Goal: Task Accomplishment & Management: Manage account settings

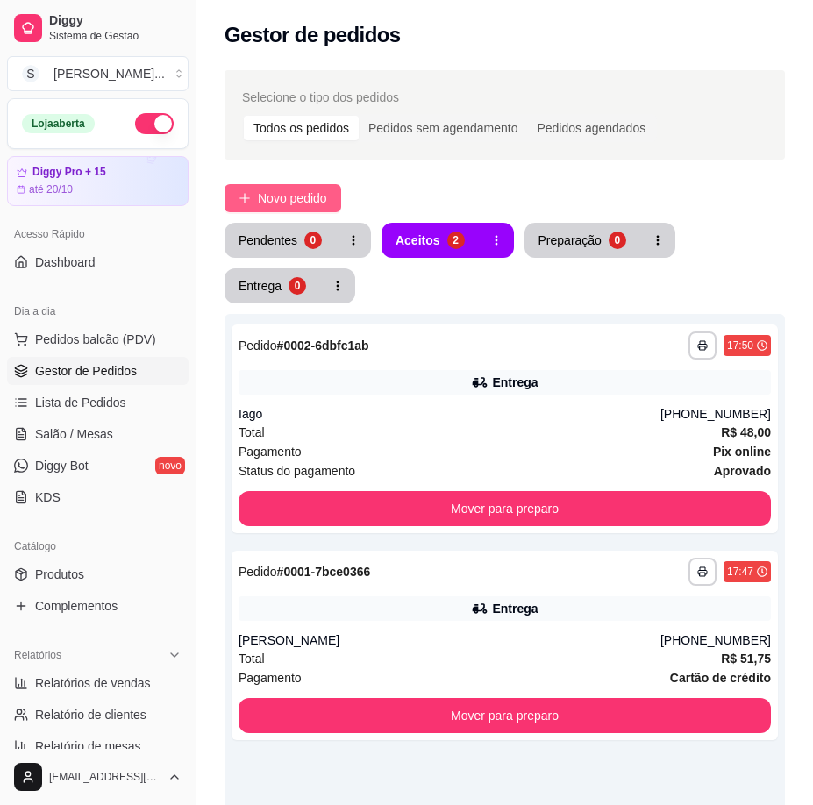
click at [309, 207] on span "Novo pedido" at bounding box center [292, 197] width 69 height 19
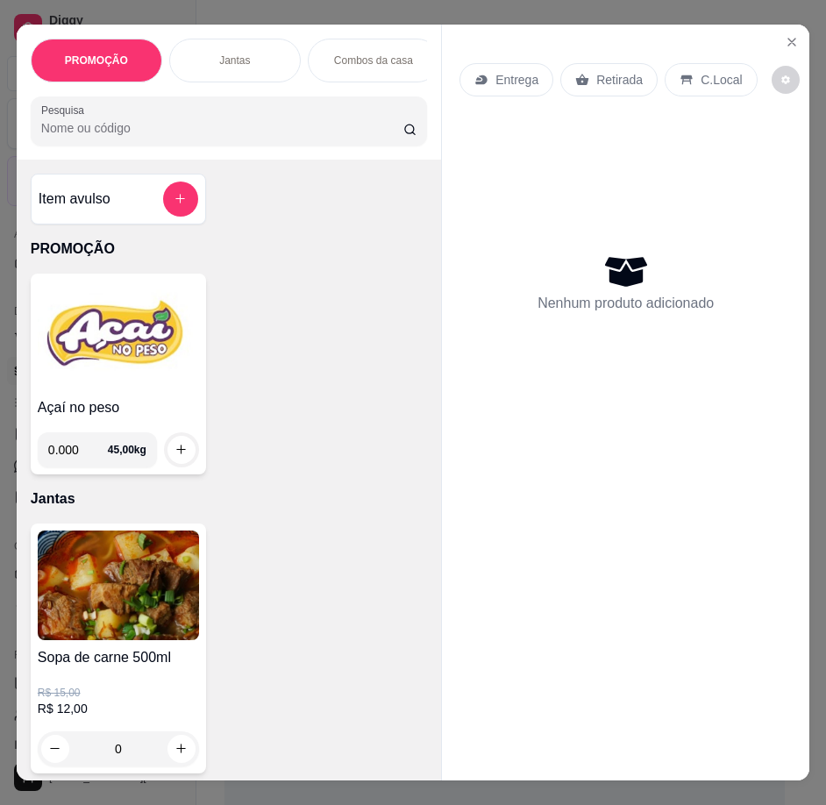
click at [477, 75] on icon at bounding box center [480, 80] width 11 height 10
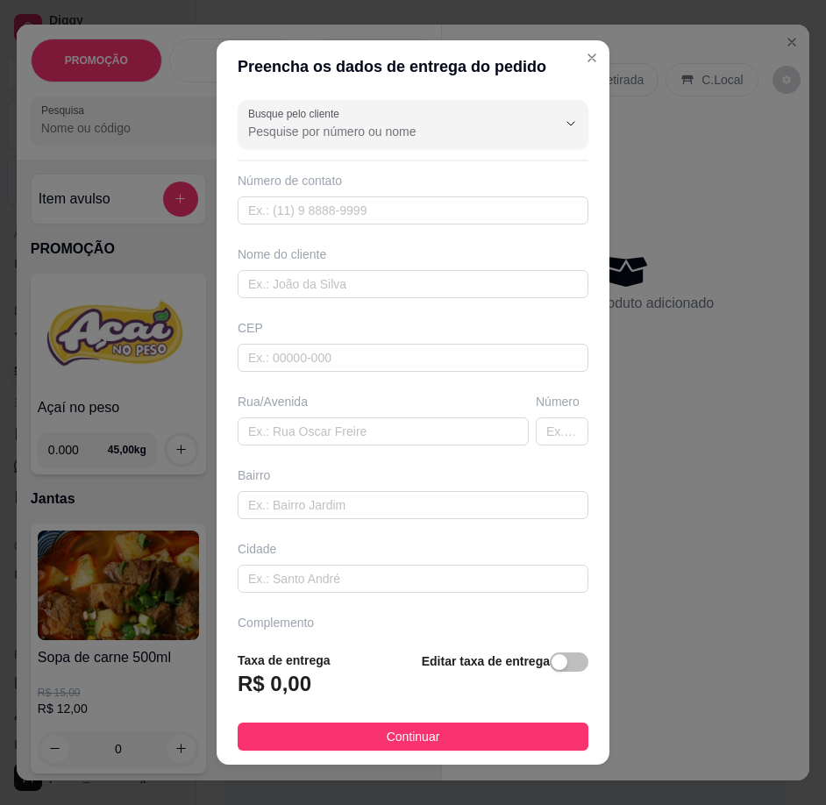
drag, startPoint x: 546, startPoint y: 660, endPoint x: 477, endPoint y: 669, distance: 69.8
click at [551, 661] on div "button" at bounding box center [559, 662] width 16 height 16
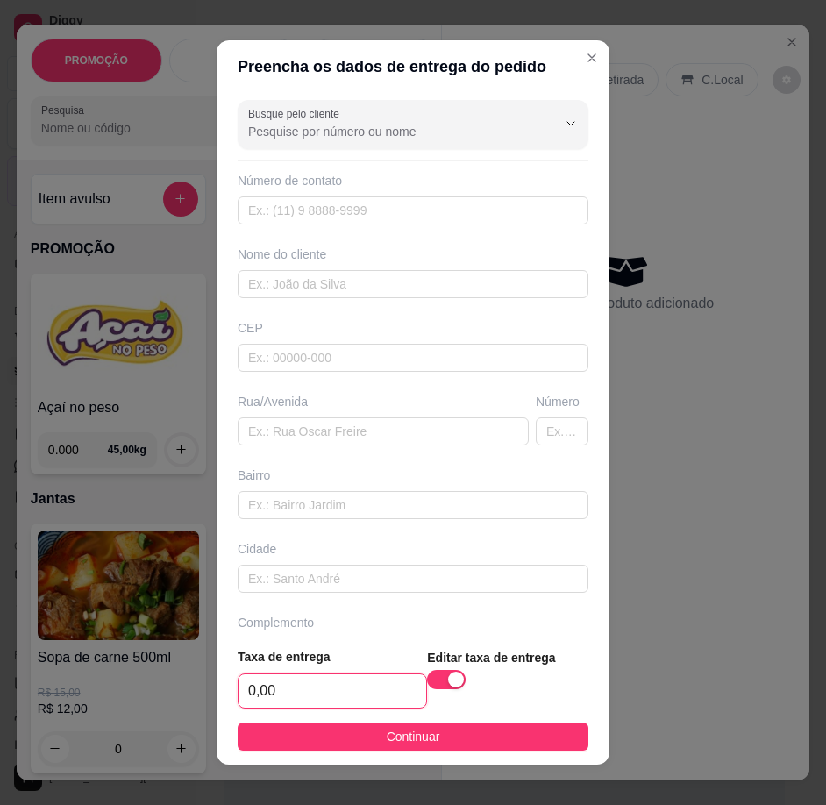
click at [381, 686] on input "0,00" at bounding box center [332, 690] width 188 height 33
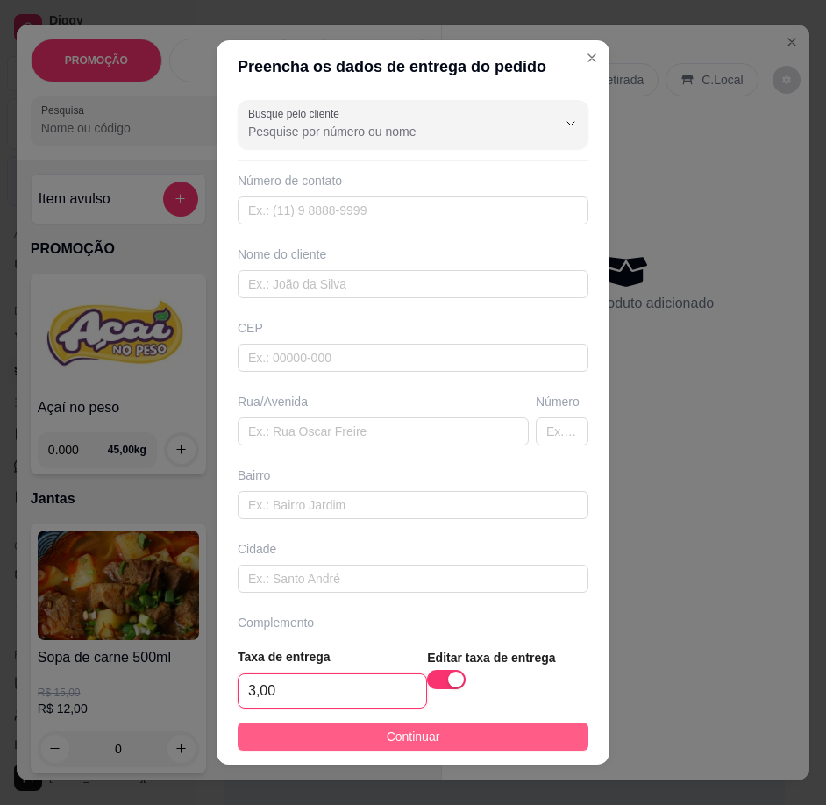
type input "3,00"
click at [446, 732] on button "Continuar" at bounding box center [413, 736] width 351 height 28
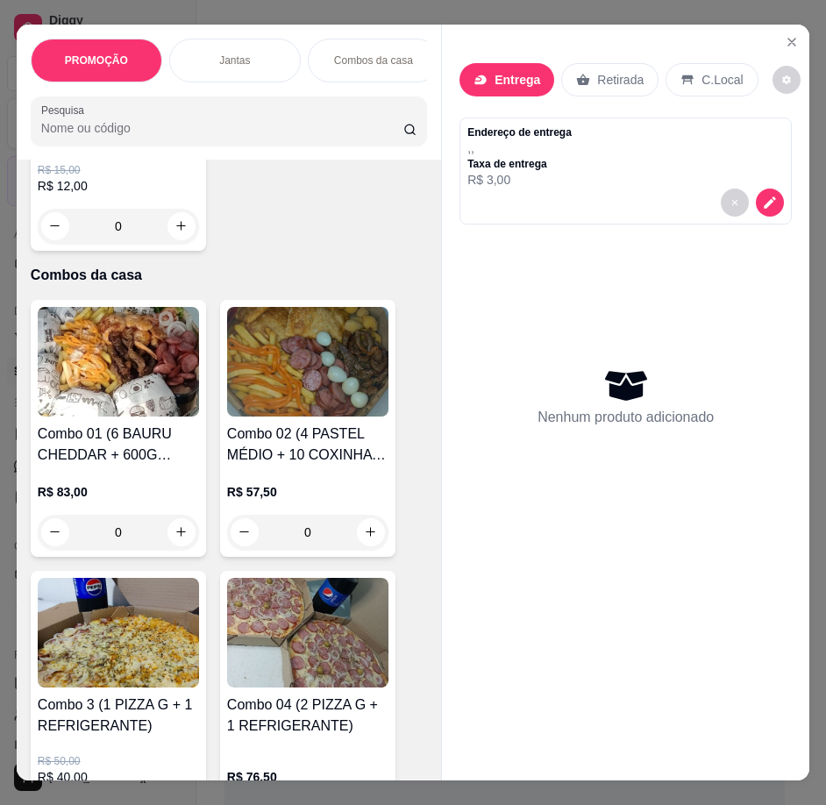
scroll to position [614, 0]
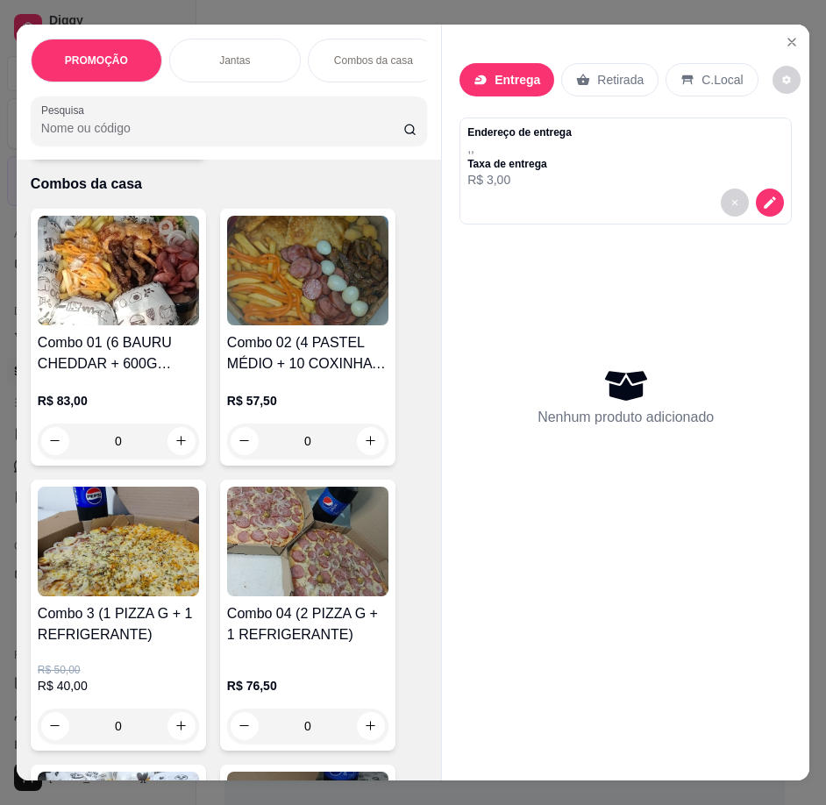
click at [245, 631] on h4 "Combo 04 (2 PIZZA G + 1 REFRIGERANTE)" at bounding box center [307, 624] width 161 height 42
click at [137, 616] on h4 "Combo 3 (1 PIZZA G + 1 REFRIGERANTE)" at bounding box center [118, 624] width 161 height 42
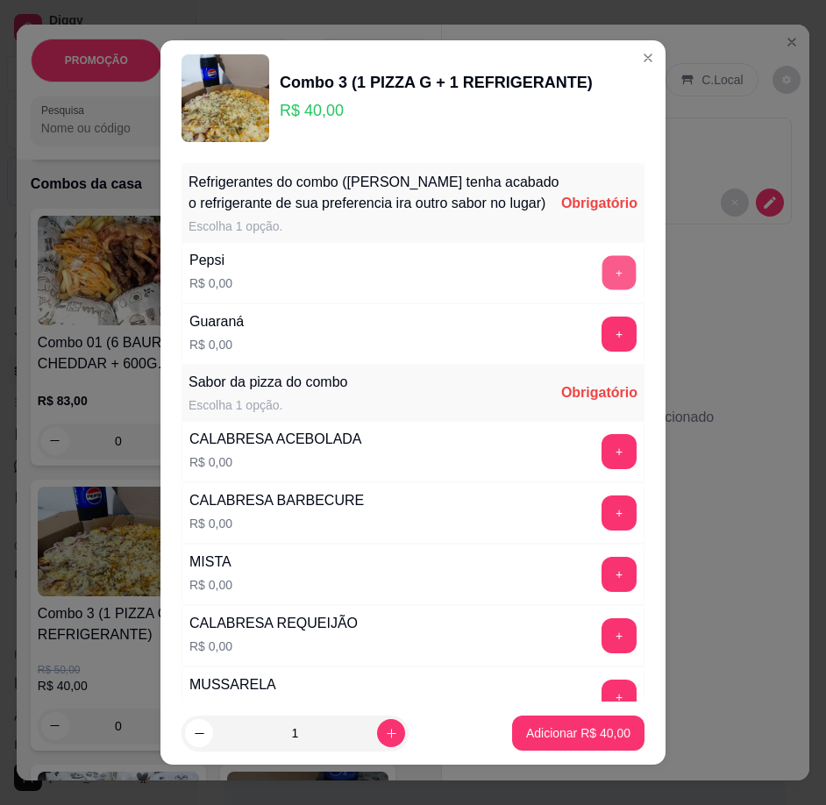
click at [602, 290] on button "+" at bounding box center [619, 273] width 34 height 34
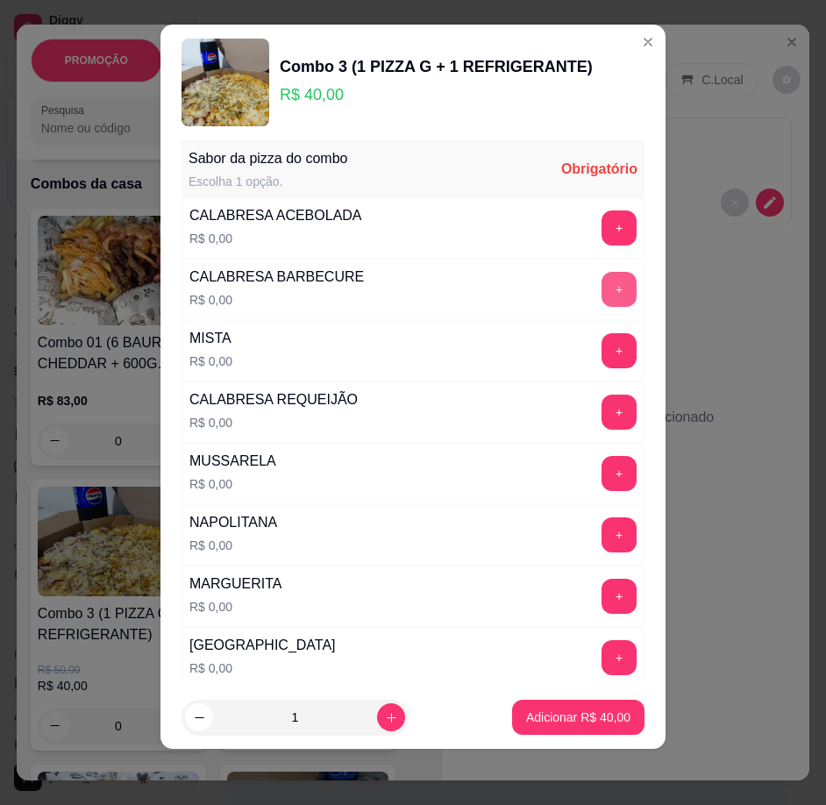
scroll to position [209, 0]
click at [601, 222] on button "+" at bounding box center [618, 226] width 35 height 35
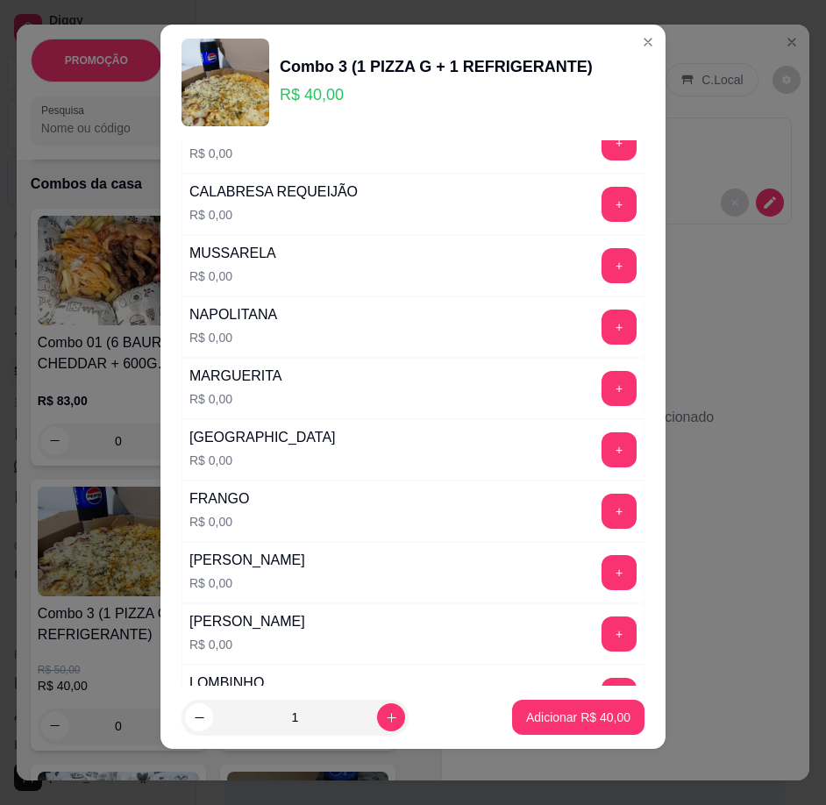
scroll to position [384, 0]
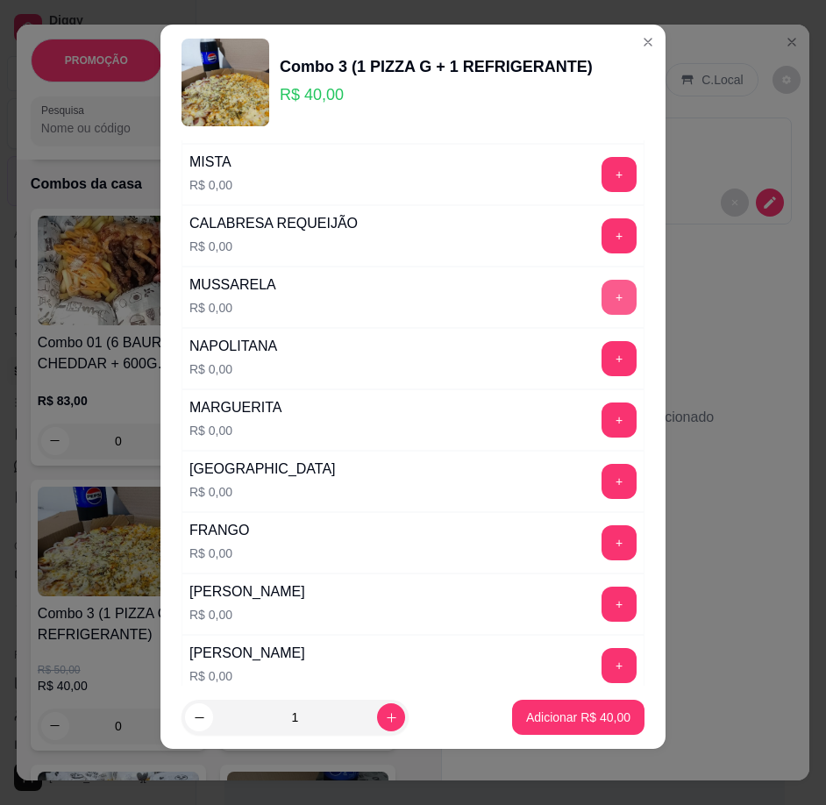
click at [601, 287] on button "+" at bounding box center [618, 297] width 35 height 35
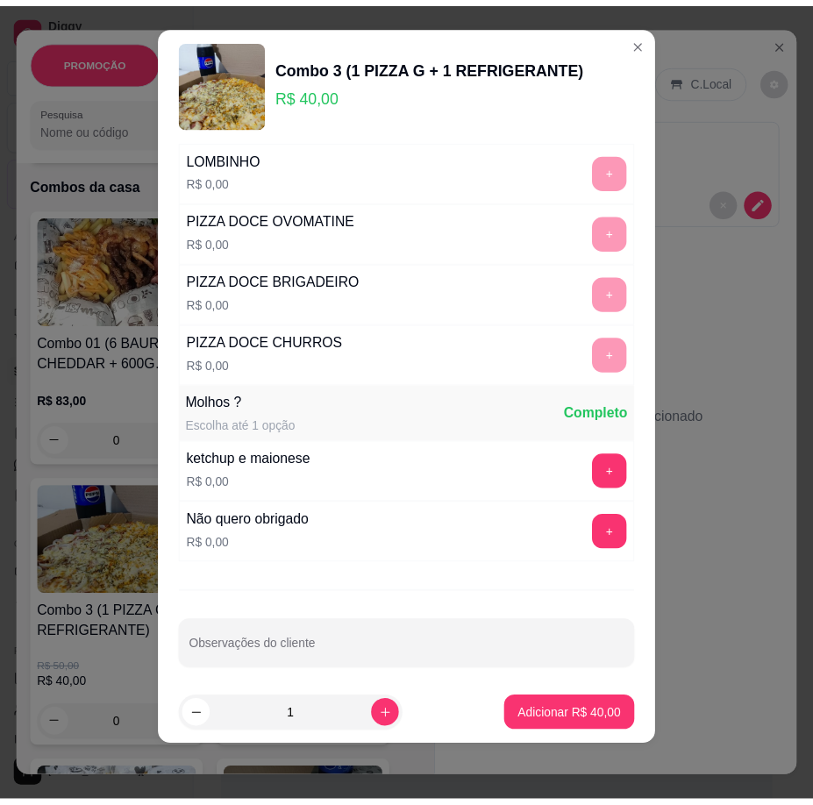
scroll to position [950, 0]
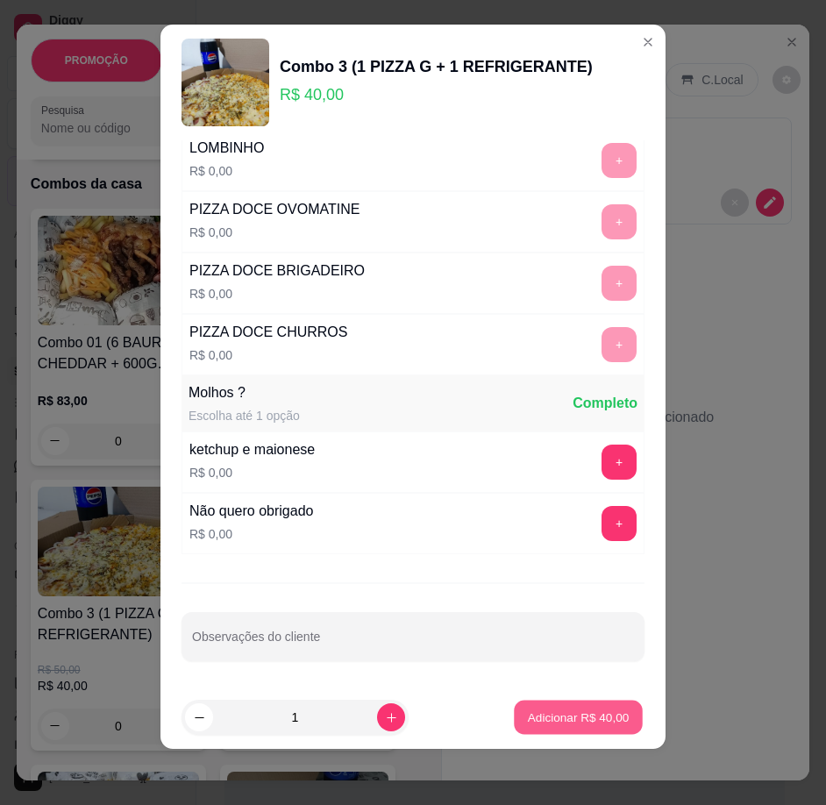
click at [590, 714] on p "Adicionar R$ 40,00" at bounding box center [579, 716] width 102 height 17
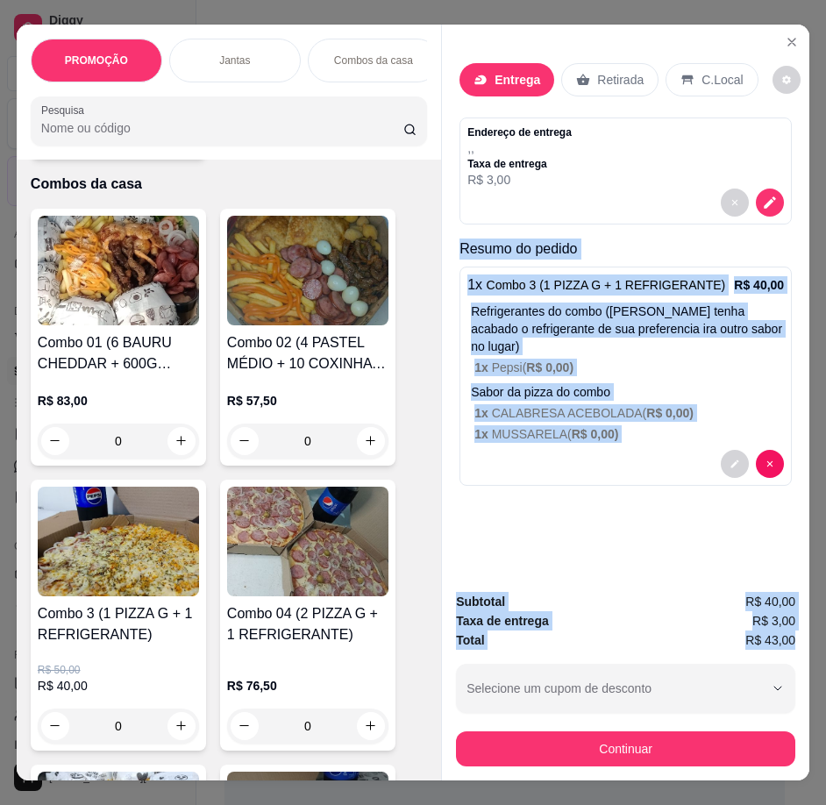
drag, startPoint x: 450, startPoint y: 237, endPoint x: 792, endPoint y: 630, distance: 521.3
click at [792, 630] on div "Entrega Retirada C.Local Endereço de entrega , , Taxa de entrega R$ 3,00 Resumo…" at bounding box center [625, 403] width 368 height 756
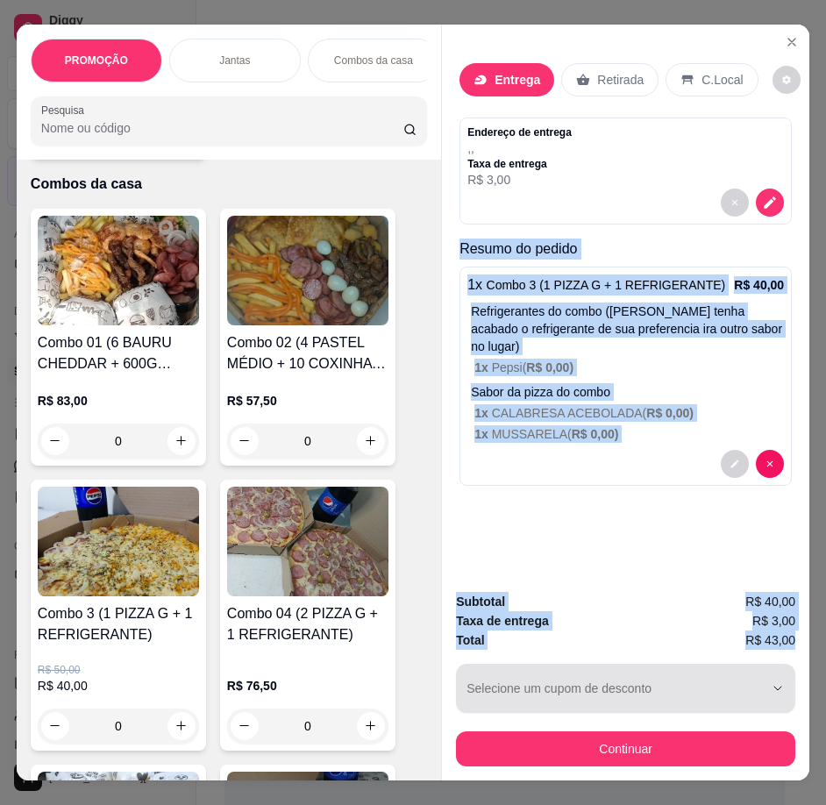
copy div "Resumo do pedido 1 x Combo 3 (1 PIZZA G + 1 REFRIGERANTE) R$ 40,00 Refrigerante…"
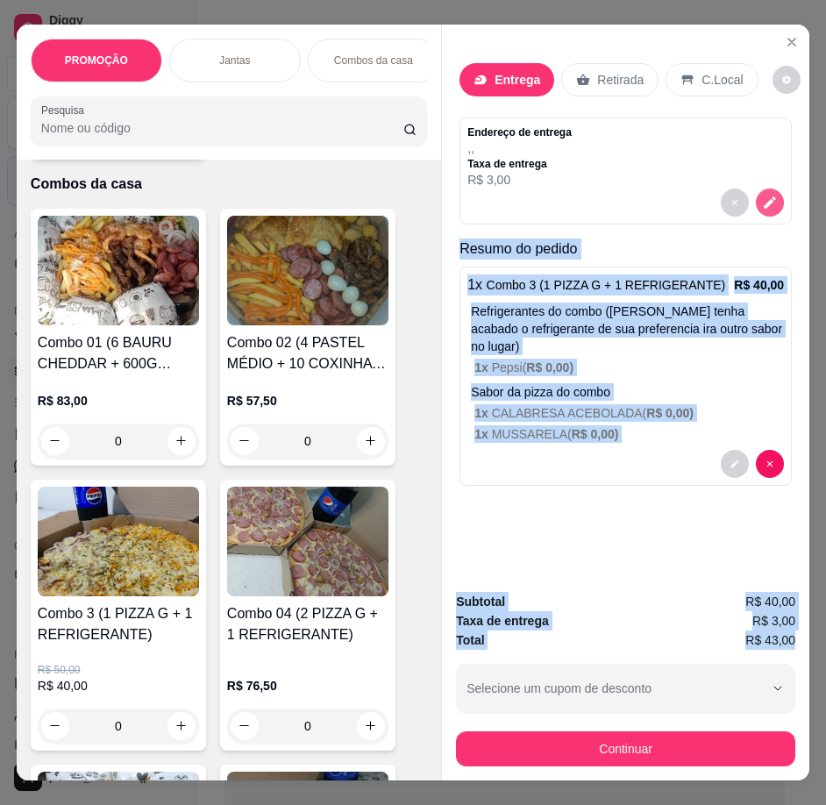
click at [762, 195] on icon "decrease-product-quantity" at bounding box center [770, 203] width 16 height 16
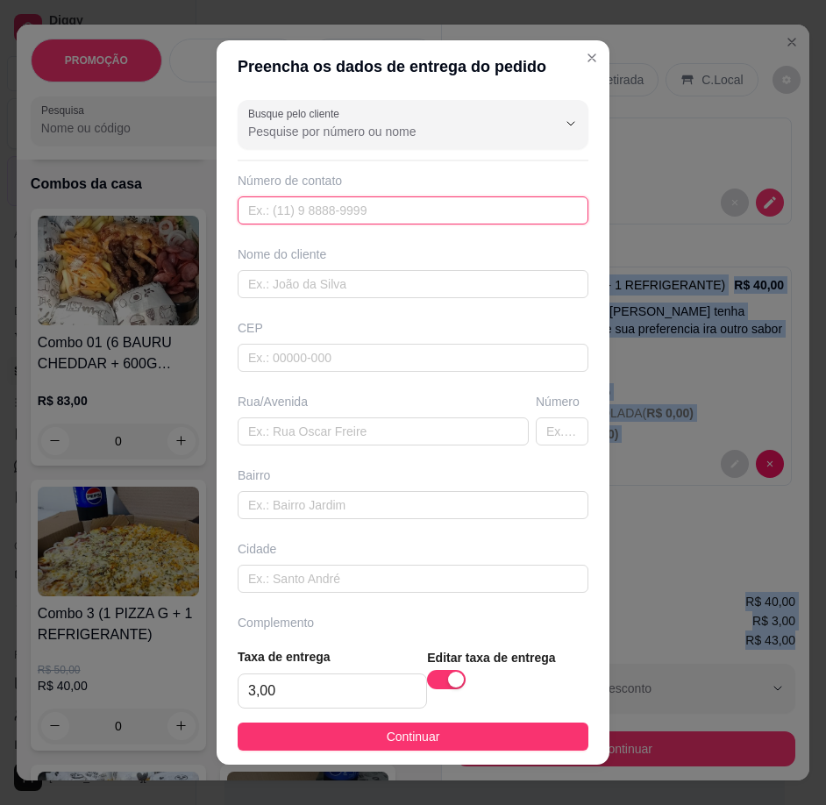
click at [304, 207] on input "text" at bounding box center [413, 210] width 351 height 28
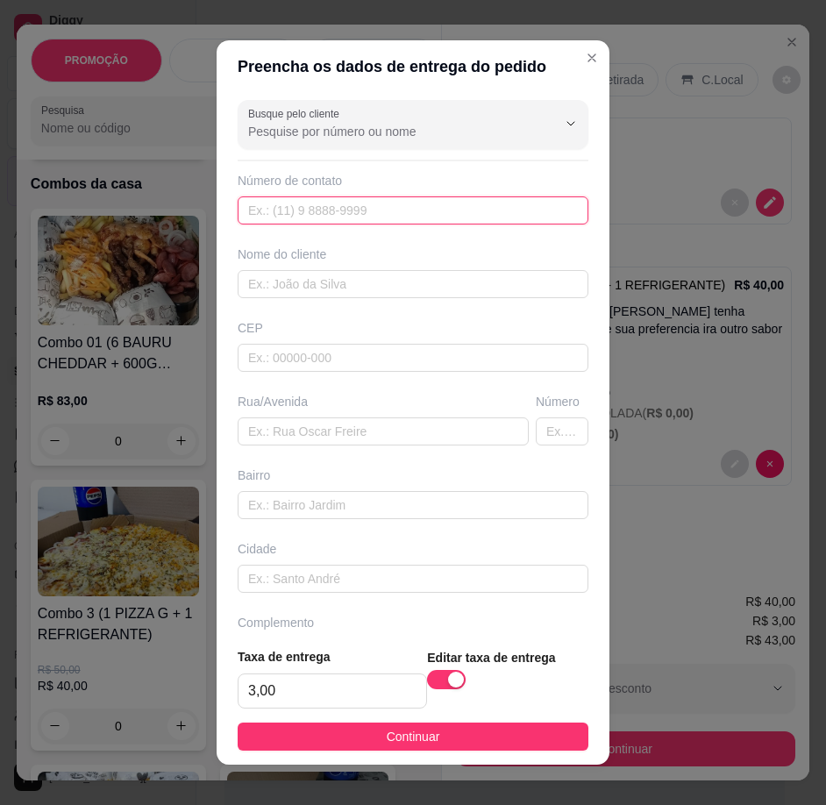
paste input "[PHONE_NUMBER]"
type input "[PHONE_NUMBER]"
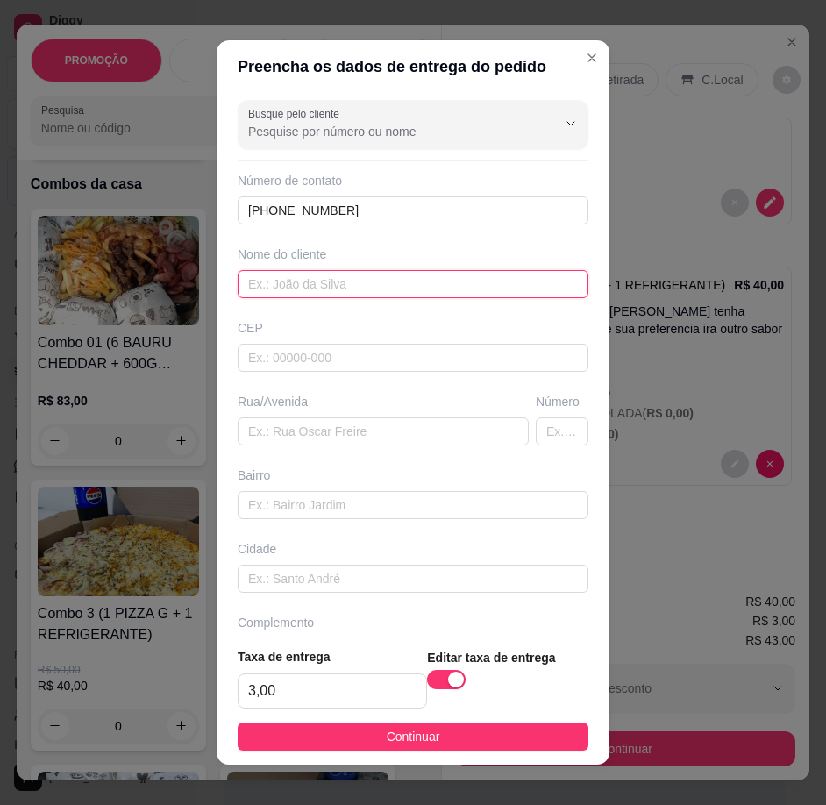
click at [347, 280] on input "text" at bounding box center [413, 284] width 351 height 28
paste input "~Lidiana Barra"
type input "~Lidiana Barra"
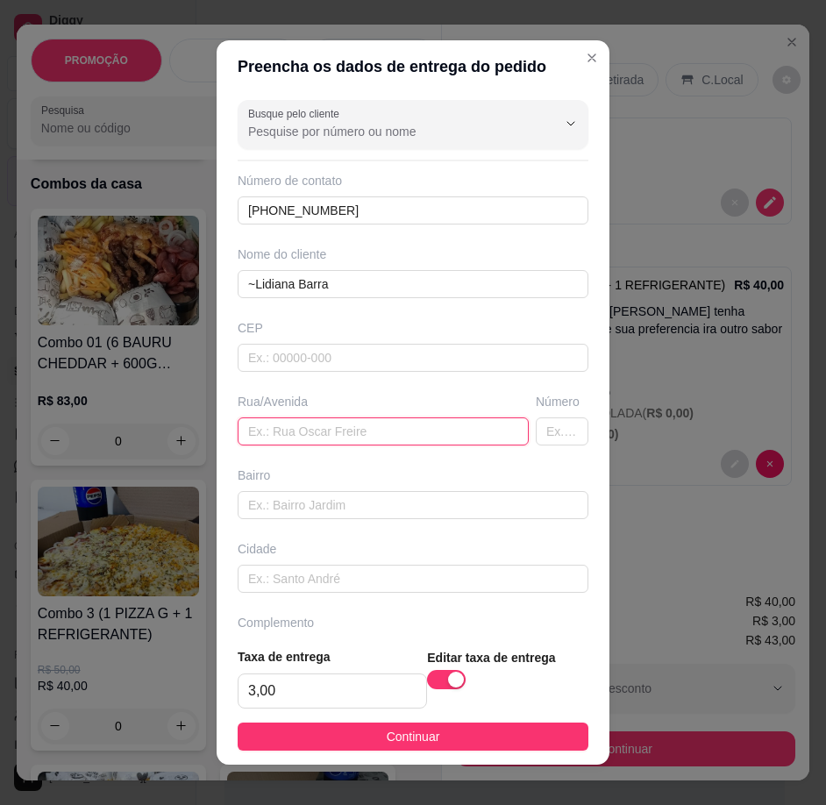
click at [324, 436] on input "text" at bounding box center [383, 431] width 291 height 28
paste input "[STREET_ADDRESS][PERSON_NAME]"
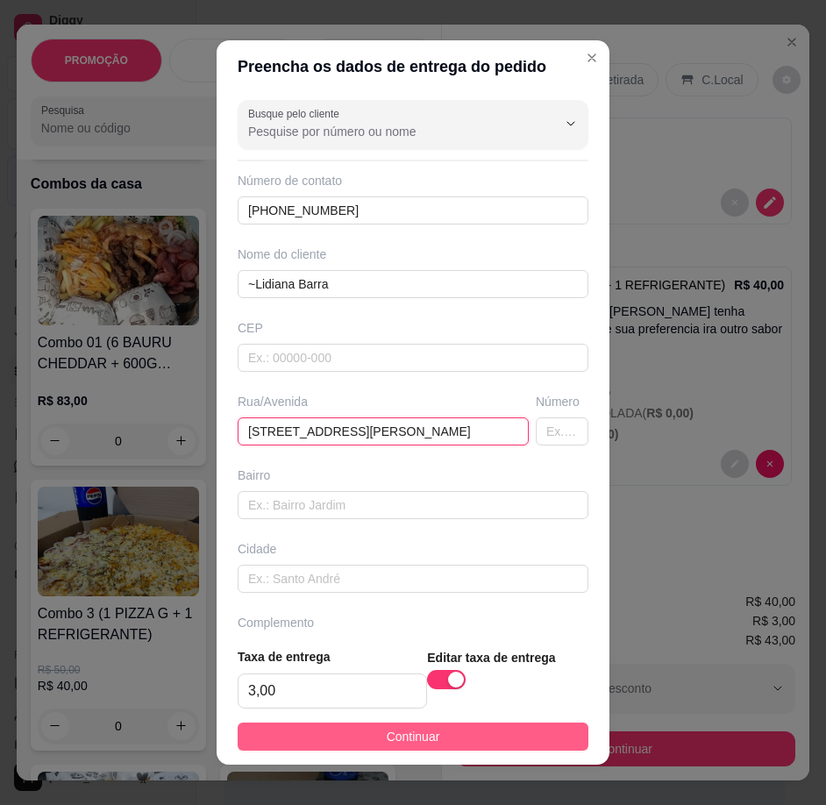
type input "[STREET_ADDRESS][PERSON_NAME]"
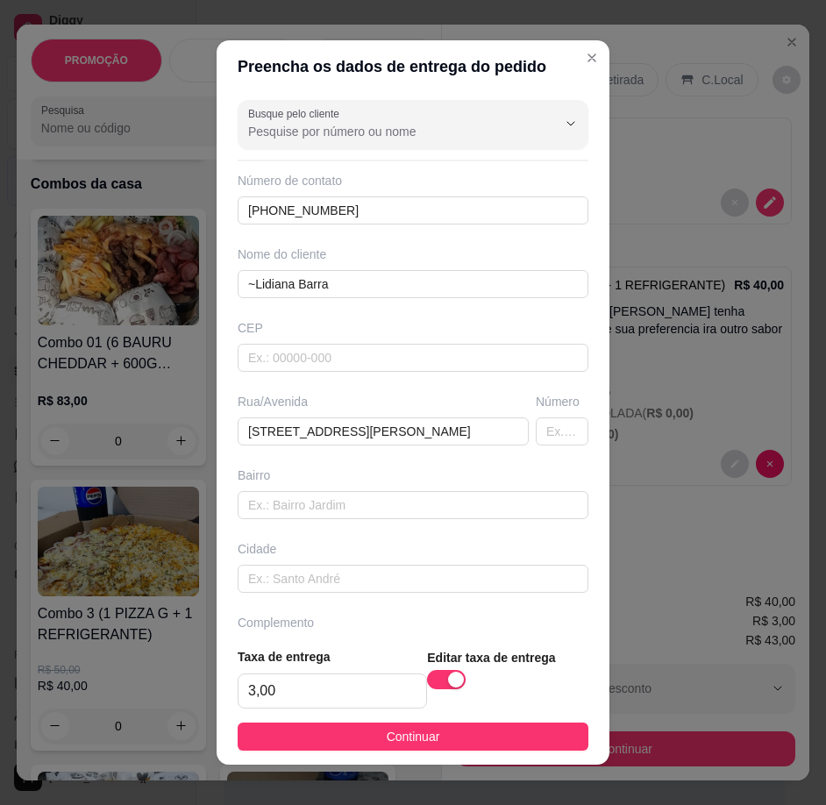
click at [524, 732] on button "Continuar" at bounding box center [413, 736] width 351 height 28
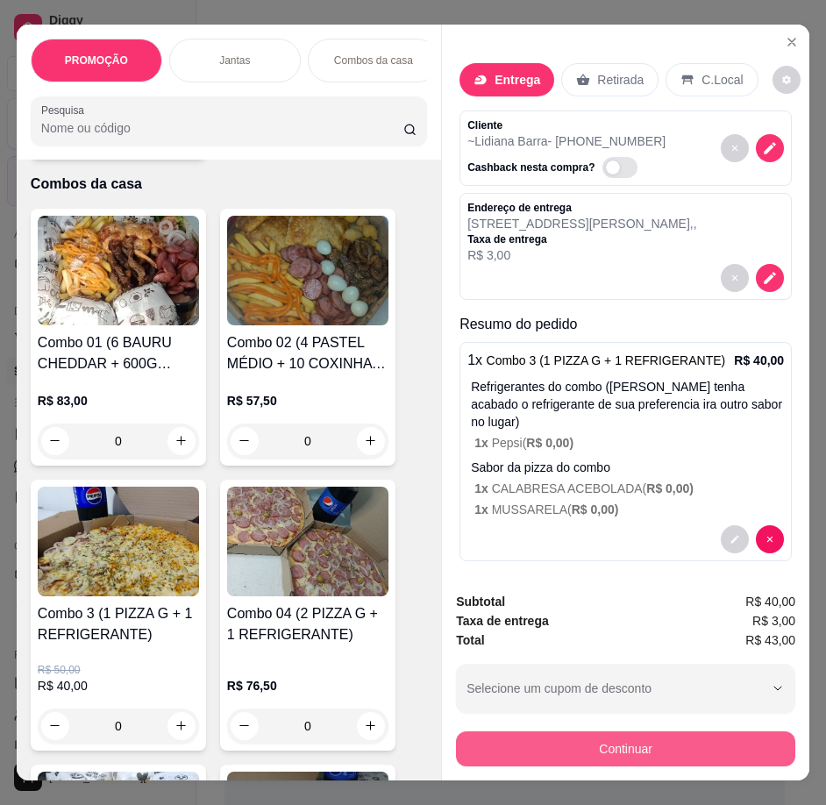
click at [667, 745] on button "Continuar" at bounding box center [625, 748] width 339 height 35
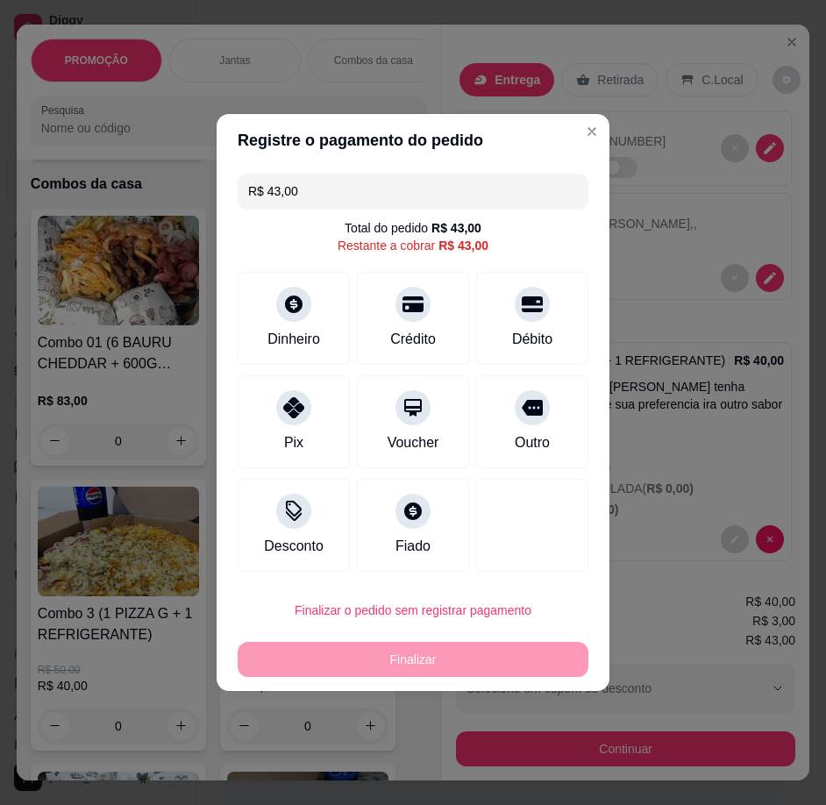
click at [498, 335] on div "Débito" at bounding box center [532, 318] width 112 height 93
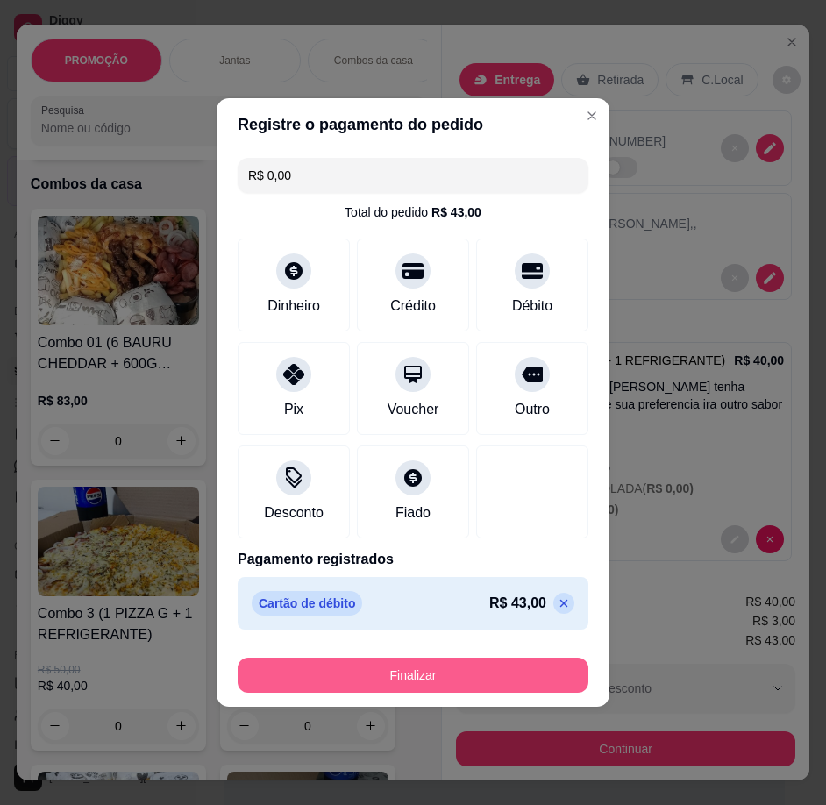
click at [477, 669] on button "Finalizar" at bounding box center [413, 674] width 351 height 35
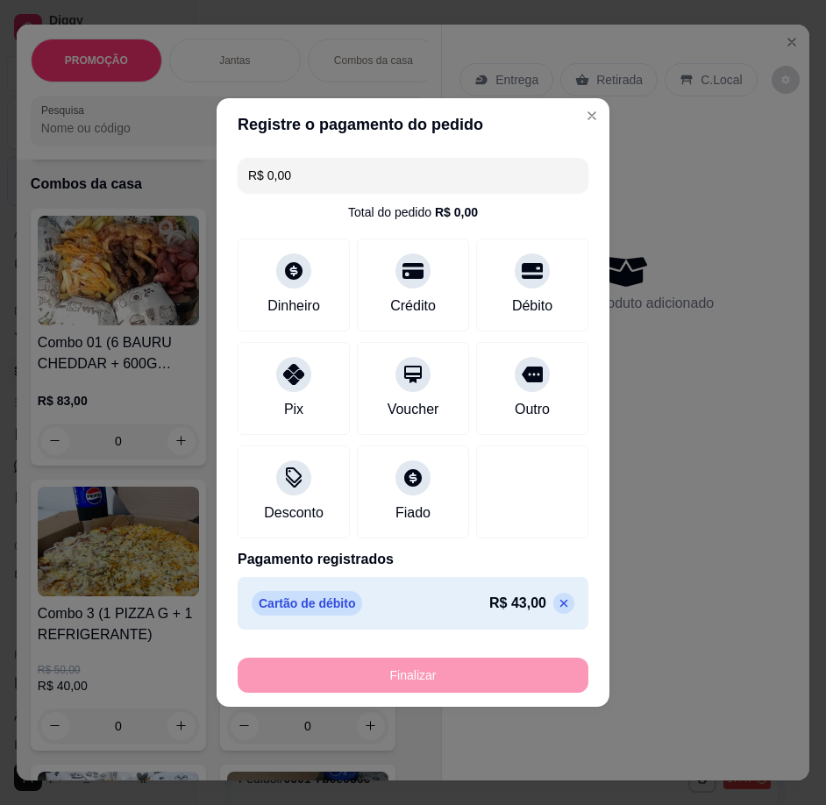
type input "-R$ 43,00"
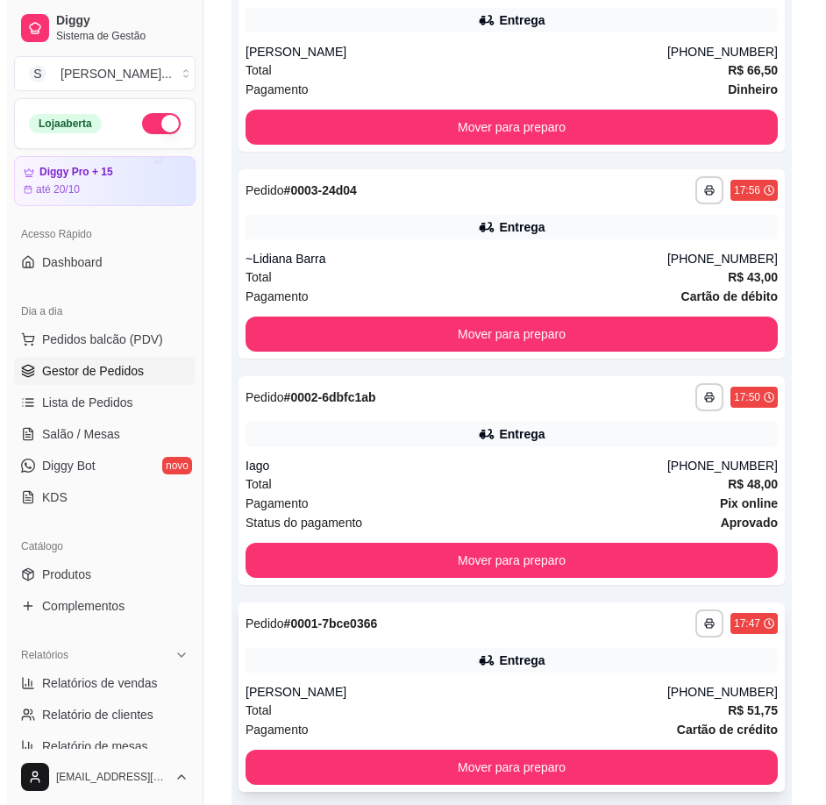
scroll to position [877, 0]
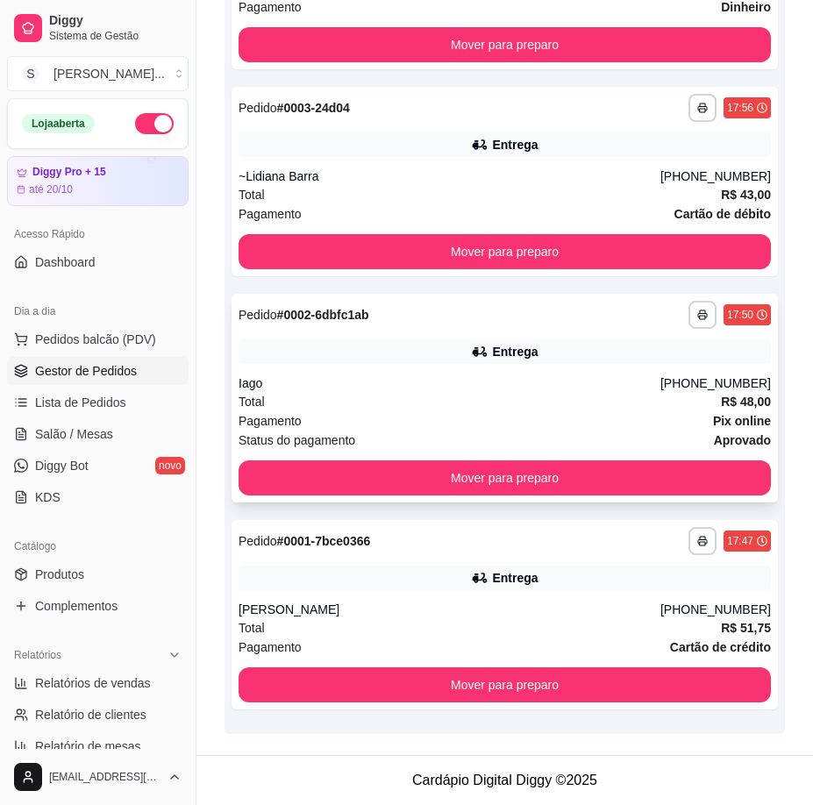
click at [559, 371] on div "**********" at bounding box center [504, 398] width 546 height 209
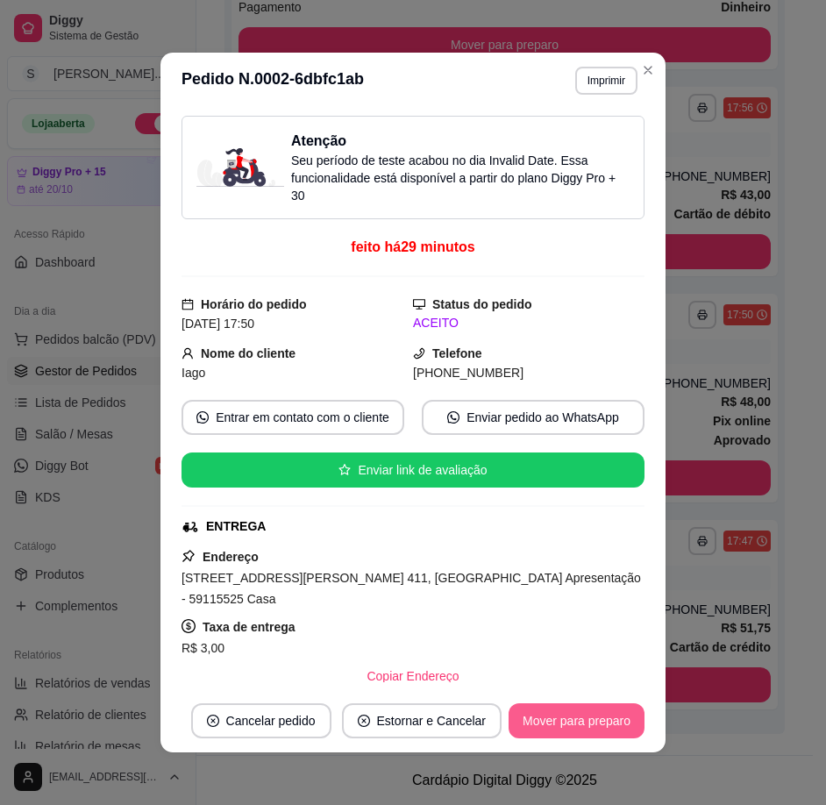
click at [598, 714] on button "Mover para preparo" at bounding box center [576, 720] width 136 height 35
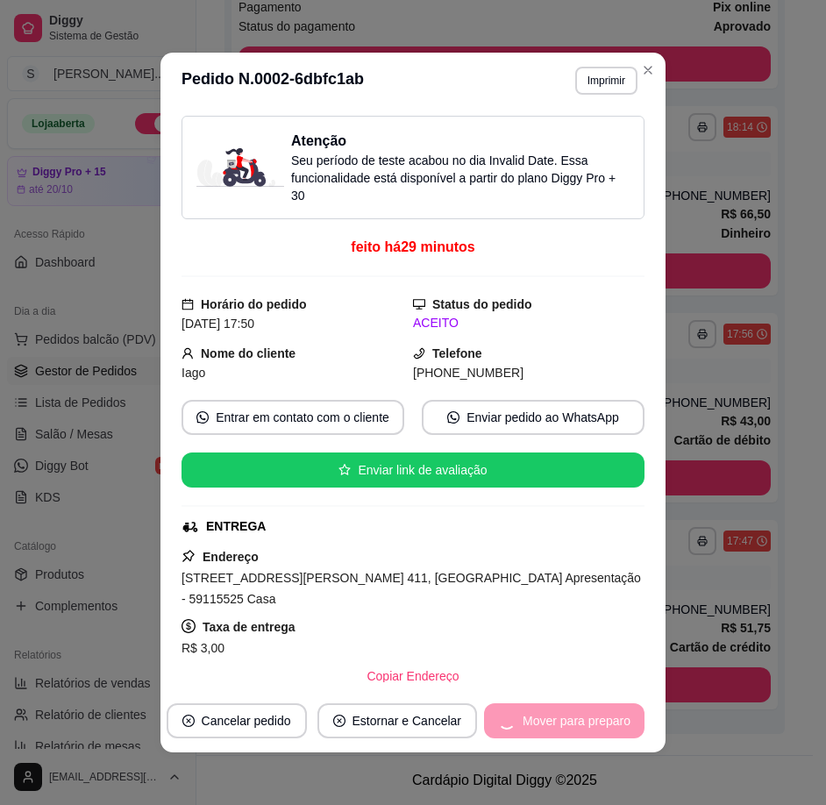
scroll to position [651, 0]
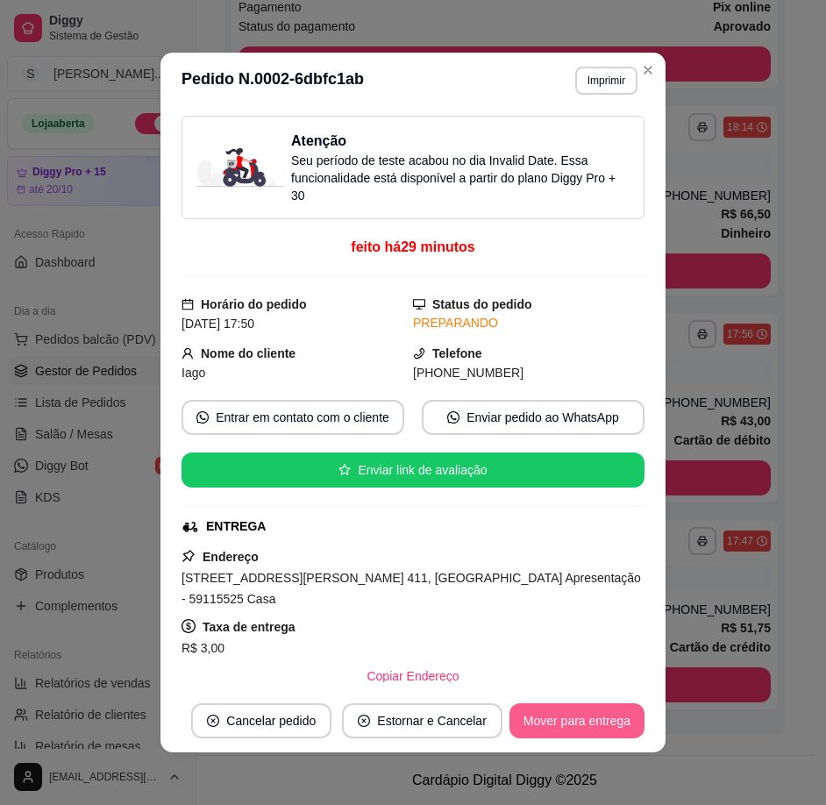
click at [600, 722] on button "Mover para entrega" at bounding box center [576, 720] width 135 height 35
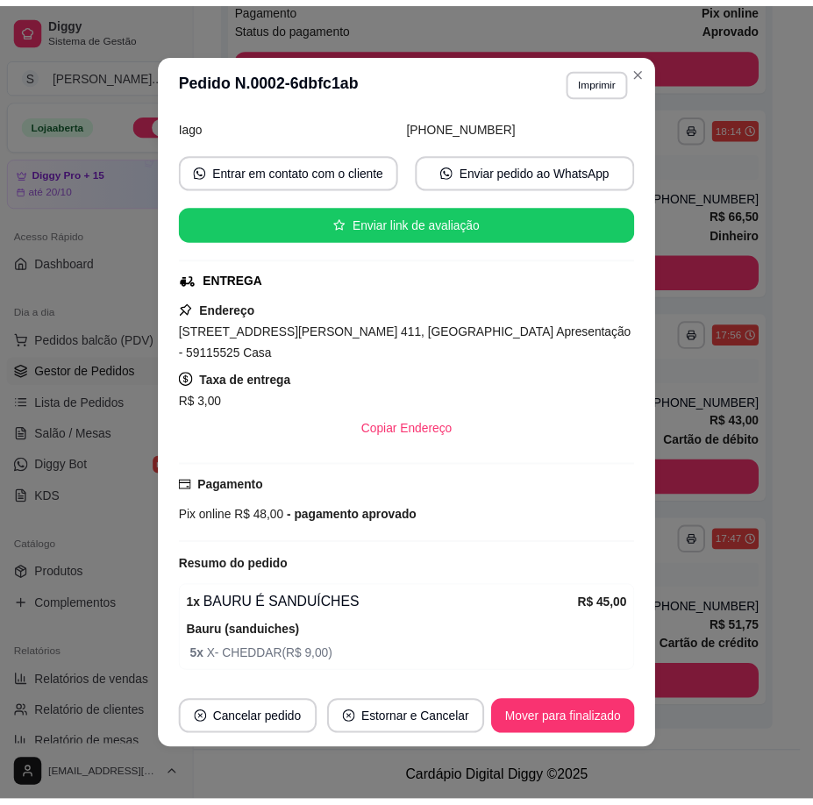
scroll to position [220, 0]
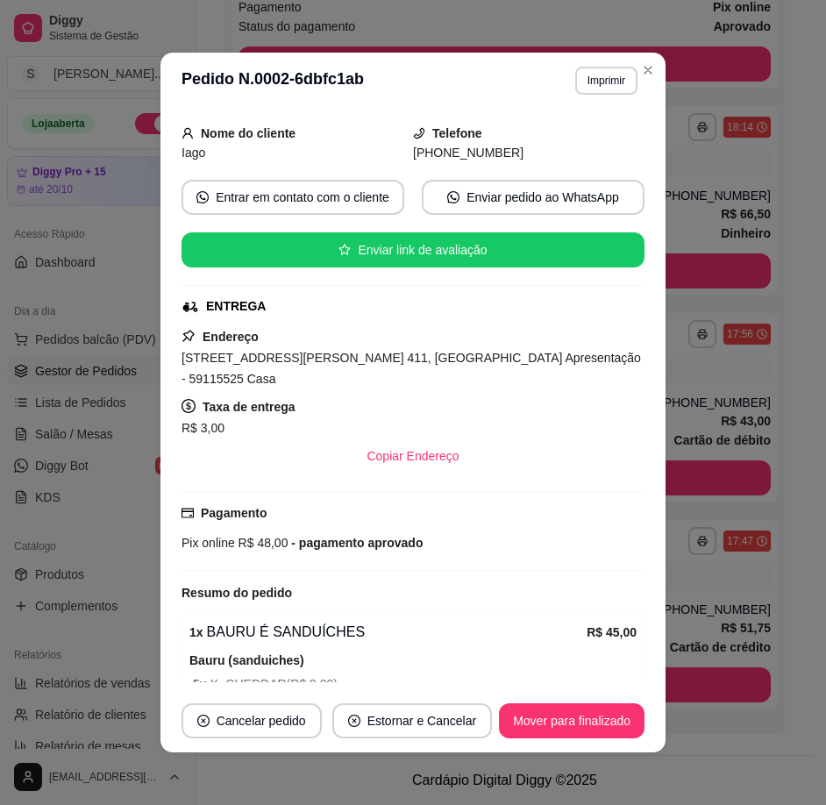
drag, startPoint x: 435, startPoint y: 151, endPoint x: 536, endPoint y: 152, distance: 100.8
click at [536, 152] on div "[PHONE_NUMBER]" at bounding box center [528, 152] width 231 height 19
copy span "8717-4038"
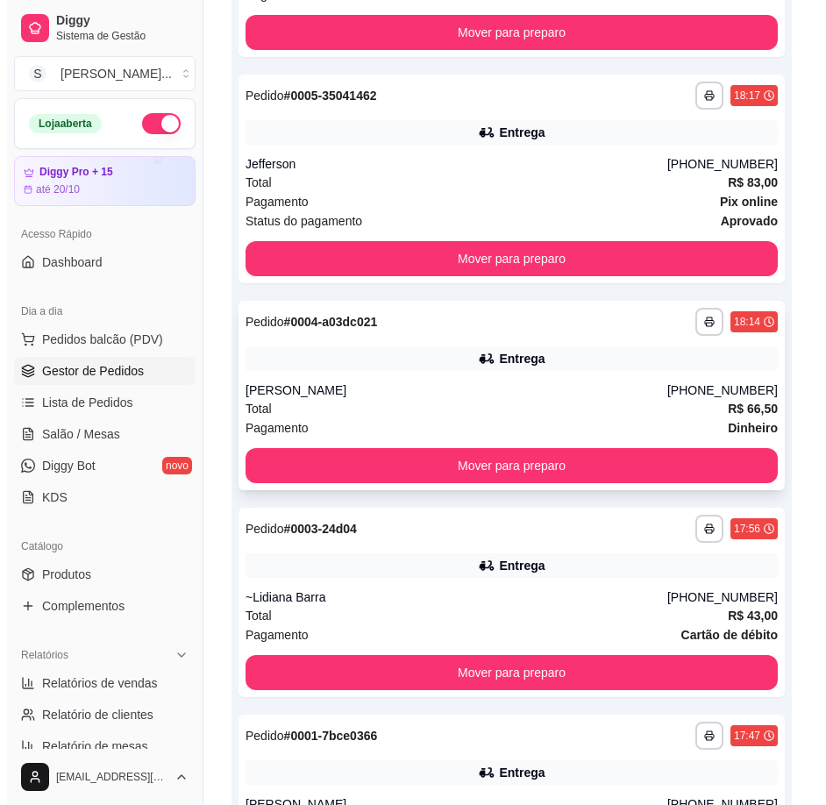
scroll to position [125, 0]
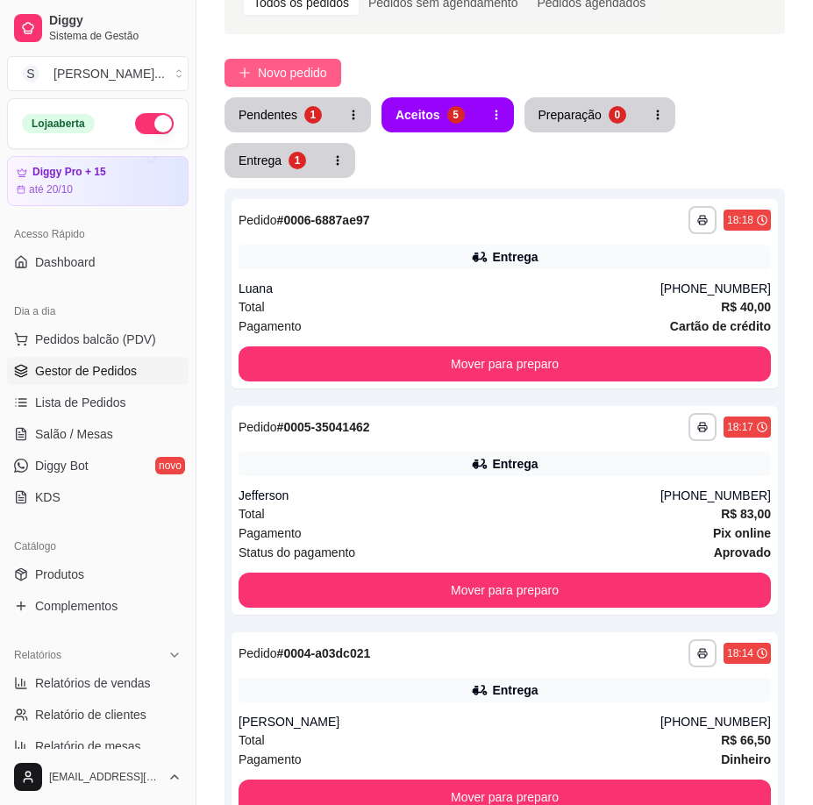
click at [295, 63] on button "Novo pedido" at bounding box center [282, 73] width 117 height 28
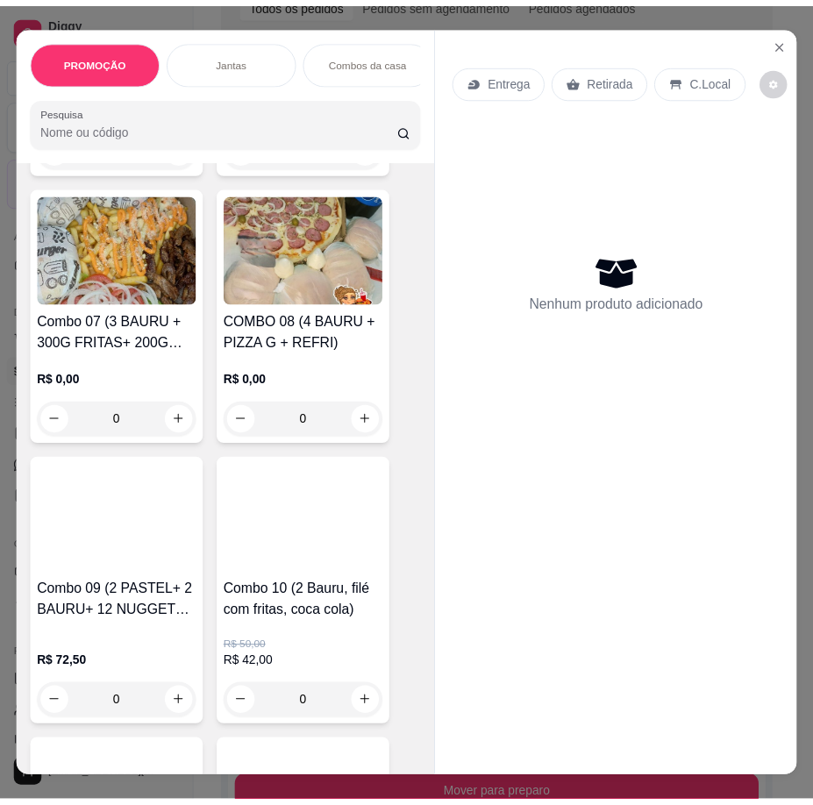
scroll to position [1490, 0]
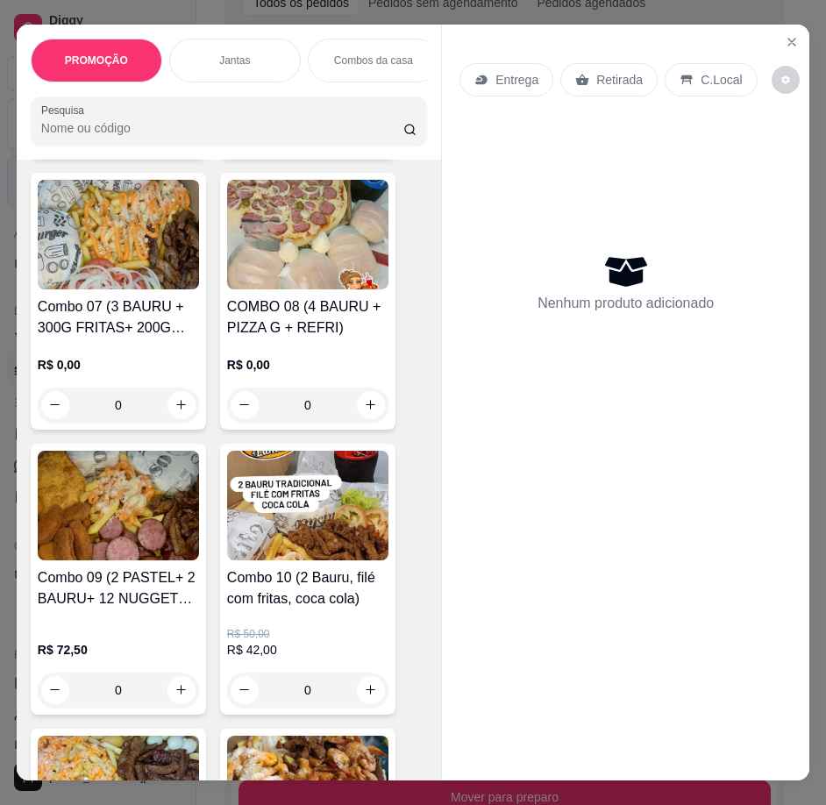
click at [252, 576] on h4 "Combo 10 (2 Bauru, filé com fritas, coca cola)" at bounding box center [307, 588] width 161 height 42
click at [791, 35] on icon "Close" at bounding box center [792, 42] width 14 height 14
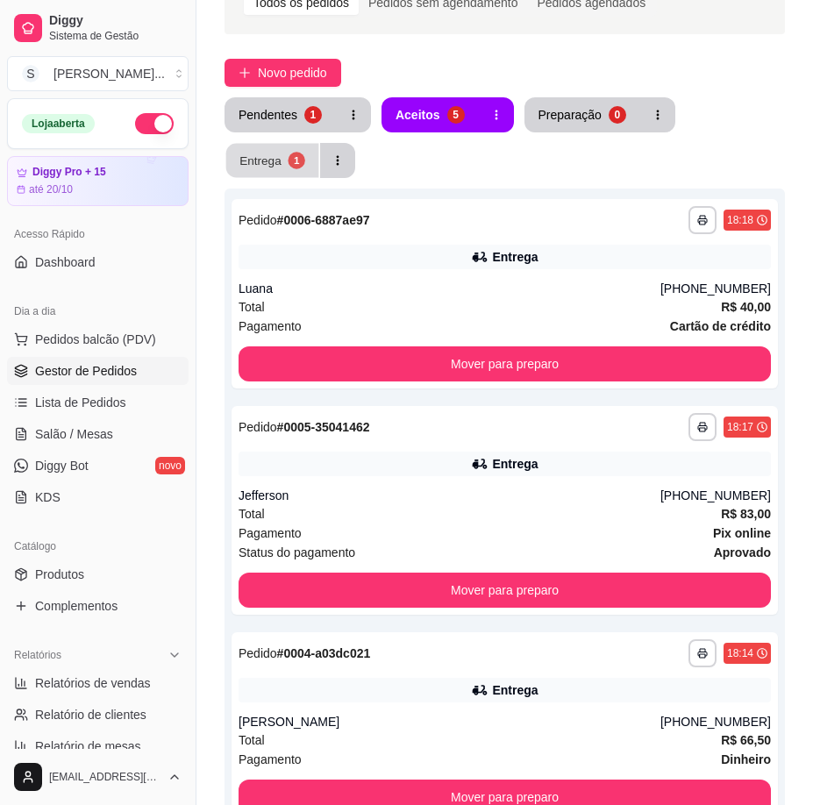
click at [262, 164] on div "Entrega" at bounding box center [260, 160] width 42 height 17
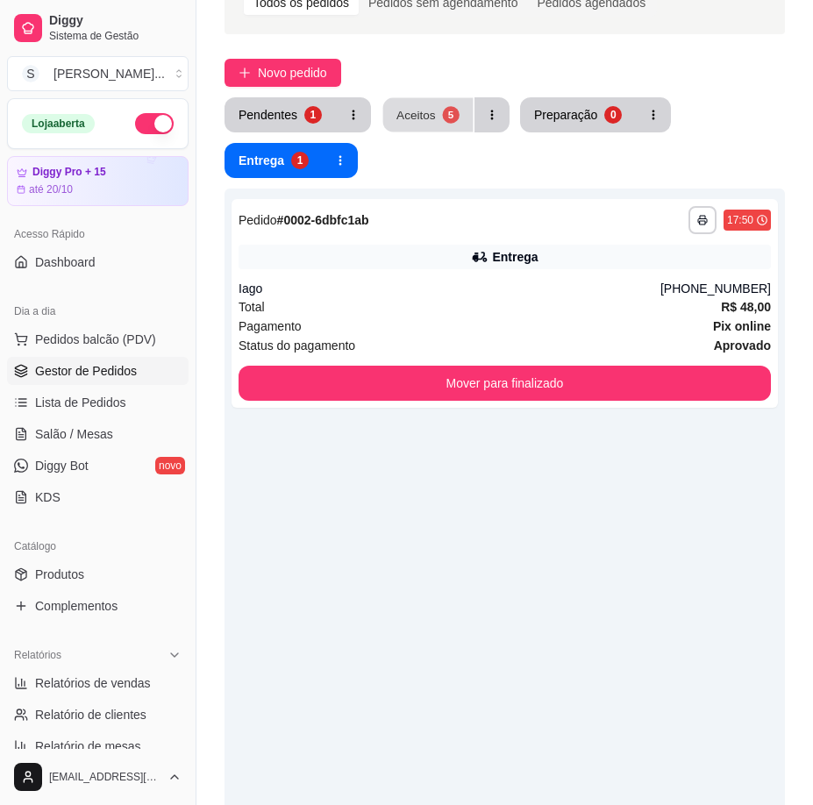
click at [410, 117] on div "Aceitos" at bounding box center [415, 114] width 39 height 17
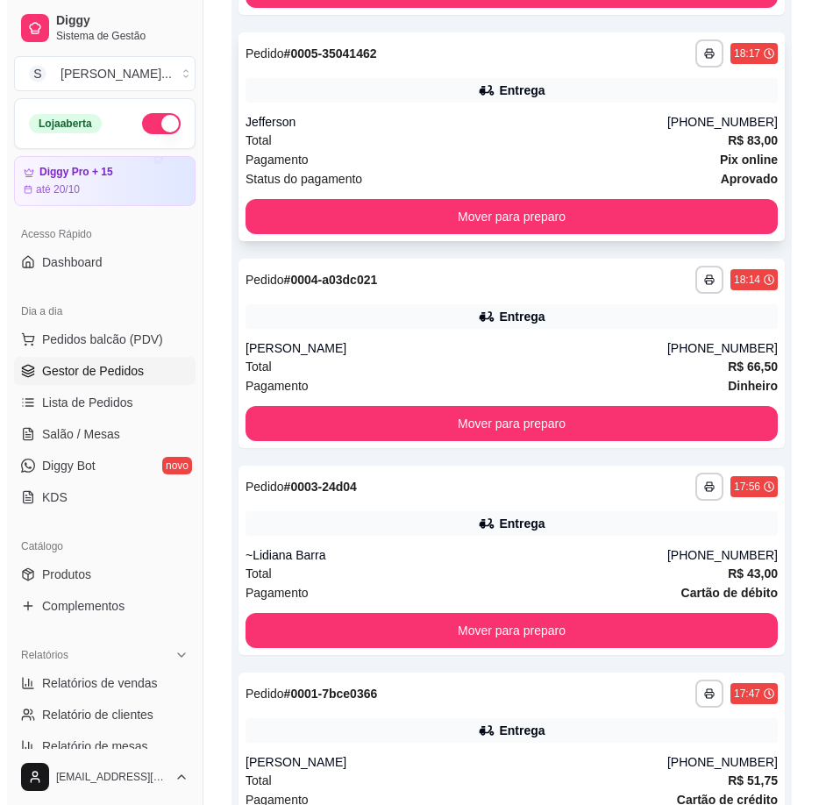
scroll to position [651, 0]
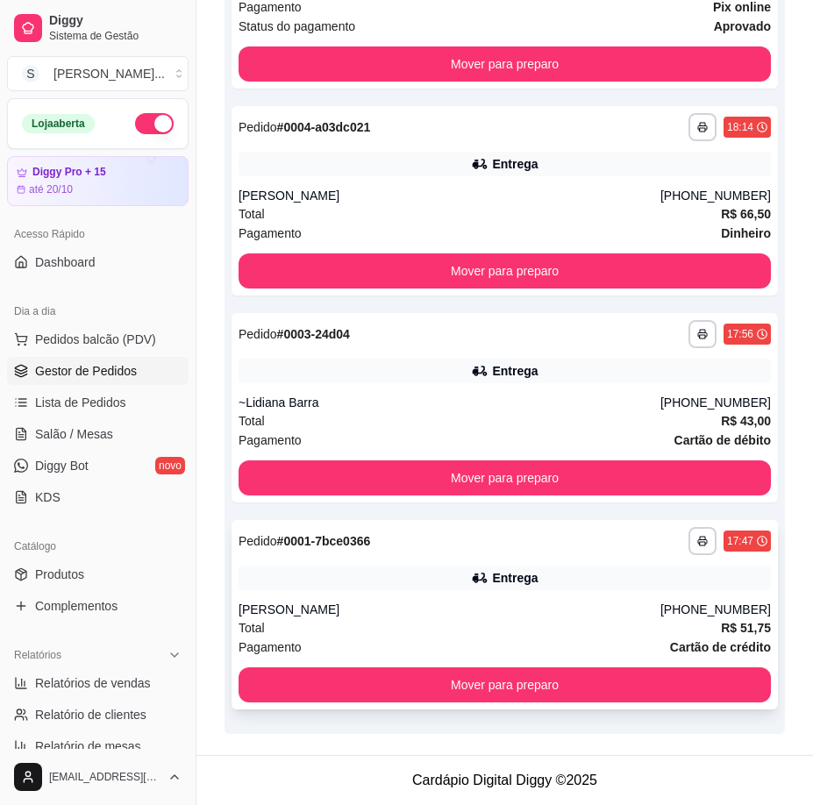
click at [487, 585] on icon at bounding box center [480, 578] width 18 height 18
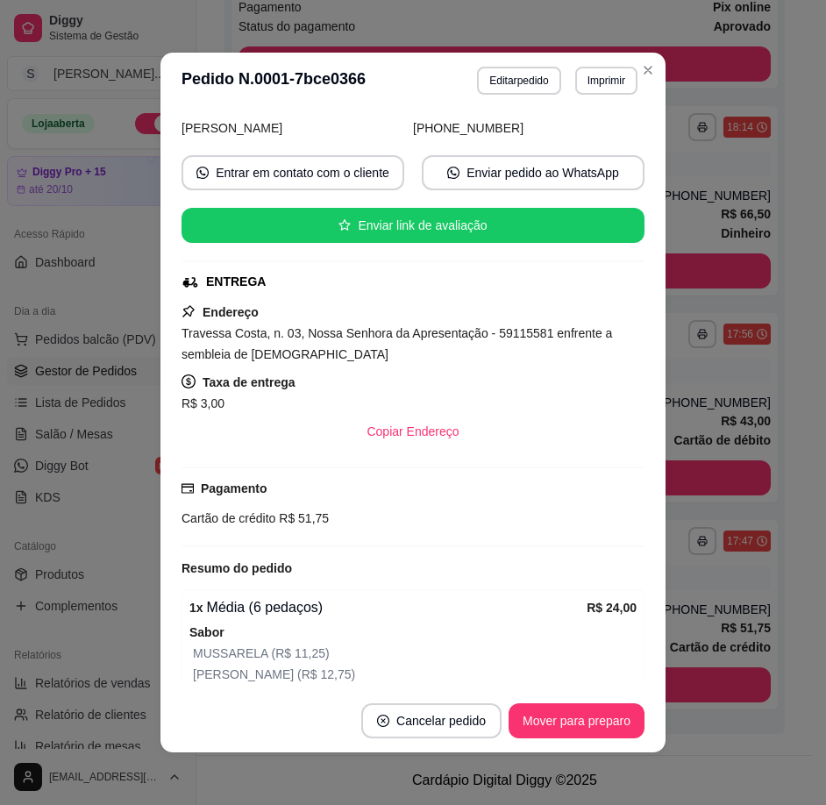
scroll to position [0, 0]
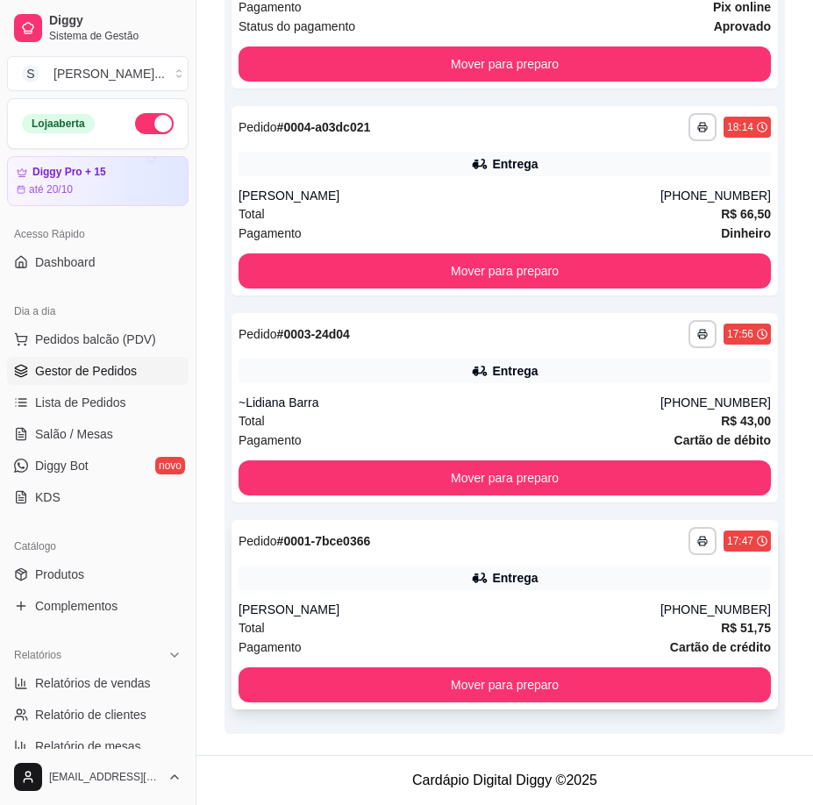
click at [497, 593] on div "**********" at bounding box center [504, 614] width 546 height 189
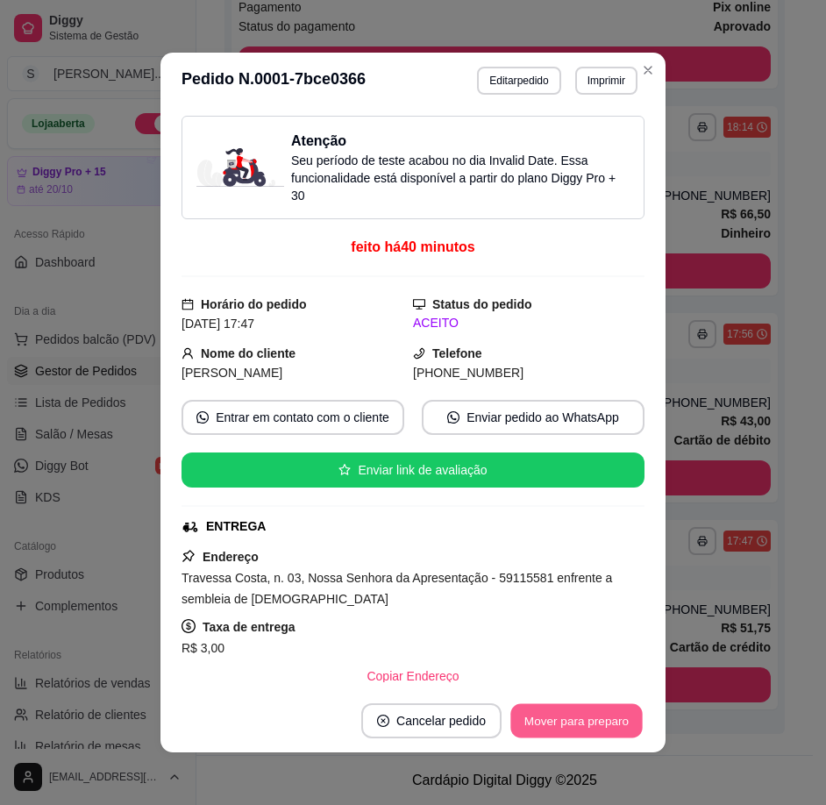
click at [571, 718] on button "Mover para preparo" at bounding box center [575, 721] width 131 height 34
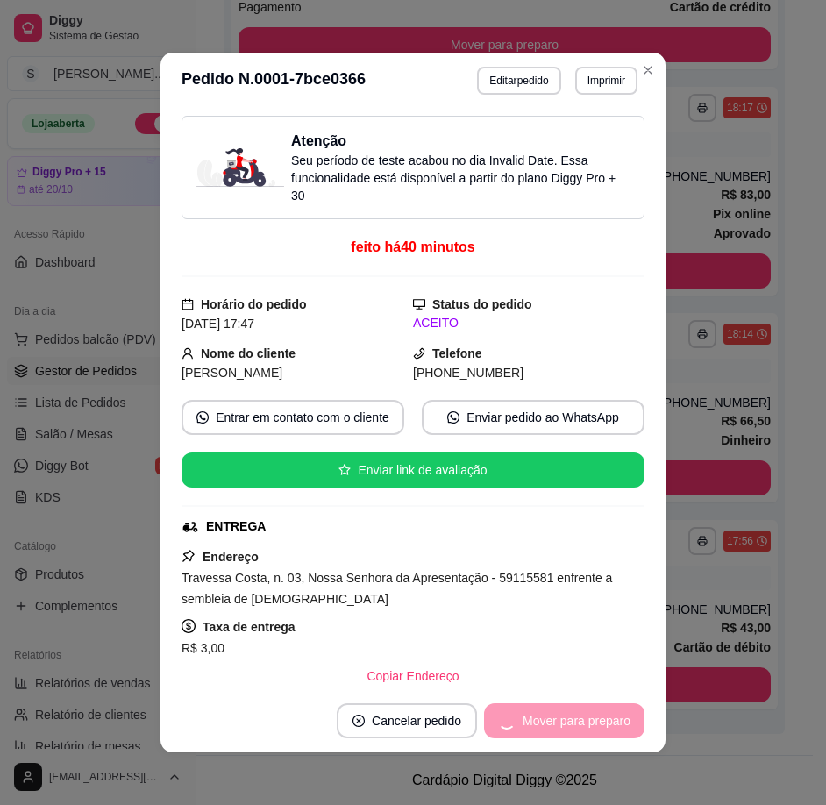
scroll to position [444, 0]
click at [573, 718] on button "Mover para entrega" at bounding box center [576, 720] width 135 height 35
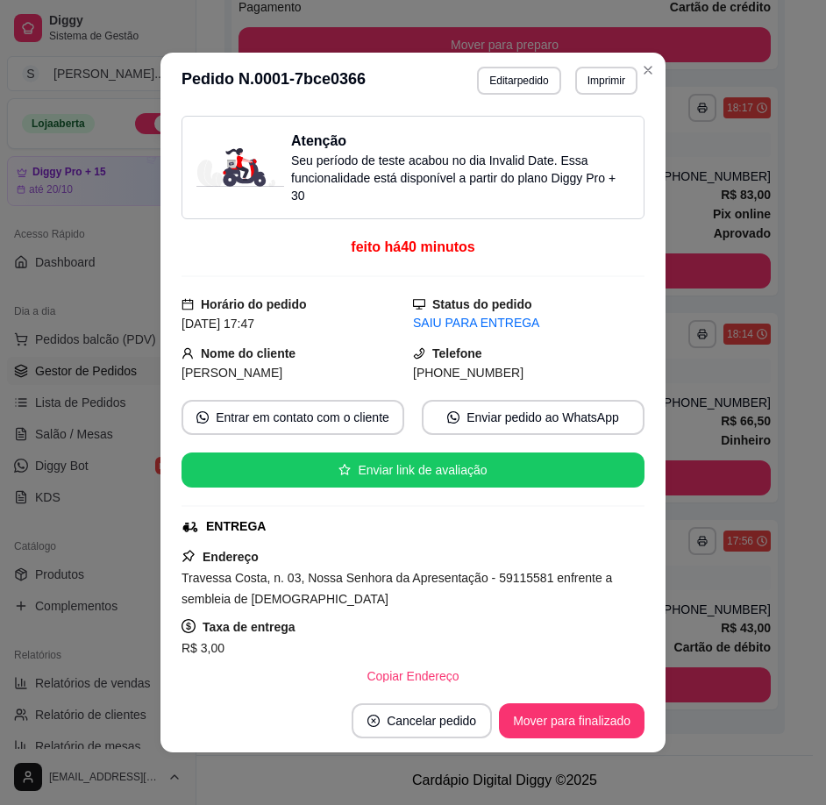
drag, startPoint x: 433, startPoint y: 374, endPoint x: 549, endPoint y: 371, distance: 115.8
click at [515, 370] on div "[PHONE_NUMBER]" at bounding box center [528, 372] width 231 height 19
copy span "9629-9172"
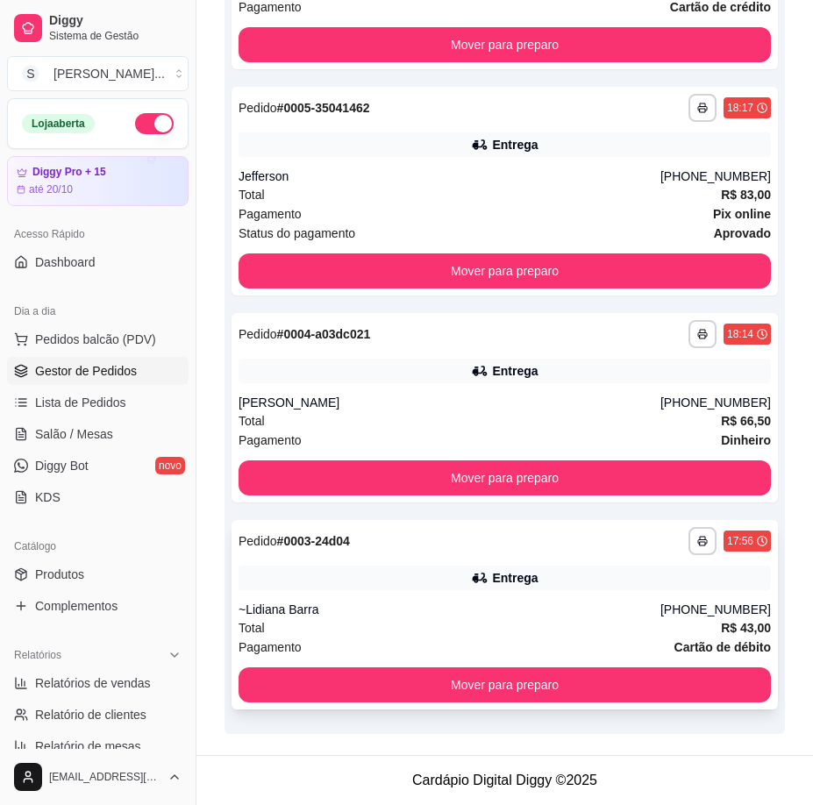
click at [655, 589] on div "Entrega" at bounding box center [504, 577] width 532 height 25
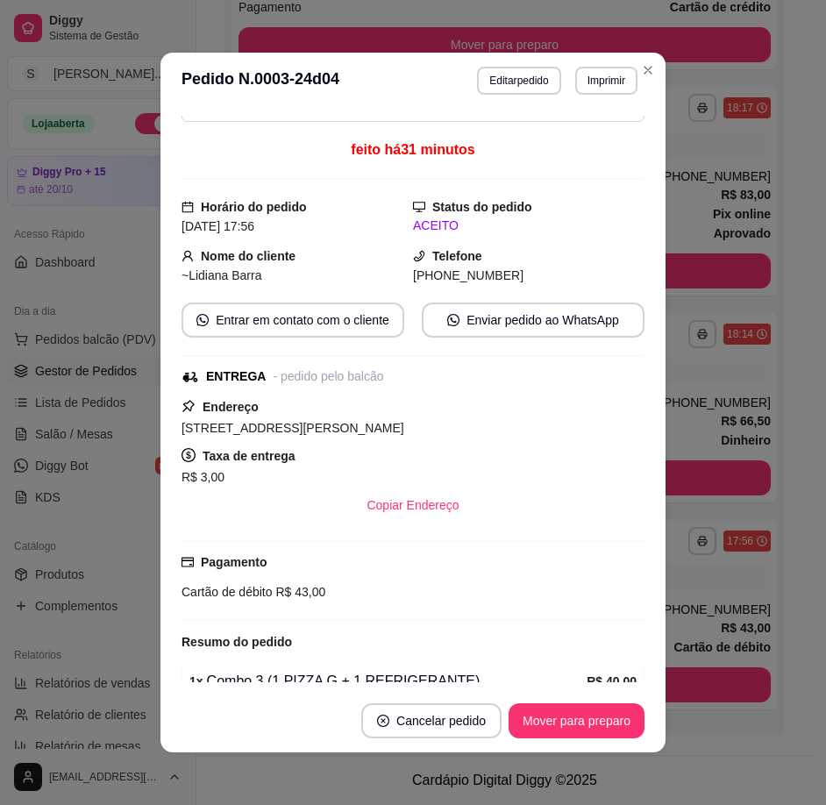
scroll to position [329, 0]
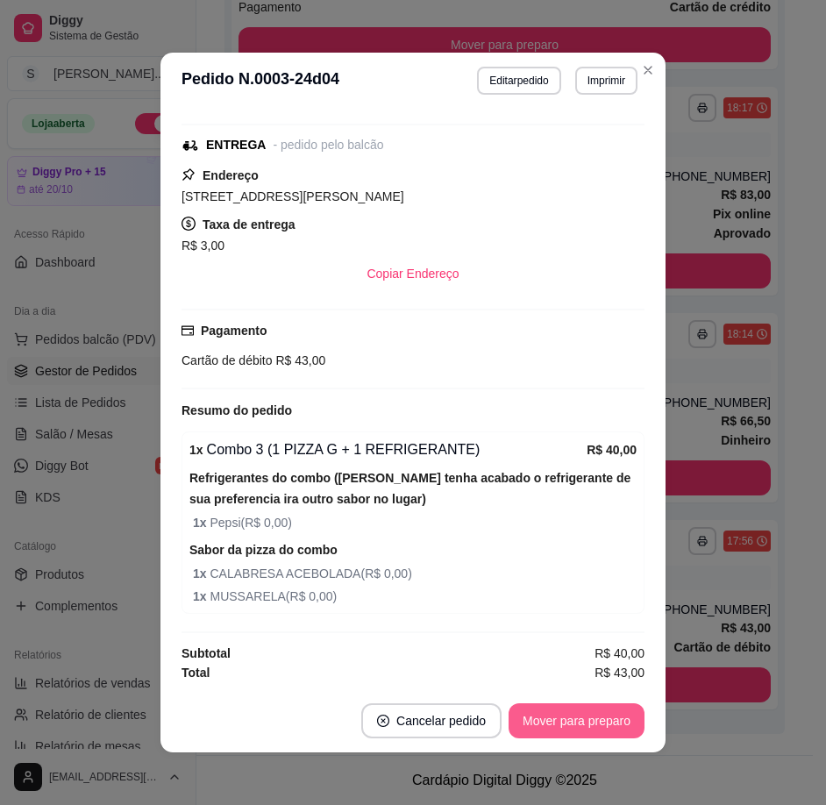
click at [538, 714] on button "Mover para preparo" at bounding box center [576, 720] width 136 height 35
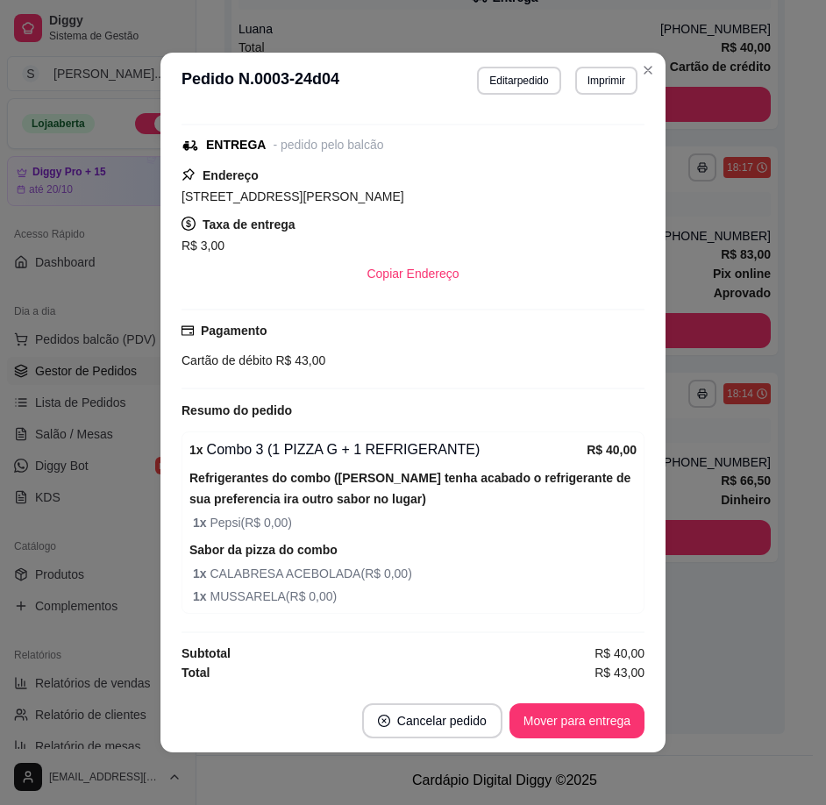
scroll to position [385, 0]
click at [547, 713] on button "Mover para entrega" at bounding box center [576, 720] width 135 height 35
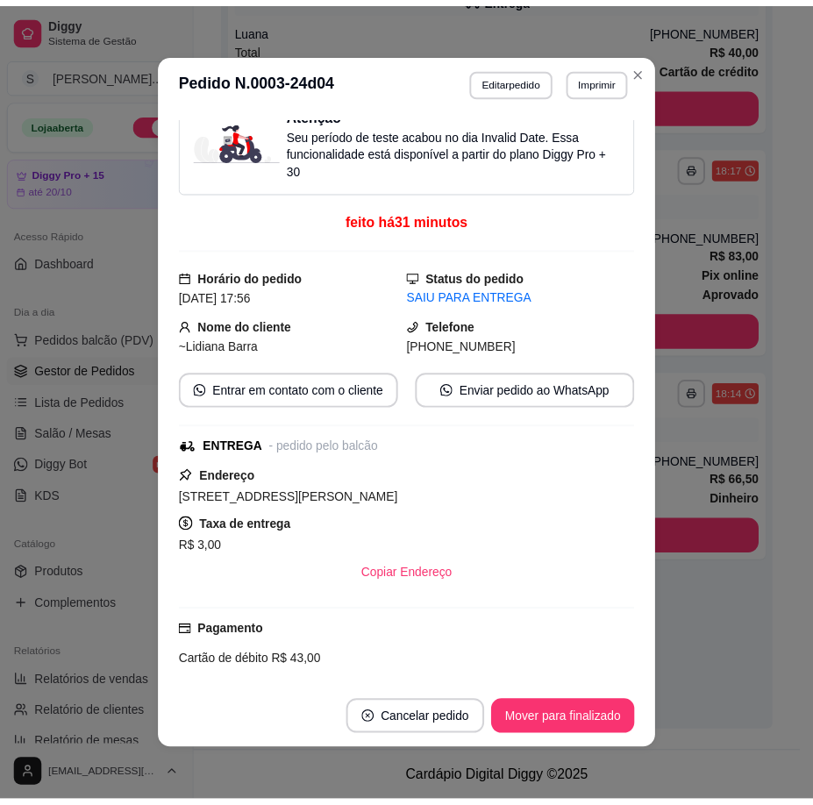
scroll to position [0, 0]
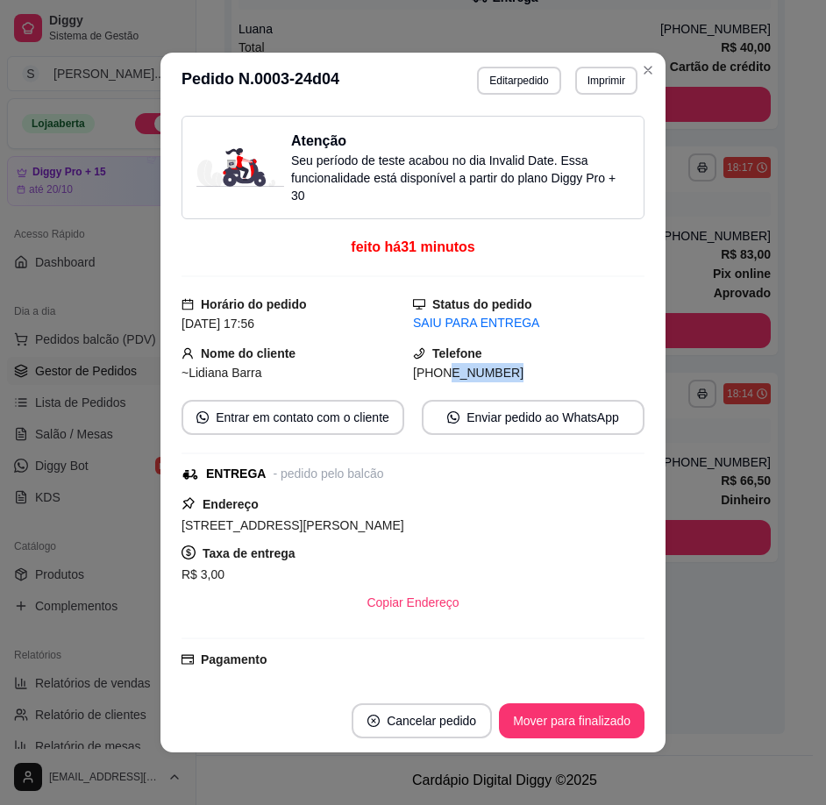
drag, startPoint x: 436, startPoint y: 373, endPoint x: 551, endPoint y: 374, distance: 115.7
click at [551, 374] on div "[PHONE_NUMBER]" at bounding box center [528, 372] width 231 height 19
copy span "8892-6443"
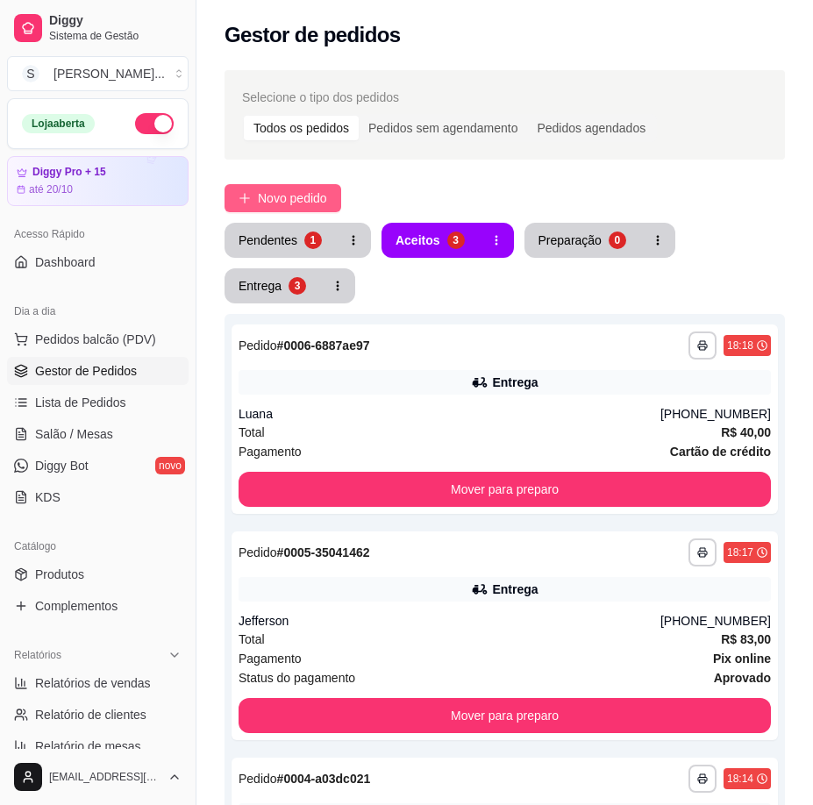
click at [295, 195] on span "Novo pedido" at bounding box center [292, 197] width 69 height 19
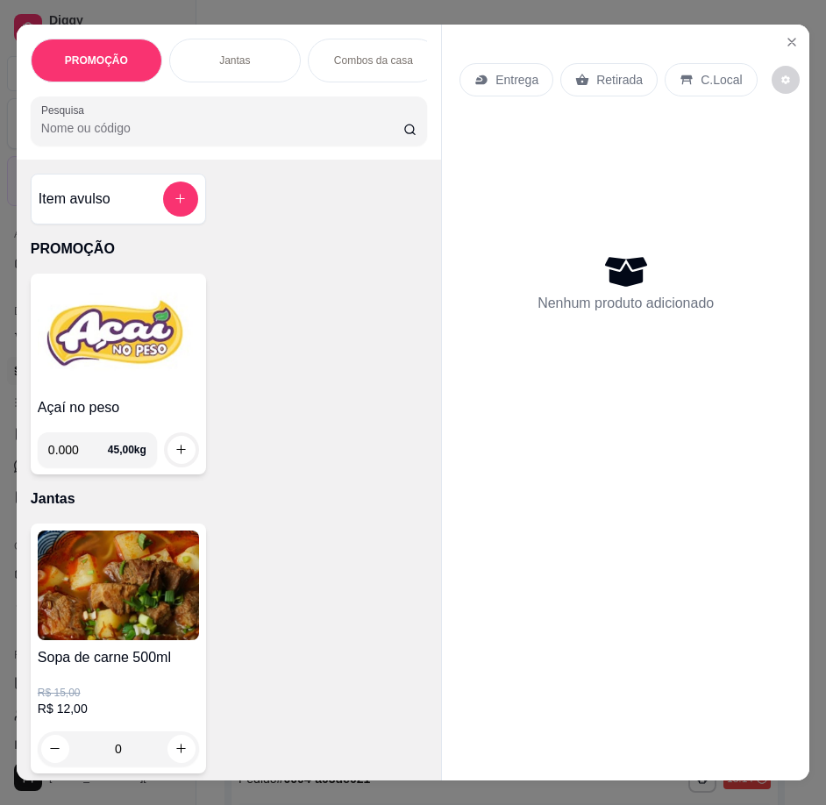
click at [498, 80] on p "Entrega" at bounding box center [516, 80] width 43 height 18
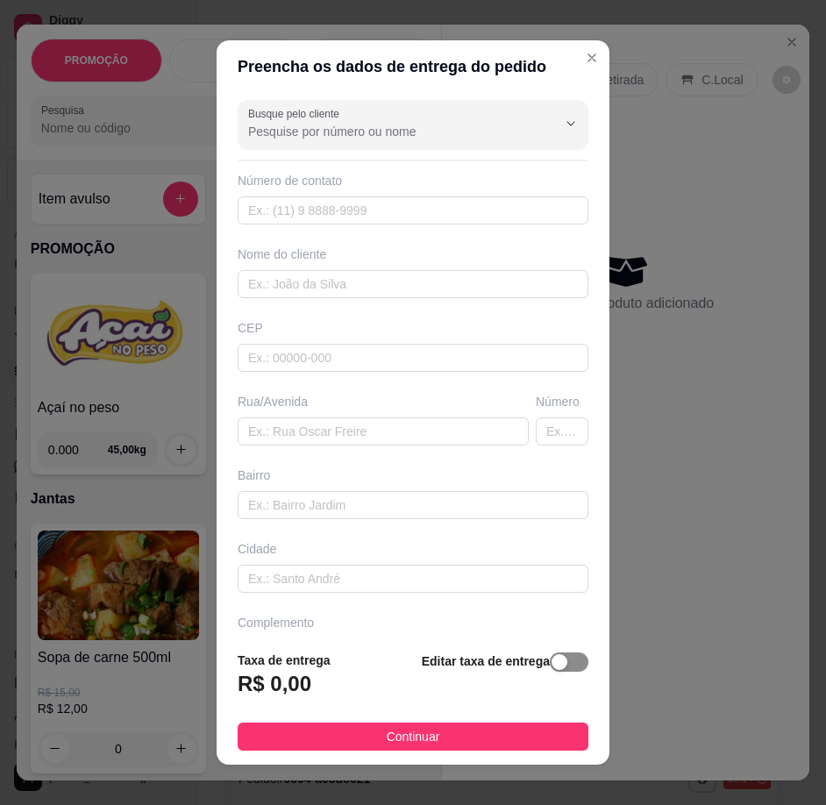
click at [551, 665] on div "button" at bounding box center [559, 662] width 16 height 16
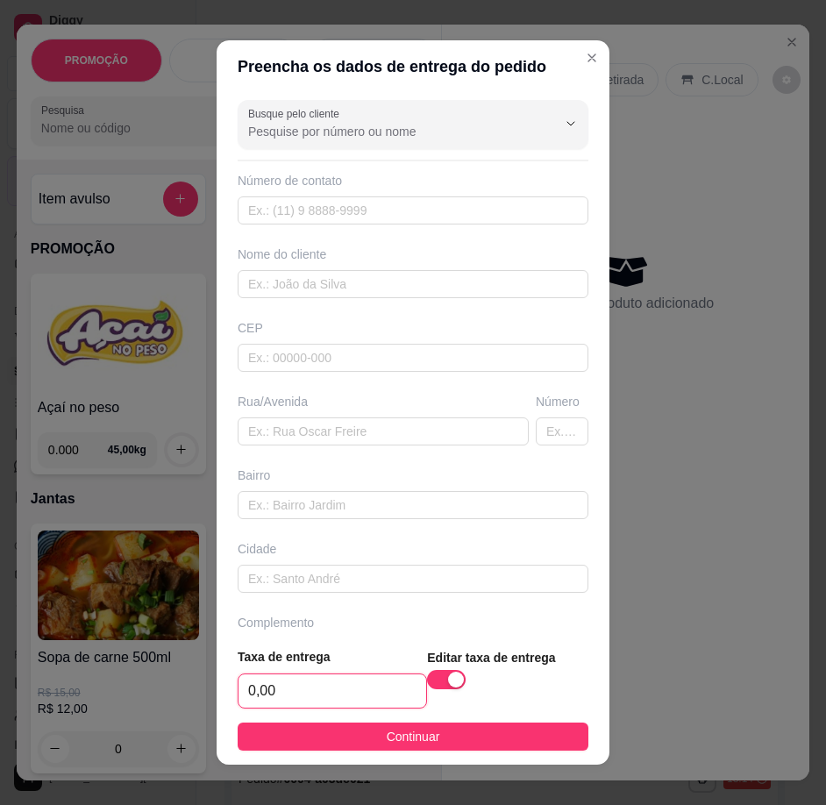
click at [347, 692] on input "0,00" at bounding box center [332, 690] width 188 height 33
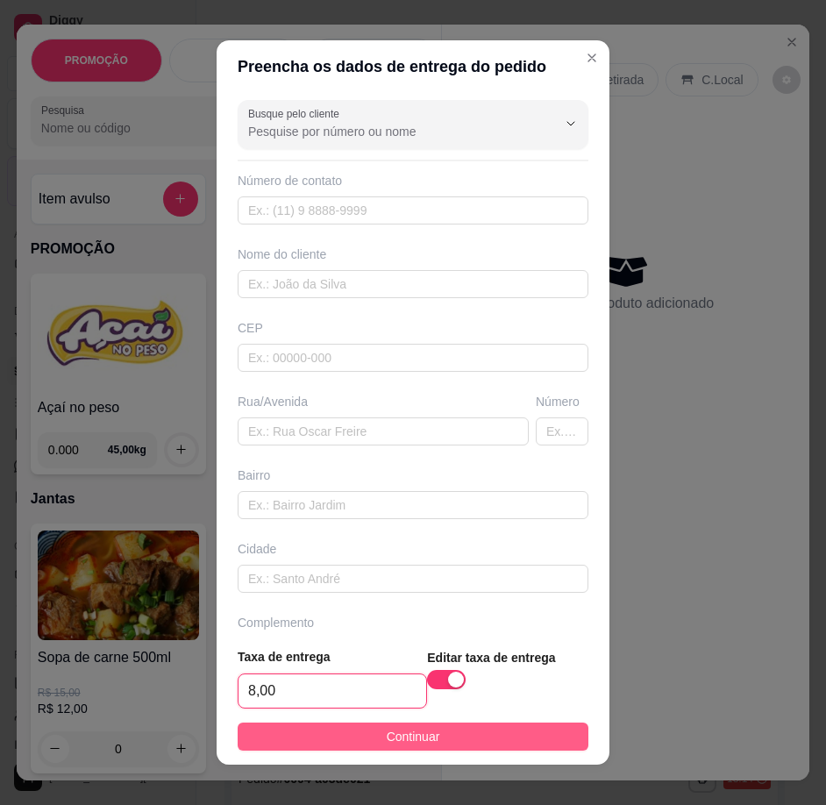
type input "8,00"
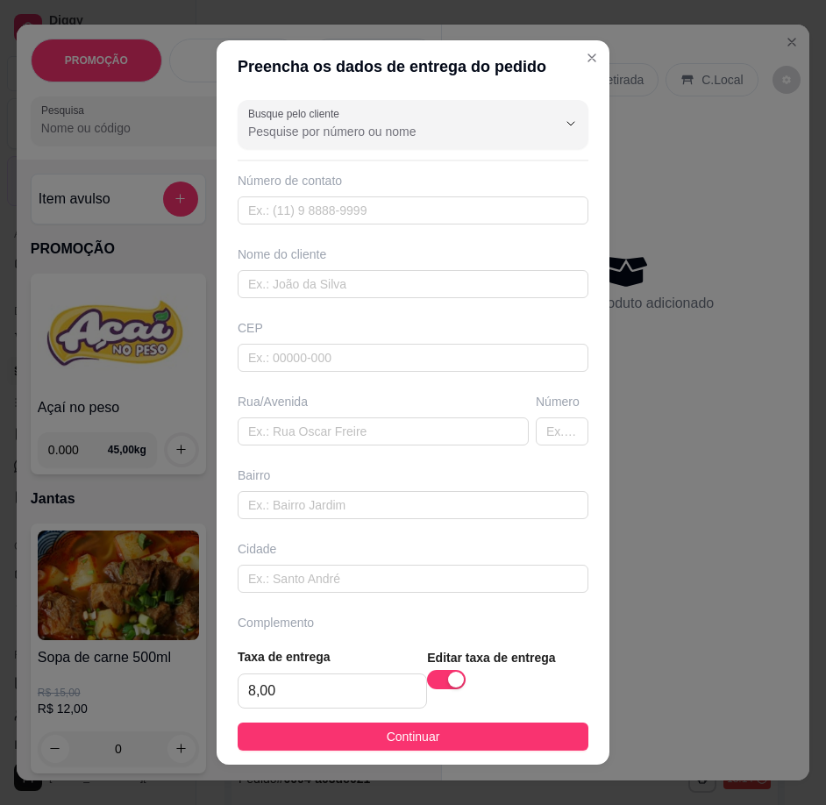
click at [401, 731] on span "Continuar" at bounding box center [413, 736] width 53 height 19
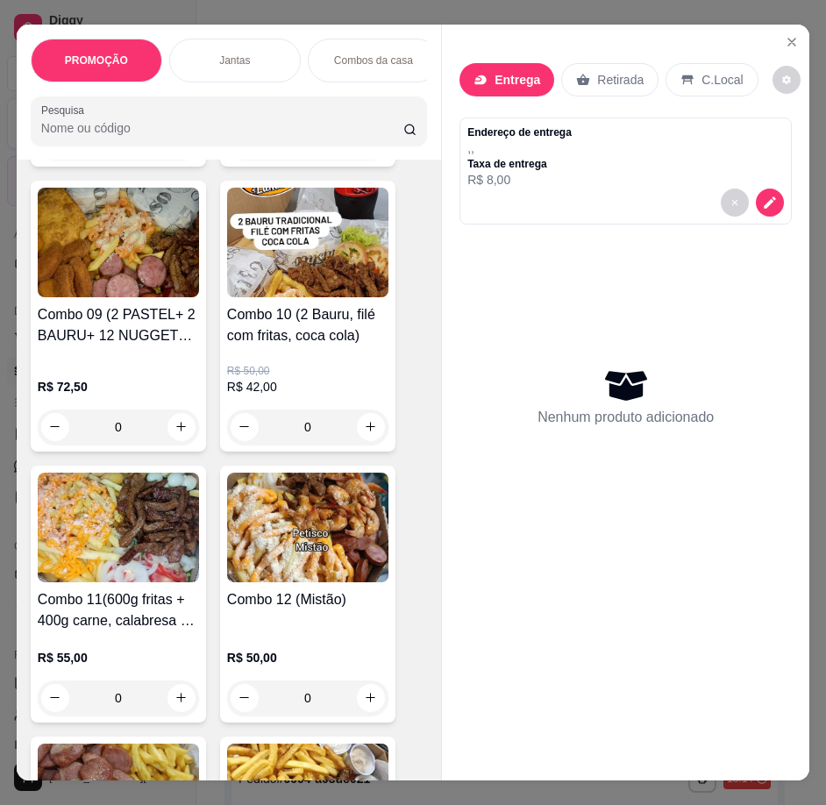
scroll to position [1490, 0]
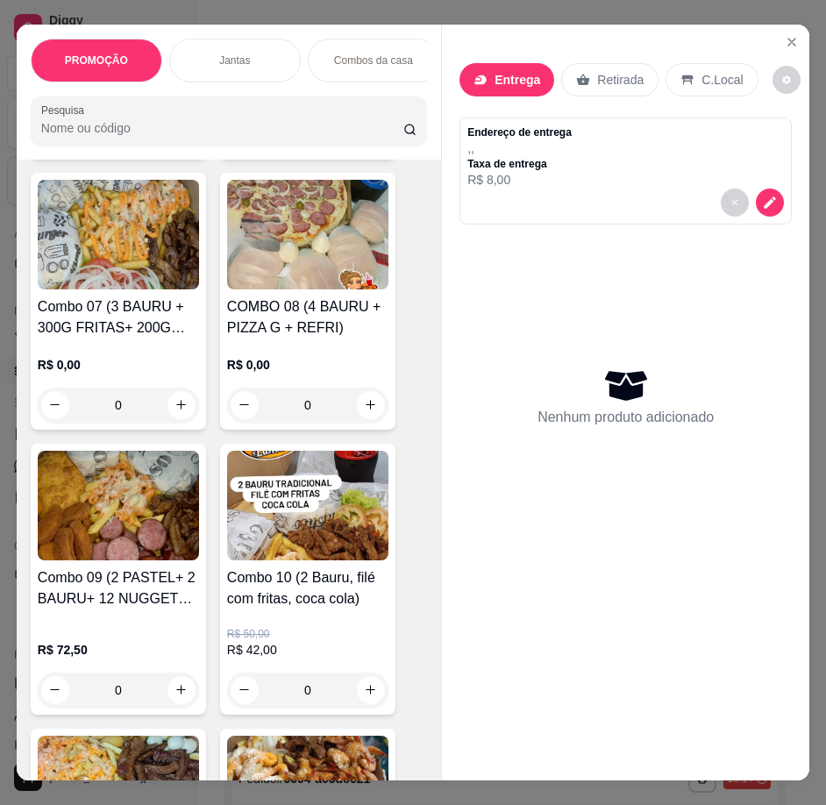
click at [302, 557] on img at bounding box center [307, 506] width 161 height 110
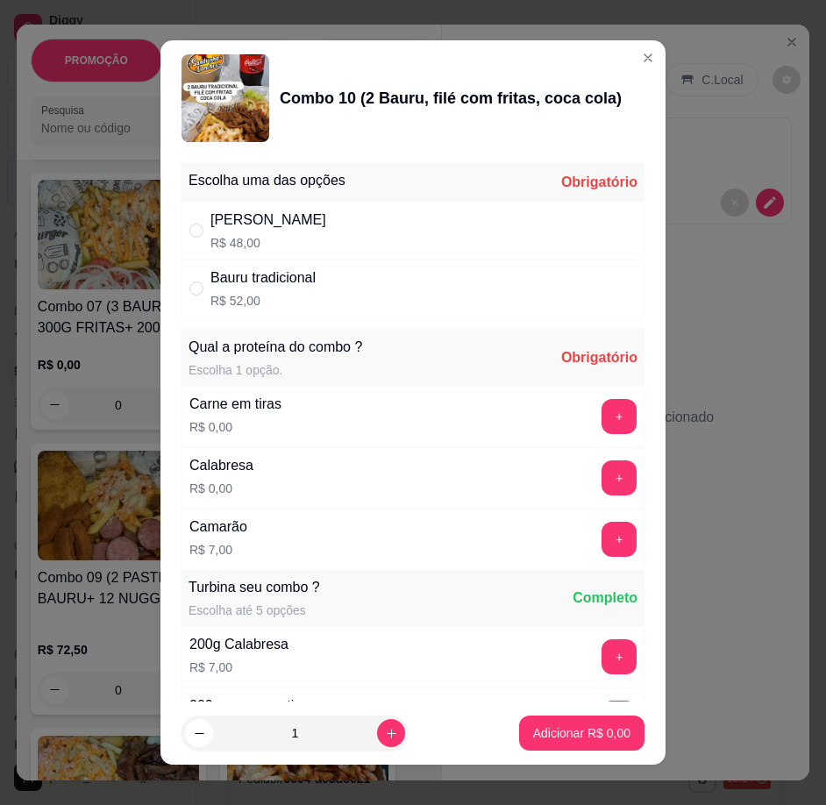
click at [360, 218] on div "Bauru cheddar R$ 48,00" at bounding box center [412, 231] width 463 height 58
radio input "true"
click at [601, 421] on button "+" at bounding box center [618, 416] width 35 height 35
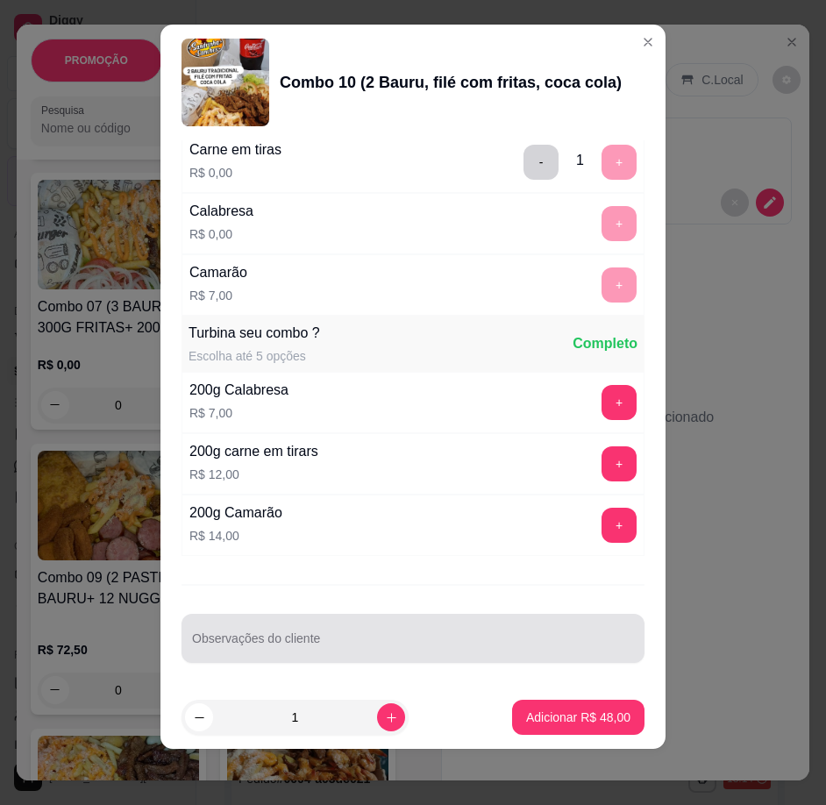
scroll to position [240, 0]
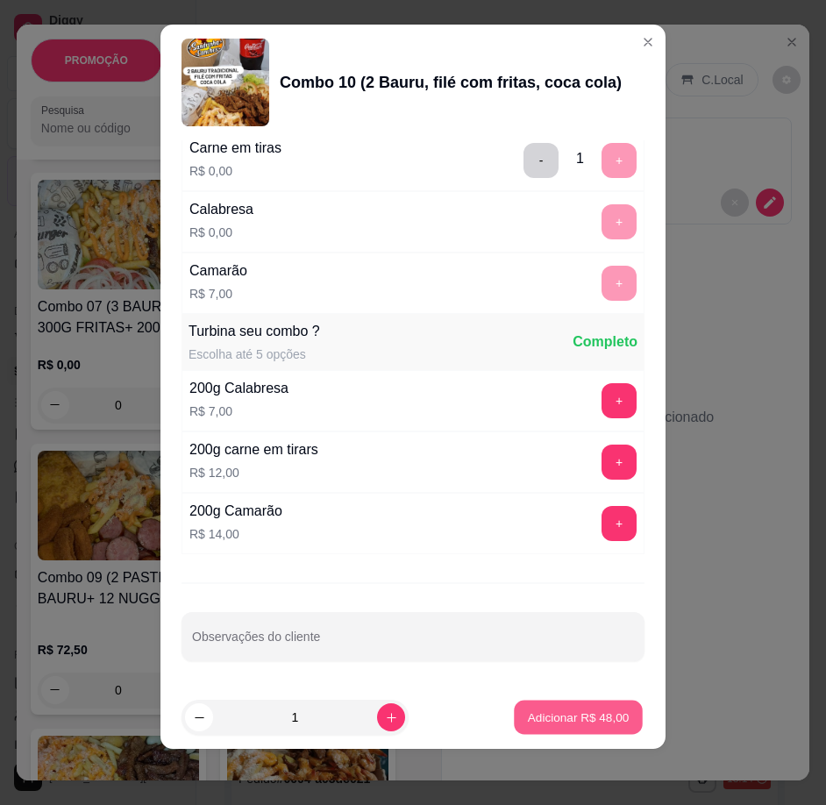
click at [583, 715] on p "Adicionar R$ 48,00" at bounding box center [579, 716] width 102 height 17
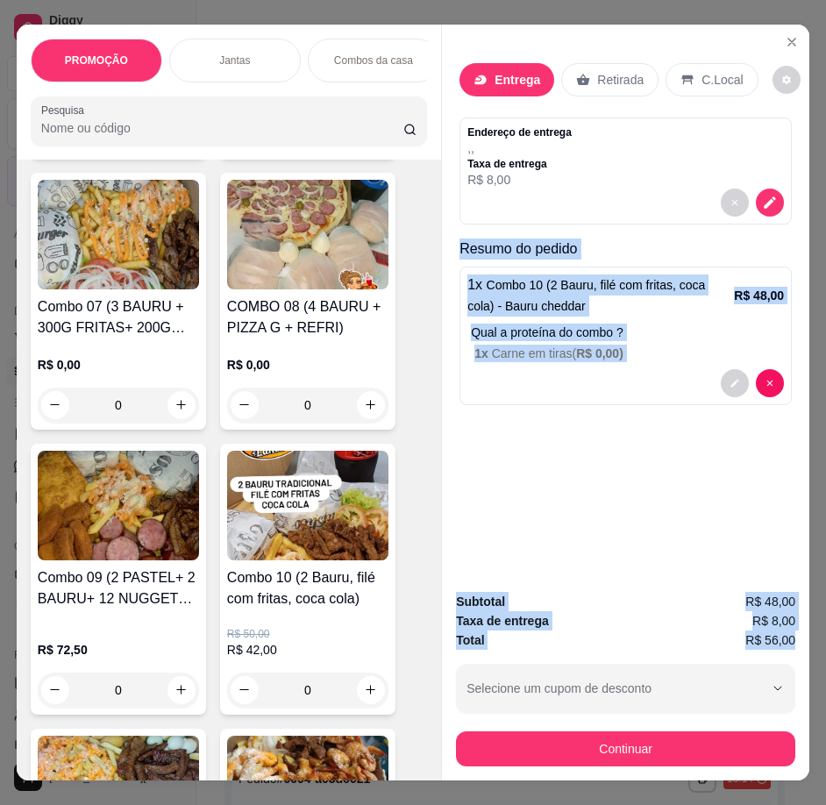
drag, startPoint x: 498, startPoint y: 286, endPoint x: 793, endPoint y: 634, distance: 456.5
click at [793, 634] on div "Entrega Retirada C.Local Endereço de entrega , , Taxa de entrega R$ 8,00 Resumo…" at bounding box center [625, 403] width 368 height 756
copy div "Resumo do pedido 1 x Combo 10 (2 Bauru, filé com fritas, coca cola) - Bauru che…"
click at [707, 446] on div "Entrega Retirada C.Local Endereço de entrega , , Taxa de entrega R$ 8,00 Resumo…" at bounding box center [625, 302] width 367 height 554
click at [713, 446] on div "Entrega Retirada C.Local Endereço de entrega , , Taxa de entrega R$ 8,00 Resumo…" at bounding box center [625, 302] width 367 height 554
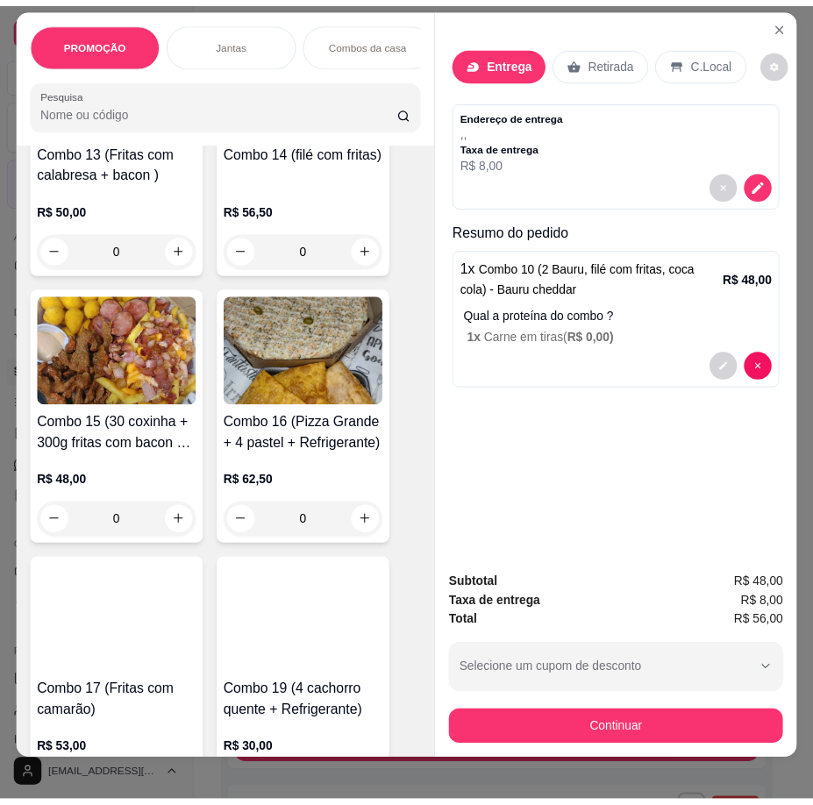
scroll to position [0, 0]
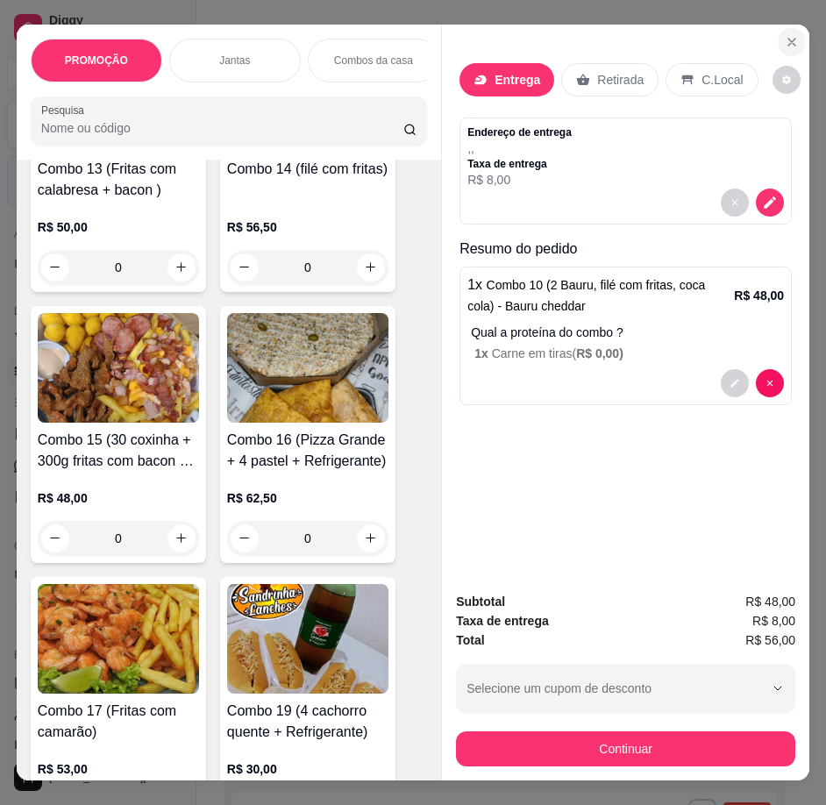
click at [788, 39] on icon "Close" at bounding box center [791, 42] width 7 height 7
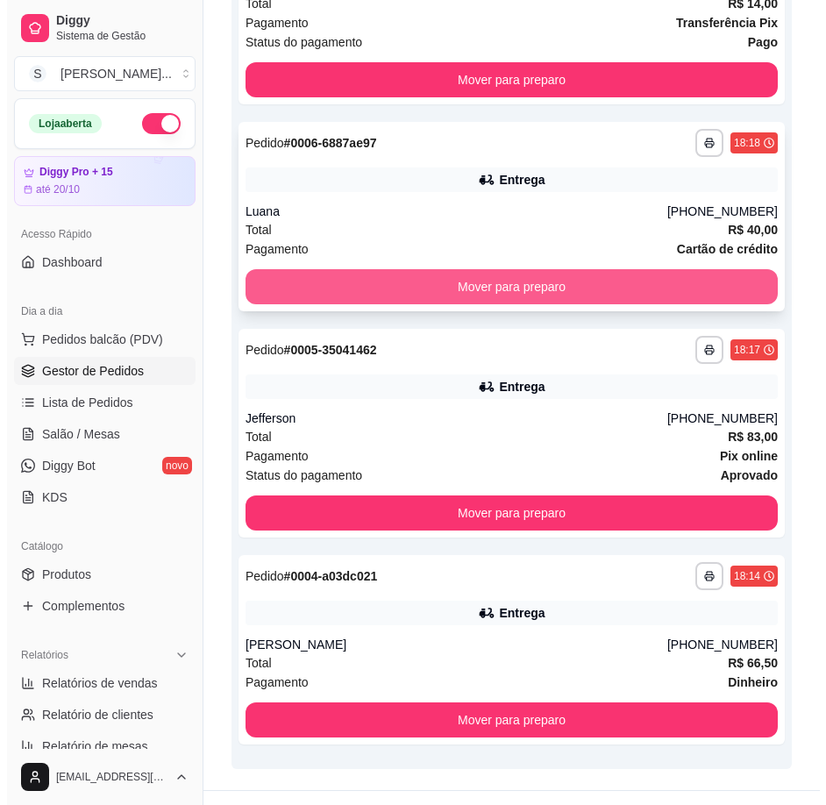
scroll to position [498, 0]
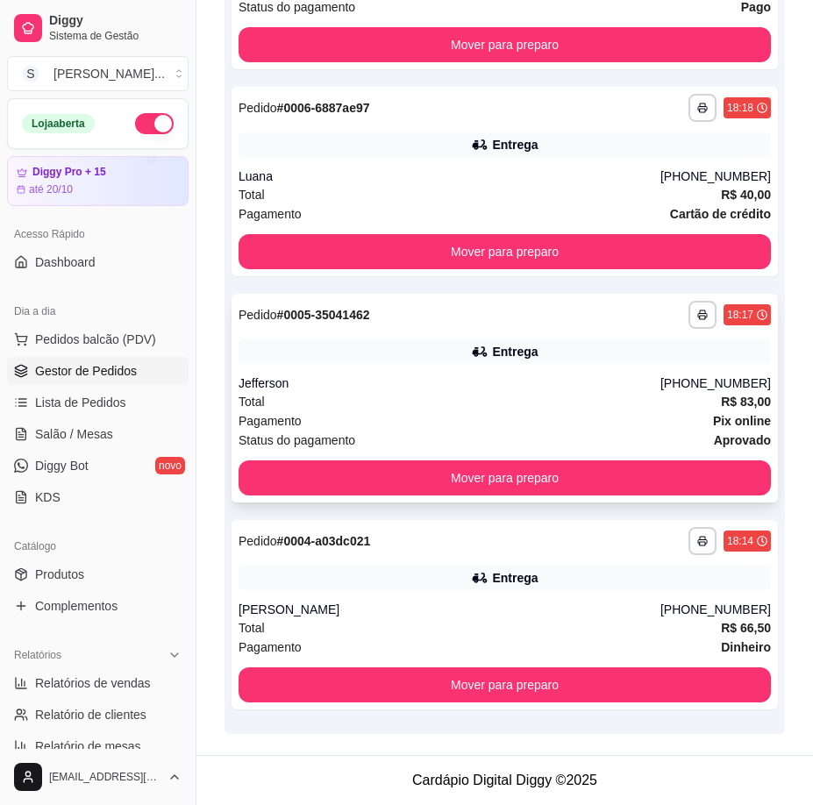
click at [639, 408] on div "Total R$ 83,00" at bounding box center [504, 401] width 532 height 19
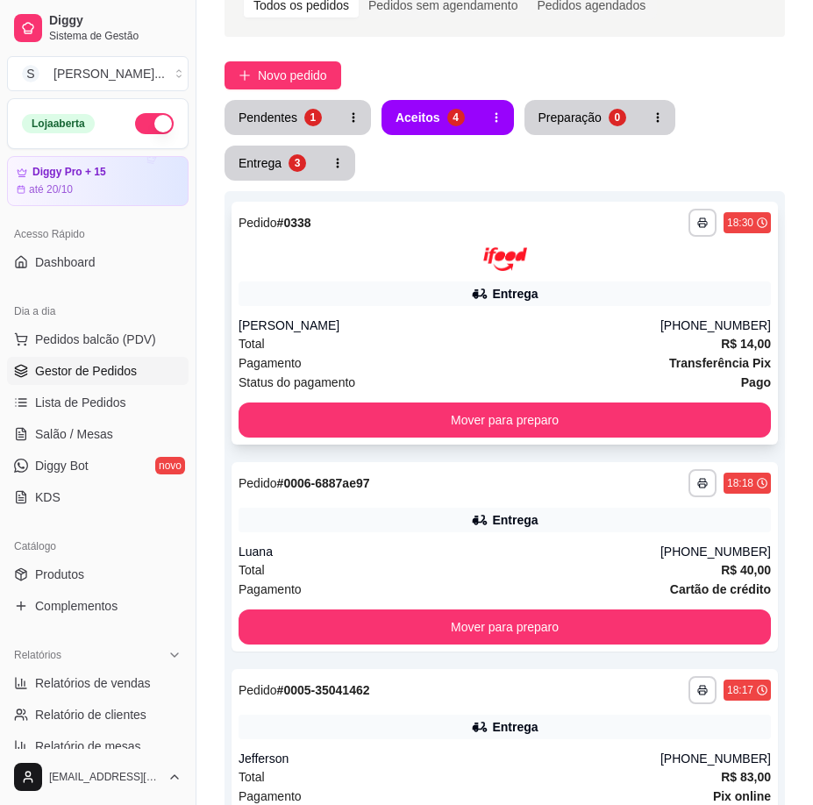
scroll to position [0, 0]
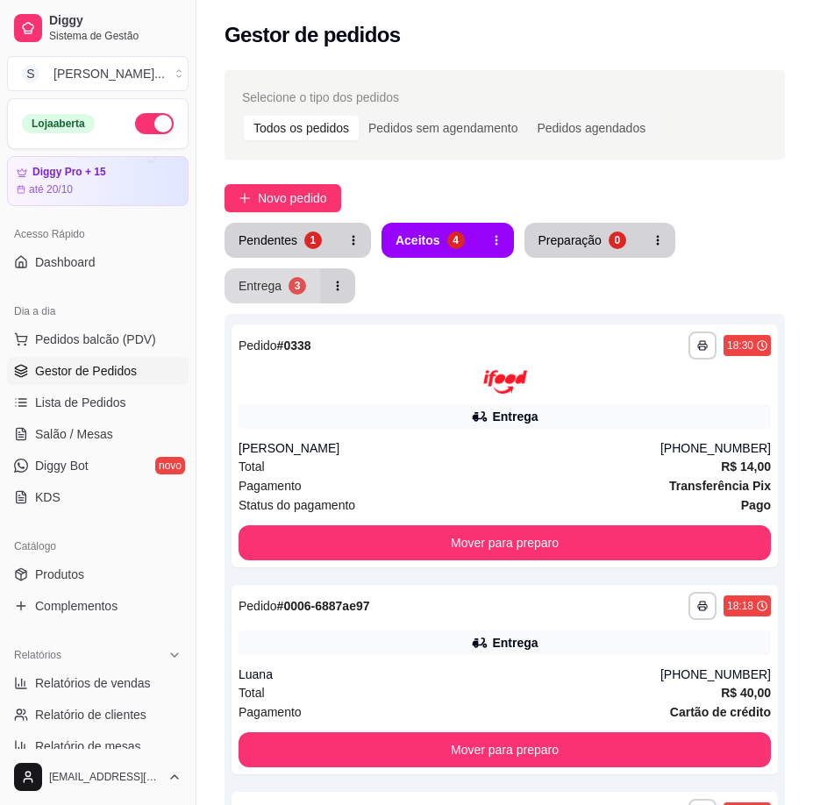
click at [281, 281] on button "Entrega 3" at bounding box center [272, 285] width 96 height 35
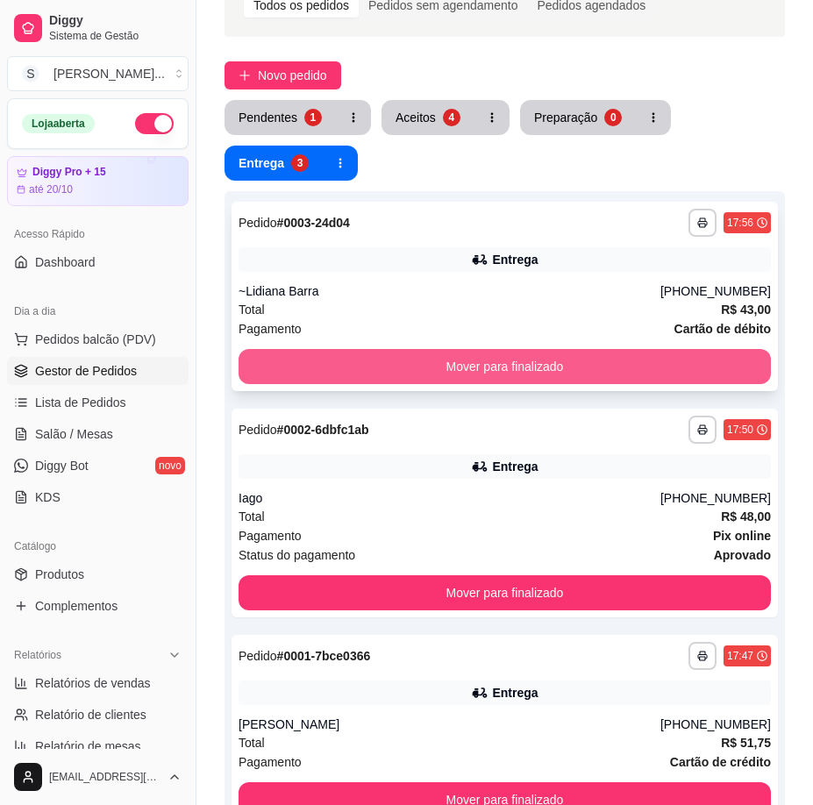
scroll to position [385, 0]
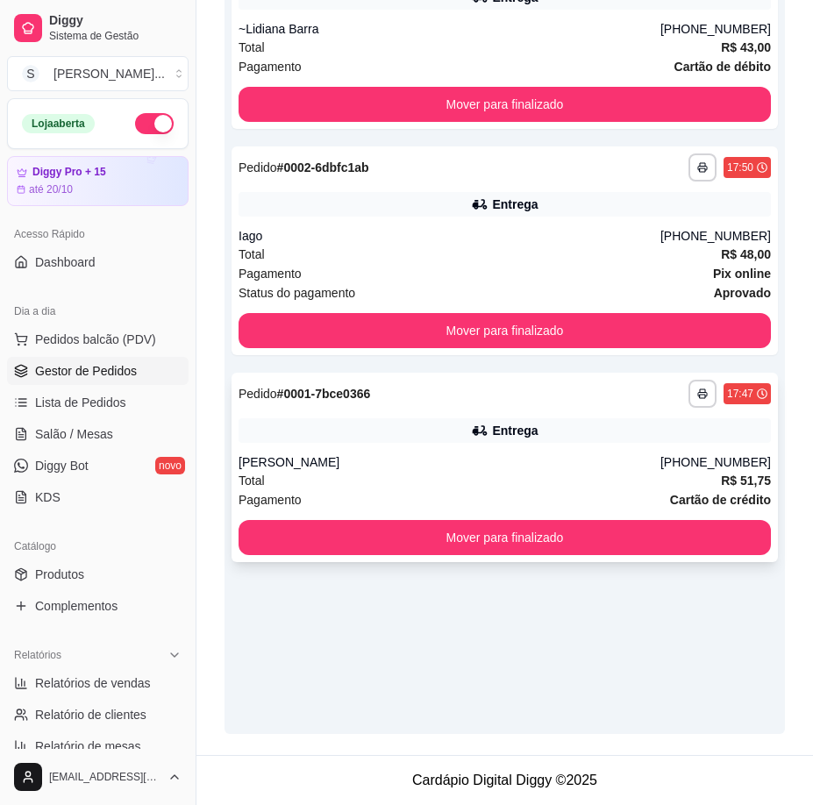
click at [640, 465] on div "[PERSON_NAME]" at bounding box center [449, 462] width 422 height 18
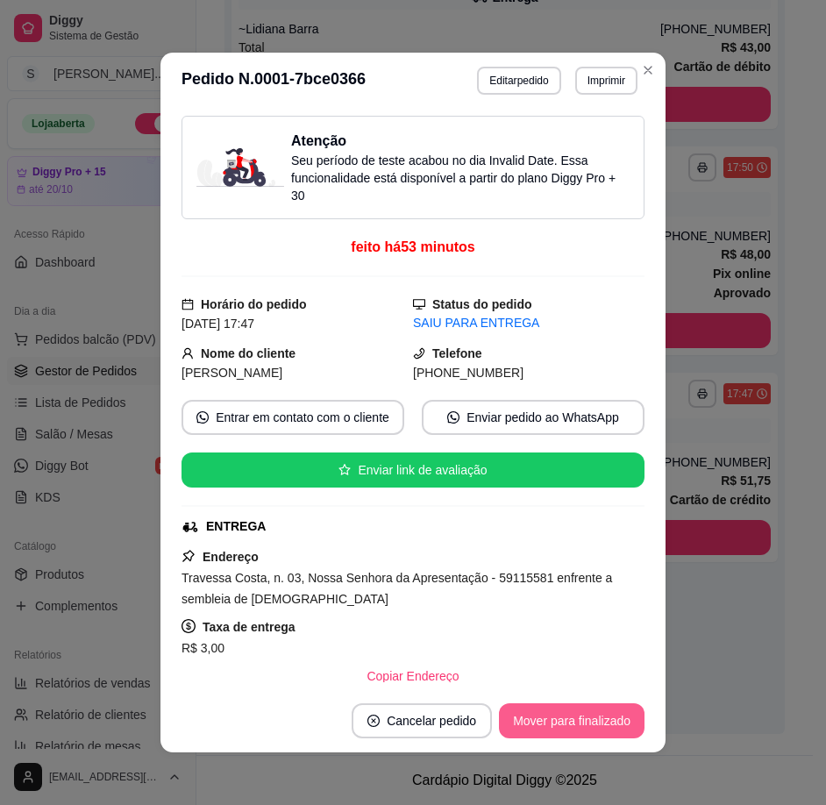
click at [588, 717] on button "Mover para finalizado" at bounding box center [572, 720] width 146 height 35
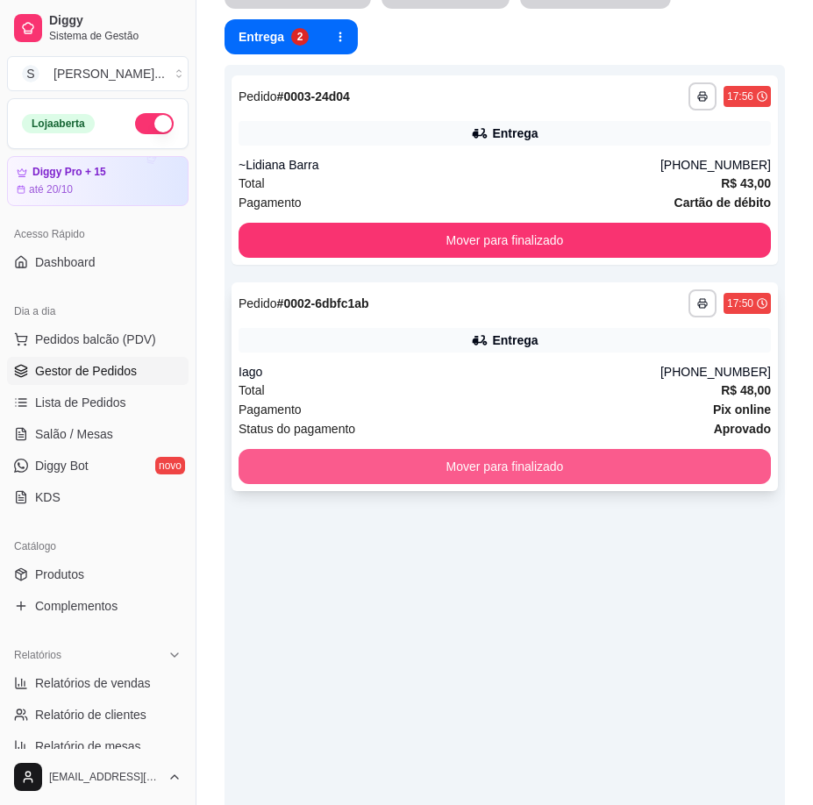
scroll to position [122, 0]
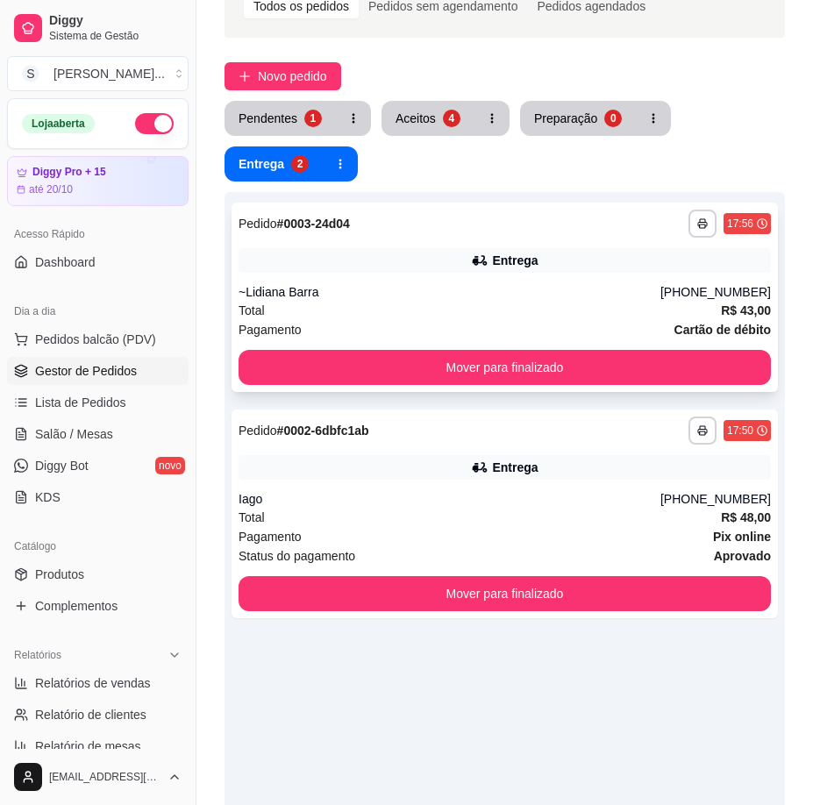
click at [604, 318] on div "Total R$ 43,00" at bounding box center [504, 310] width 532 height 19
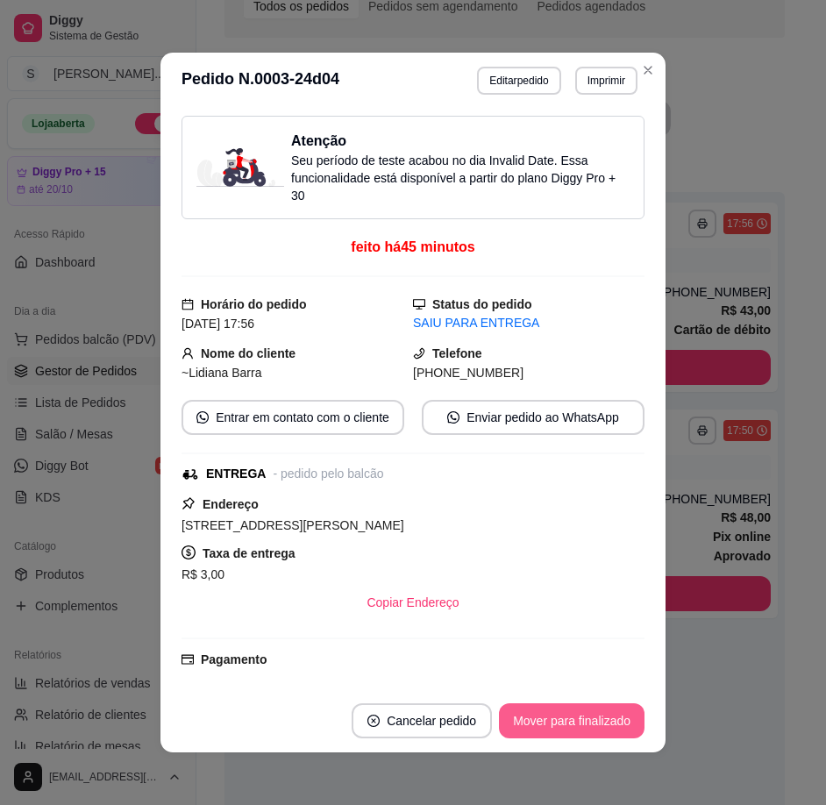
click at [580, 729] on button "Mover para finalizado" at bounding box center [572, 720] width 146 height 35
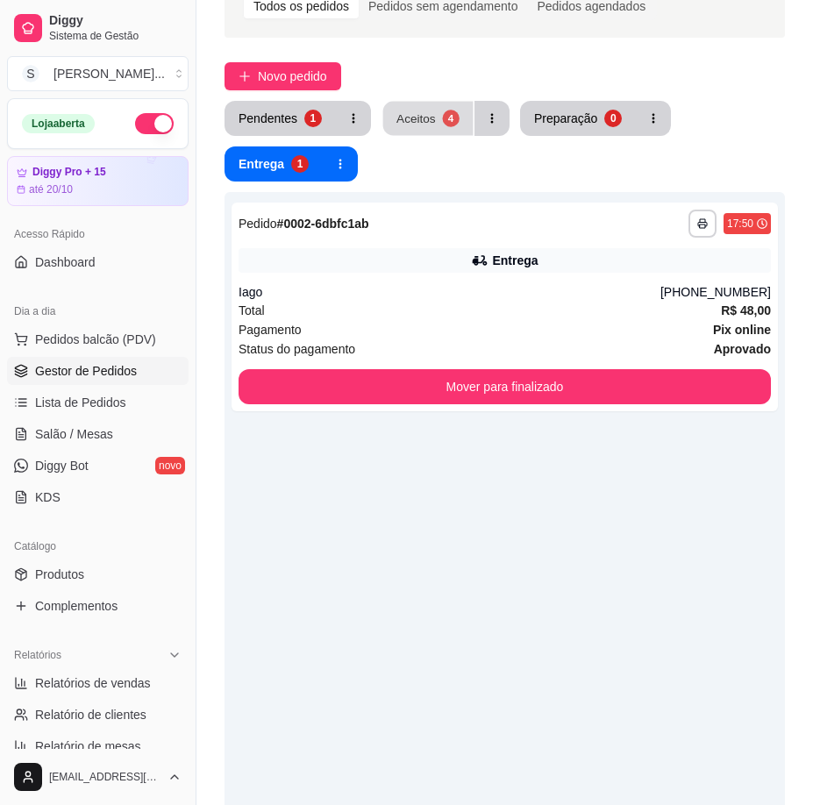
click at [431, 112] on div "Aceitos" at bounding box center [415, 118] width 39 height 17
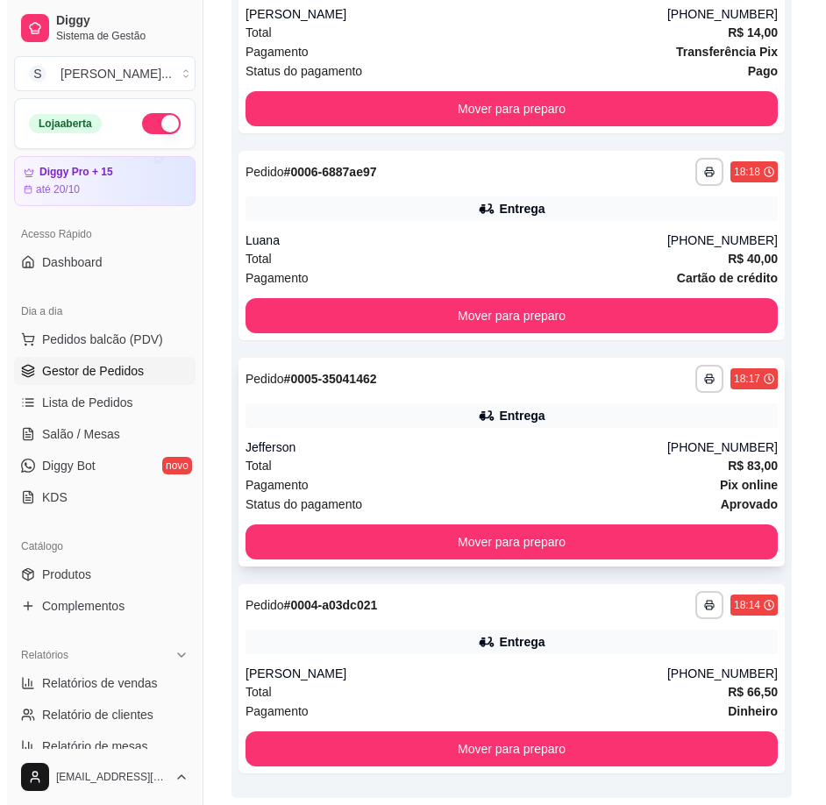
scroll to position [498, 0]
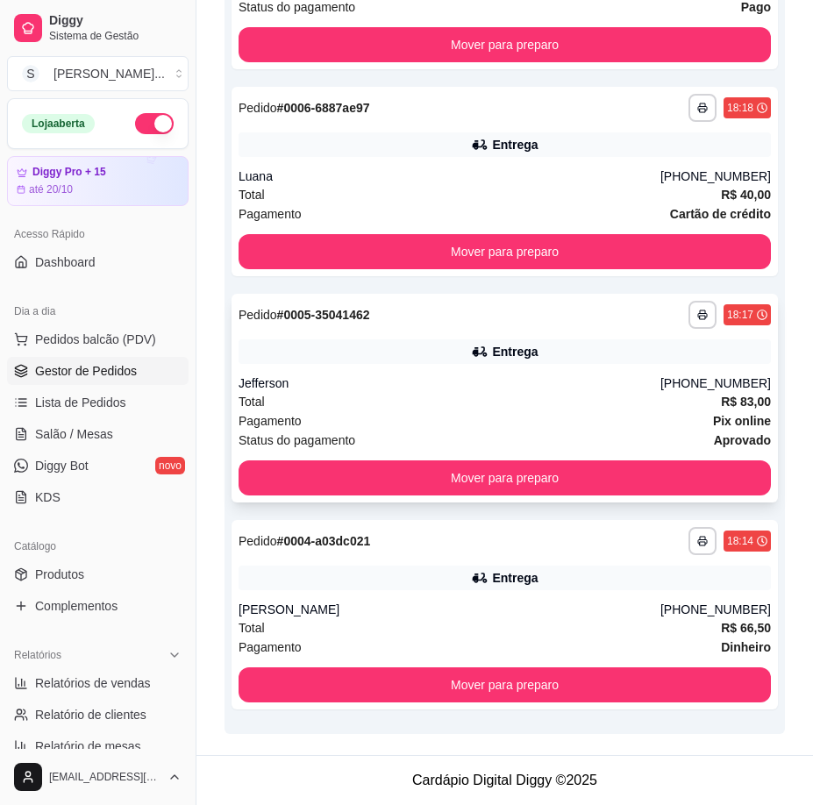
click at [466, 370] on div "**********" at bounding box center [504, 398] width 546 height 209
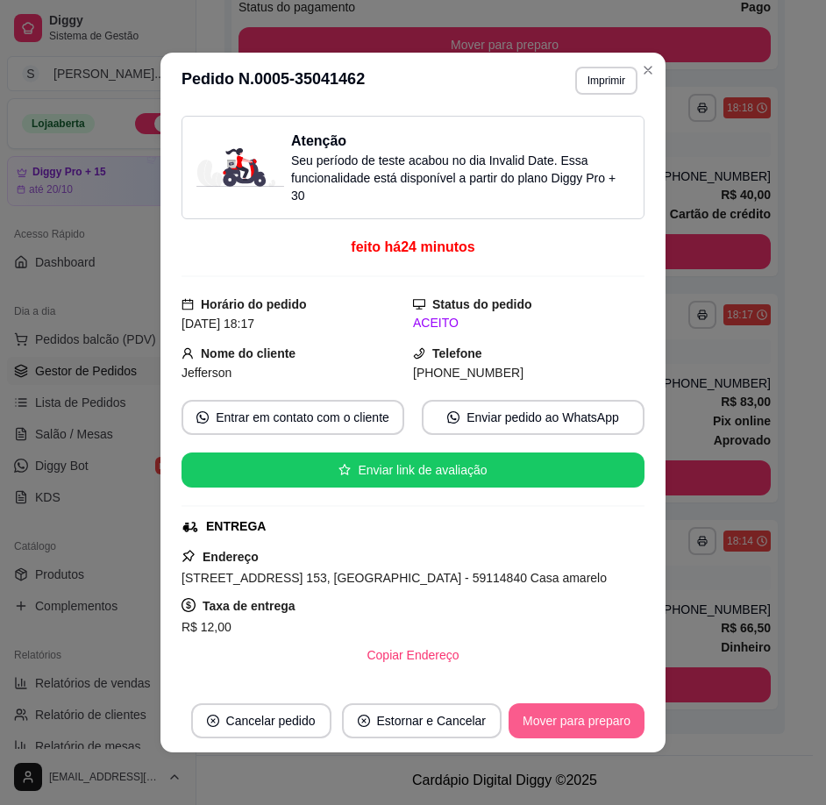
click at [574, 721] on button "Mover para preparo" at bounding box center [576, 720] width 136 height 35
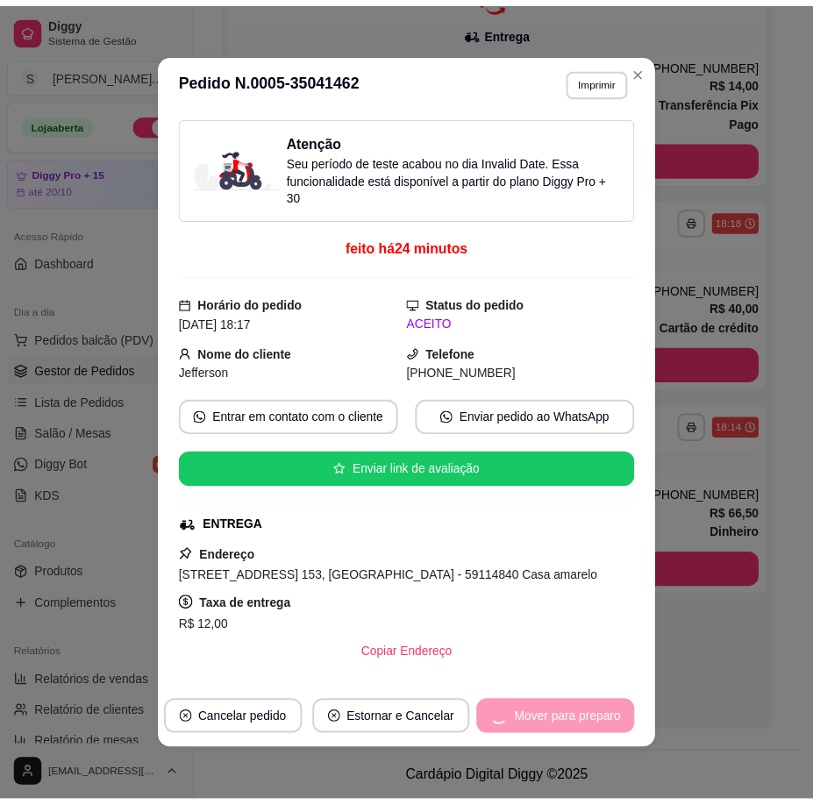
scroll to position [385, 0]
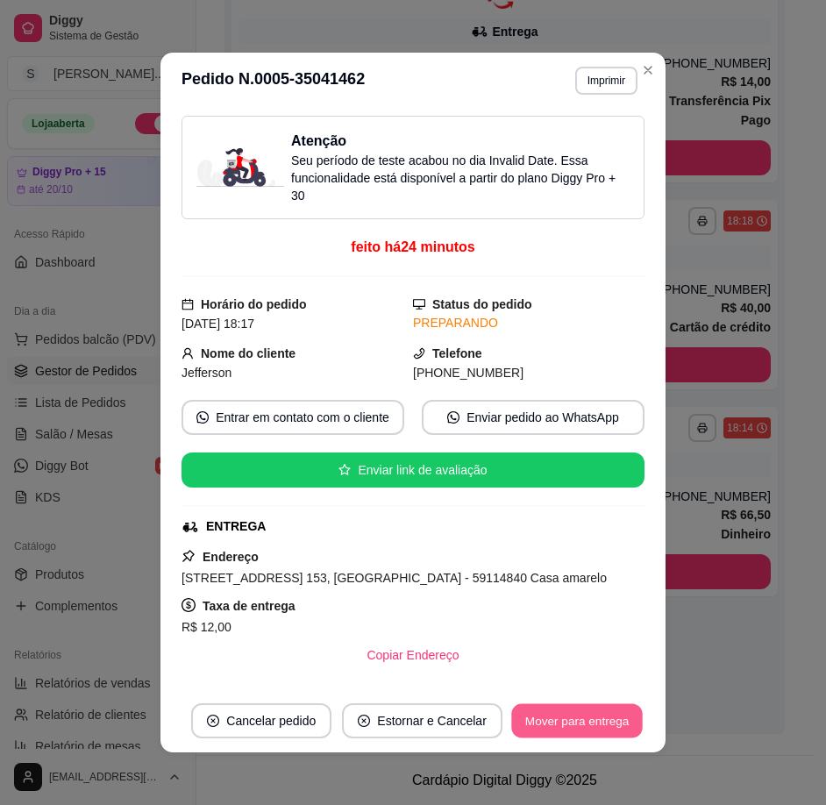
click at [576, 721] on button "Mover para entrega" at bounding box center [576, 721] width 131 height 34
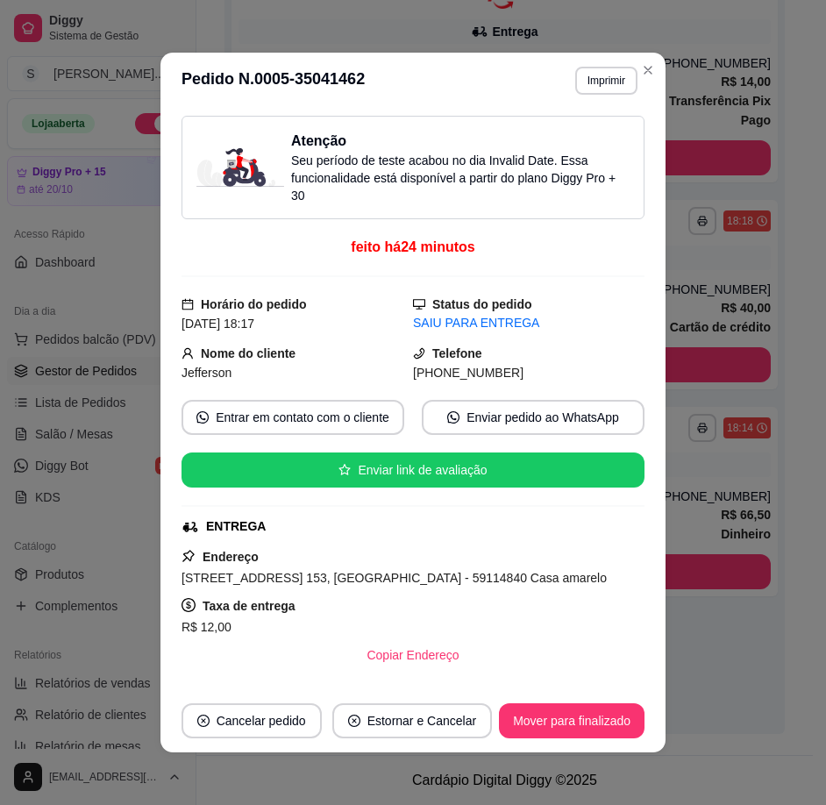
drag, startPoint x: 433, startPoint y: 372, endPoint x: 541, endPoint y: 361, distance: 108.3
click at [541, 366] on div "[PHONE_NUMBER]" at bounding box center [528, 372] width 231 height 19
copy span "9616-3132"
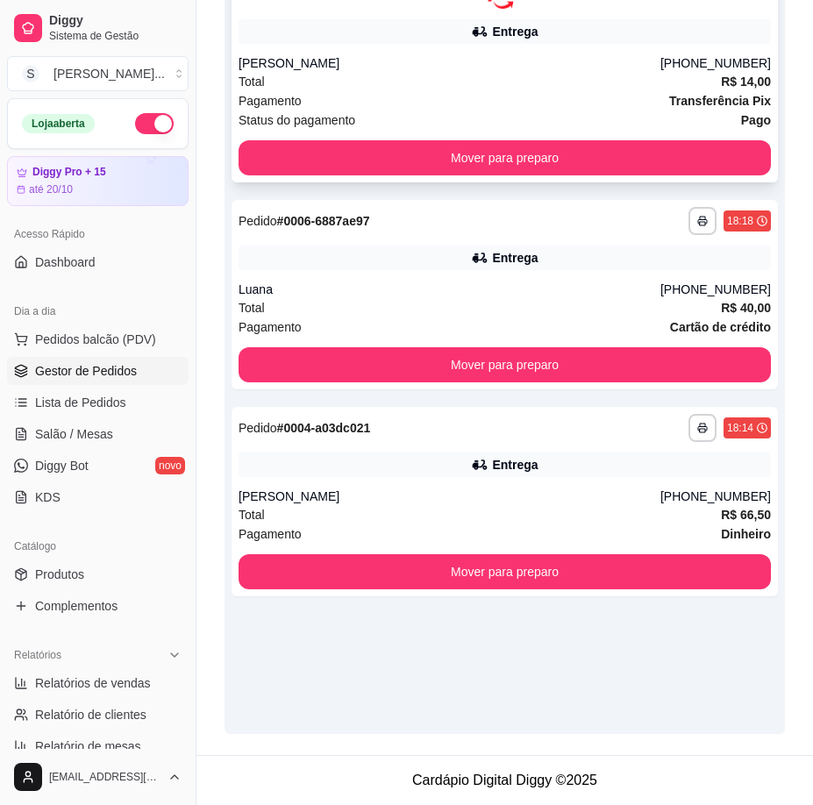
scroll to position [0, 0]
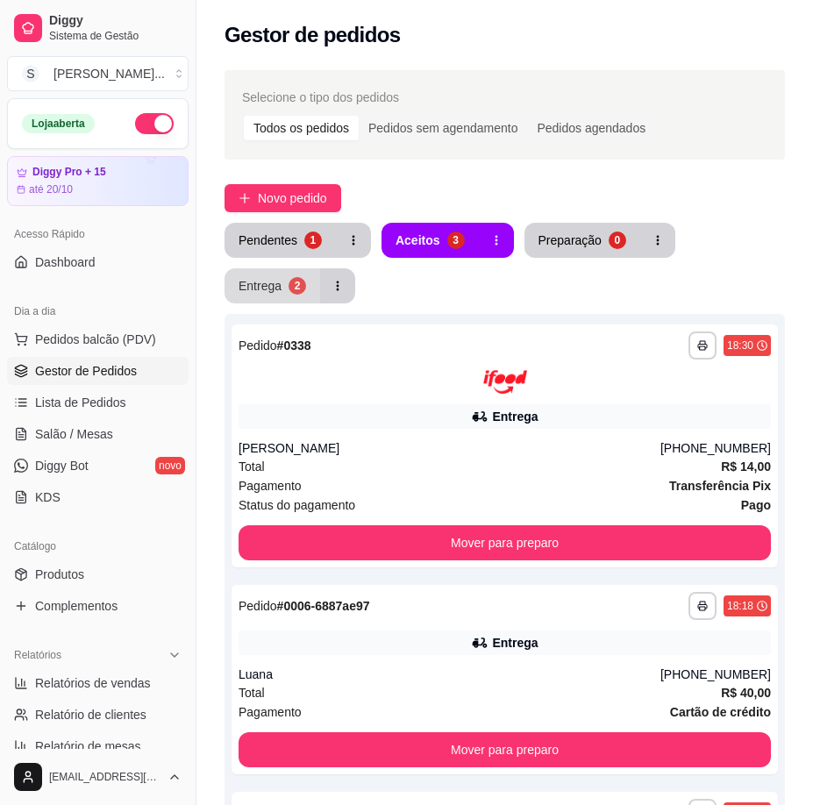
click at [307, 295] on button "Entrega 2" at bounding box center [272, 285] width 96 height 35
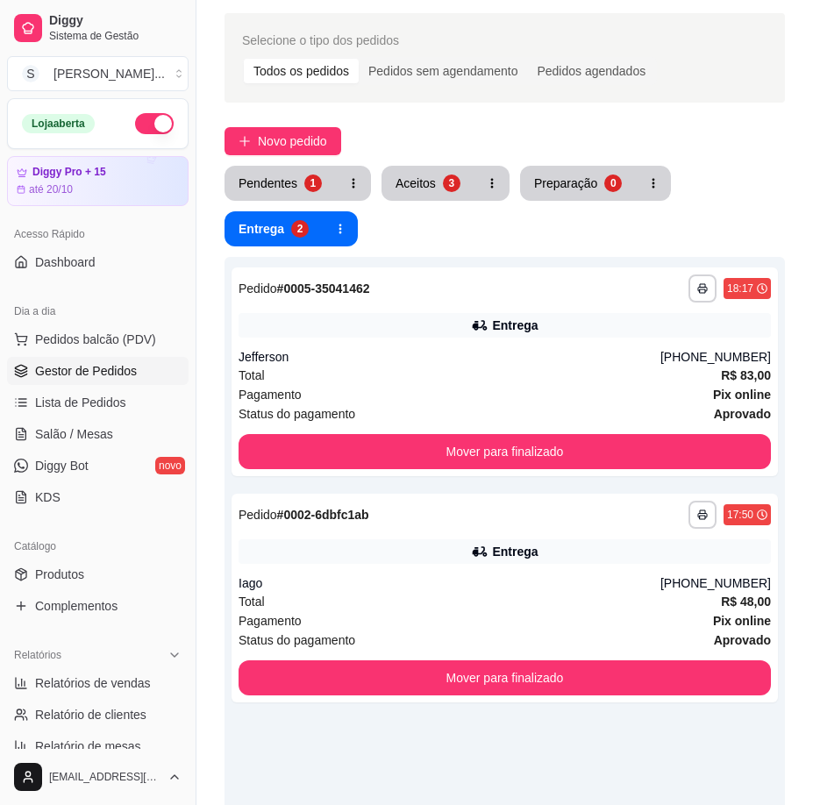
scroll to position [88, 0]
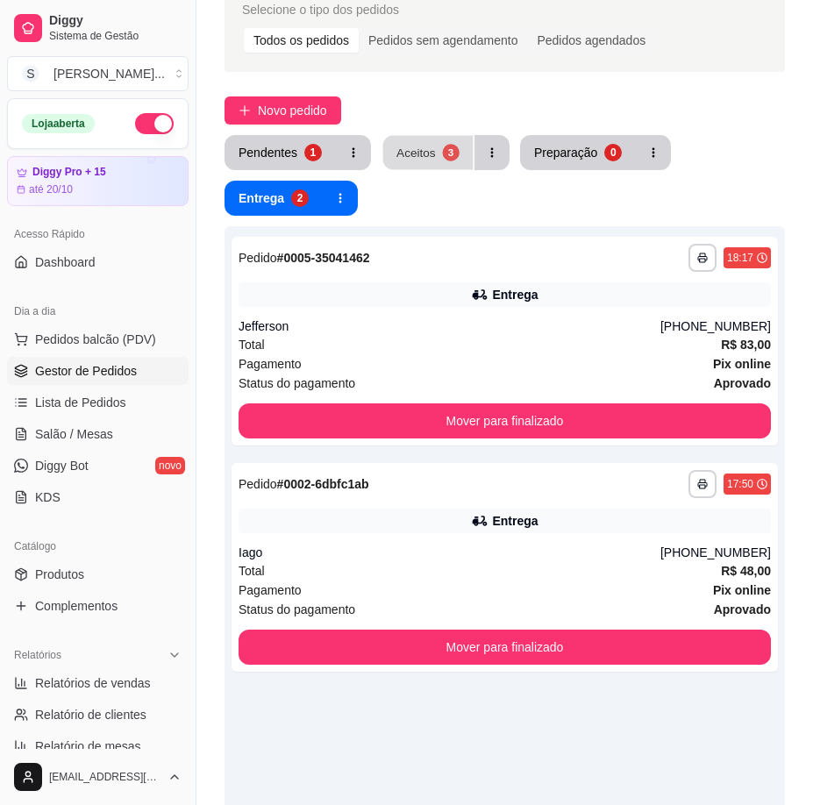
click at [437, 143] on button "Aceitos 3" at bounding box center [428, 153] width 90 height 34
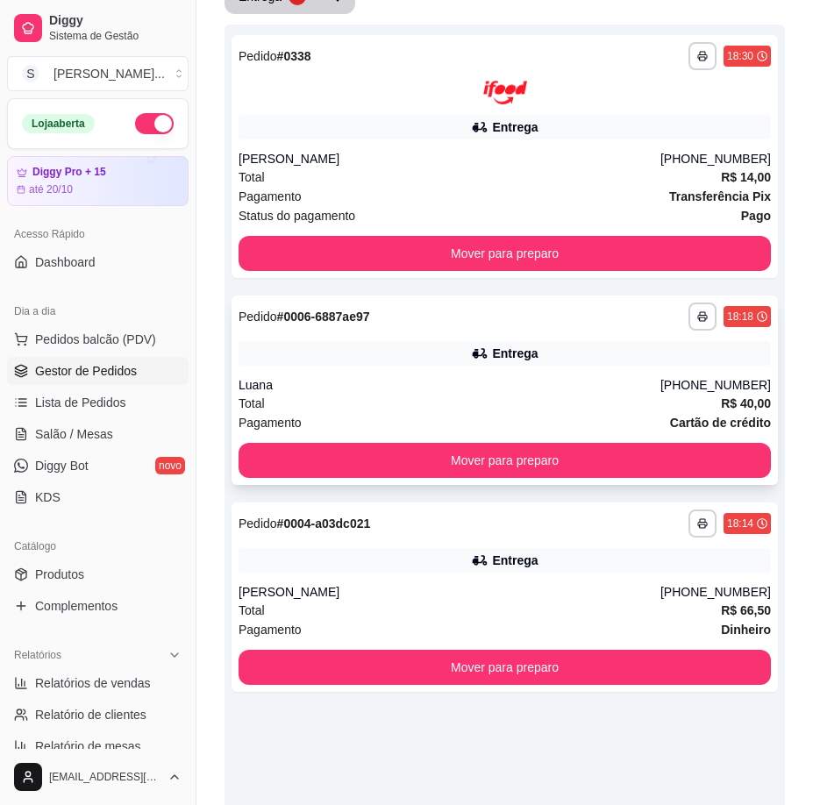
scroll to position [385, 0]
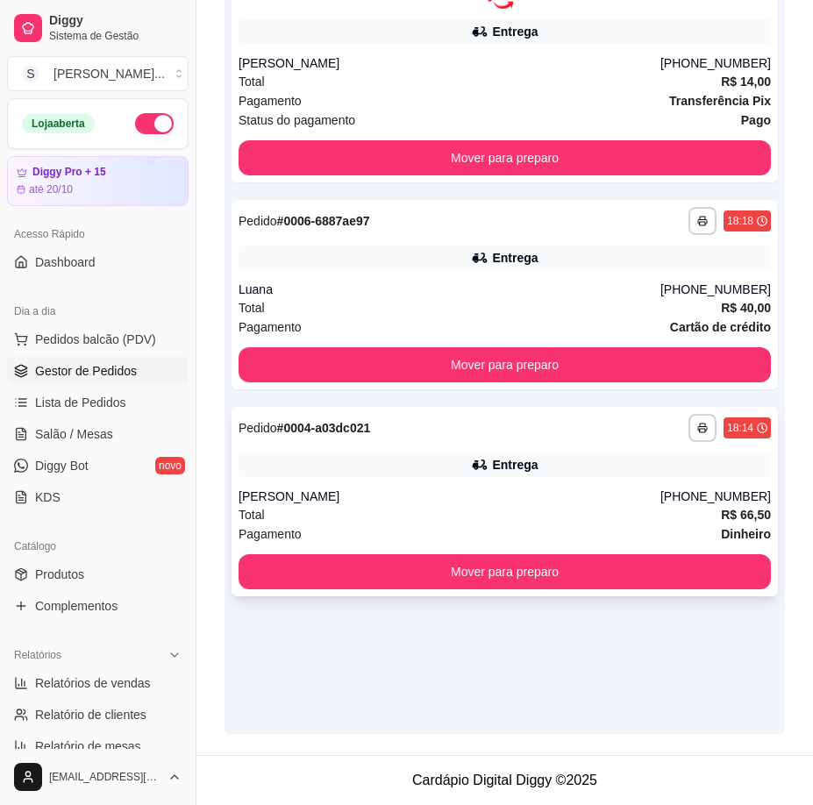
click at [579, 495] on div "[PERSON_NAME]" at bounding box center [449, 496] width 422 height 18
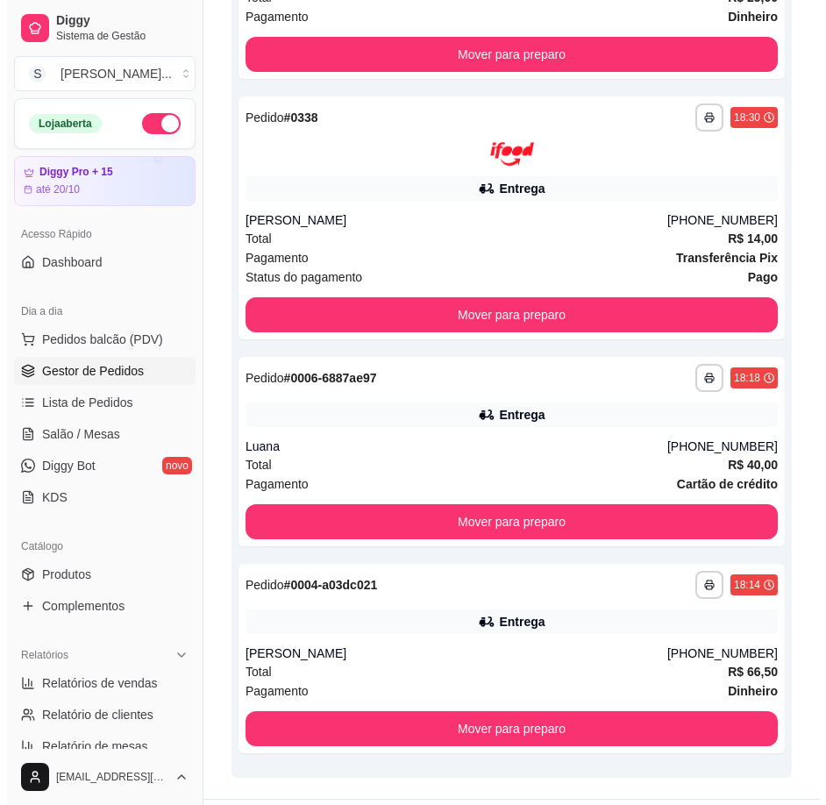
scroll to position [479, 0]
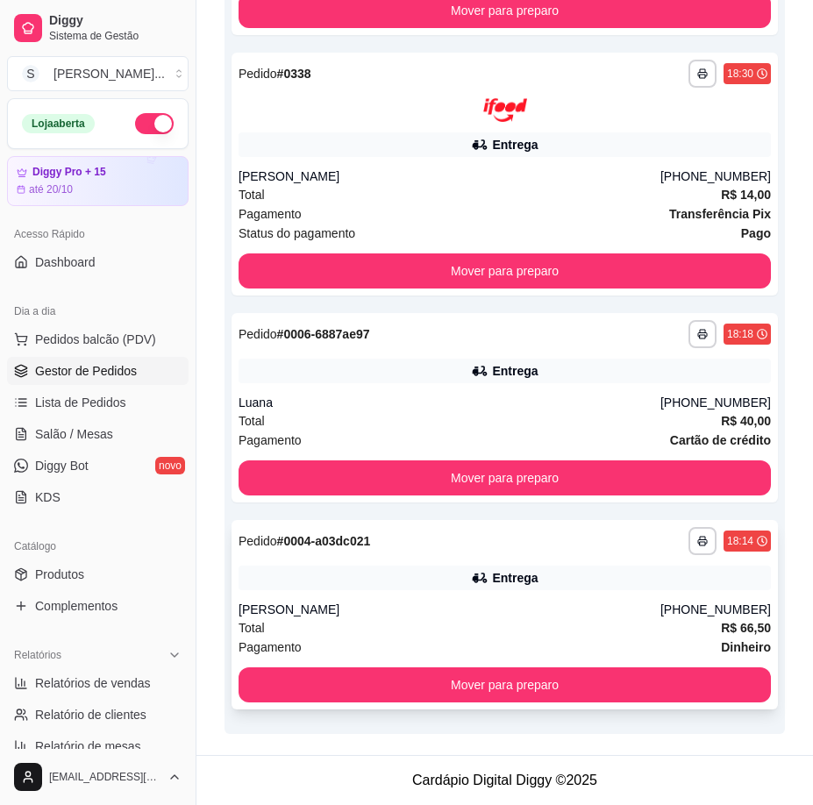
click at [543, 619] on div "Total R$ 66,50" at bounding box center [504, 627] width 532 height 19
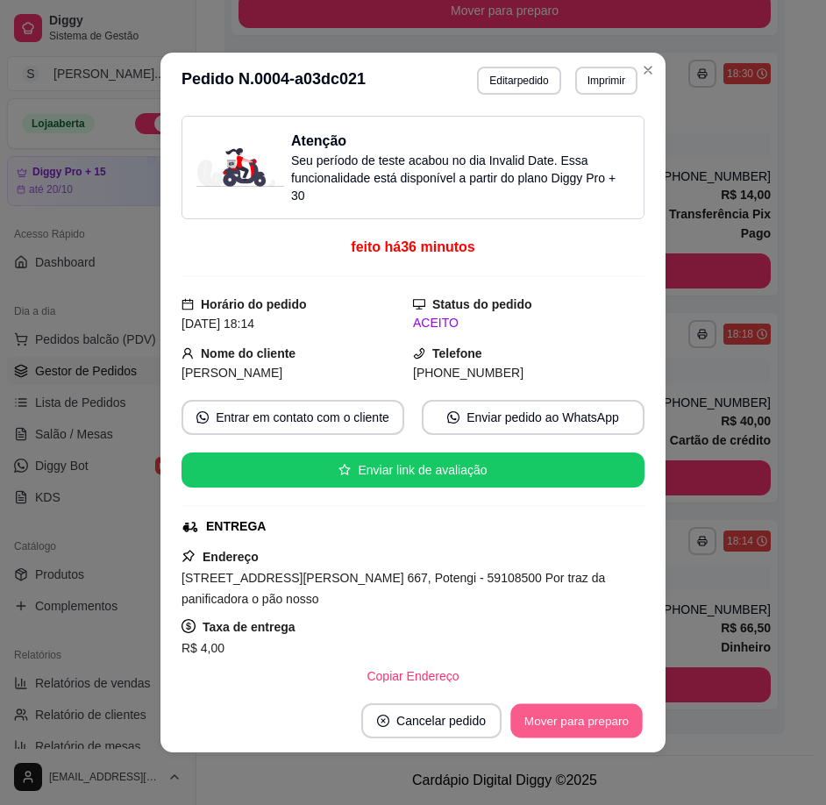
click at [574, 712] on button "Mover para preparo" at bounding box center [575, 721] width 131 height 34
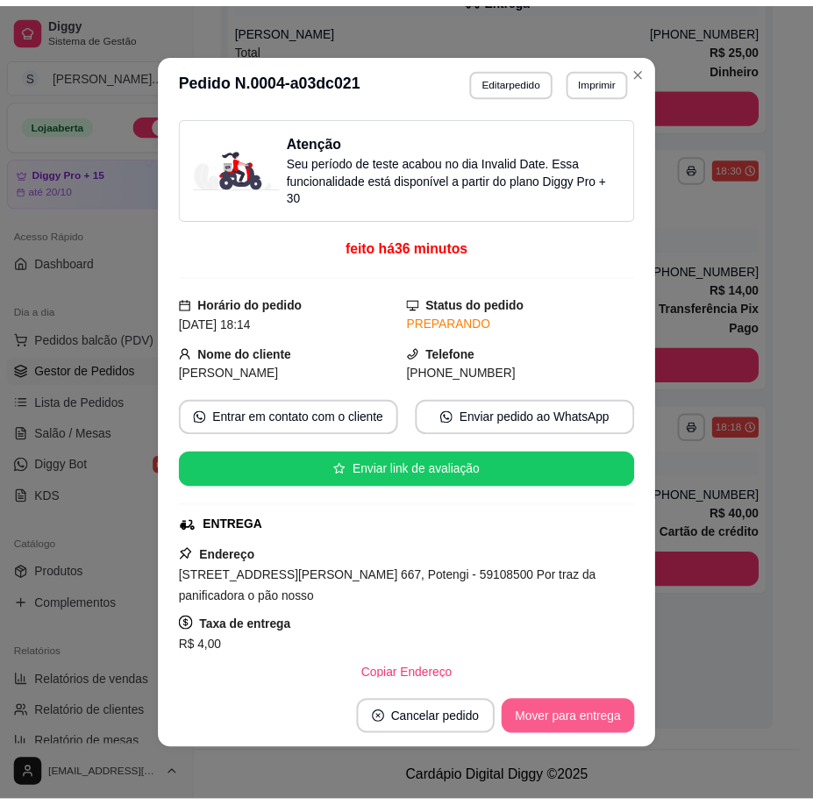
scroll to position [385, 0]
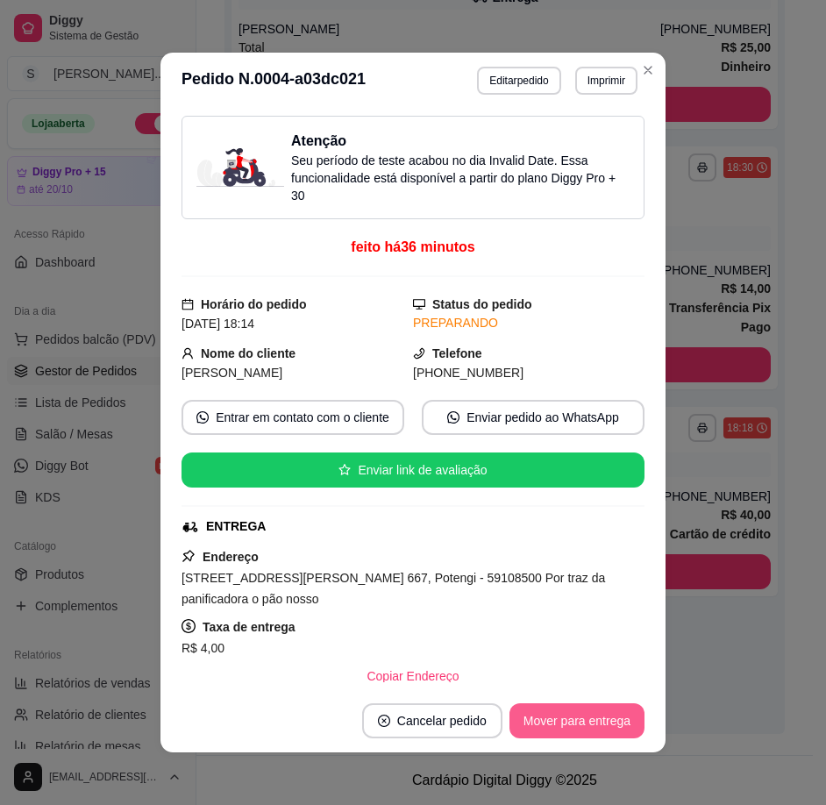
click at [595, 728] on button "Mover para entrega" at bounding box center [576, 720] width 135 height 35
drag, startPoint x: 435, startPoint y: 368, endPoint x: 531, endPoint y: 368, distance: 96.4
click at [534, 371] on div "[PHONE_NUMBER]" at bounding box center [528, 372] width 231 height 19
copy span "9992-9145"
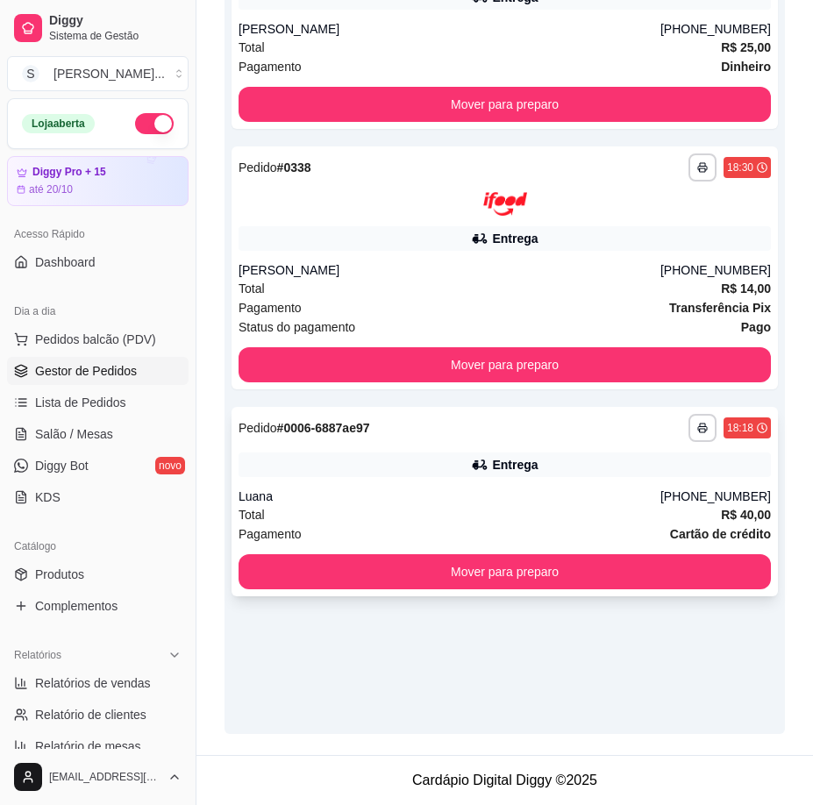
click at [559, 502] on div "Luana" at bounding box center [449, 496] width 422 height 18
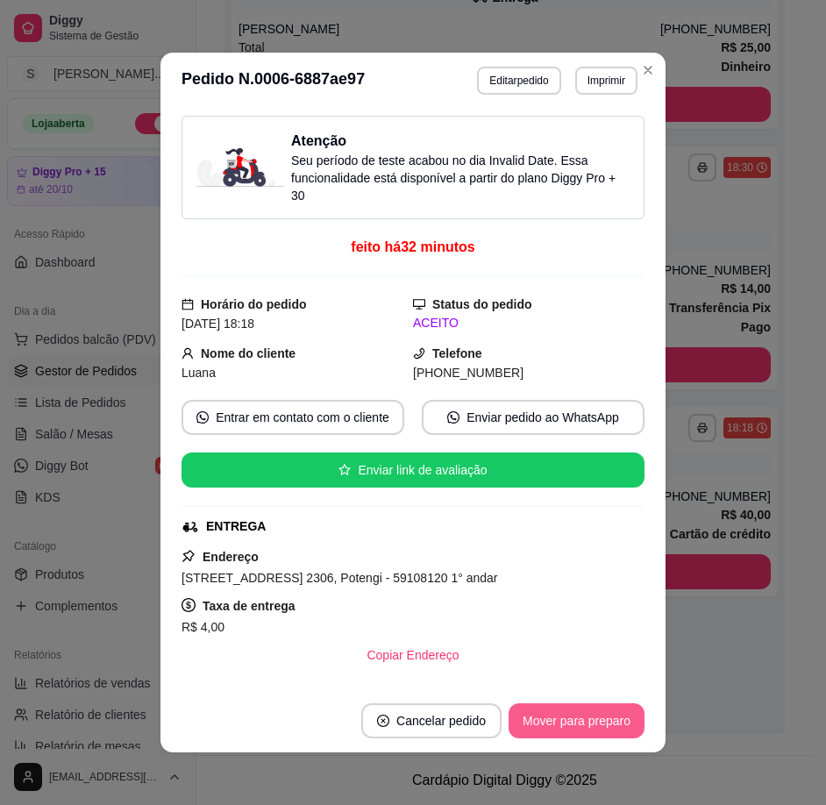
click at [588, 715] on button "Mover para preparo" at bounding box center [576, 720] width 136 height 35
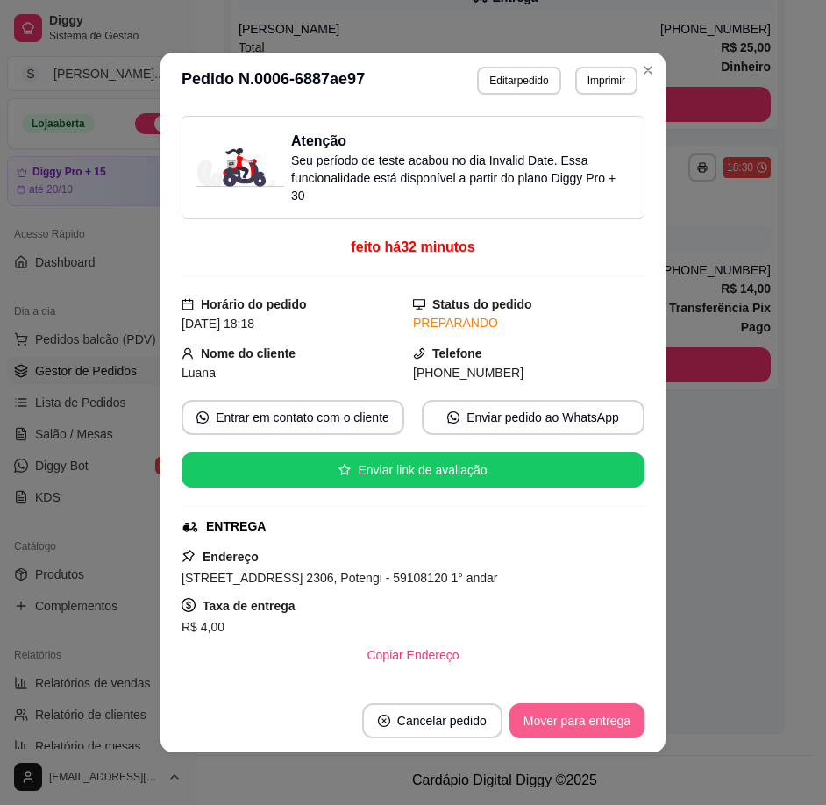
click at [590, 722] on button "Mover para entrega" at bounding box center [576, 720] width 135 height 35
drag, startPoint x: 508, startPoint y: 372, endPoint x: 607, endPoint y: 368, distance: 98.2
click at [610, 368] on div "[PHONE_NUMBER]" at bounding box center [528, 372] width 231 height 19
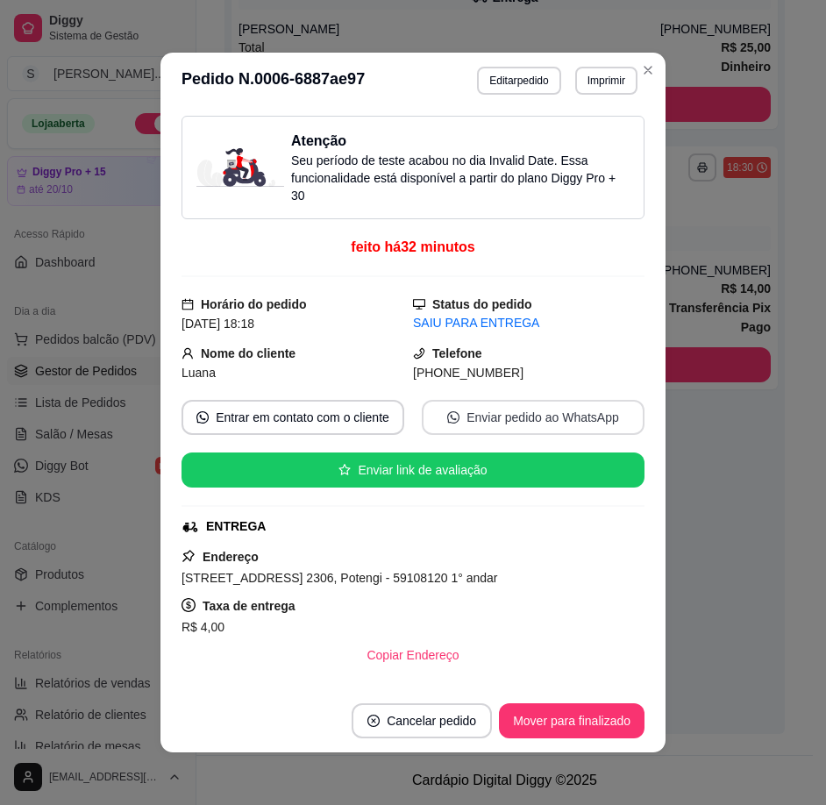
copy span "8826-8661"
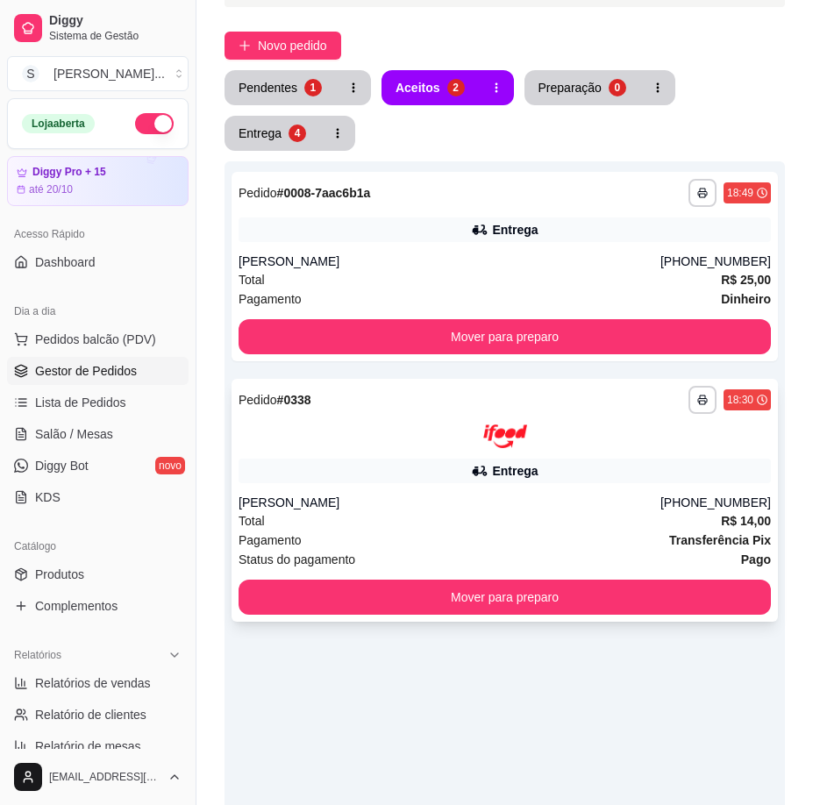
scroll to position [122, 0]
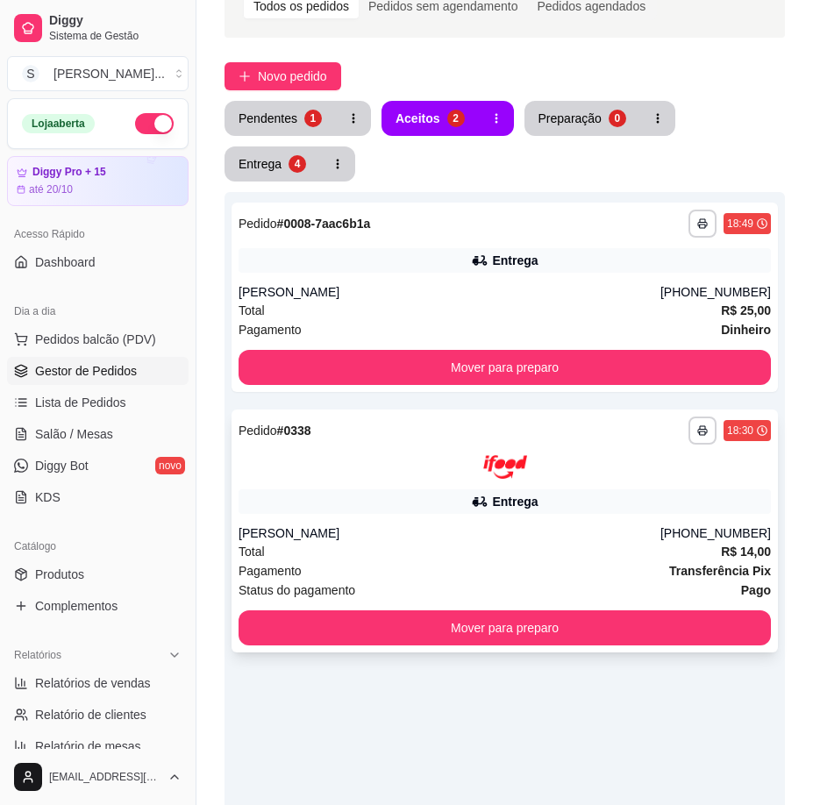
click at [727, 559] on span "R$ 14,00" at bounding box center [746, 551] width 50 height 19
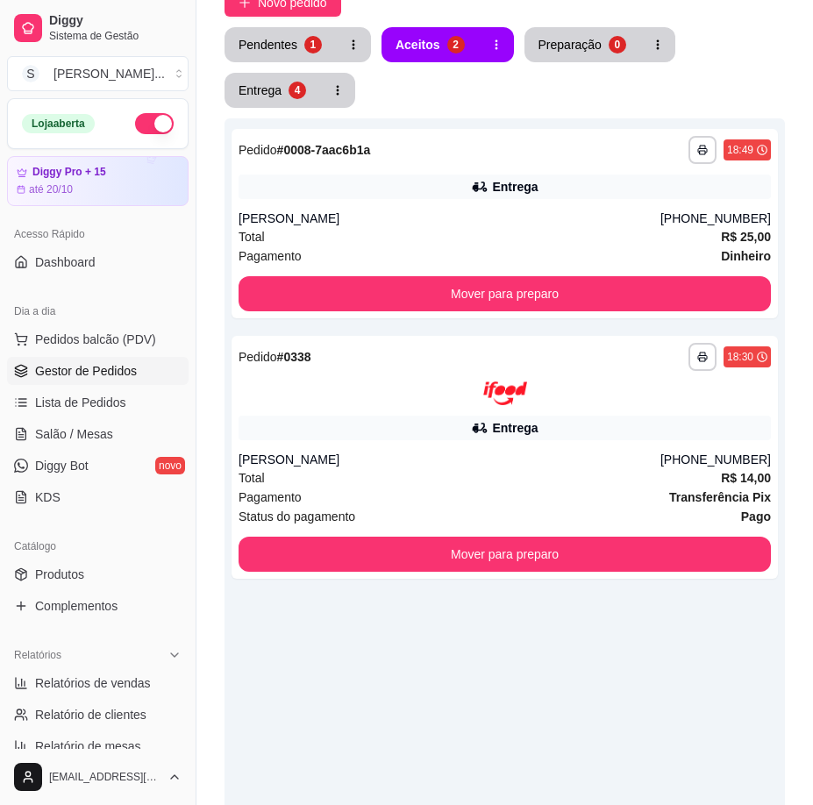
scroll to position [0, 0]
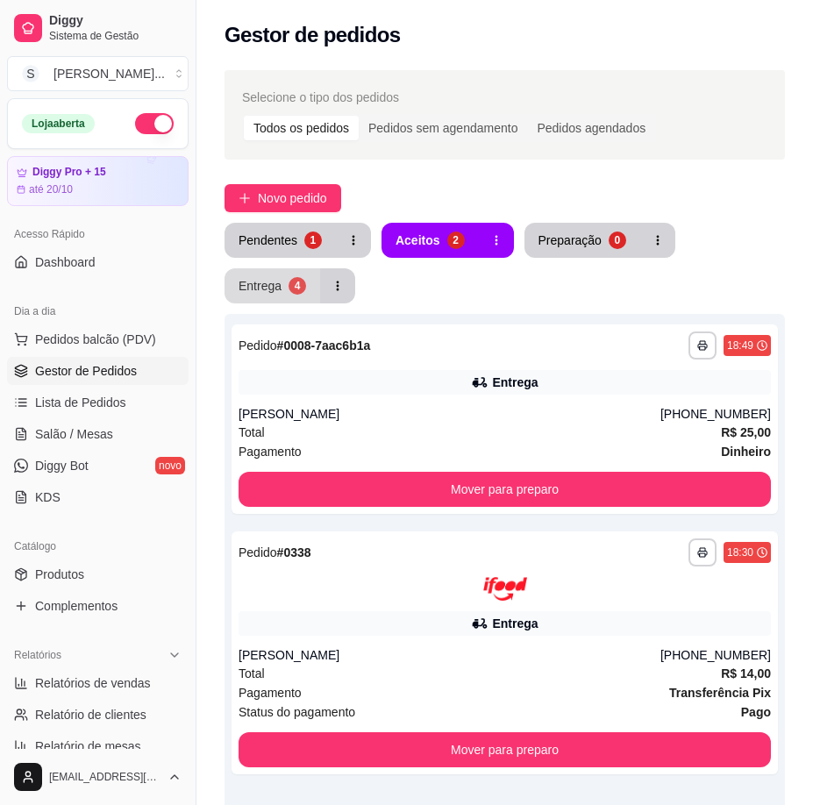
click at [270, 303] on div "**********" at bounding box center [504, 671] width 560 height 896
click at [271, 288] on div "Entrega" at bounding box center [259, 286] width 43 height 18
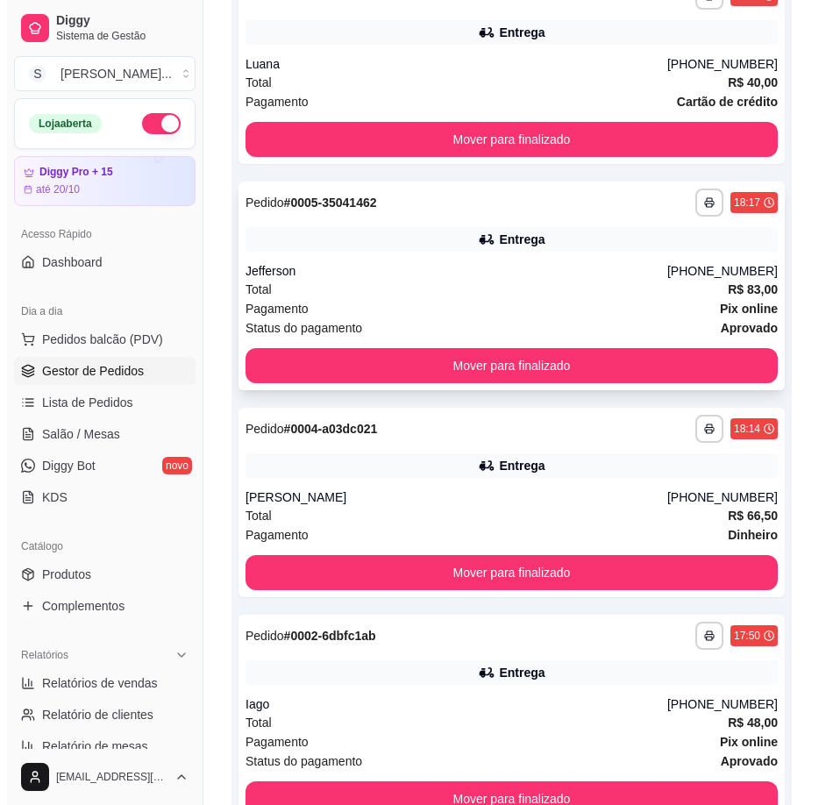
scroll to position [351, 0]
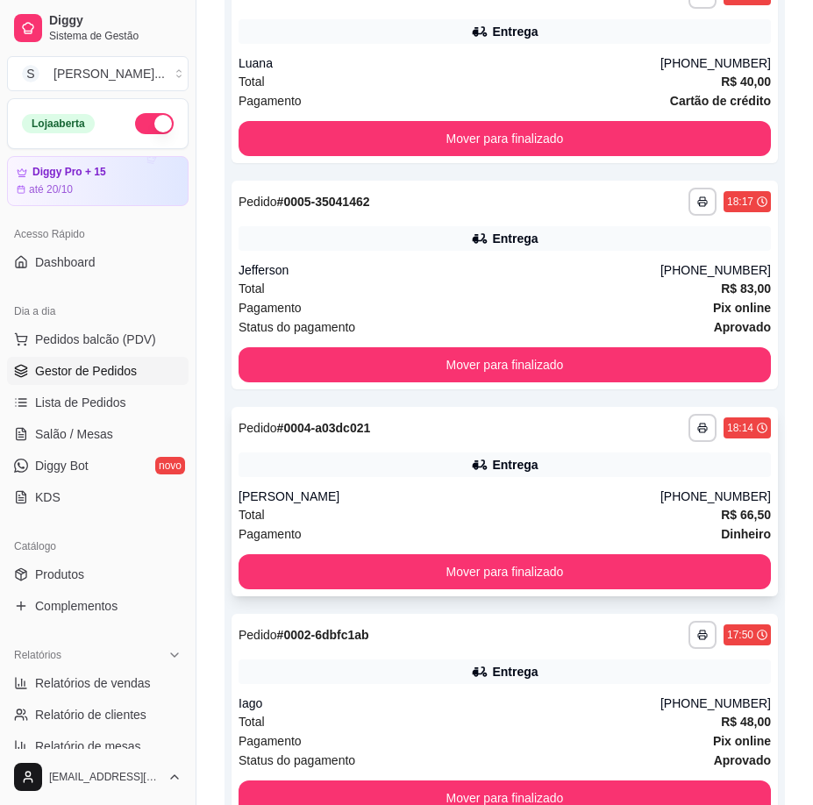
click at [674, 514] on div "Total R$ 66,50" at bounding box center [504, 514] width 532 height 19
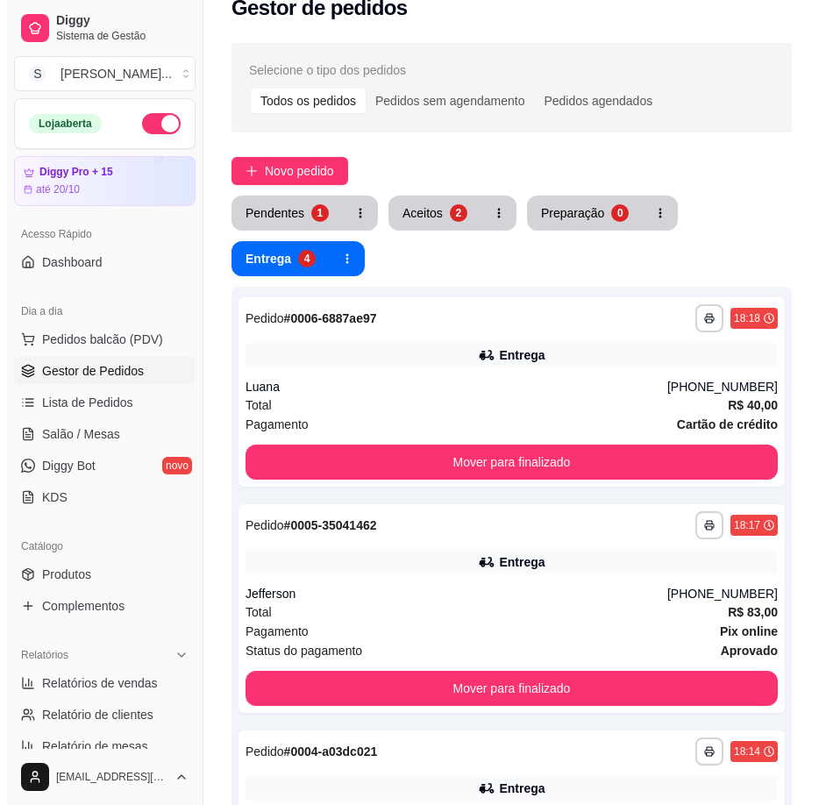
scroll to position [0, 0]
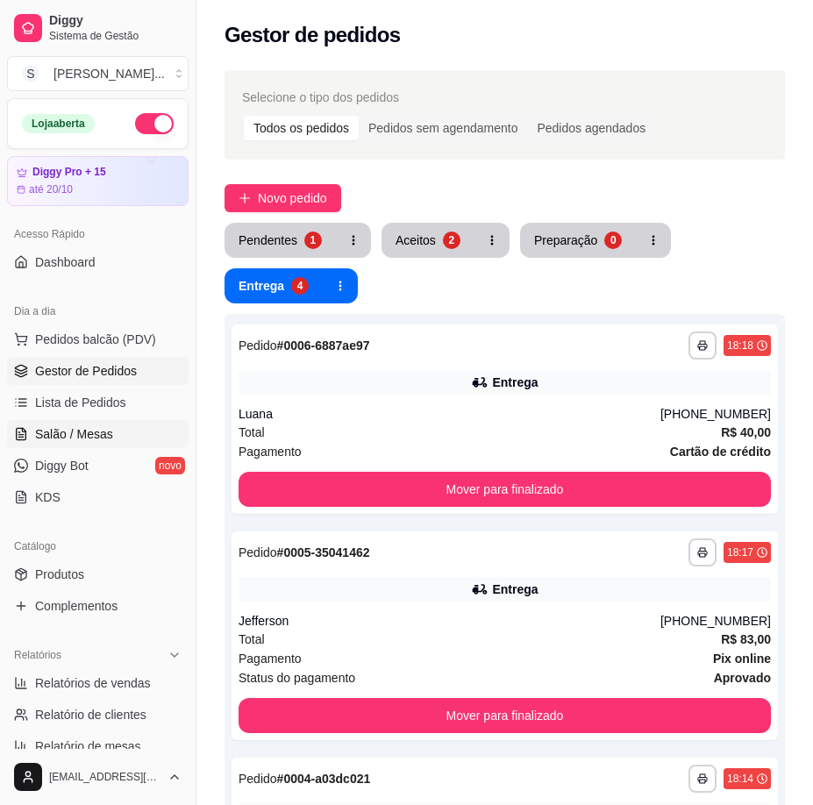
click at [116, 437] on link "Salão / Mesas" at bounding box center [97, 434] width 181 height 28
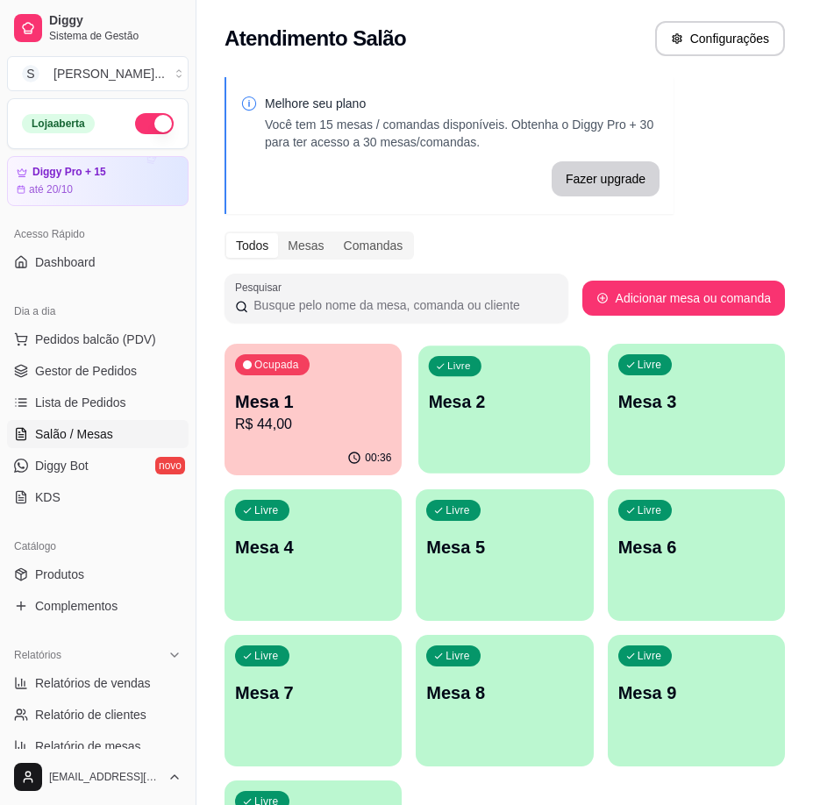
click at [518, 423] on div "Livre Mesa 2" at bounding box center [504, 398] width 172 height 107
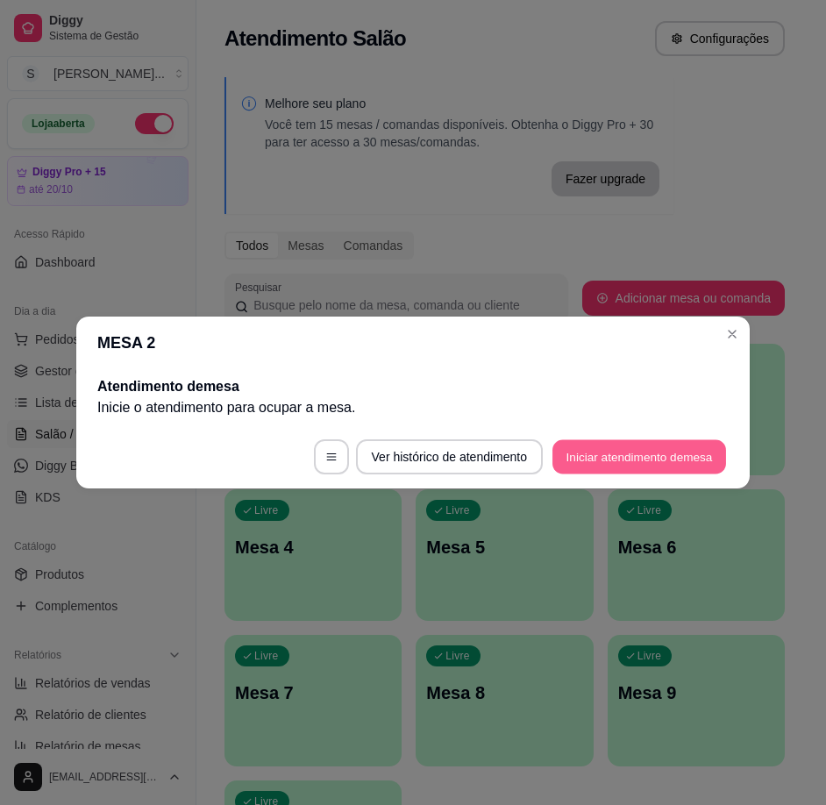
click at [600, 456] on button "Iniciar atendimento de mesa" at bounding box center [639, 457] width 174 height 34
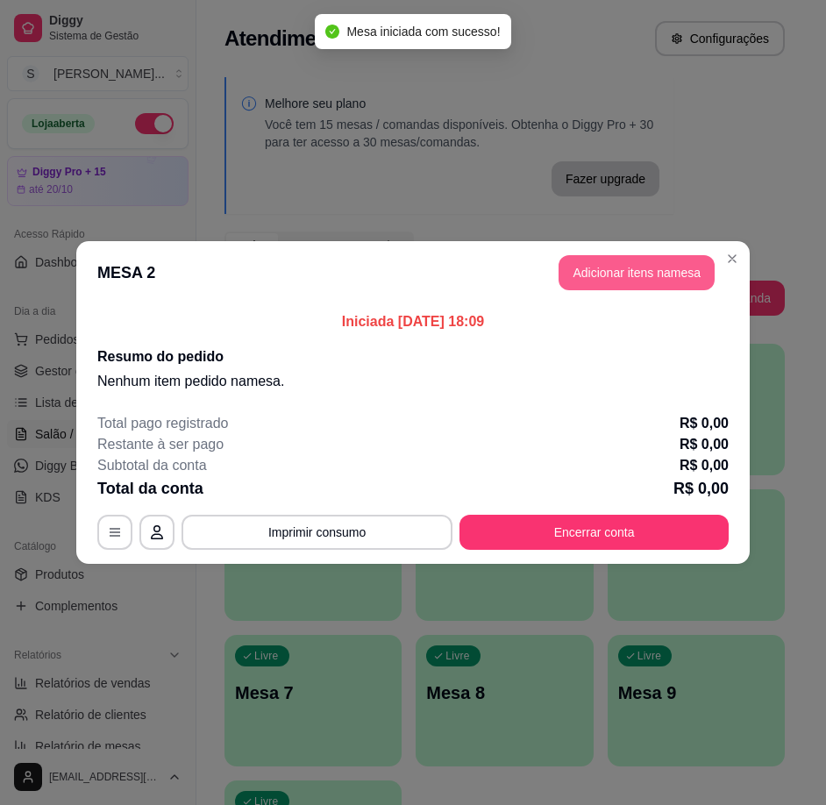
click at [618, 260] on button "Adicionar itens na mesa" at bounding box center [636, 272] width 156 height 35
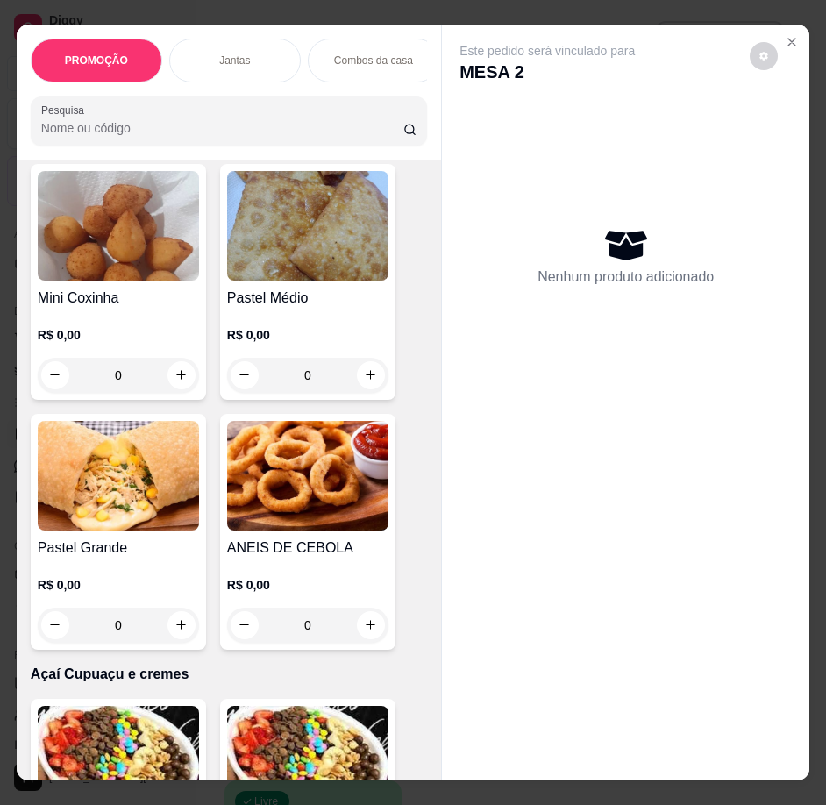
scroll to position [5084, 0]
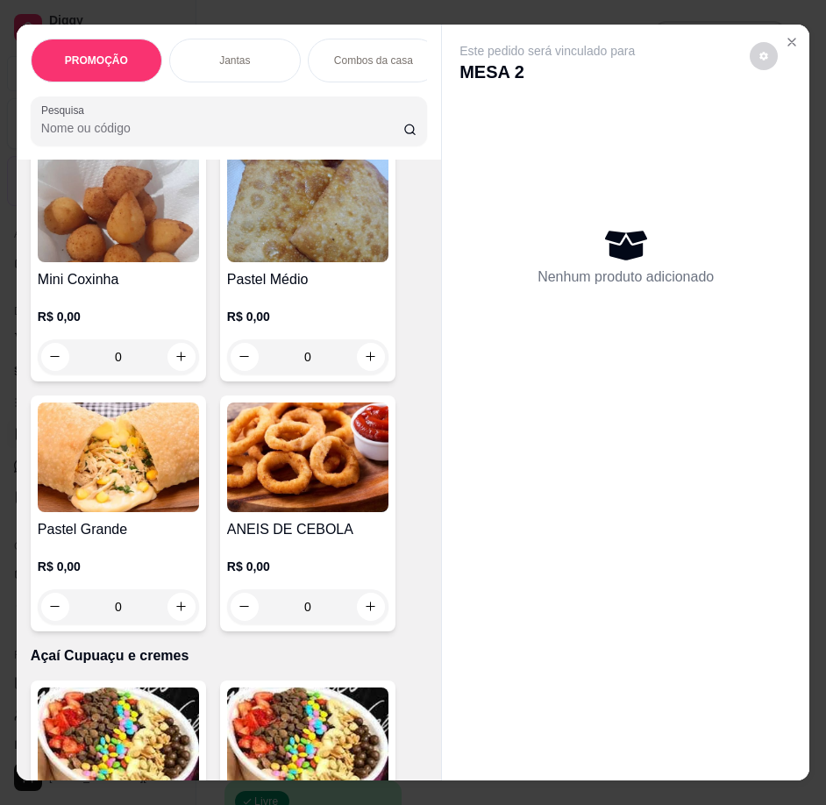
click at [119, 539] on h4 "Pastel Grande" at bounding box center [118, 529] width 161 height 21
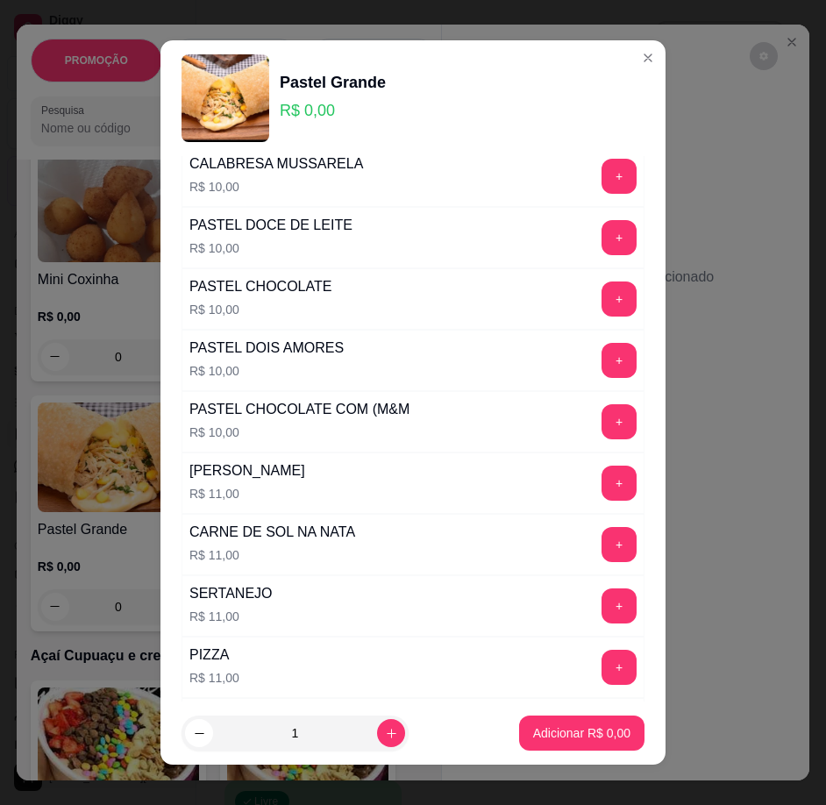
scroll to position [438, 0]
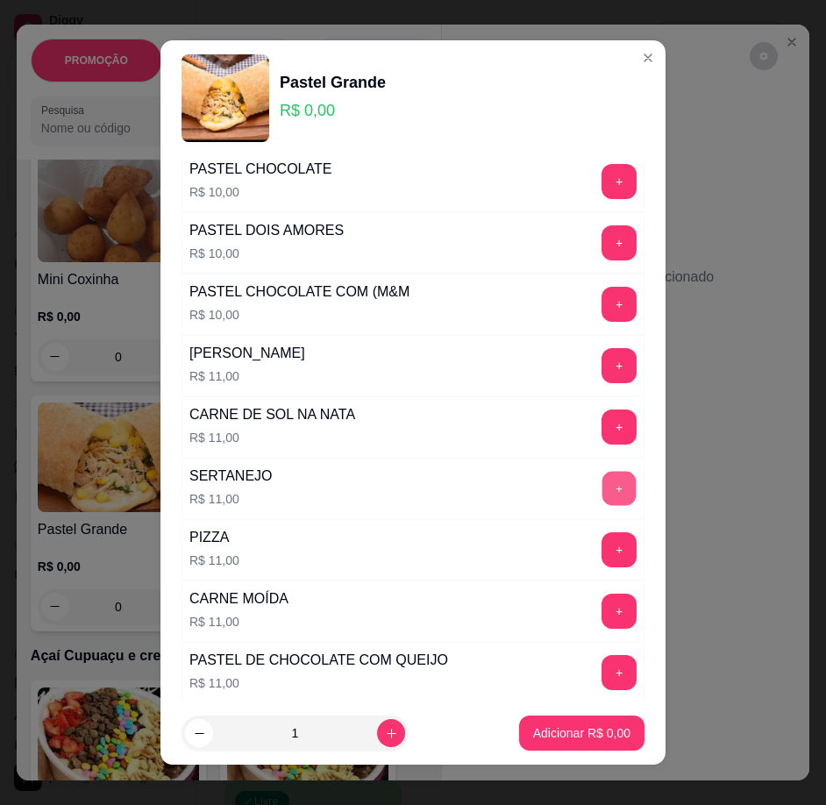
click at [602, 498] on button "+" at bounding box center [619, 489] width 34 height 34
click at [555, 726] on p "Adicionar R$ 11,00" at bounding box center [578, 733] width 104 height 18
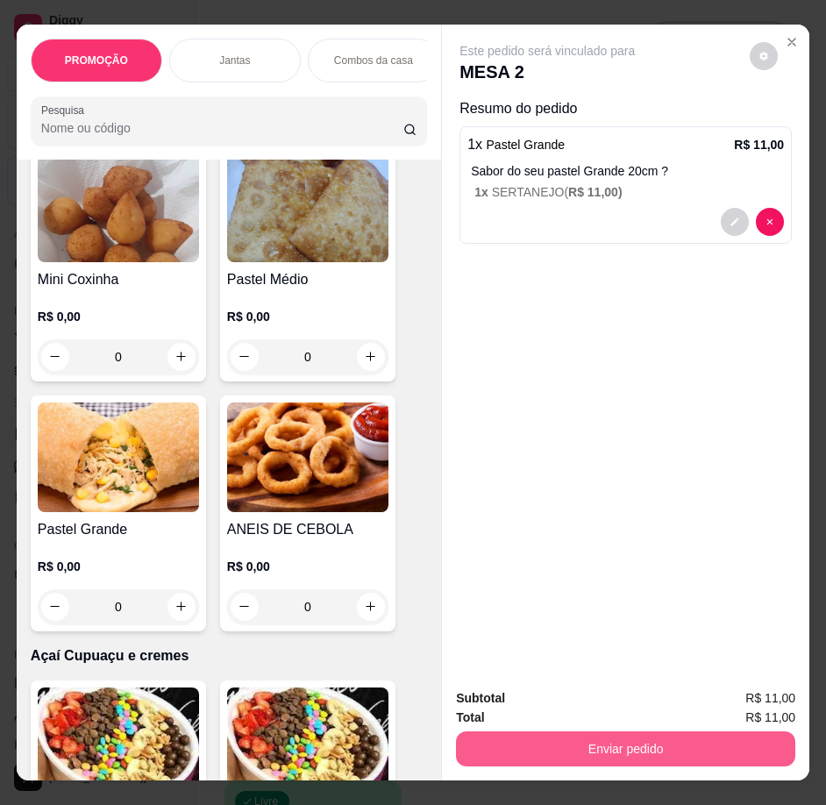
click at [634, 760] on div "Subtotal R$ 11,00 Total R$ 11,00 Enviar pedido" at bounding box center [625, 727] width 367 height 106
click at [632, 751] on button "Enviar pedido" at bounding box center [625, 748] width 339 height 35
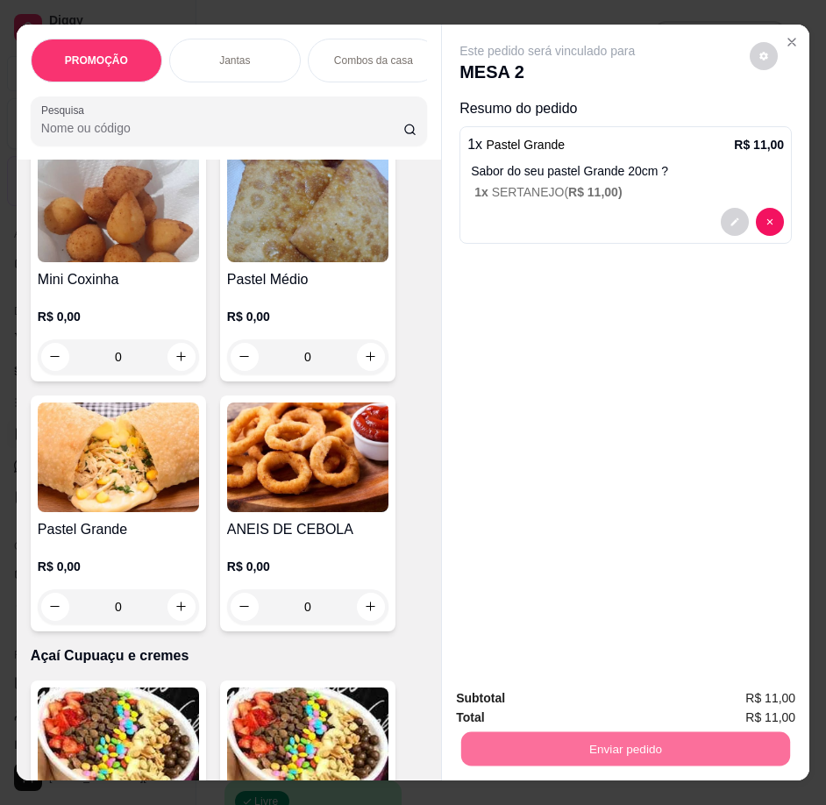
click at [606, 704] on button "Não registrar e enviar pedido" at bounding box center [567, 699] width 177 height 32
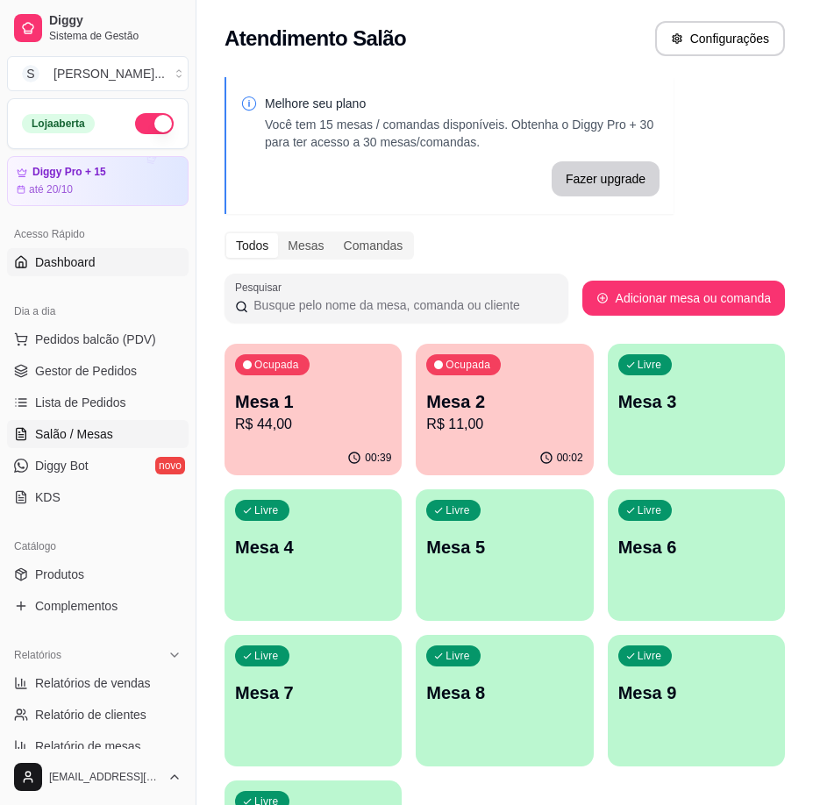
click at [89, 261] on span "Dashboard" at bounding box center [65, 262] width 60 height 18
click at [117, 339] on span "Pedidos balcão (PDV)" at bounding box center [95, 339] width 121 height 18
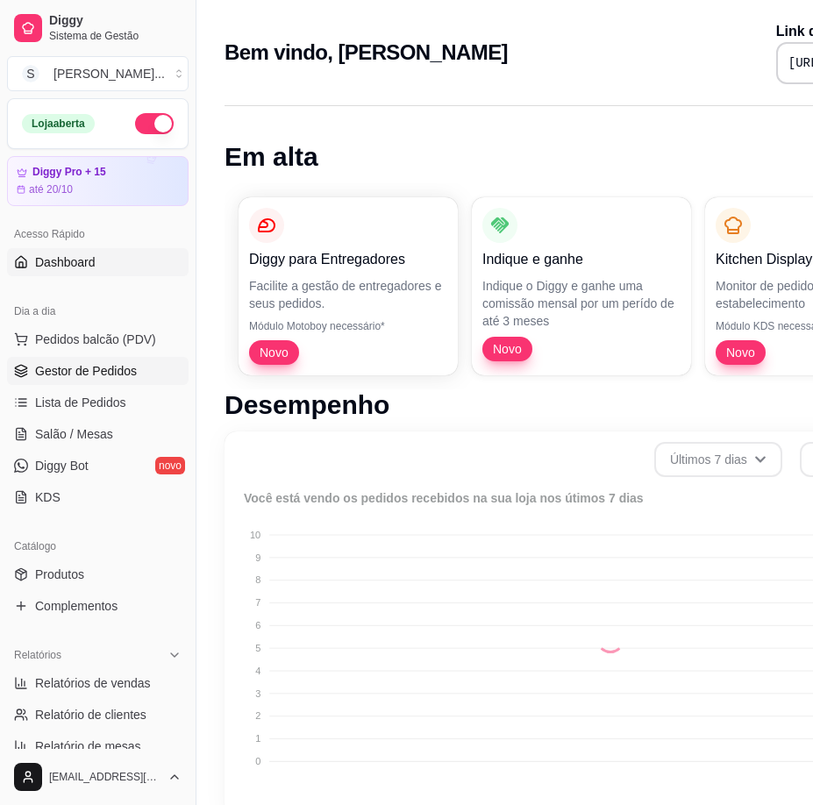
click at [112, 373] on body "Diggy Sistema de Gestão S Sandrinha Lan ... Loja aberta Diggy Pro + 15 até 20/1…" at bounding box center [399, 402] width 799 height 805
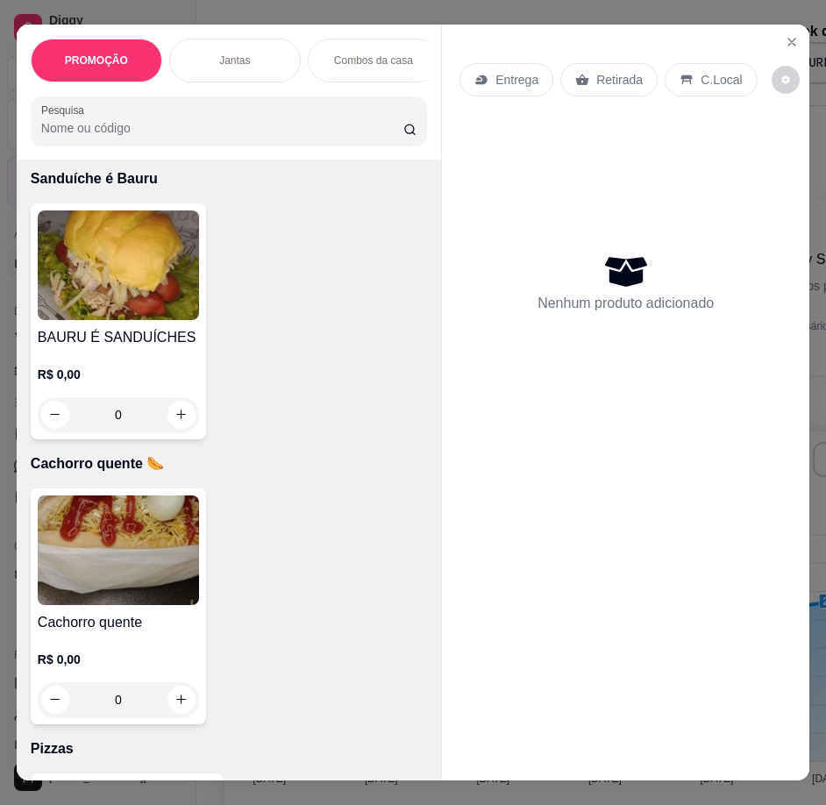
scroll to position [3506, 0]
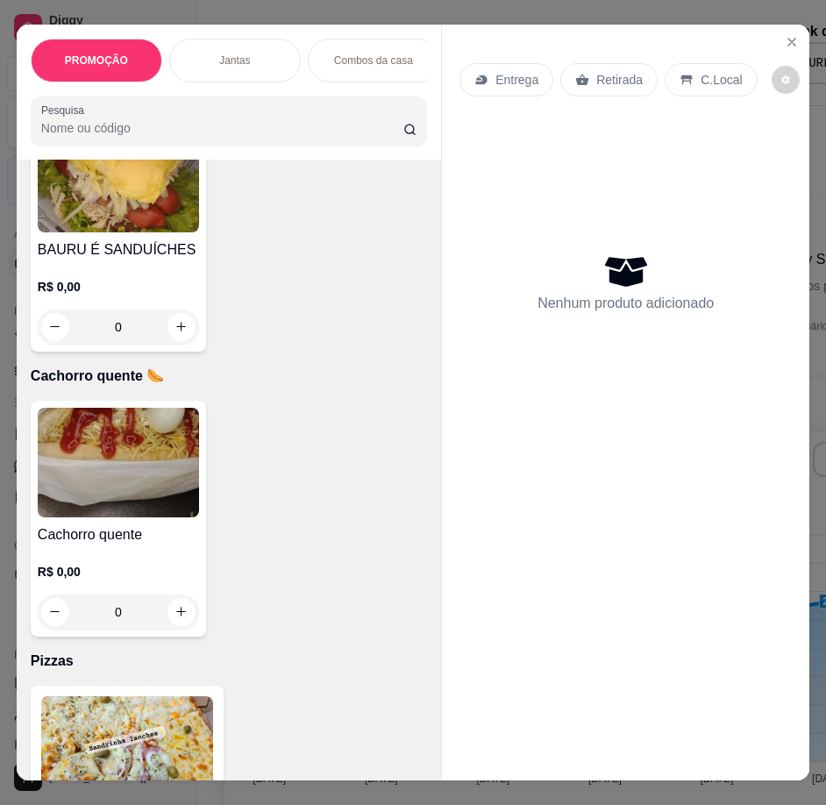
click at [101, 247] on h4 "BAURU É SANDUÍCHES" at bounding box center [118, 249] width 161 height 21
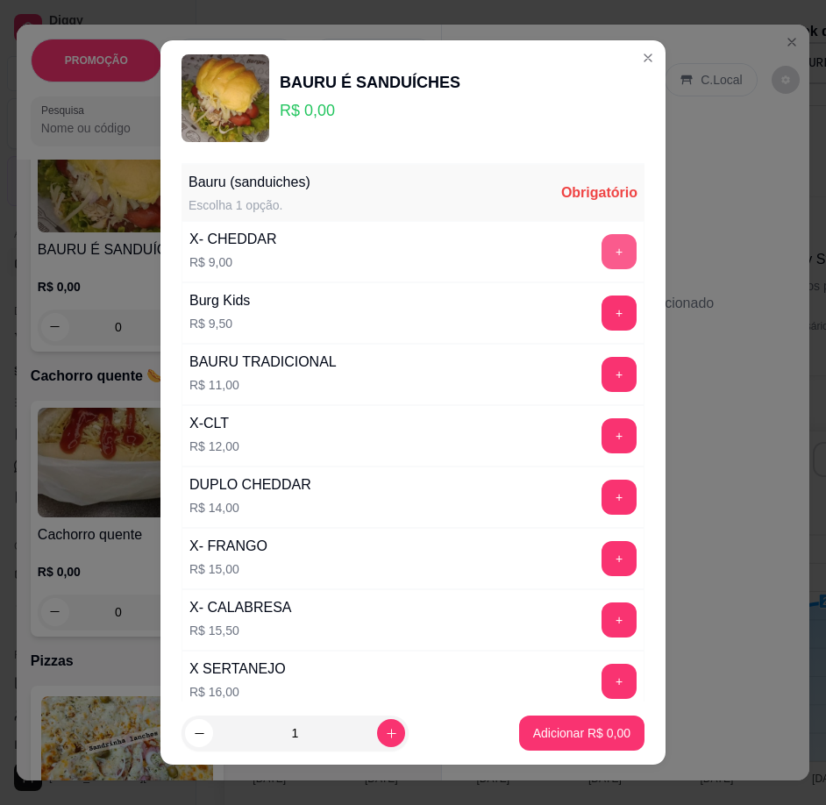
click at [601, 255] on button "+" at bounding box center [618, 251] width 35 height 35
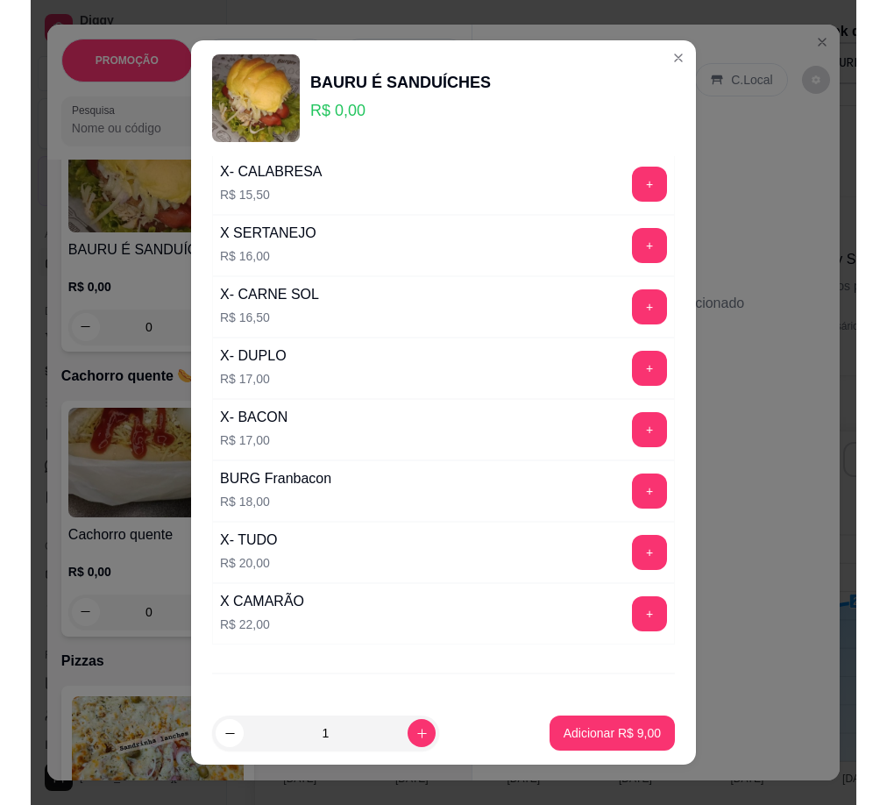
scroll to position [438, 0]
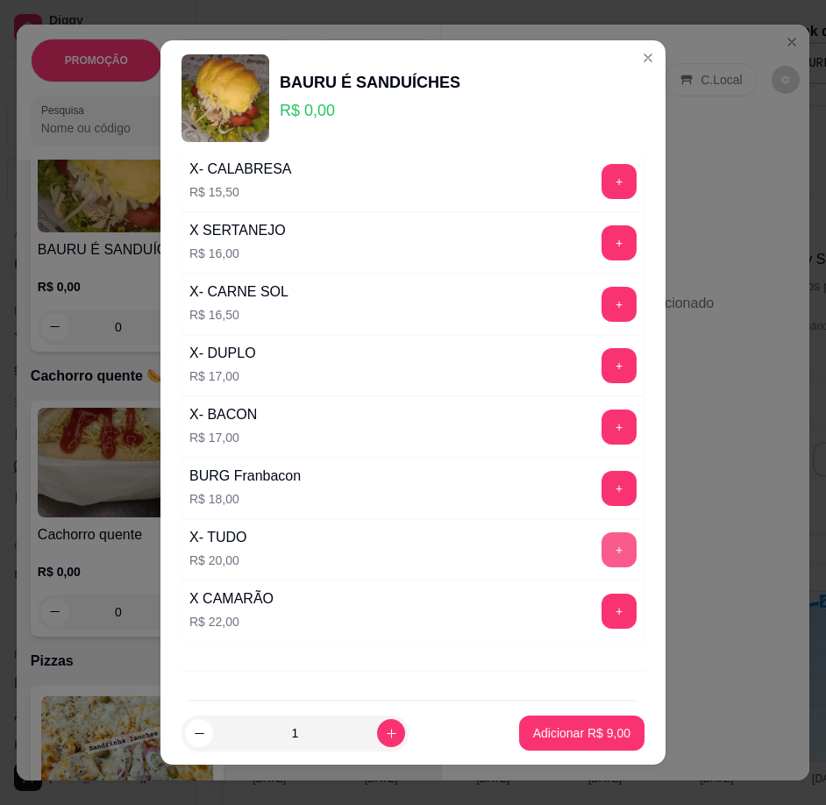
click at [601, 543] on button "+" at bounding box center [618, 549] width 35 height 35
click at [584, 733] on p "Adicionar R$ 29,00" at bounding box center [579, 732] width 102 height 17
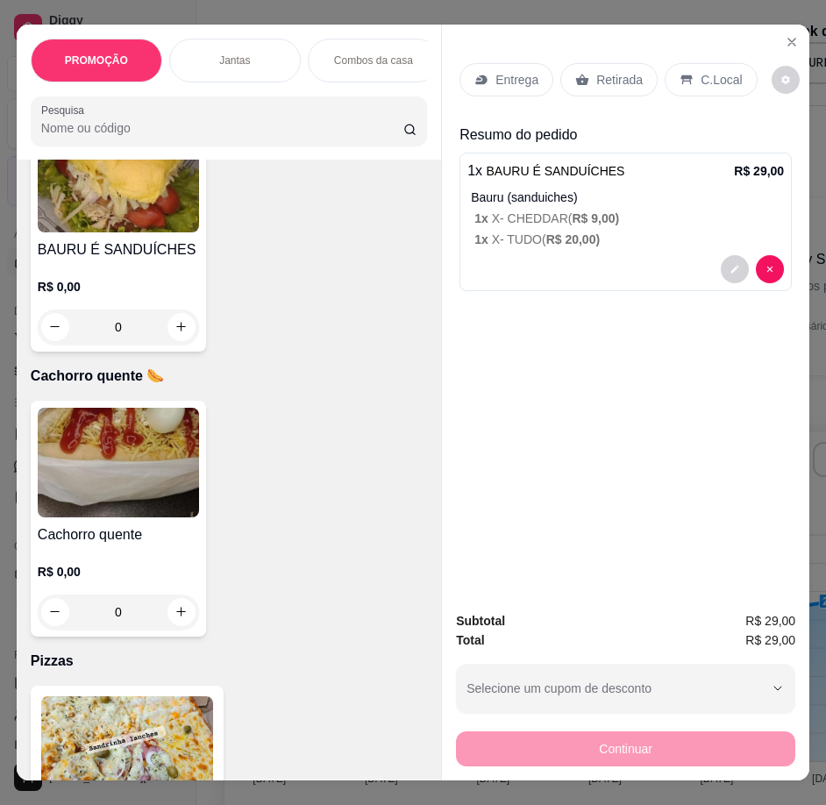
click at [596, 73] on p "Retirada" at bounding box center [619, 80] width 46 height 18
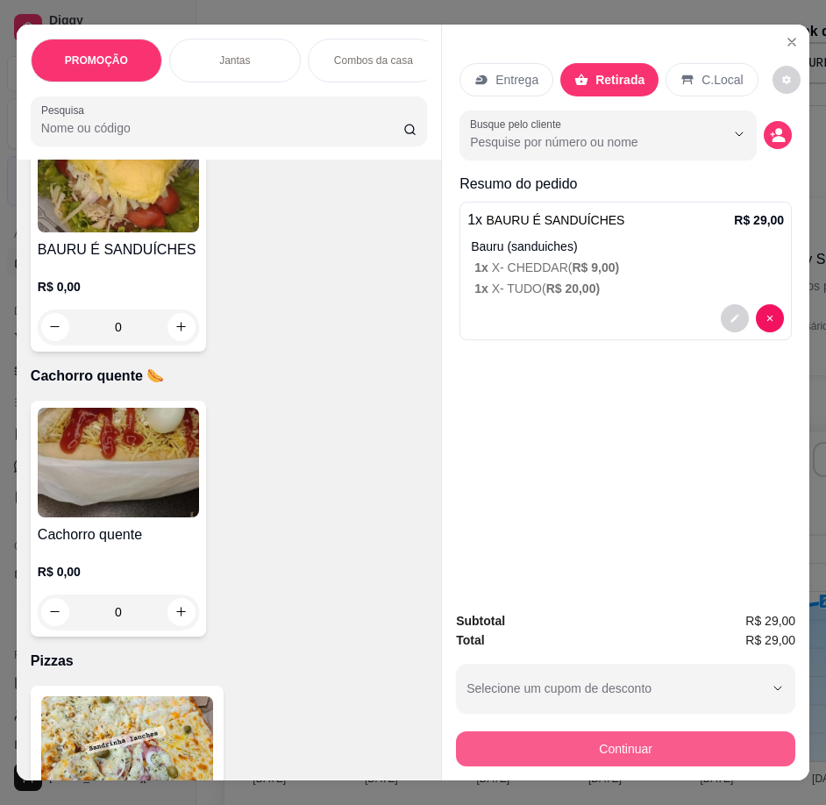
click at [710, 737] on button "Continuar" at bounding box center [625, 748] width 339 height 35
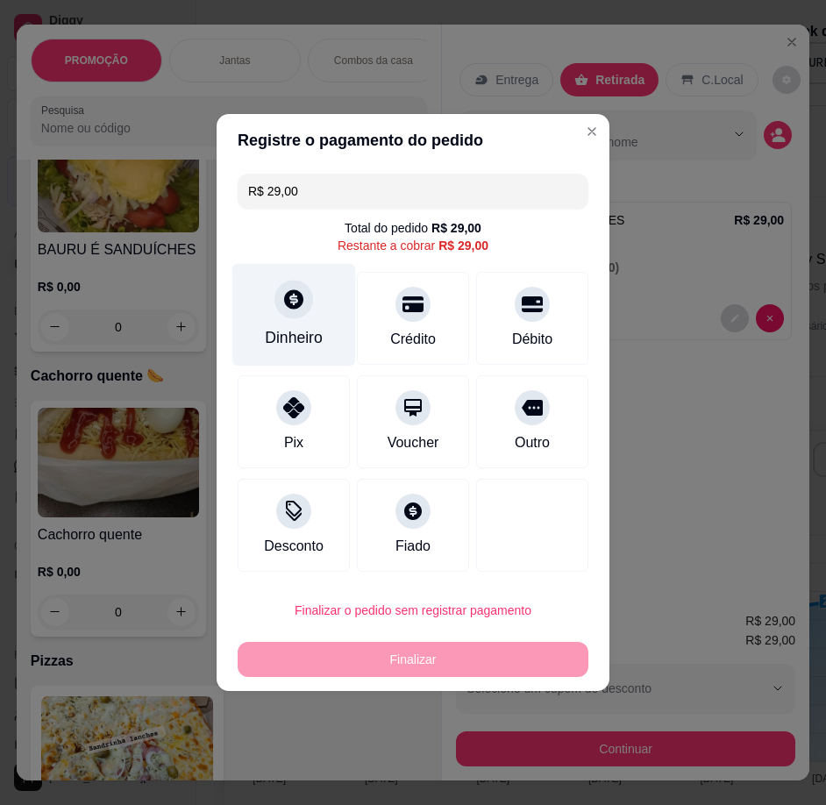
click at [290, 323] on div "Dinheiro" at bounding box center [294, 315] width 124 height 103
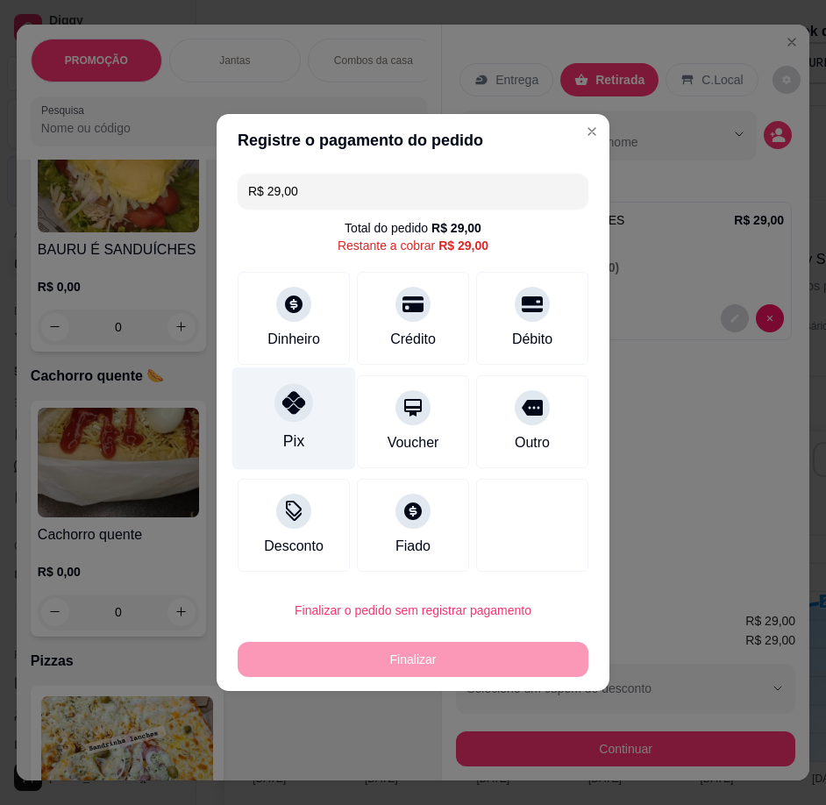
click at [297, 438] on div "Pix" at bounding box center [293, 441] width 21 height 23
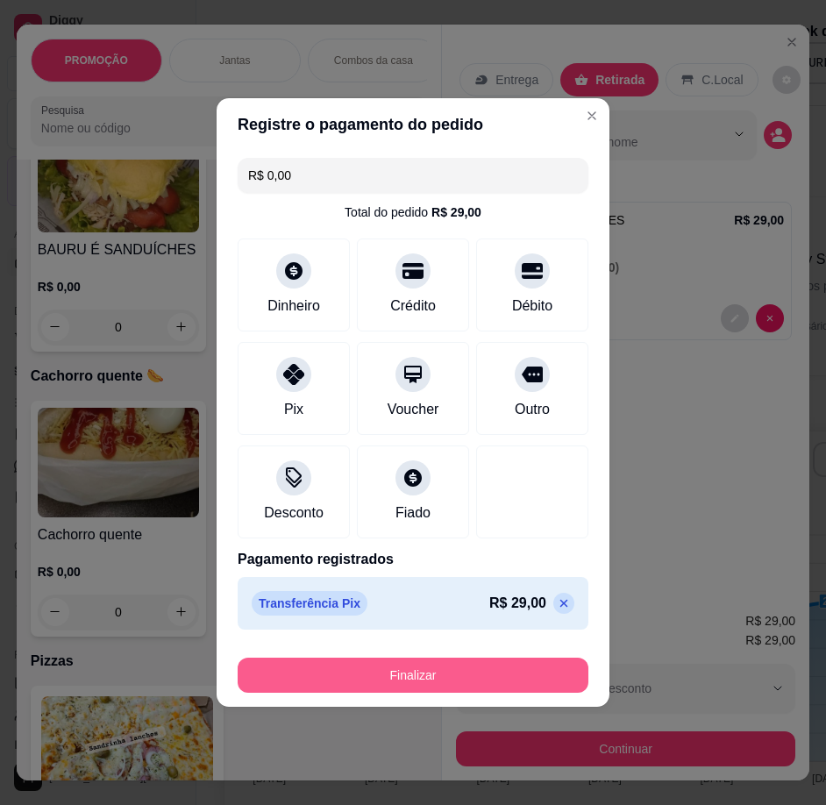
click at [494, 678] on button "Finalizar" at bounding box center [413, 674] width 351 height 35
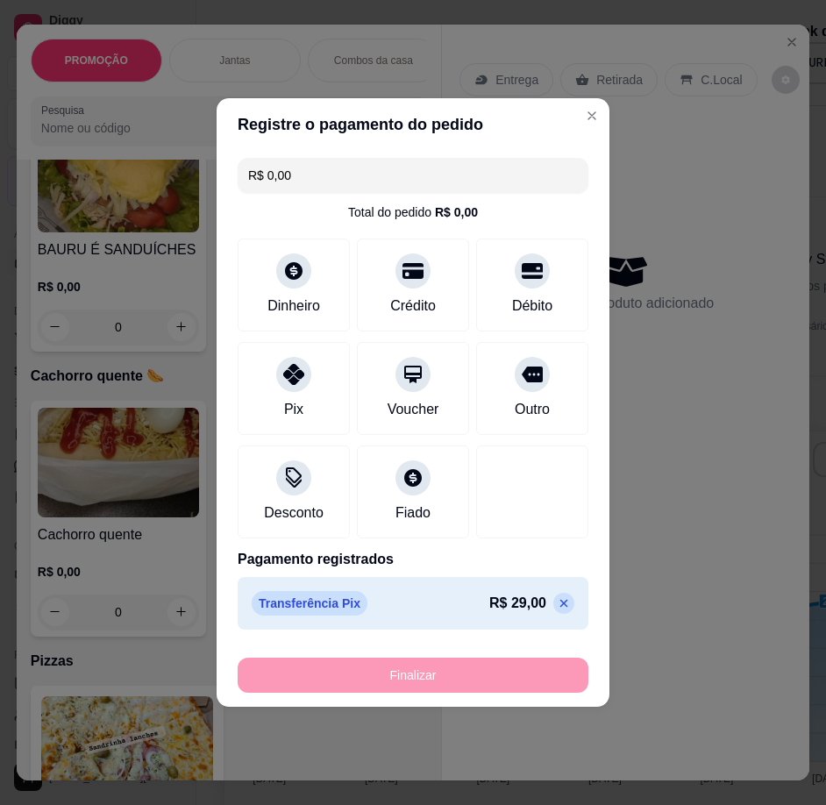
type input "-R$ 29,00"
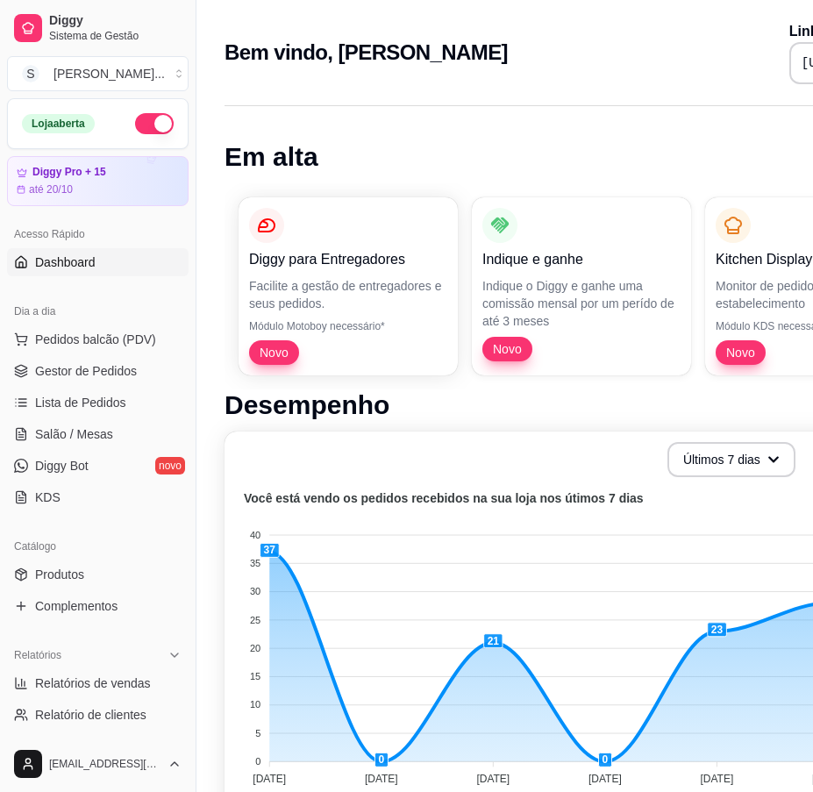
click at [107, 385] on ul "Pedidos balcão (PDV) Gestor de Pedidos Lista de Pedidos Salão / Mesas Diggy Bot…" at bounding box center [97, 418] width 181 height 186
click at [104, 375] on span "Gestor de Pedidos" at bounding box center [86, 371] width 102 height 18
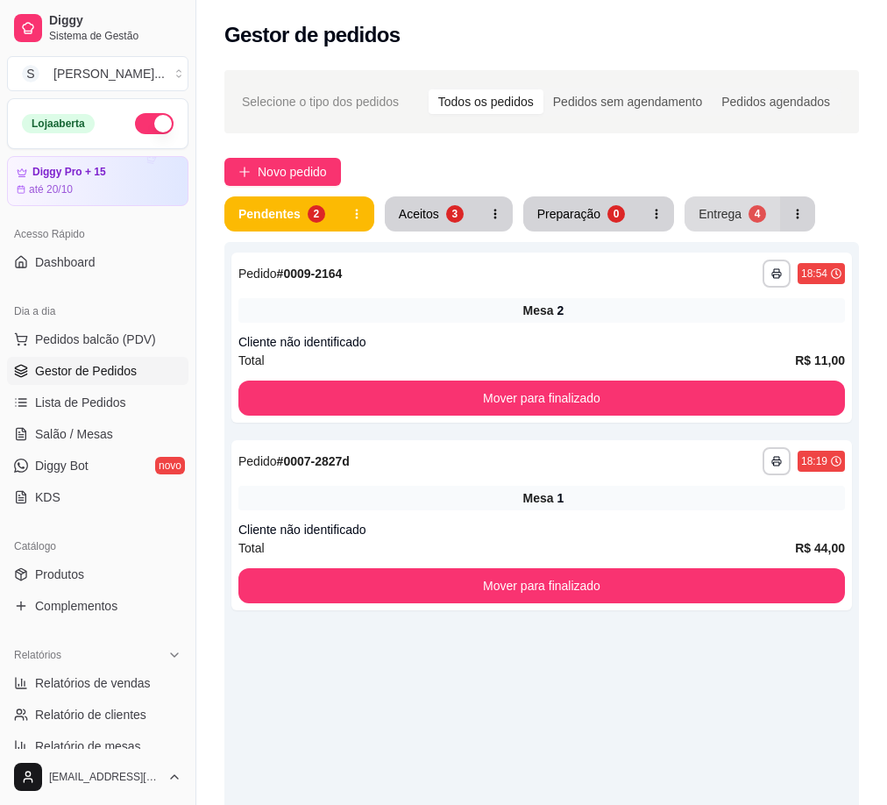
click at [749, 208] on div "4" at bounding box center [758, 214] width 18 height 18
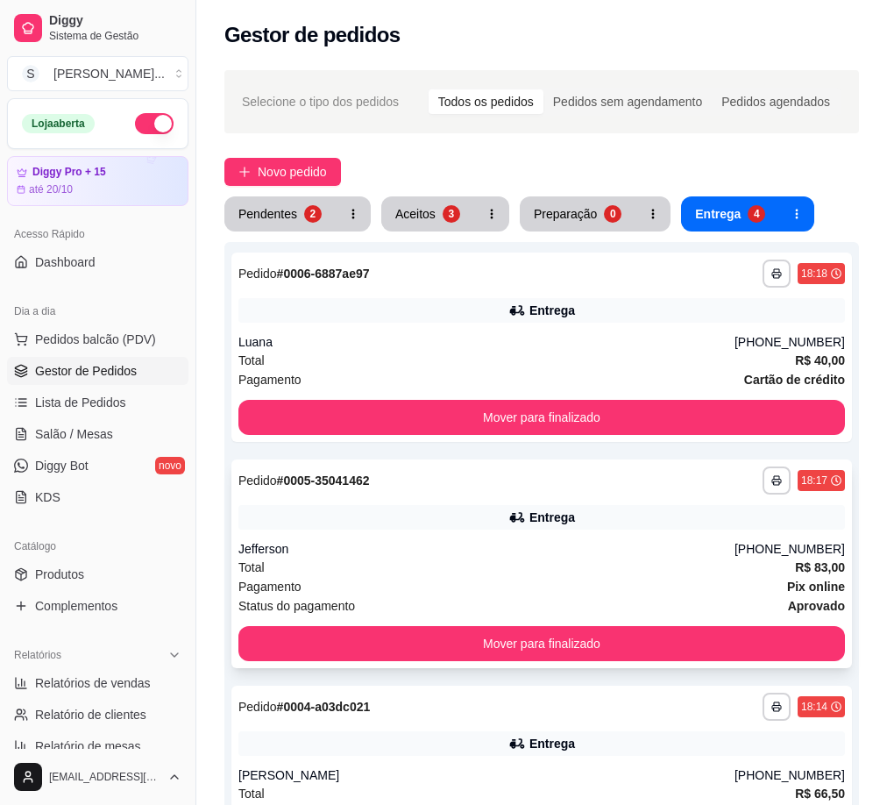
click at [555, 515] on div "Entrega" at bounding box center [552, 517] width 46 height 18
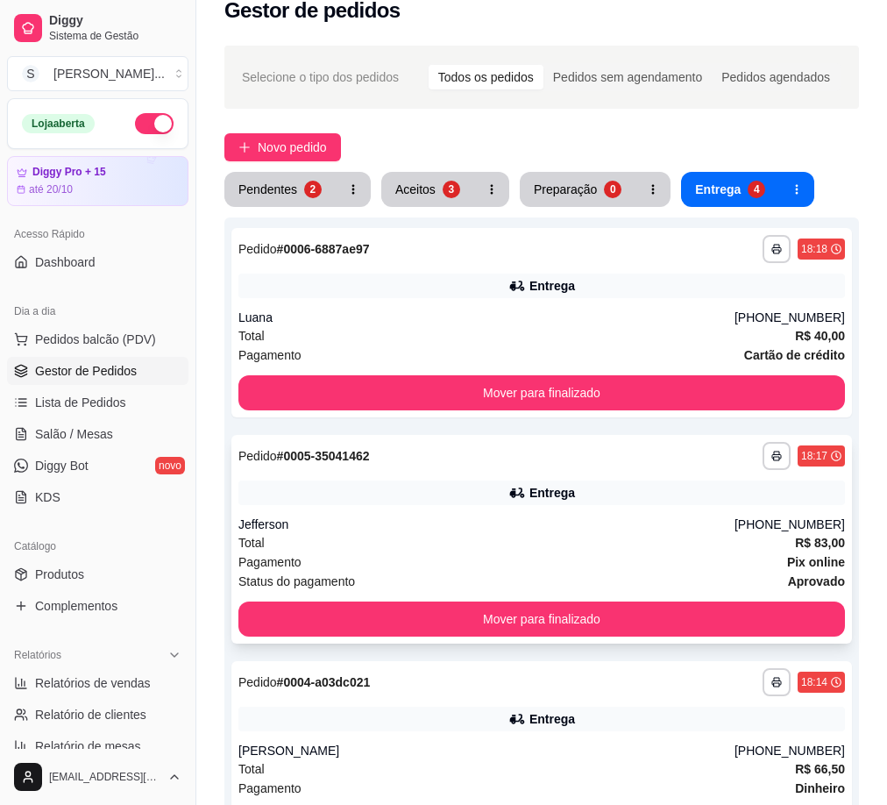
scroll to position [263, 0]
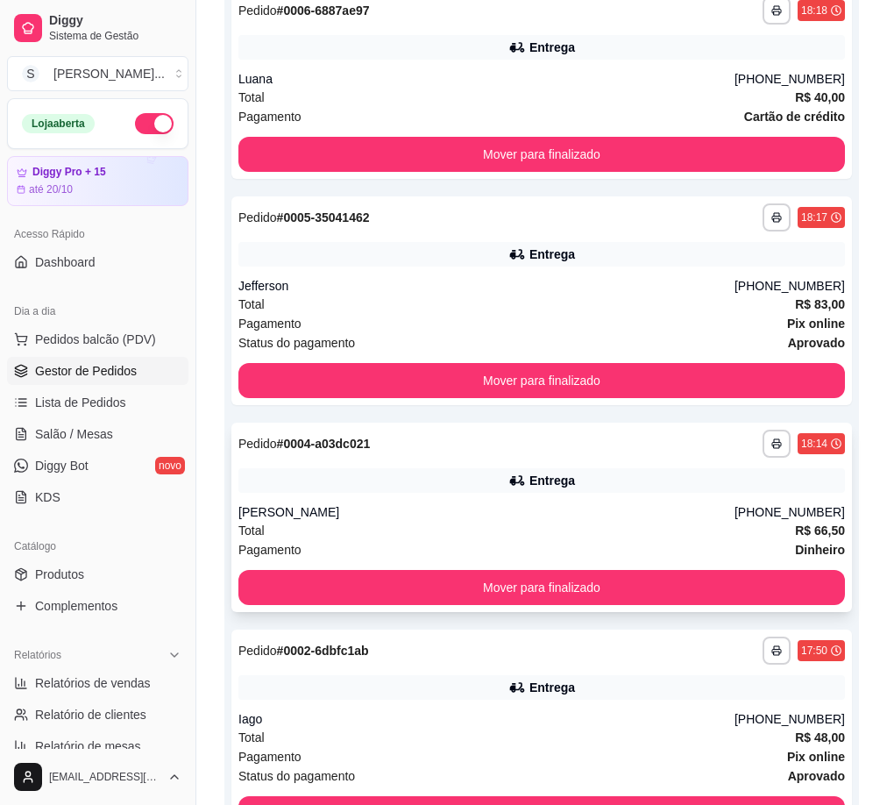
click at [645, 529] on div "Total R$ 66,50" at bounding box center [541, 530] width 607 height 19
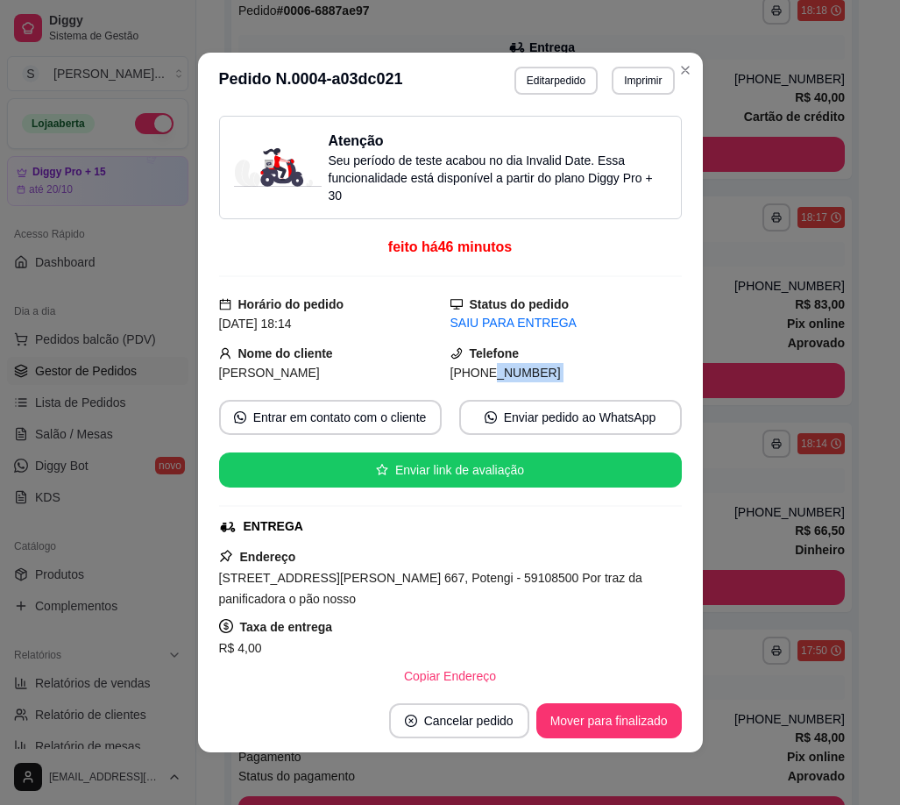
drag, startPoint x: 469, startPoint y: 373, endPoint x: 597, endPoint y: 383, distance: 128.4
click at [597, 383] on div "Atenção Seu período de teste acabou no dia Invalid Date . Essa funcionalidade e…" at bounding box center [450, 399] width 463 height 566
copy div "9992-9145 Entrar em contato com o cliente Enviar pedido ao WhatsApp Enviar link…"
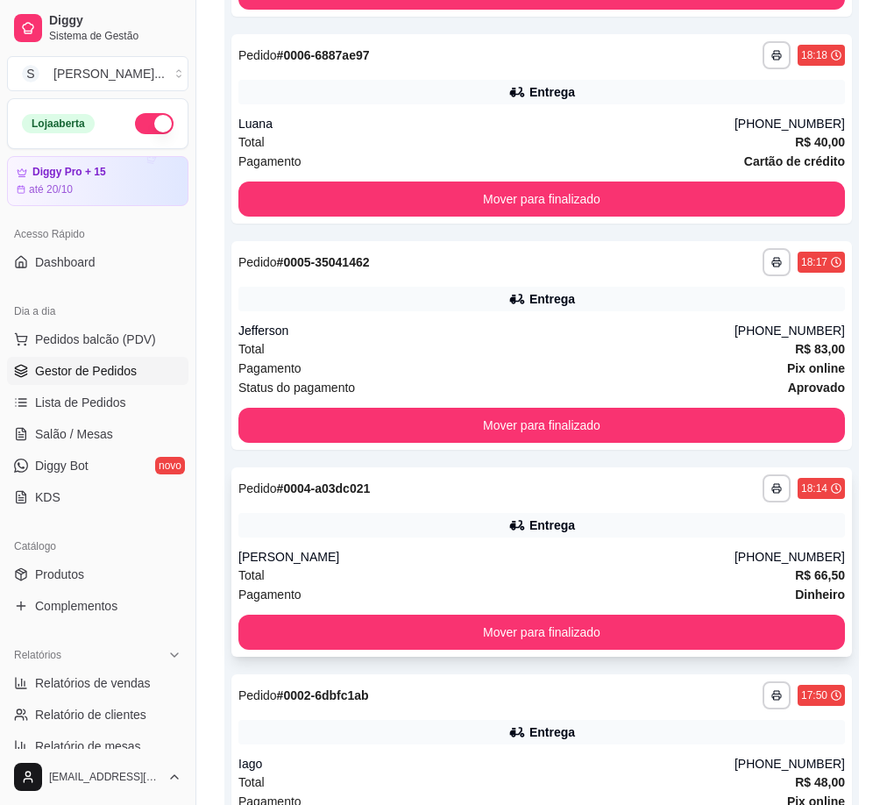
scroll to position [0, 0]
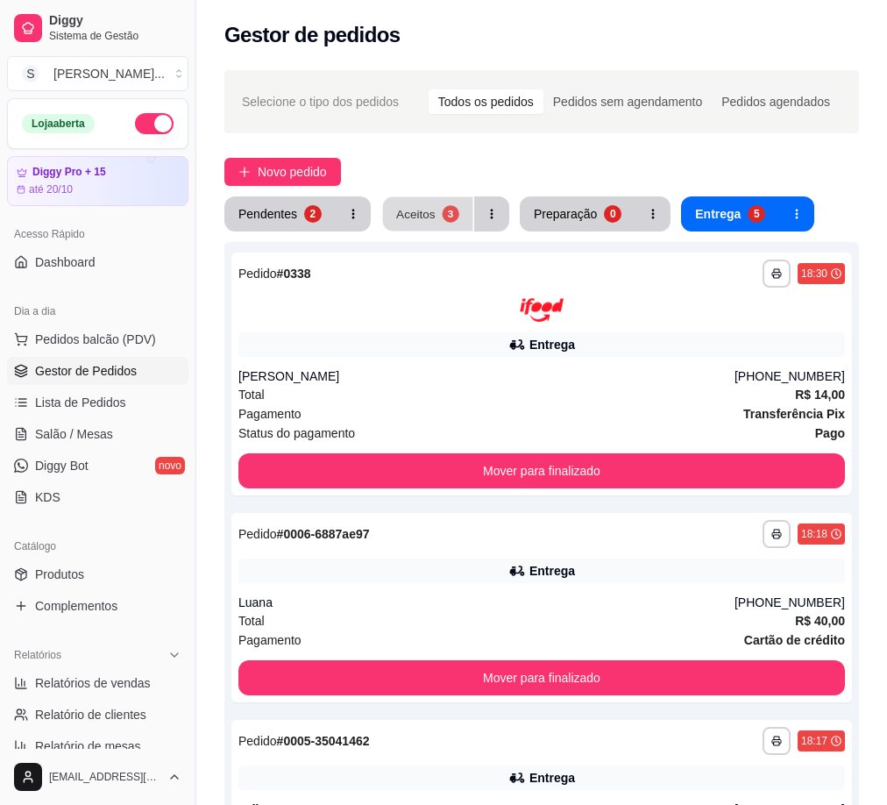
click at [435, 209] on button "Aceitos 3" at bounding box center [428, 214] width 90 height 34
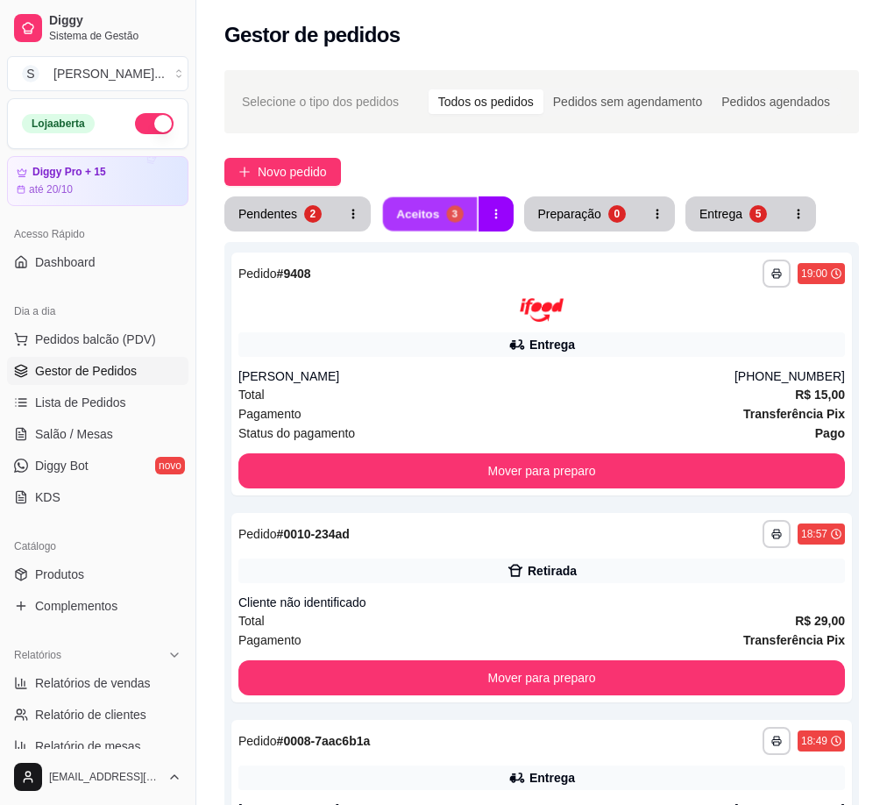
click at [431, 226] on button "Aceitos 3" at bounding box center [430, 214] width 94 height 34
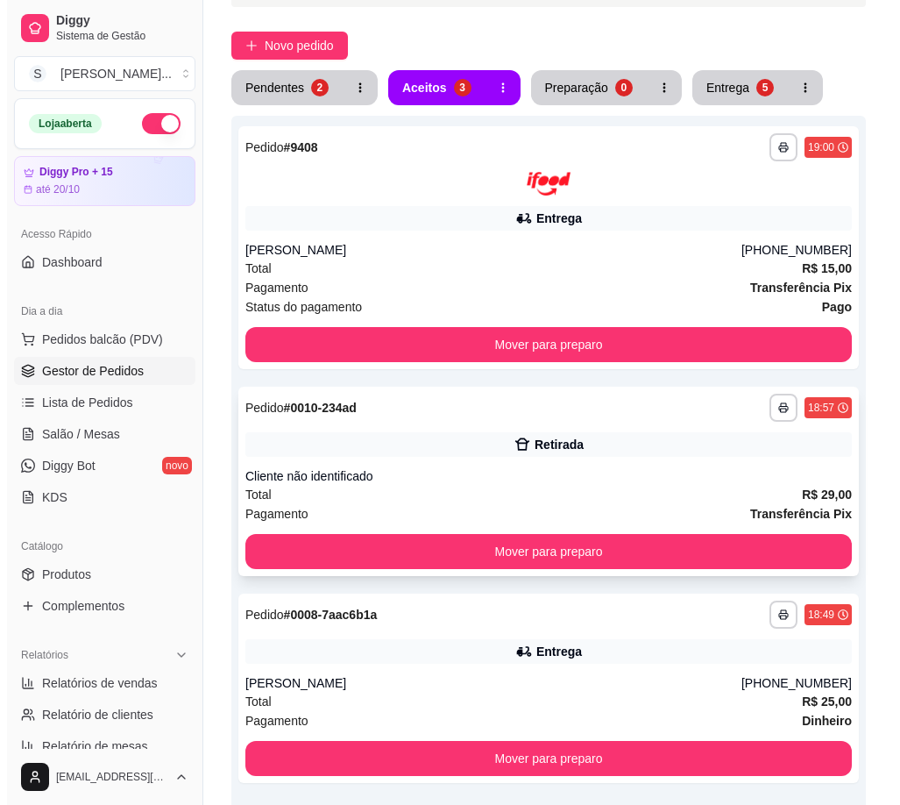
scroll to position [313, 0]
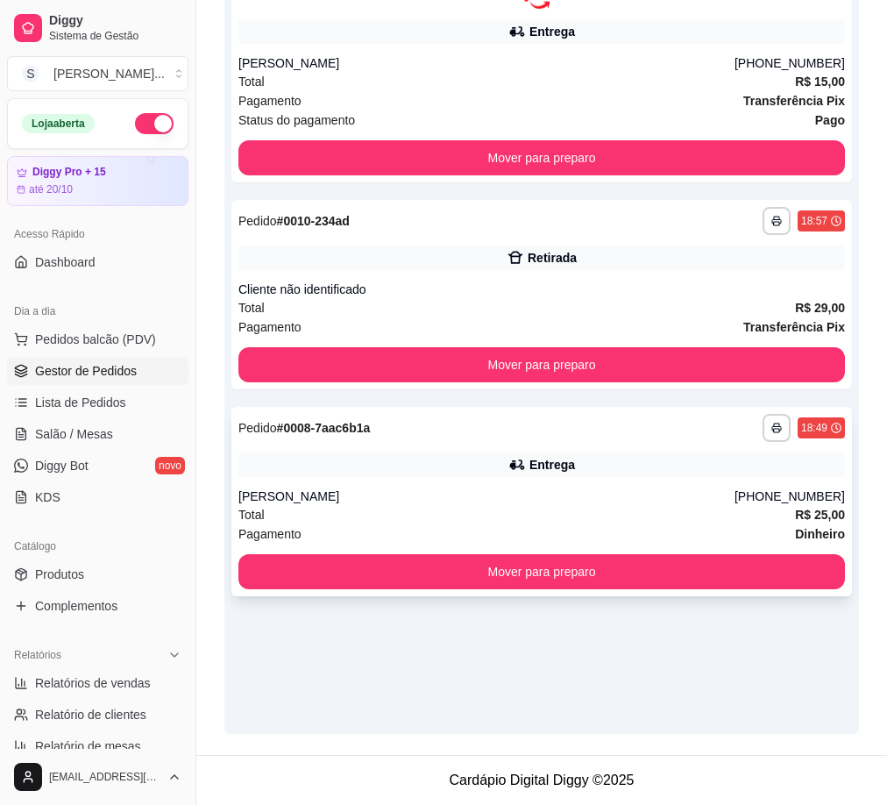
click at [569, 481] on div "**********" at bounding box center [541, 501] width 621 height 189
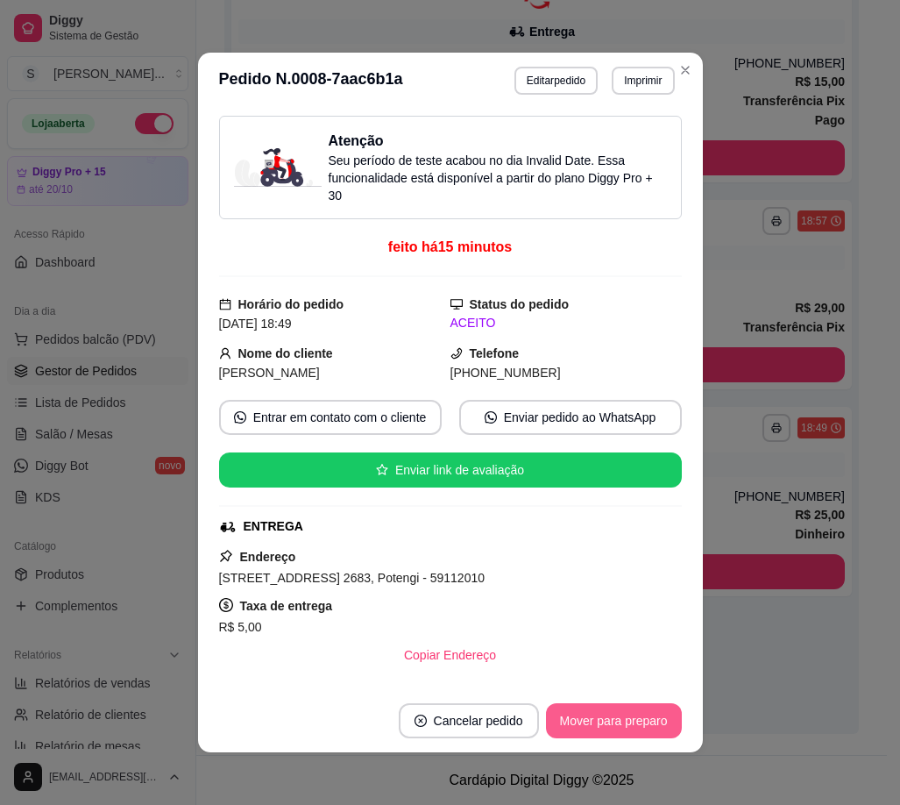
click at [631, 707] on button "Mover para preparo" at bounding box center [614, 720] width 136 height 35
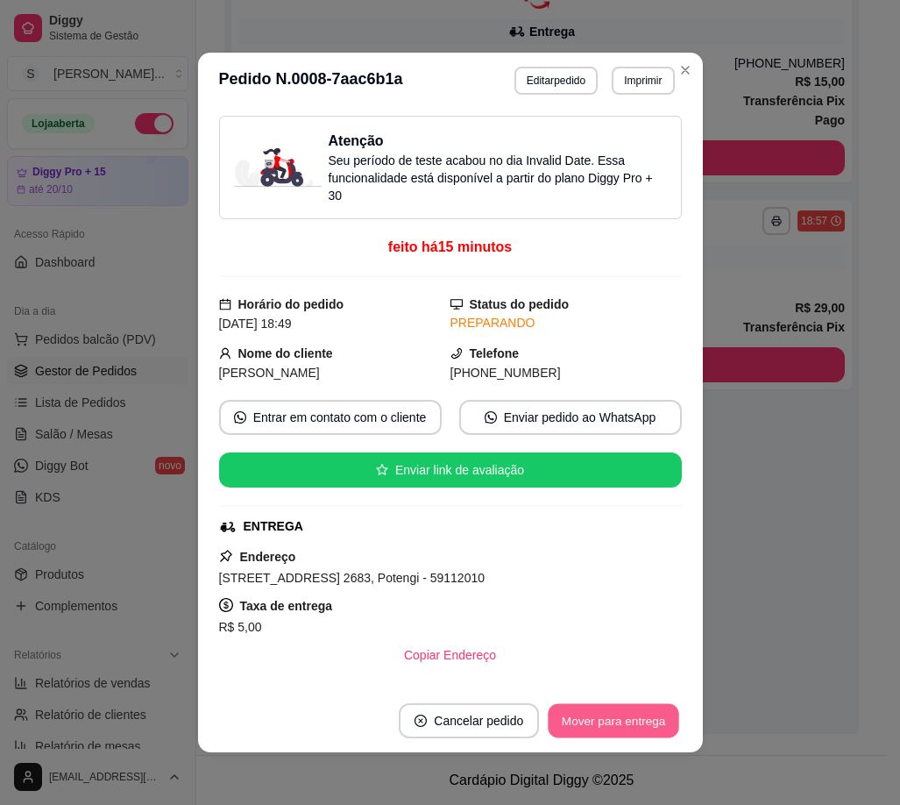
click at [642, 721] on button "Mover para entrega" at bounding box center [614, 721] width 131 height 34
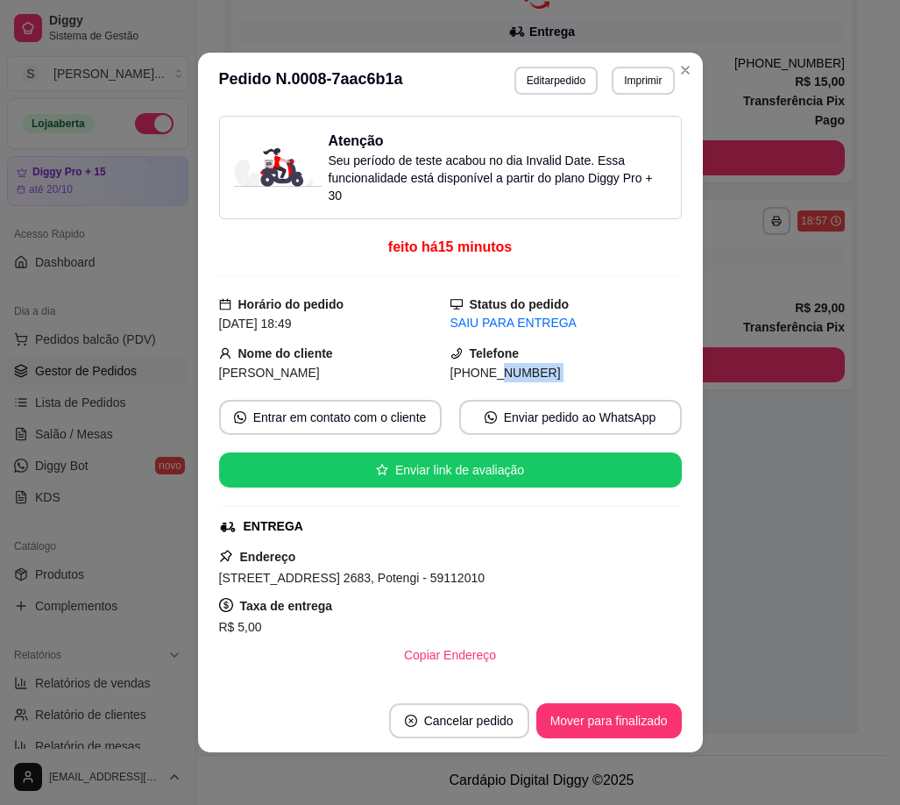
drag, startPoint x: 470, startPoint y: 374, endPoint x: 648, endPoint y: 394, distance: 179.0
click at [648, 394] on div "Atenção Seu período de teste acabou no dia Invalid Date . Essa funcionalidade e…" at bounding box center [450, 399] width 463 height 566
copy div "9805-2444 Entrar em contato com o cliente Enviar pedido ao WhatsApp Enviar link…"
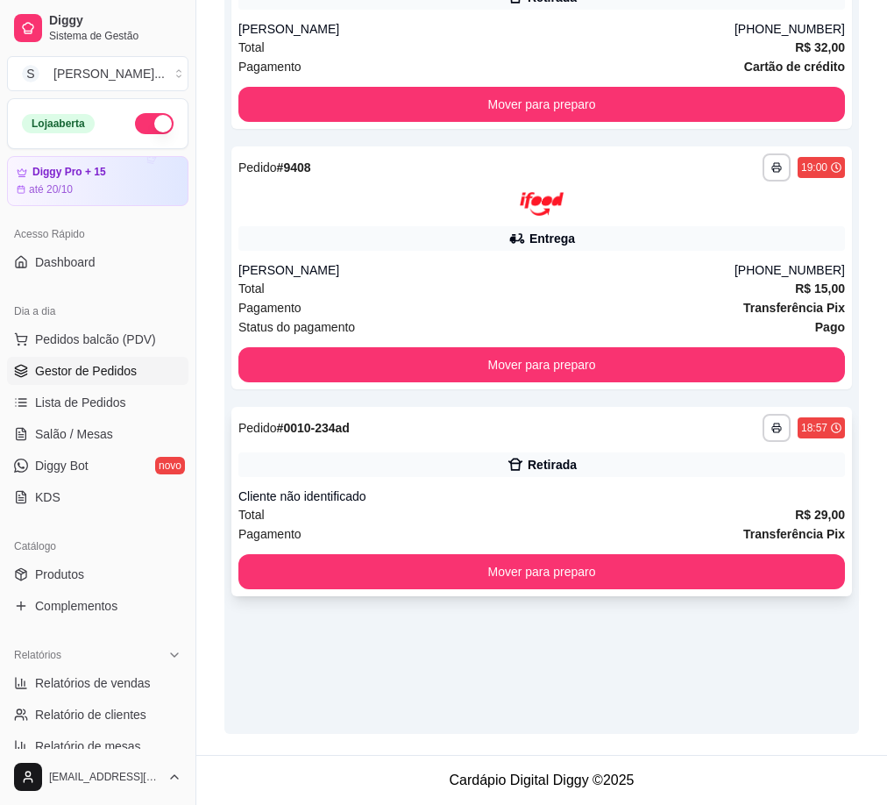
click at [652, 517] on div "Total R$ 29,00" at bounding box center [541, 514] width 607 height 19
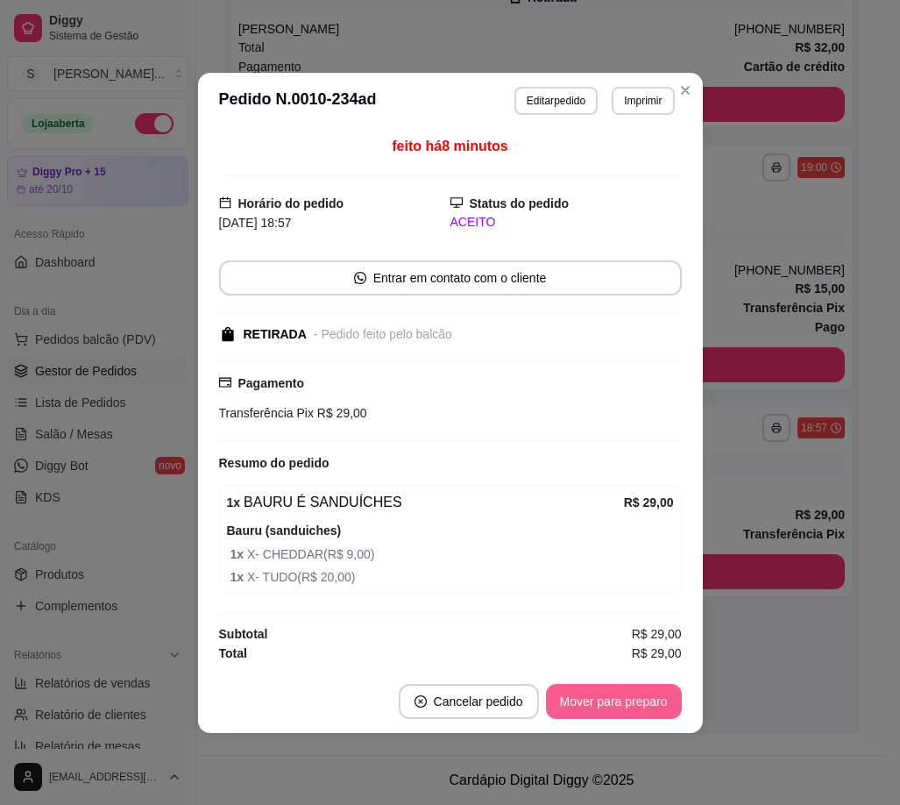
click at [661, 702] on button "Mover para preparo" at bounding box center [614, 701] width 136 height 35
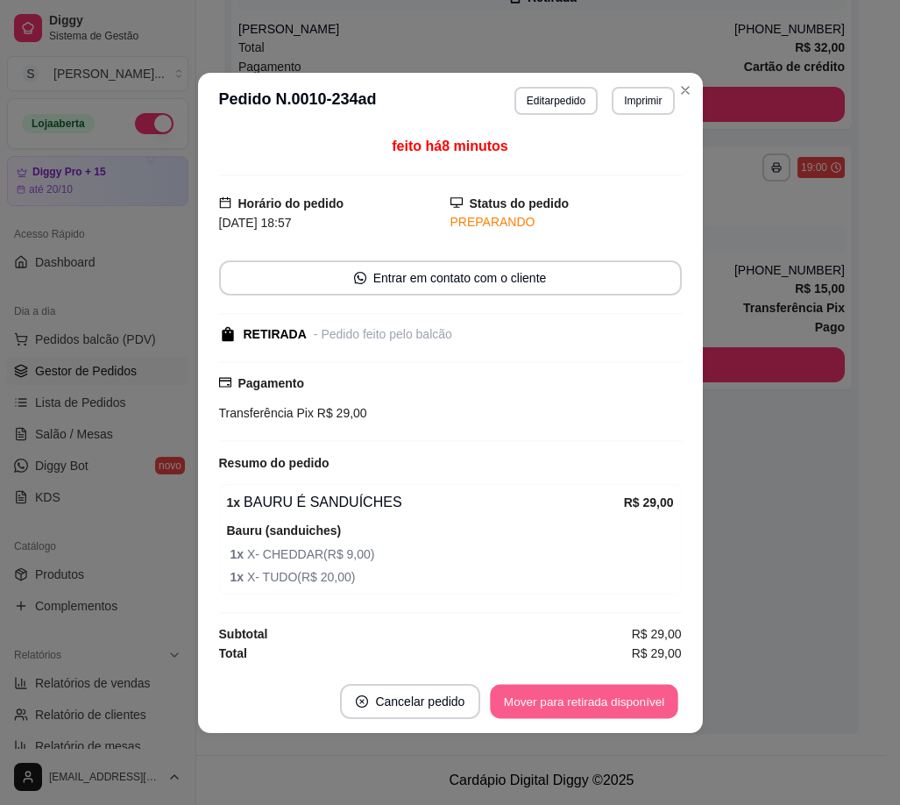
click at [661, 703] on button "Mover para retirada disponível" at bounding box center [585, 701] width 188 height 34
click at [661, 703] on button "Mover para finalizado" at bounding box center [608, 701] width 141 height 34
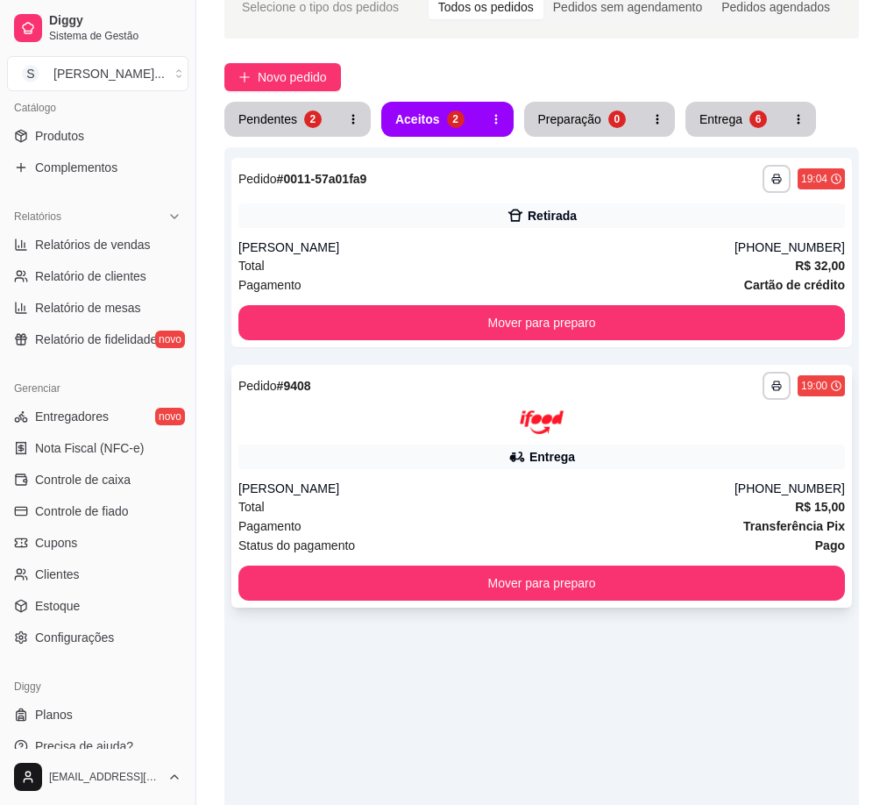
scroll to position [0, 0]
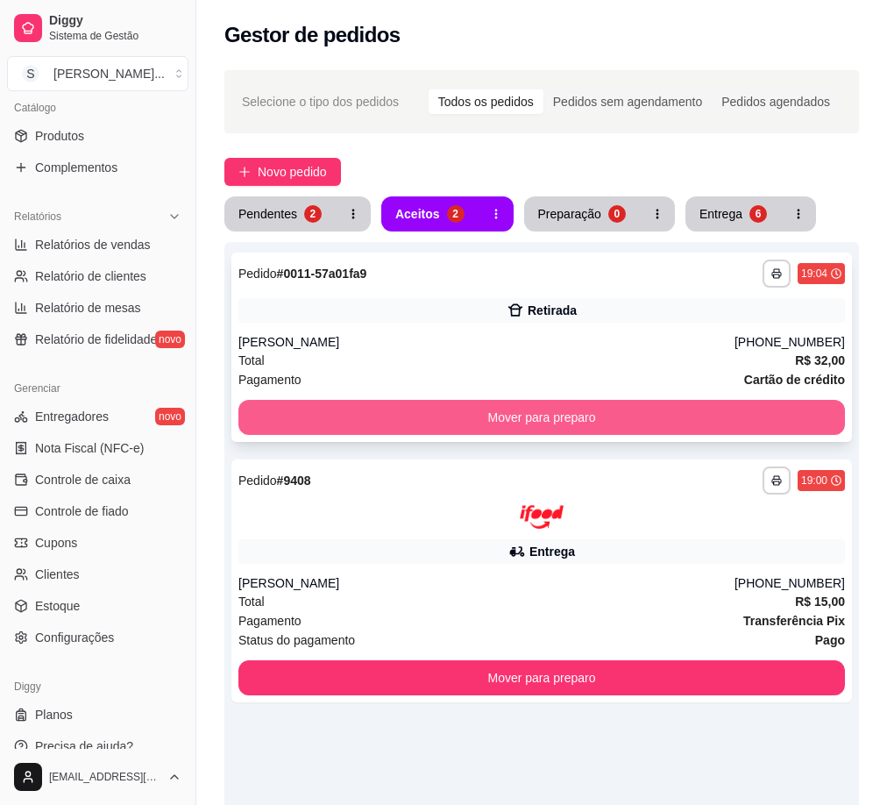
click at [574, 418] on button "Mover para preparo" at bounding box center [541, 417] width 607 height 35
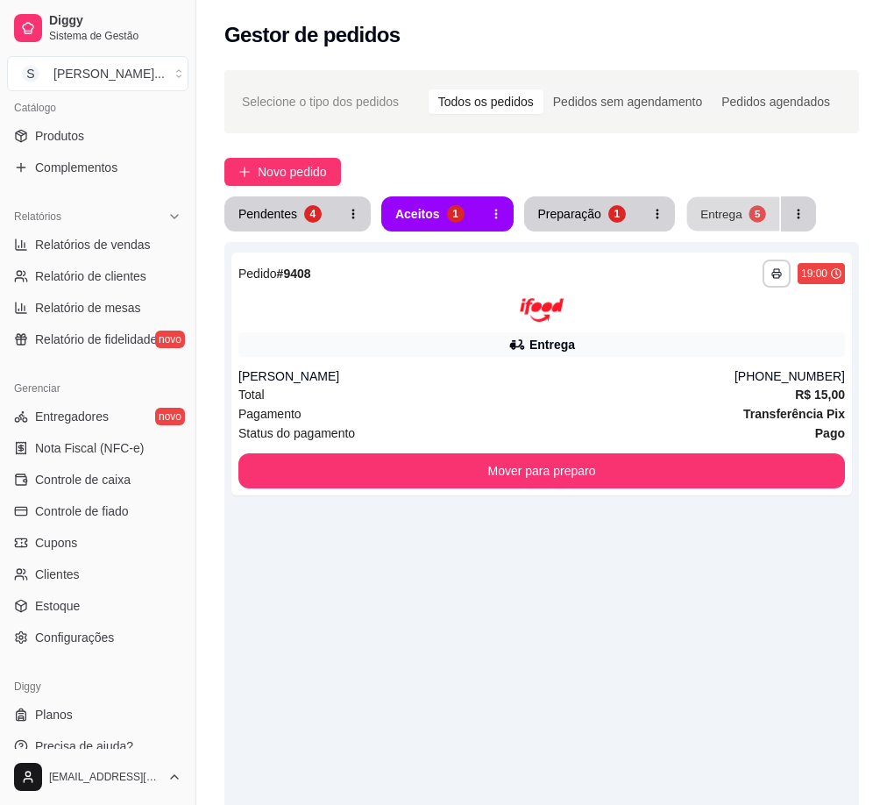
click at [713, 217] on div "Entrega" at bounding box center [721, 213] width 42 height 17
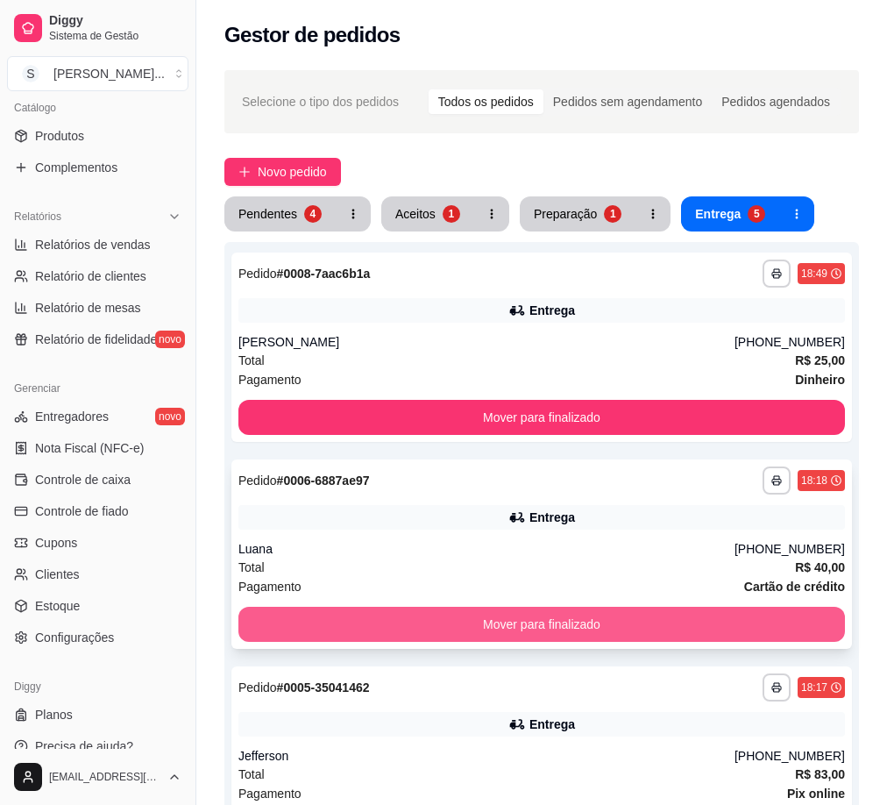
click at [670, 616] on button "Mover para finalizado" at bounding box center [541, 624] width 607 height 35
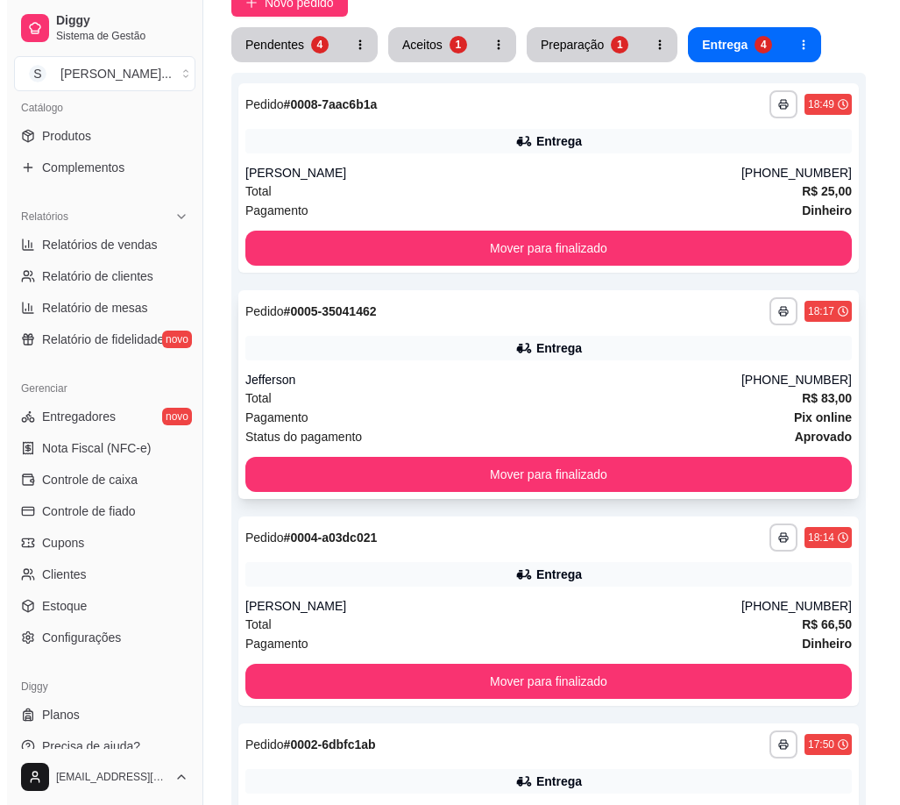
scroll to position [175, 0]
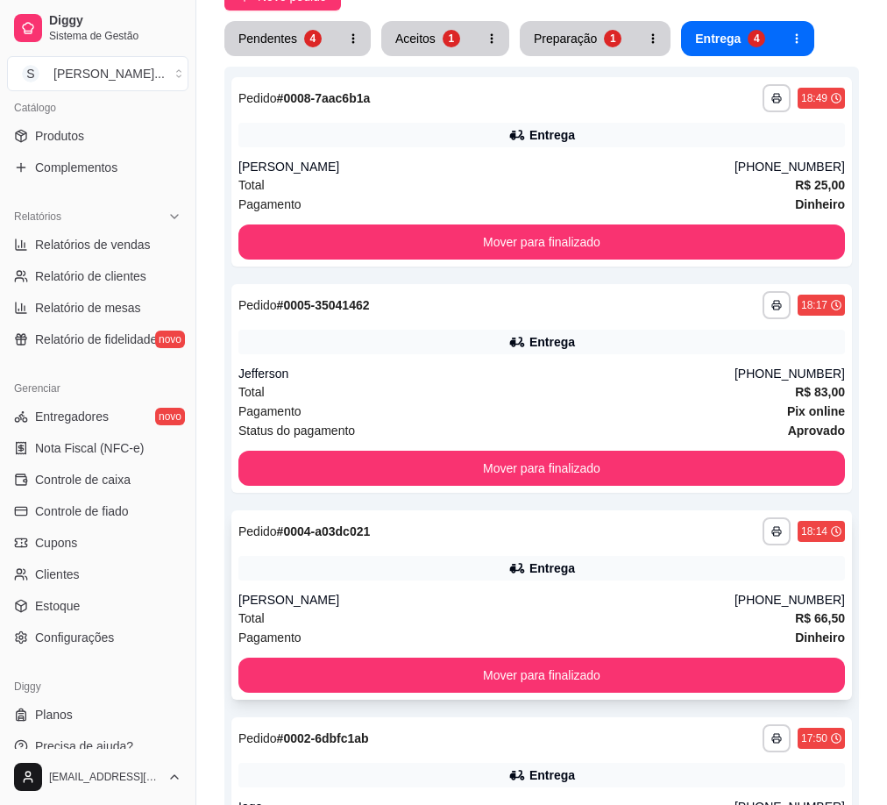
click at [648, 610] on div "Total R$ 66,50" at bounding box center [541, 617] width 607 height 19
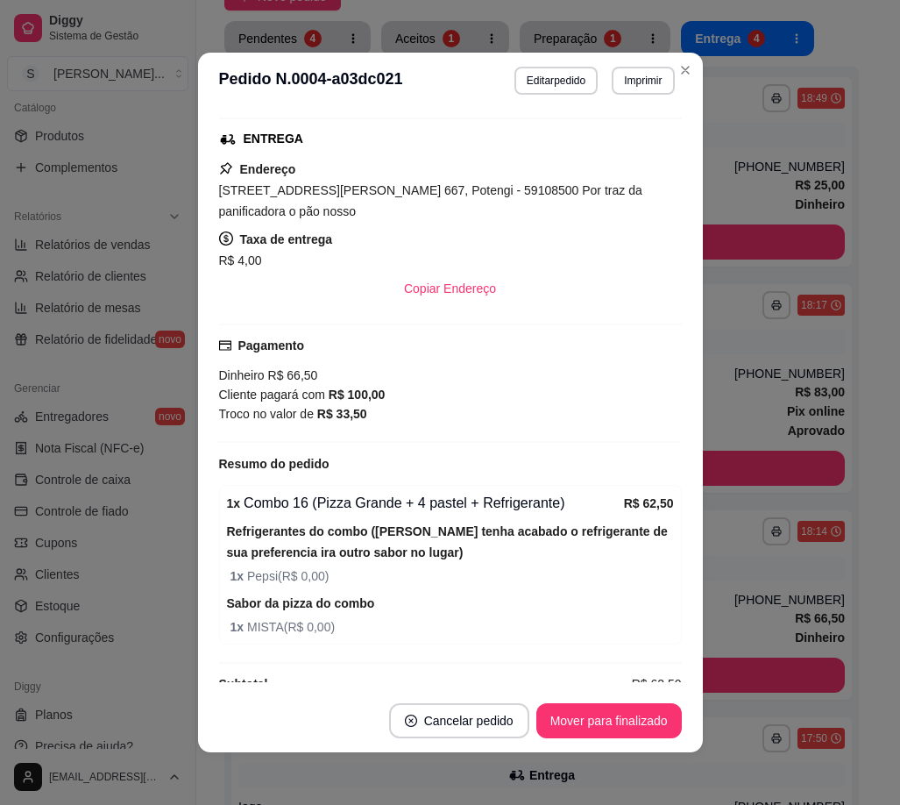
scroll to position [418, 0]
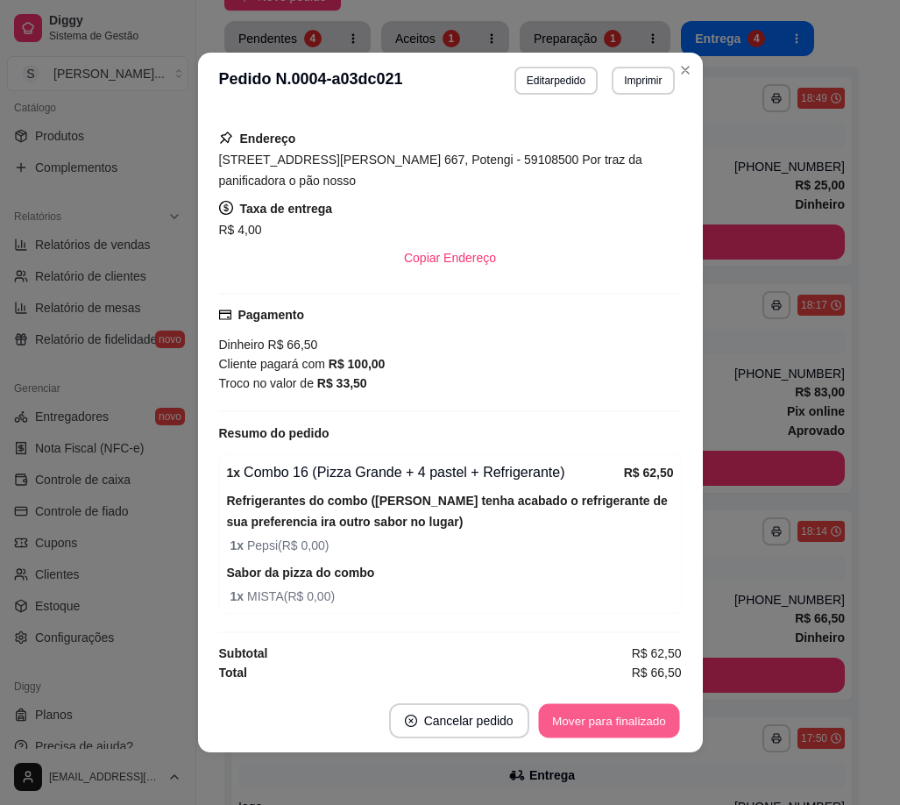
click at [604, 713] on button "Mover para finalizado" at bounding box center [608, 721] width 141 height 34
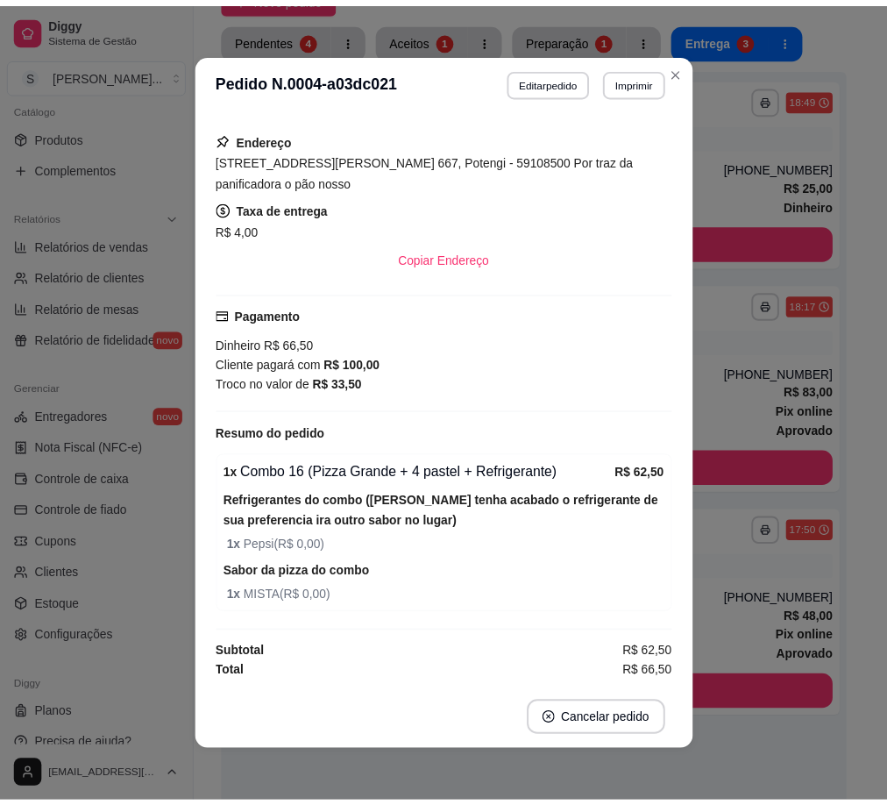
scroll to position [360, 0]
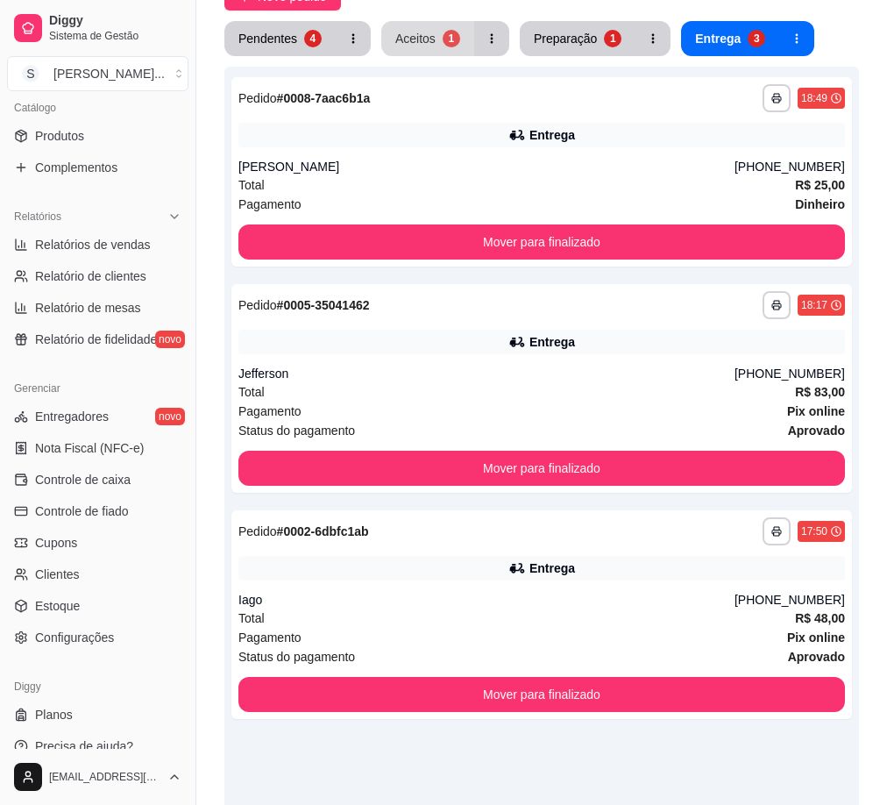
click at [435, 39] on button "Aceitos 1" at bounding box center [427, 38] width 93 height 35
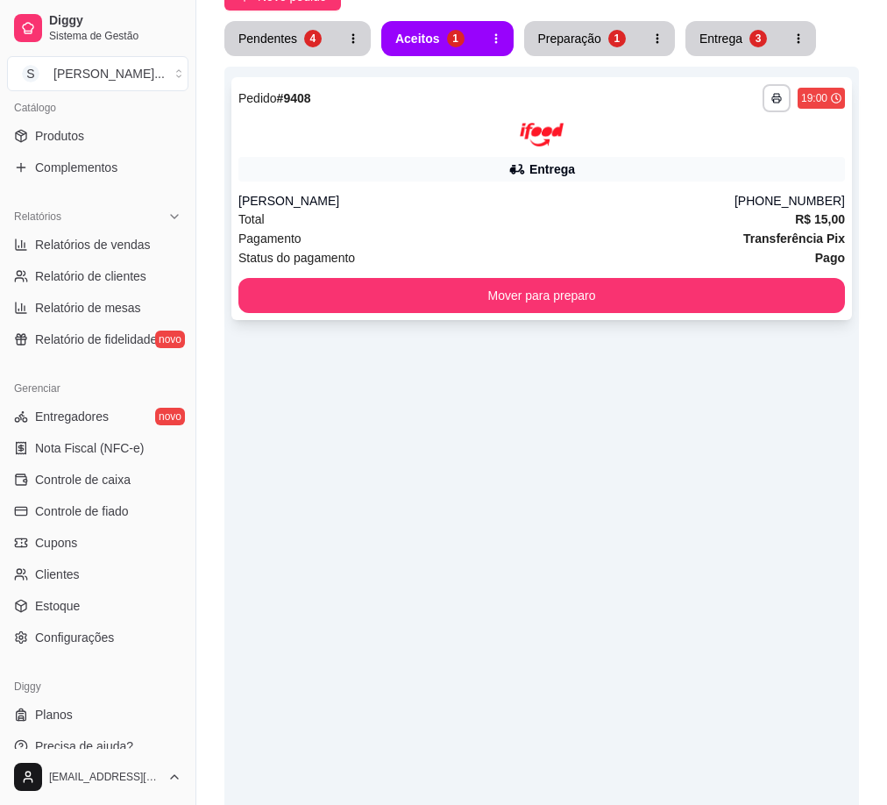
click at [537, 230] on div "Pagamento Transferência Pix" at bounding box center [541, 238] width 607 height 19
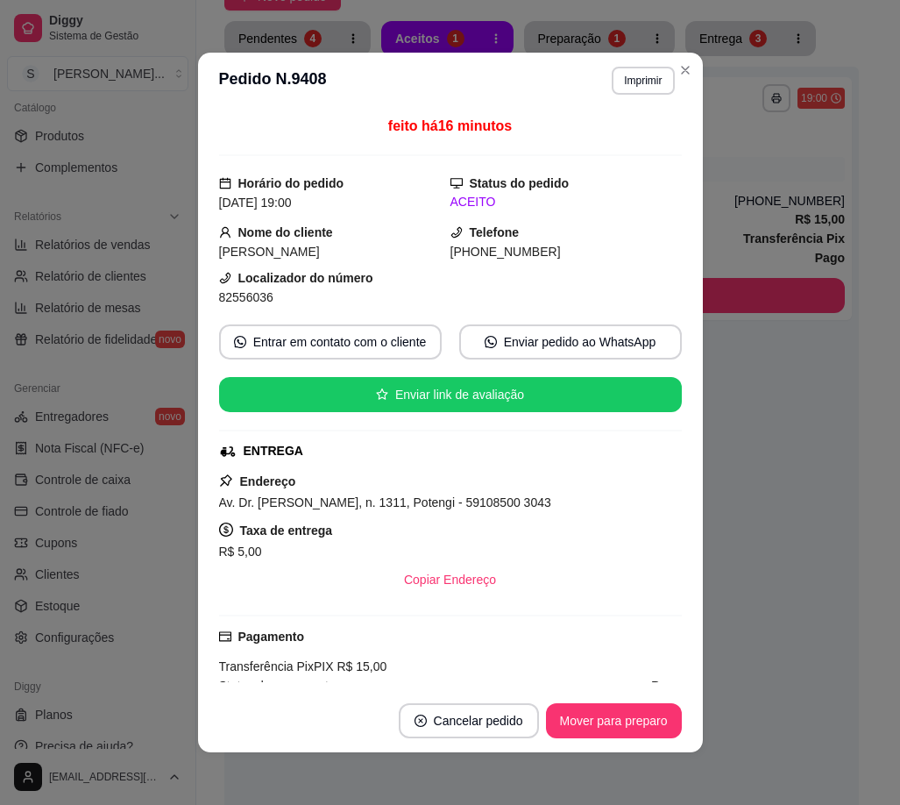
click at [619, 721] on button "Mover para preparo" at bounding box center [614, 720] width 136 height 35
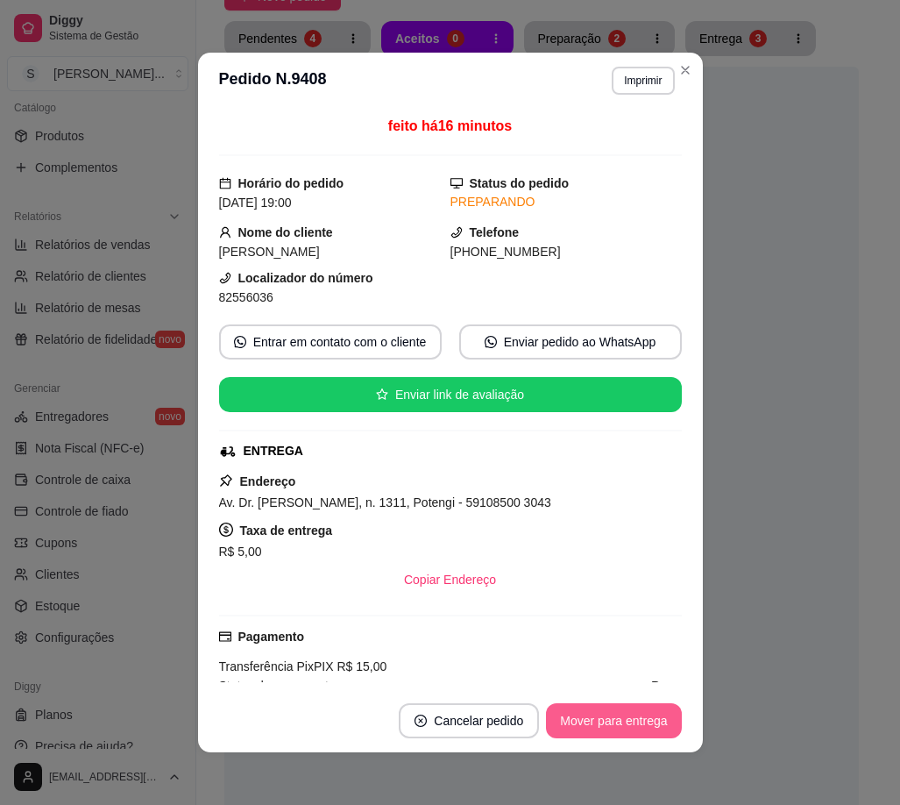
click at [641, 725] on button "Mover para entrega" at bounding box center [613, 720] width 135 height 35
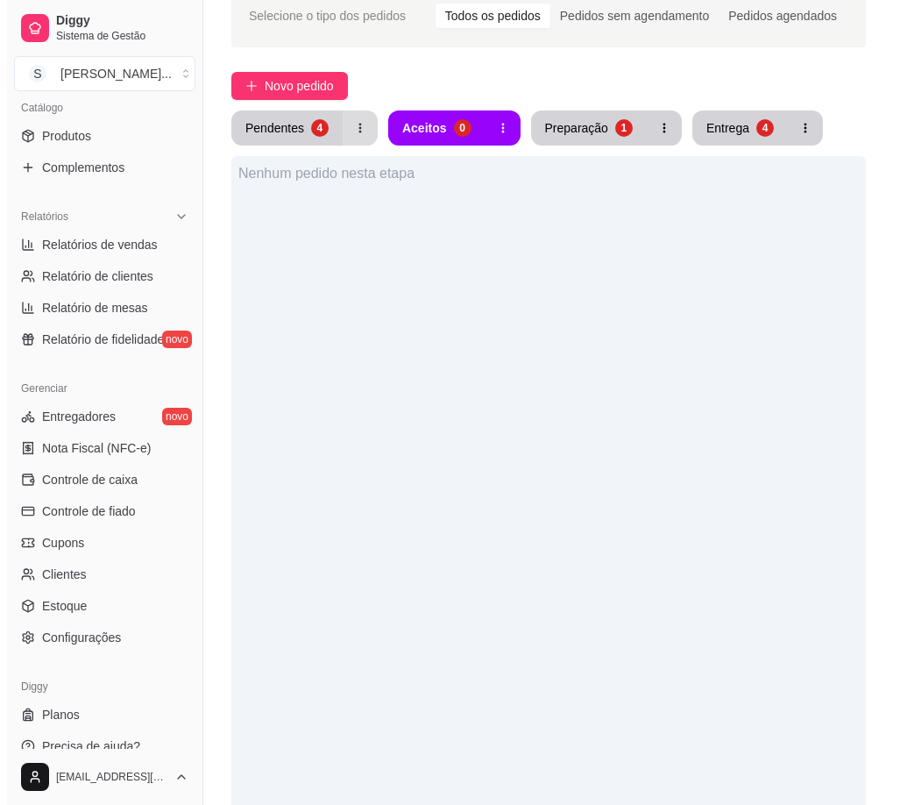
scroll to position [0, 0]
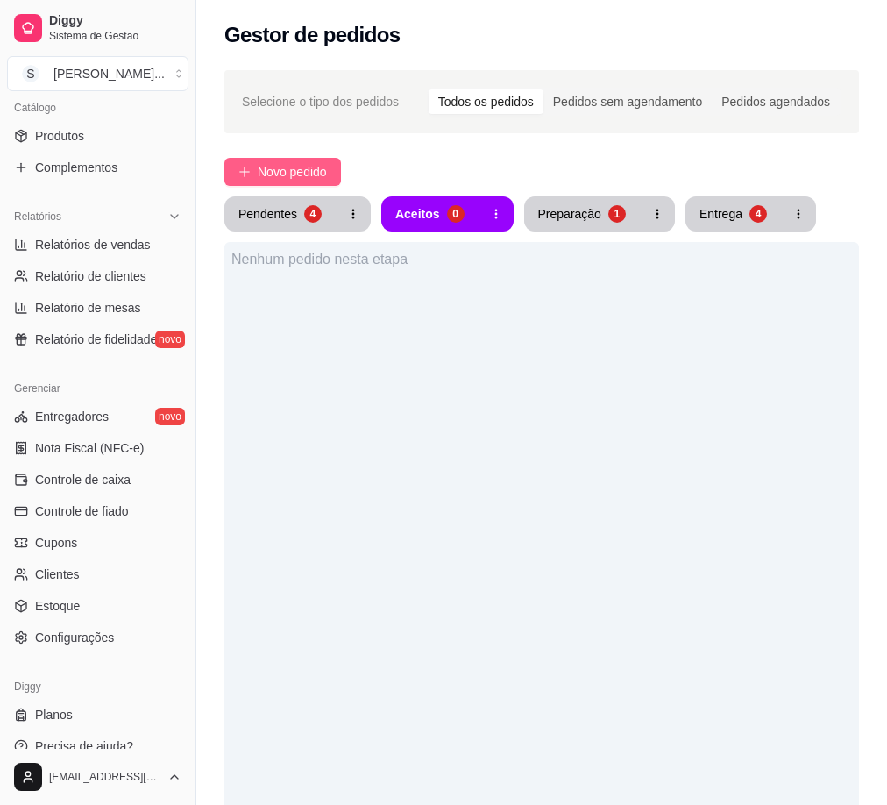
click at [304, 165] on span "Novo pedido" at bounding box center [292, 171] width 69 height 19
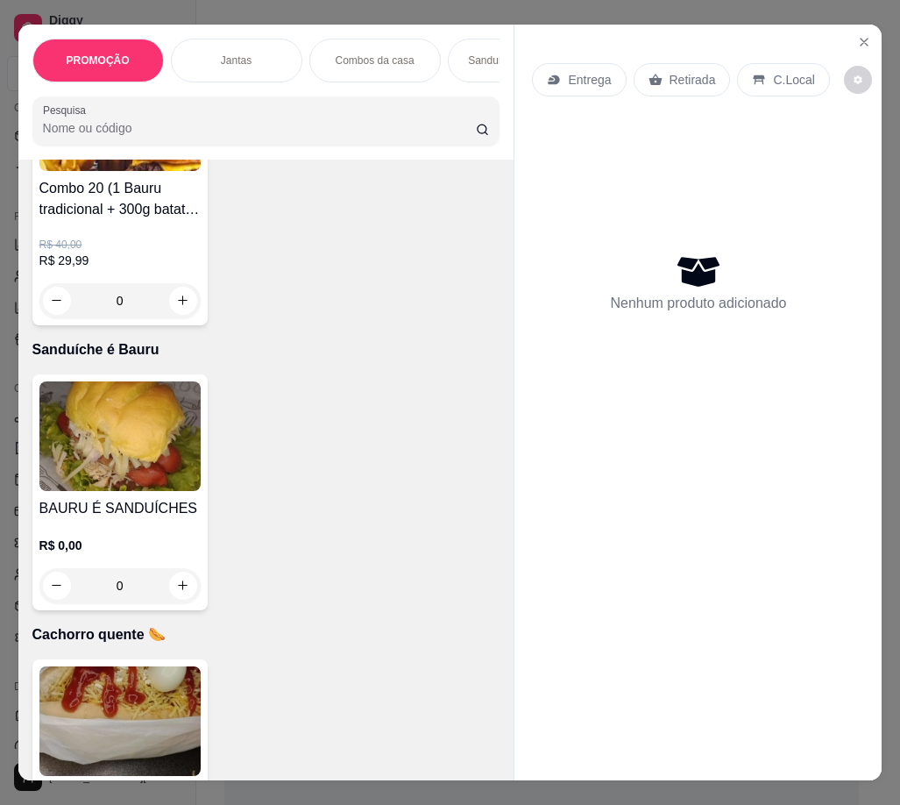
scroll to position [3243, 0]
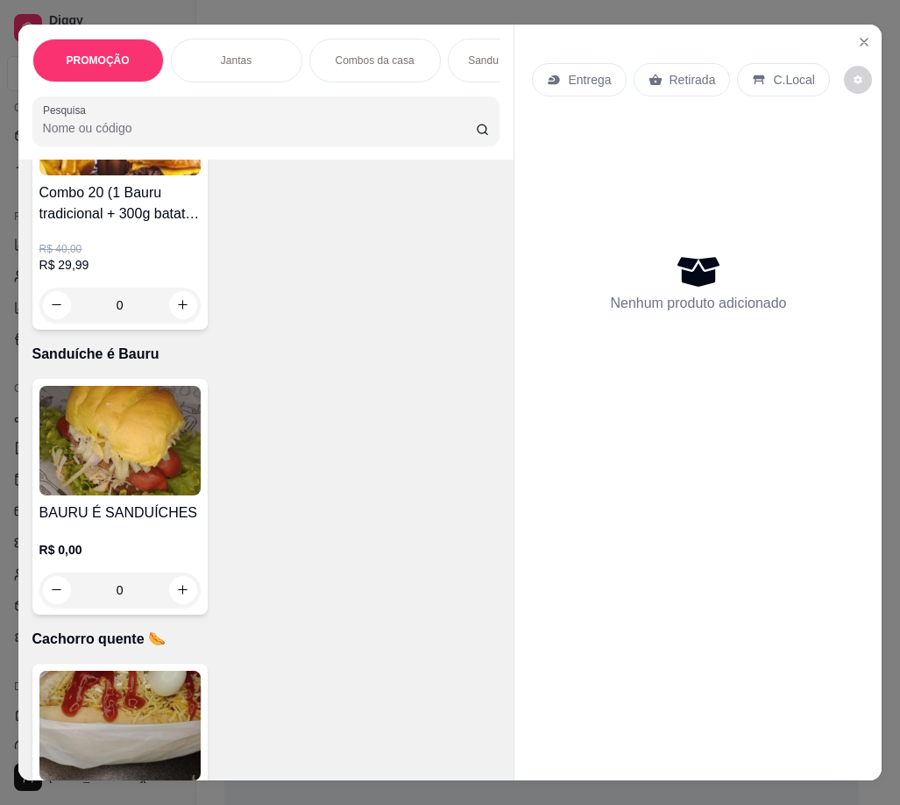
click at [142, 423] on img at bounding box center [119, 441] width 161 height 110
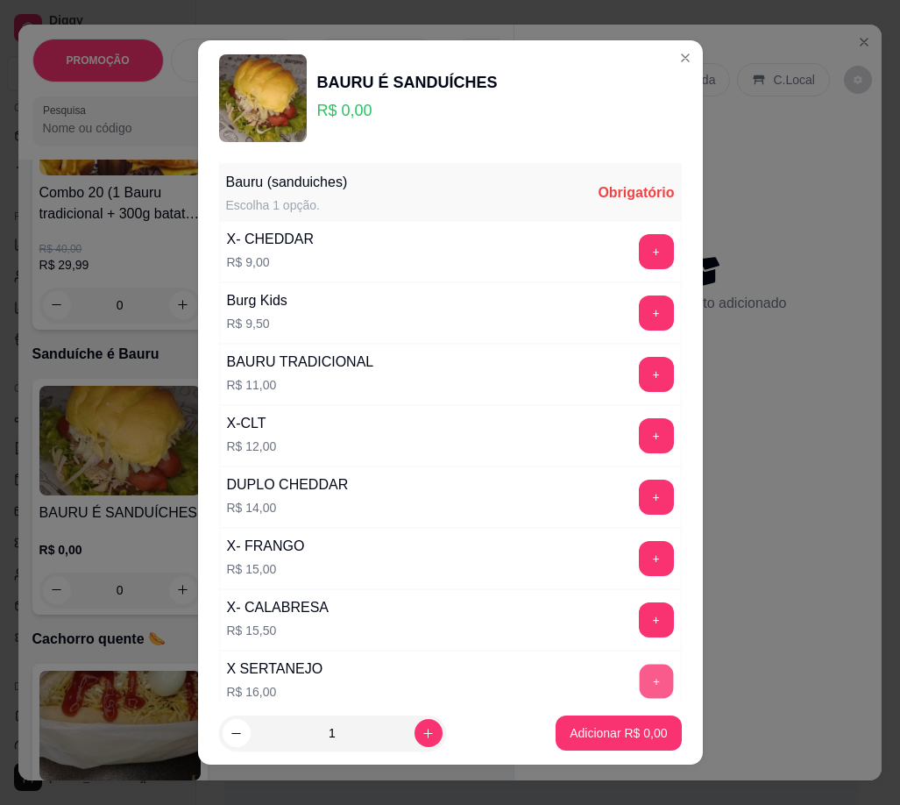
click at [639, 683] on button "+" at bounding box center [656, 681] width 34 height 34
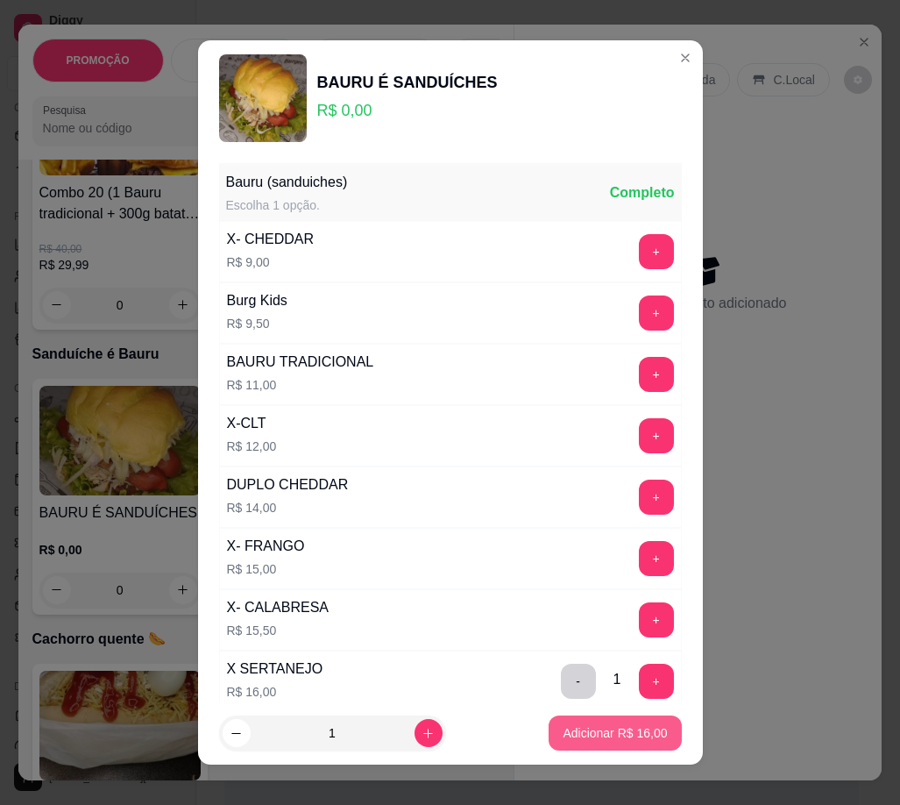
click at [629, 728] on p "Adicionar R$ 16,00" at bounding box center [615, 733] width 104 height 18
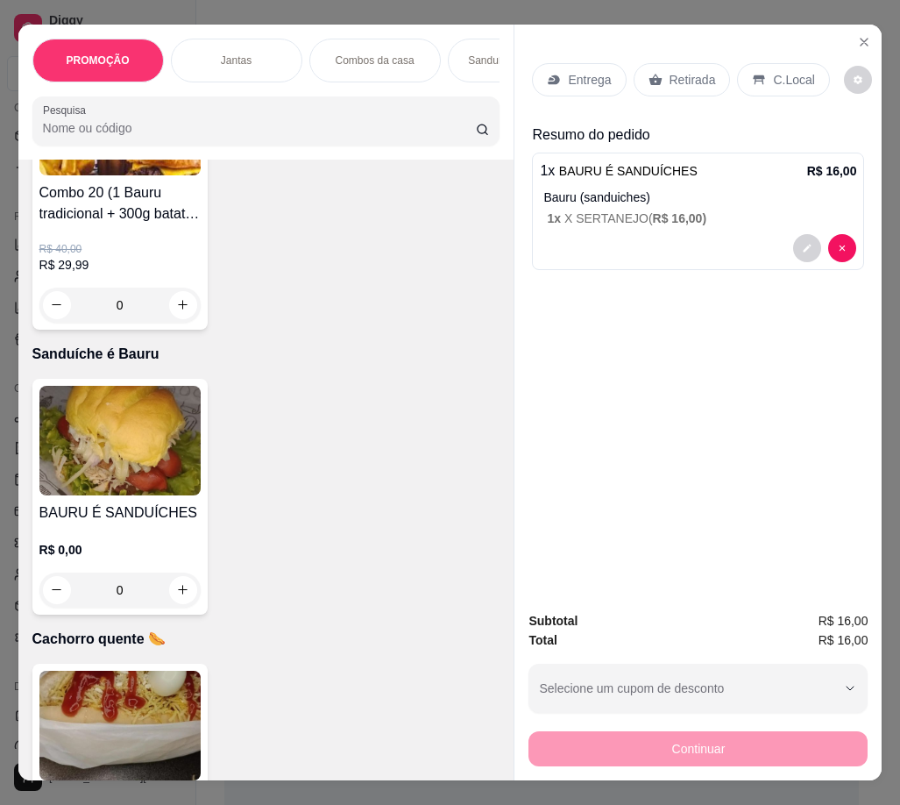
click at [535, 64] on div "Entrega" at bounding box center [579, 79] width 94 height 33
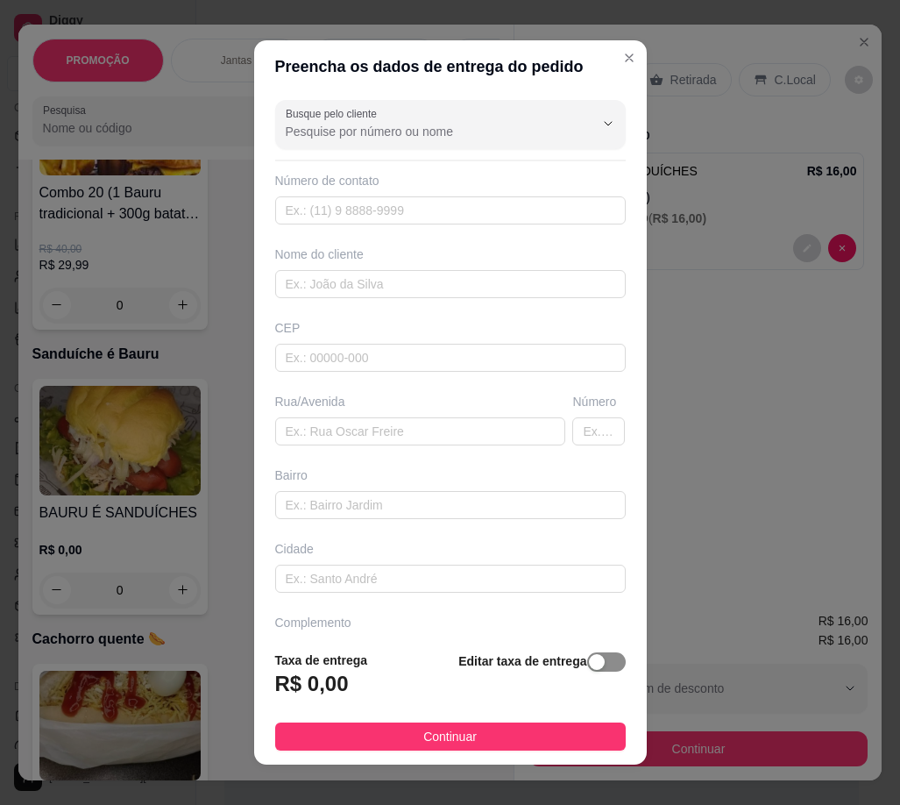
click at [589, 657] on div "button" at bounding box center [597, 662] width 16 height 16
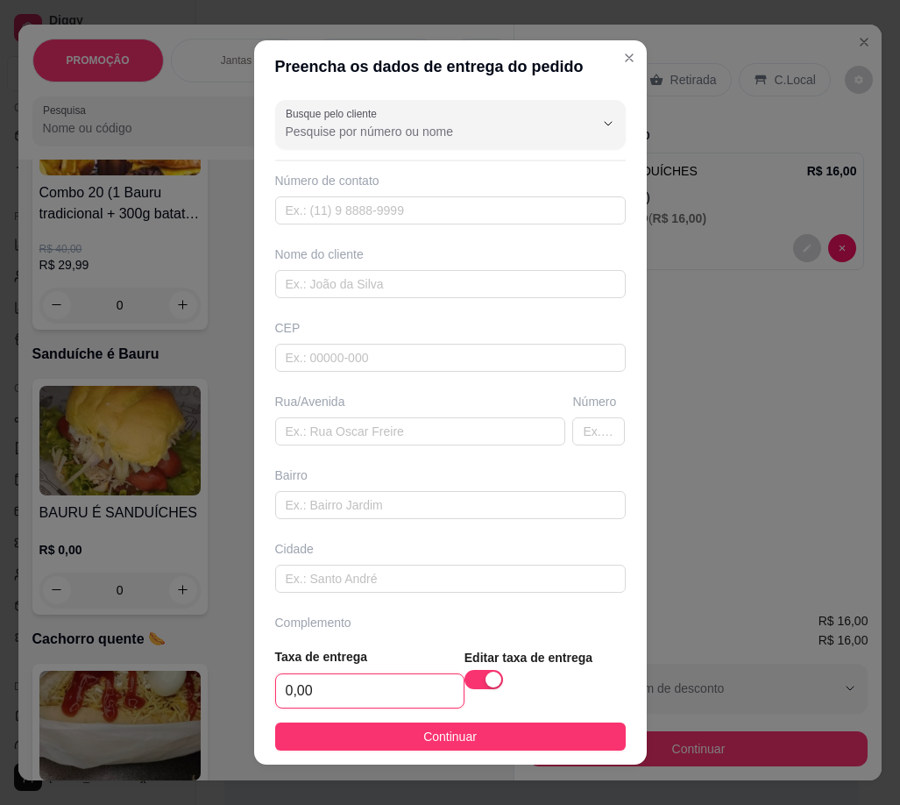
click at [403, 696] on input "0,00" at bounding box center [370, 690] width 188 height 33
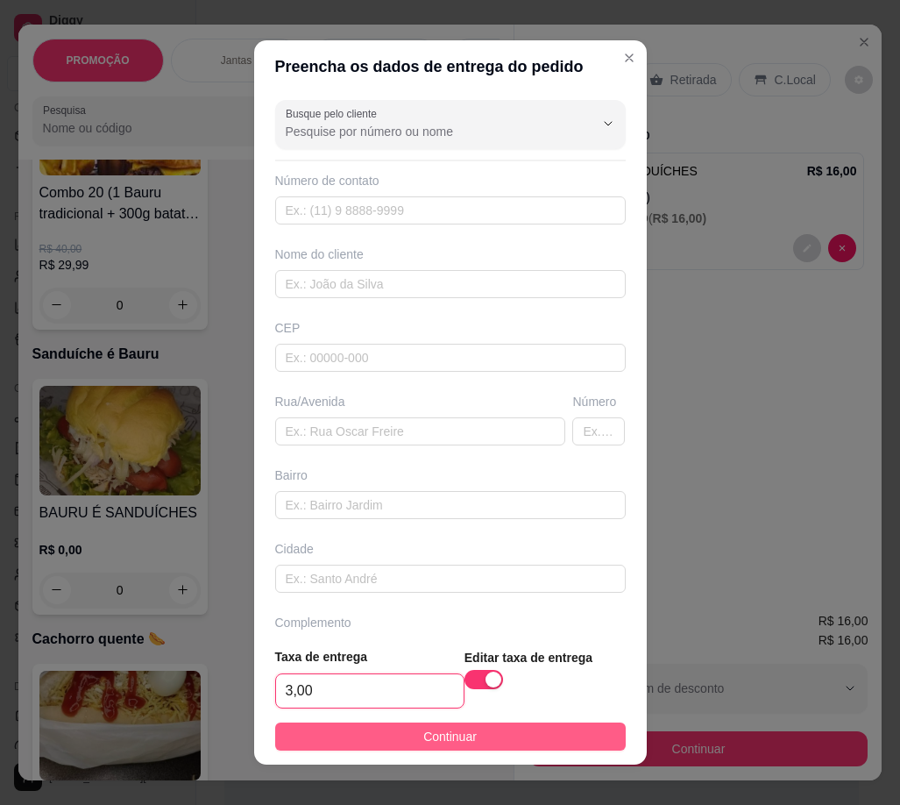
type input "3,00"
click at [423, 743] on span "Continuar" at bounding box center [449, 736] width 53 height 19
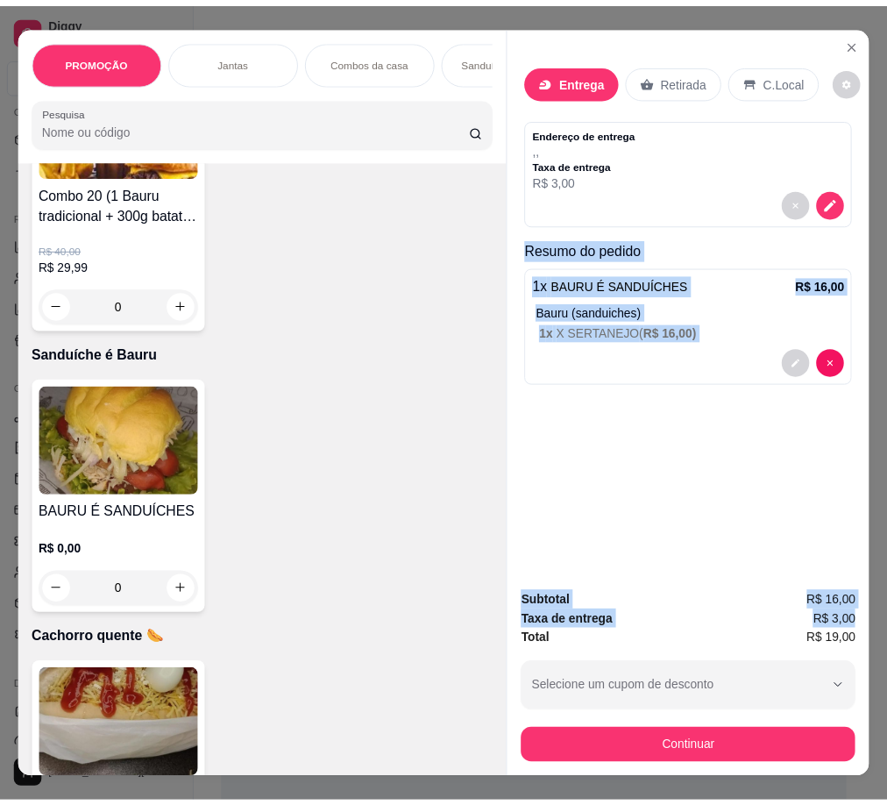
scroll to position [0, 10]
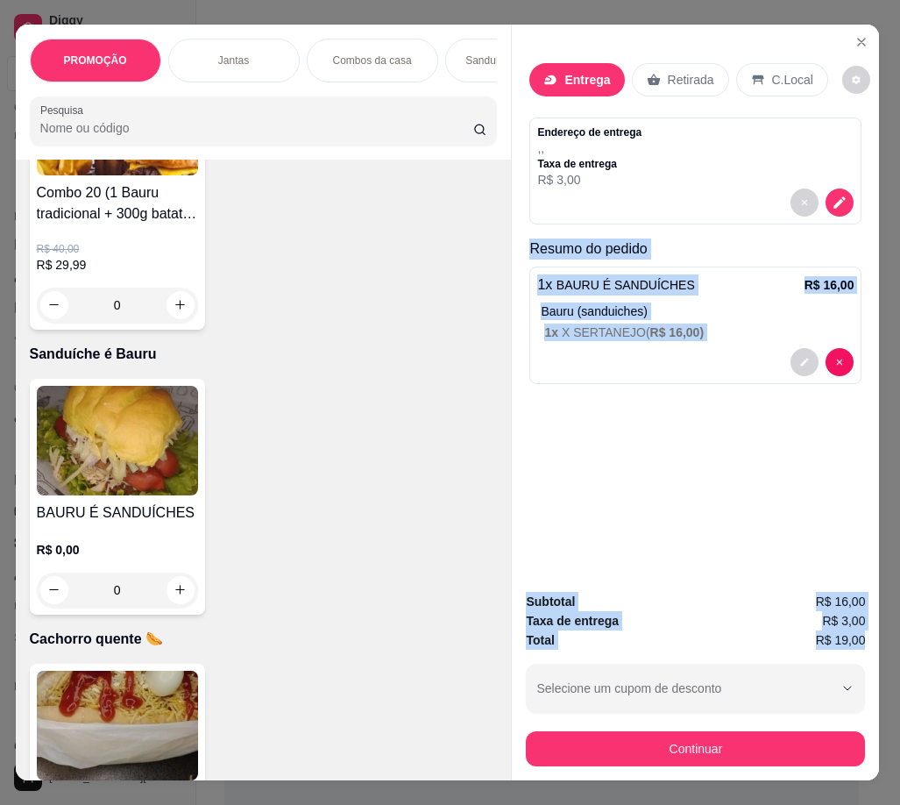
drag, startPoint x: 536, startPoint y: 254, endPoint x: 884, endPoint y: 632, distance: 513.6
click at [812, 632] on div "PROMOÇÃO Jantas Combos da casa Sanduíche é Bauru Cachorro quente 🌭 Pizzas Batat…" at bounding box center [450, 402] width 900 height 805
click at [812, 195] on icon "decrease-product-quantity" at bounding box center [840, 203] width 16 height 16
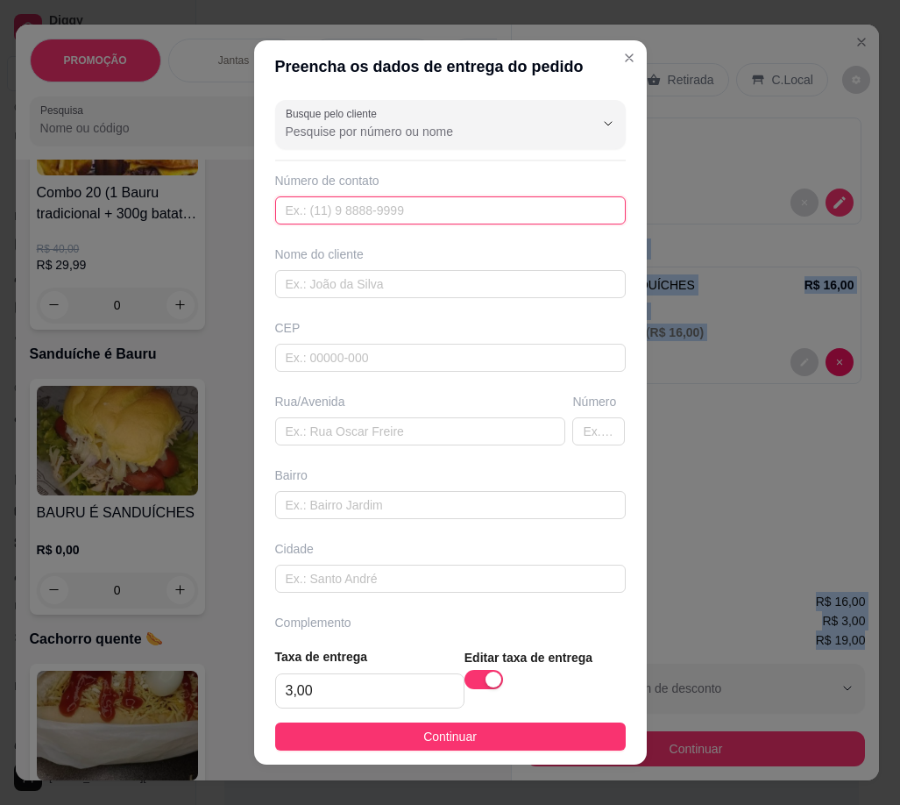
click at [434, 210] on input "text" at bounding box center [450, 210] width 351 height 28
paste input "[PHONE_NUMBER]"
type input "[PHONE_NUMBER]"
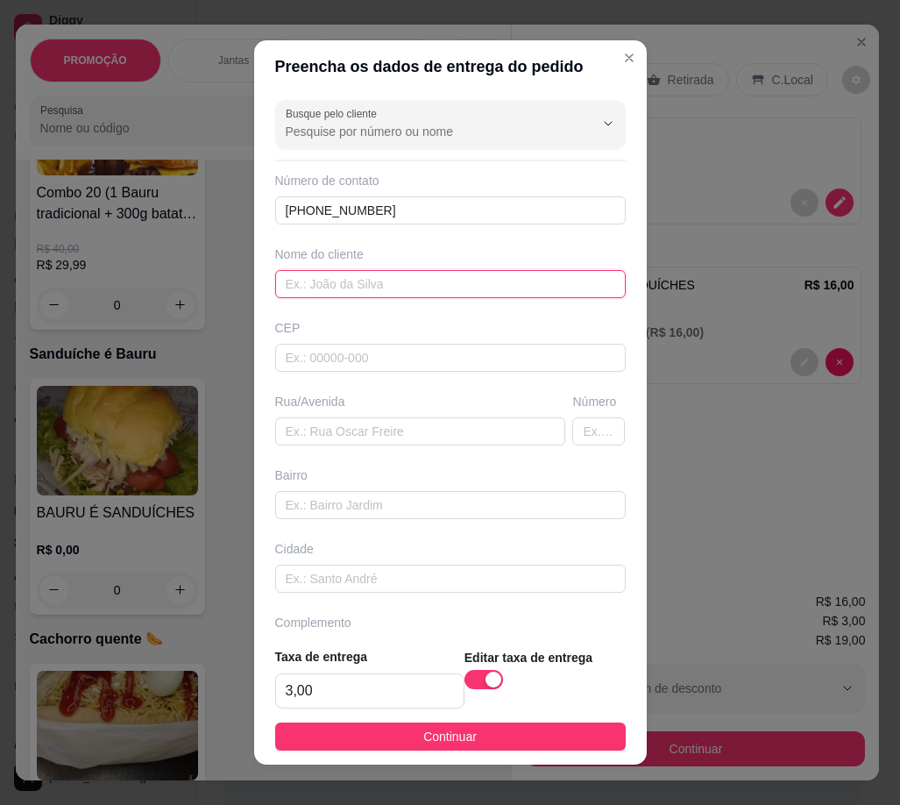
click at [404, 277] on input "text" at bounding box center [450, 284] width 351 height 28
paste input "Fran"
type input "Fran"
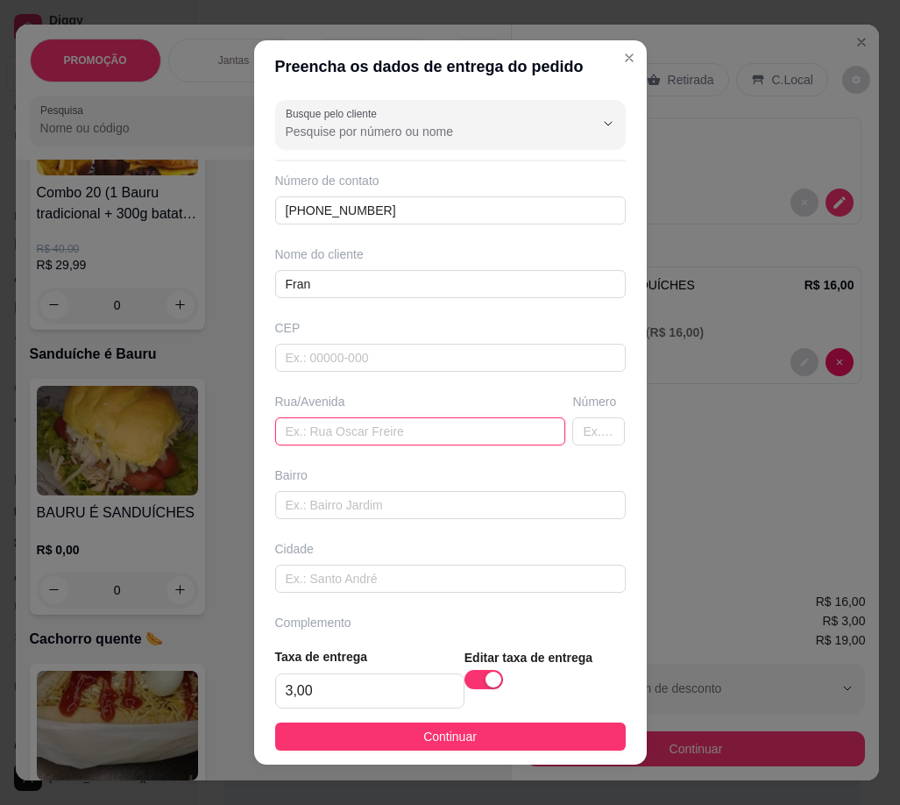
click at [385, 428] on input "text" at bounding box center [420, 431] width 291 height 28
paste input "Travessa amazônia N°951"
click at [394, 432] on input "Travessa amazônia N°951" at bounding box center [420, 431] width 291 height 28
drag, startPoint x: 439, startPoint y: 428, endPoint x: 382, endPoint y: 433, distance: 57.2
click at [381, 434] on input "Travessa amazônia N°951" at bounding box center [420, 431] width 291 height 28
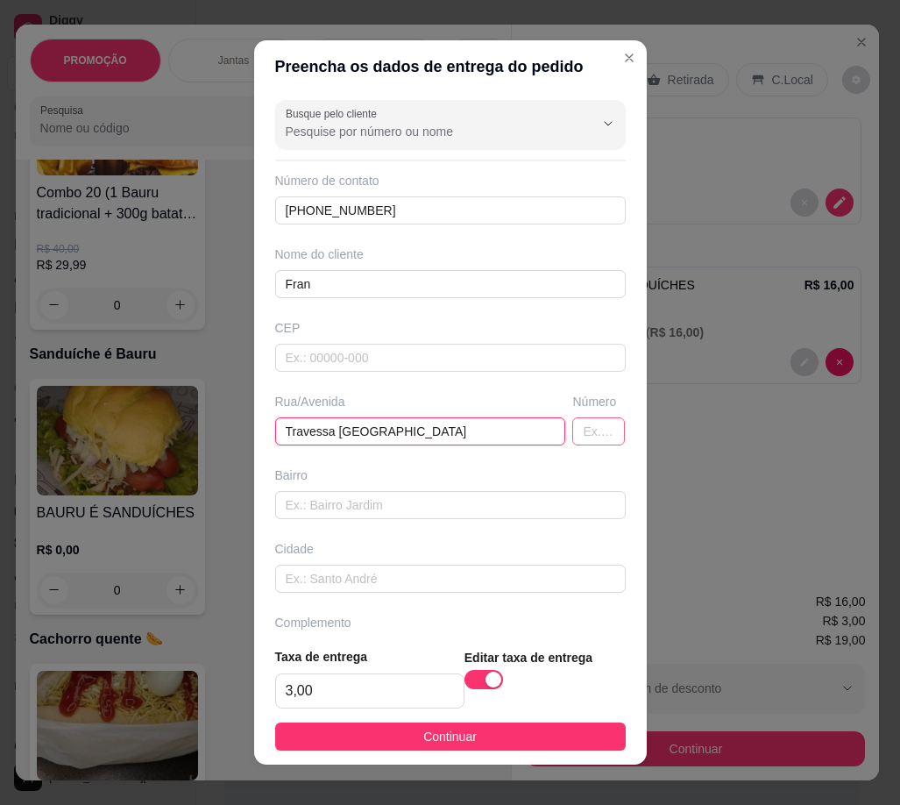
type input "Travessa [GEOGRAPHIC_DATA]"
click at [572, 436] on input "text" at bounding box center [598, 431] width 53 height 28
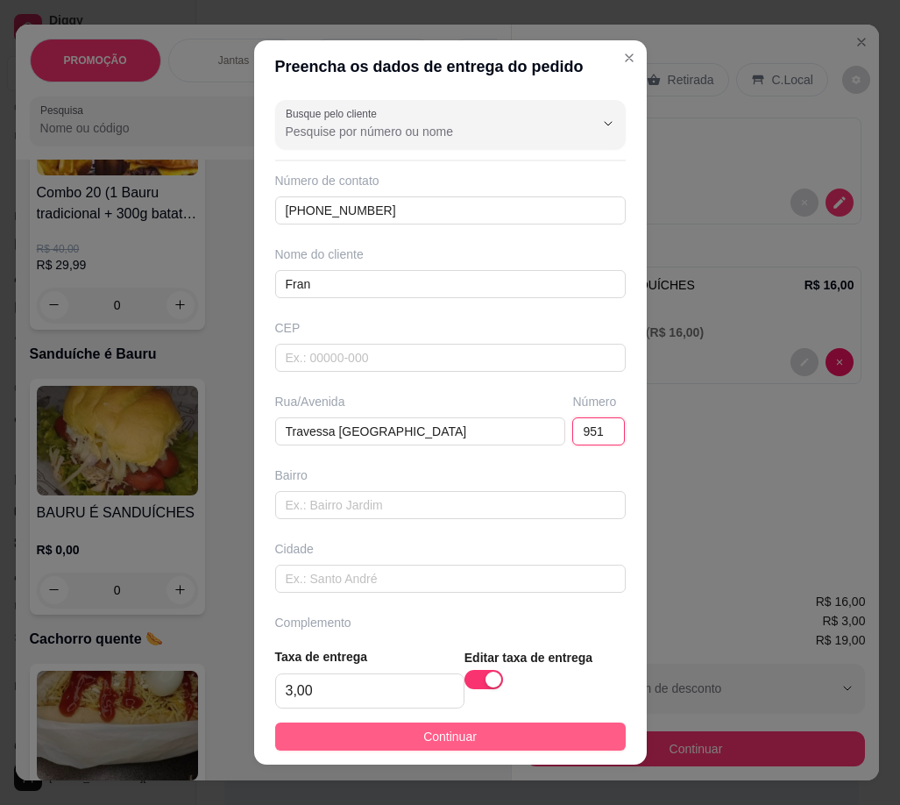
type input "951"
click at [507, 741] on button "Continuar" at bounding box center [450, 736] width 351 height 28
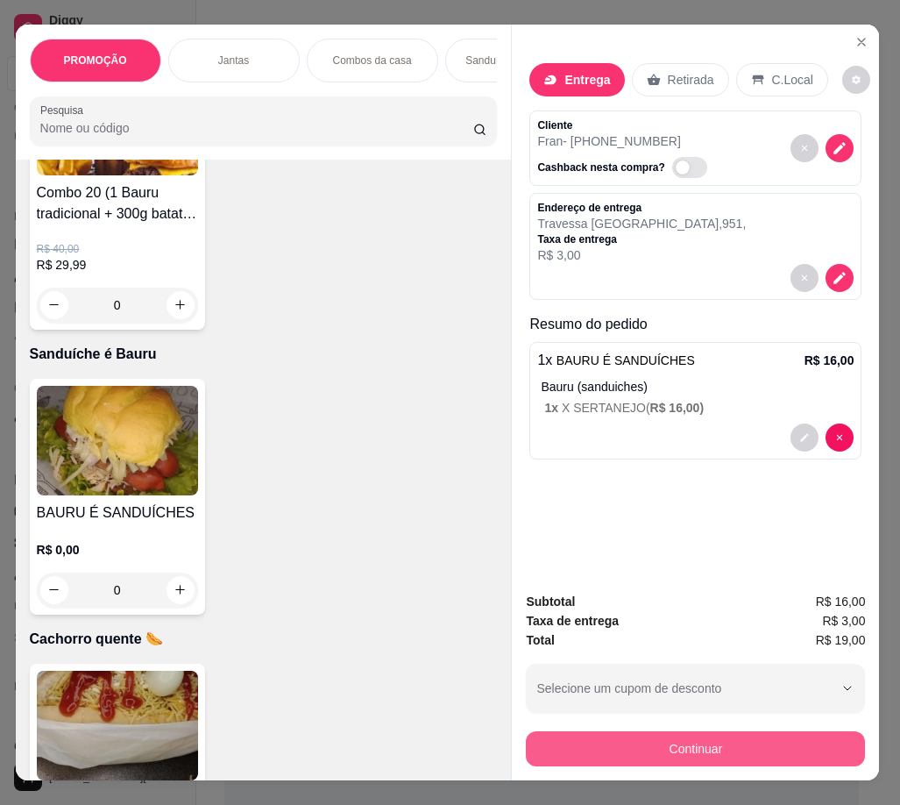
click at [651, 736] on button "Continuar" at bounding box center [695, 748] width 339 height 35
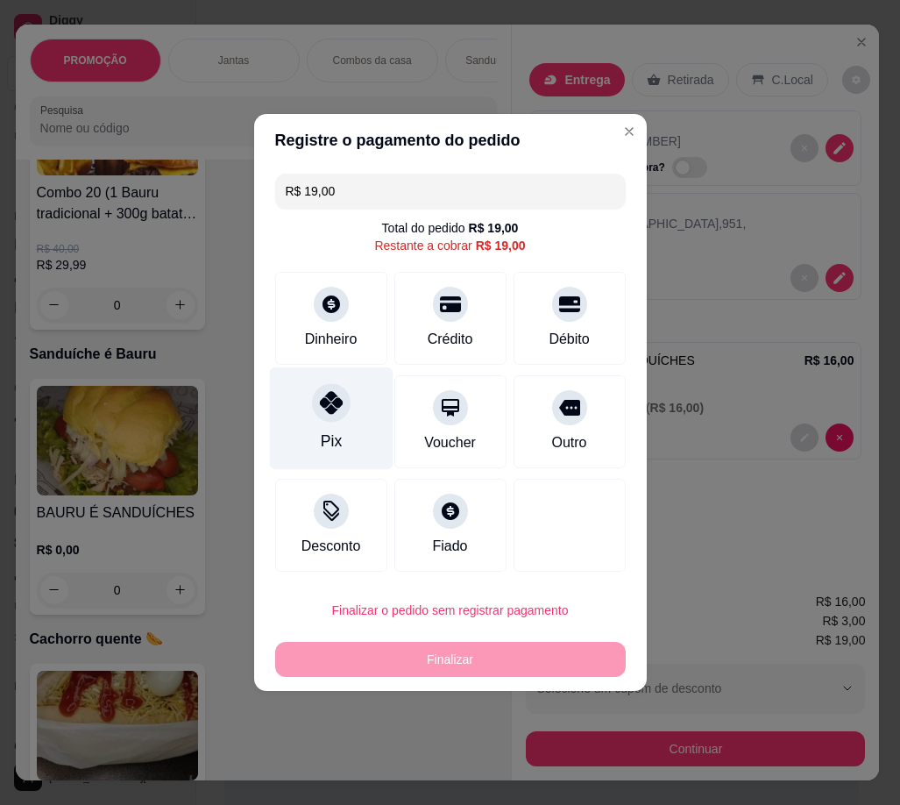
click at [350, 421] on div "Pix" at bounding box center [331, 418] width 124 height 103
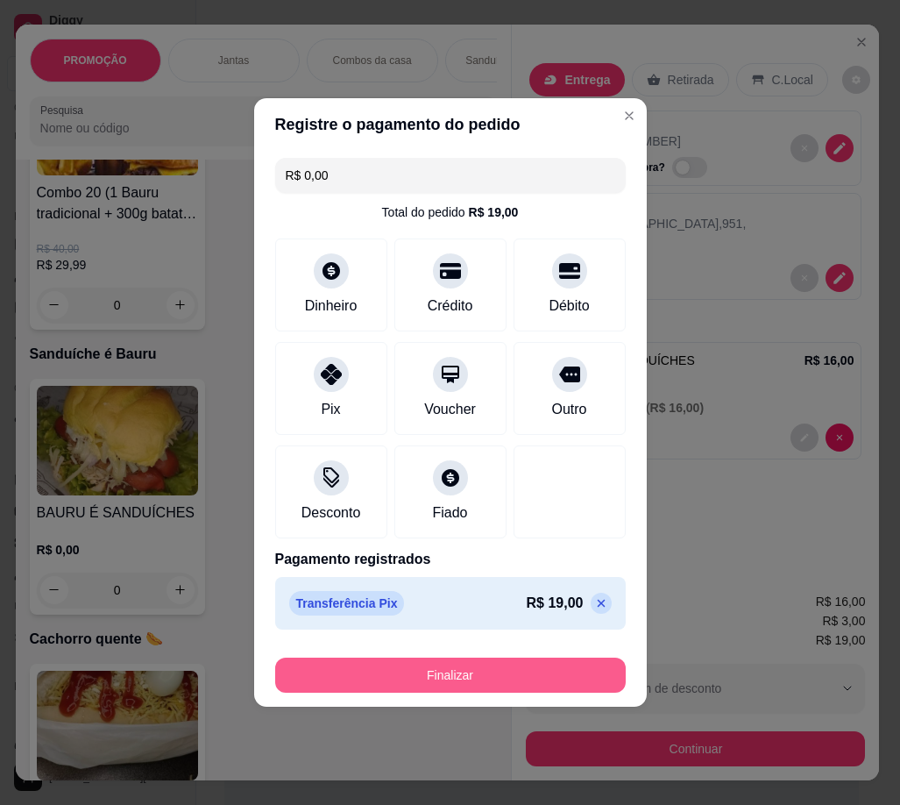
click at [539, 671] on button "Finalizar" at bounding box center [450, 674] width 351 height 35
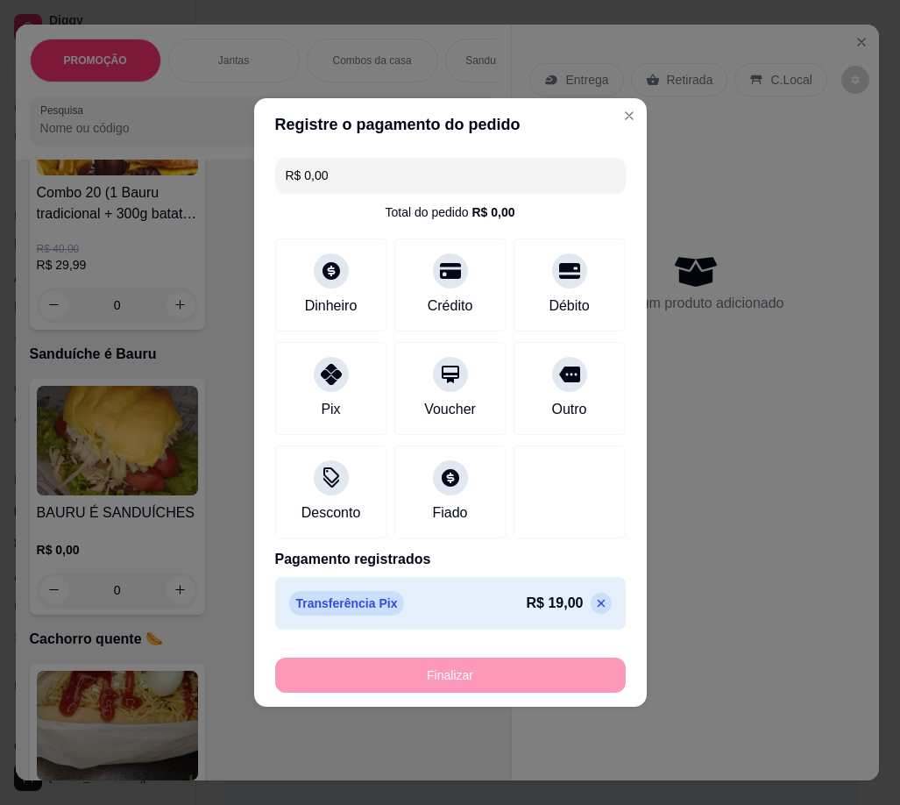
type input "-R$ 19,00"
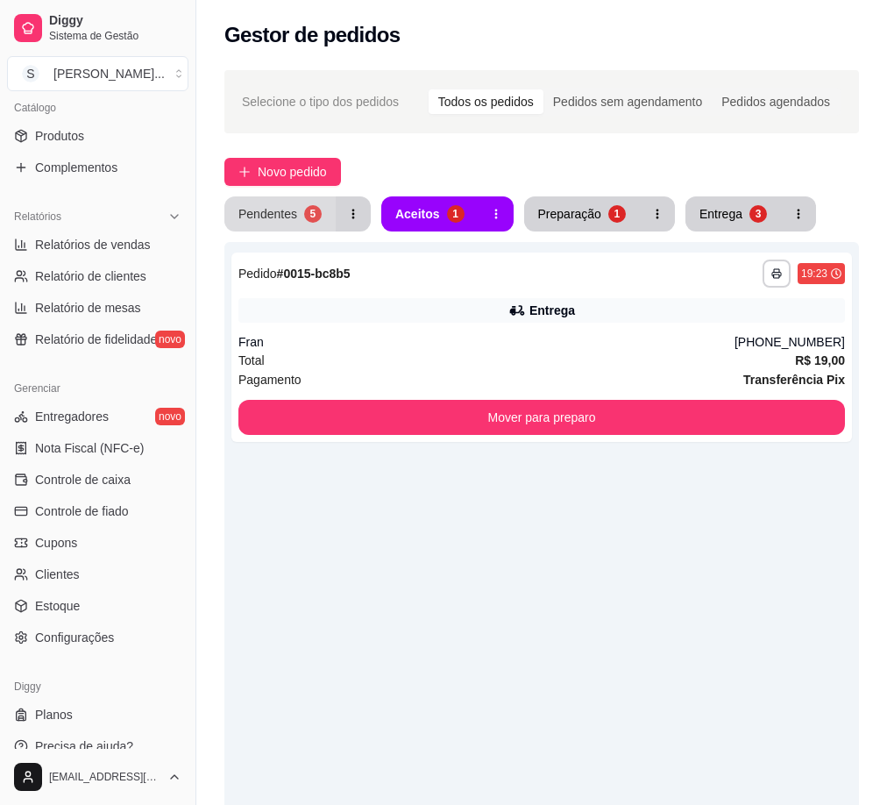
click at [282, 212] on div "Pendentes" at bounding box center [267, 214] width 59 height 18
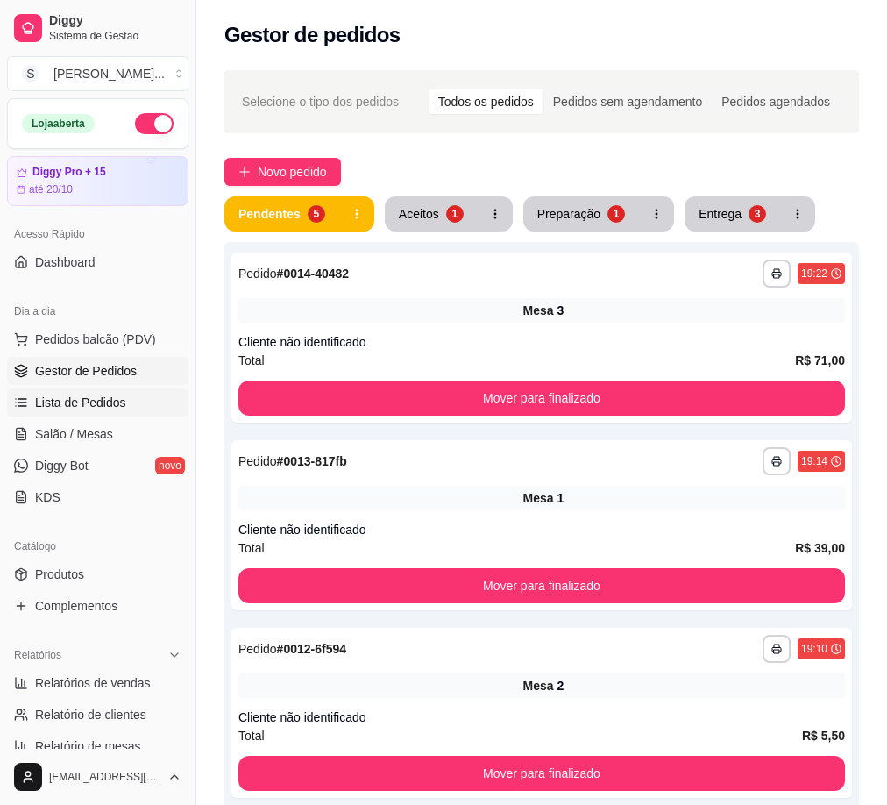
click at [116, 400] on span "Lista de Pedidos" at bounding box center [80, 403] width 91 height 18
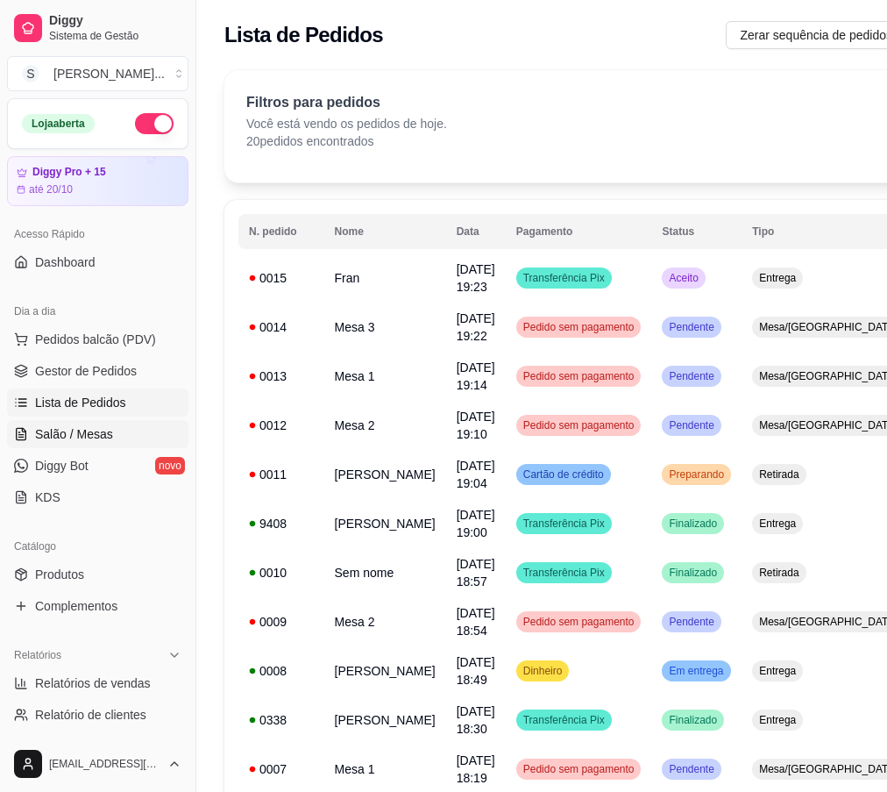
click at [112, 428] on link "Salão / Mesas" at bounding box center [97, 434] width 181 height 28
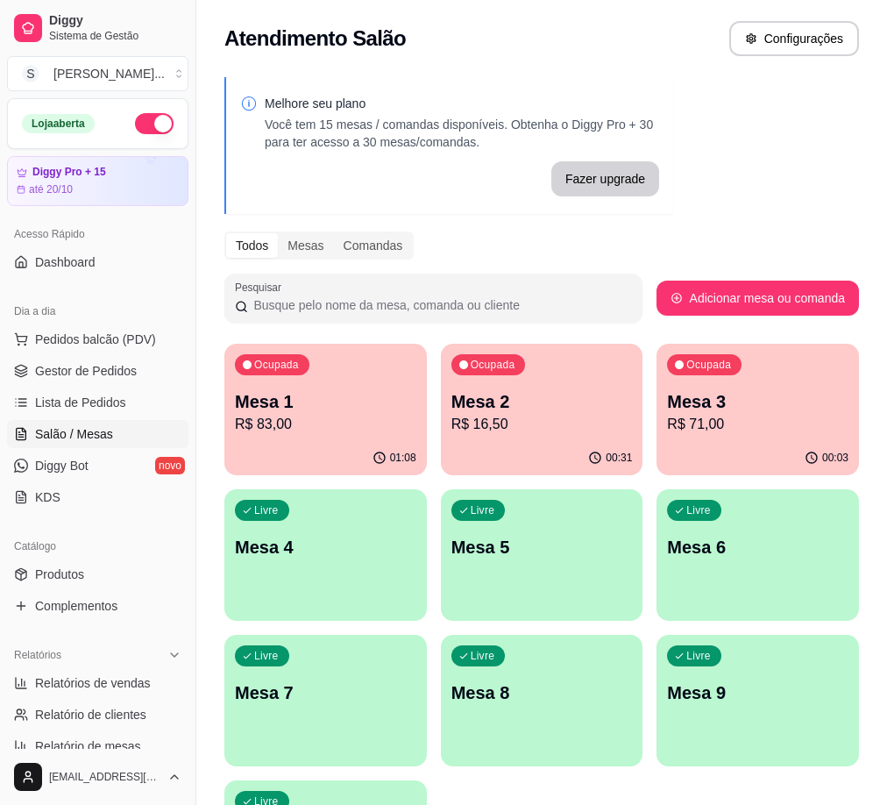
click at [451, 424] on p "R$ 16,50" at bounding box center [541, 424] width 181 height 21
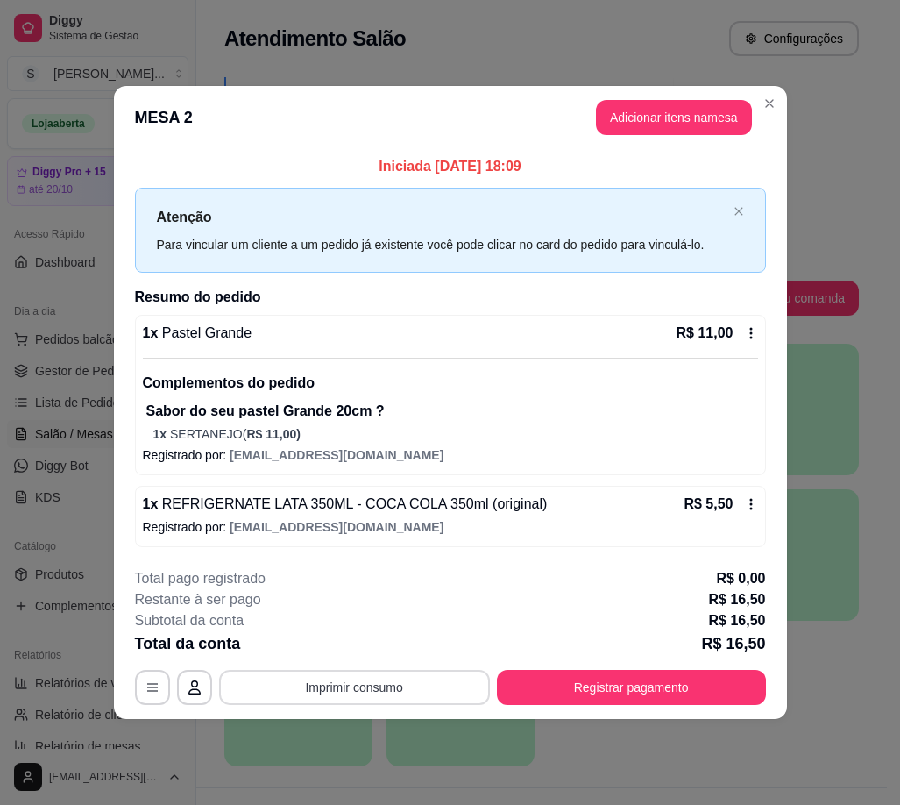
click at [407, 681] on button "Imprimir consumo" at bounding box center [354, 687] width 271 height 35
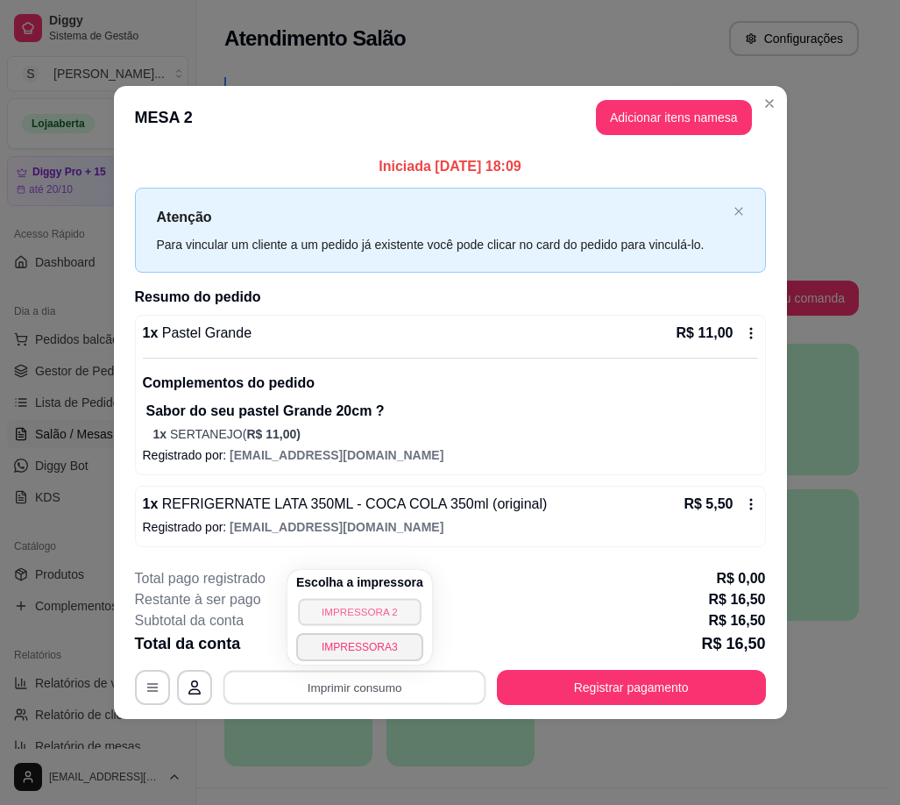
click at [384, 607] on button "IMPRESSORA 2" at bounding box center [359, 611] width 123 height 27
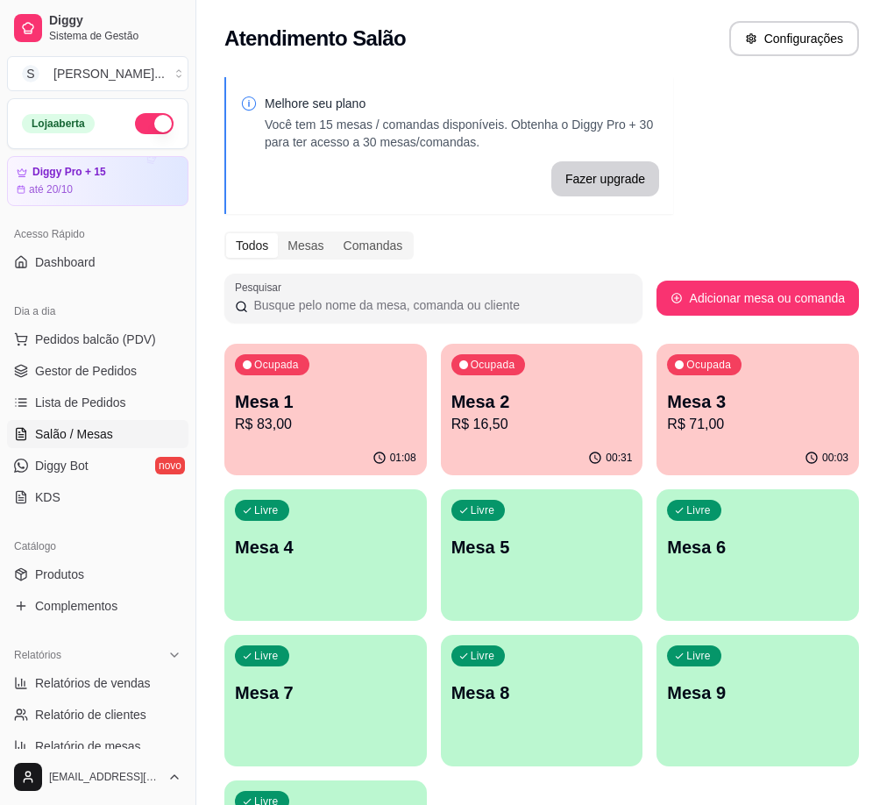
click at [285, 430] on p "R$ 83,00" at bounding box center [325, 424] width 181 height 21
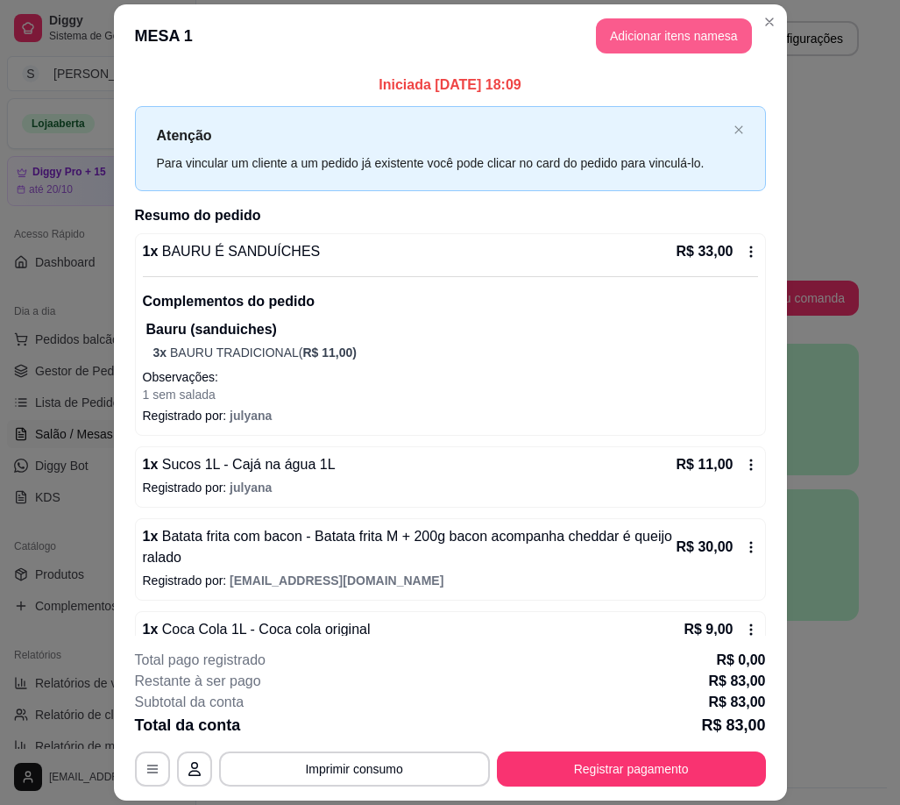
click at [695, 41] on button "Adicionar itens na mesa" at bounding box center [674, 35] width 156 height 35
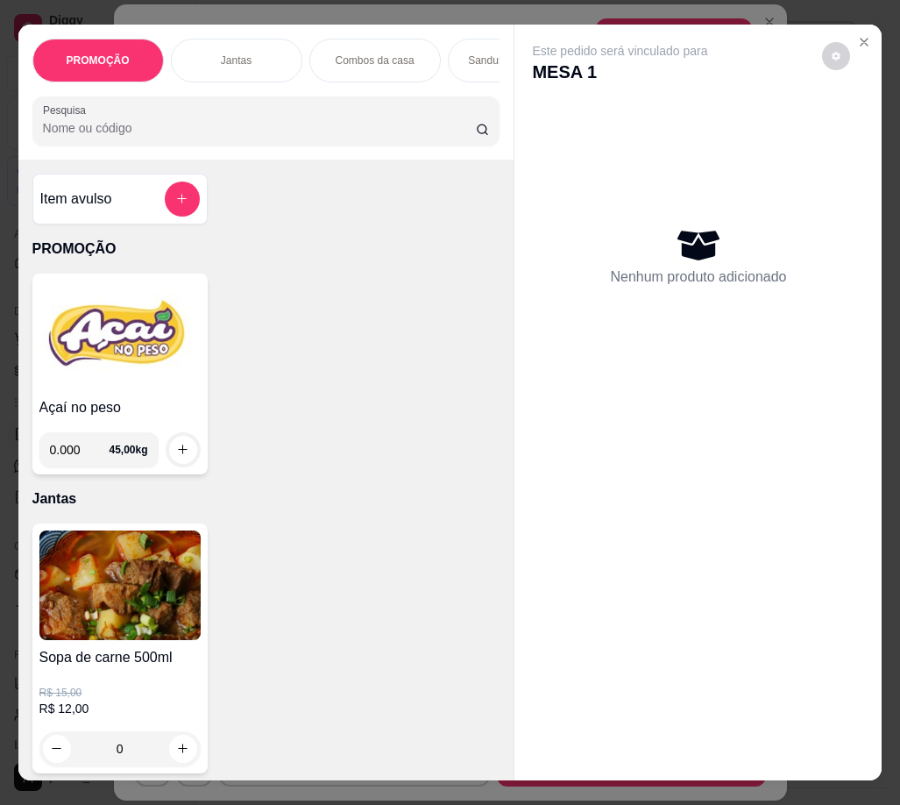
click at [155, 398] on div "Açaí no peso 0.000 45,00 kg" at bounding box center [119, 373] width 175 height 201
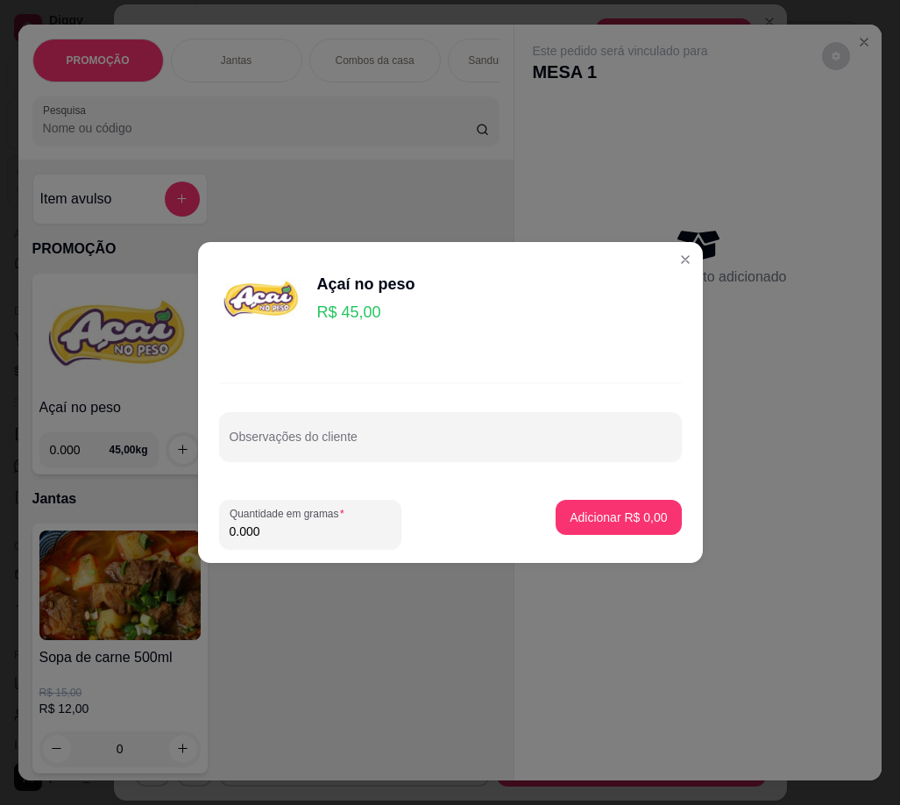
click at [334, 524] on input "0.000" at bounding box center [310, 531] width 161 height 18
type input "0.144"
click at [636, 527] on button "Adicionar R$ 6,48" at bounding box center [618, 517] width 125 height 35
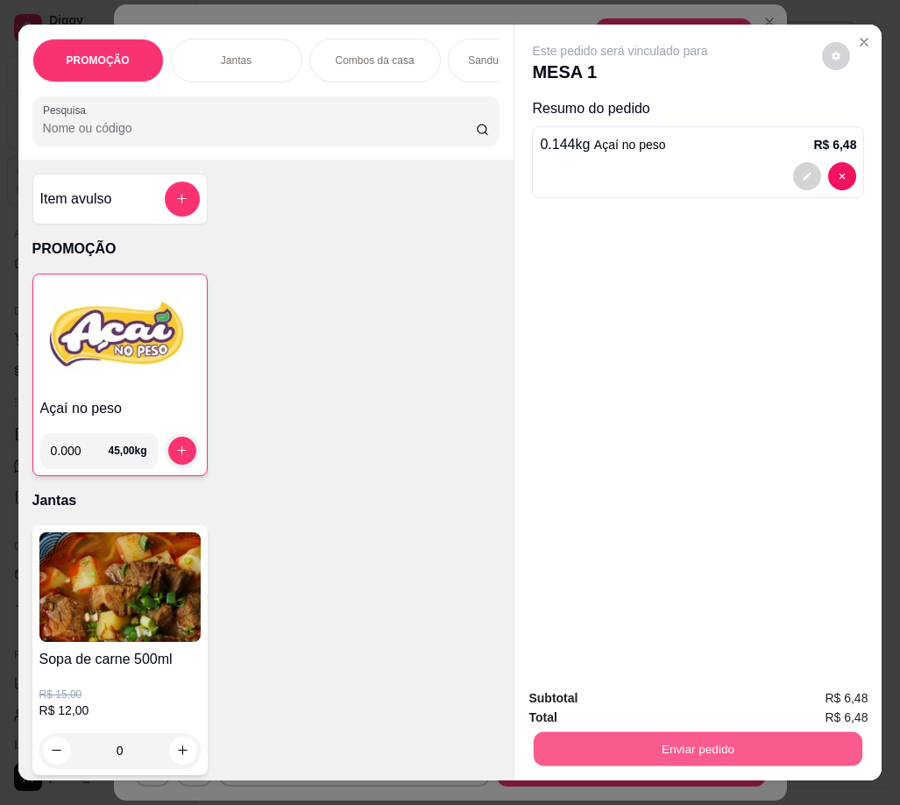
click at [681, 740] on button "Enviar pedido" at bounding box center [698, 749] width 329 height 34
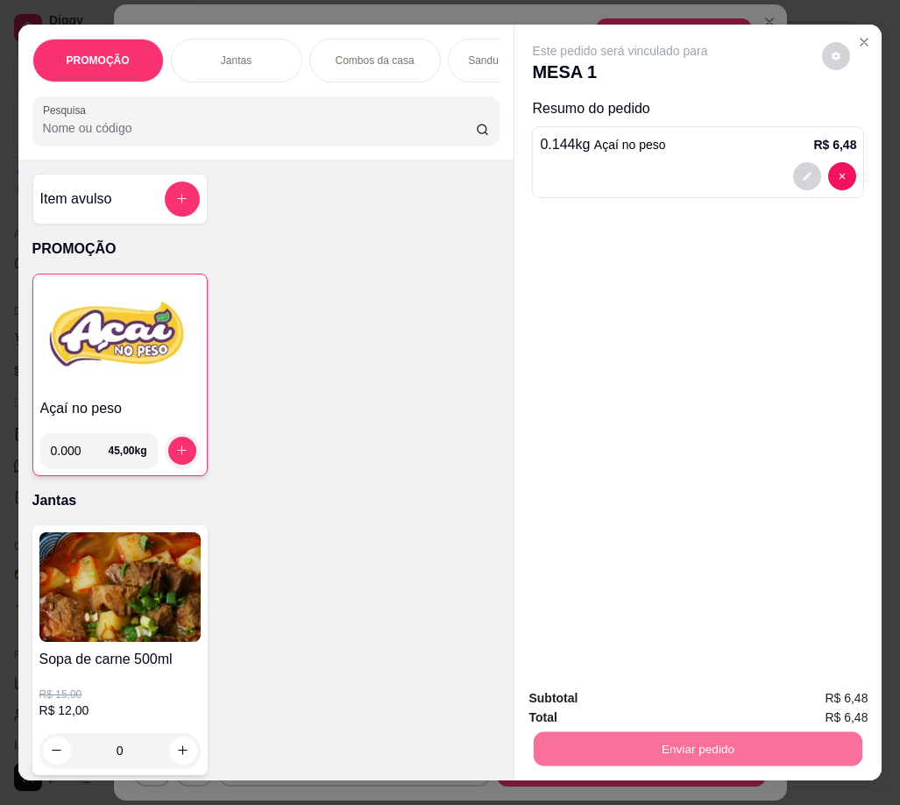
click at [687, 698] on button "Não registrar e enviar pedido" at bounding box center [641, 699] width 182 height 33
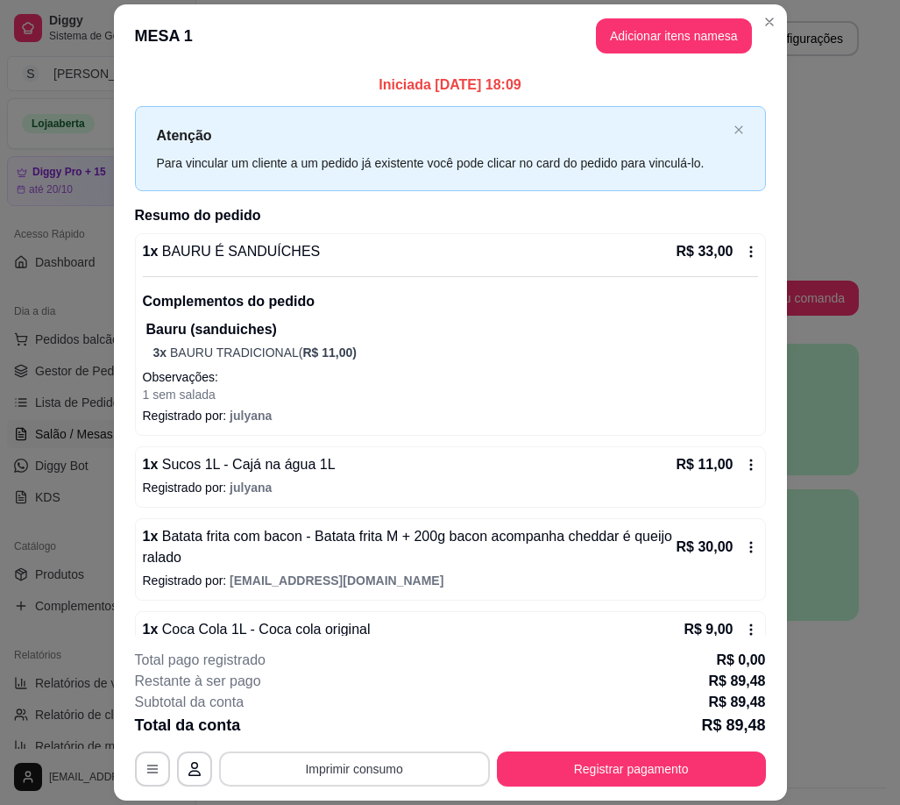
click at [422, 778] on button "Imprimir consumo" at bounding box center [354, 768] width 271 height 35
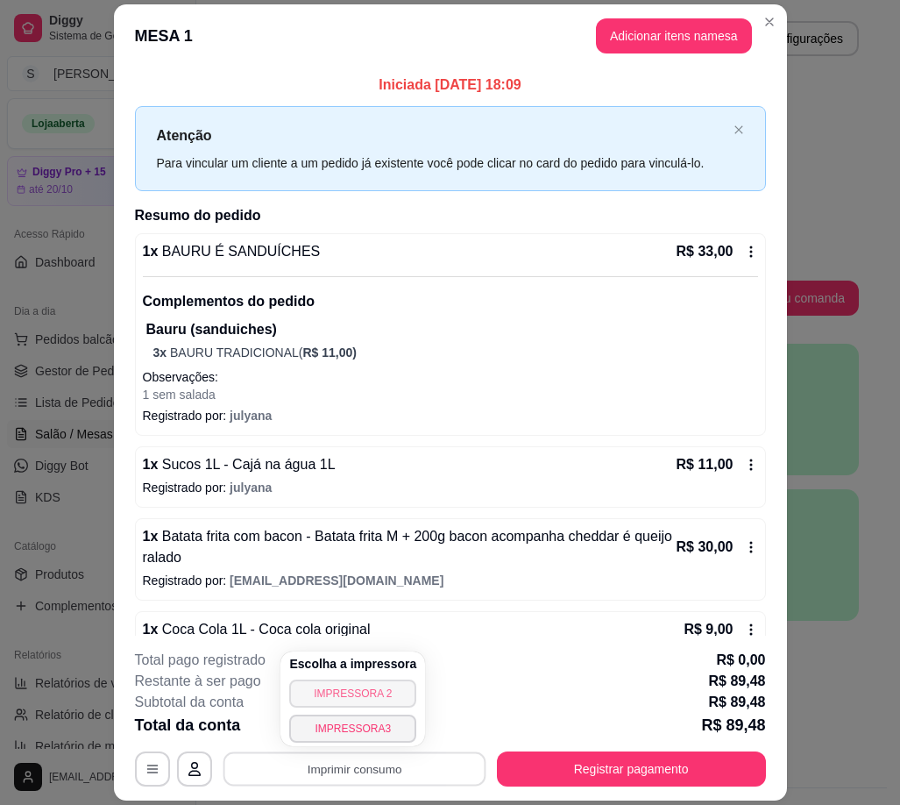
click at [366, 691] on button "IMPRESSORA 2" at bounding box center [352, 693] width 127 height 28
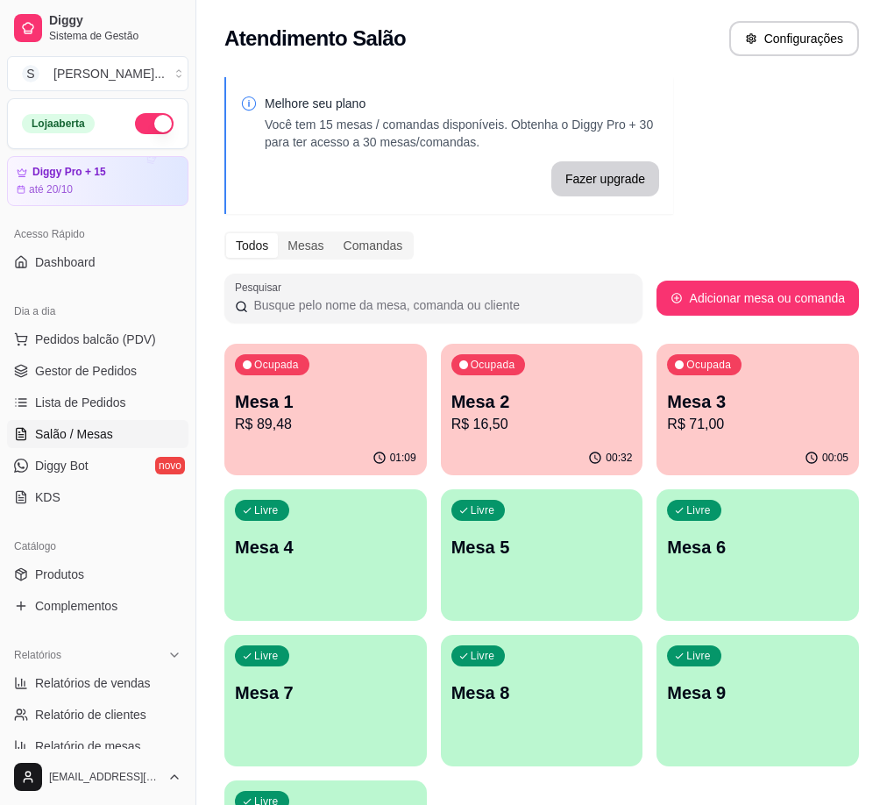
click at [451, 430] on p "R$ 16,50" at bounding box center [541, 424] width 181 height 21
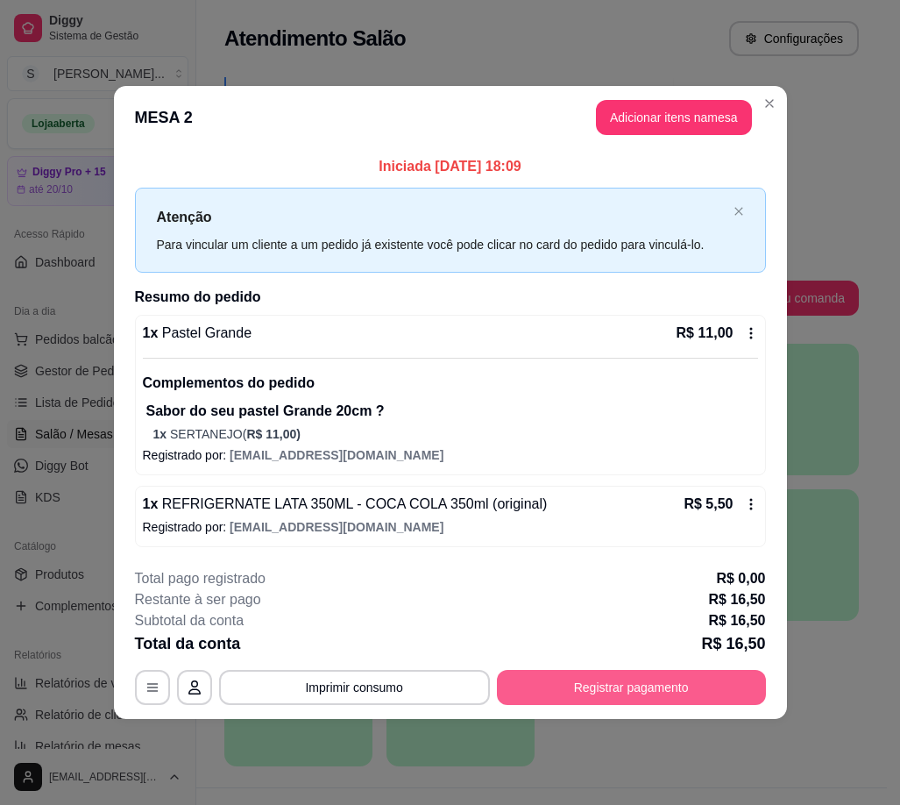
click at [566, 692] on button "Registrar pagamento" at bounding box center [631, 687] width 269 height 35
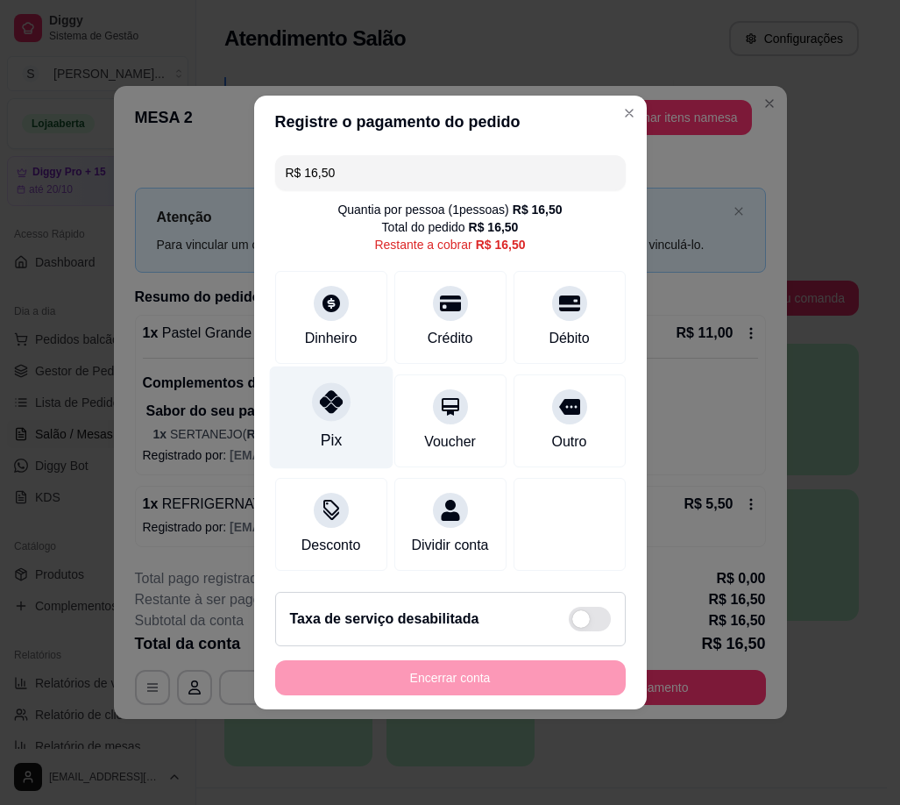
click at [340, 396] on icon at bounding box center [330, 401] width 23 height 23
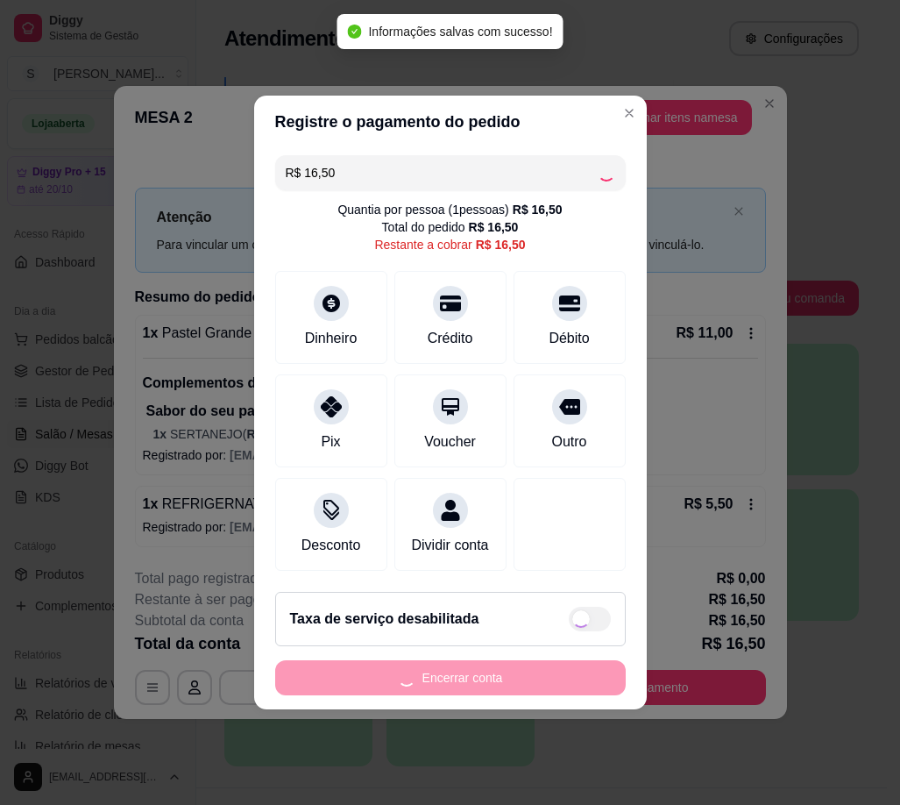
type input "R$ 0,00"
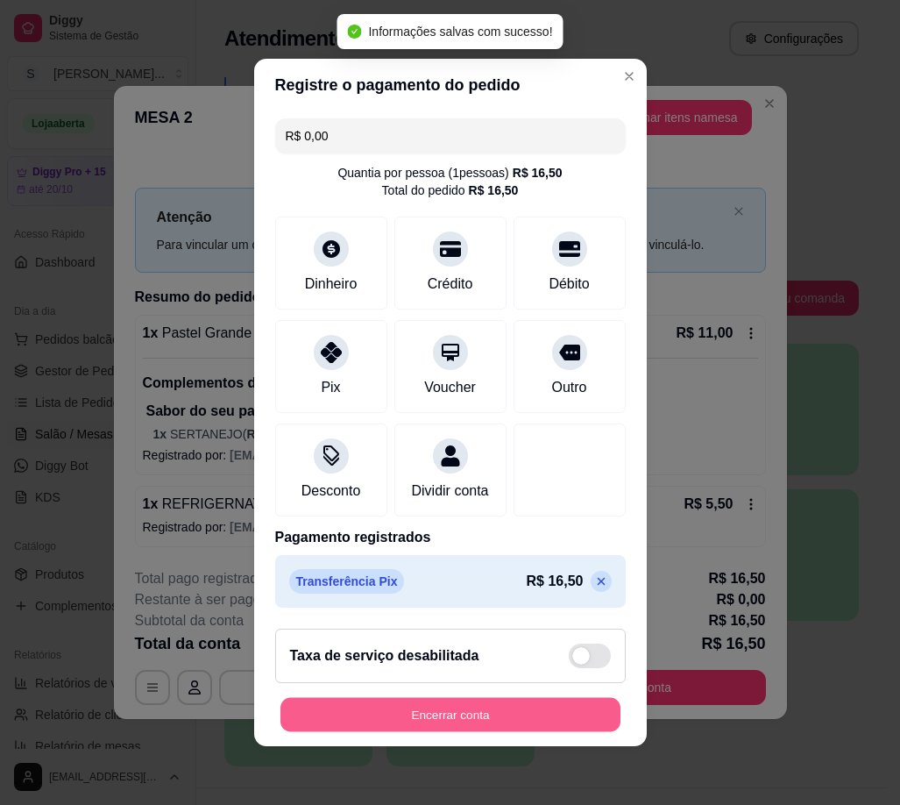
click at [548, 710] on button "Encerrar conta" at bounding box center [451, 715] width 340 height 34
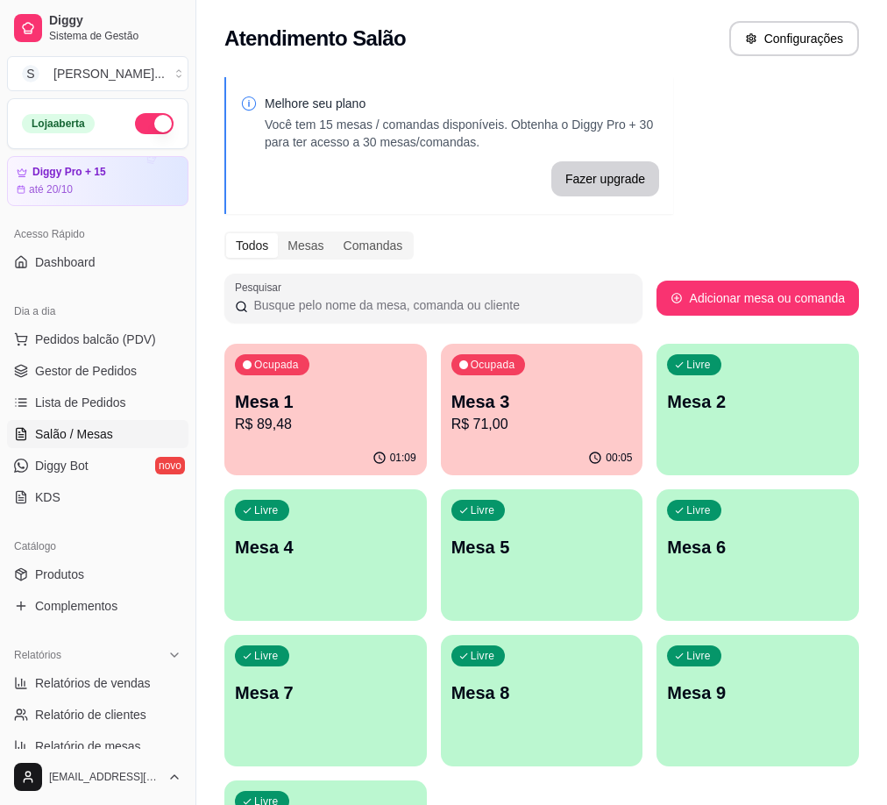
click at [345, 448] on div "01:09" at bounding box center [325, 458] width 202 height 34
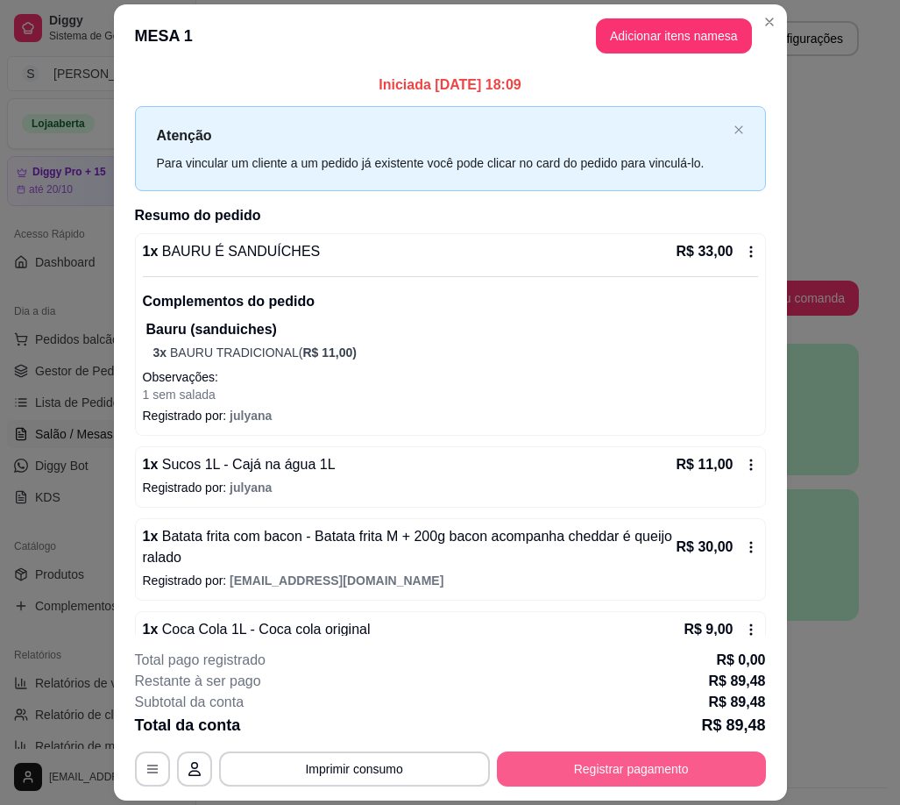
click at [572, 783] on button "Registrar pagamento" at bounding box center [631, 768] width 269 height 35
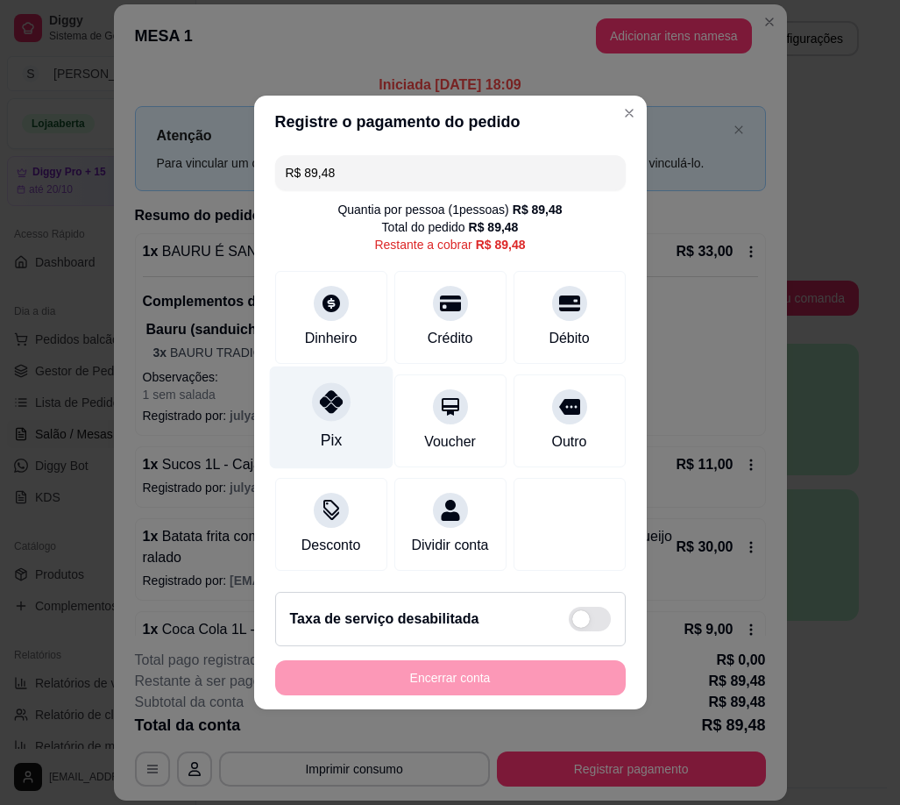
click at [342, 400] on div at bounding box center [331, 401] width 39 height 39
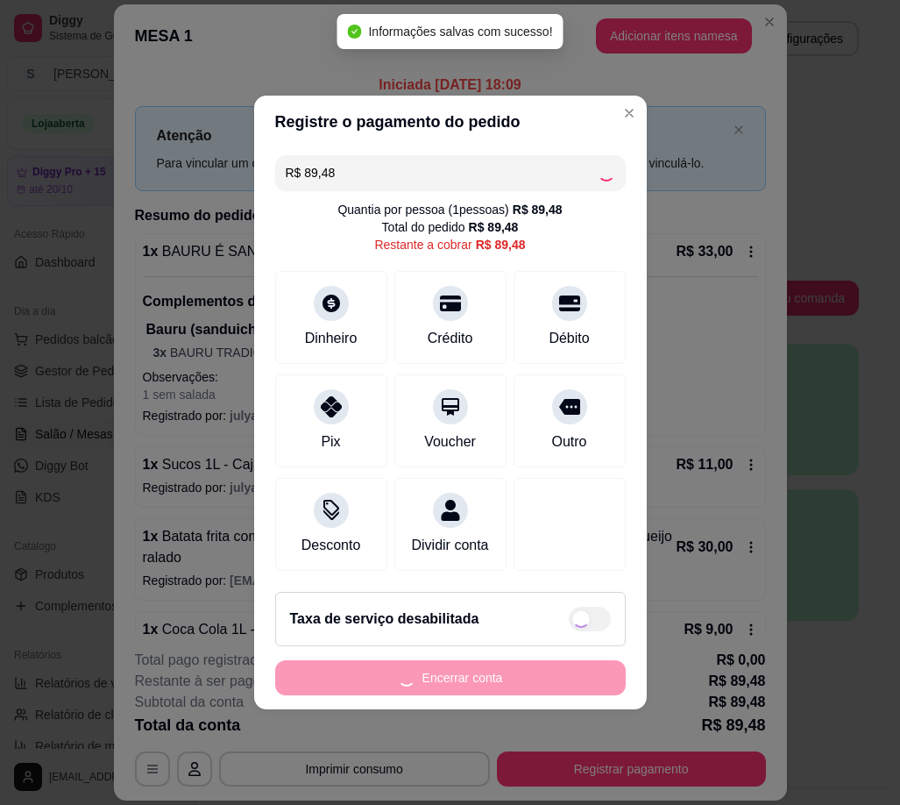
type input "R$ 0,00"
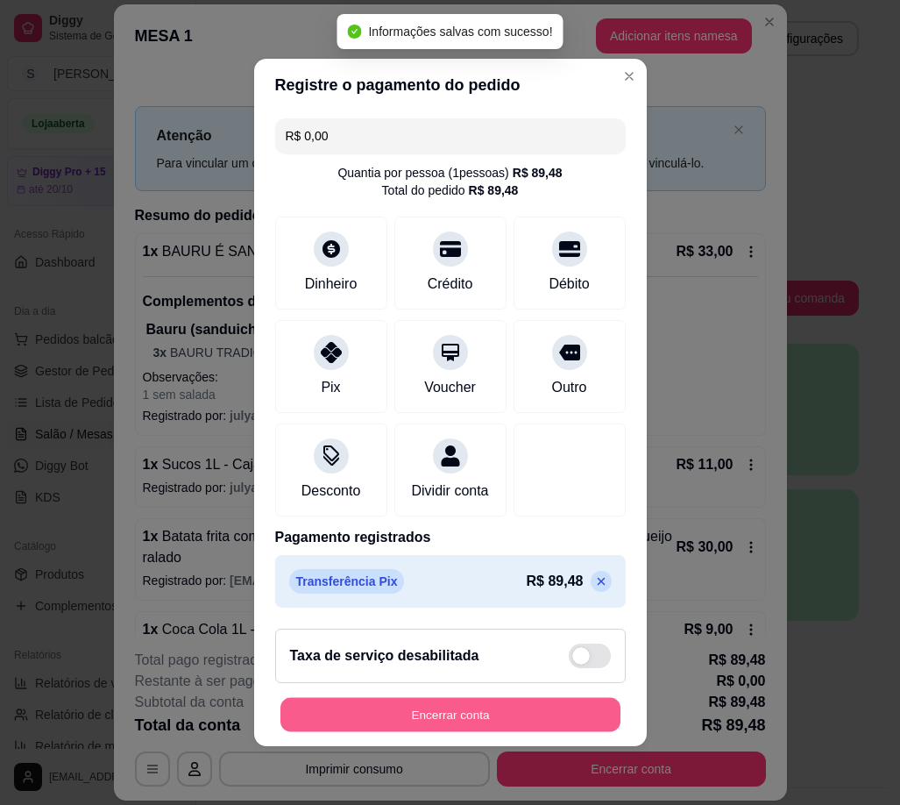
click at [557, 728] on button "Encerrar conta" at bounding box center [451, 715] width 340 height 34
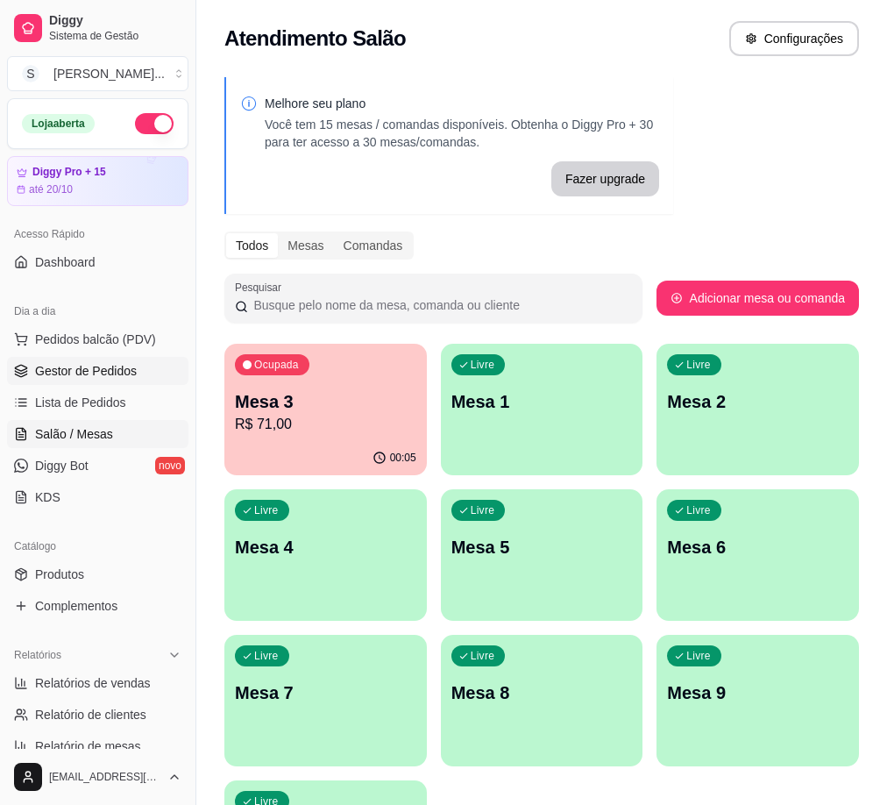
click at [89, 365] on span "Gestor de Pedidos" at bounding box center [86, 371] width 102 height 18
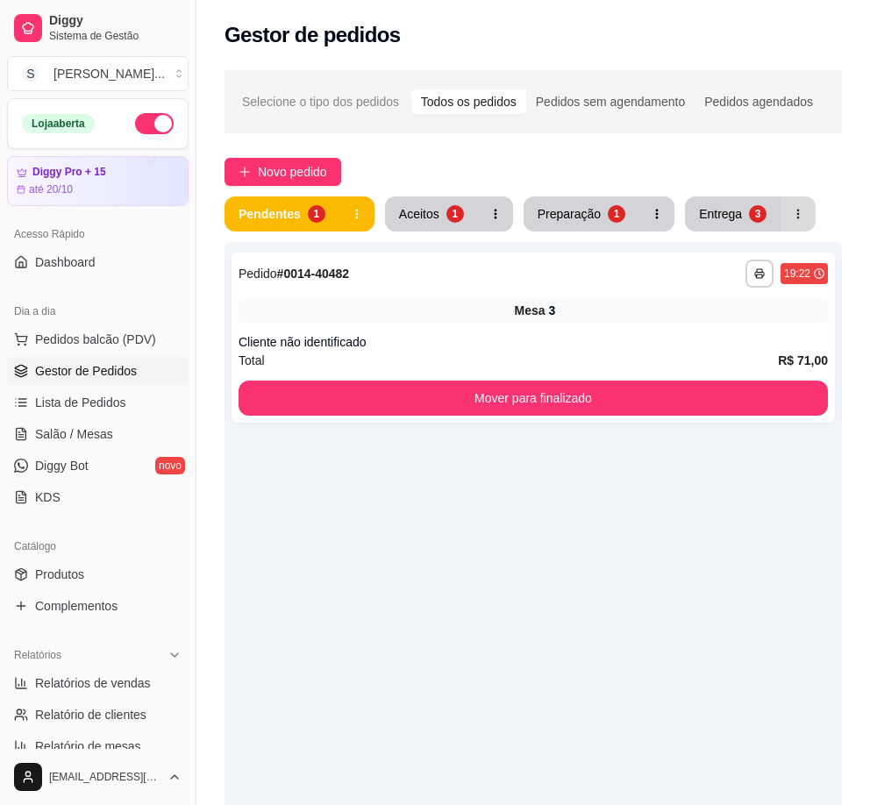
click at [749, 210] on div "3" at bounding box center [758, 214] width 18 height 18
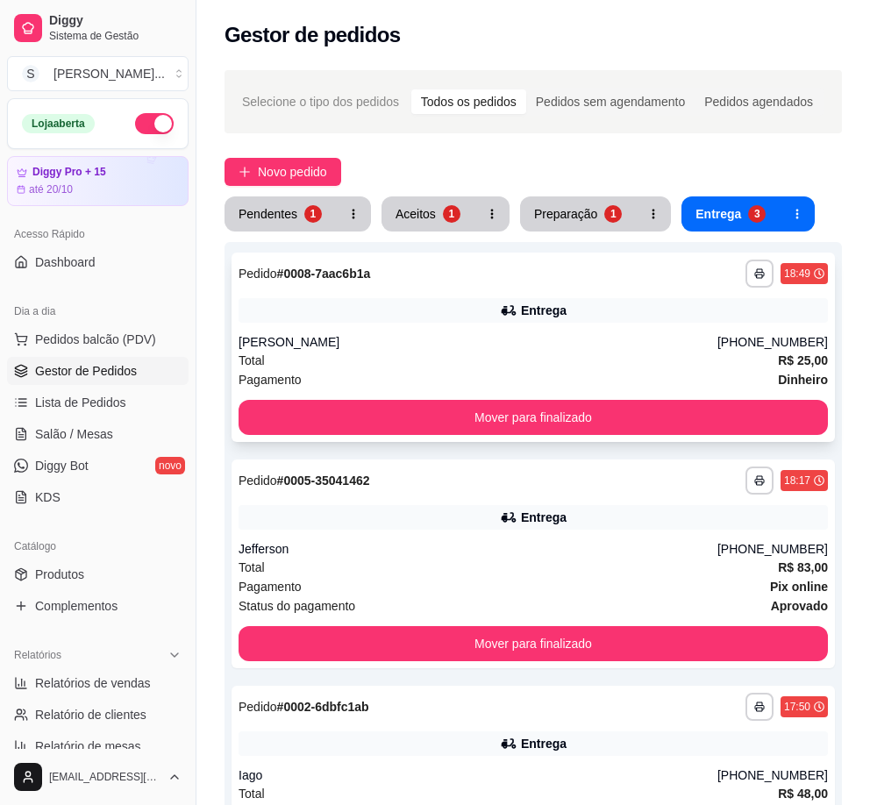
click at [749, 347] on div "[PHONE_NUMBER]" at bounding box center [772, 342] width 110 height 18
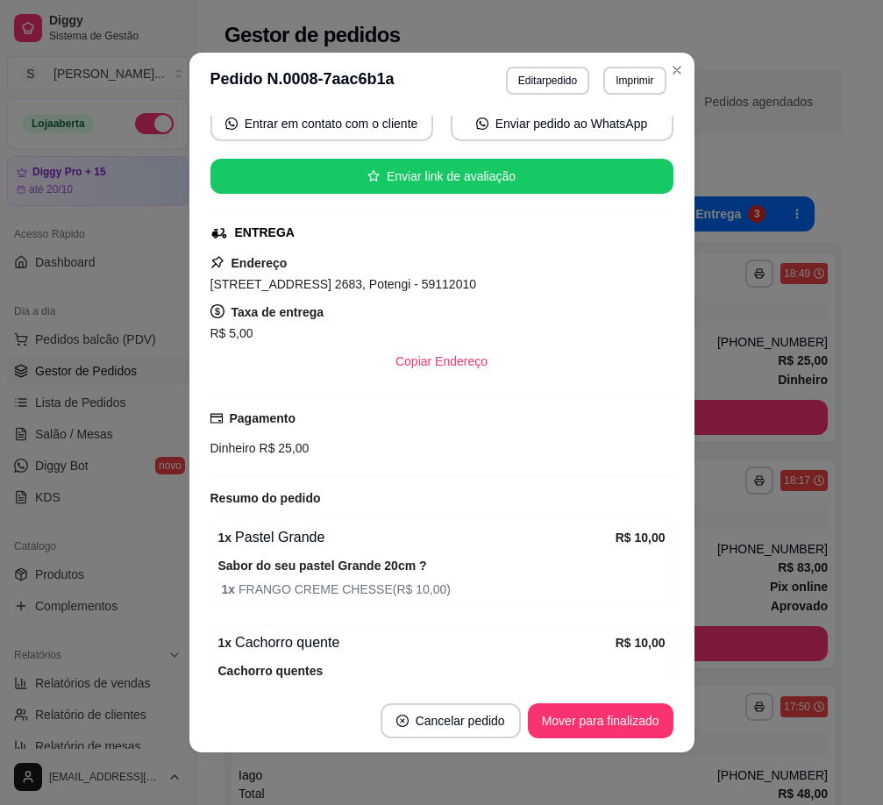
scroll to position [392, 0]
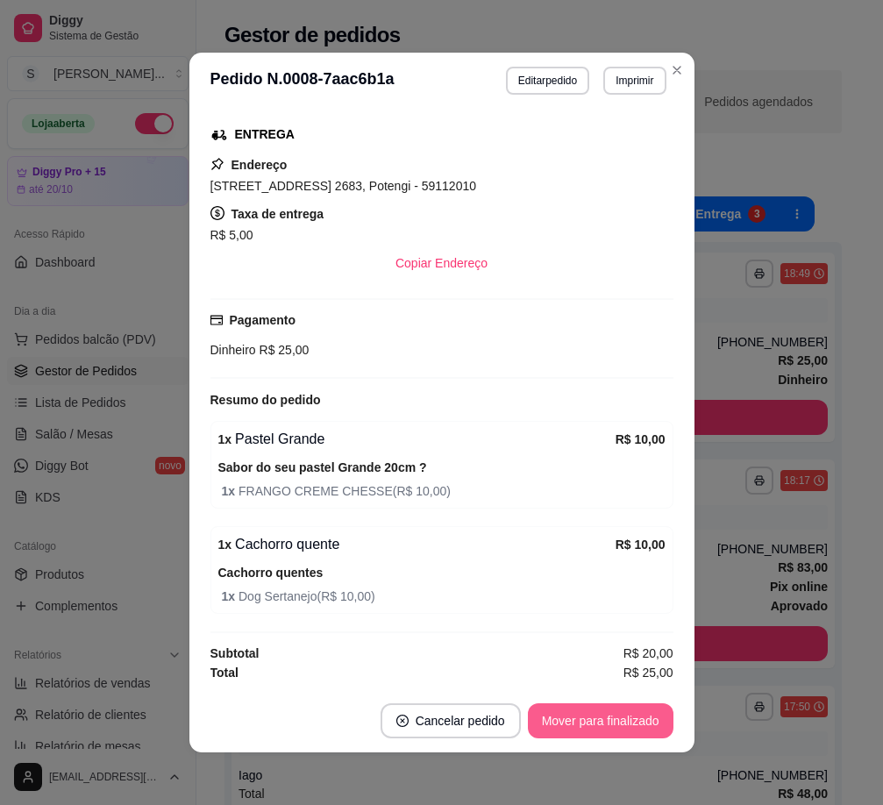
click at [606, 724] on button "Mover para finalizado" at bounding box center [601, 720] width 146 height 35
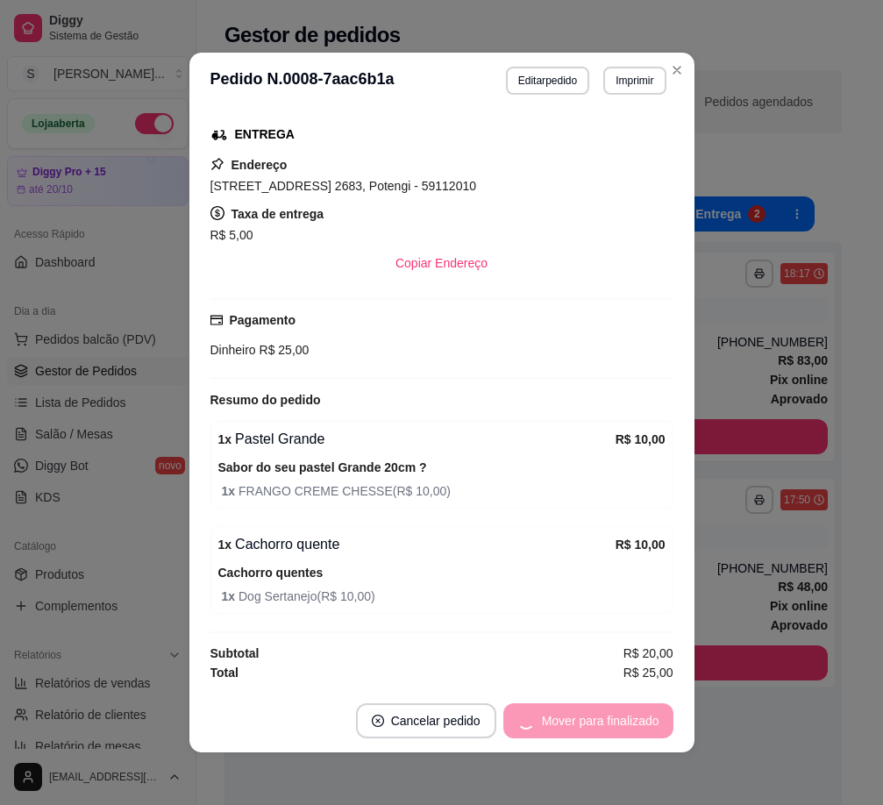
scroll to position [334, 0]
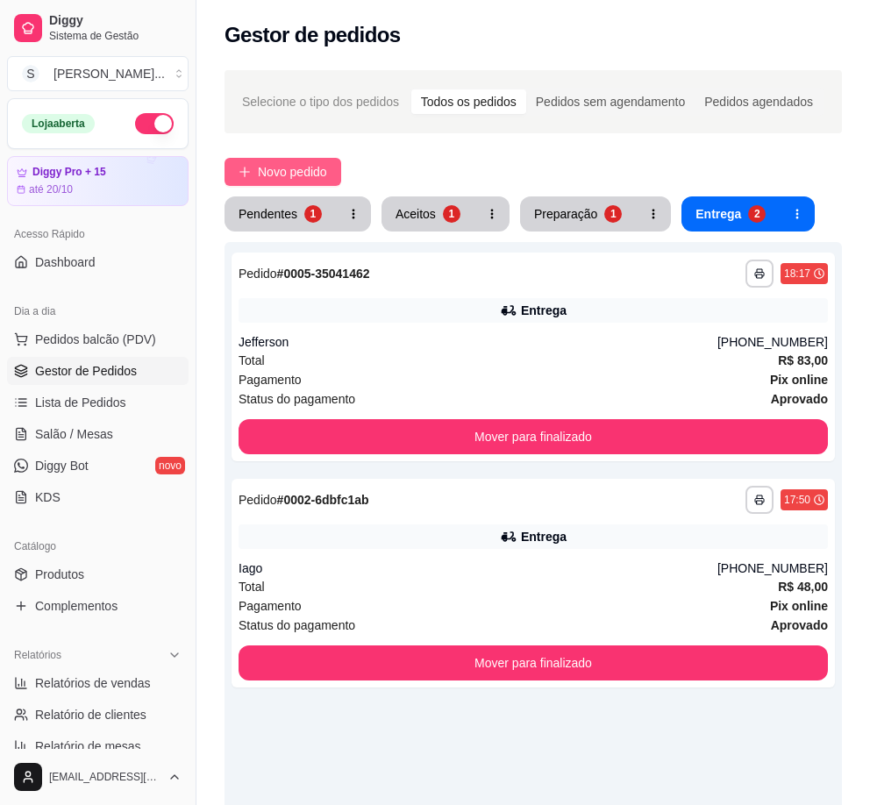
click at [273, 184] on button "Novo pedido" at bounding box center [282, 172] width 117 height 28
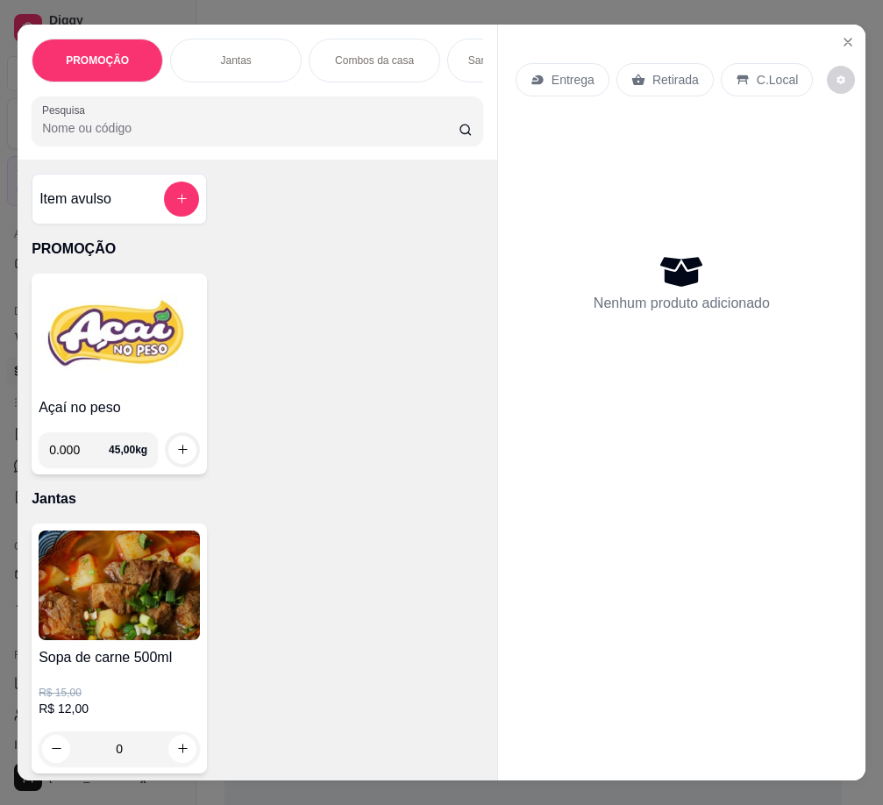
click at [558, 82] on p "Entrega" at bounding box center [572, 80] width 43 height 18
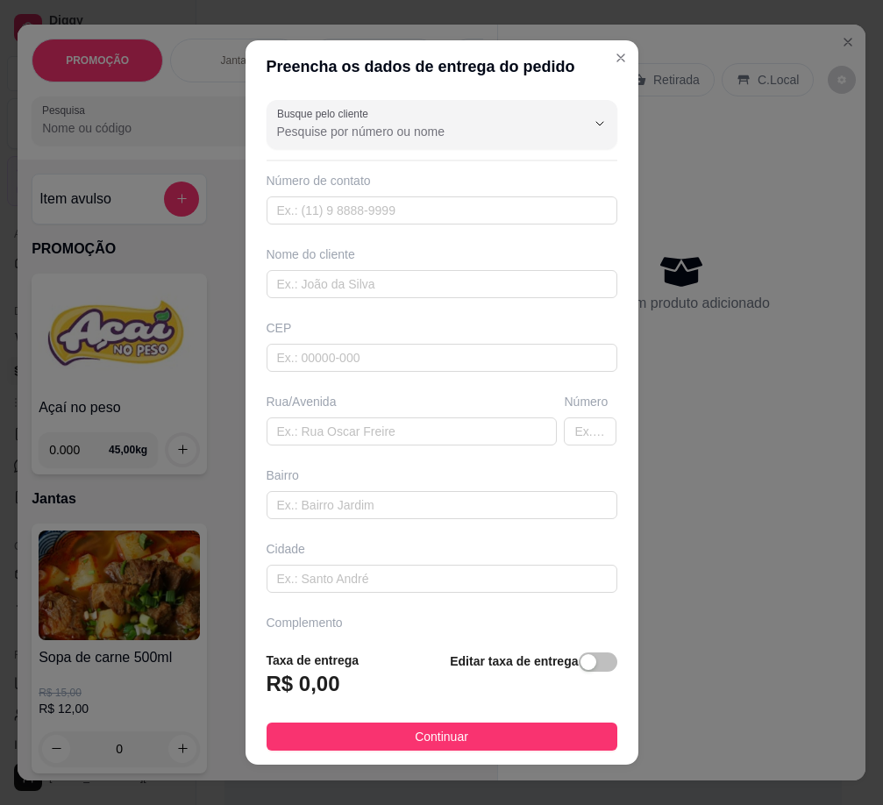
click at [584, 657] on span "button" at bounding box center [598, 661] width 39 height 19
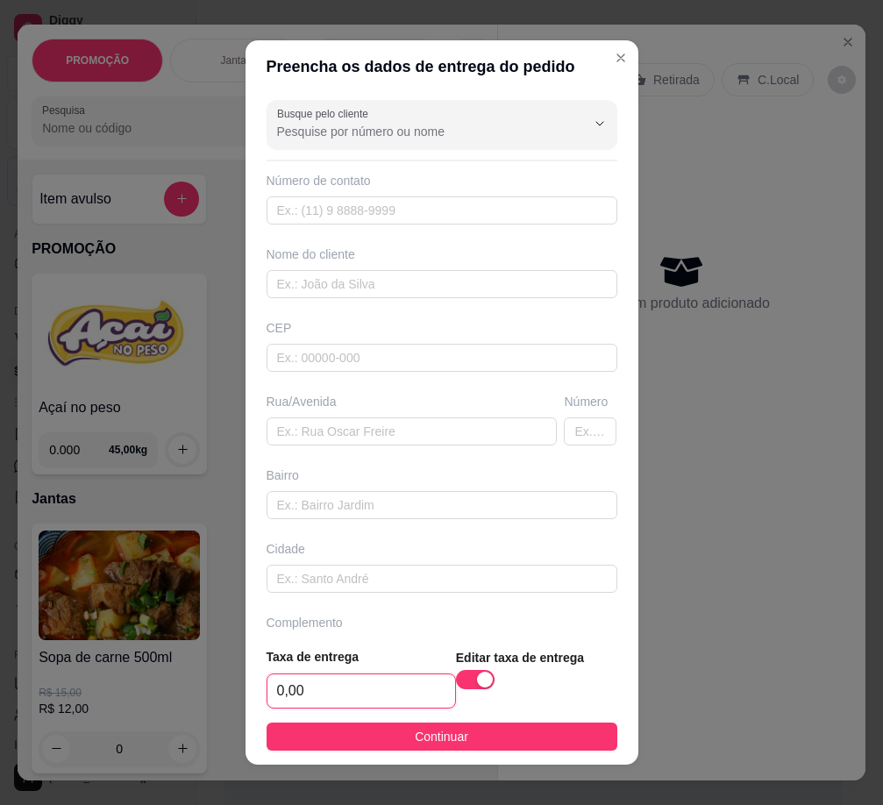
click at [367, 680] on input "0,00" at bounding box center [361, 690] width 188 height 33
type input "3,00"
click at [329, 437] on input "text" at bounding box center [411, 431] width 291 height 28
paste input "[STREET_ADDRESS]"
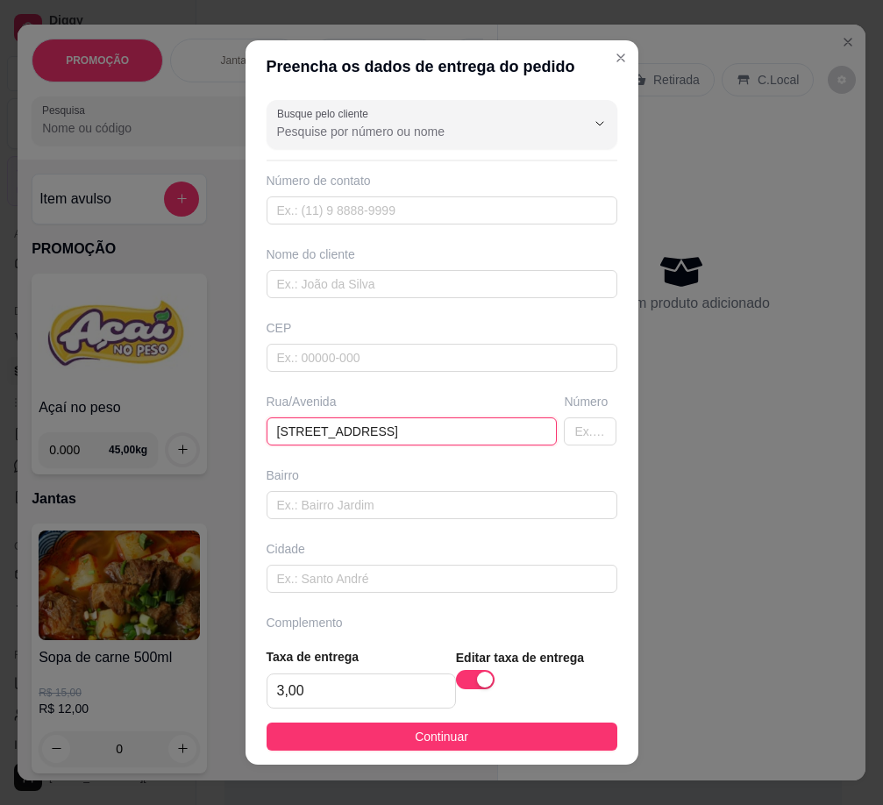
type input "[STREET_ADDRESS]"
click at [335, 734] on button "Continuar" at bounding box center [441, 736] width 351 height 28
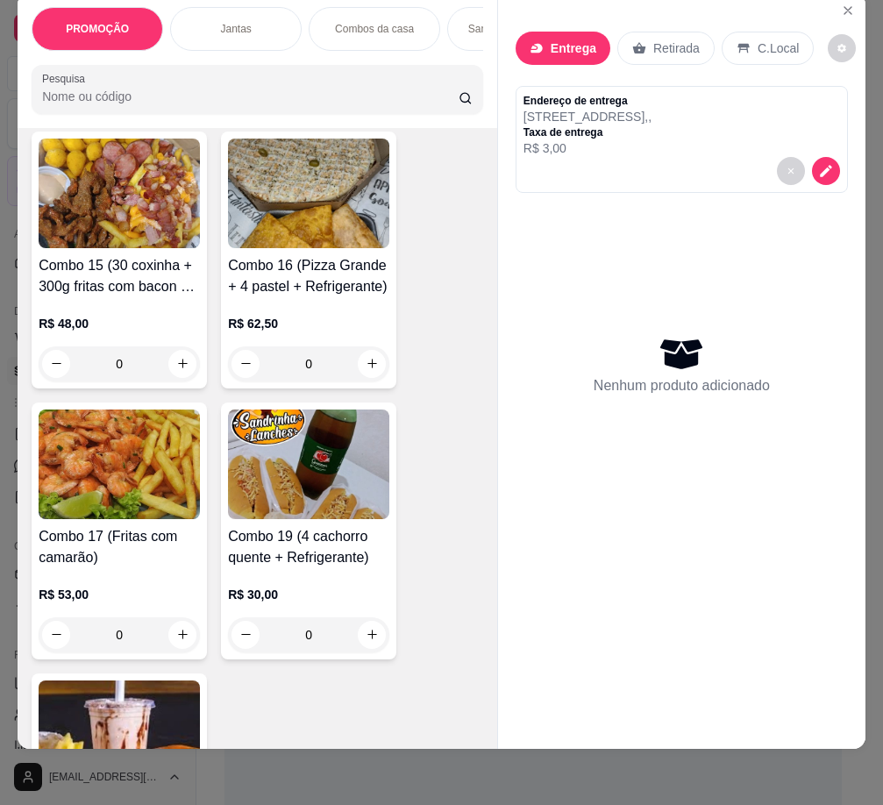
scroll to position [2805, 0]
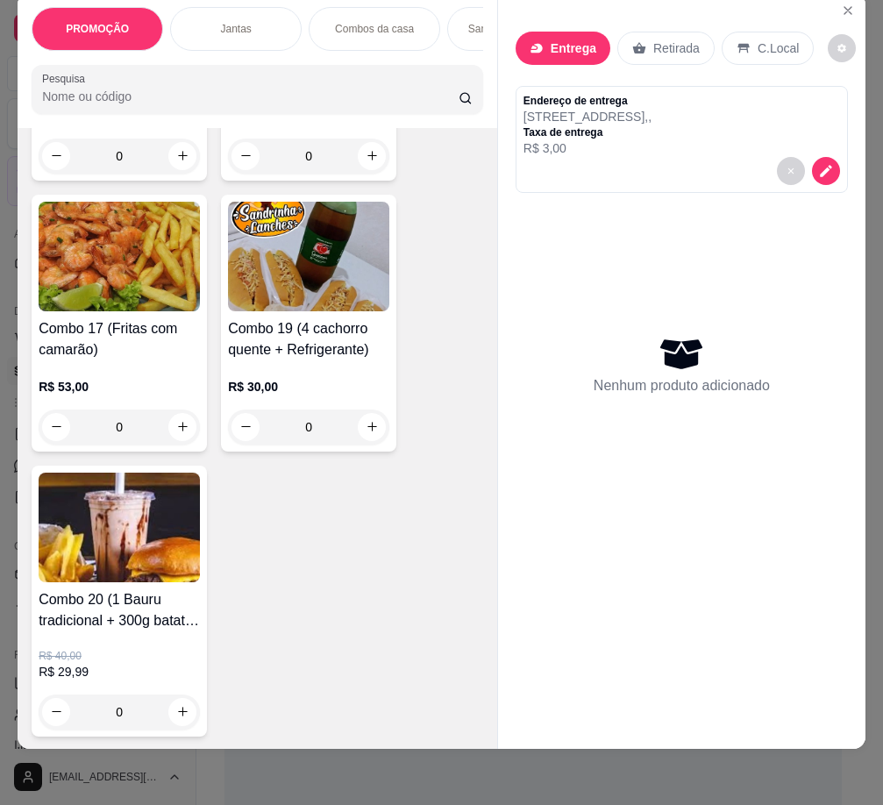
click at [318, 335] on h4 "Combo 19 (4 cachorro quente + Refrigerante)" at bounding box center [308, 339] width 161 height 42
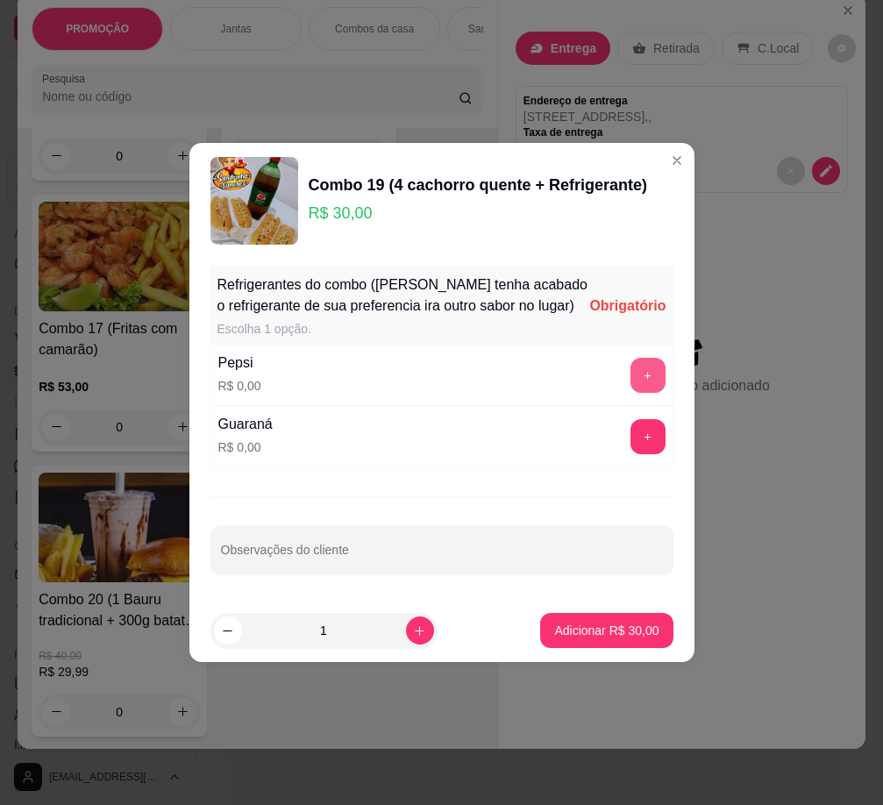
click at [637, 372] on button "+" at bounding box center [647, 375] width 35 height 35
click at [603, 612] on footer "1 Adicionar R$ 30,00" at bounding box center [441, 630] width 505 height 63
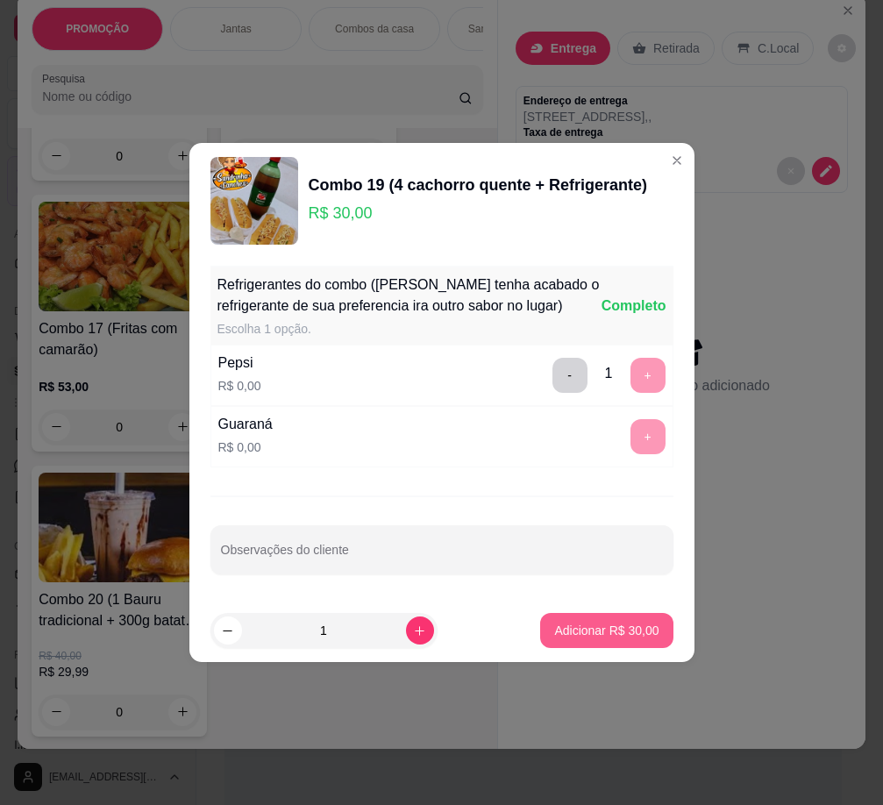
click at [614, 631] on p "Adicionar R$ 30,00" at bounding box center [606, 630] width 104 height 18
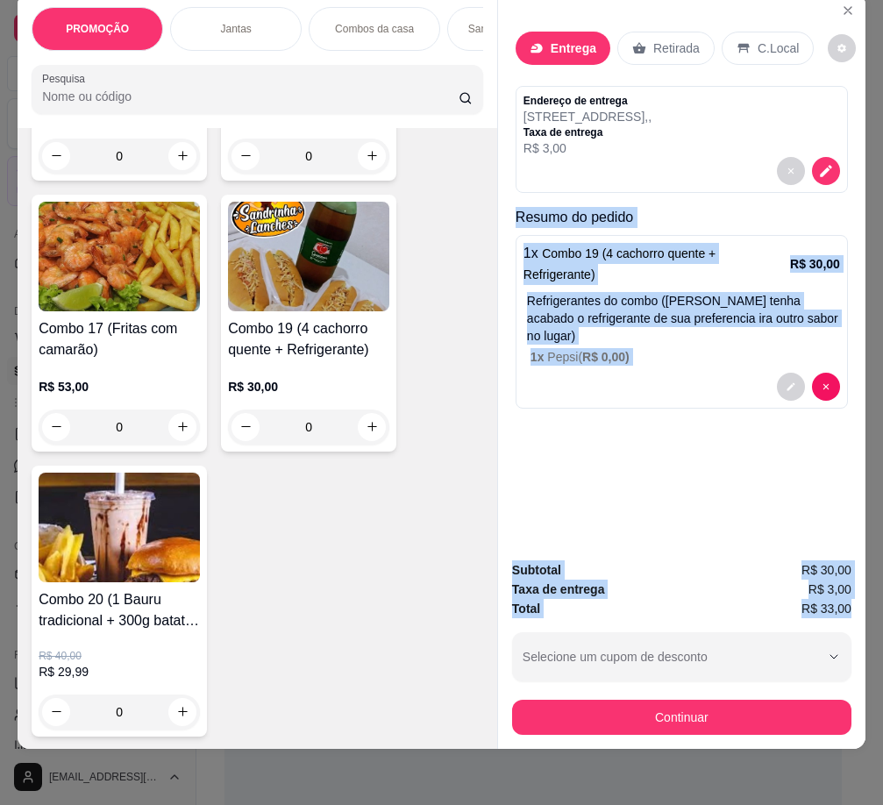
drag, startPoint x: 511, startPoint y: 202, endPoint x: 846, endPoint y: 587, distance: 510.1
click at [812, 587] on div "Entrega Retirada C.Local Endereço de entrega Travessa falésia 61 , , Taxa de en…" at bounding box center [681, 371] width 368 height 756
click at [580, 409] on div "Entrega Retirada C.Local Endereço de entrega Travessa falésia 61 , , Taxa de en…" at bounding box center [681, 270] width 367 height 554
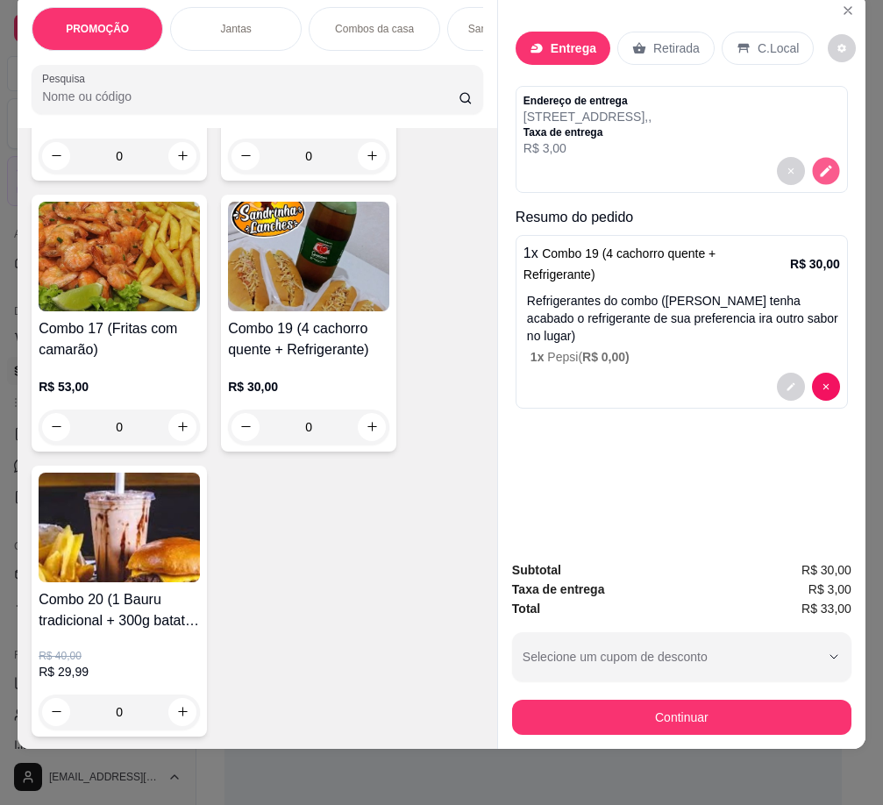
click at [812, 163] on icon "decrease-product-quantity" at bounding box center [825, 170] width 15 height 15
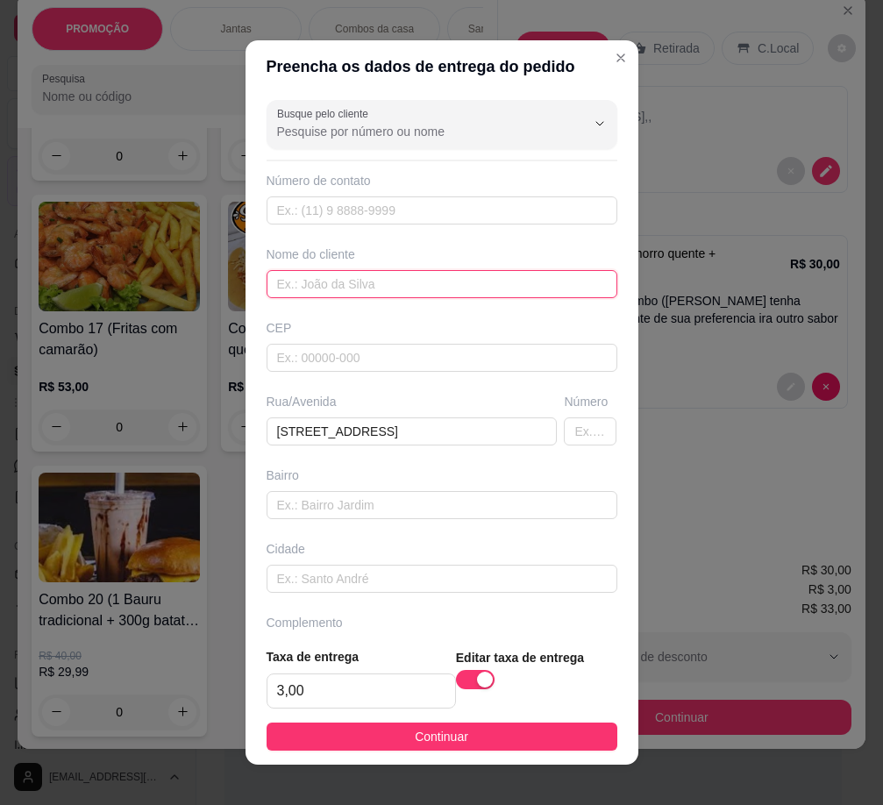
click at [384, 288] on input "text" at bounding box center [441, 284] width 351 height 28
paste input "Verônica"
type input "Verônica"
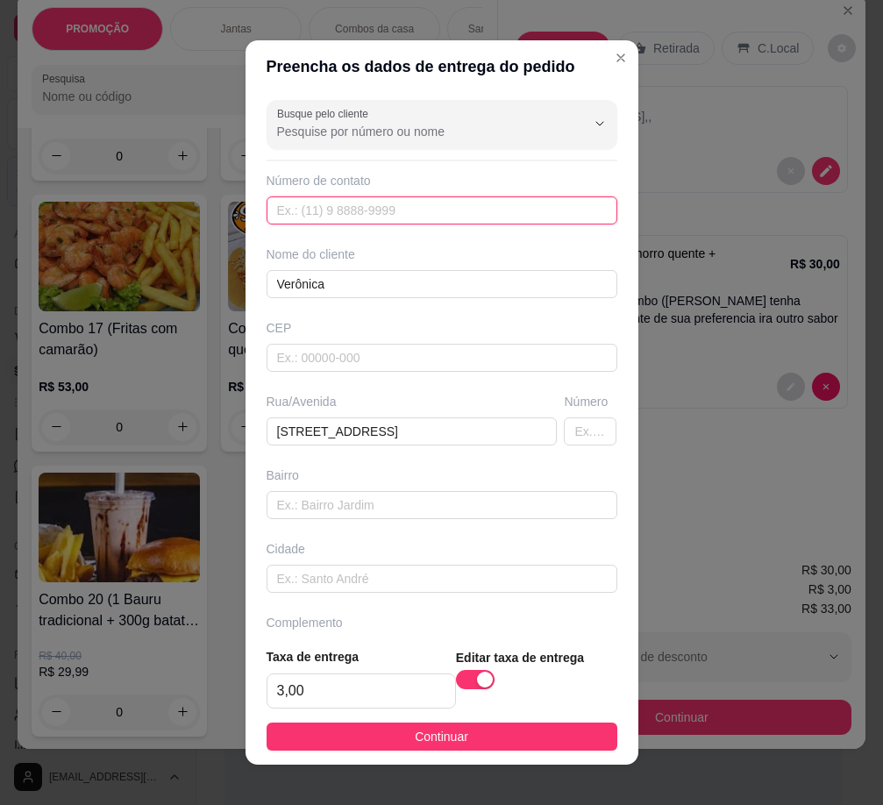
click at [282, 211] on input "text" at bounding box center [441, 210] width 351 height 28
paste input "[PHONE_NUMBER]"
type input "[PHONE_NUMBER]"
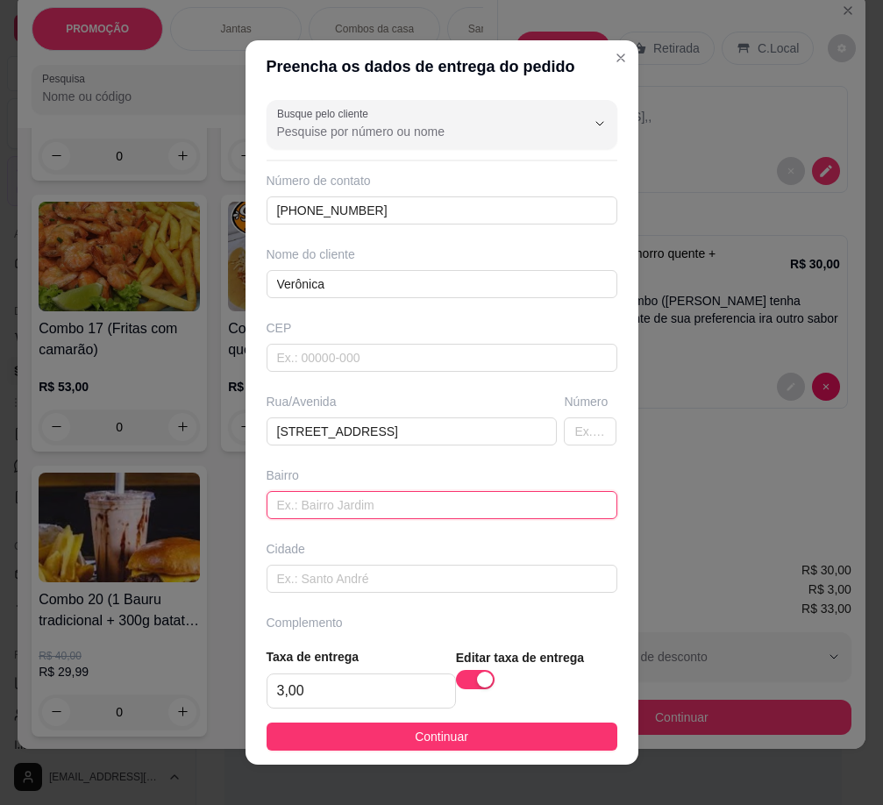
click at [309, 504] on input "text" at bounding box center [441, 505] width 351 height 28
paste input "Nossa senhora da apresentação"
type input "Nossa senhora da apresentação"
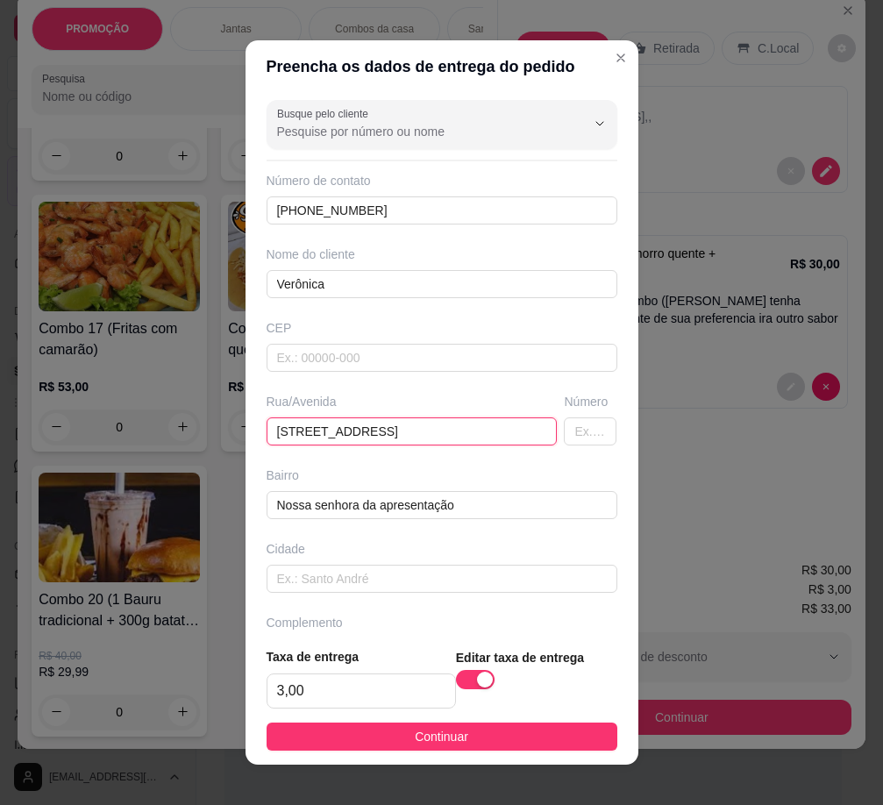
click at [388, 427] on input "[STREET_ADDRESS]" at bounding box center [411, 431] width 291 height 28
type input "Travessa falésia"
click at [564, 427] on input "text" at bounding box center [590, 431] width 53 height 28
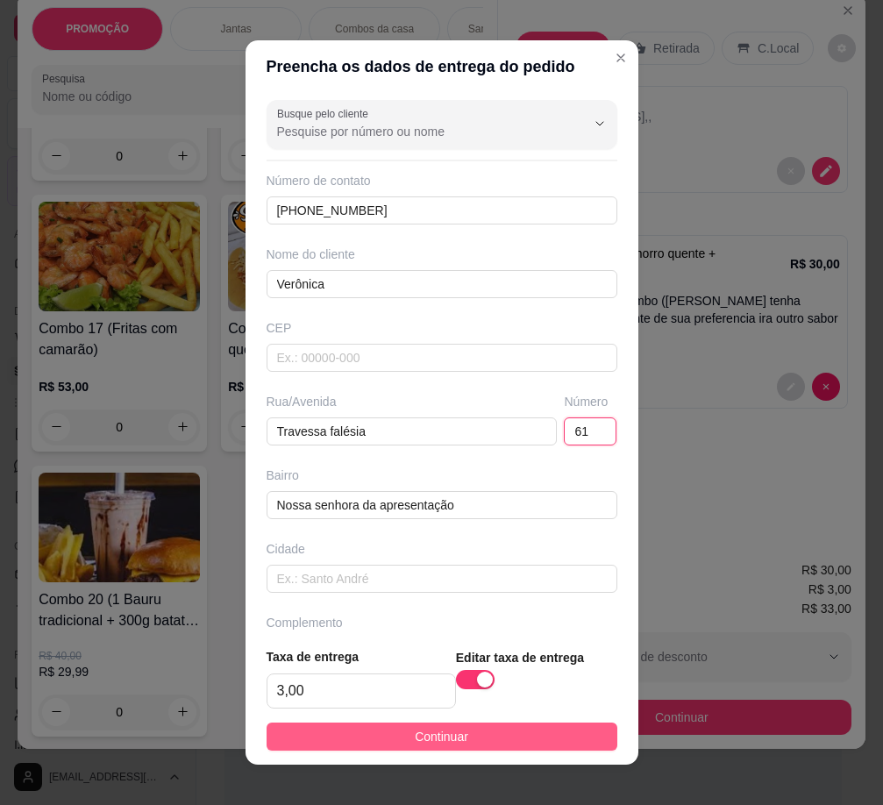
type input "61"
click at [415, 729] on span "Continuar" at bounding box center [441, 736] width 53 height 19
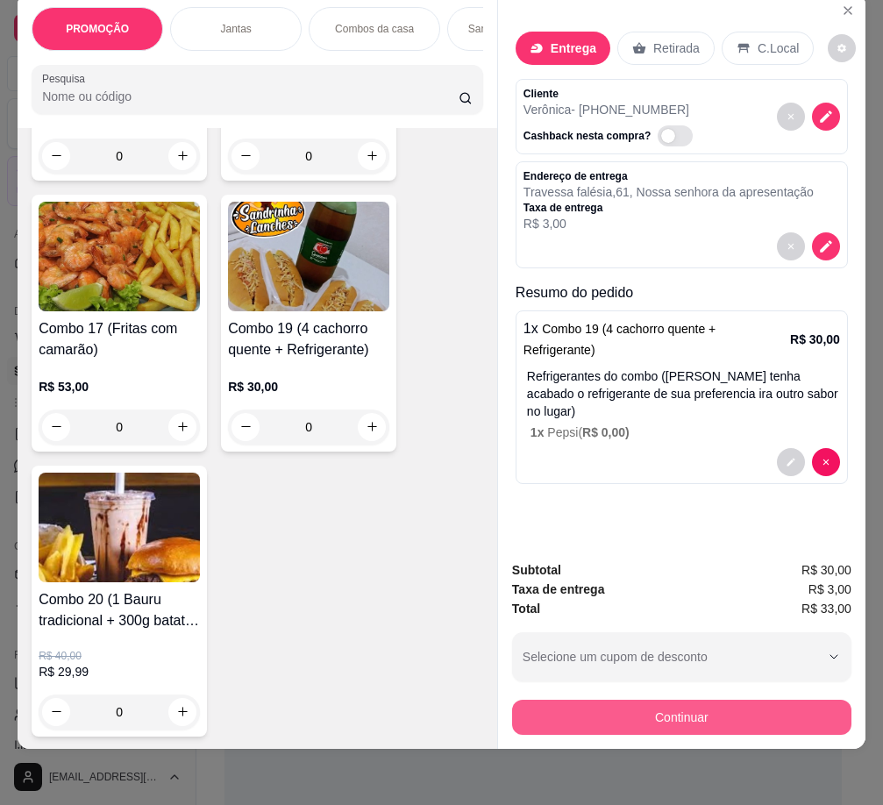
click at [742, 699] on button "Continuar" at bounding box center [681, 716] width 339 height 35
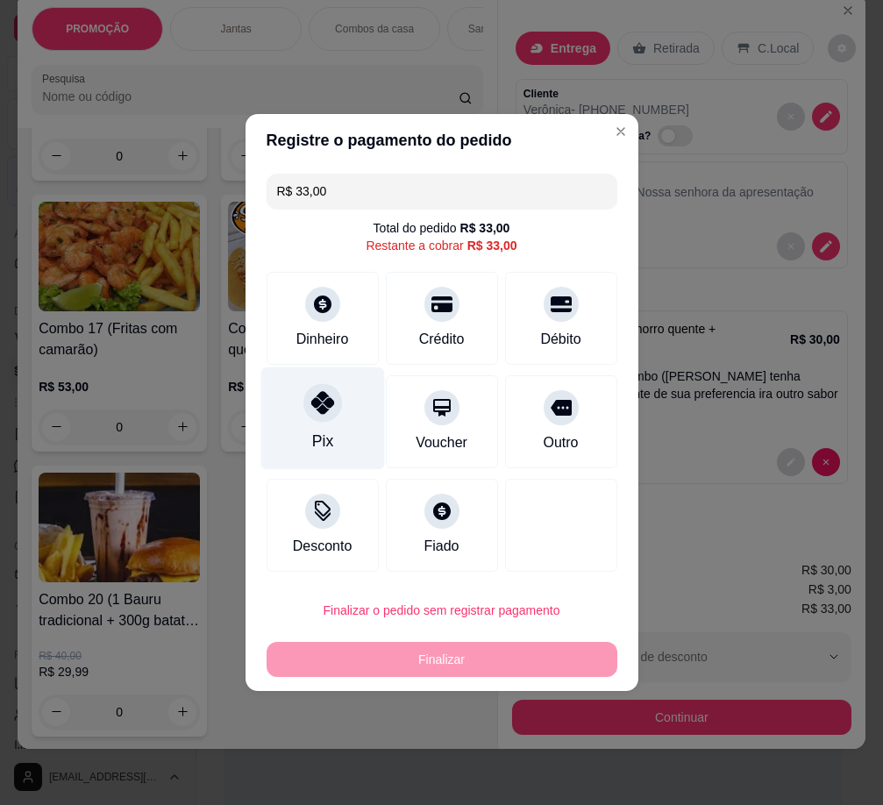
click at [291, 413] on div "Pix" at bounding box center [322, 418] width 124 height 103
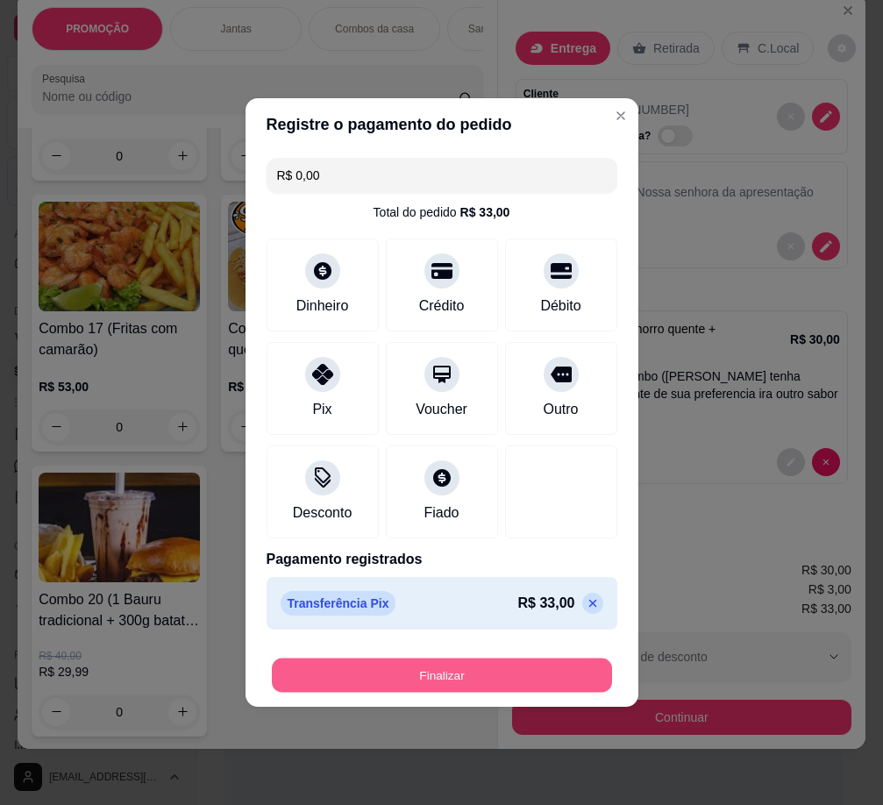
click at [473, 673] on button "Finalizar" at bounding box center [442, 675] width 340 height 34
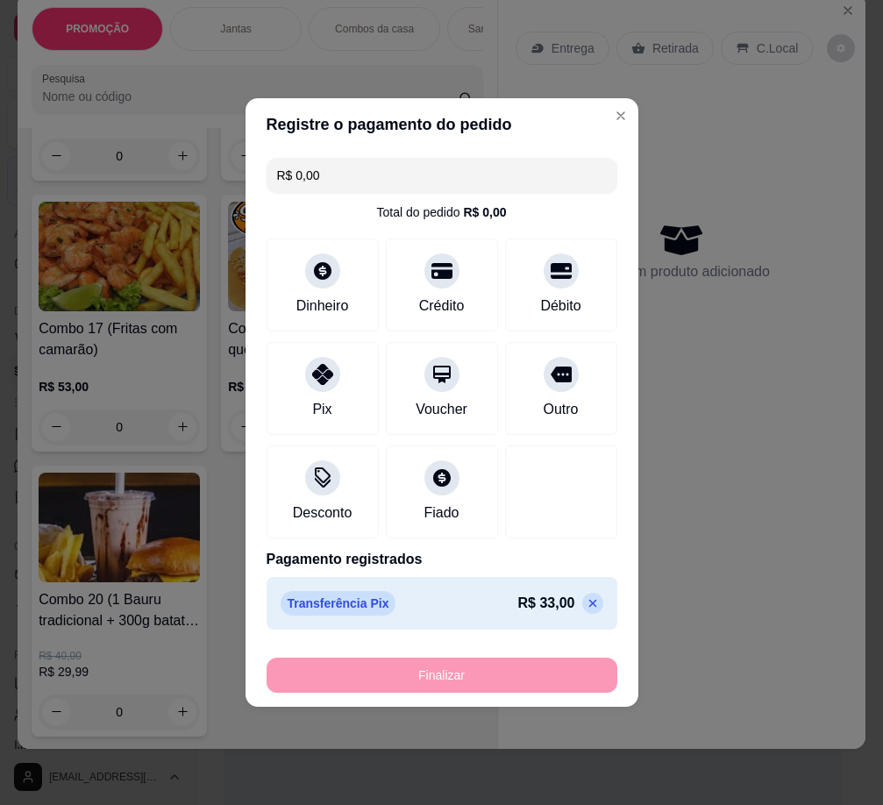
type input "-R$ 33,00"
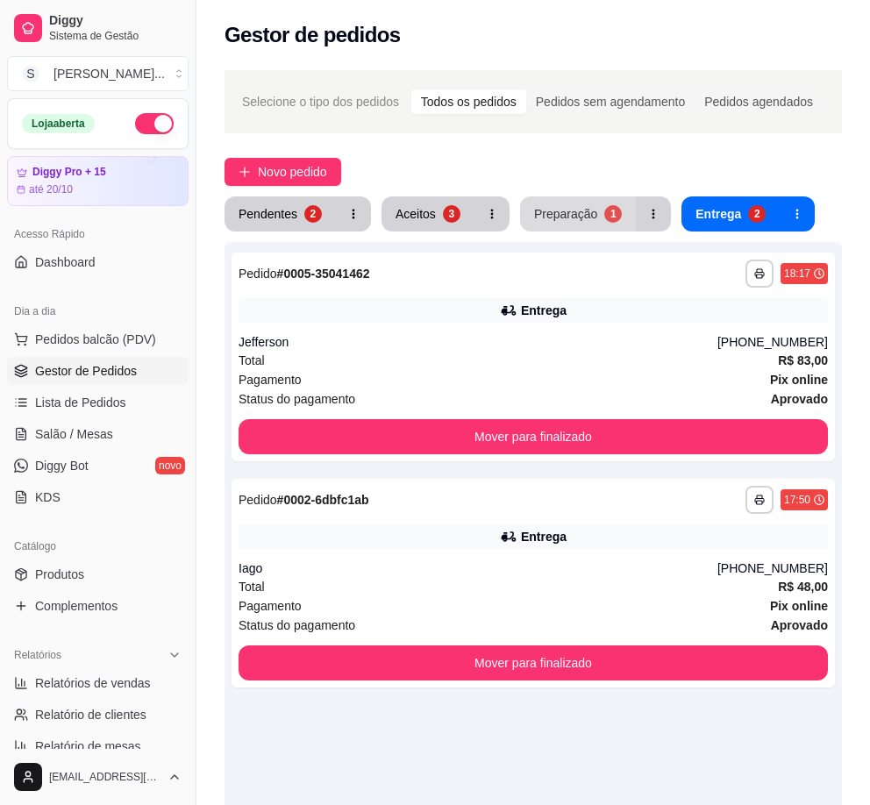
click at [565, 199] on button "Preparação 1" at bounding box center [578, 213] width 116 height 35
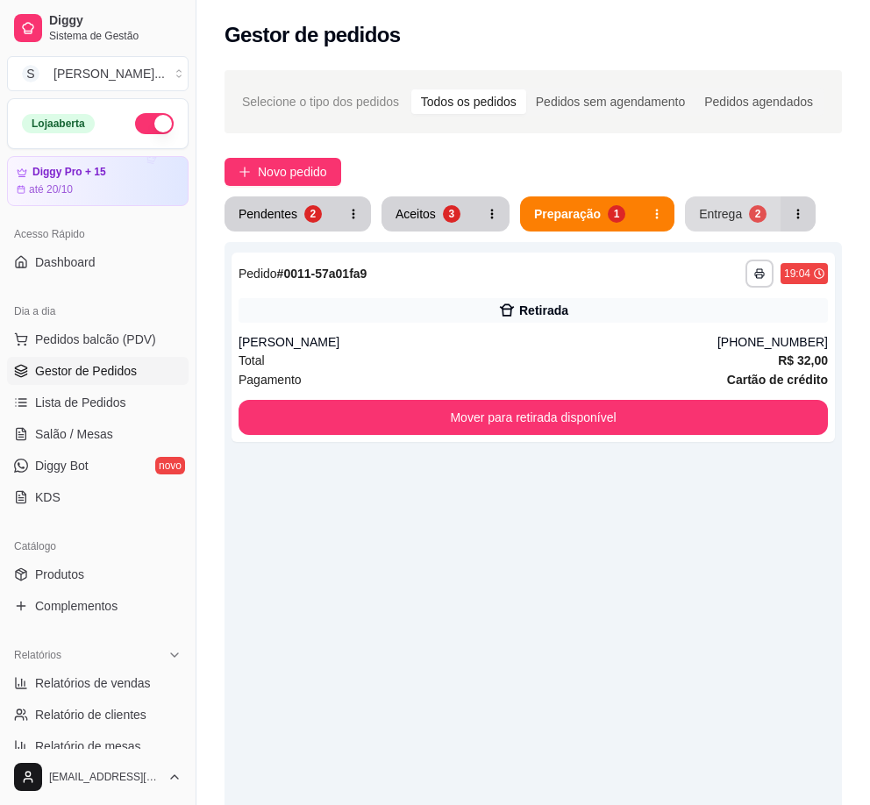
click at [749, 211] on div "2" at bounding box center [758, 214] width 18 height 18
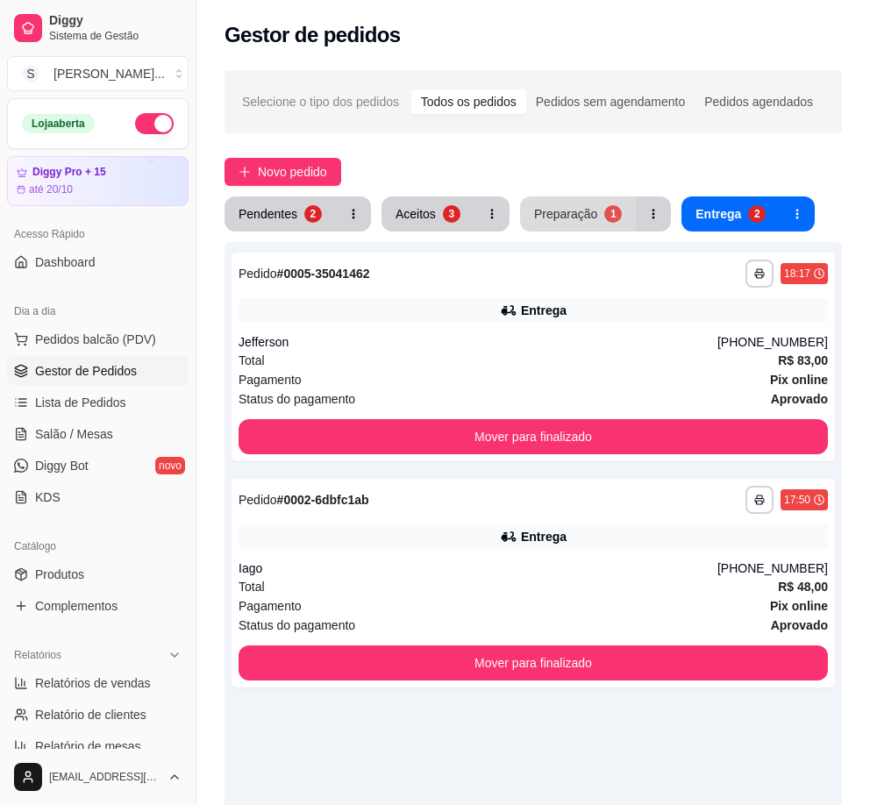
click at [610, 211] on div "1" at bounding box center [613, 214] width 18 height 18
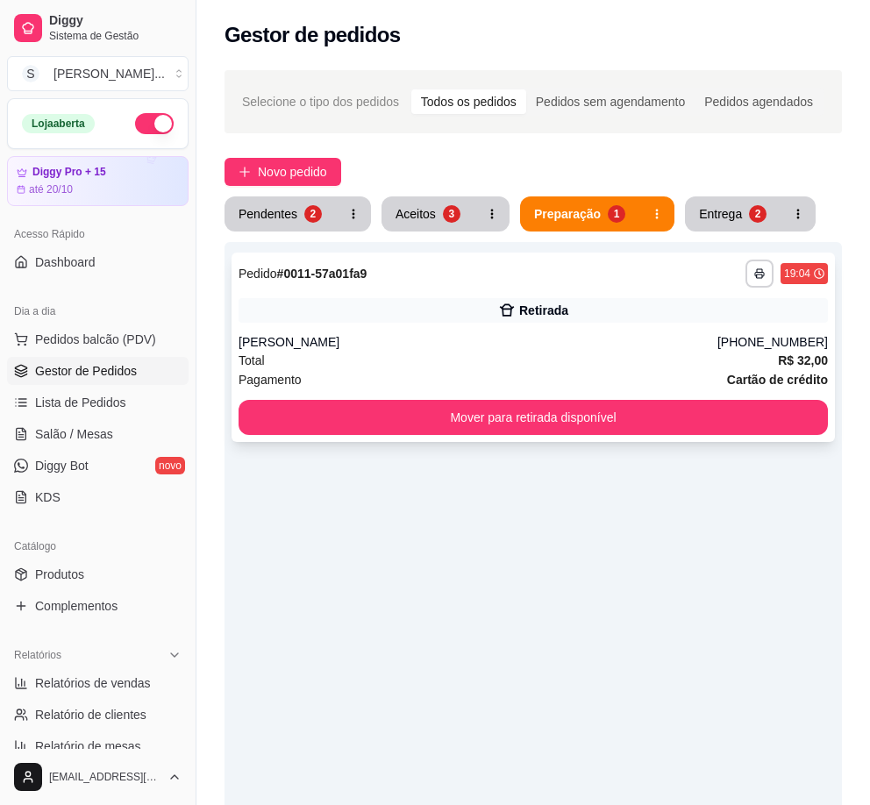
click at [636, 302] on div "Retirada" at bounding box center [532, 310] width 589 height 25
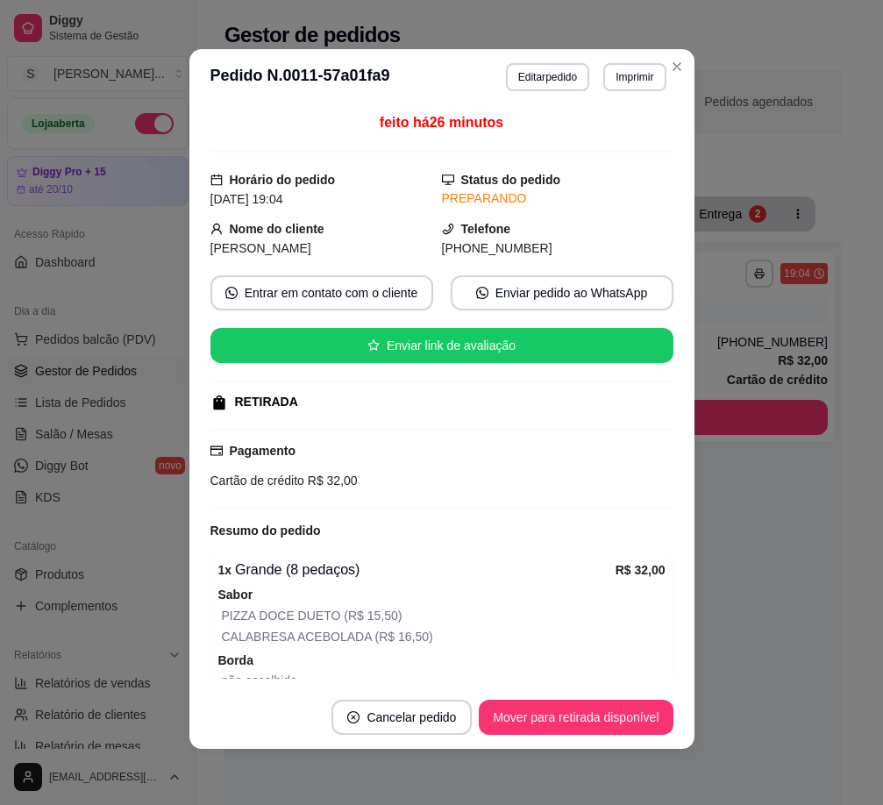
drag, startPoint x: 463, startPoint y: 248, endPoint x: 563, endPoint y: 241, distance: 100.2
click at [562, 241] on div "[PHONE_NUMBER]" at bounding box center [557, 247] width 231 height 19
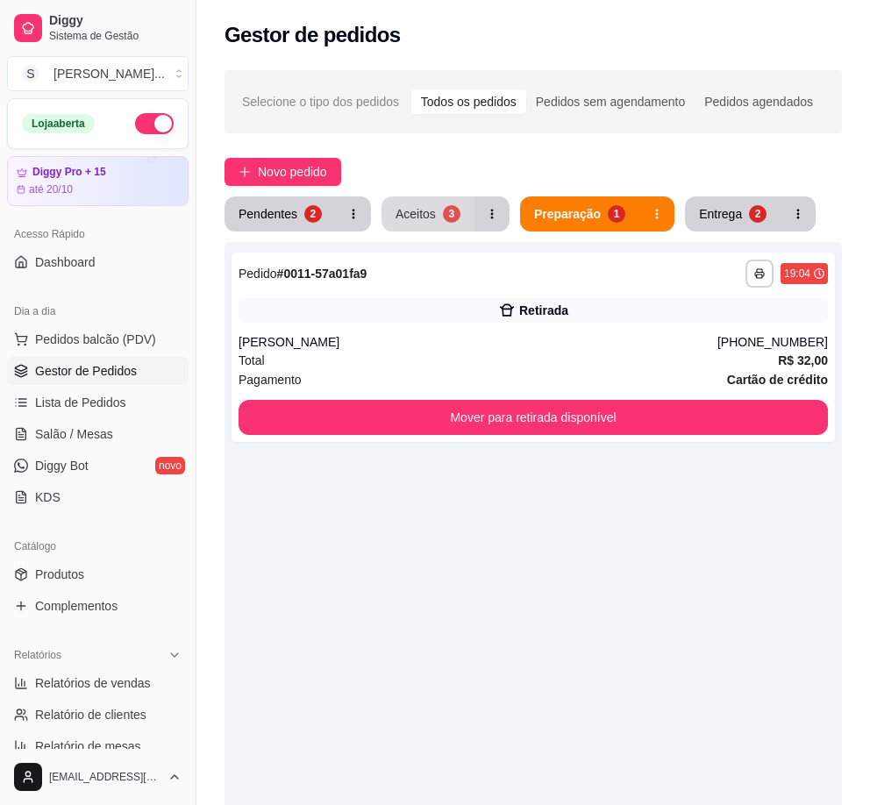
click at [443, 222] on button "Aceitos 3" at bounding box center [427, 213] width 93 height 35
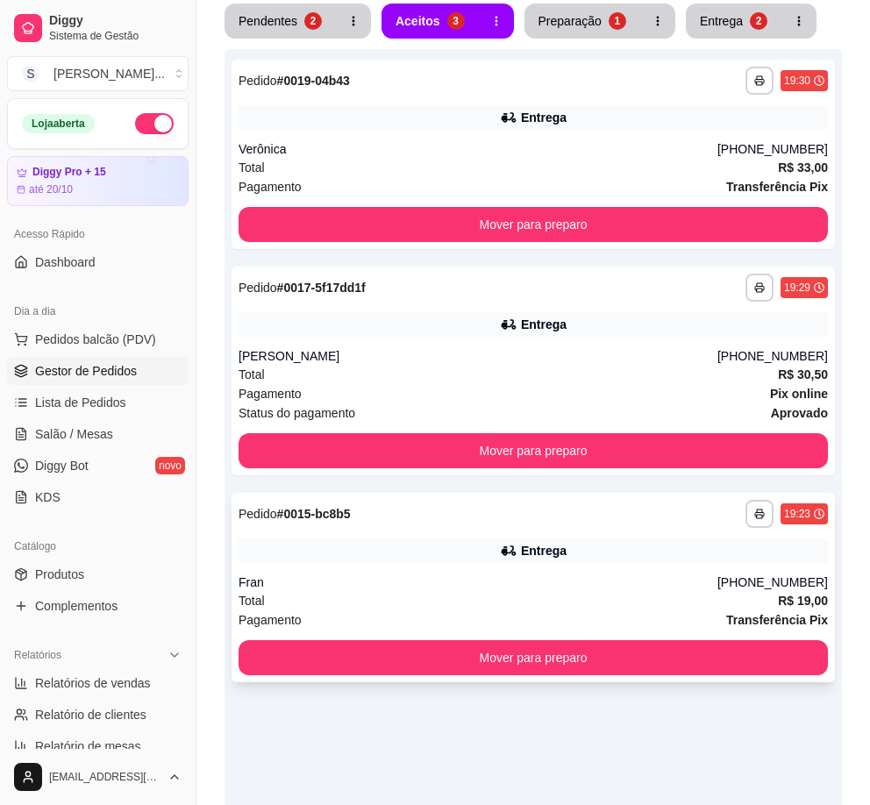
scroll to position [313, 0]
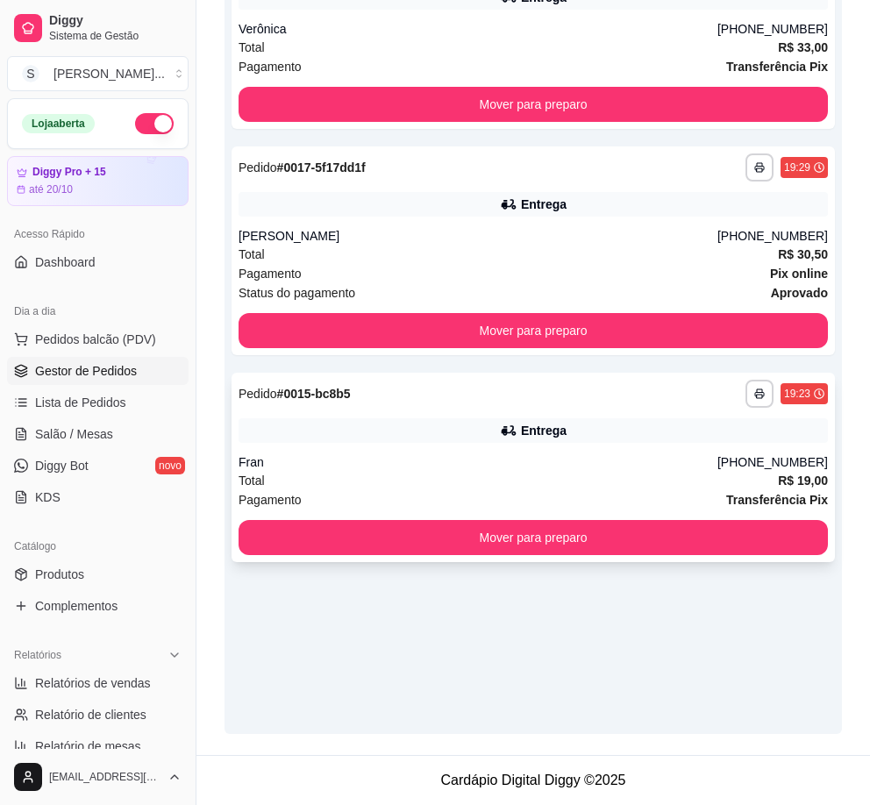
click at [622, 453] on div "Fran" at bounding box center [477, 462] width 479 height 18
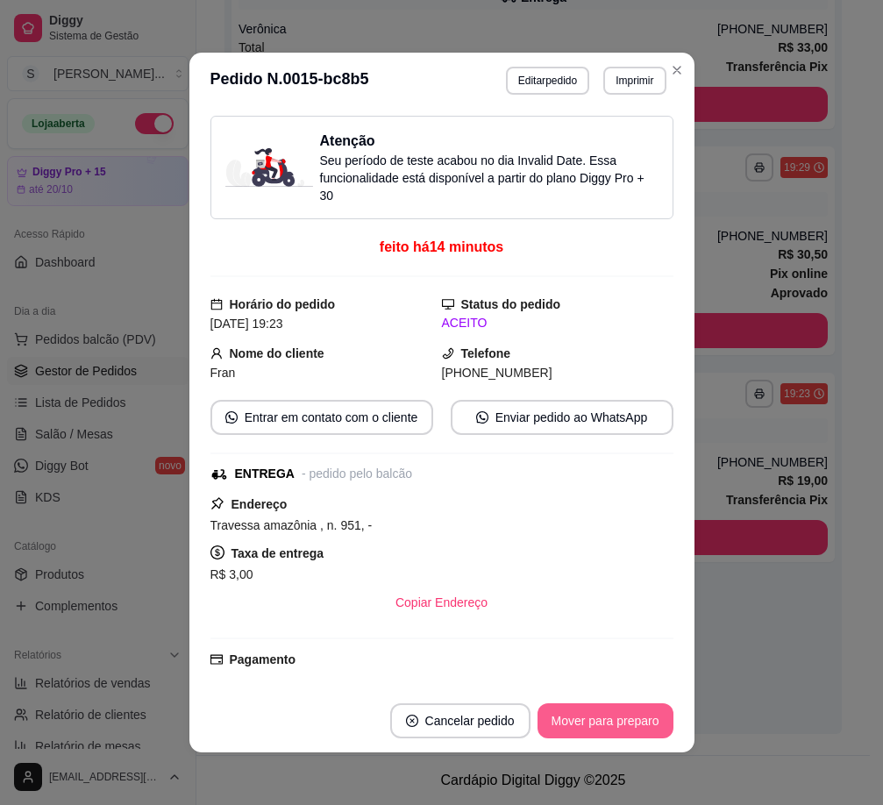
click at [630, 719] on button "Mover para preparo" at bounding box center [605, 720] width 136 height 35
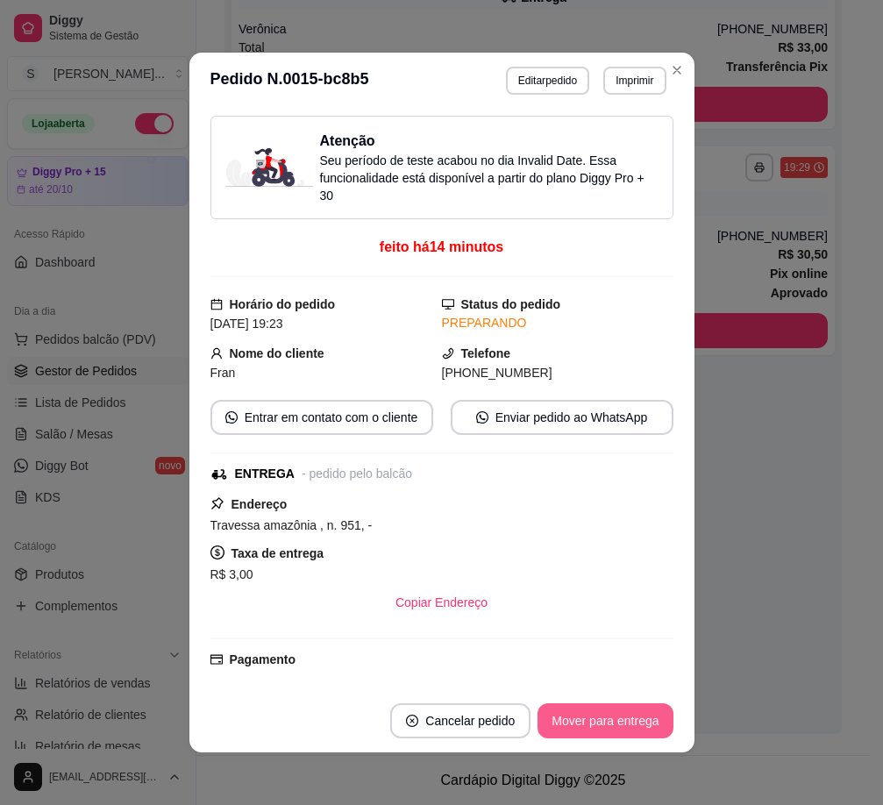
click at [629, 715] on button "Mover para entrega" at bounding box center [604, 720] width 135 height 35
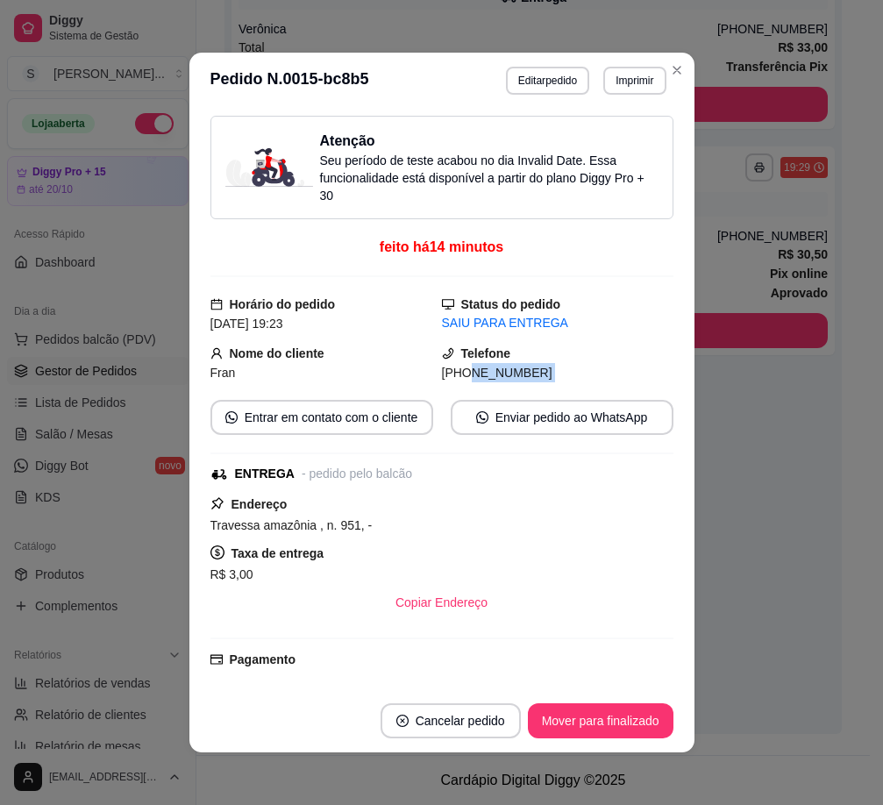
drag, startPoint x: 449, startPoint y: 373, endPoint x: 562, endPoint y: 384, distance: 113.6
click at [562, 384] on div "Atenção Seu período de teste acabou no dia Invalid Date . Essa funcionalidade e…" at bounding box center [441, 399] width 463 height 566
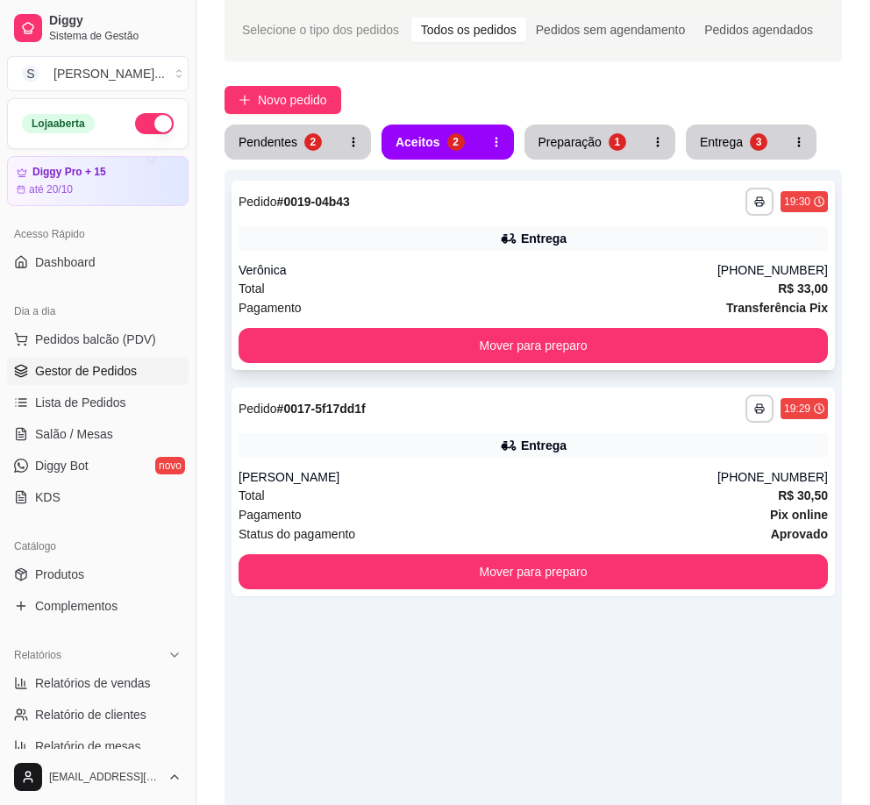
scroll to position [0, 0]
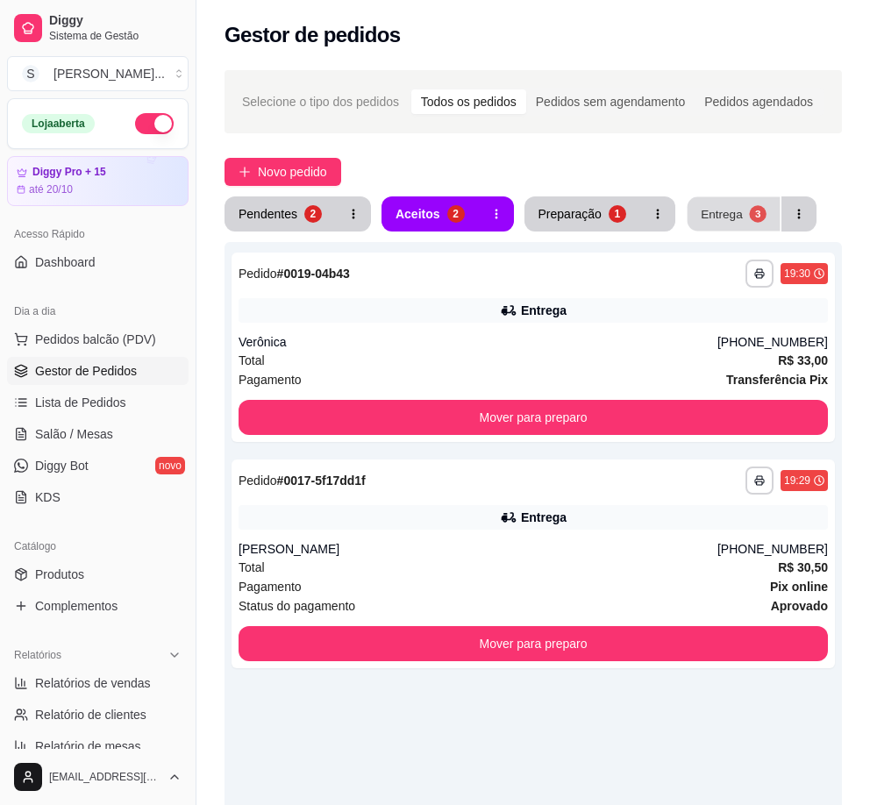
click at [740, 206] on button "Entrega 3" at bounding box center [733, 214] width 93 height 34
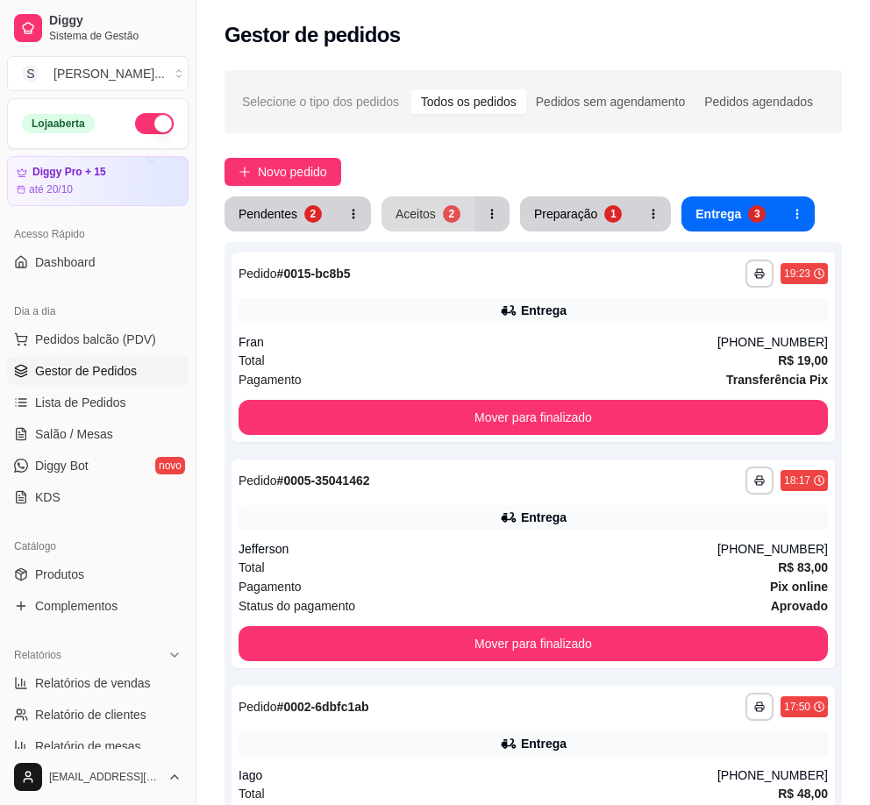
click at [443, 217] on div "2" at bounding box center [452, 214] width 18 height 18
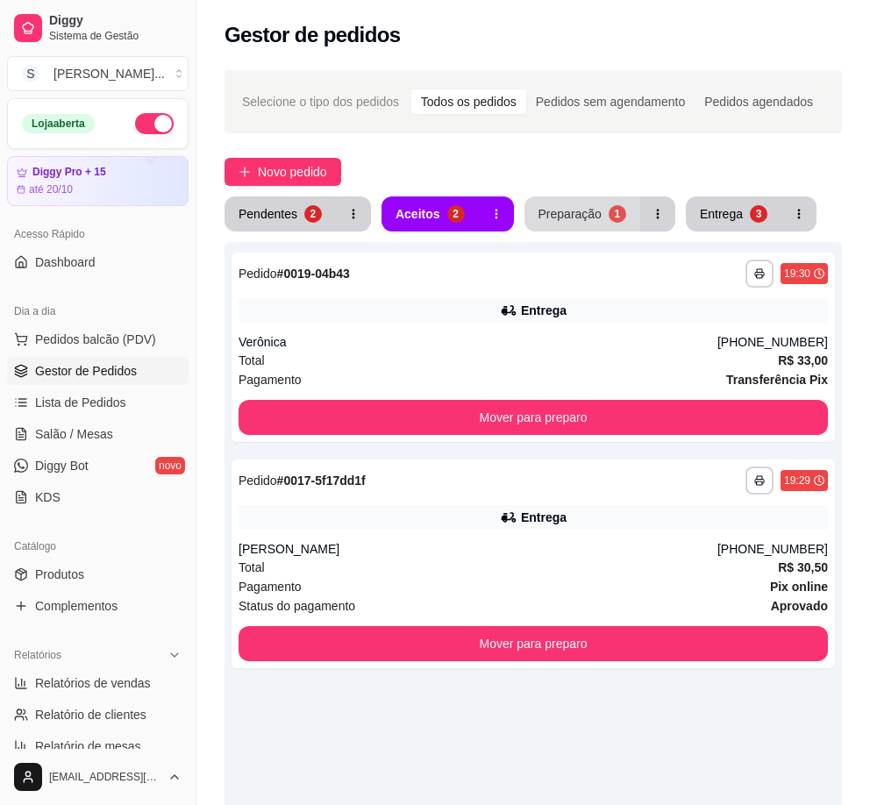
click at [566, 214] on div "Preparação" at bounding box center [569, 214] width 63 height 18
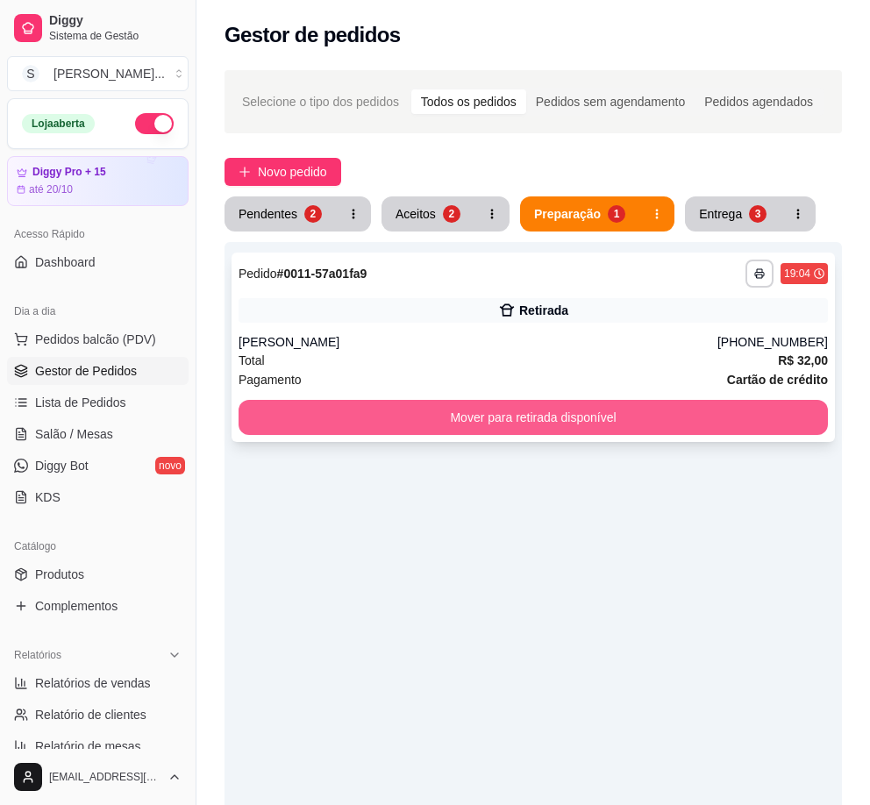
click at [626, 408] on button "Mover para retirada disponível" at bounding box center [532, 417] width 589 height 35
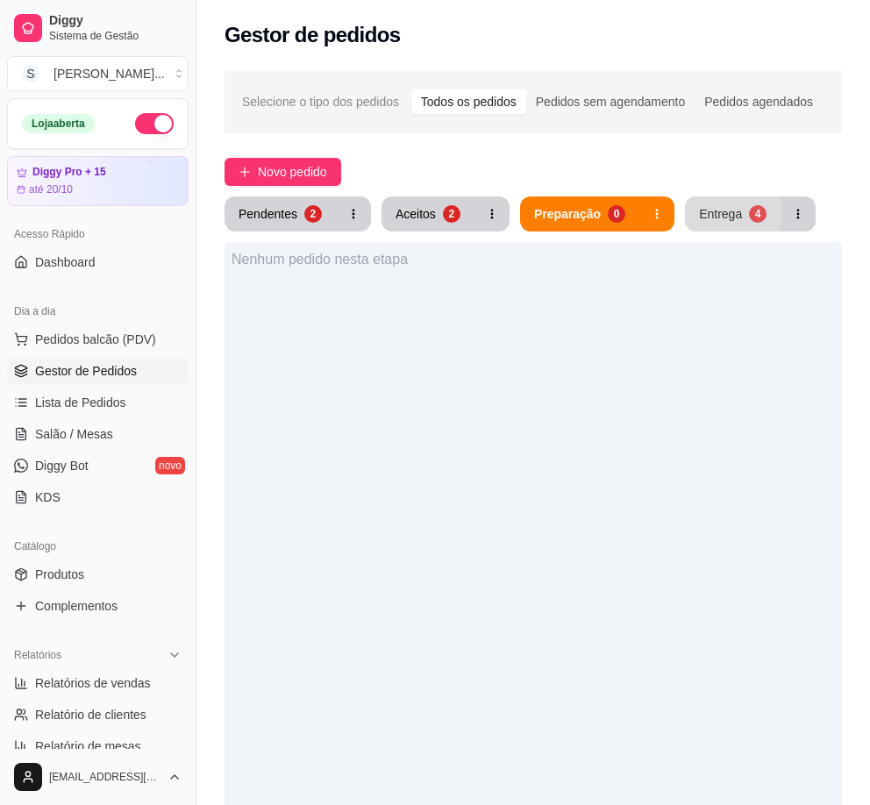
click at [714, 219] on div "Entrega" at bounding box center [720, 214] width 43 height 18
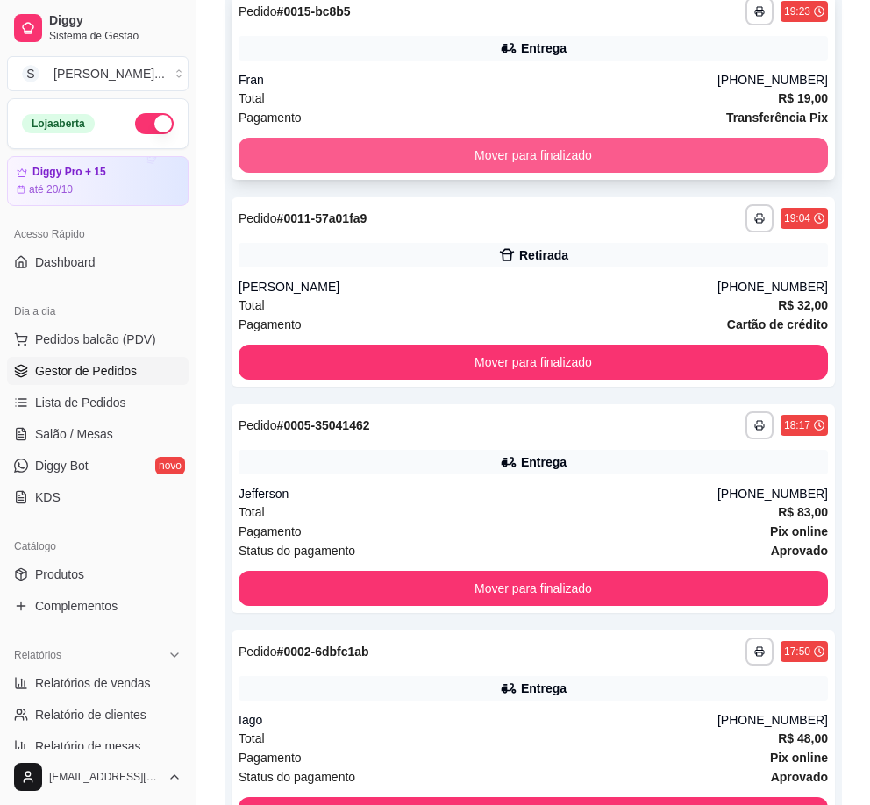
scroll to position [263, 0]
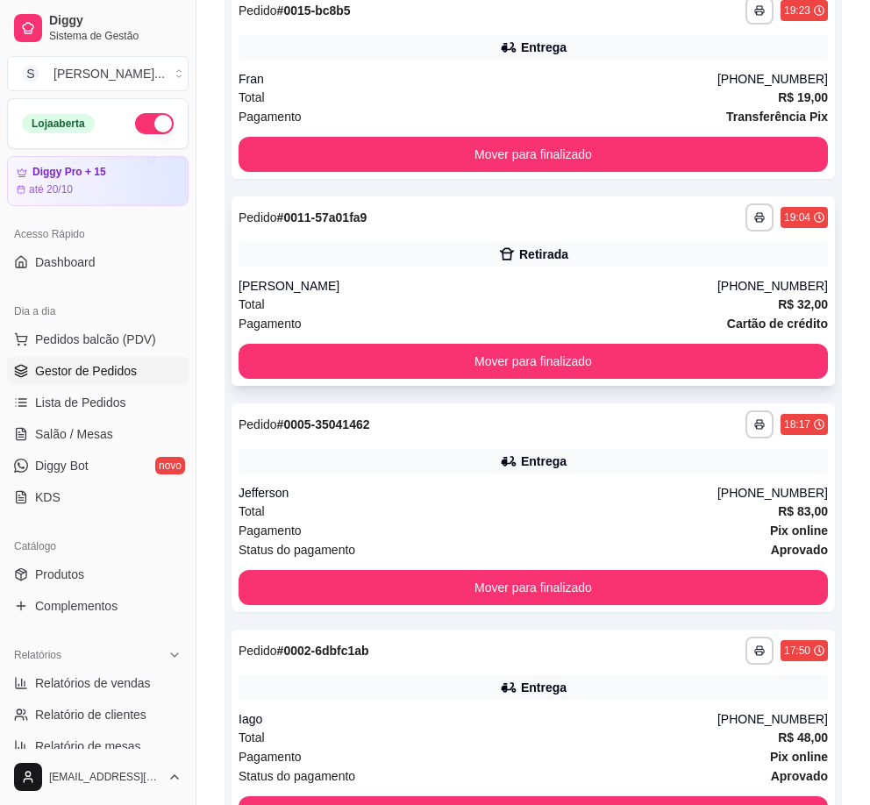
click at [493, 260] on div "Retirada" at bounding box center [532, 254] width 589 height 25
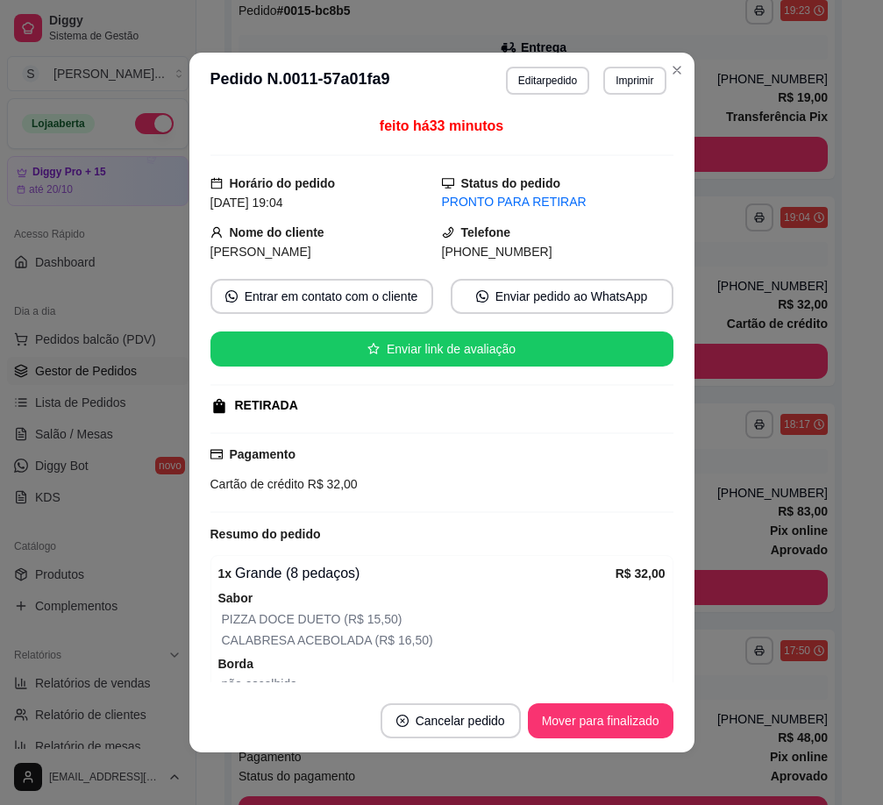
drag, startPoint x: 459, startPoint y: 254, endPoint x: 607, endPoint y: 238, distance: 149.0
click at [604, 255] on div "[PHONE_NUMBER]" at bounding box center [557, 251] width 231 height 19
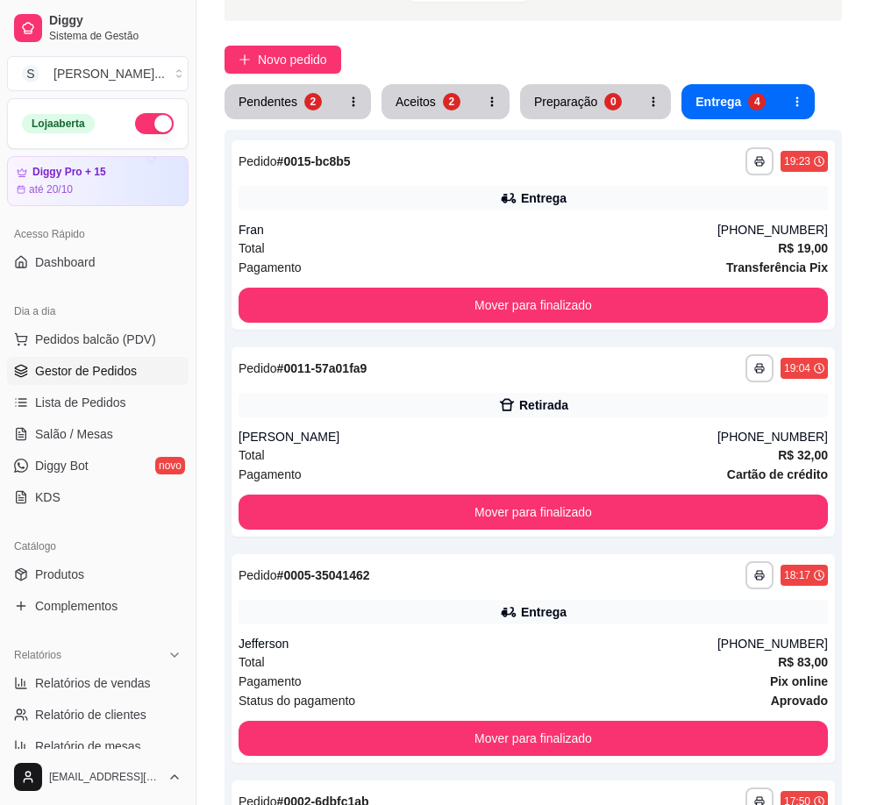
scroll to position [0, 0]
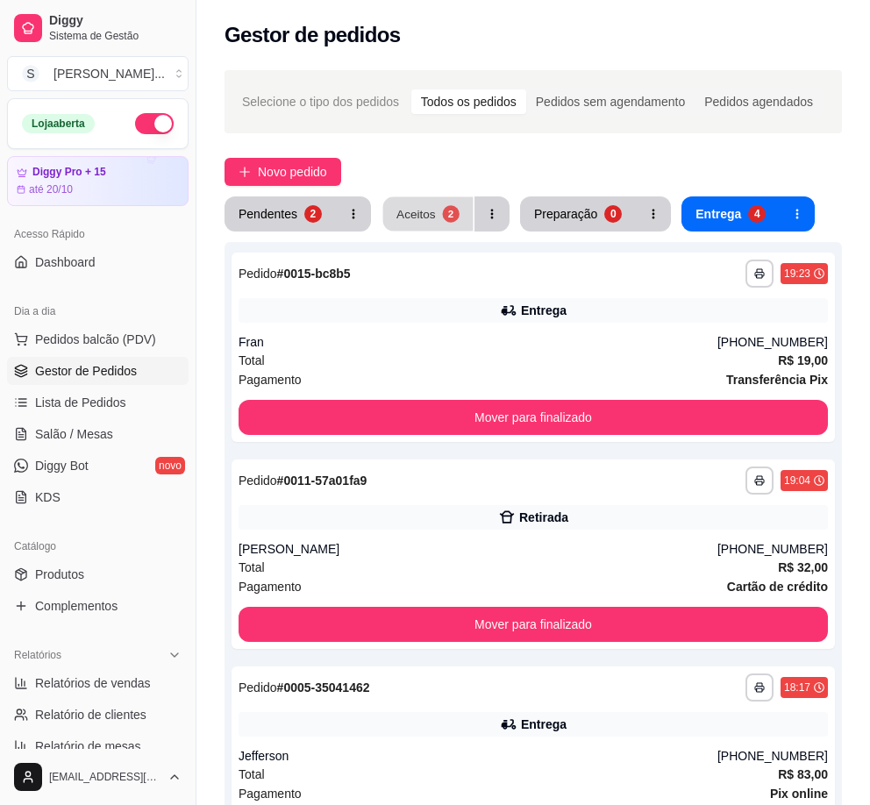
click at [442, 213] on div "2" at bounding box center [450, 213] width 17 height 17
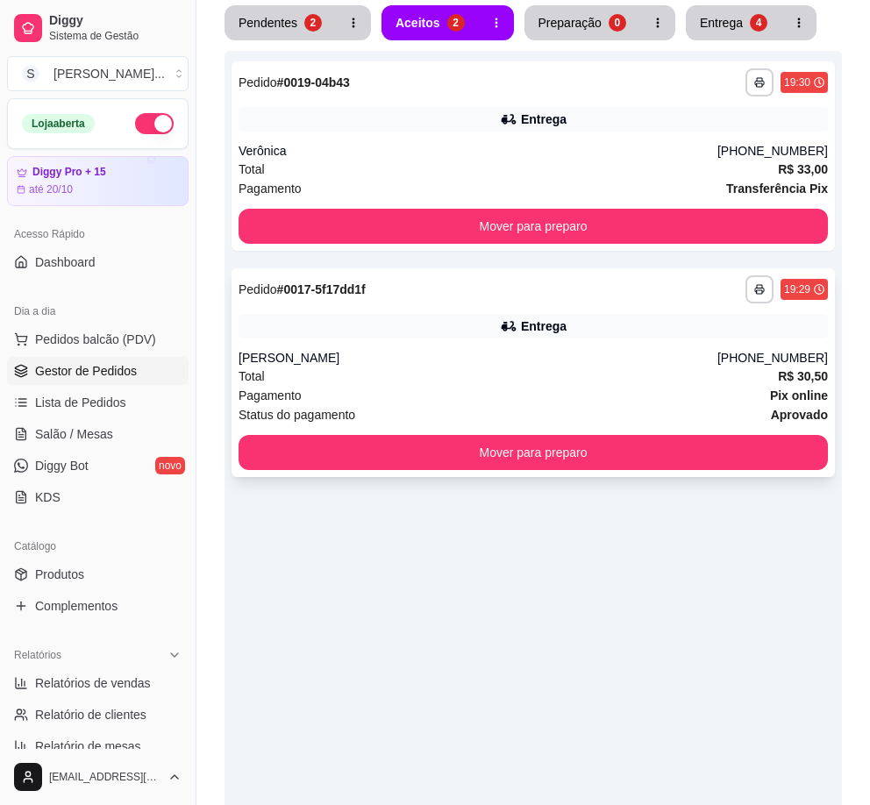
scroll to position [313, 0]
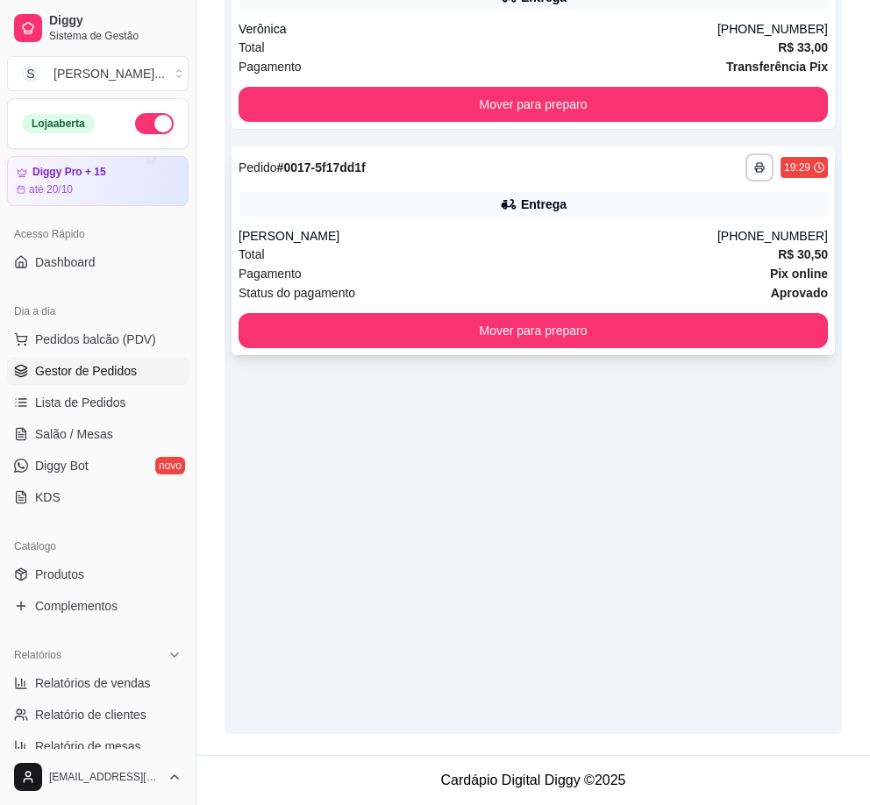
click at [497, 239] on div "[PERSON_NAME]" at bounding box center [477, 236] width 479 height 18
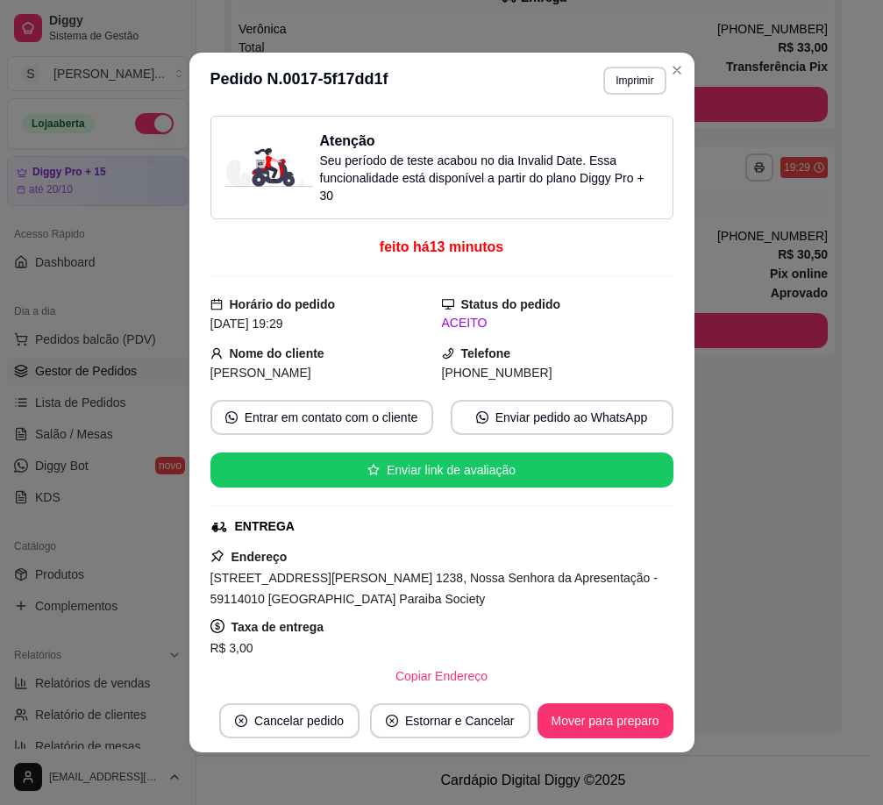
click at [628, 721] on button "Mover para preparo" at bounding box center [605, 720] width 136 height 35
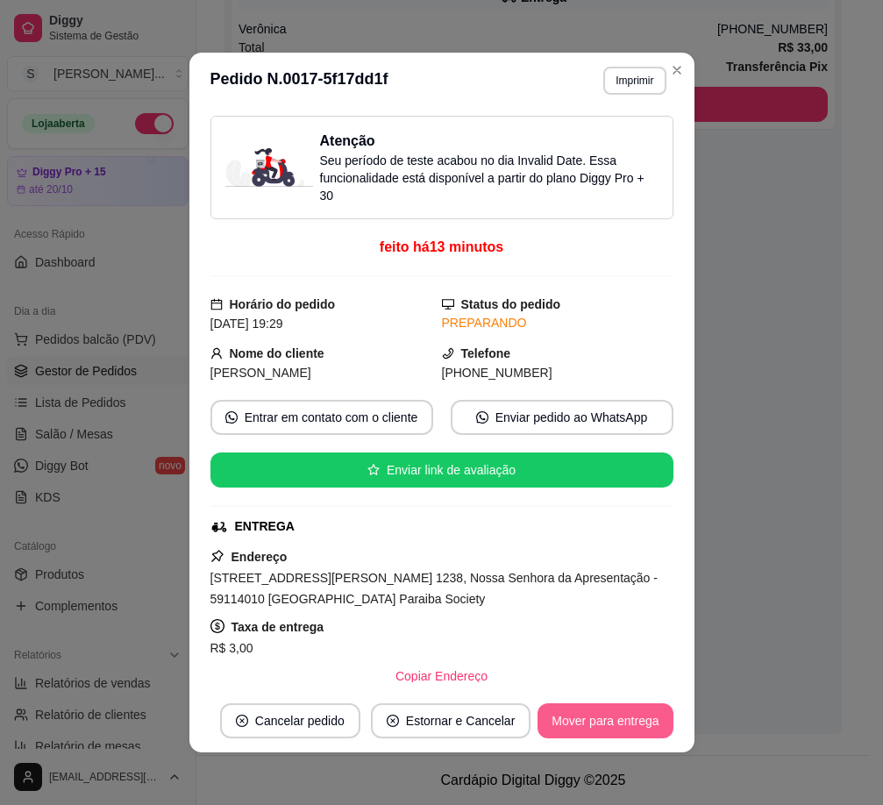
click at [629, 722] on button "Mover para entrega" at bounding box center [604, 720] width 135 height 35
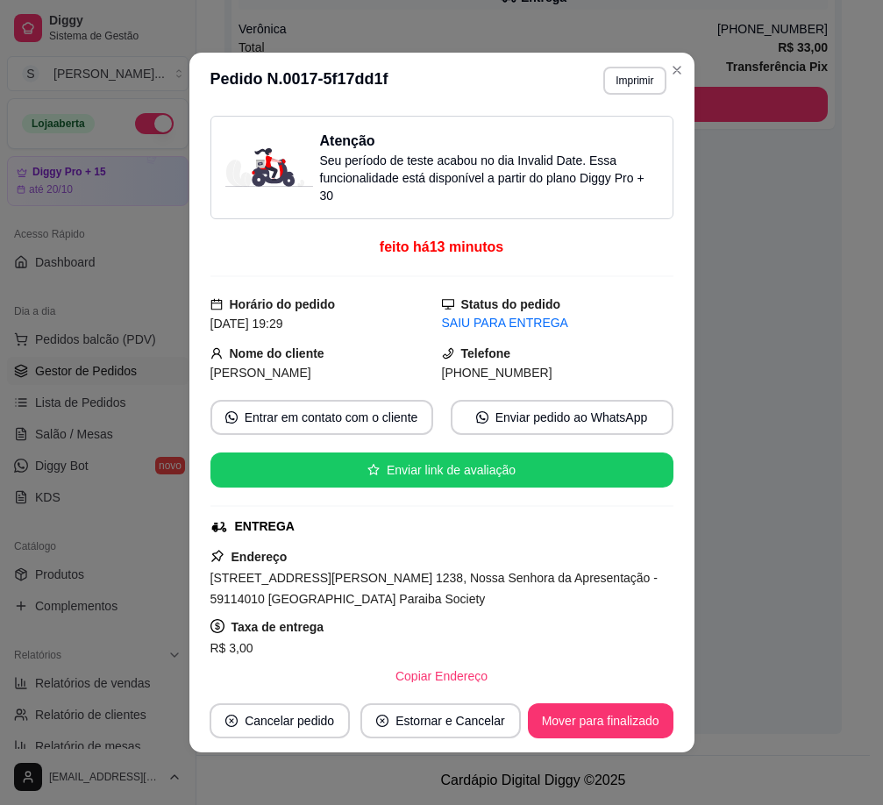
drag, startPoint x: 469, startPoint y: 376, endPoint x: 614, endPoint y: 364, distance: 146.0
click at [611, 378] on div "[PHONE_NUMBER]" at bounding box center [557, 372] width 231 height 19
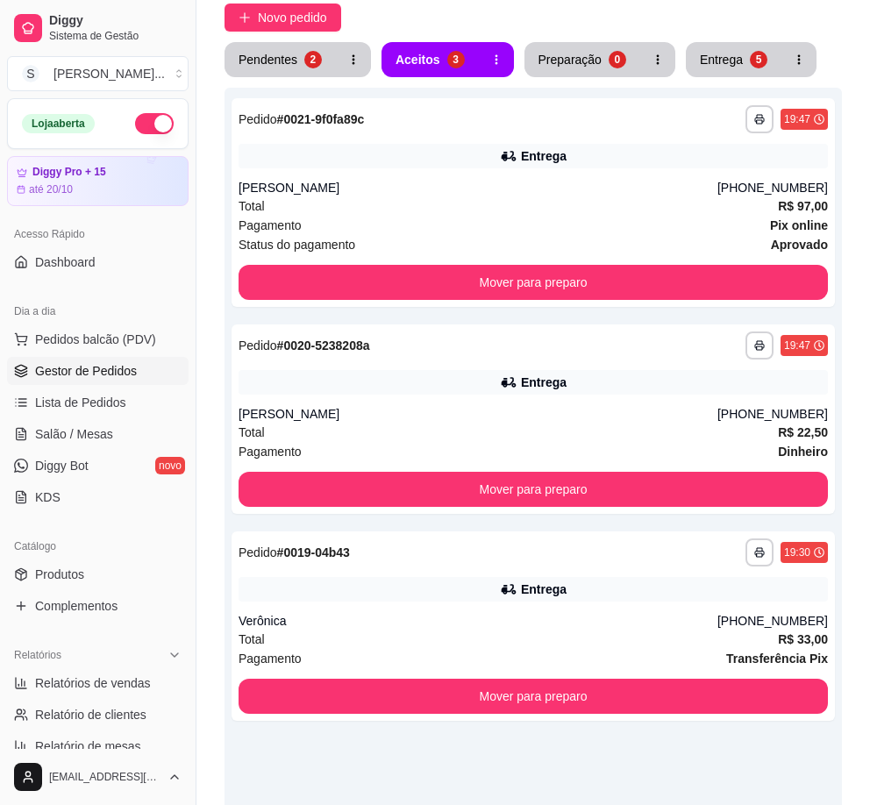
scroll to position [0, 0]
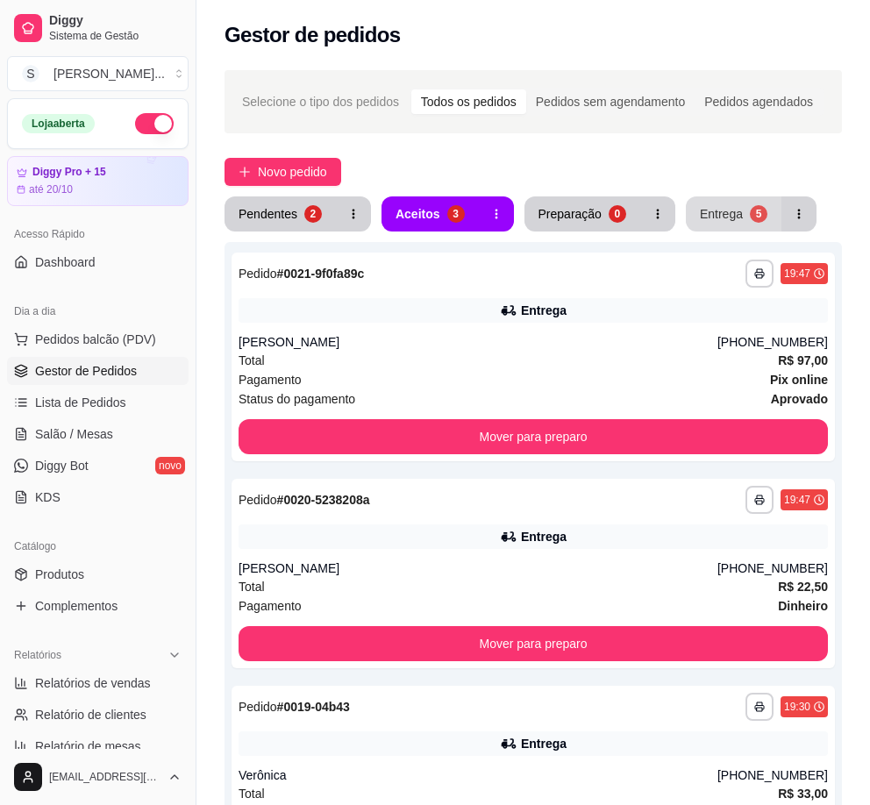
click at [744, 223] on button "Entrega 5" at bounding box center [733, 213] width 96 height 35
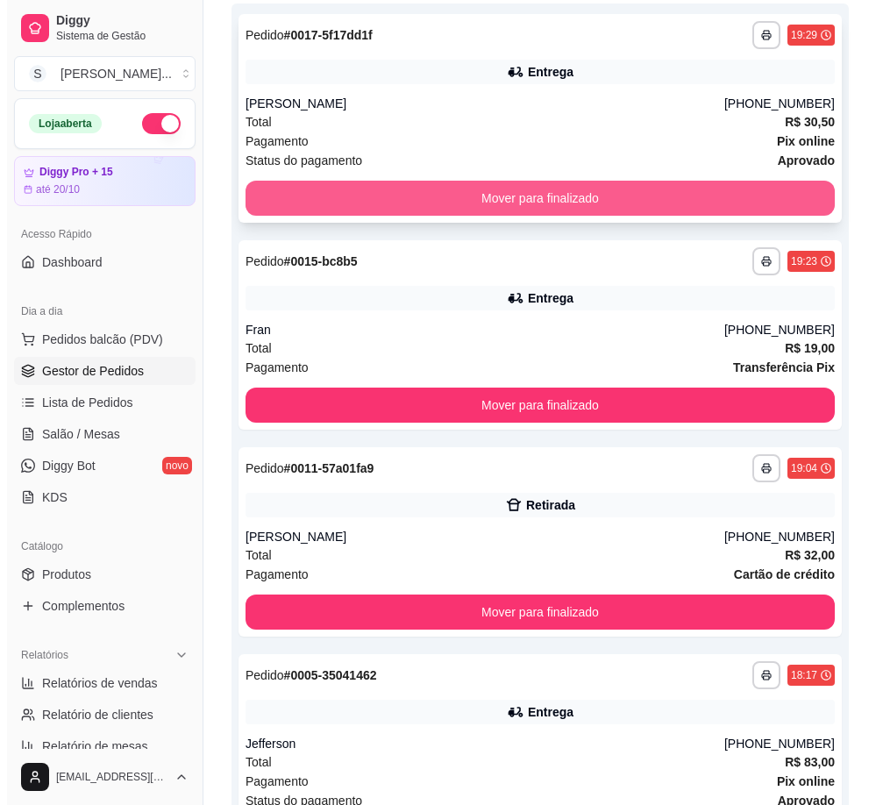
scroll to position [263, 0]
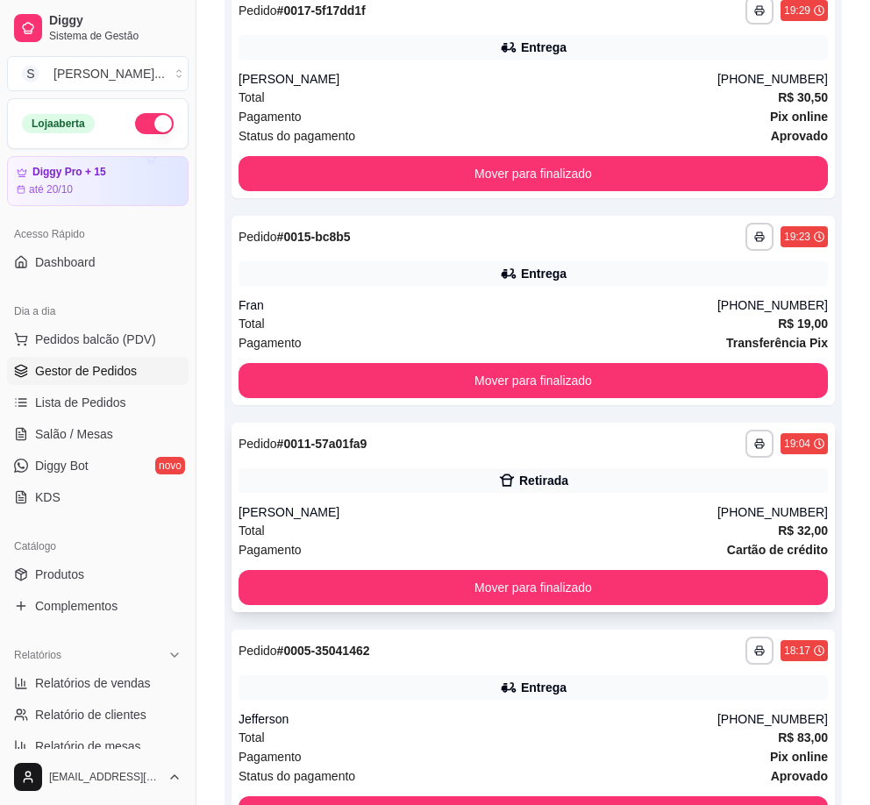
click at [748, 504] on div "[PHONE_NUMBER]" at bounding box center [772, 512] width 110 height 18
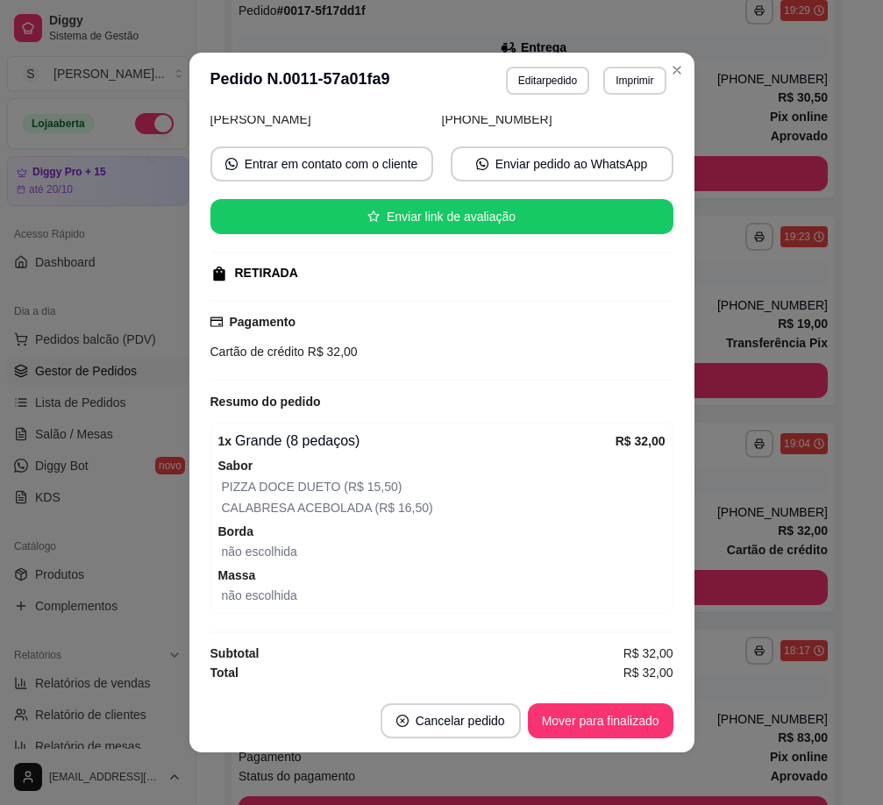
scroll to position [4, 0]
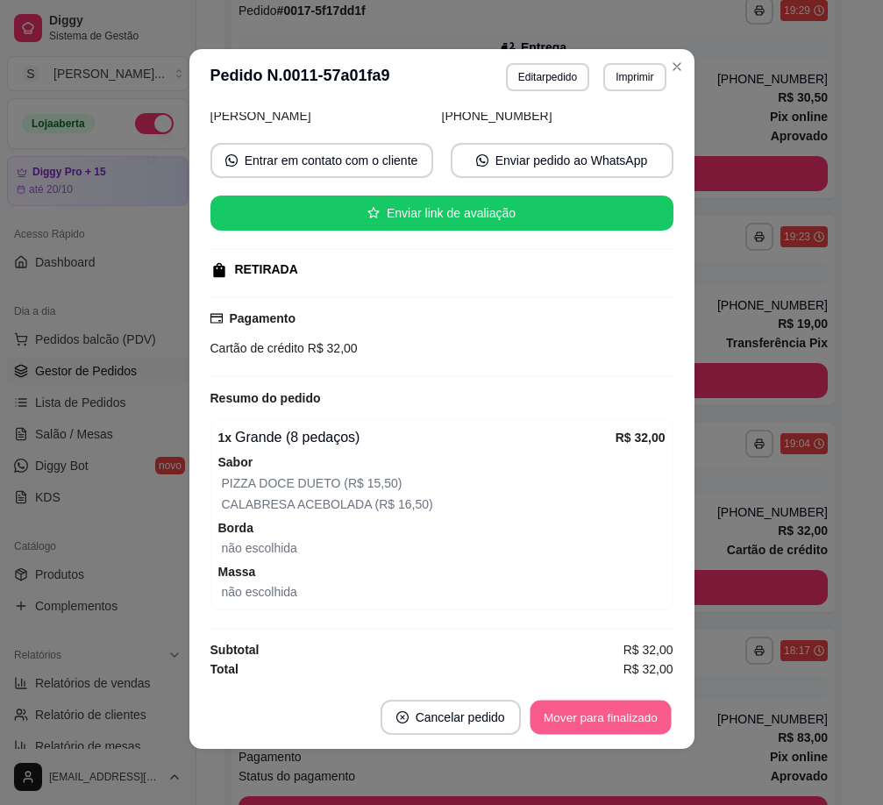
click at [634, 721] on button "Mover para finalizado" at bounding box center [599, 717] width 141 height 34
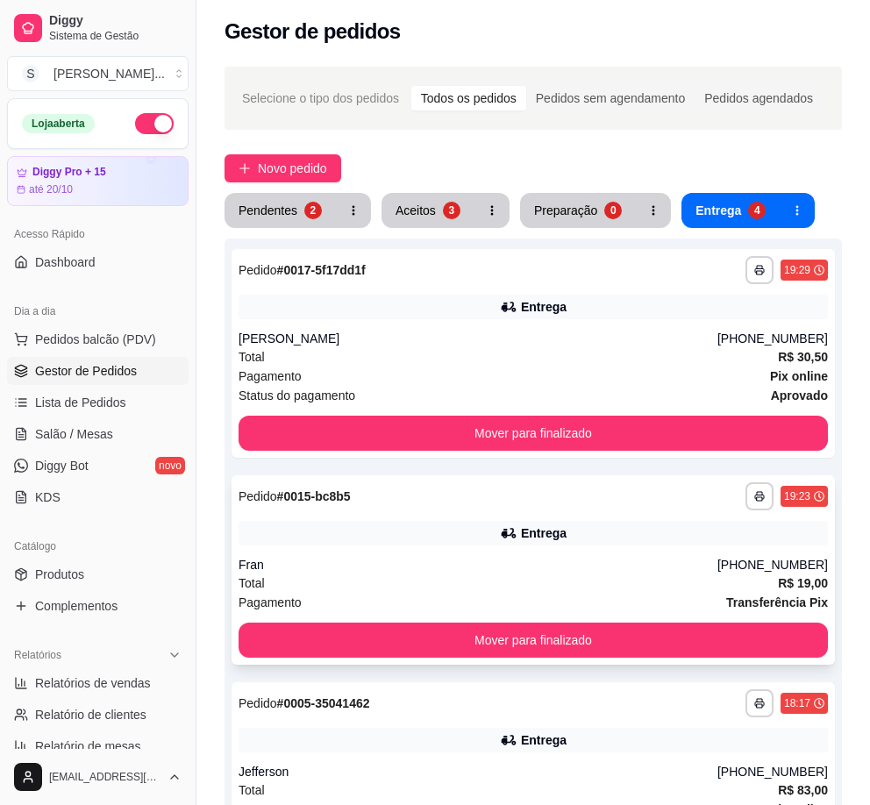
scroll to position [0, 0]
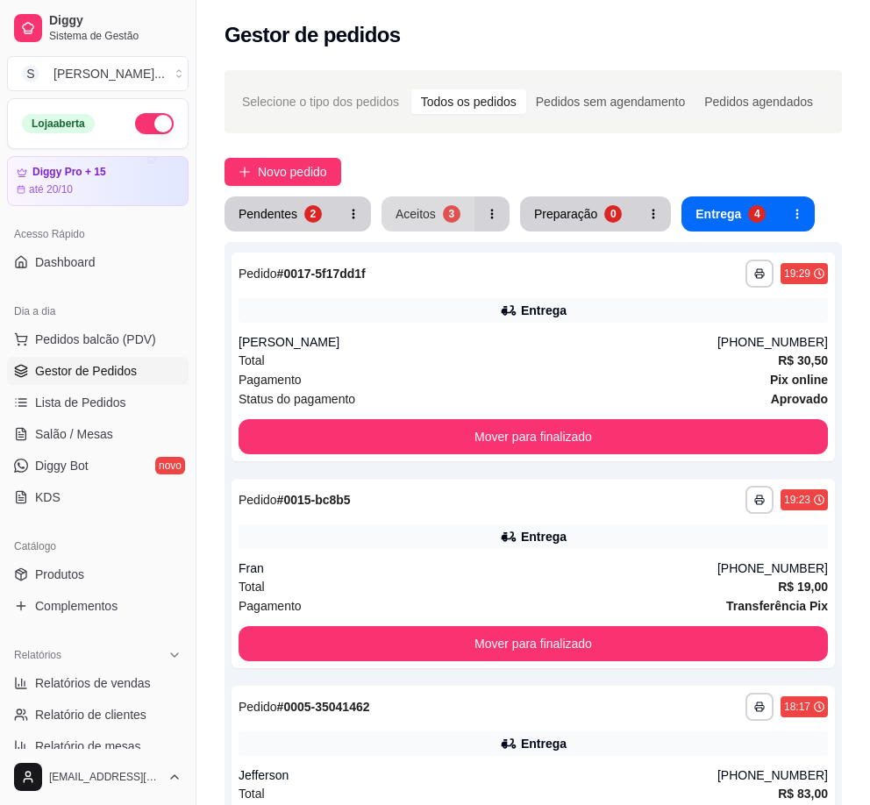
click at [444, 220] on div "3" at bounding box center [452, 214] width 18 height 18
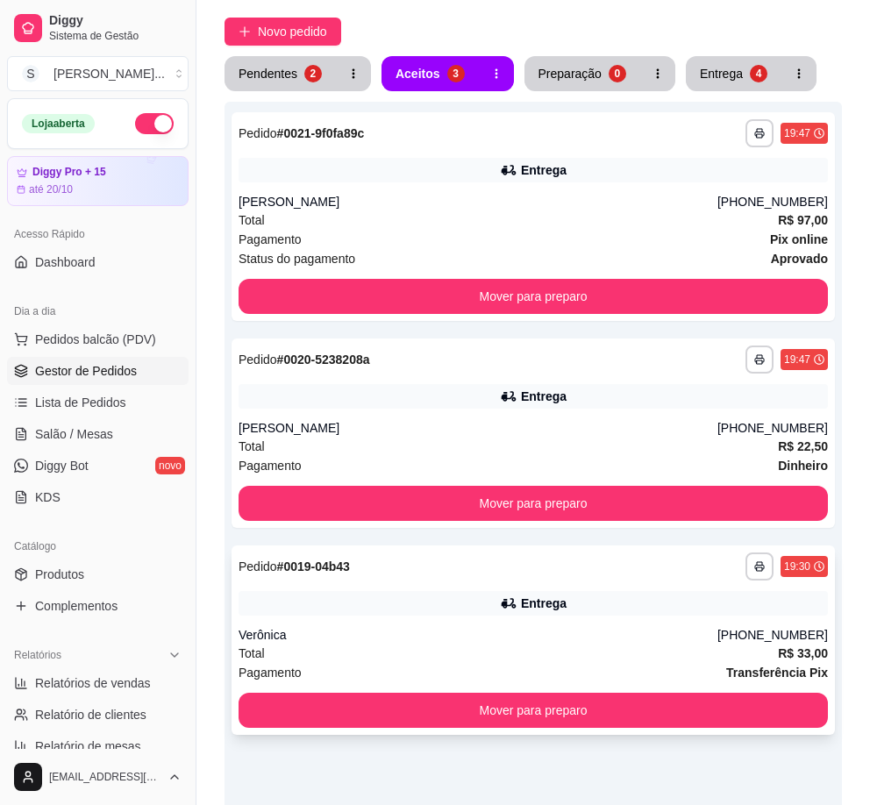
scroll to position [225, 0]
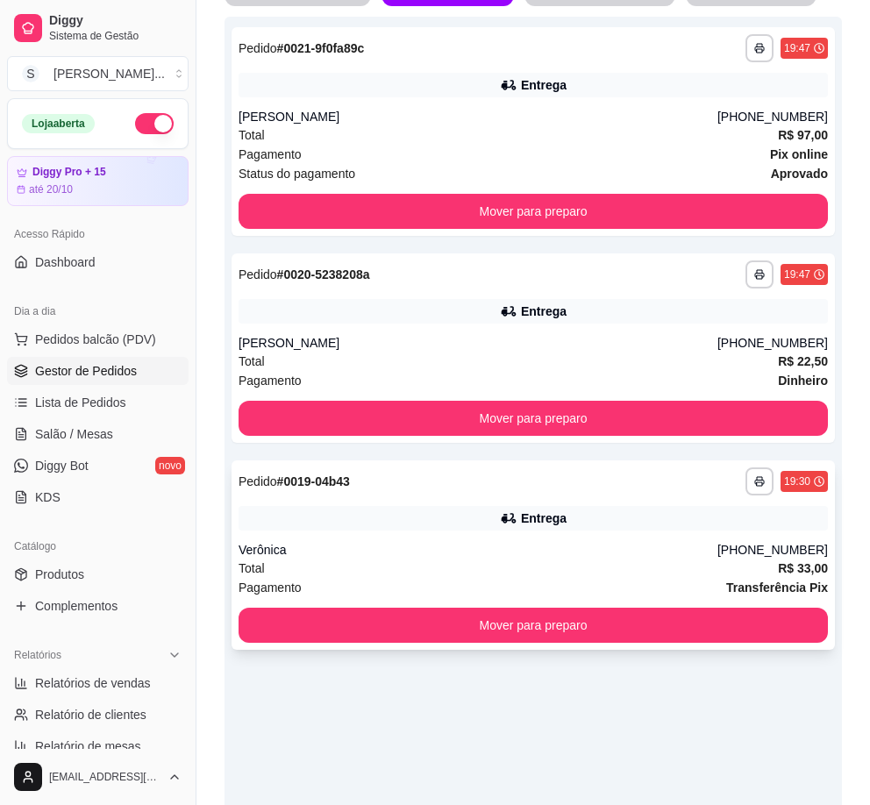
click at [607, 519] on div "Entrega" at bounding box center [532, 518] width 589 height 25
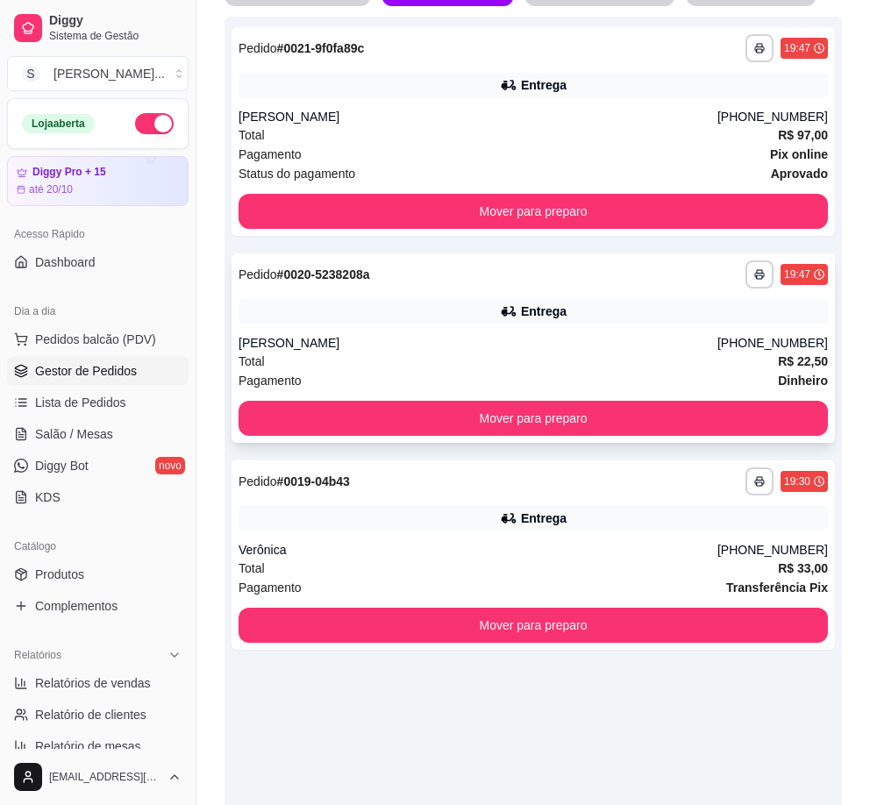
click at [700, 337] on div "[PERSON_NAME]" at bounding box center [477, 343] width 479 height 18
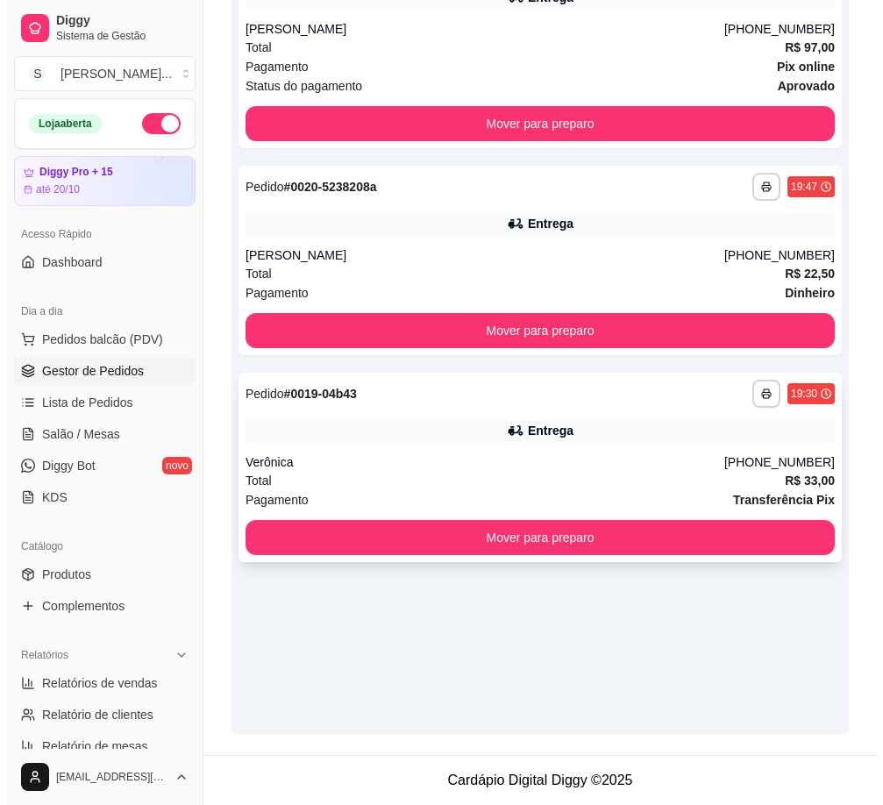
scroll to position [50, 0]
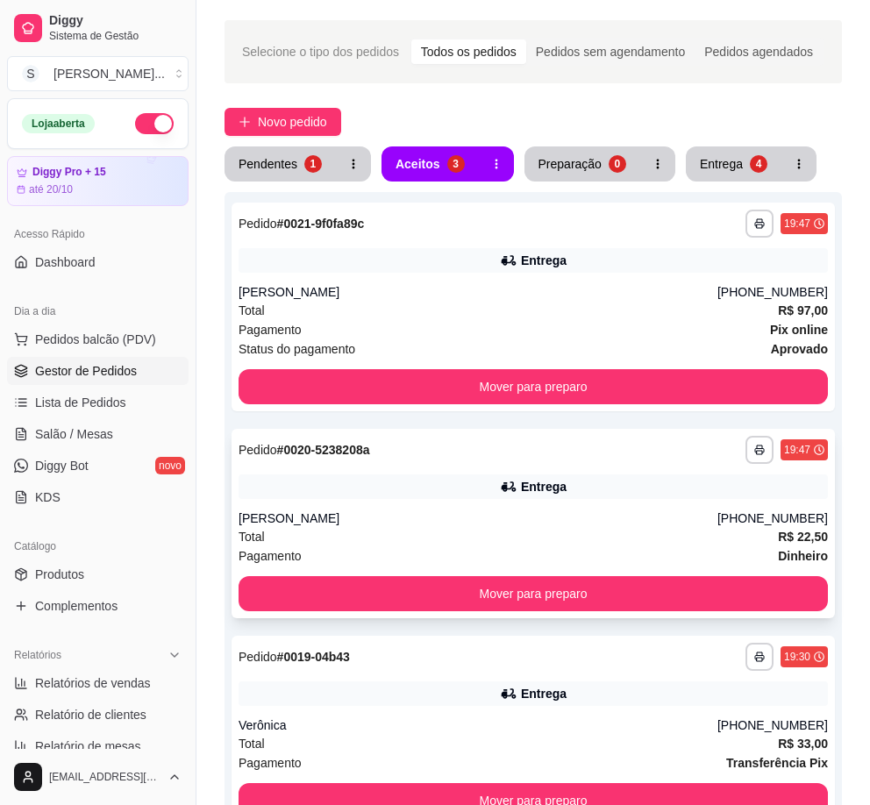
click at [654, 482] on div "Entrega" at bounding box center [532, 486] width 589 height 25
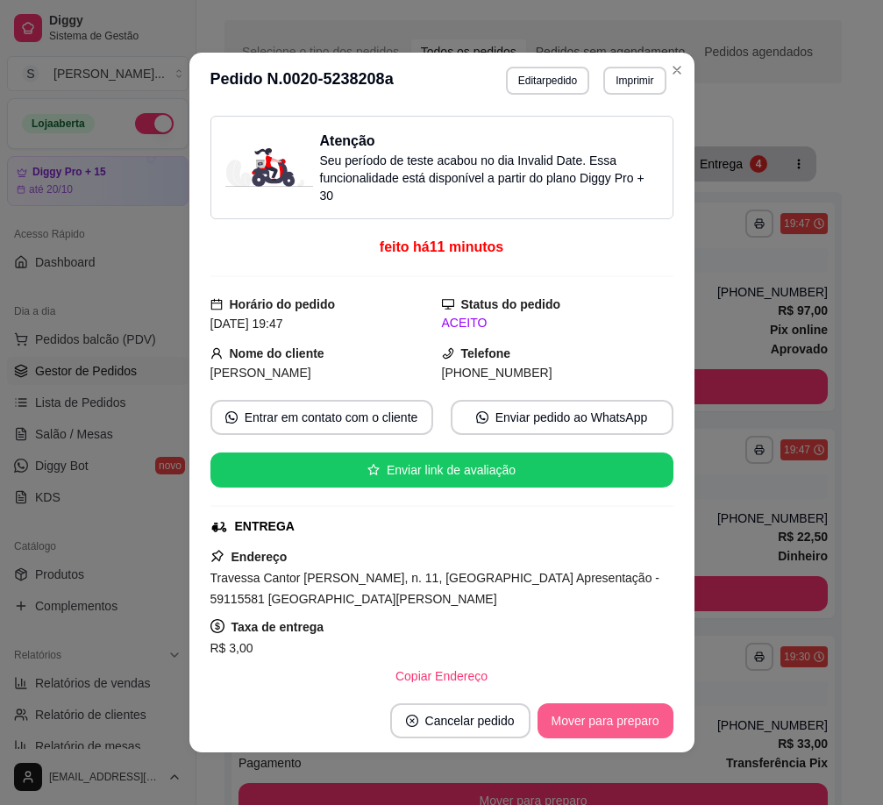
click at [643, 707] on button "Mover para preparo" at bounding box center [605, 720] width 136 height 35
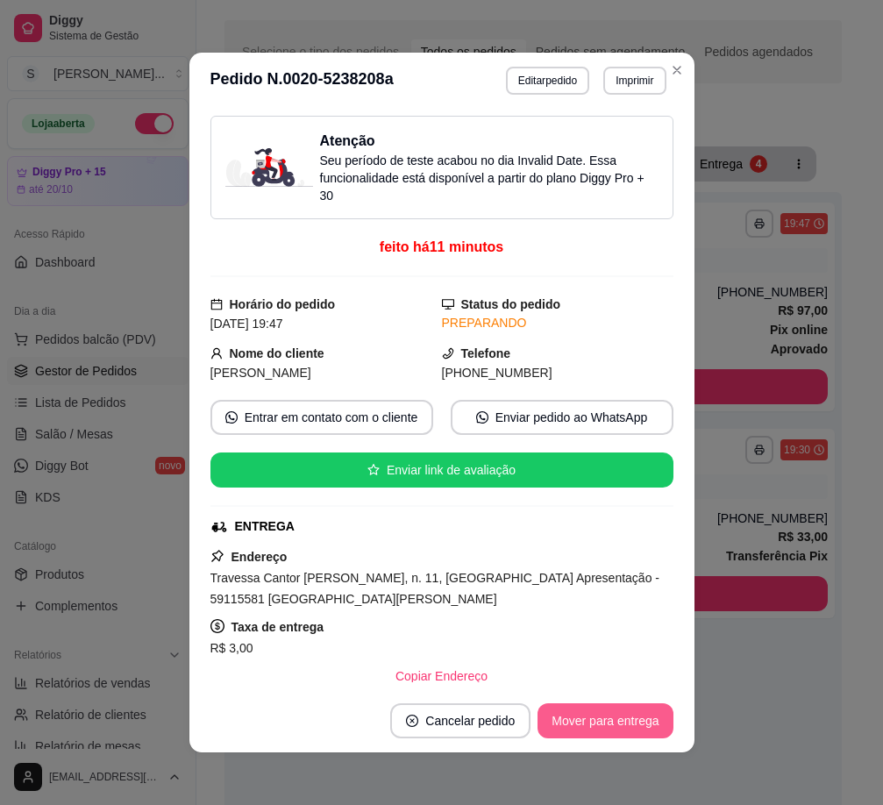
click at [643, 712] on button "Mover para entrega" at bounding box center [604, 720] width 135 height 35
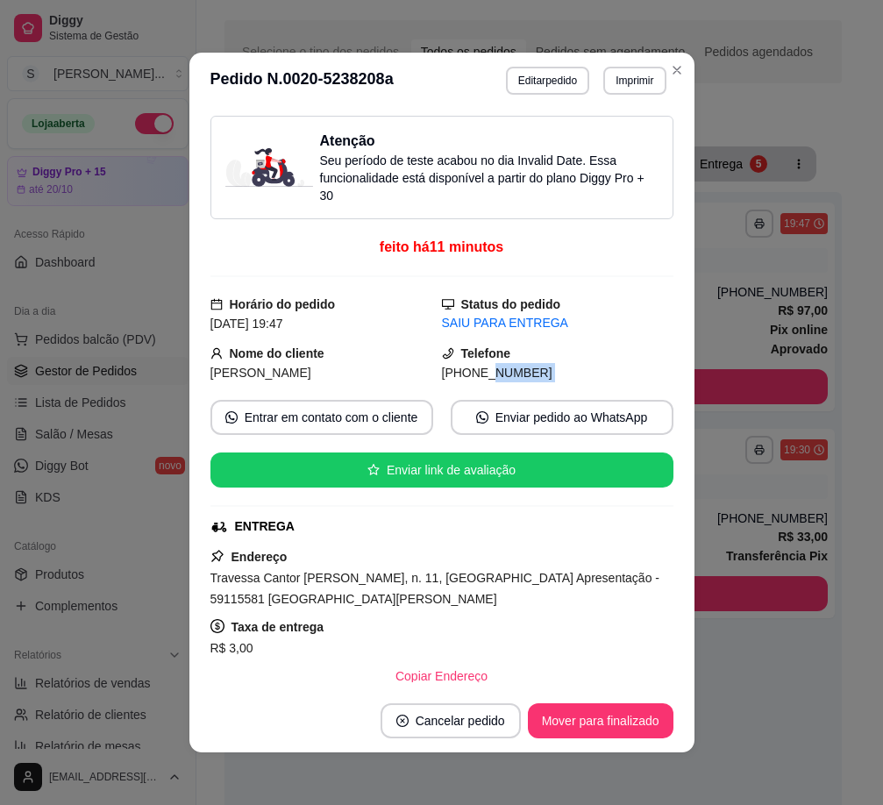
drag, startPoint x: 465, startPoint y: 375, endPoint x: 529, endPoint y: 383, distance: 64.5
click at [529, 383] on div "Atenção Seu período de teste acabou no dia Invalid Date . Essa funcionalidade e…" at bounding box center [441, 399] width 463 height 566
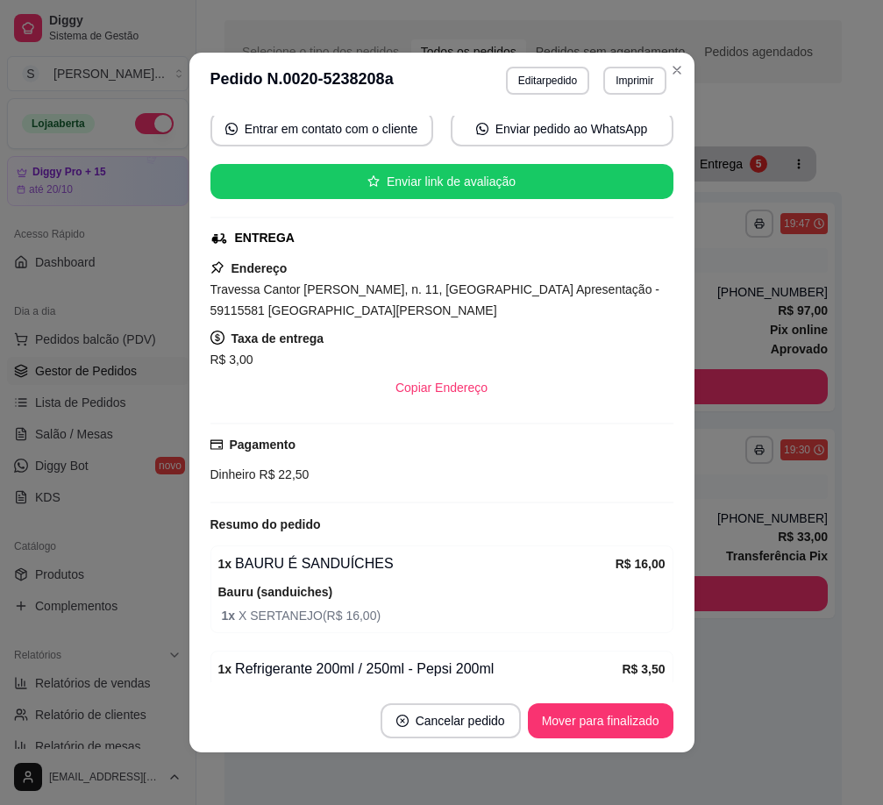
scroll to position [351, 0]
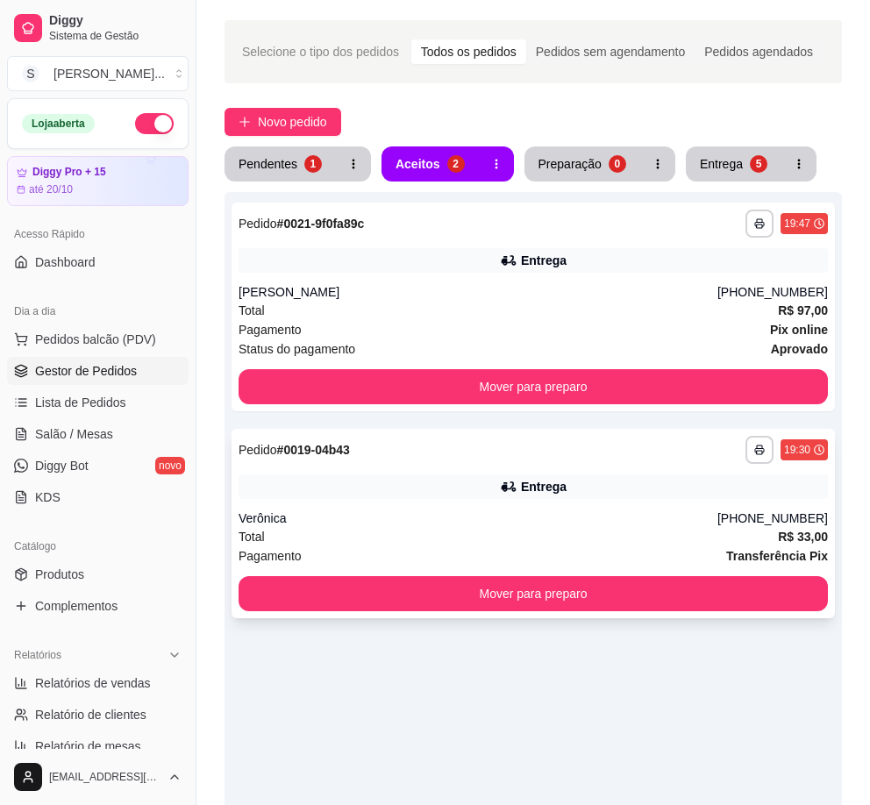
click at [627, 498] on div "Entrega" at bounding box center [532, 486] width 589 height 25
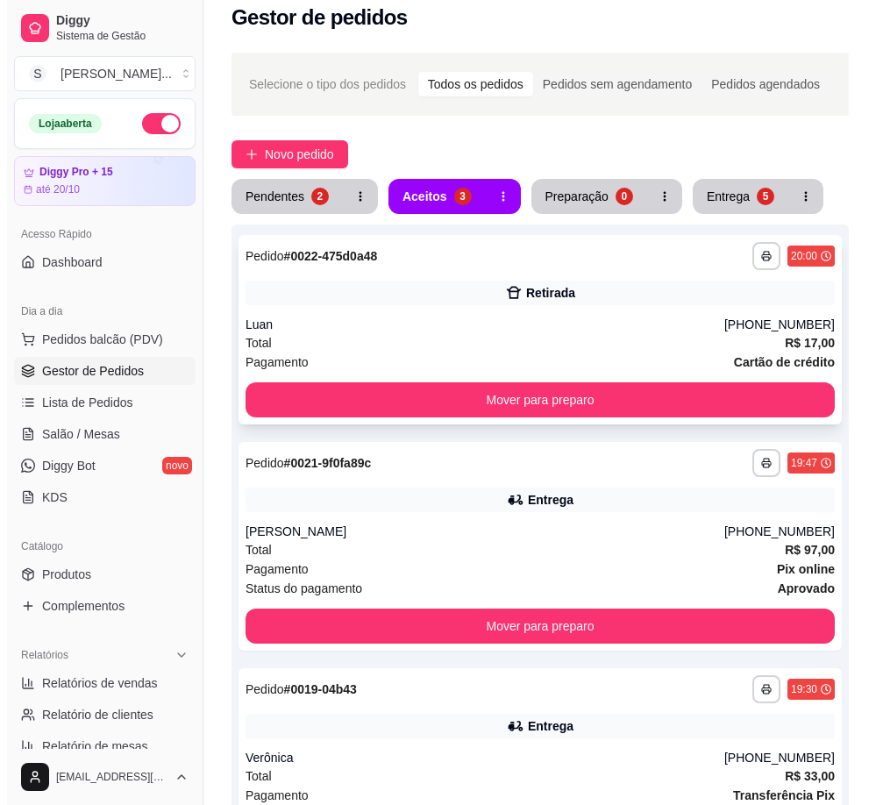
scroll to position [0, 0]
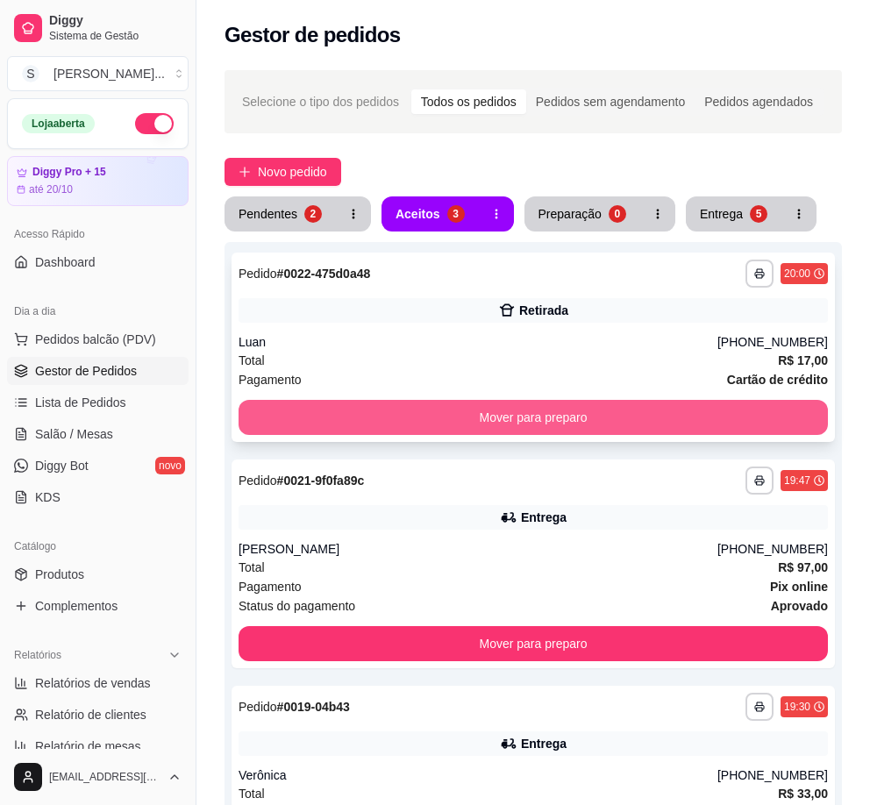
click at [617, 411] on button "Mover para preparo" at bounding box center [532, 417] width 589 height 35
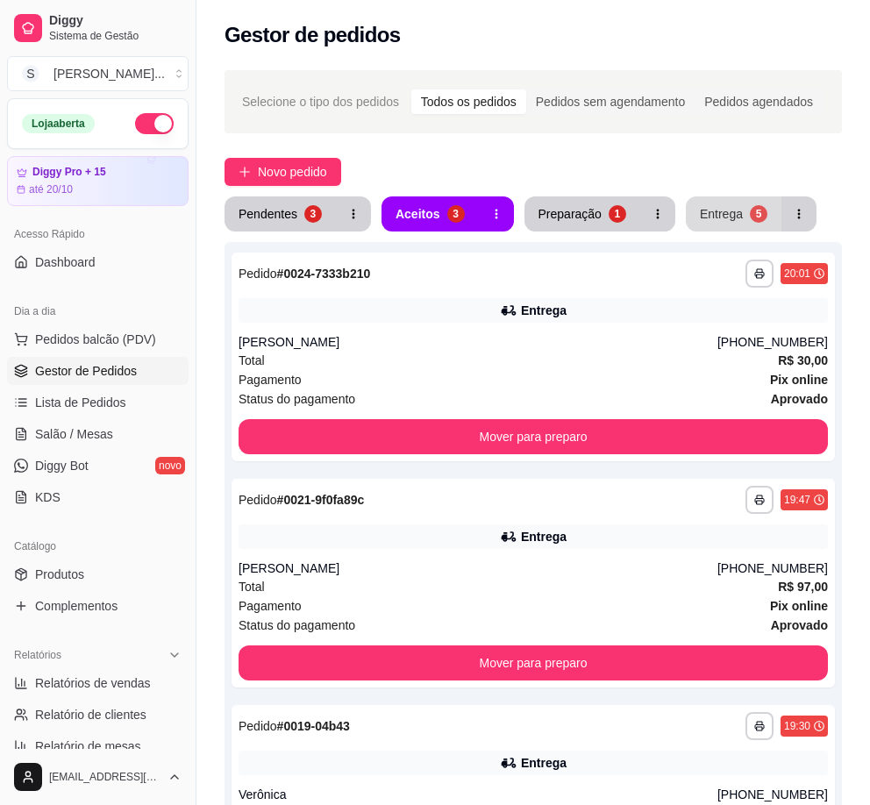
click at [728, 215] on div "Entrega" at bounding box center [720, 214] width 43 height 18
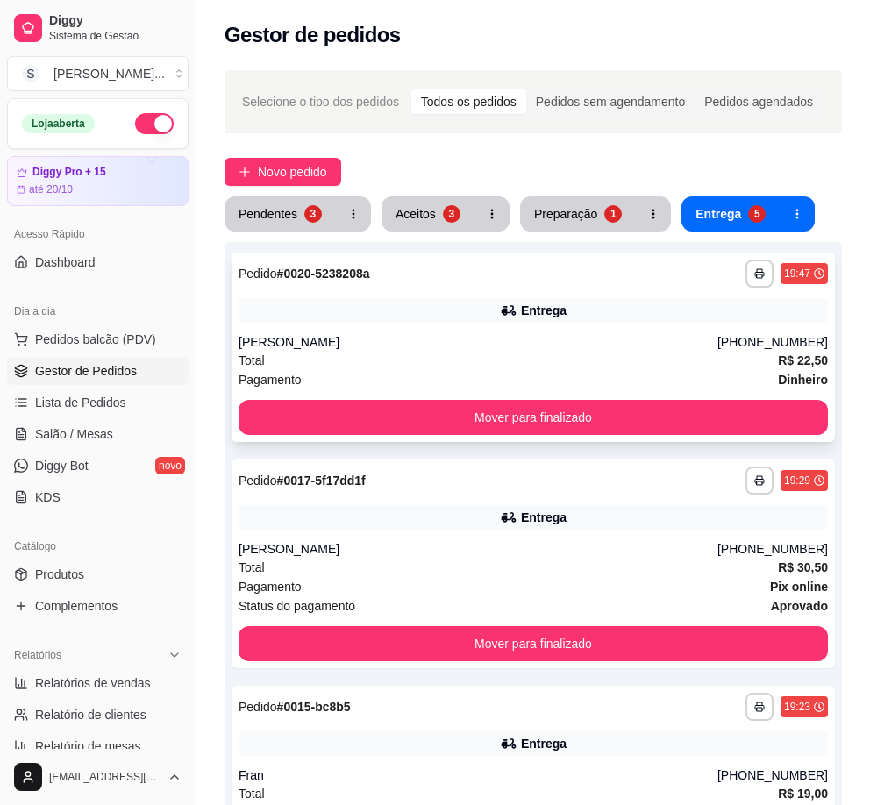
click at [638, 323] on div "**********" at bounding box center [532, 346] width 603 height 189
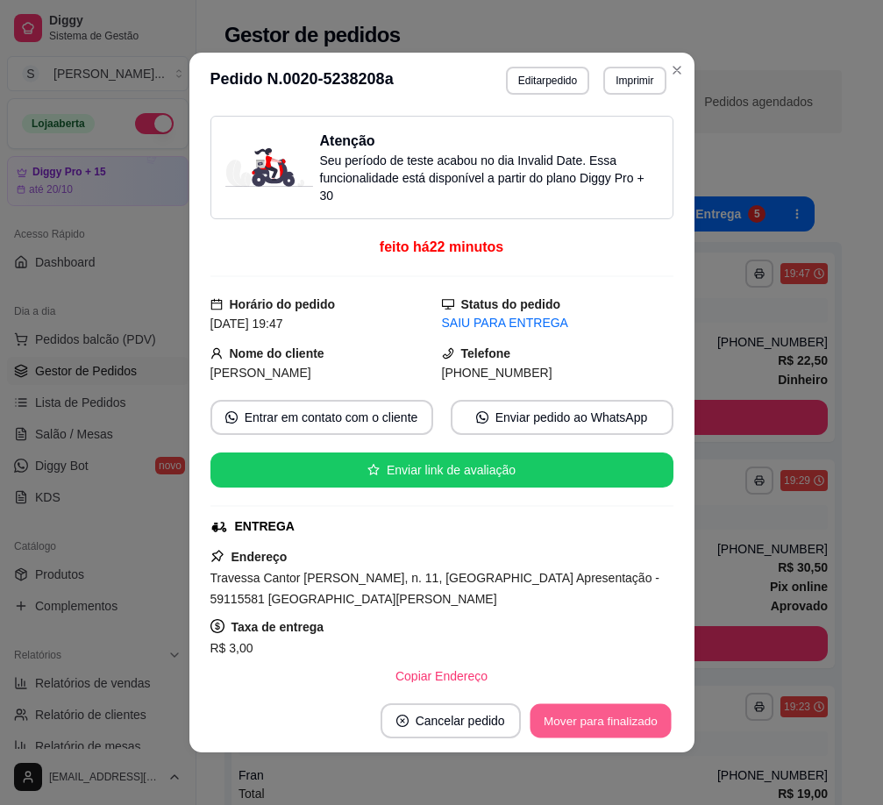
click at [618, 731] on button "Mover para finalizado" at bounding box center [599, 721] width 141 height 34
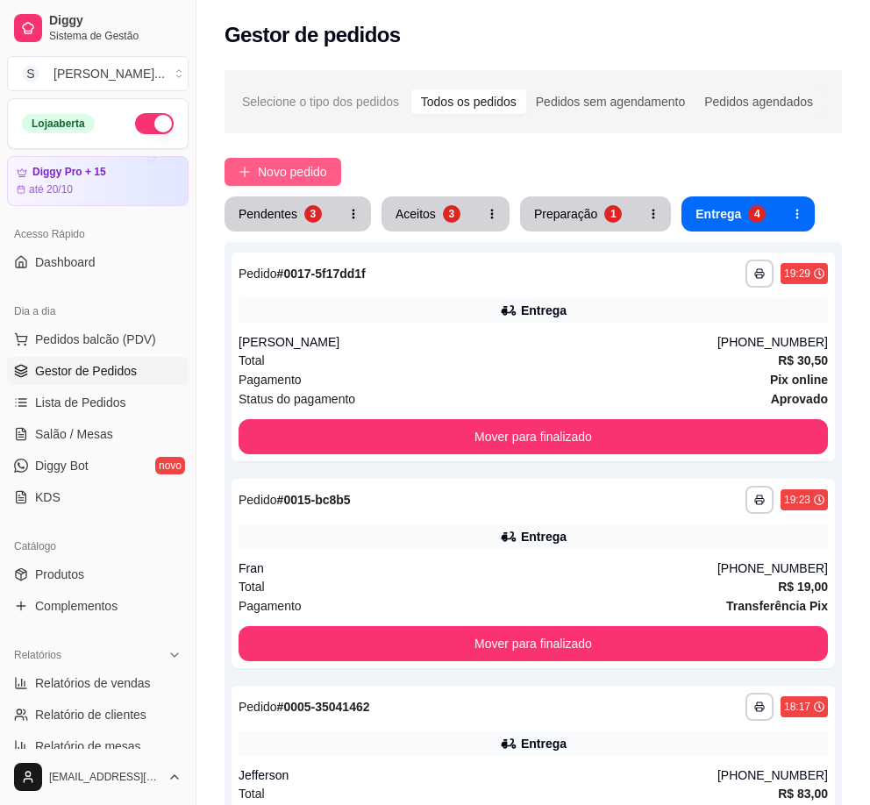
click at [302, 160] on button "Novo pedido" at bounding box center [282, 172] width 117 height 28
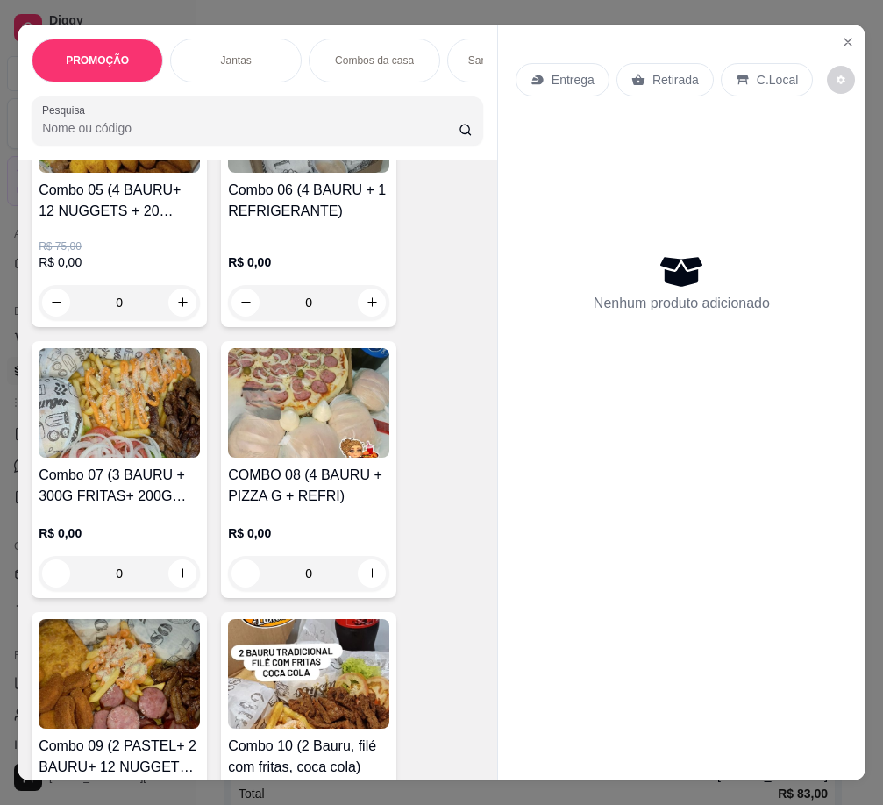
scroll to position [1315, 0]
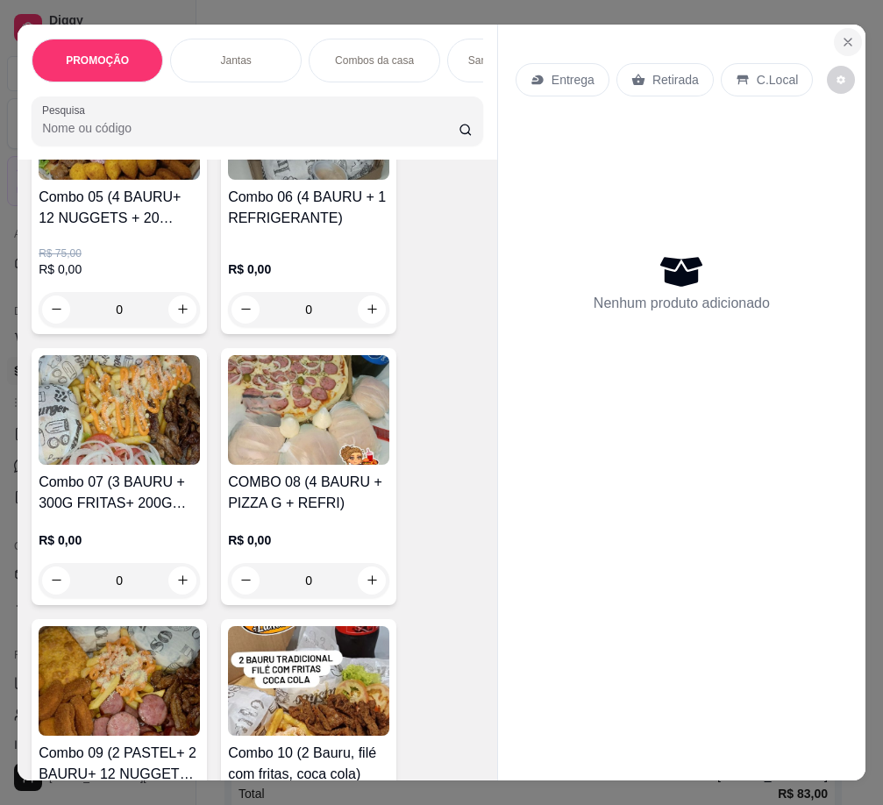
click at [812, 34] on button "Close" at bounding box center [848, 42] width 28 height 28
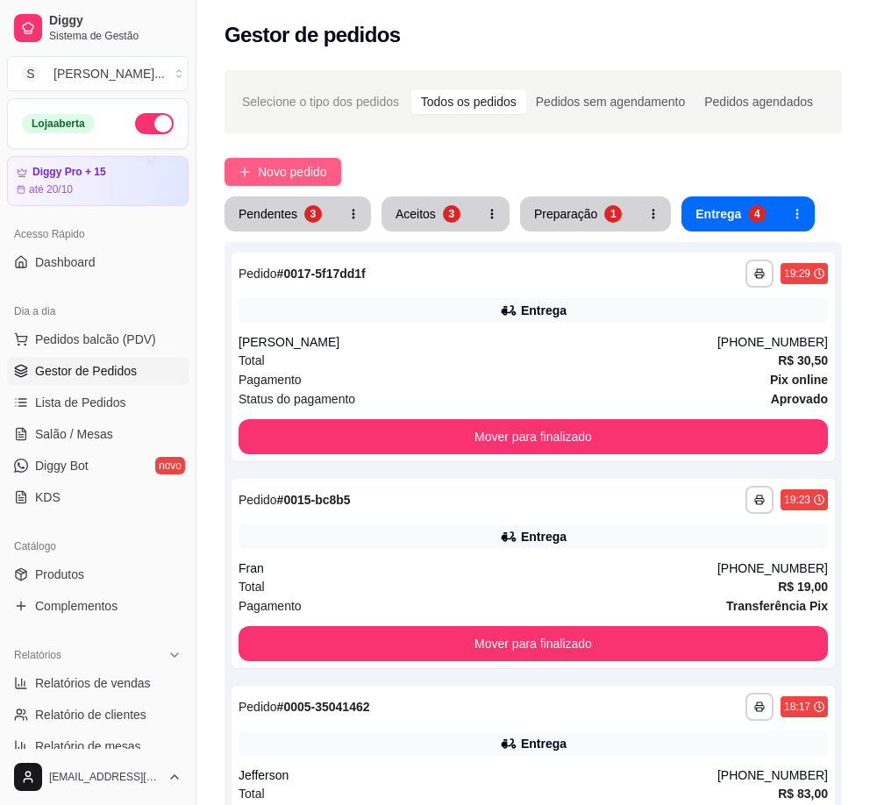
click at [252, 164] on button "Novo pedido" at bounding box center [282, 172] width 117 height 28
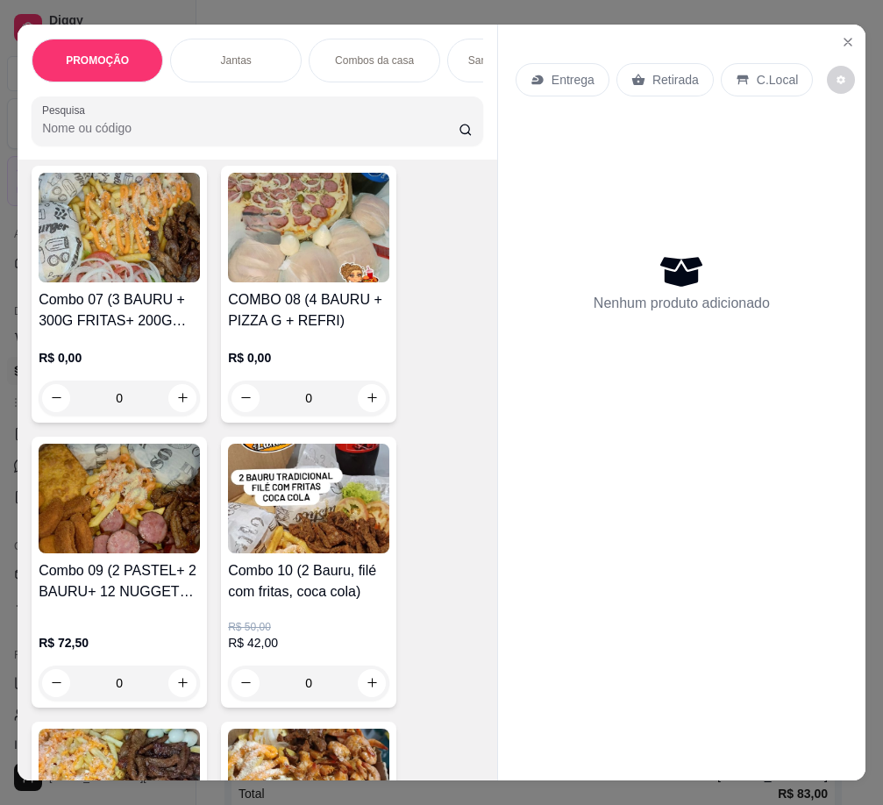
scroll to position [1490, 0]
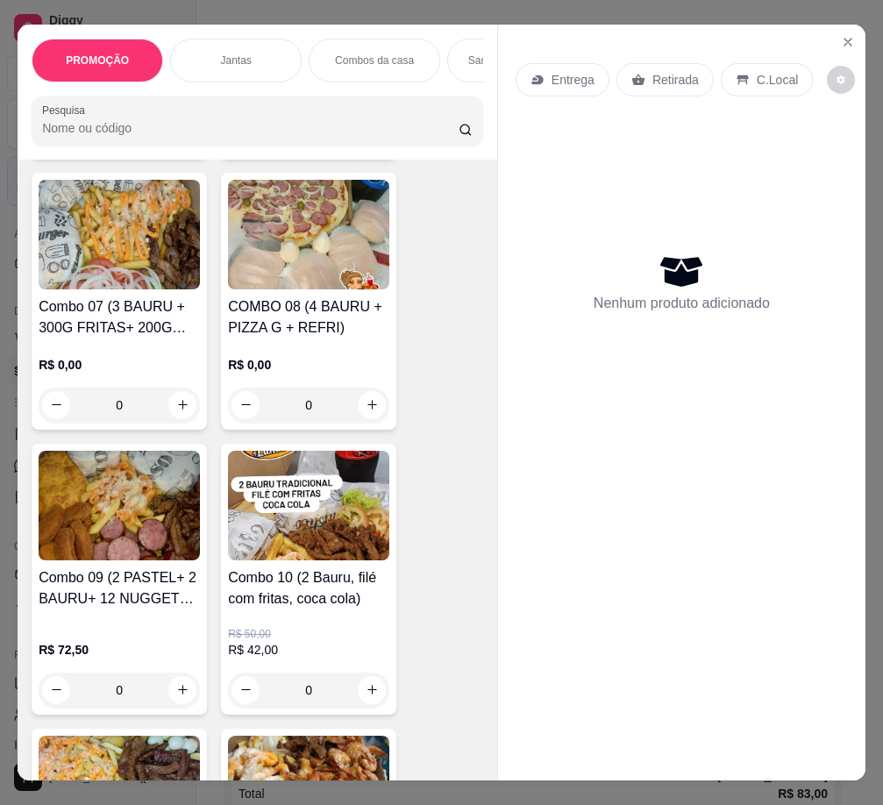
click at [120, 352] on div "R$ 0,00 0" at bounding box center [119, 380] width 161 height 84
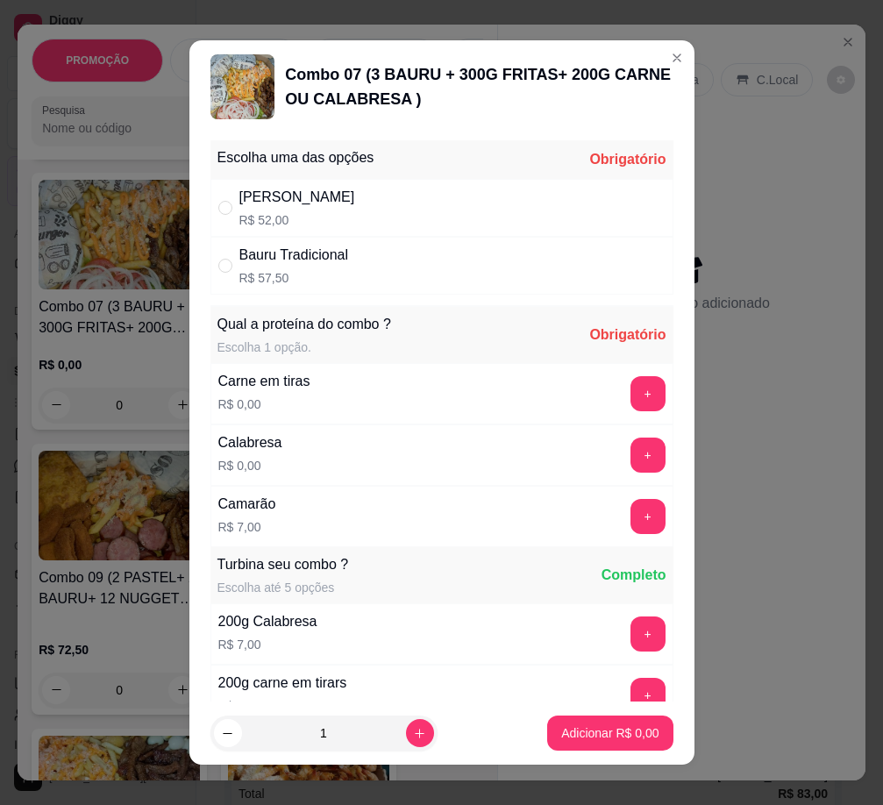
click at [326, 208] on div "[PERSON_NAME]" at bounding box center [297, 197] width 116 height 21
radio input "true"
click at [630, 384] on button "+" at bounding box center [647, 393] width 34 height 34
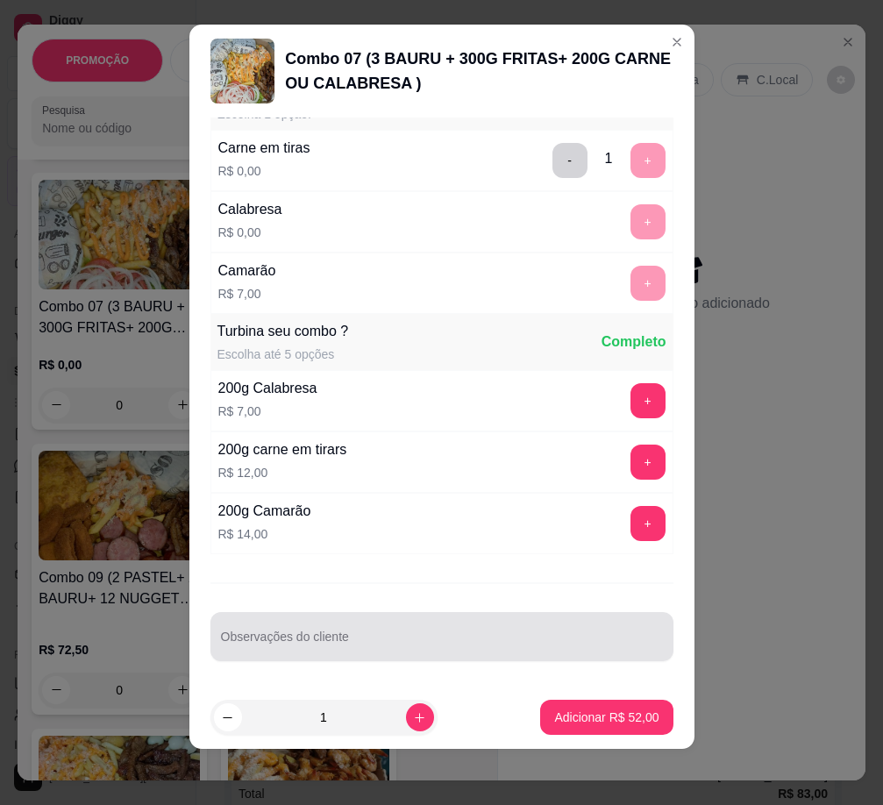
scroll to position [218, 0]
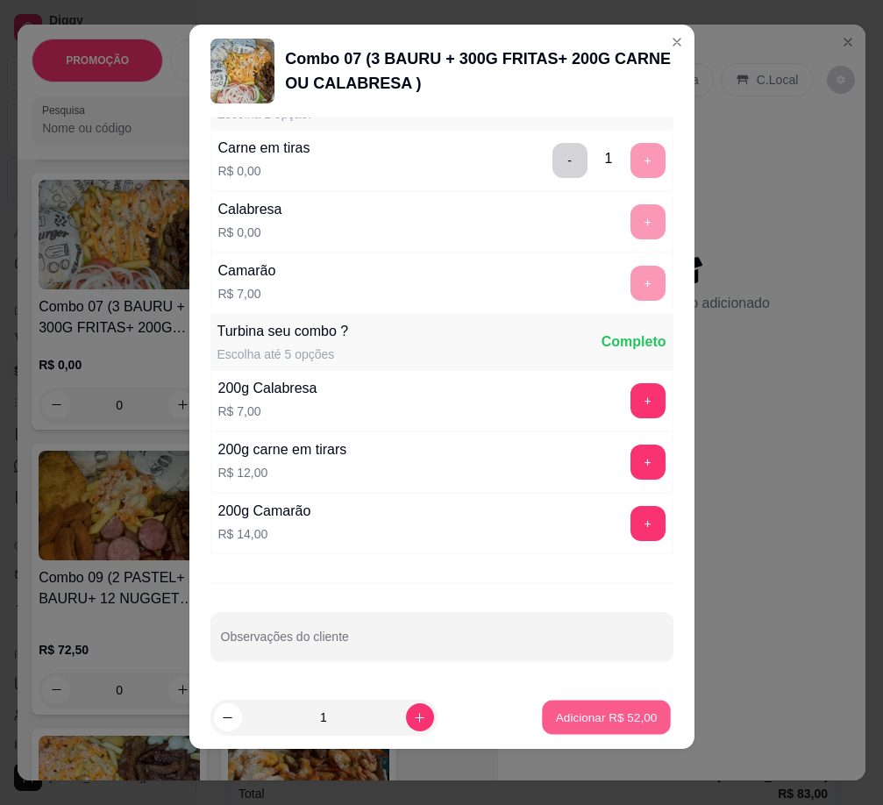
click at [586, 714] on p "Adicionar R$ 52,00" at bounding box center [607, 716] width 102 height 17
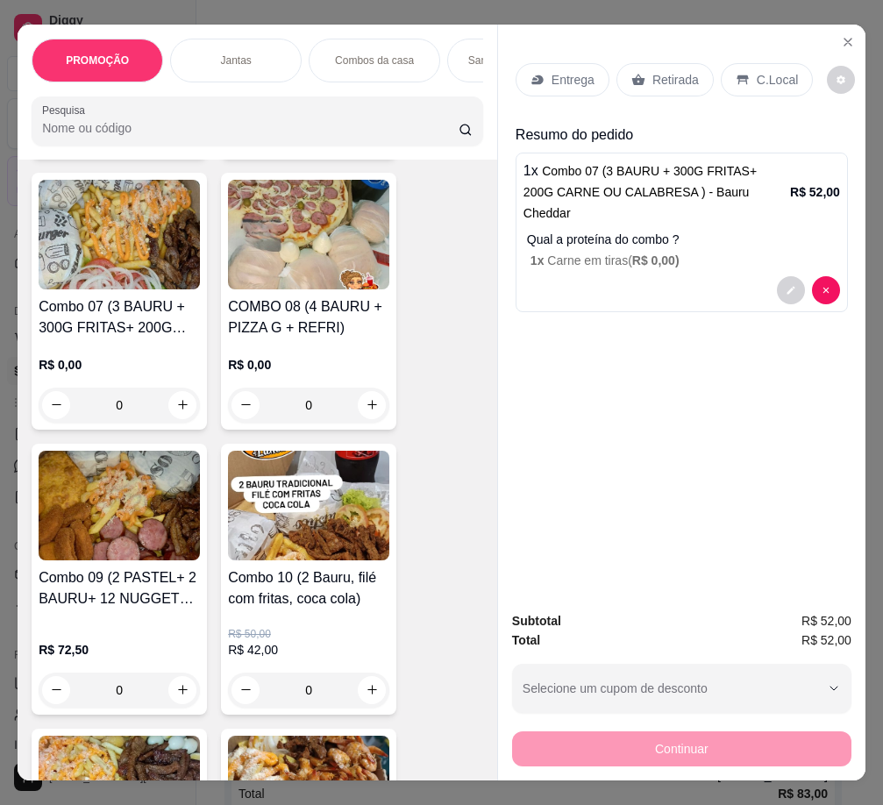
click at [542, 75] on div "Entrega" at bounding box center [562, 79] width 94 height 33
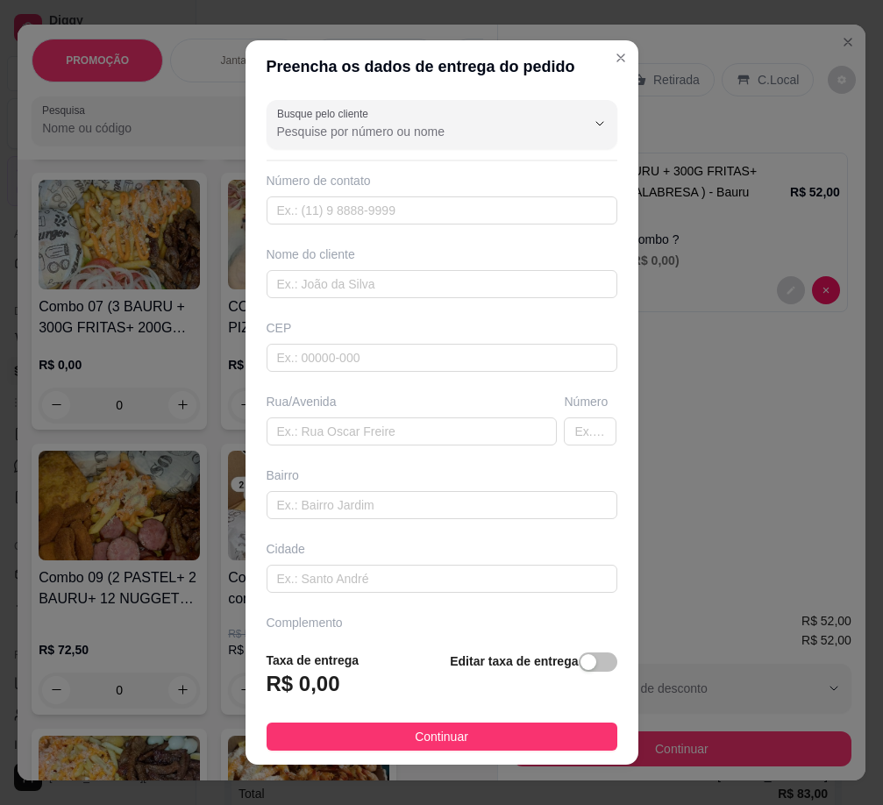
drag, startPoint x: 579, startPoint y: 660, endPoint x: 511, endPoint y: 665, distance: 68.6
click at [579, 660] on span "button" at bounding box center [598, 661] width 39 height 19
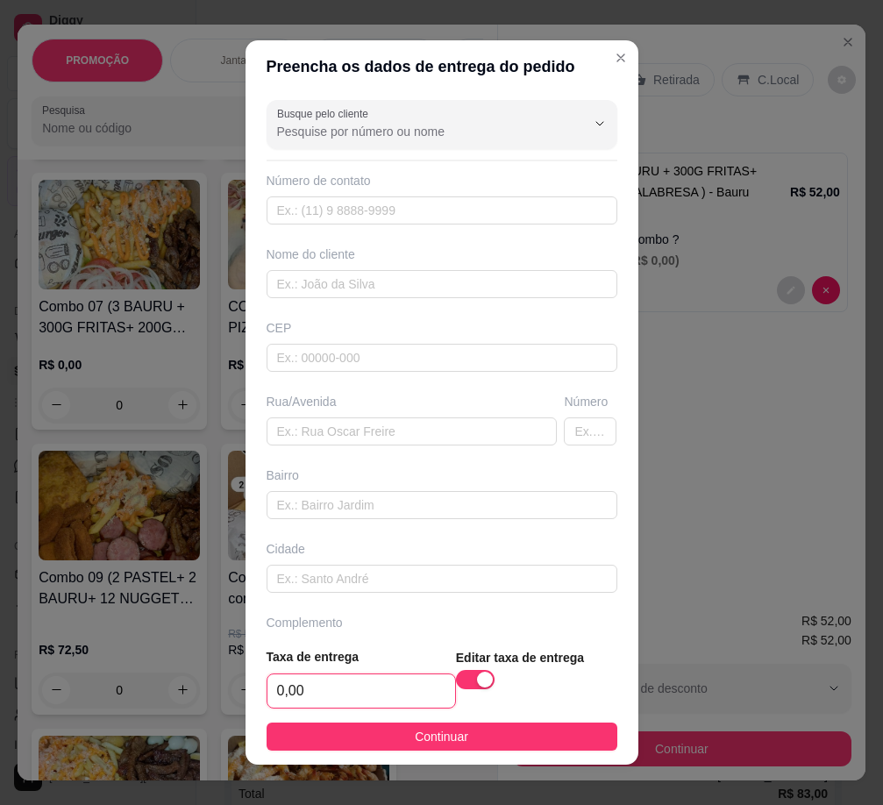
click at [365, 692] on input "0,00" at bounding box center [361, 690] width 188 height 33
type input "3,00"
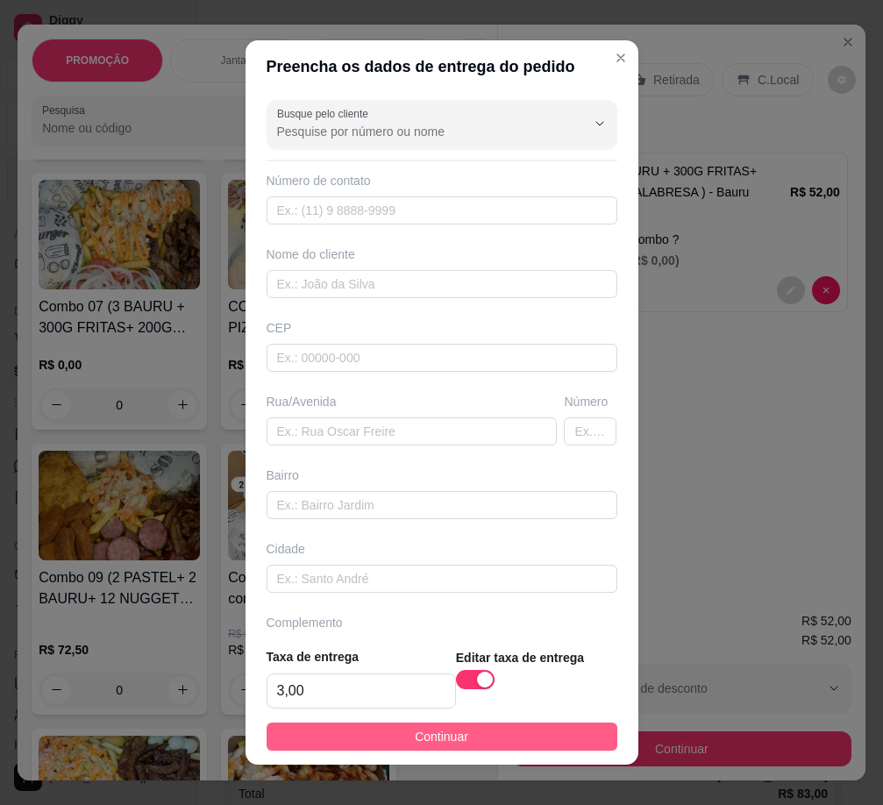
click at [415, 731] on span "Continuar" at bounding box center [441, 736] width 53 height 19
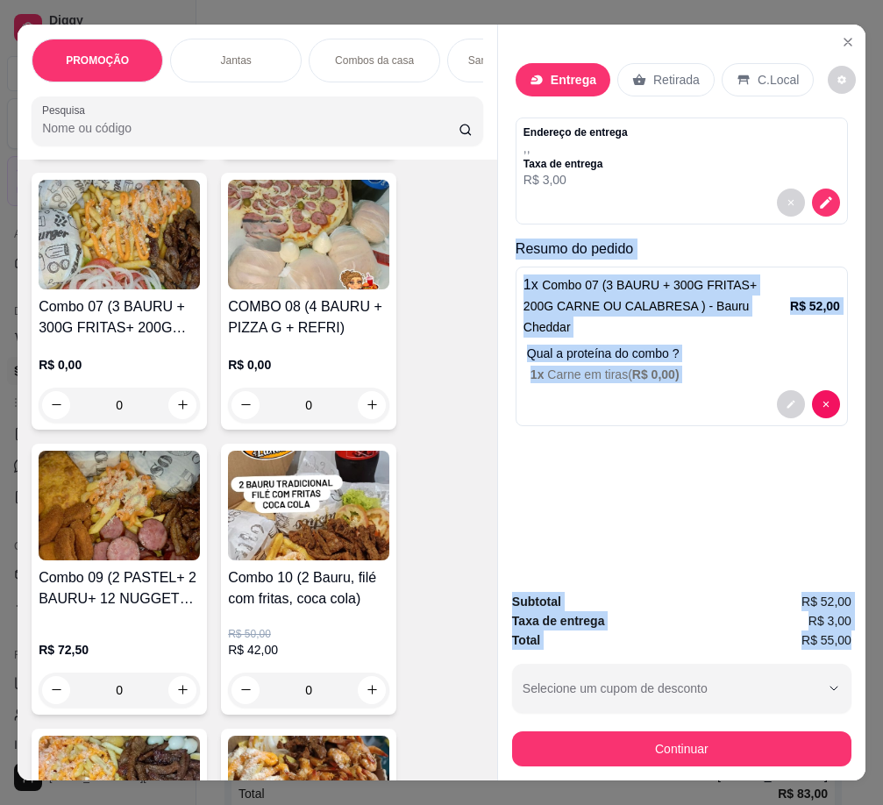
scroll to position [0, 10]
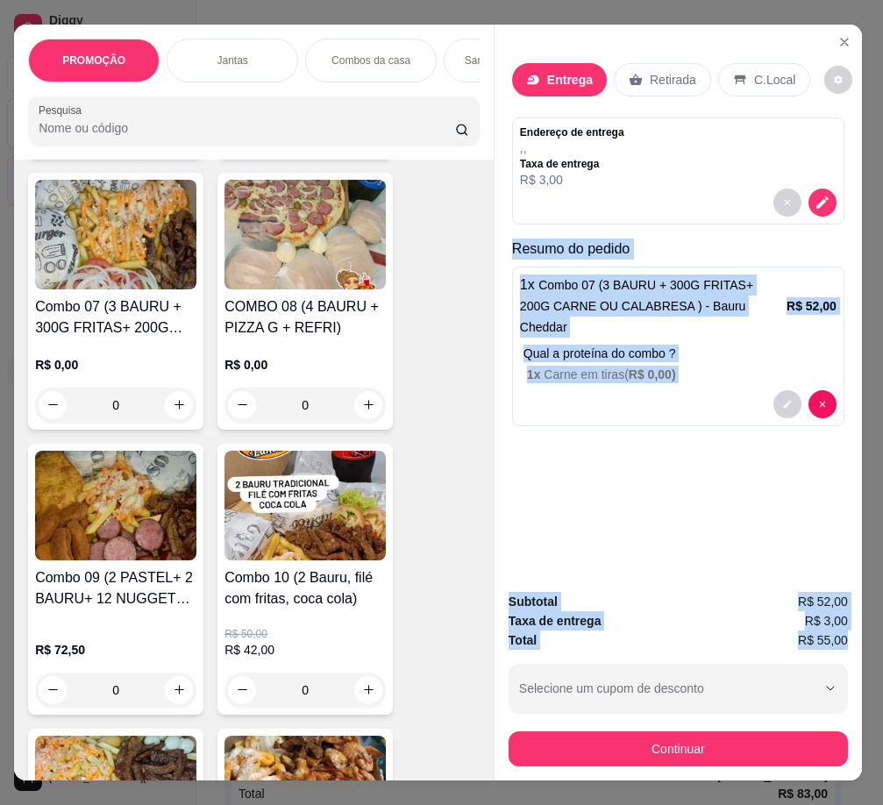
drag, startPoint x: 511, startPoint y: 244, endPoint x: 859, endPoint y: 634, distance: 522.7
click at [812, 634] on div "PROMOÇÃO Jantas Combos da casa Sanduíche é Bauru Cachorro quente 🌭 Pizzas Batat…" at bounding box center [441, 402] width 883 height 805
click at [812, 31] on button "Close" at bounding box center [844, 42] width 28 height 28
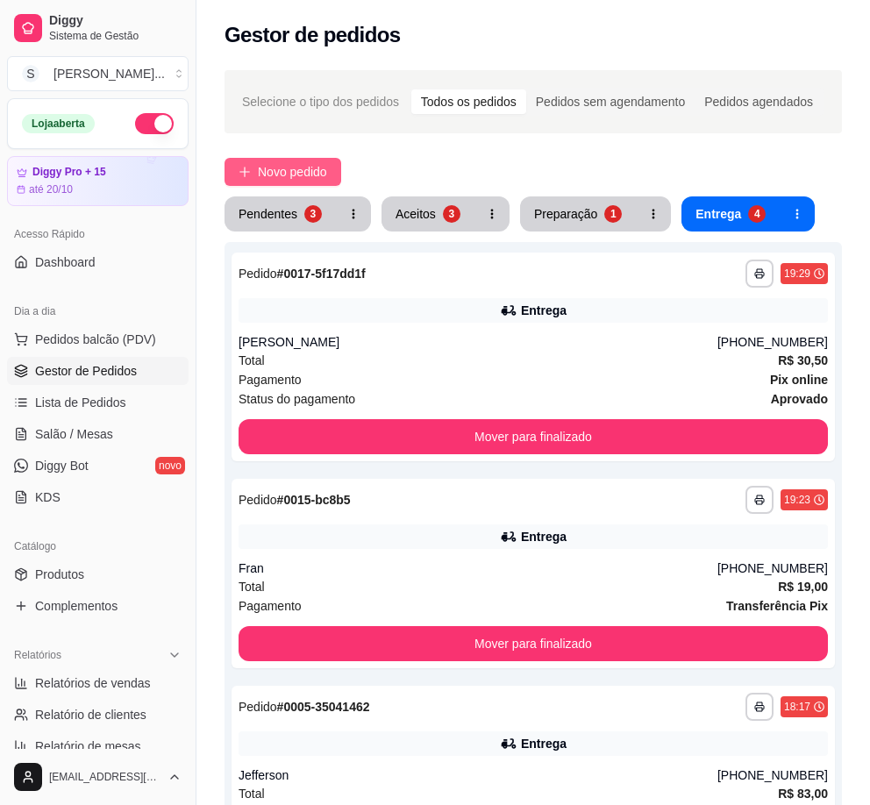
click at [256, 165] on button "Novo pedido" at bounding box center [282, 172] width 117 height 28
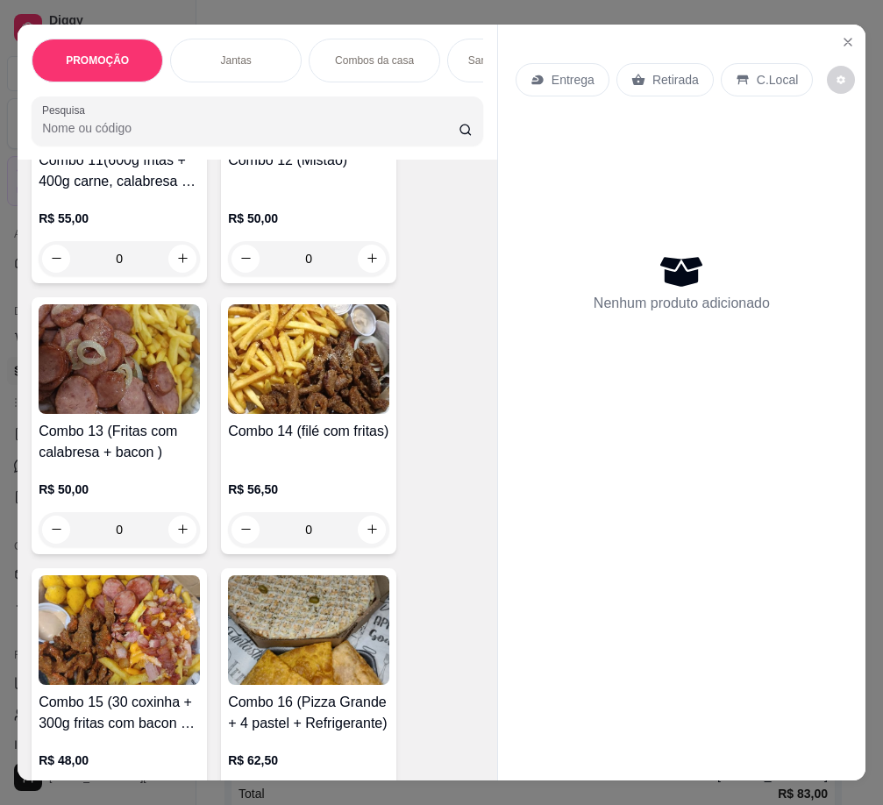
scroll to position [2191, 0]
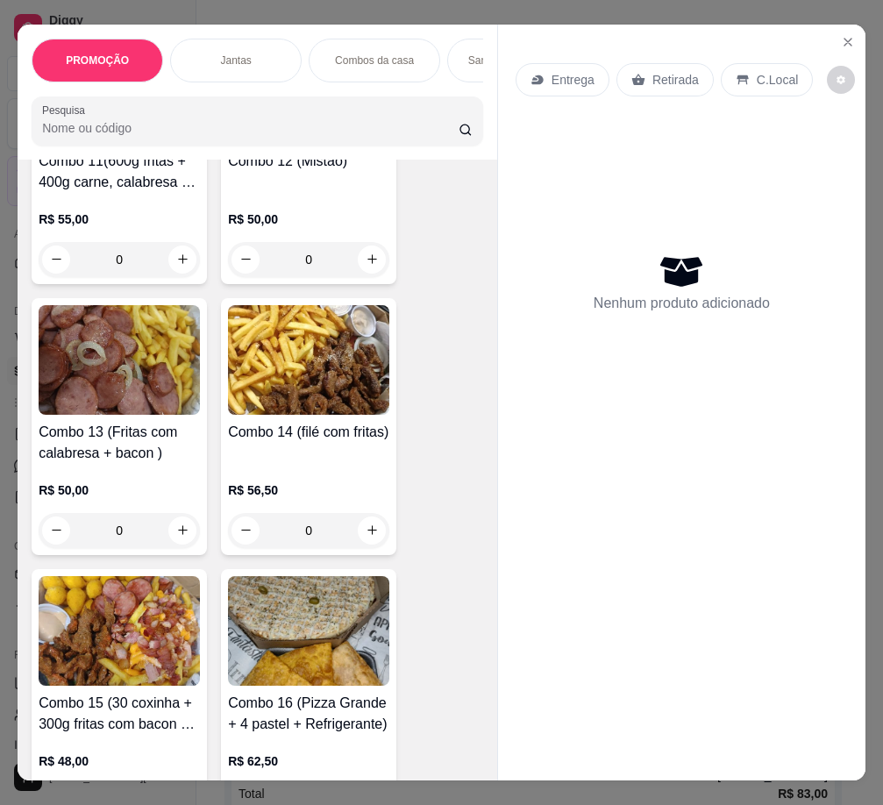
click at [301, 428] on h4 "Combo 14 (filé com fritas)" at bounding box center [308, 432] width 161 height 21
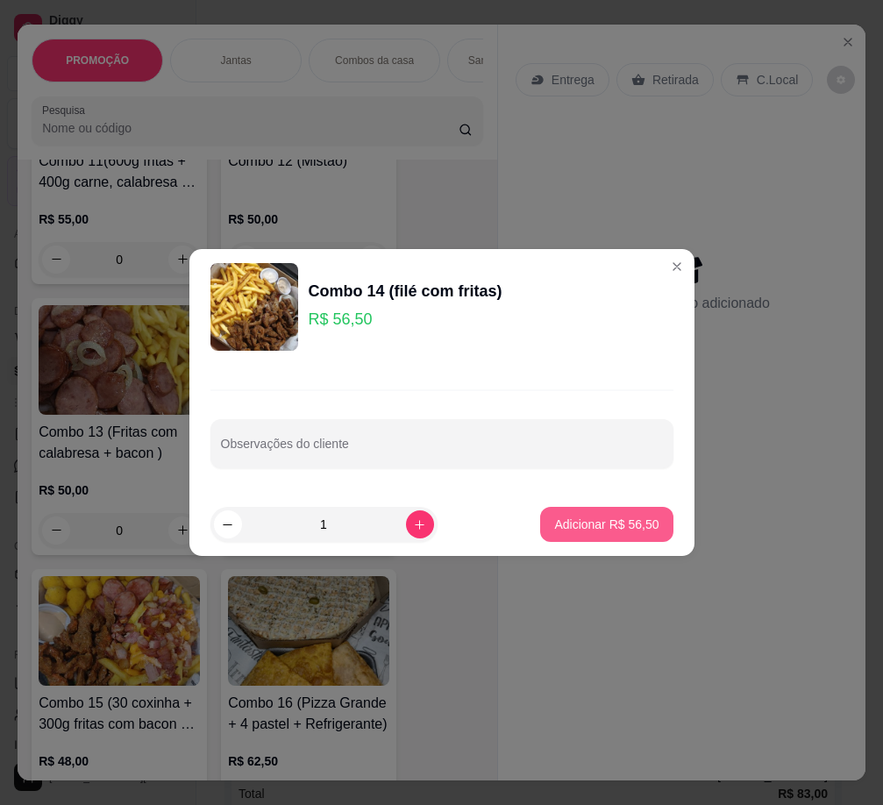
click at [598, 522] on p "Adicionar R$ 56,50" at bounding box center [606, 524] width 104 height 18
type input "1"
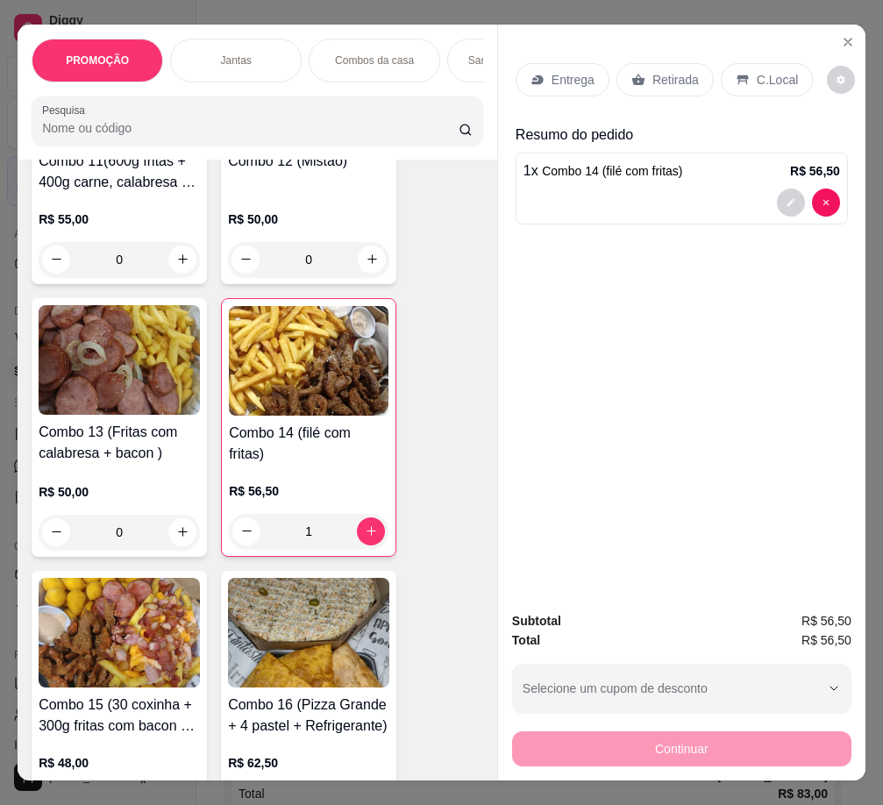
click at [551, 78] on p "Entrega" at bounding box center [572, 80] width 43 height 18
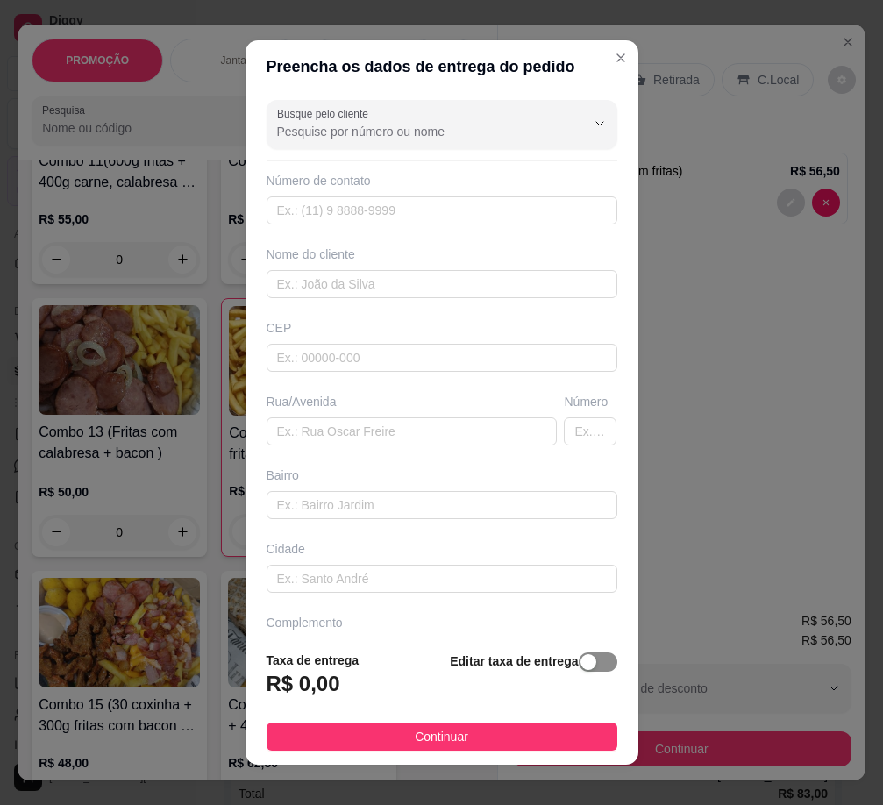
click at [585, 656] on span "button" at bounding box center [598, 661] width 39 height 19
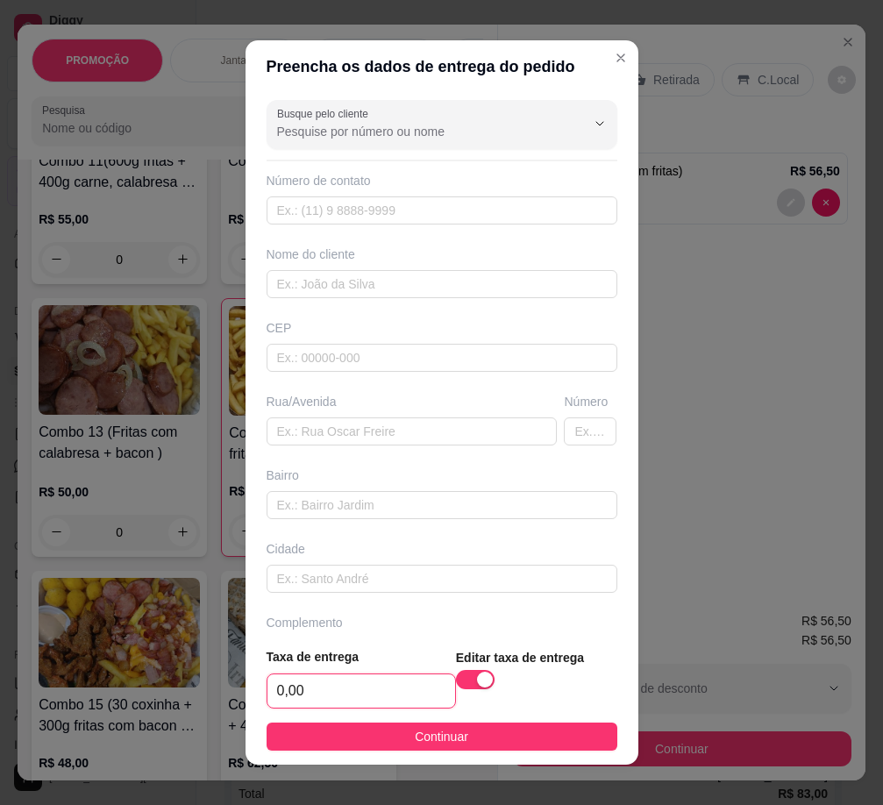
click at [387, 692] on input "0,00" at bounding box center [361, 690] width 188 height 33
type input "3,00"
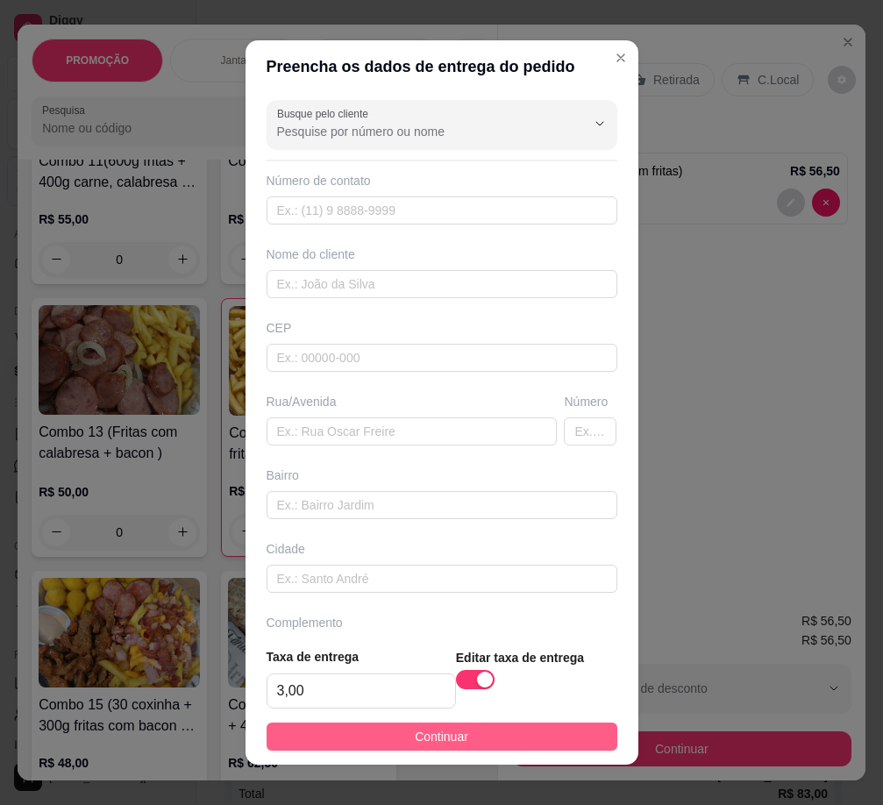
click at [432, 737] on span "Continuar" at bounding box center [441, 736] width 53 height 19
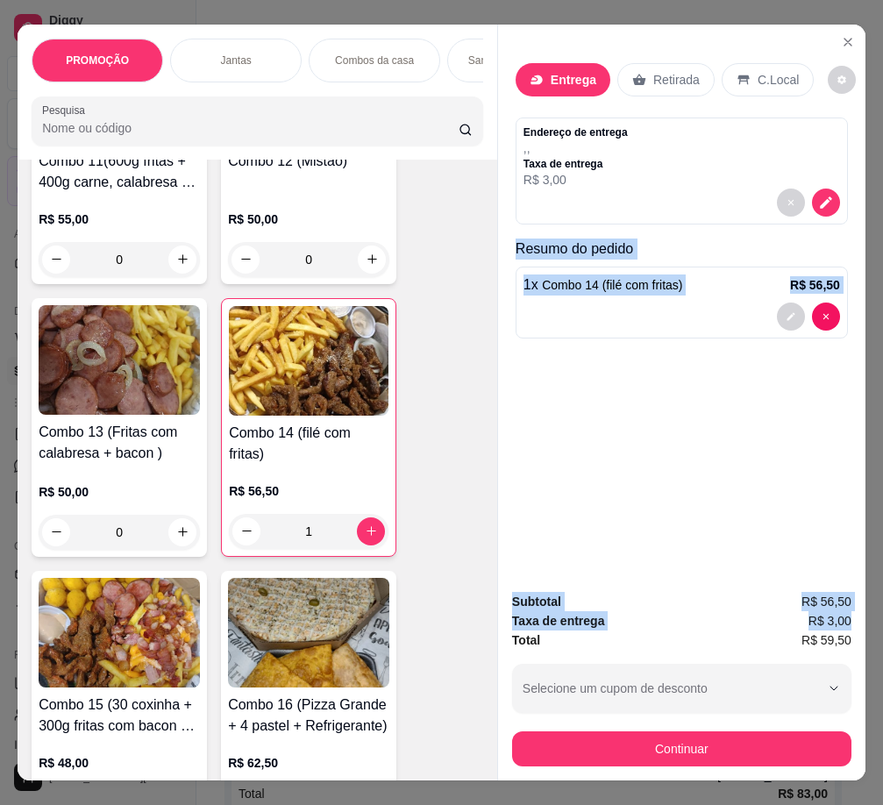
scroll to position [0, 10]
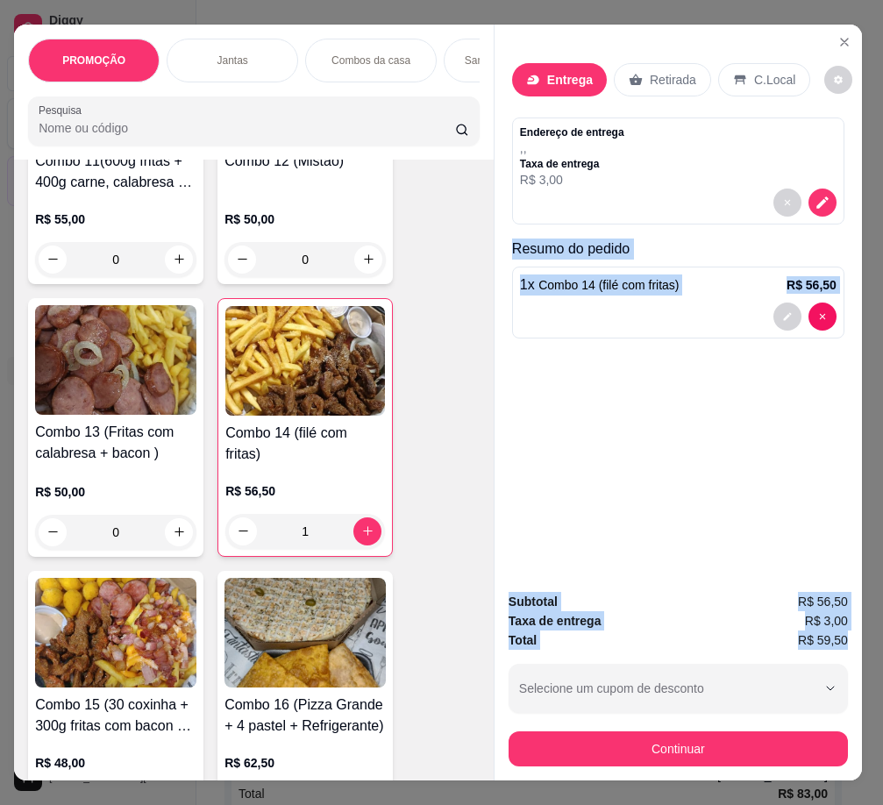
drag, startPoint x: 505, startPoint y: 236, endPoint x: 848, endPoint y: 639, distance: 529.2
click at [812, 639] on div "Entrega Retirada C.Local Endereço de entrega , , Taxa de entrega R$ 3,00 Resumo…" at bounding box center [678, 403] width 368 height 756
click at [809, 188] on button "decrease-product-quantity" at bounding box center [822, 202] width 28 height 28
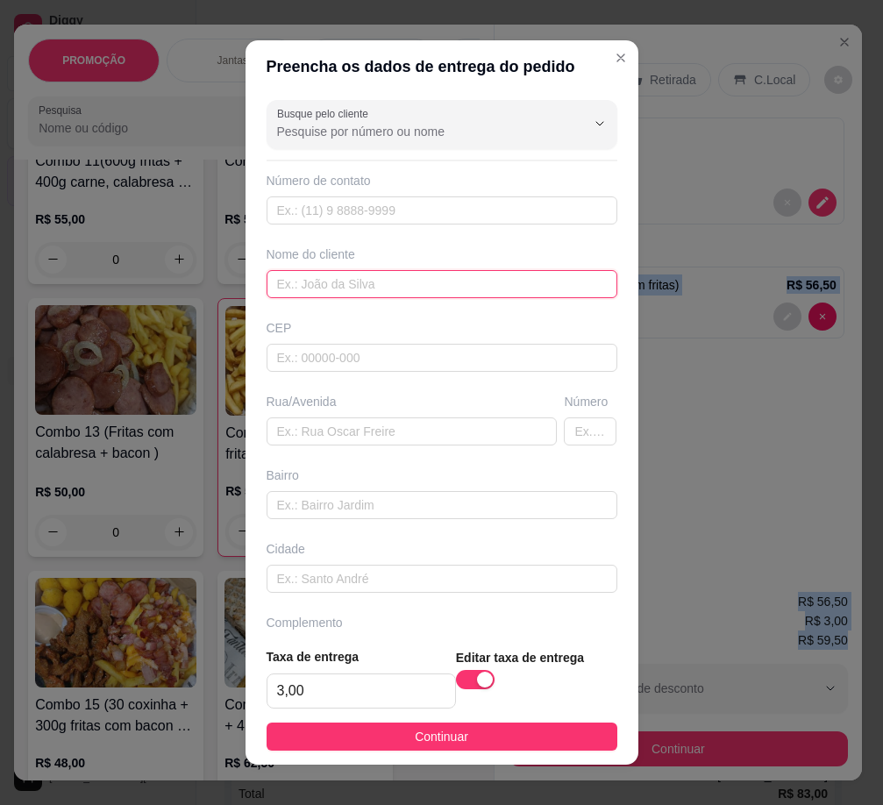
click at [365, 287] on input "text" at bounding box center [441, 284] width 351 height 28
paste input "Josy"
type input "Josy"
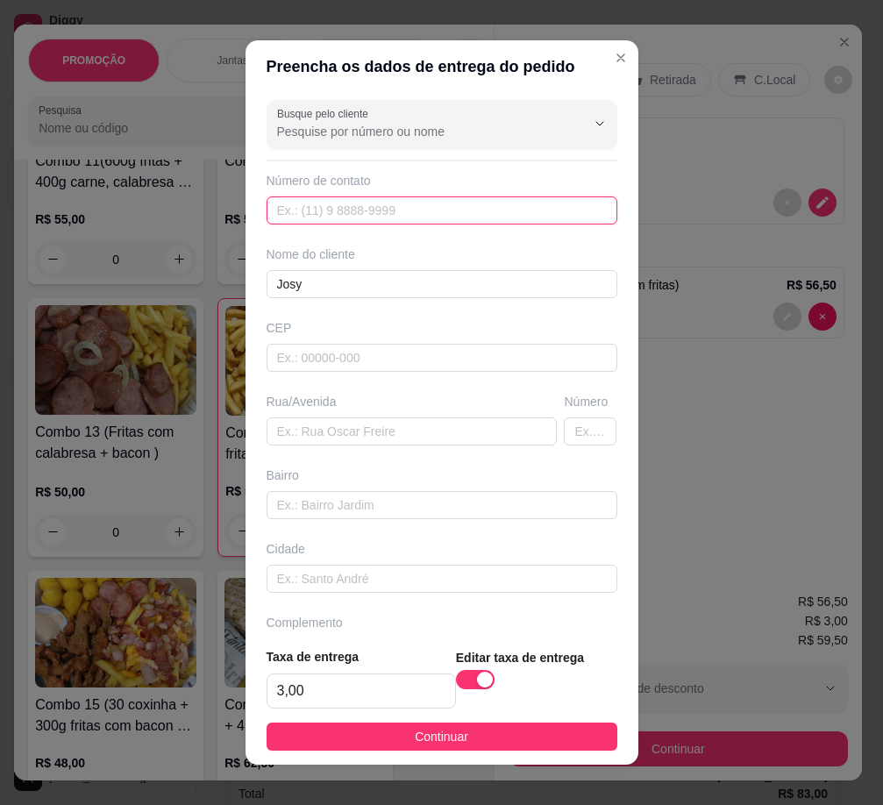
drag, startPoint x: 343, startPoint y: 208, endPoint x: 325, endPoint y: 212, distance: 18.1
click at [343, 208] on input "text" at bounding box center [441, 210] width 351 height 28
paste input "[PHONE_NUMBER]"
type input "[PHONE_NUMBER]"
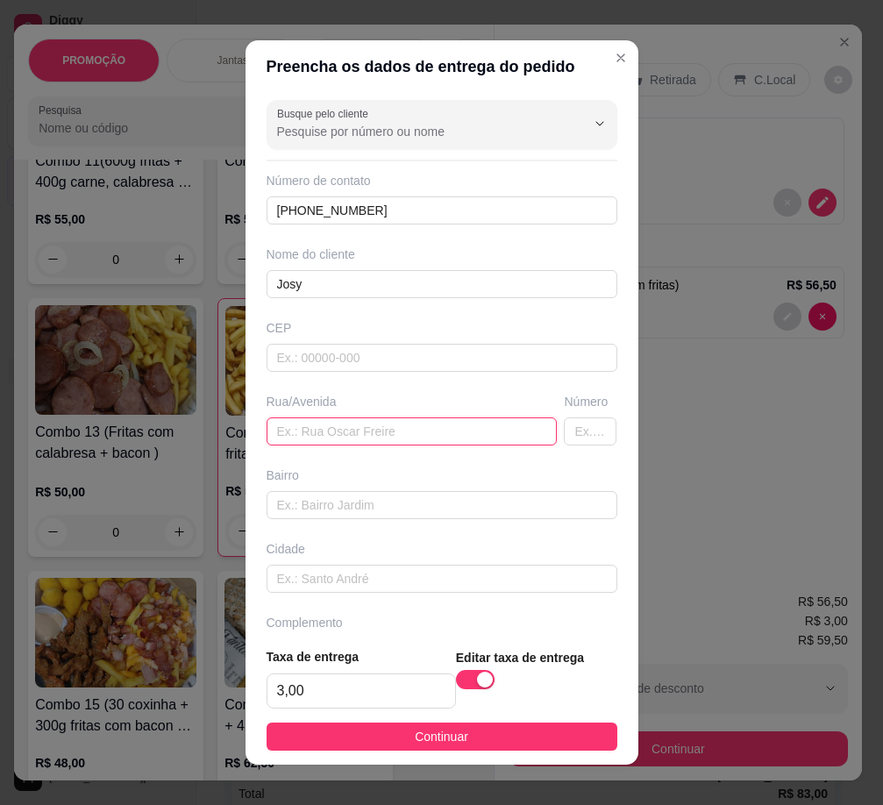
click at [356, 438] on input "text" at bounding box center [411, 431] width 291 height 28
paste input "[STREET_ADDRESS][PERSON_NAME]"
type input "[STREET_ADDRESS][PERSON_NAME]"
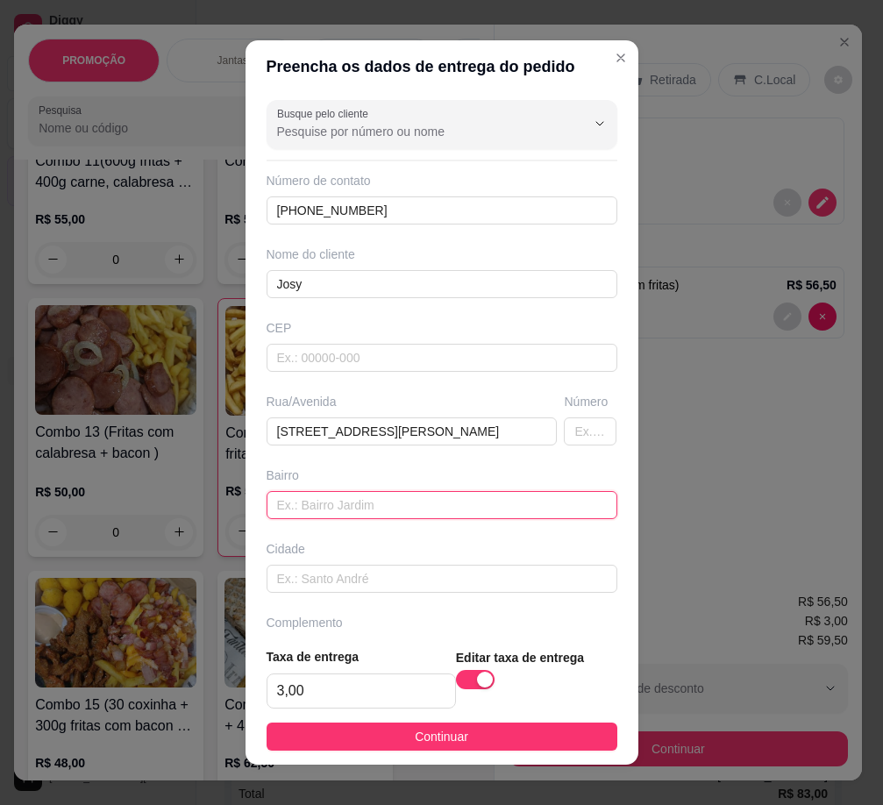
click at [394, 515] on input "text" at bounding box center [441, 505] width 351 height 28
paste input "Nossa senhora da apresentação"
type input "Nossa senhora da apresentação"
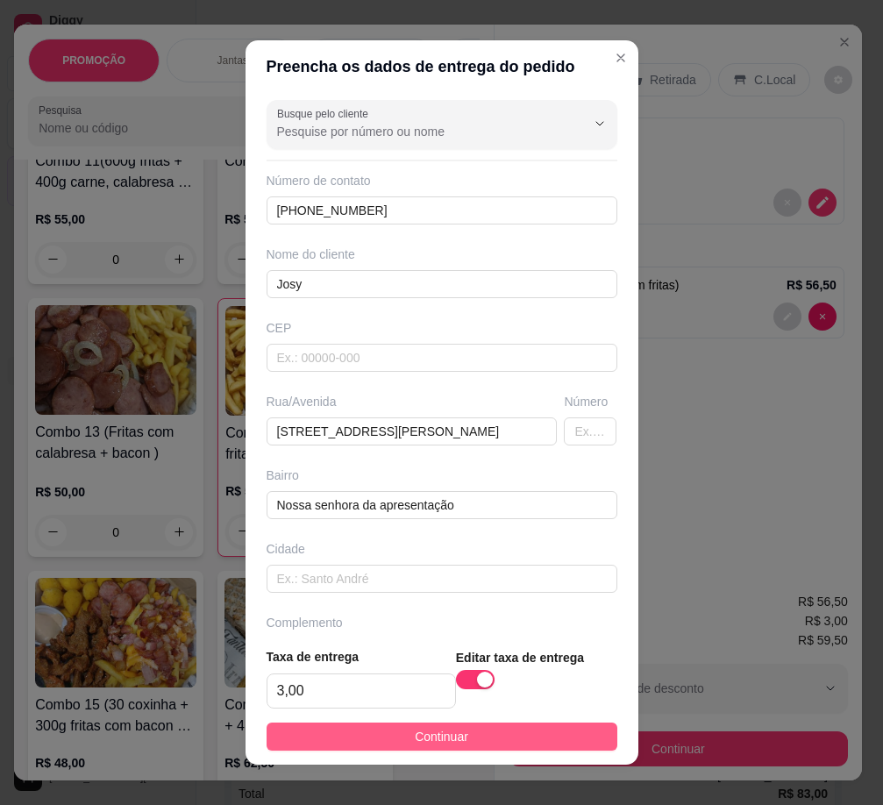
click at [420, 736] on span "Continuar" at bounding box center [441, 736] width 53 height 19
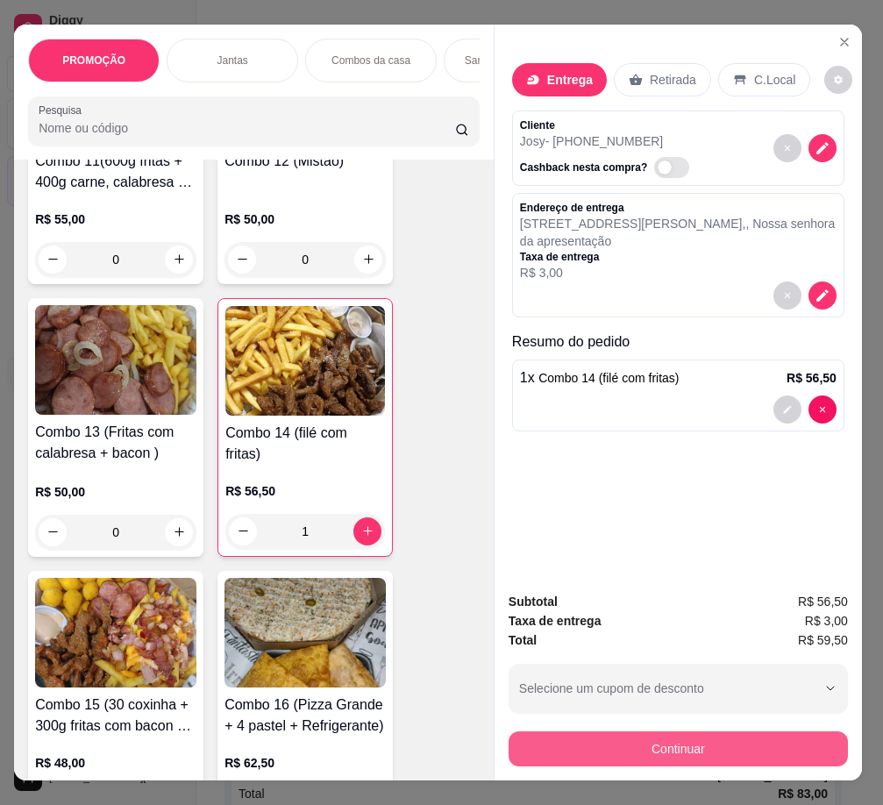
click at [743, 738] on button "Continuar" at bounding box center [677, 748] width 339 height 35
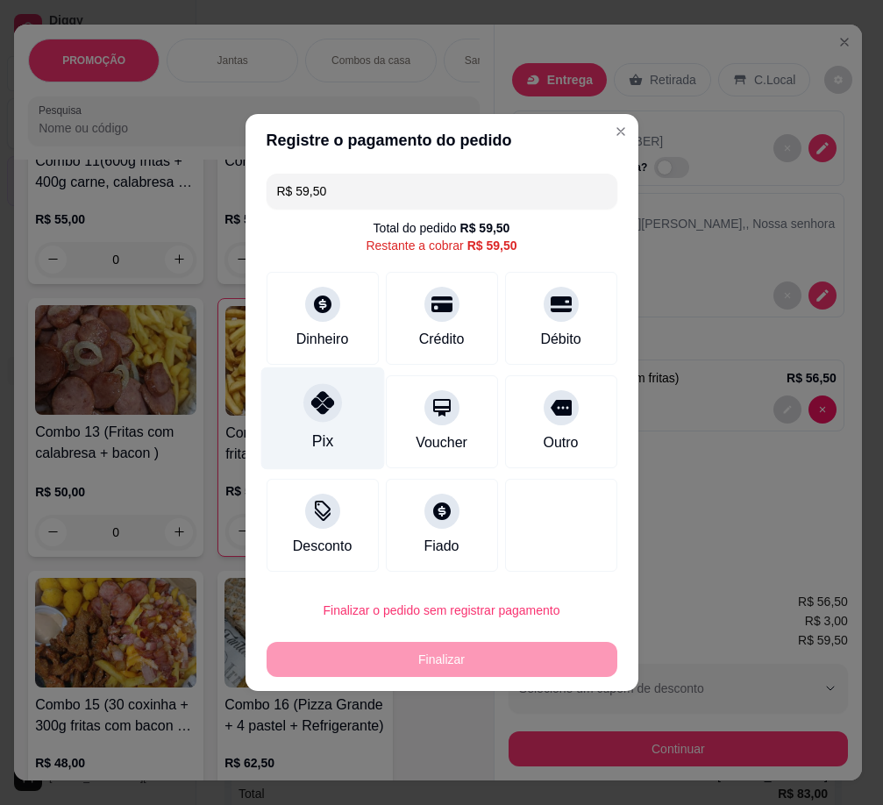
click at [312, 430] on div "Pix" at bounding box center [321, 441] width 21 height 23
type input "R$ 0,00"
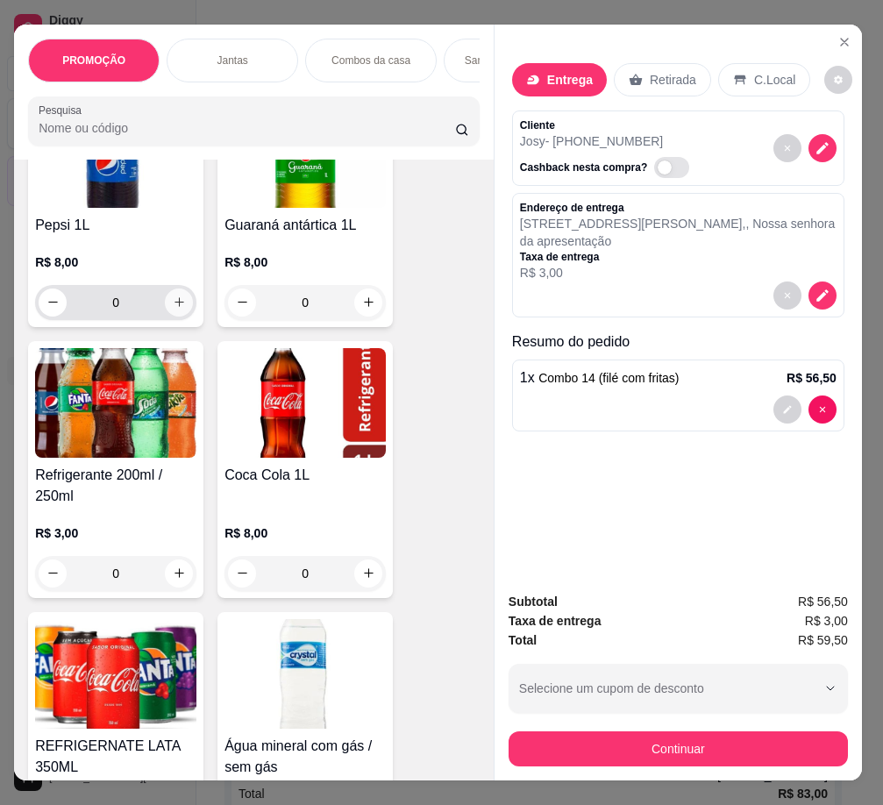
click at [167, 288] on button "increase-product-quantity" at bounding box center [179, 302] width 28 height 28
type input "1"
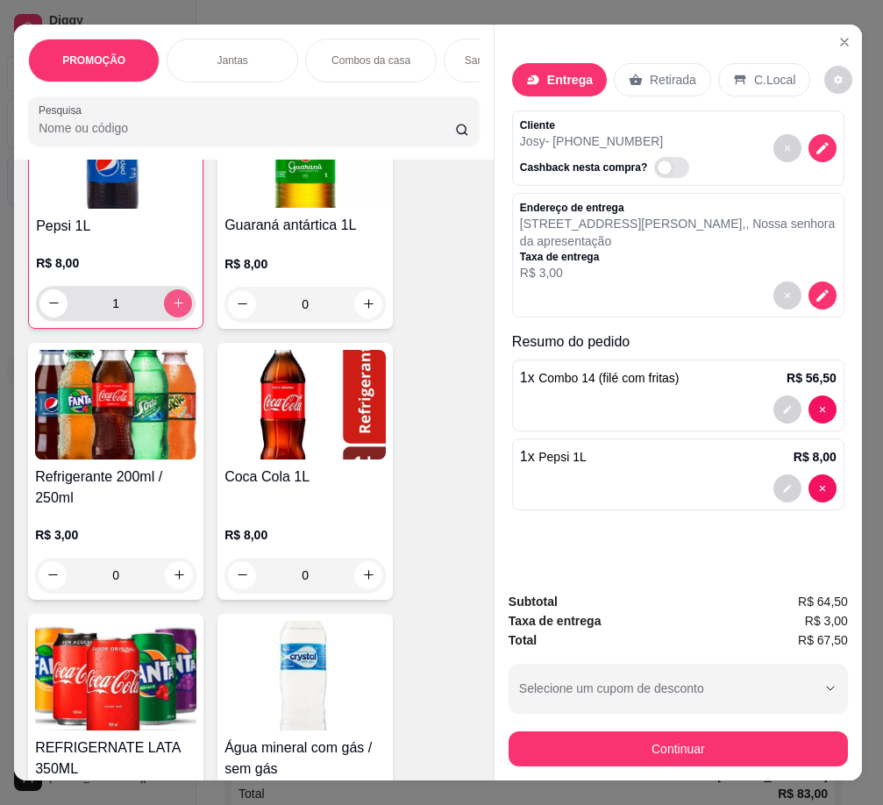
scroll to position [6312, 0]
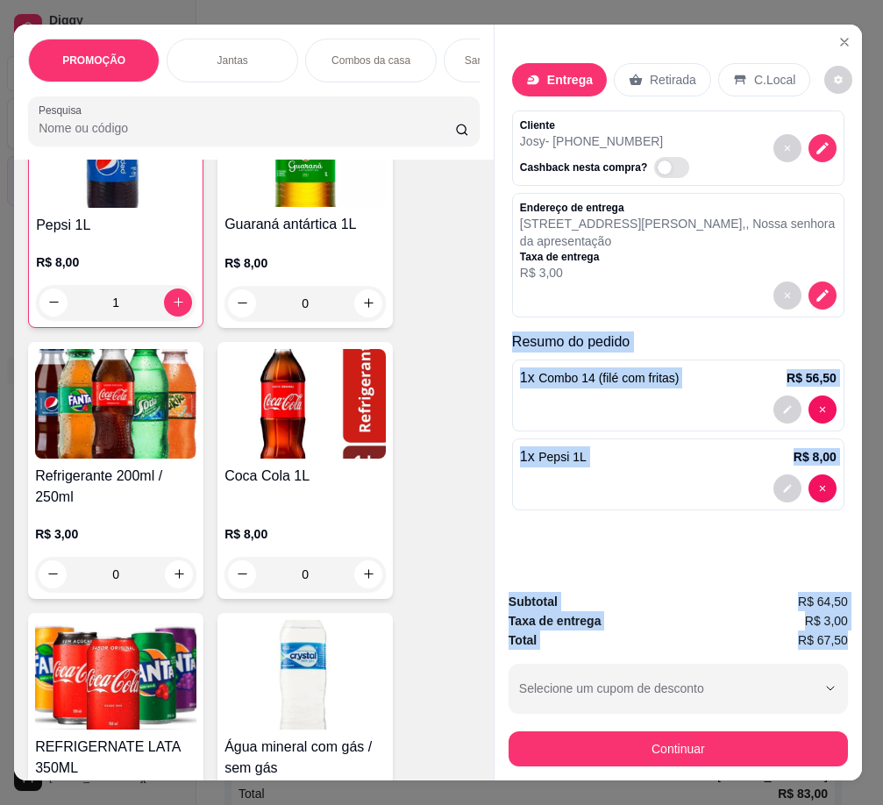
drag, startPoint x: 497, startPoint y: 333, endPoint x: 841, endPoint y: 636, distance: 457.7
click at [812, 636] on div "Entrega Retirada C.Local Cliente [PERSON_NAME] - [PHONE_NUMBER] Cashback nesta …" at bounding box center [678, 403] width 368 height 756
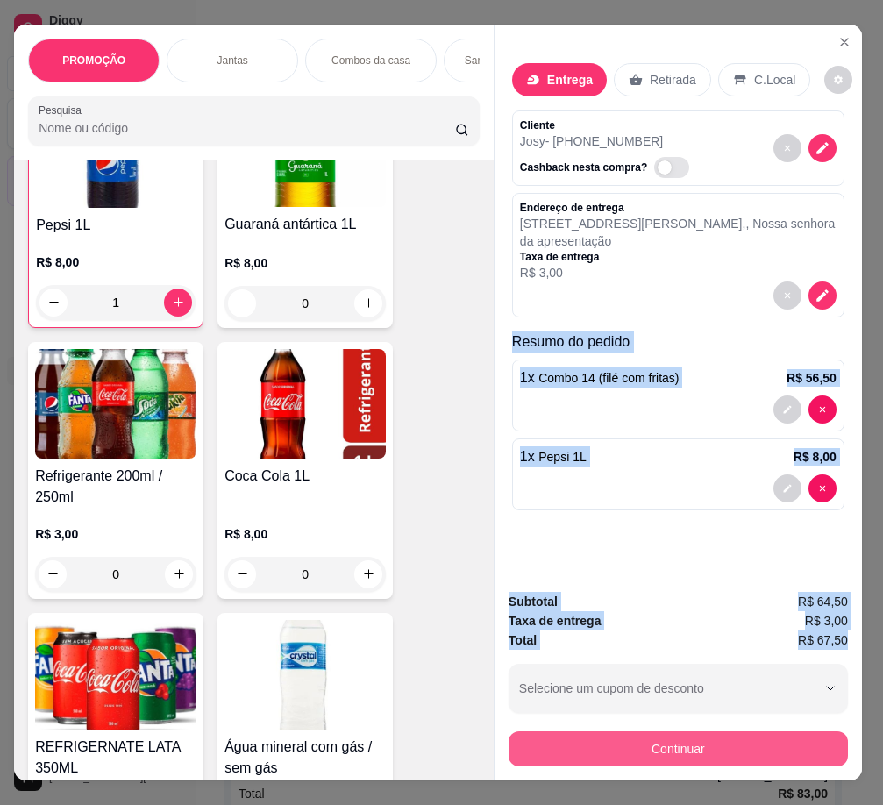
click at [711, 739] on button "Continuar" at bounding box center [677, 748] width 339 height 35
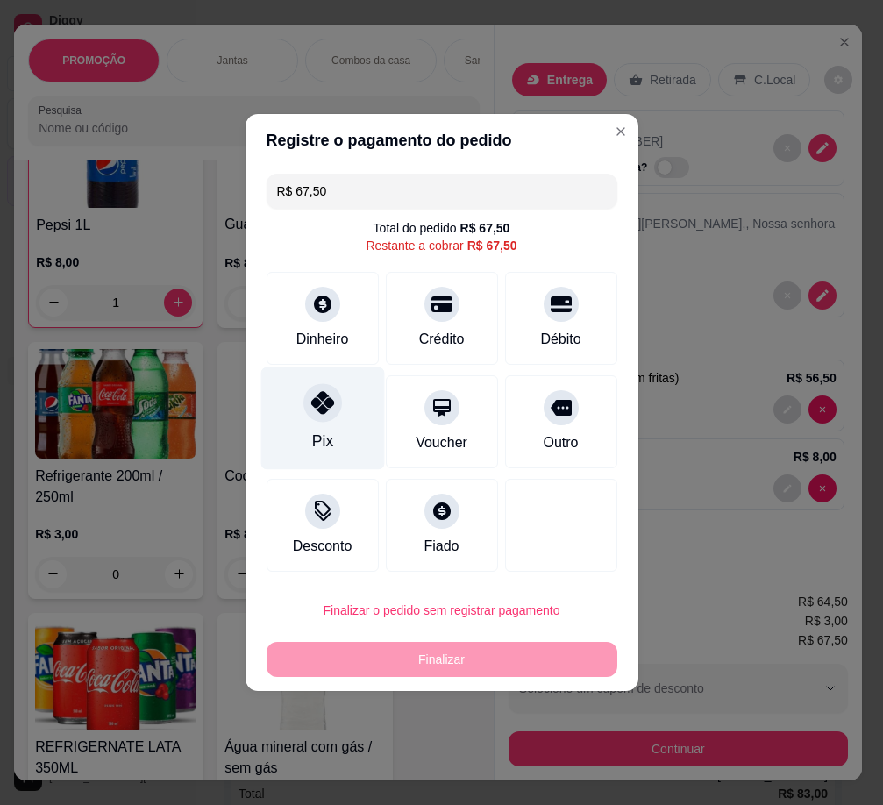
click at [318, 408] on icon at bounding box center [321, 402] width 23 height 23
type input "R$ 0,00"
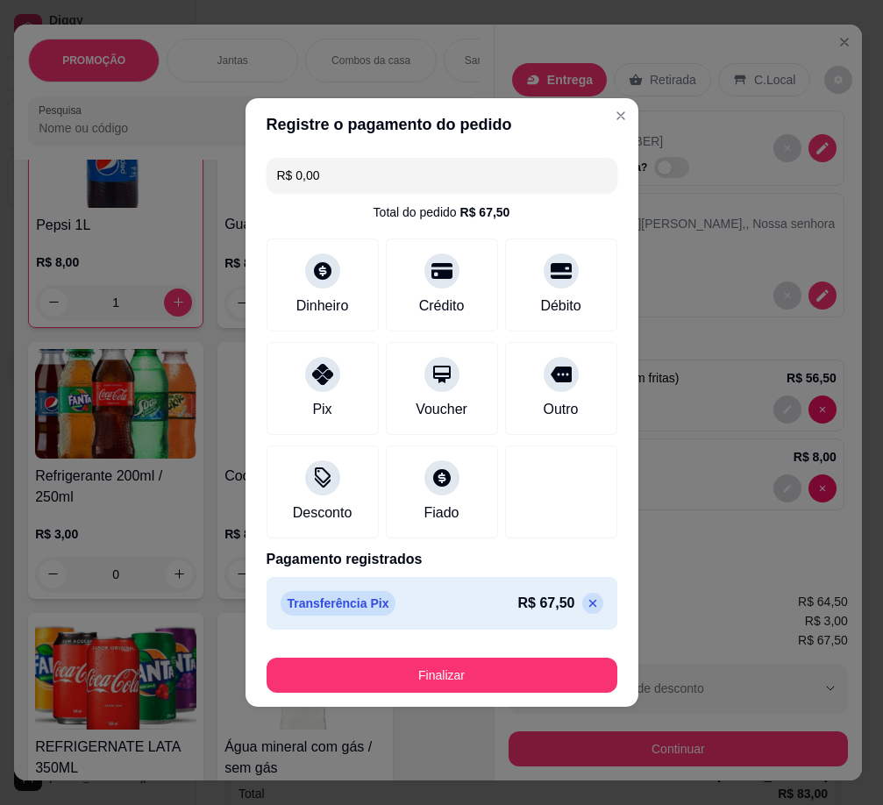
click at [450, 666] on button "Finalizar" at bounding box center [441, 674] width 351 height 35
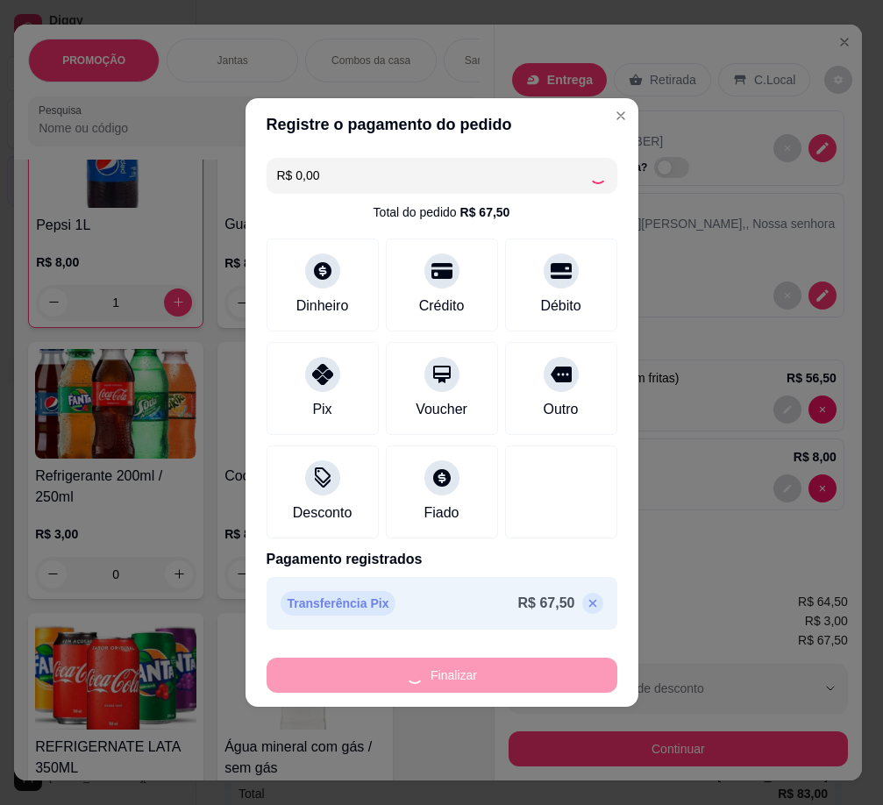
type input "0"
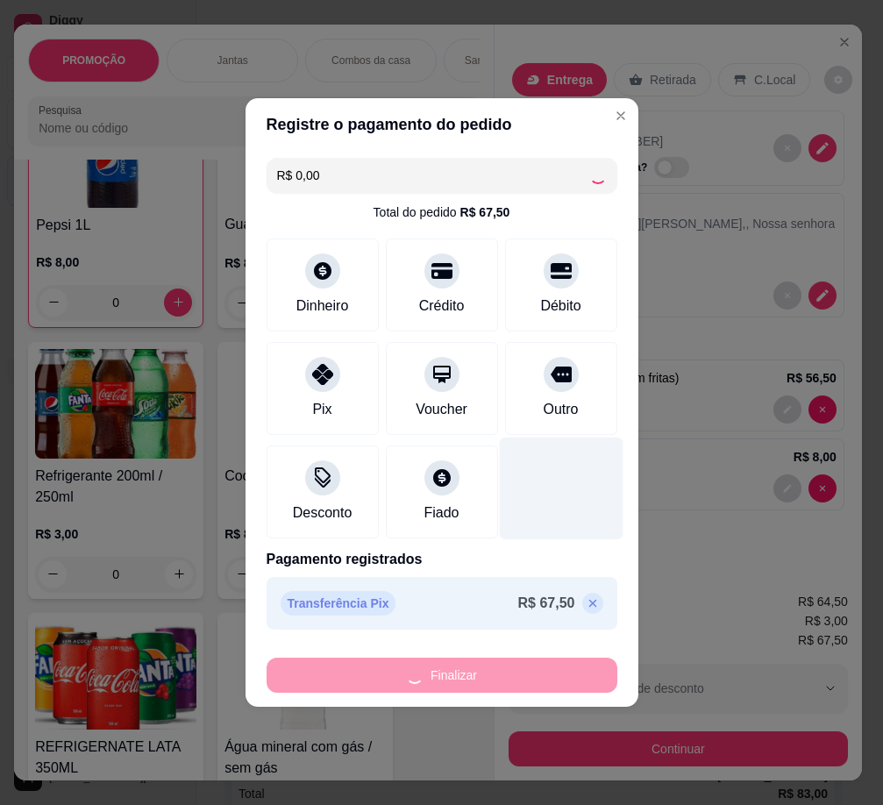
type input "-R$ 67,50"
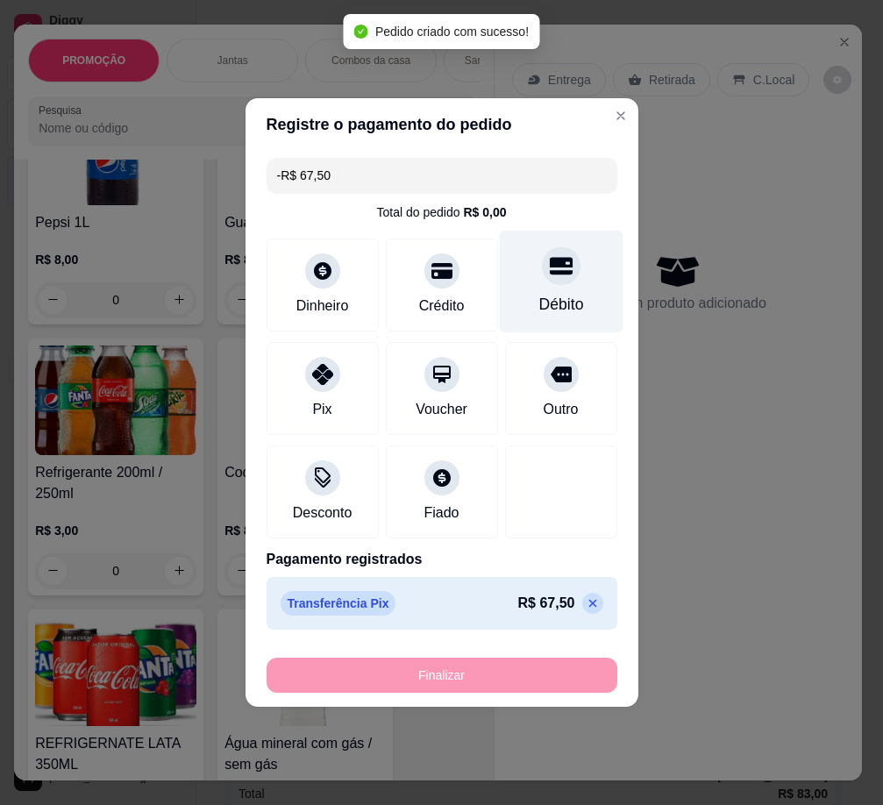
scroll to position [6310, 0]
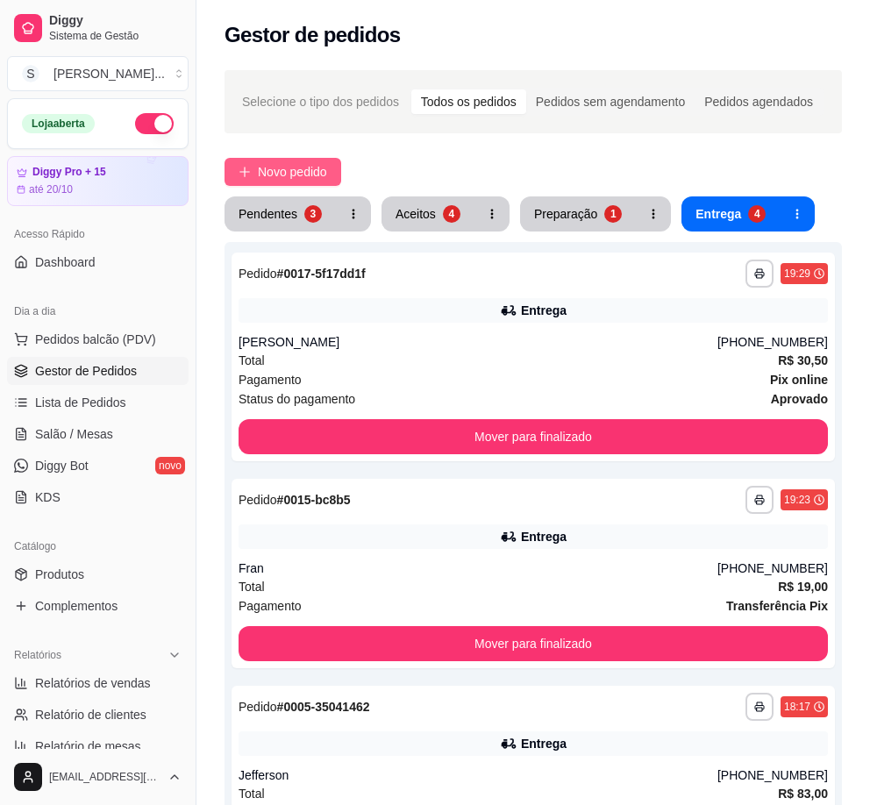
click at [243, 173] on icon "plus" at bounding box center [244, 172] width 12 height 12
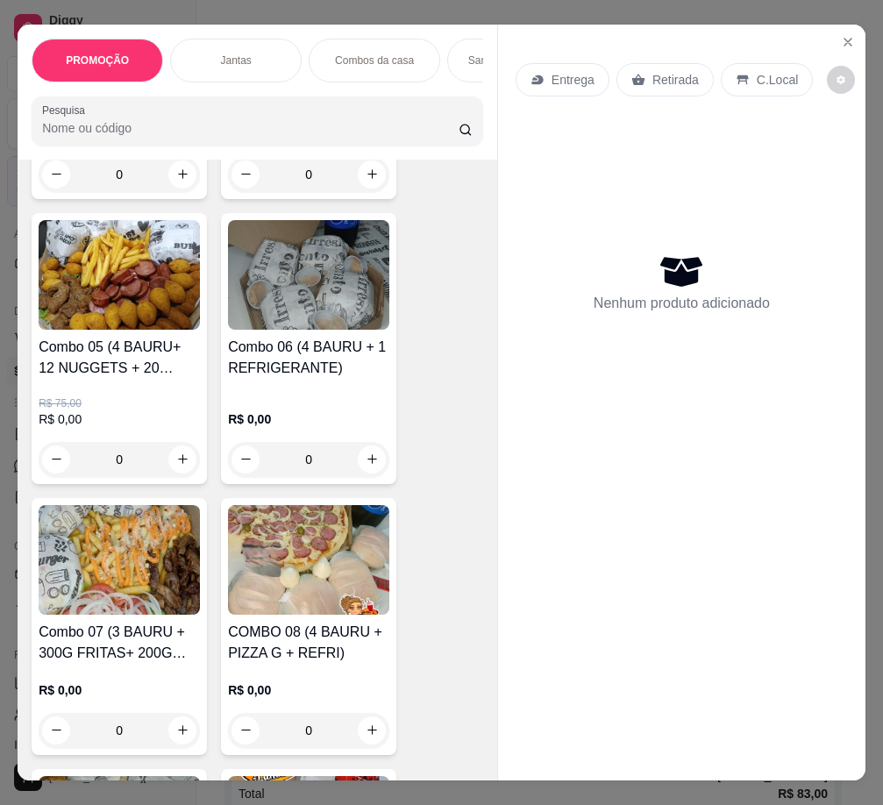
scroll to position [1490, 0]
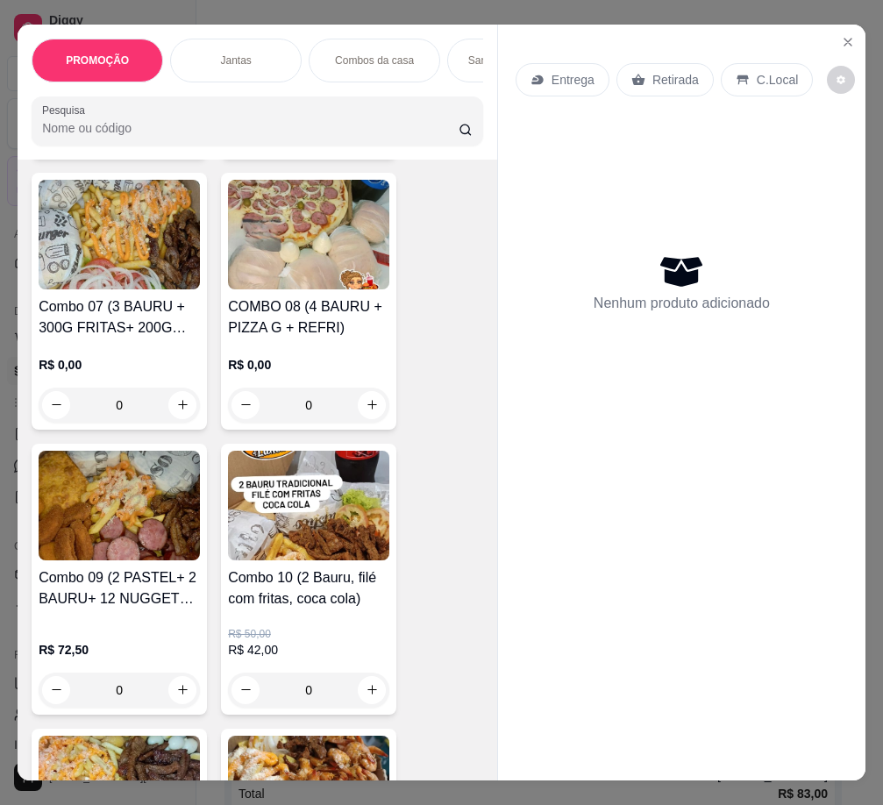
click at [135, 310] on h4 "Combo 07 (3 BAURU + 300G FRITAS+ 200G CARNE OU CALABRESA )" at bounding box center [119, 317] width 161 height 42
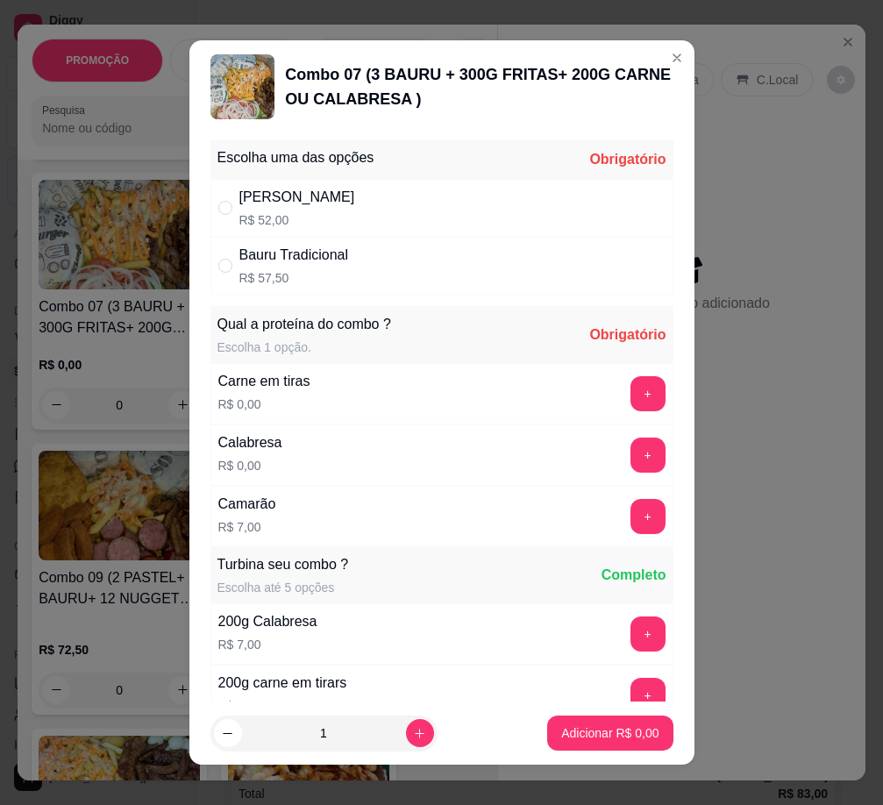
click at [588, 204] on div "Bauru Cheddar R$ 52,00" at bounding box center [441, 208] width 463 height 58
radio input "true"
click at [630, 394] on button "+" at bounding box center [647, 393] width 35 height 35
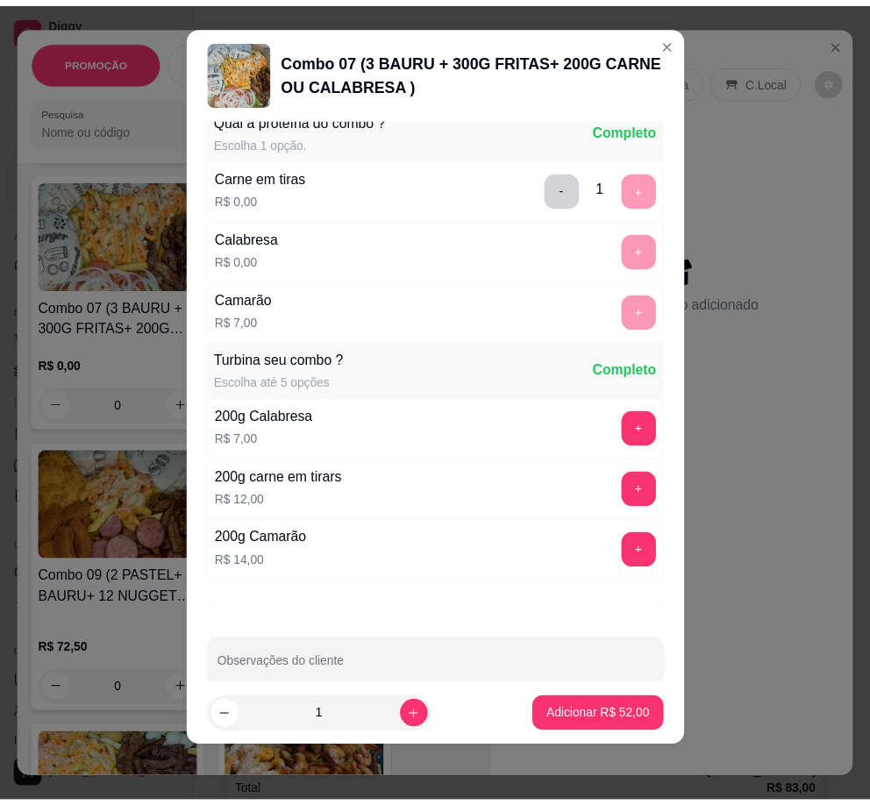
scroll to position [218, 0]
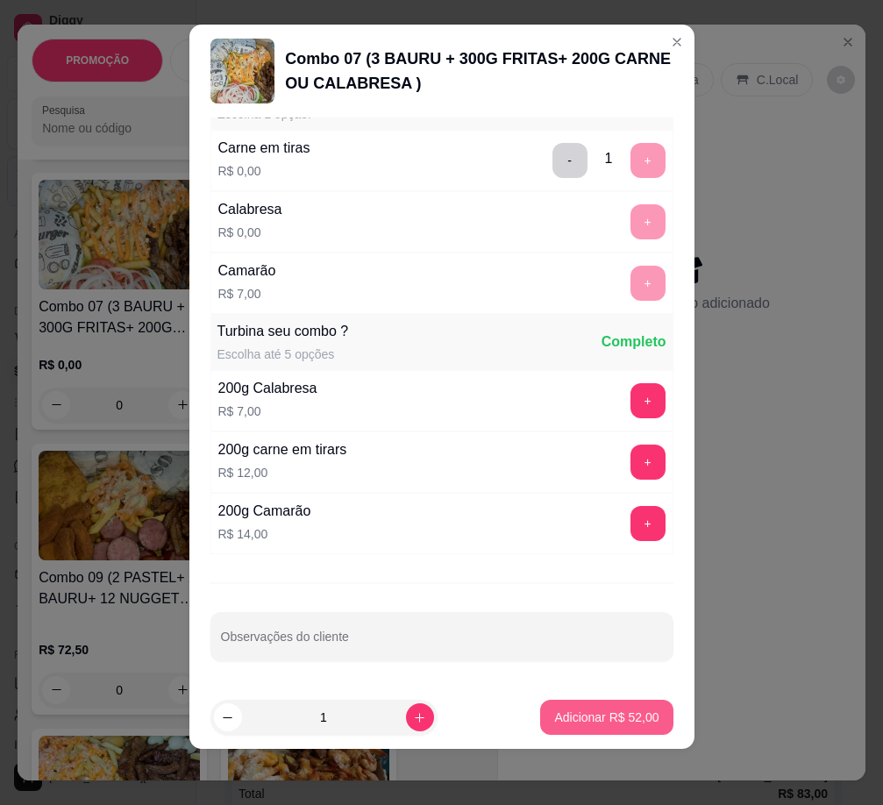
click at [618, 721] on p "Adicionar R$ 52,00" at bounding box center [606, 717] width 104 height 18
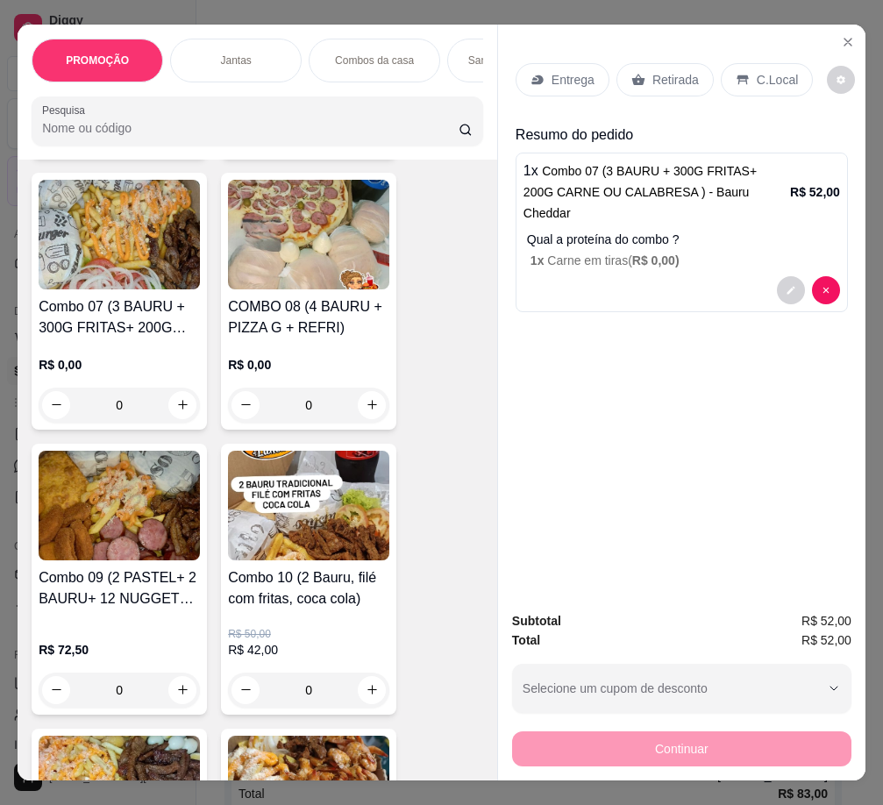
click at [551, 71] on p "Entrega" at bounding box center [572, 80] width 43 height 18
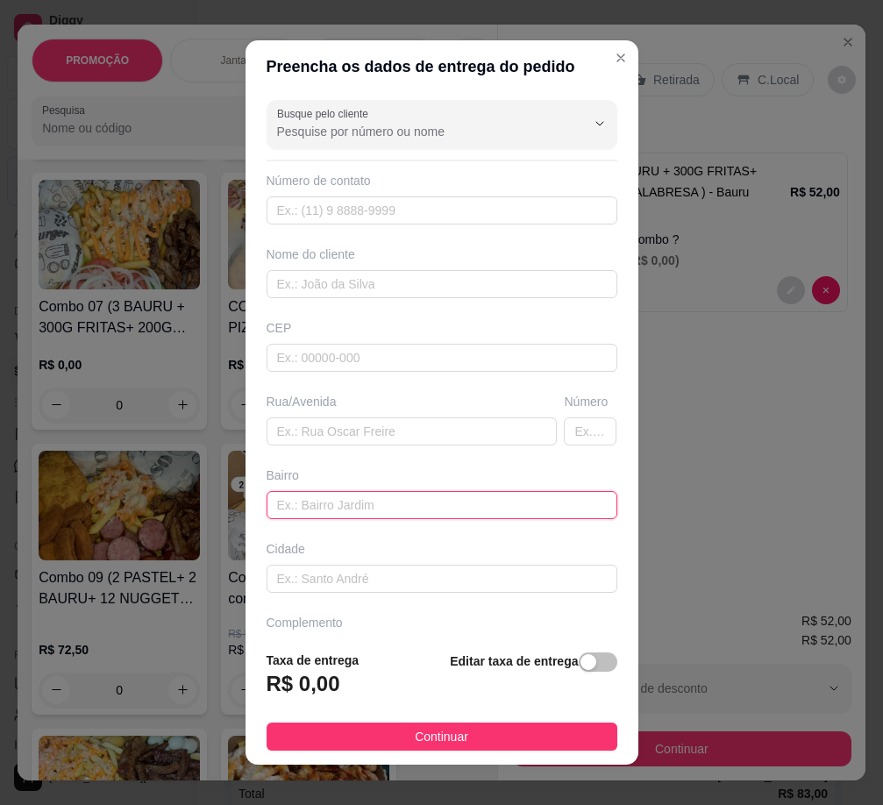
click at [292, 503] on input "text" at bounding box center [441, 505] width 351 height 28
paste input "Nossa senhora da apresentação"
type input "Nossa senhora da apresentação"
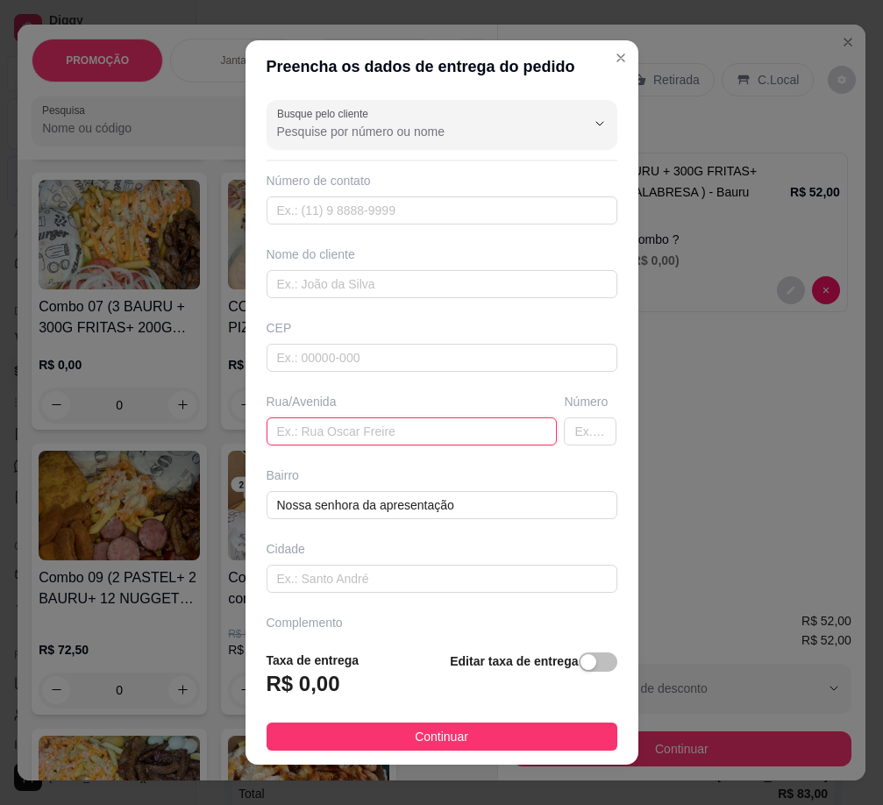
click at [327, 444] on input "text" at bounding box center [411, 431] width 291 height 28
paste input "[STREET_ADDRESS][PERSON_NAME]"
type input "[STREET_ADDRESS][PERSON_NAME]"
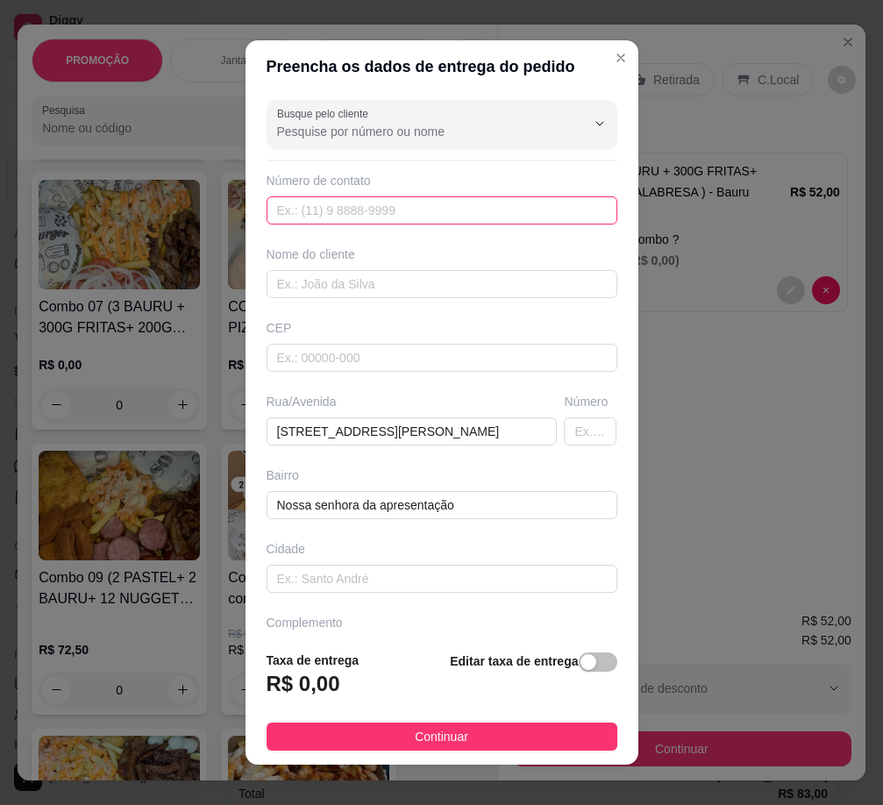
click at [329, 220] on input "text" at bounding box center [441, 210] width 351 height 28
paste input "49474-3252"
type input "49474-3252"
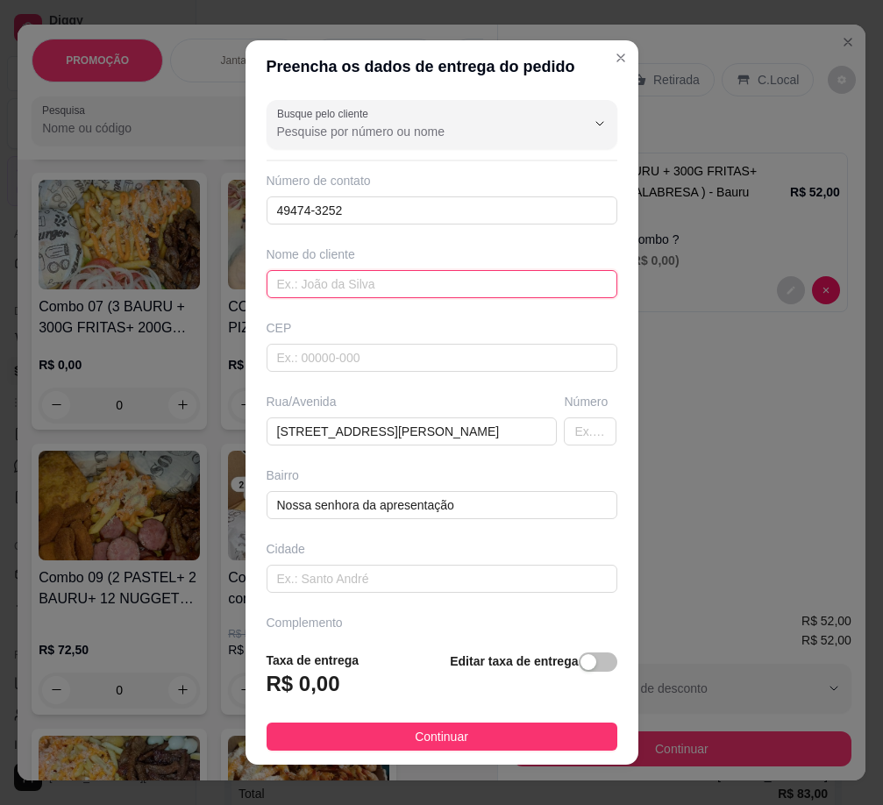
drag, startPoint x: 498, startPoint y: 295, endPoint x: 479, endPoint y: 284, distance: 21.6
click at [497, 295] on input "text" at bounding box center [441, 284] width 351 height 28
paste input "soaresgilmara27"
type input "soaresgilmara27"
click at [584, 661] on span "button" at bounding box center [598, 661] width 39 height 19
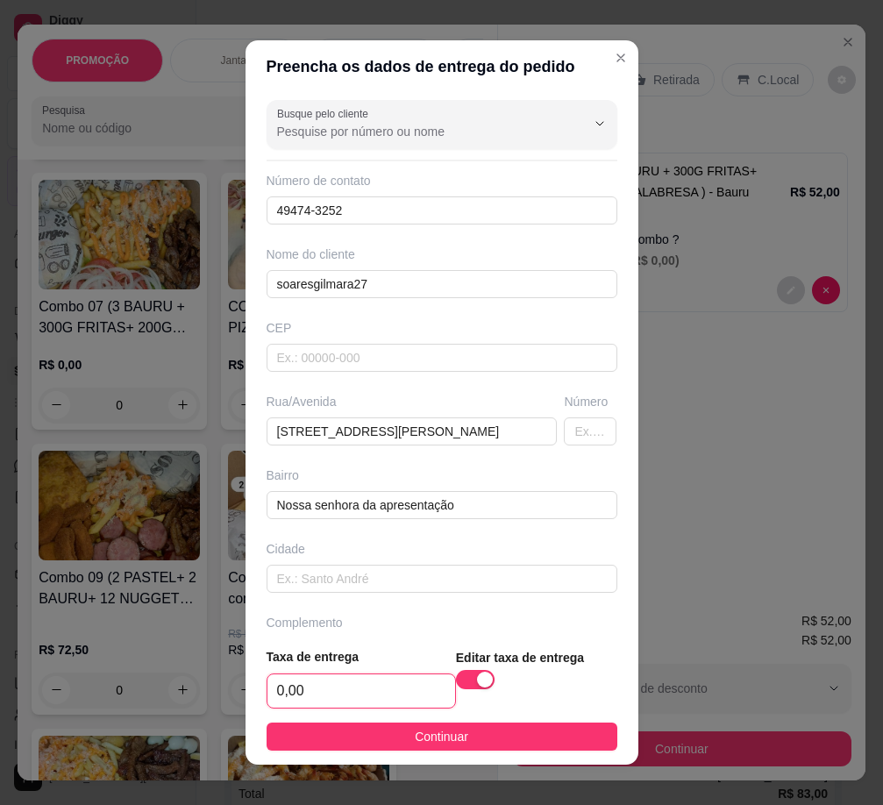
click at [345, 685] on input "0,00" at bounding box center [361, 690] width 188 height 33
type input "3,00"
drag, startPoint x: 414, startPoint y: 743, endPoint x: 414, endPoint y: 721, distance: 22.8
click at [415, 742] on span "Continuar" at bounding box center [441, 736] width 53 height 19
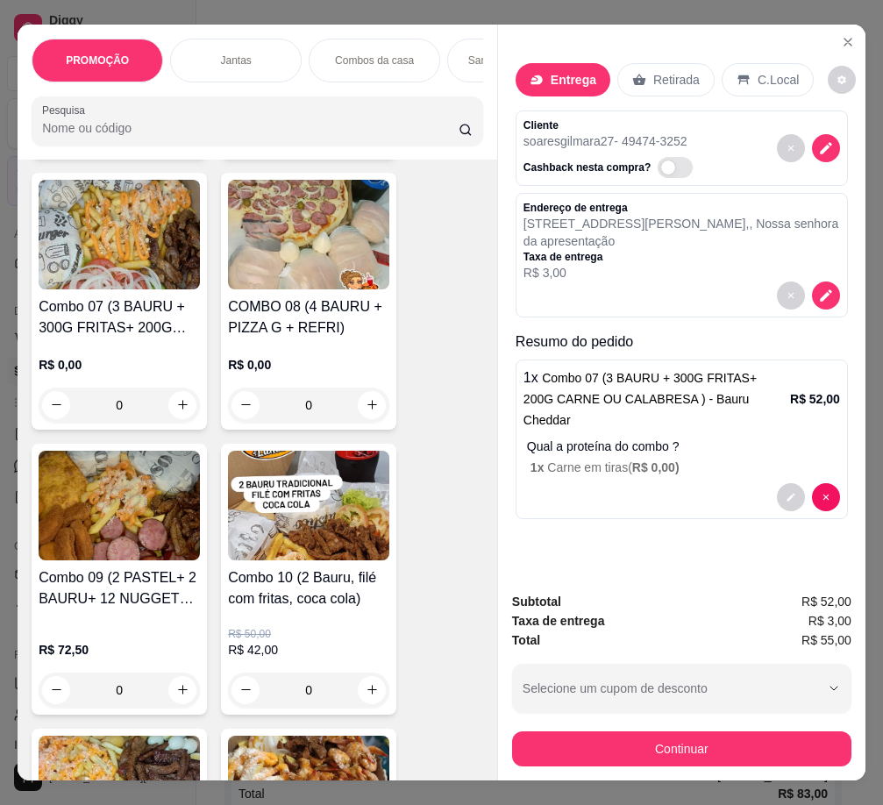
click at [602, 739] on button "Continuar" at bounding box center [681, 748] width 339 height 35
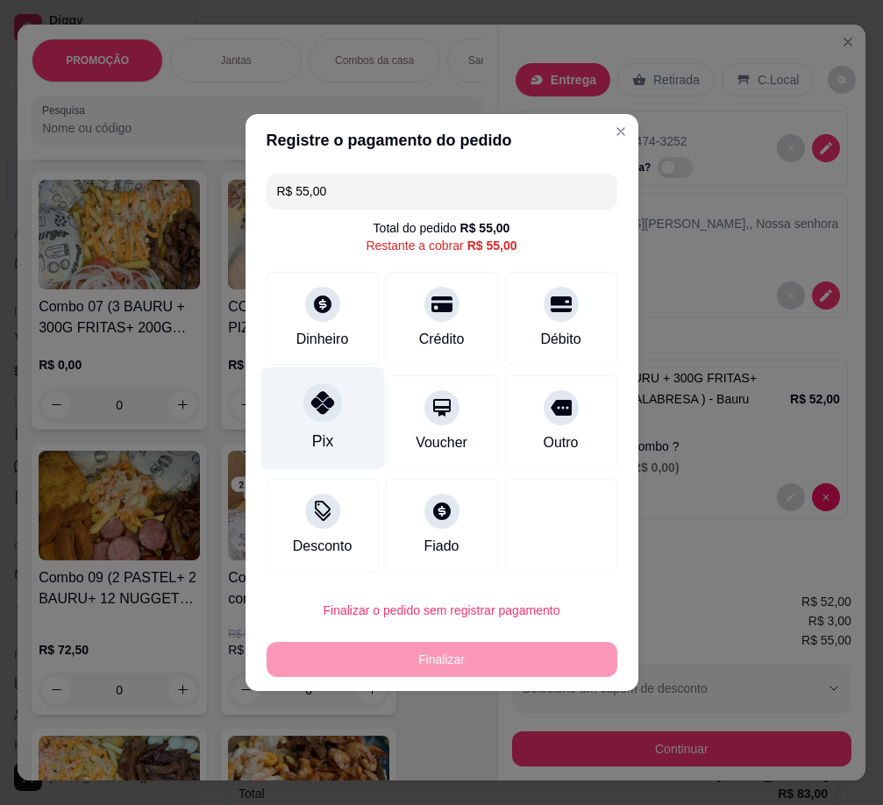
click at [313, 403] on icon at bounding box center [321, 402] width 23 height 23
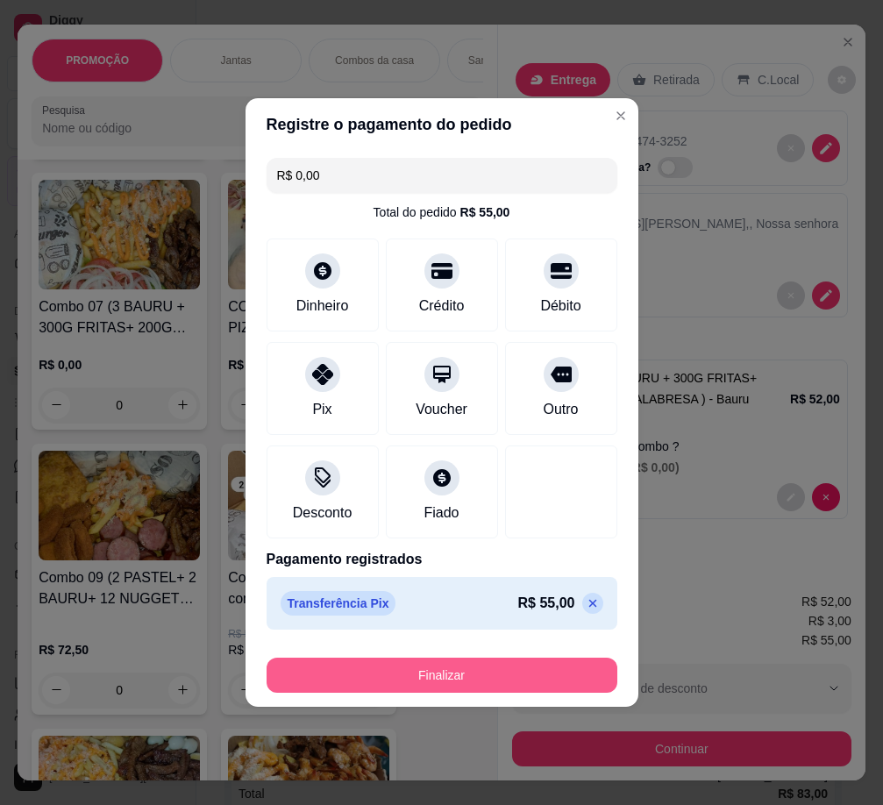
click at [434, 675] on button "Finalizar" at bounding box center [441, 674] width 351 height 35
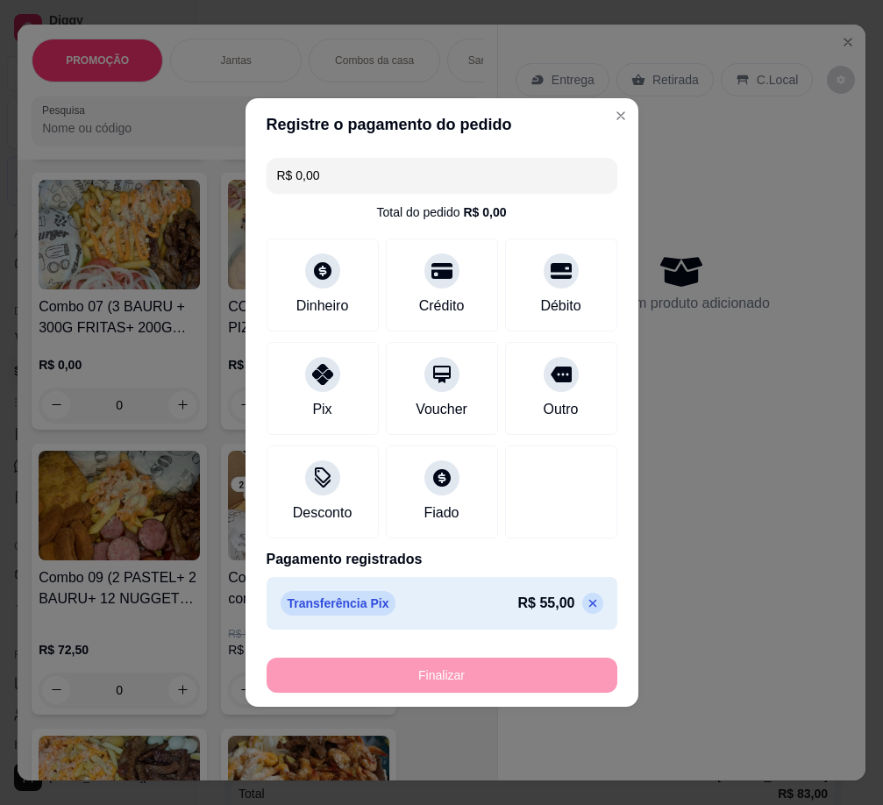
type input "-R$ 55,00"
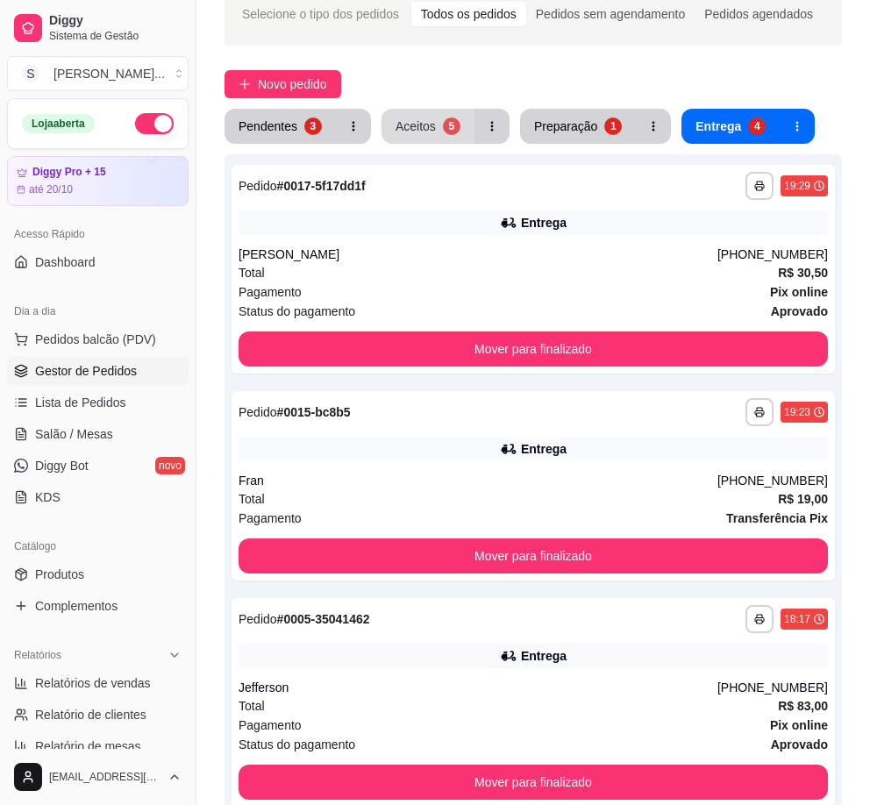
click at [443, 131] on div "5" at bounding box center [452, 126] width 18 height 18
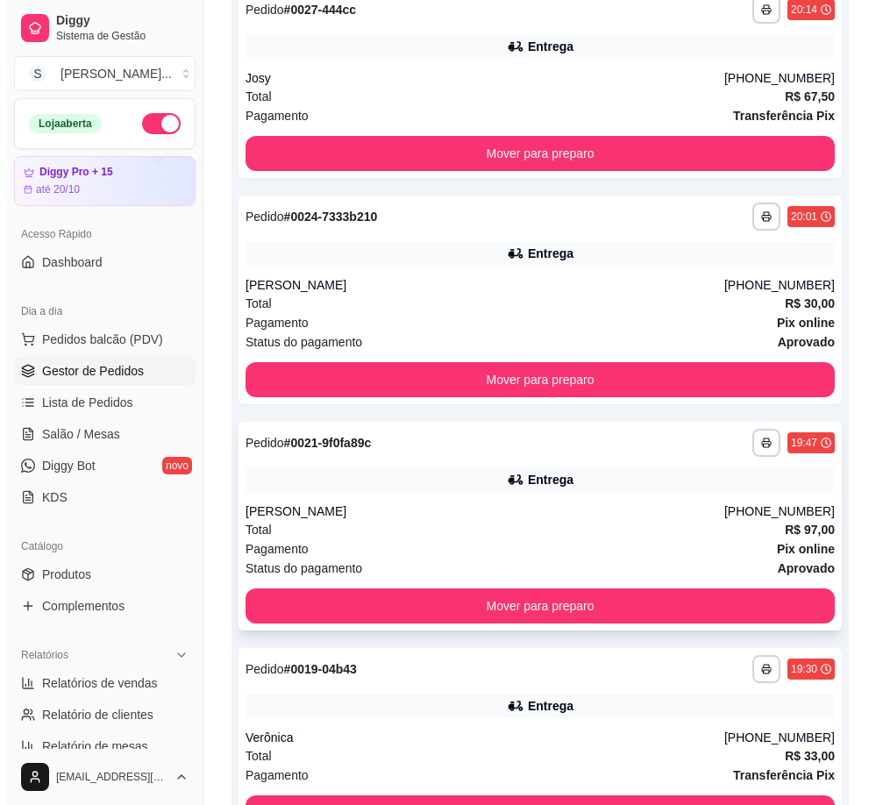
scroll to position [599, 0]
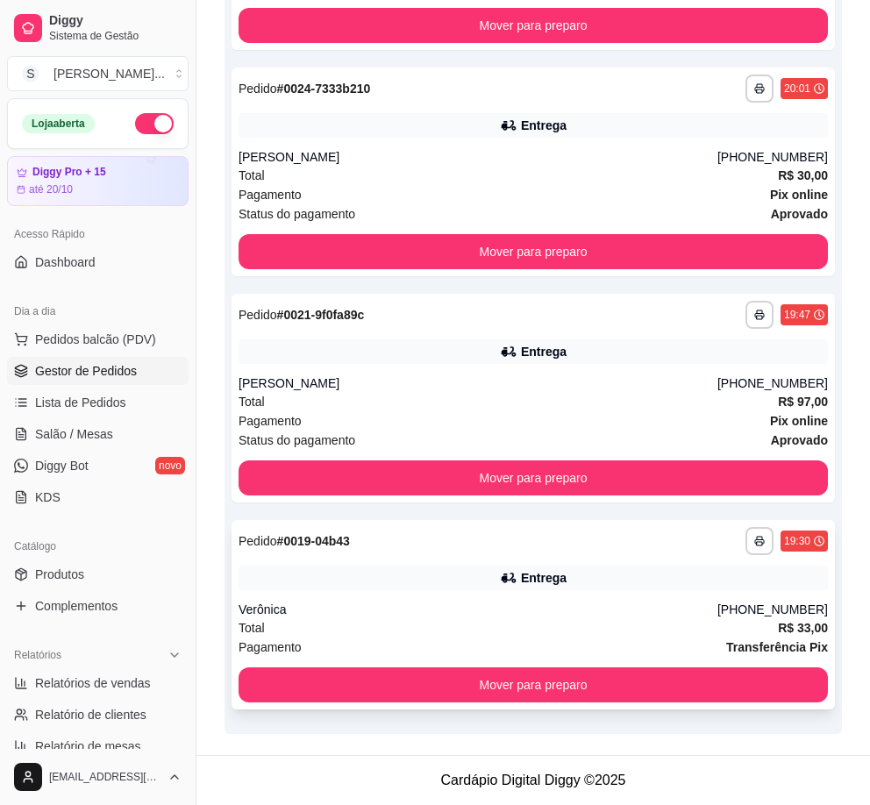
click at [580, 601] on div "Verônica" at bounding box center [477, 609] width 479 height 18
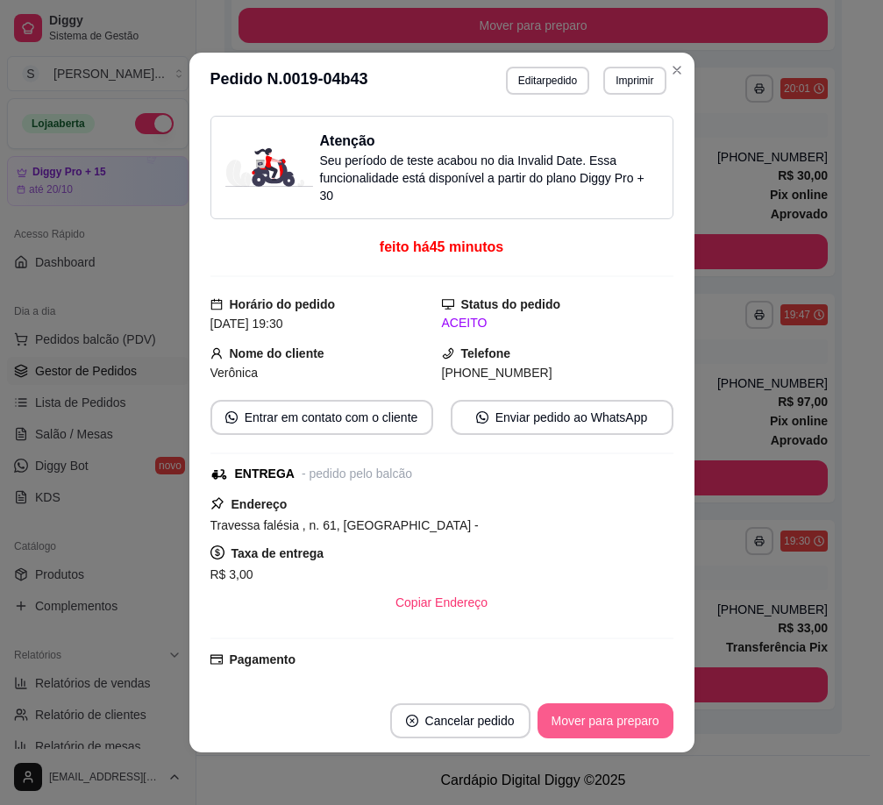
click at [606, 728] on button "Mover para preparo" at bounding box center [605, 720] width 136 height 35
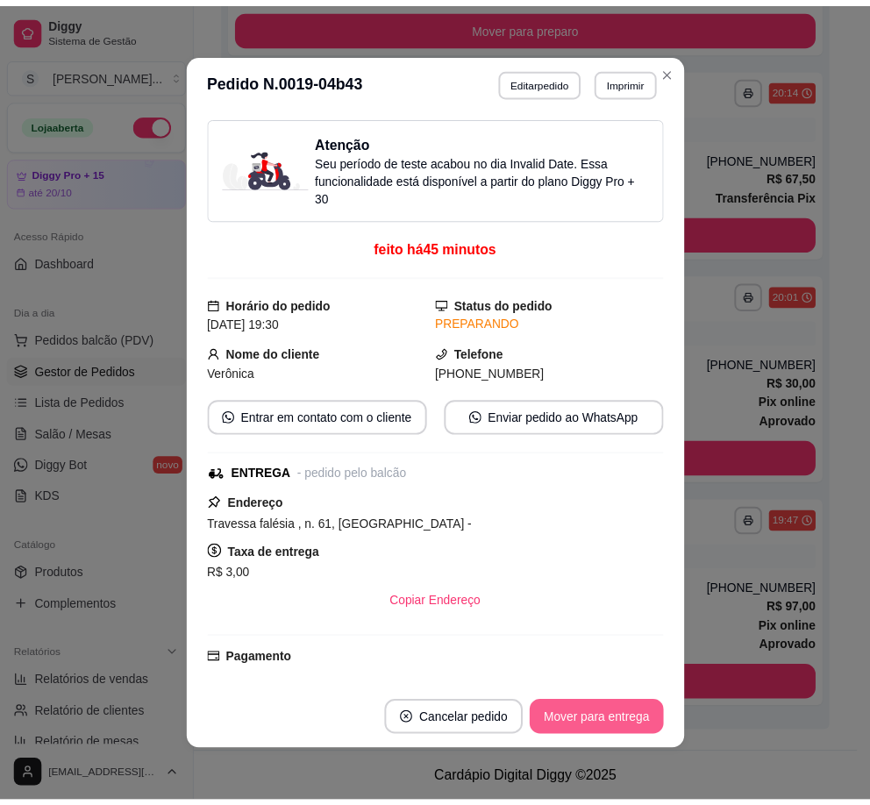
scroll to position [392, 0]
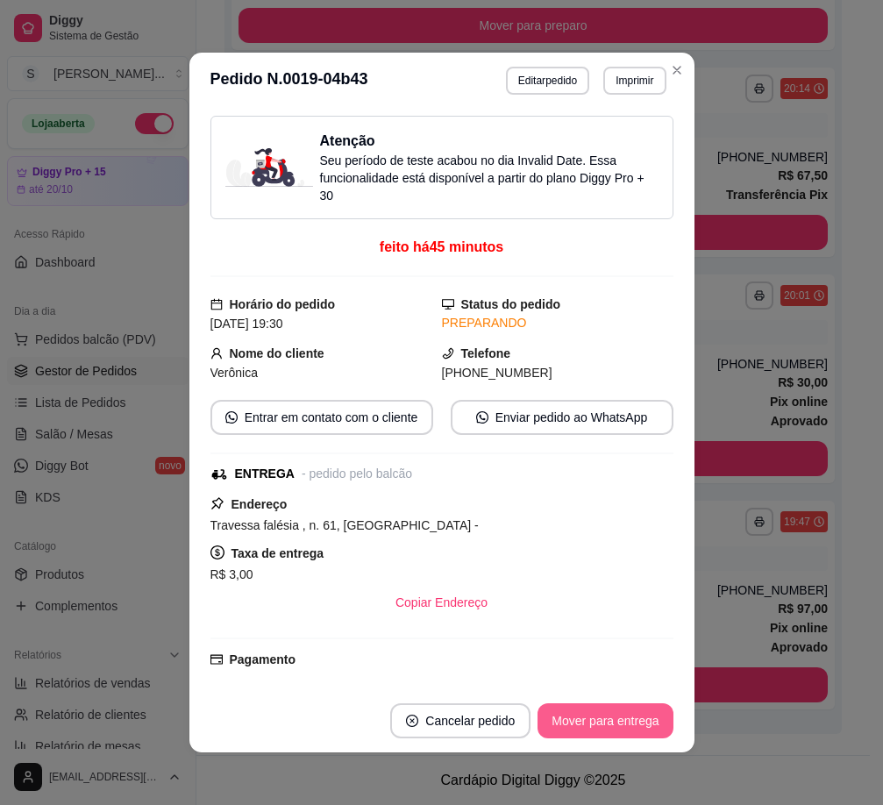
click at [604, 721] on button "Mover para entrega" at bounding box center [604, 720] width 135 height 35
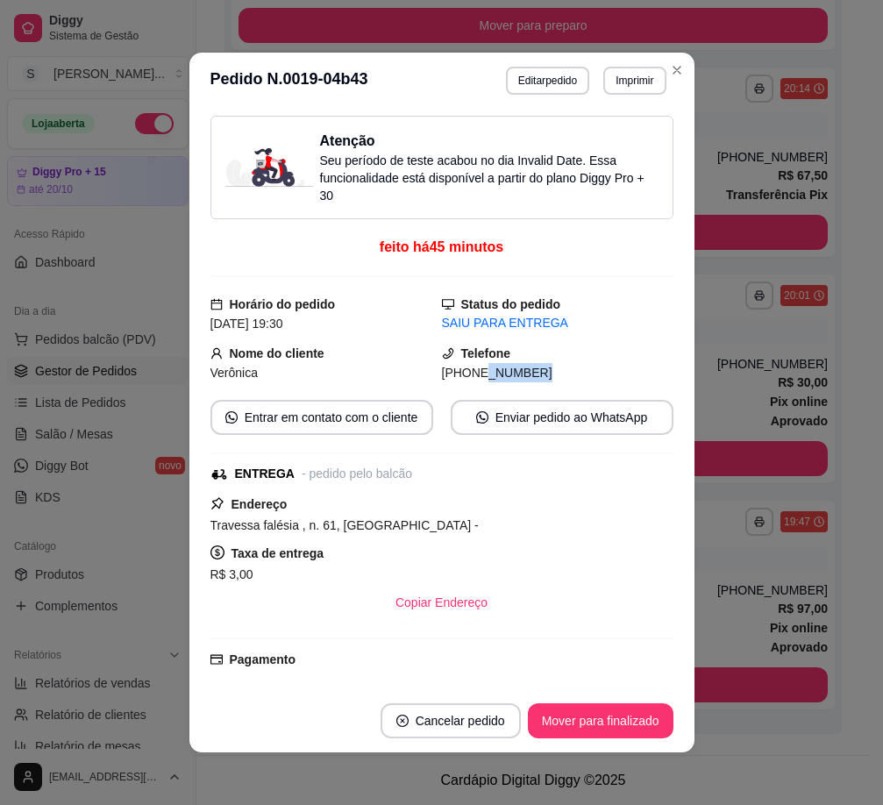
drag, startPoint x: 456, startPoint y: 375, endPoint x: 528, endPoint y: 377, distance: 71.9
click at [528, 377] on div "[PHONE_NUMBER]" at bounding box center [557, 372] width 231 height 19
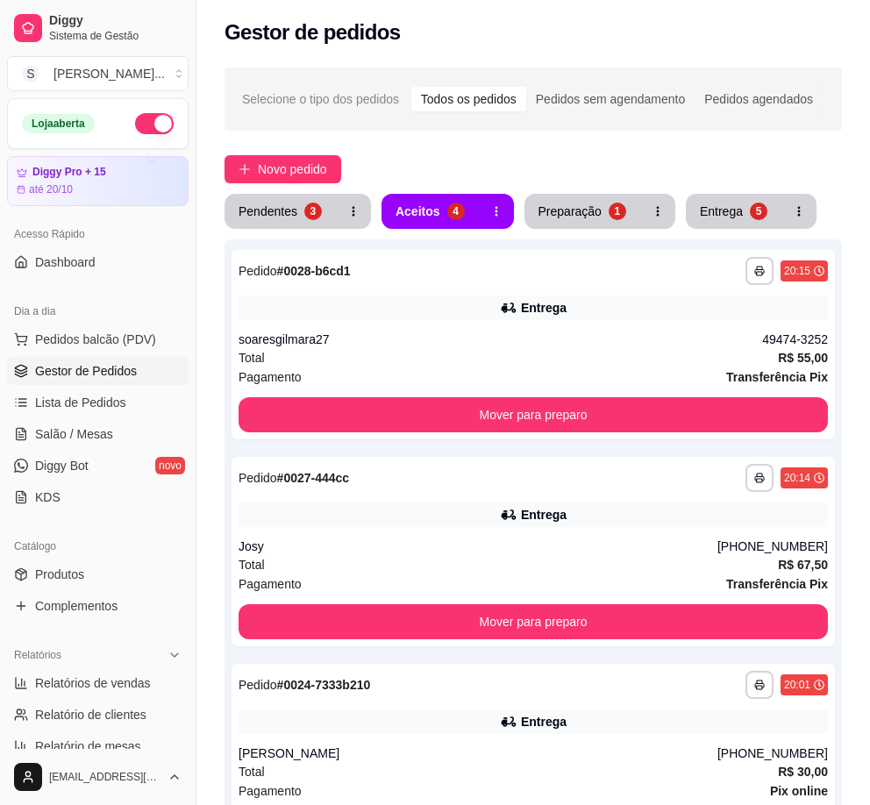
scroll to position [0, 0]
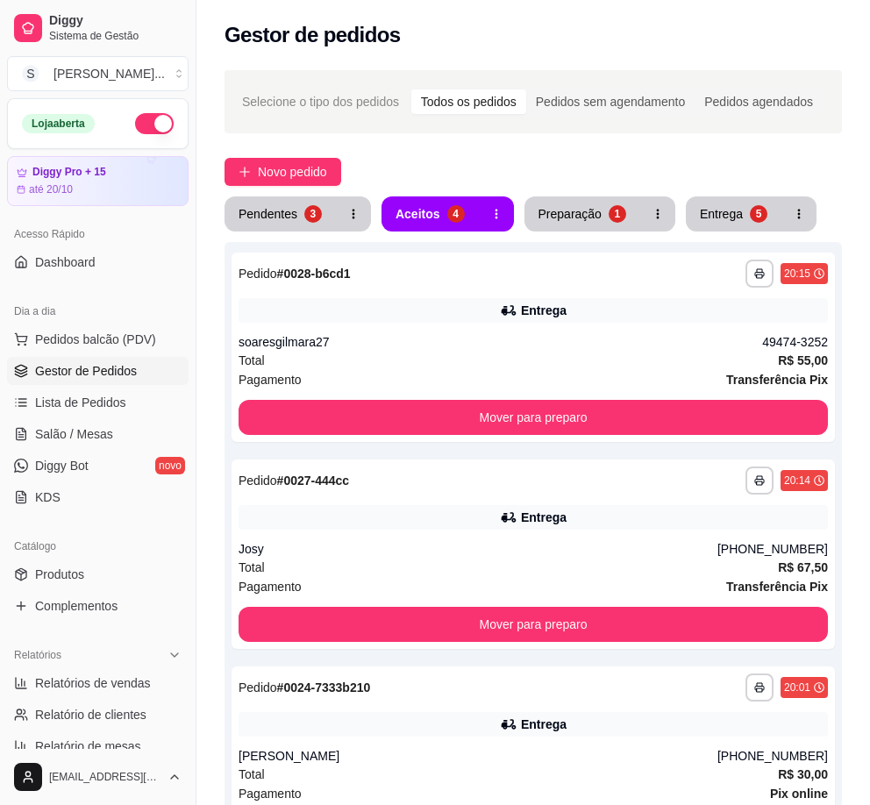
click at [565, 196] on div "**********" at bounding box center [532, 603] width 673 height 1087
click at [566, 211] on div "Preparação" at bounding box center [569, 214] width 63 height 18
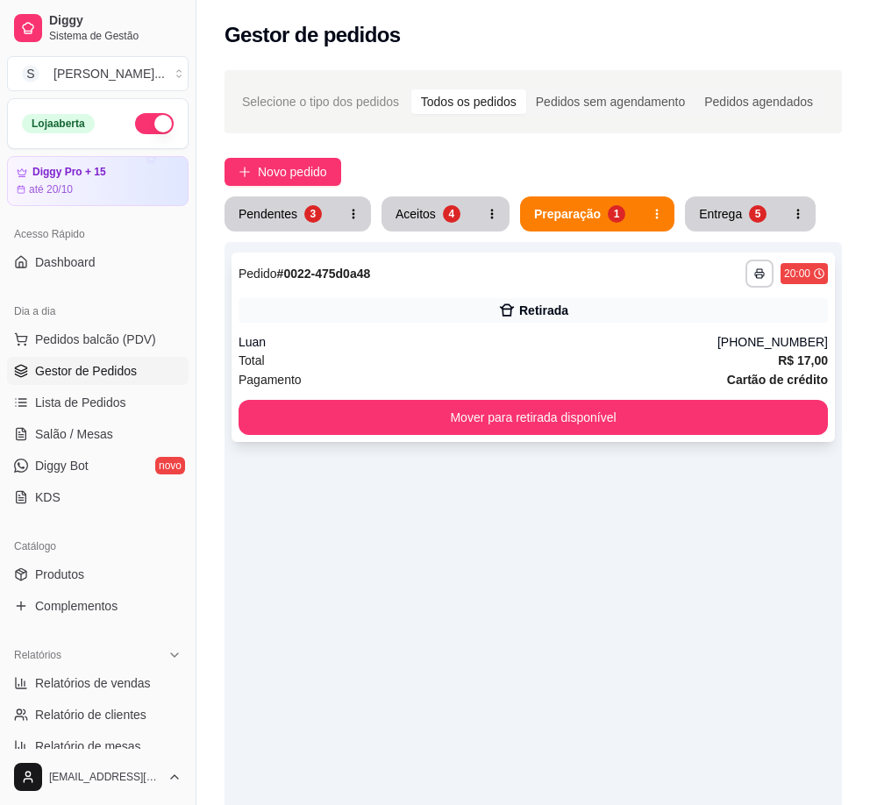
click at [628, 340] on div "Luan" at bounding box center [477, 342] width 479 height 18
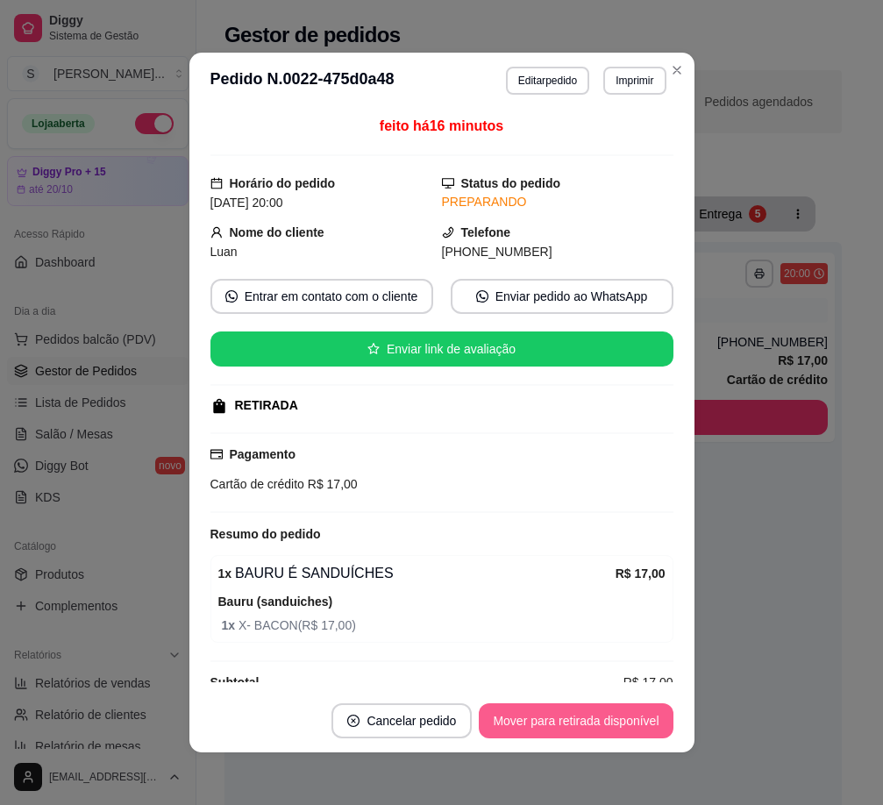
click at [590, 720] on button "Mover para retirada disponível" at bounding box center [576, 720] width 194 height 35
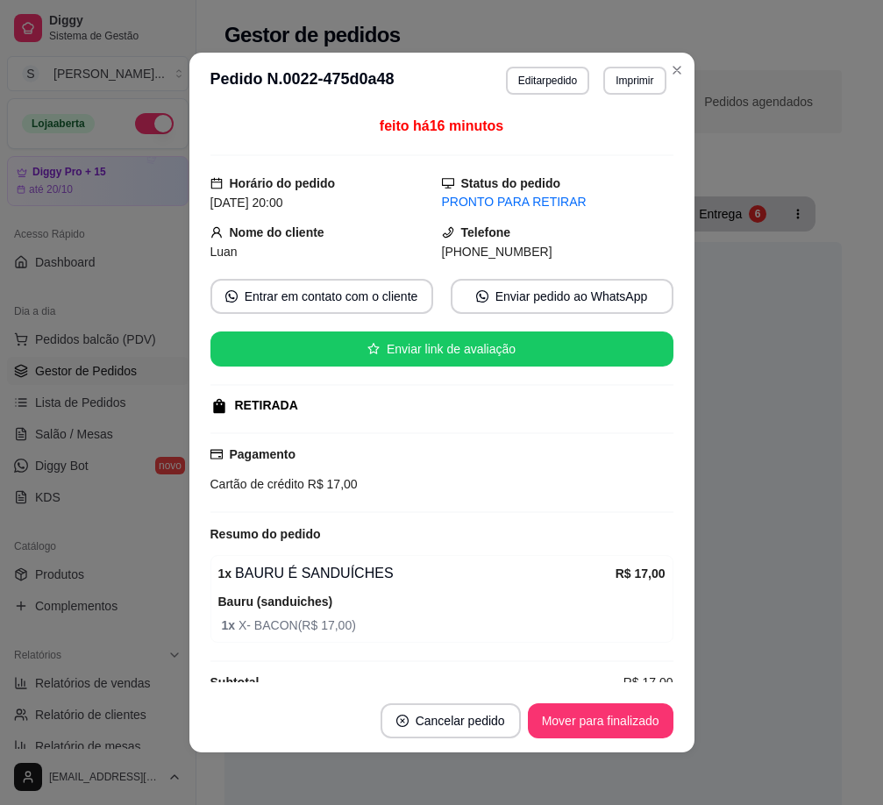
drag, startPoint x: 461, startPoint y: 248, endPoint x: 587, endPoint y: 252, distance: 126.3
click at [587, 252] on div "[PHONE_NUMBER]" at bounding box center [557, 251] width 231 height 19
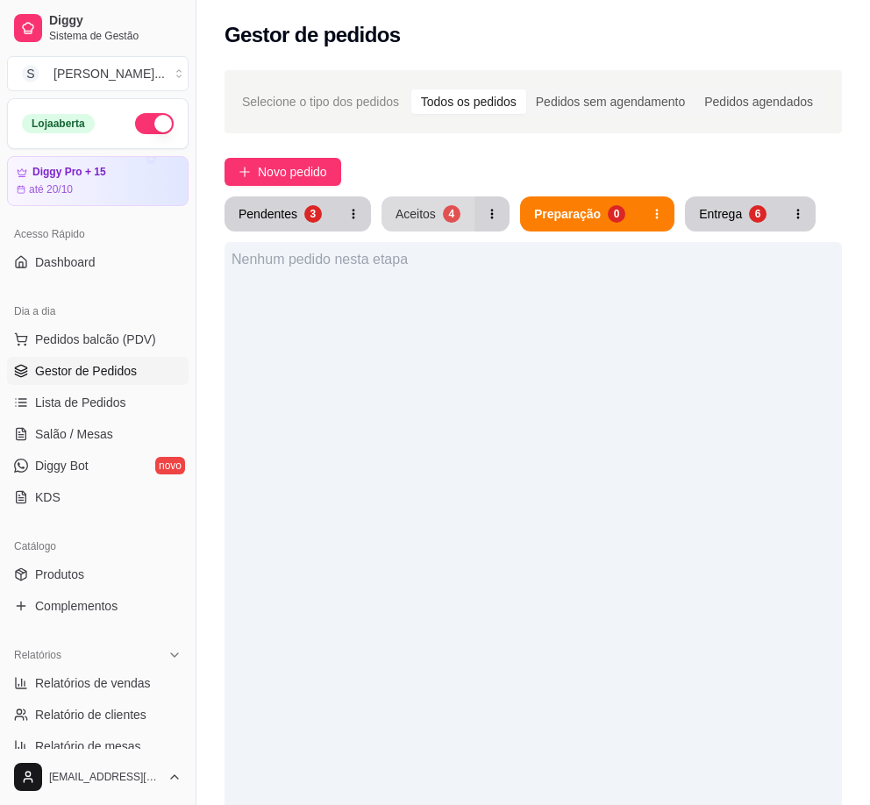
click at [443, 214] on div "4" at bounding box center [452, 214] width 18 height 18
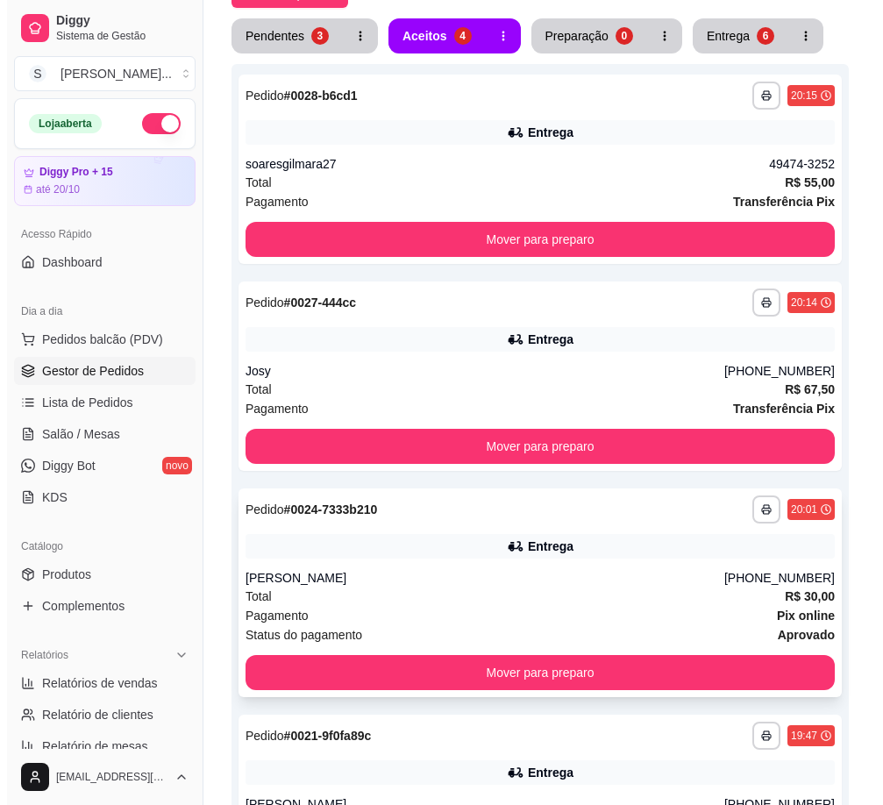
scroll to position [392, 0]
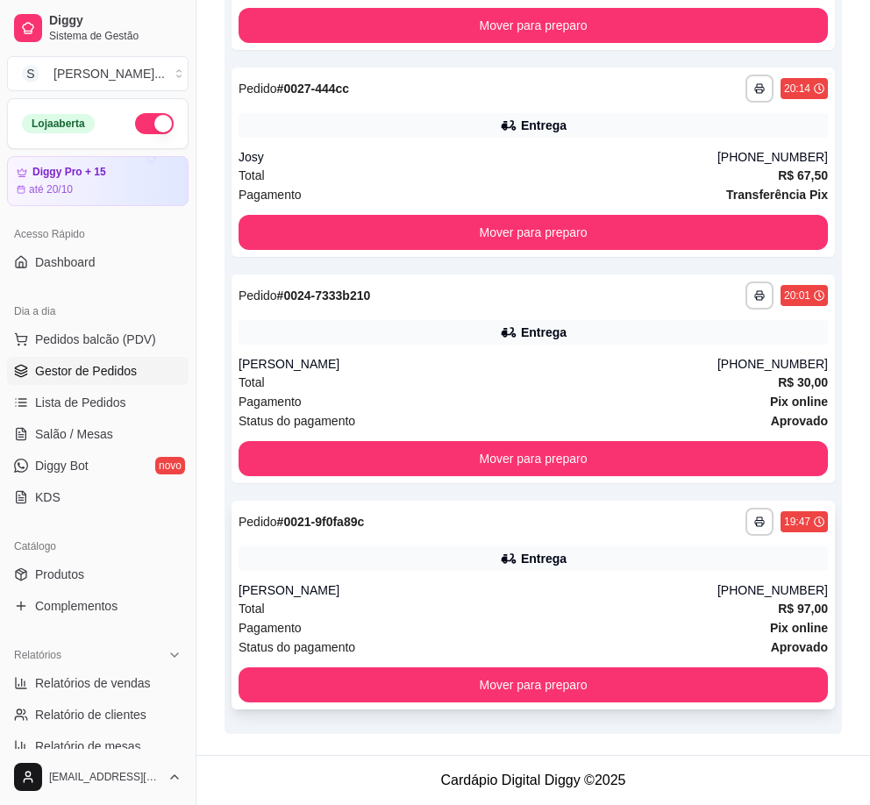
click at [668, 599] on div "Total R$ 97,00" at bounding box center [532, 608] width 589 height 19
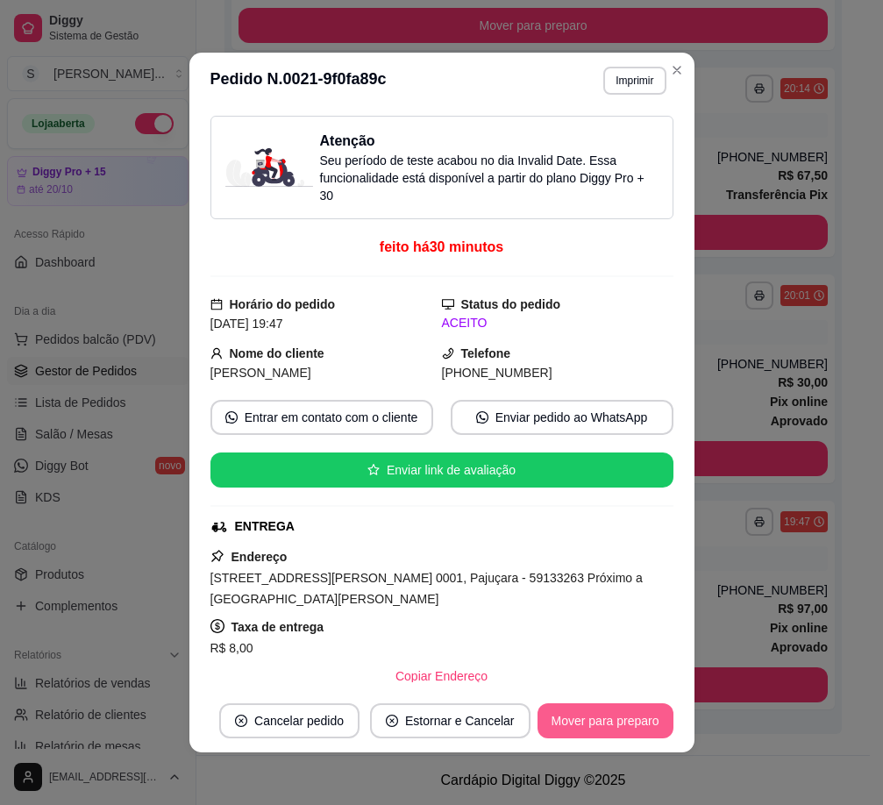
click at [635, 722] on button "Mover para preparo" at bounding box center [605, 720] width 136 height 35
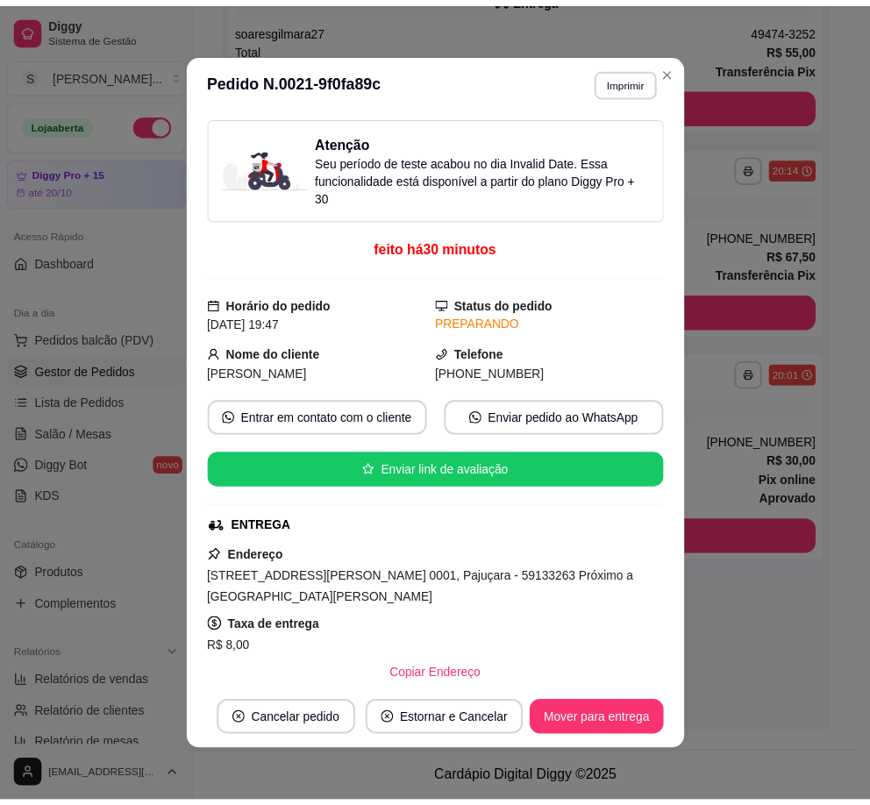
scroll to position [313, 0]
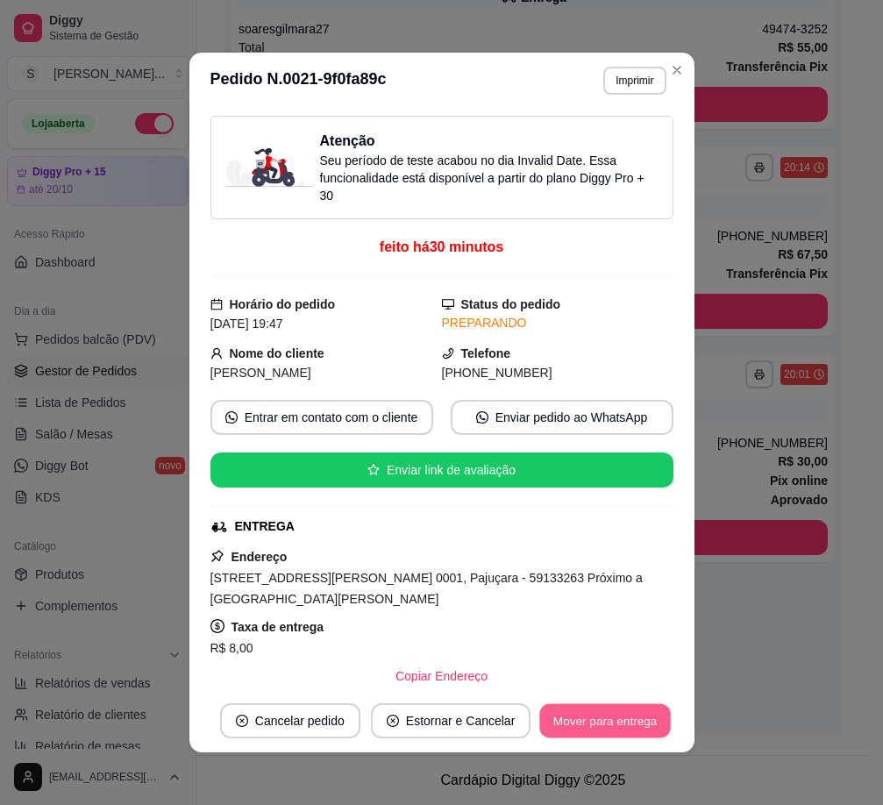
click at [636, 721] on button "Mover para entrega" at bounding box center [605, 721] width 131 height 34
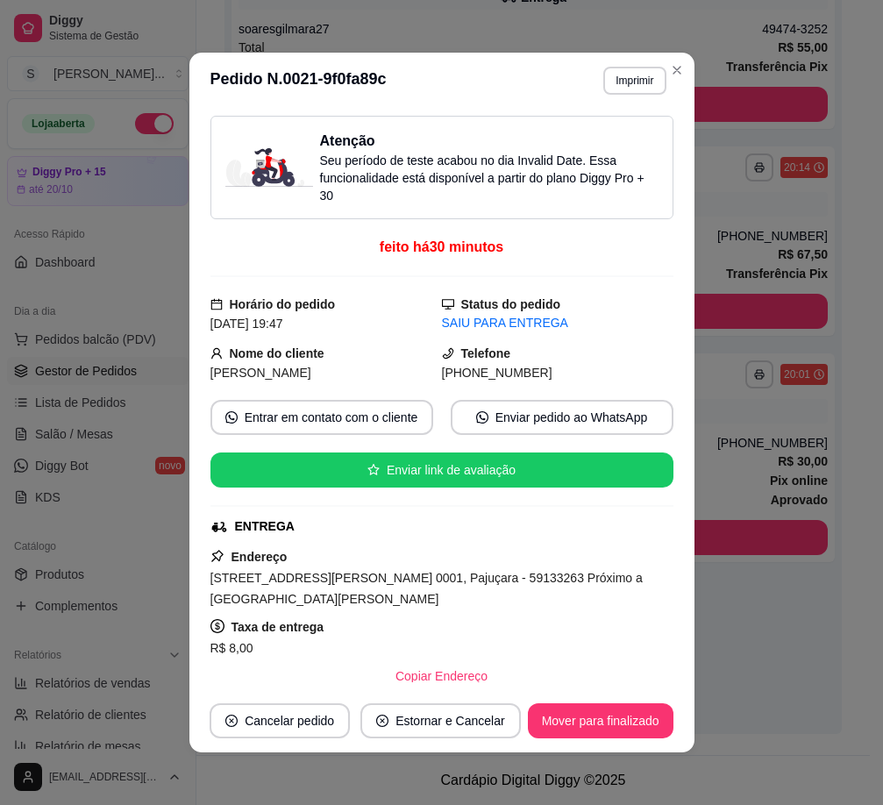
drag, startPoint x: 467, startPoint y: 374, endPoint x: 658, endPoint y: 375, distance: 191.1
click at [658, 375] on div "Atenção Seu período de teste acabou no dia Invalid Date . Essa funcionalidade e…" at bounding box center [441, 399] width 463 height 566
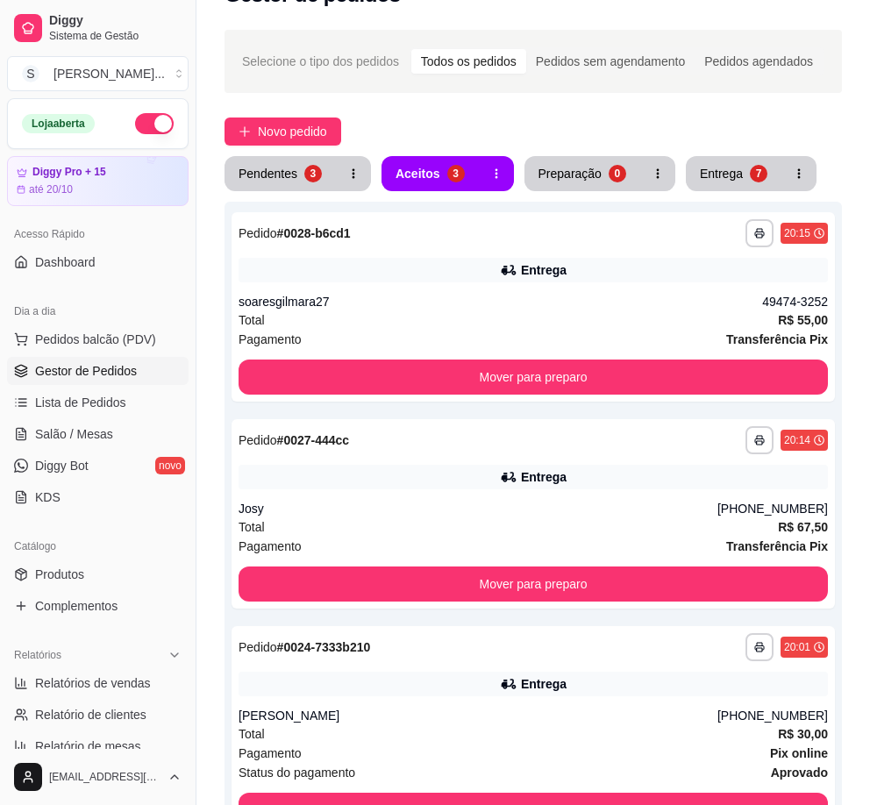
scroll to position [0, 0]
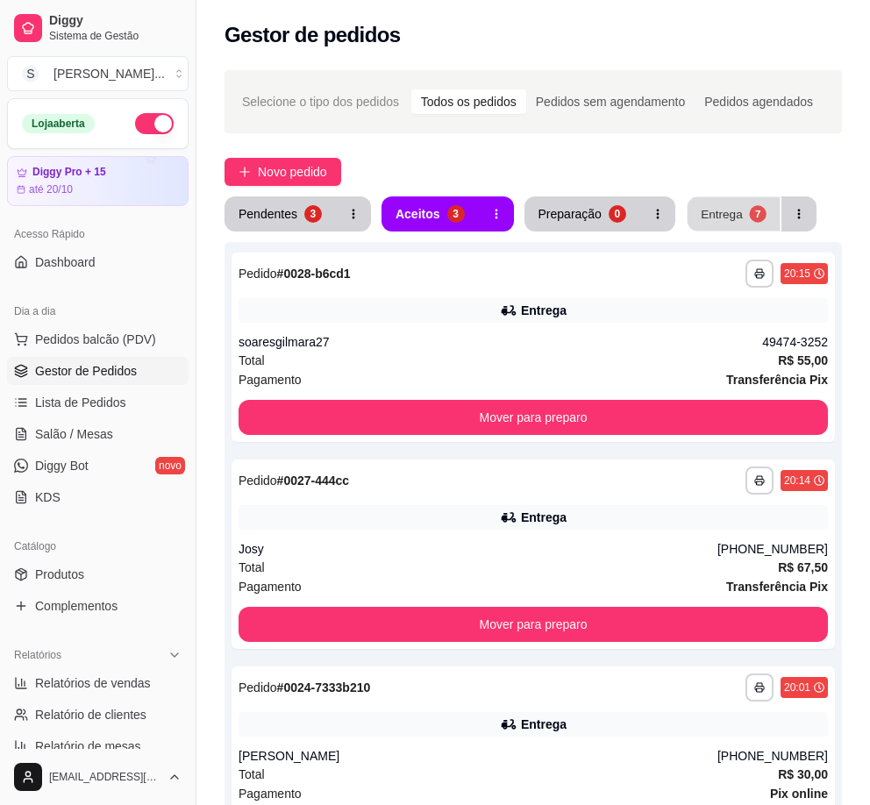
click at [737, 217] on button "Entrega 7" at bounding box center [733, 214] width 93 height 34
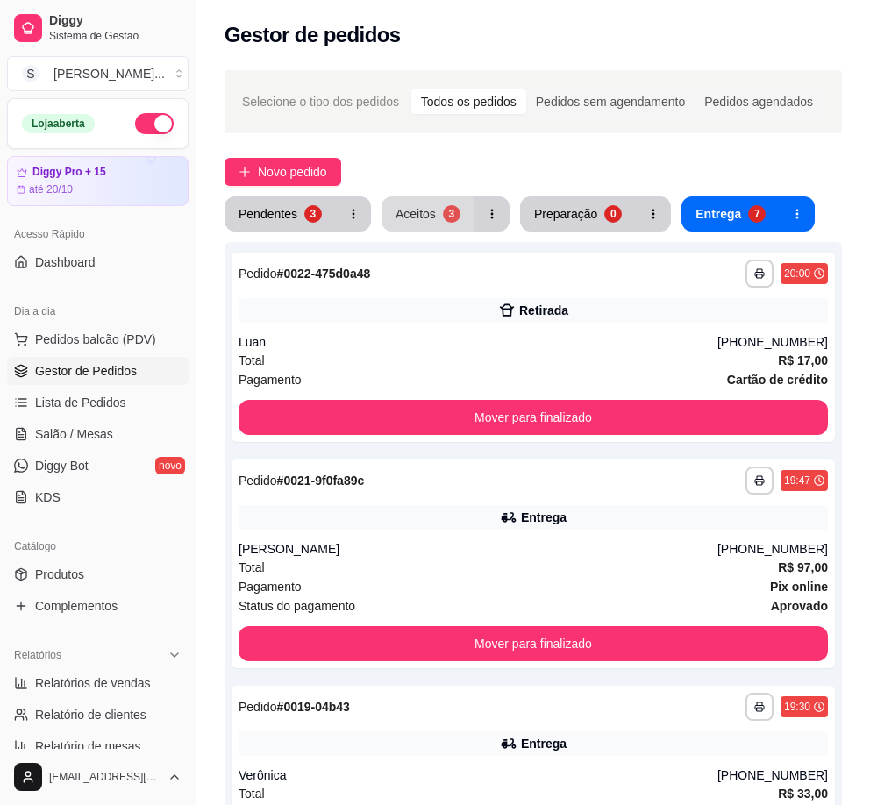
click at [451, 215] on div "3" at bounding box center [452, 214] width 18 height 18
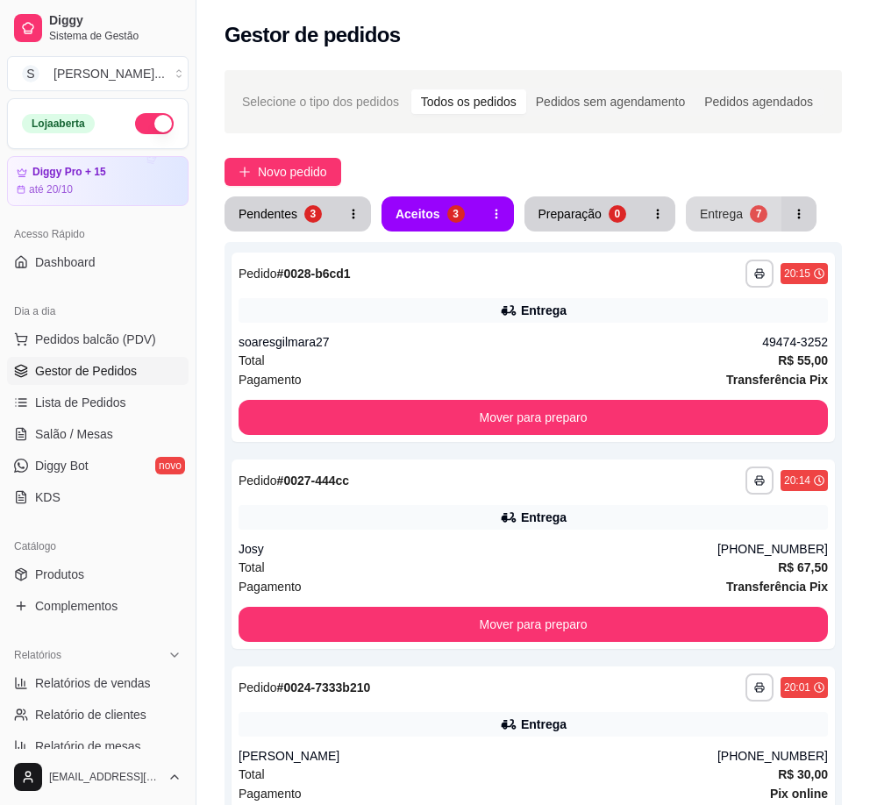
click at [753, 204] on button "Entrega 7" at bounding box center [733, 213] width 96 height 35
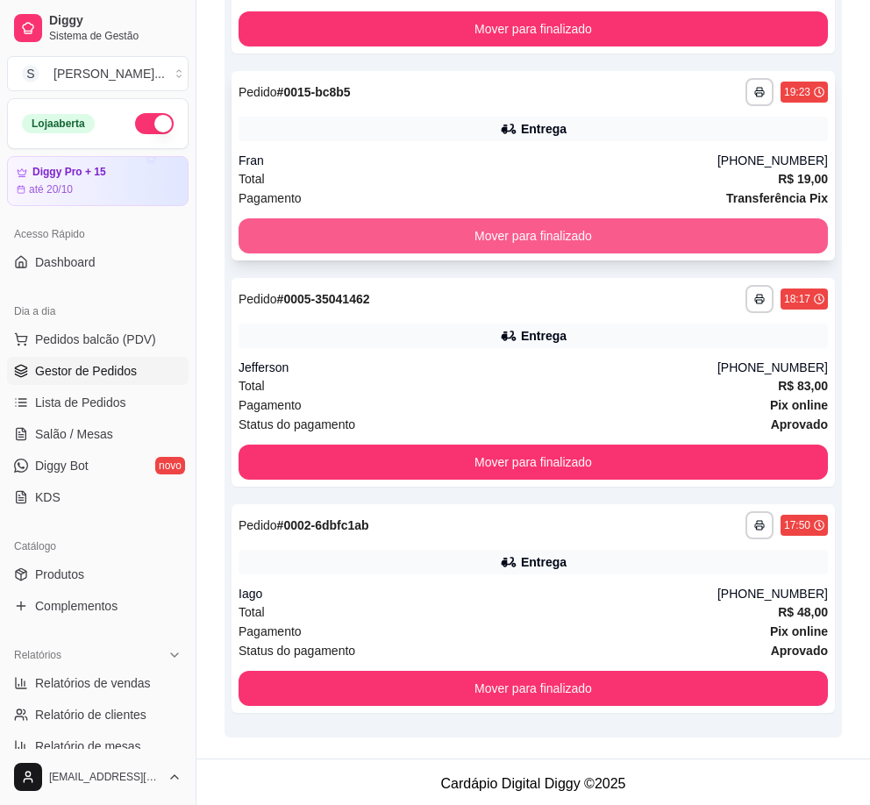
scroll to position [1051, 0]
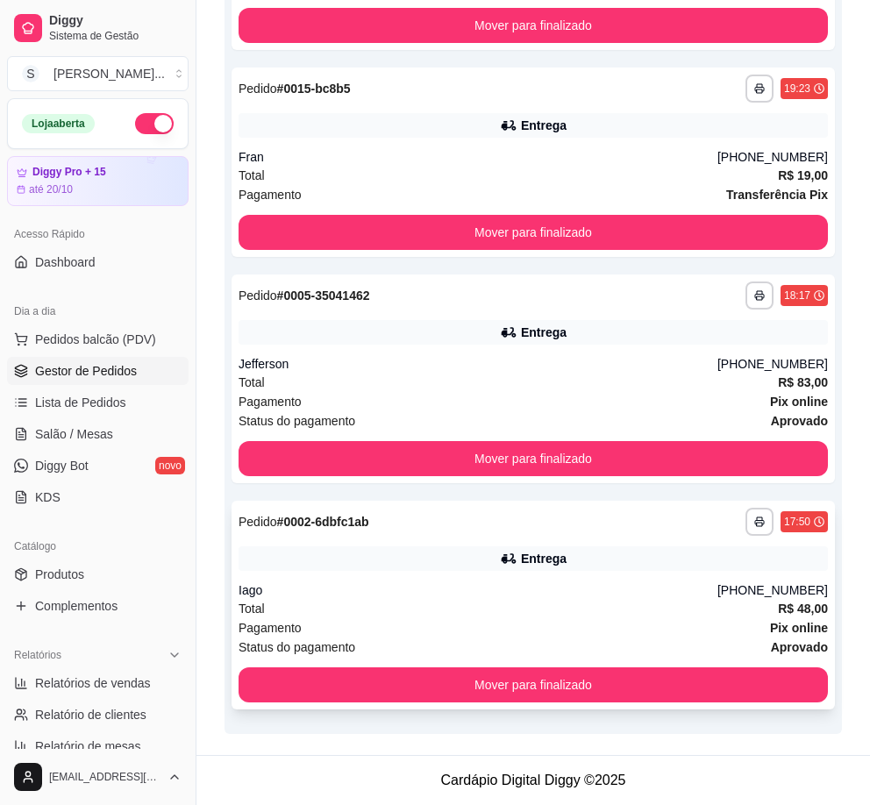
click at [639, 593] on div "Iago" at bounding box center [477, 590] width 479 height 18
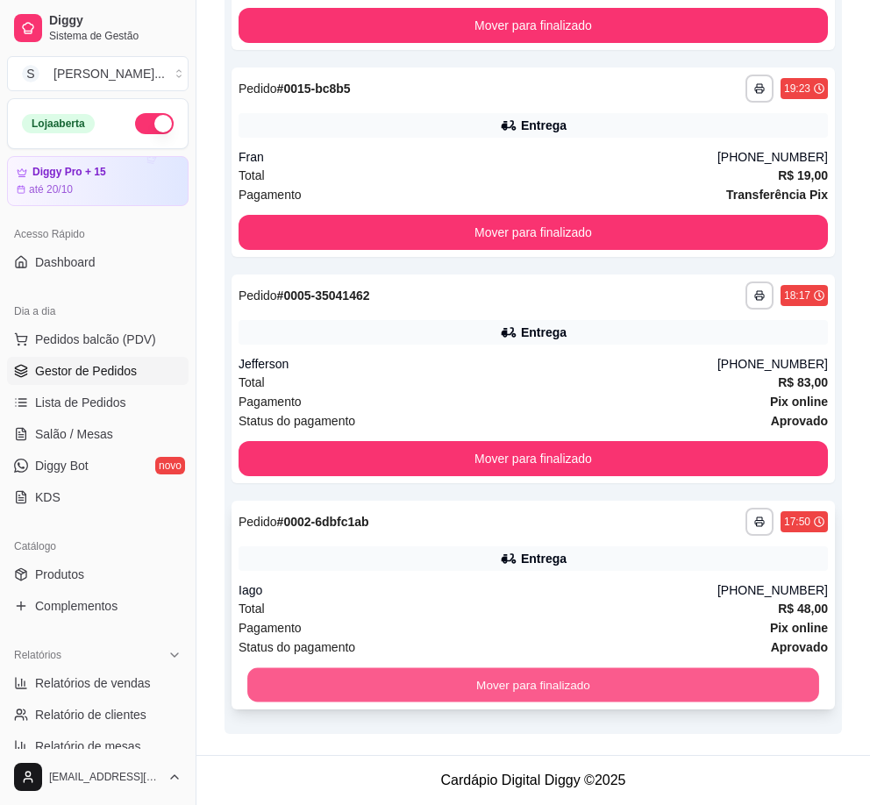
click at [686, 686] on button "Mover para finalizado" at bounding box center [533, 685] width 572 height 34
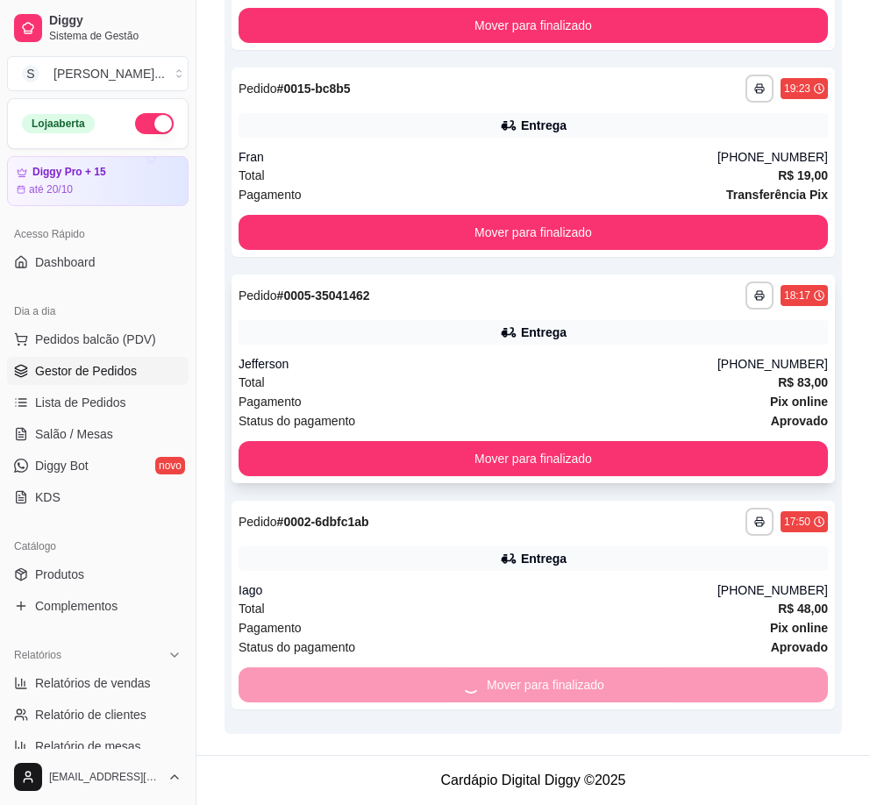
scroll to position [825, 0]
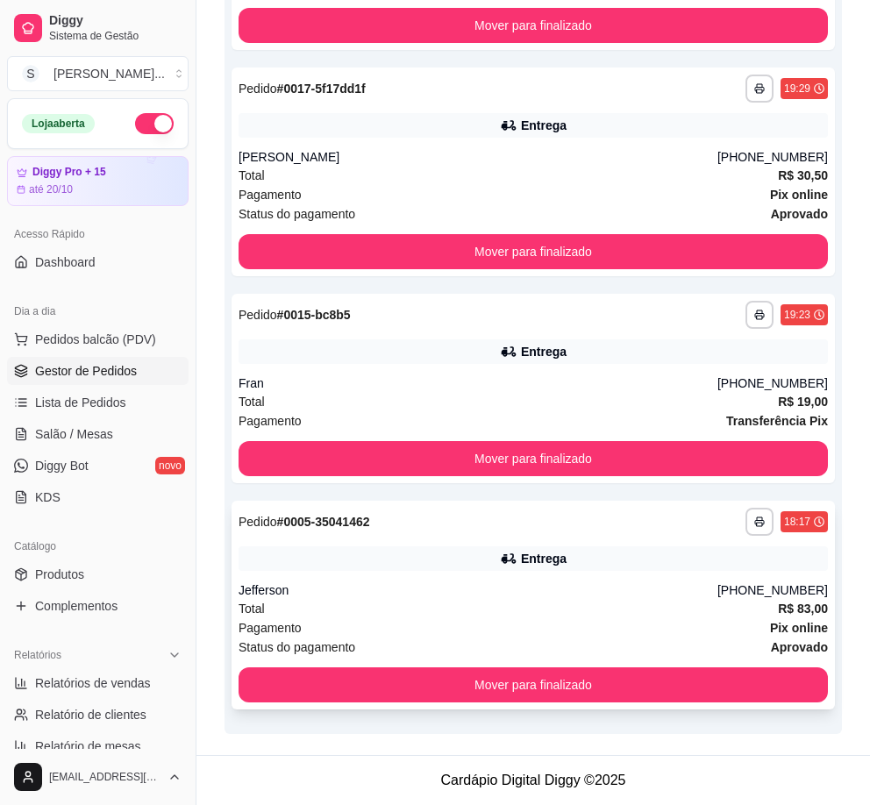
click at [666, 585] on div "Jefferson" at bounding box center [477, 590] width 479 height 18
click at [746, 689] on button "Mover para finalizado" at bounding box center [532, 684] width 589 height 35
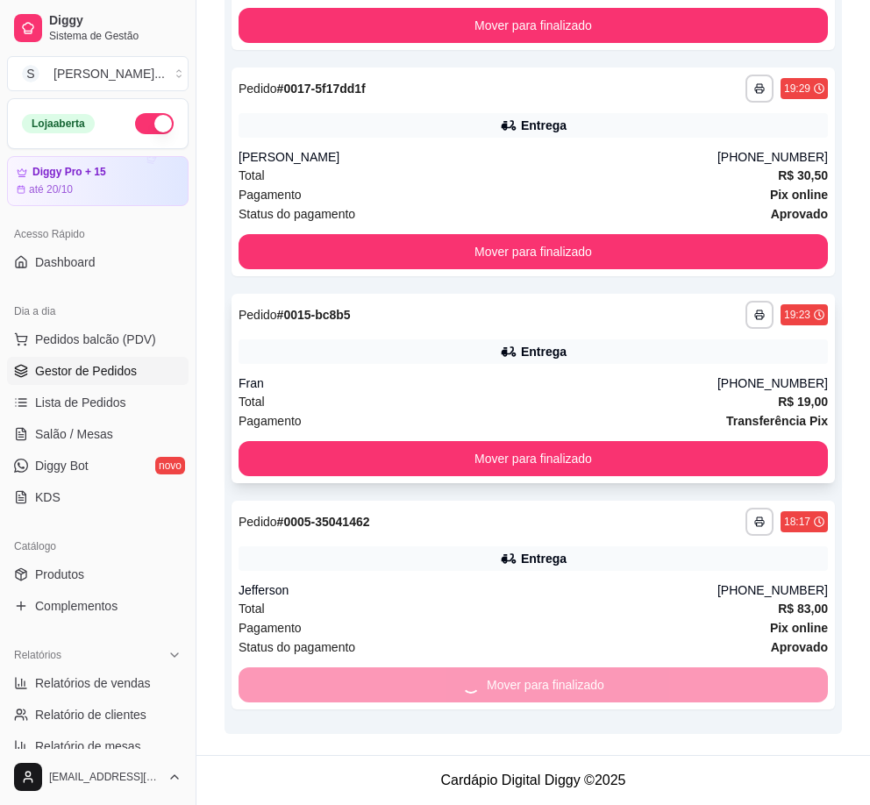
scroll to position [599, 0]
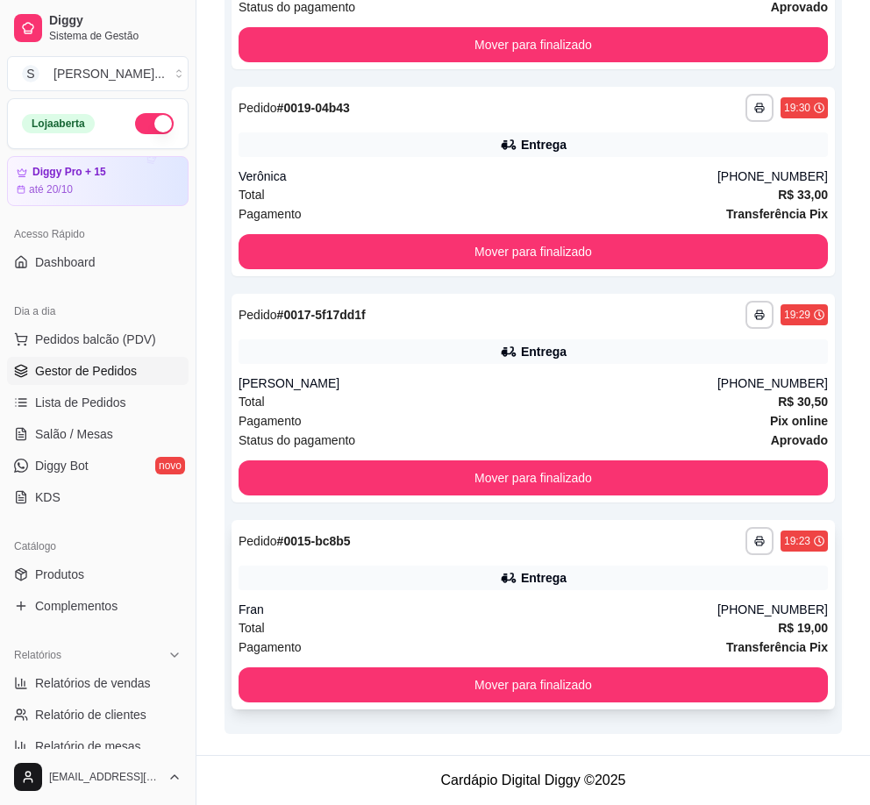
click at [689, 602] on div "Fran" at bounding box center [477, 609] width 479 height 18
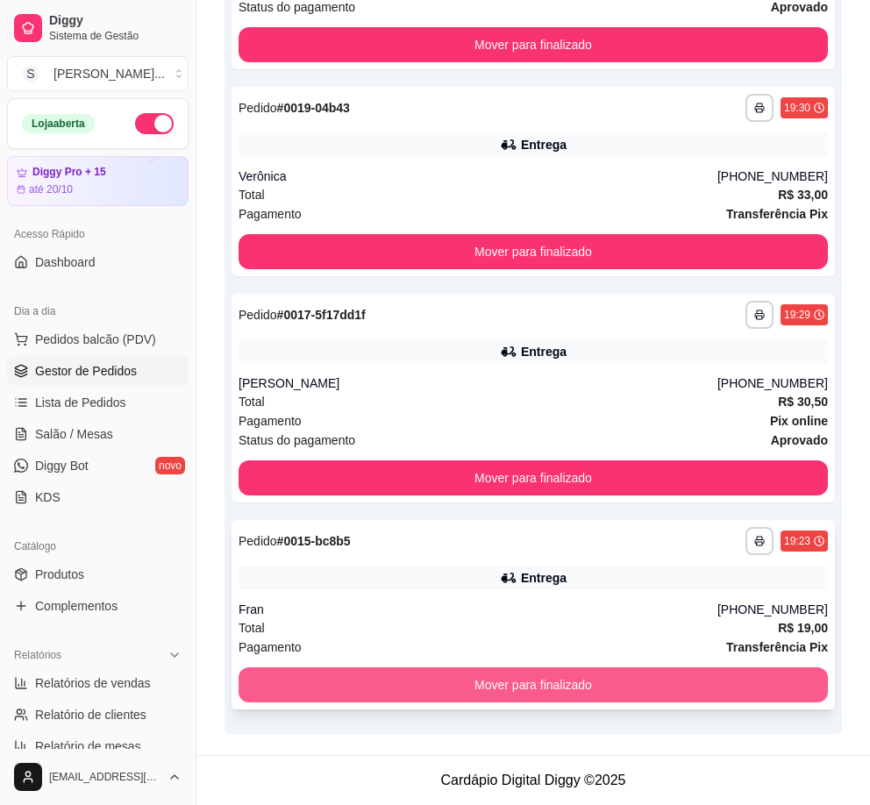
click at [697, 675] on button "Mover para finalizado" at bounding box center [532, 684] width 589 height 35
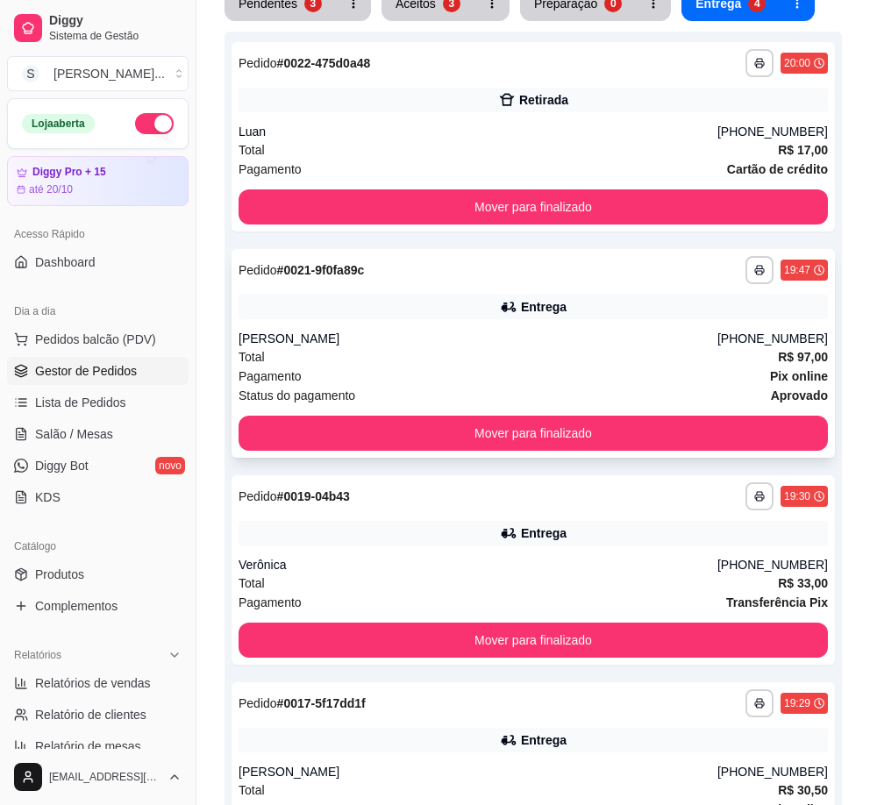
scroll to position [0, 0]
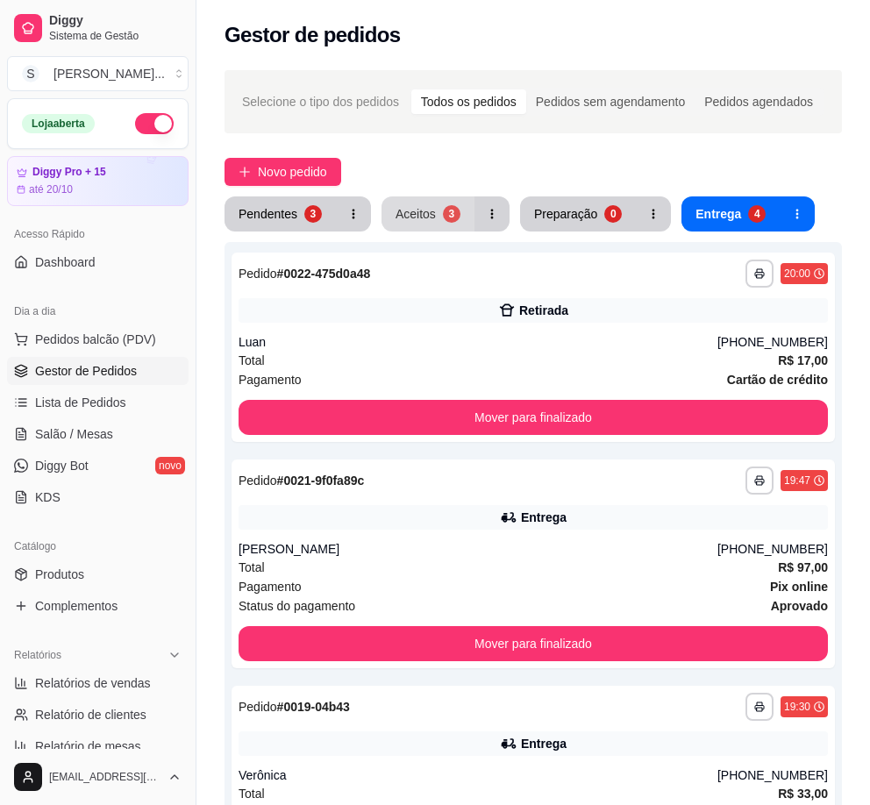
click at [437, 212] on button "Aceitos 3" at bounding box center [427, 213] width 93 height 35
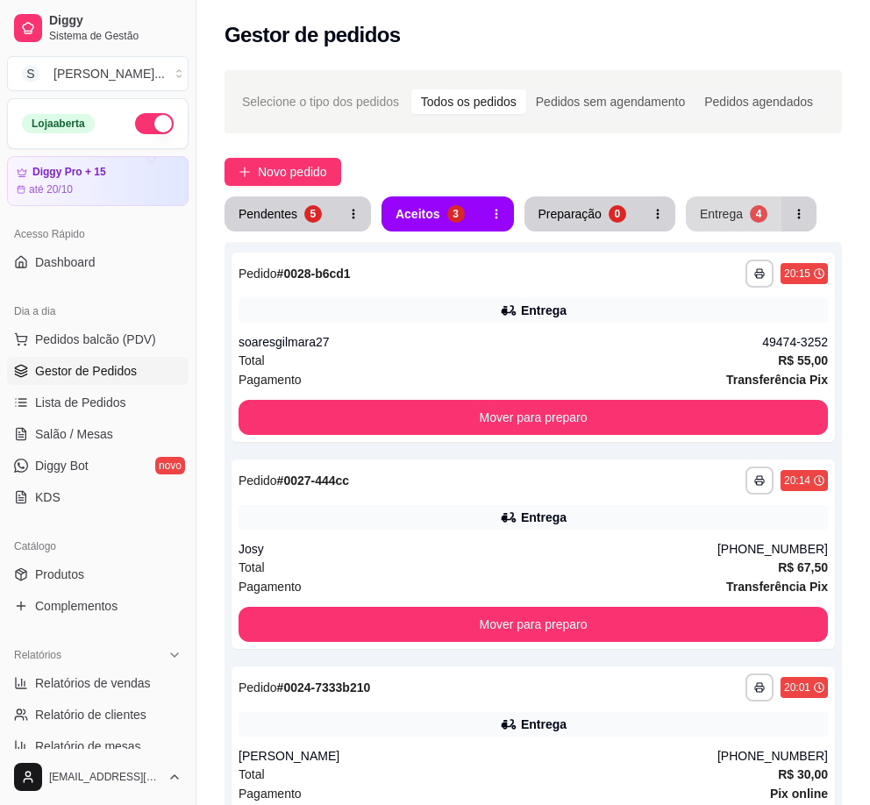
click at [749, 220] on div "4" at bounding box center [758, 214] width 18 height 18
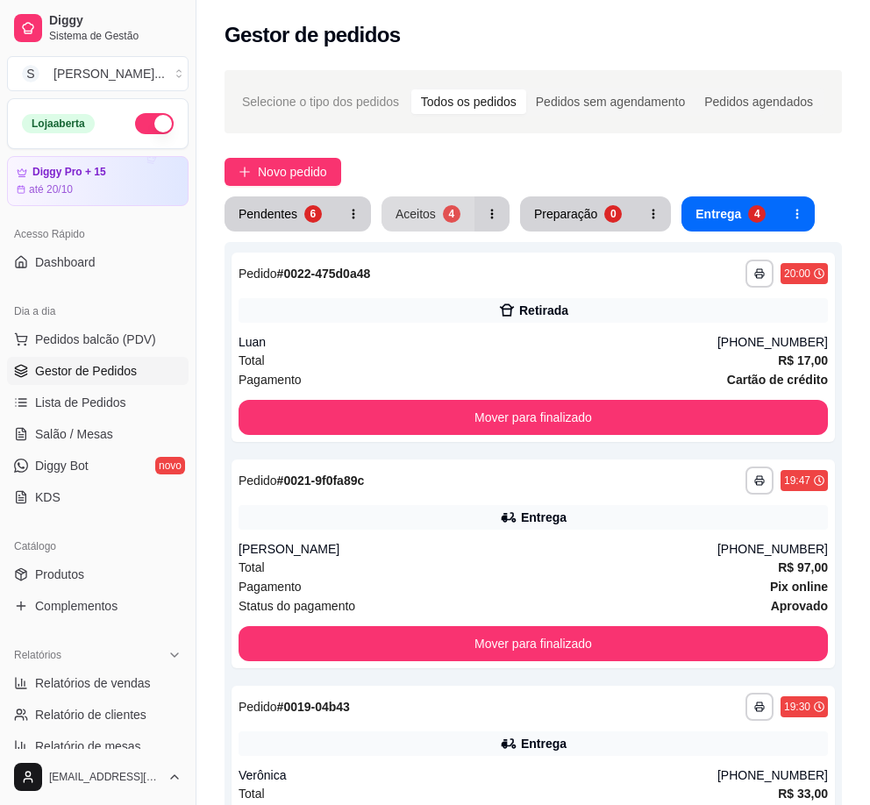
click at [454, 216] on div "4" at bounding box center [452, 214] width 18 height 18
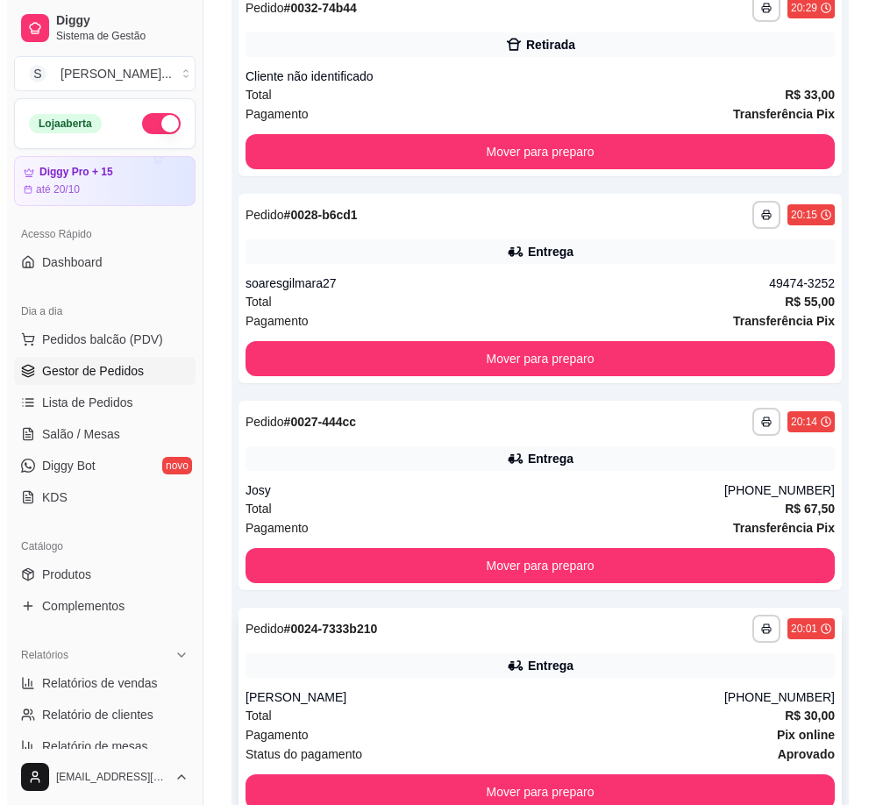
scroll to position [373, 0]
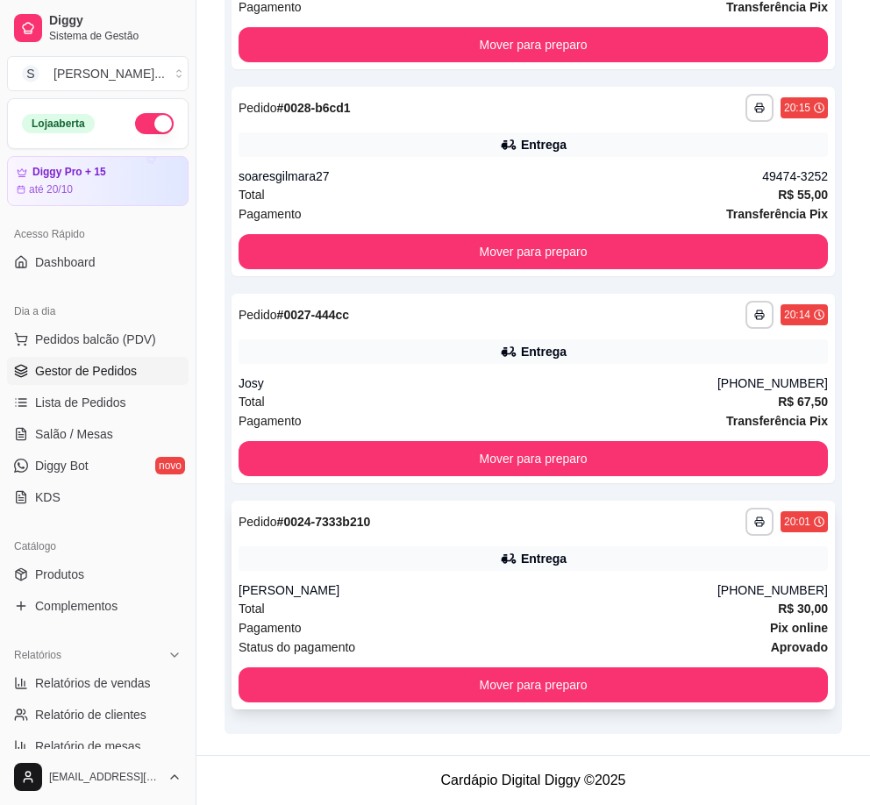
click at [597, 611] on div "Total R$ 30,00" at bounding box center [532, 608] width 589 height 19
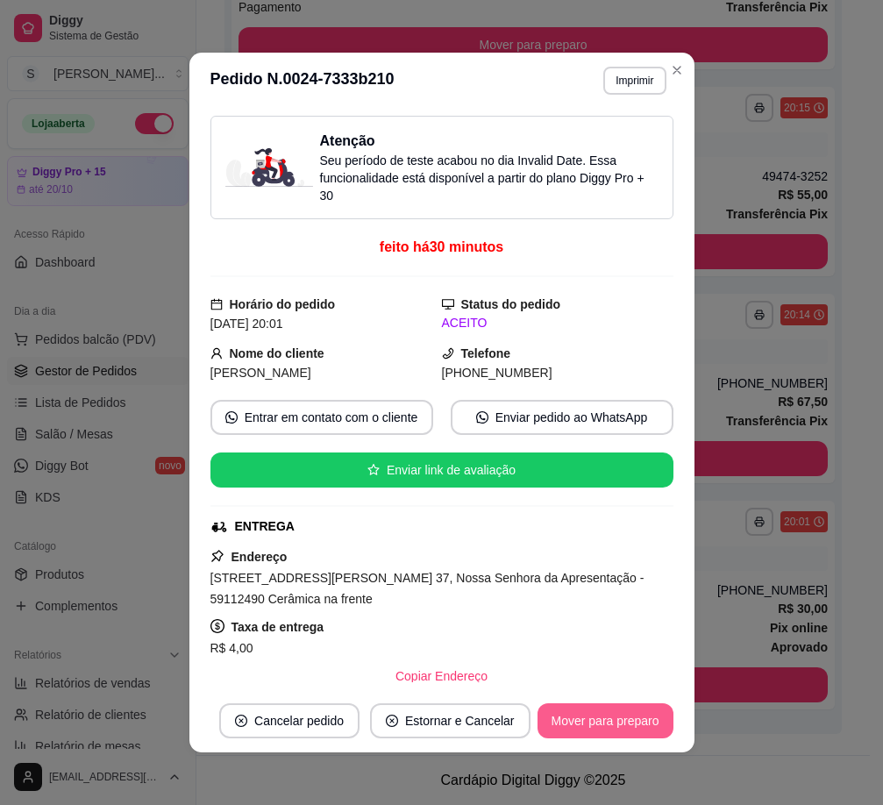
click at [636, 733] on button "Mover para preparo" at bounding box center [605, 720] width 136 height 35
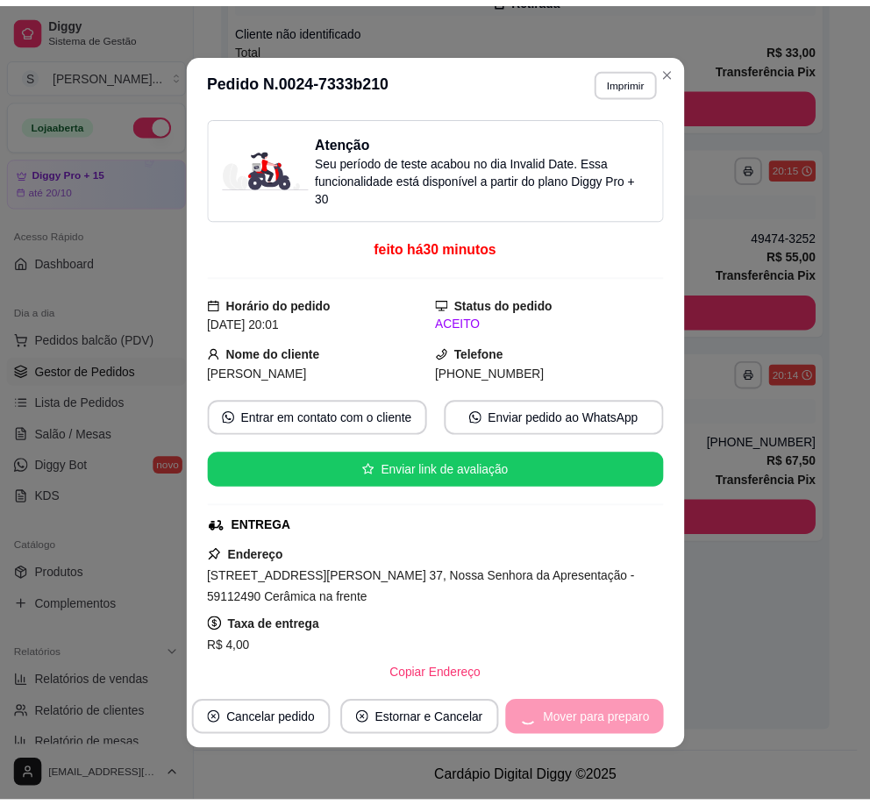
scroll to position [313, 0]
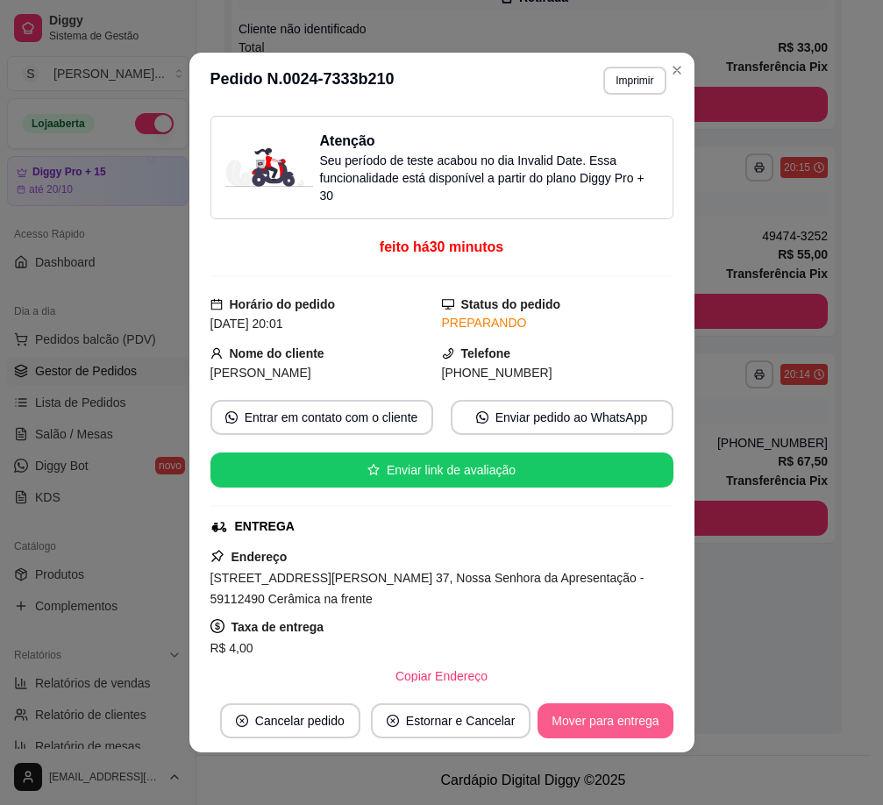
click at [634, 722] on button "Mover para entrega" at bounding box center [604, 720] width 135 height 35
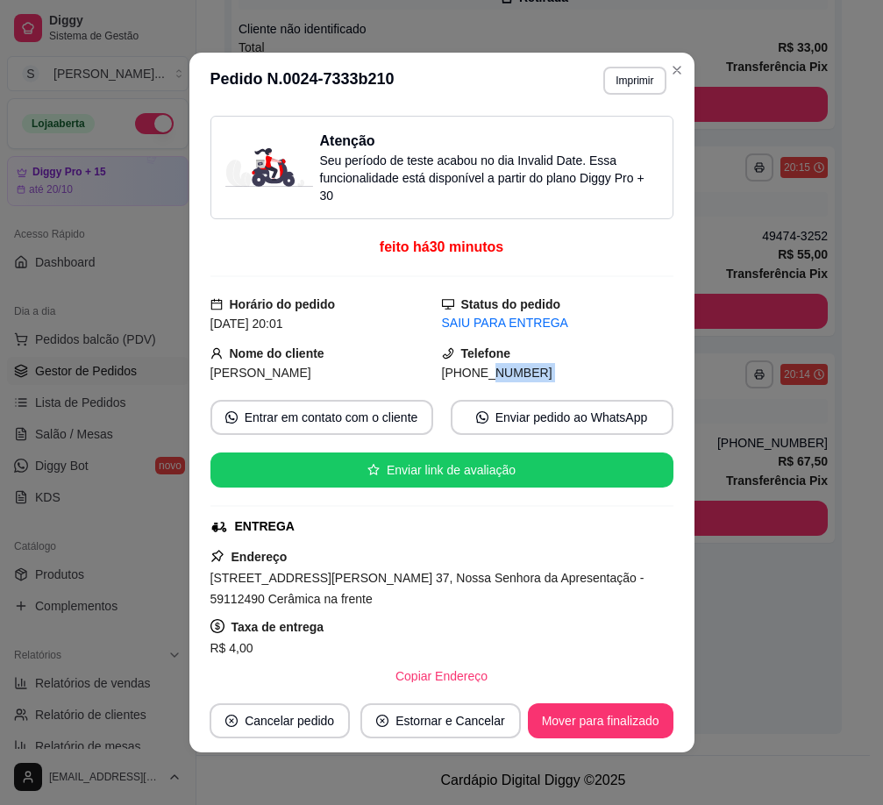
drag, startPoint x: 462, startPoint y: 376, endPoint x: 581, endPoint y: 382, distance: 119.4
click at [581, 382] on div "Atenção Seu período de teste acabou no dia Invalid Date . Essa funcionalidade e…" at bounding box center [441, 399] width 463 height 566
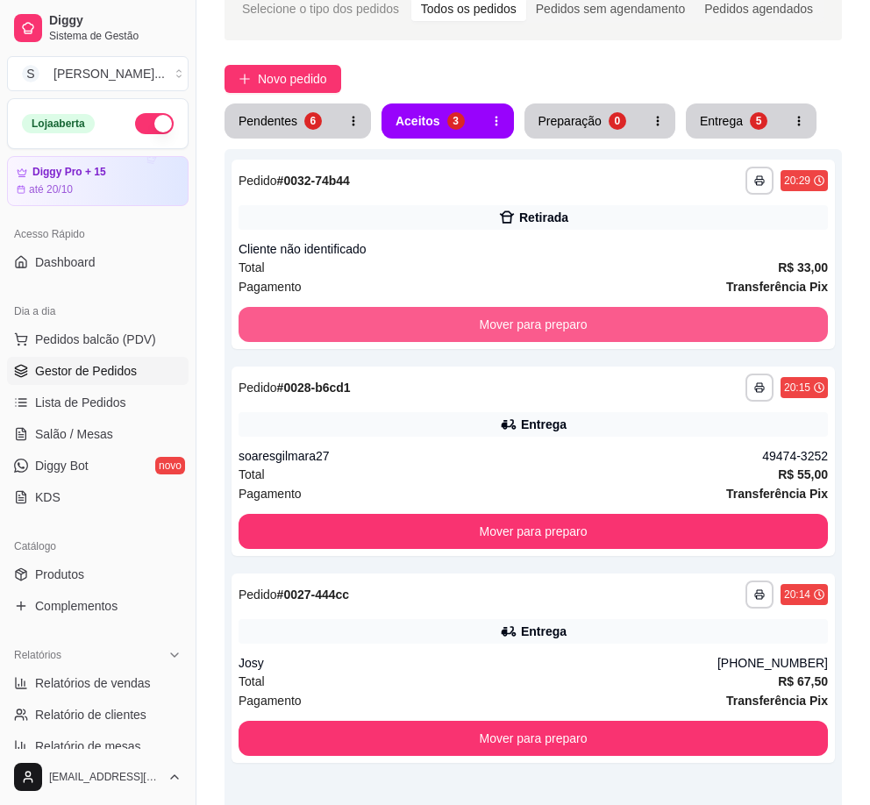
scroll to position [0, 0]
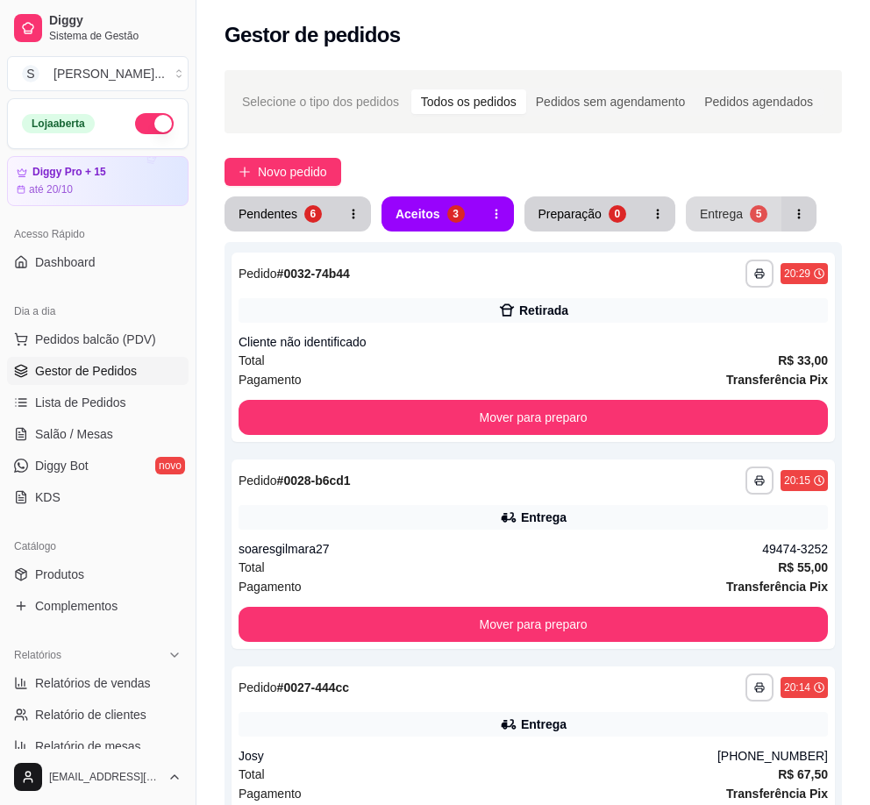
click at [724, 209] on div "Entrega" at bounding box center [720, 214] width 43 height 18
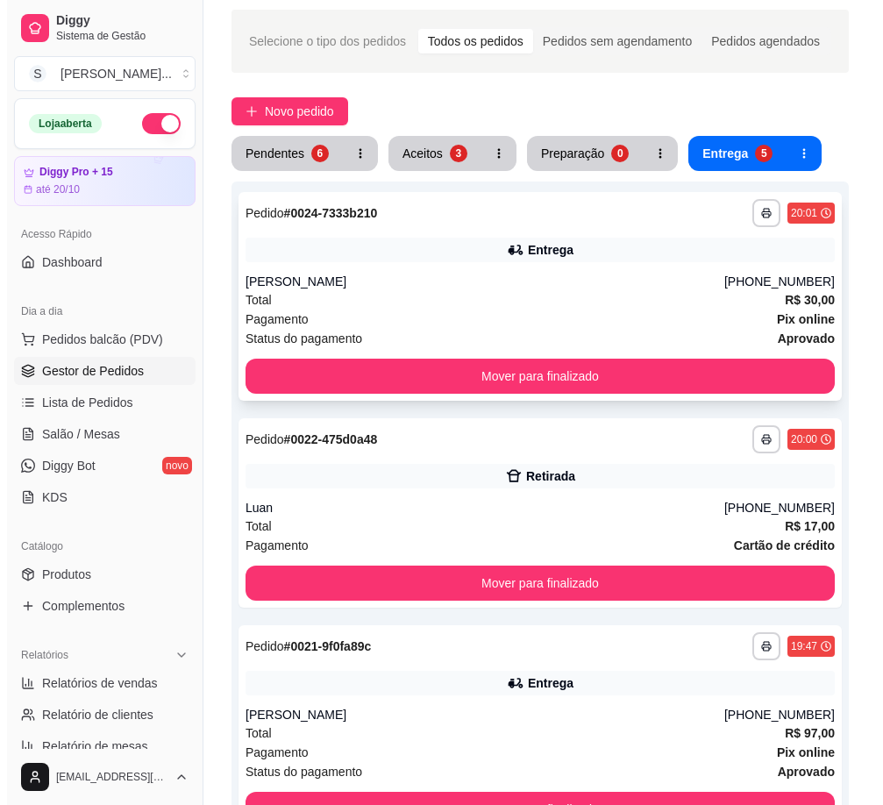
scroll to position [175, 0]
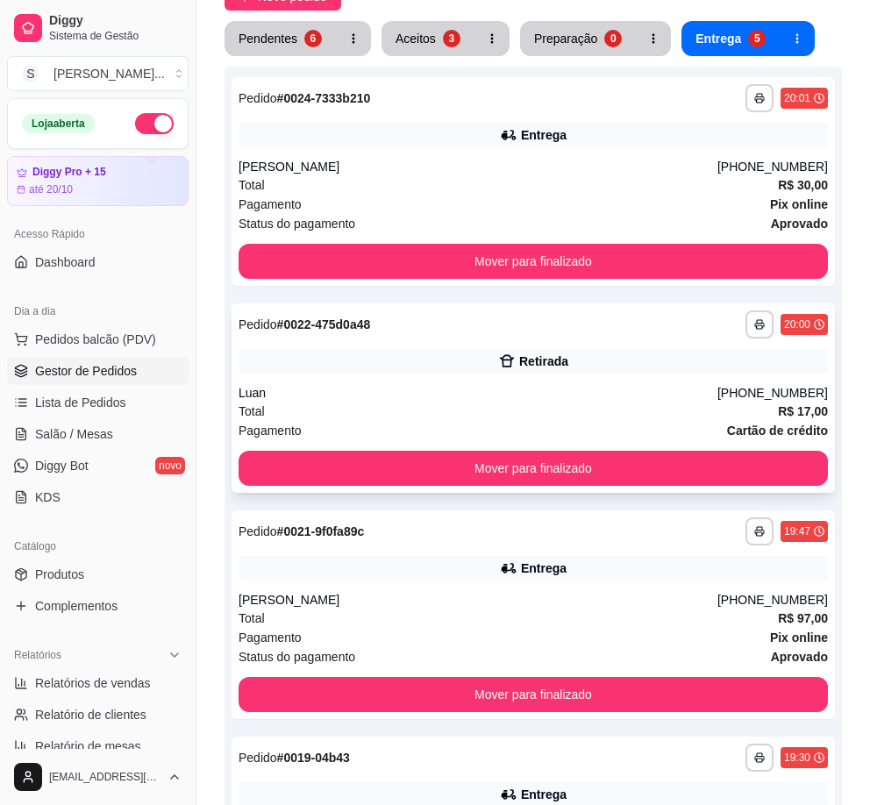
click at [601, 383] on div "**********" at bounding box center [532, 397] width 603 height 189
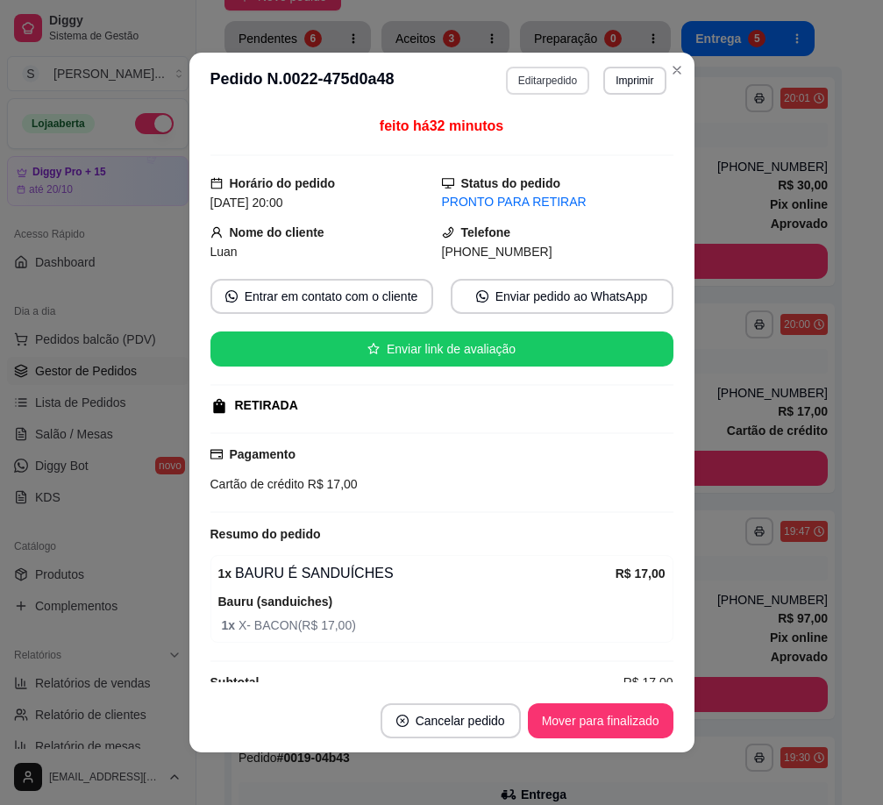
click at [542, 80] on button "Editar pedido" at bounding box center [547, 81] width 83 height 28
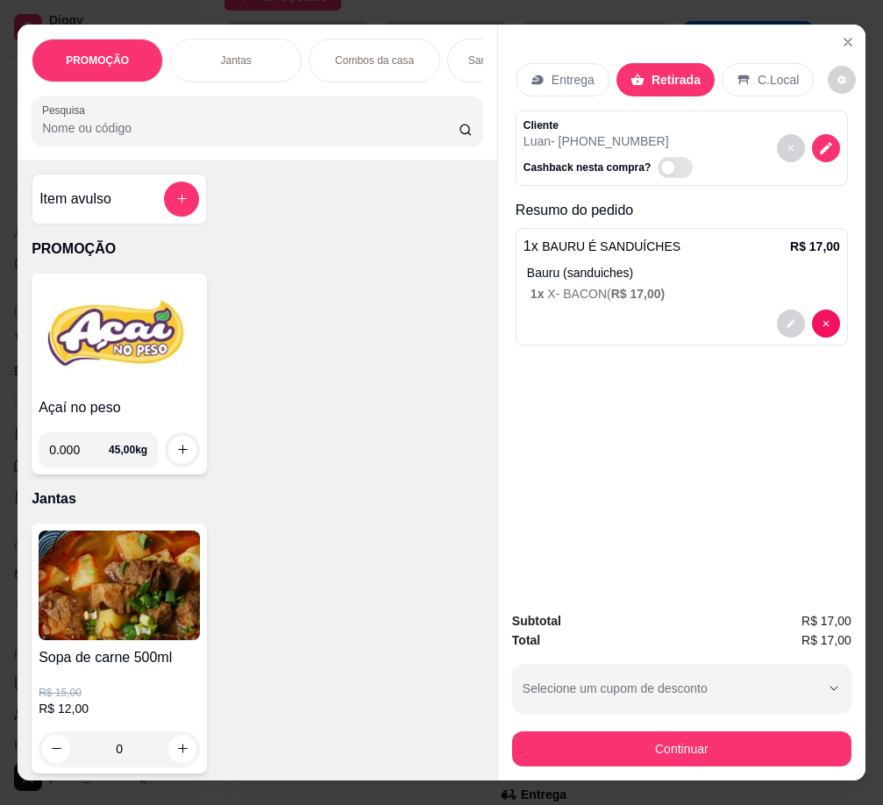
click at [141, 357] on img at bounding box center [119, 336] width 161 height 110
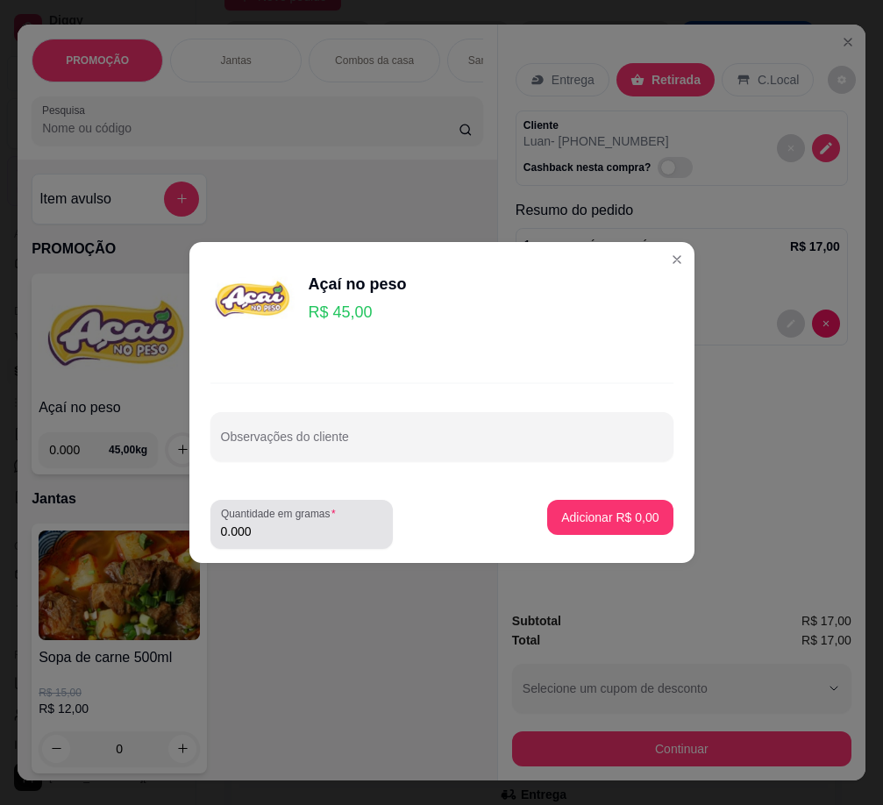
click at [333, 535] on input "0.000" at bounding box center [301, 531] width 161 height 18
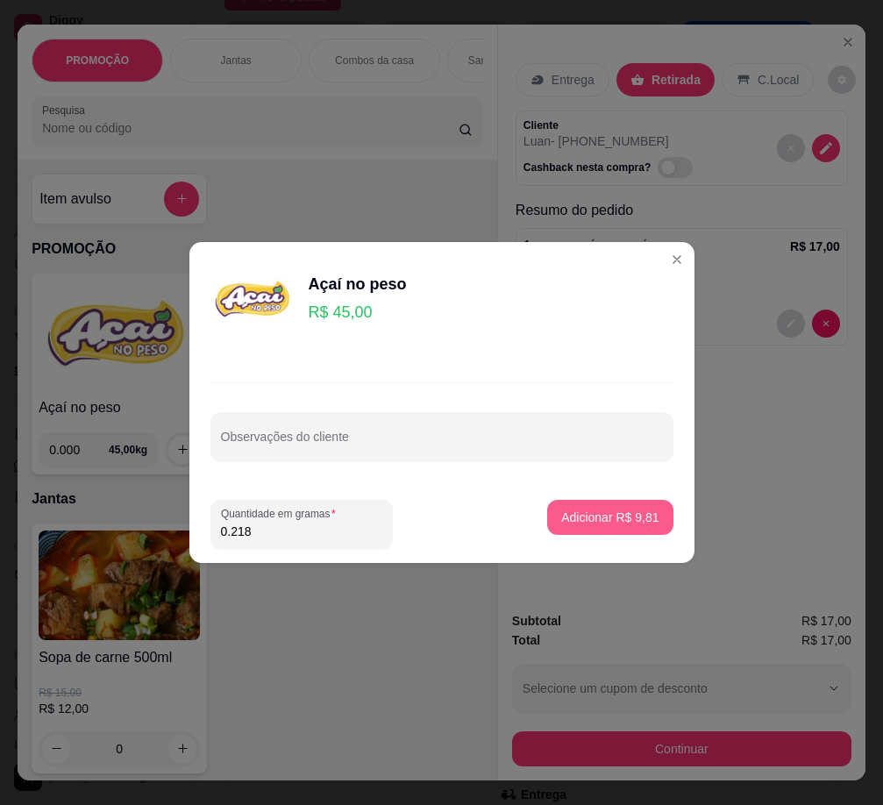
type input "0.218"
click at [581, 508] on button "Adicionar R$ 9,81" at bounding box center [609, 517] width 125 height 35
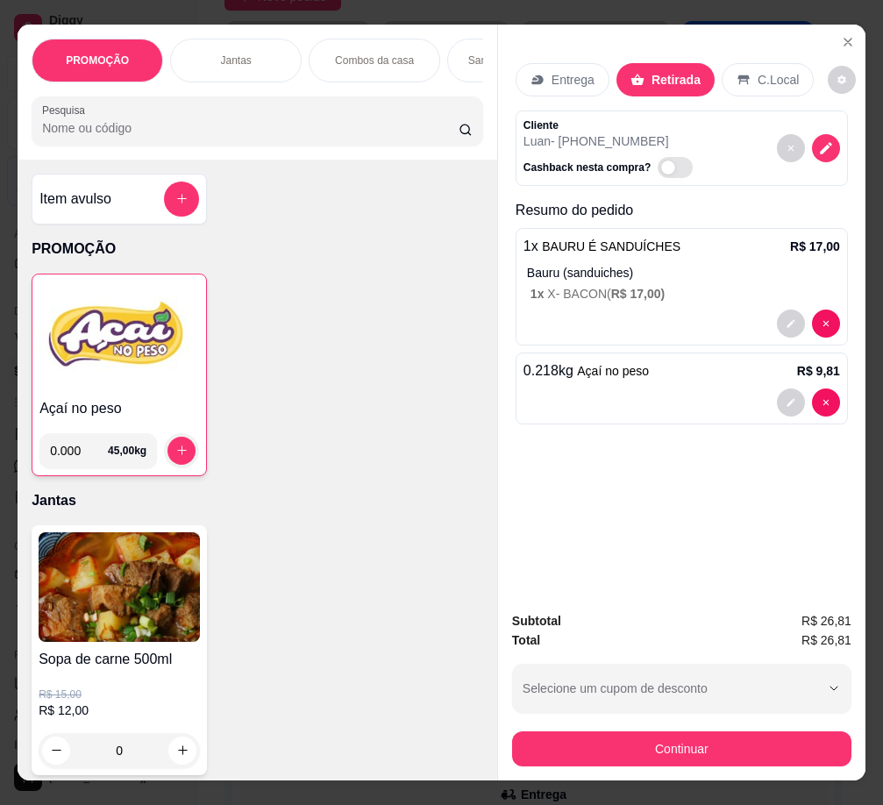
click at [726, 757] on button "Continuar" at bounding box center [681, 748] width 339 height 35
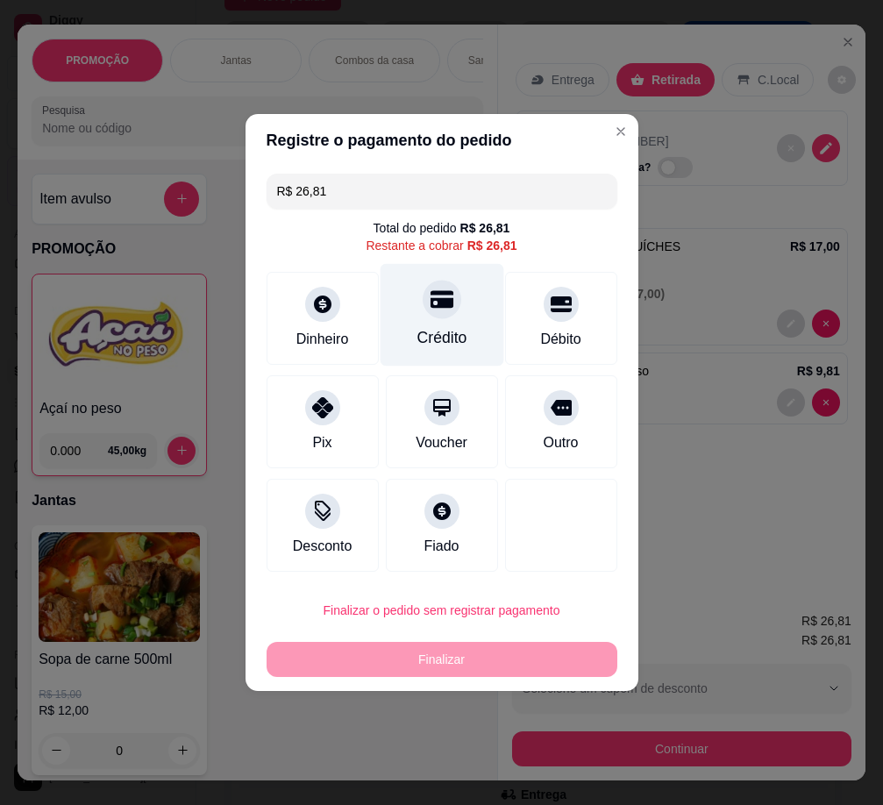
click at [456, 328] on div "Crédito" at bounding box center [441, 337] width 50 height 23
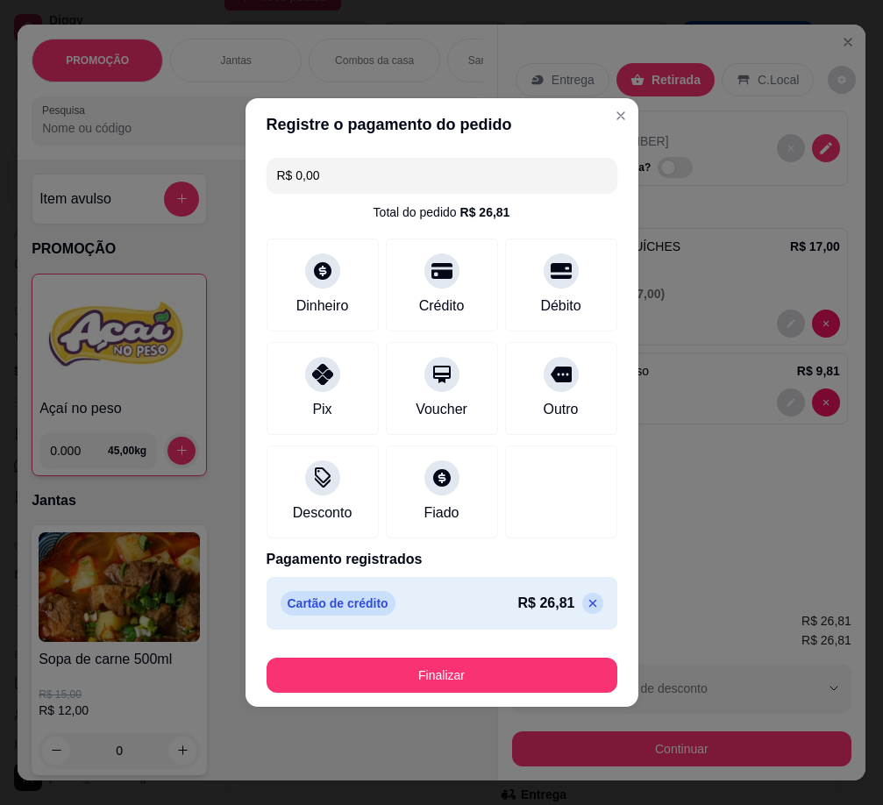
click at [528, 678] on button "Finalizar" at bounding box center [441, 674] width 351 height 35
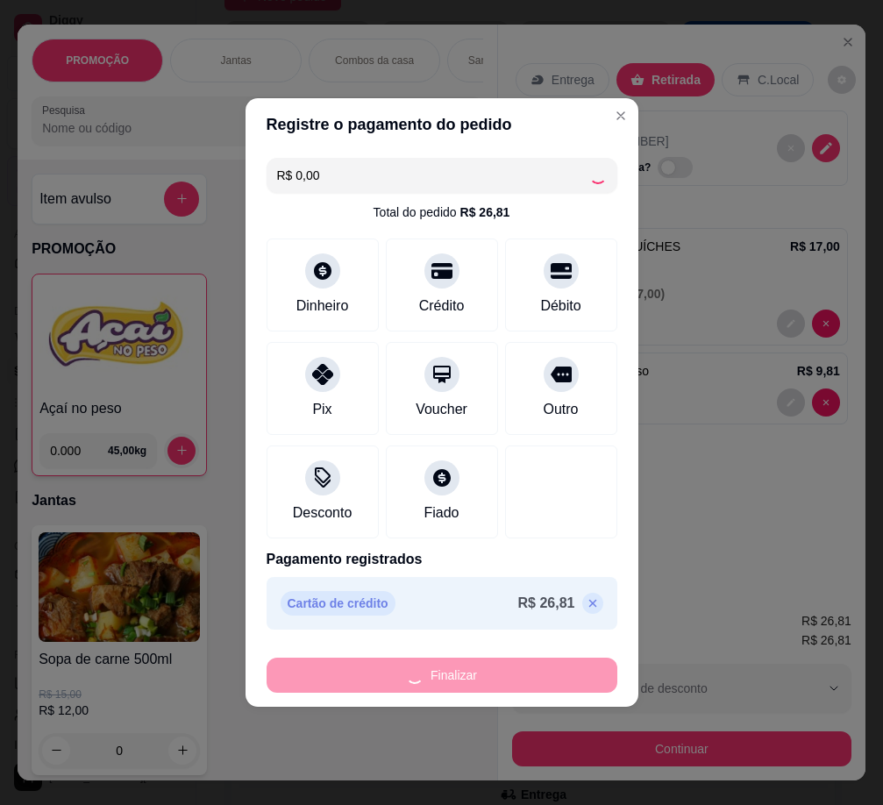
type input "-R$ 26,81"
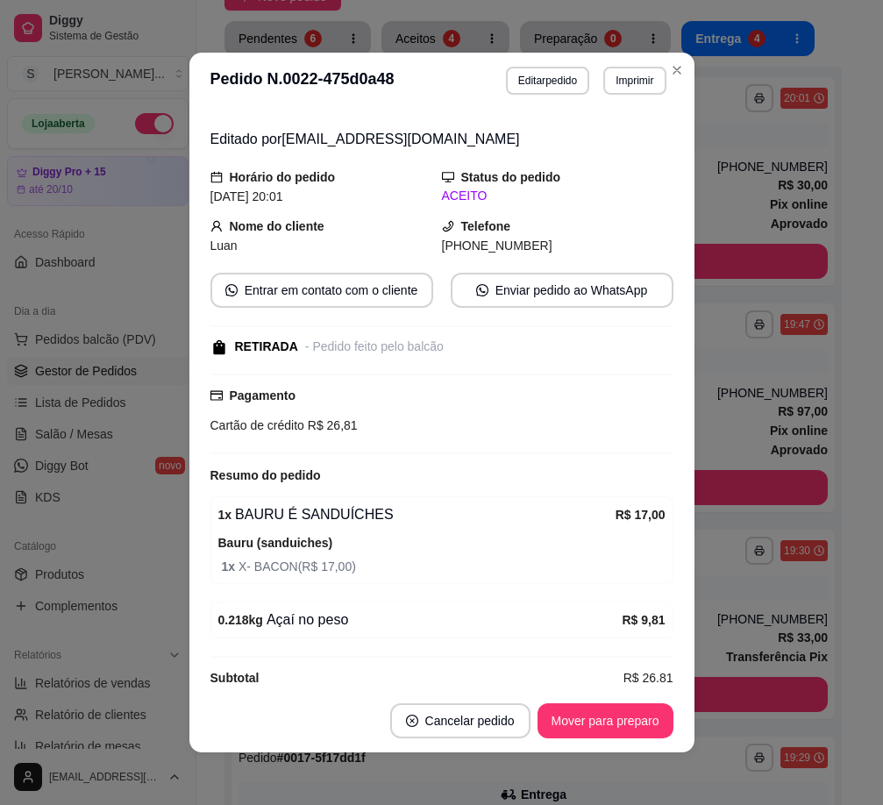
scroll to position [69, 0]
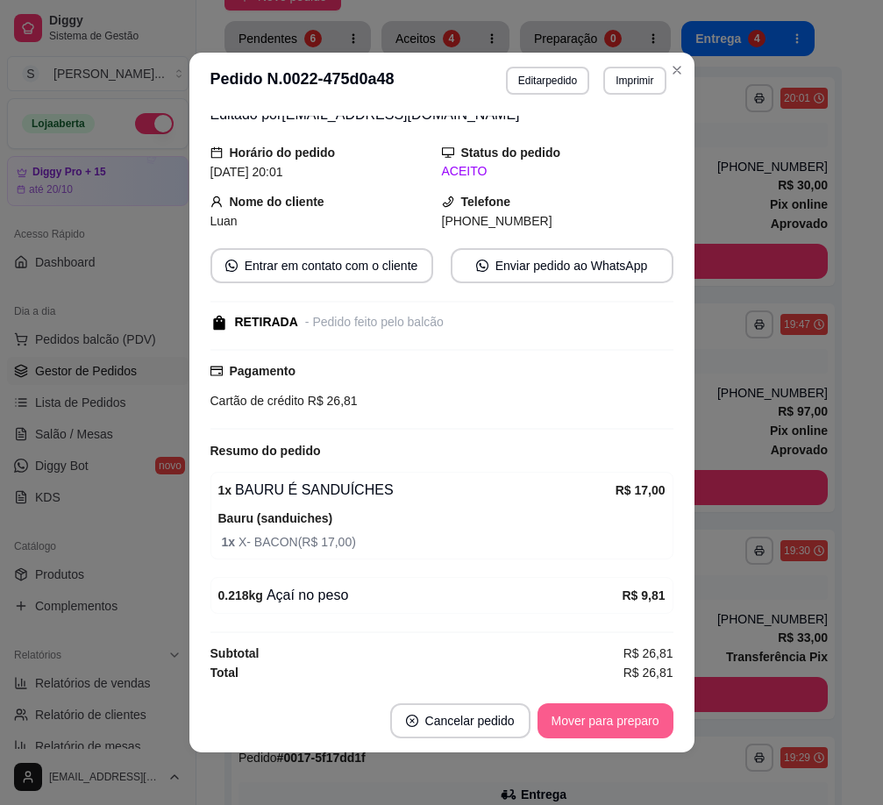
click at [616, 717] on button "Mover para preparo" at bounding box center [605, 720] width 136 height 35
click at [637, 717] on button "Mover para retirada disponível" at bounding box center [576, 720] width 194 height 35
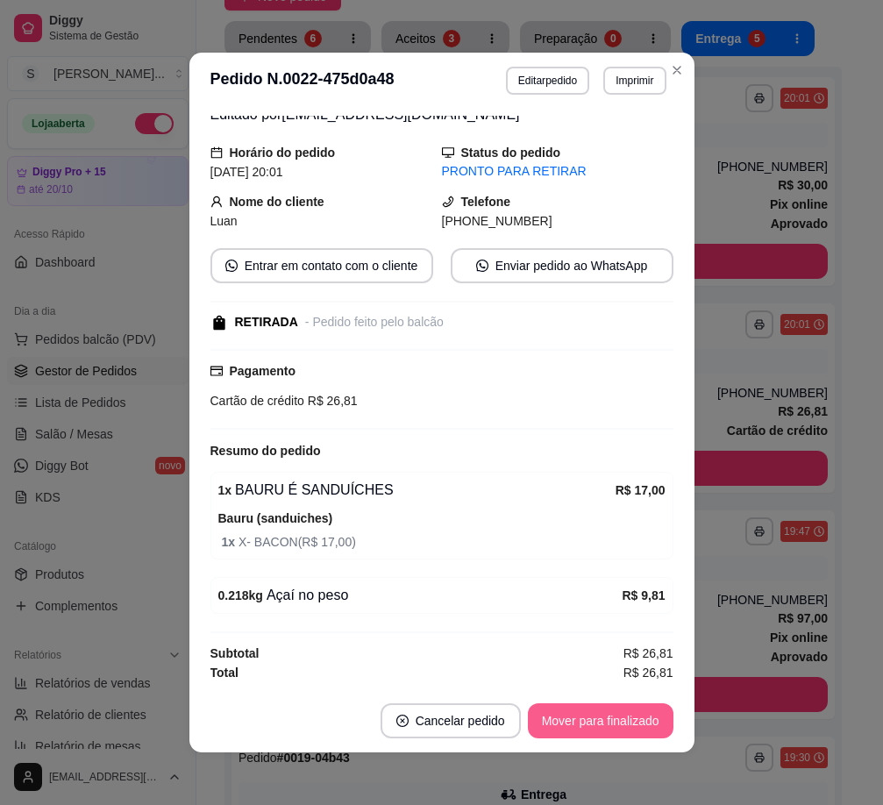
click at [642, 717] on button "Mover para finalizado" at bounding box center [601, 720] width 146 height 35
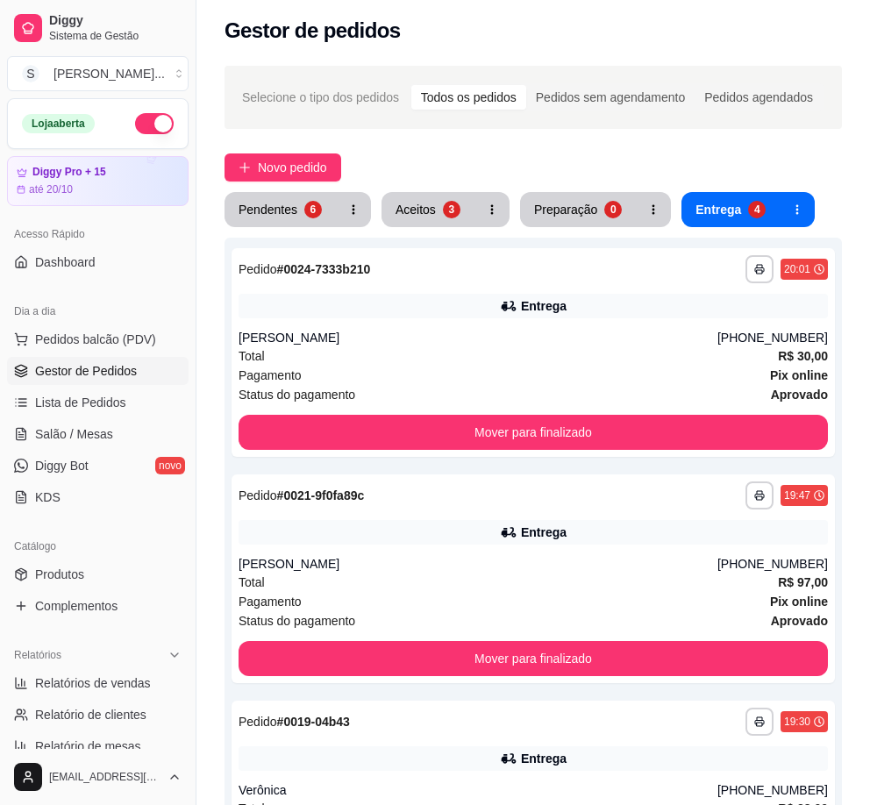
scroll to position [0, 0]
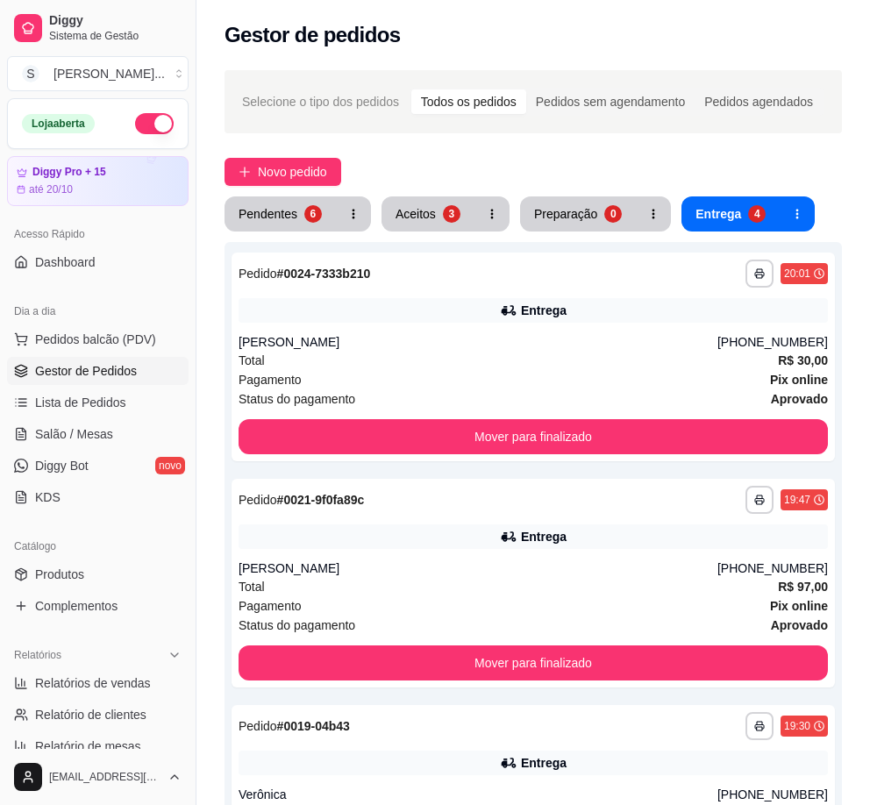
click at [369, 219] on div "Pendentes 6 Aceitos 3 Preparação 0 Entrega 4" at bounding box center [532, 213] width 617 height 35
click at [433, 211] on button "Aceitos 3" at bounding box center [428, 214] width 90 height 34
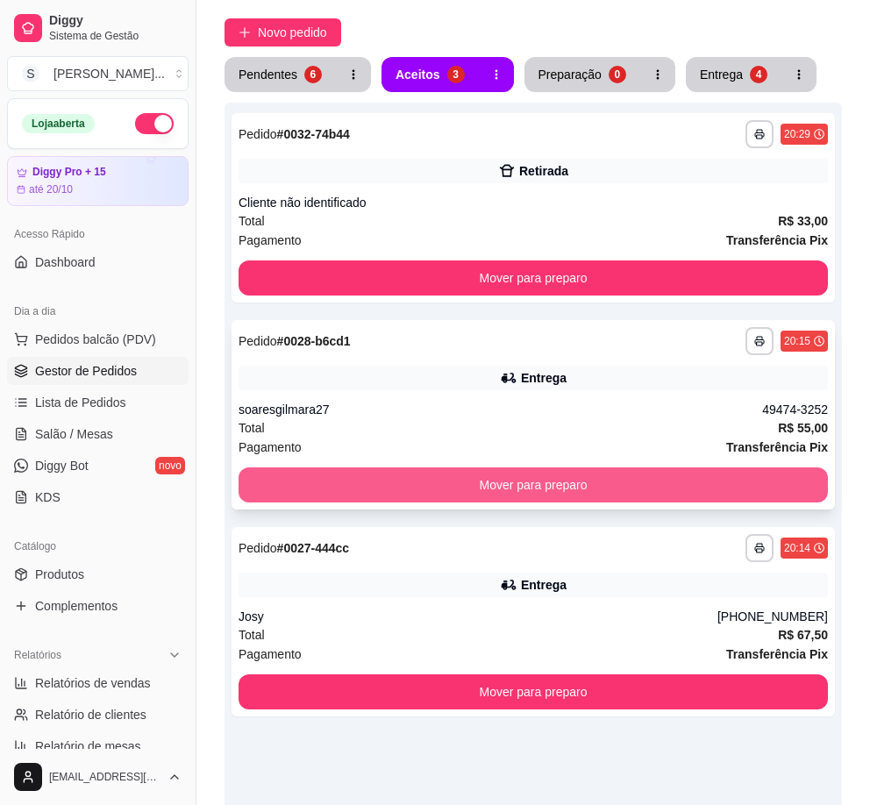
scroll to position [138, 0]
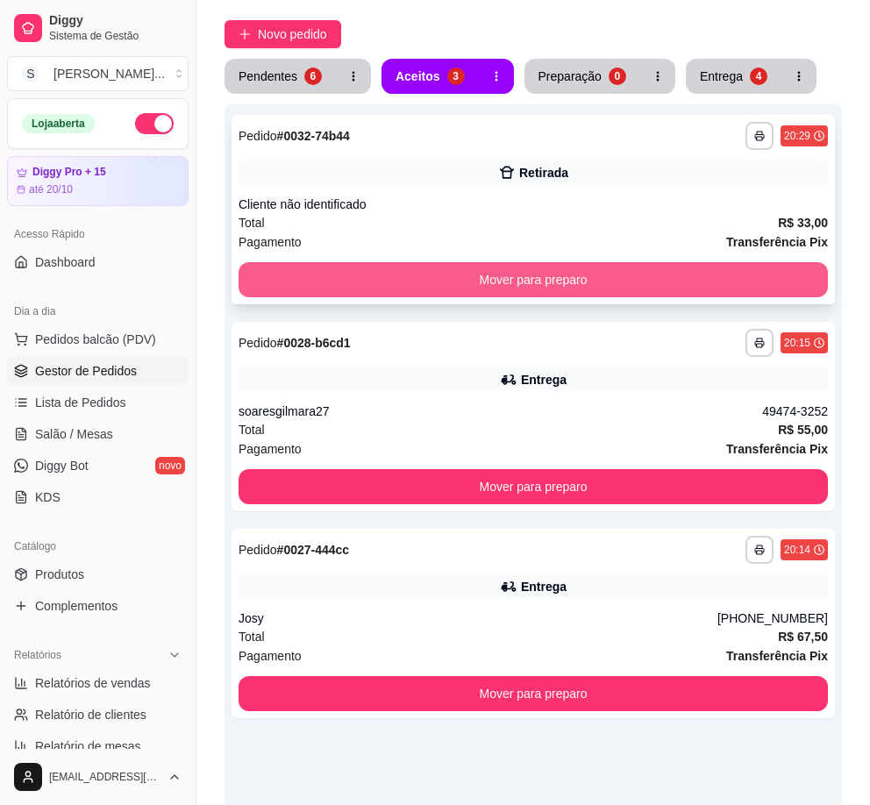
click at [589, 272] on button "Mover para preparo" at bounding box center [532, 279] width 589 height 35
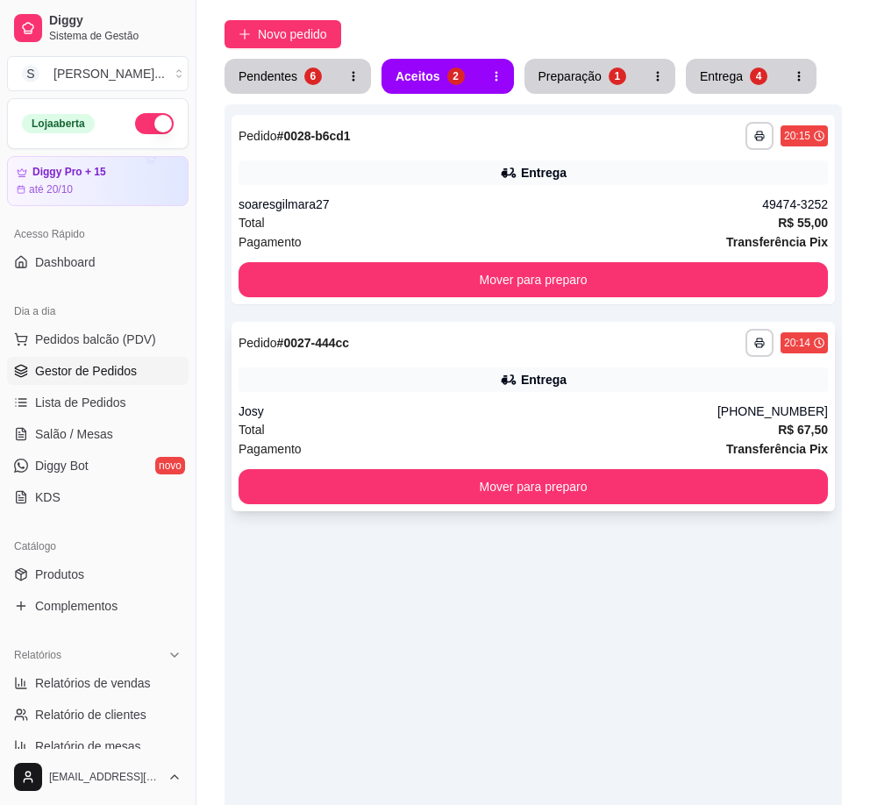
click at [589, 420] on div "Total R$ 67,50" at bounding box center [532, 429] width 589 height 19
click at [638, 381] on div "Entrega" at bounding box center [532, 379] width 589 height 25
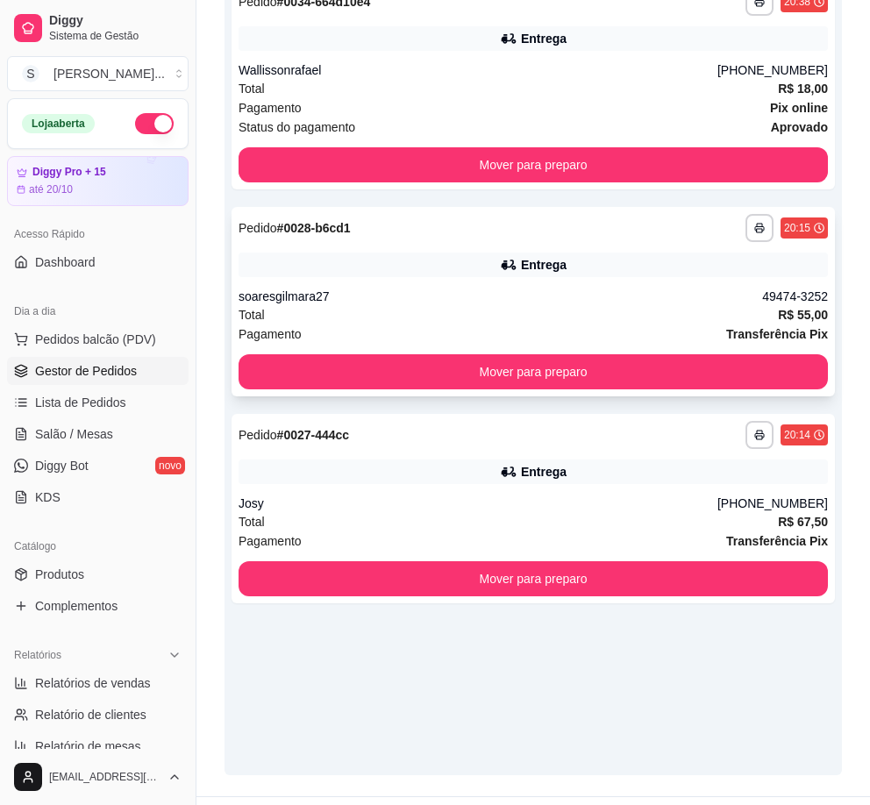
scroll to position [313, 0]
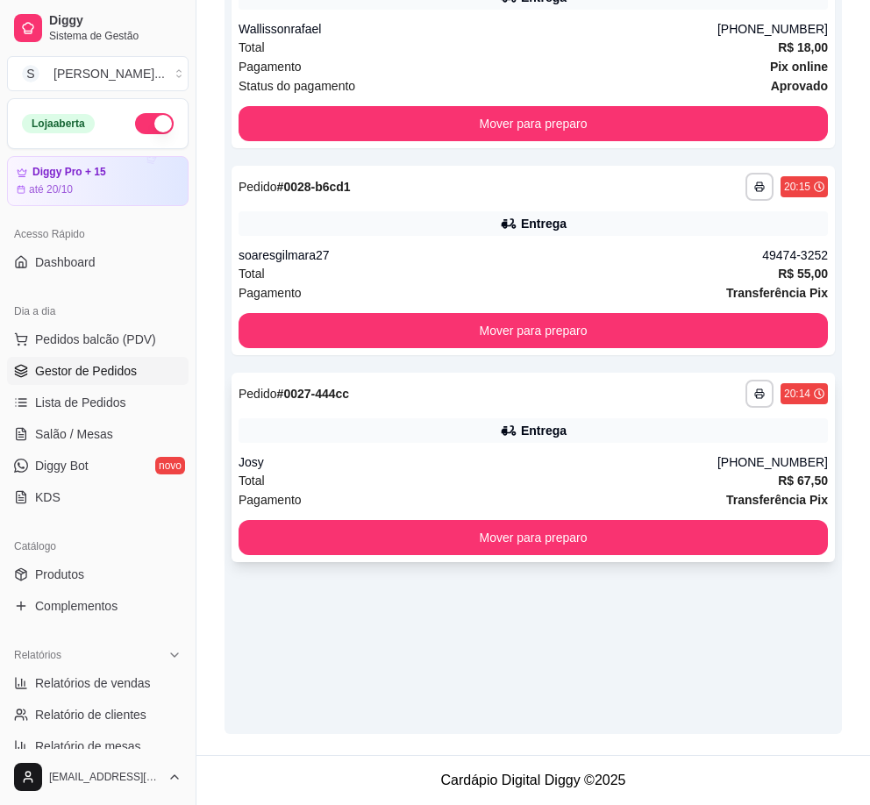
click at [529, 469] on div "Josy" at bounding box center [477, 462] width 479 height 18
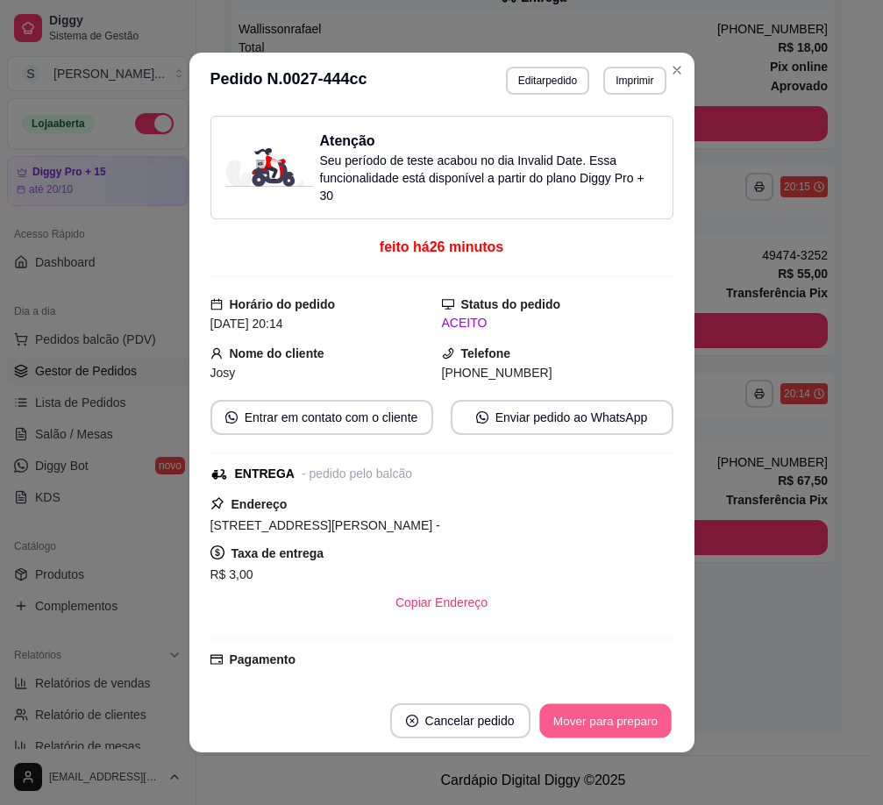
click at [552, 712] on button "Mover para preparo" at bounding box center [604, 721] width 131 height 34
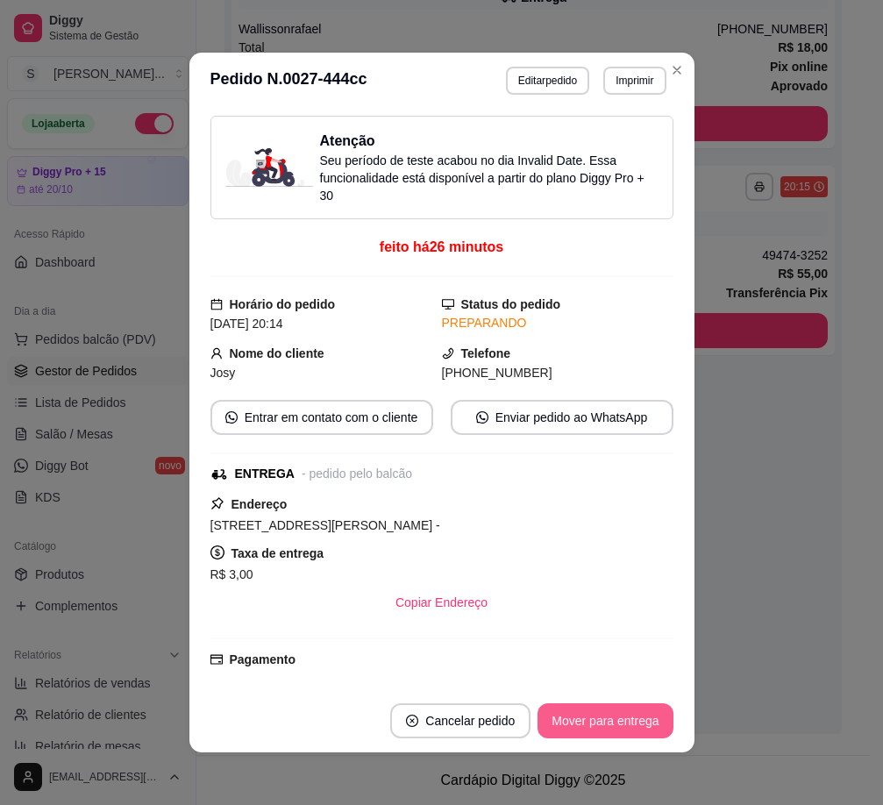
click at [609, 720] on button "Mover para entrega" at bounding box center [604, 720] width 135 height 35
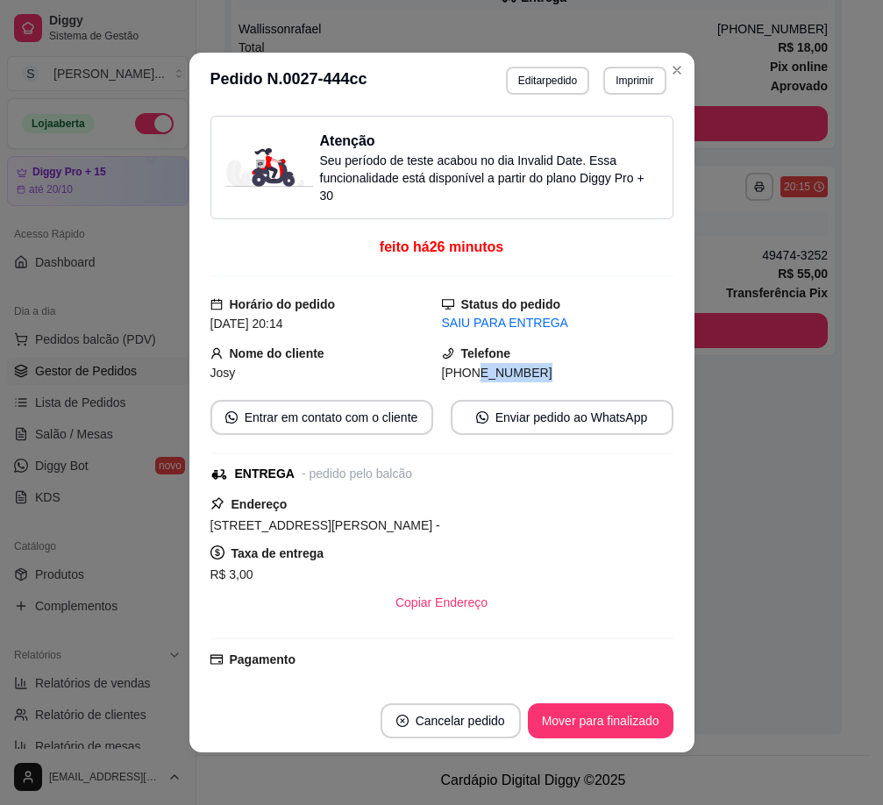
drag, startPoint x: 451, startPoint y: 373, endPoint x: 572, endPoint y: 377, distance: 121.0
click at [572, 377] on div "[PHONE_NUMBER]" at bounding box center [557, 372] width 231 height 19
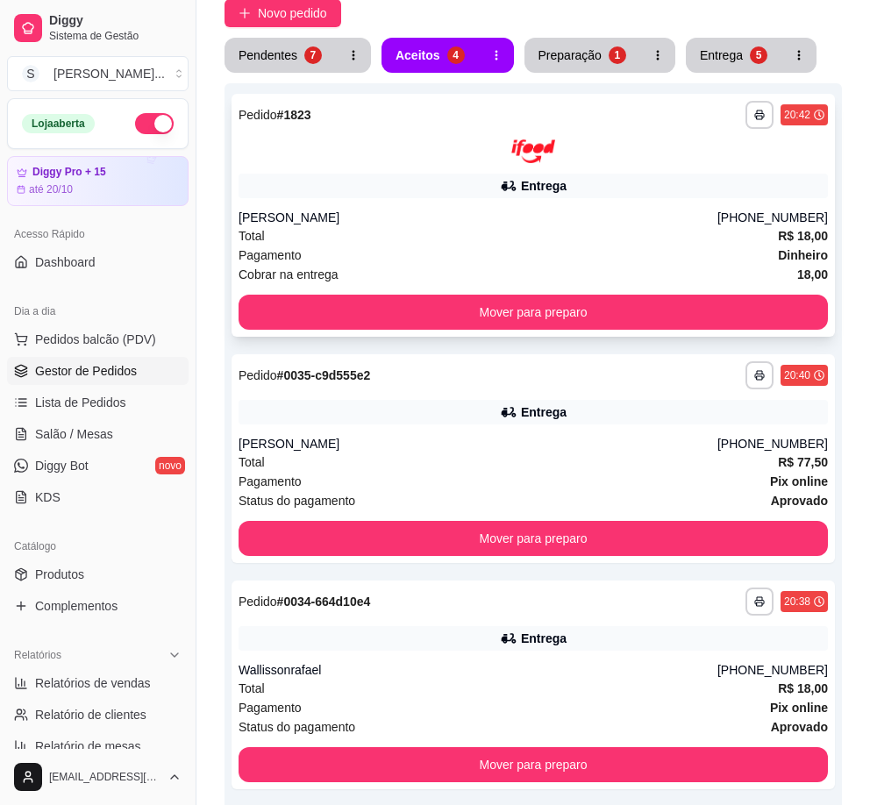
scroll to position [0, 0]
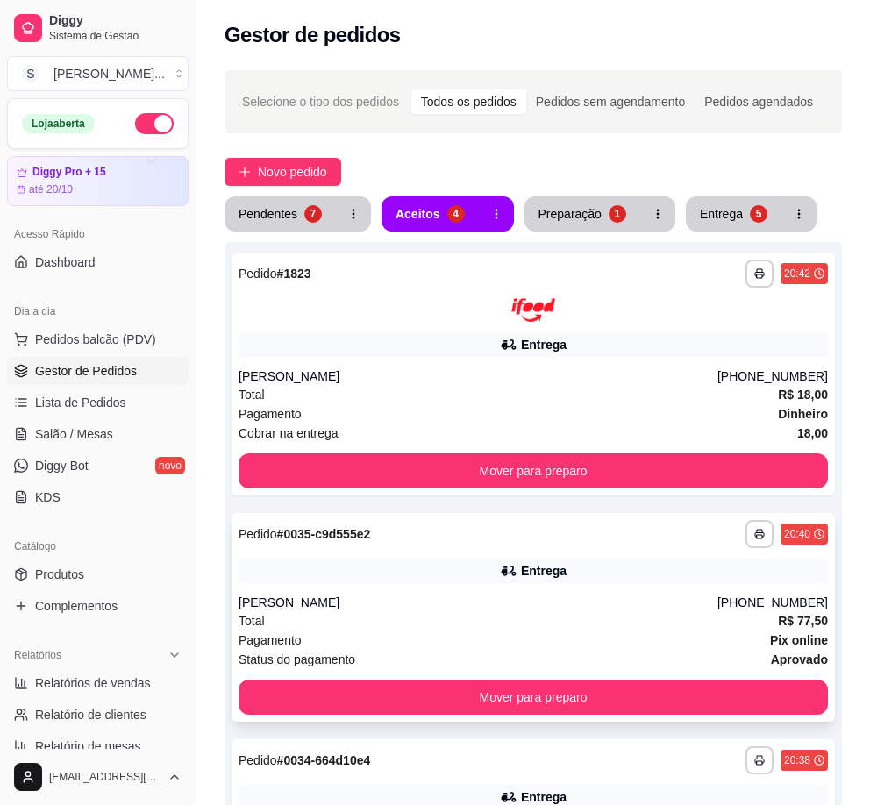
click at [752, 594] on div "[PHONE_NUMBER]" at bounding box center [772, 602] width 110 height 18
click at [749, 213] on div "5" at bounding box center [757, 213] width 17 height 17
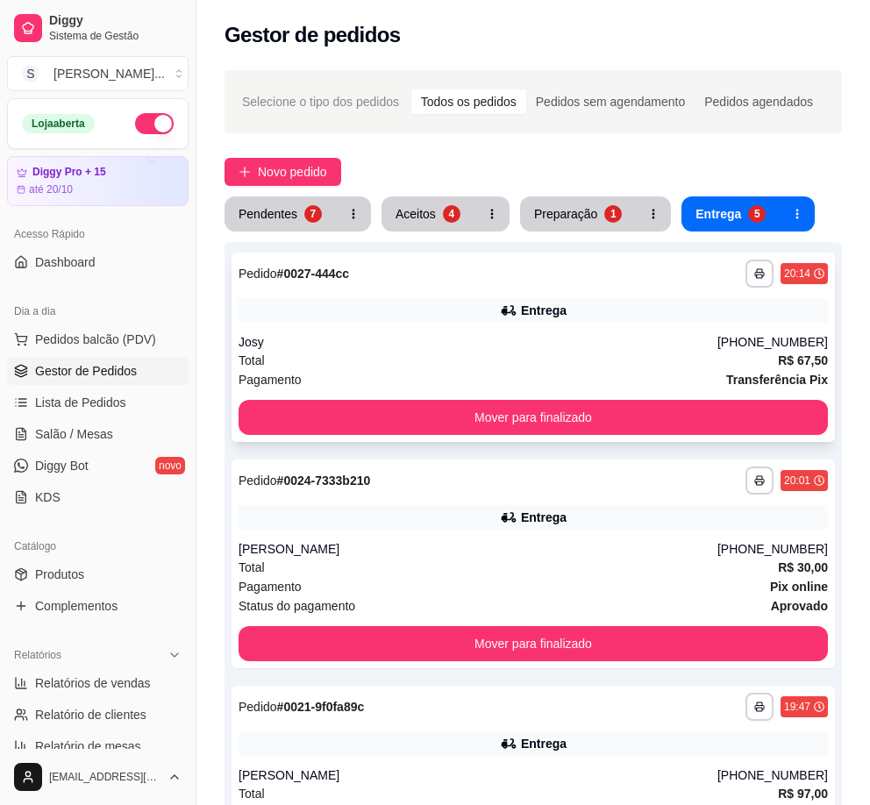
click at [551, 296] on div "**********" at bounding box center [532, 346] width 603 height 189
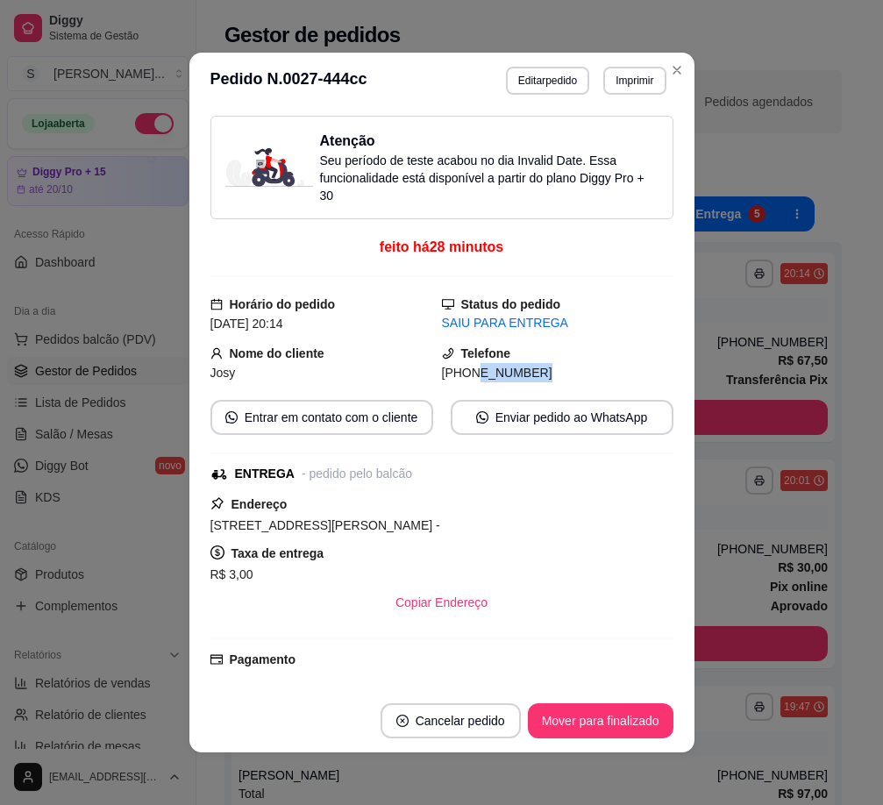
drag, startPoint x: 453, startPoint y: 372, endPoint x: 569, endPoint y: 358, distance: 116.6
click at [567, 374] on div "[PHONE_NUMBER]" at bounding box center [557, 372] width 231 height 19
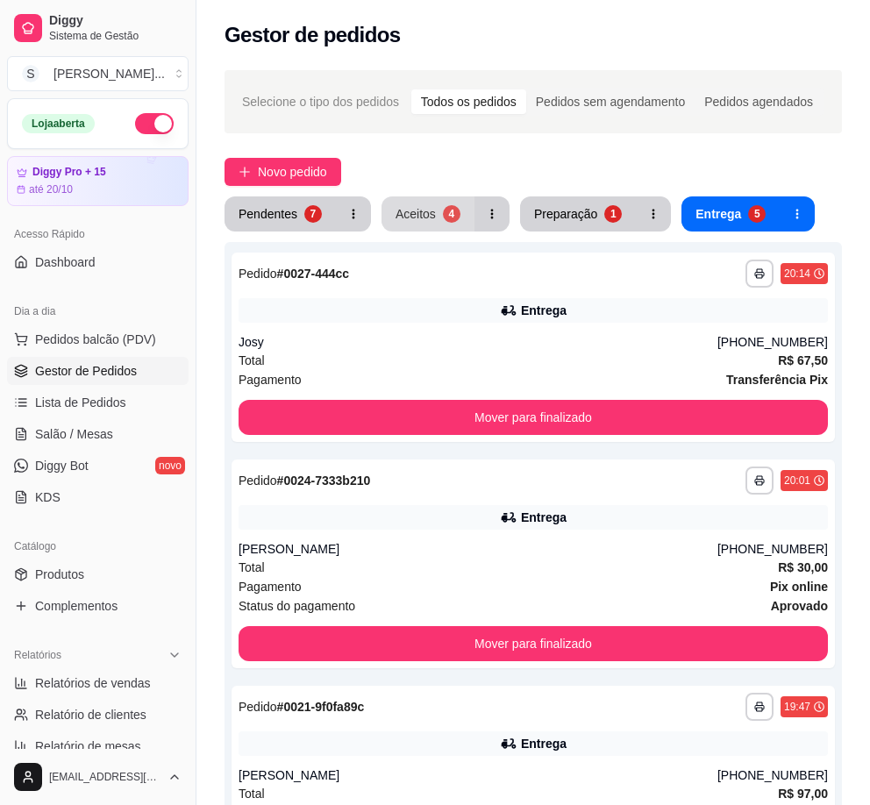
click at [456, 213] on div "4" at bounding box center [452, 214] width 18 height 18
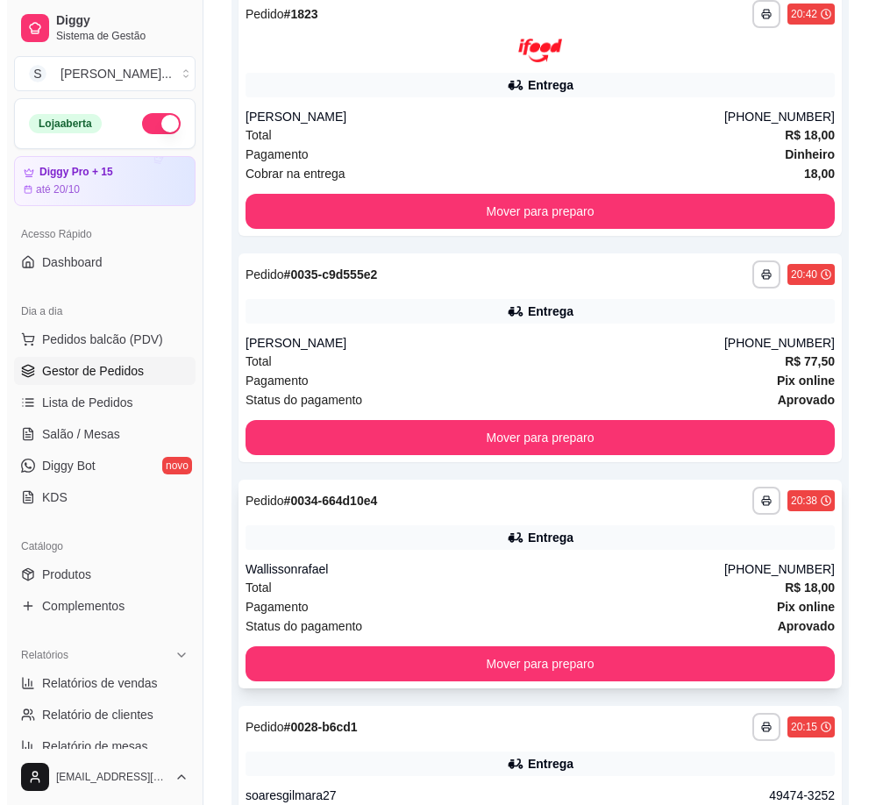
scroll to position [445, 0]
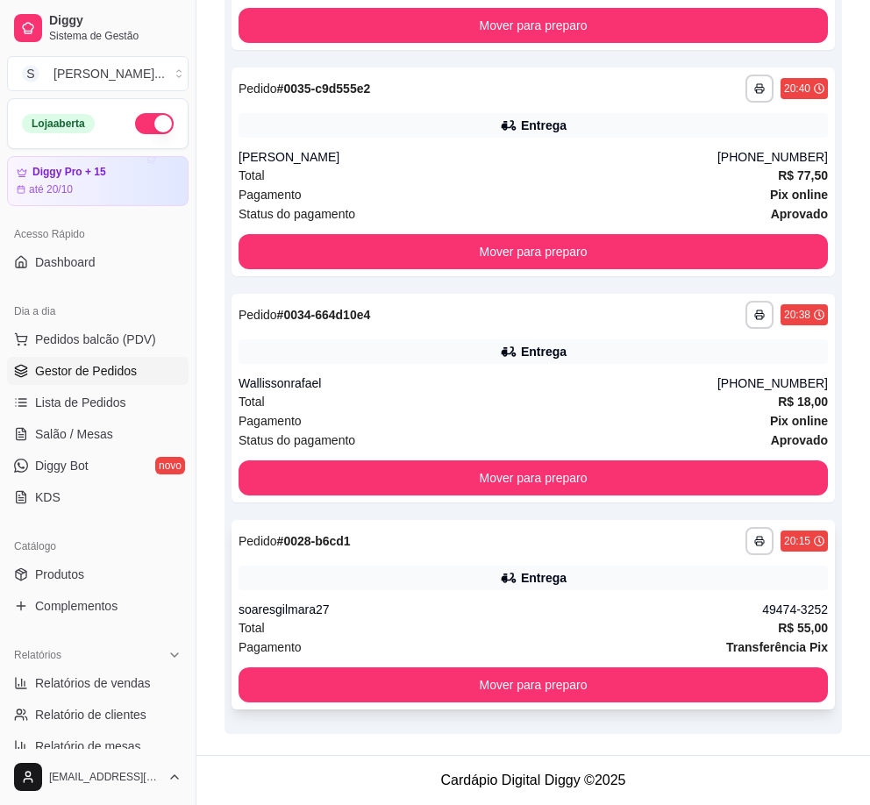
click at [550, 565] on div "Entrega" at bounding box center [532, 577] width 589 height 25
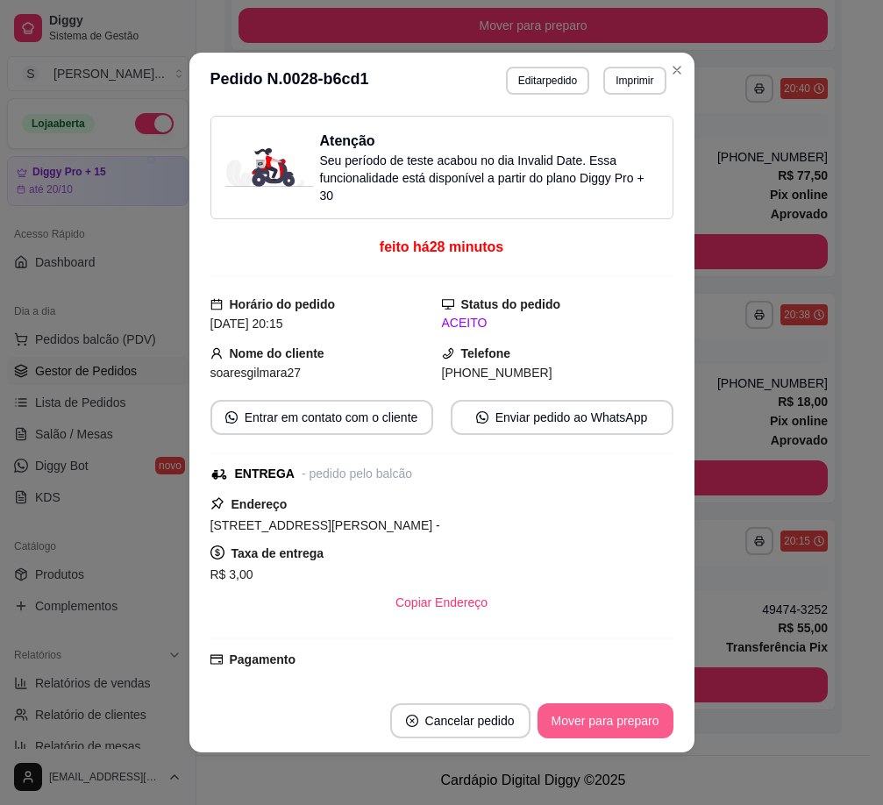
click at [596, 712] on button "Mover para preparo" at bounding box center [605, 720] width 136 height 35
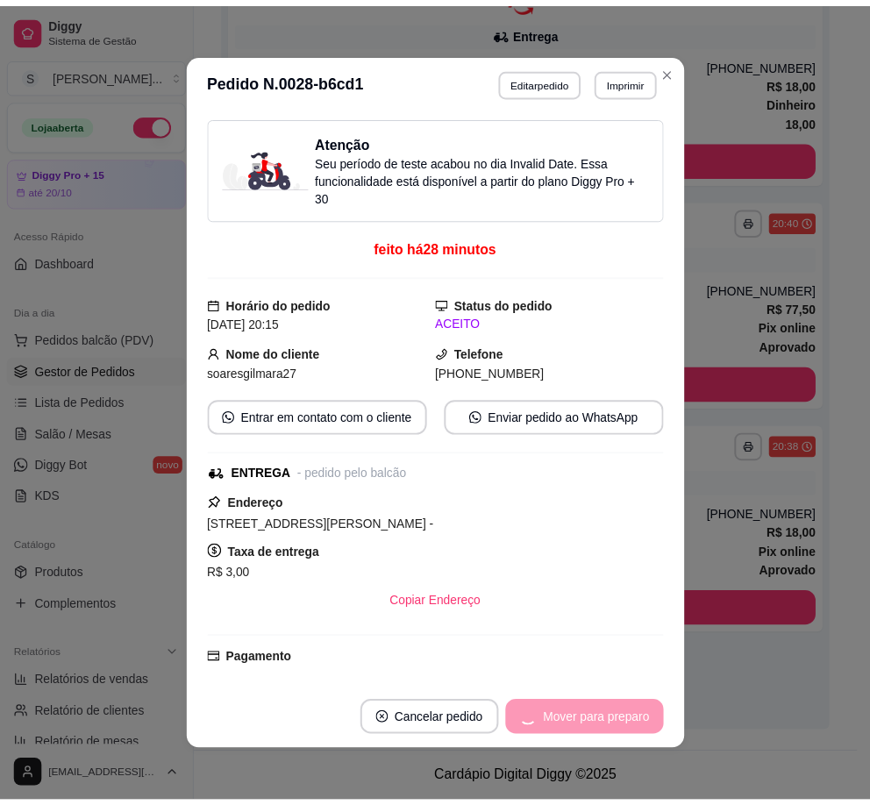
scroll to position [313, 0]
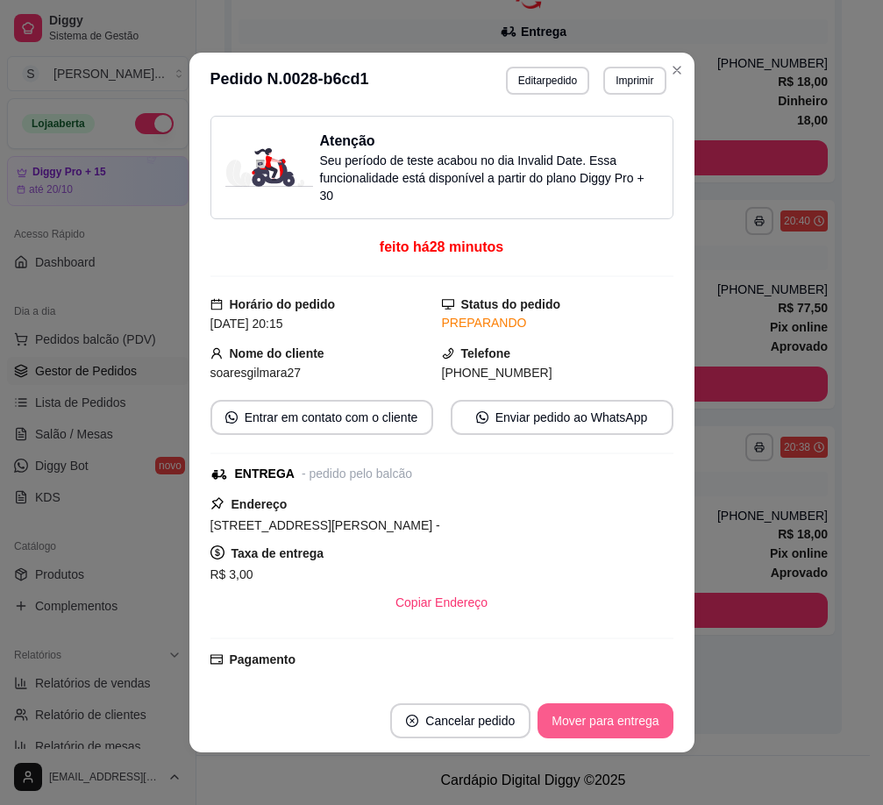
click at [600, 721] on button "Mover para entrega" at bounding box center [604, 720] width 135 height 35
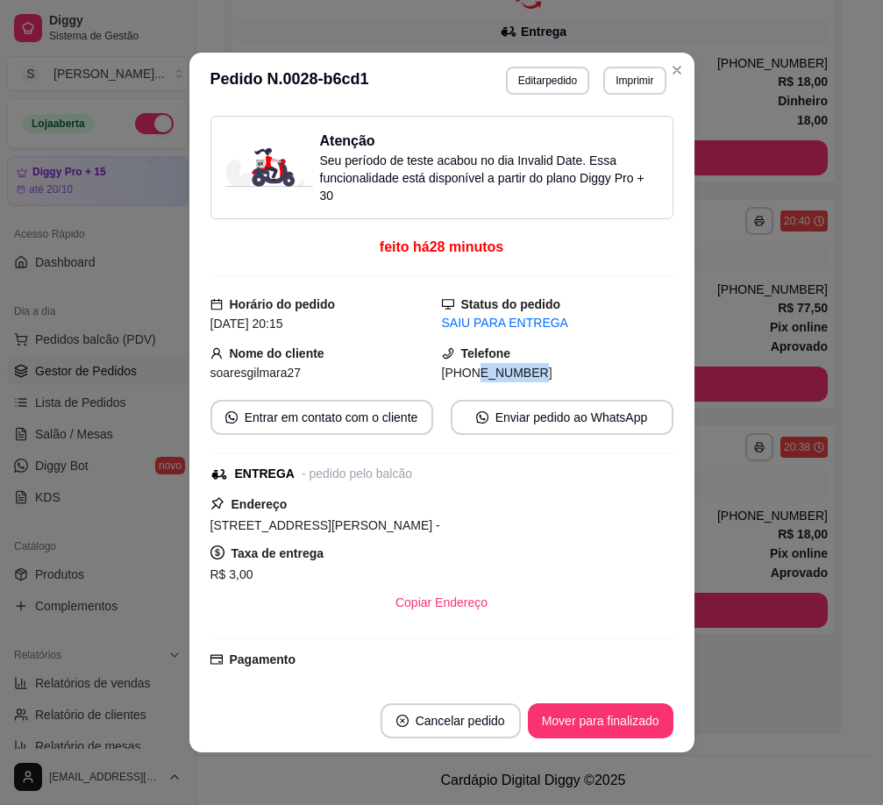
drag, startPoint x: 453, startPoint y: 375, endPoint x: 584, endPoint y: 375, distance: 130.6
click at [584, 375] on div "[PHONE_NUMBER]" at bounding box center [557, 372] width 231 height 19
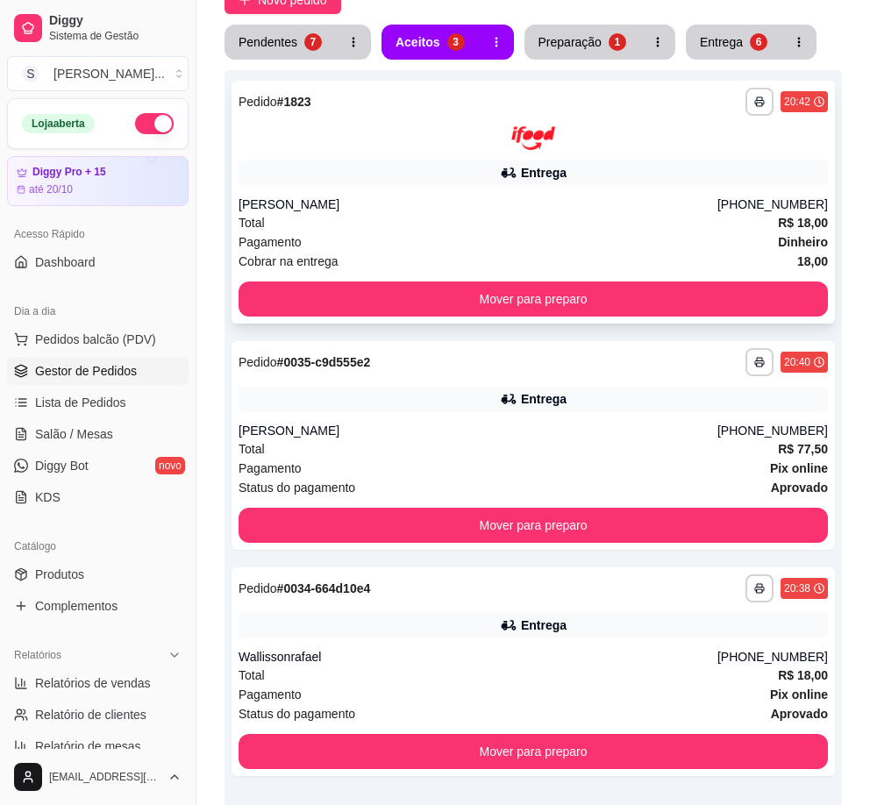
scroll to position [88, 0]
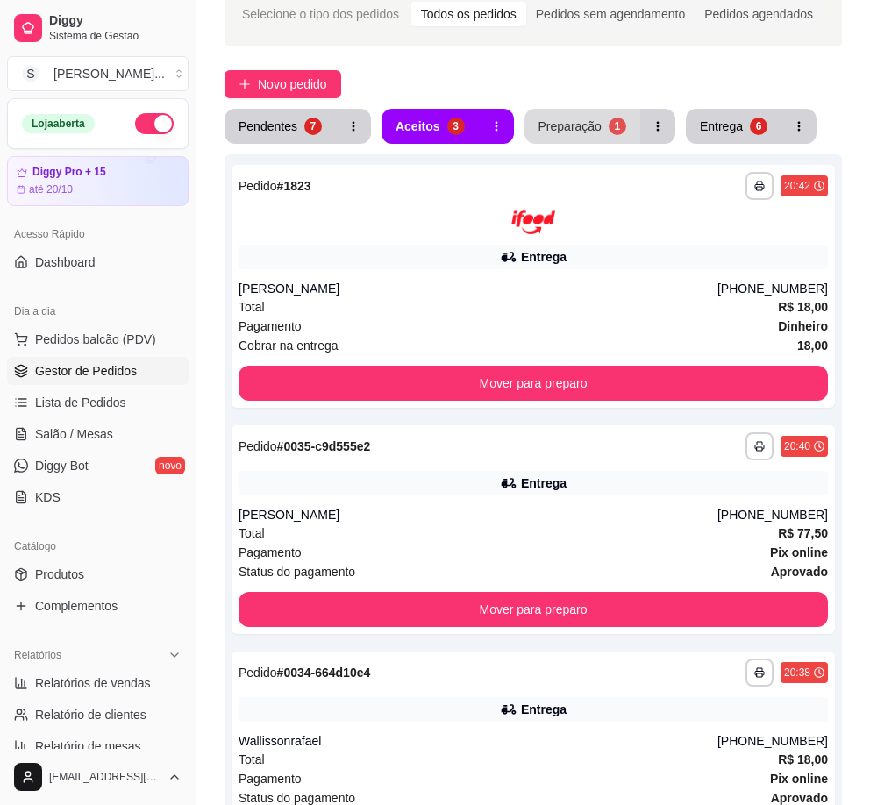
click at [577, 131] on div "Preparação" at bounding box center [569, 126] width 63 height 18
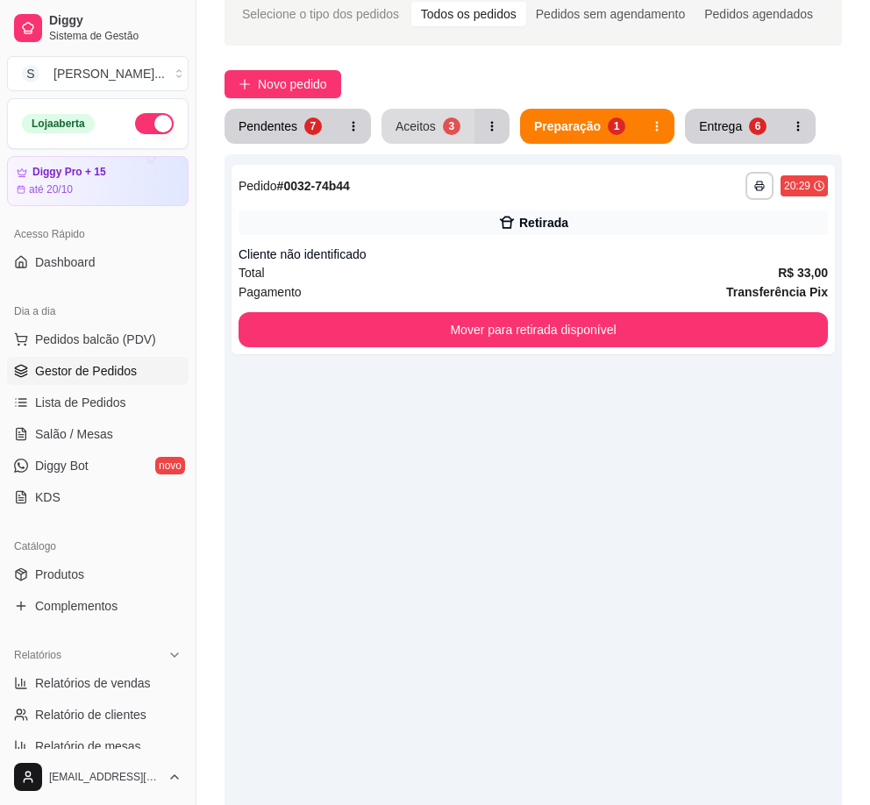
click at [429, 127] on div "Aceitos" at bounding box center [415, 126] width 40 height 18
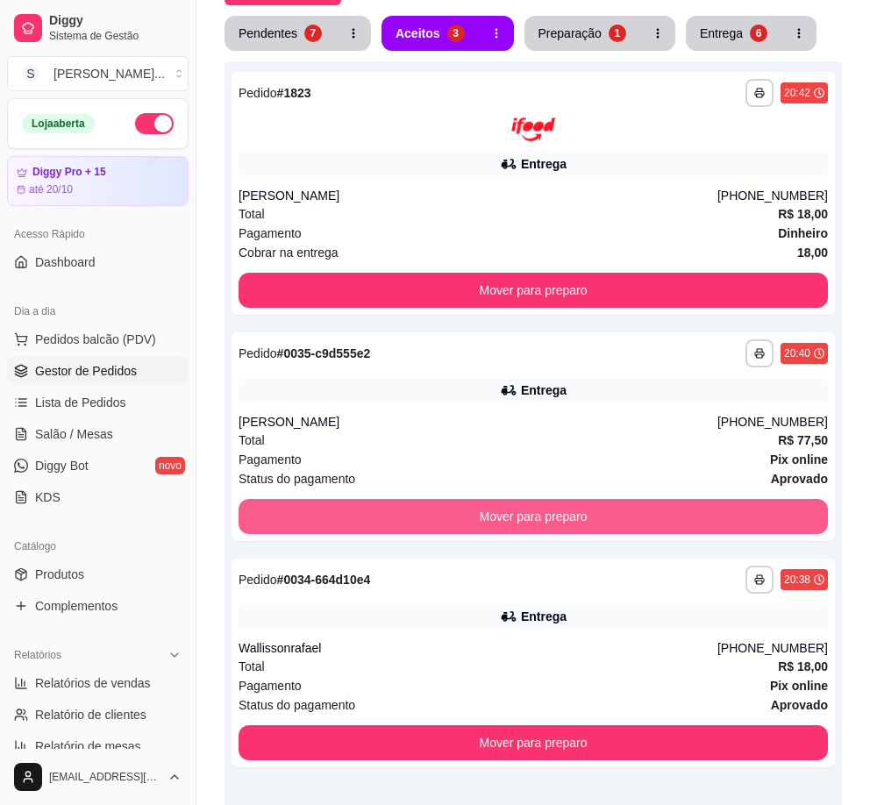
scroll to position [0, 0]
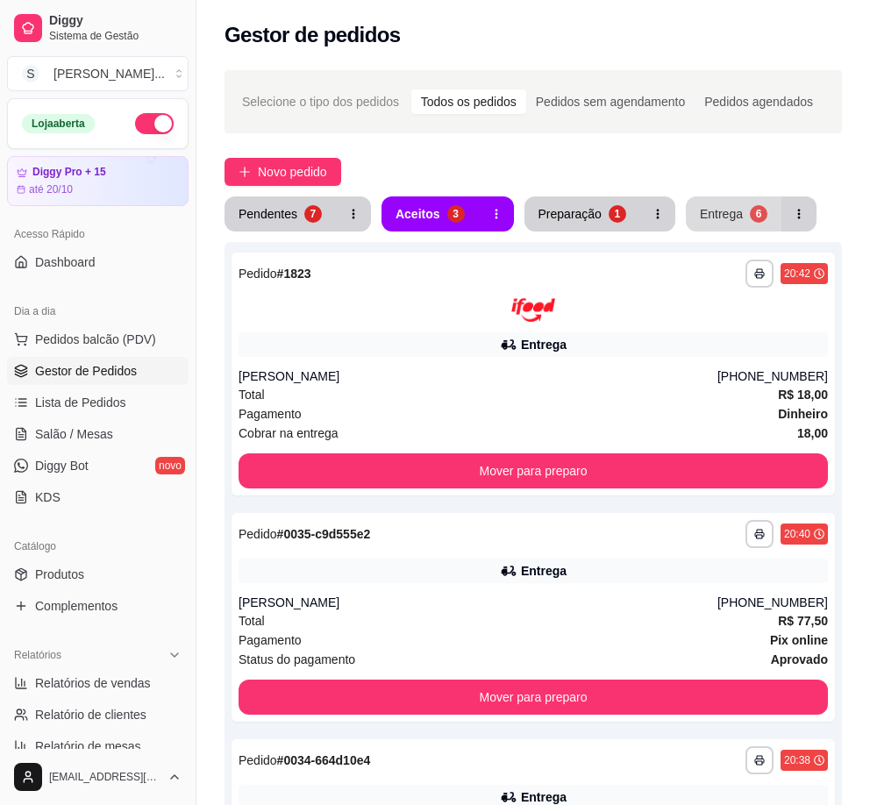
click at [714, 218] on div "Entrega" at bounding box center [720, 214] width 43 height 18
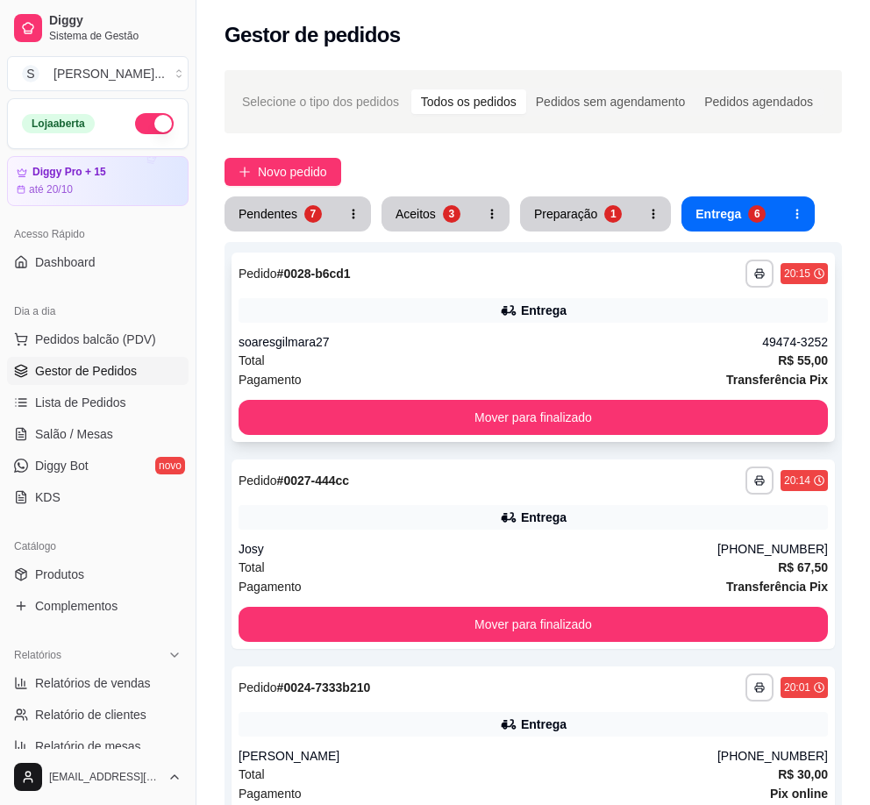
click at [695, 332] on div "**********" at bounding box center [532, 346] width 603 height 189
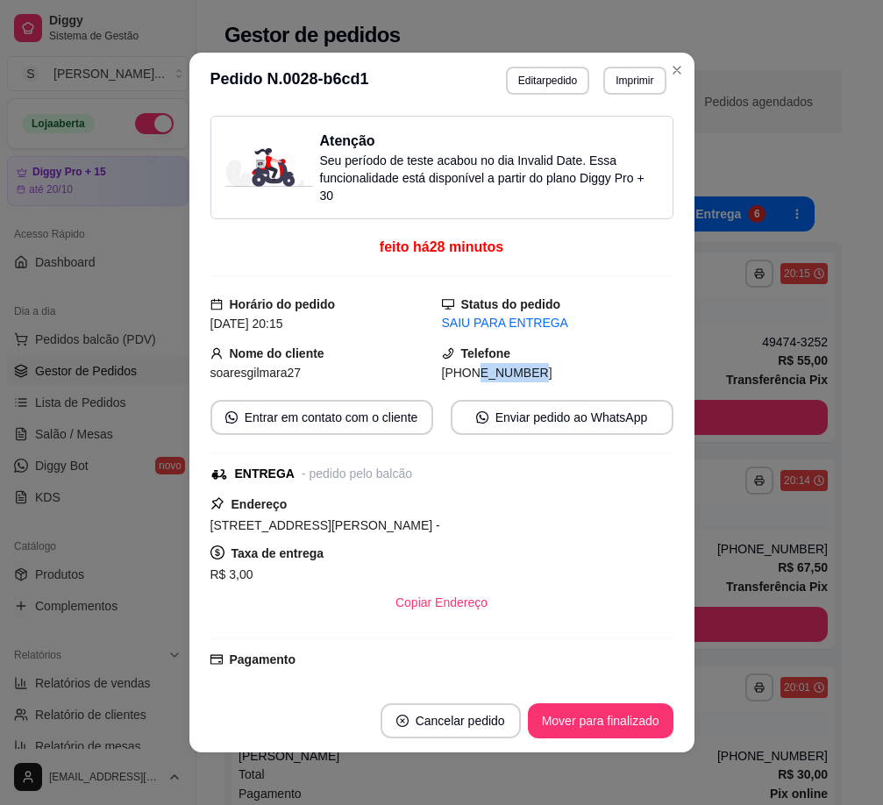
drag, startPoint x: 484, startPoint y: 377, endPoint x: 569, endPoint y: 378, distance: 85.0
click at [569, 378] on div "[PHONE_NUMBER]" at bounding box center [557, 372] width 231 height 19
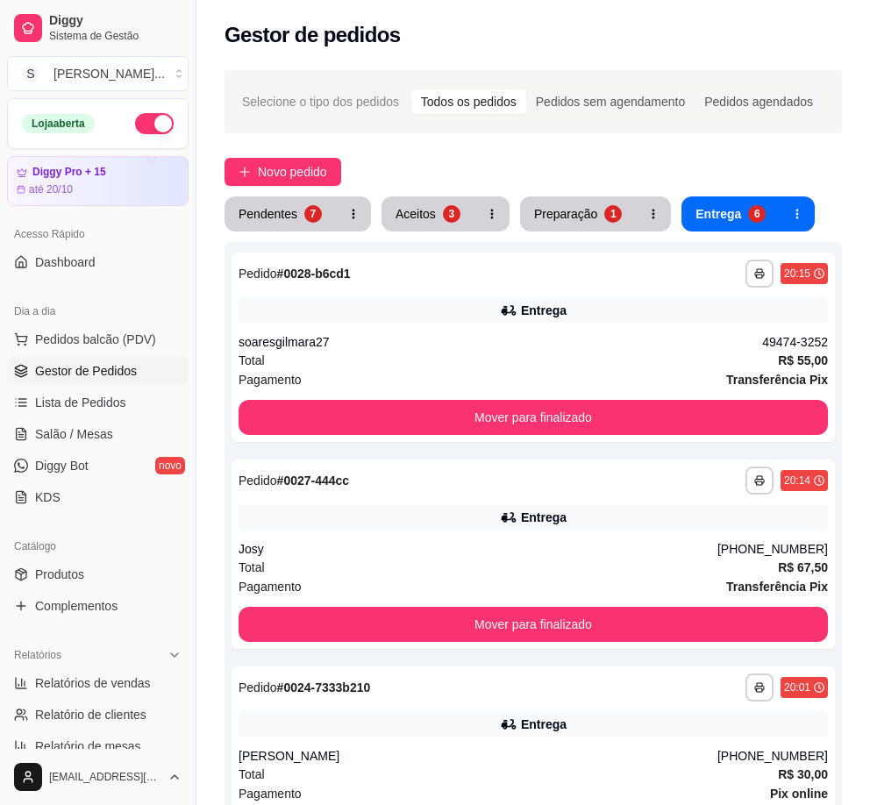
click at [431, 197] on button "Aceitos 3" at bounding box center [427, 213] width 93 height 35
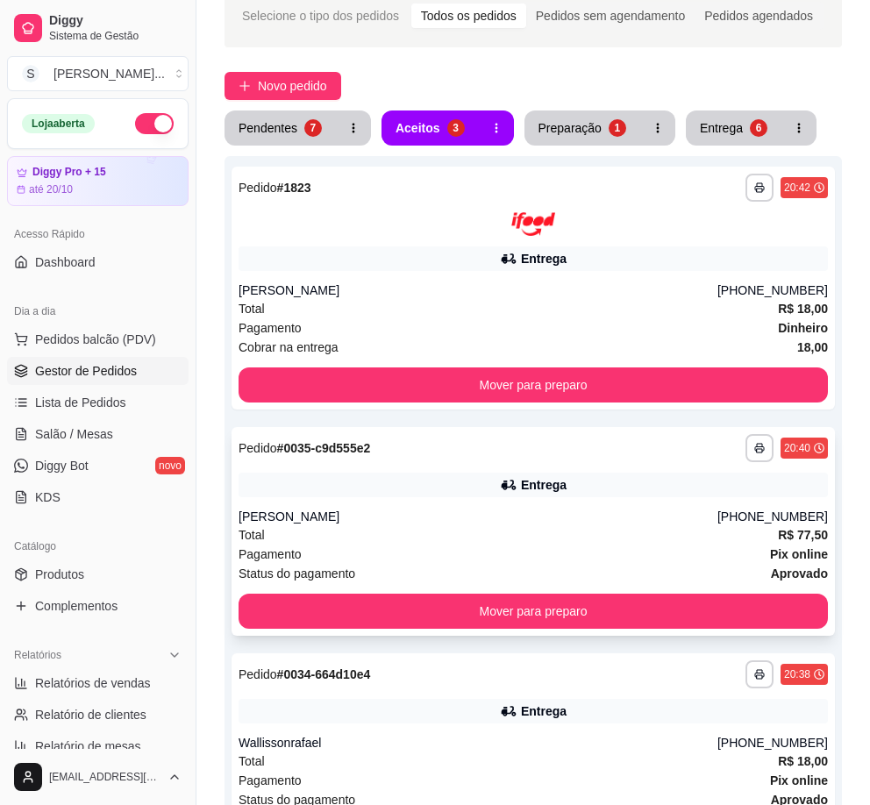
scroll to position [313, 0]
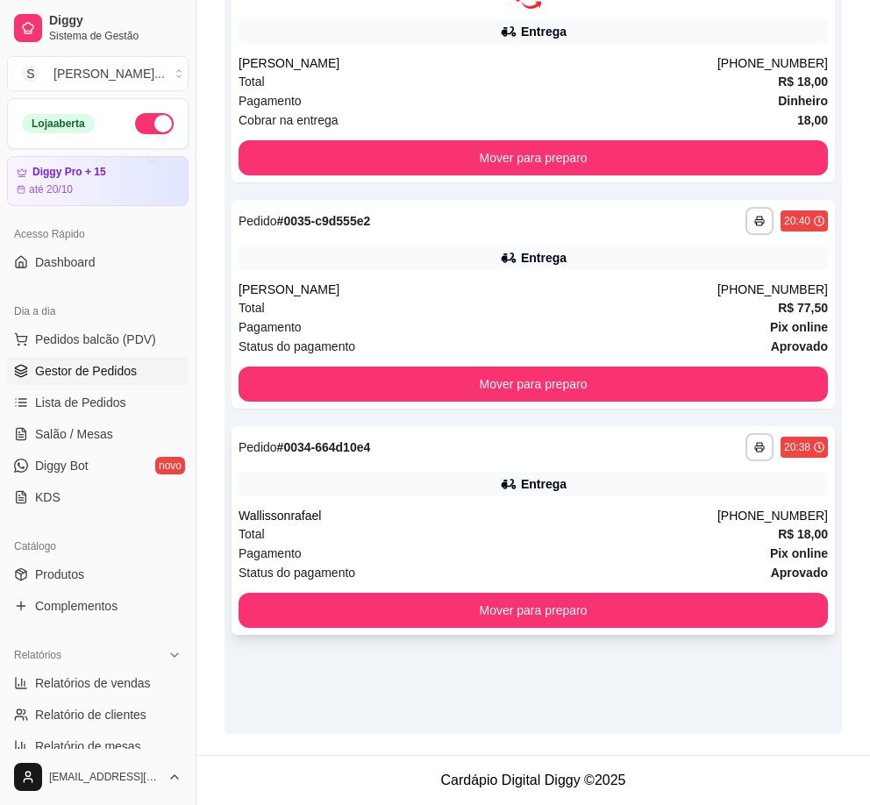
click at [623, 534] on div "Total R$ 18,00" at bounding box center [532, 533] width 589 height 19
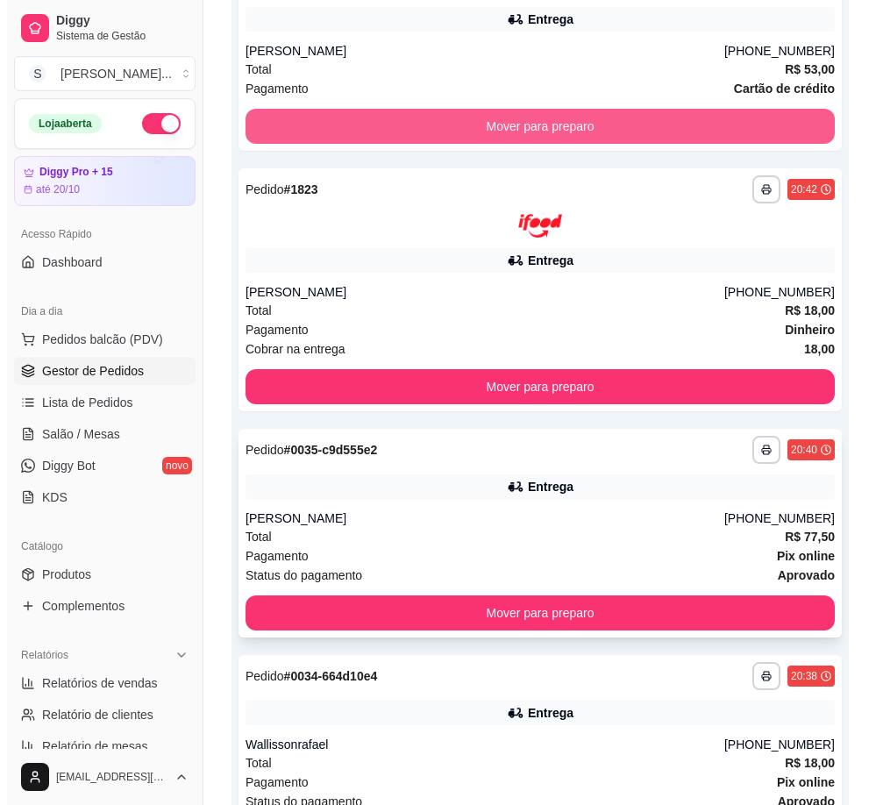
scroll to position [445, 0]
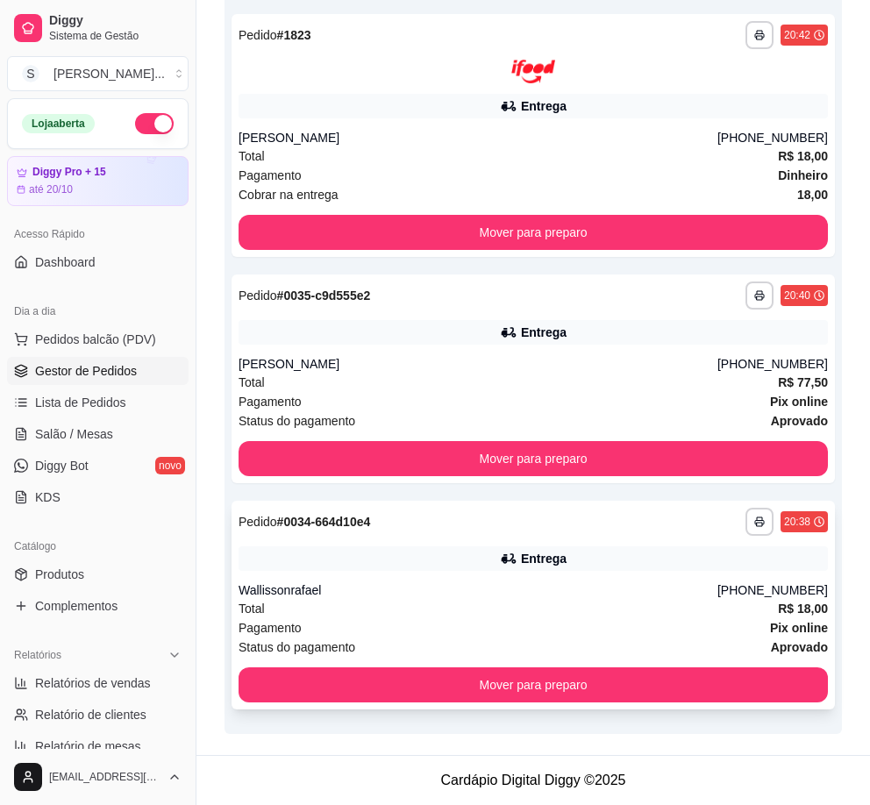
click at [516, 553] on div "Entrega" at bounding box center [532, 558] width 589 height 25
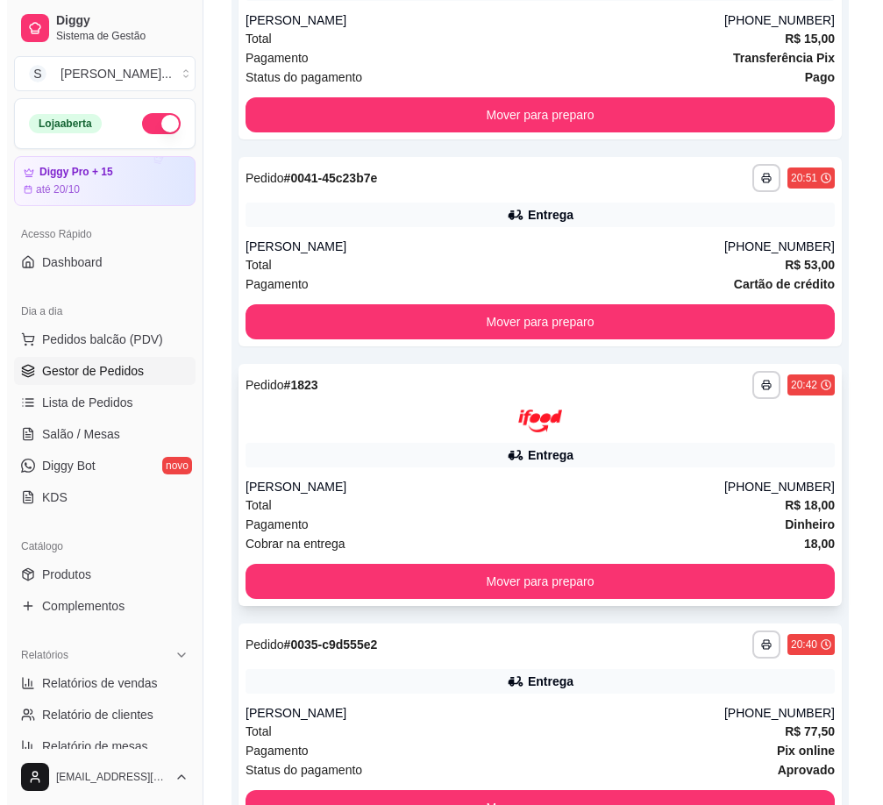
scroll to position [354, 0]
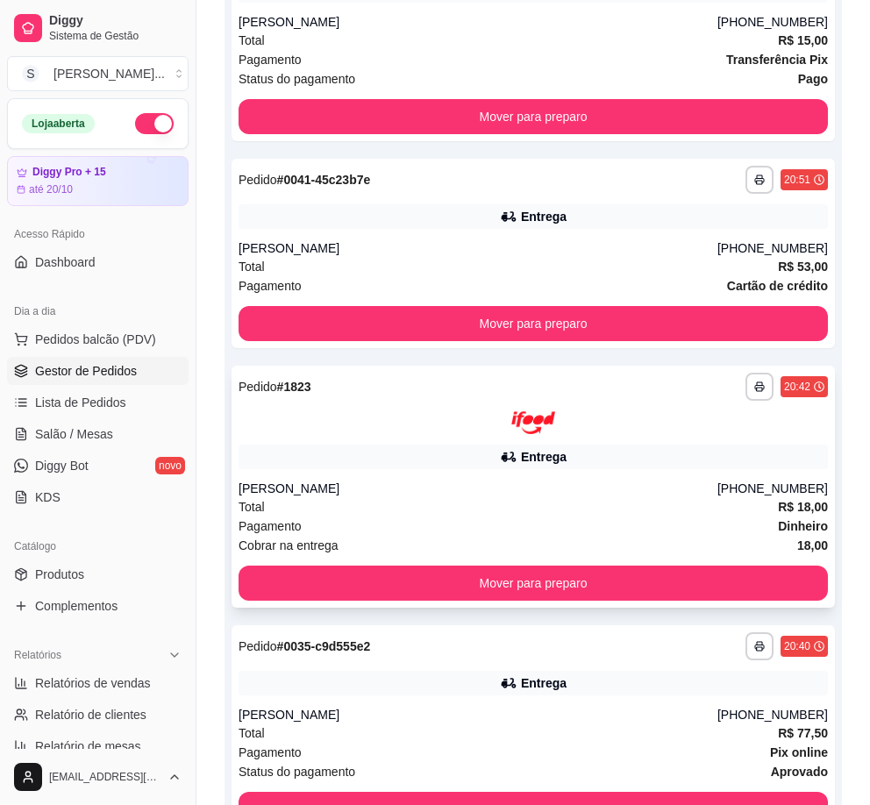
click at [642, 444] on div "**********" at bounding box center [532, 487] width 603 height 243
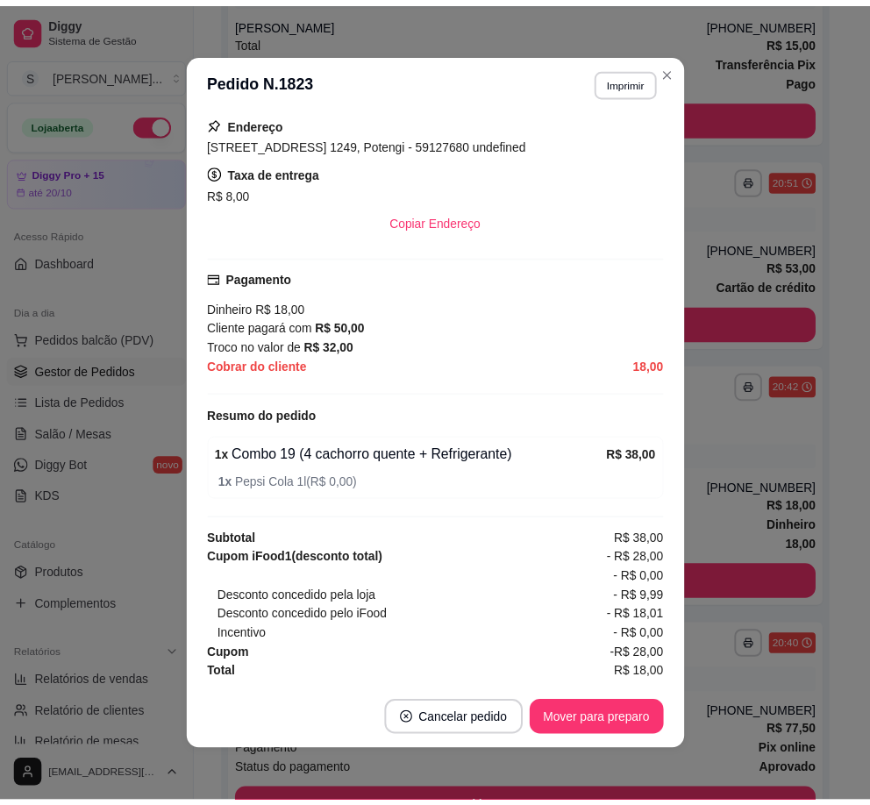
scroll to position [360, 0]
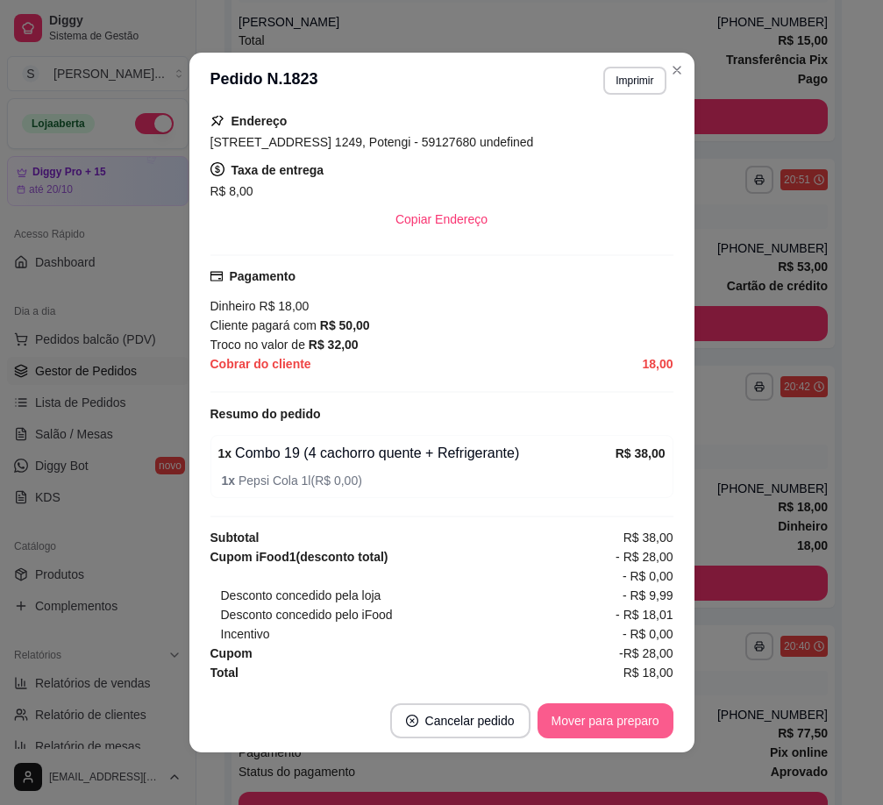
click at [654, 715] on button "Mover para preparo" at bounding box center [605, 720] width 136 height 35
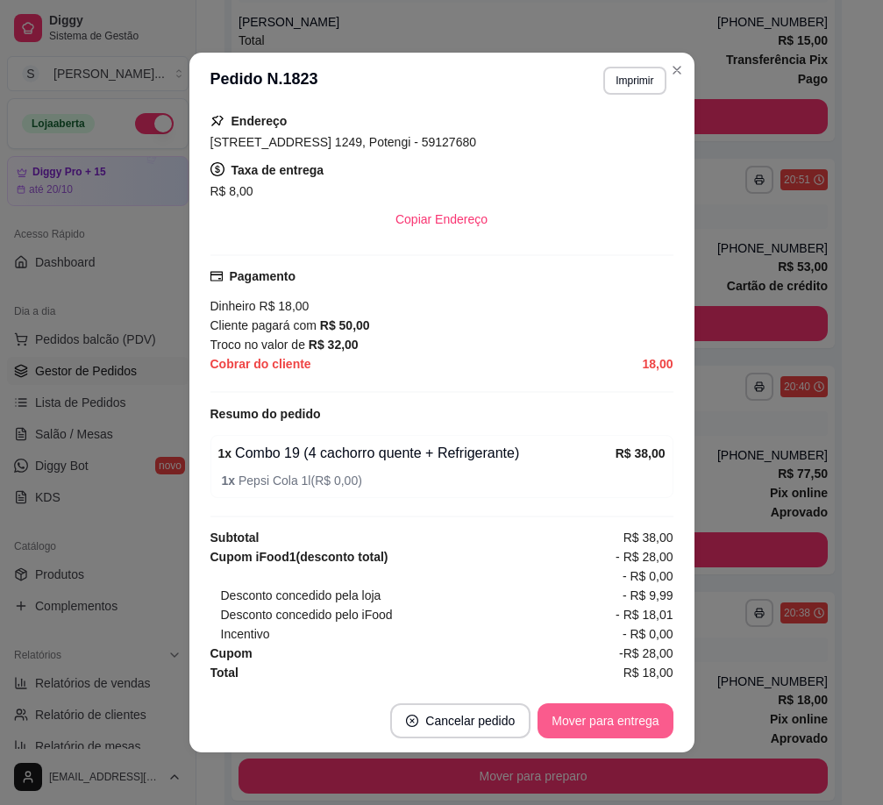
click at [606, 716] on button "Mover para entrega" at bounding box center [604, 720] width 135 height 35
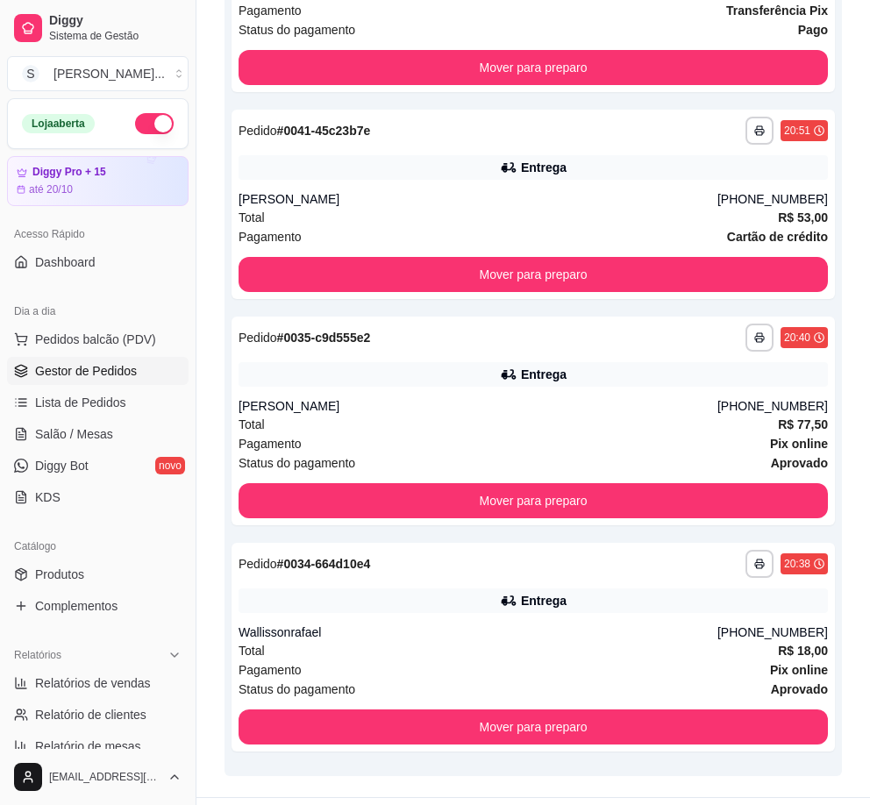
scroll to position [445, 0]
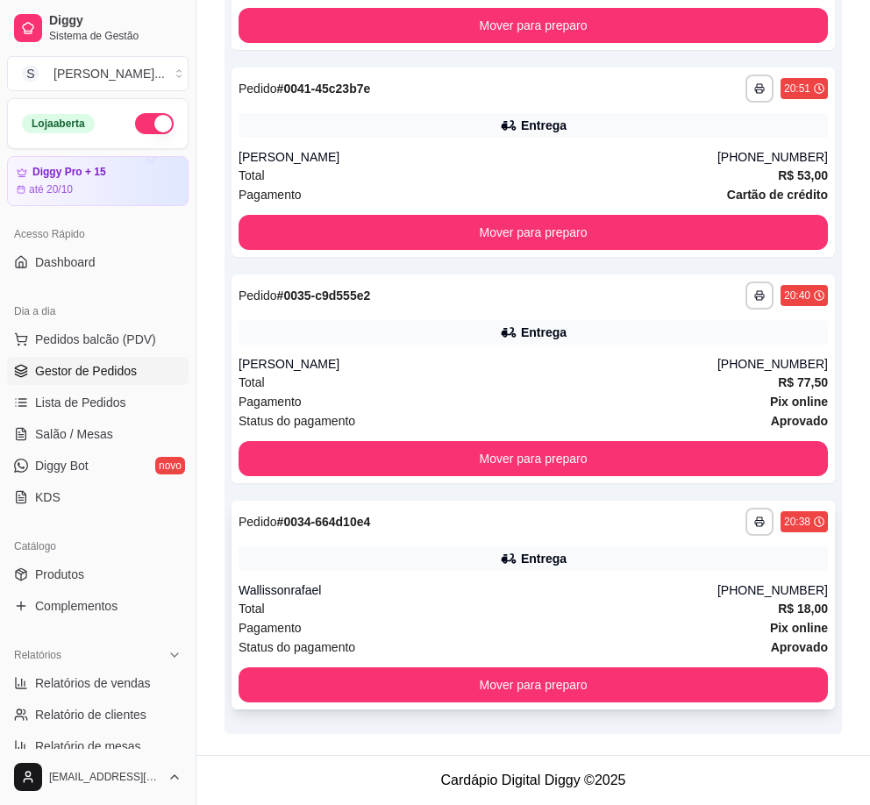
click at [705, 607] on div "Total R$ 18,00" at bounding box center [532, 608] width 589 height 19
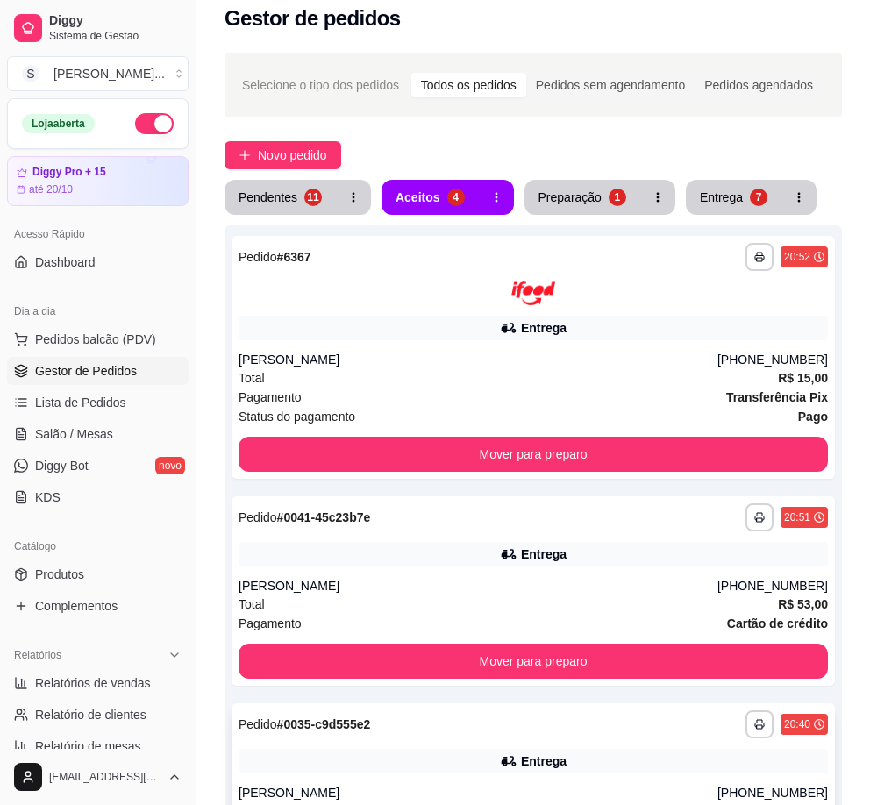
scroll to position [0, 0]
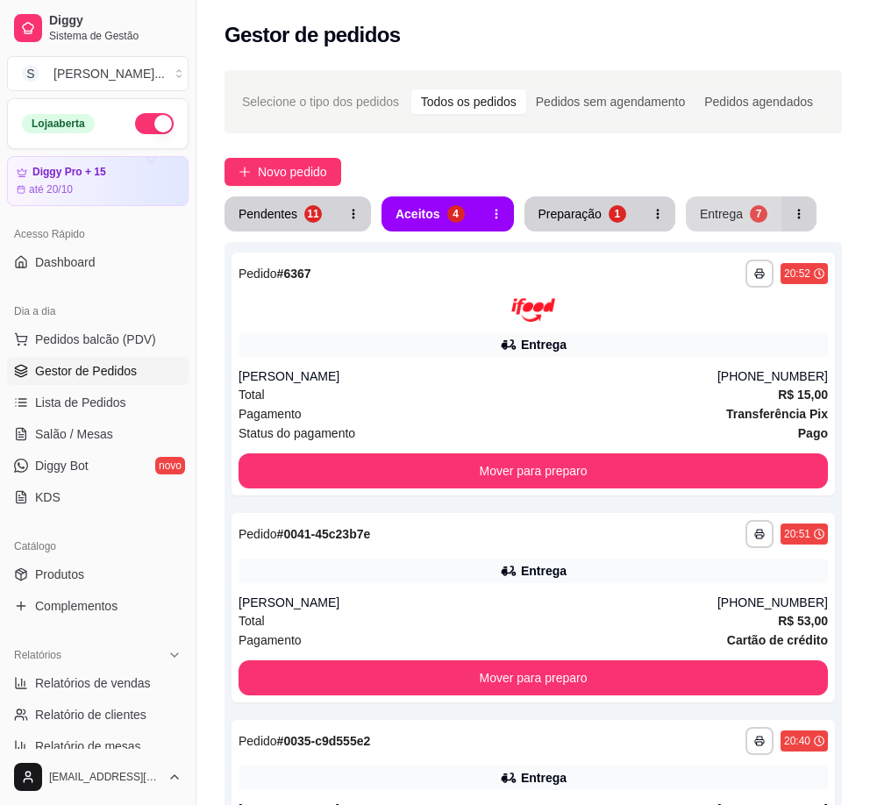
click at [727, 219] on div "Entrega" at bounding box center [720, 214] width 43 height 18
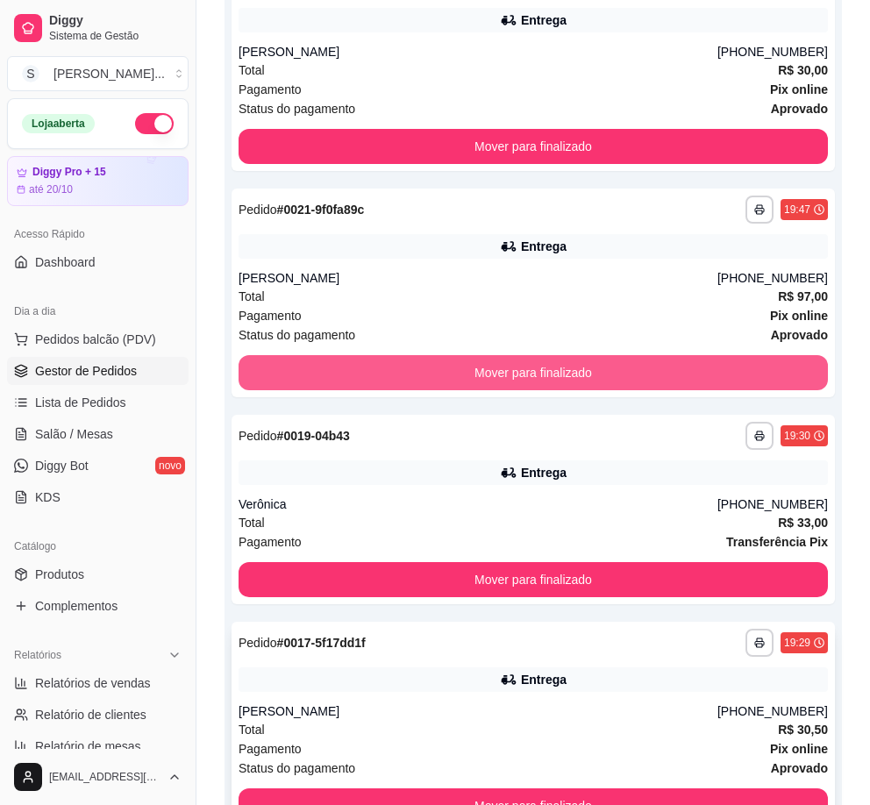
scroll to position [1085, 0]
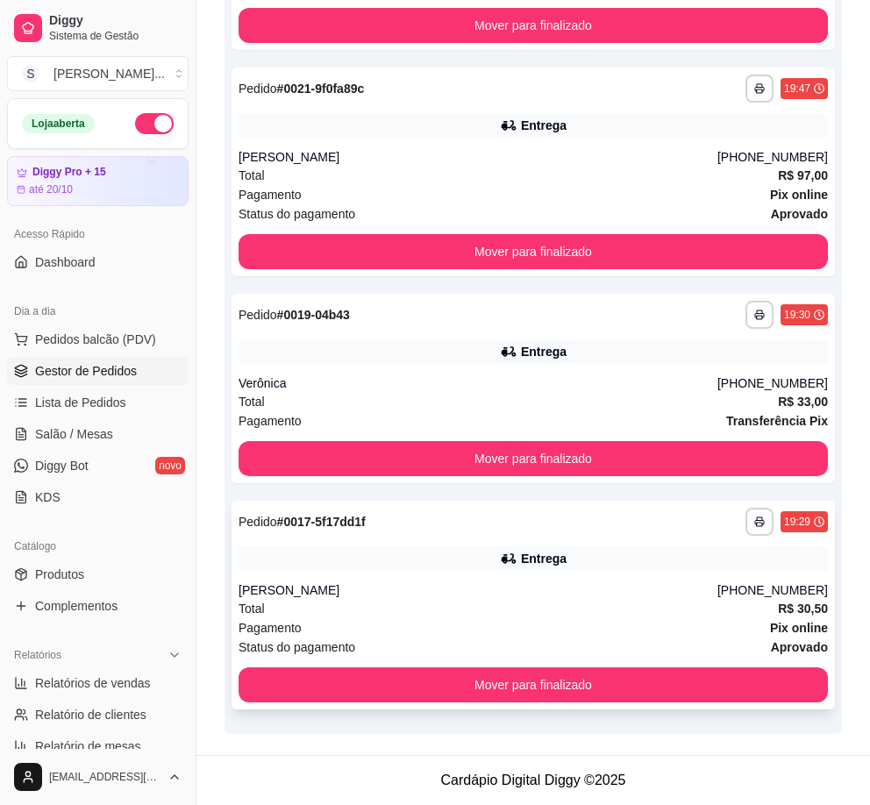
click at [703, 559] on div "Entrega" at bounding box center [532, 558] width 589 height 25
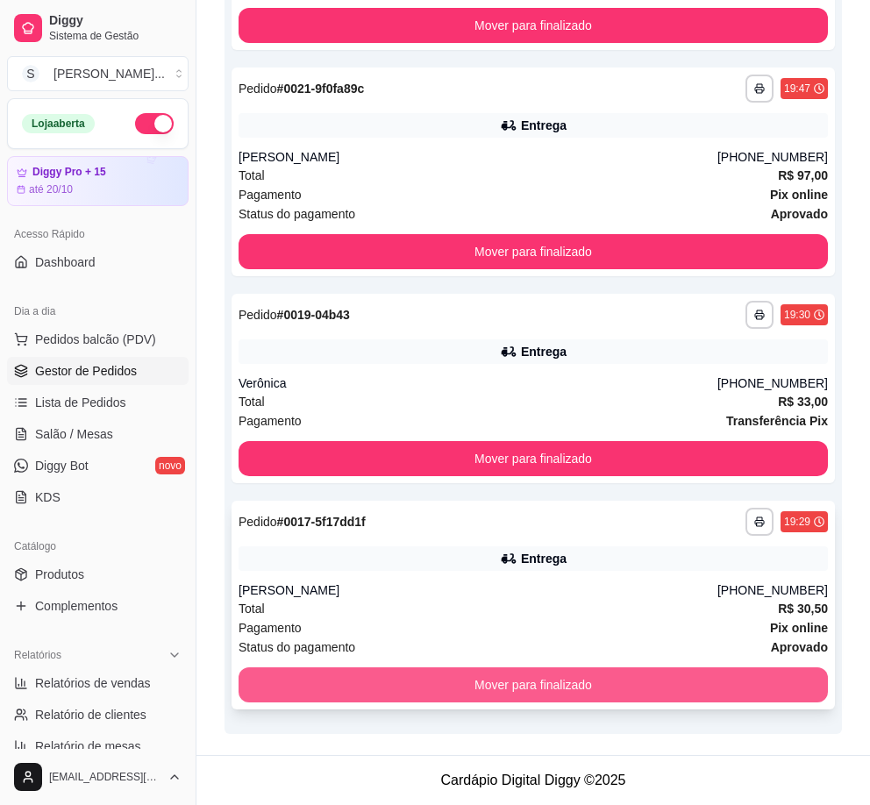
click at [730, 677] on button "Mover para finalizado" at bounding box center [532, 684] width 589 height 35
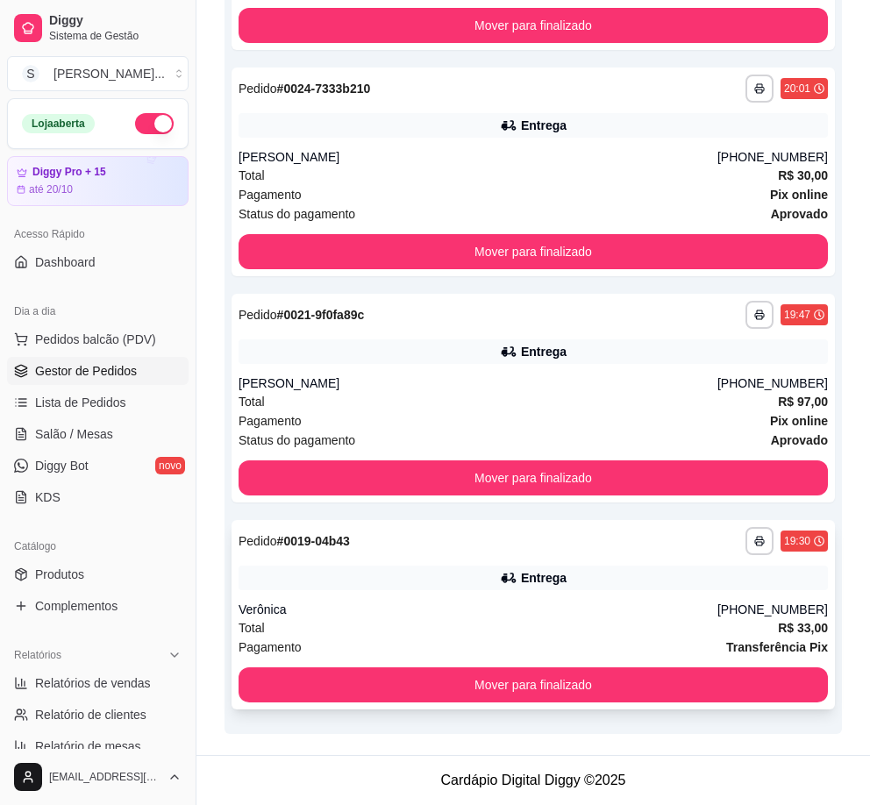
scroll to position [859, 0]
click at [751, 628] on div "Total R$ 33,00" at bounding box center [532, 627] width 589 height 19
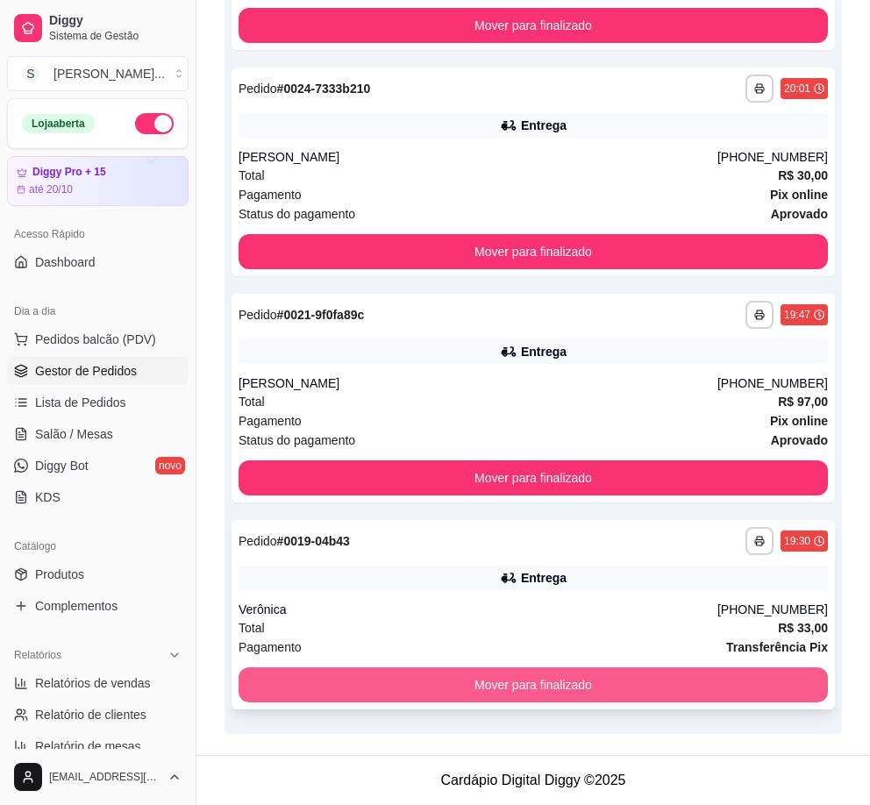
click at [743, 684] on button "Mover para finalizado" at bounding box center [532, 684] width 589 height 35
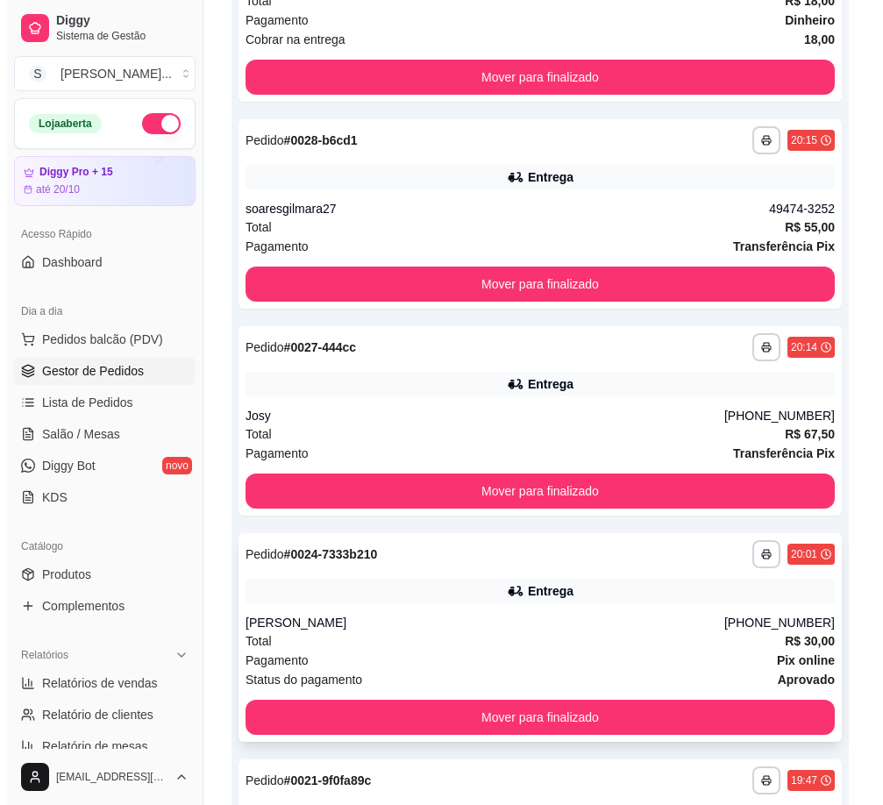
scroll to position [214, 0]
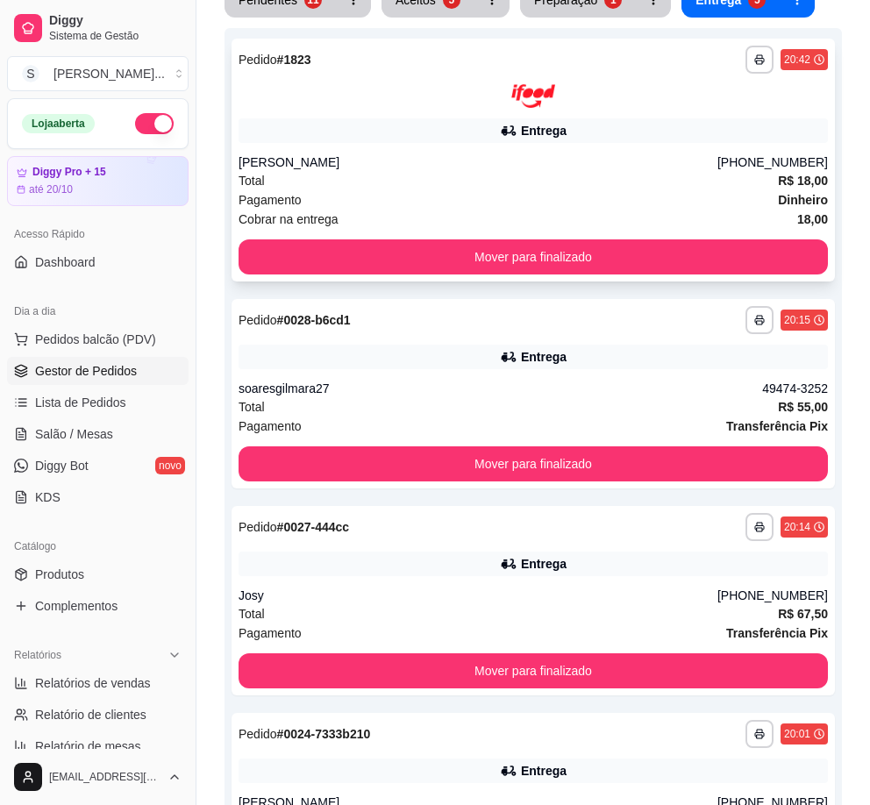
click at [366, 106] on div at bounding box center [532, 96] width 589 height 24
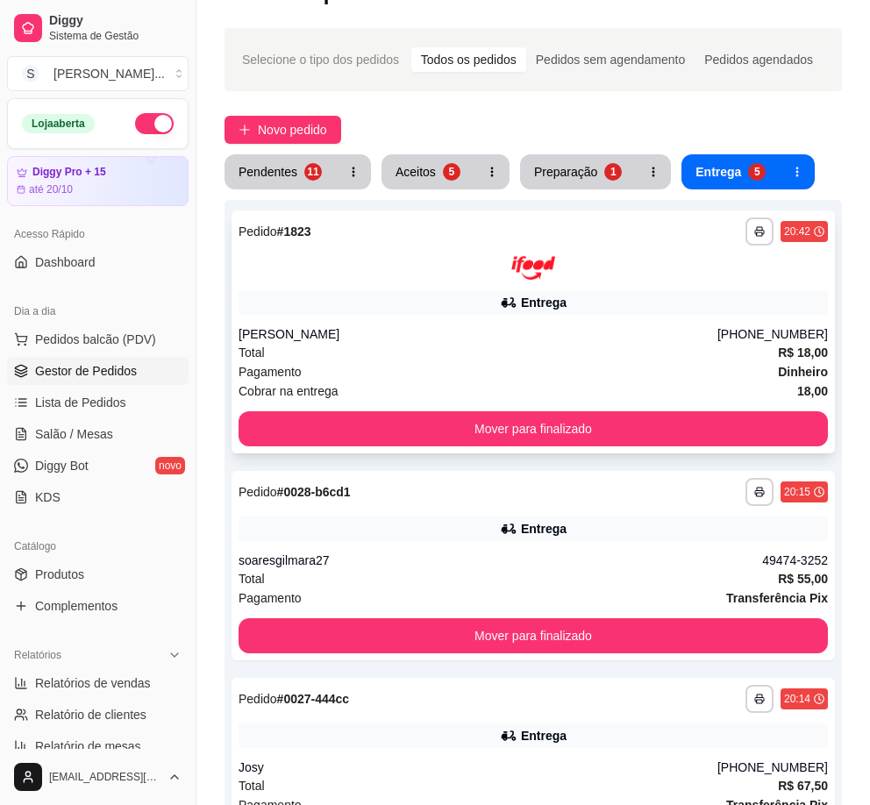
scroll to position [0, 0]
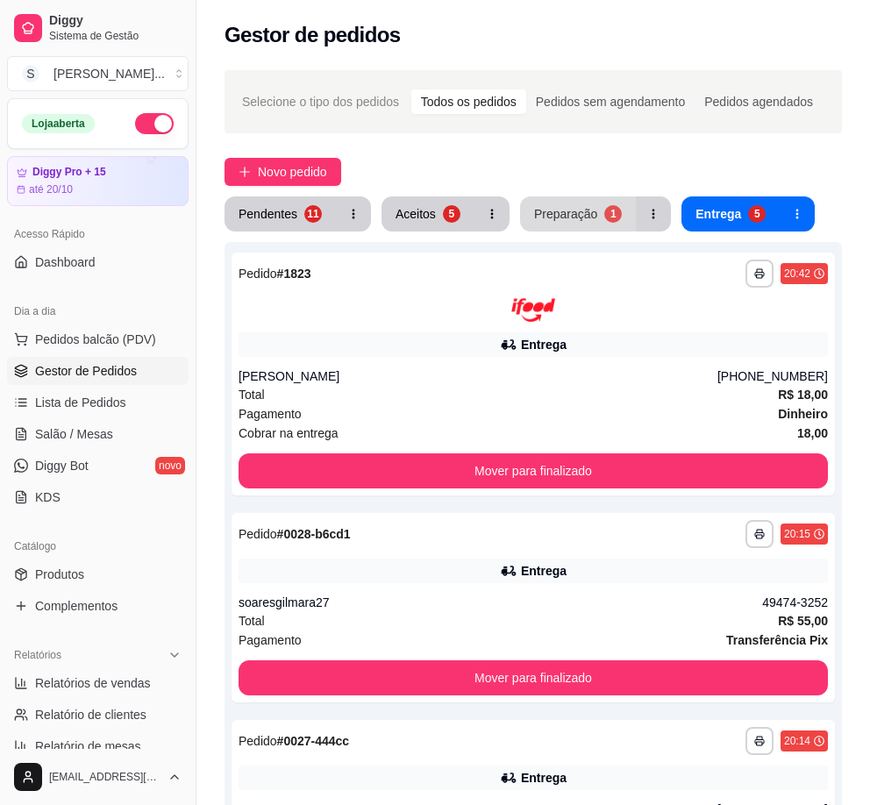
click at [570, 208] on div "Preparação" at bounding box center [565, 214] width 63 height 18
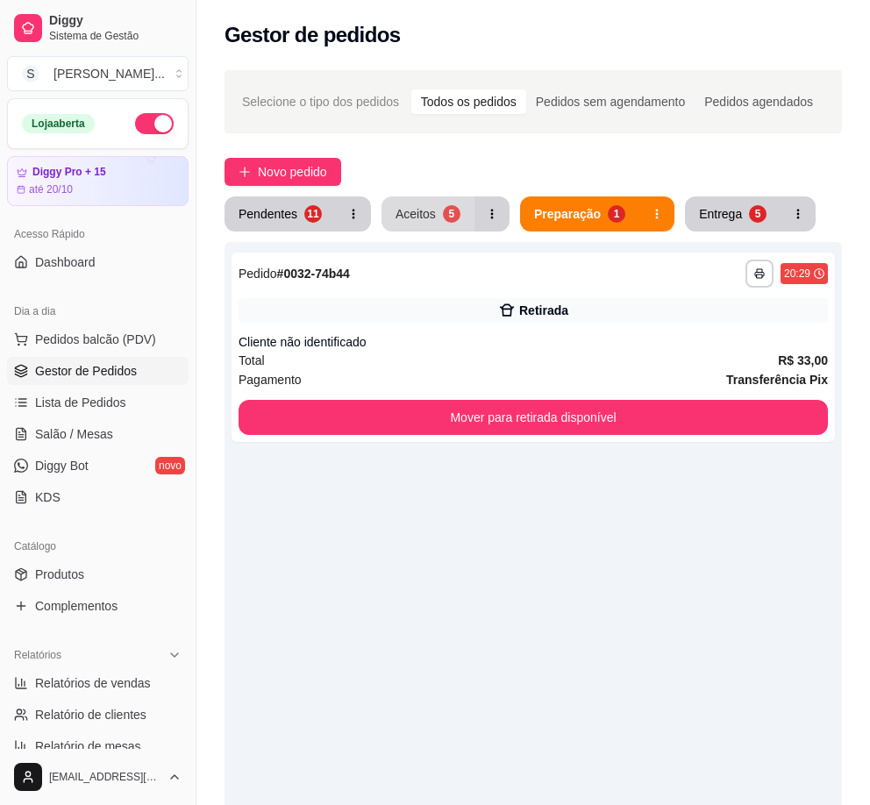
click at [433, 209] on button "Aceitos 5" at bounding box center [427, 213] width 93 height 35
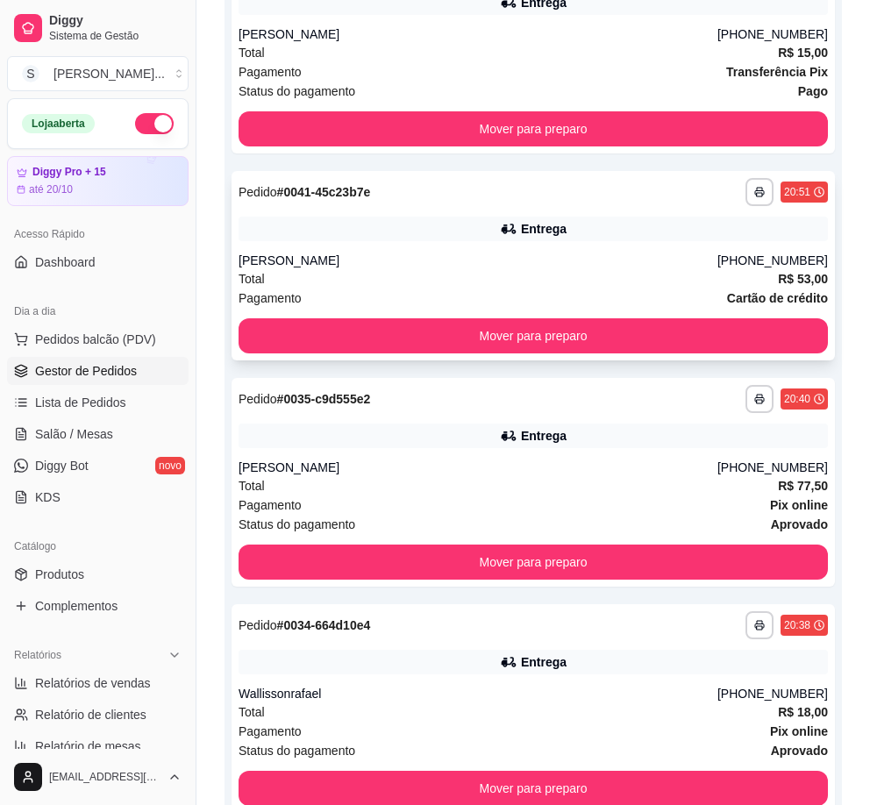
scroll to position [652, 0]
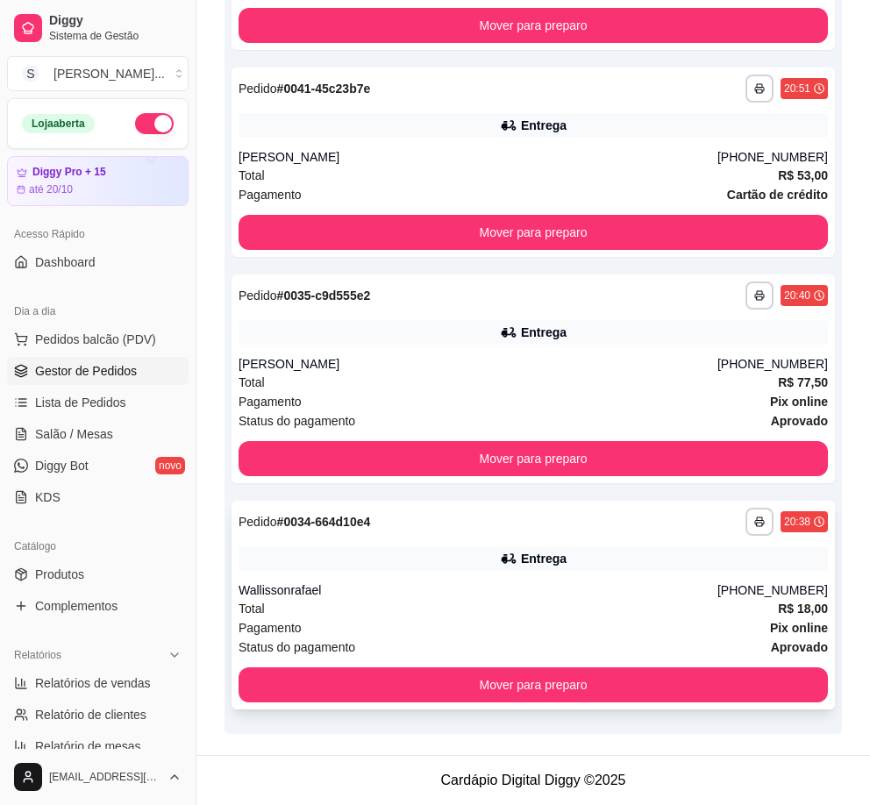
click at [611, 606] on div "Total R$ 18,00" at bounding box center [532, 608] width 589 height 19
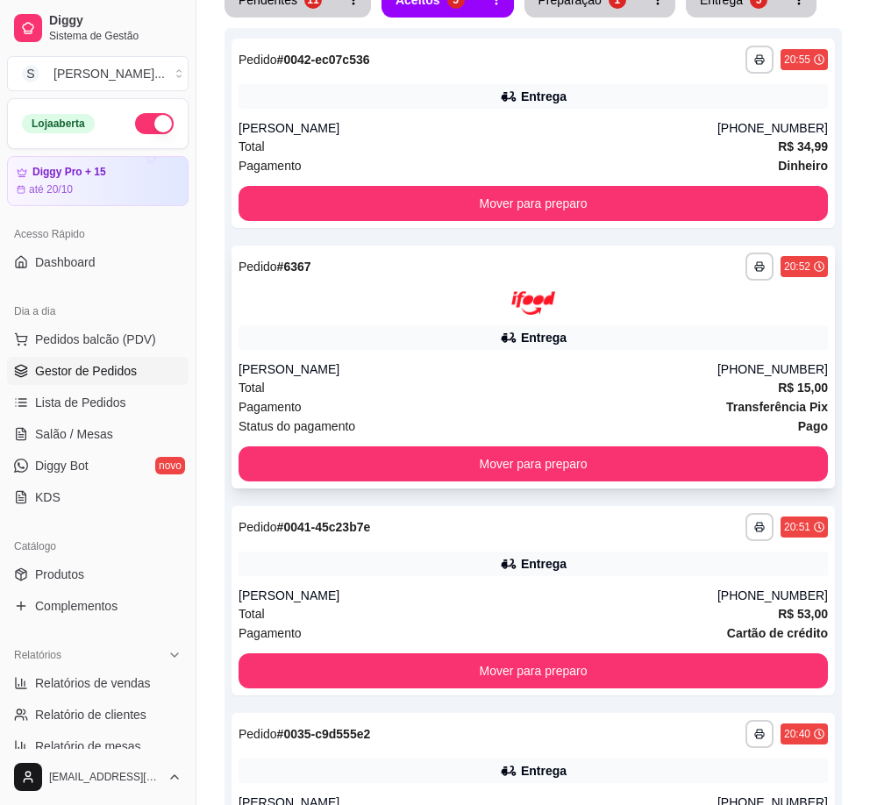
scroll to position [0, 0]
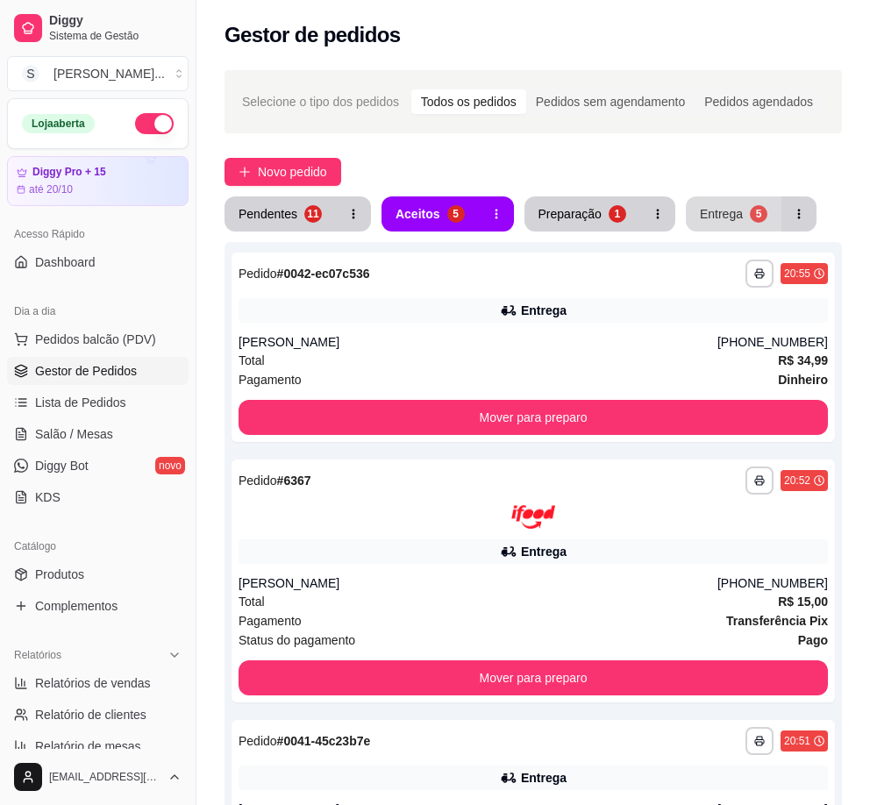
click at [735, 220] on button "Entrega 5" at bounding box center [733, 213] width 96 height 35
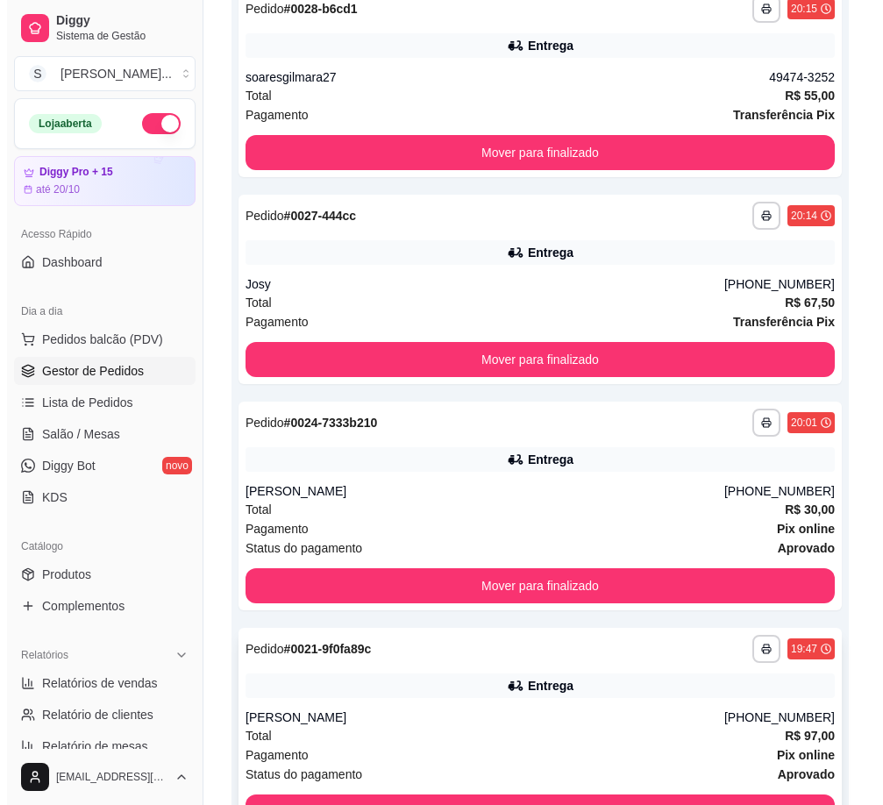
scroll to position [652, 0]
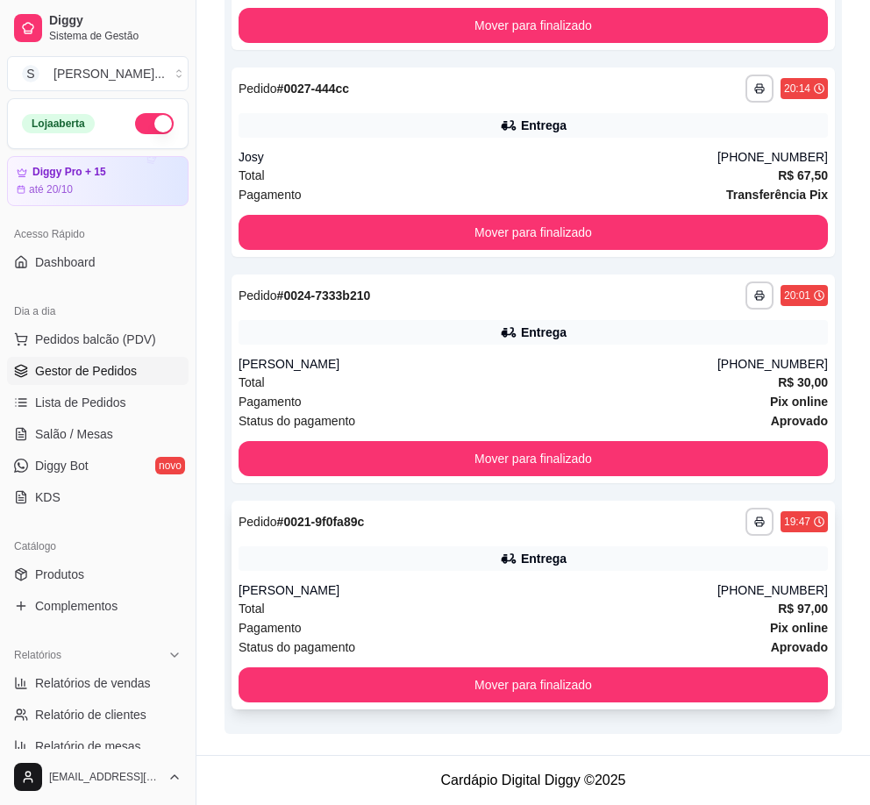
click at [569, 569] on div "Entrega" at bounding box center [532, 558] width 589 height 25
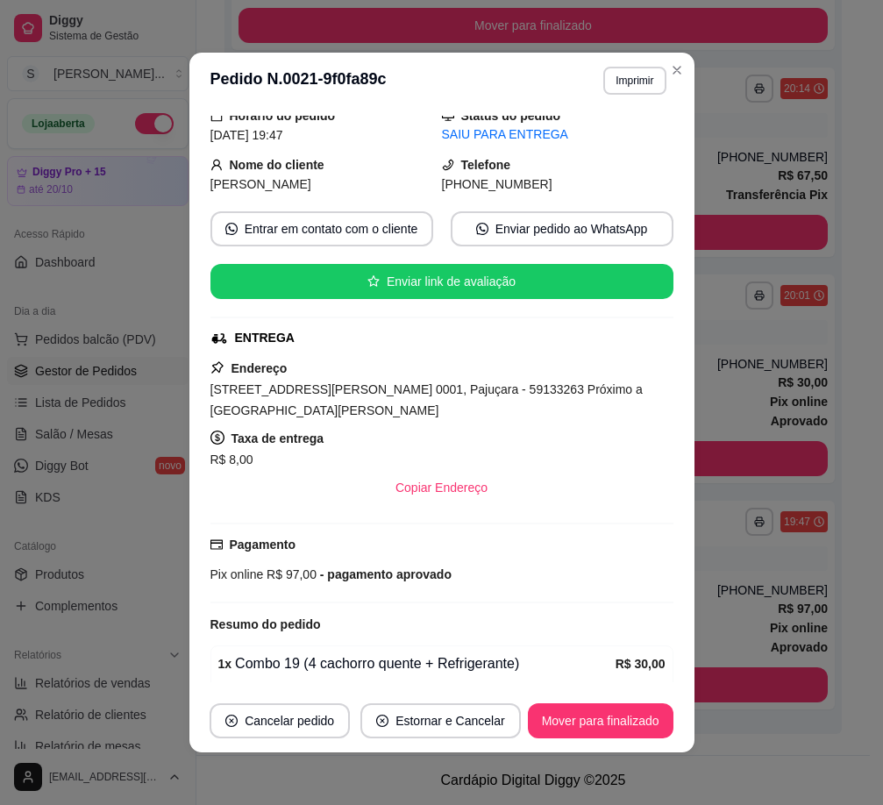
scroll to position [485, 0]
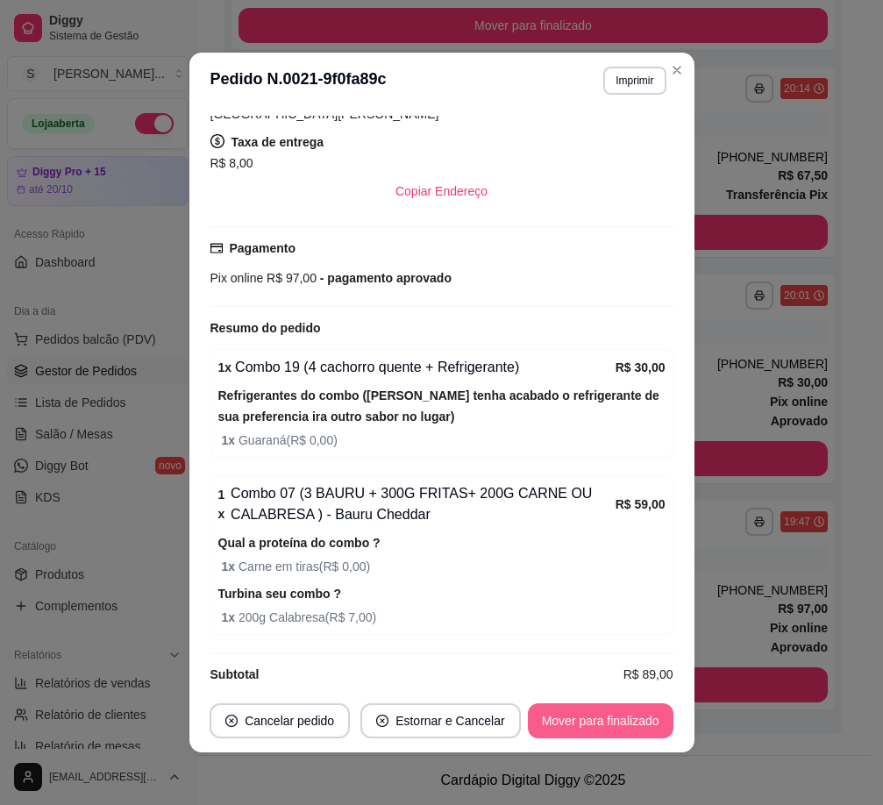
click at [645, 721] on button "Mover para finalizado" at bounding box center [601, 720] width 146 height 35
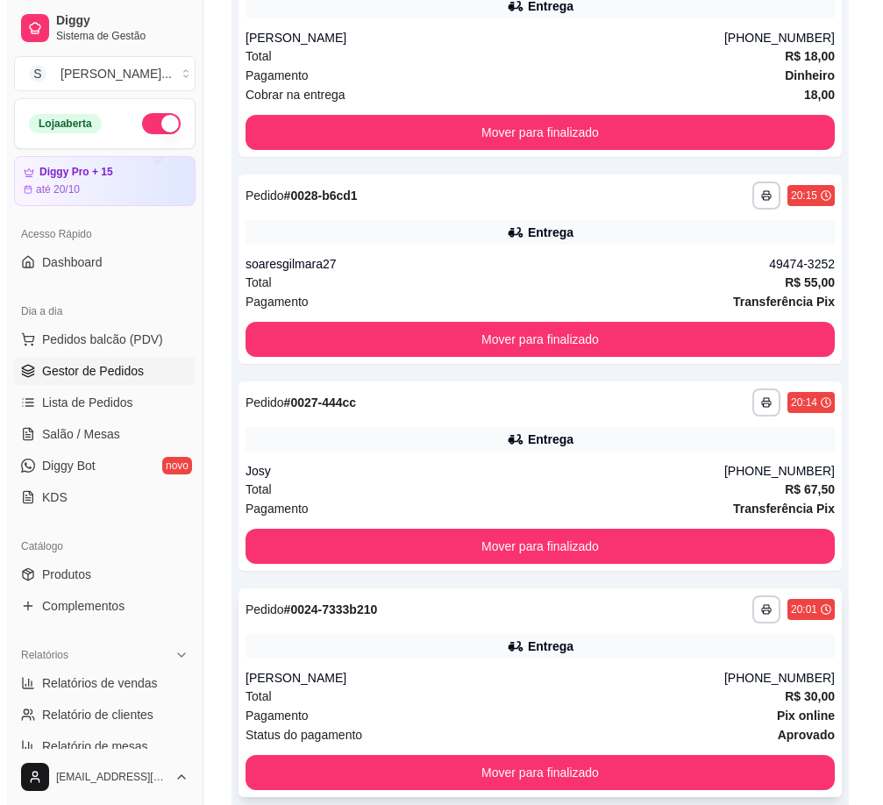
scroll to position [426, 0]
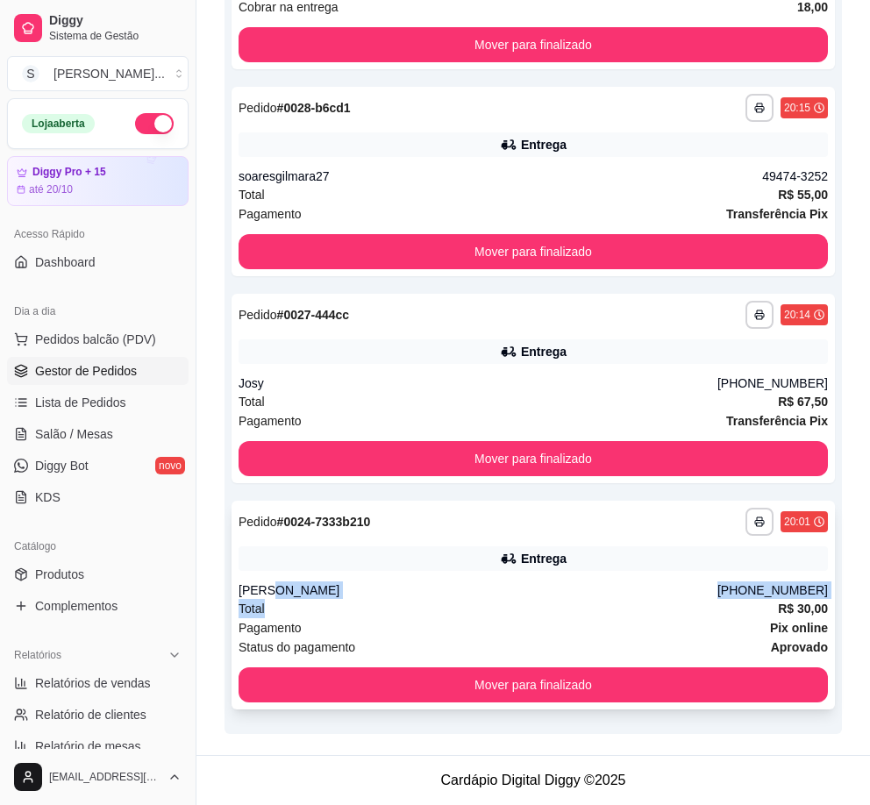
click at [614, 599] on div "**********" at bounding box center [532, 605] width 603 height 209
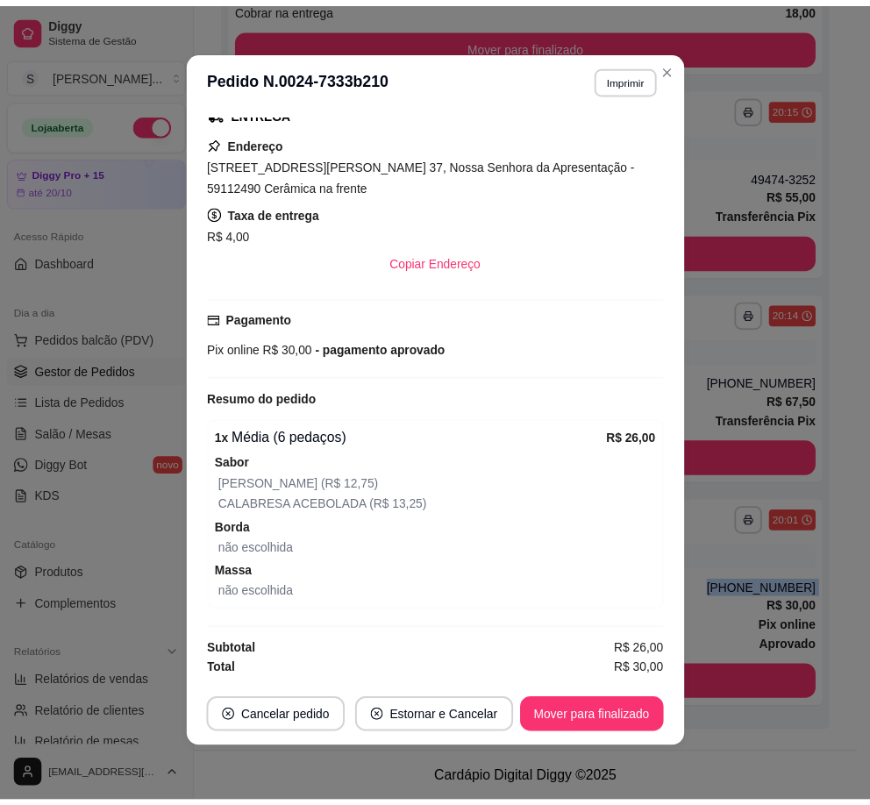
scroll to position [4, 0]
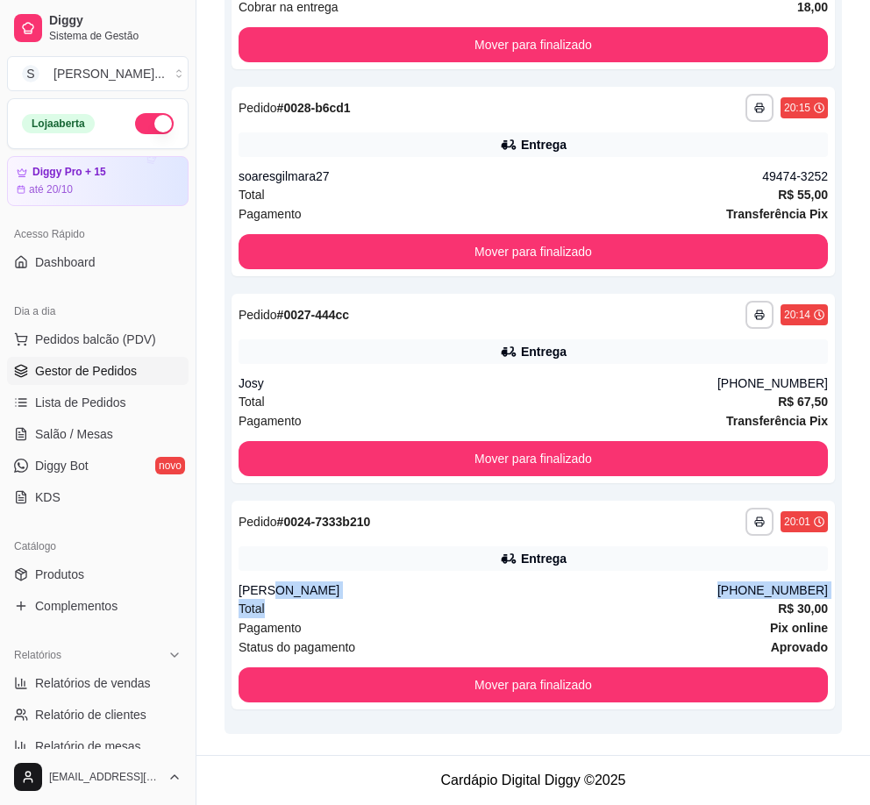
click at [812, 595] on div "**********" at bounding box center [532, 194] width 673 height 1121
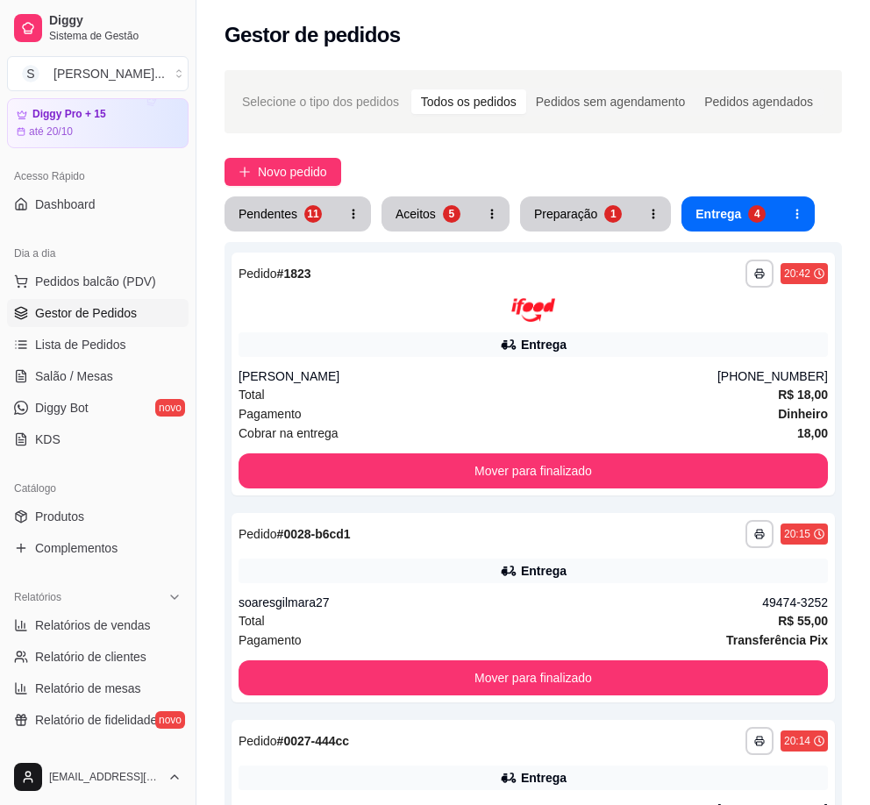
scroll to position [88, 0]
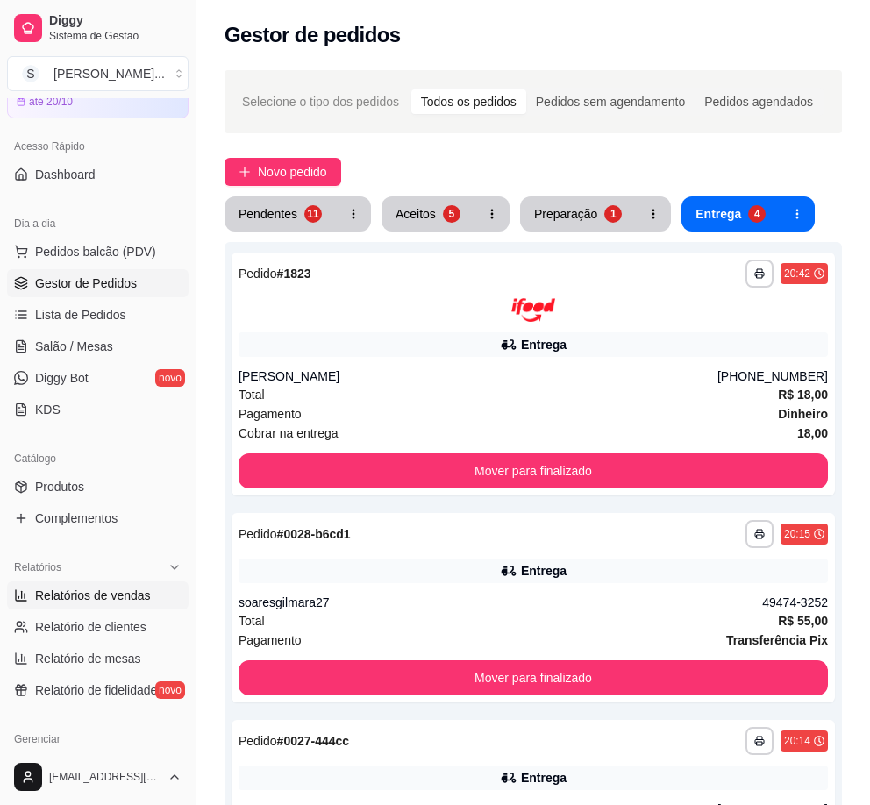
click at [114, 600] on span "Relatórios de vendas" at bounding box center [93, 595] width 116 height 18
select select "ALL"
select select "0"
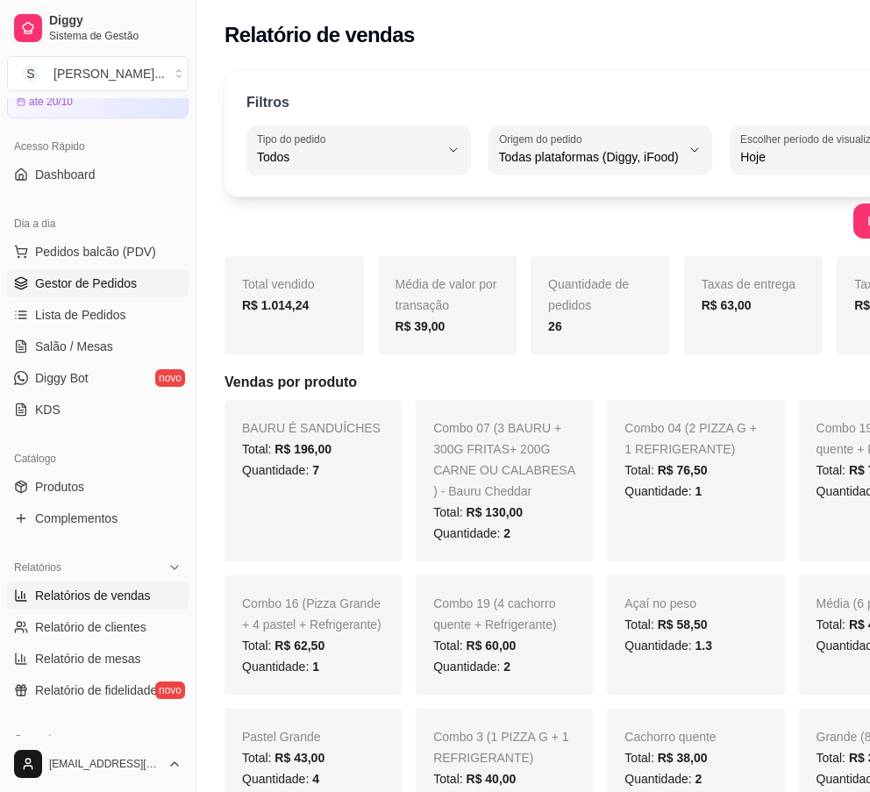
click at [100, 290] on span "Gestor de Pedidos" at bounding box center [86, 283] width 102 height 18
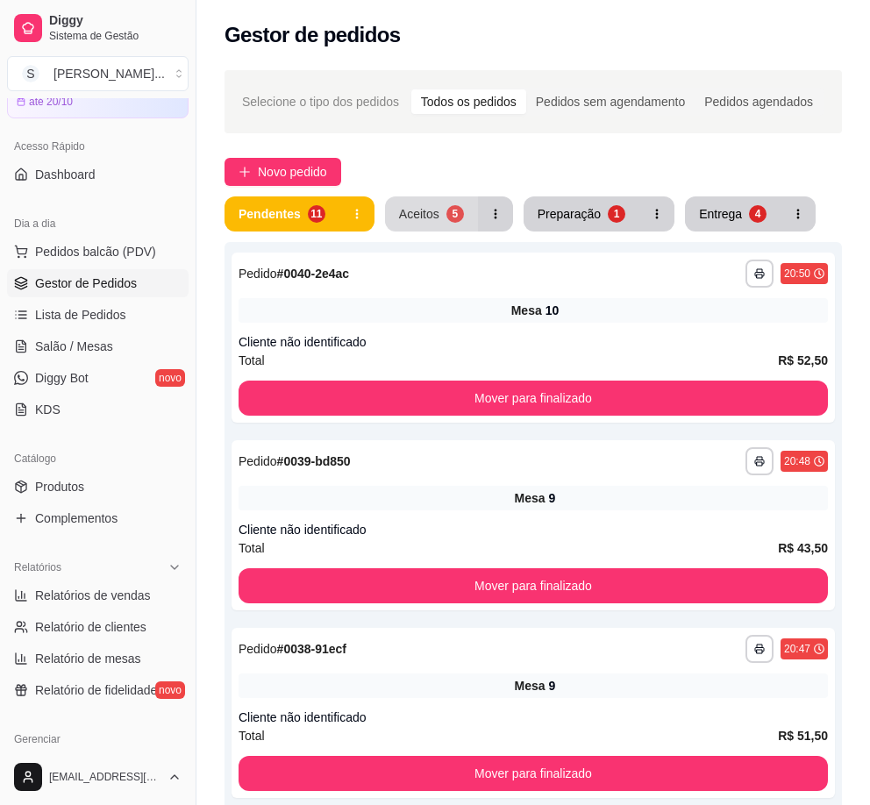
click at [441, 202] on button "Aceitos 5" at bounding box center [431, 213] width 93 height 35
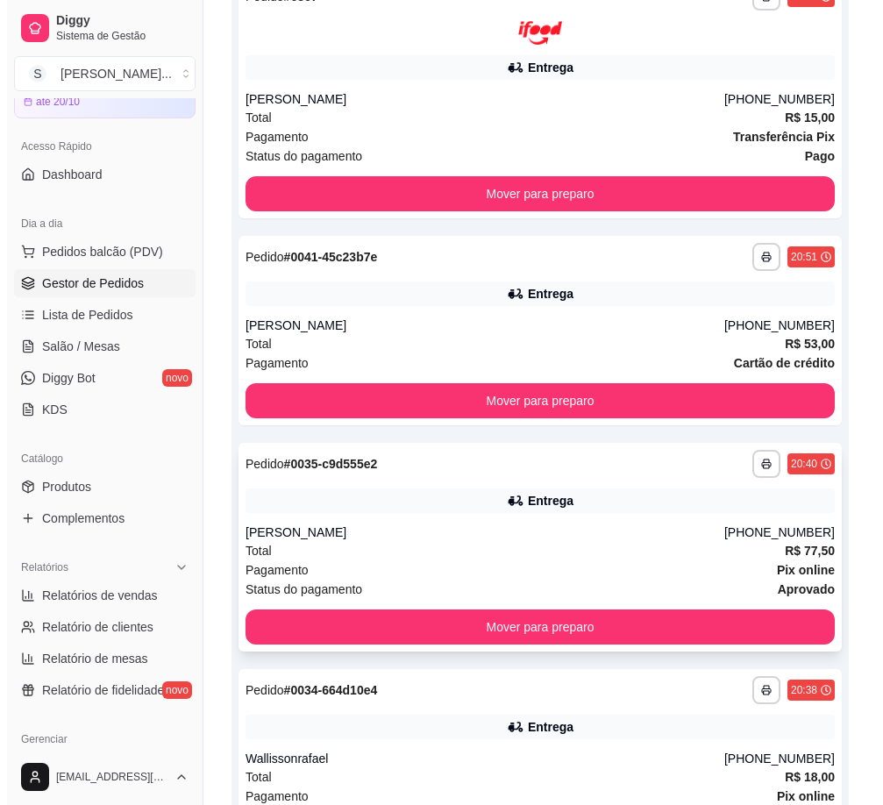
scroll to position [652, 0]
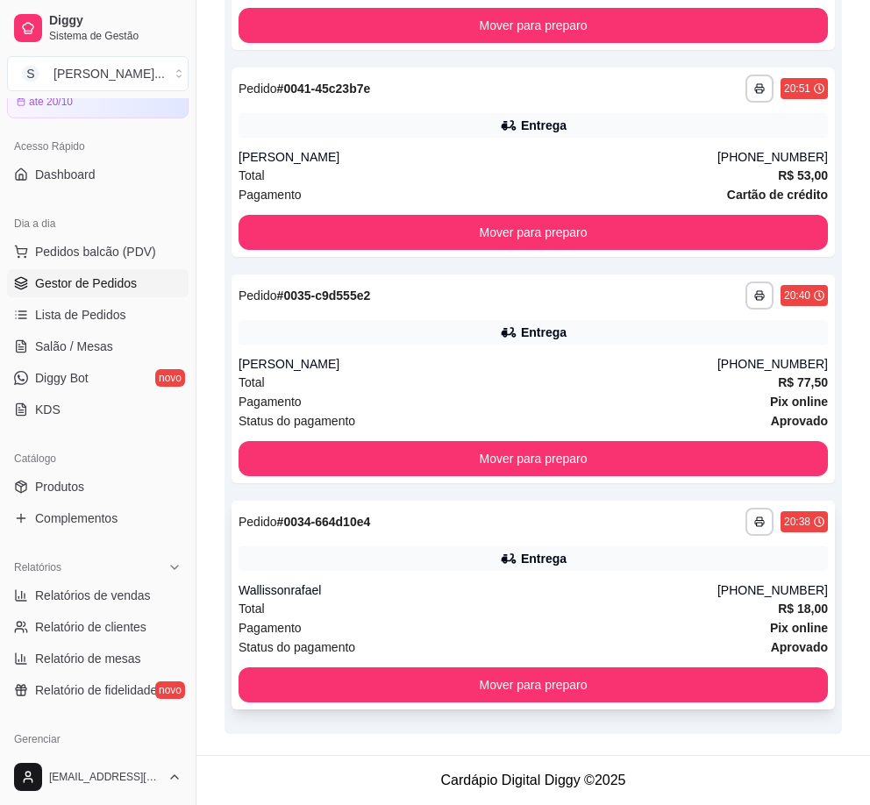
click at [627, 600] on div "Total R$ 18,00" at bounding box center [532, 608] width 589 height 19
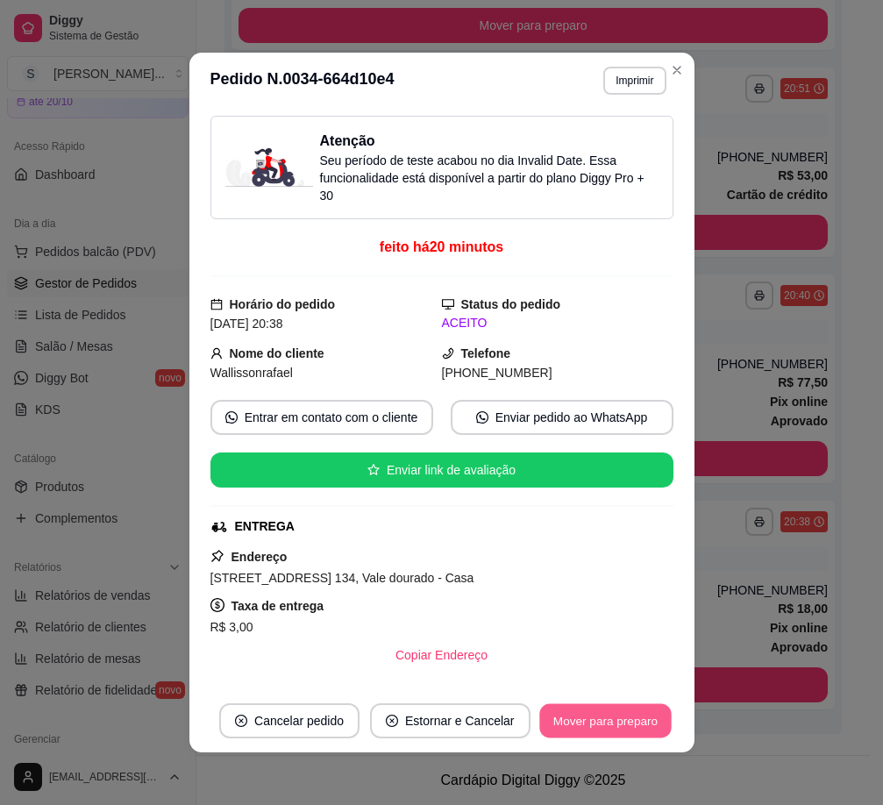
click at [630, 728] on button "Mover para preparo" at bounding box center [604, 721] width 131 height 34
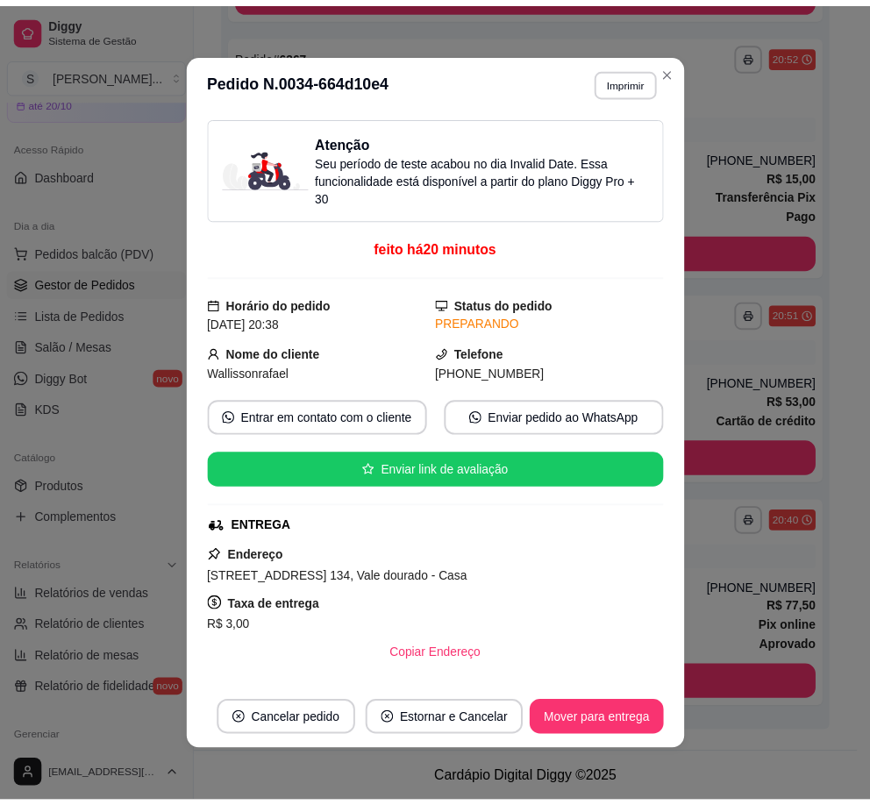
scroll to position [426, 0]
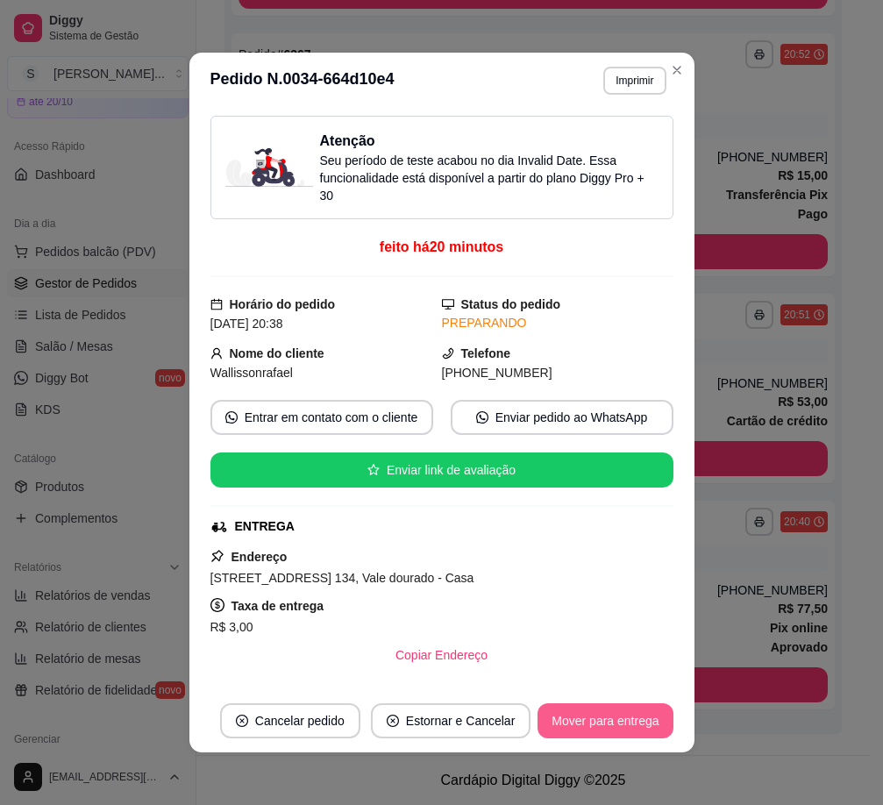
click at [631, 721] on button "Mover para entrega" at bounding box center [604, 720] width 135 height 35
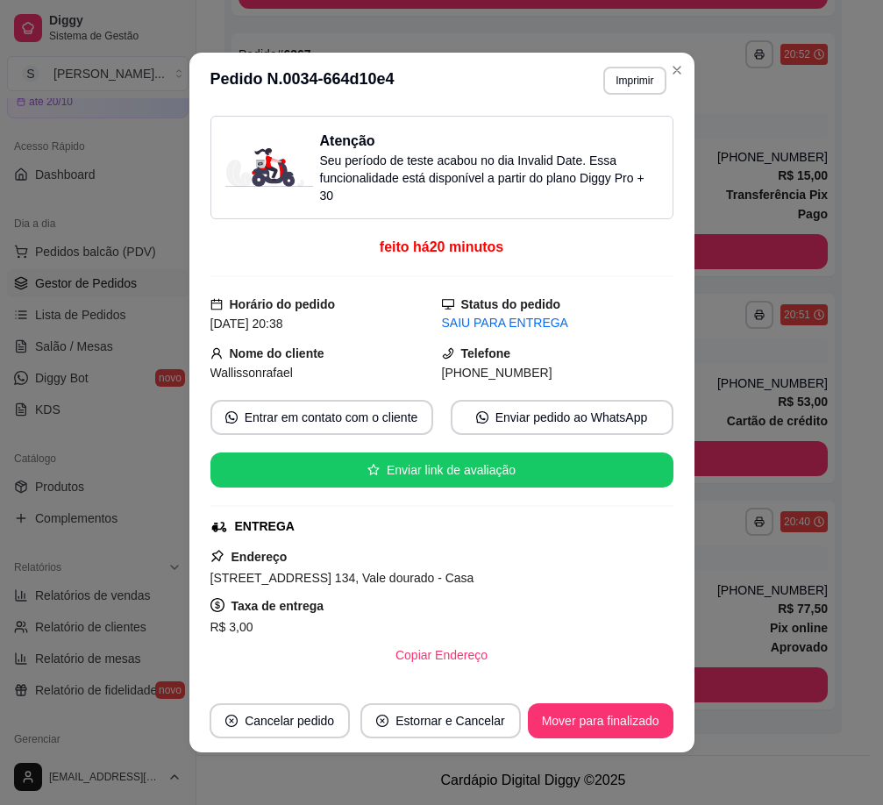
drag, startPoint x: 458, startPoint y: 368, endPoint x: 561, endPoint y: 377, distance: 103.8
click at [561, 377] on div "[PHONE_NUMBER]" at bounding box center [557, 372] width 231 height 19
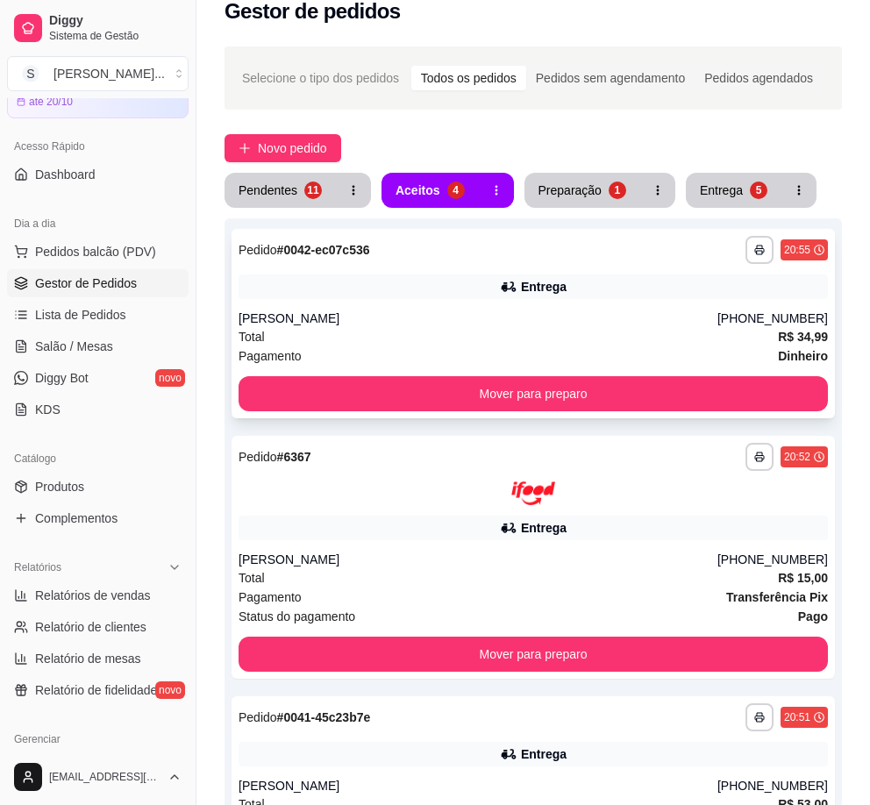
scroll to position [0, 0]
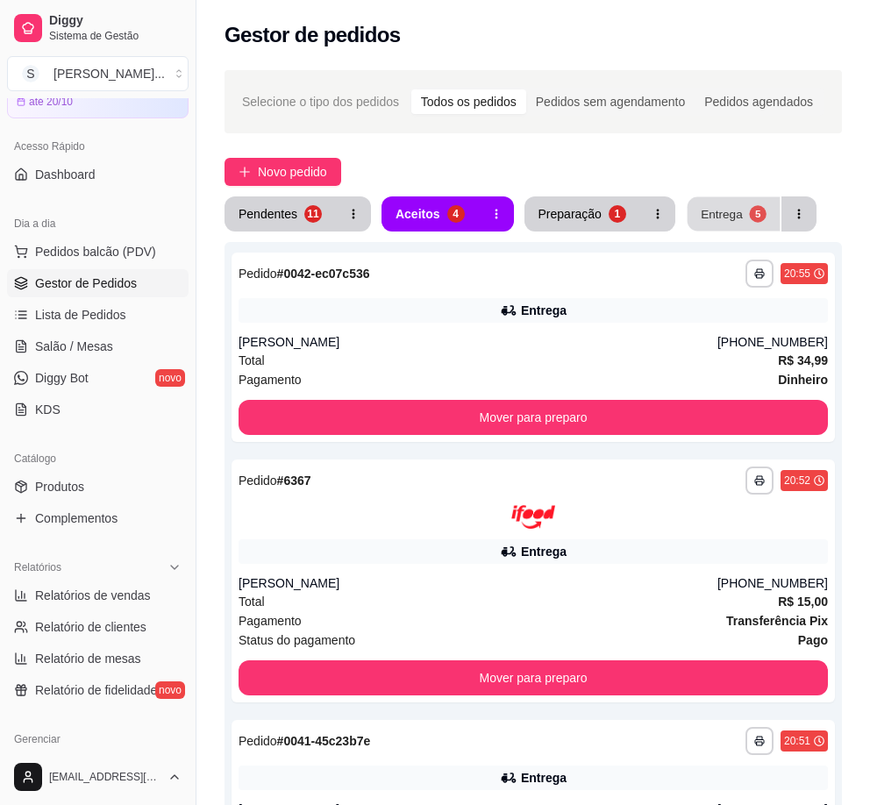
click at [718, 212] on div "Entrega" at bounding box center [721, 213] width 42 height 17
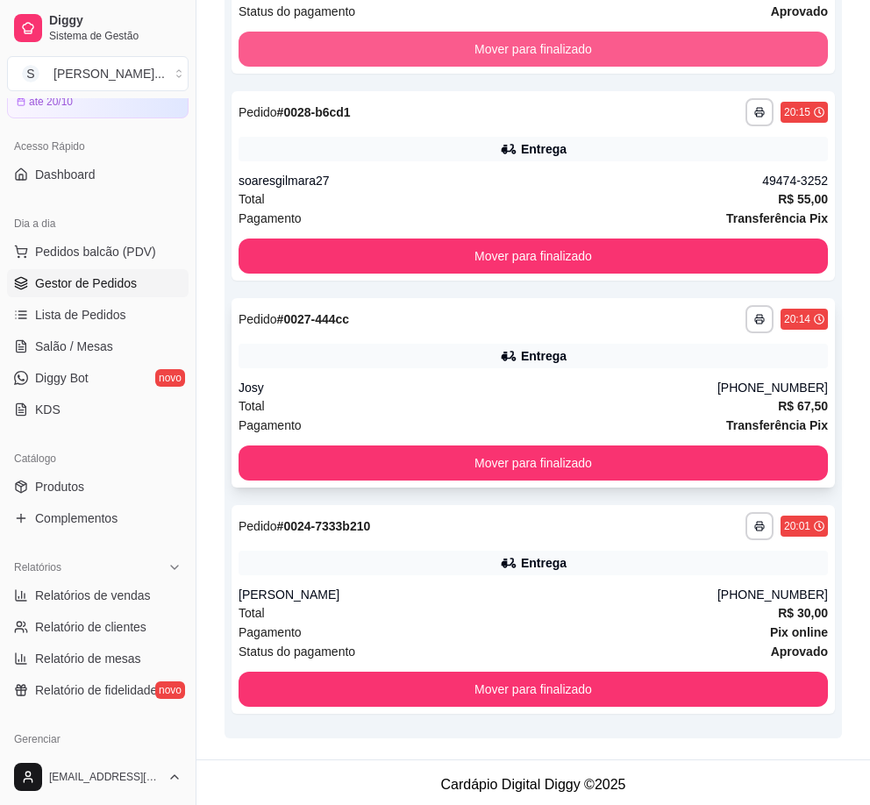
scroll to position [652, 0]
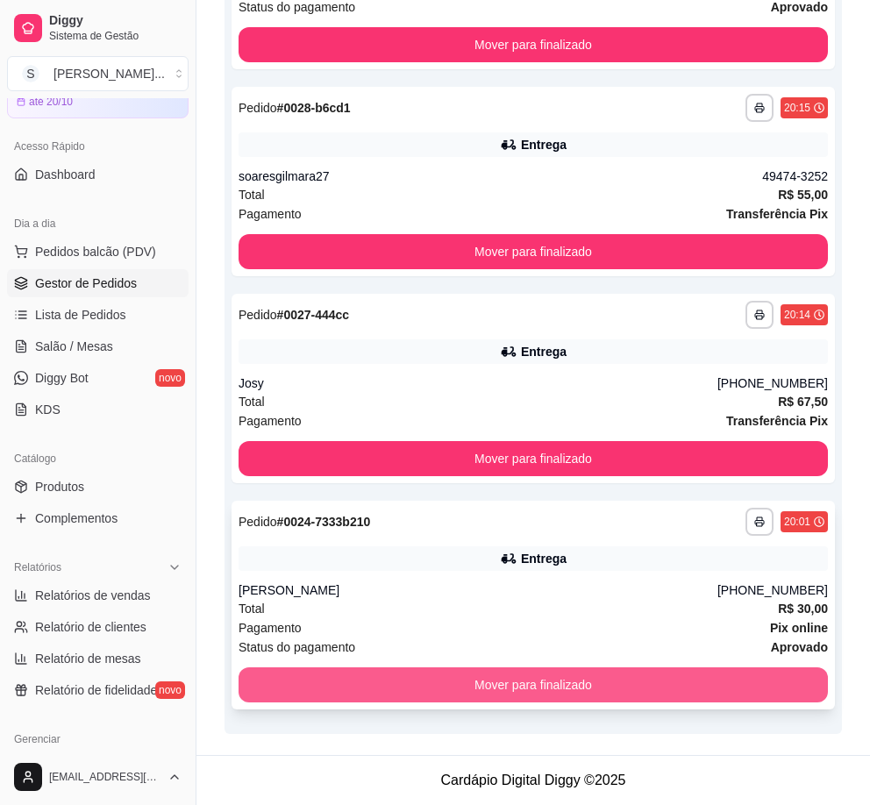
click at [732, 685] on button "Mover para finalizado" at bounding box center [532, 684] width 589 height 35
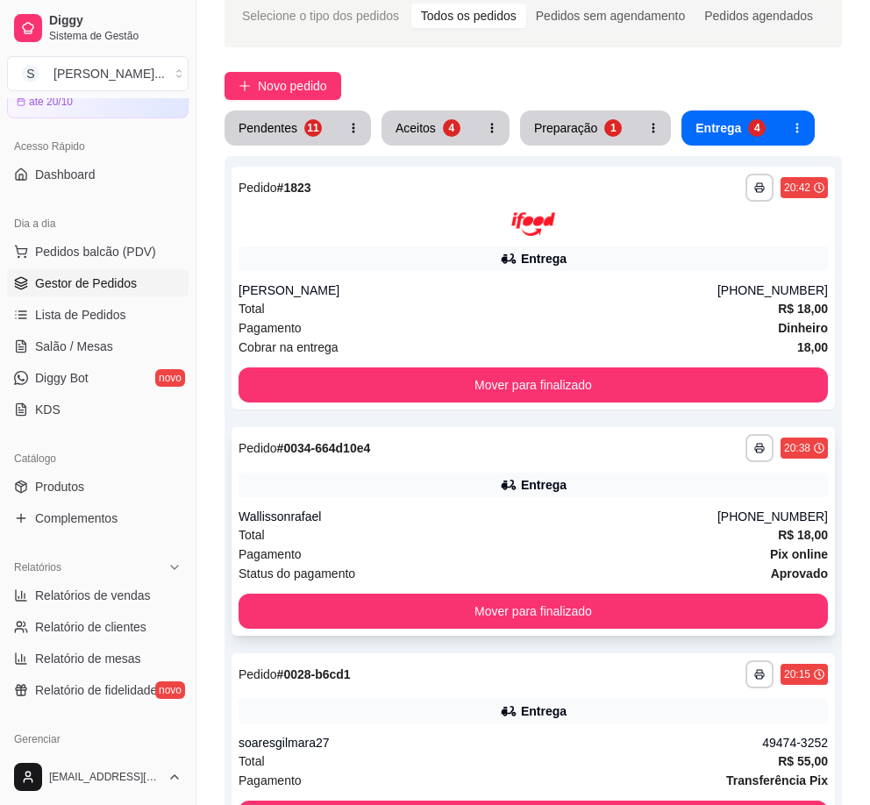
scroll to position [0, 0]
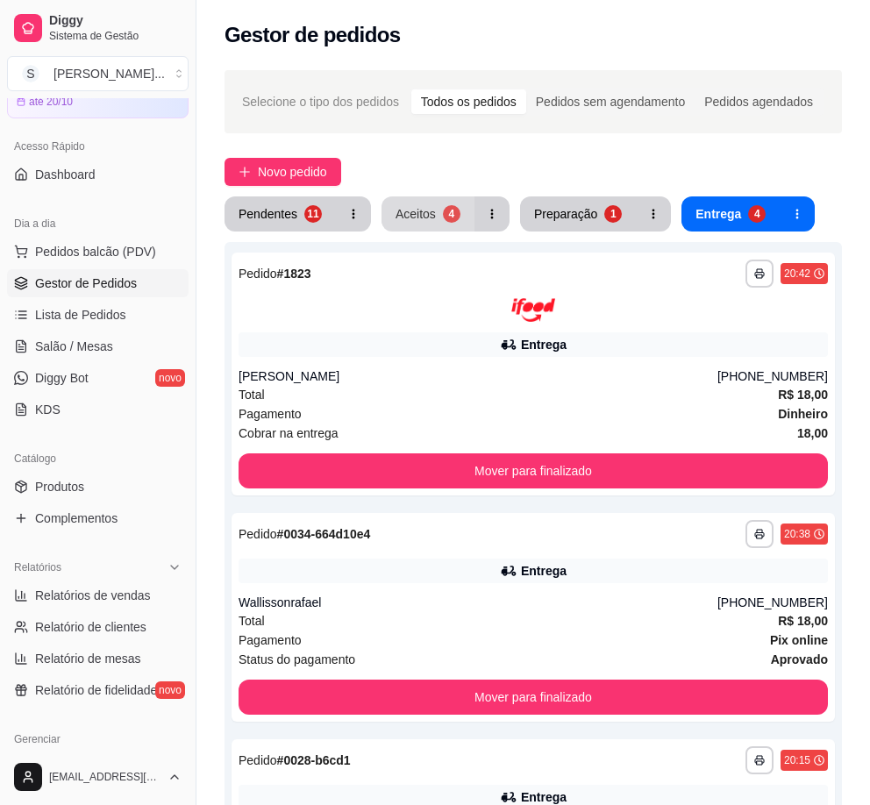
click at [437, 213] on button "Aceitos 4" at bounding box center [427, 213] width 93 height 35
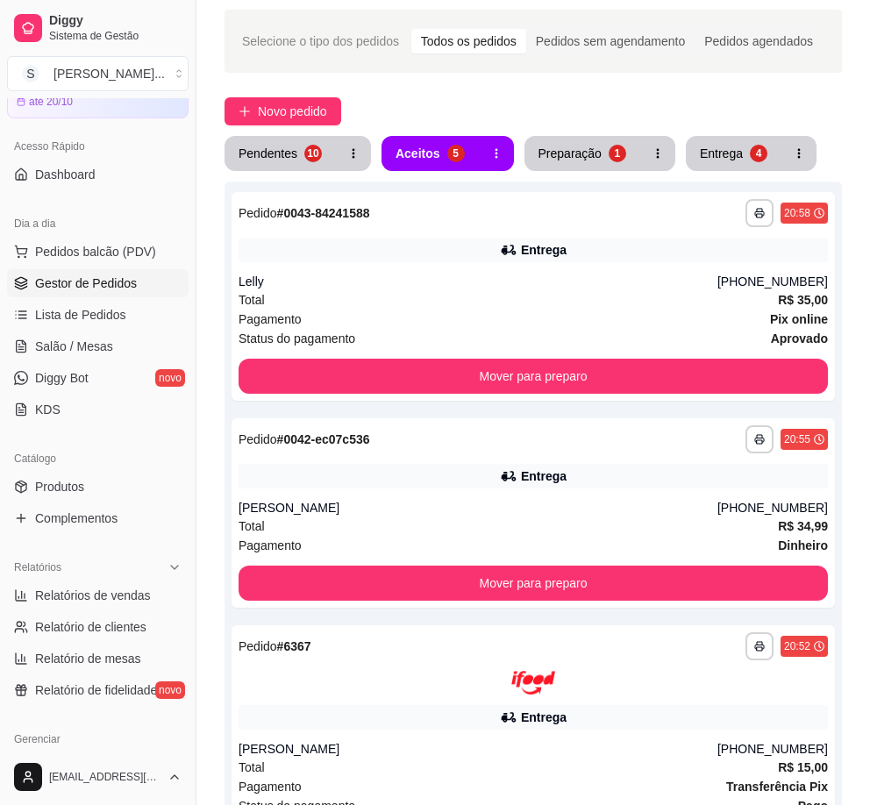
scroll to position [39, 0]
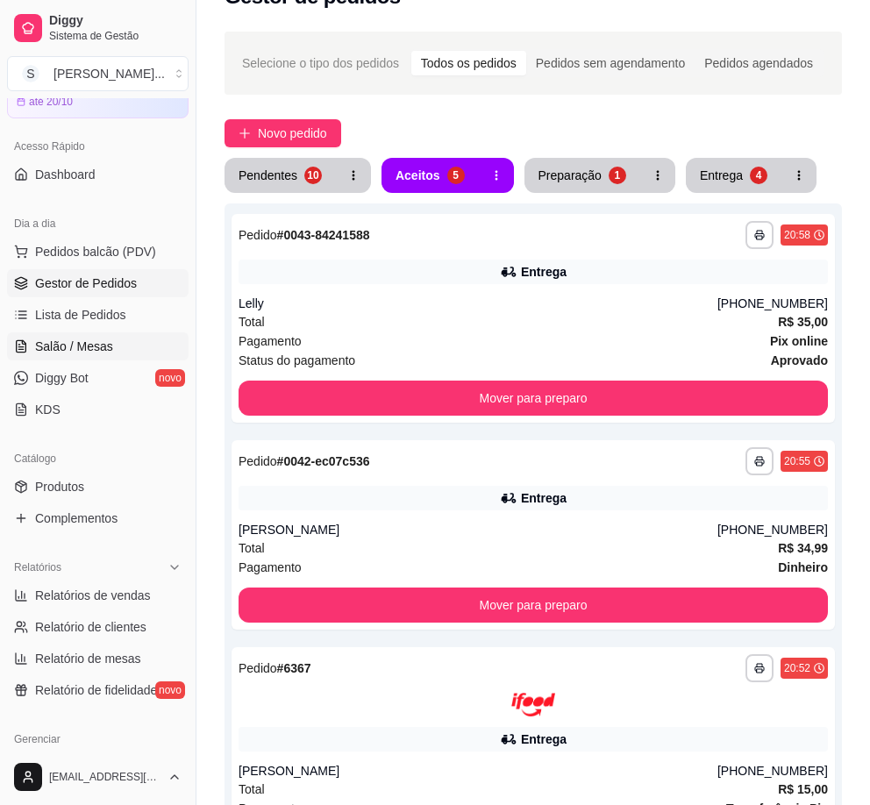
click at [86, 357] on link "Salão / Mesas" at bounding box center [97, 346] width 181 height 28
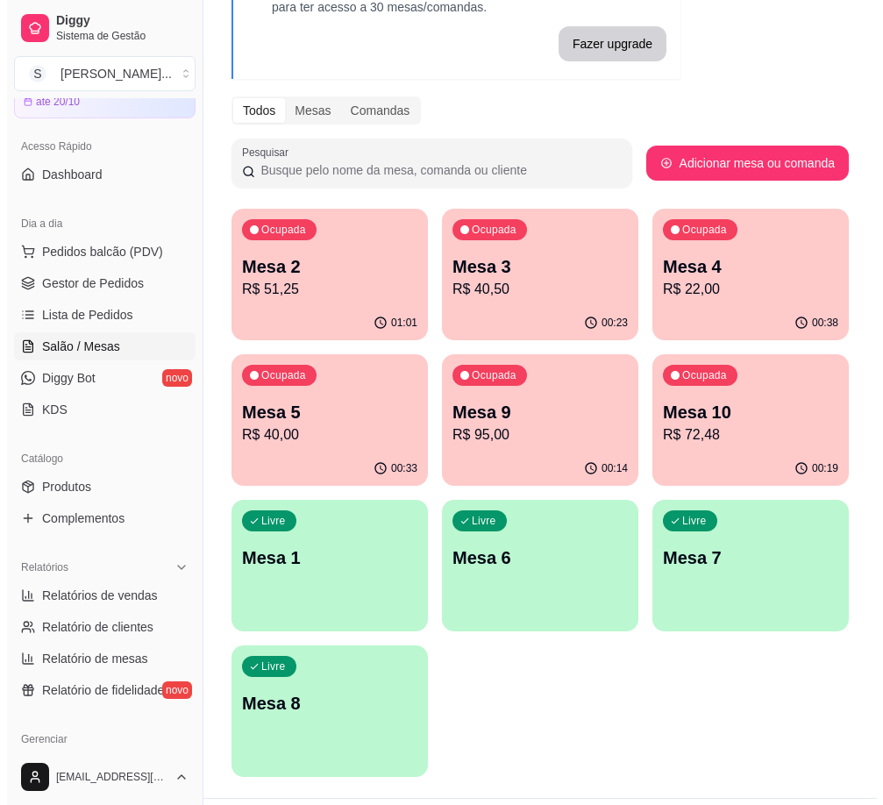
scroll to position [175, 0]
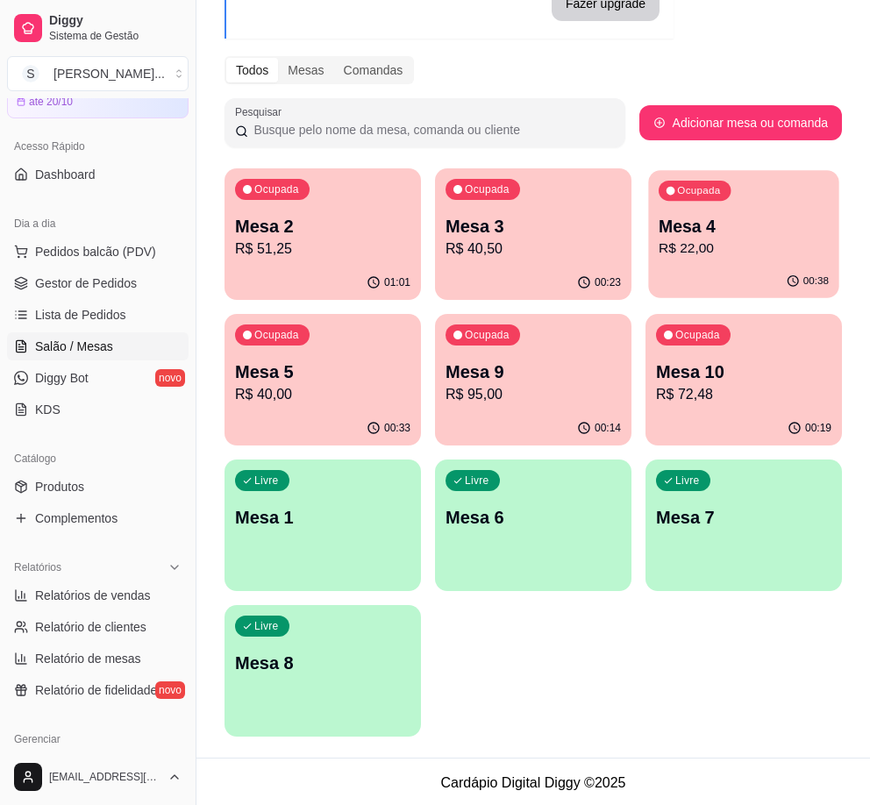
click at [720, 227] on p "Mesa 4" at bounding box center [743, 227] width 170 height 24
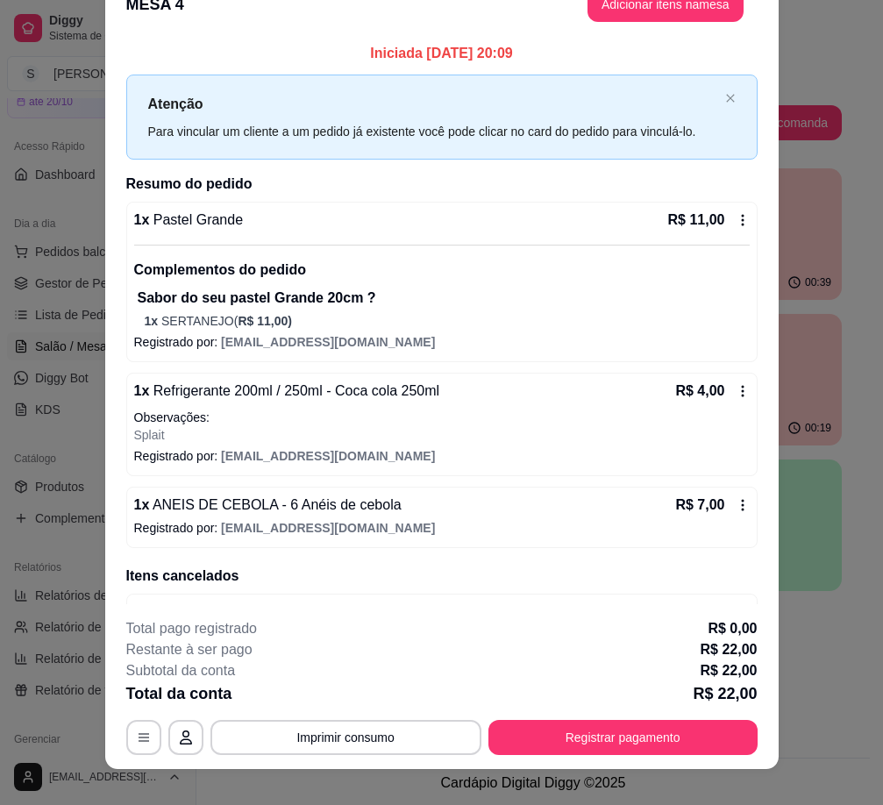
scroll to position [0, 0]
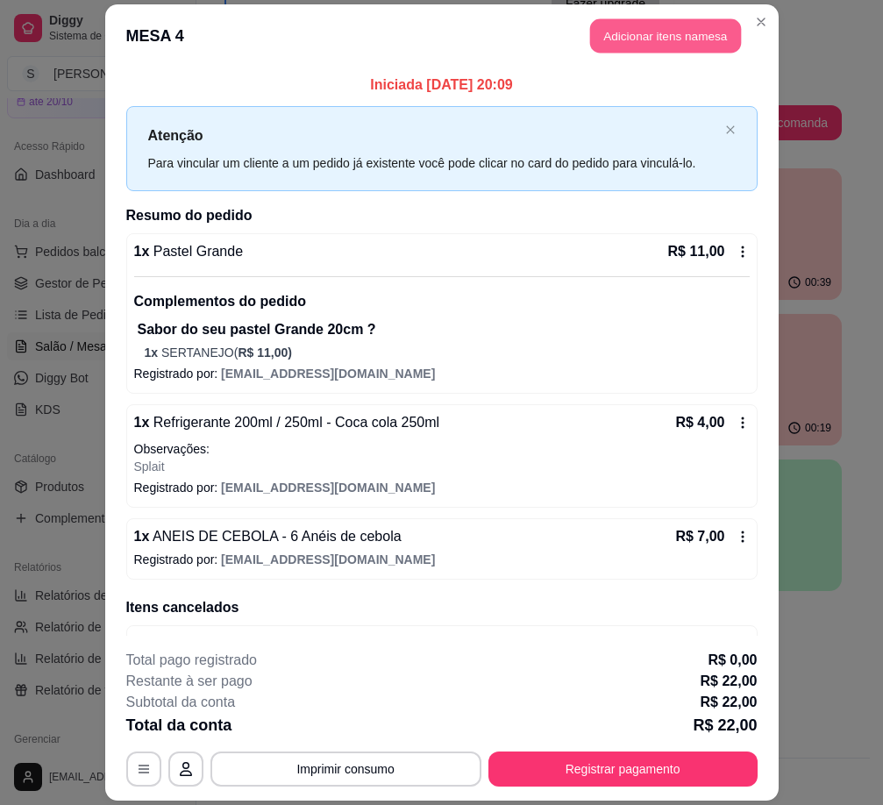
click at [651, 39] on button "Adicionar itens na mesa" at bounding box center [665, 35] width 151 height 34
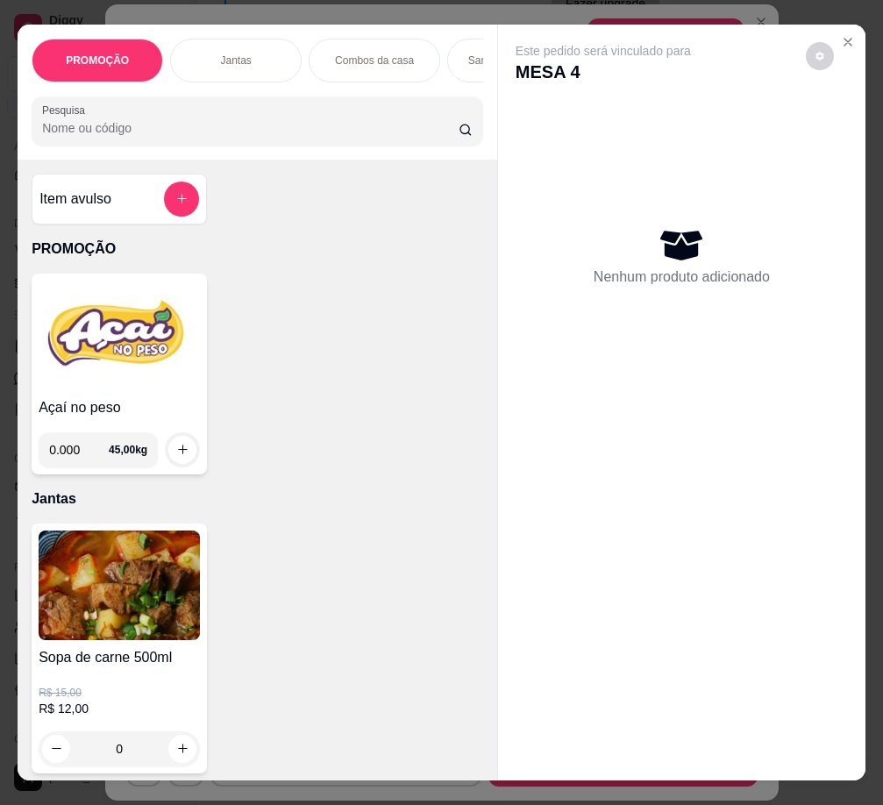
click at [165, 356] on img at bounding box center [119, 336] width 161 height 110
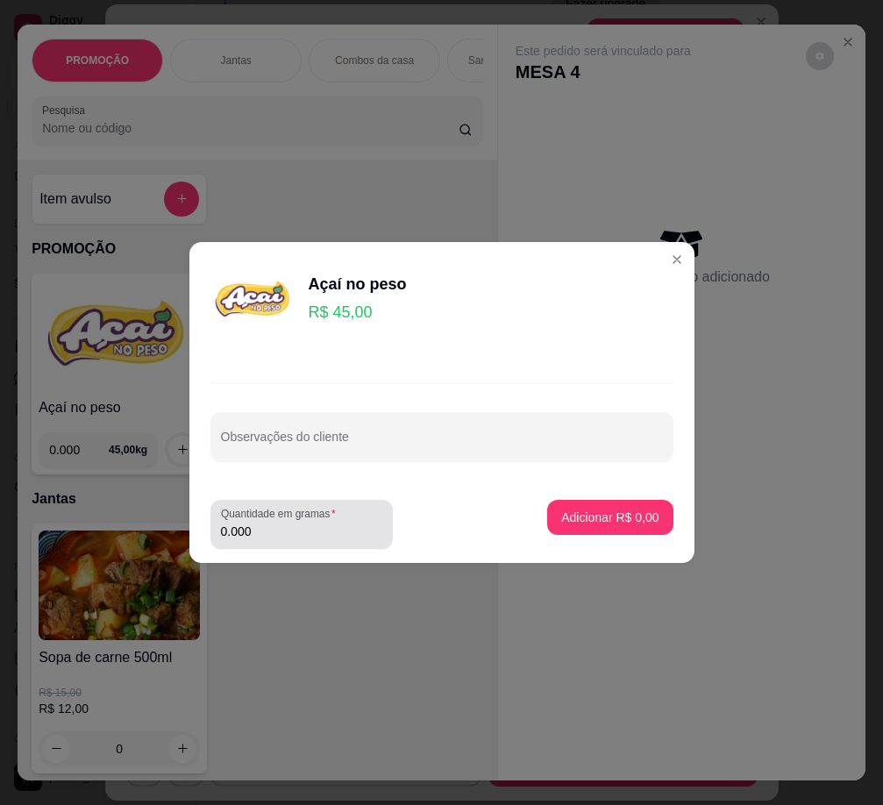
click at [316, 536] on input "0.000" at bounding box center [301, 531] width 161 height 18
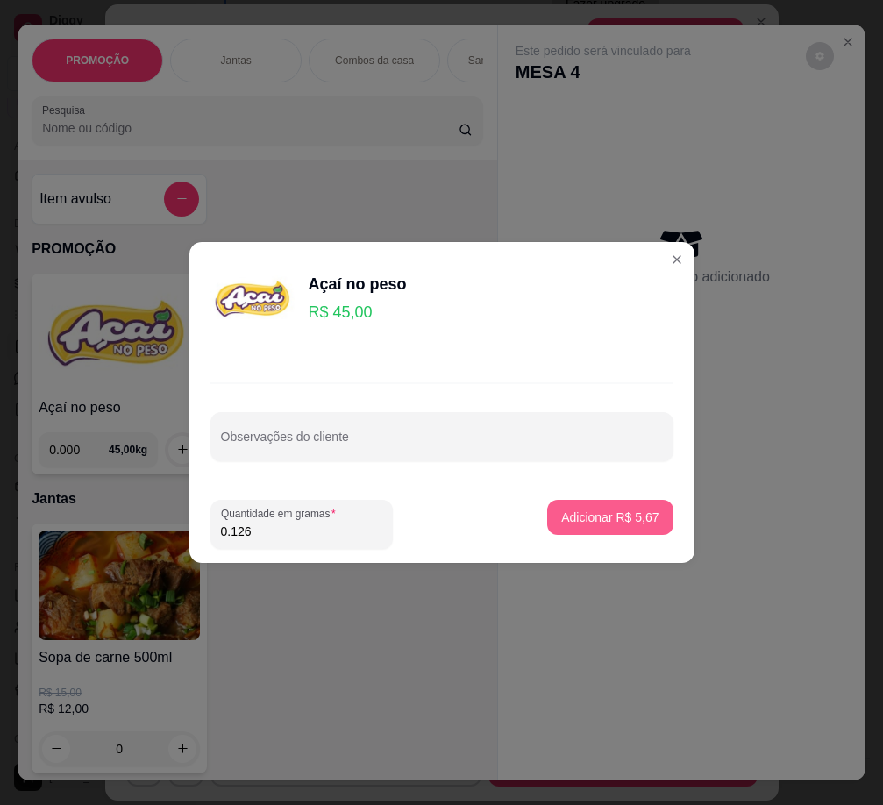
type input "0.126"
click at [583, 515] on p "Adicionar R$ 5,67" at bounding box center [609, 517] width 97 height 18
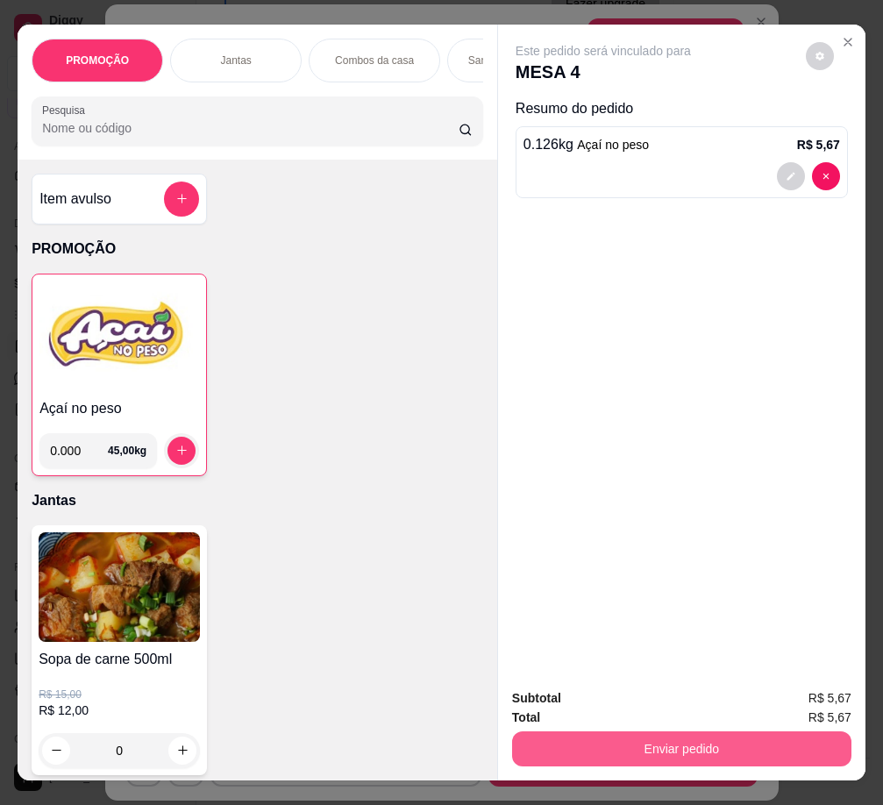
click at [702, 746] on button "Enviar pedido" at bounding box center [681, 748] width 339 height 35
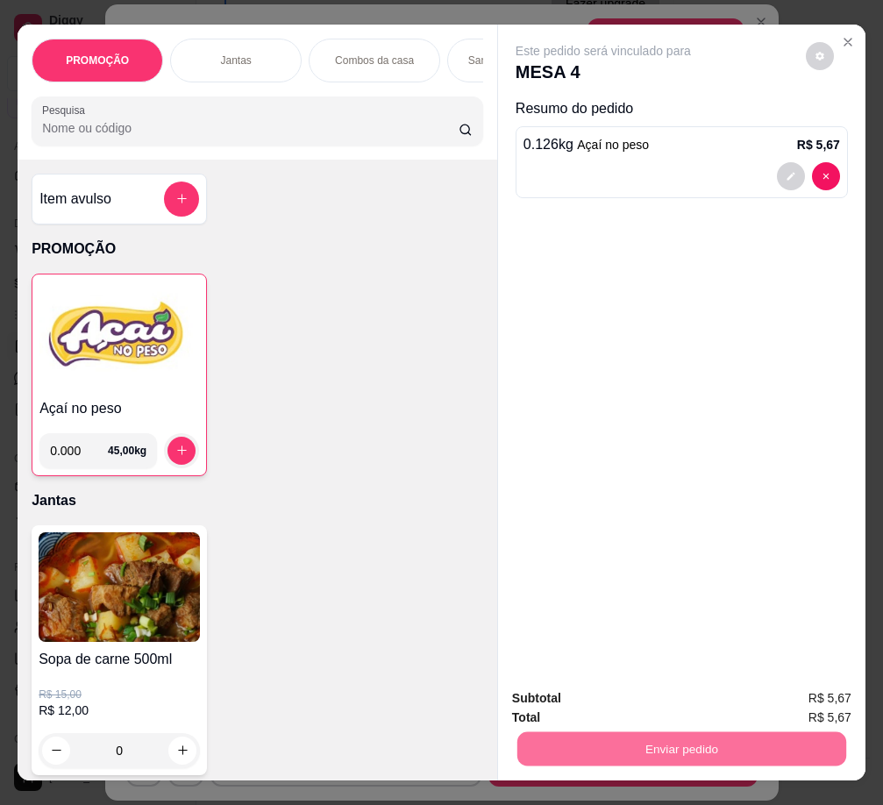
click at [642, 699] on button "Não registrar e enviar pedido" at bounding box center [623, 699] width 182 height 33
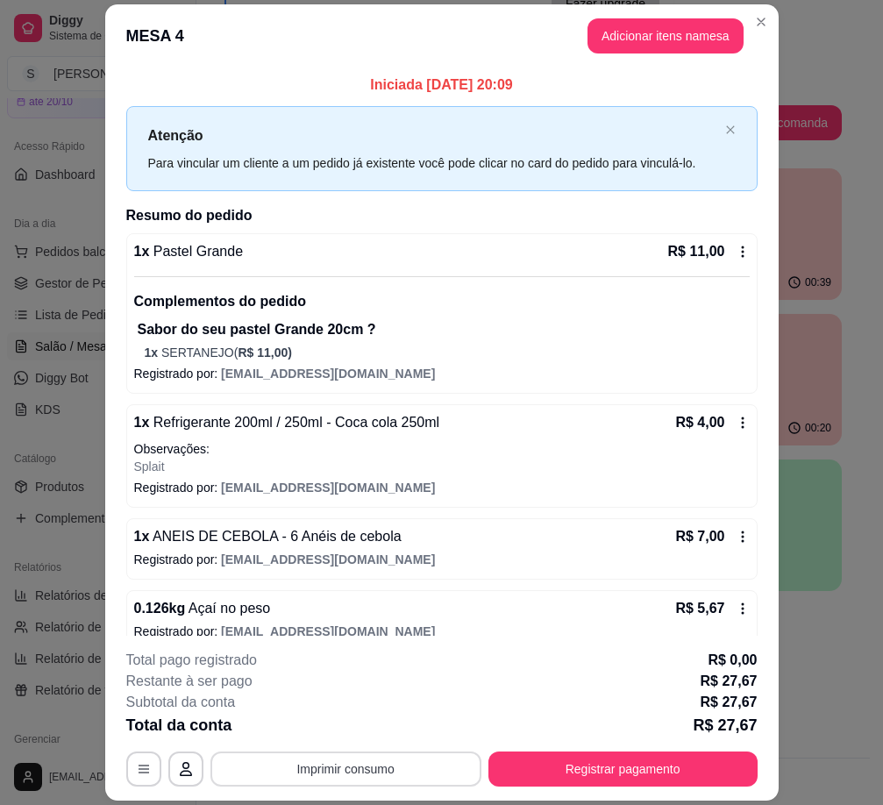
click at [381, 774] on button "Imprimir consumo" at bounding box center [345, 768] width 271 height 35
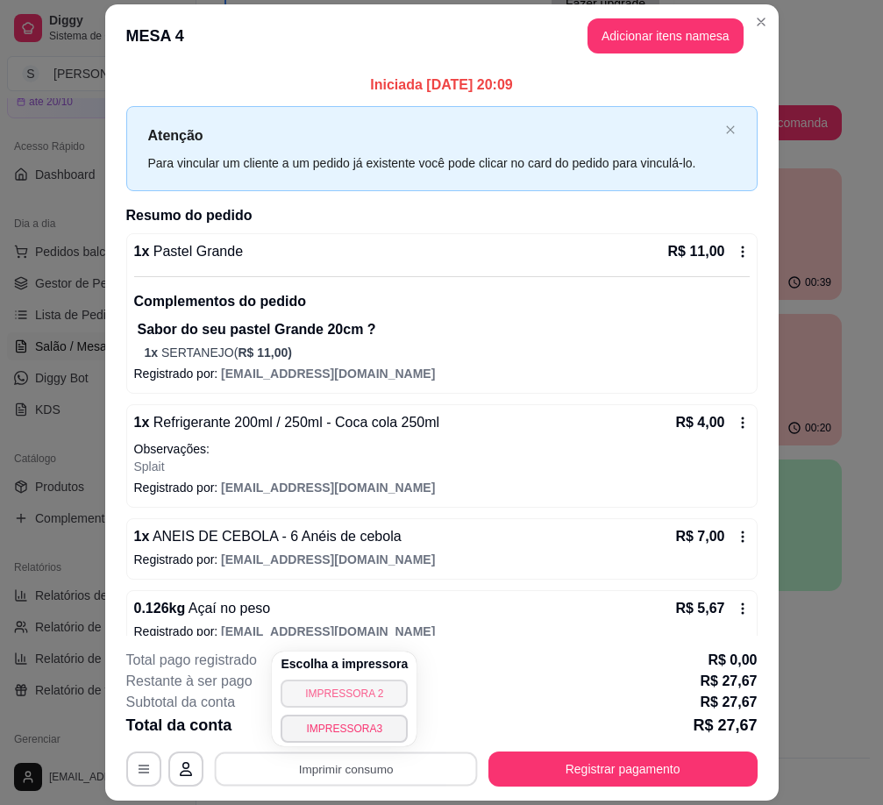
click at [366, 694] on button "IMPRESSORA 2" at bounding box center [344, 693] width 127 height 28
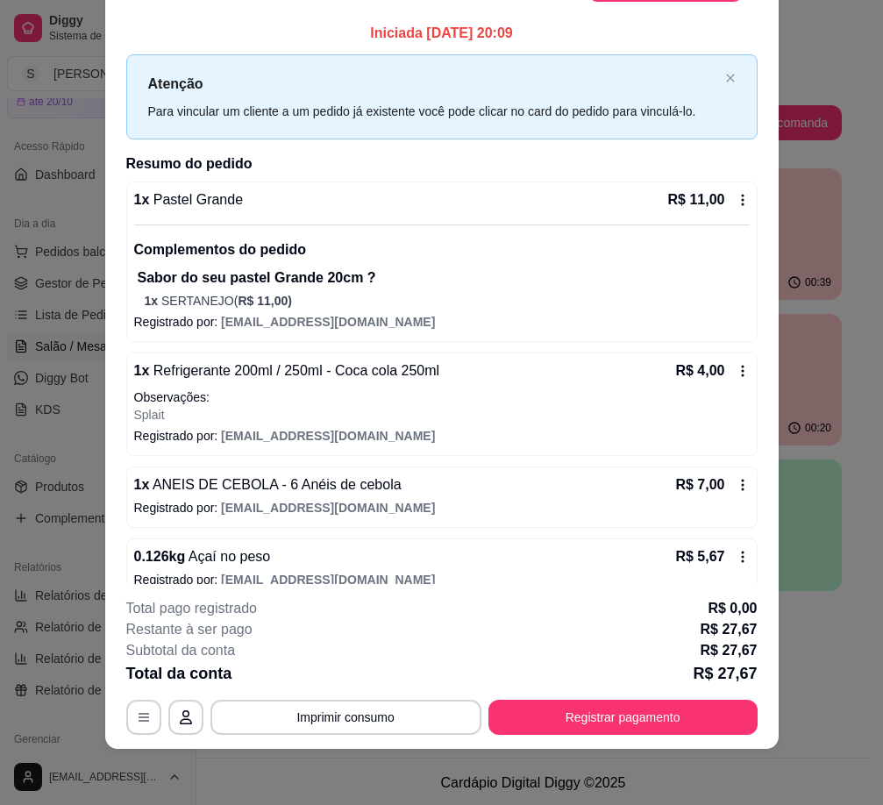
click at [401, 621] on div "Restante à ser pago R$ 27,67" at bounding box center [441, 629] width 631 height 21
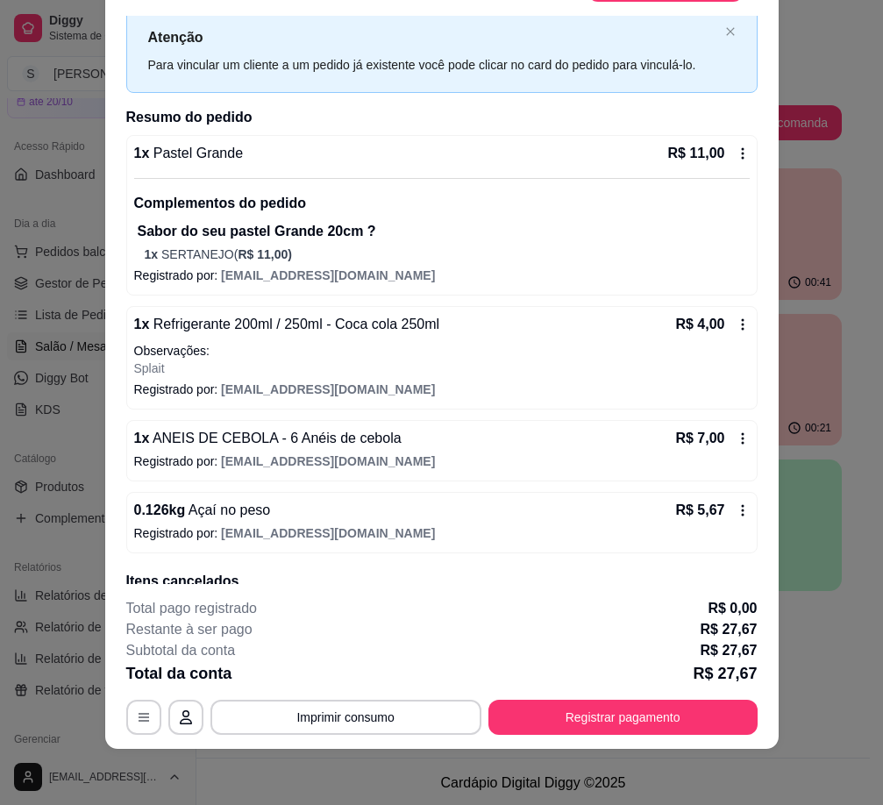
scroll to position [122, 0]
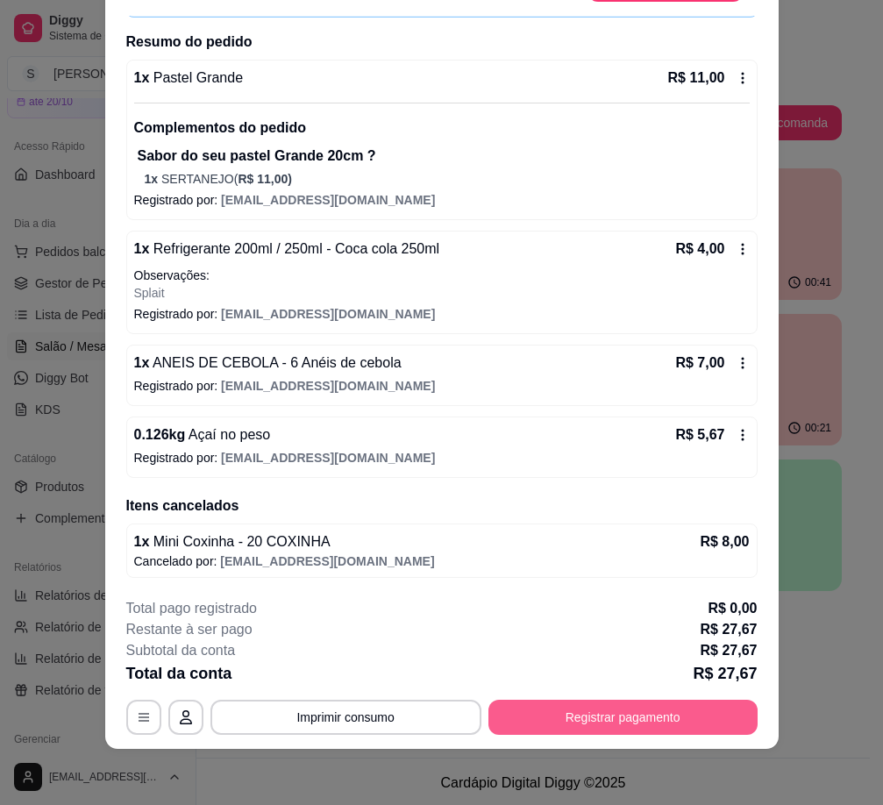
click at [685, 721] on button "Registrar pagamento" at bounding box center [622, 716] width 269 height 35
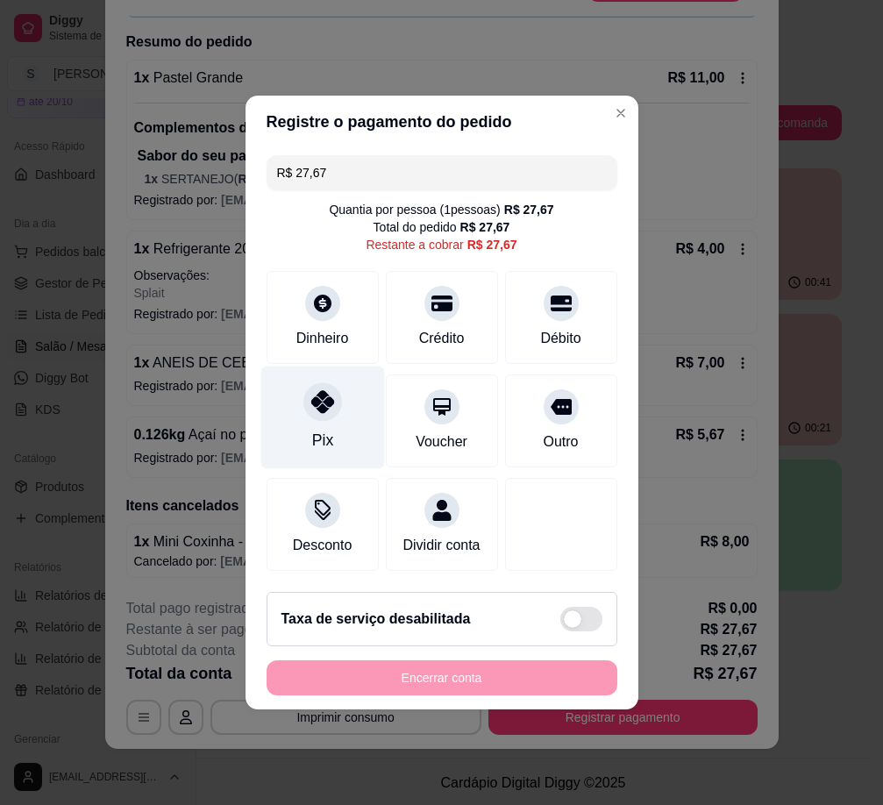
click at [322, 401] on icon at bounding box center [321, 401] width 23 height 23
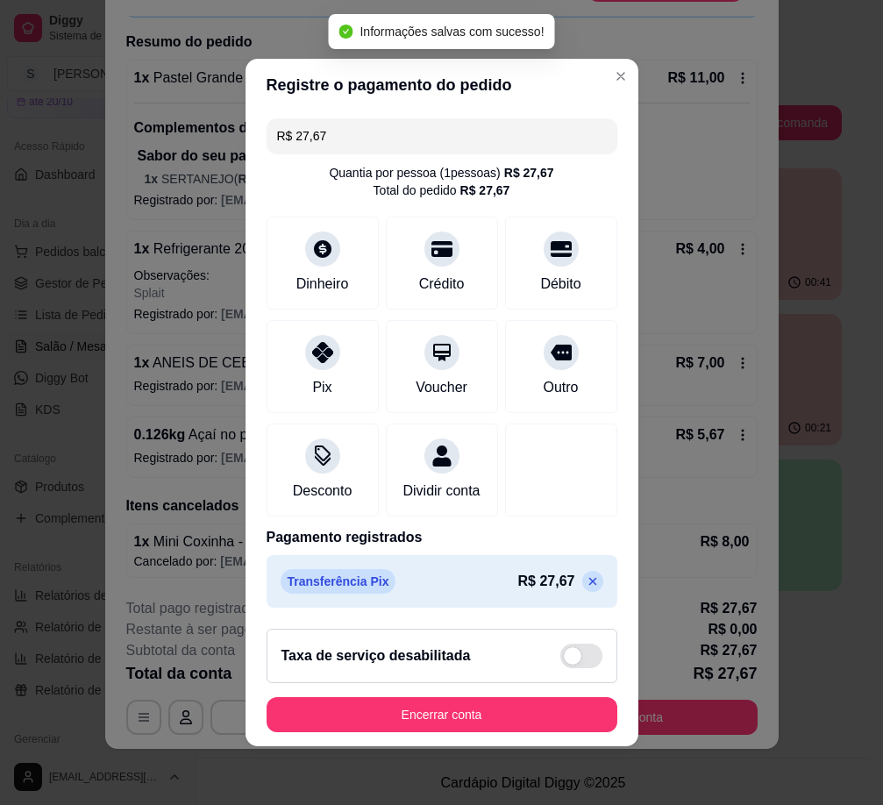
type input "R$ 0,00"
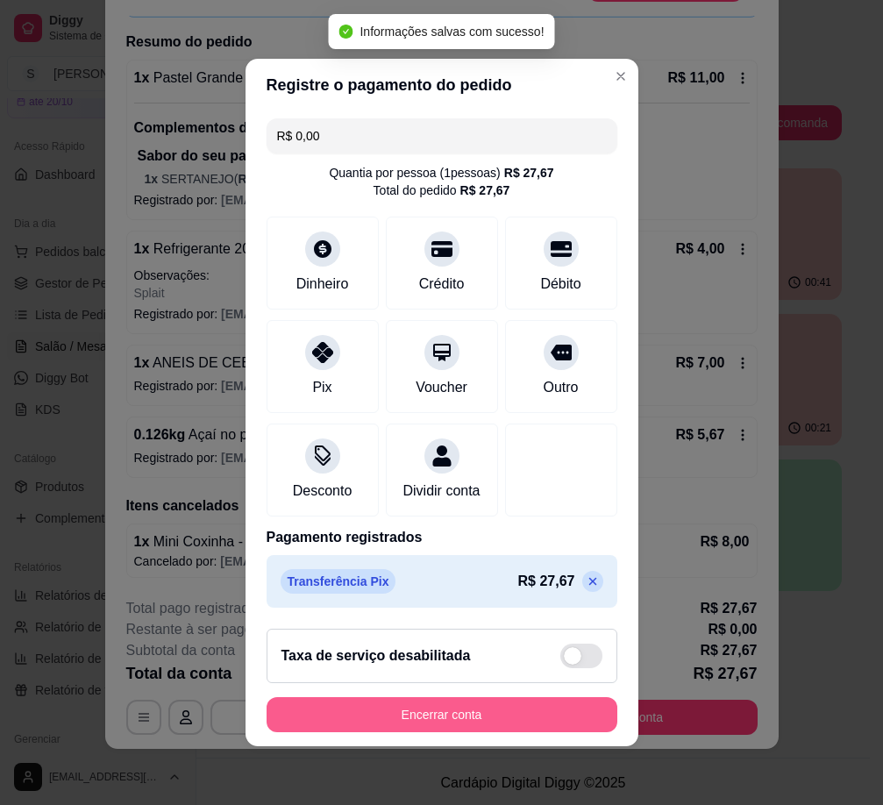
click at [512, 726] on button "Encerrar conta" at bounding box center [441, 714] width 351 height 35
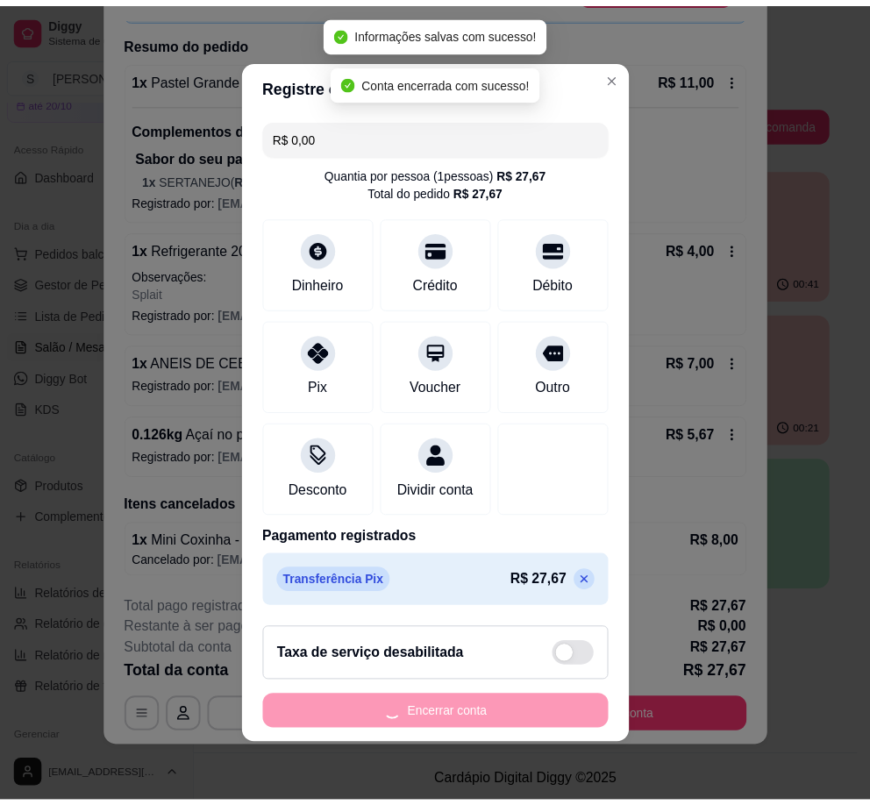
scroll to position [0, 0]
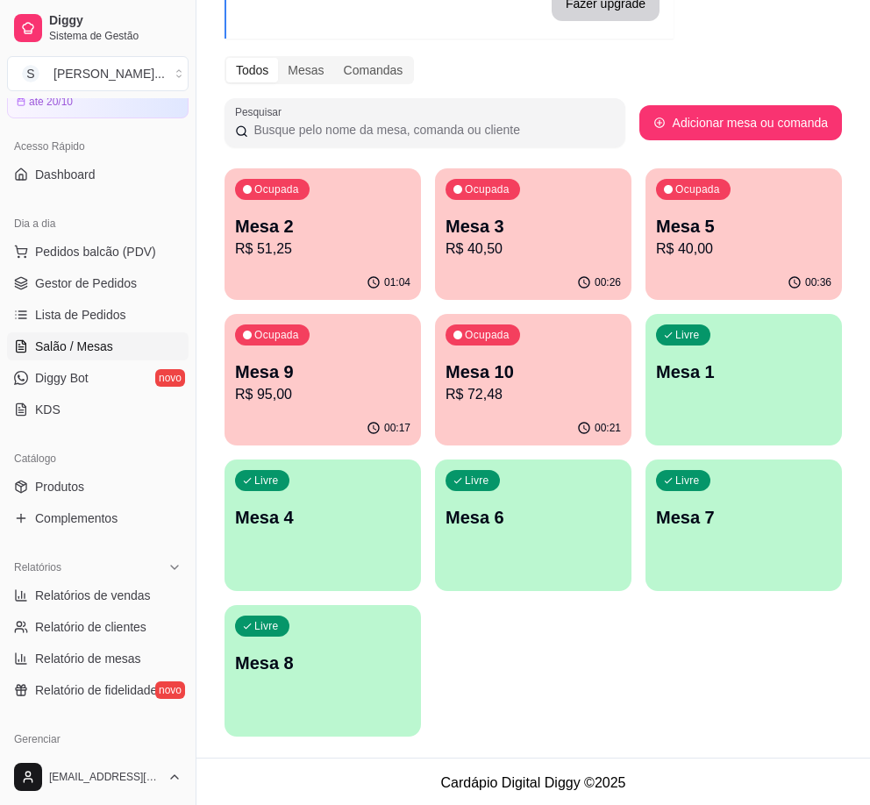
click at [543, 262] on div "Ocupada Mesa 3 R$ 40,50" at bounding box center [533, 216] width 196 height 97
click at [584, 705] on div "Ocupada Mesa 2 R$ 51,25 01:04 Ocupada Mesa 3 R$ 40,50 00:26 Ocupada Mesa 5 R$ 4…" at bounding box center [532, 452] width 617 height 568
click at [99, 256] on span "Pedidos balcão (PDV)" at bounding box center [95, 252] width 121 height 18
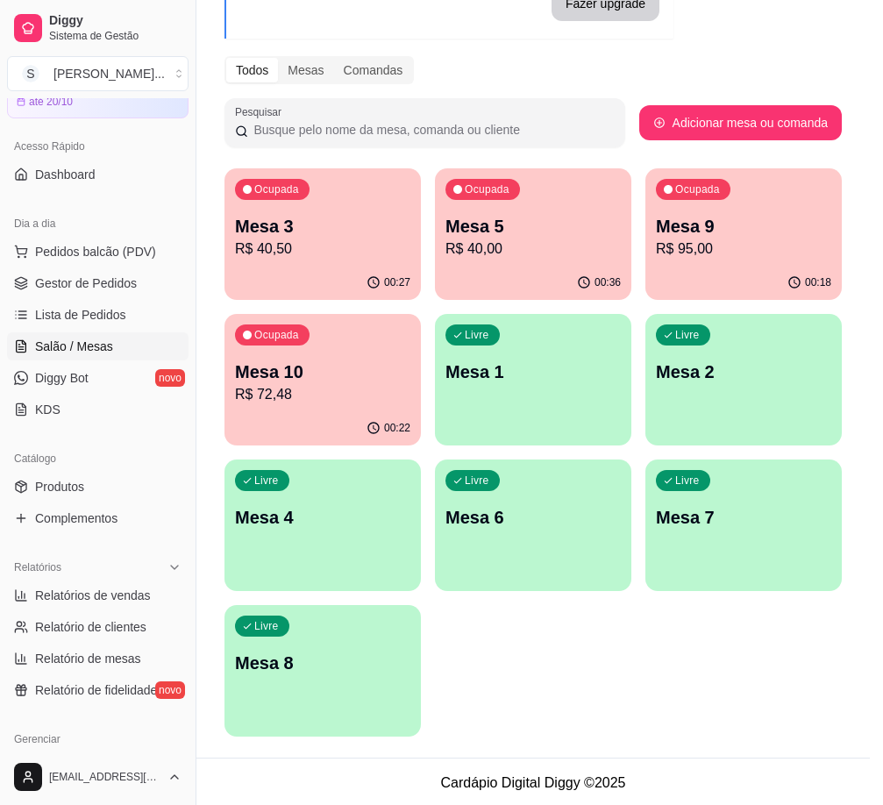
click at [106, 283] on div "Açaí no peso 0.000 45,00 kg" at bounding box center [118, 374] width 175 height 202
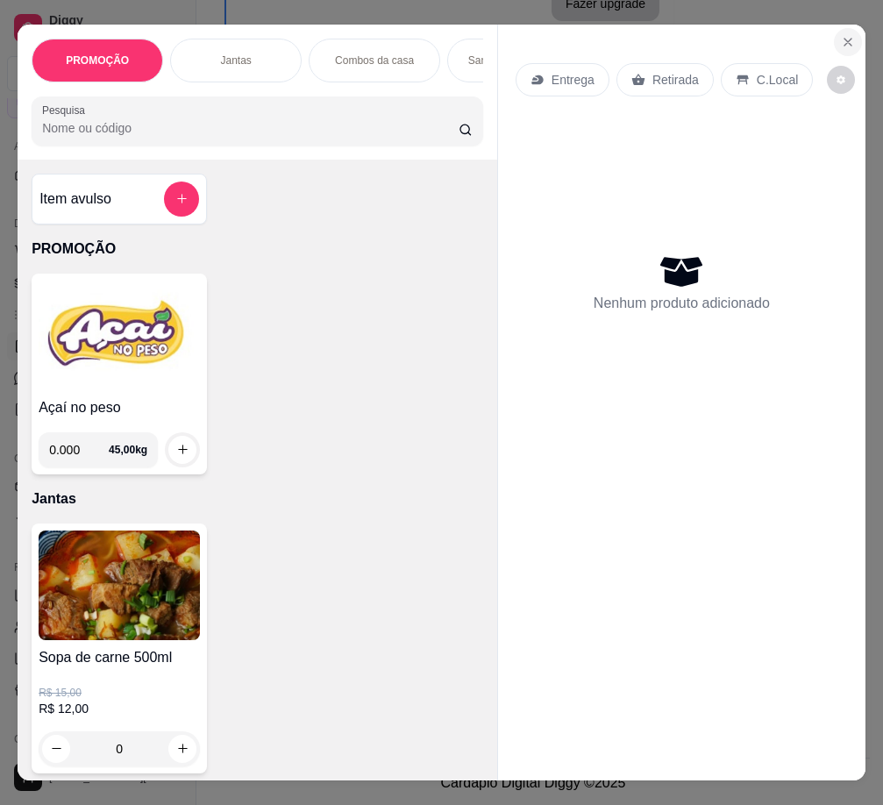
click at [812, 35] on icon "Close" at bounding box center [848, 42] width 14 height 14
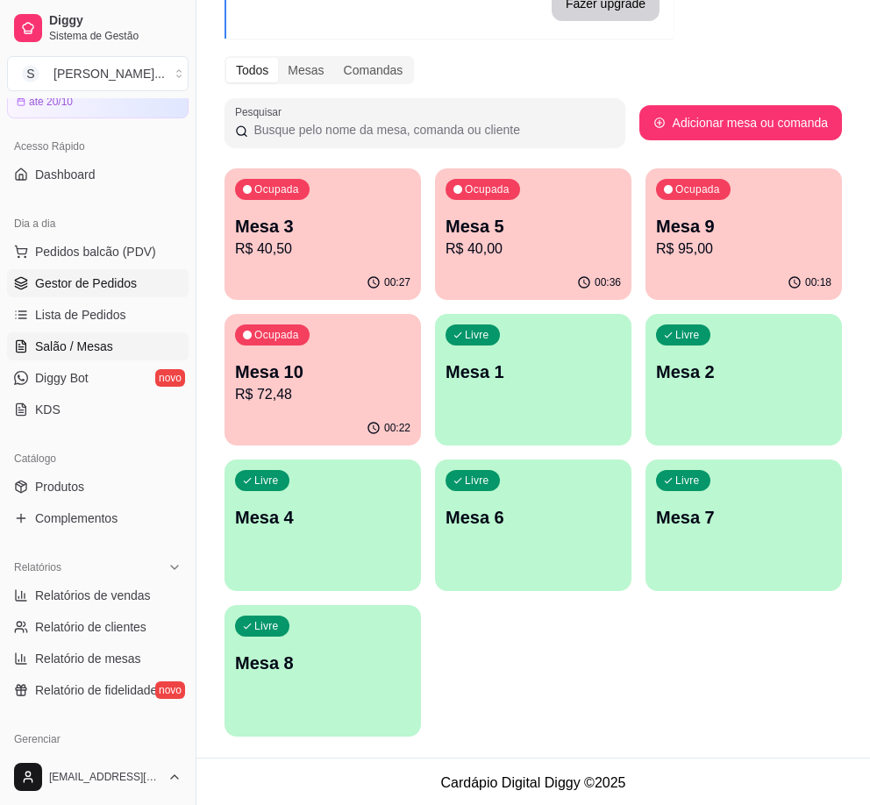
click at [124, 287] on span "Gestor de Pedidos" at bounding box center [86, 283] width 102 height 18
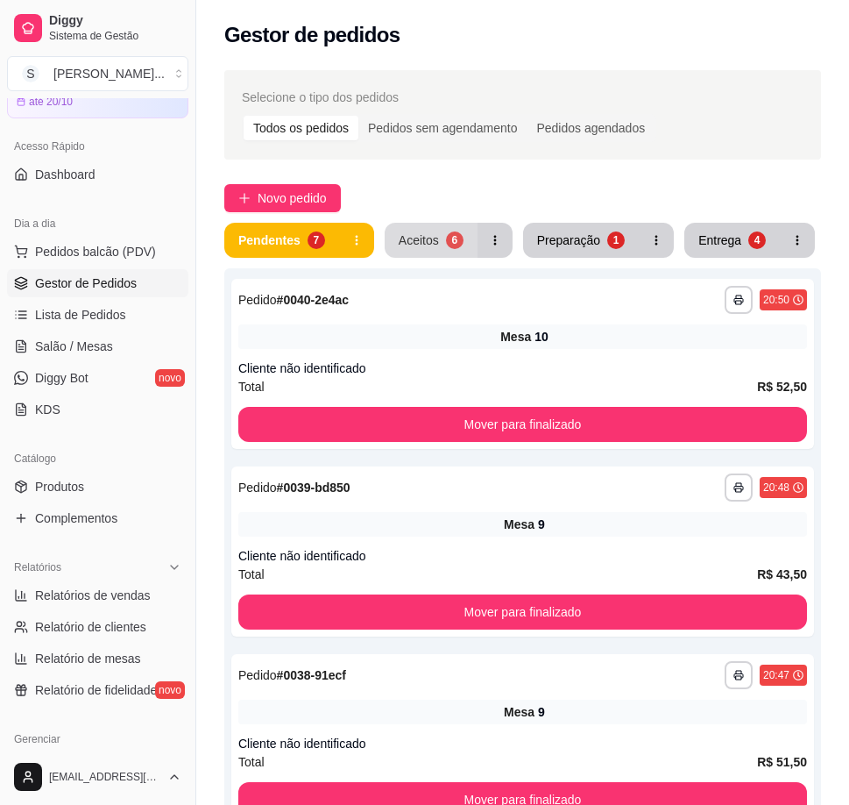
click at [442, 236] on button "Aceitos 6" at bounding box center [431, 240] width 93 height 35
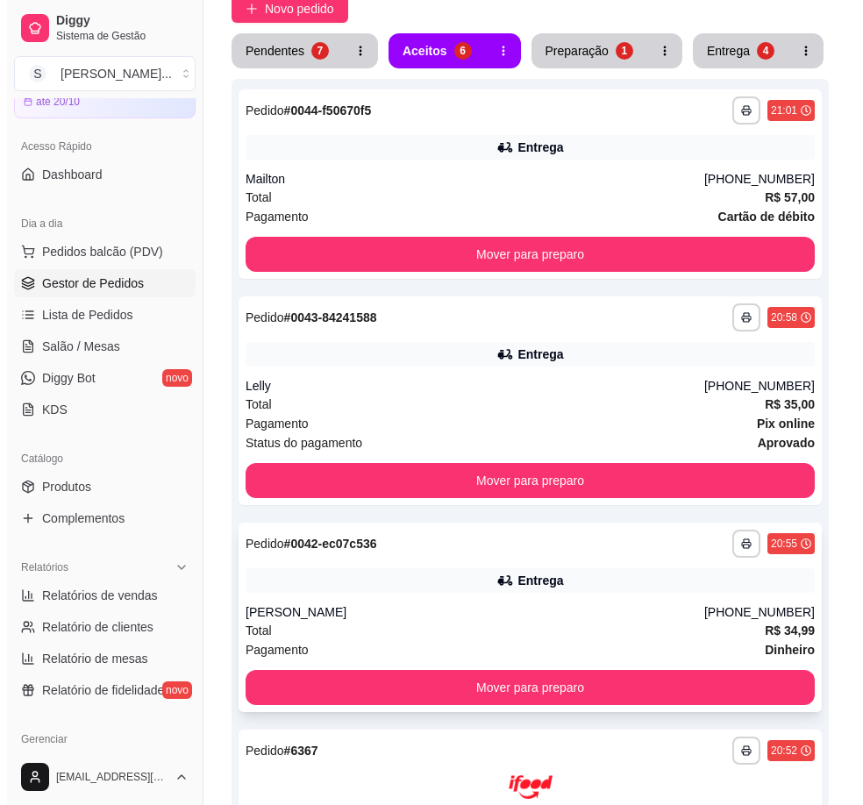
scroll to position [184, 0]
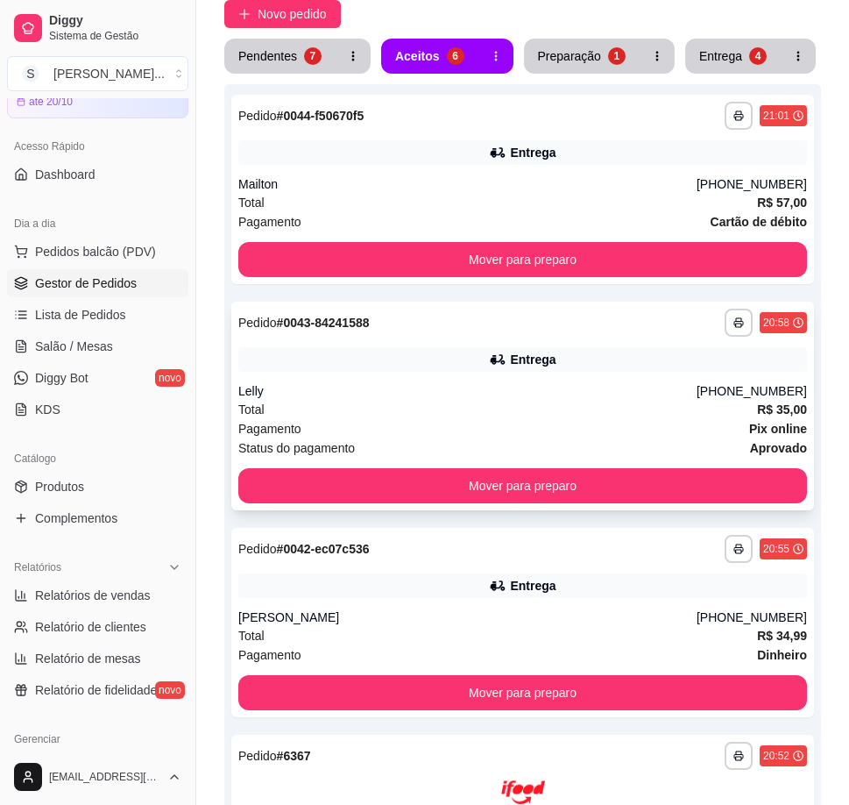
click at [690, 369] on div "Entrega" at bounding box center [522, 359] width 569 height 25
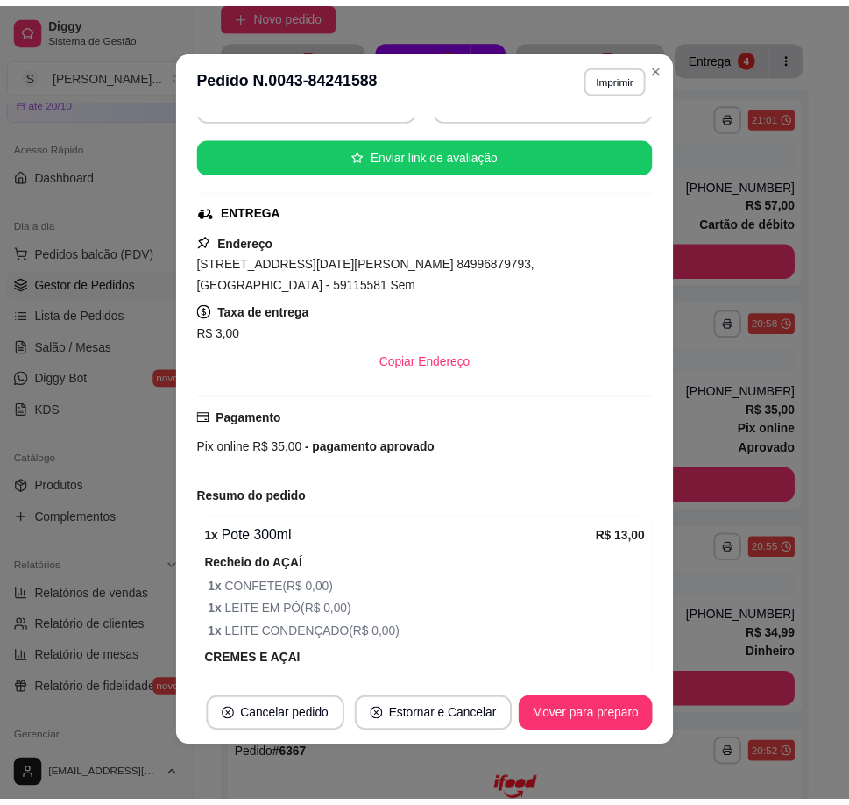
scroll to position [281, 0]
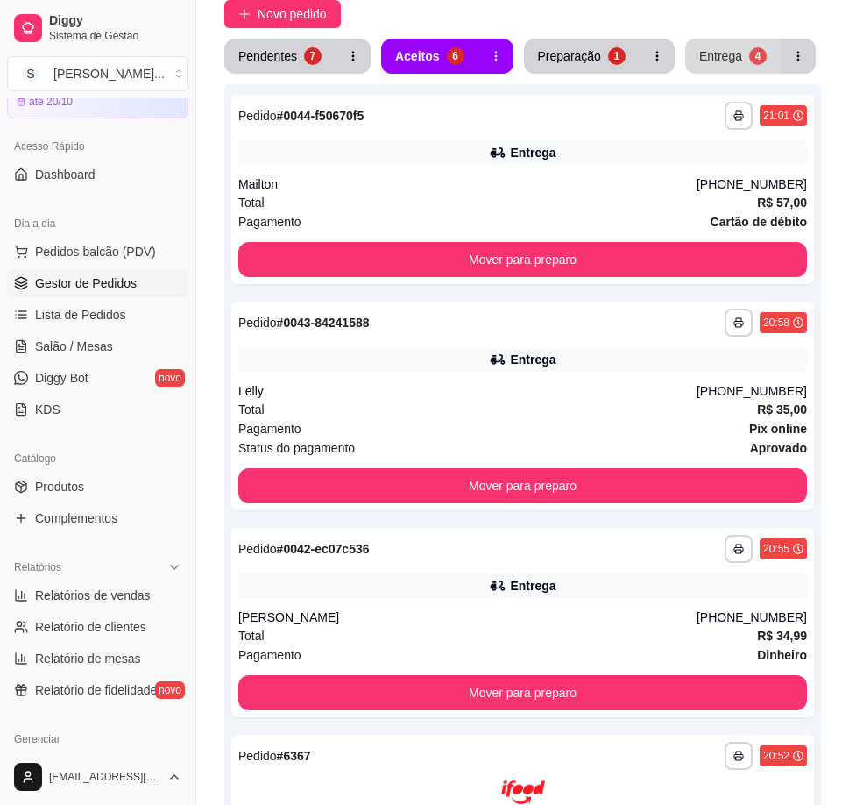
click at [720, 47] on div "Entrega" at bounding box center [720, 56] width 43 height 18
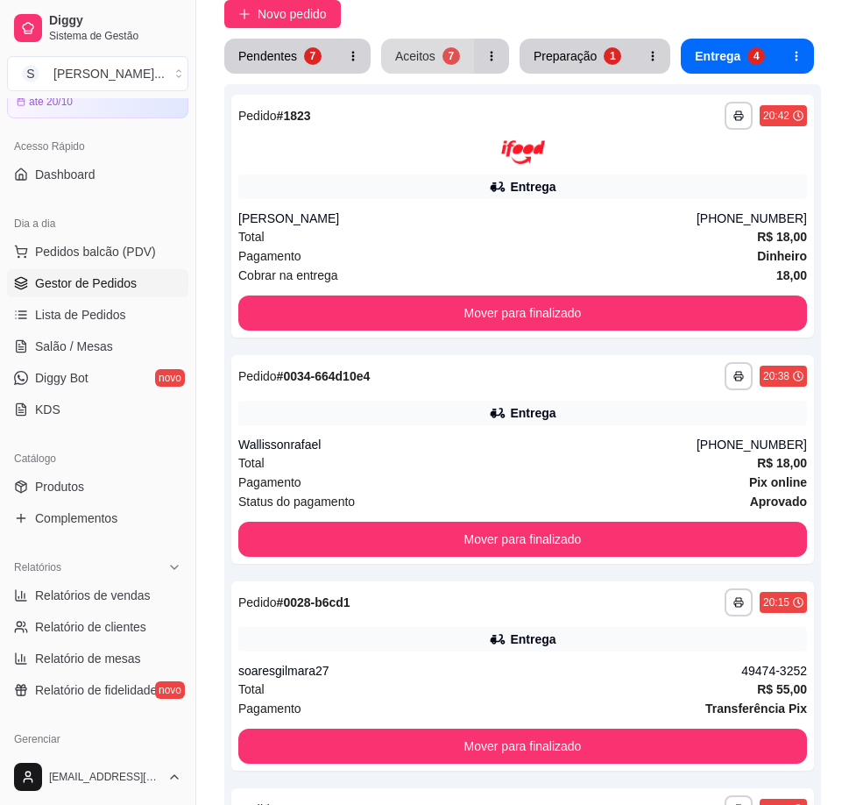
click at [401, 58] on div "Aceitos" at bounding box center [415, 56] width 40 height 18
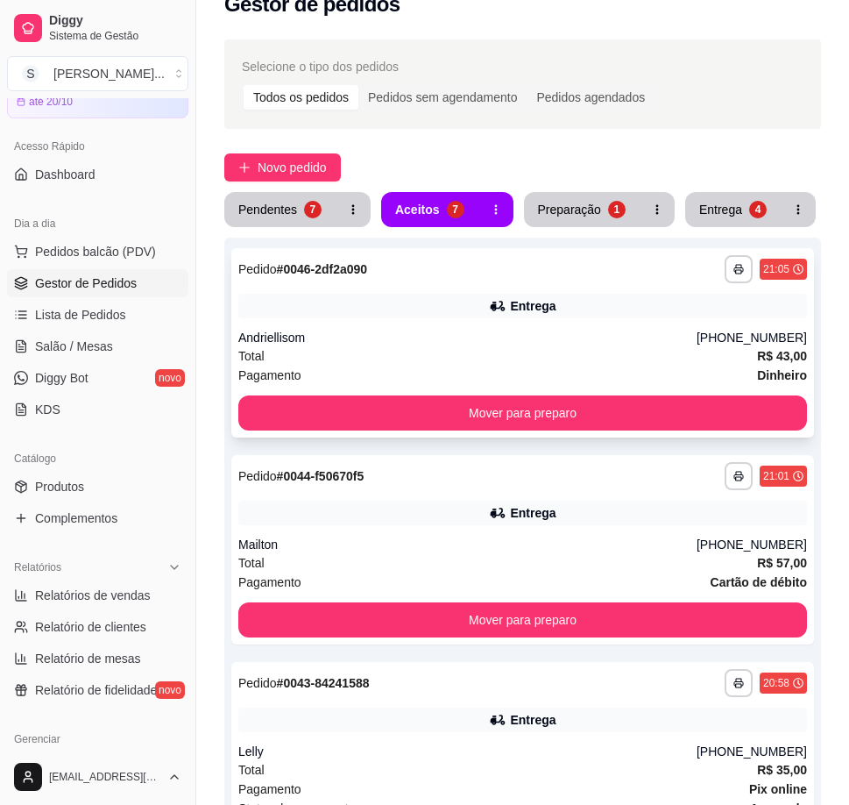
scroll to position [0, 0]
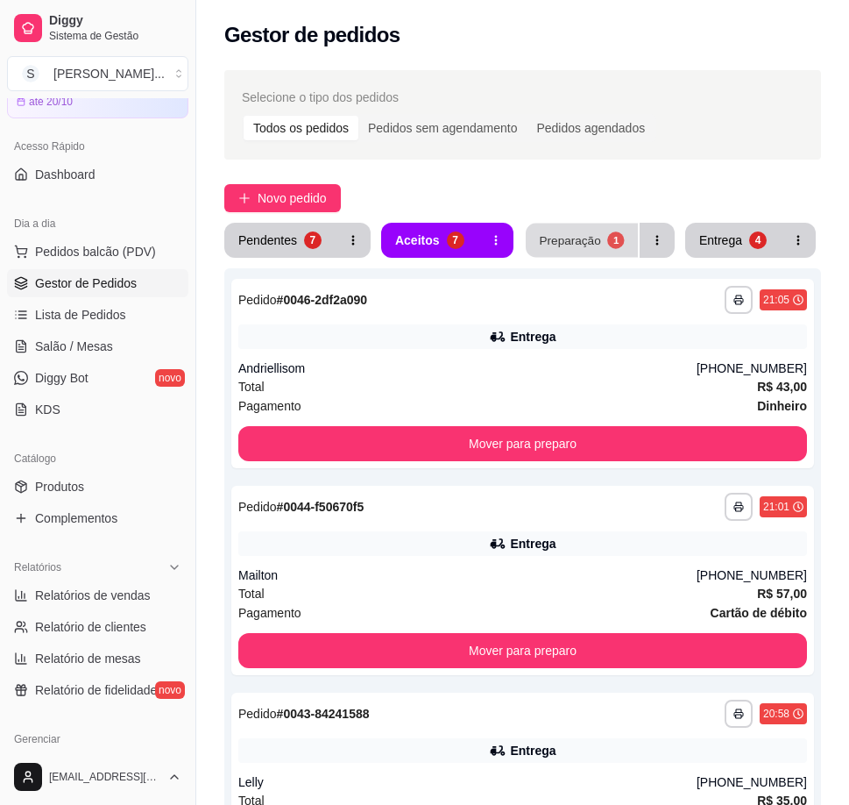
click at [626, 239] on button "Preparação 1" at bounding box center [582, 241] width 112 height 34
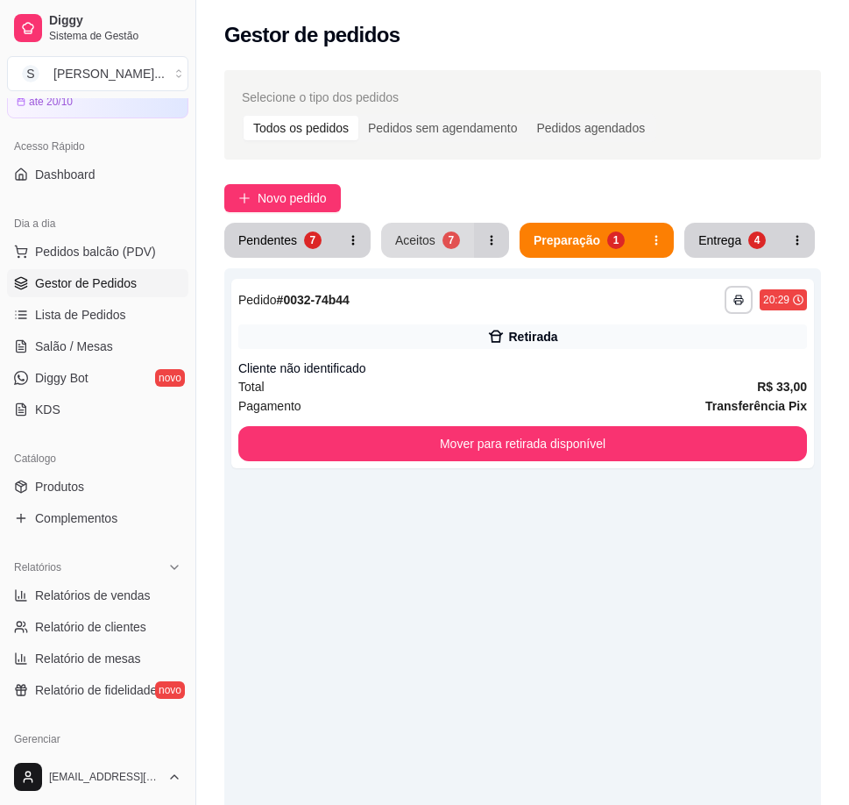
click at [402, 240] on div "Aceitos" at bounding box center [415, 240] width 40 height 18
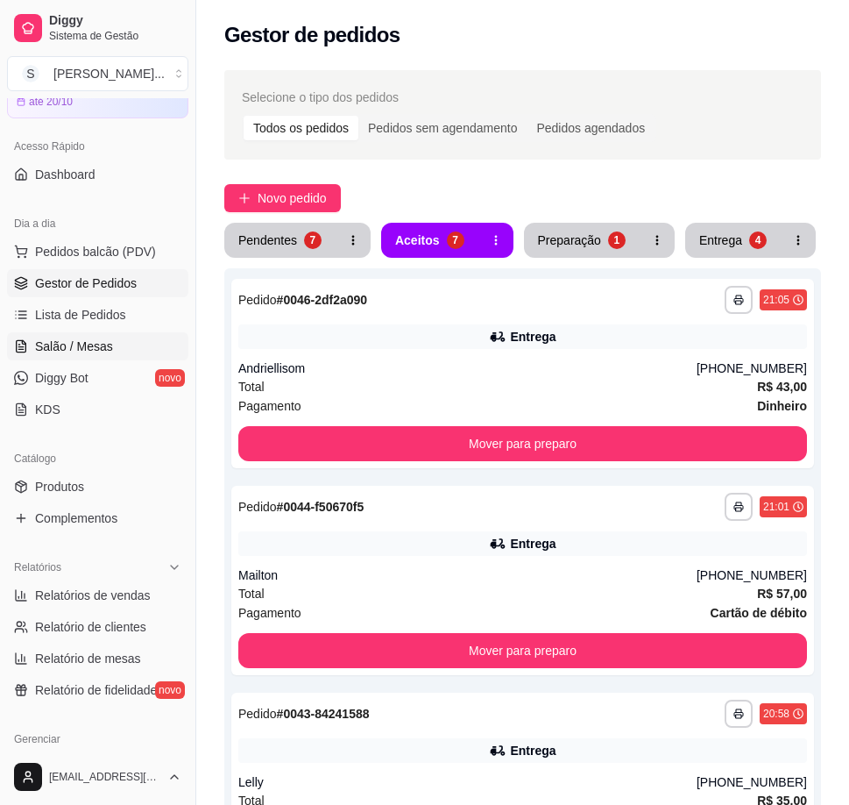
click at [139, 346] on link "Salão / Mesas" at bounding box center [97, 346] width 181 height 28
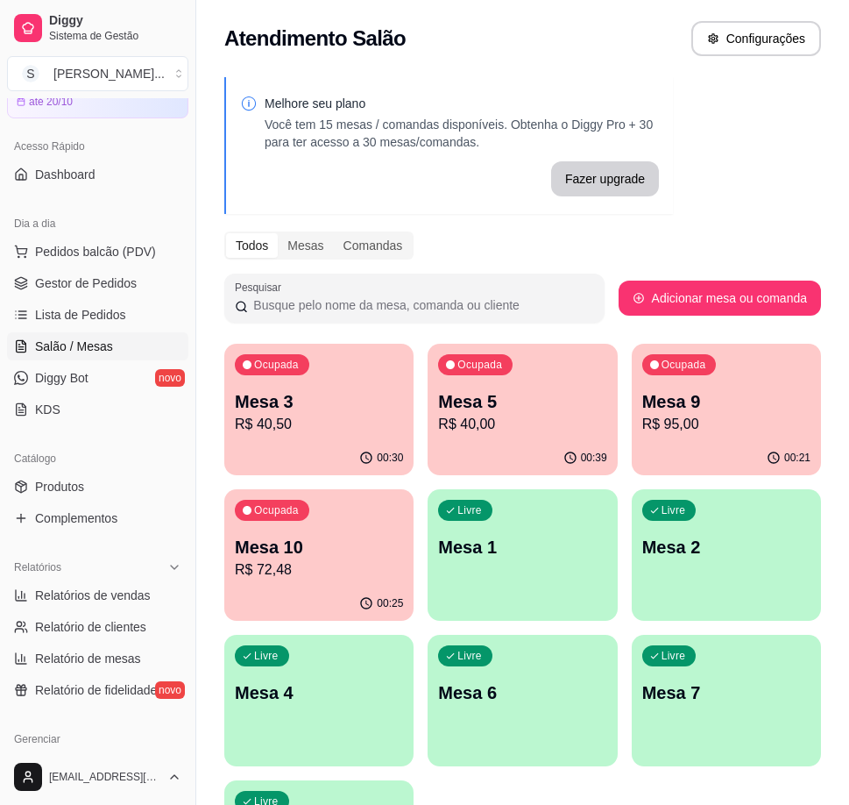
scroll to position [175, 0]
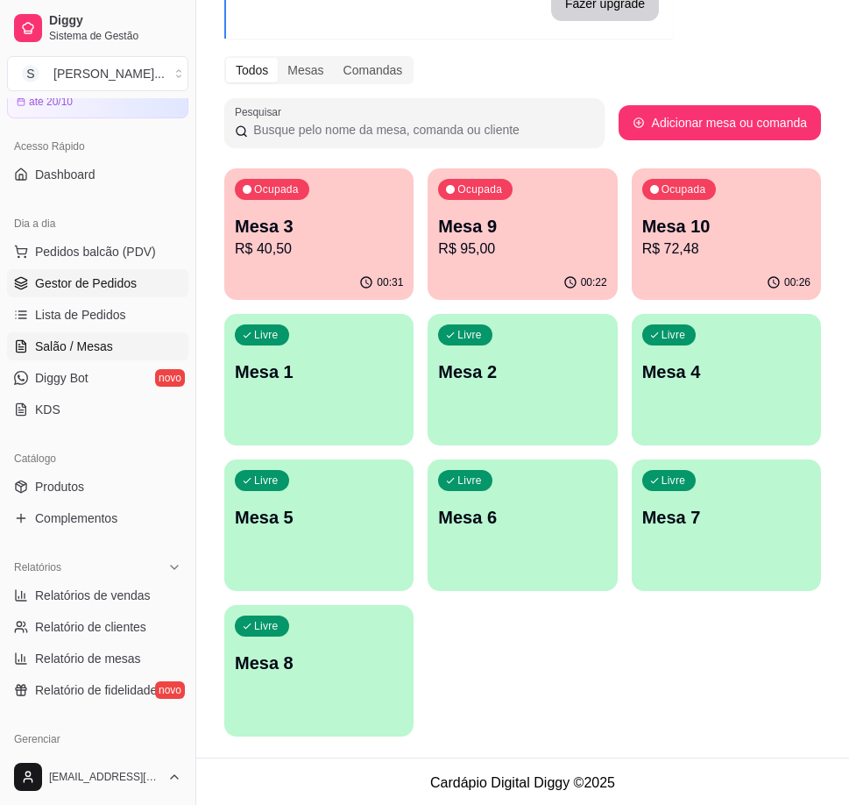
click at [103, 275] on link "Gestor de Pedidos" at bounding box center [97, 283] width 181 height 28
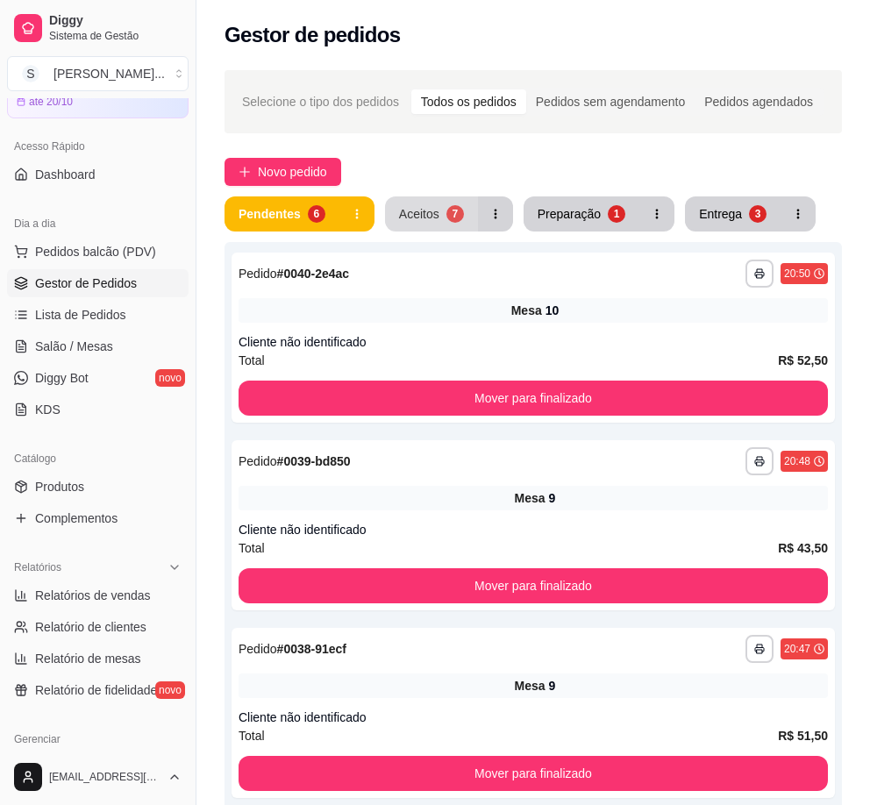
click at [424, 219] on div "Aceitos" at bounding box center [419, 214] width 40 height 18
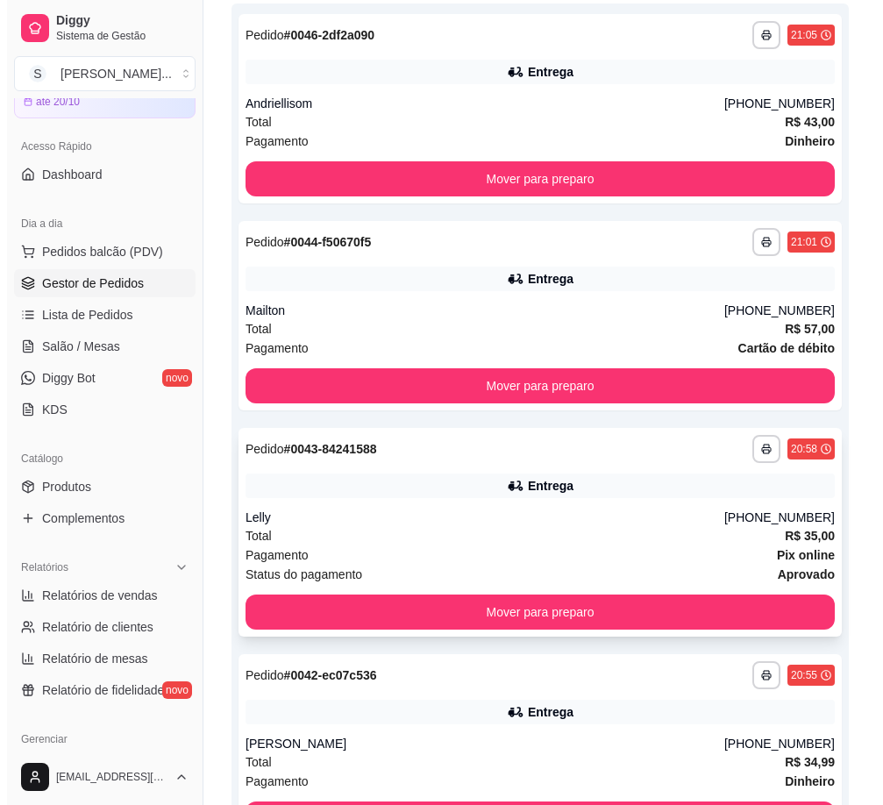
scroll to position [263, 0]
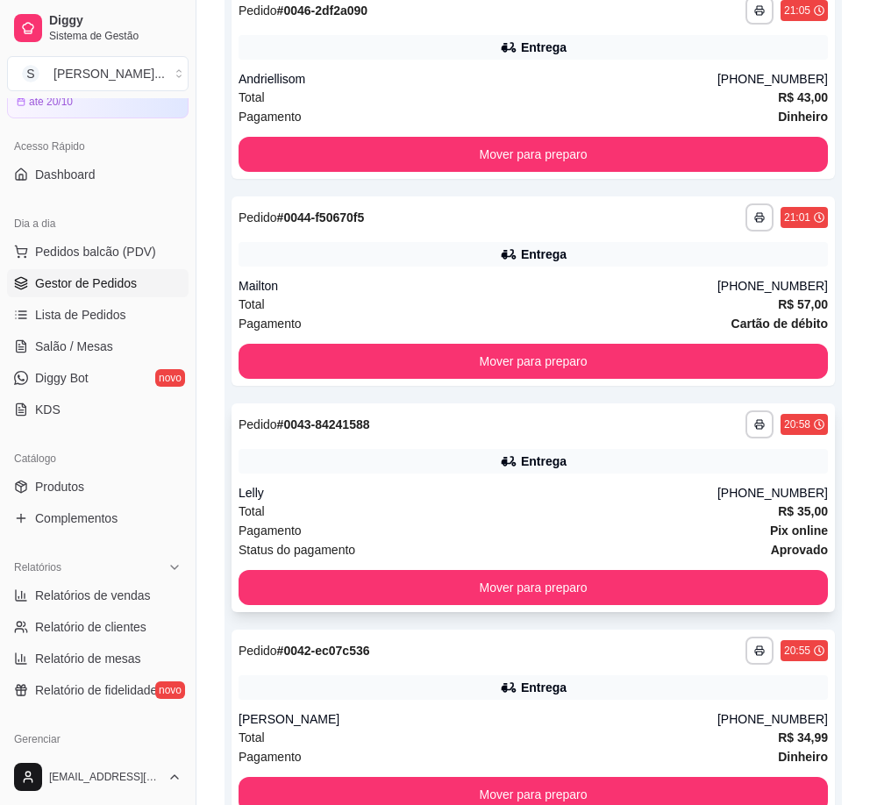
click at [717, 499] on div "Lelly" at bounding box center [477, 493] width 479 height 18
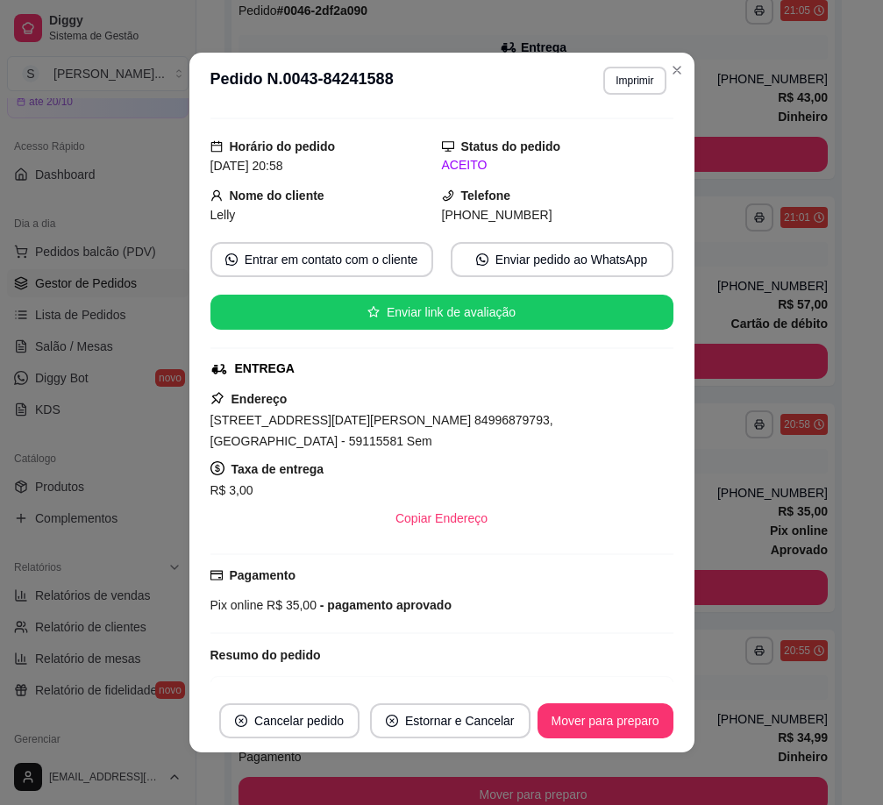
scroll to position [106, 0]
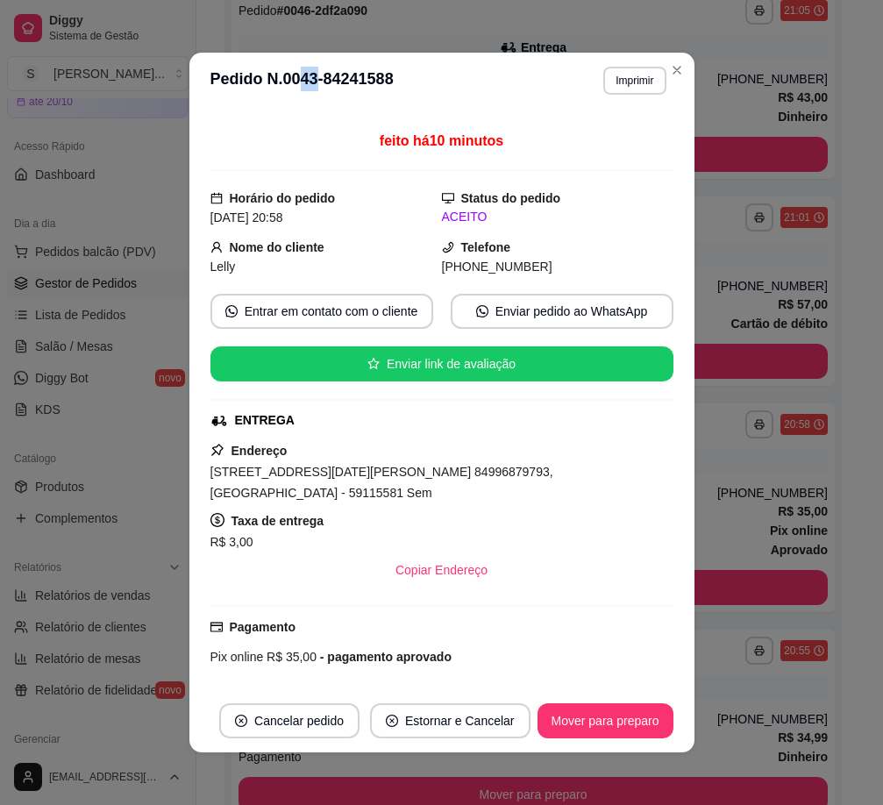
click at [295, 88] on h3 "Pedido N. 0043-84241588" at bounding box center [301, 81] width 183 height 28
drag, startPoint x: 364, startPoint y: 141, endPoint x: 503, endPoint y: 153, distance: 139.8
click at [502, 153] on div "feito há 10 minutos" at bounding box center [441, 151] width 463 height 40
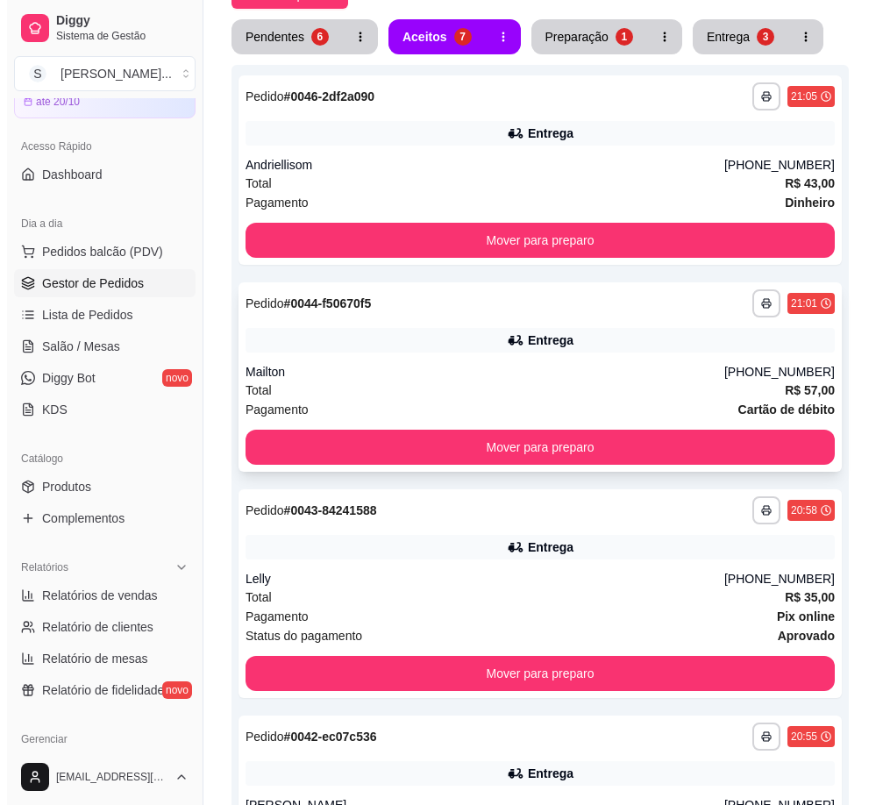
scroll to position [0, 0]
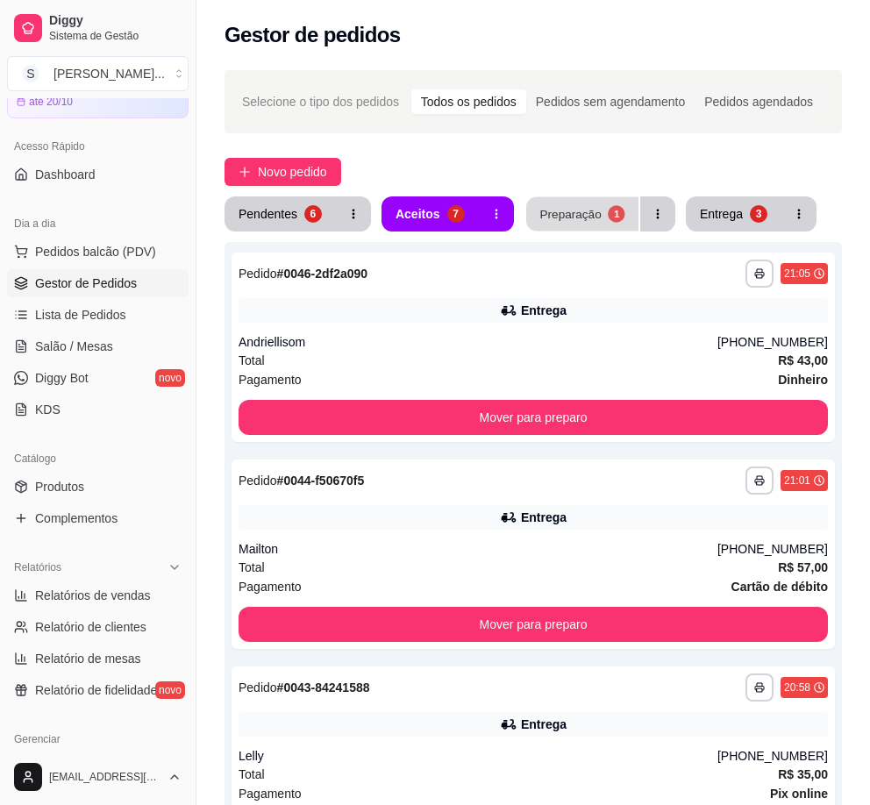
click at [563, 221] on div "Preparação" at bounding box center [569, 213] width 61 height 17
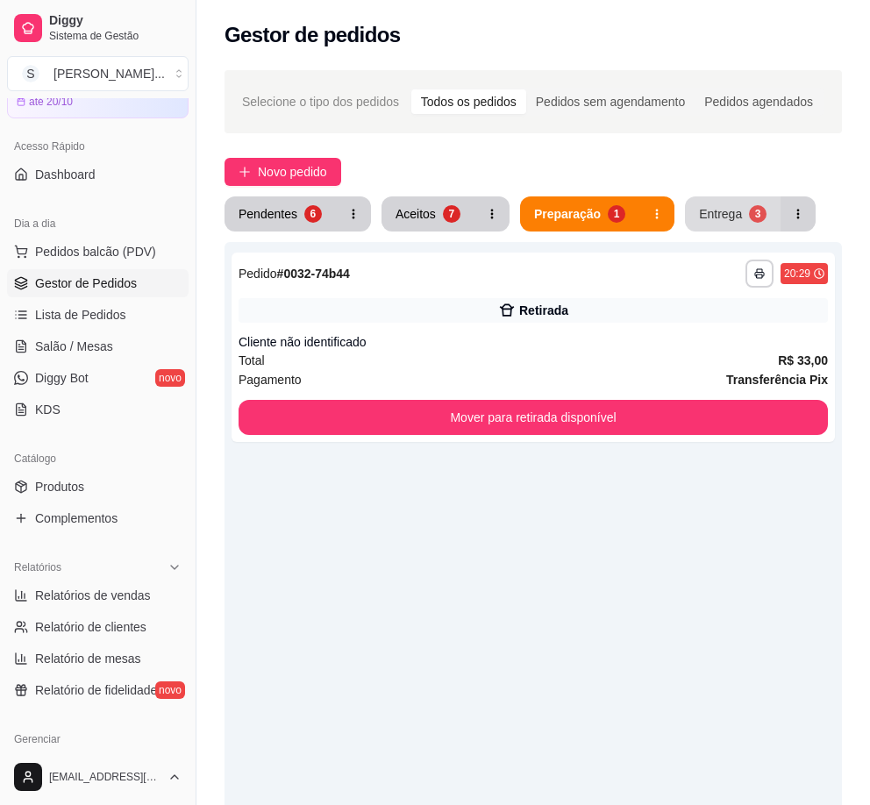
click at [718, 217] on div "Entrega" at bounding box center [720, 214] width 43 height 18
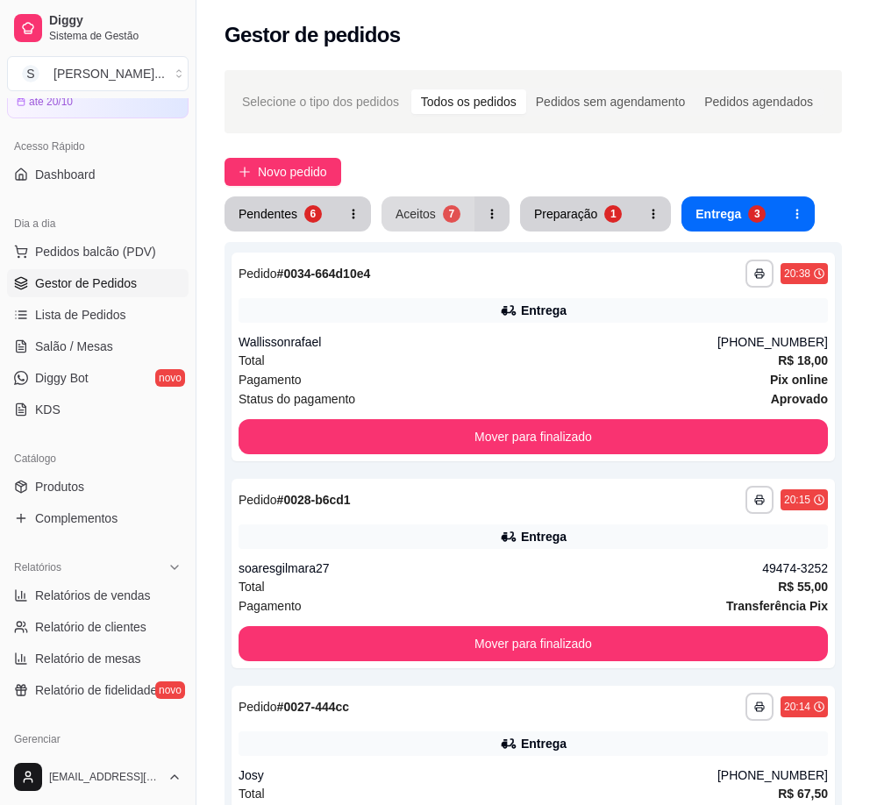
click at [443, 212] on div "7" at bounding box center [452, 214] width 18 height 18
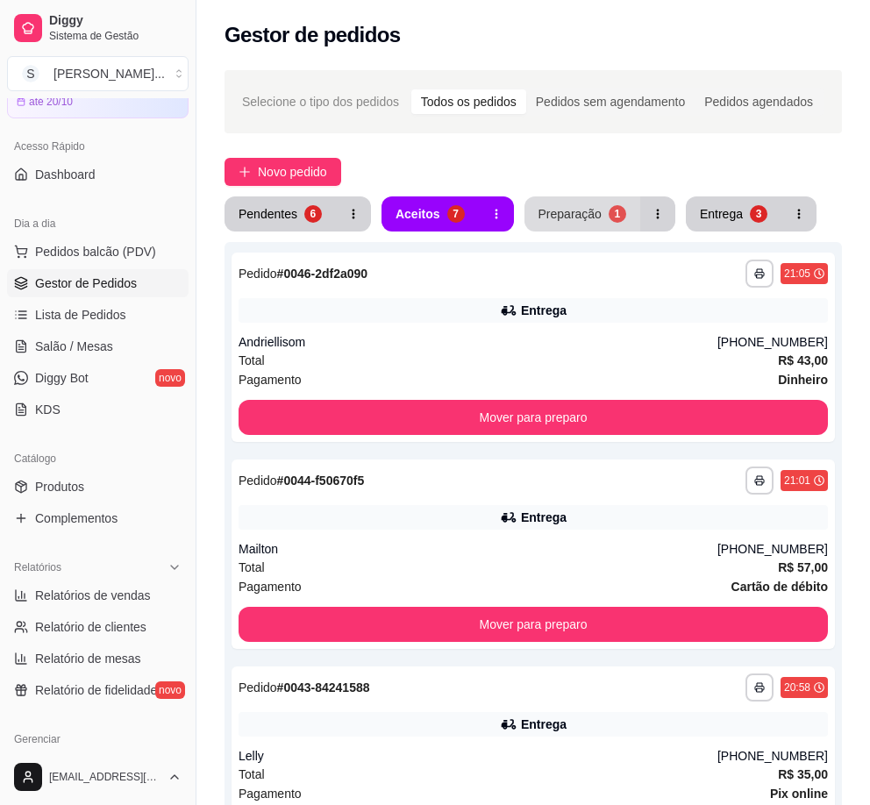
click at [585, 221] on div "Preparação" at bounding box center [569, 214] width 63 height 18
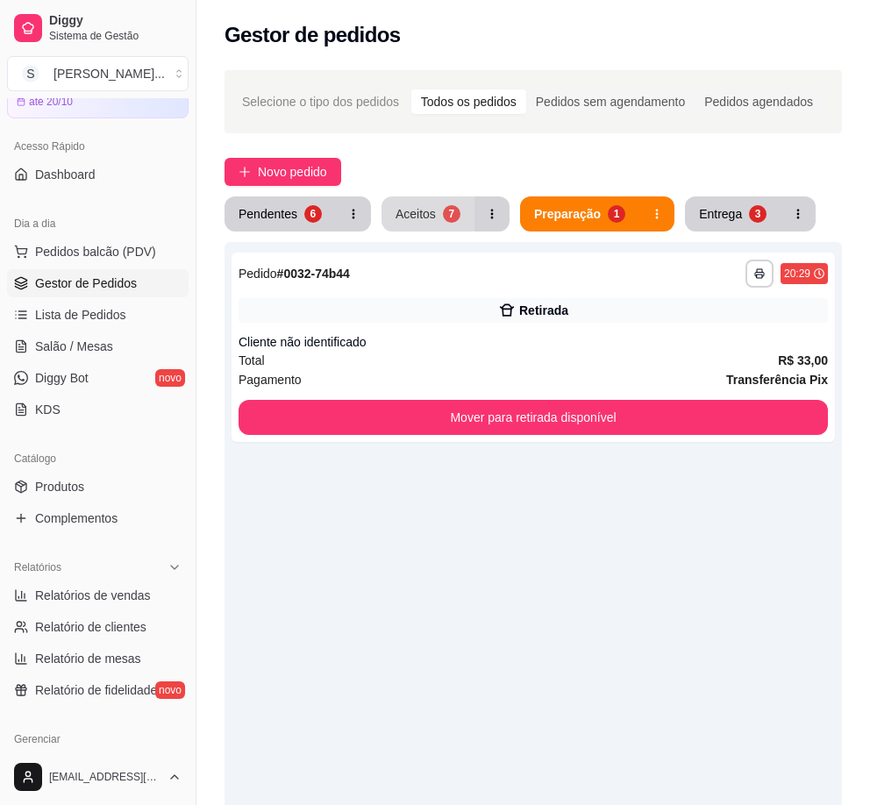
click at [440, 225] on button "Aceitos 7" at bounding box center [427, 213] width 93 height 35
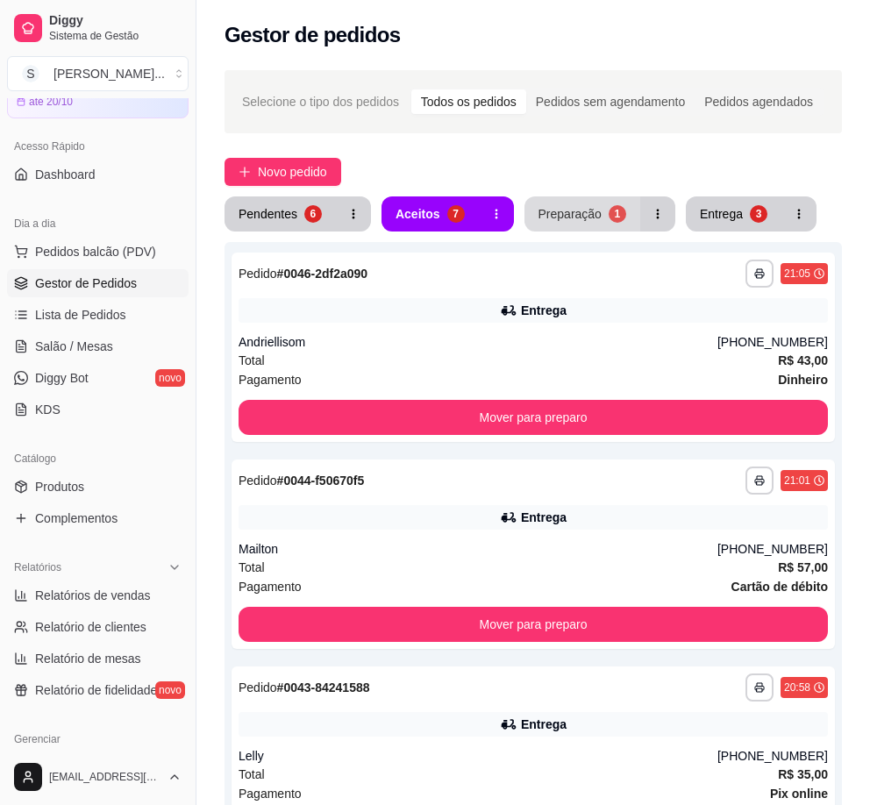
click at [568, 224] on button "Preparação 1" at bounding box center [582, 213] width 116 height 35
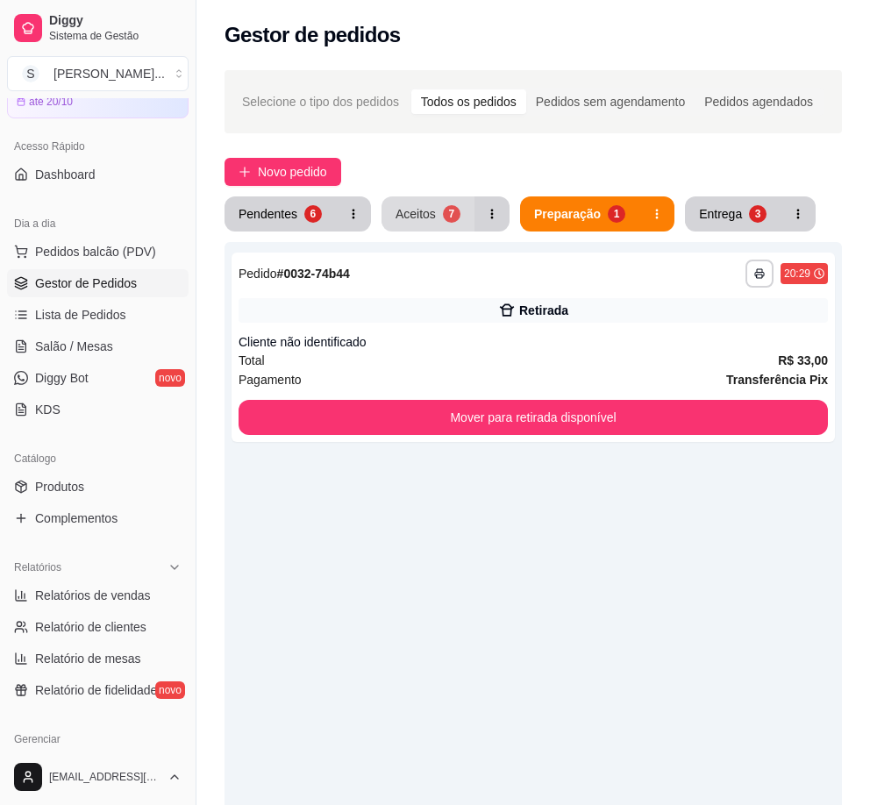
click at [443, 209] on div "7" at bounding box center [452, 214] width 18 height 18
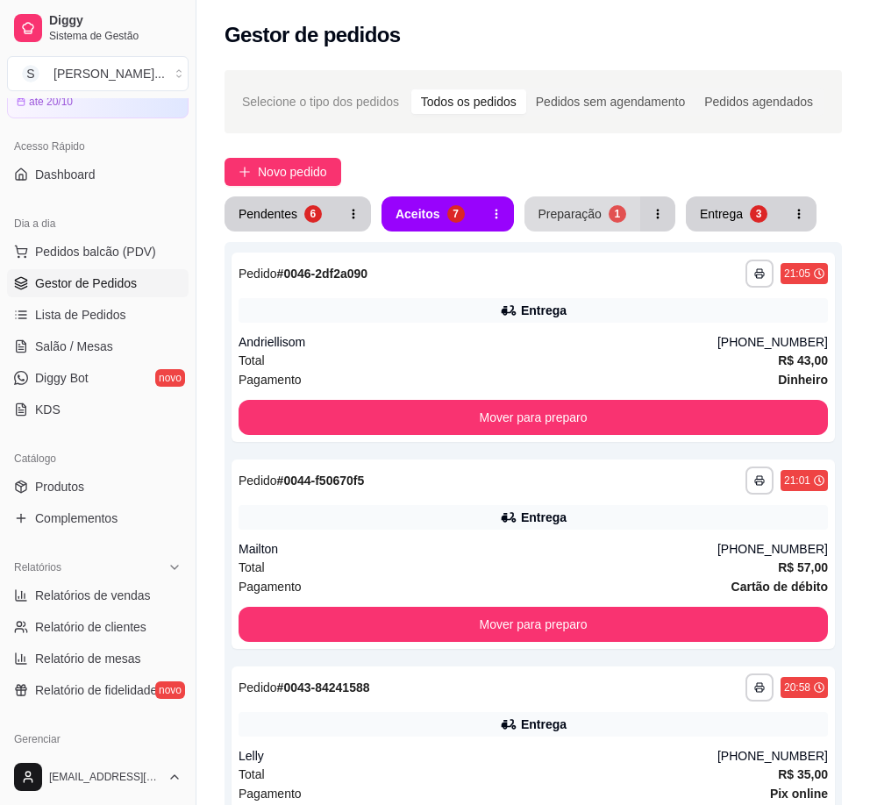
click at [640, 211] on button "button" at bounding box center [657, 213] width 35 height 35
click at [728, 210] on div "Entrega" at bounding box center [720, 214] width 43 height 18
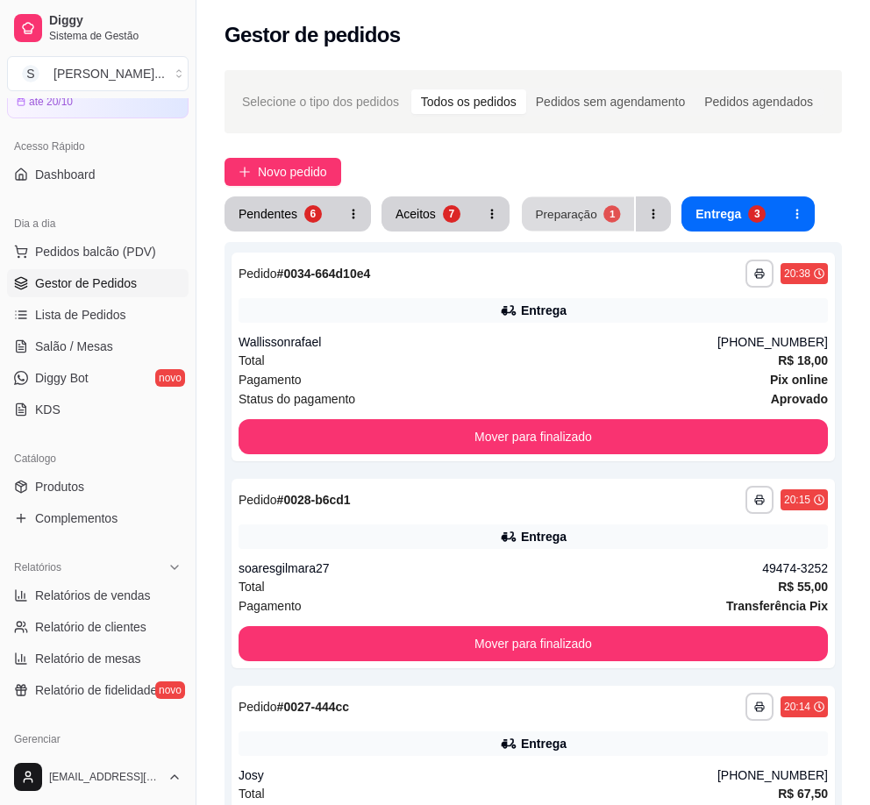
click at [593, 210] on button "Preparação 1" at bounding box center [578, 214] width 112 height 34
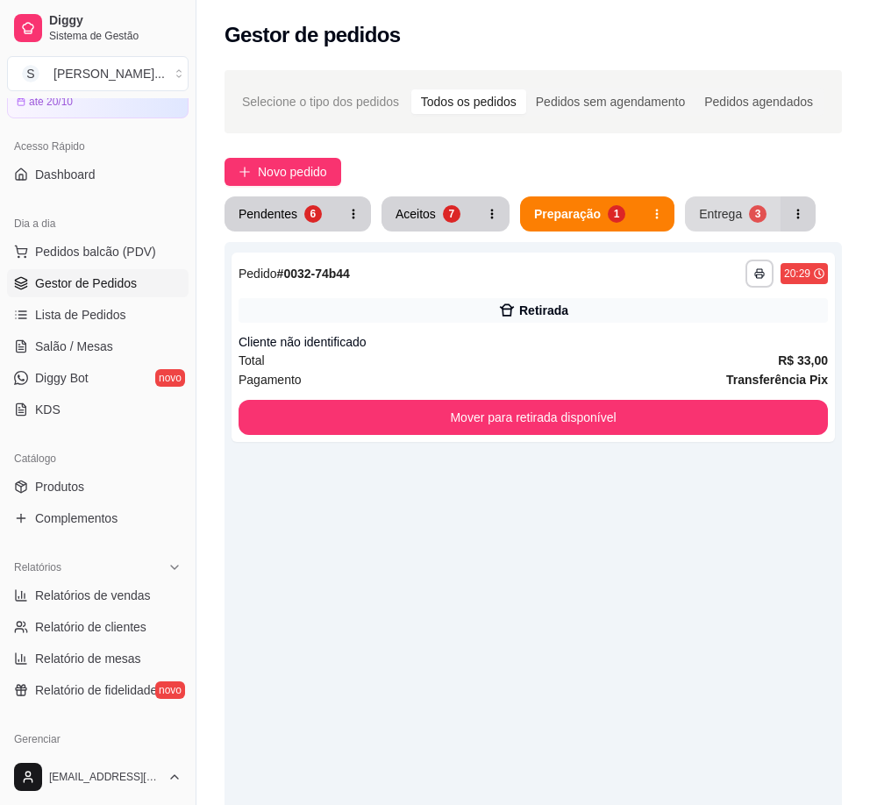
click at [722, 210] on div "Entrega" at bounding box center [720, 214] width 43 height 18
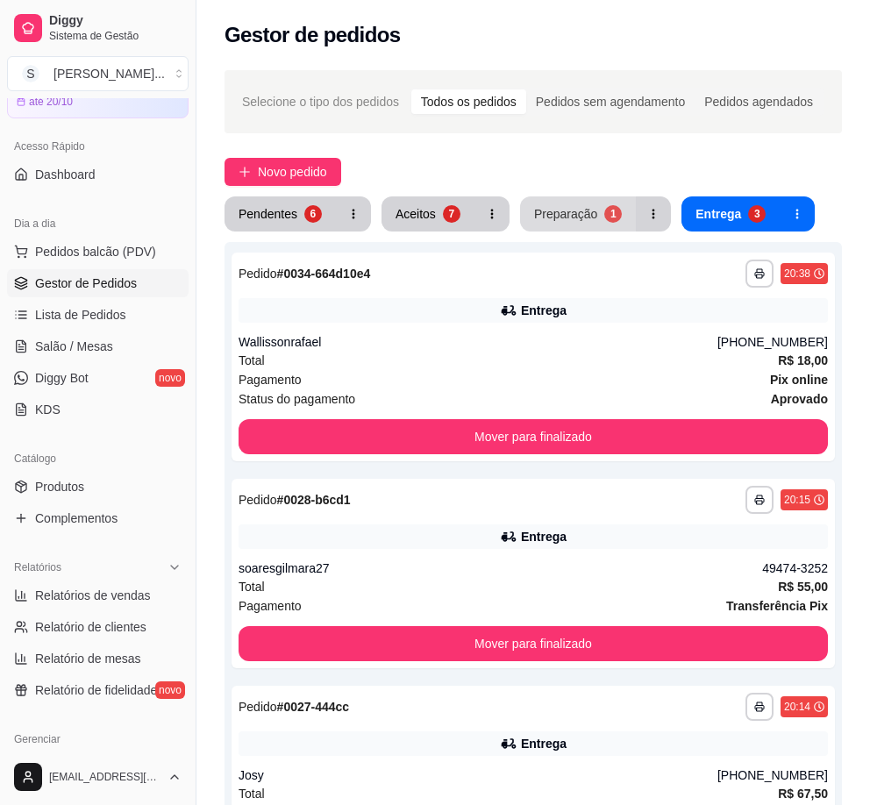
click at [528, 213] on button "Preparação 1" at bounding box center [578, 213] width 116 height 35
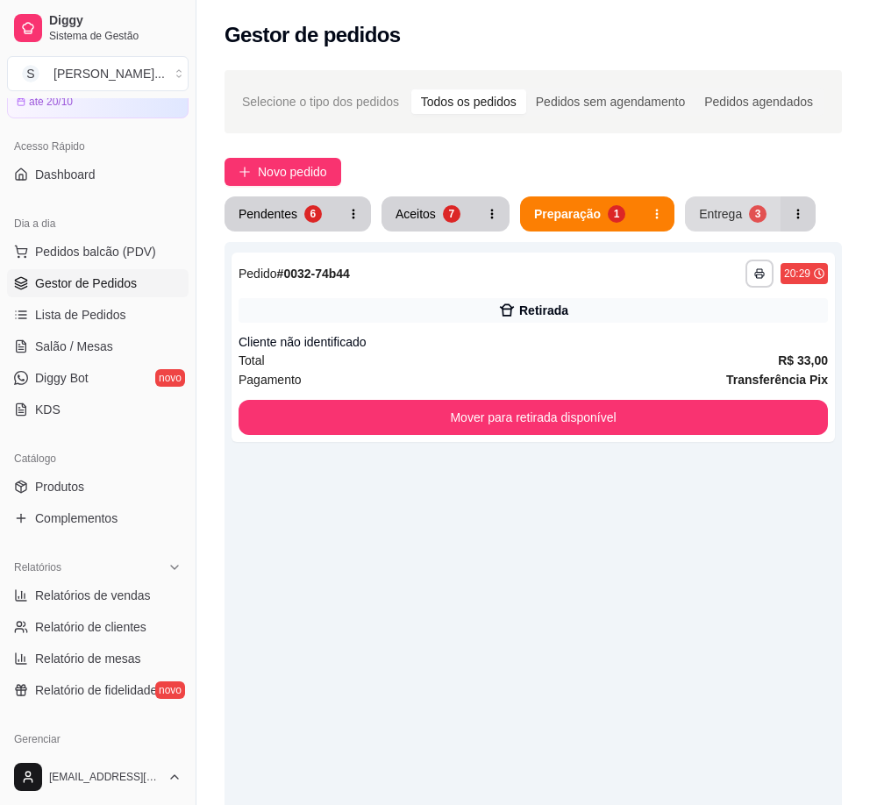
click at [732, 218] on div "Entrega" at bounding box center [720, 214] width 43 height 18
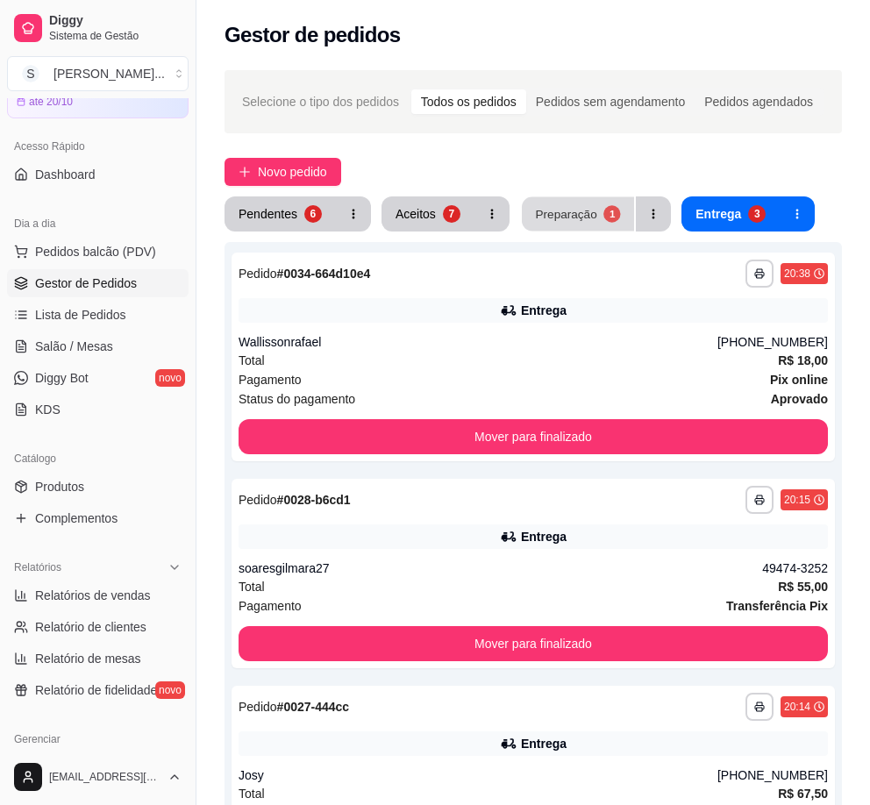
click at [540, 220] on div "Preparação" at bounding box center [565, 213] width 61 height 17
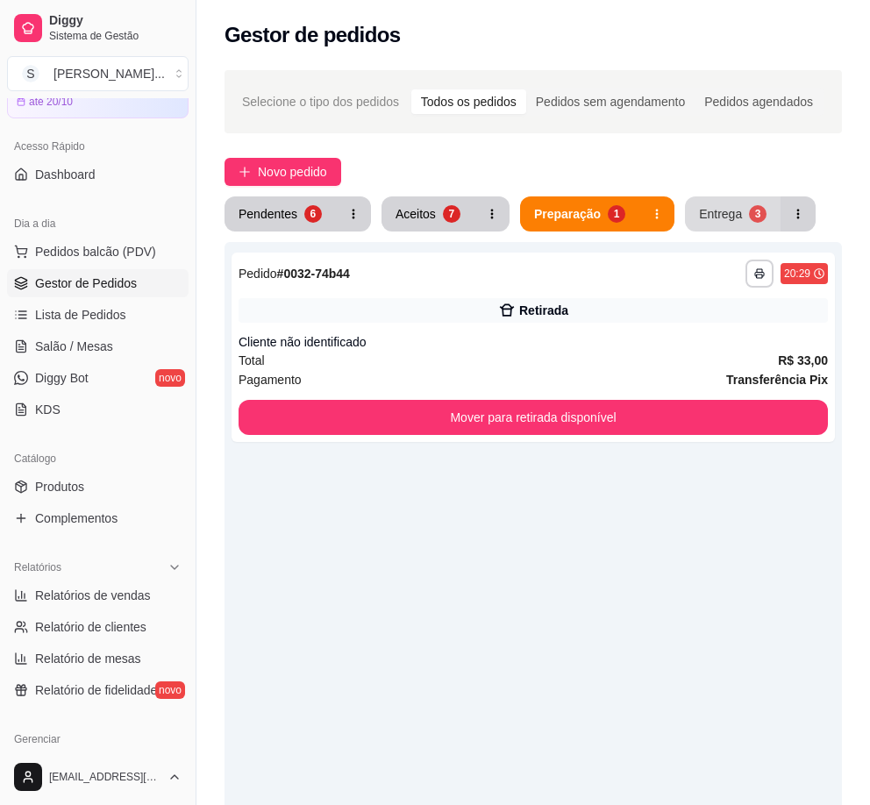
click at [713, 218] on div "Entrega" at bounding box center [720, 214] width 43 height 18
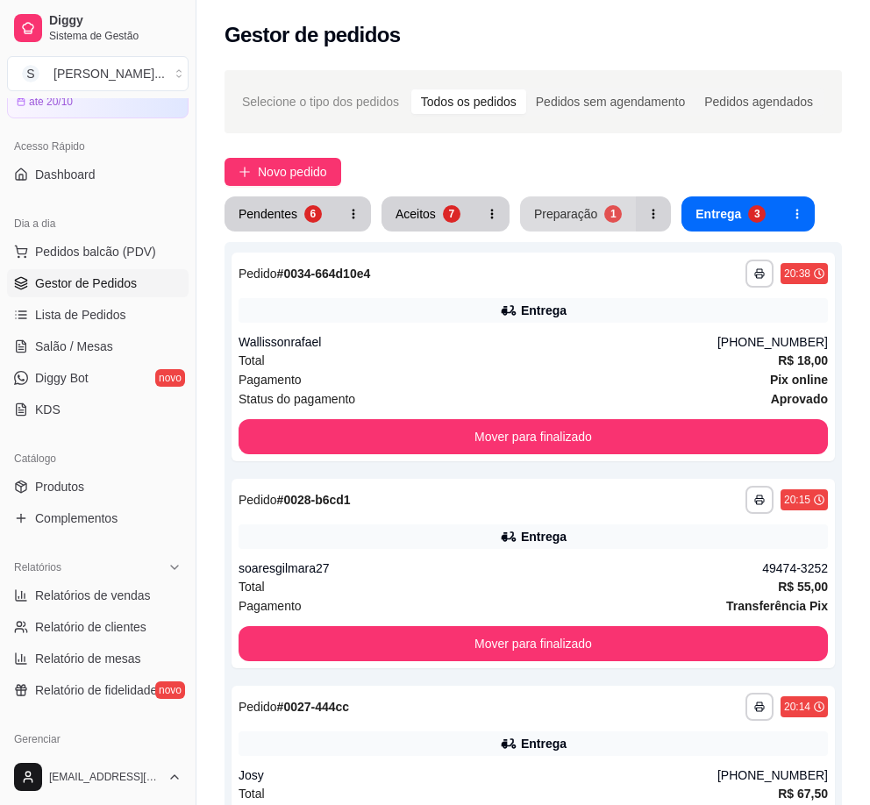
click at [584, 219] on div "Preparação" at bounding box center [565, 214] width 63 height 18
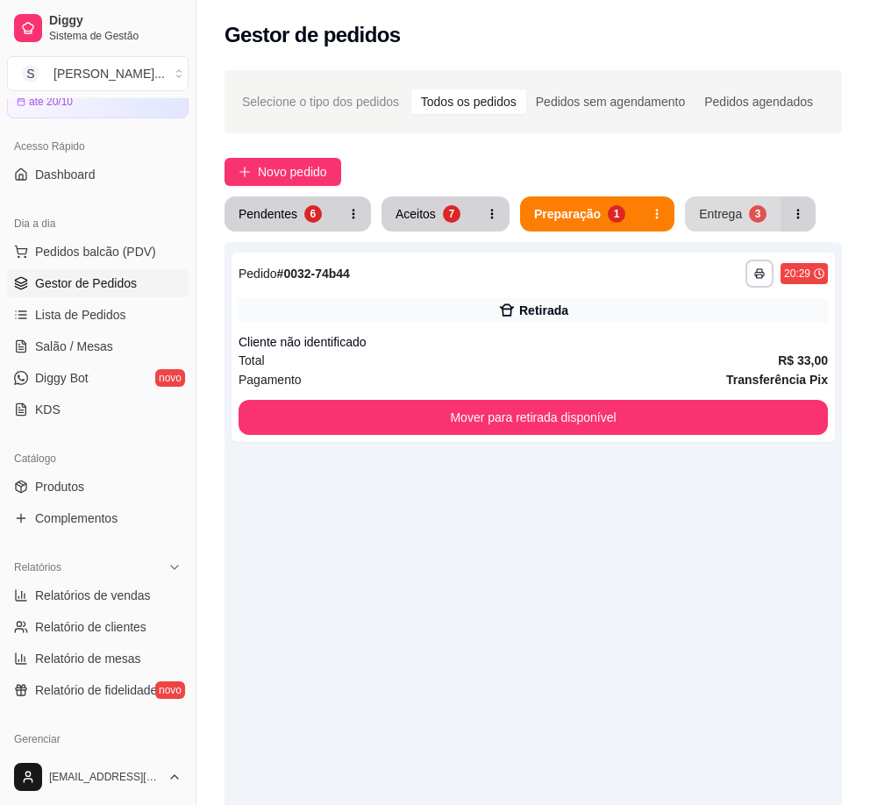
click at [721, 220] on div "Entrega" at bounding box center [720, 214] width 43 height 18
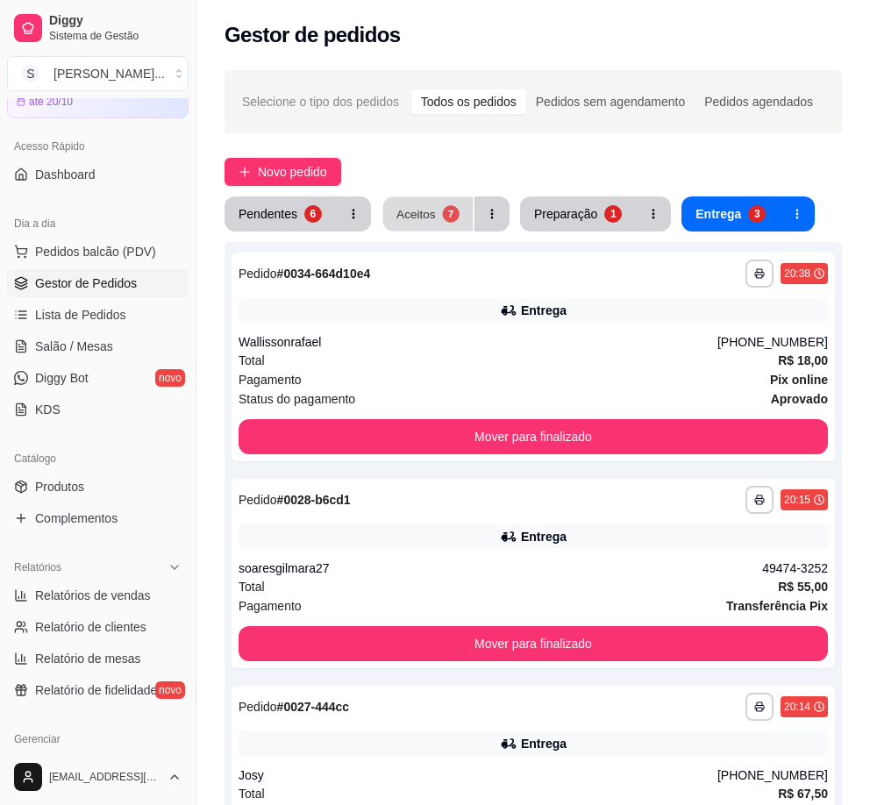
click at [430, 217] on div "Aceitos" at bounding box center [415, 213] width 39 height 17
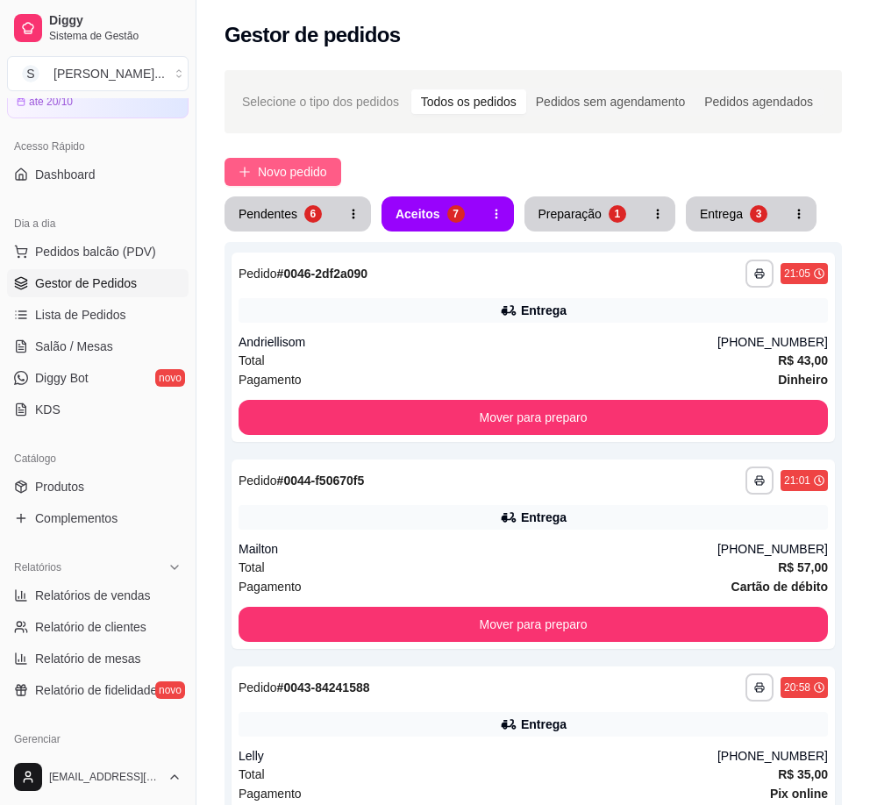
click at [261, 167] on span "Novo pedido" at bounding box center [292, 171] width 69 height 19
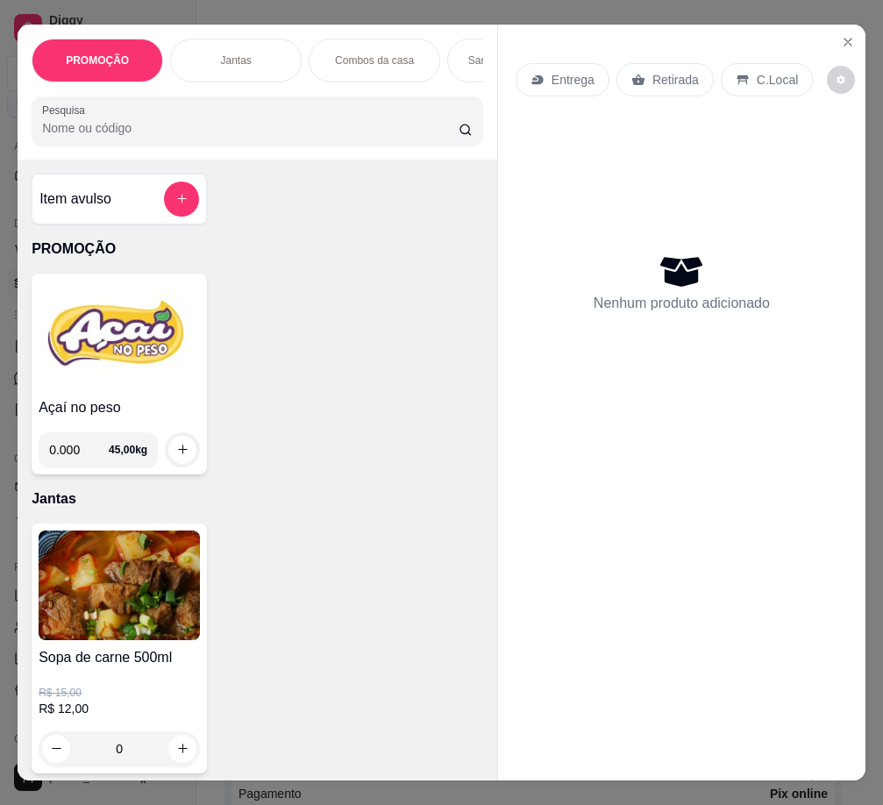
click at [135, 386] on img at bounding box center [119, 336] width 161 height 110
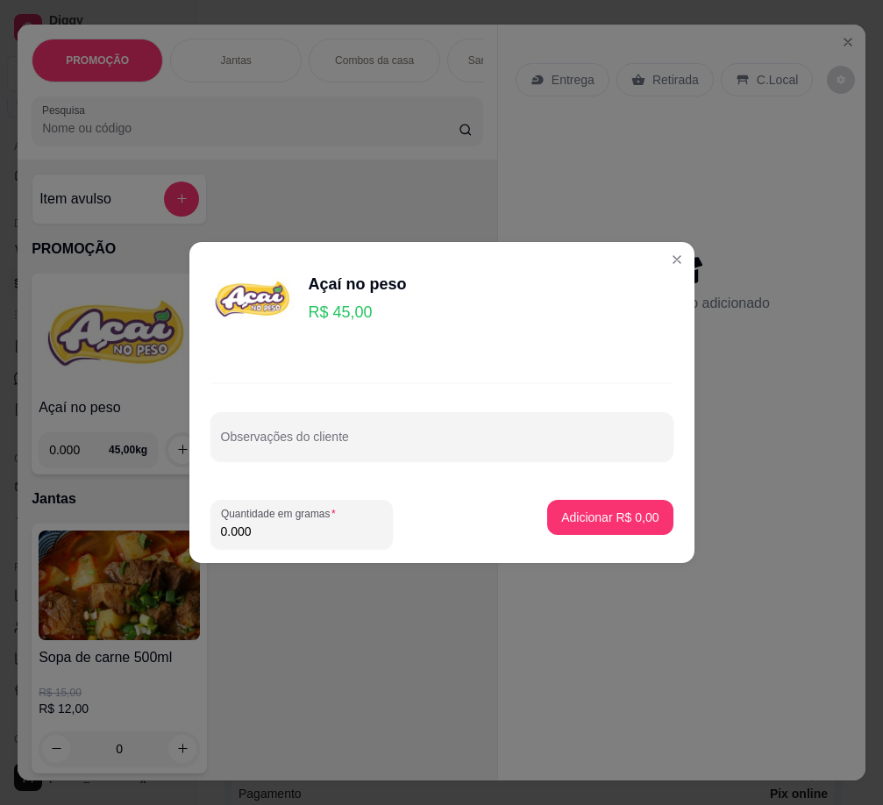
click at [276, 533] on input "0.000" at bounding box center [301, 531] width 161 height 18
type input "0.212"
click at [561, 522] on p "Adicionar R$ 9,54" at bounding box center [609, 517] width 97 height 18
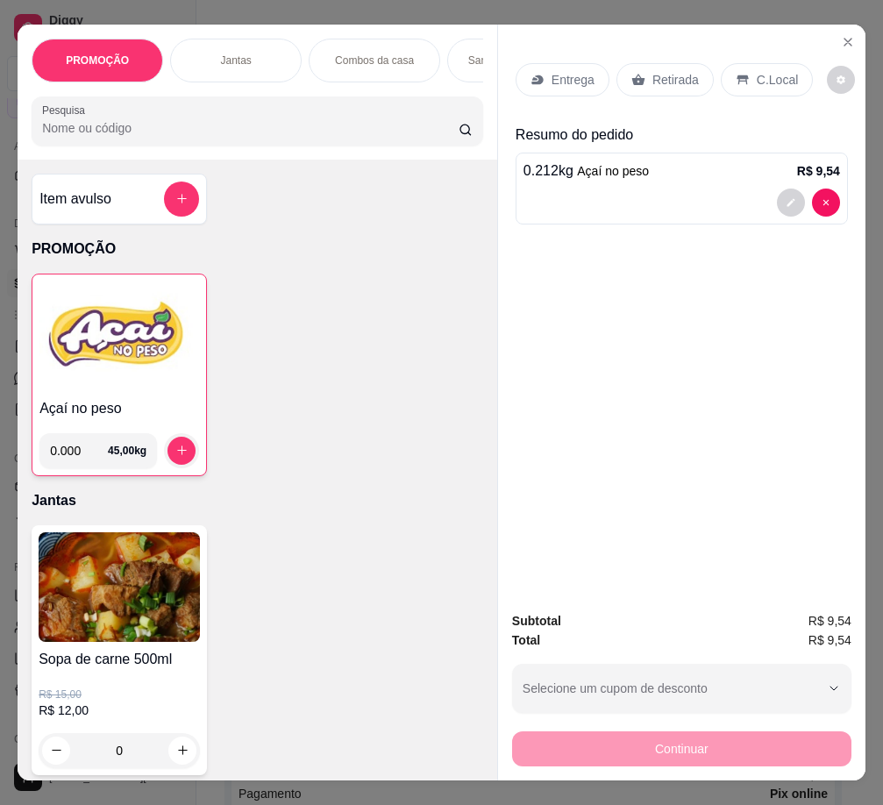
click at [665, 74] on p "Retirada" at bounding box center [675, 80] width 46 height 18
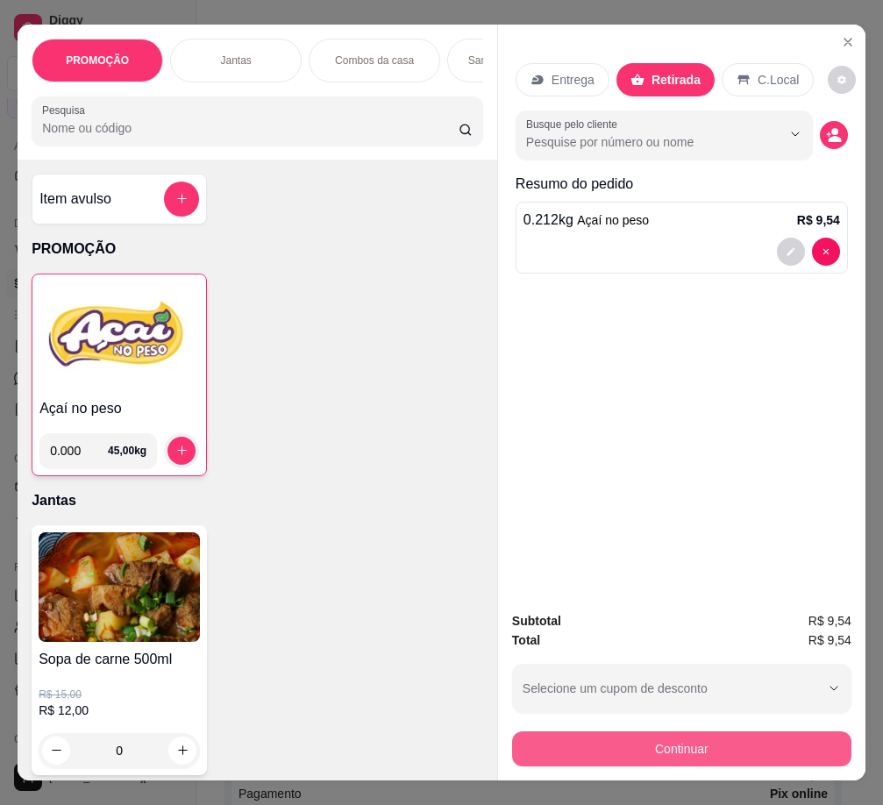
click at [731, 736] on button "Continuar" at bounding box center [681, 748] width 339 height 35
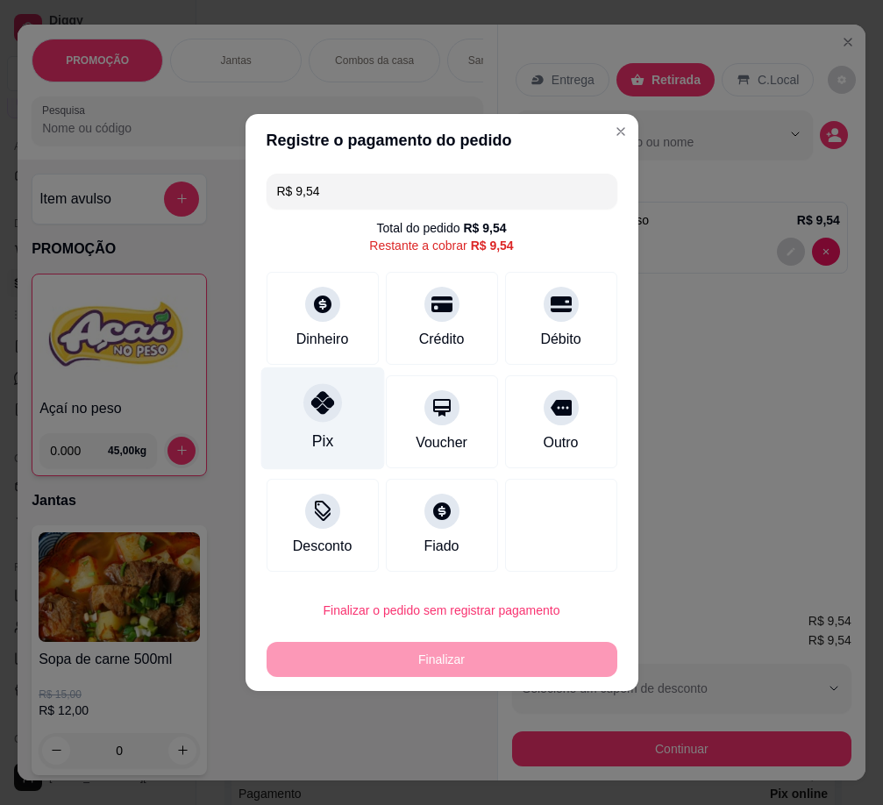
click at [335, 403] on div at bounding box center [322, 402] width 39 height 39
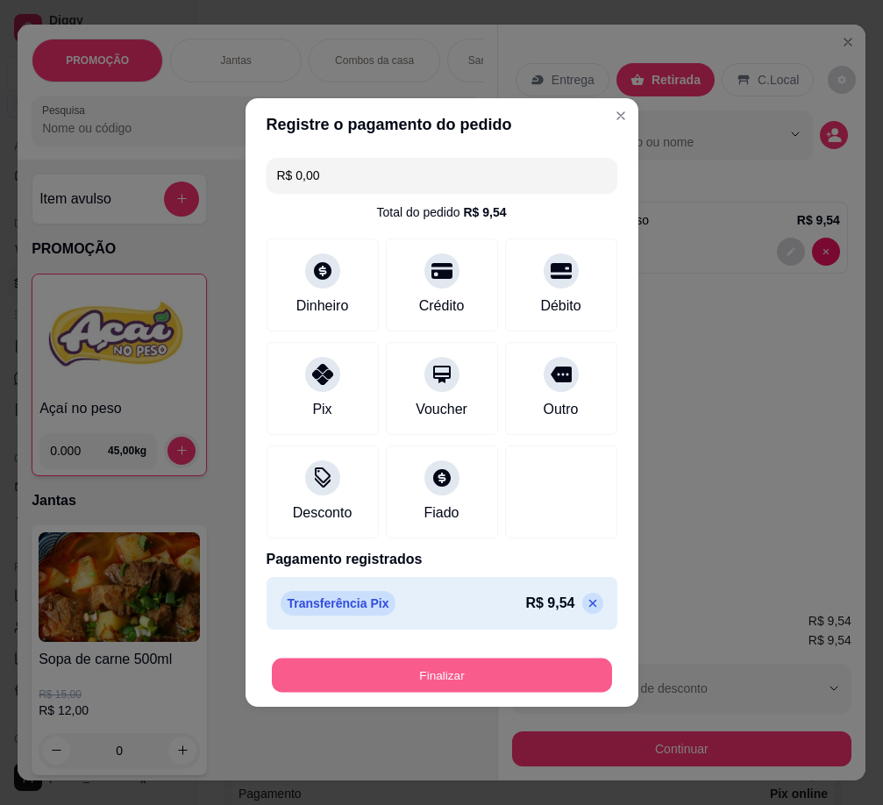
click at [492, 671] on button "Finalizar" at bounding box center [442, 675] width 340 height 34
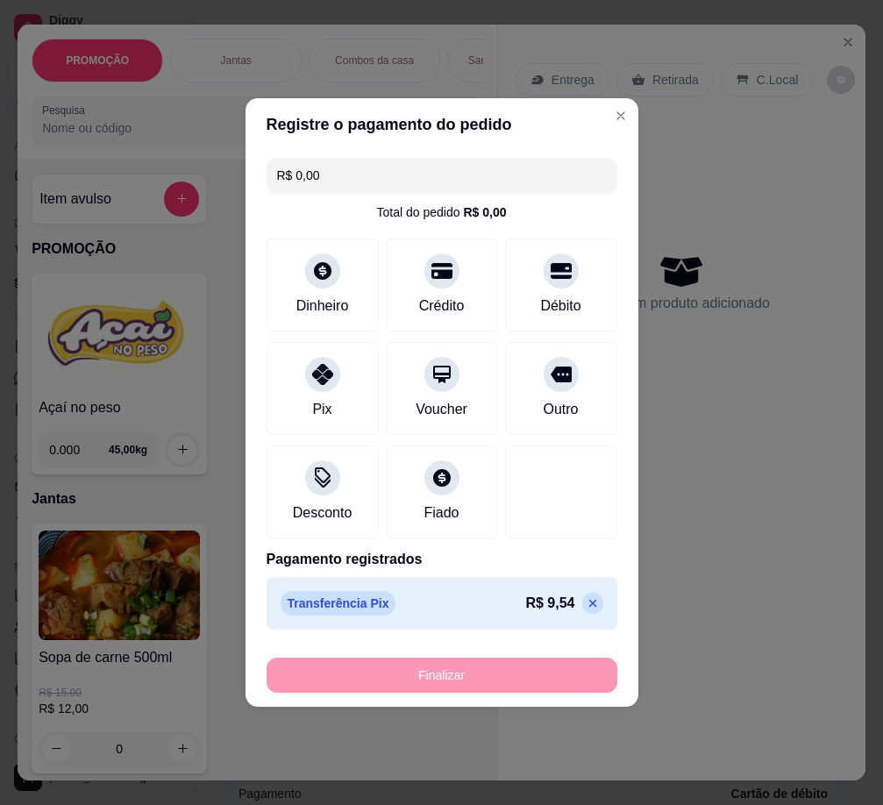
type input "-R$ 9,54"
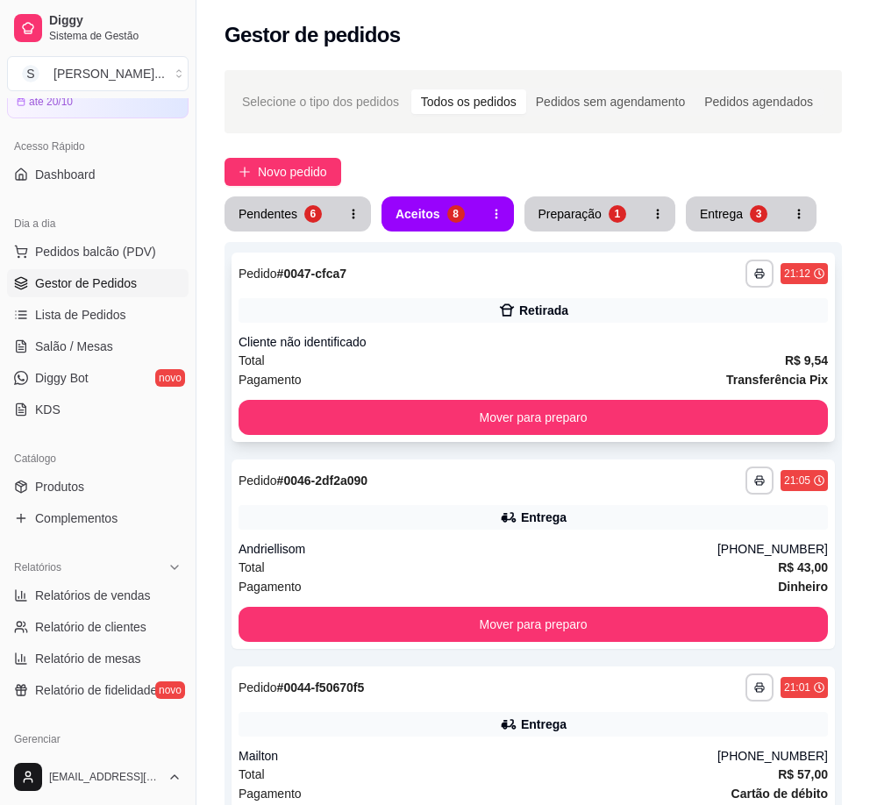
click at [659, 292] on div "**********" at bounding box center [532, 346] width 603 height 189
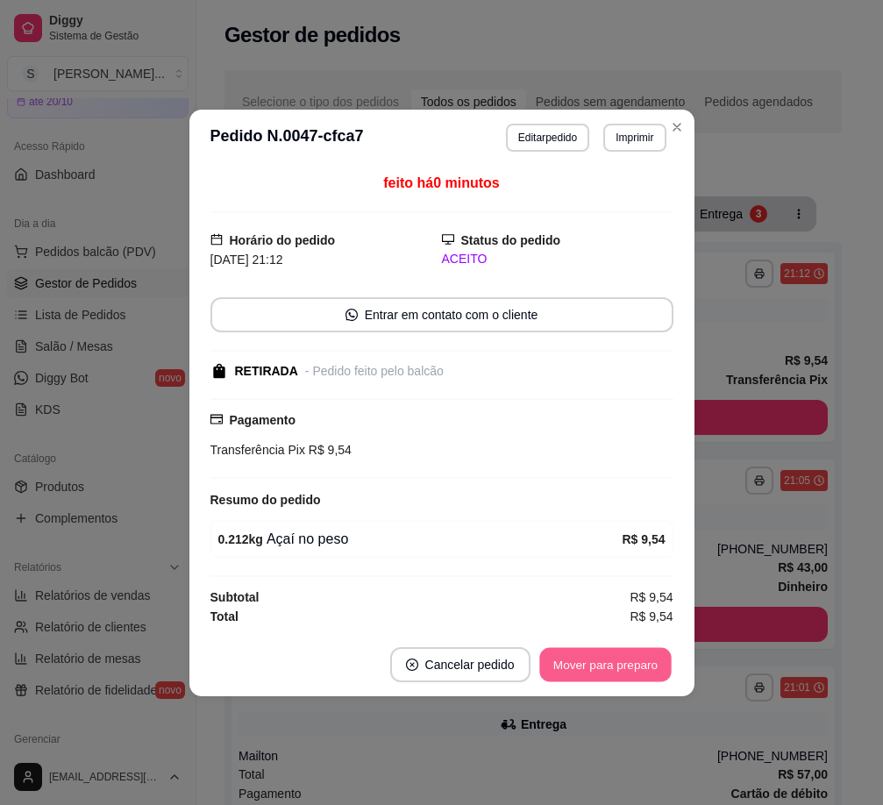
click at [626, 666] on button "Mover para preparo" at bounding box center [604, 664] width 131 height 34
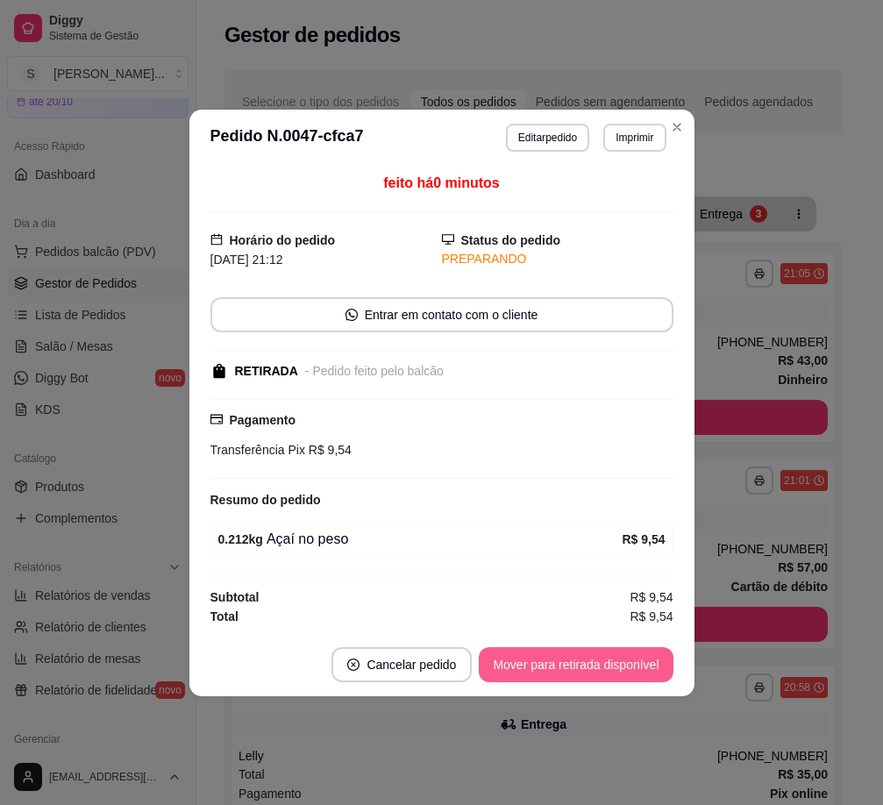
click at [624, 665] on button "Mover para retirada disponível" at bounding box center [576, 664] width 194 height 35
click at [624, 664] on button "Mover para finalizado" at bounding box center [601, 664] width 146 height 35
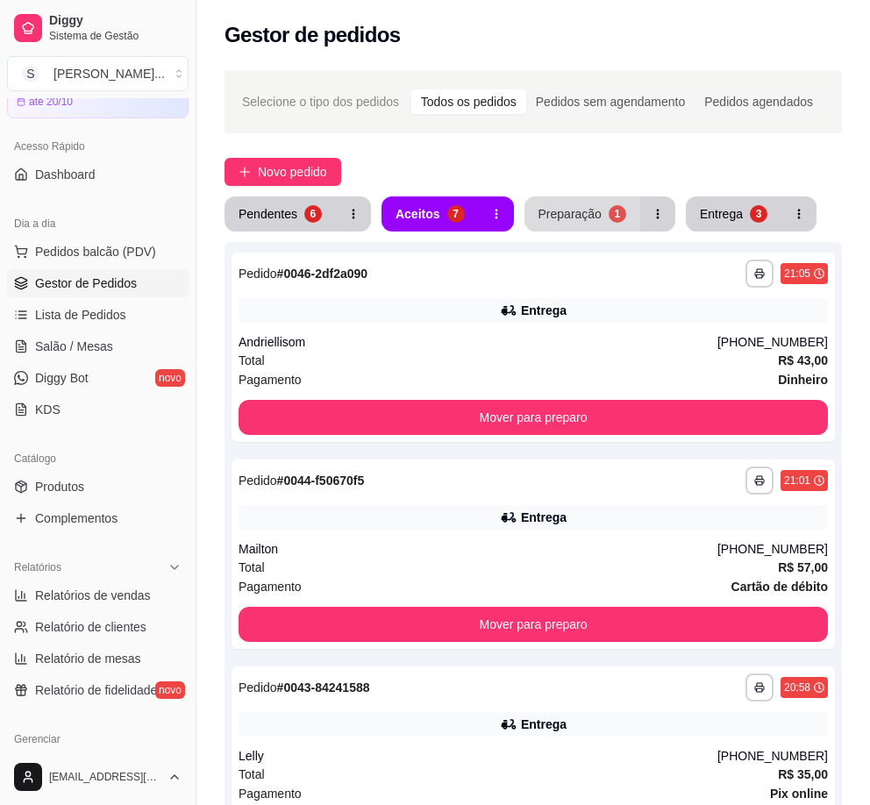
click at [579, 210] on div "Preparação" at bounding box center [569, 214] width 63 height 18
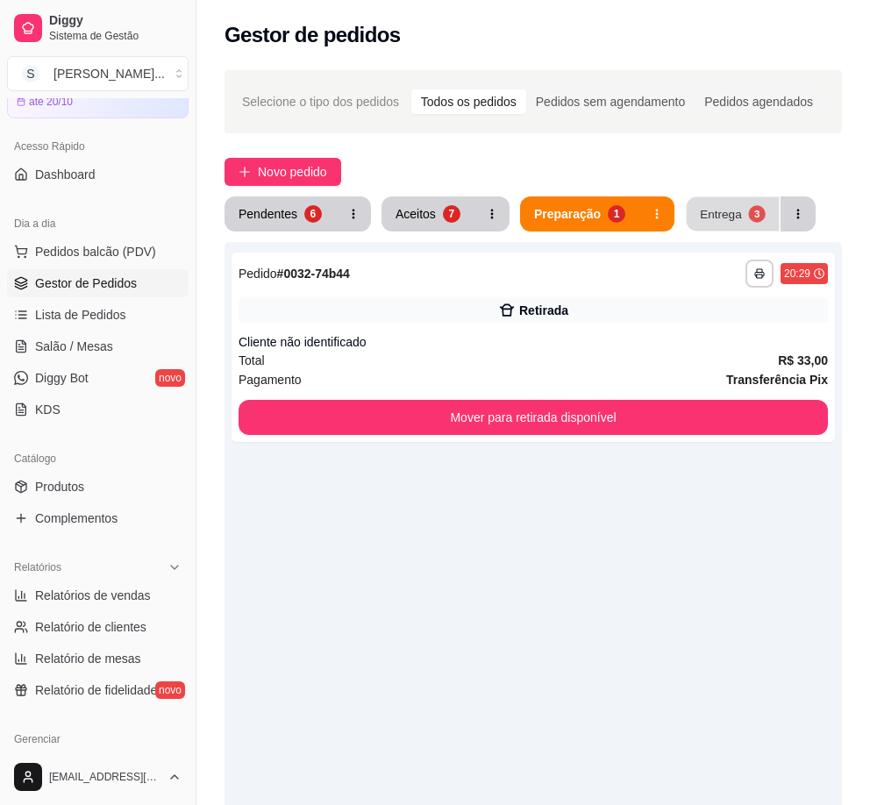
click at [730, 208] on div "Entrega" at bounding box center [720, 213] width 42 height 17
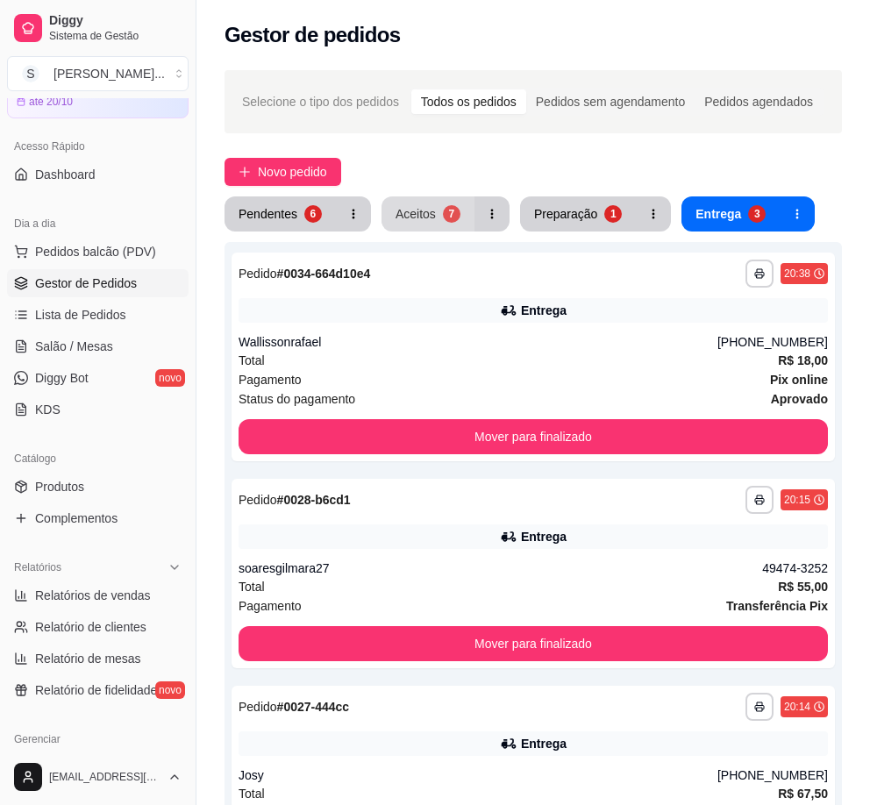
click at [448, 212] on div "7" at bounding box center [452, 214] width 18 height 18
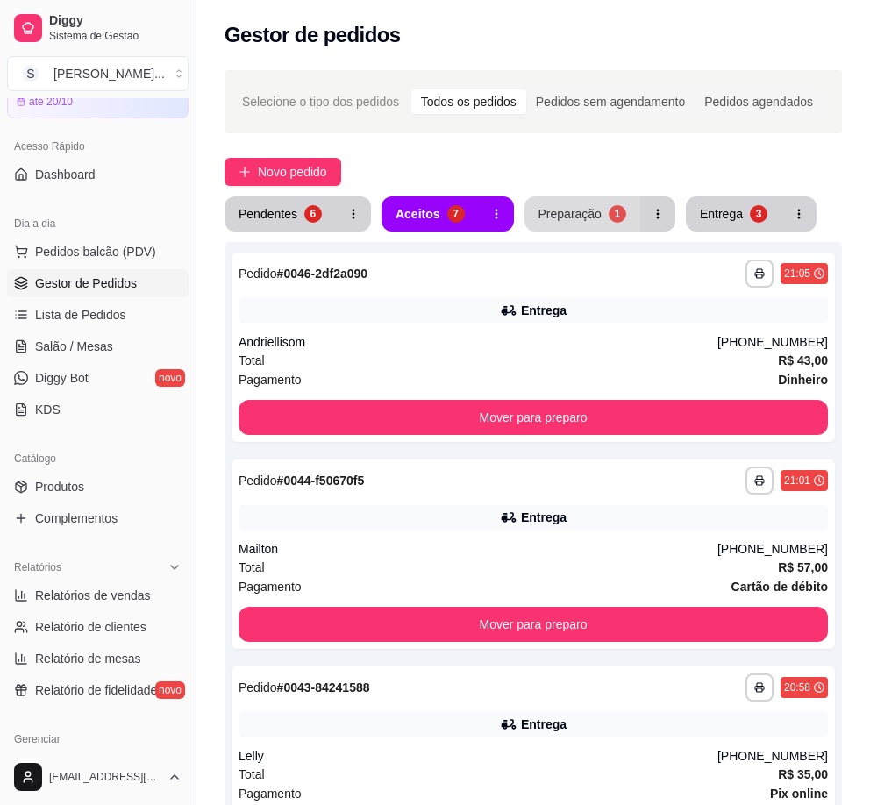
click at [578, 215] on div "Preparação" at bounding box center [569, 214] width 63 height 18
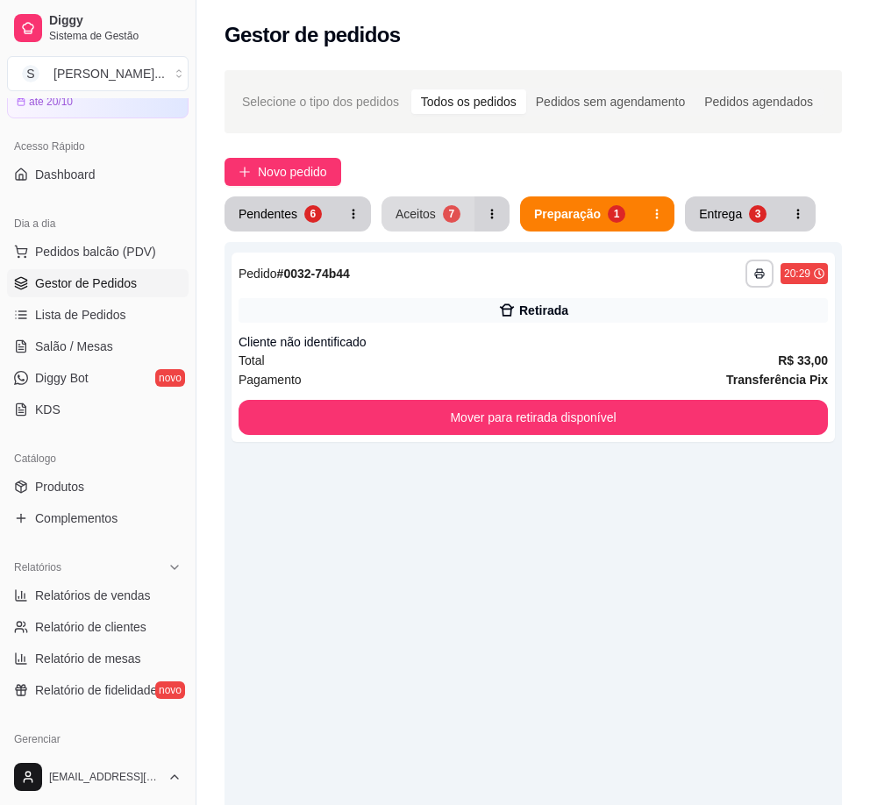
click at [410, 211] on div "Aceitos" at bounding box center [415, 214] width 40 height 18
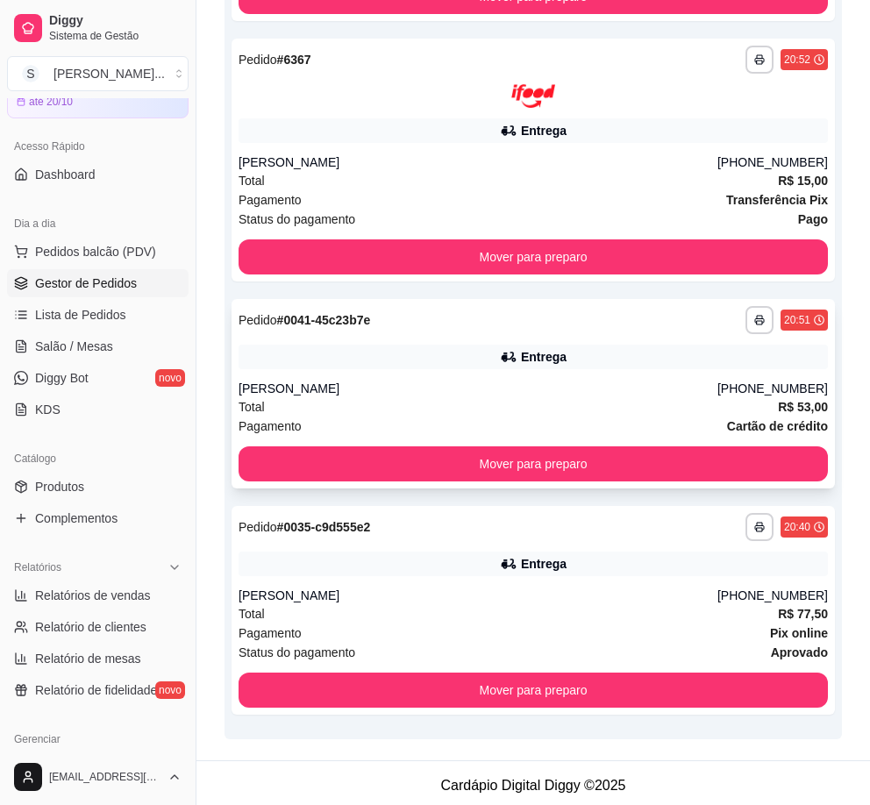
scroll to position [1066, 0]
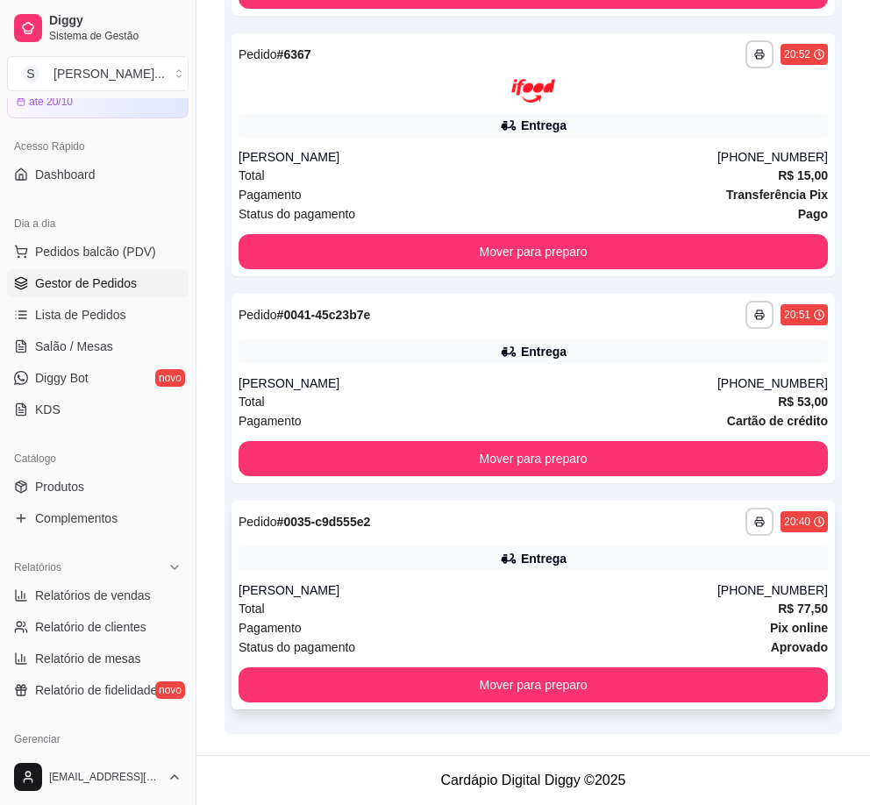
click at [685, 550] on div "Entrega" at bounding box center [532, 558] width 589 height 25
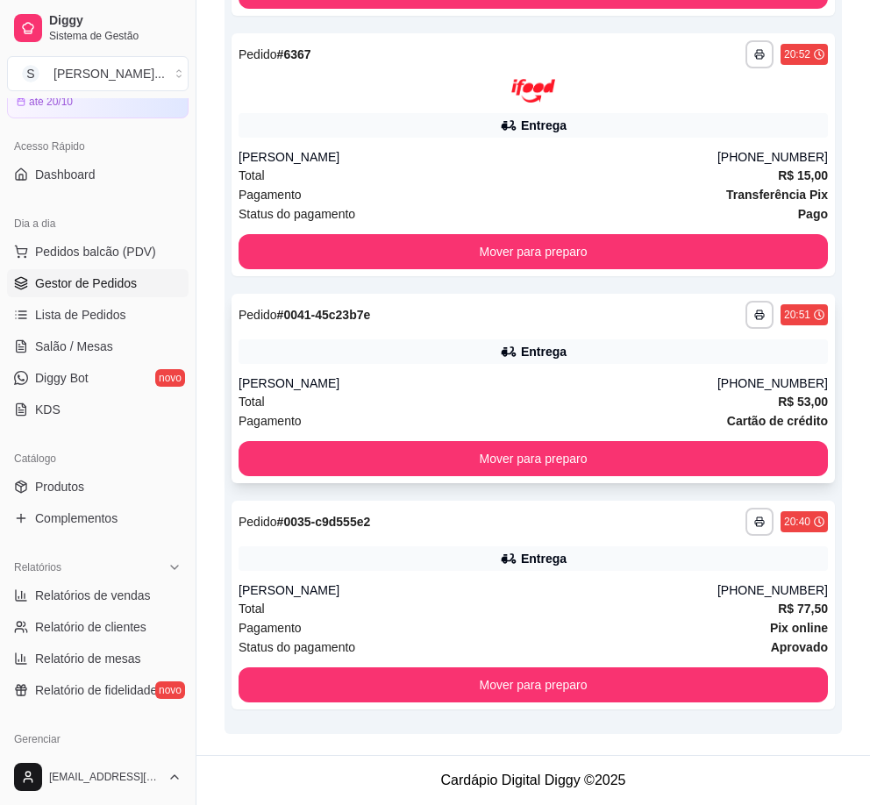
click at [618, 361] on div "Entrega" at bounding box center [532, 351] width 589 height 25
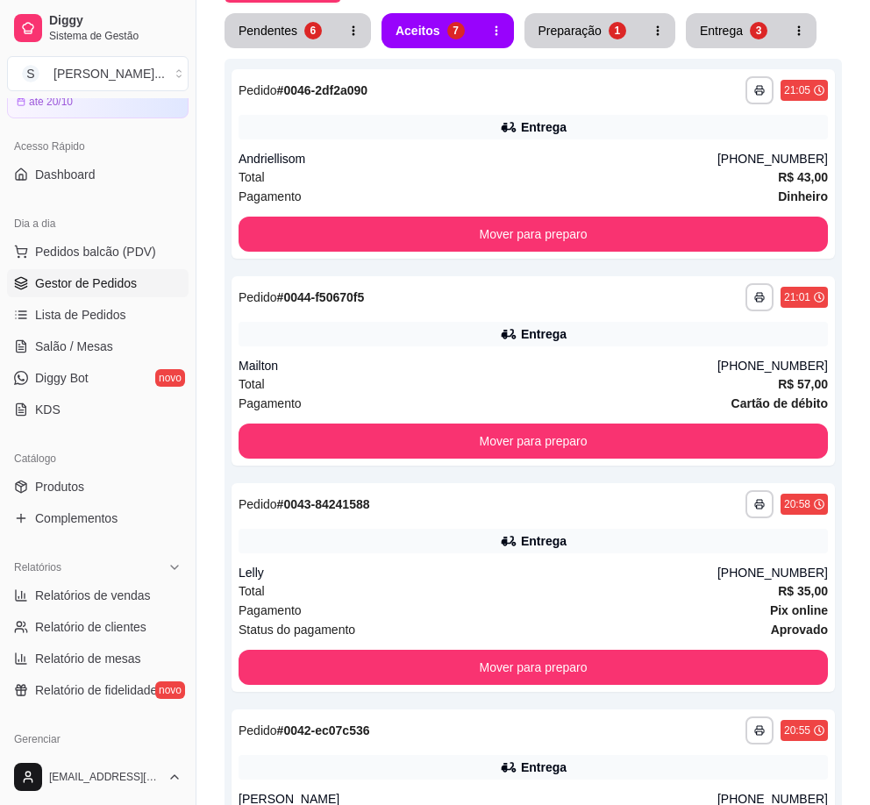
scroll to position [0, 0]
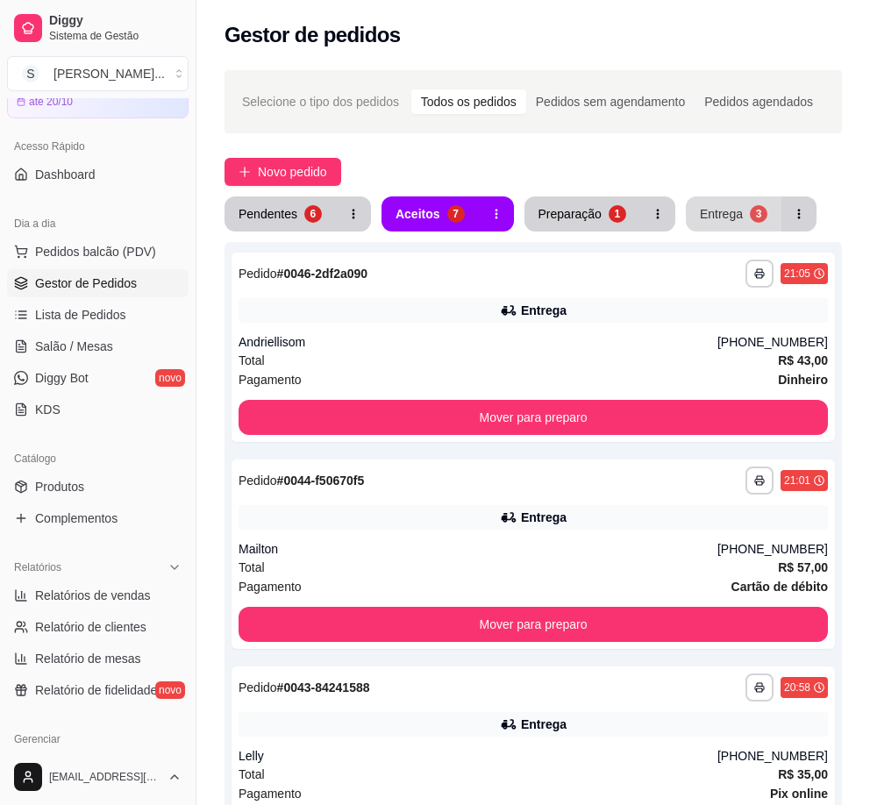
click at [724, 208] on div "Entrega" at bounding box center [720, 214] width 43 height 18
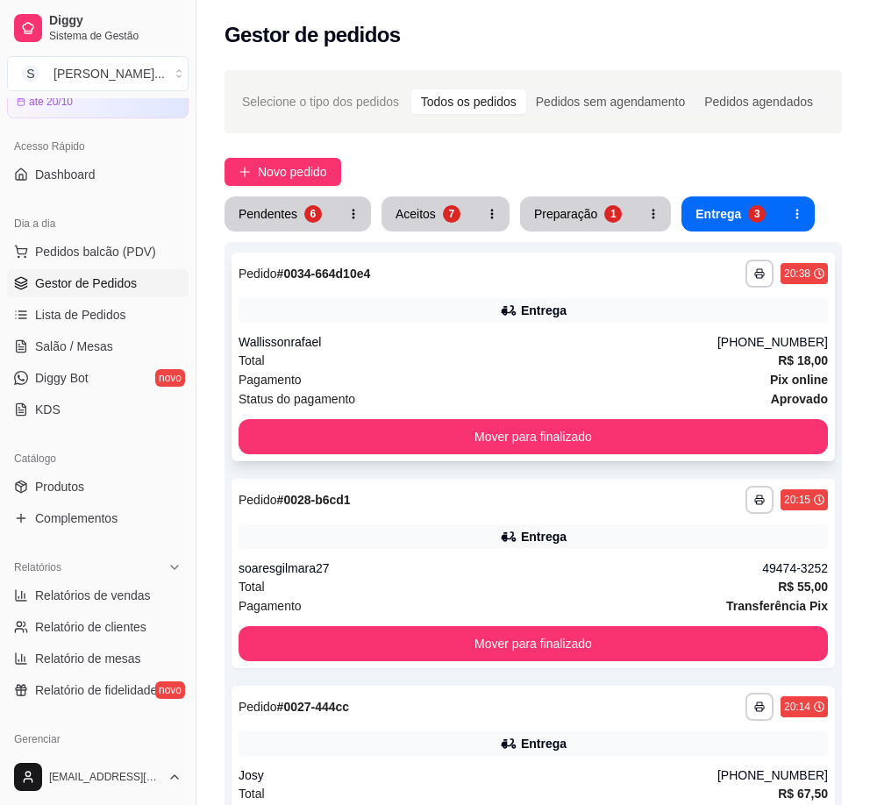
click at [653, 325] on div "**********" at bounding box center [532, 356] width 603 height 209
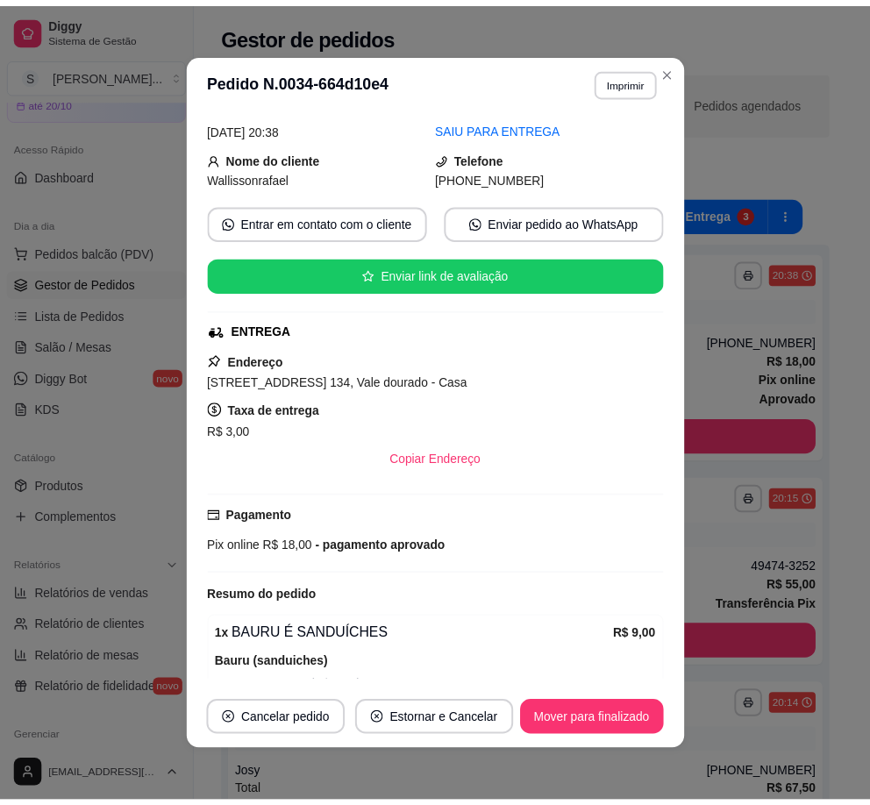
scroll to position [392, 0]
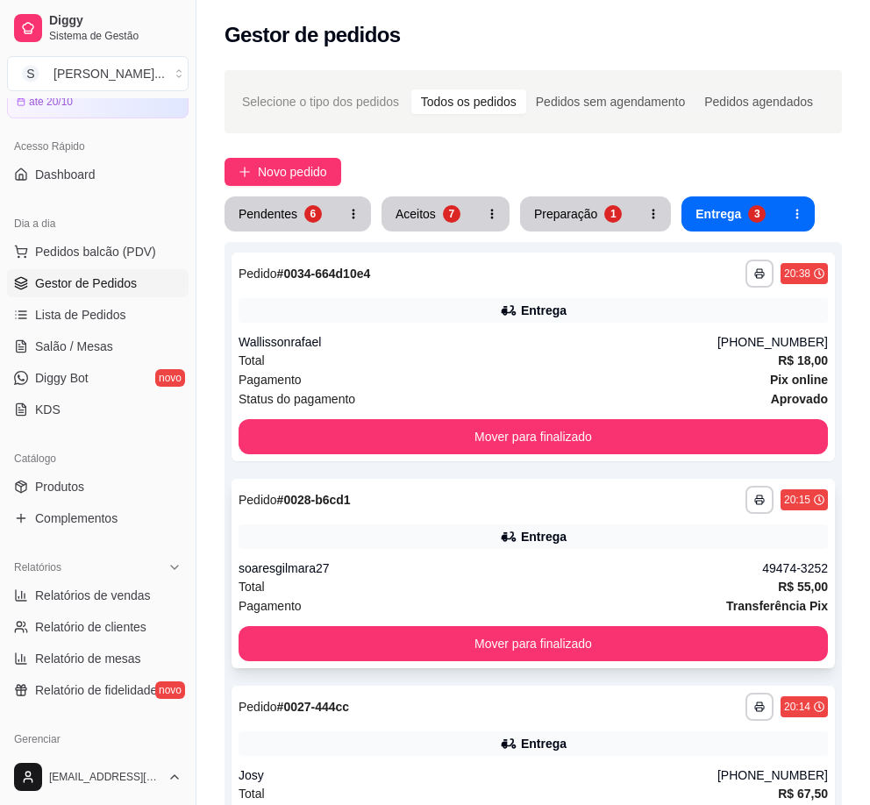
click at [619, 537] on div "Entrega" at bounding box center [532, 536] width 589 height 25
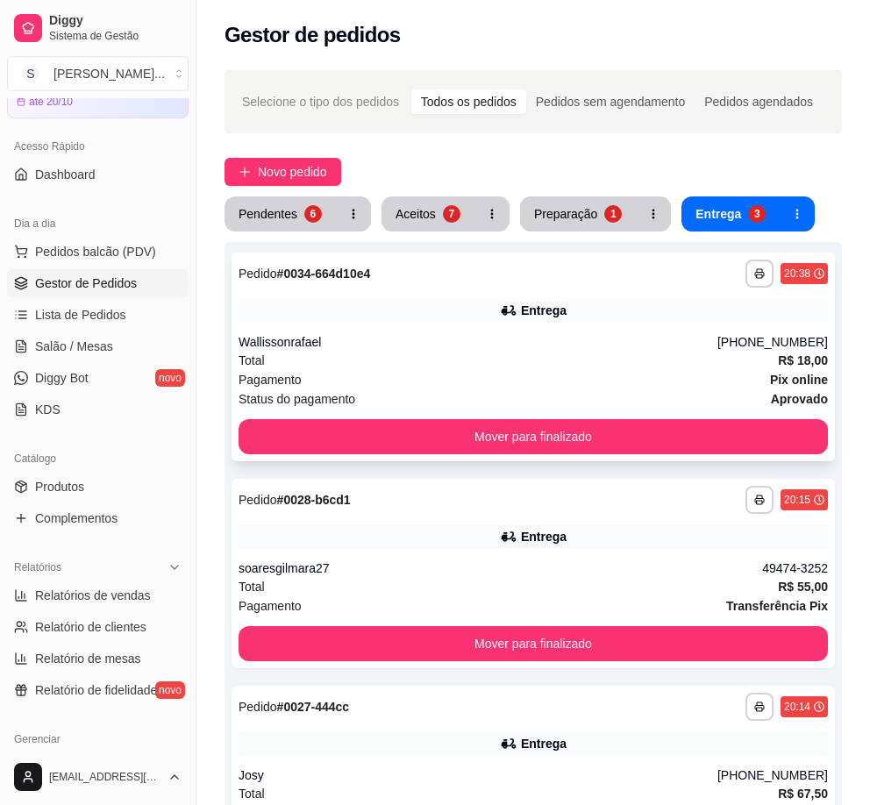
click at [692, 364] on div "Total R$ 18,00" at bounding box center [532, 360] width 589 height 19
click at [423, 218] on div "Aceitos" at bounding box center [415, 214] width 40 height 18
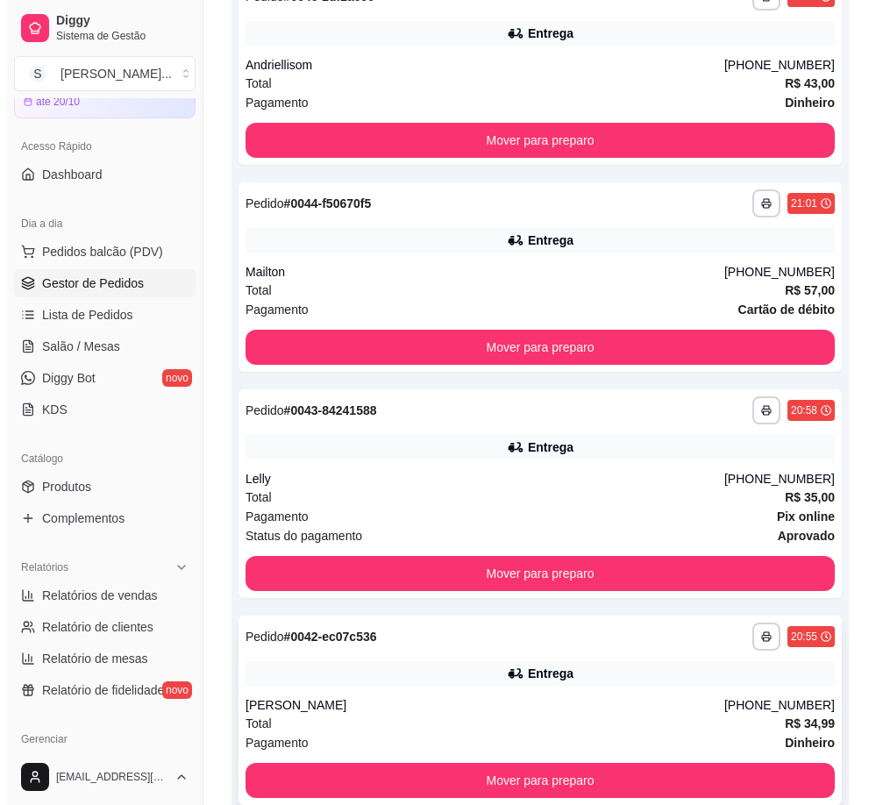
scroll to position [526, 0]
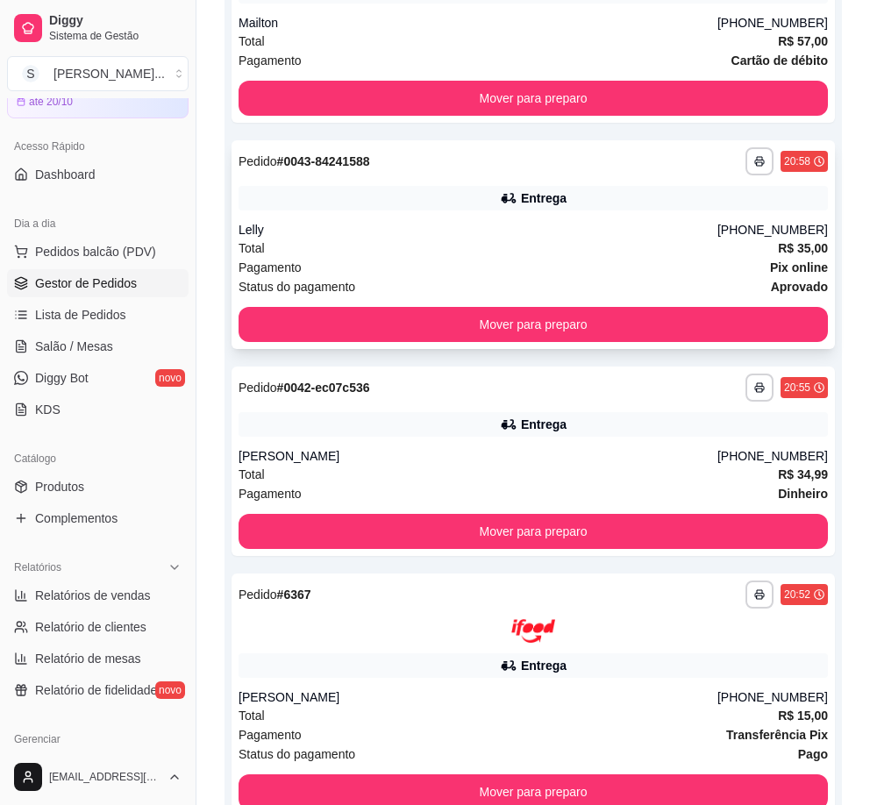
click at [752, 235] on div "[PHONE_NUMBER]" at bounding box center [772, 230] width 110 height 18
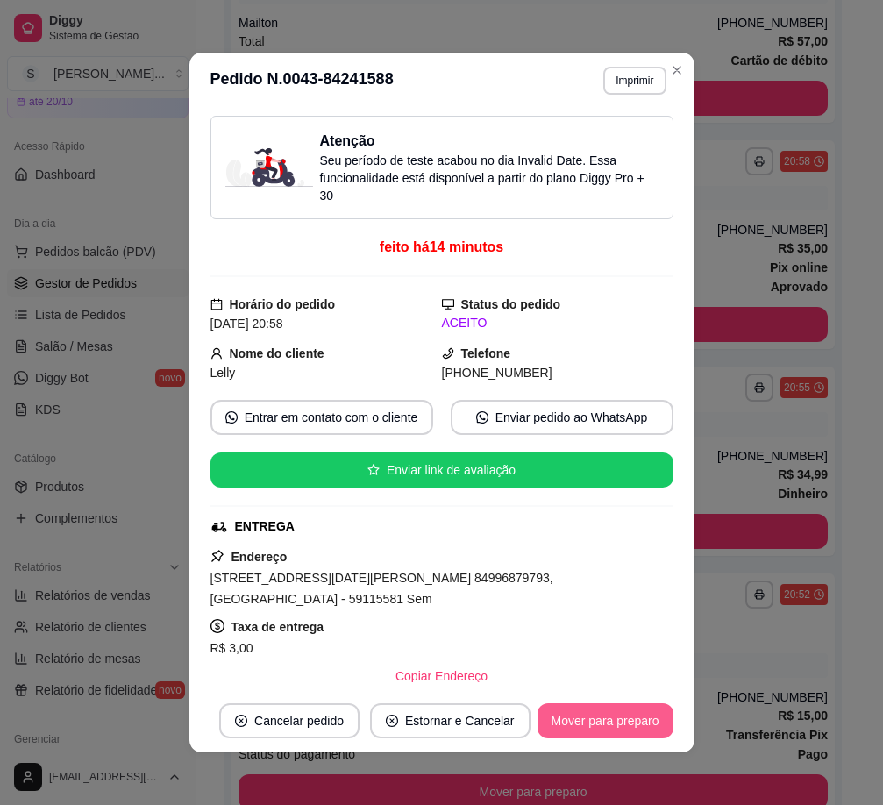
click at [635, 721] on button "Mover para preparo" at bounding box center [605, 720] width 136 height 35
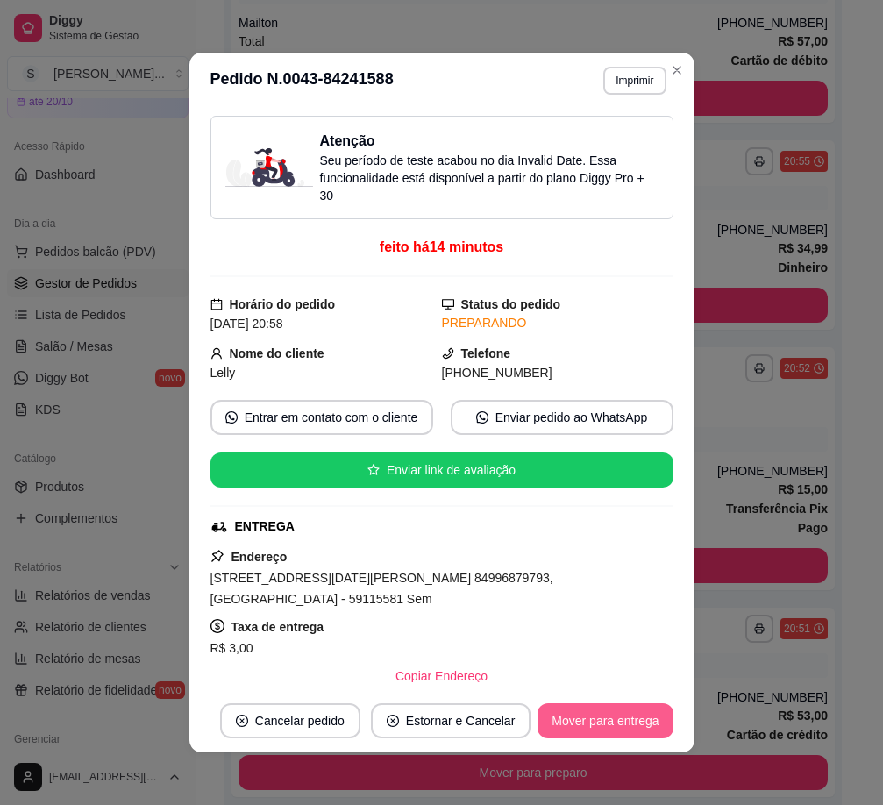
click at [642, 723] on button "Mover para entrega" at bounding box center [604, 720] width 135 height 35
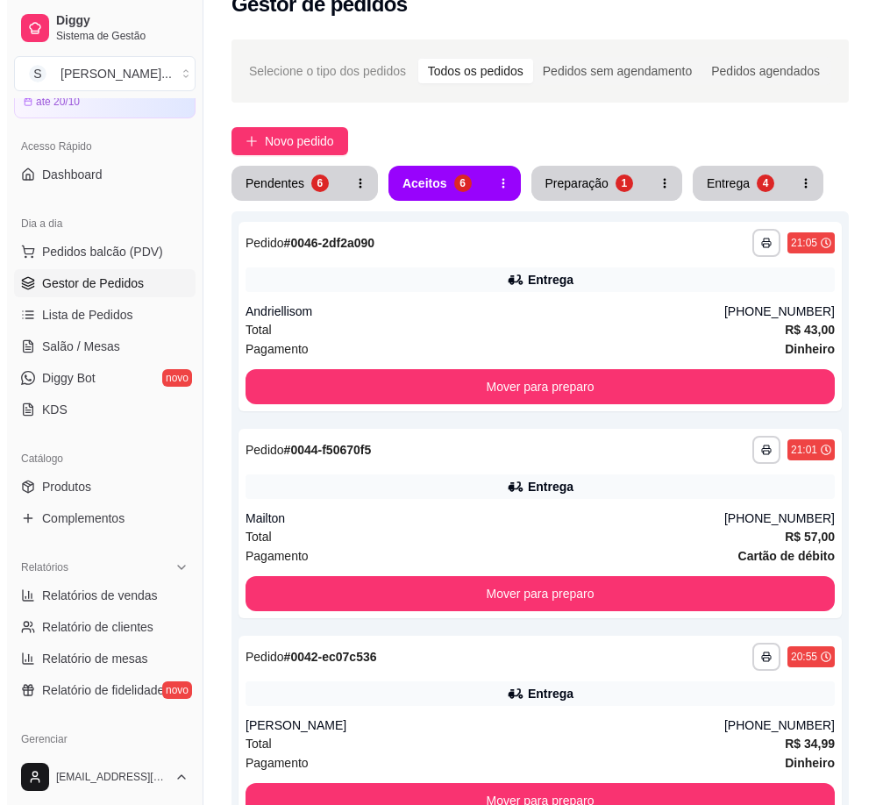
scroll to position [0, 0]
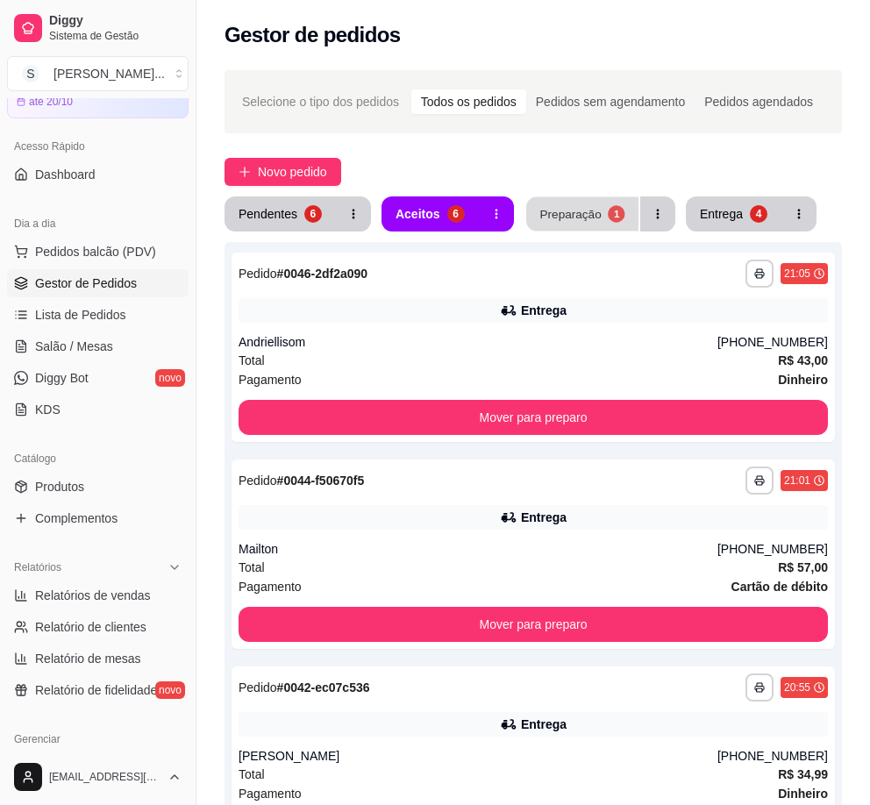
click at [556, 214] on div "Preparação" at bounding box center [569, 213] width 61 height 17
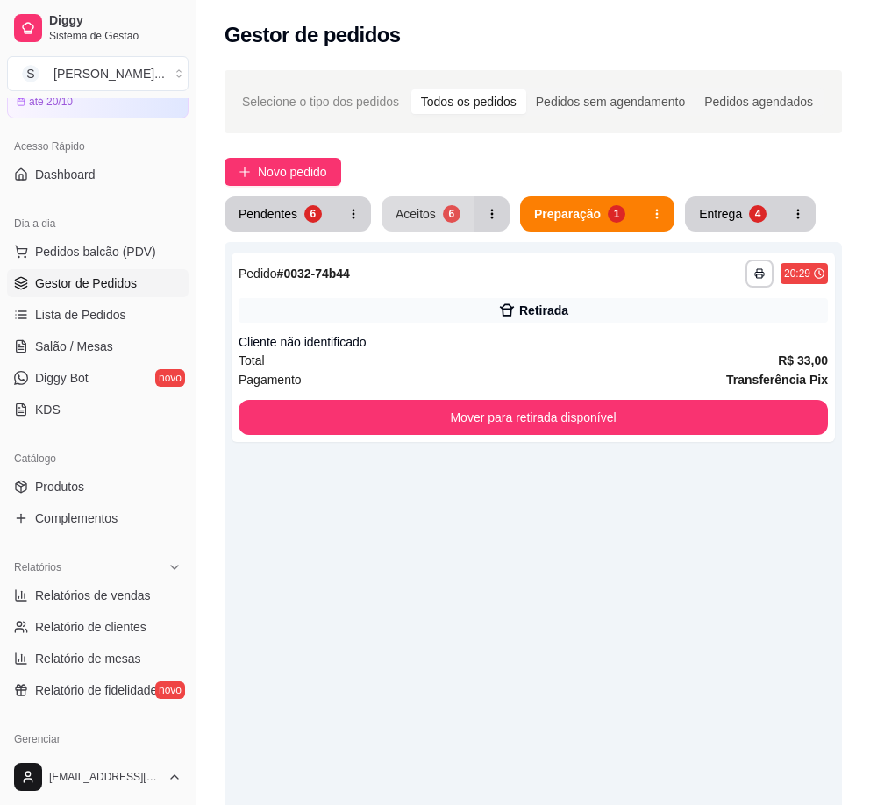
click at [431, 221] on div "Aceitos" at bounding box center [415, 214] width 40 height 18
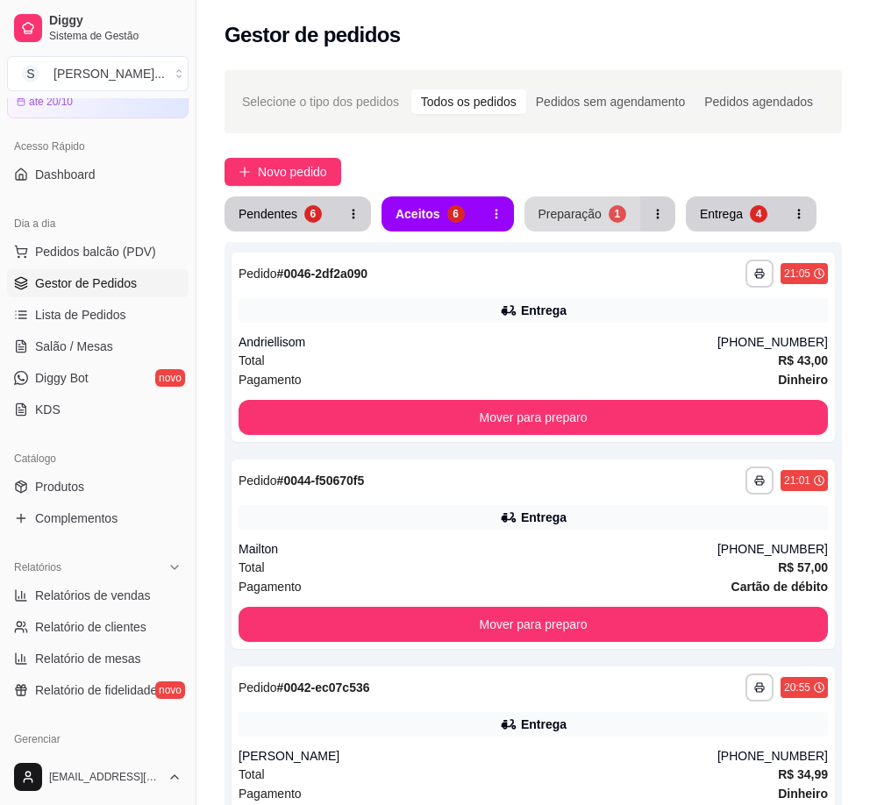
click at [612, 222] on div "1" at bounding box center [617, 214] width 18 height 18
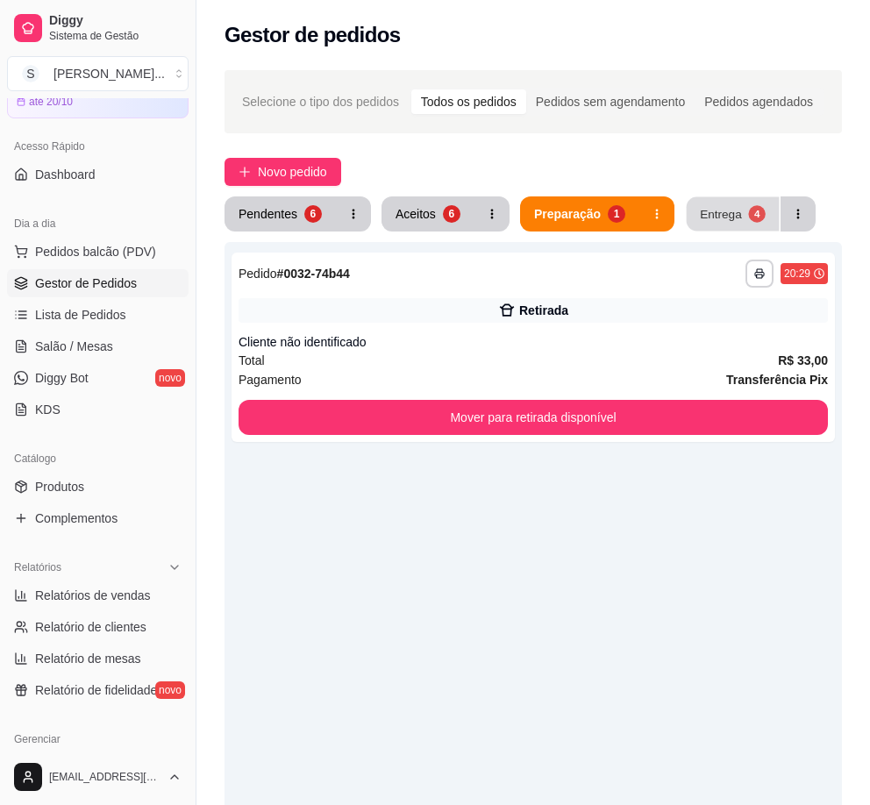
click at [704, 217] on div "Entrega" at bounding box center [720, 213] width 42 height 17
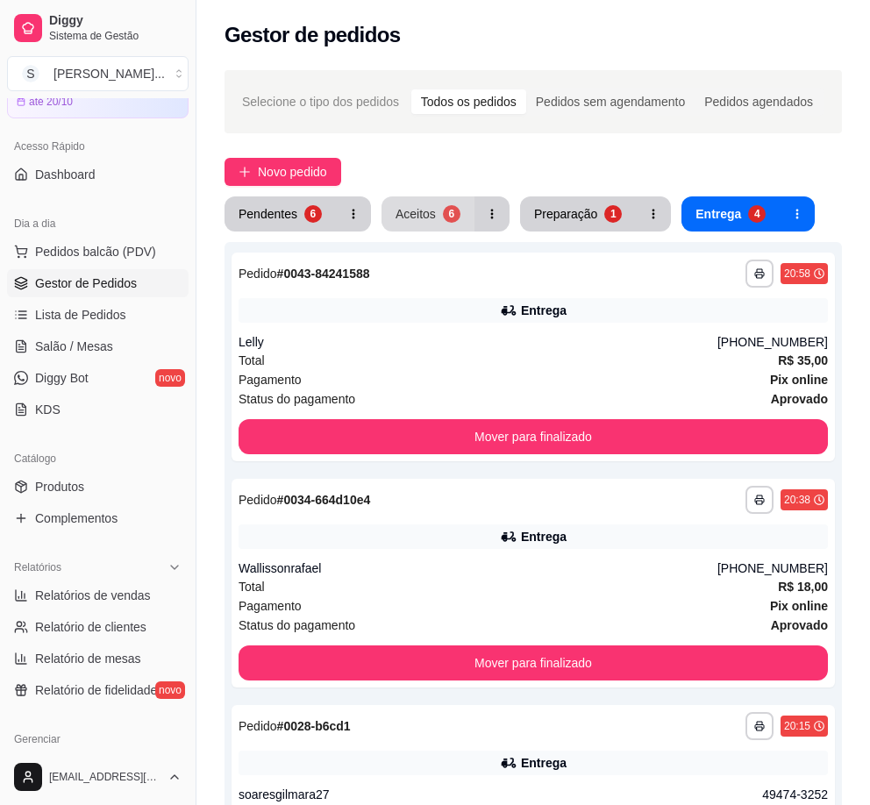
click at [449, 216] on div "6" at bounding box center [452, 214] width 18 height 18
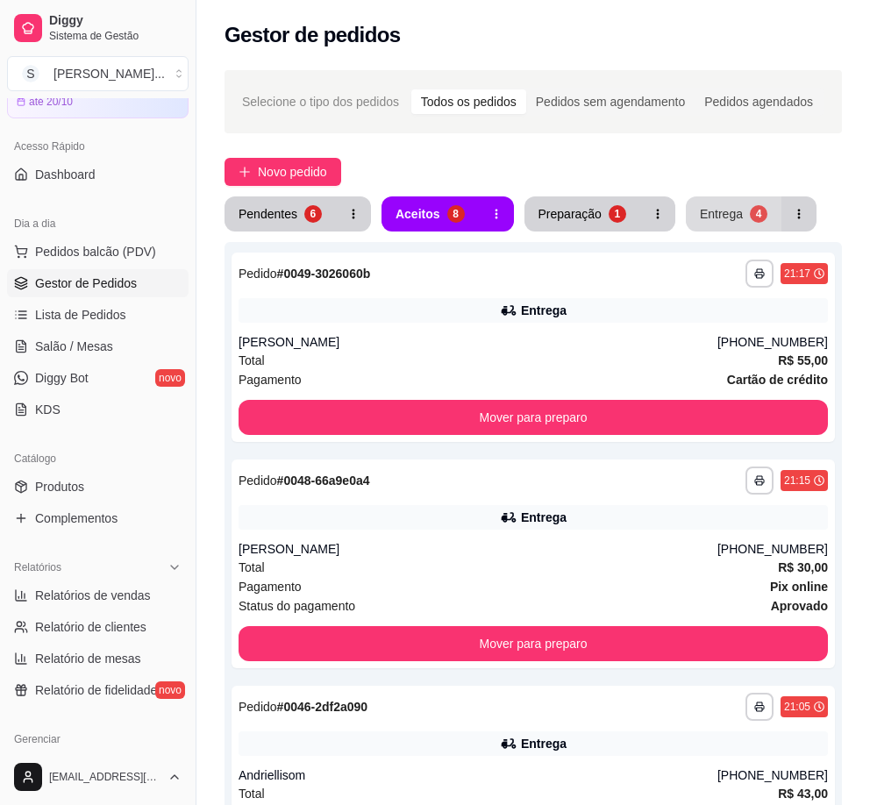
click at [721, 212] on div "Entrega" at bounding box center [720, 214] width 43 height 18
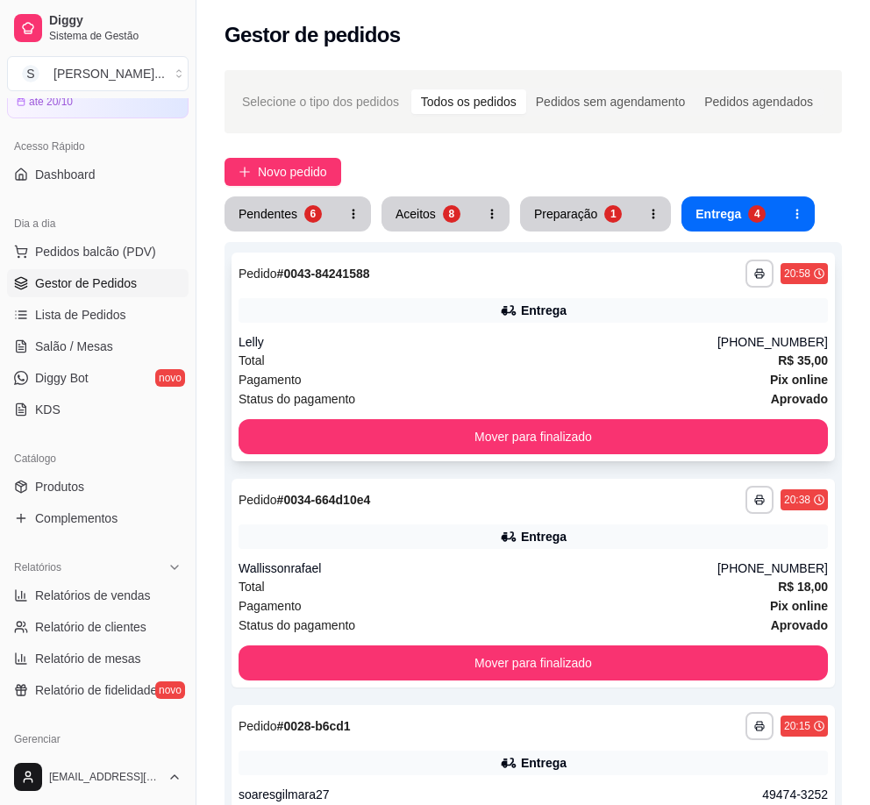
click at [717, 338] on div "Lelly" at bounding box center [477, 342] width 479 height 18
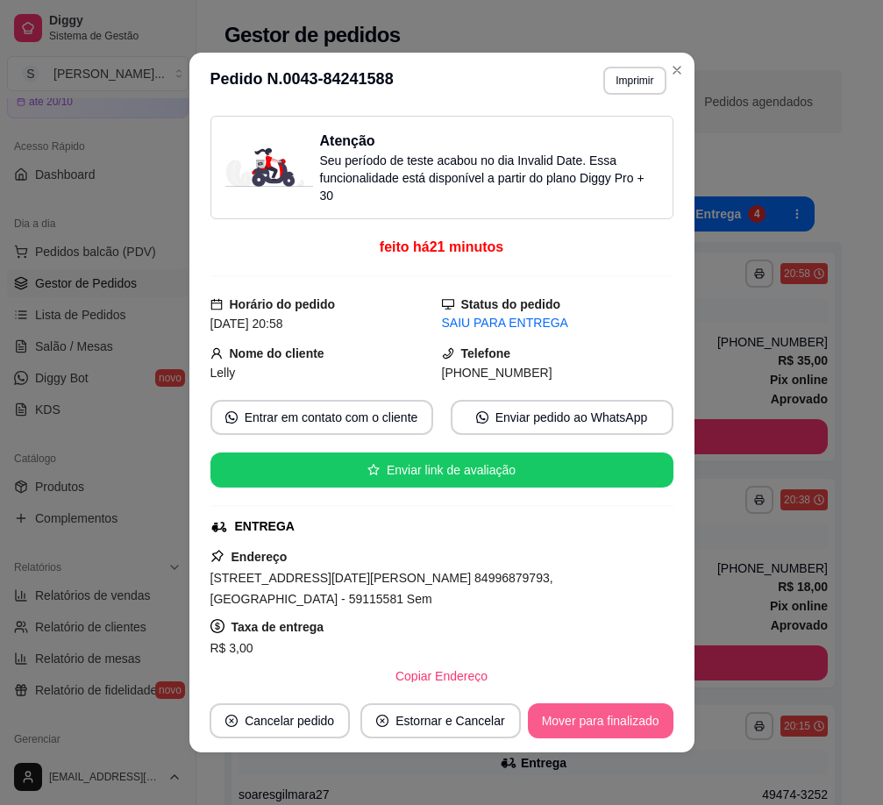
click at [623, 716] on button "Mover para finalizado" at bounding box center [601, 720] width 146 height 35
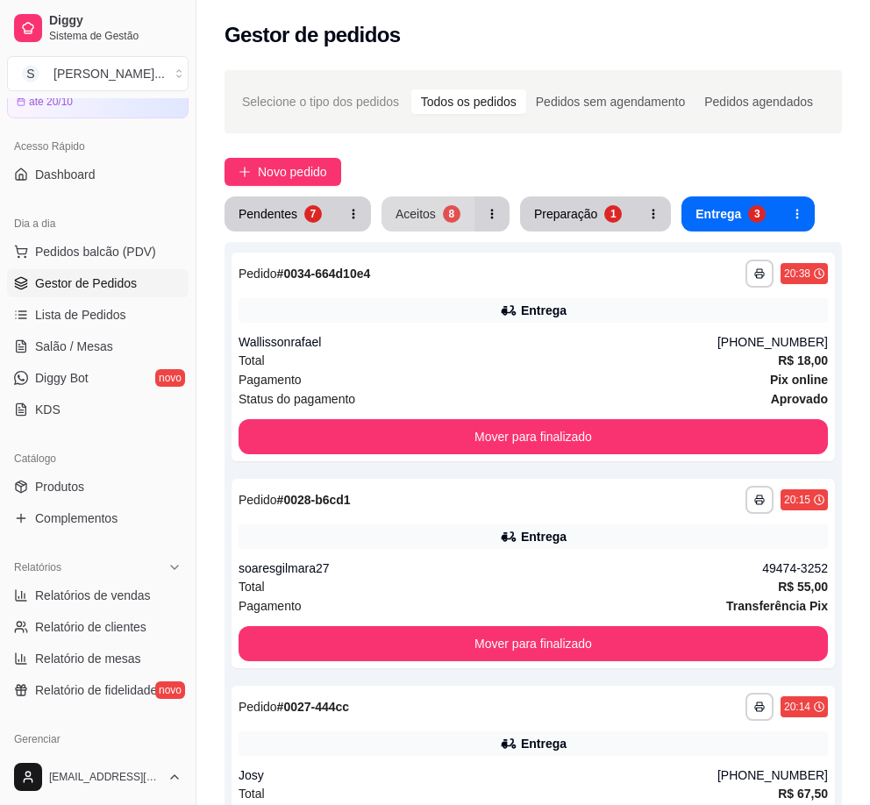
click at [451, 219] on div "8" at bounding box center [452, 214] width 18 height 18
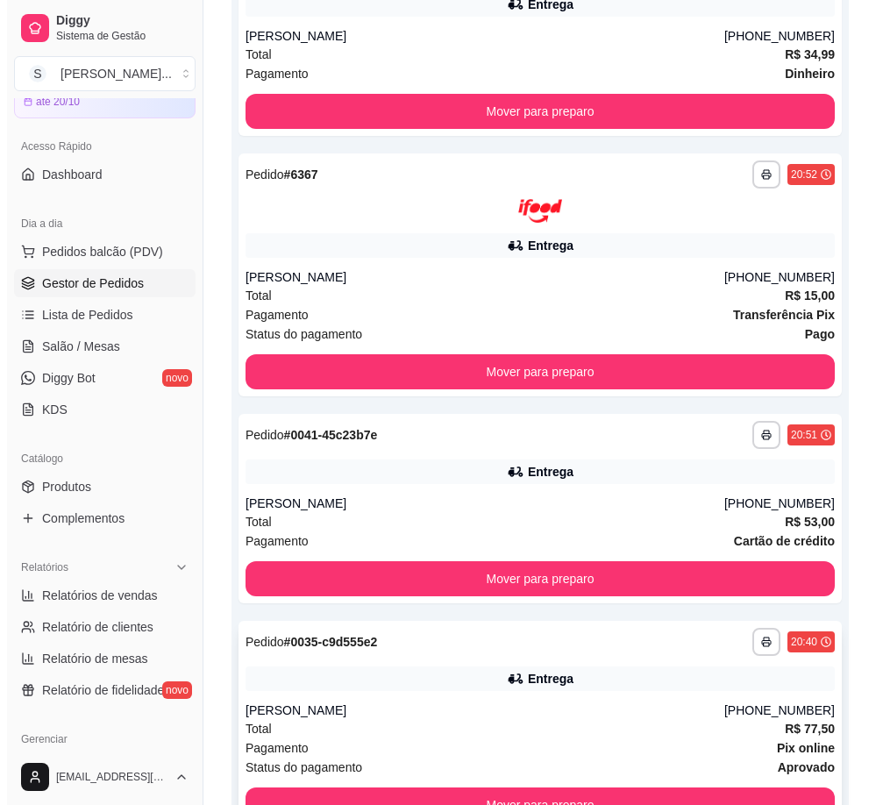
scroll to position [1273, 0]
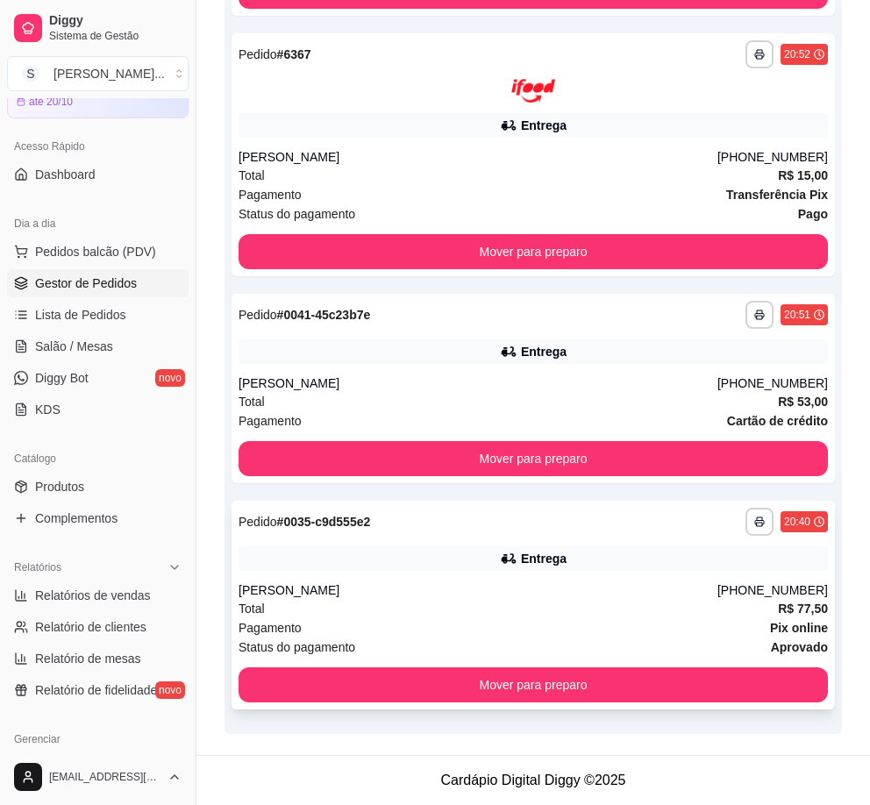
click at [569, 593] on div "[PERSON_NAME]" at bounding box center [477, 590] width 479 height 18
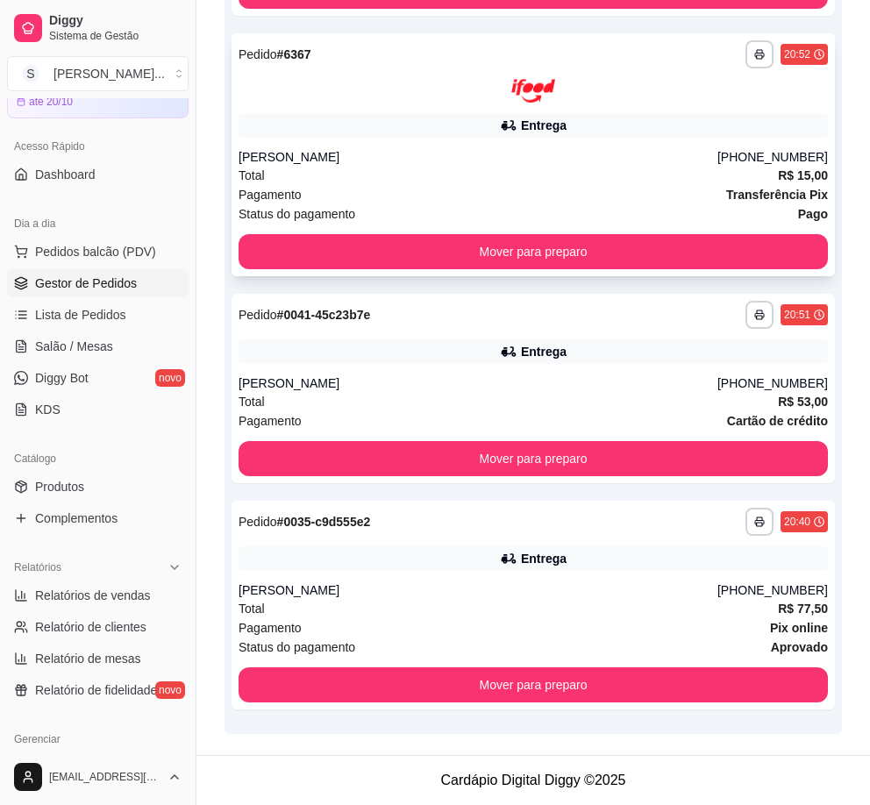
click at [521, 139] on div "**********" at bounding box center [532, 154] width 603 height 243
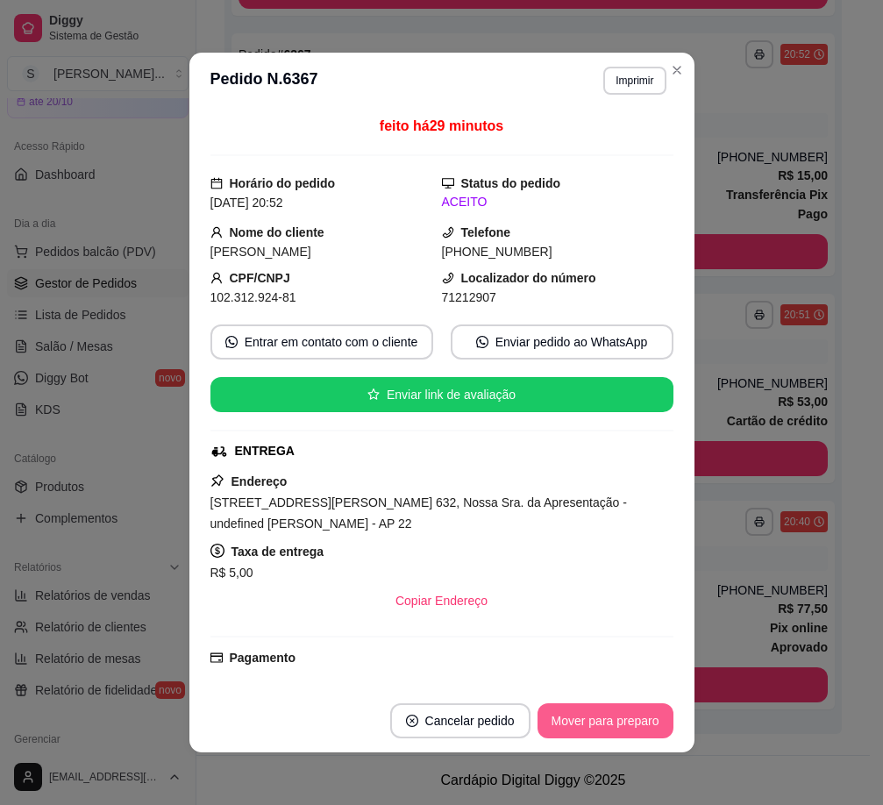
click at [636, 716] on button "Mover para preparo" at bounding box center [605, 720] width 136 height 35
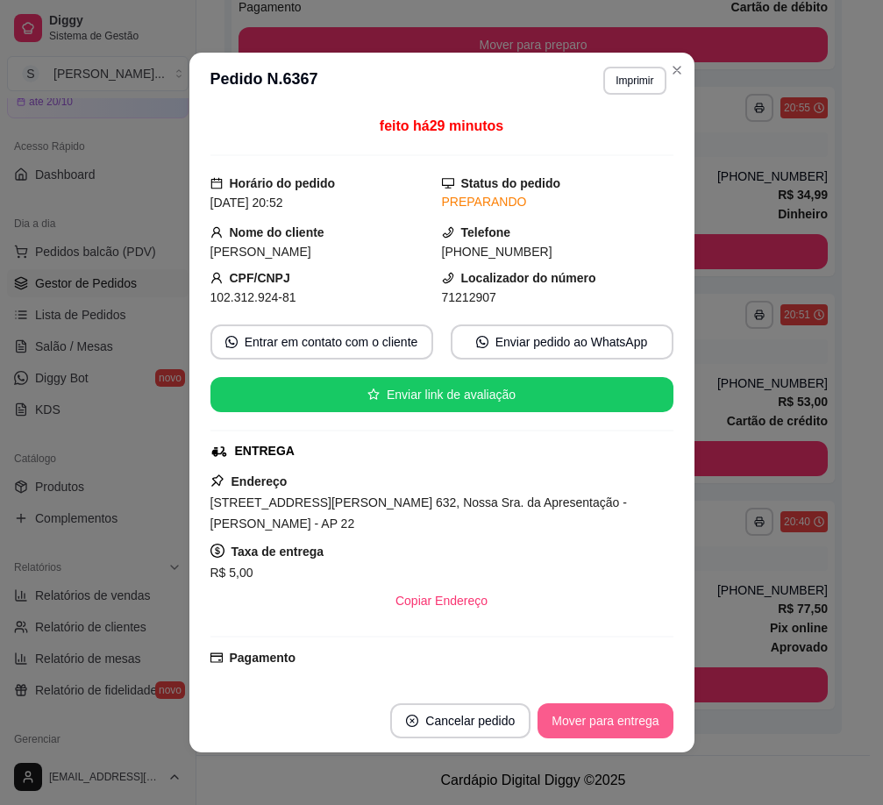
scroll to position [1012, 0]
click at [649, 721] on button "Mover para entrega" at bounding box center [604, 720] width 135 height 35
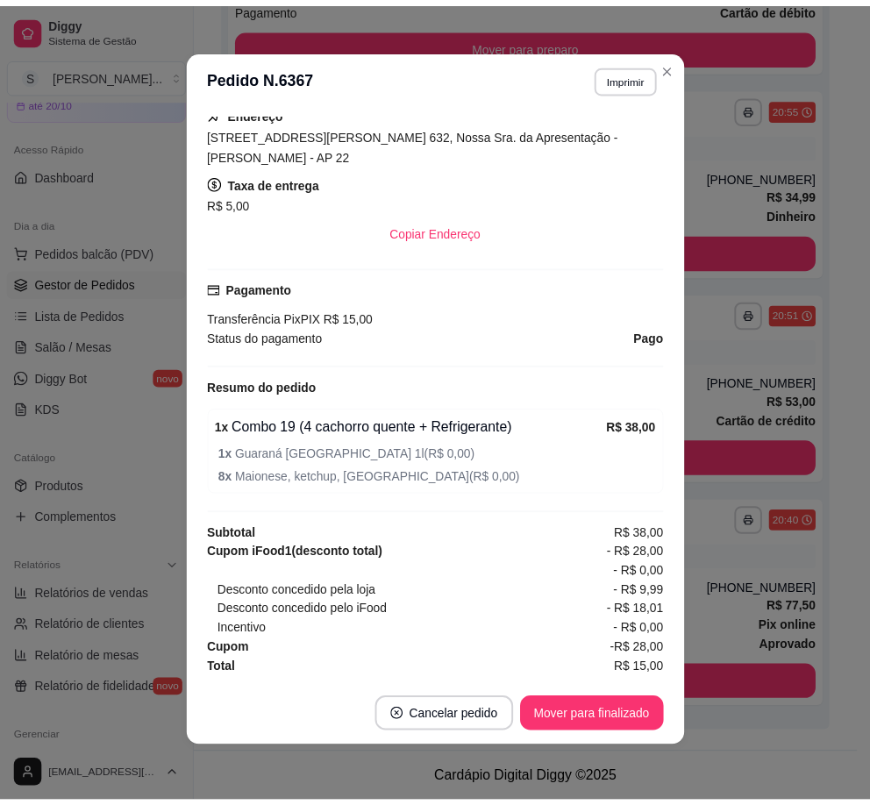
scroll to position [0, 0]
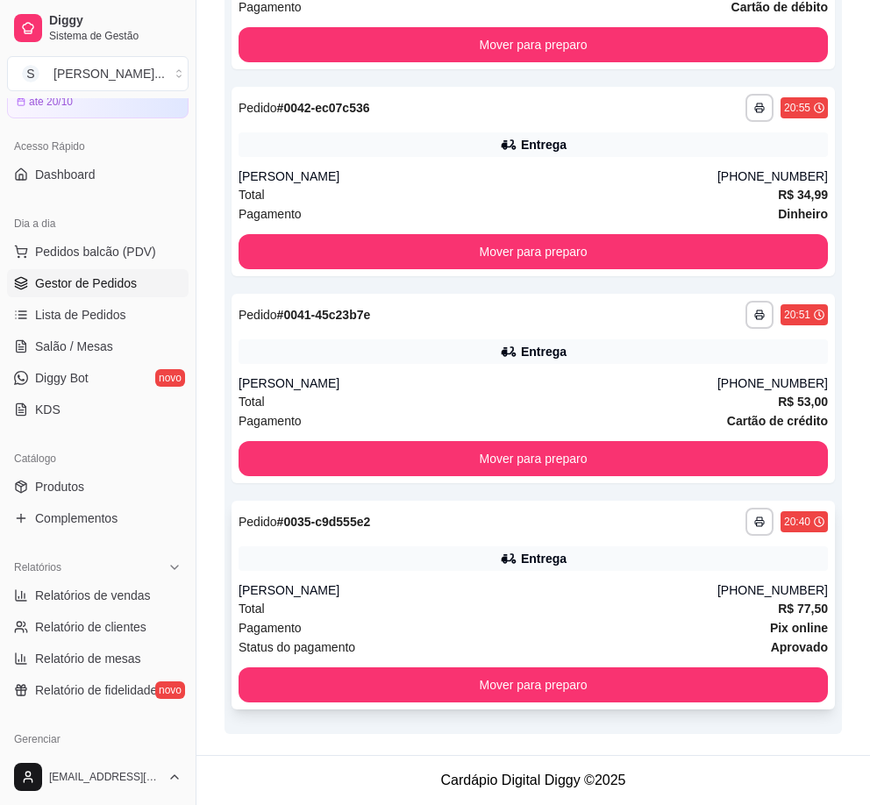
click at [604, 558] on div "Entrega" at bounding box center [532, 558] width 589 height 25
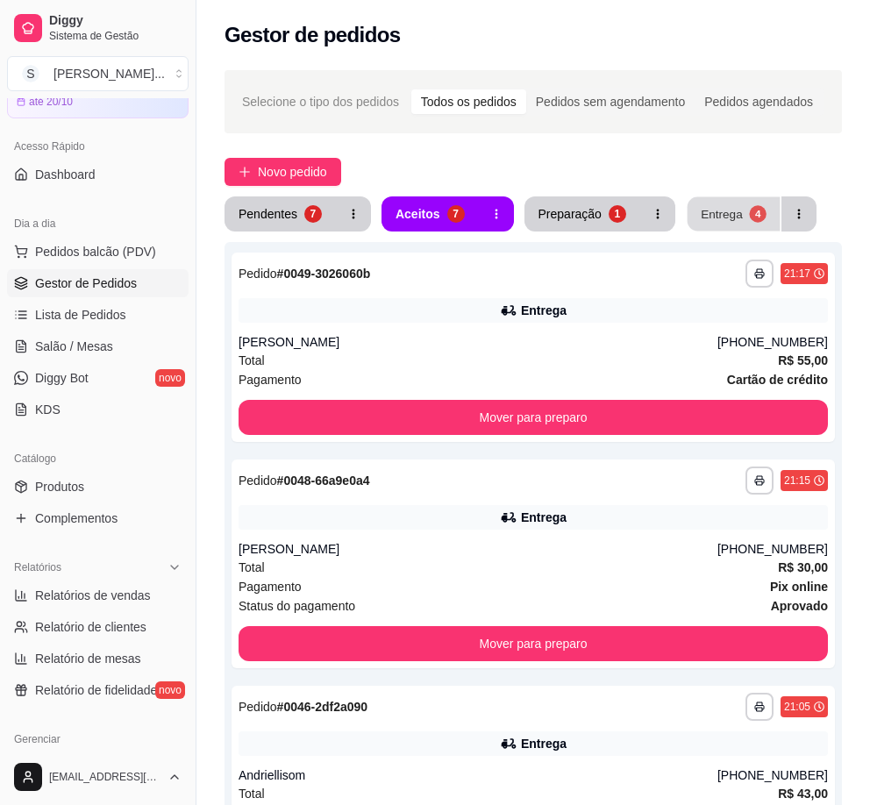
click at [726, 209] on div "Entrega" at bounding box center [721, 213] width 42 height 17
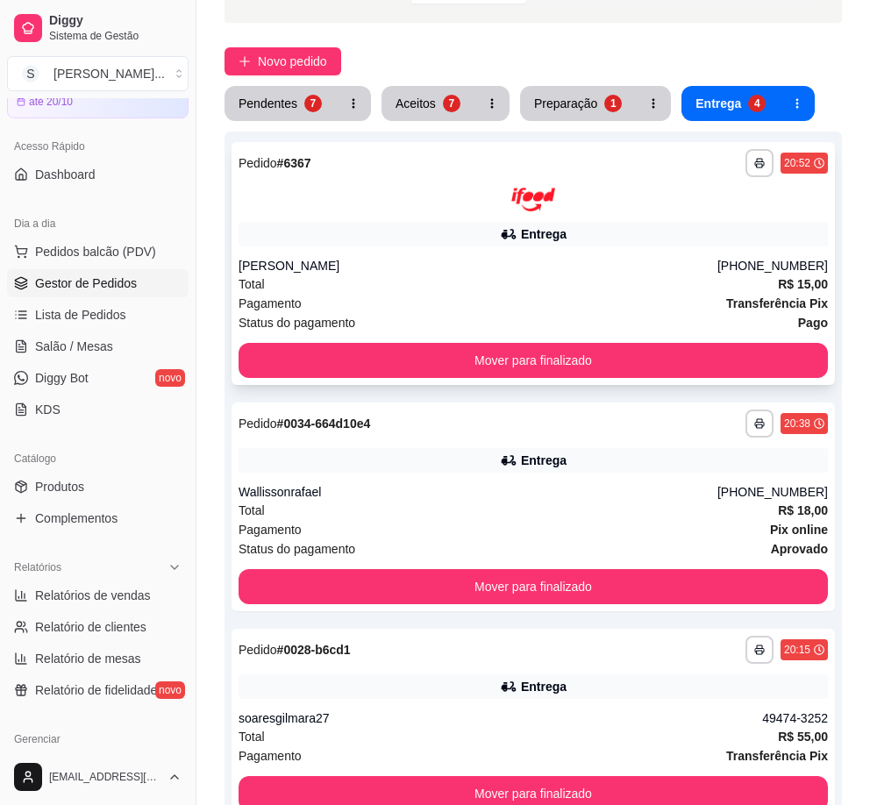
scroll to position [263, 0]
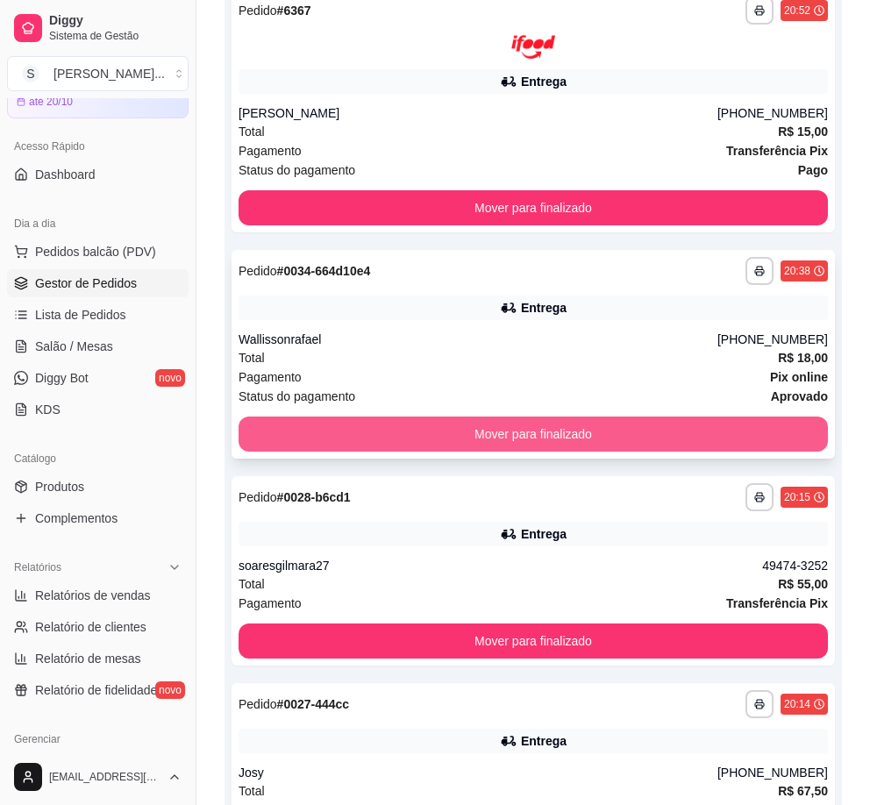
click at [626, 424] on button "Mover para finalizado" at bounding box center [532, 433] width 589 height 35
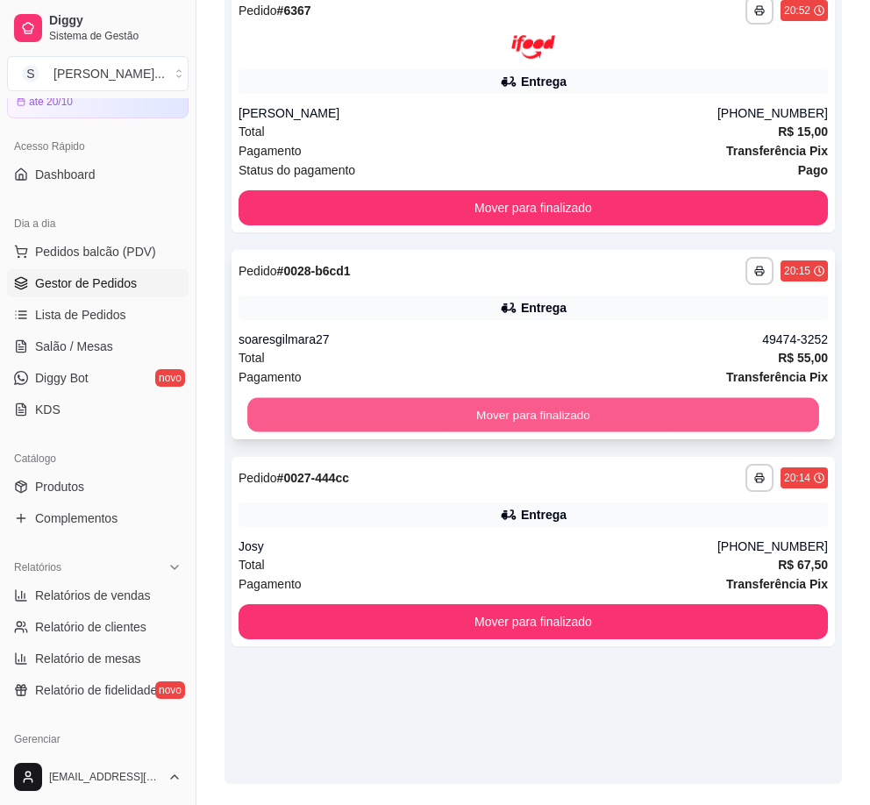
click at [635, 413] on button "Mover para finalizado" at bounding box center [533, 414] width 572 height 34
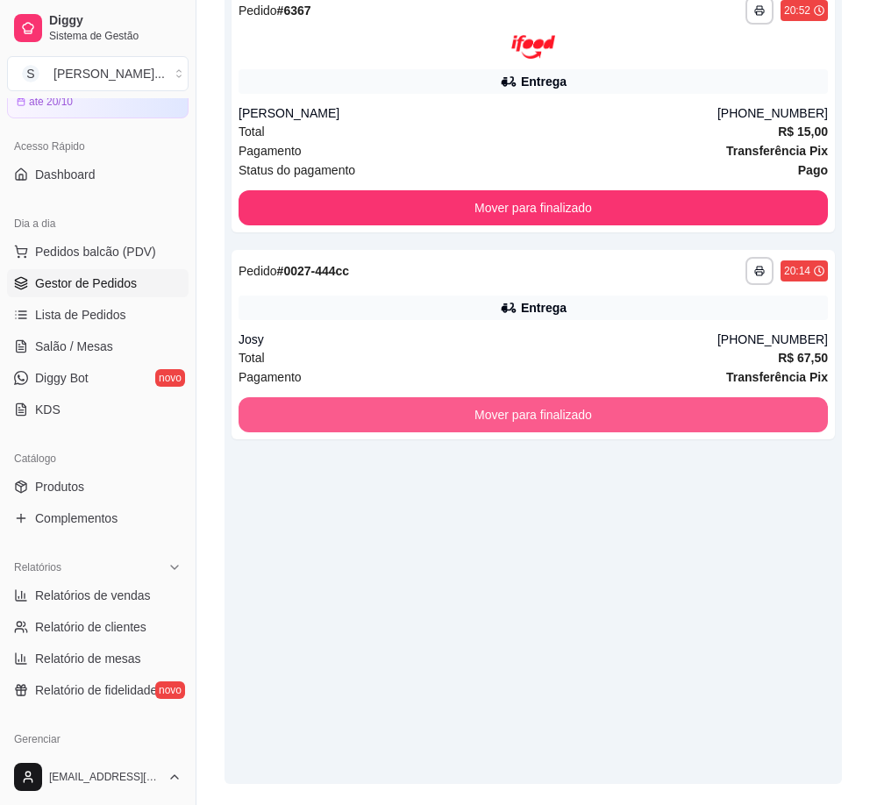
click at [635, 413] on button "Mover para finalizado" at bounding box center [532, 414] width 589 height 35
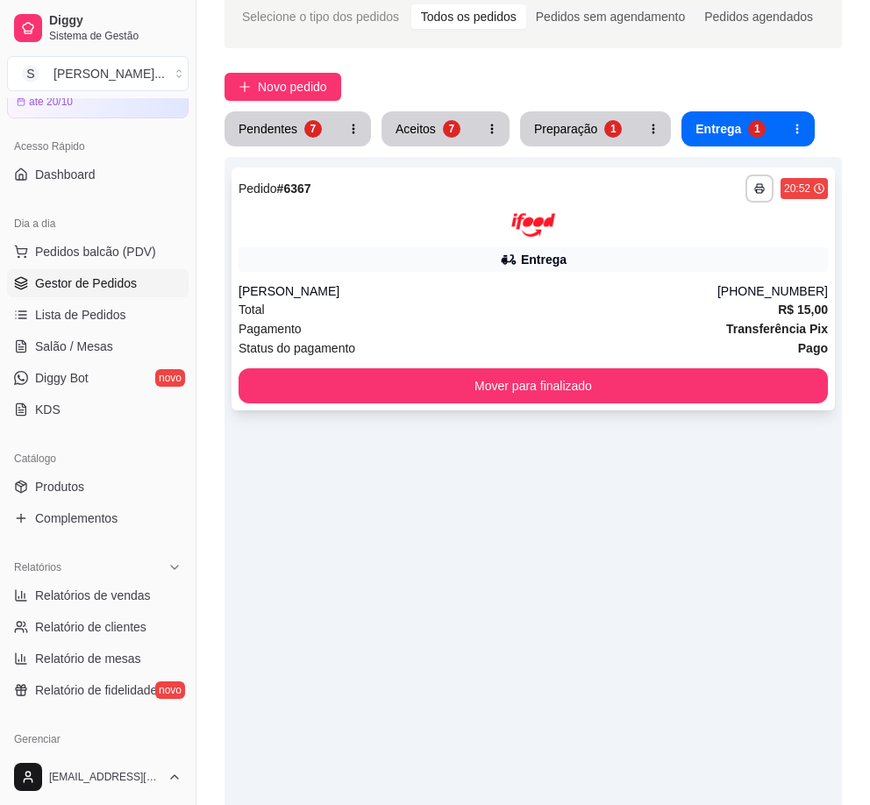
scroll to position [0, 0]
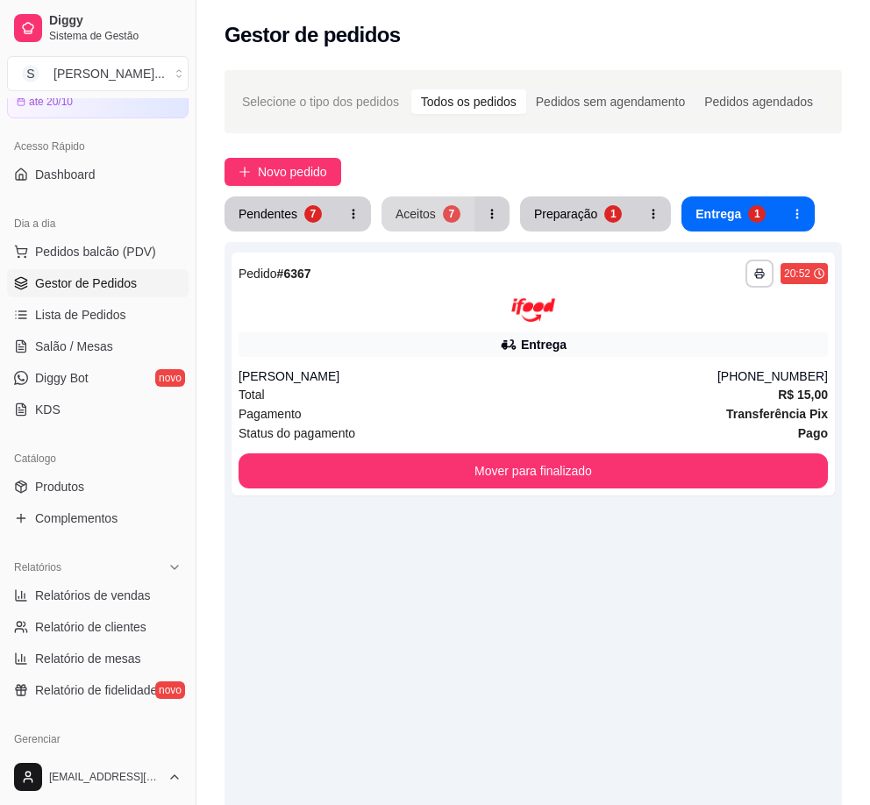
click at [442, 202] on button "Aceitos 7" at bounding box center [427, 213] width 93 height 35
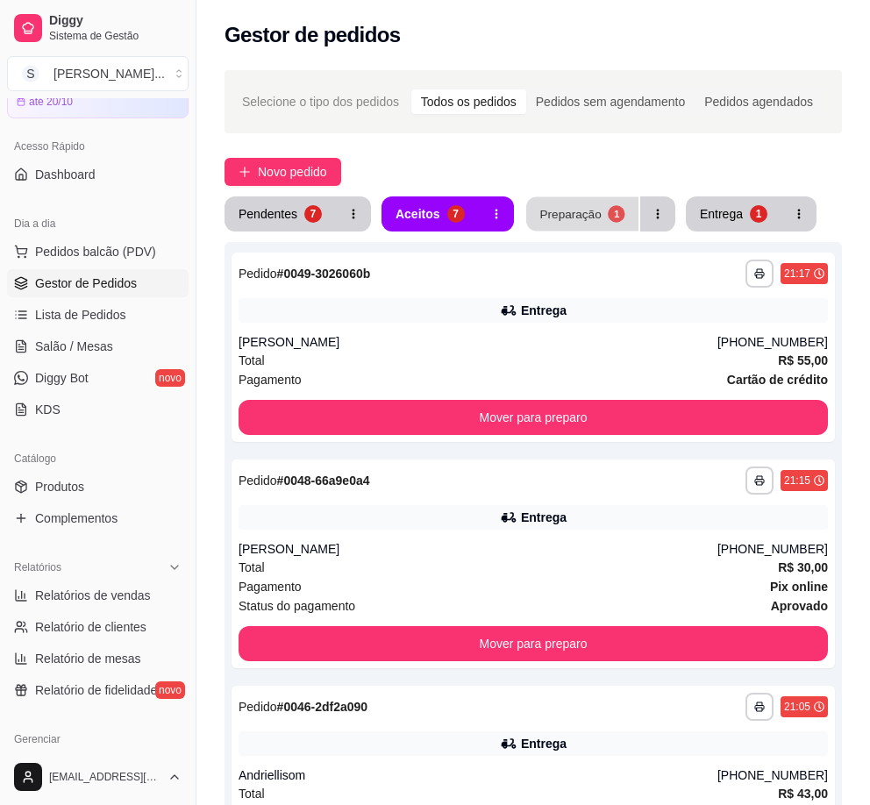
click at [568, 223] on button "Preparação 1" at bounding box center [582, 214] width 112 height 34
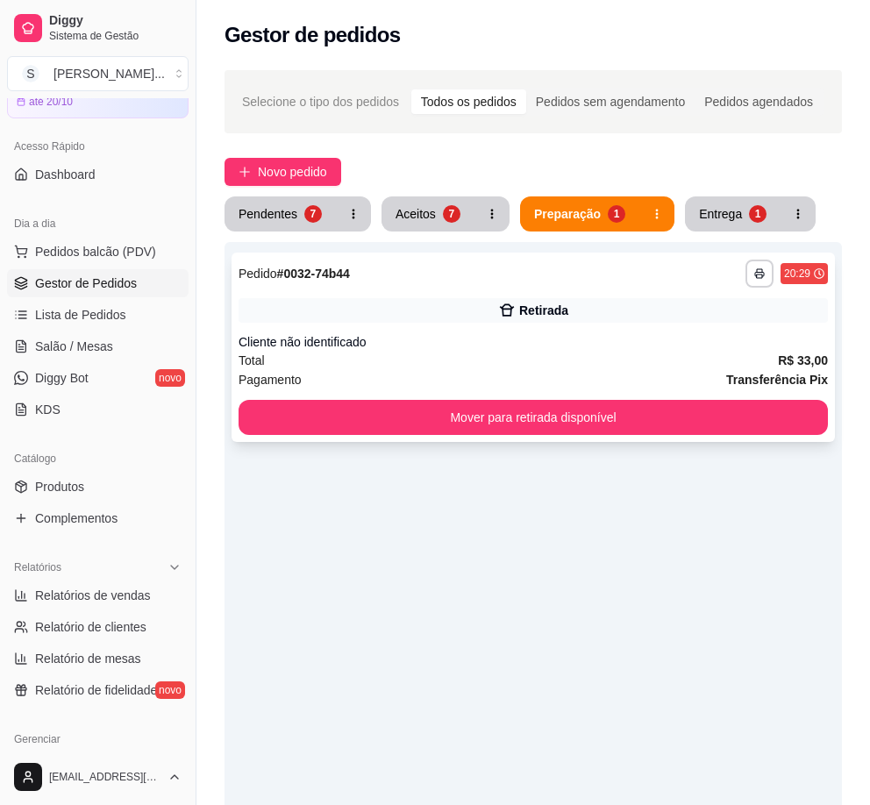
click at [589, 311] on div "Retirada" at bounding box center [532, 310] width 589 height 25
click at [431, 216] on div "Aceitos" at bounding box center [415, 214] width 40 height 18
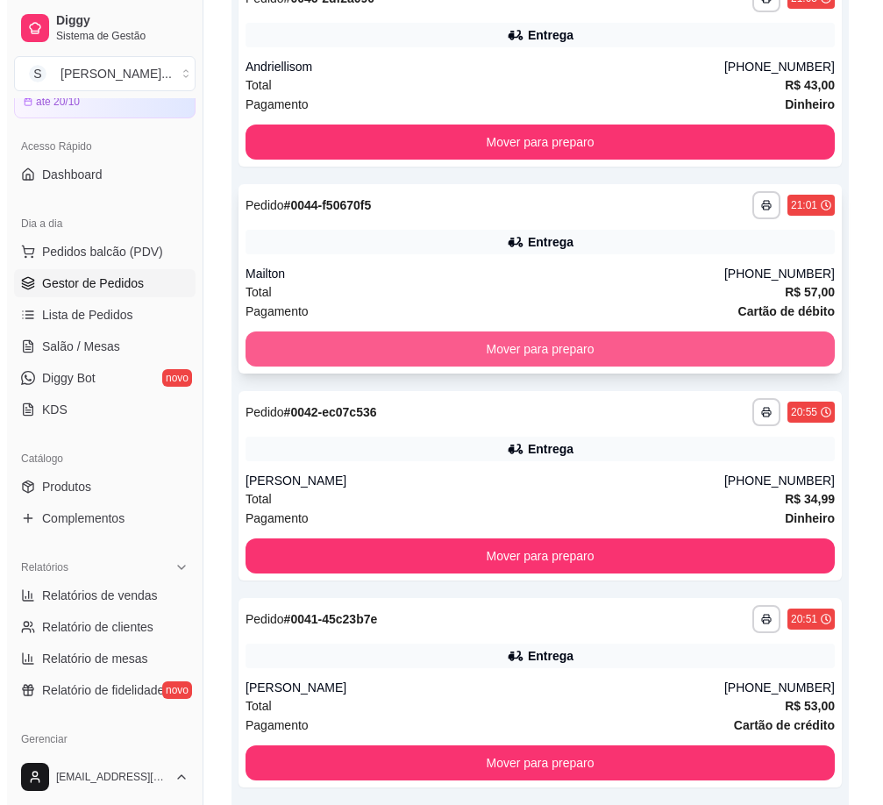
scroll to position [1012, 0]
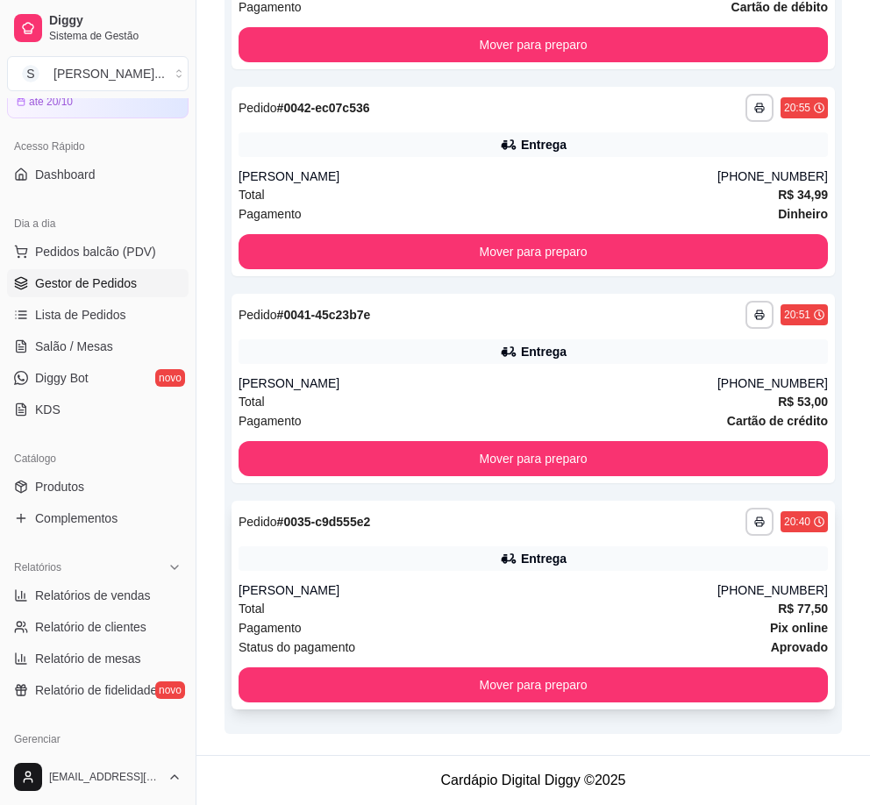
click at [563, 565] on div "Entrega" at bounding box center [544, 559] width 46 height 18
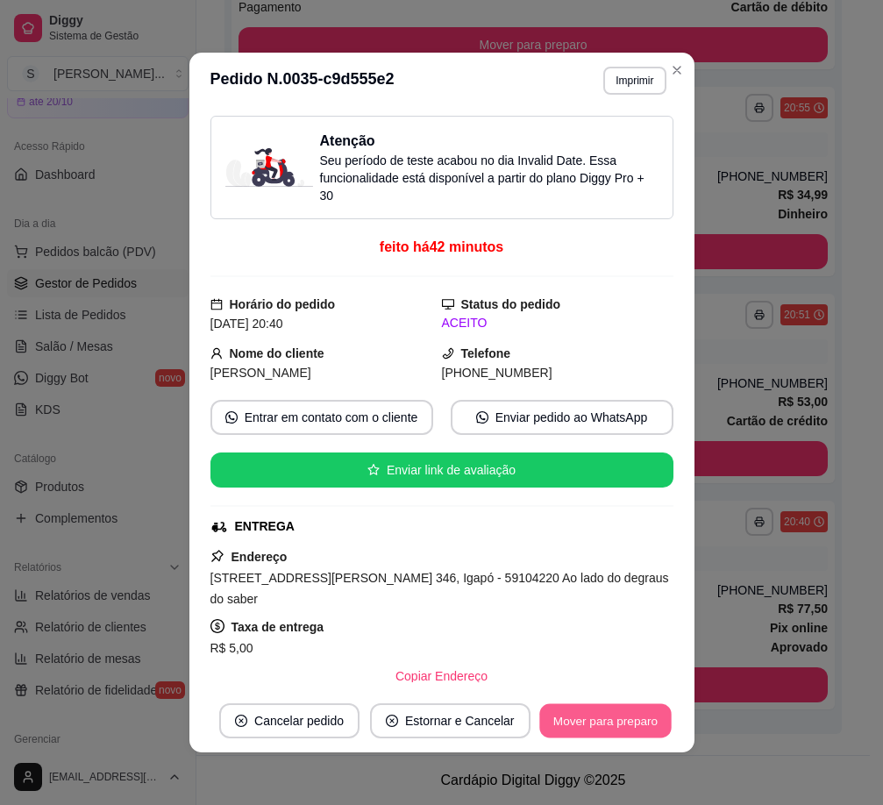
click at [623, 717] on button "Mover para preparo" at bounding box center [604, 721] width 131 height 34
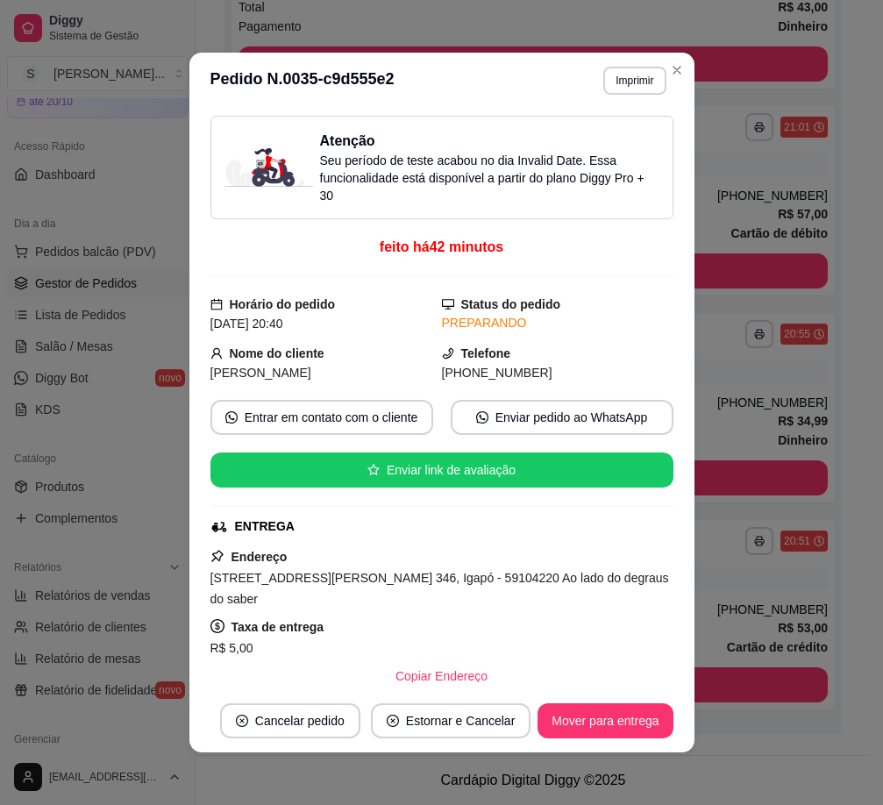
scroll to position [786, 0]
click at [644, 718] on button "Mover para entrega" at bounding box center [604, 720] width 135 height 35
drag, startPoint x: 464, startPoint y: 377, endPoint x: 576, endPoint y: 372, distance: 112.3
click at [574, 380] on div "[PHONE_NUMBER]" at bounding box center [557, 372] width 231 height 19
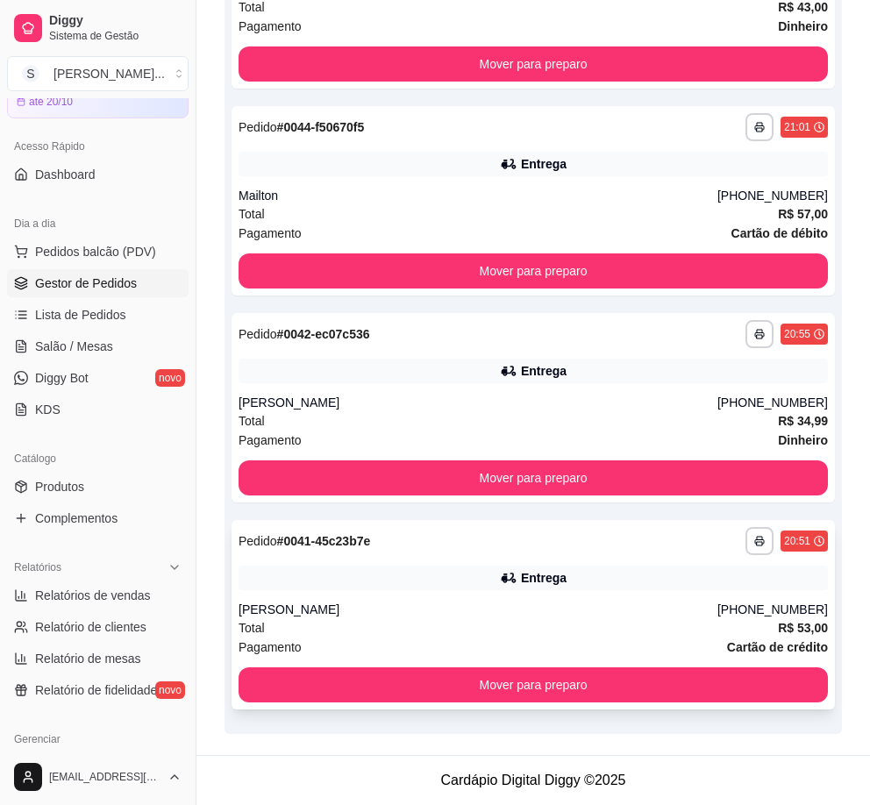
click at [623, 598] on div "**********" at bounding box center [532, 614] width 603 height 189
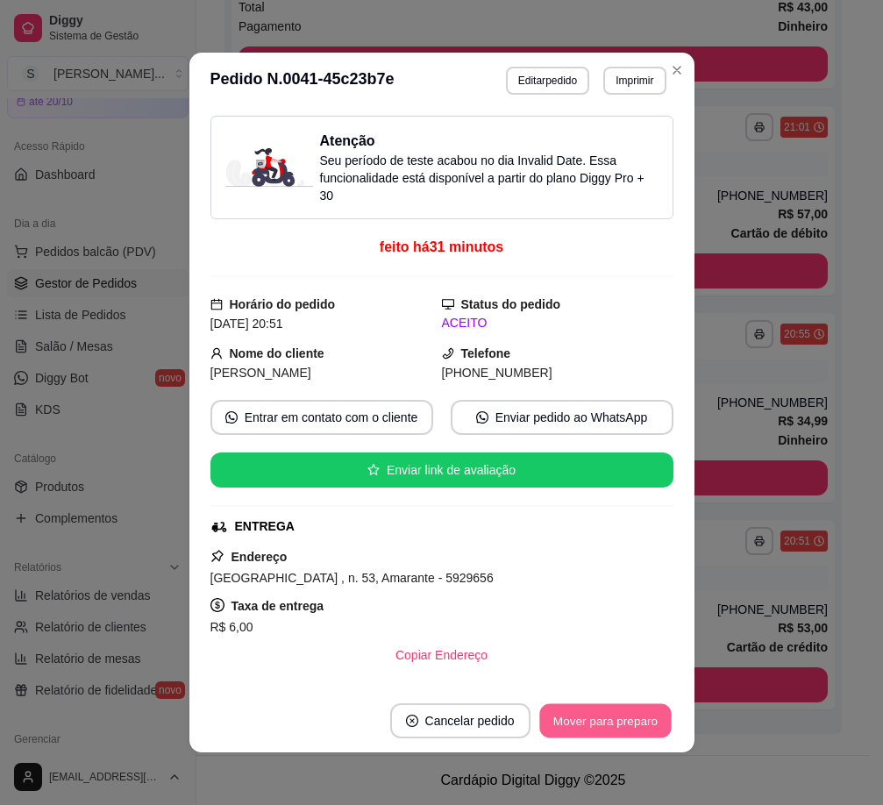
click at [619, 731] on button "Mover para preparo" at bounding box center [604, 721] width 131 height 34
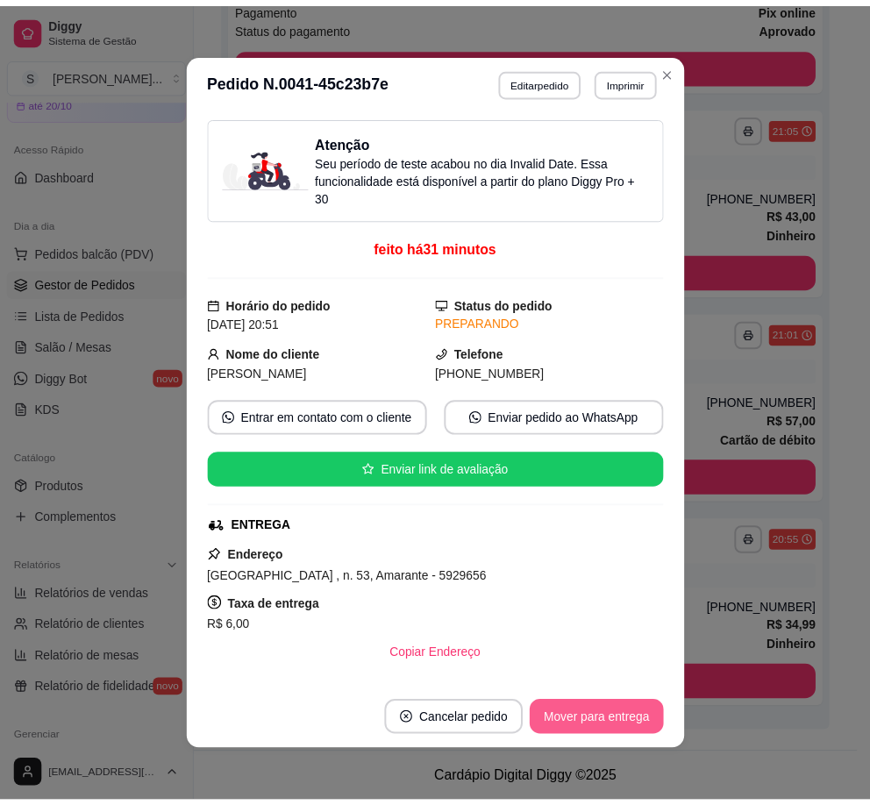
scroll to position [579, 0]
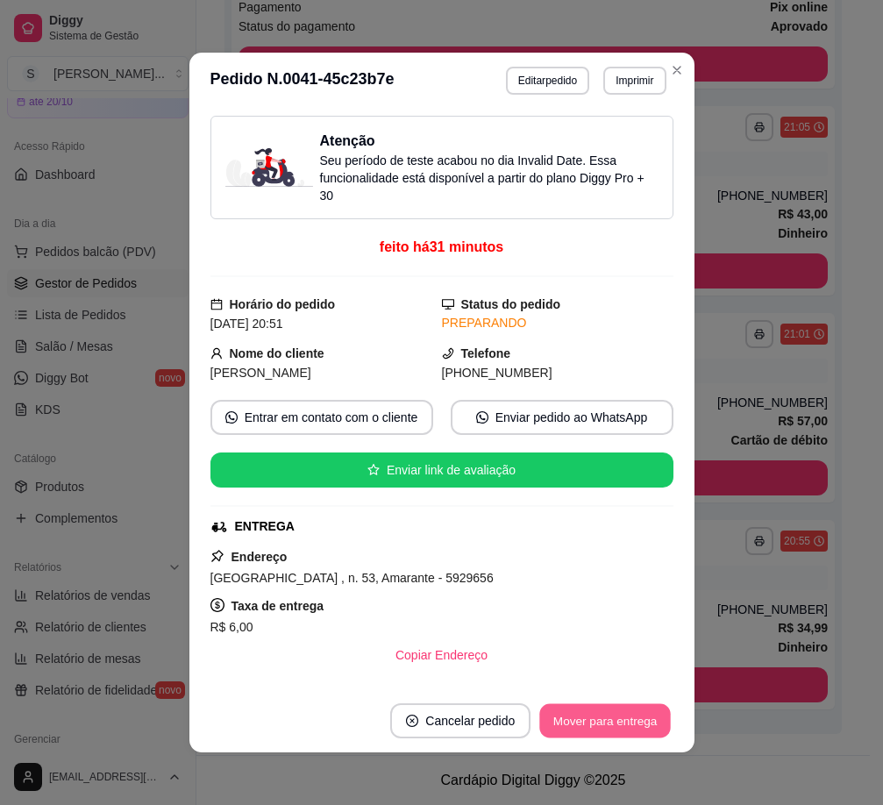
click at [625, 726] on button "Mover para entrega" at bounding box center [605, 721] width 131 height 34
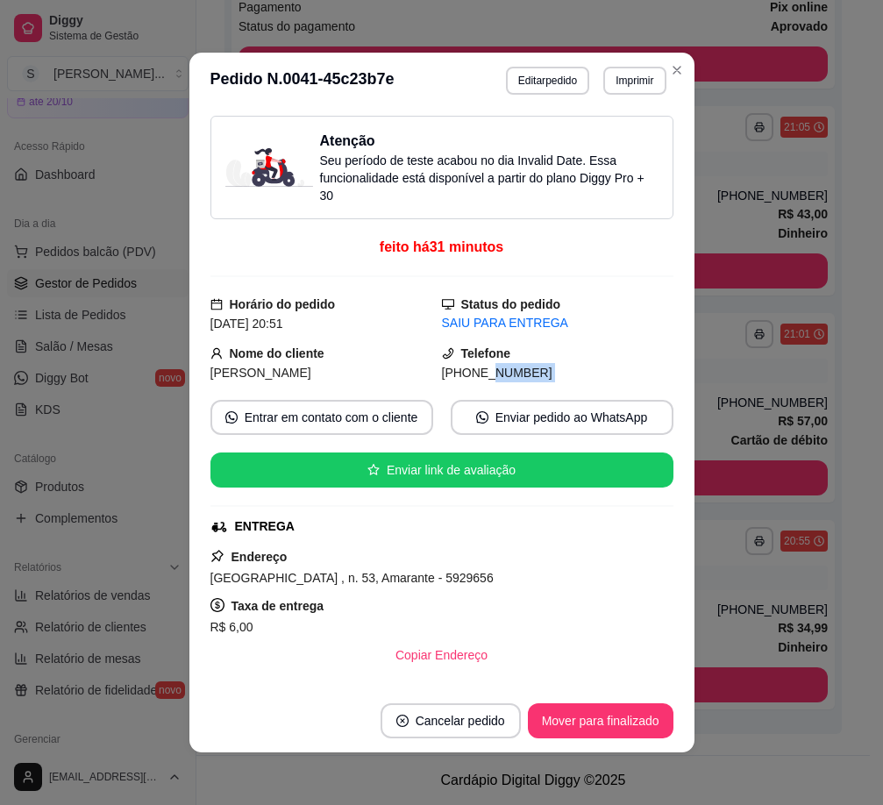
drag, startPoint x: 464, startPoint y: 374, endPoint x: 584, endPoint y: 382, distance: 120.3
click at [584, 382] on div "Atenção Seu período de teste acabou no dia Invalid Date . Essa funcionalidade e…" at bounding box center [441, 399] width 463 height 566
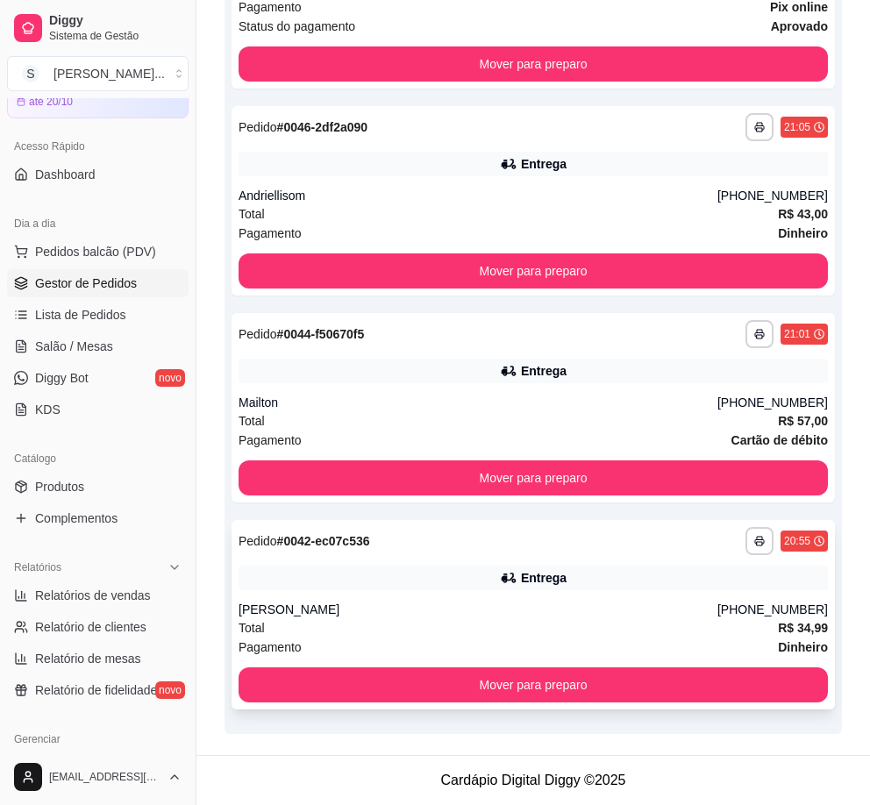
click at [641, 586] on div "Entrega" at bounding box center [532, 577] width 589 height 25
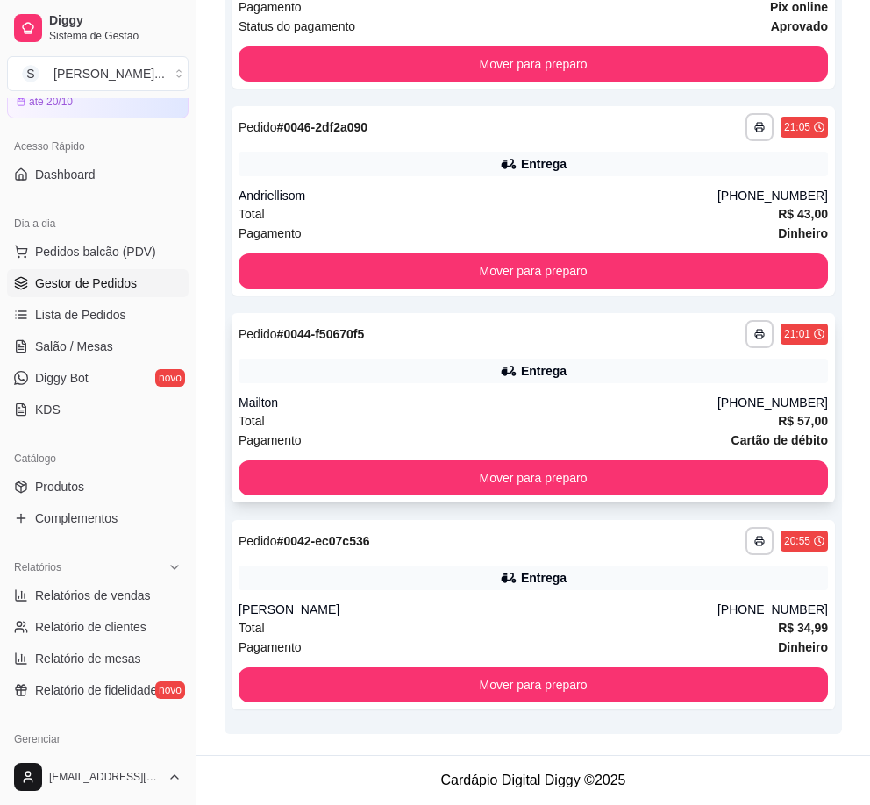
click at [644, 388] on div "**********" at bounding box center [532, 407] width 603 height 189
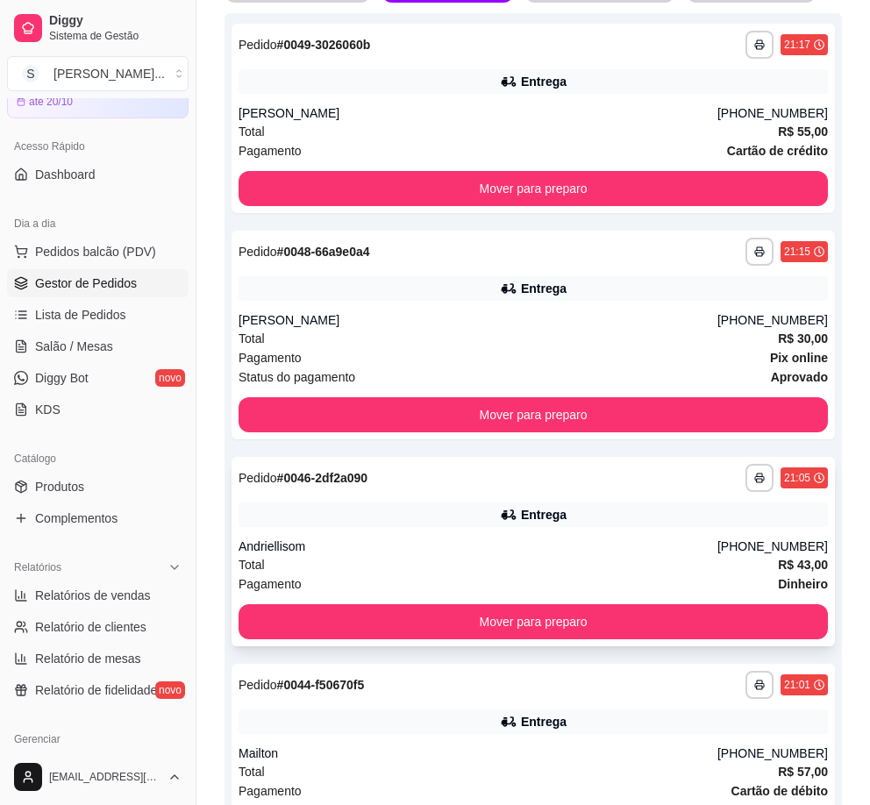
click at [697, 516] on div "Entrega" at bounding box center [532, 514] width 589 height 25
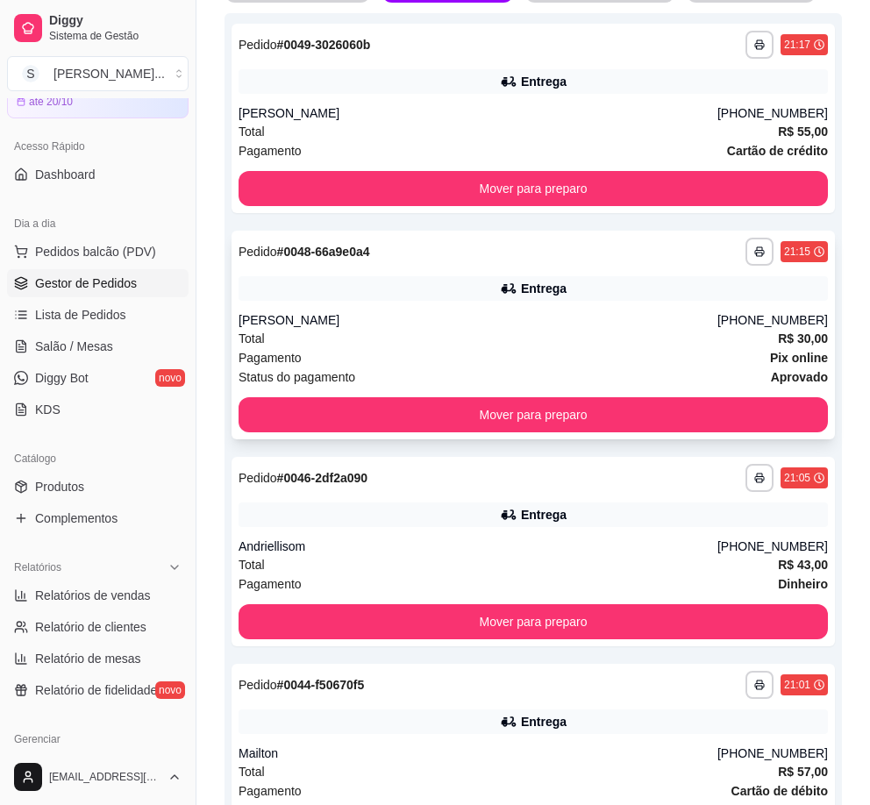
click at [621, 302] on div "**********" at bounding box center [532, 335] width 603 height 209
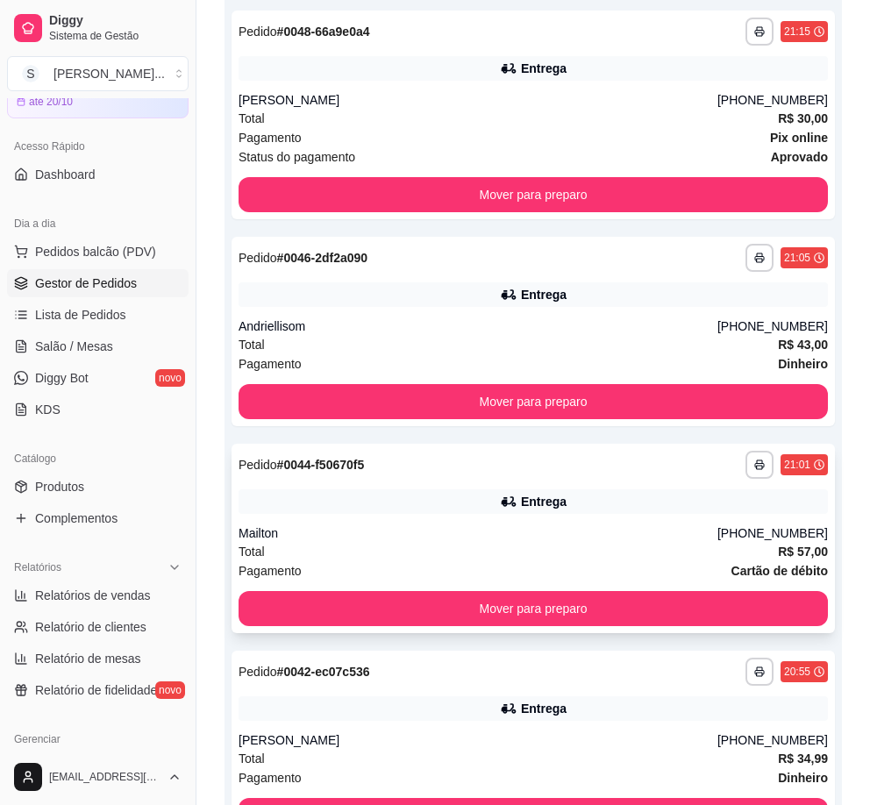
scroll to position [579, 0]
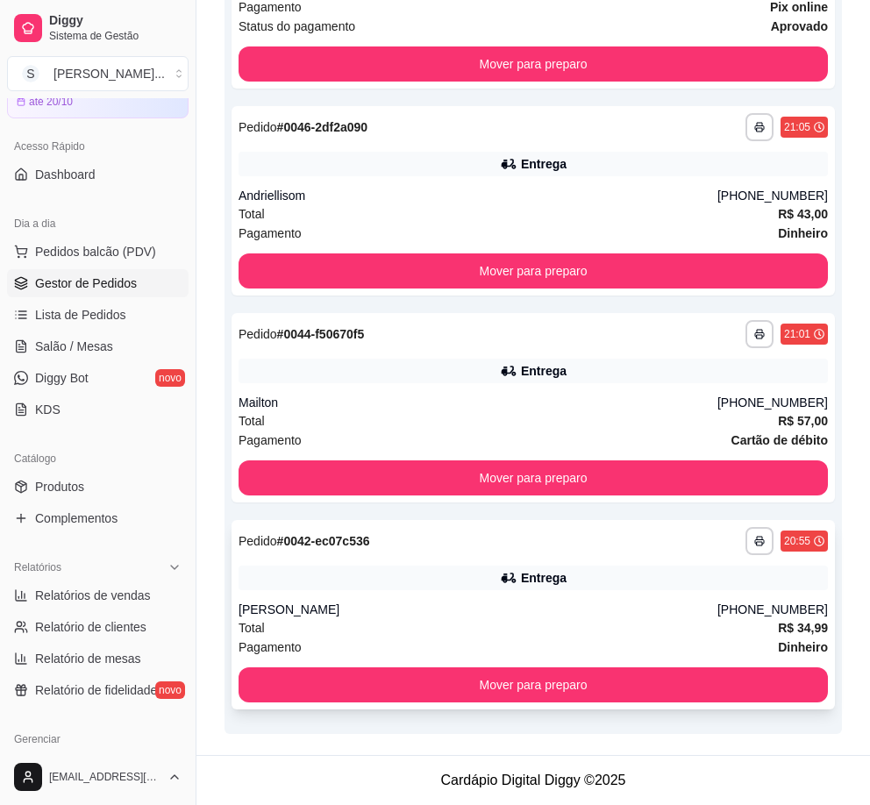
click at [695, 594] on div "**********" at bounding box center [532, 614] width 603 height 189
click at [519, 565] on div "**********" at bounding box center [532, 614] width 603 height 189
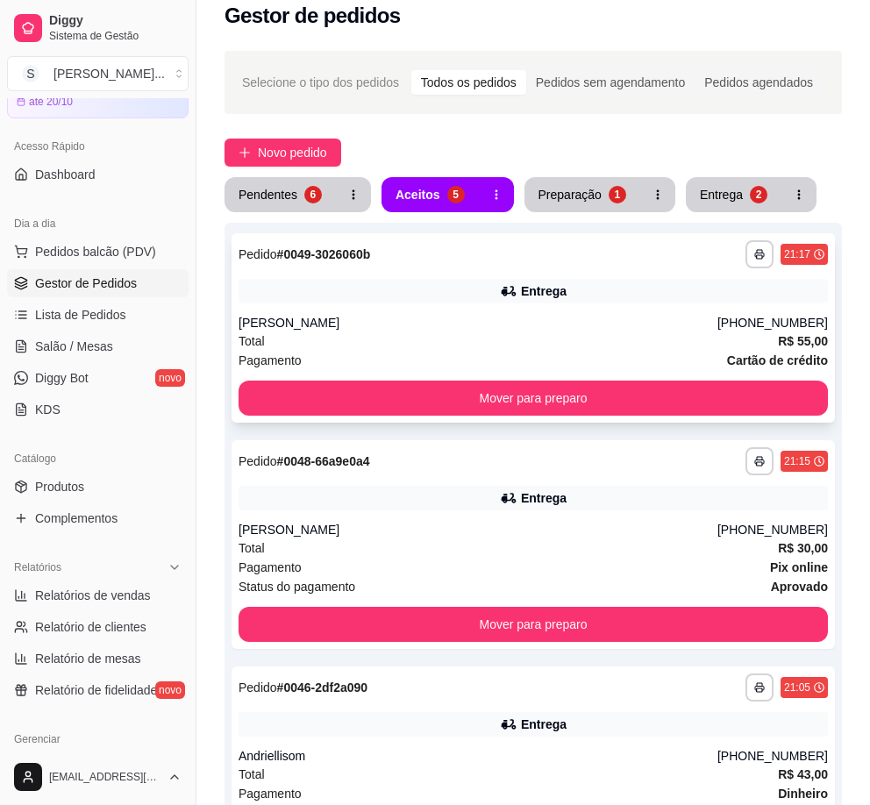
scroll to position [0, 0]
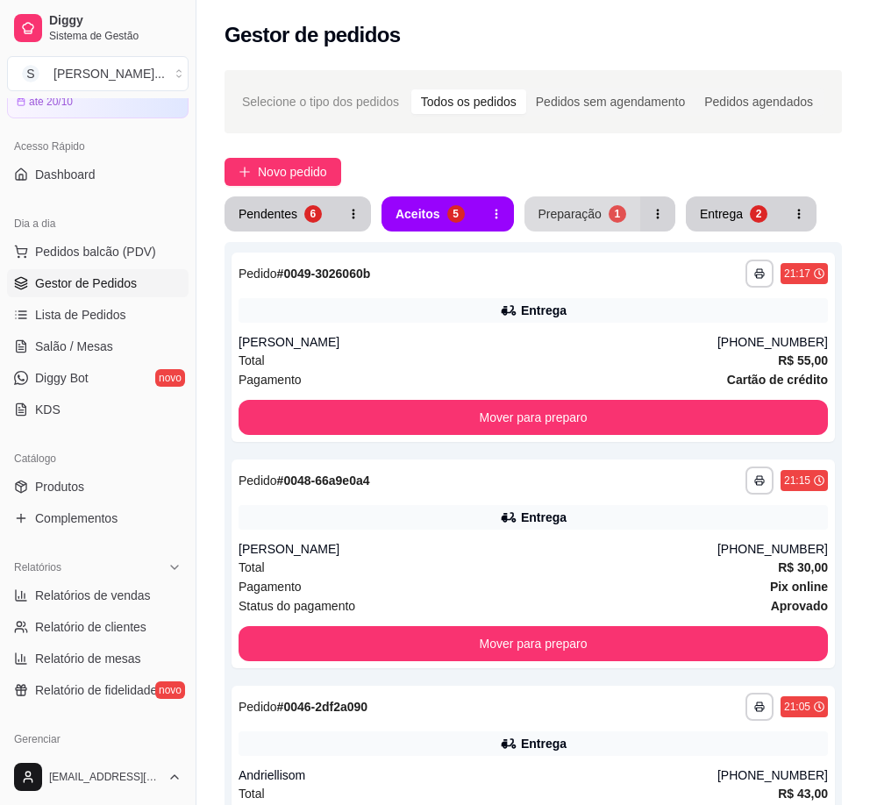
click at [575, 204] on button "Preparação 1" at bounding box center [582, 213] width 116 height 35
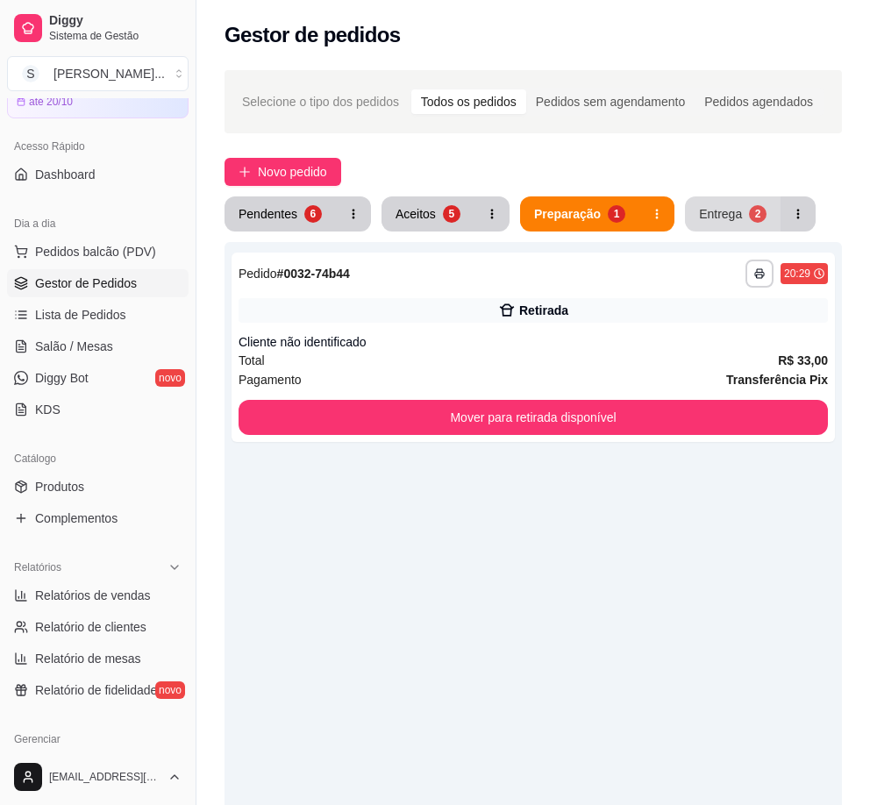
click at [718, 223] on button "Entrega 2" at bounding box center [733, 213] width 96 height 35
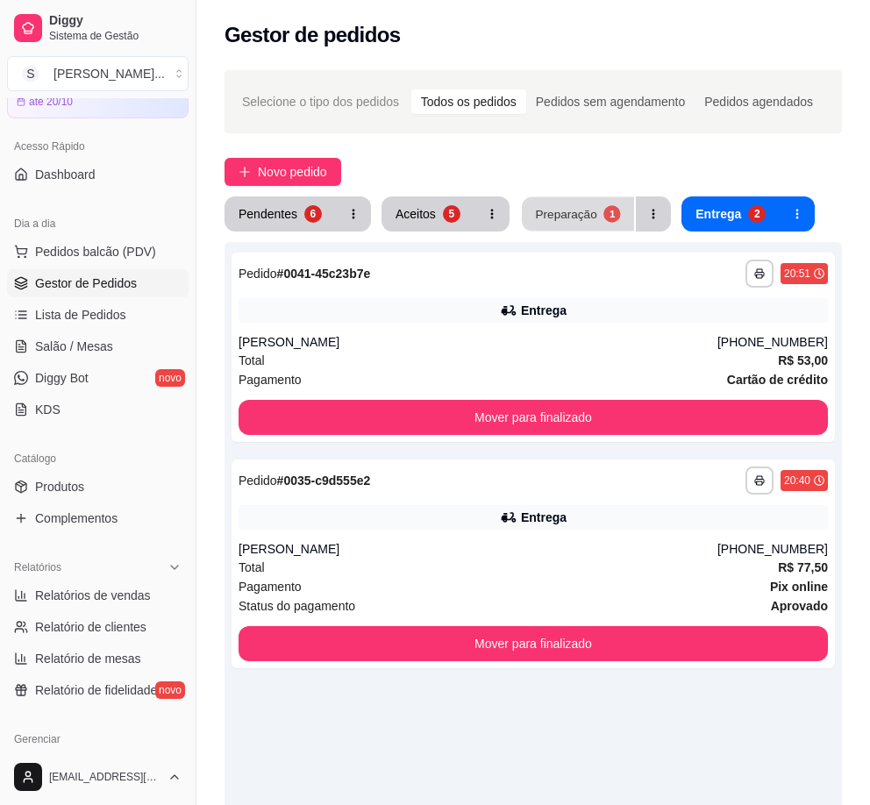
click at [579, 214] on div "Preparação" at bounding box center [565, 213] width 61 height 17
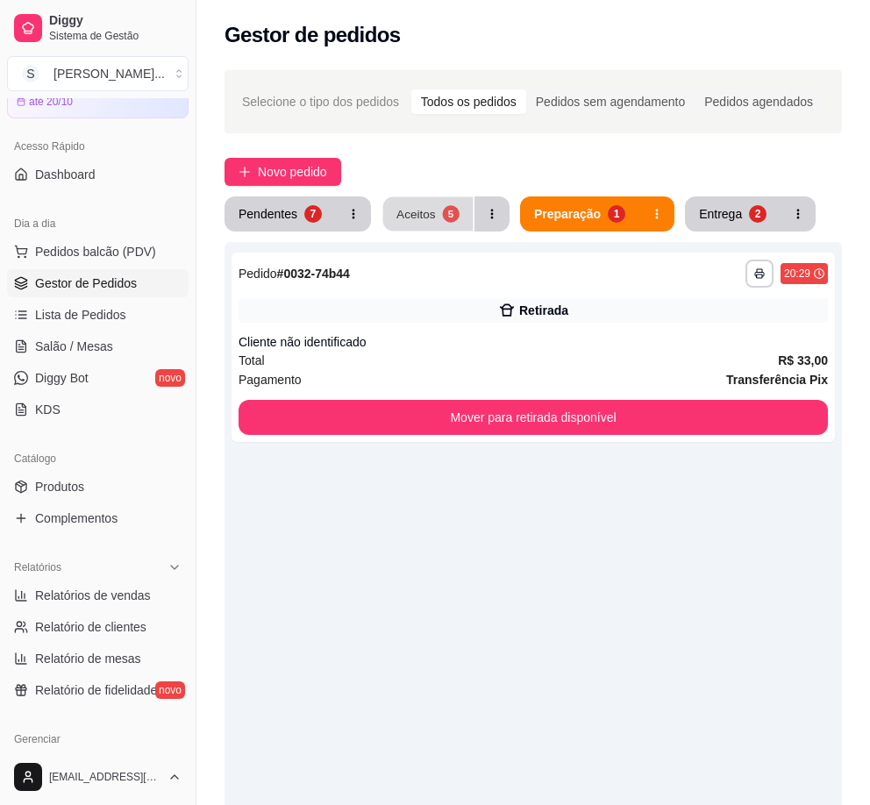
click at [410, 217] on div "Aceitos" at bounding box center [415, 213] width 39 height 17
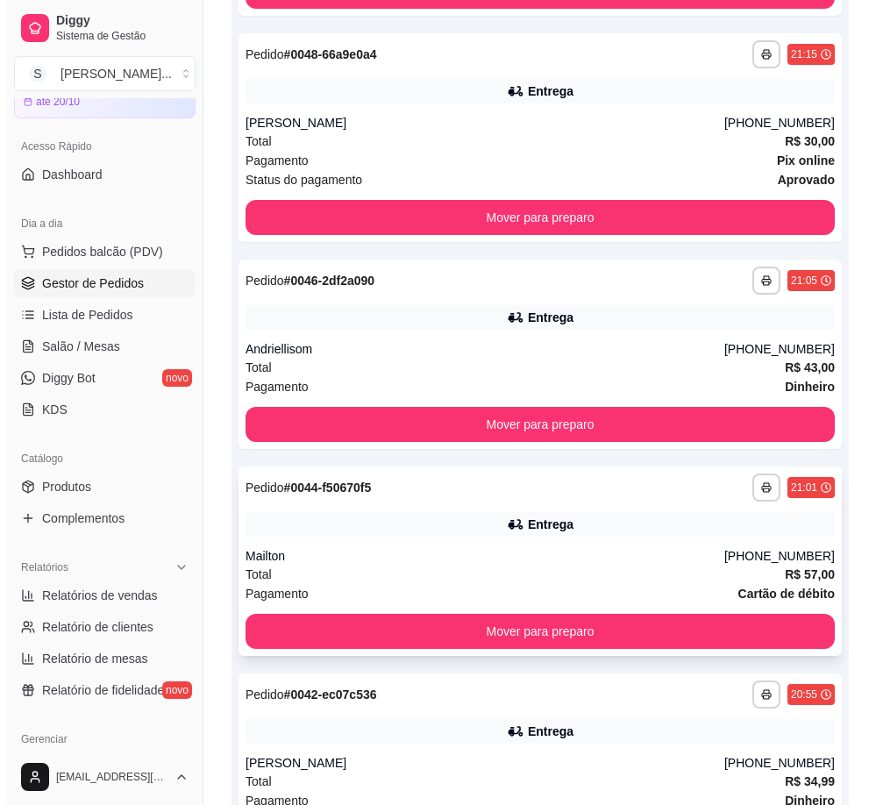
scroll to position [579, 0]
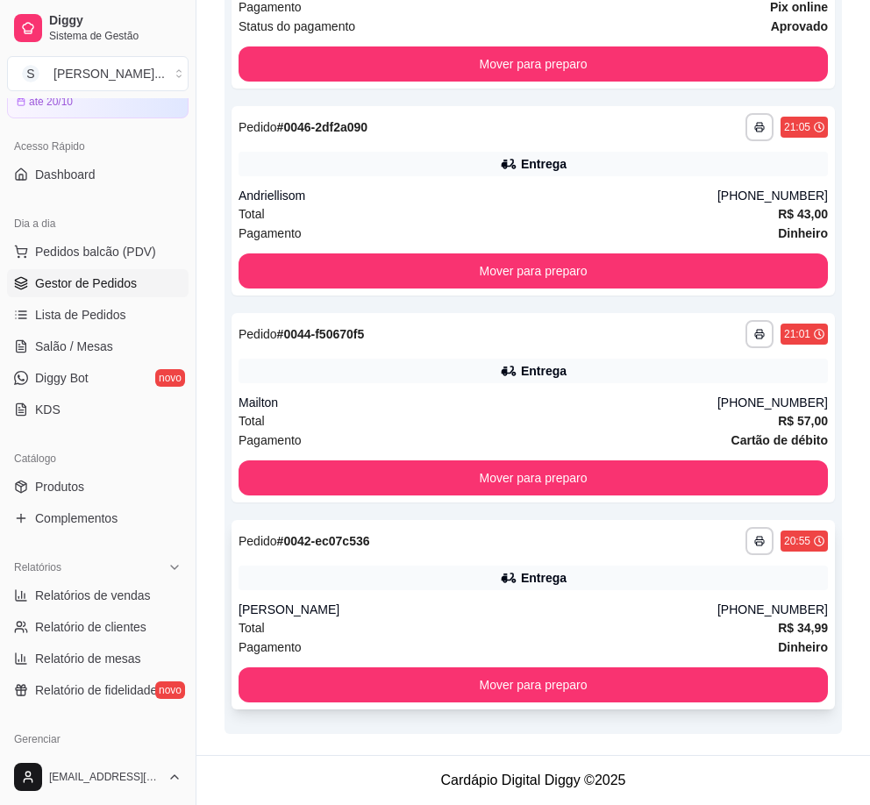
click at [470, 580] on div "Entrega" at bounding box center [532, 577] width 589 height 25
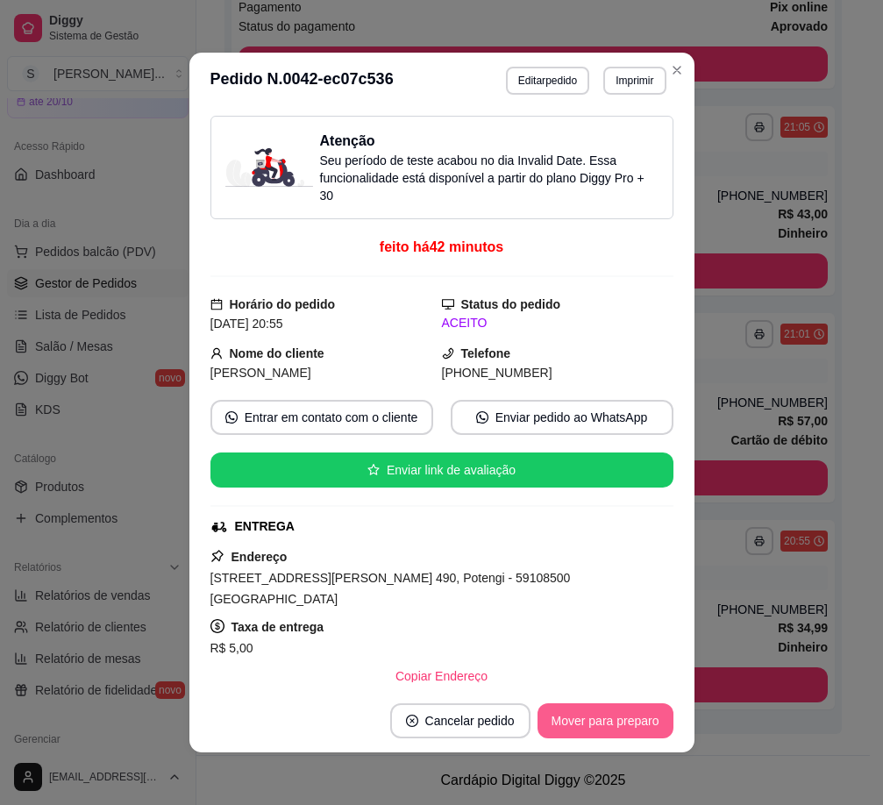
click at [615, 722] on button "Mover para preparo" at bounding box center [605, 720] width 136 height 35
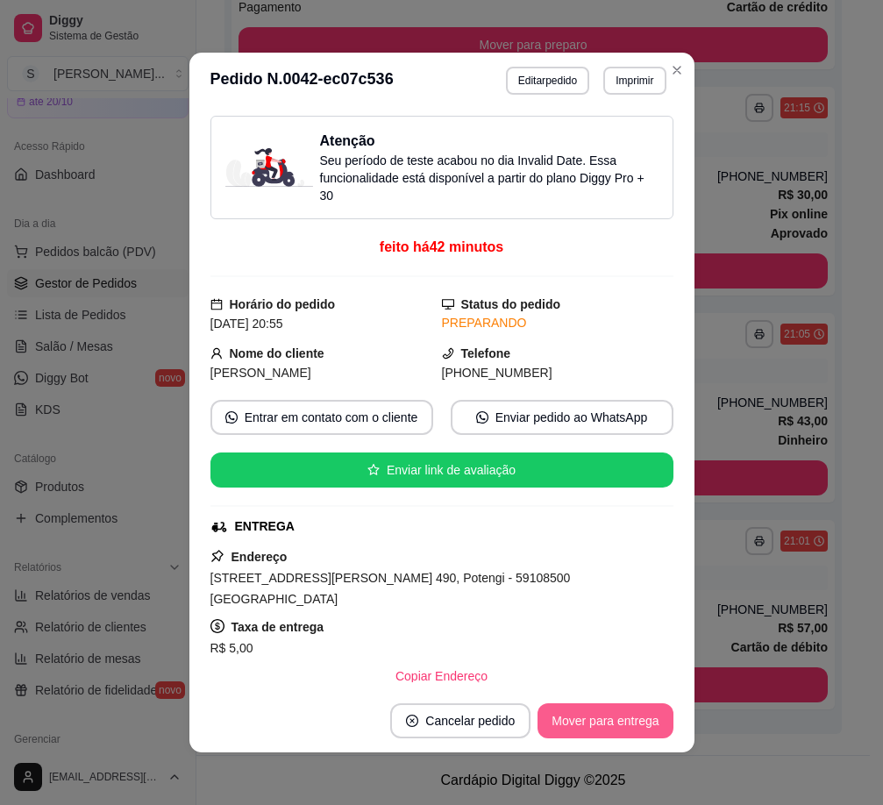
scroll to position [373, 0]
click at [640, 725] on button "Mover para entrega" at bounding box center [604, 720] width 135 height 35
drag, startPoint x: 464, startPoint y: 374, endPoint x: 546, endPoint y: 380, distance: 82.6
click at [546, 380] on div "[PHONE_NUMBER]" at bounding box center [557, 372] width 231 height 19
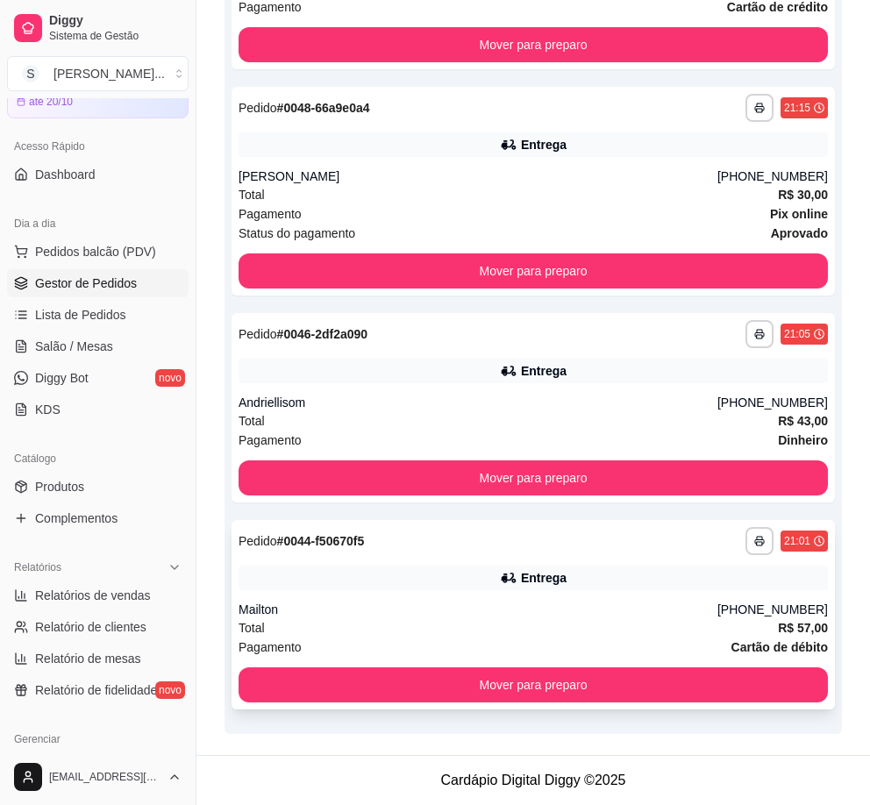
click at [690, 604] on div "Mailton" at bounding box center [477, 609] width 479 height 18
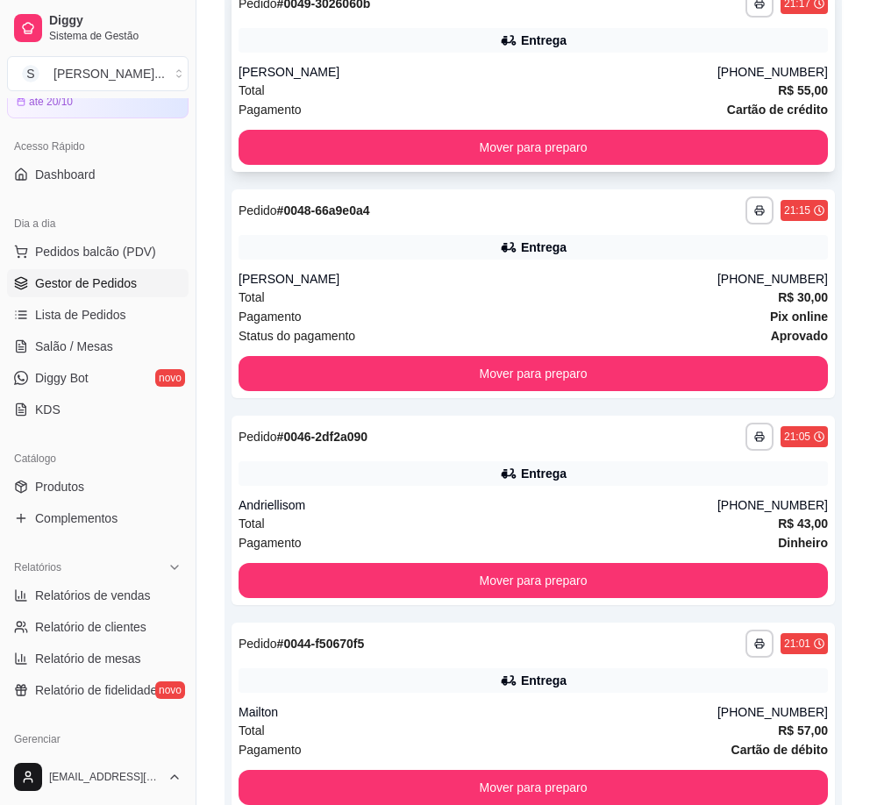
scroll to position [110, 0]
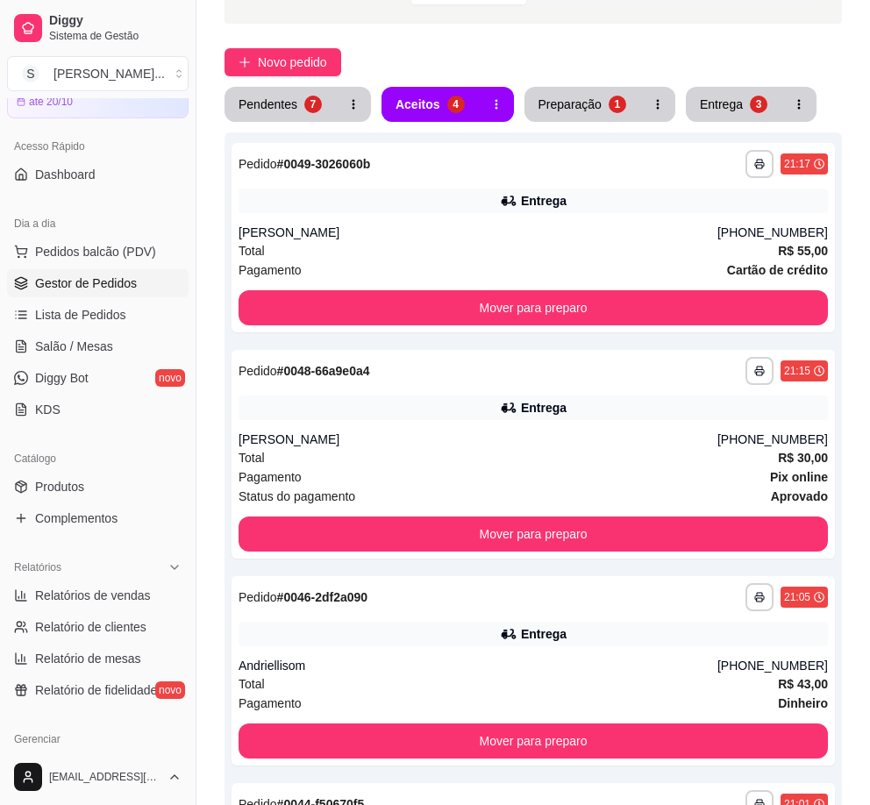
click at [121, 290] on span "Gestor de Pedidos" at bounding box center [86, 283] width 102 height 18
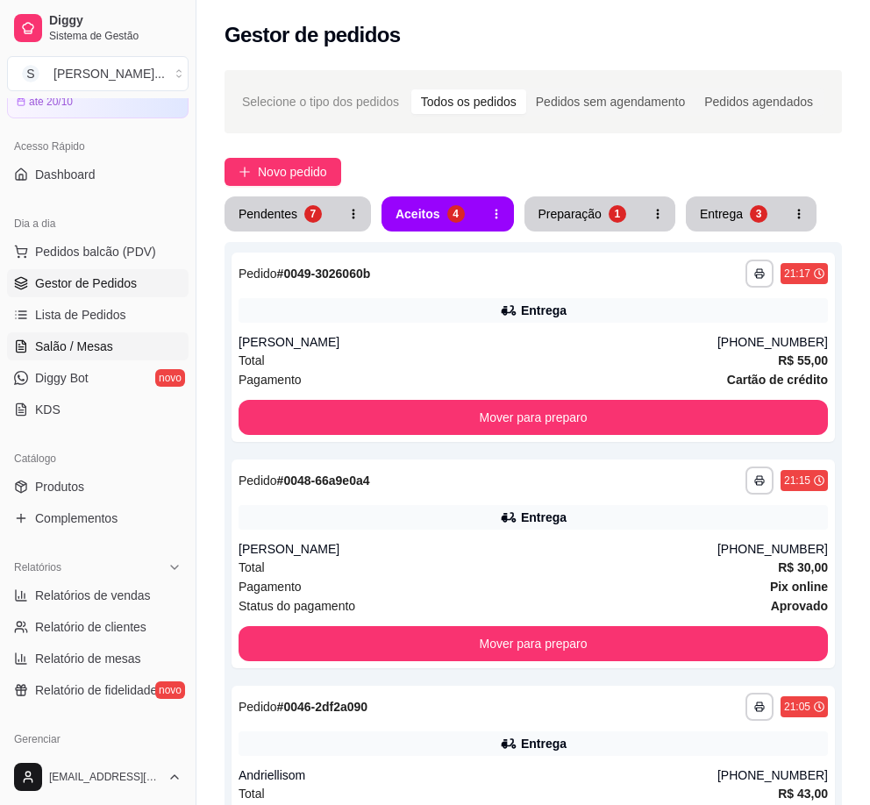
click at [92, 352] on span "Salão / Mesas" at bounding box center [74, 346] width 78 height 18
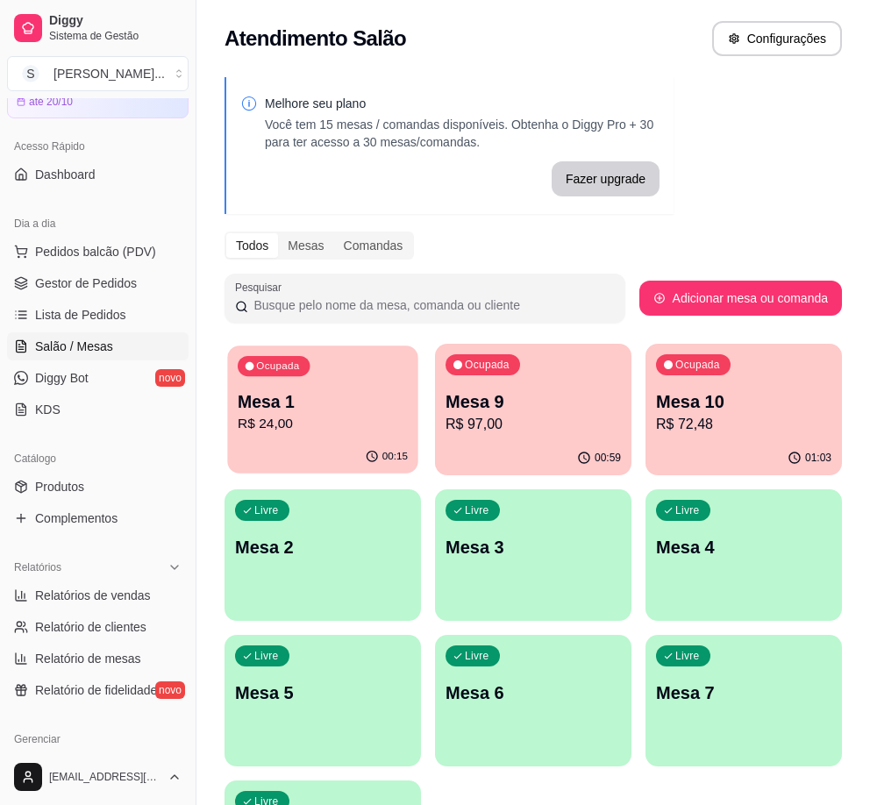
click at [286, 420] on p "R$ 24,00" at bounding box center [323, 424] width 170 height 20
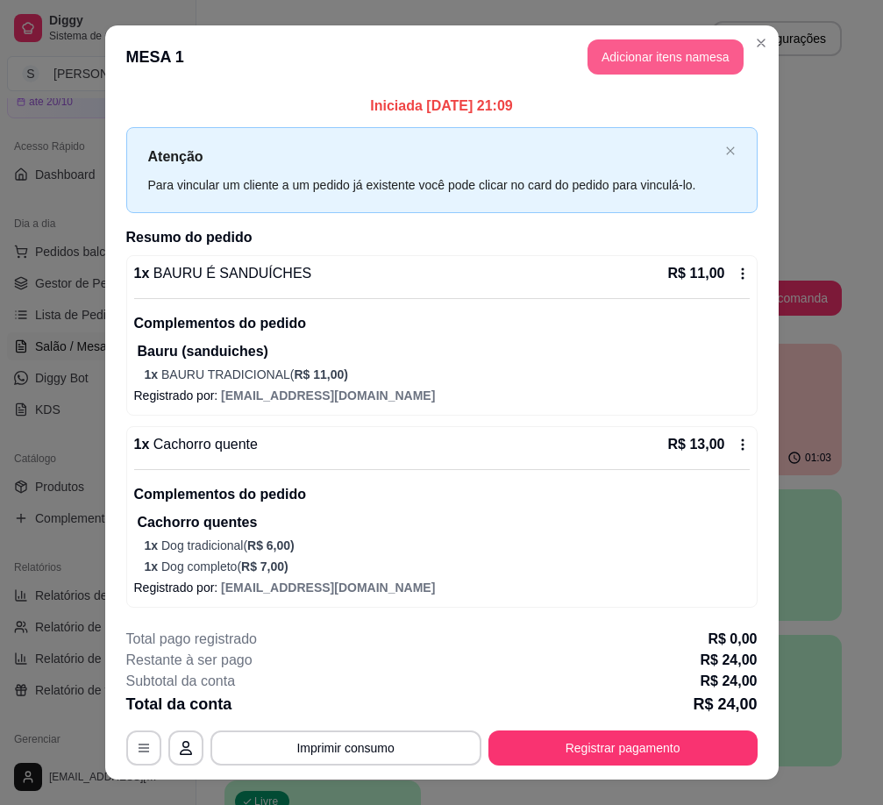
click at [677, 58] on button "Adicionar itens na mesa" at bounding box center [665, 56] width 156 height 35
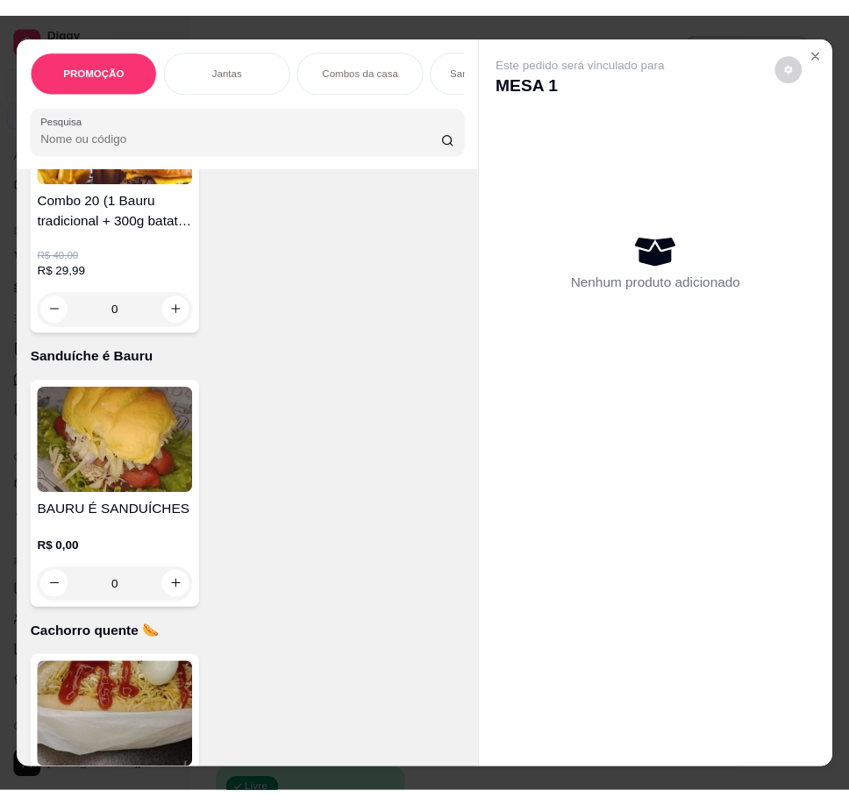
scroll to position [3506, 0]
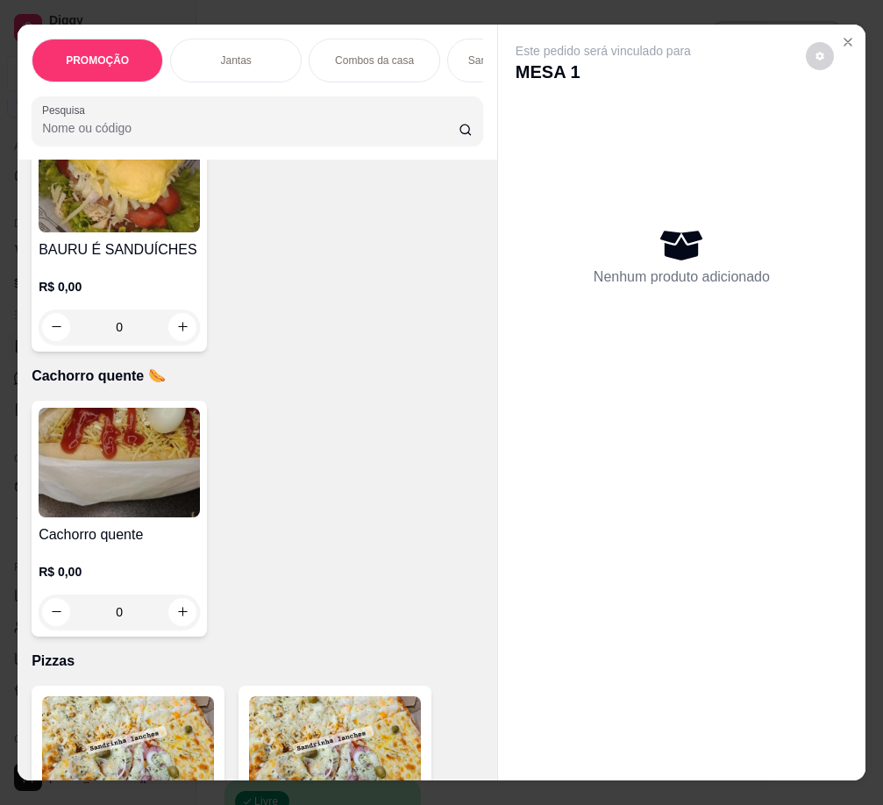
click at [150, 529] on div "Cachorro quente R$ 0,00 0" at bounding box center [119, 519] width 175 height 236
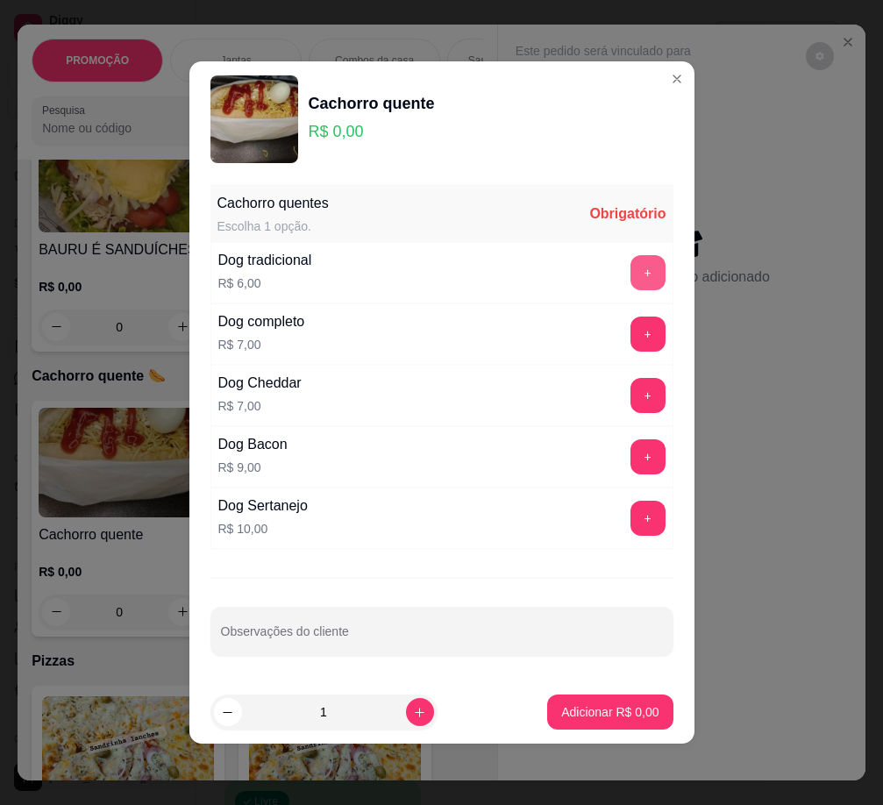
click at [636, 271] on button "+" at bounding box center [647, 272] width 35 height 35
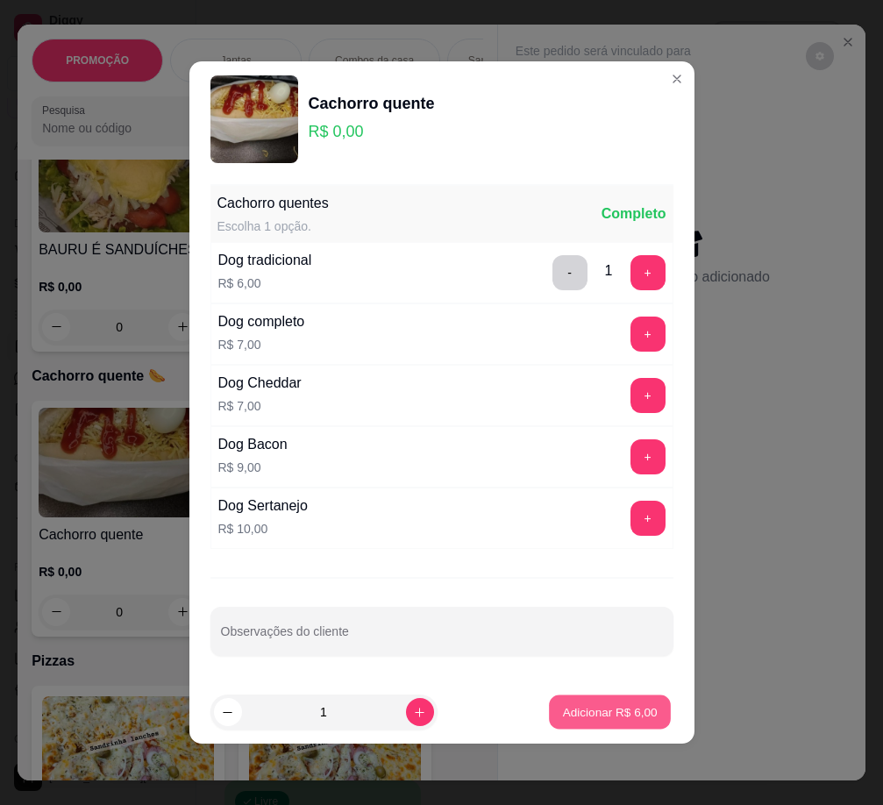
click at [586, 705] on p "Adicionar R$ 6,00" at bounding box center [610, 711] width 95 height 17
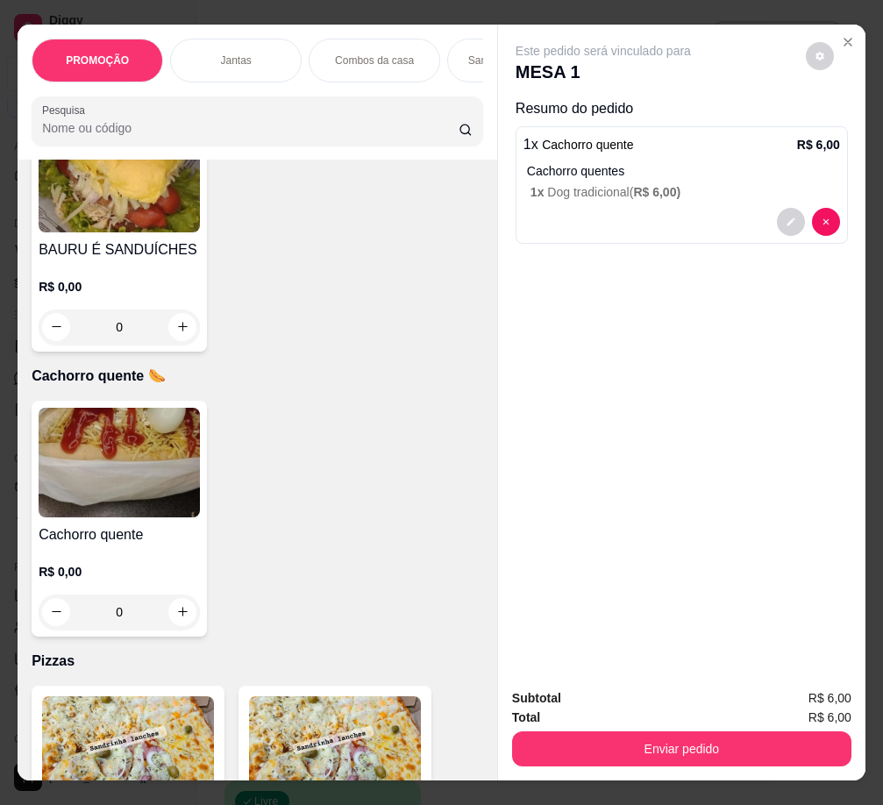
click at [685, 731] on button "Enviar pedido" at bounding box center [681, 748] width 339 height 35
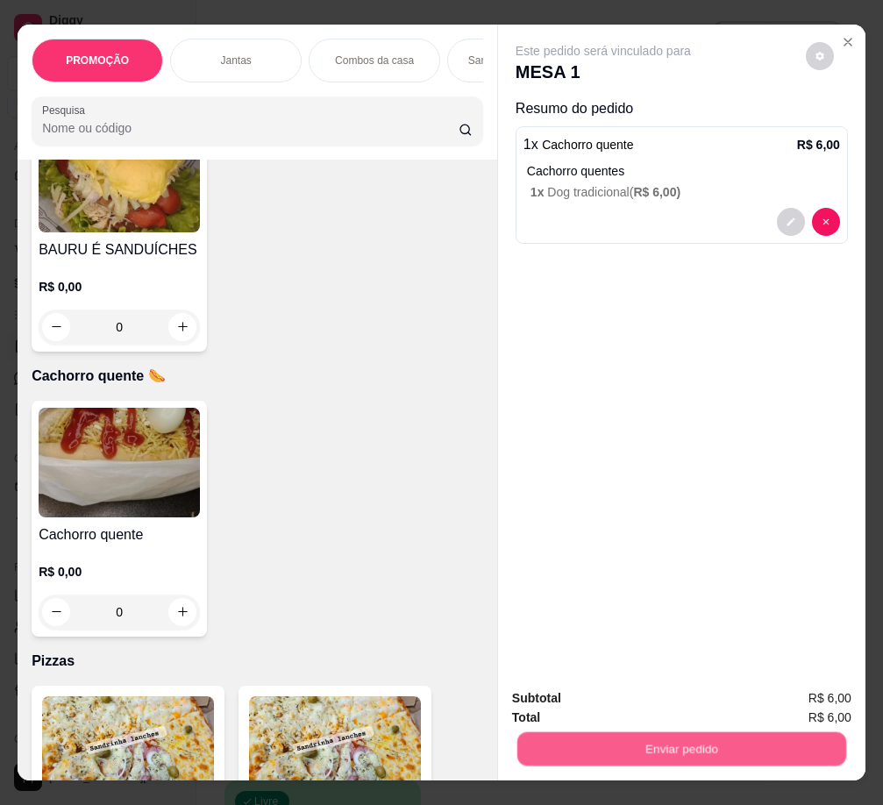
click at [688, 732] on button "Enviar pedido" at bounding box center [681, 749] width 329 height 34
click at [704, 735] on button "Enviar pedido" at bounding box center [681, 748] width 339 height 35
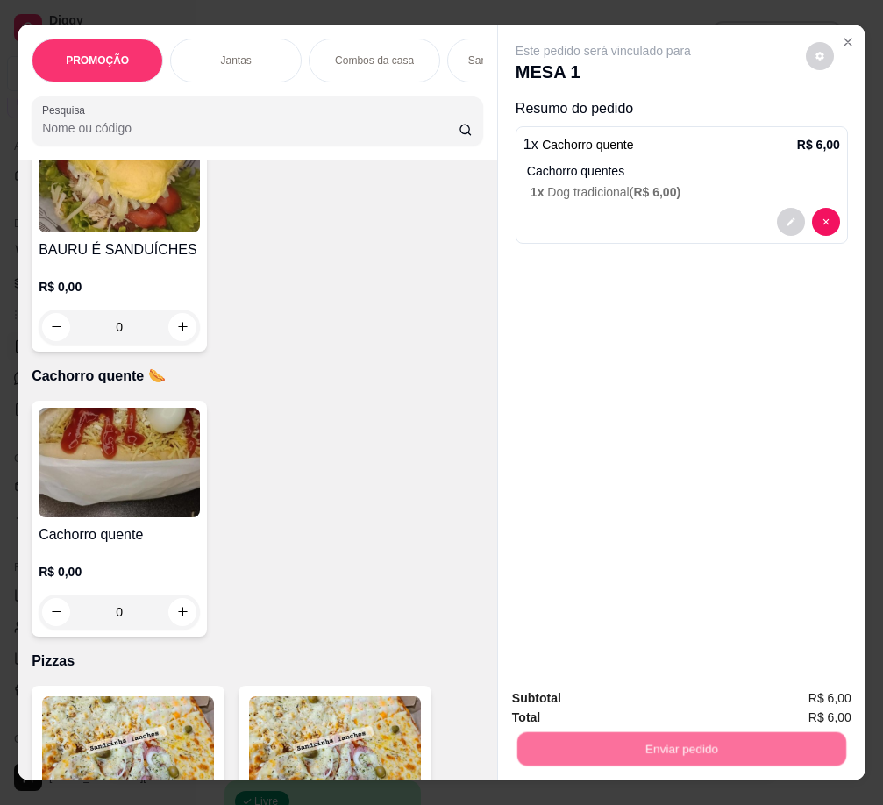
click at [767, 694] on button "Sim, quero registrar" at bounding box center [790, 699] width 131 height 33
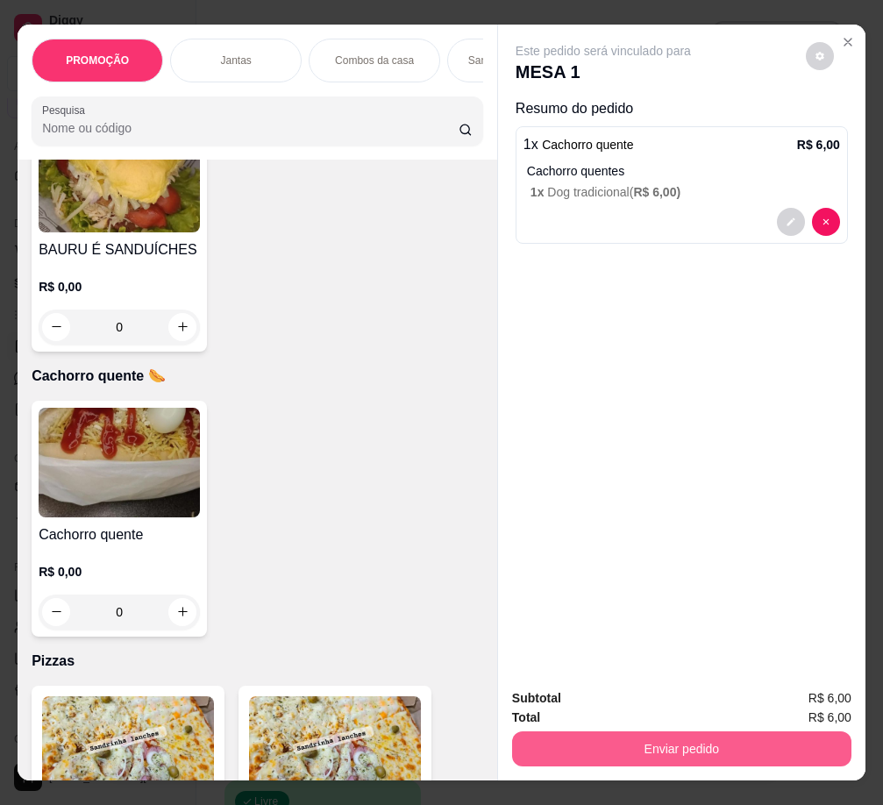
click at [681, 750] on button "Enviar pedido" at bounding box center [681, 748] width 339 height 35
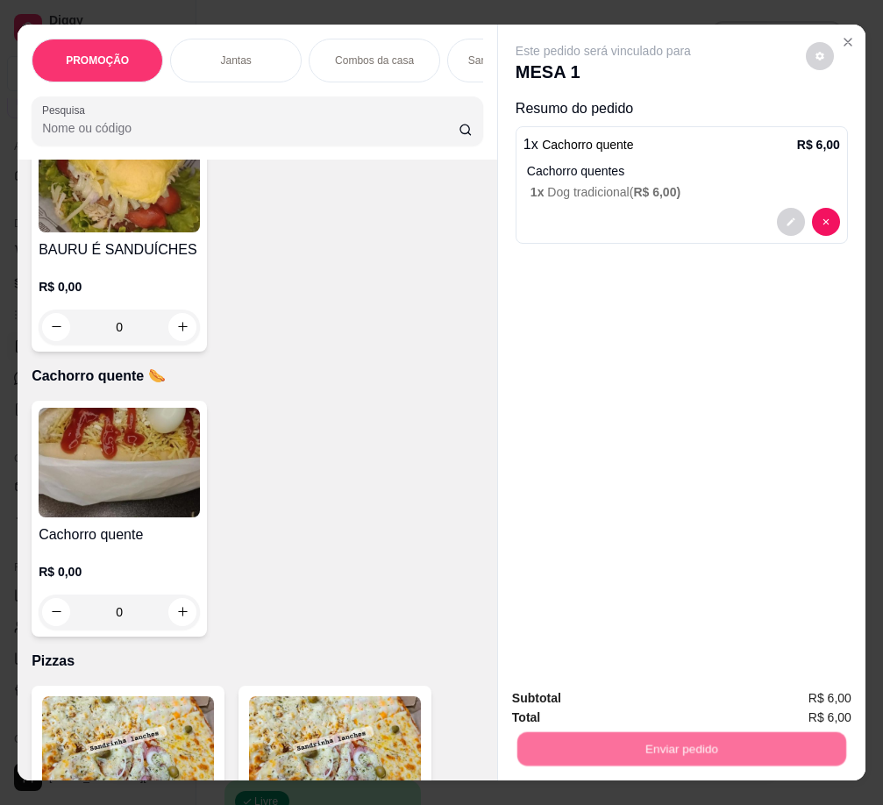
click at [562, 692] on button "Não registrar e enviar pedido" at bounding box center [623, 699] width 182 height 33
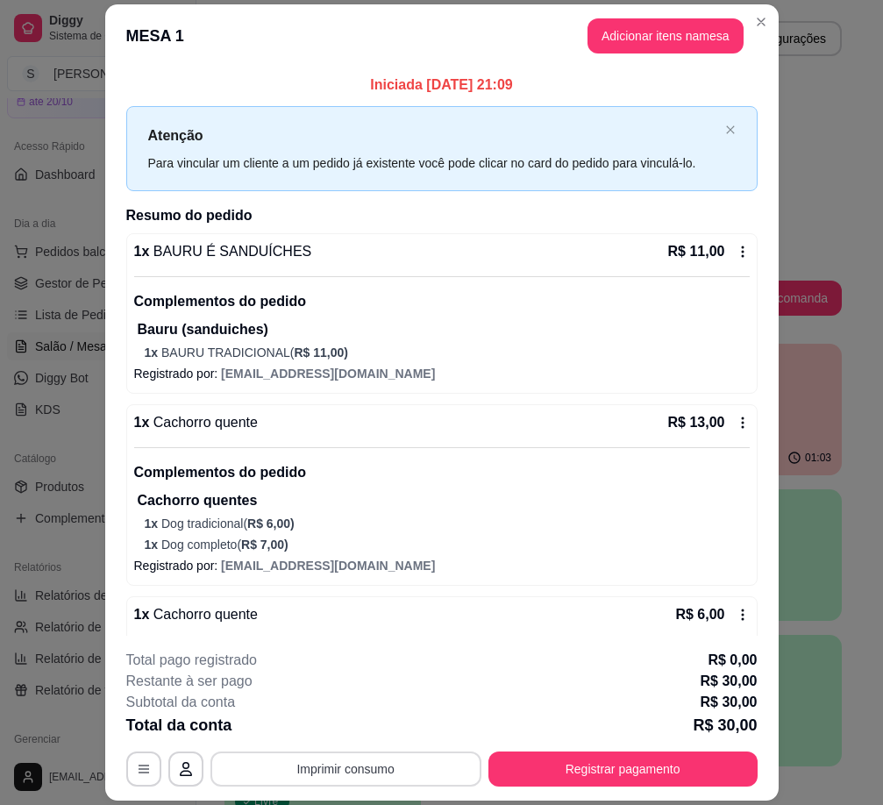
click at [403, 782] on button "Imprimir consumo" at bounding box center [345, 768] width 271 height 35
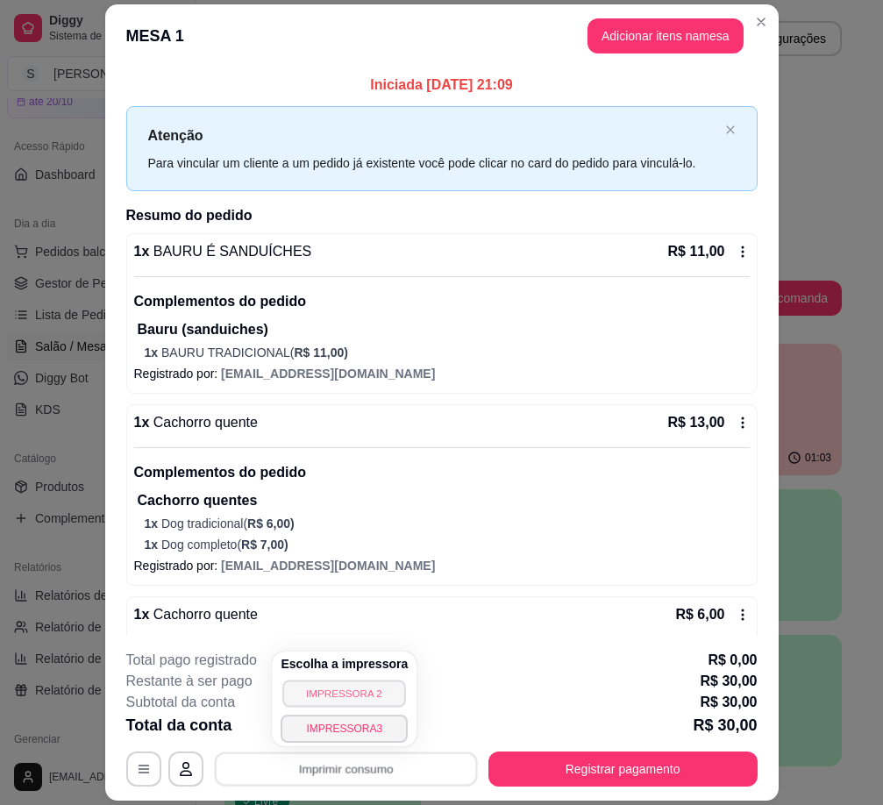
click at [356, 688] on button "IMPRESSORA 2" at bounding box center [344, 692] width 123 height 27
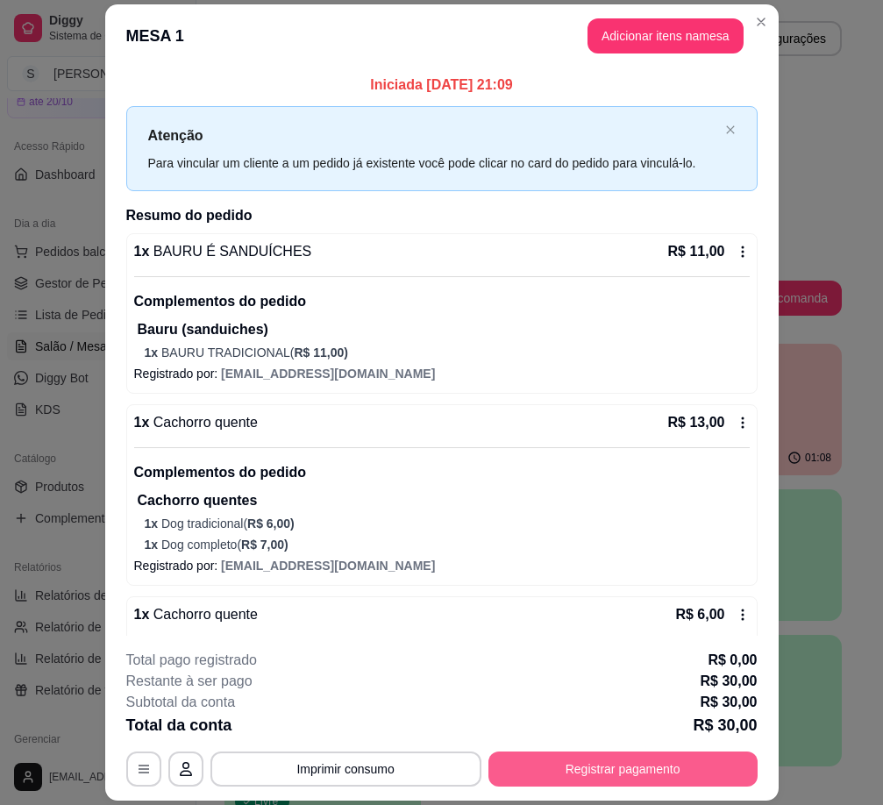
click at [542, 763] on button "Registrar pagamento" at bounding box center [622, 768] width 269 height 35
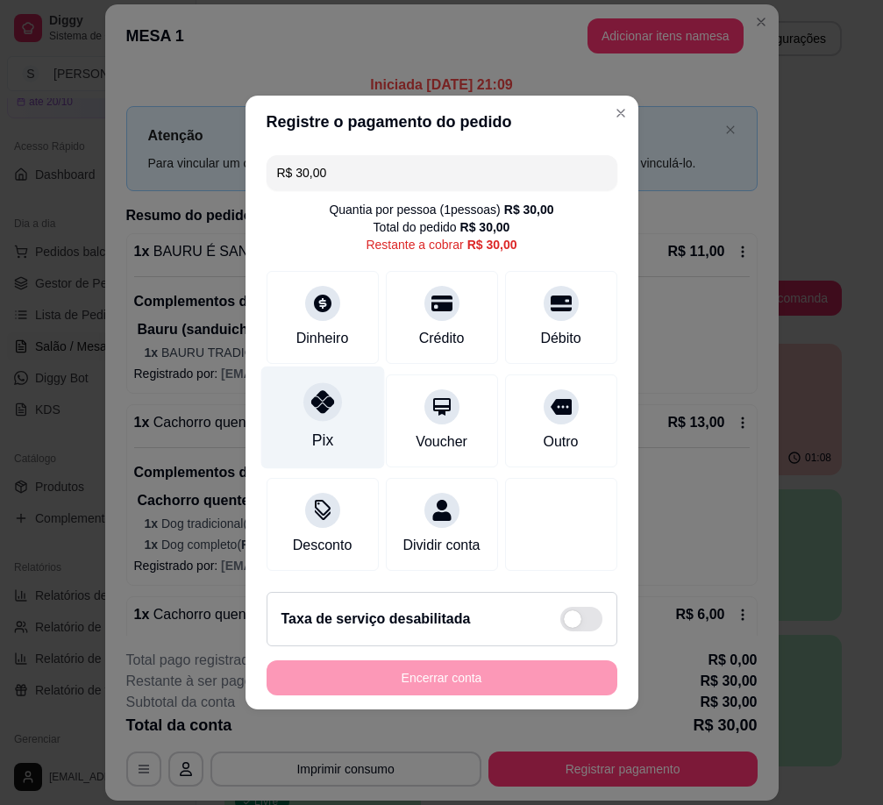
click at [342, 395] on div "Pix" at bounding box center [322, 417] width 124 height 103
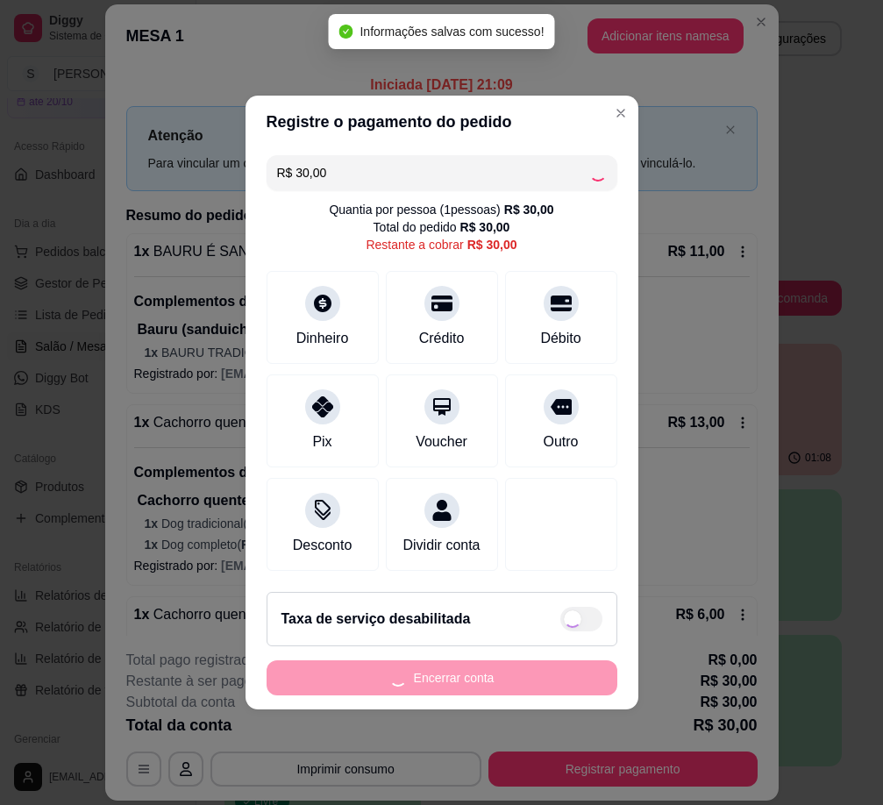
type input "R$ 0,00"
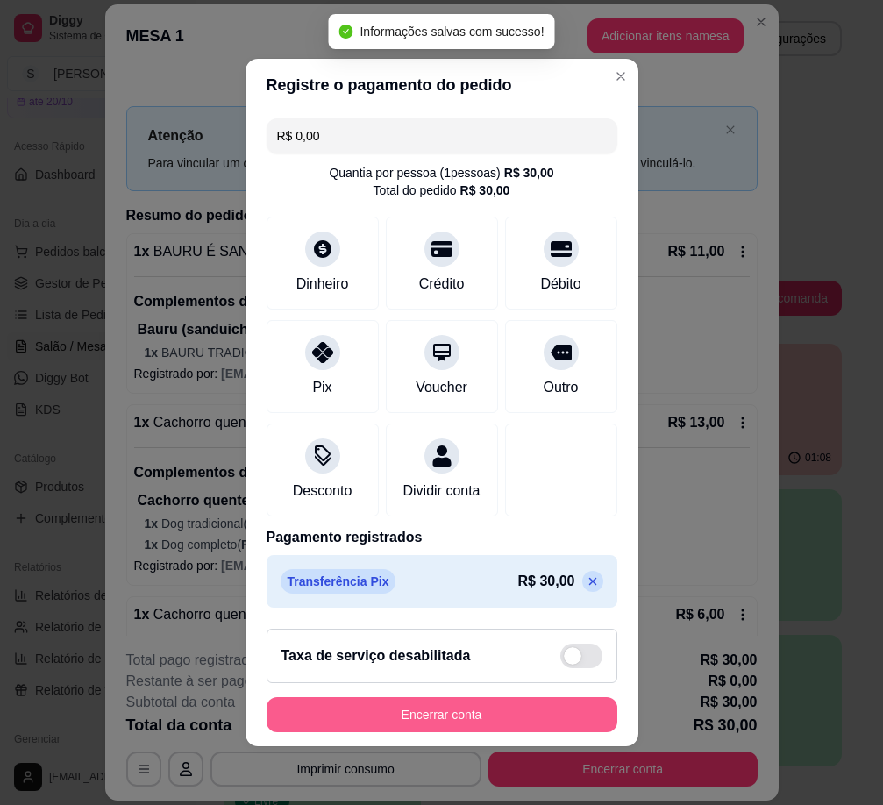
click at [458, 725] on button "Encerrar conta" at bounding box center [441, 714] width 351 height 35
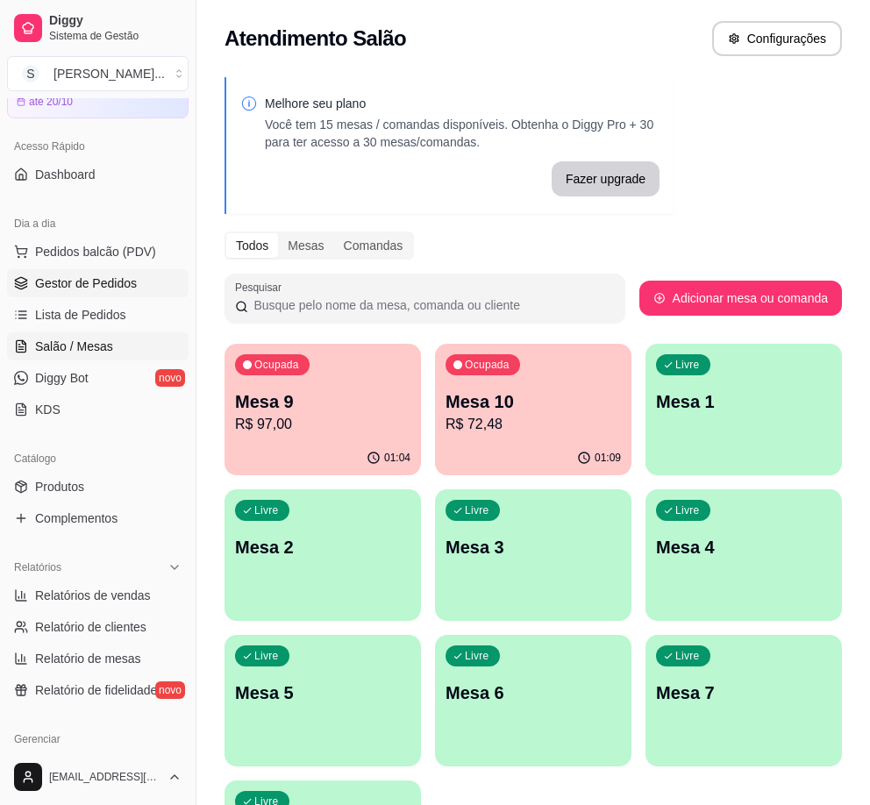
drag, startPoint x: 89, startPoint y: 292, endPoint x: 78, endPoint y: 283, distance: 14.4
click at [89, 291] on link "Gestor de Pedidos" at bounding box center [97, 283] width 181 height 28
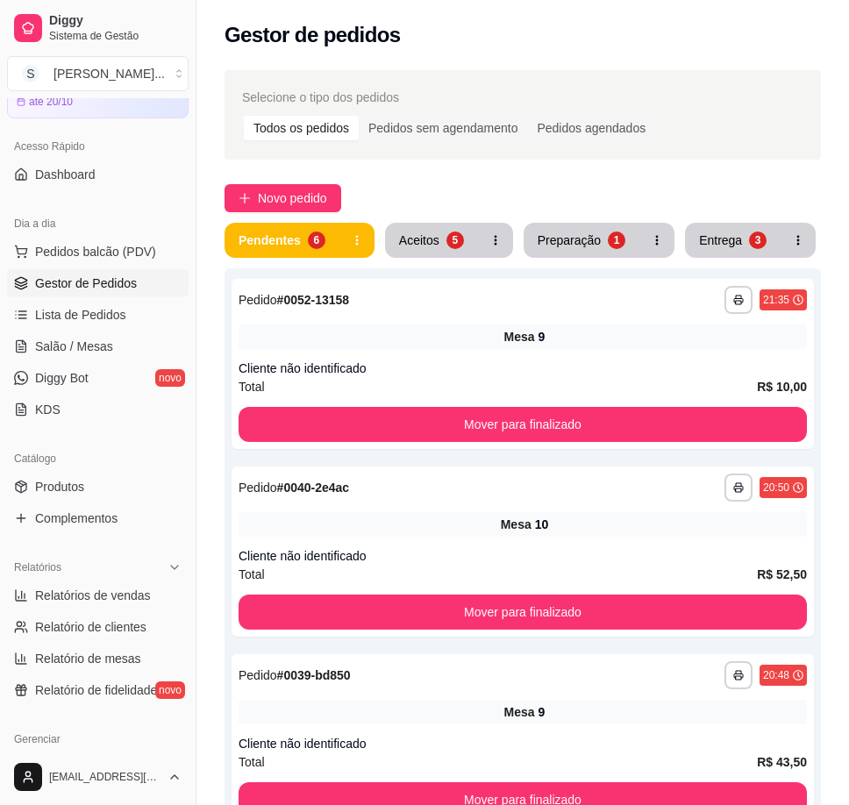
click at [429, 259] on div "**********" at bounding box center [522, 817] width 596 height 1189
click at [437, 238] on button "Aceitos 5" at bounding box center [431, 240] width 93 height 35
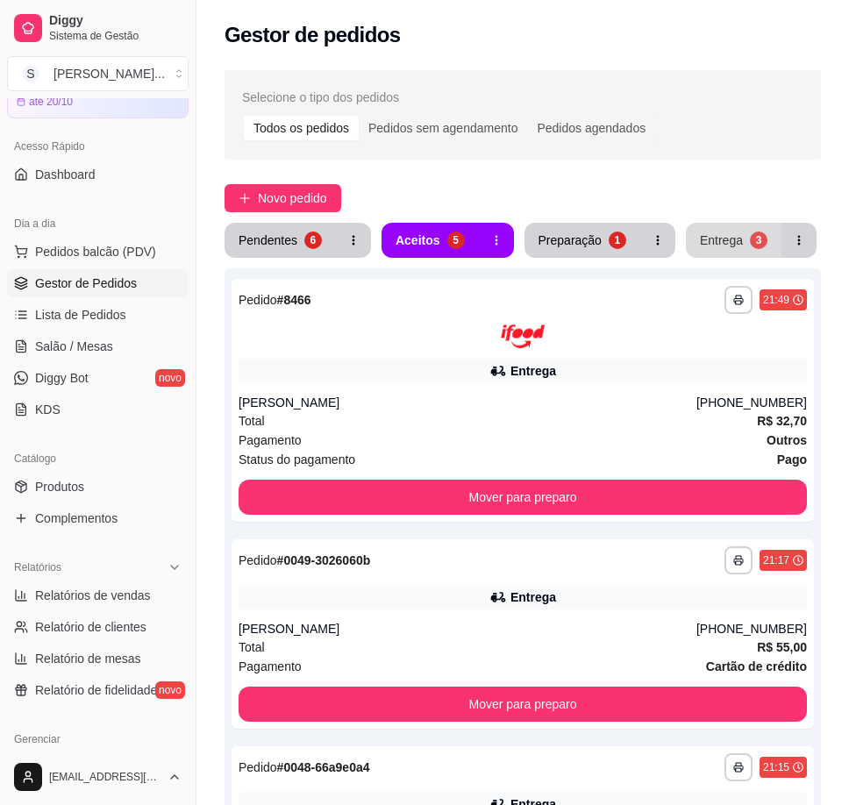
click at [724, 244] on div "Entrega" at bounding box center [720, 240] width 43 height 18
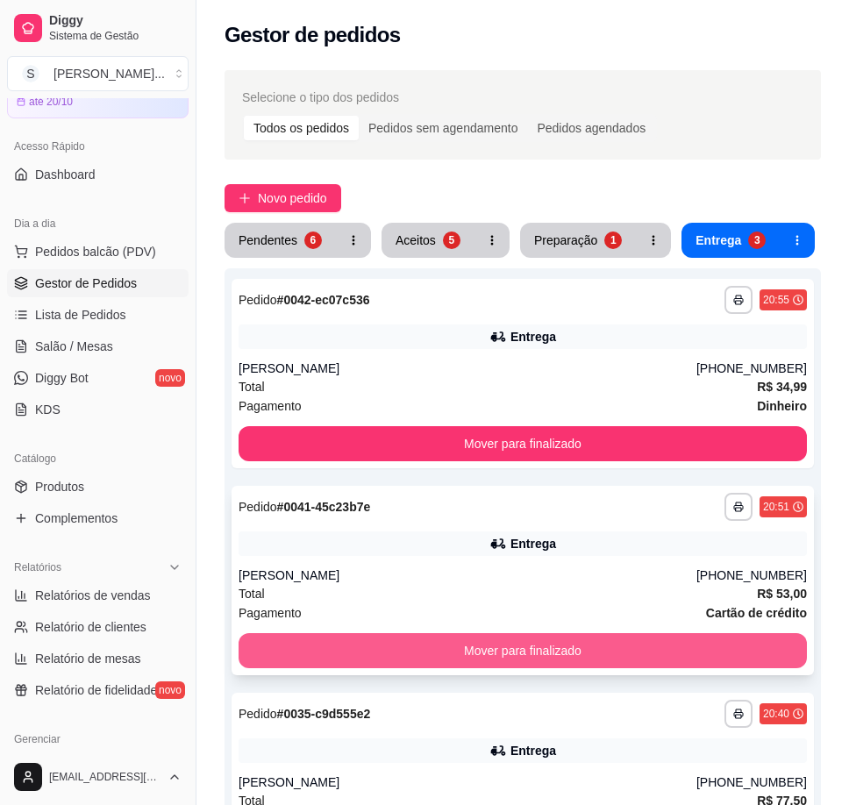
click at [725, 645] on button "Mover para finalizado" at bounding box center [522, 650] width 568 height 35
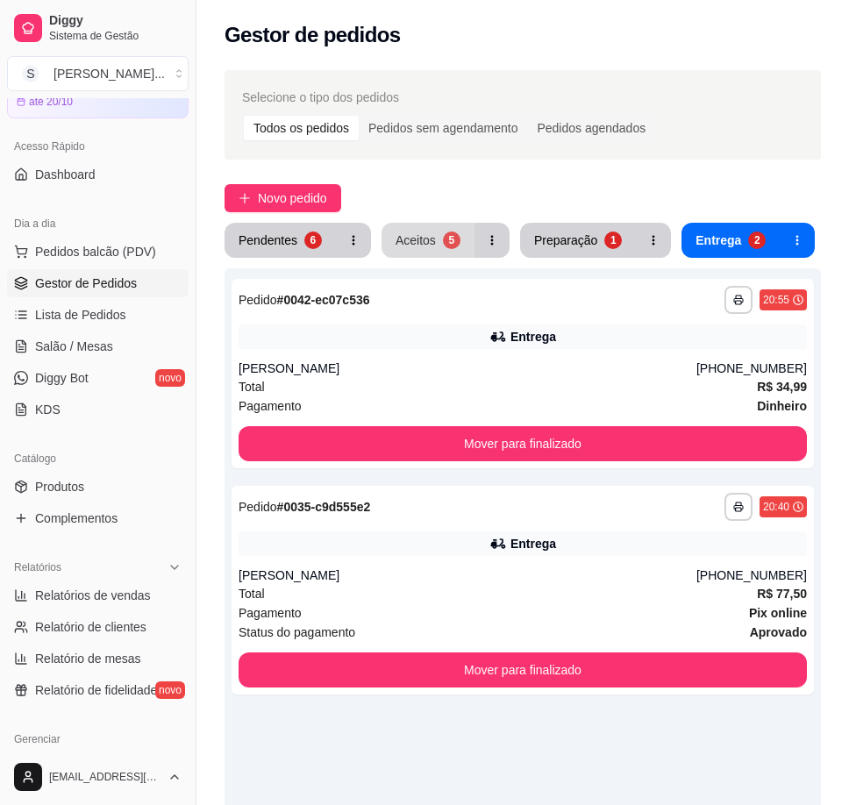
click at [443, 239] on div "5" at bounding box center [452, 240] width 18 height 18
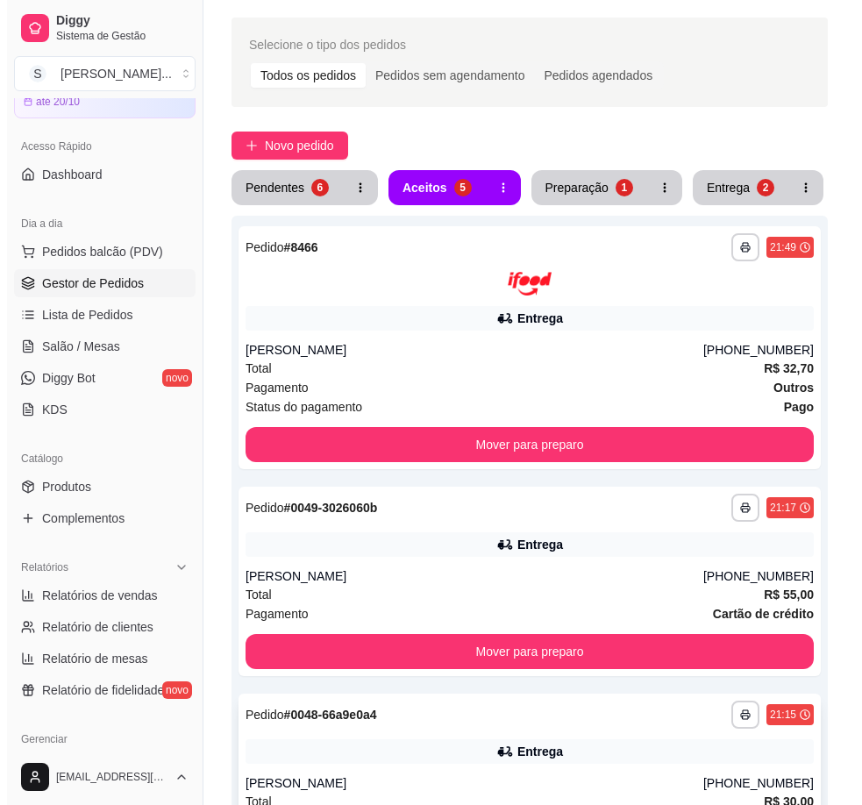
scroll to position [659, 0]
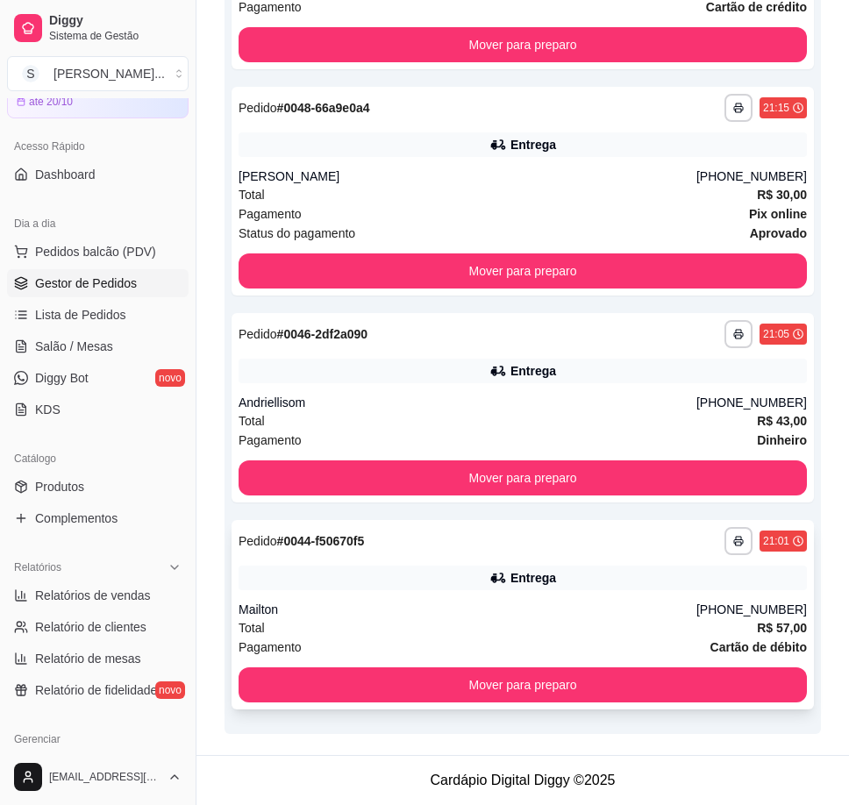
click at [548, 605] on div "Mailton" at bounding box center [467, 609] width 458 height 18
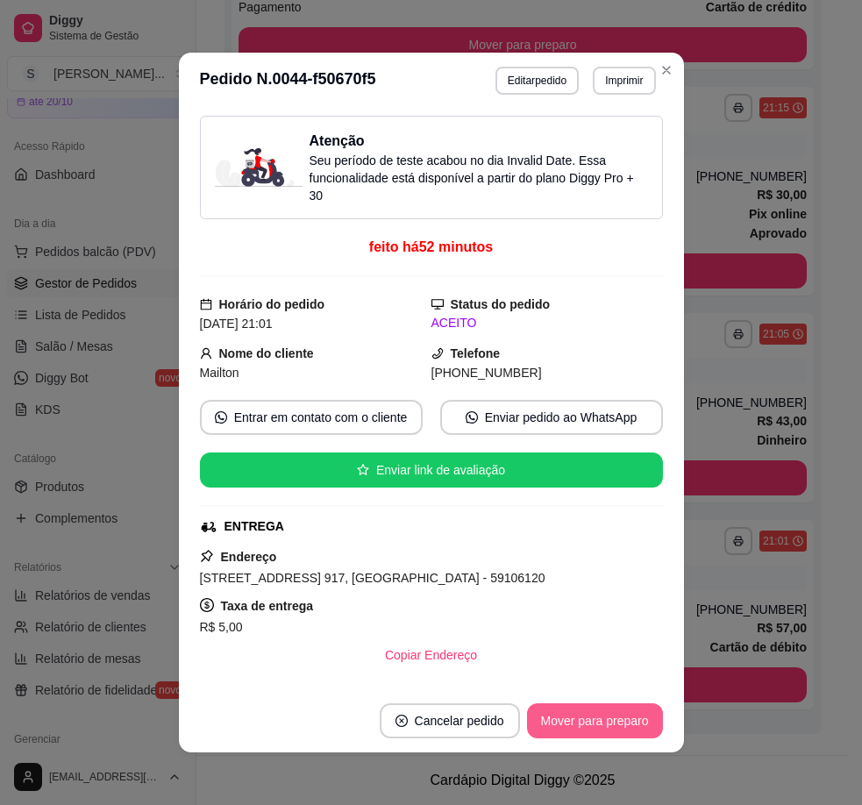
click at [619, 724] on button "Mover para preparo" at bounding box center [595, 720] width 136 height 35
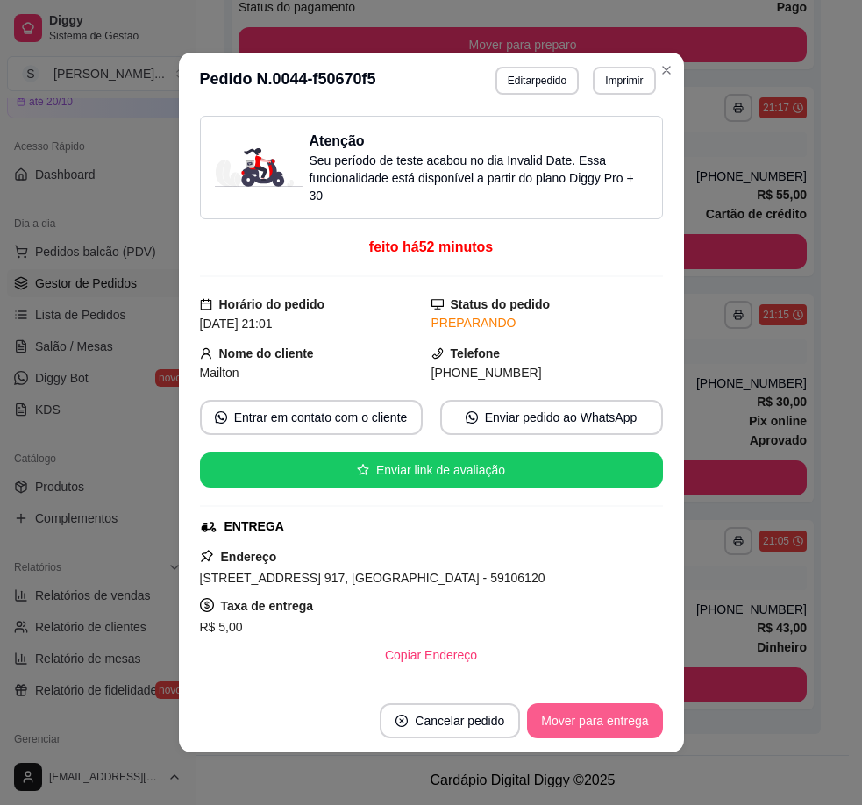
scroll to position [452, 0]
click at [614, 723] on button "Mover para entrega" at bounding box center [594, 720] width 135 height 35
drag, startPoint x: 524, startPoint y: 373, endPoint x: 585, endPoint y: 368, distance: 60.6
click at [578, 374] on div "[PHONE_NUMBER]" at bounding box center [546, 372] width 231 height 19
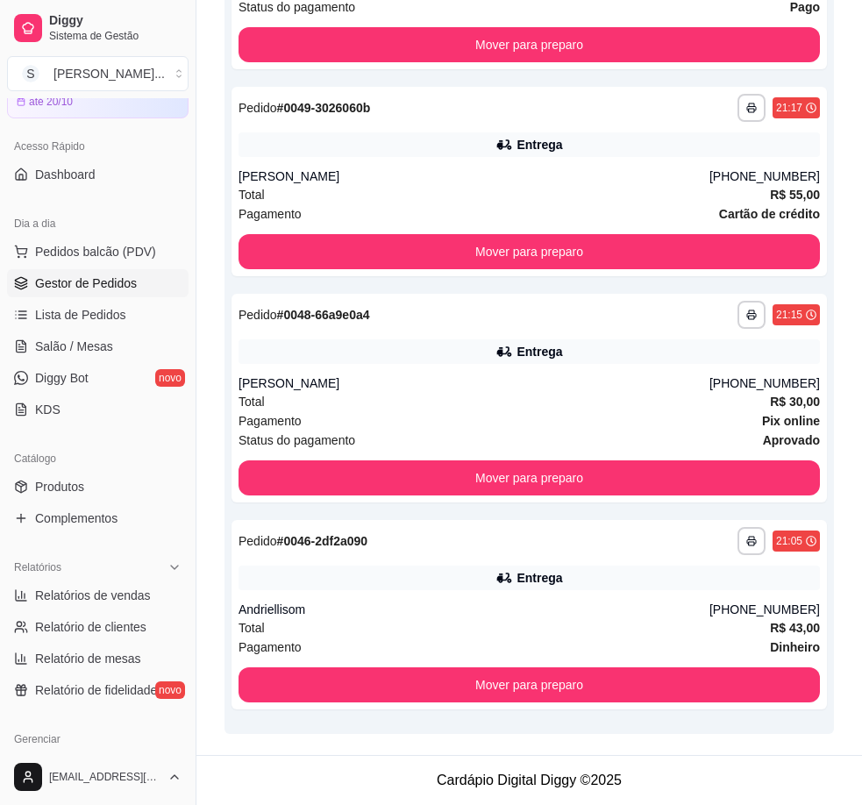
scroll to position [426, 0]
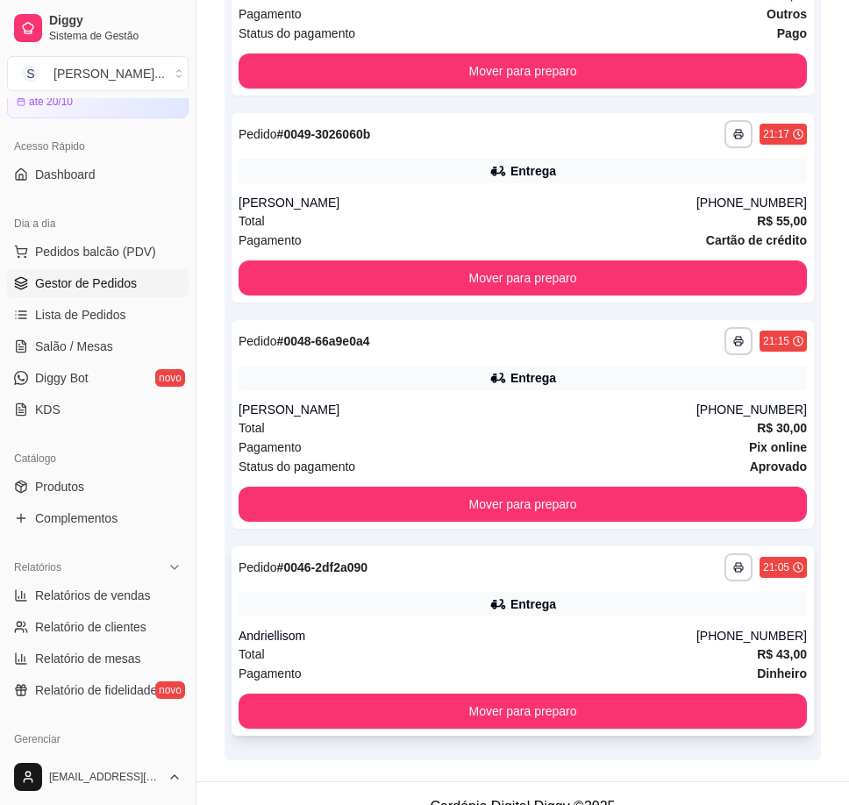
click at [634, 633] on div "Andriellisom" at bounding box center [467, 636] width 458 height 18
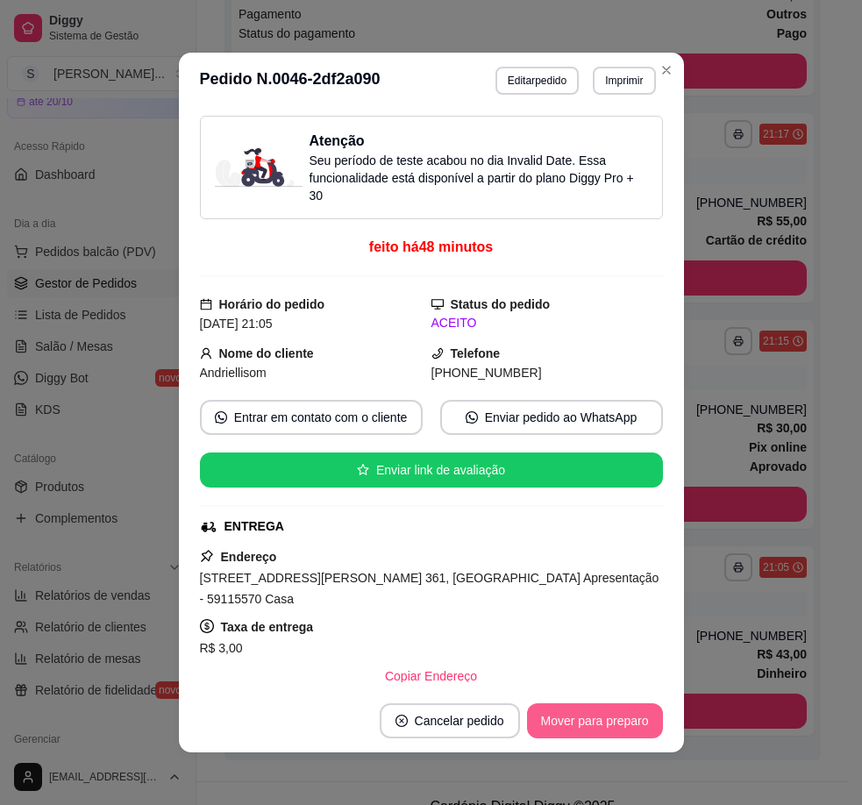
click at [598, 721] on button "Mover para preparo" at bounding box center [595, 720] width 136 height 35
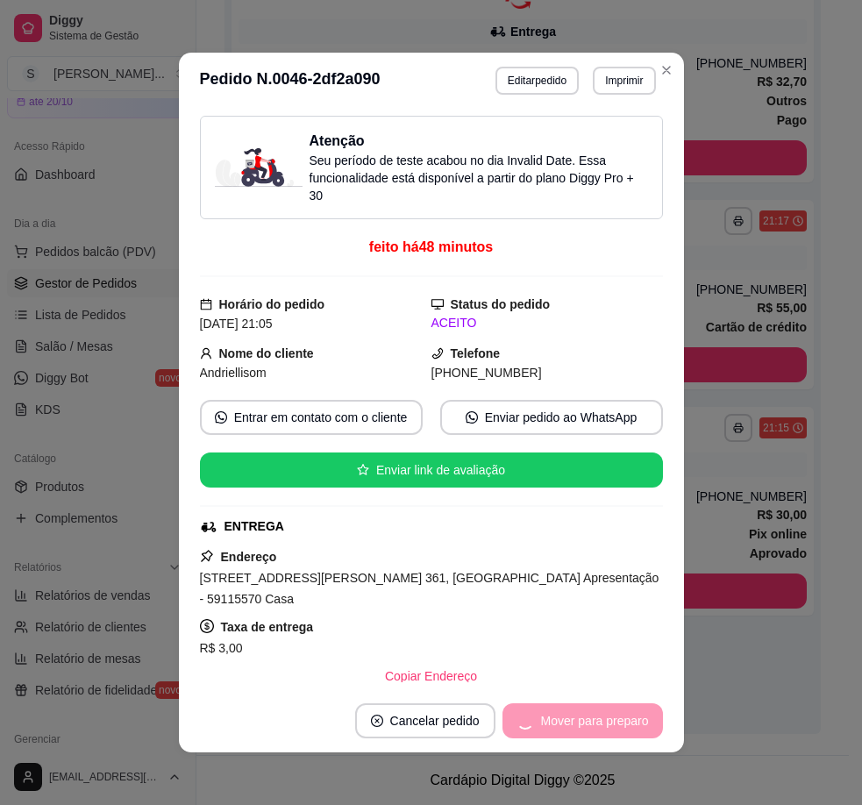
scroll to position [339, 0]
click at [601, 721] on button "Mover para entrega" at bounding box center [594, 720] width 135 height 35
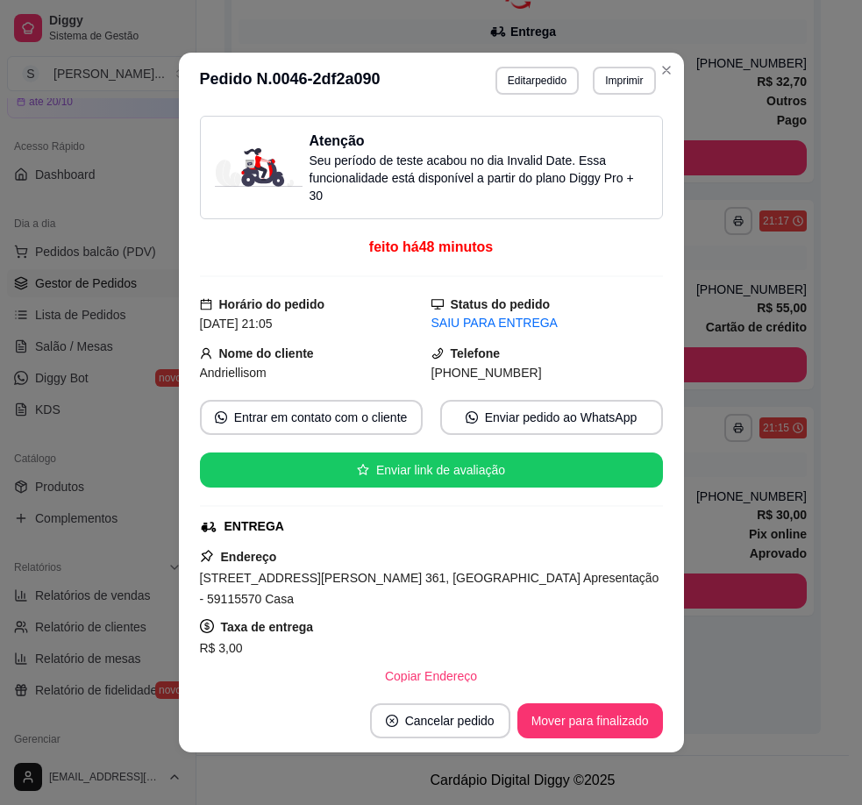
drag, startPoint x: 454, startPoint y: 373, endPoint x: 569, endPoint y: 369, distance: 114.9
click at [569, 369] on div "[PHONE_NUMBER]" at bounding box center [546, 372] width 231 height 19
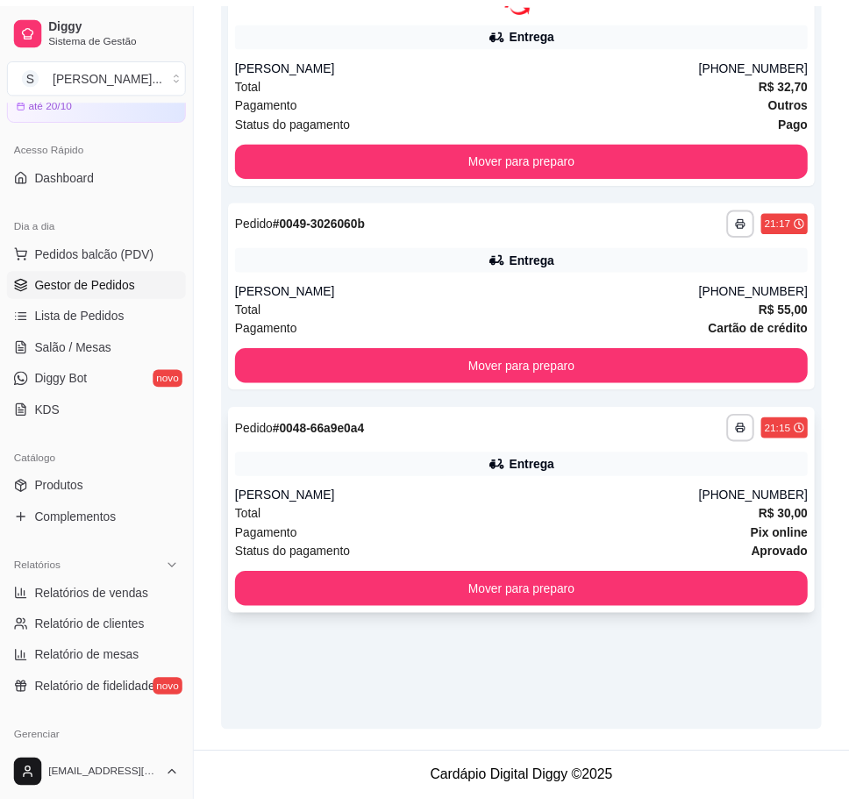
scroll to position [313, 0]
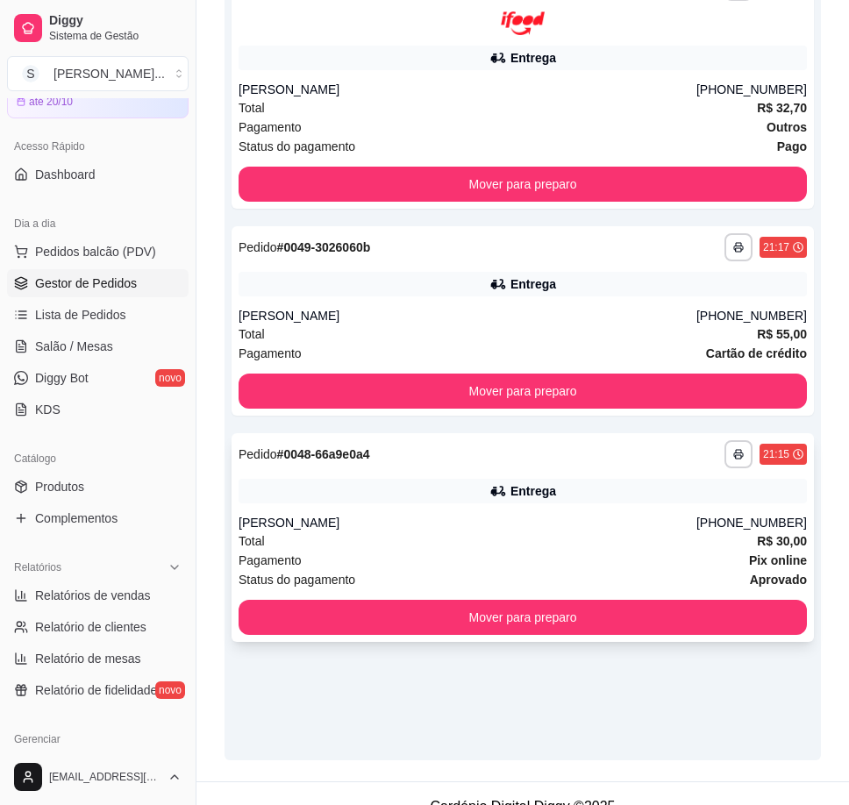
click at [462, 512] on div "**********" at bounding box center [522, 537] width 582 height 209
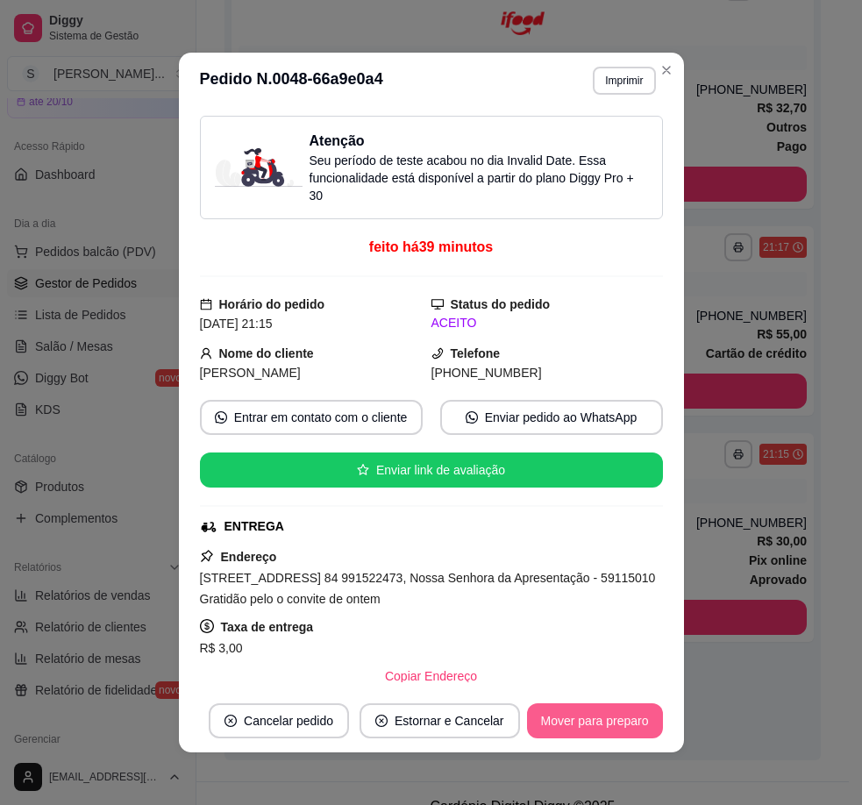
click at [636, 710] on button "Mover para preparo" at bounding box center [595, 720] width 136 height 35
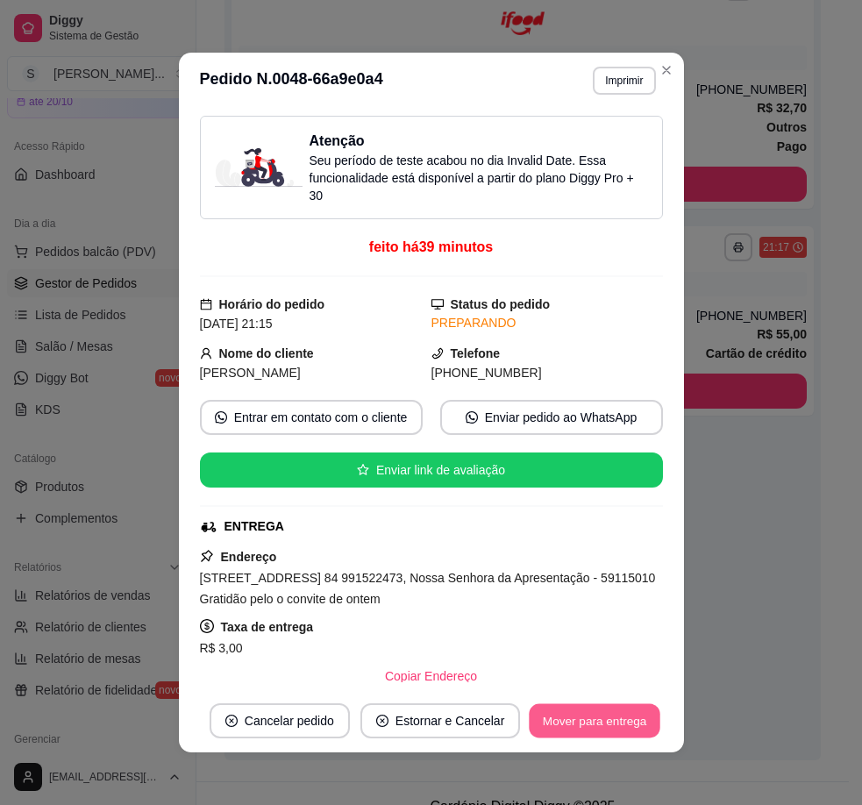
click at [619, 713] on button "Mover para entrega" at bounding box center [594, 721] width 131 height 34
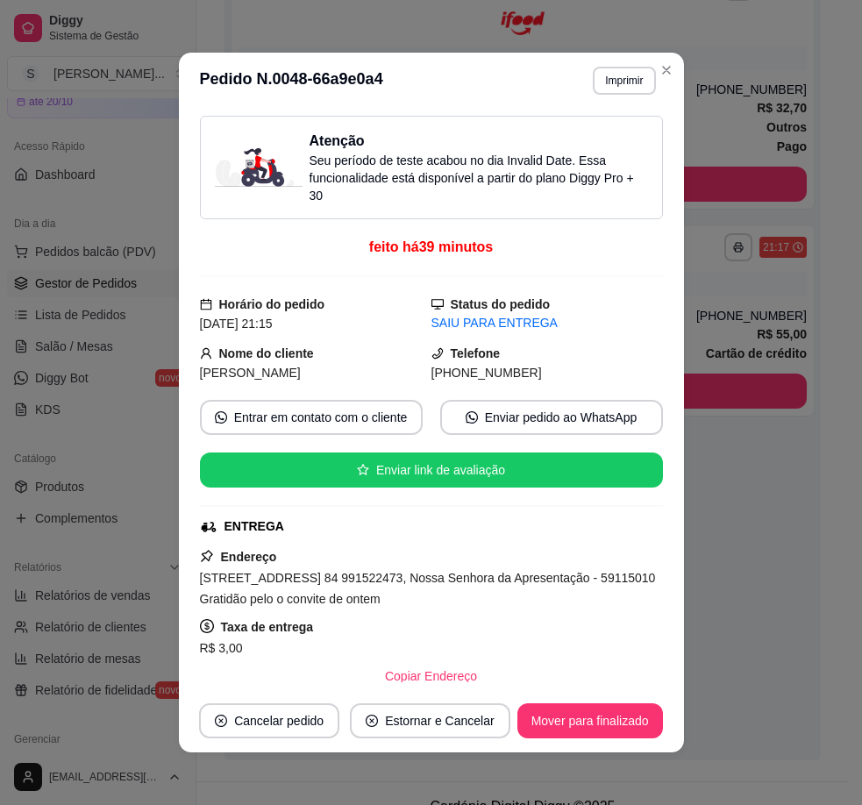
drag, startPoint x: 452, startPoint y: 369, endPoint x: 614, endPoint y: 378, distance: 161.5
click at [614, 378] on div "[PHONE_NUMBER]" at bounding box center [546, 372] width 231 height 19
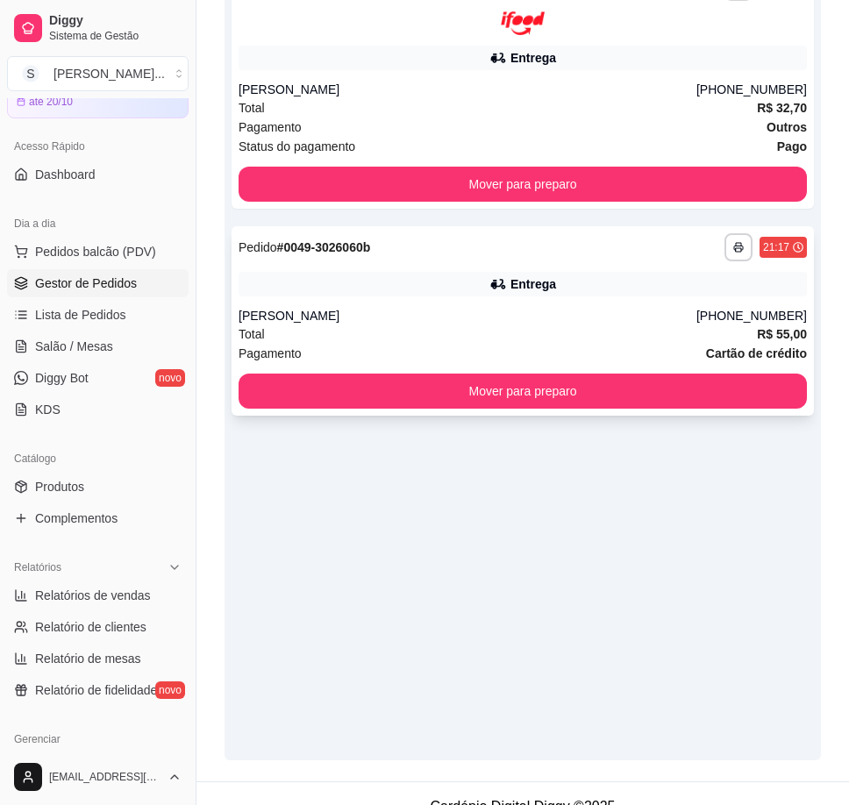
click at [472, 285] on div "Entrega" at bounding box center [522, 284] width 568 height 25
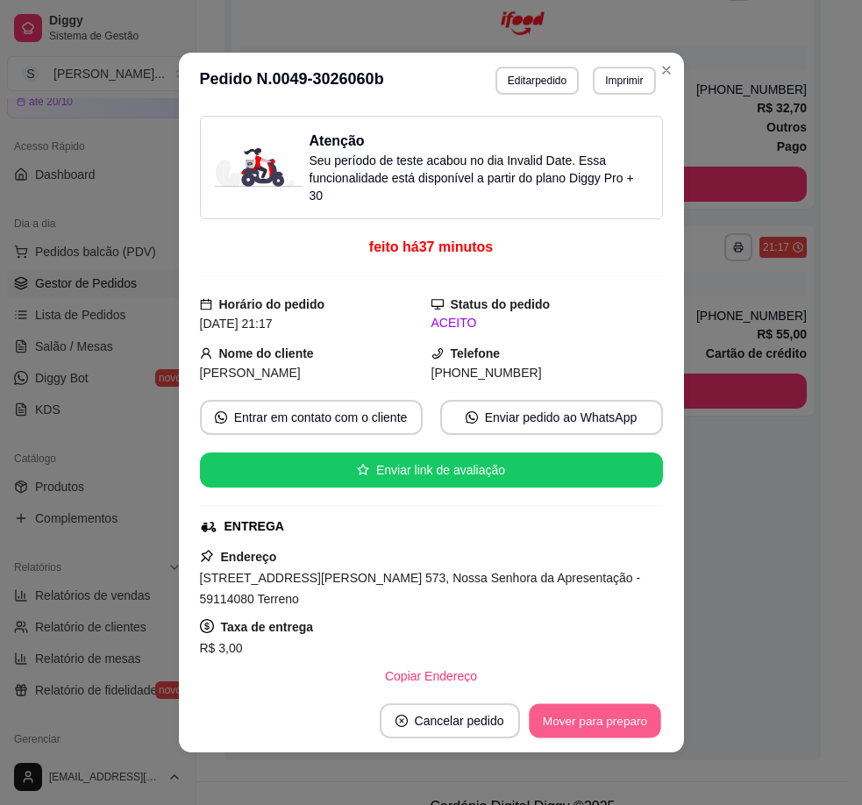
click at [613, 704] on button "Mover para preparo" at bounding box center [594, 721] width 131 height 34
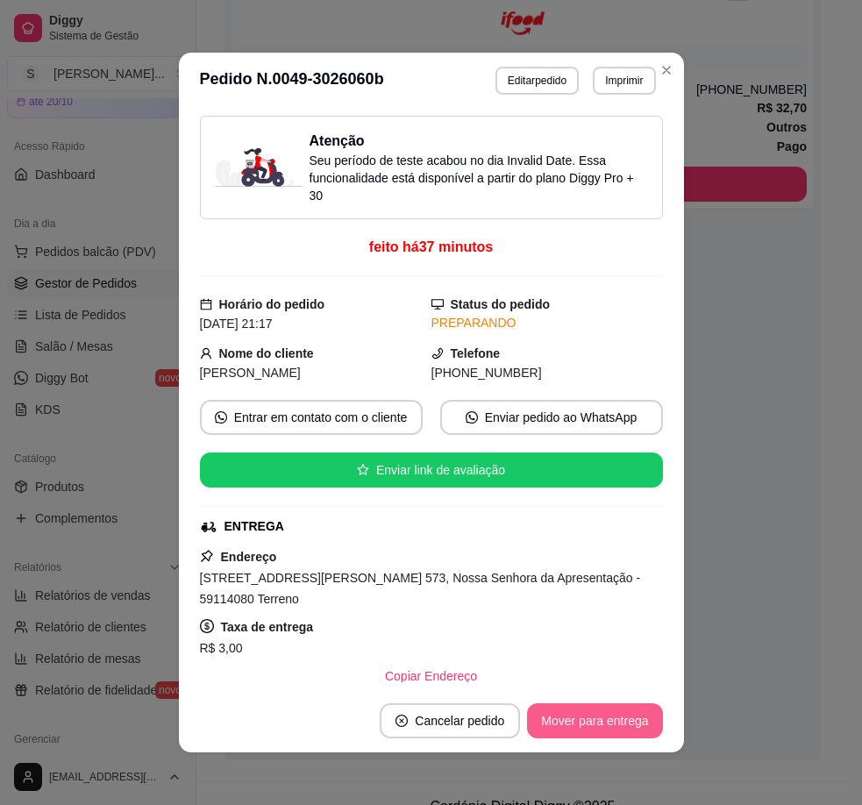
click at [614, 720] on button "Mover para entrega" at bounding box center [594, 720] width 135 height 35
drag, startPoint x: 451, startPoint y: 371, endPoint x: 555, endPoint y: 380, distance: 103.8
click at [555, 380] on div "[PHONE_NUMBER]" at bounding box center [546, 372] width 231 height 19
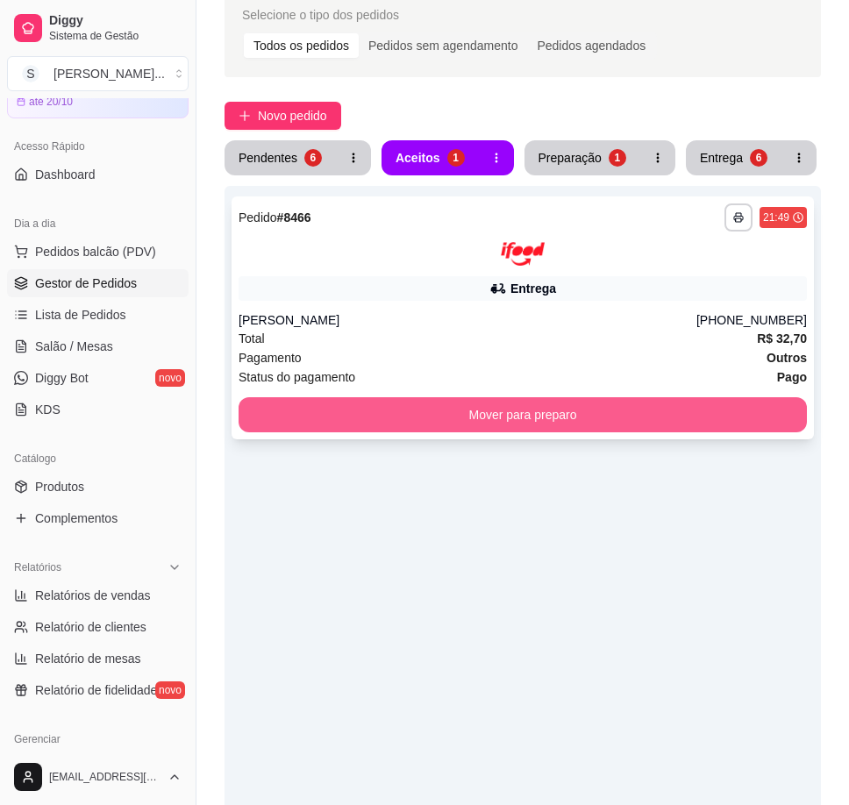
scroll to position [0, 0]
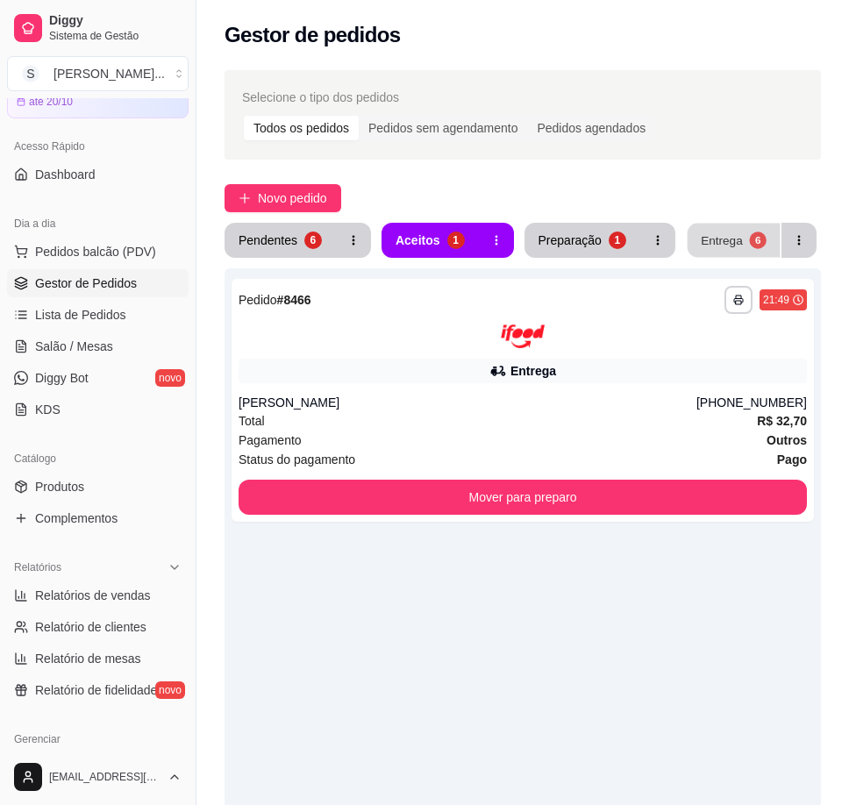
click at [735, 256] on button "Entrega 6" at bounding box center [733, 241] width 93 height 34
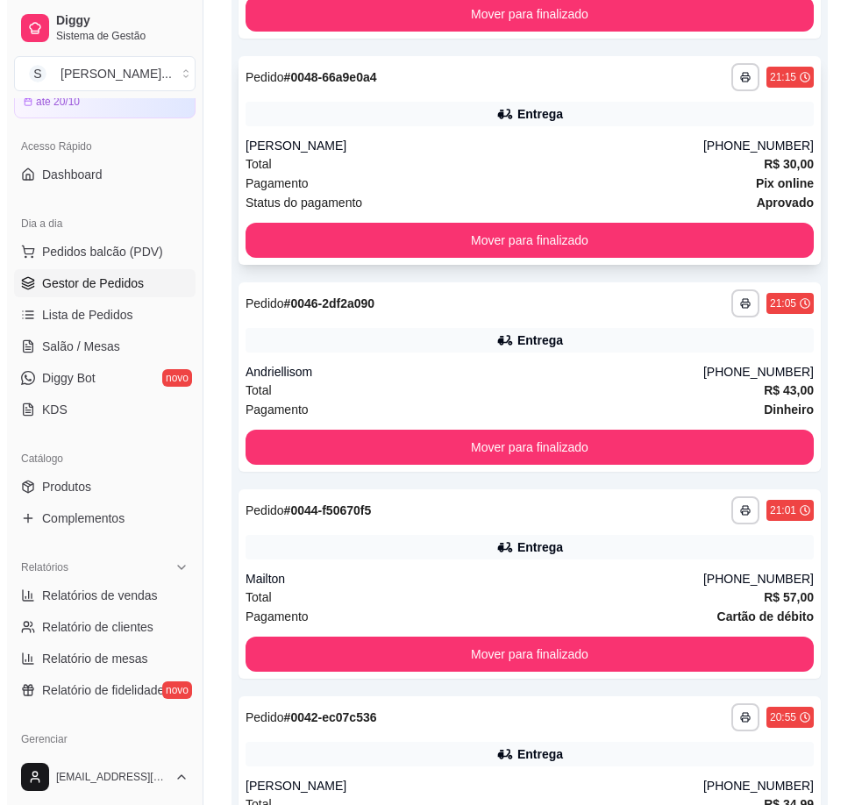
scroll to position [438, 0]
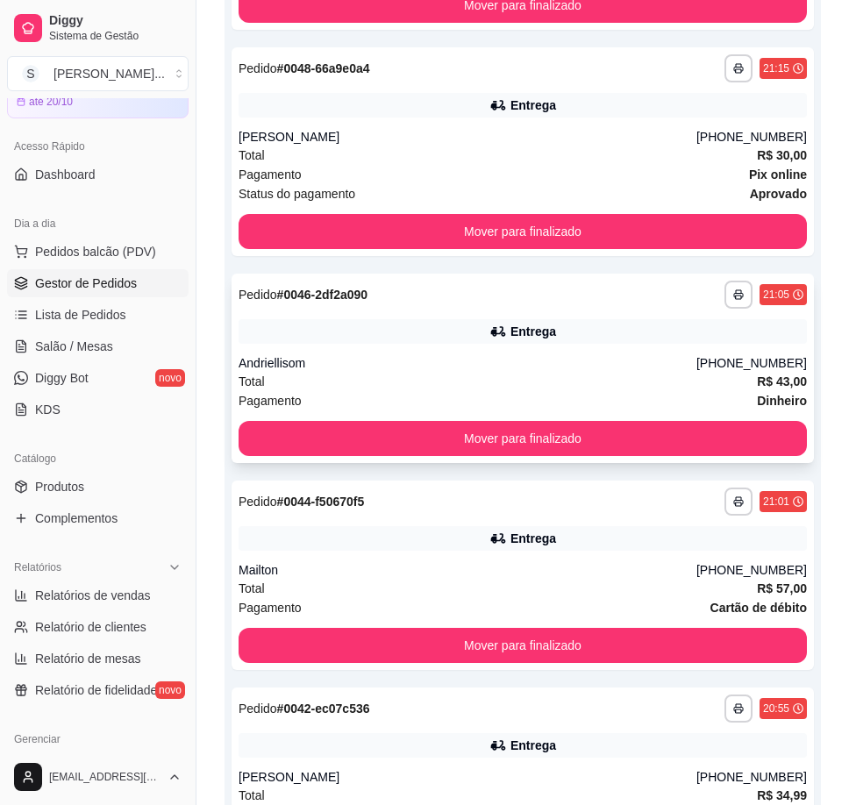
click at [652, 349] on div "**********" at bounding box center [522, 367] width 582 height 189
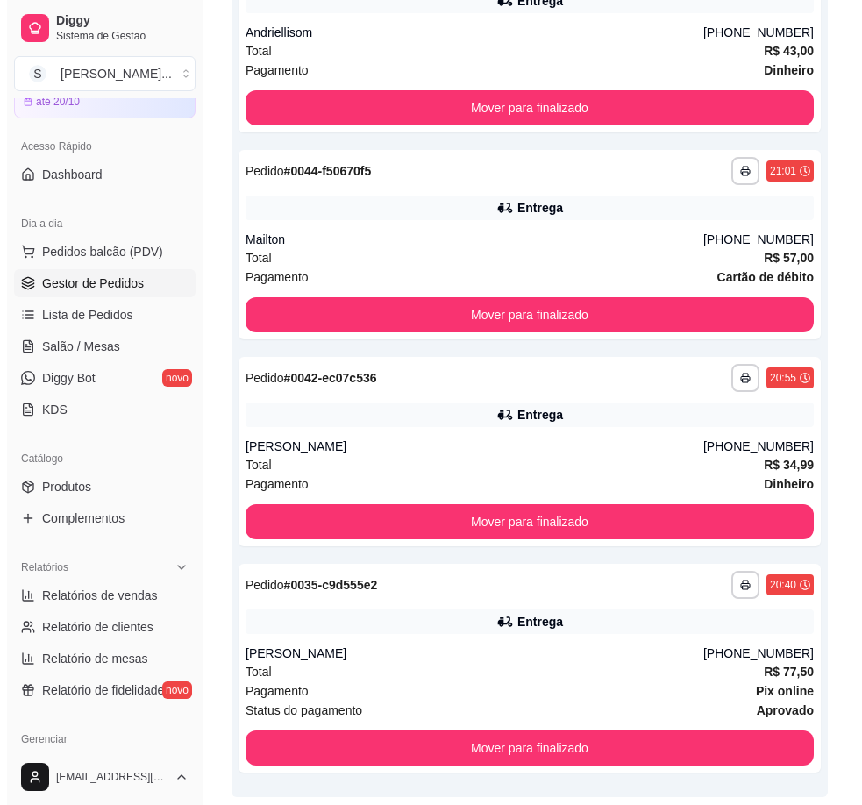
scroll to position [832, 0]
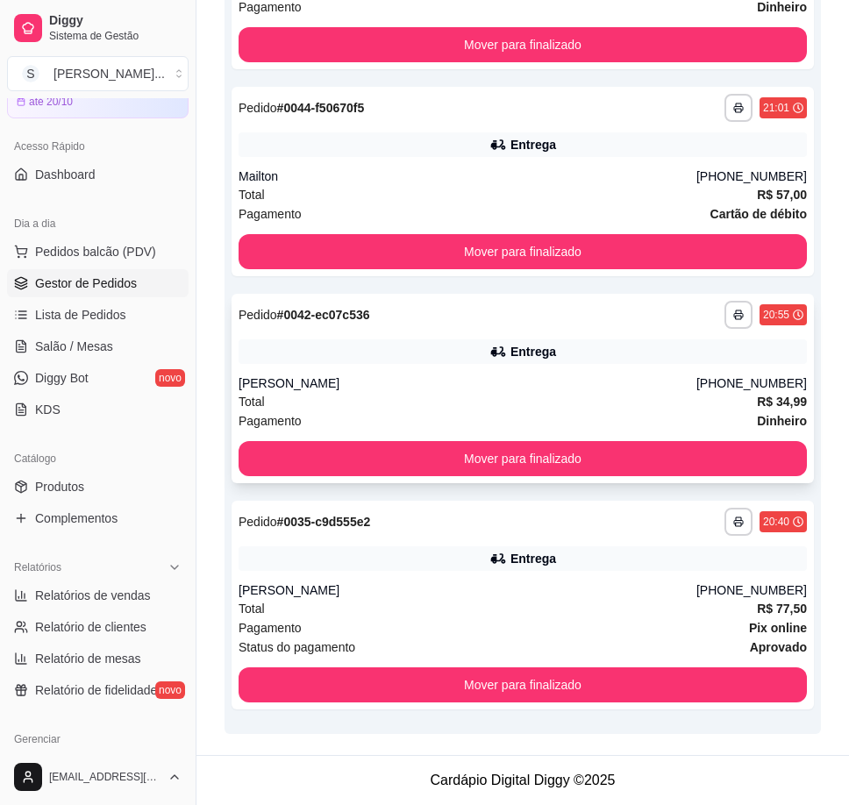
click at [742, 393] on div "Total R$ 34,99" at bounding box center [522, 401] width 568 height 19
click at [590, 366] on div "**********" at bounding box center [522, 388] width 582 height 189
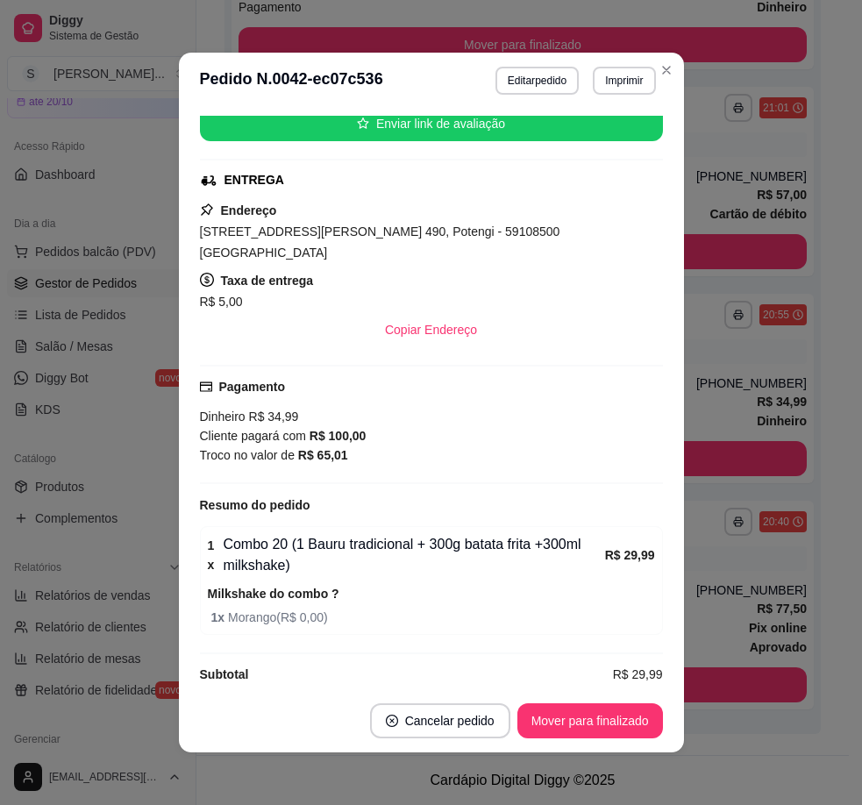
scroll to position [4, 0]
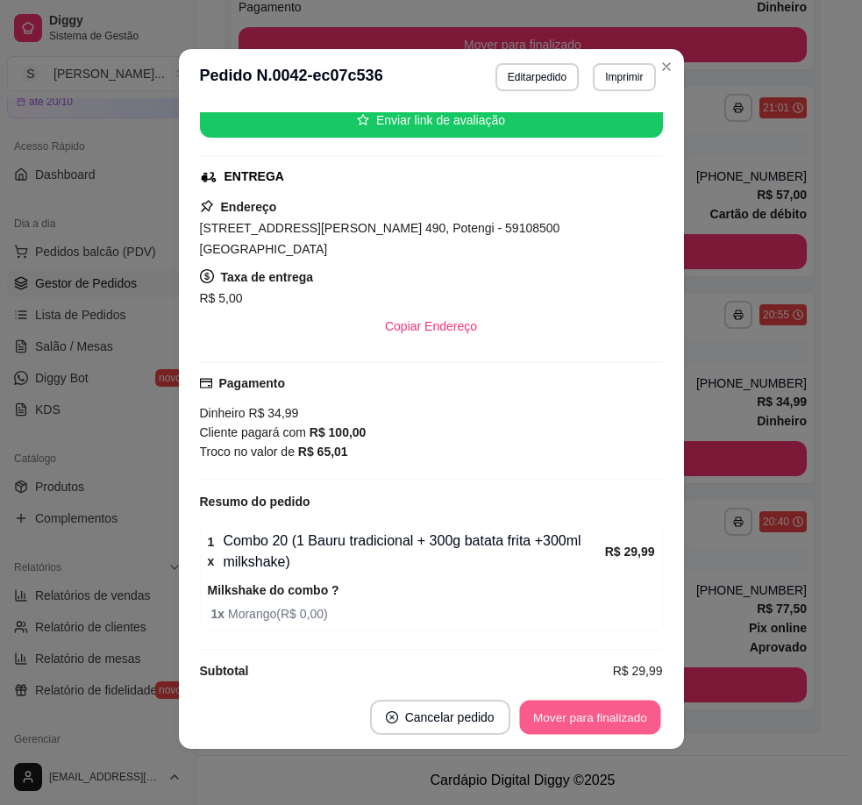
click at [604, 707] on button "Mover para finalizado" at bounding box center [589, 717] width 141 height 34
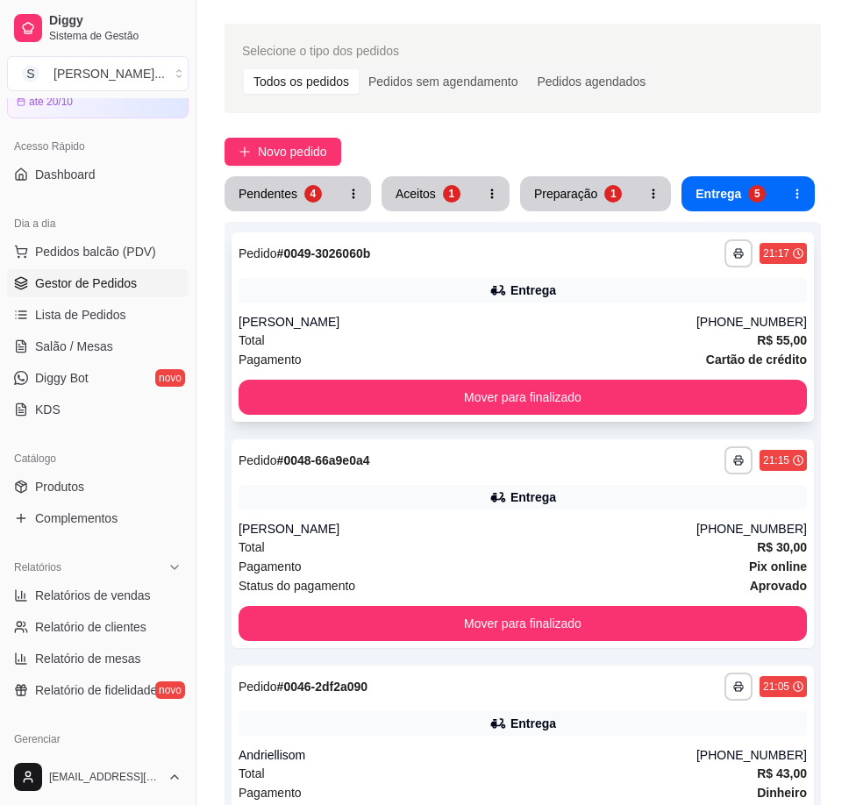
scroll to position [0, 0]
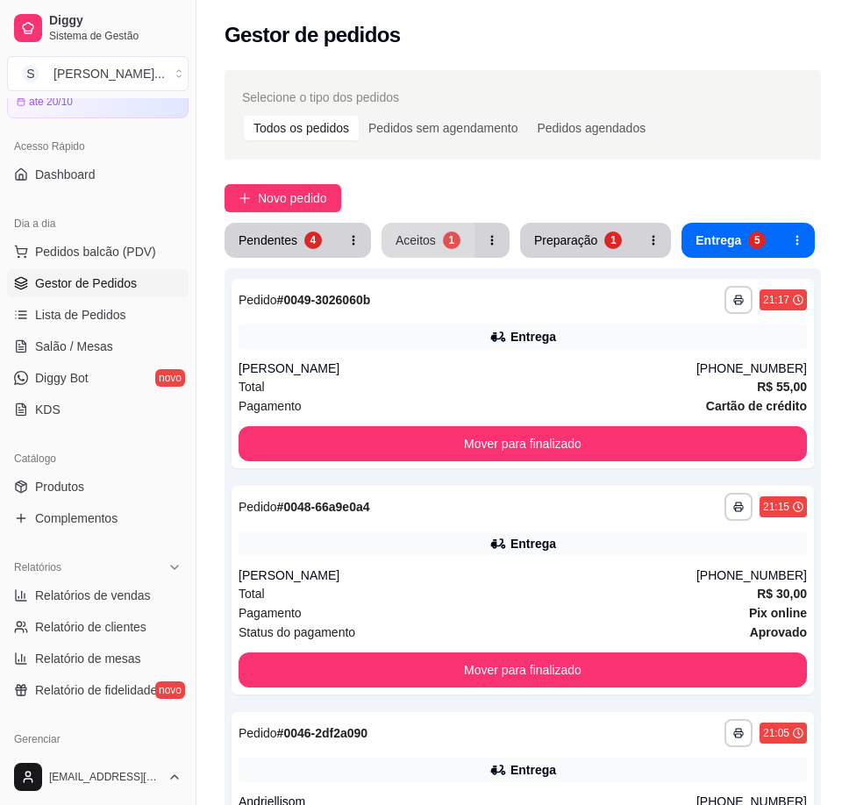
click at [402, 250] on button "Aceitos 1" at bounding box center [427, 240] width 93 height 35
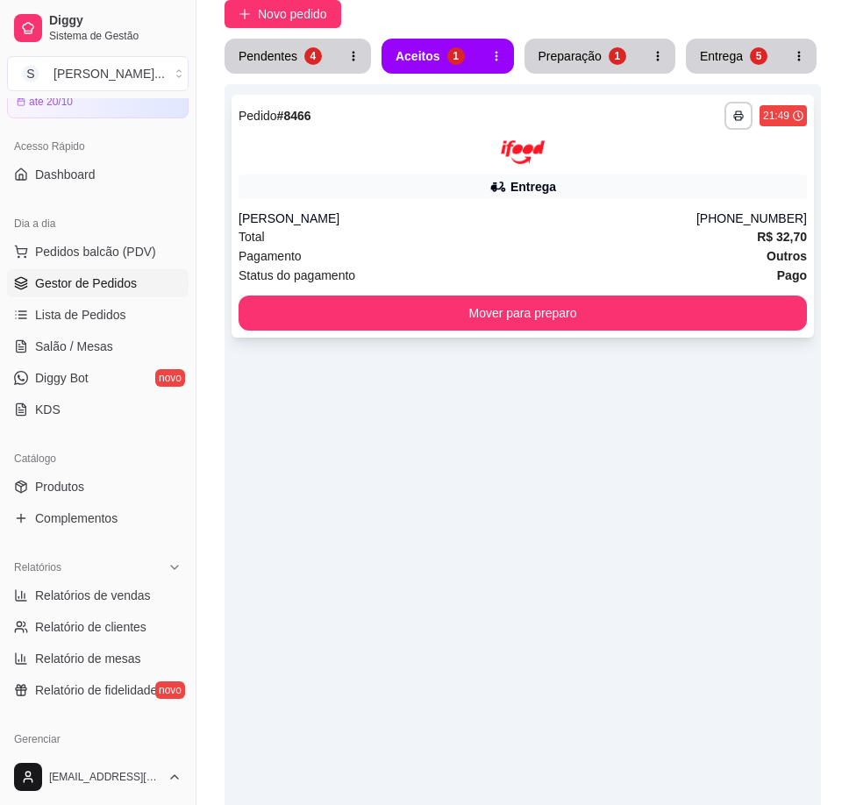
scroll to position [88, 0]
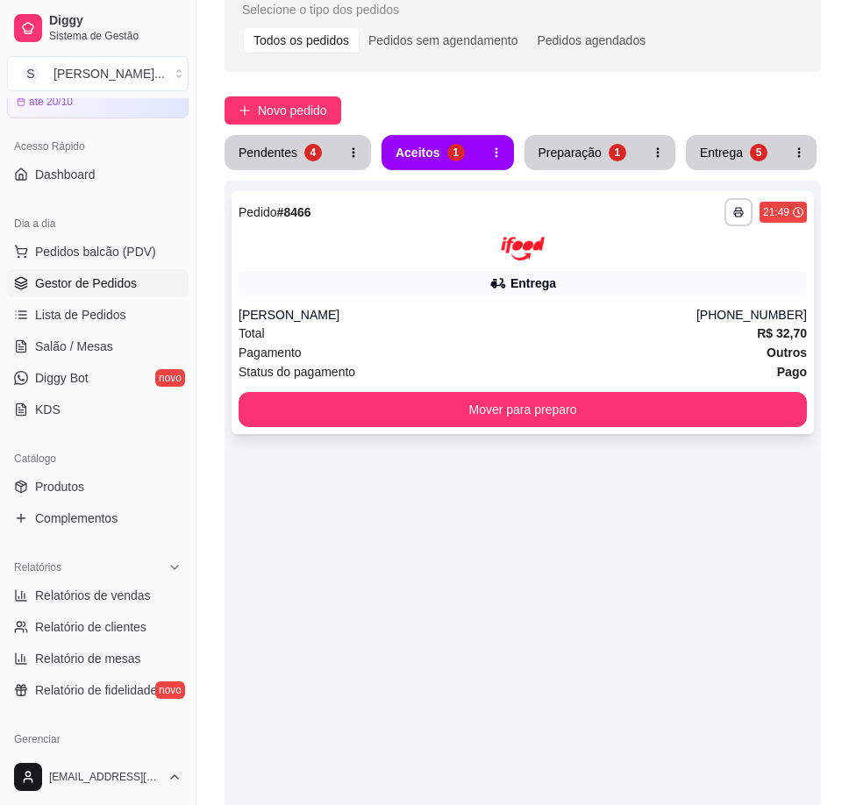
click at [568, 323] on div "[PERSON_NAME]" at bounding box center [467, 315] width 458 height 18
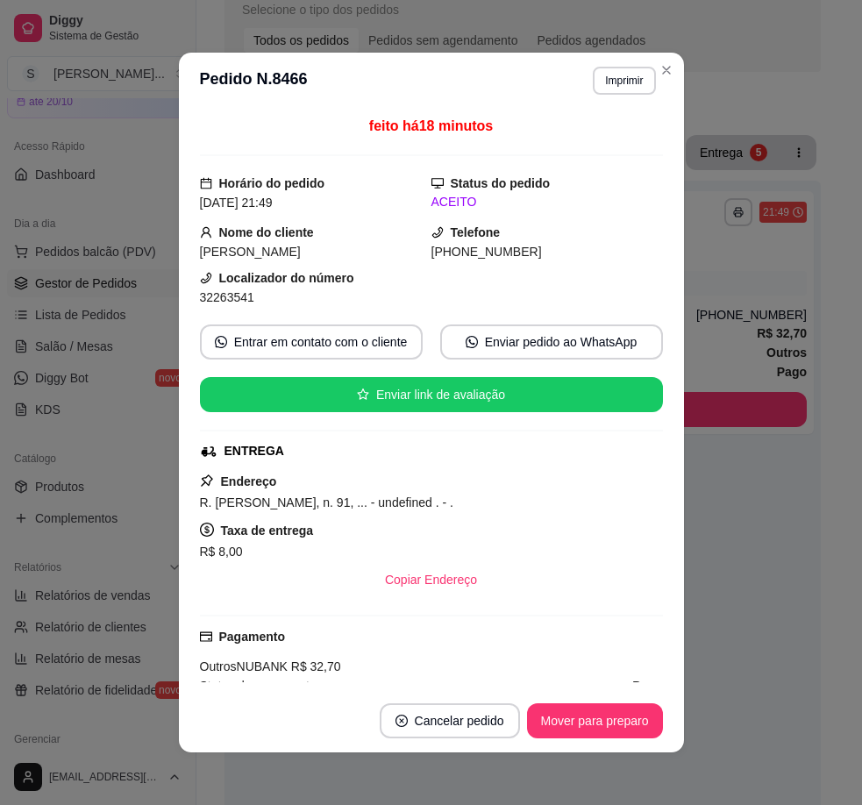
click at [607, 722] on button "Mover para preparo" at bounding box center [595, 720] width 136 height 35
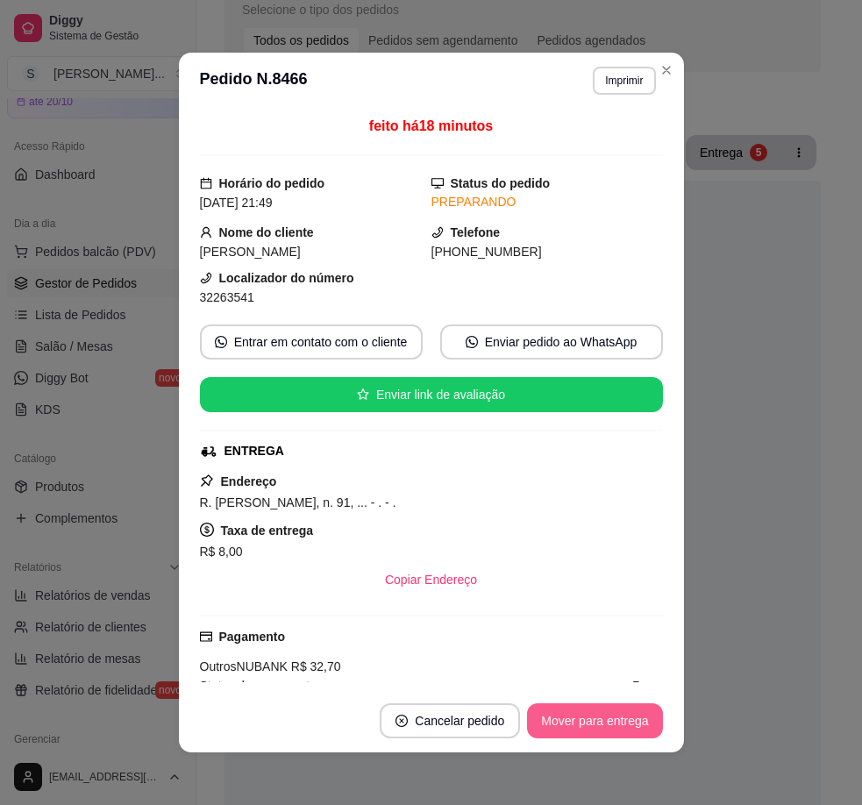
click at [612, 720] on button "Mover para entrega" at bounding box center [594, 720] width 135 height 35
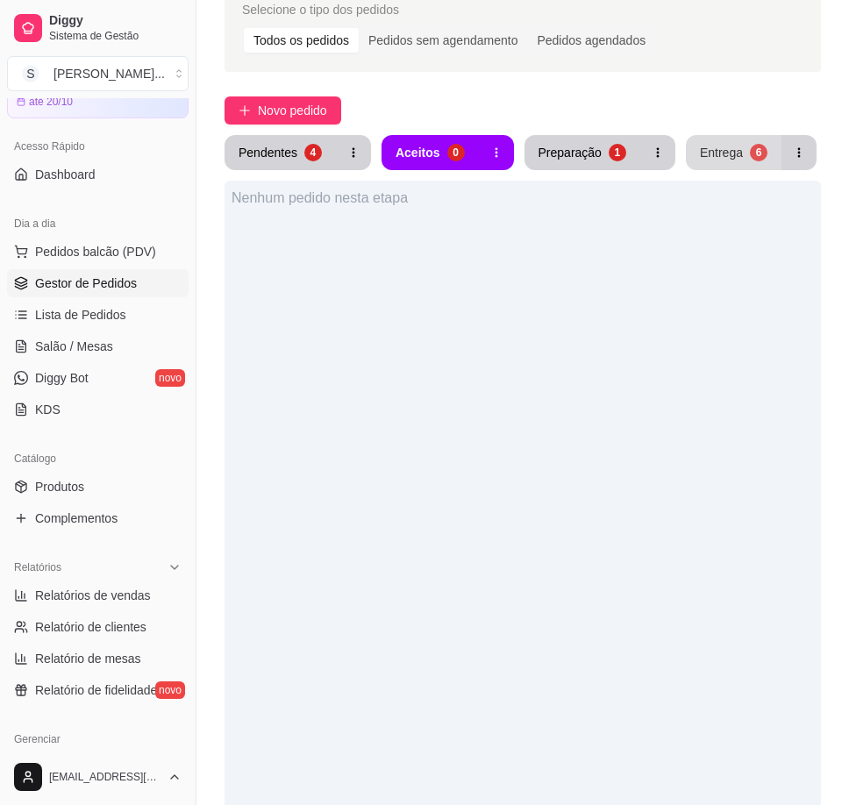
click at [741, 137] on button "Entrega 6" at bounding box center [733, 152] width 96 height 35
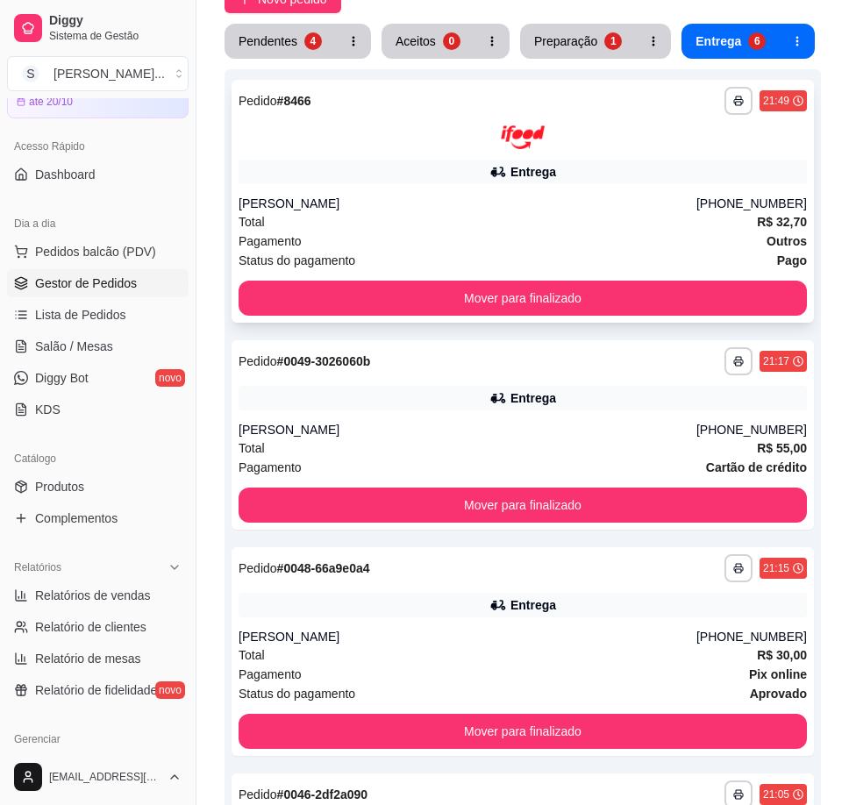
scroll to position [263, 0]
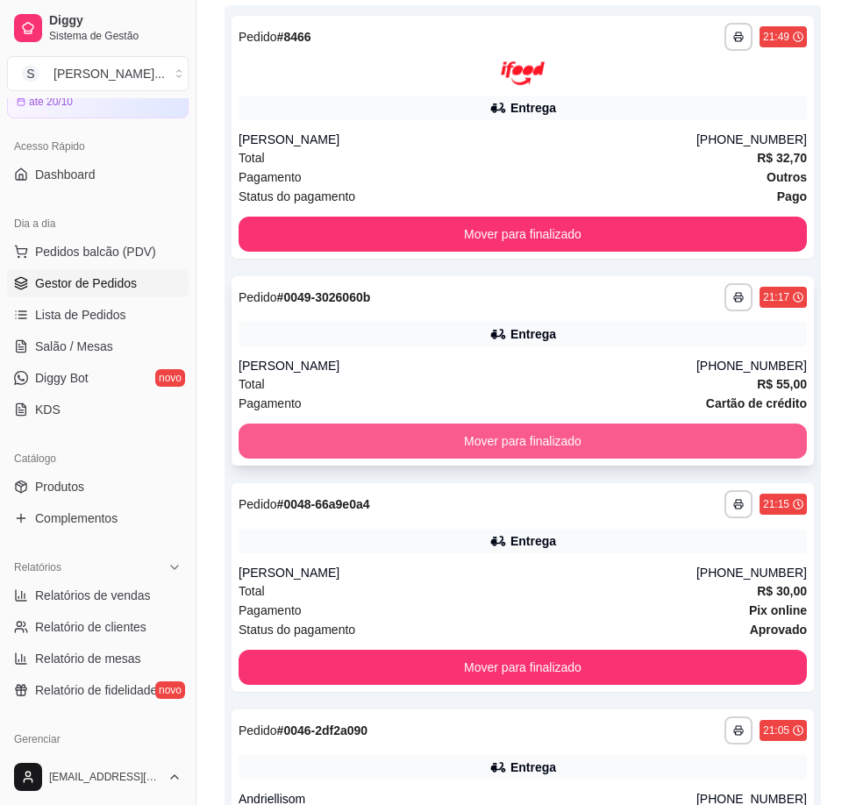
click at [740, 438] on button "Mover para finalizado" at bounding box center [522, 440] width 568 height 35
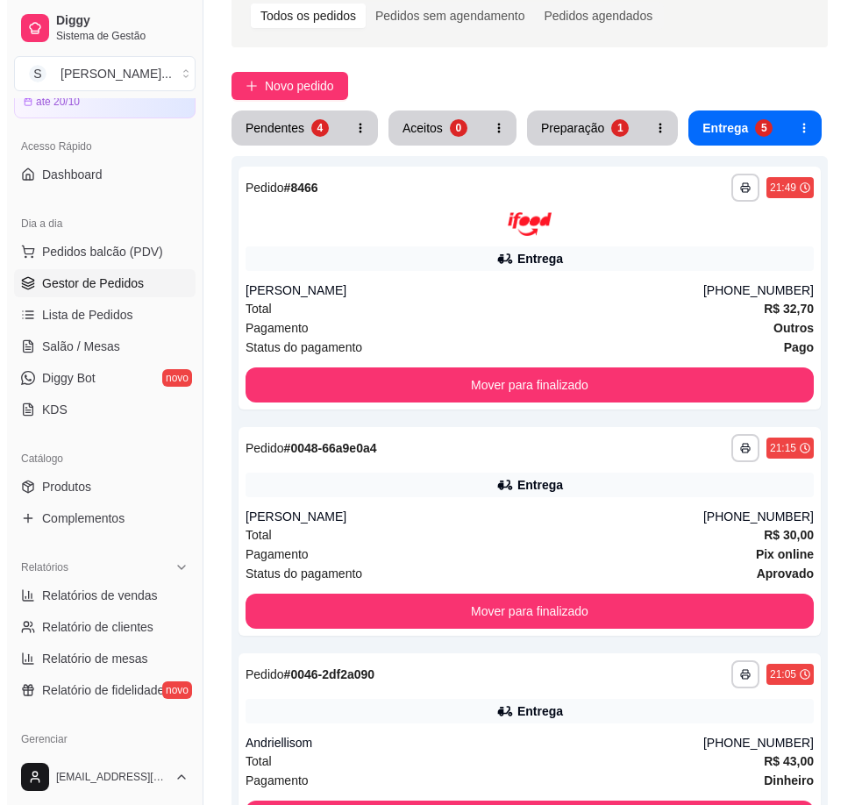
scroll to position [0, 0]
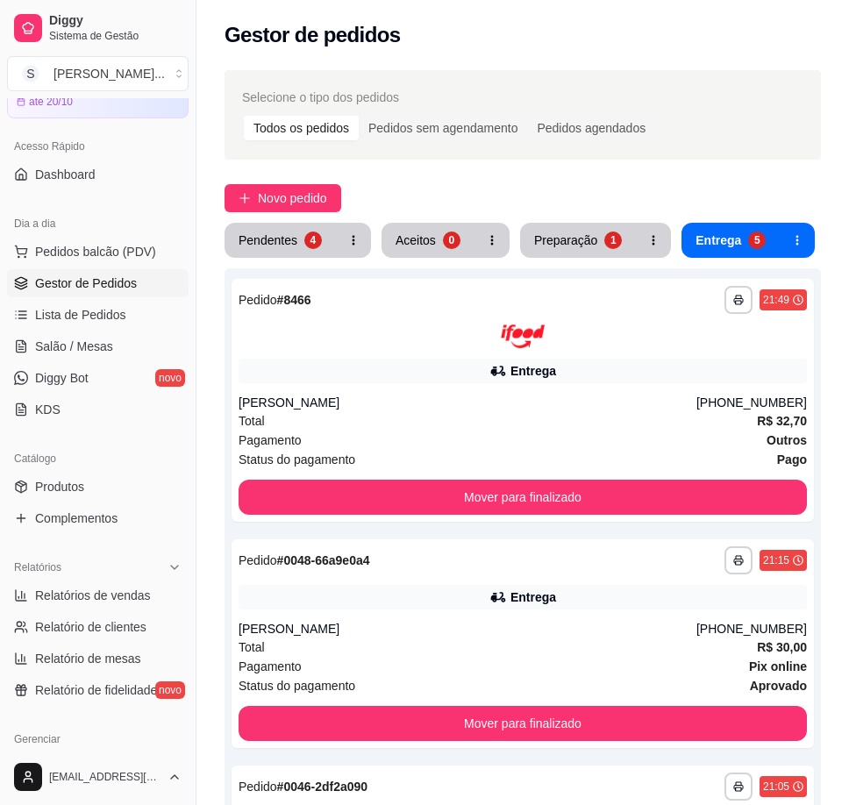
click at [290, 183] on div "**********" at bounding box center [522, 747] width 652 height 1374
click at [301, 195] on span "Novo pedido" at bounding box center [292, 197] width 69 height 19
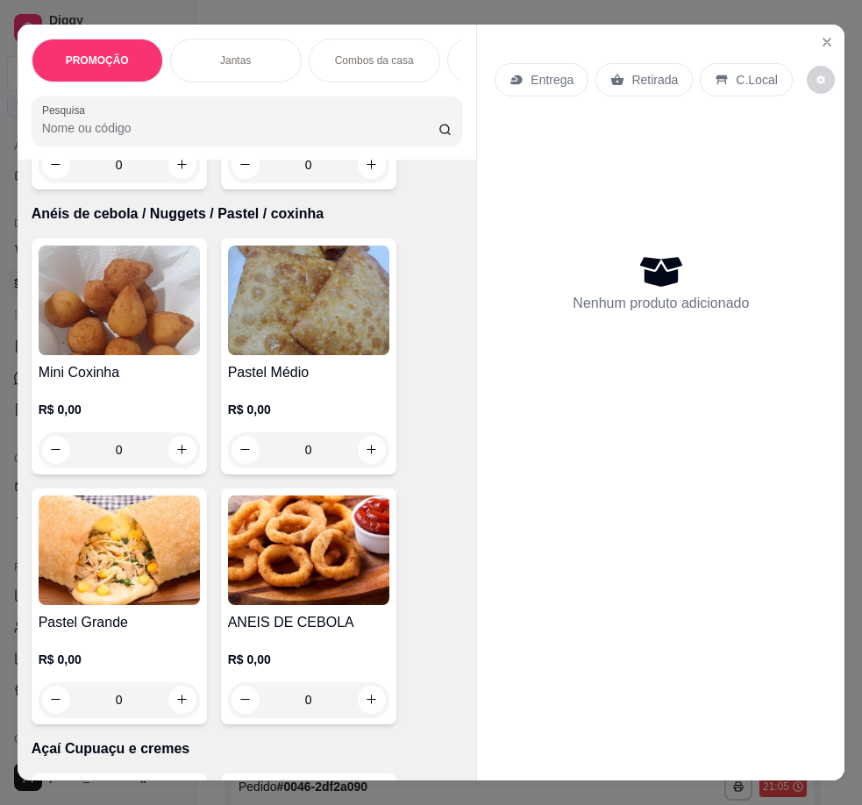
scroll to position [4733, 0]
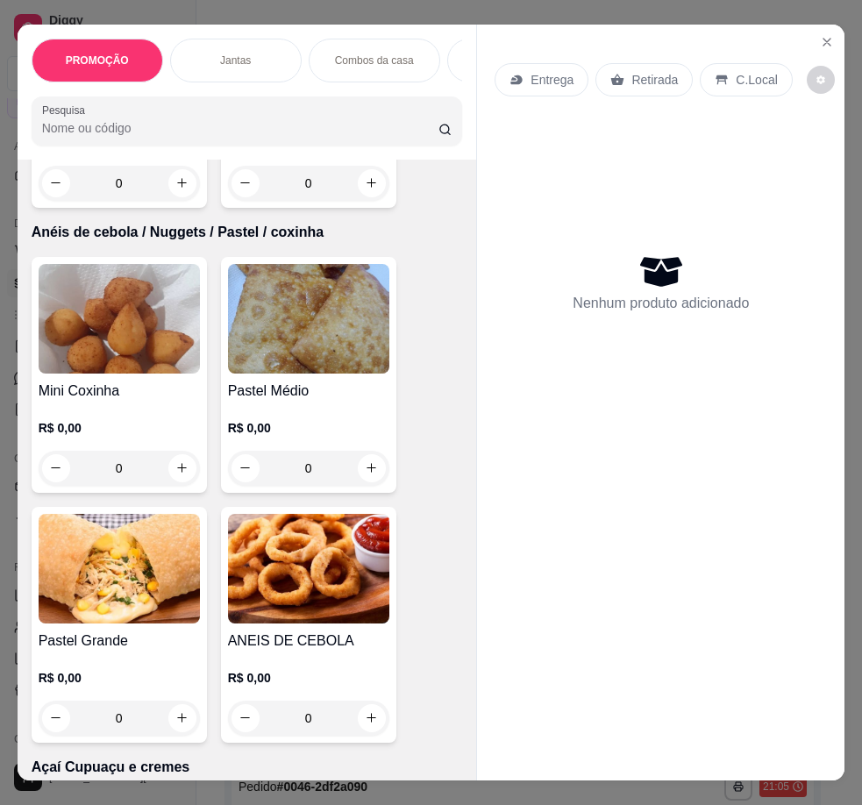
click at [131, 581] on img at bounding box center [119, 569] width 161 height 110
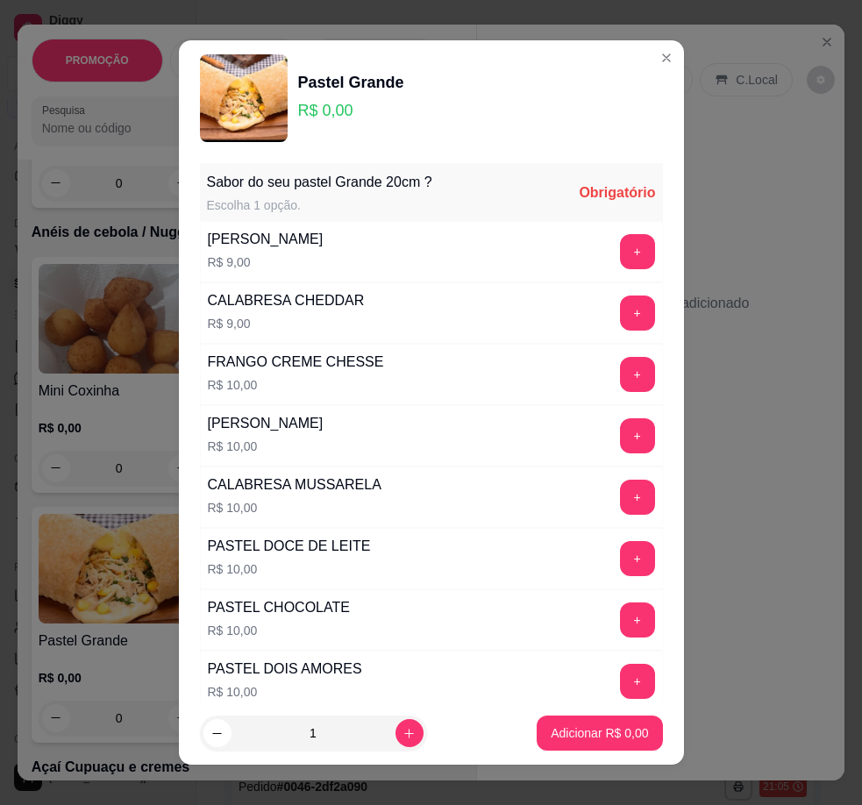
click at [622, 414] on div "[PERSON_NAME] R$ 10,00 +" at bounding box center [431, 435] width 463 height 61
click at [620, 431] on button "+" at bounding box center [637, 435] width 35 height 35
click at [617, 738] on p "Adicionar R$ 30,00" at bounding box center [595, 733] width 104 height 18
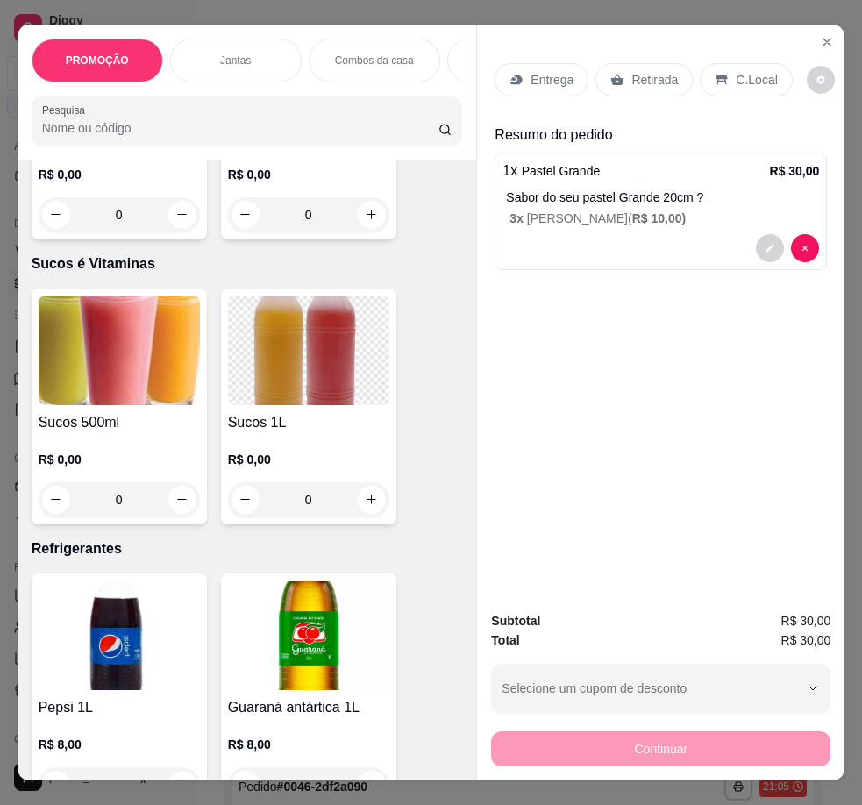
scroll to position [5961, 0]
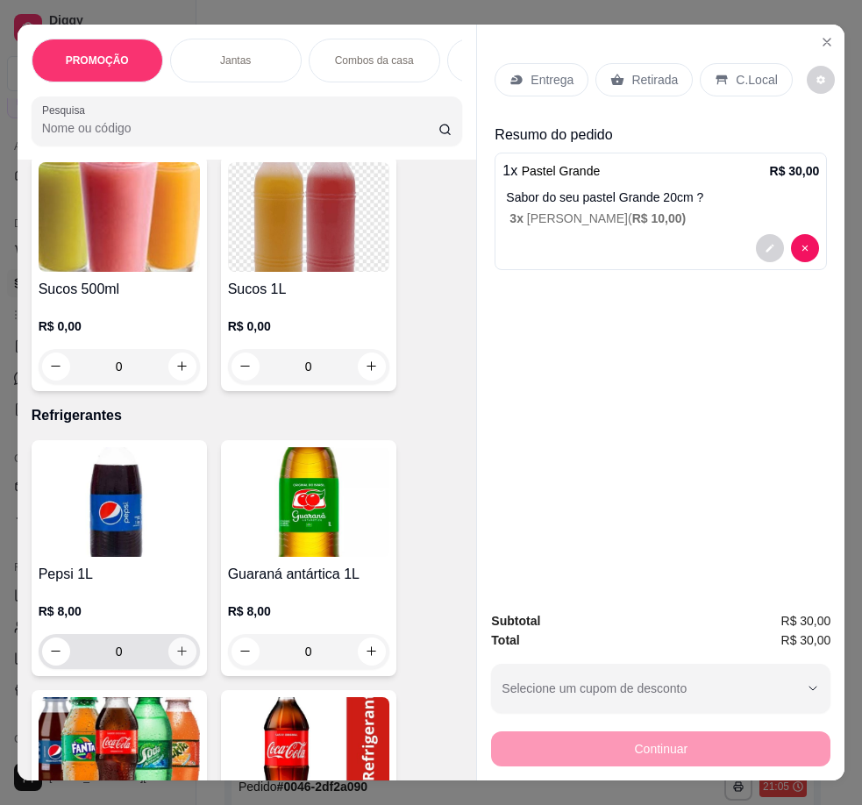
click at [176, 644] on icon "increase-product-quantity" at bounding box center [181, 650] width 13 height 13
type input "1"
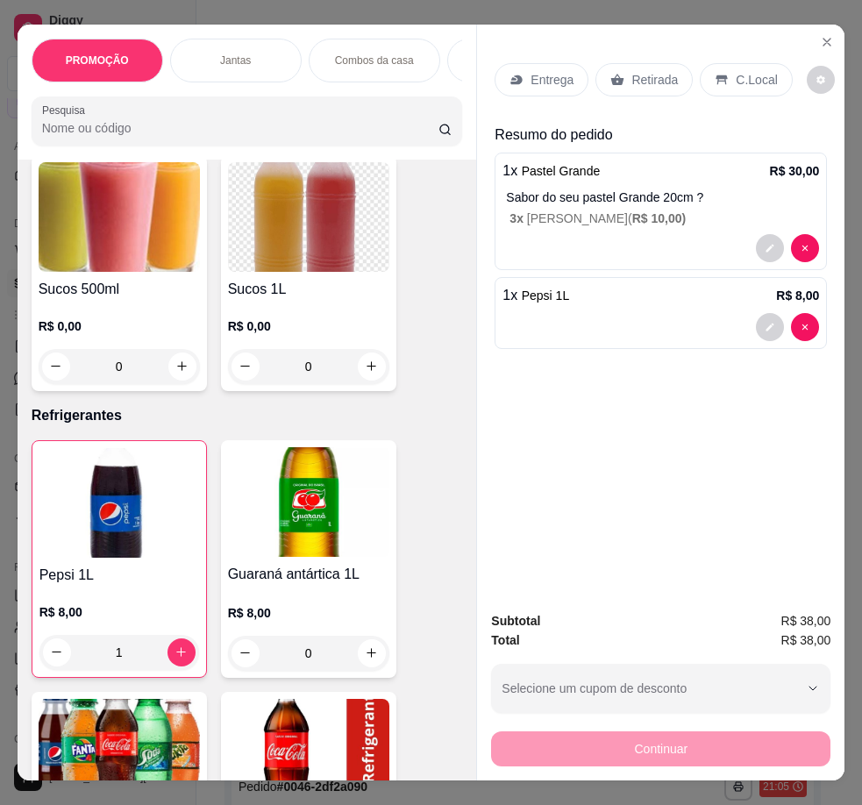
click at [526, 63] on div "Entrega" at bounding box center [541, 79] width 94 height 33
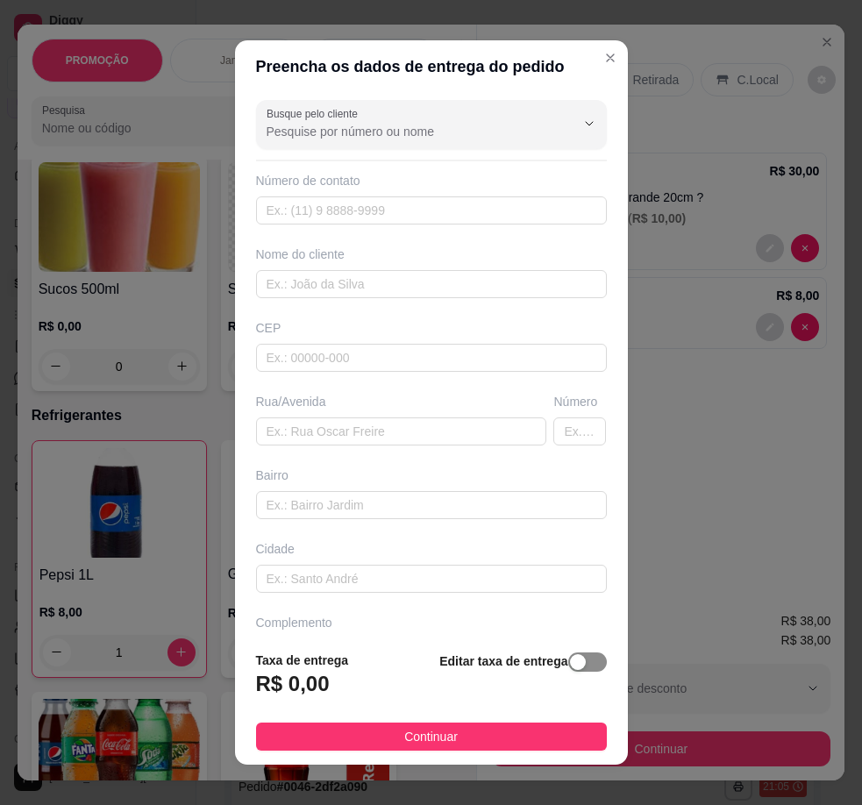
drag, startPoint x: 570, startPoint y: 667, endPoint x: 447, endPoint y: 671, distance: 122.8
click at [568, 669] on button "button" at bounding box center [587, 661] width 39 height 19
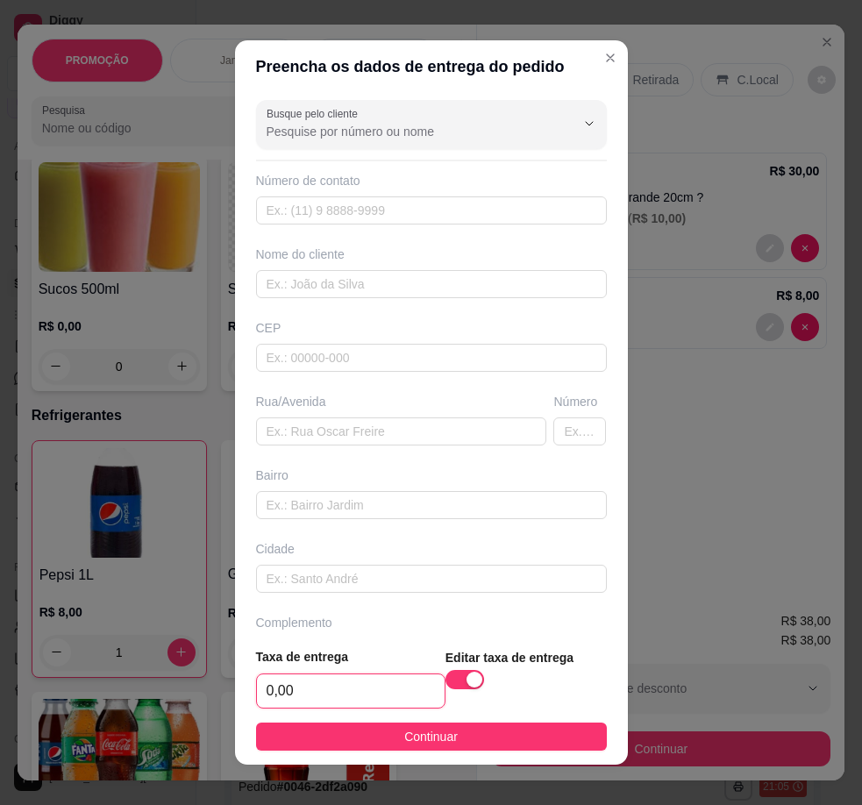
click at [364, 679] on input "0,00" at bounding box center [351, 690] width 188 height 33
type input "3,00"
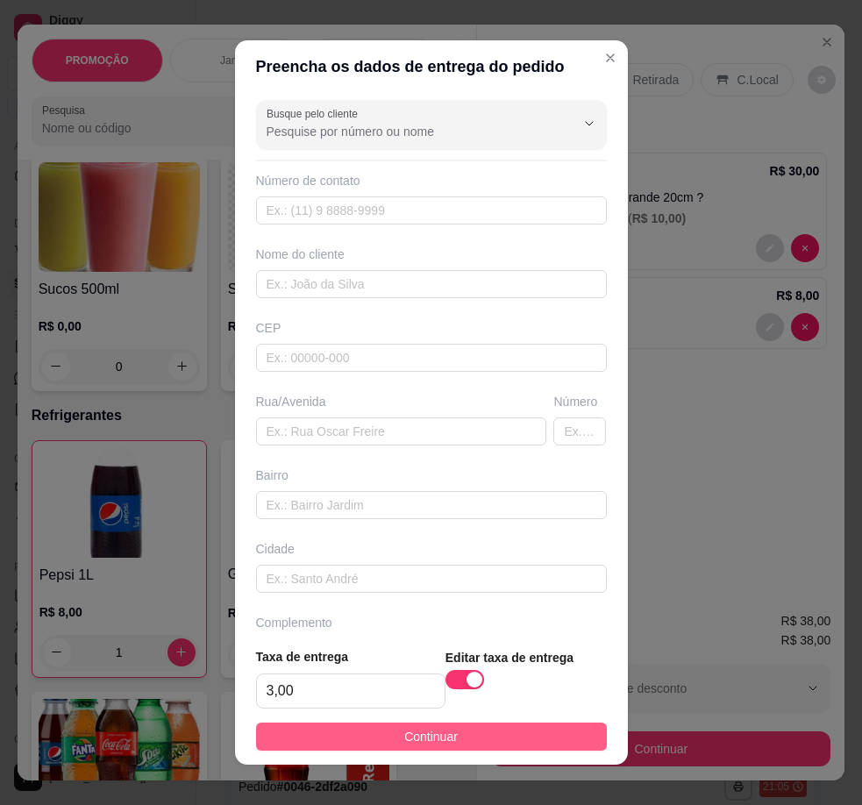
click at [410, 729] on span "Continuar" at bounding box center [430, 736] width 53 height 19
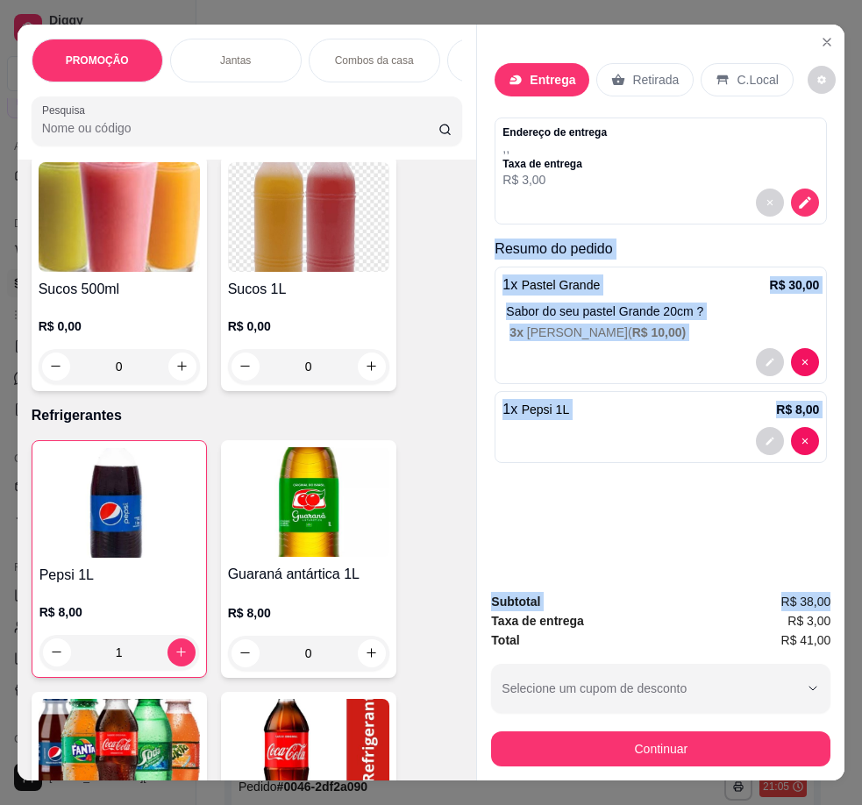
scroll to position [0, 11]
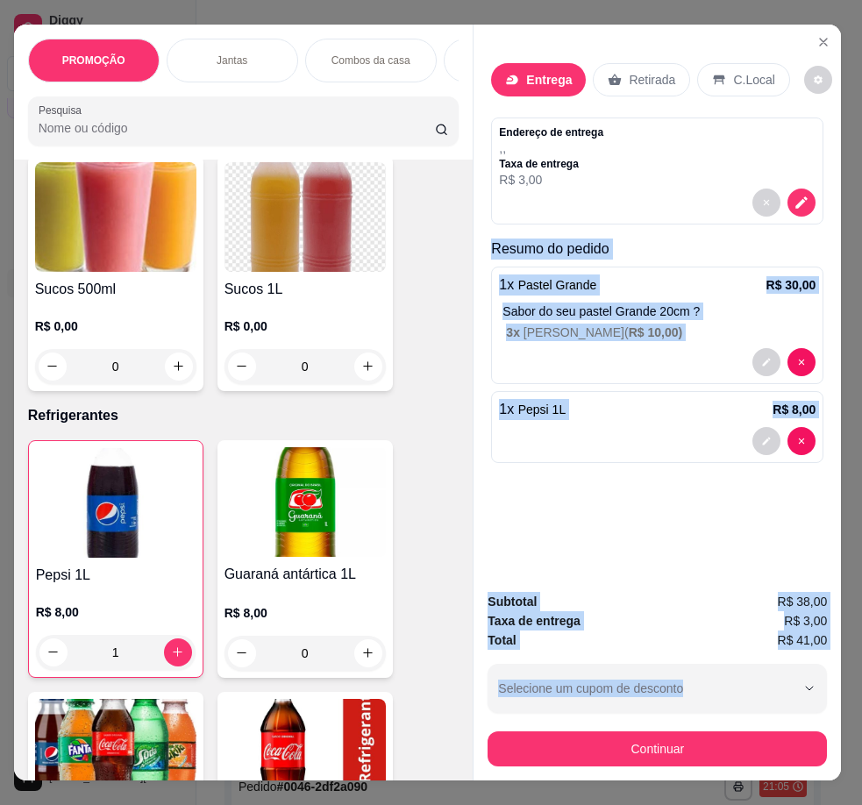
drag, startPoint x: 487, startPoint y: 244, endPoint x: 835, endPoint y: 643, distance: 530.0
click at [812, 643] on div "PROMOÇÃO Jantas Combos da casa Sanduíche é Bauru Cachorro quente 🌭 Pizzas Batat…" at bounding box center [431, 402] width 862 height 805
drag, startPoint x: 611, startPoint y: 519, endPoint x: 561, endPoint y: 417, distance: 113.3
click at [610, 517] on div "Entrega Retirada C.Local Endereço de entrega , , Taxa de entrega R$ 3,00 Resumo…" at bounding box center [656, 302] width 367 height 554
click at [494, 238] on p "Resumo do pedido" at bounding box center [657, 248] width 332 height 21
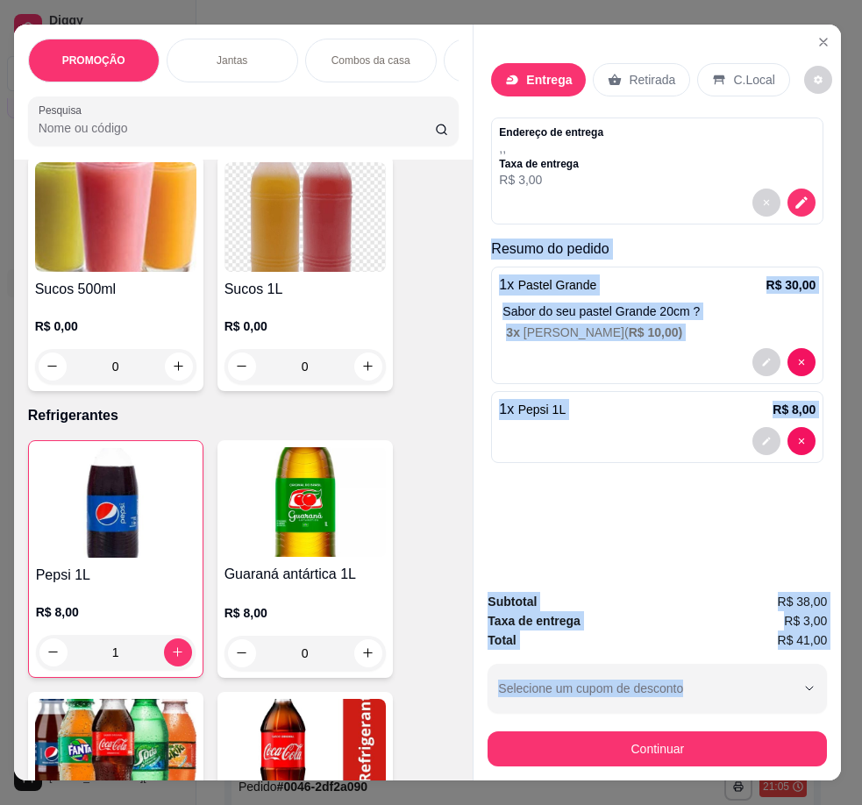
click at [491, 239] on p "Resumo do pedido" at bounding box center [657, 248] width 332 height 21
click at [491, 238] on p "Resumo do pedido" at bounding box center [657, 248] width 332 height 21
click at [491, 211] on div "Endereço de entrega , , Taxa de entrega R$ 3,00" at bounding box center [657, 170] width 332 height 107
drag, startPoint x: 480, startPoint y: 238, endPoint x: 818, endPoint y: 626, distance: 513.8
click at [812, 626] on div "Entrega Retirada C.Local Endereço de entrega , , Taxa de entrega R$ 3,00 Resumo…" at bounding box center [656, 403] width 368 height 756
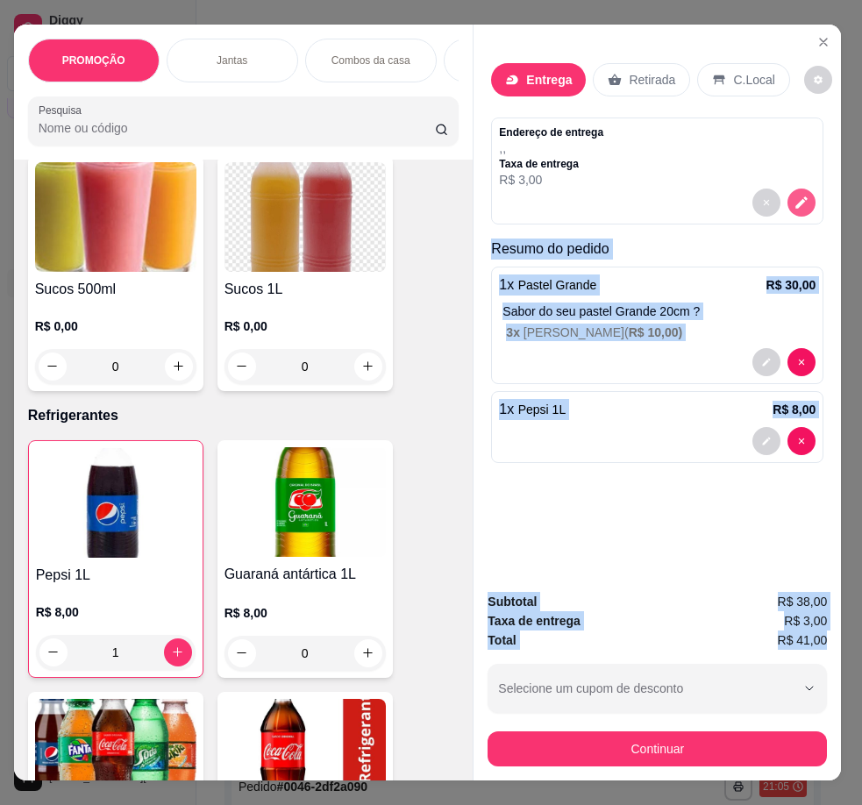
click at [793, 195] on icon "decrease-product-quantity" at bounding box center [801, 203] width 16 height 16
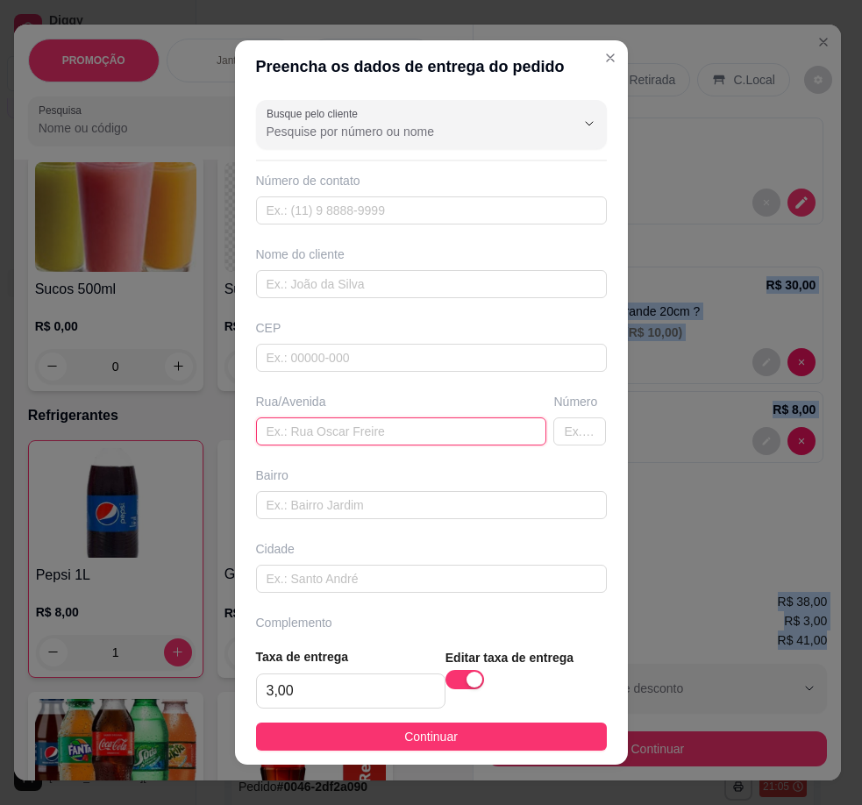
click at [380, 432] on input "text" at bounding box center [401, 431] width 291 height 28
paste input "Ave Santarém 724"
type input "Ave Santarém 724"
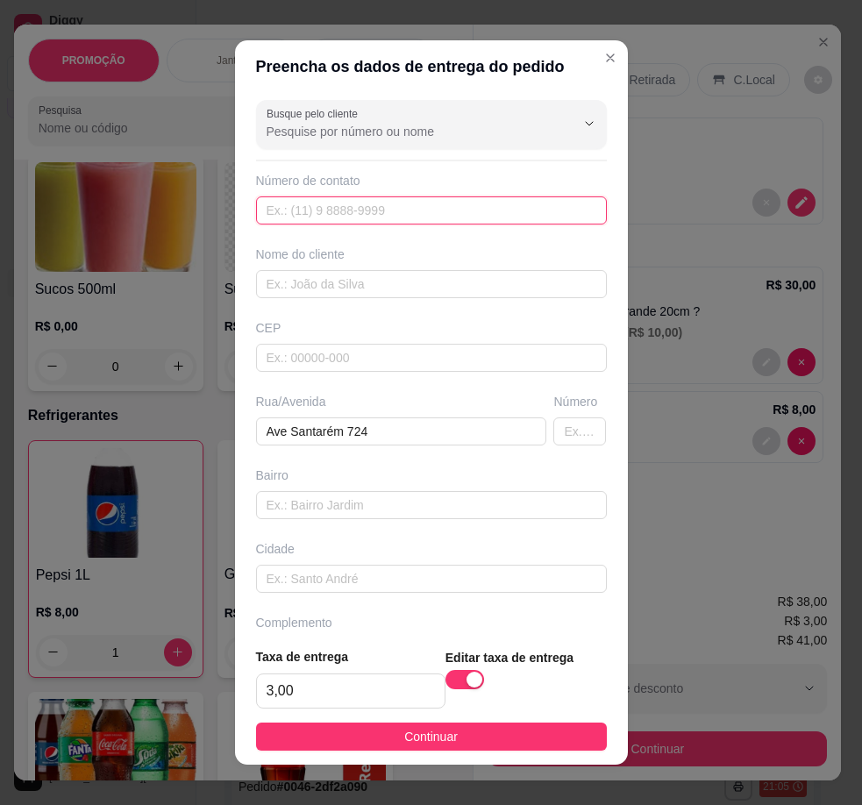
click at [341, 211] on input "text" at bounding box center [431, 210] width 351 height 28
paste input "[PHONE_NUMBER]"
type input "[PHONE_NUMBER]"
click at [309, 268] on div "Nome do cliente" at bounding box center [431, 271] width 358 height 53
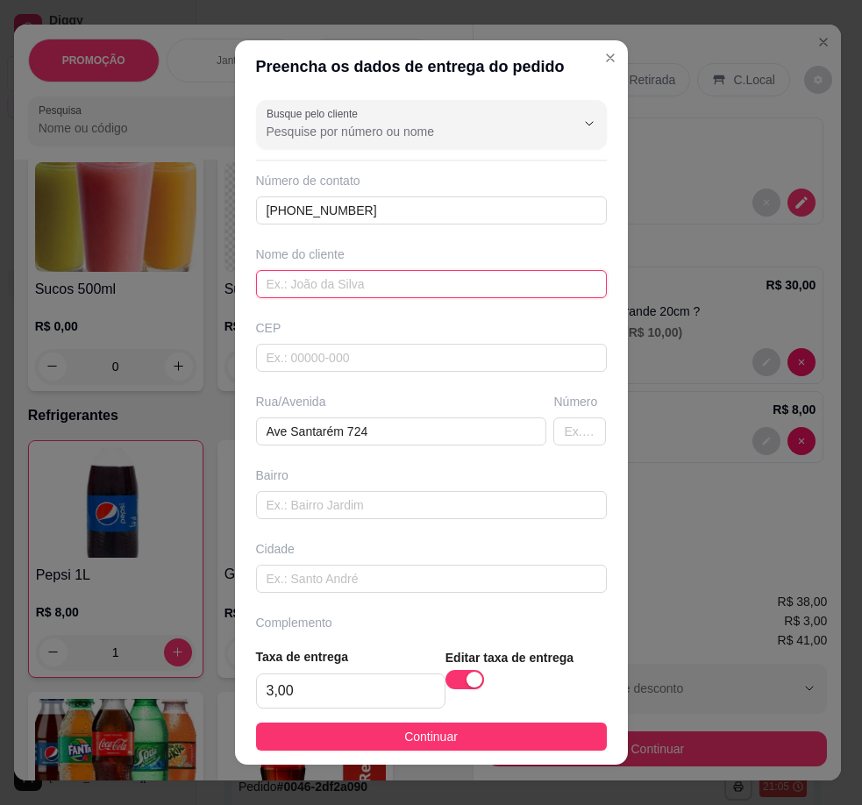
click at [311, 288] on input "text" at bounding box center [431, 284] width 351 height 28
paste input "[PERSON_NAME]"
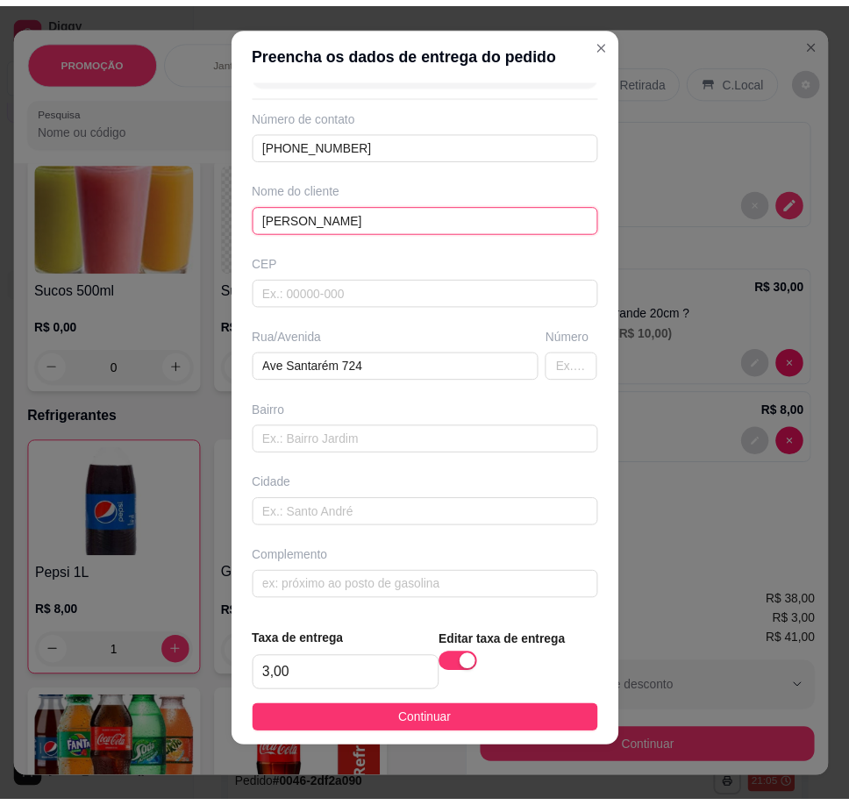
scroll to position [16, 0]
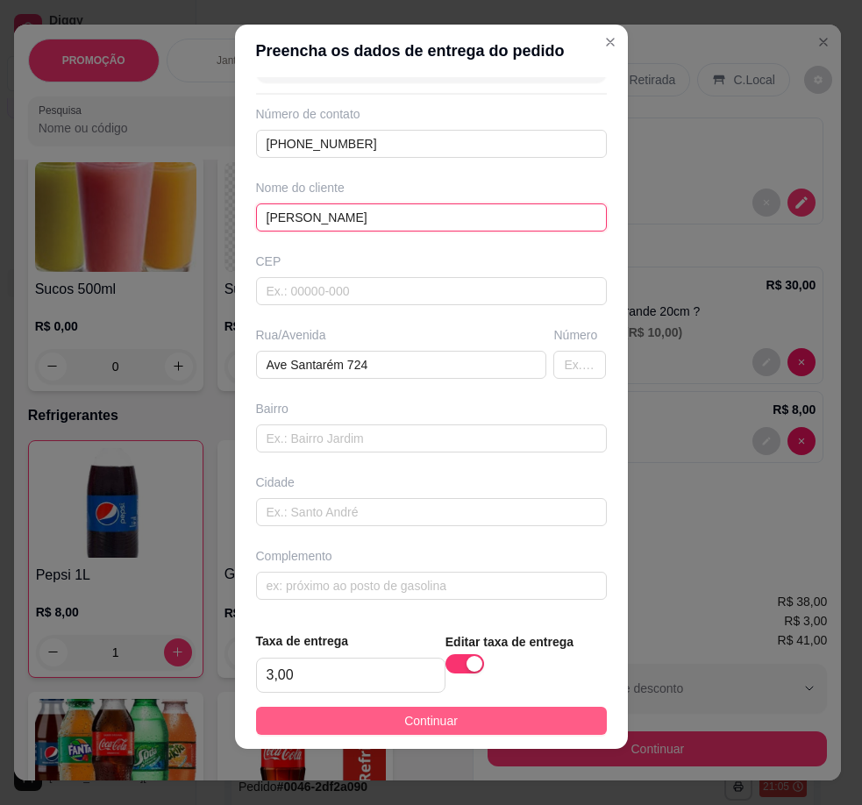
type input "[PERSON_NAME]"
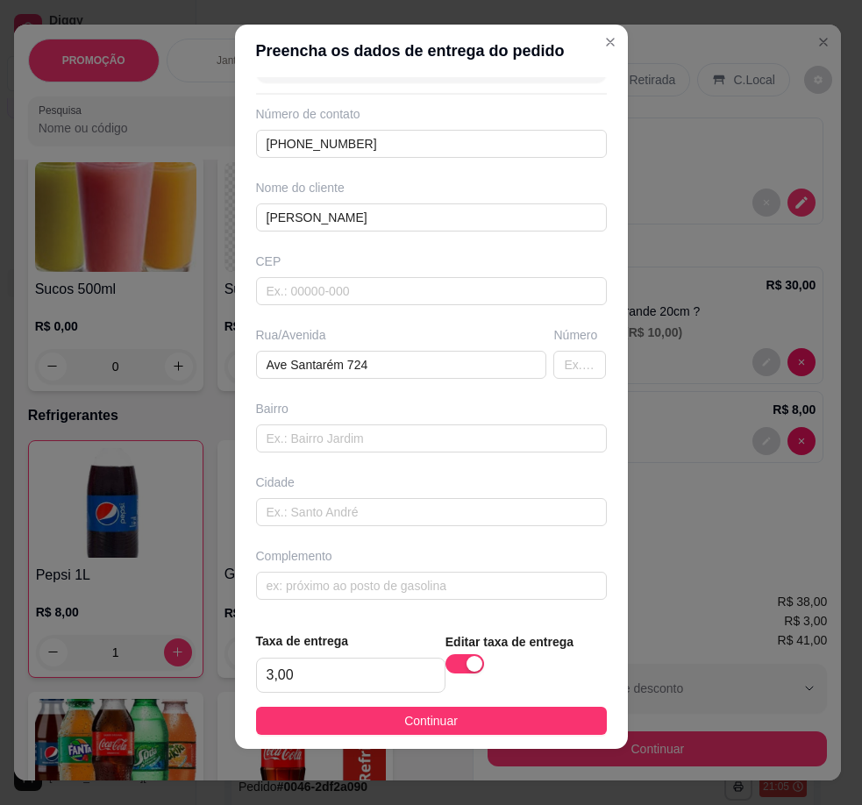
click at [516, 713] on button "Continuar" at bounding box center [431, 721] width 351 height 28
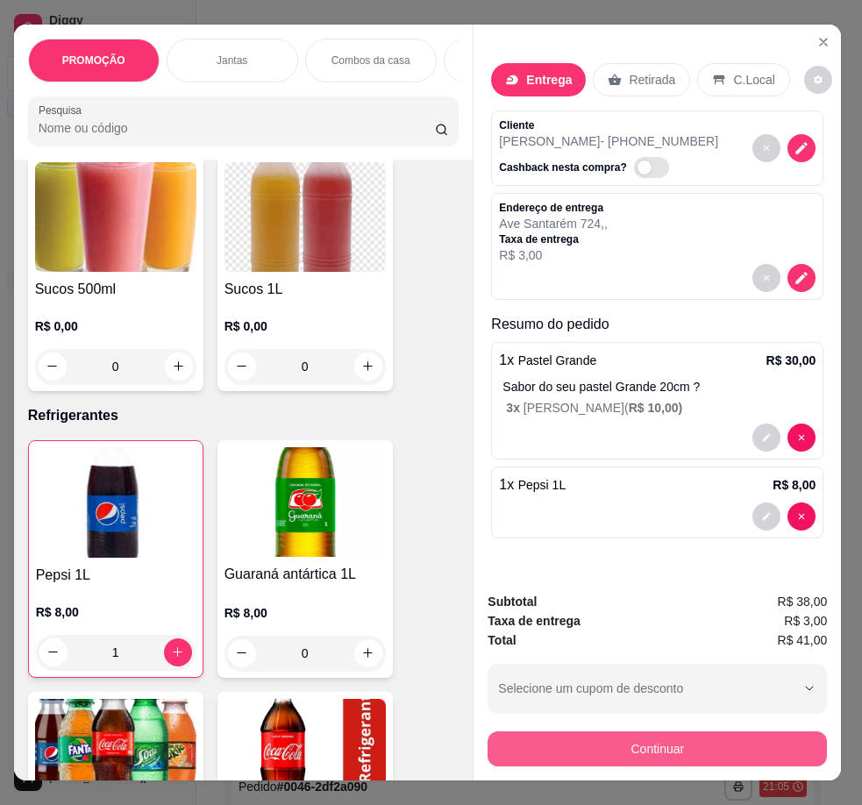
click at [735, 745] on button "Continuar" at bounding box center [656, 748] width 339 height 35
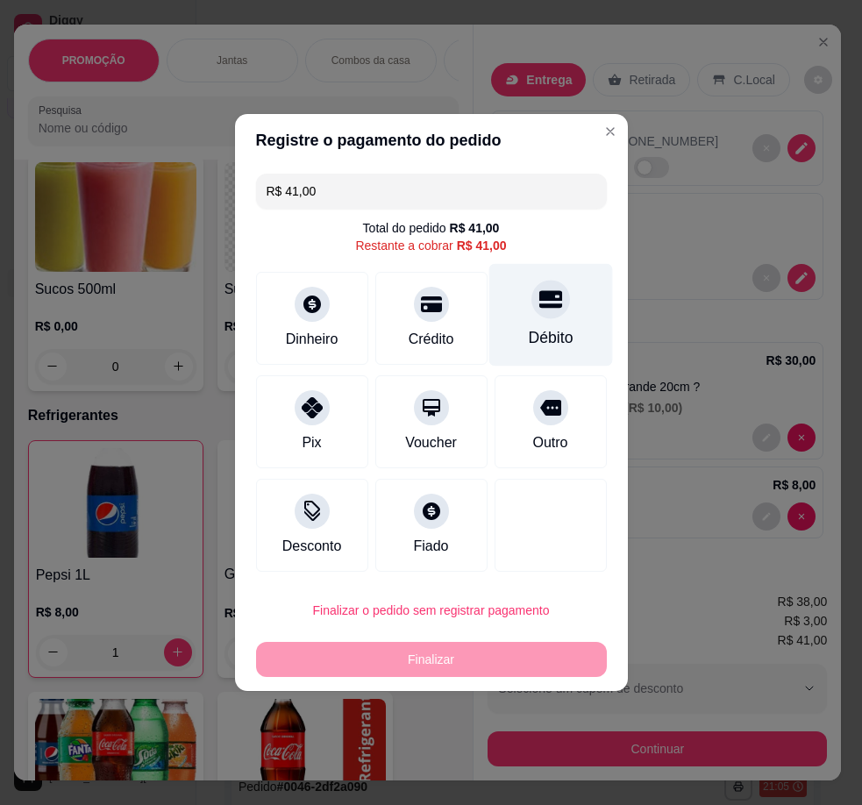
click at [547, 328] on div "Débito" at bounding box center [550, 337] width 45 height 23
type input "R$ 0,00"
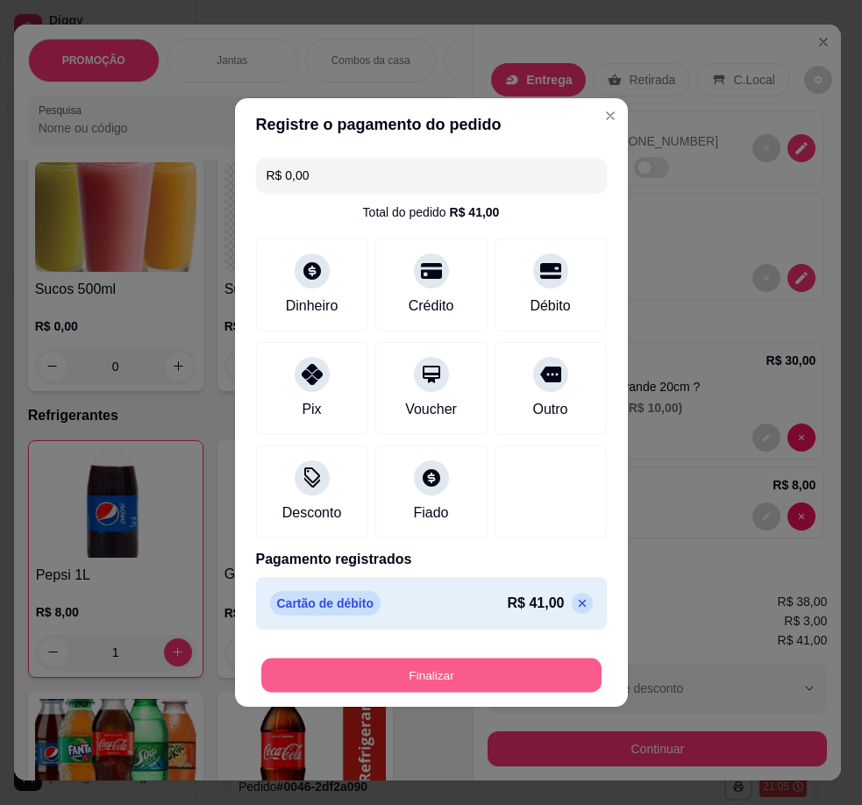
click at [450, 662] on button "Finalizar" at bounding box center [431, 675] width 340 height 34
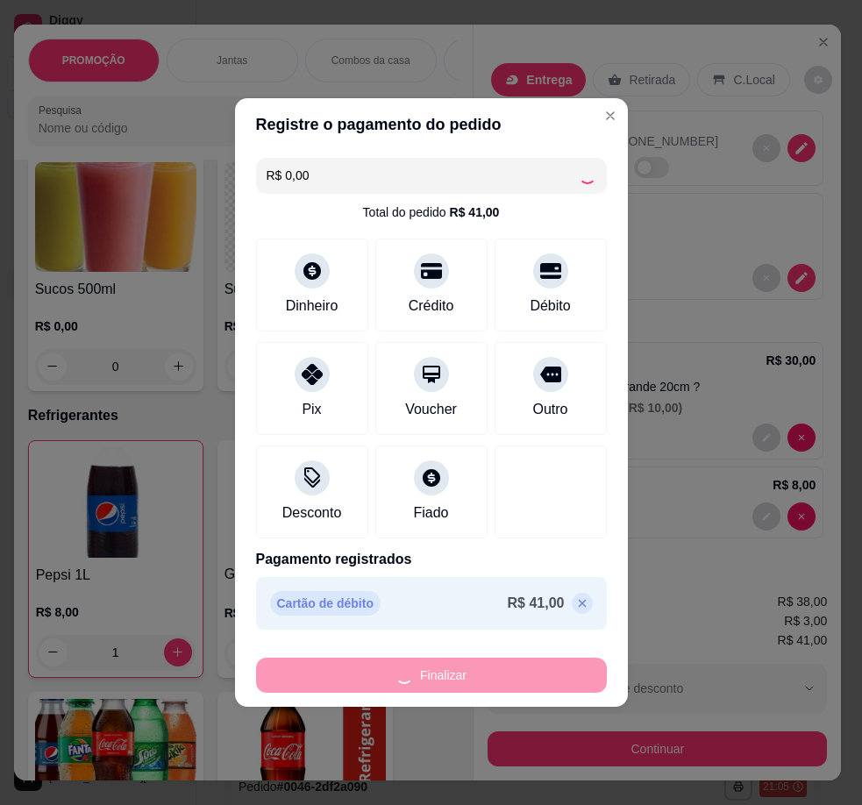
type input "0"
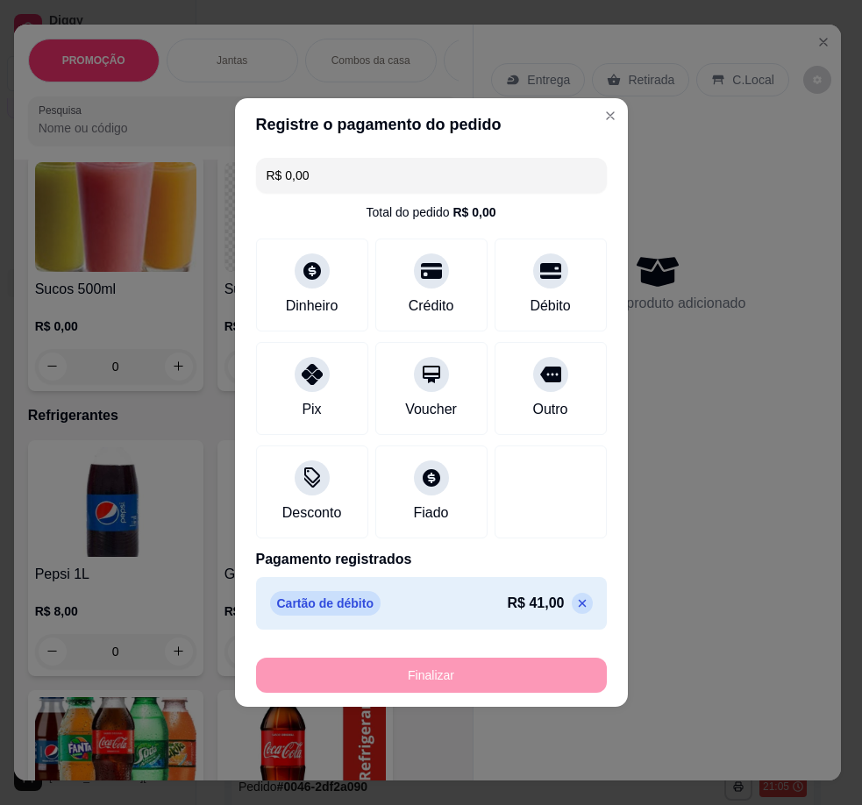
type input "-R$ 41,00"
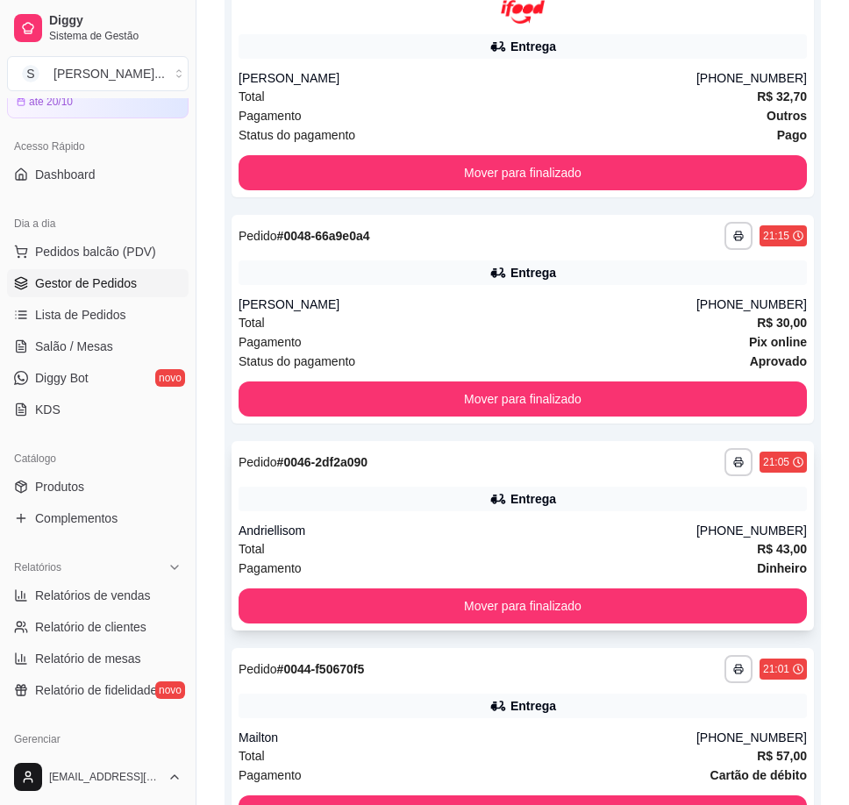
scroll to position [351, 0]
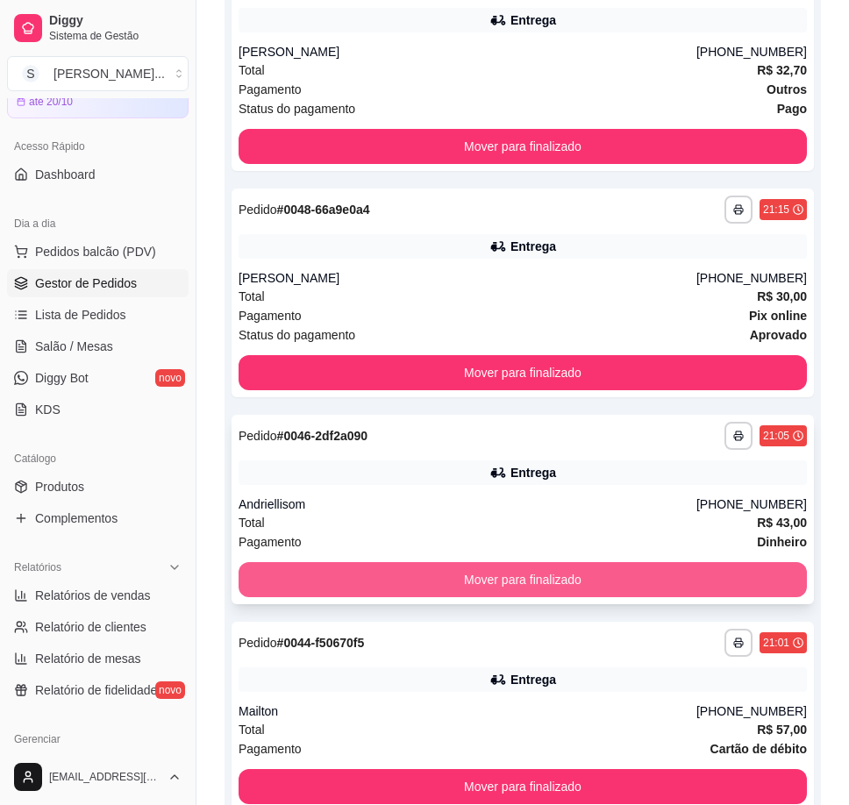
click at [666, 577] on button "Mover para finalizado" at bounding box center [522, 579] width 568 height 35
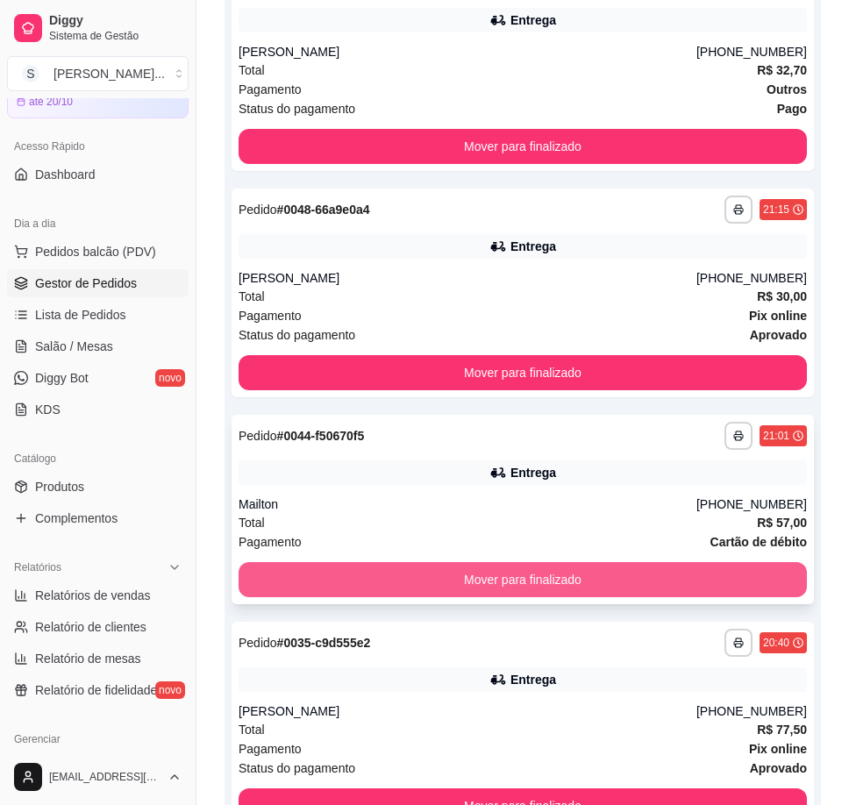
click at [758, 579] on button "Mover para finalizado" at bounding box center [522, 579] width 568 height 35
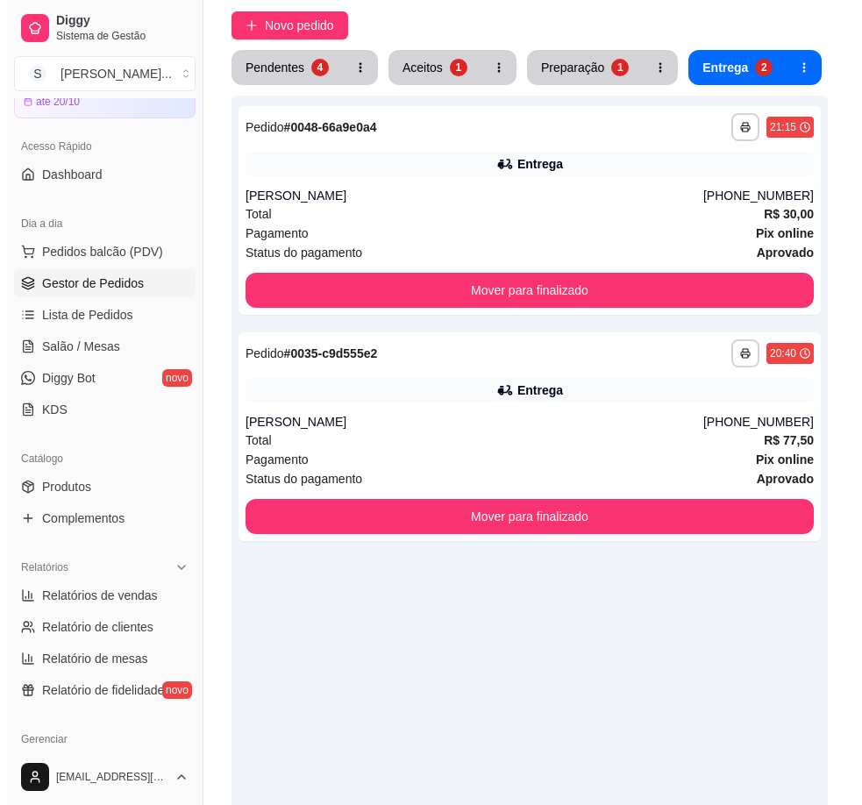
scroll to position [0, 0]
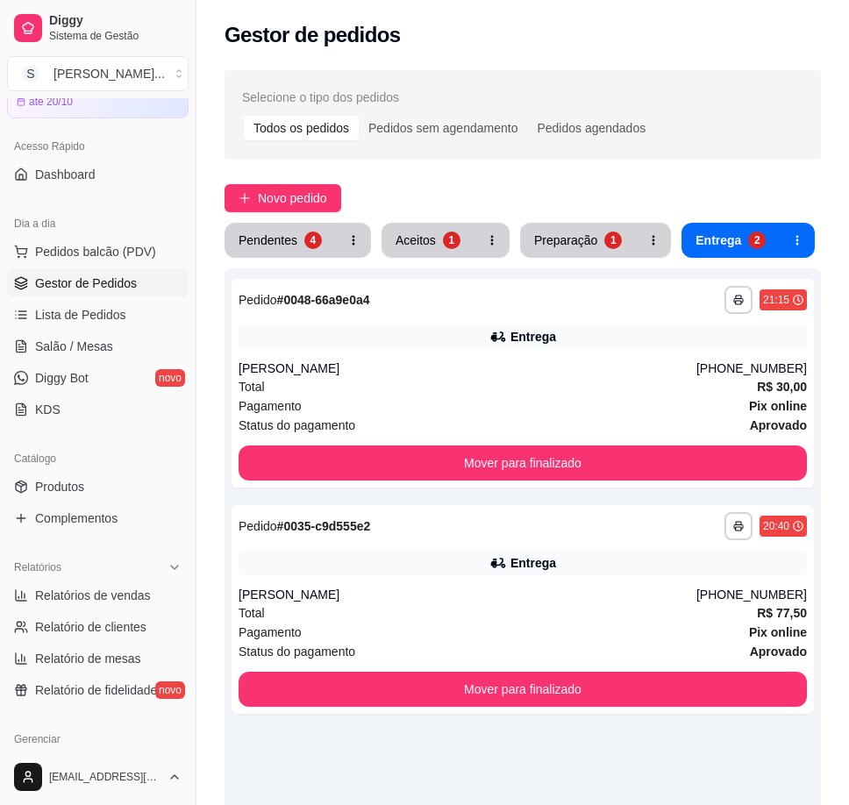
click at [425, 236] on div "Aceitos" at bounding box center [415, 240] width 40 height 18
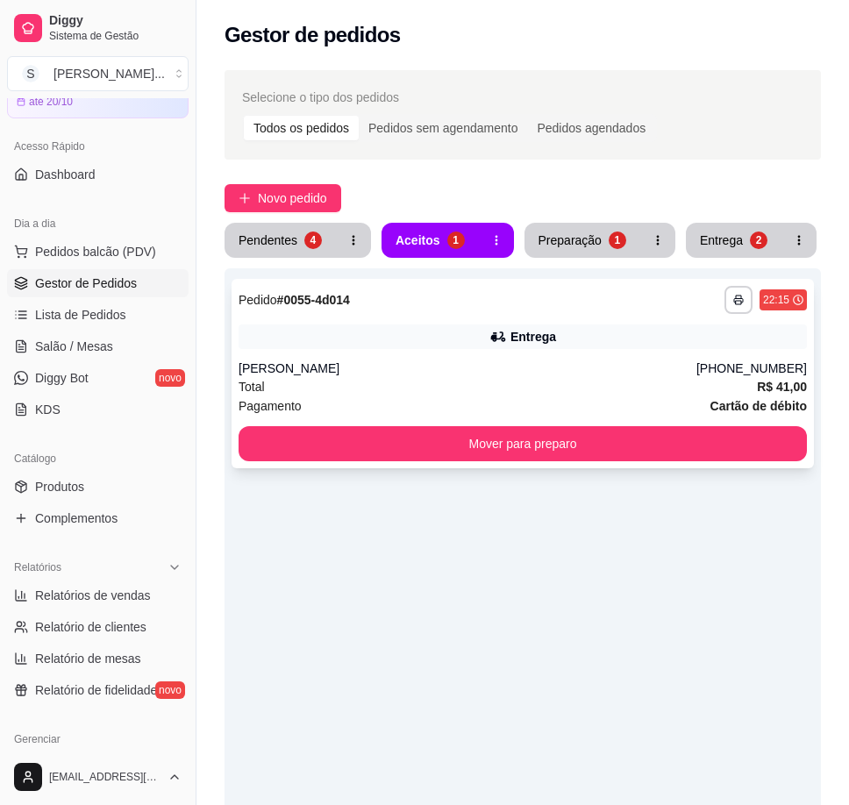
click at [551, 334] on div "Entrega" at bounding box center [533, 337] width 46 height 18
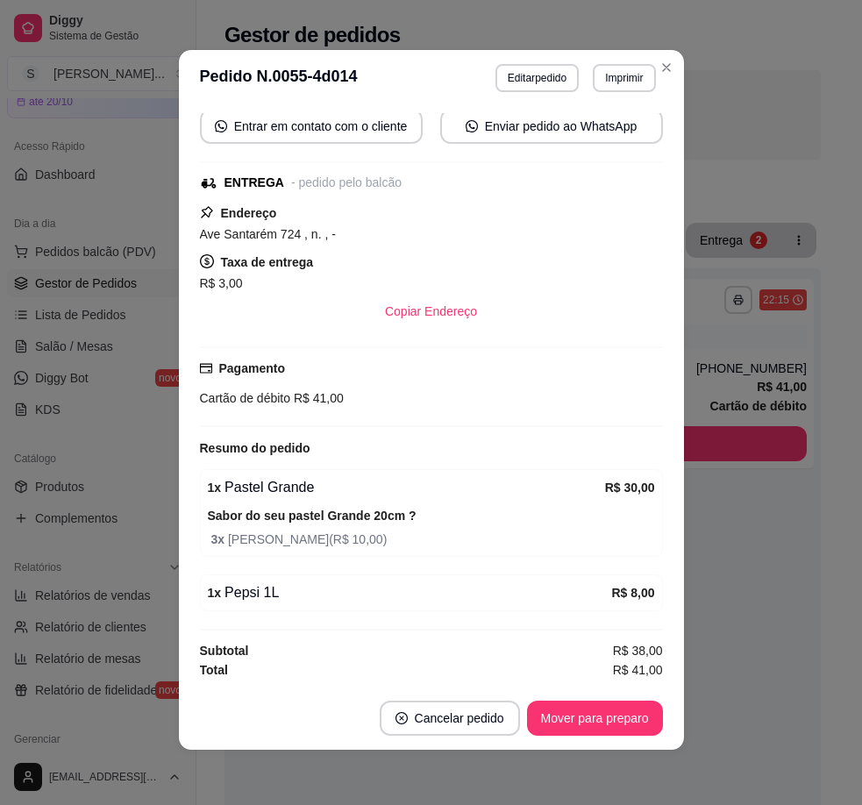
scroll to position [4, 0]
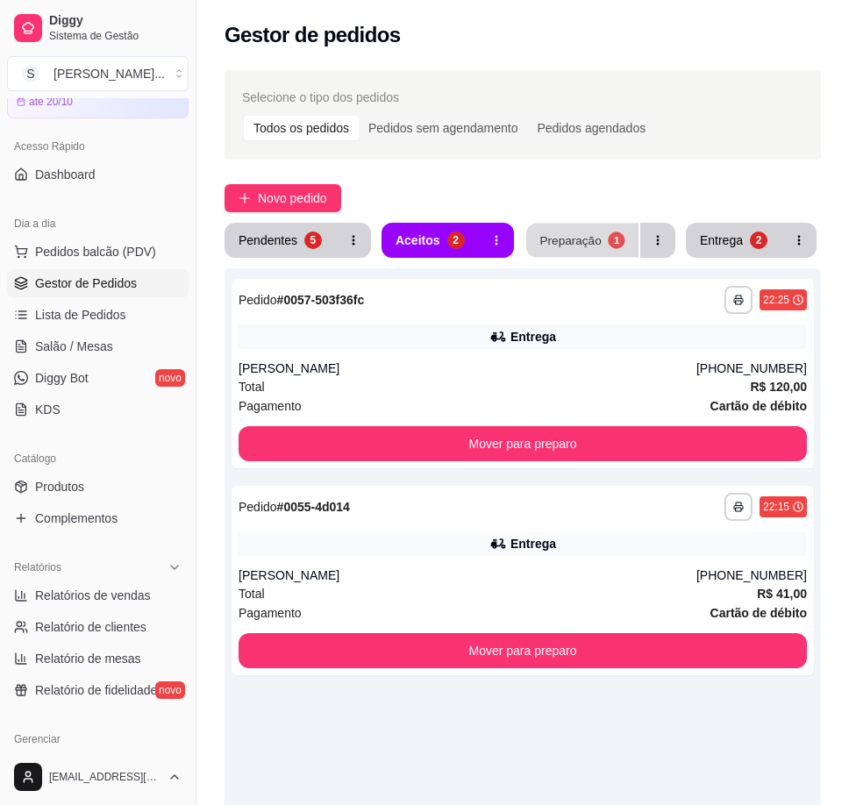
click at [607, 238] on div "1" at bounding box center [615, 239] width 17 height 17
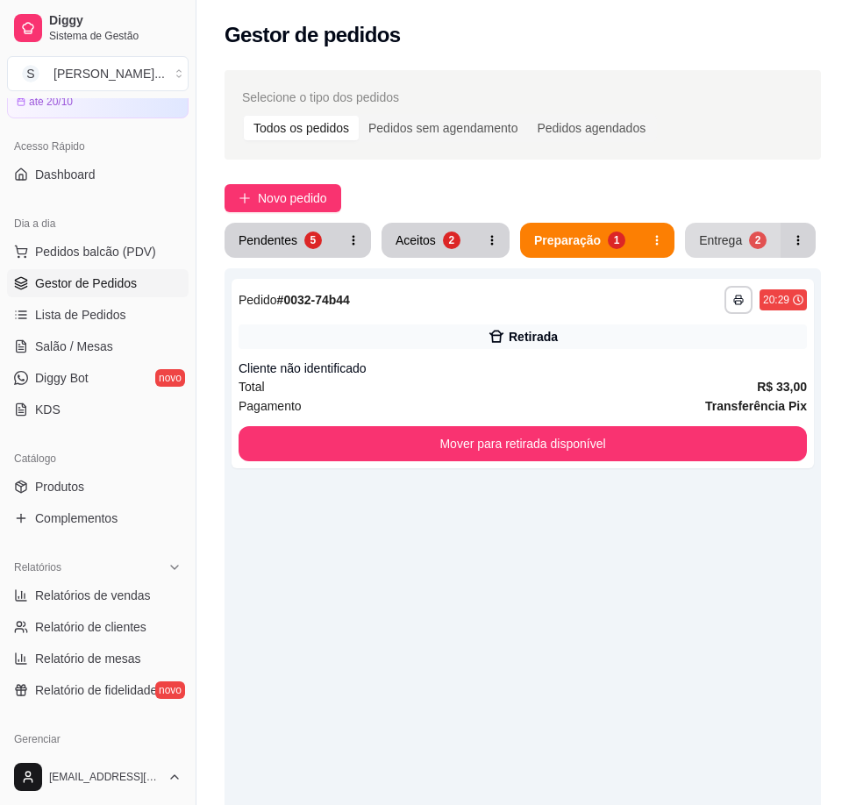
click at [721, 242] on div "Entrega" at bounding box center [720, 240] width 43 height 18
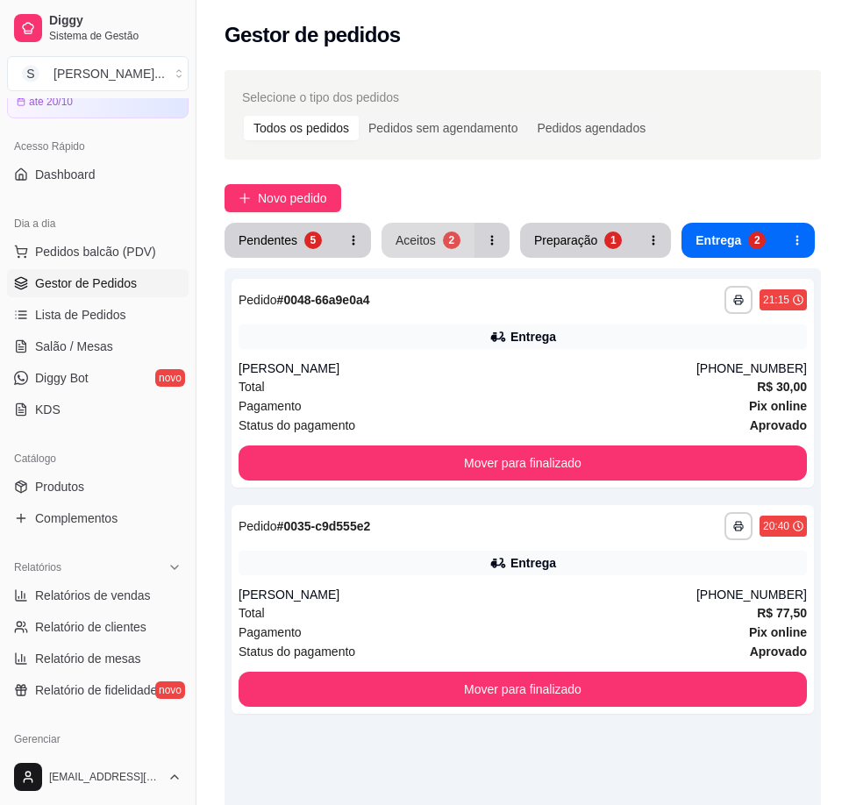
click at [443, 236] on div "2" at bounding box center [452, 240] width 18 height 18
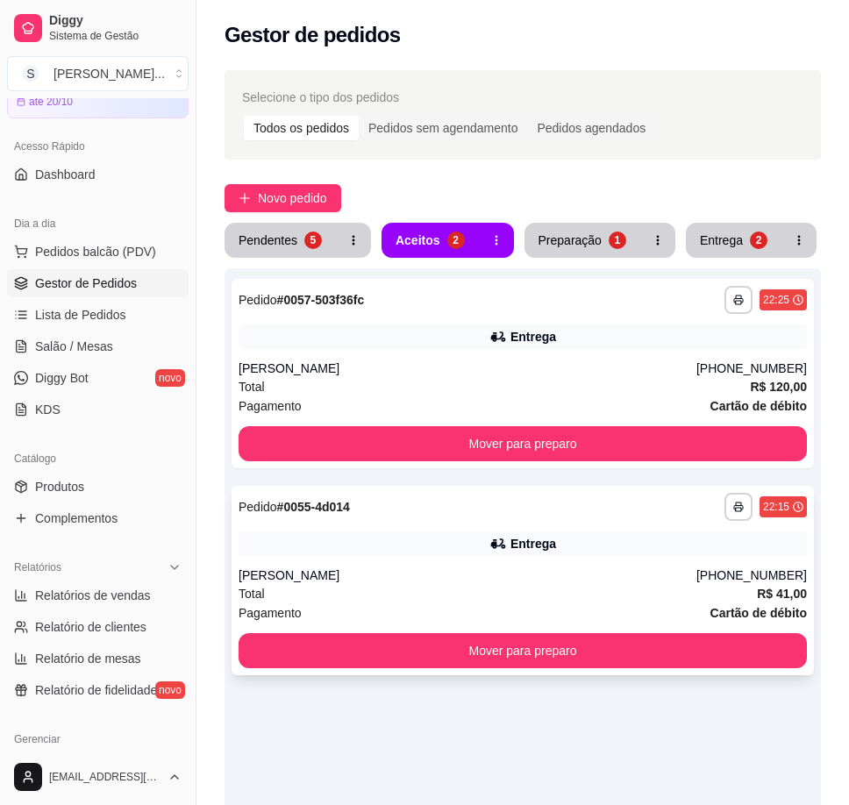
click at [562, 530] on div "**********" at bounding box center [522, 580] width 582 height 189
click at [561, 361] on div "[PERSON_NAME]" at bounding box center [467, 368] width 458 height 18
click at [500, 560] on div "**********" at bounding box center [522, 580] width 582 height 189
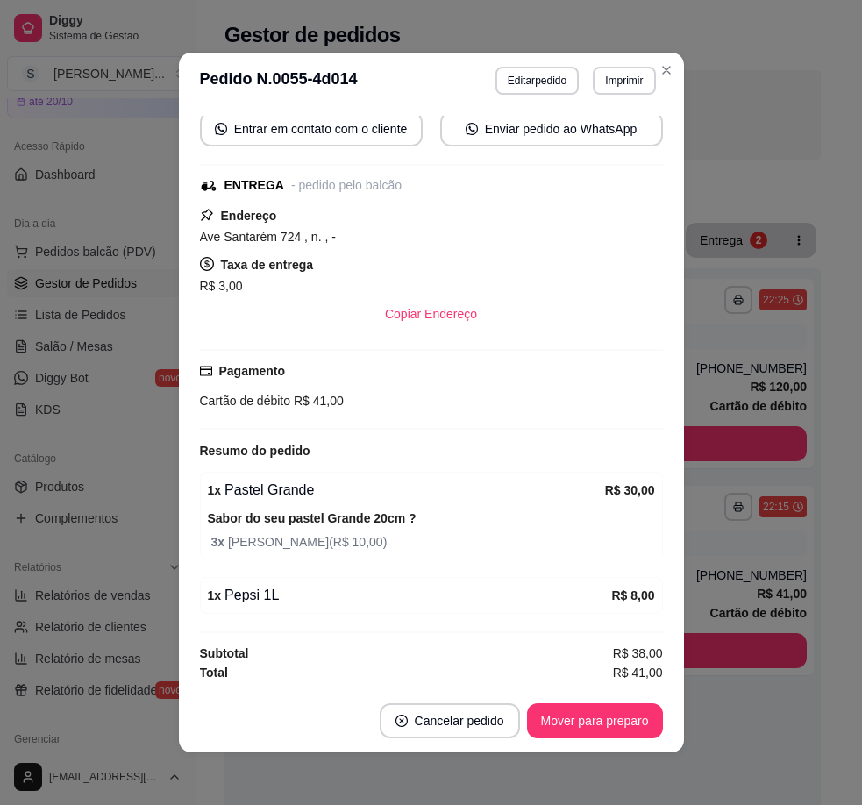
scroll to position [167, 0]
click at [619, 732] on button "Mover para preparo" at bounding box center [594, 721] width 131 height 34
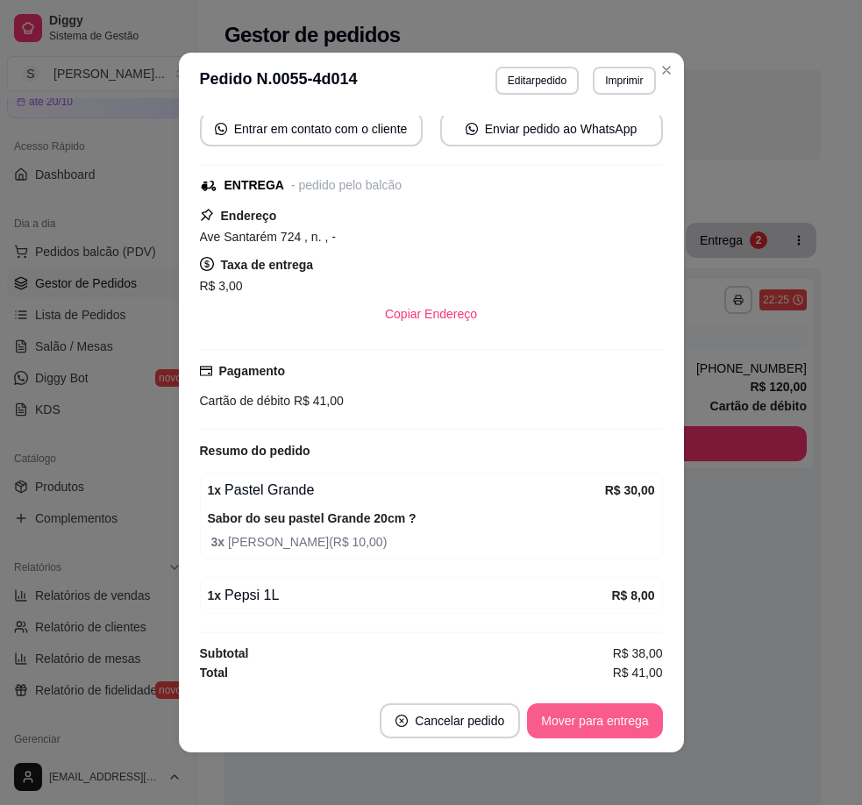
click at [622, 722] on button "Mover para entrega" at bounding box center [594, 720] width 135 height 35
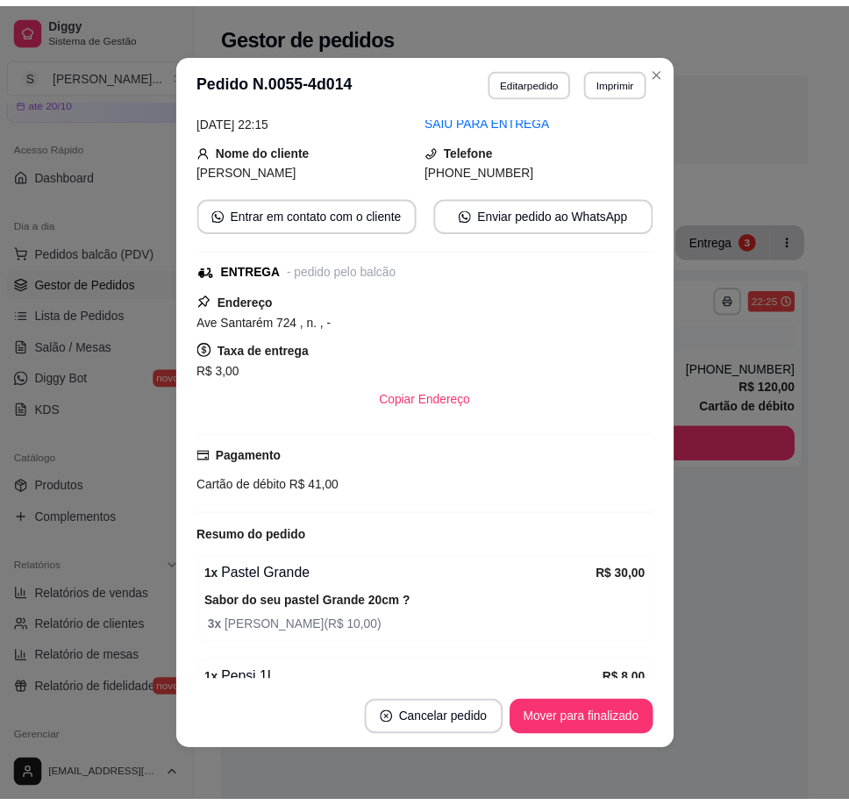
scroll to position [0, 0]
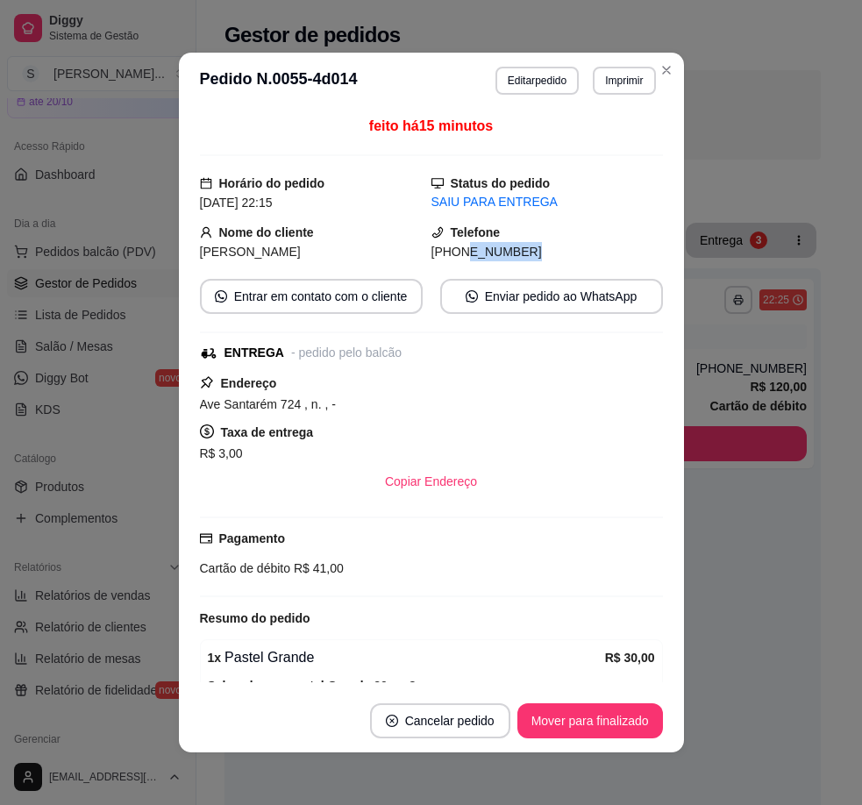
drag, startPoint x: 441, startPoint y: 253, endPoint x: 509, endPoint y: 256, distance: 68.4
click at [509, 256] on div "[PHONE_NUMBER]" at bounding box center [546, 251] width 231 height 19
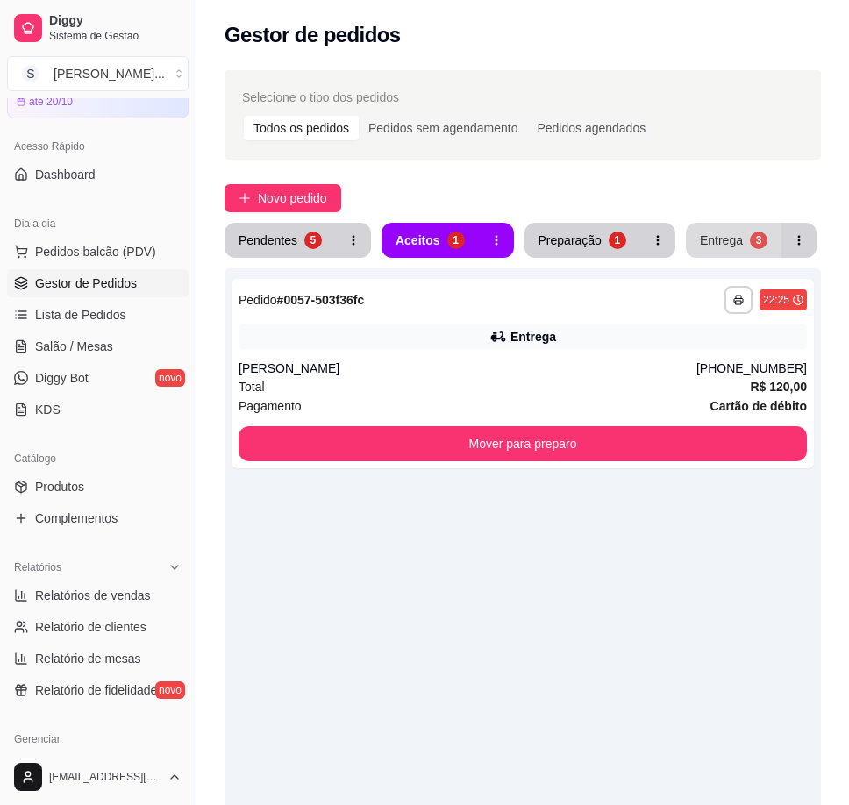
click at [727, 239] on div "Entrega" at bounding box center [720, 240] width 43 height 18
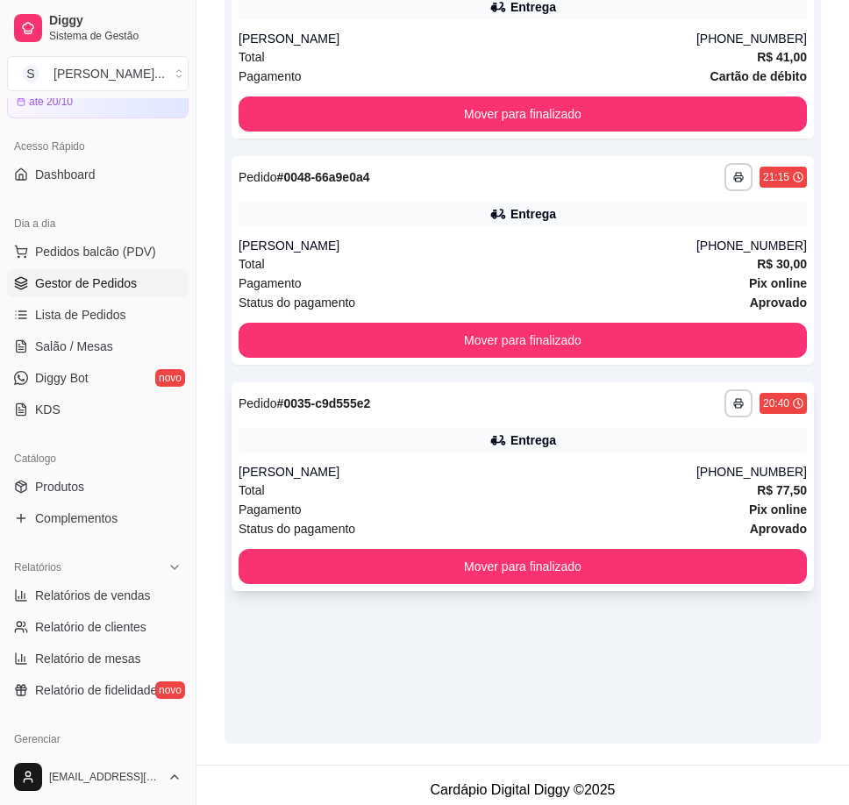
scroll to position [339, 0]
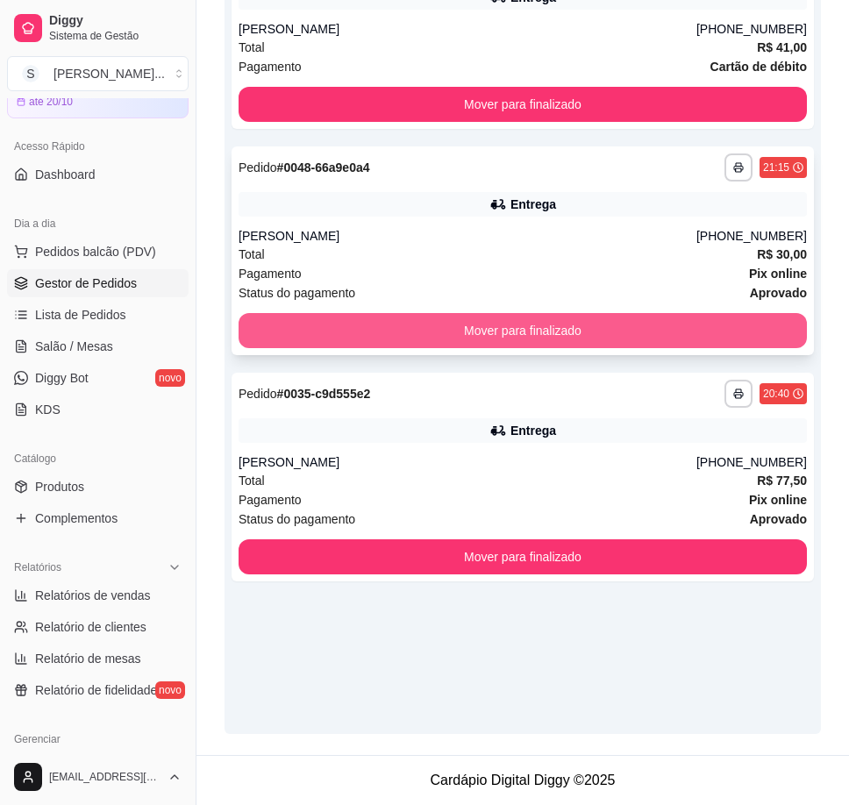
click at [639, 337] on button "Mover para finalizado" at bounding box center [522, 330] width 568 height 35
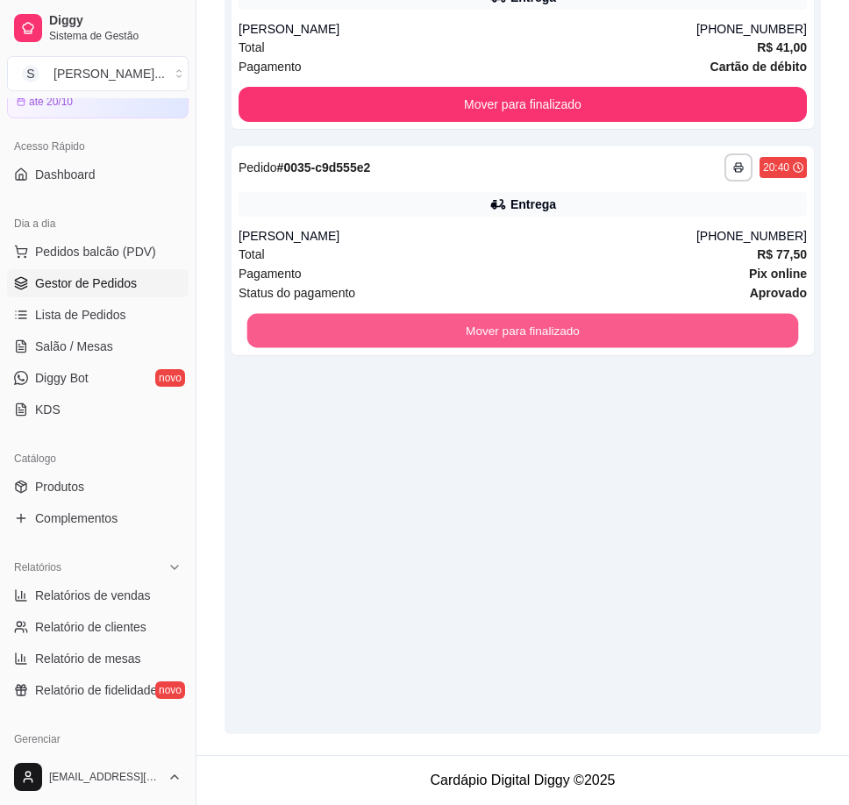
click at [637, 336] on button "Mover para finalizado" at bounding box center [522, 331] width 551 height 34
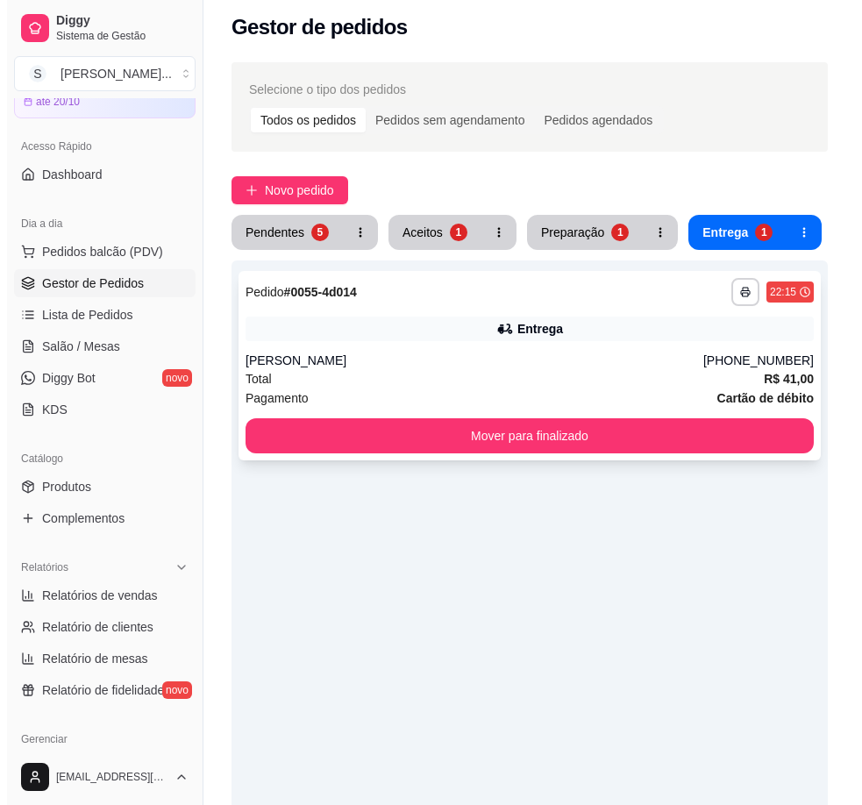
scroll to position [0, 0]
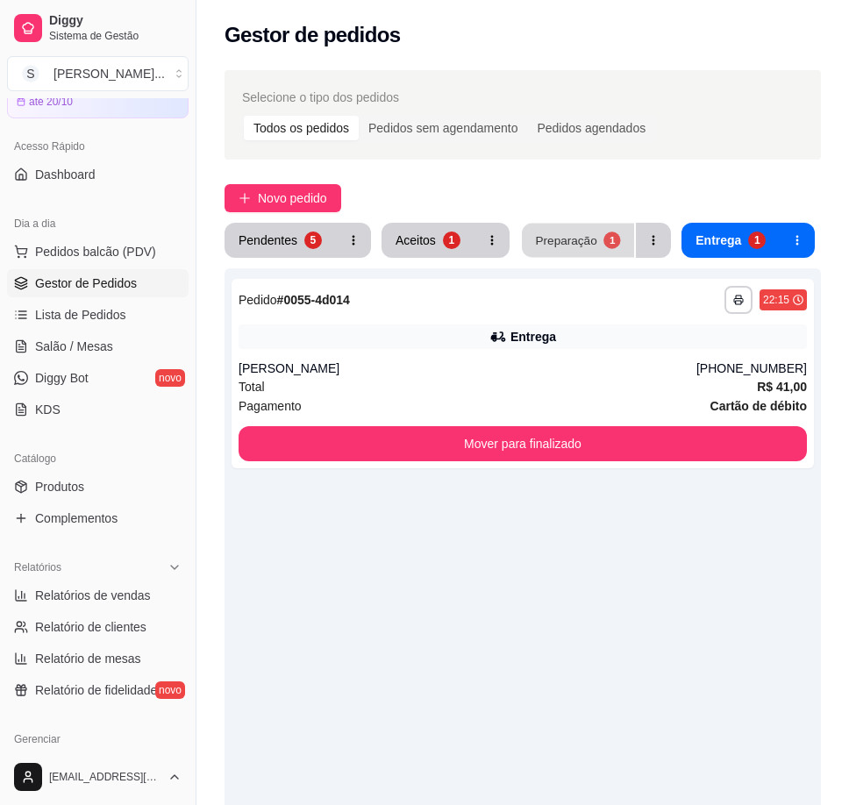
click at [561, 243] on div "Preparação" at bounding box center [565, 239] width 61 height 17
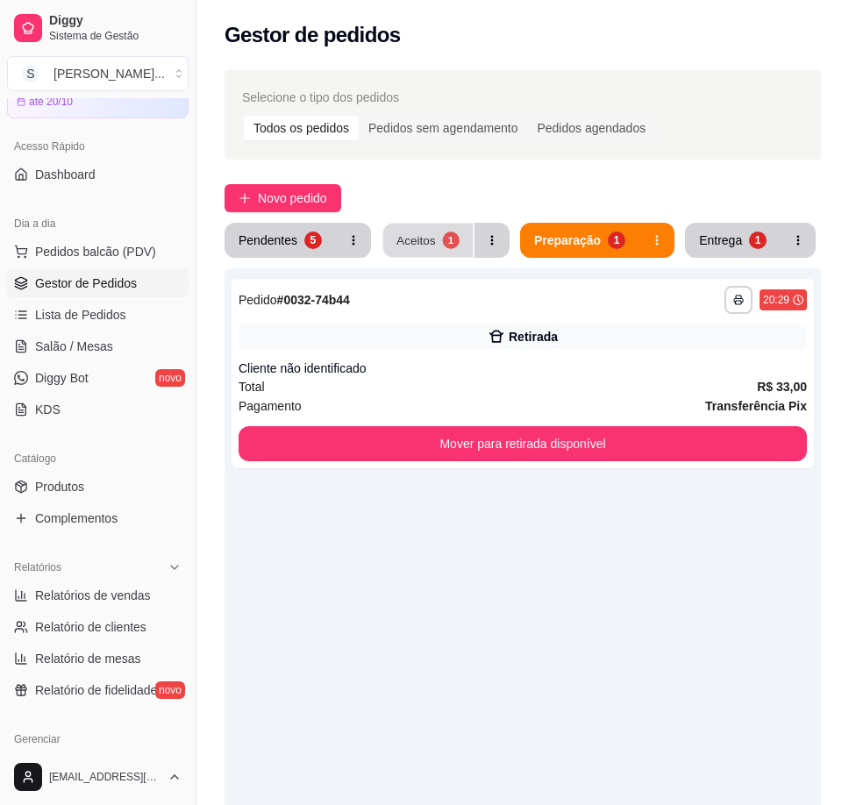
click at [420, 236] on div "Aceitos" at bounding box center [415, 239] width 39 height 17
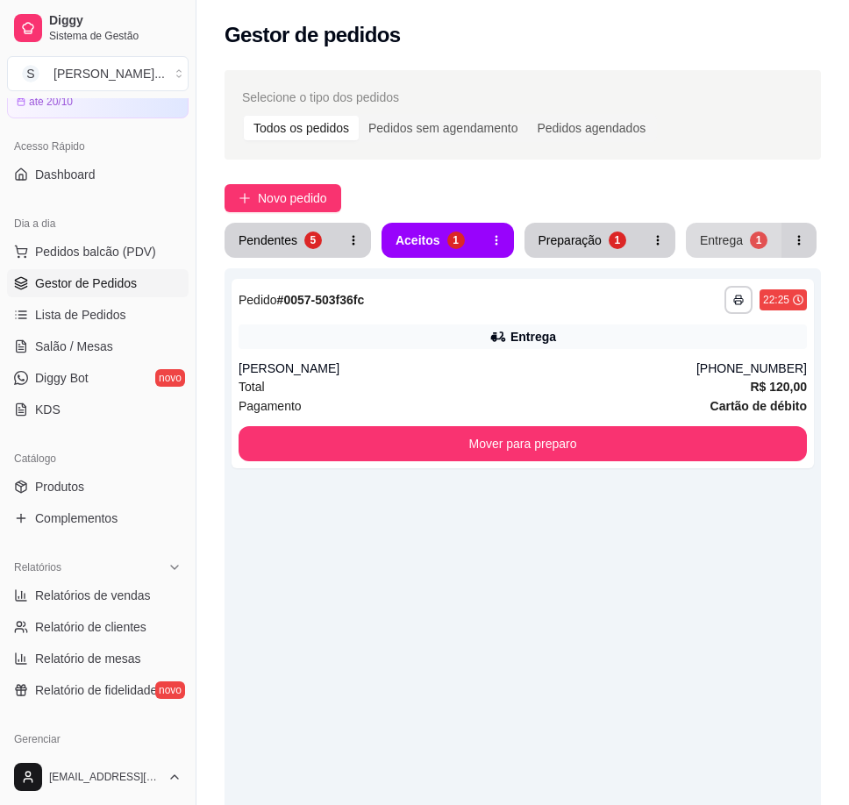
click at [728, 231] on div "Entrega" at bounding box center [720, 240] width 43 height 18
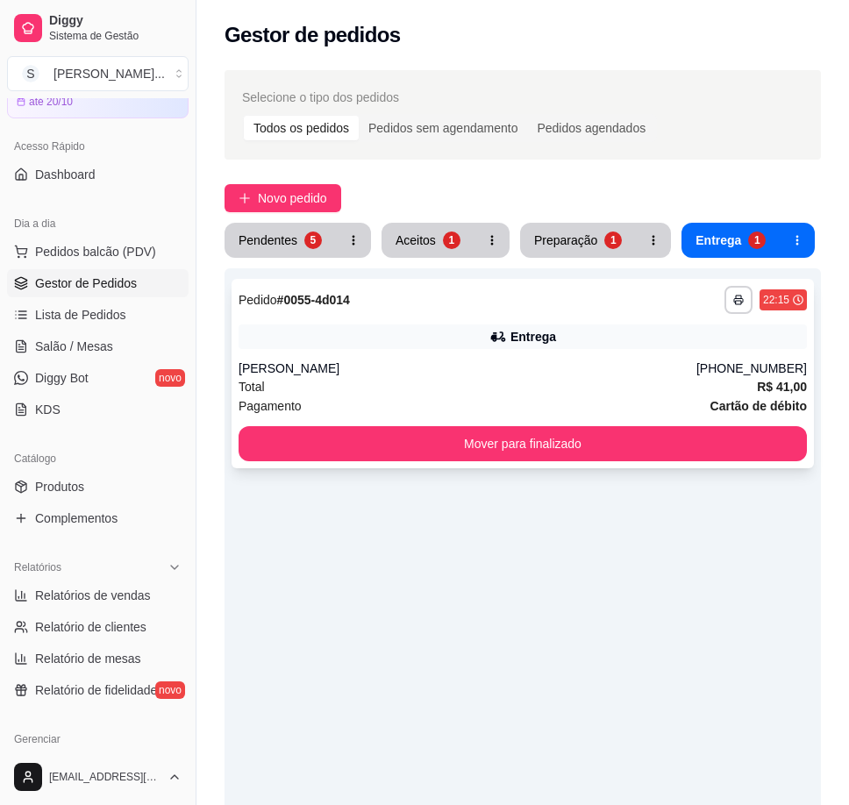
click at [615, 336] on div "Entrega" at bounding box center [522, 336] width 568 height 25
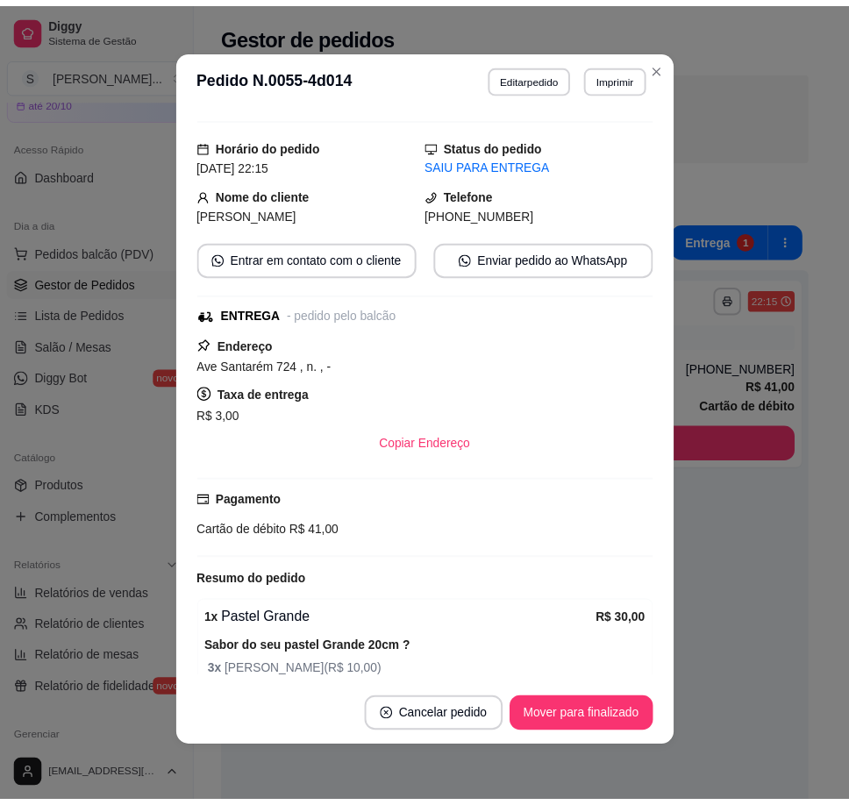
scroll to position [113, 0]
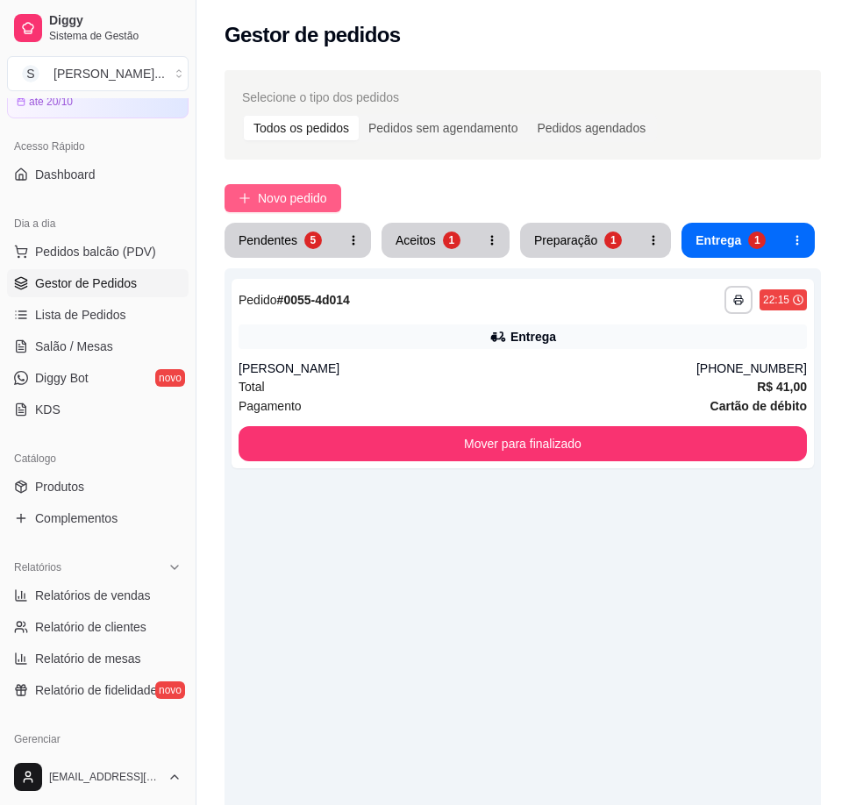
click at [257, 203] on button "Novo pedido" at bounding box center [282, 198] width 117 height 28
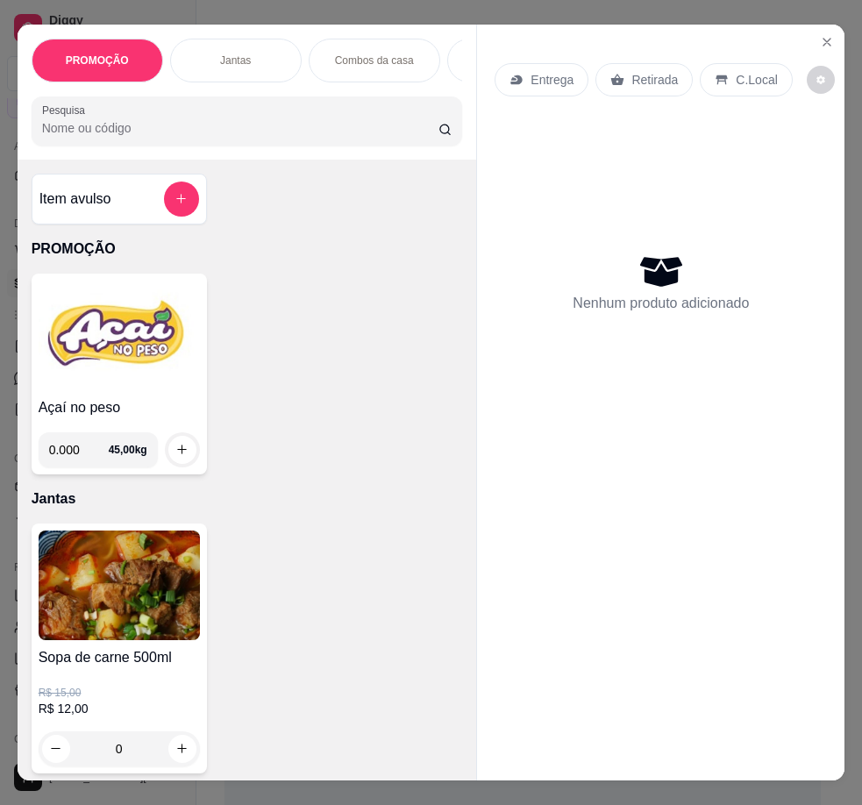
click at [553, 84] on div "Entrega" at bounding box center [541, 79] width 94 height 33
click at [812, 37] on icon "Close" at bounding box center [827, 42] width 14 height 14
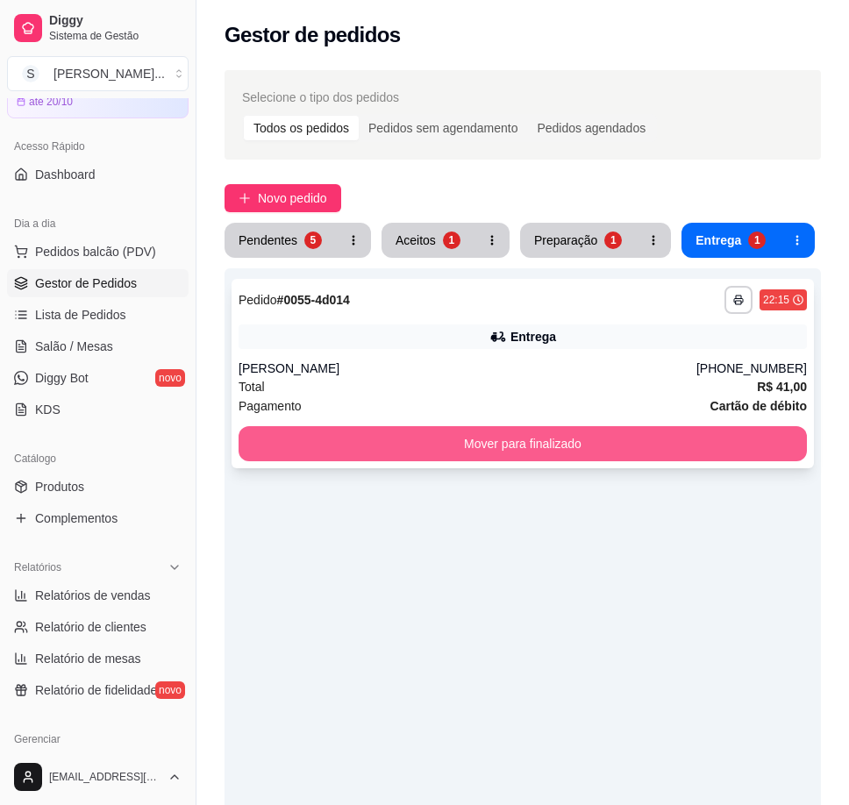
click at [715, 438] on button "Mover para finalizado" at bounding box center [522, 443] width 568 height 35
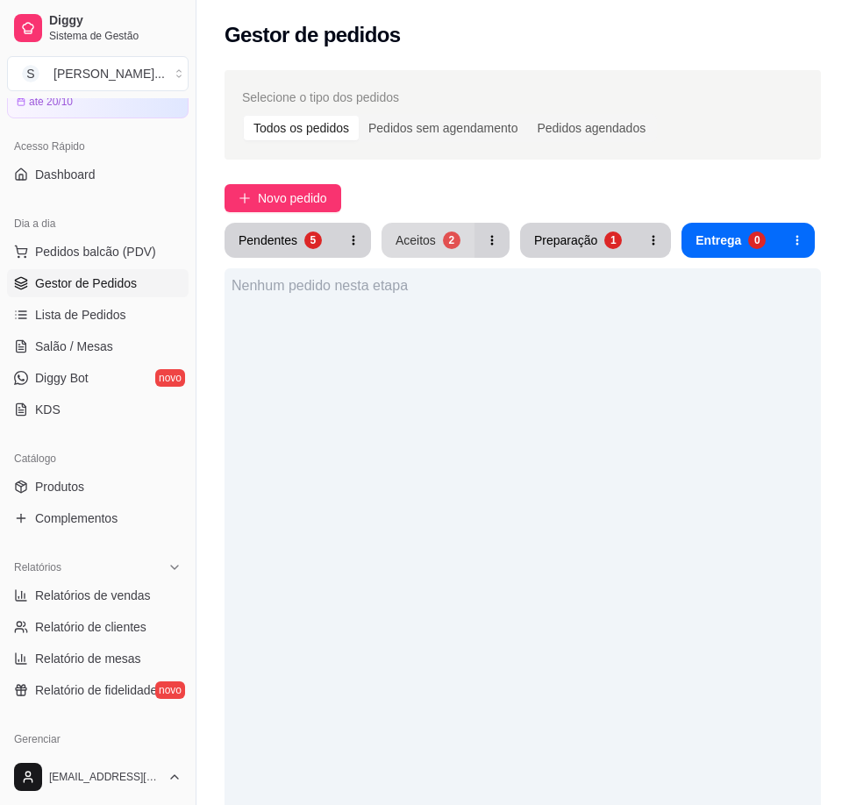
click at [426, 252] on button "Aceitos 2" at bounding box center [427, 240] width 93 height 35
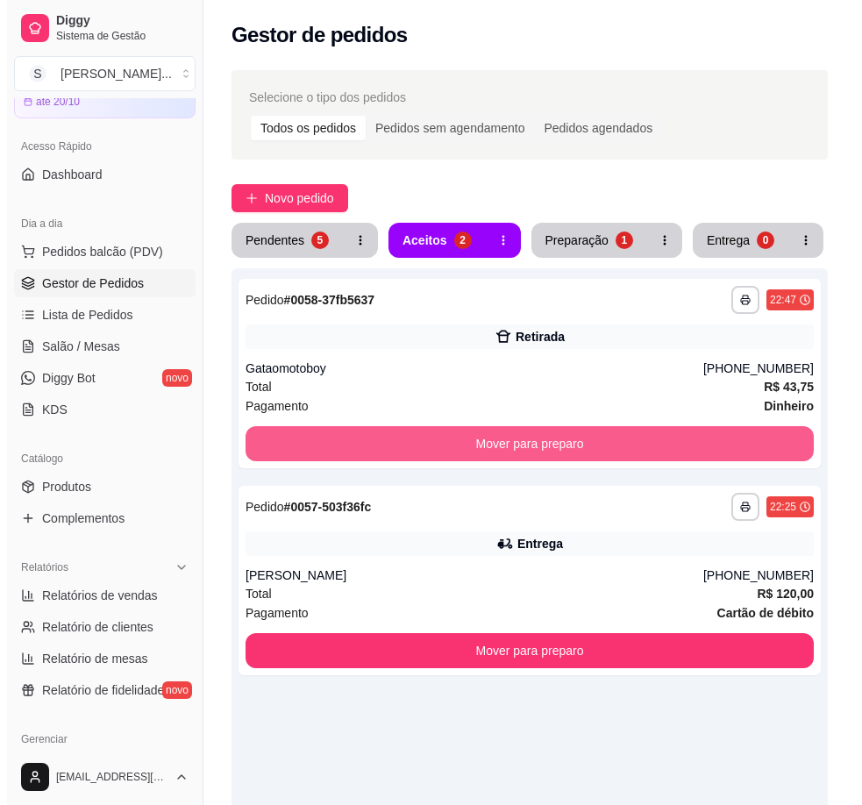
scroll to position [339, 0]
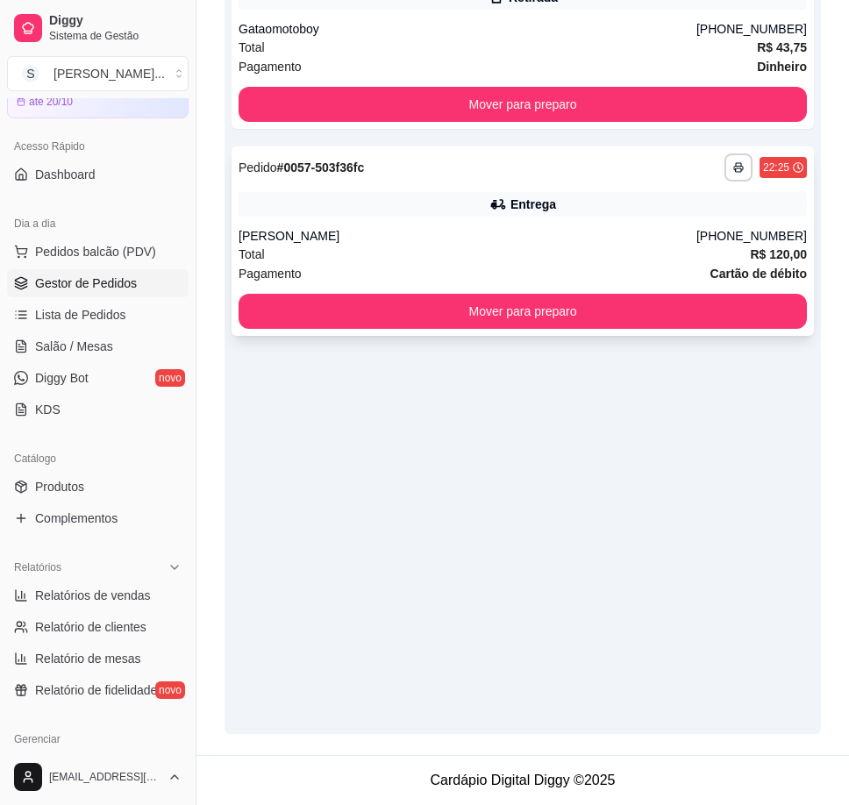
click at [540, 255] on div "Total R$ 120,00" at bounding box center [522, 254] width 568 height 19
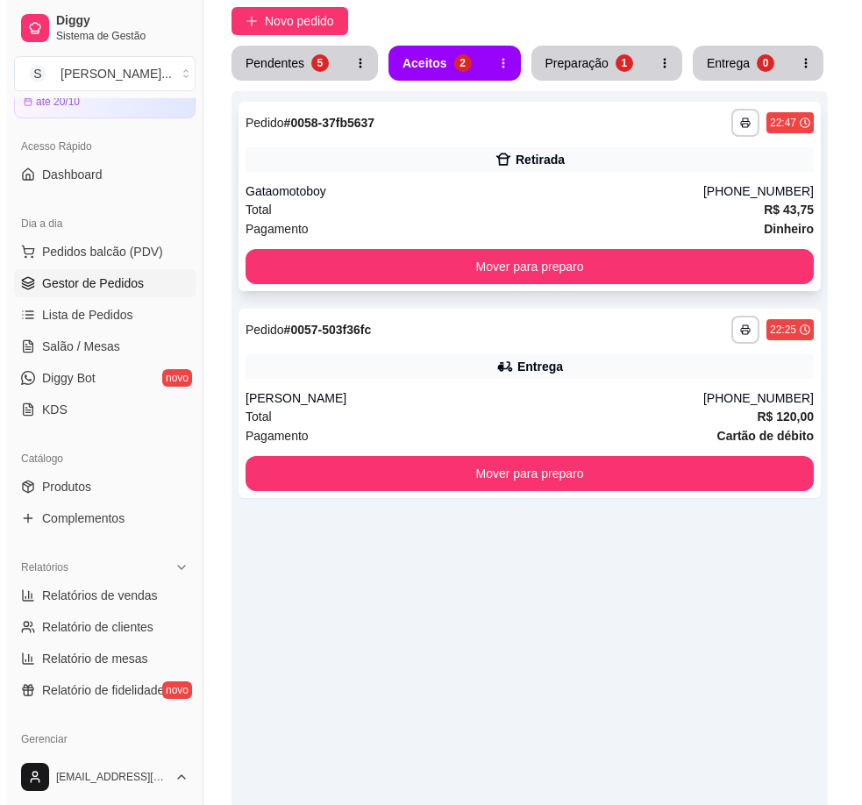
scroll to position [50, 0]
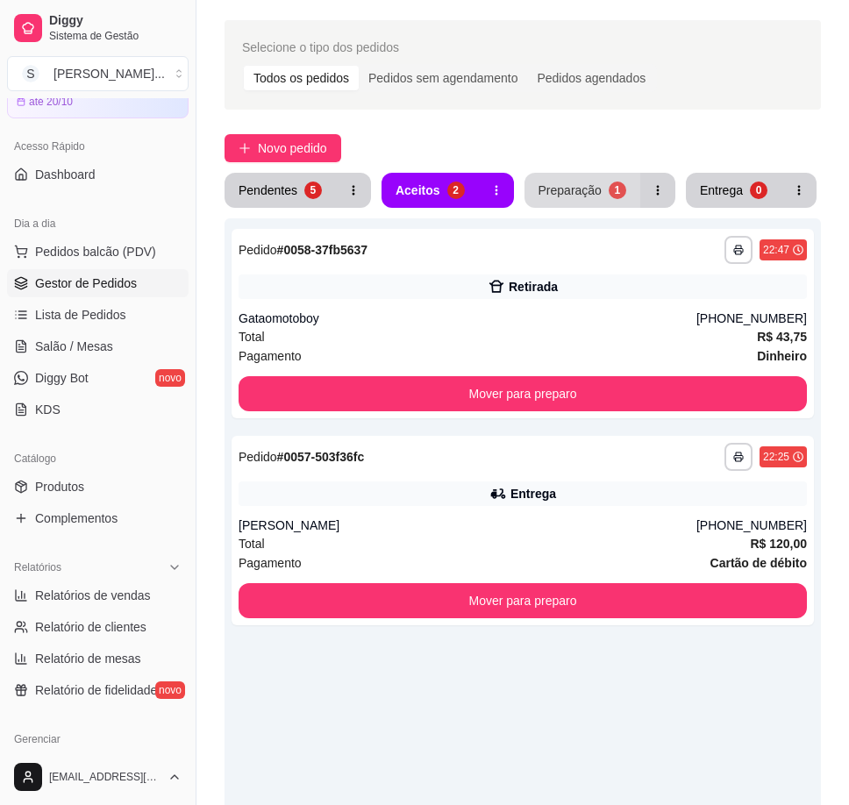
click at [543, 199] on button "Preparação 1" at bounding box center [582, 190] width 116 height 35
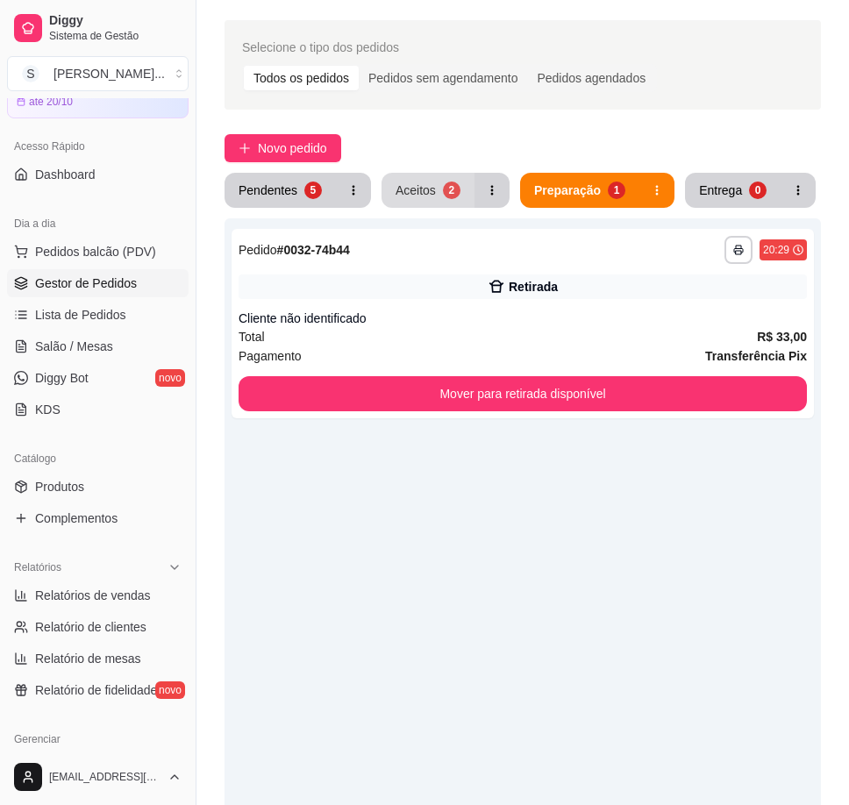
click at [437, 190] on button "Aceitos 2" at bounding box center [427, 190] width 93 height 35
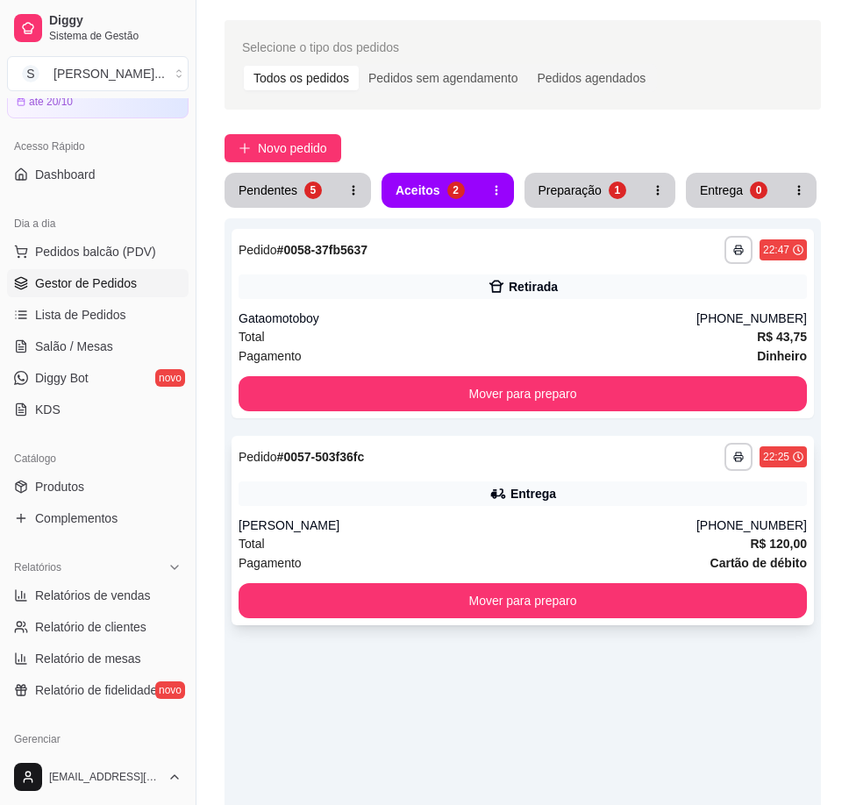
click at [634, 498] on div "Entrega" at bounding box center [522, 493] width 568 height 25
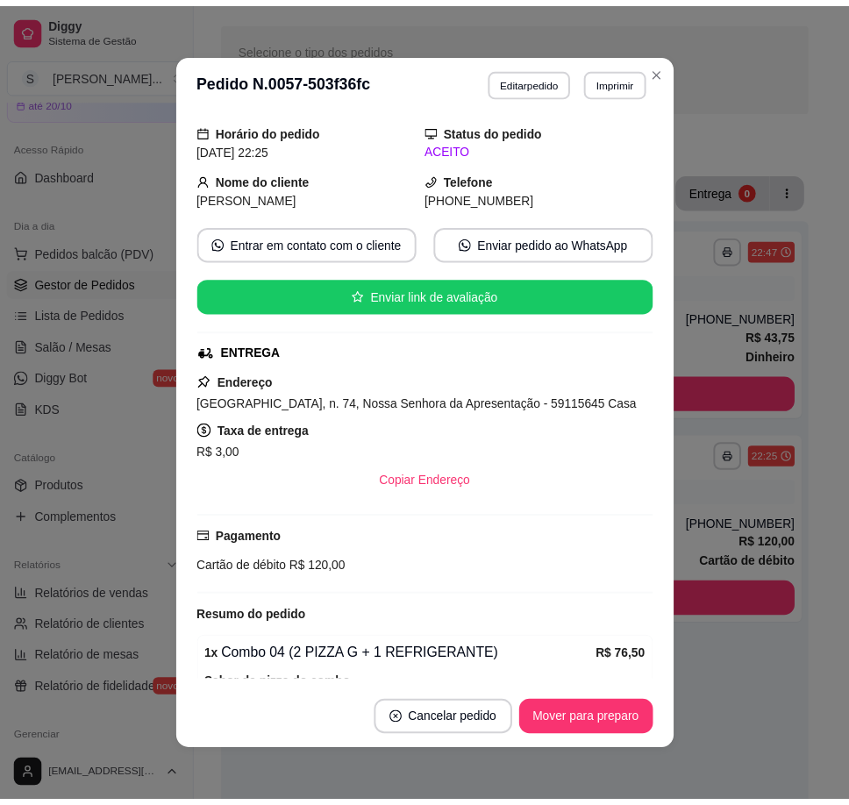
scroll to position [4, 0]
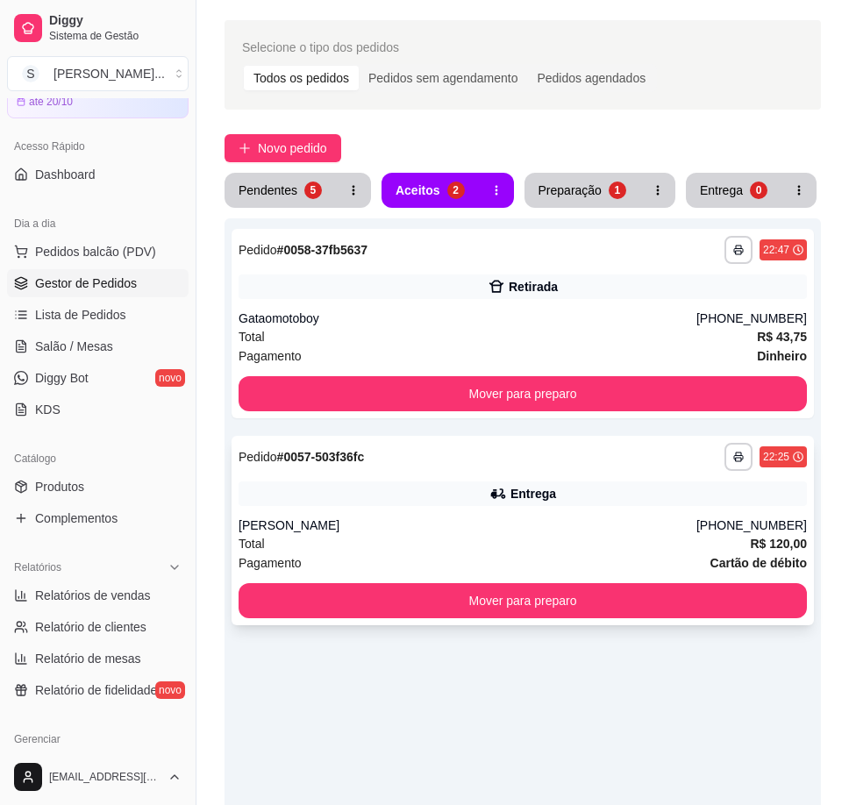
click at [522, 480] on div "**********" at bounding box center [522, 530] width 582 height 189
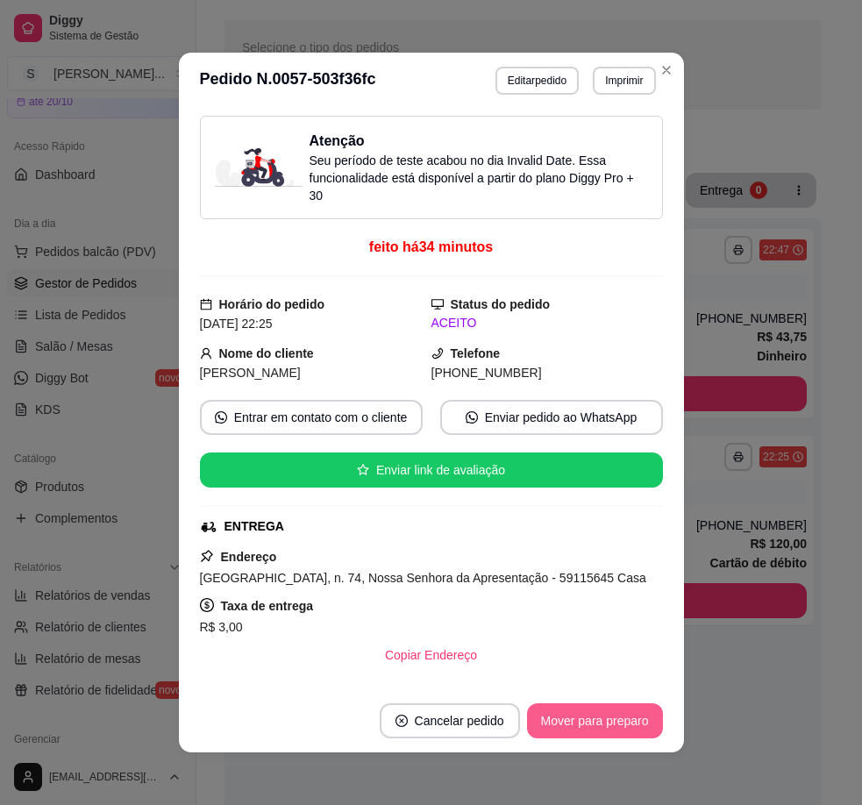
click at [590, 716] on button "Mover para preparo" at bounding box center [595, 720] width 136 height 35
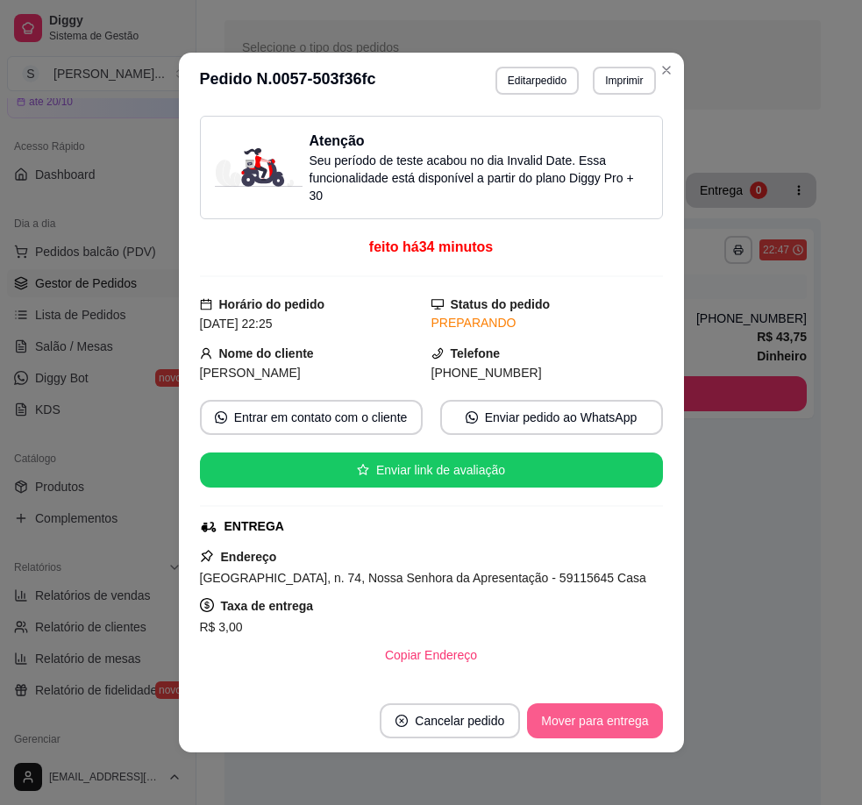
click at [607, 715] on button "Mover para entrega" at bounding box center [594, 720] width 135 height 35
drag, startPoint x: 451, startPoint y: 373, endPoint x: 591, endPoint y: 373, distance: 139.4
click at [591, 373] on div "[PHONE_NUMBER]" at bounding box center [546, 372] width 231 height 19
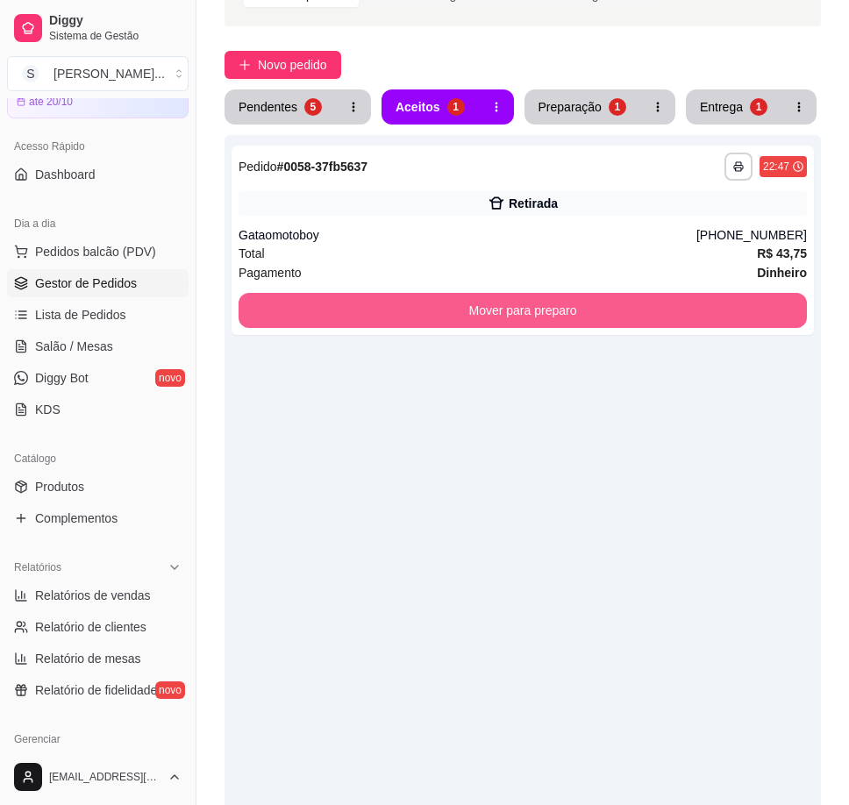
scroll to position [0, 0]
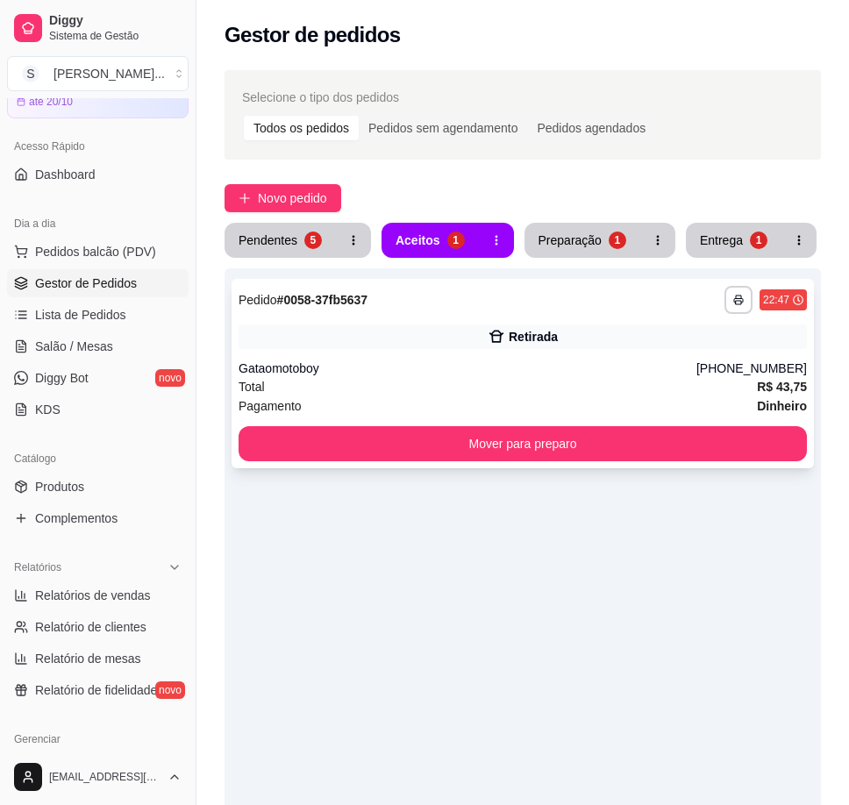
click at [574, 341] on div "Retirada" at bounding box center [522, 336] width 568 height 25
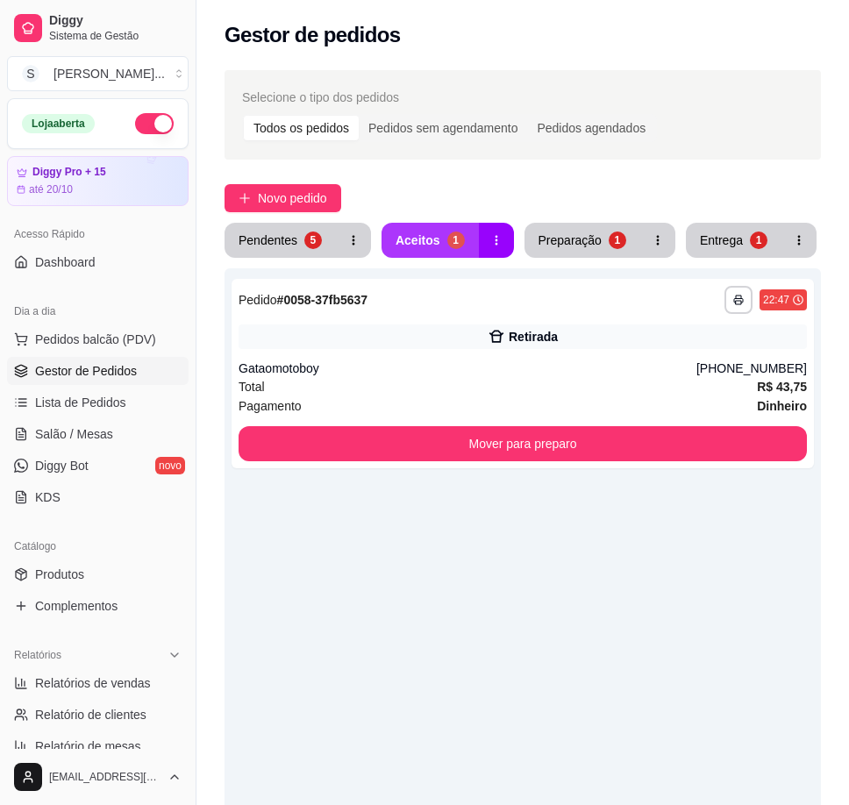
click at [432, 239] on div "Aceitos" at bounding box center [417, 240] width 45 height 18
click at [584, 240] on div "Preparação" at bounding box center [569, 240] width 63 height 18
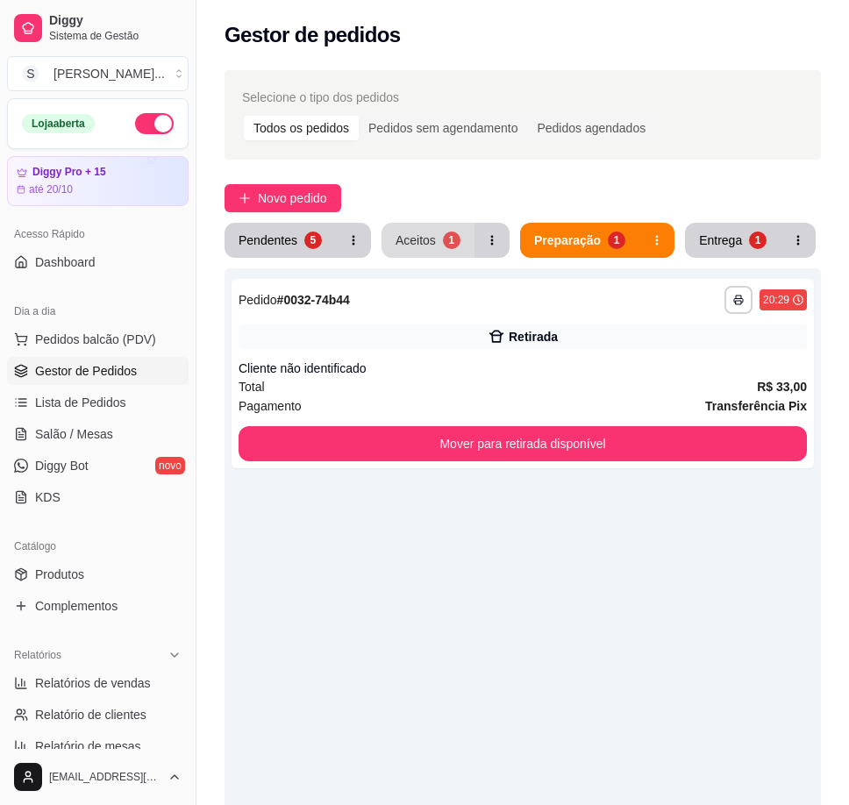
click at [419, 239] on div "Aceitos" at bounding box center [415, 240] width 40 height 18
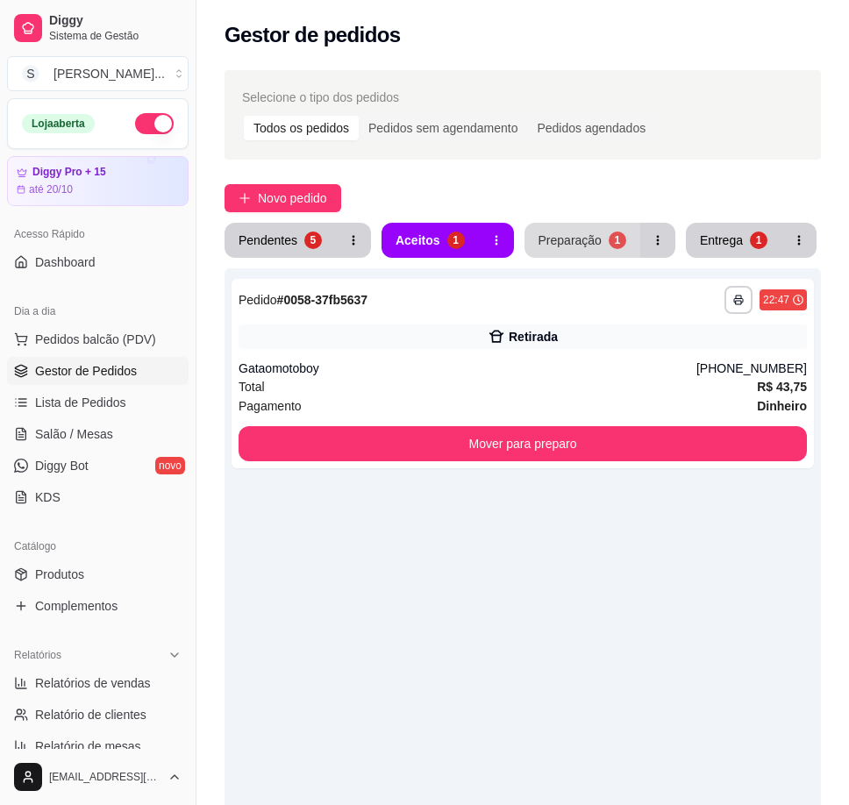
click at [579, 244] on div "Preparação" at bounding box center [569, 240] width 63 height 18
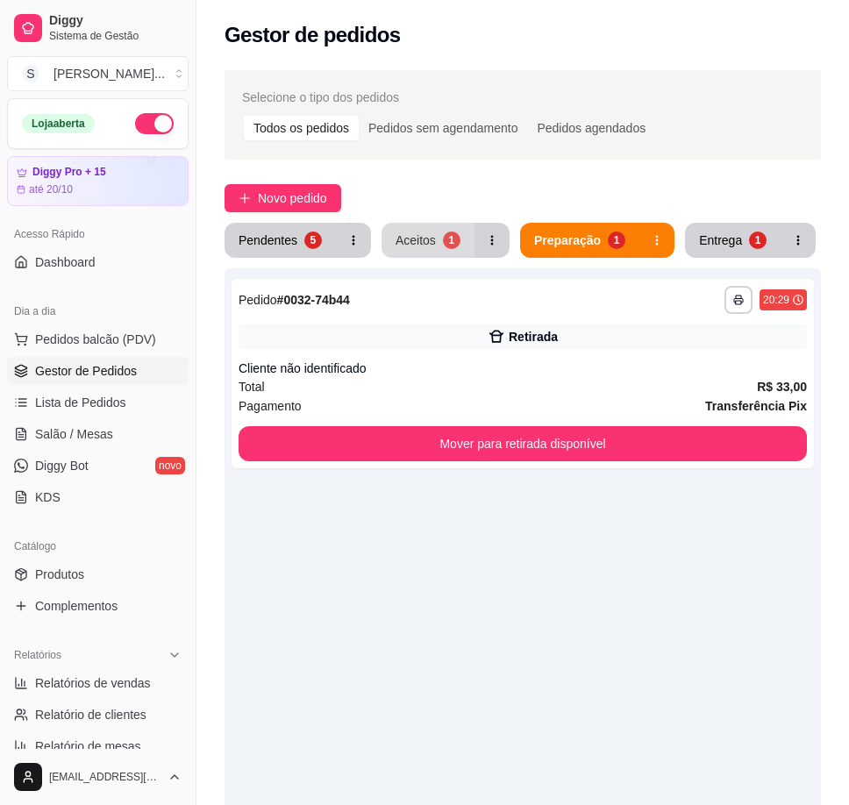
click at [449, 236] on div "1" at bounding box center [452, 240] width 18 height 18
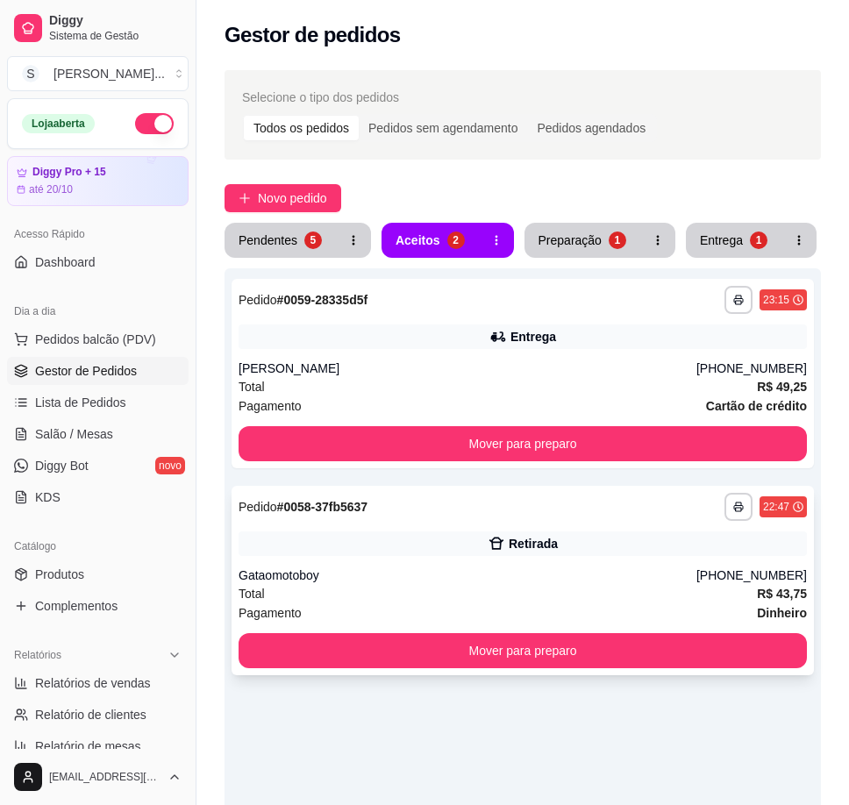
click at [614, 537] on div "Retirada" at bounding box center [522, 543] width 568 height 25
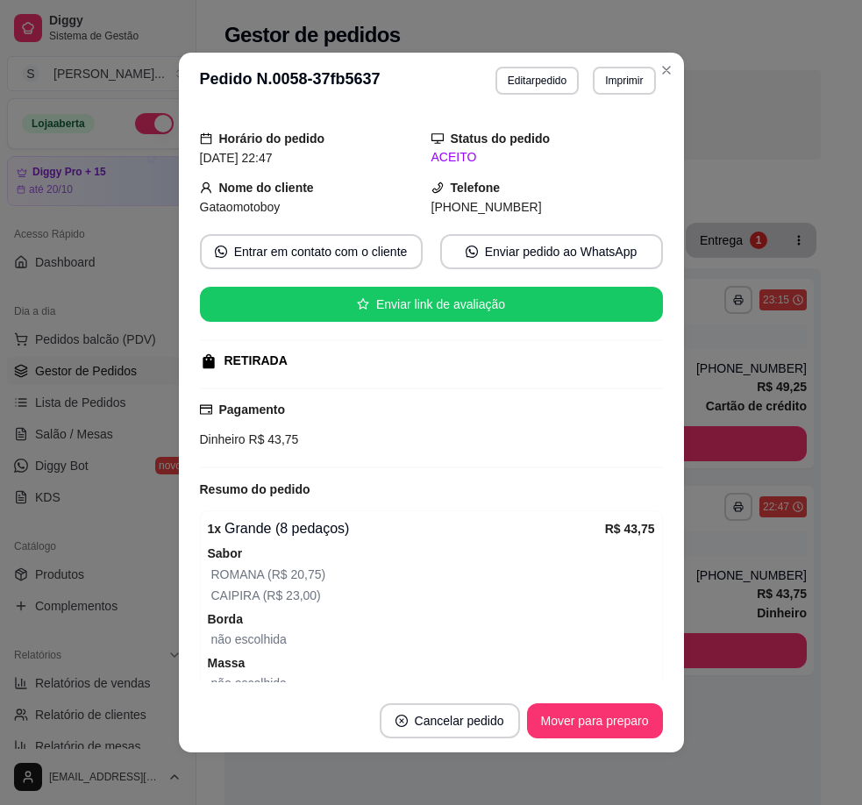
scroll to position [132, 0]
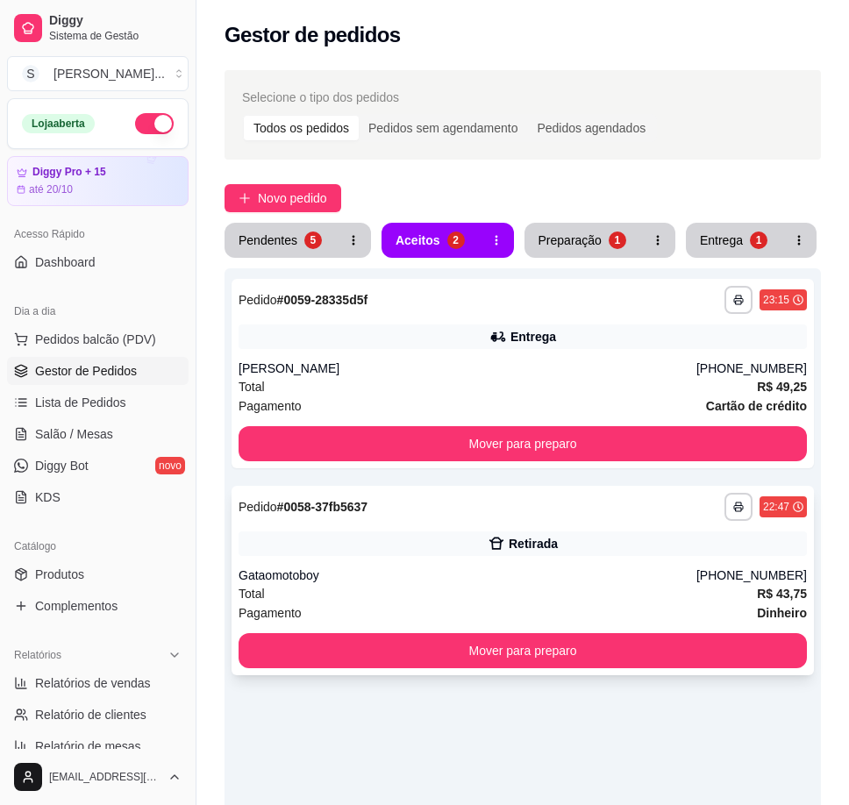
click at [576, 574] on div "Gataomotoboy" at bounding box center [467, 575] width 458 height 18
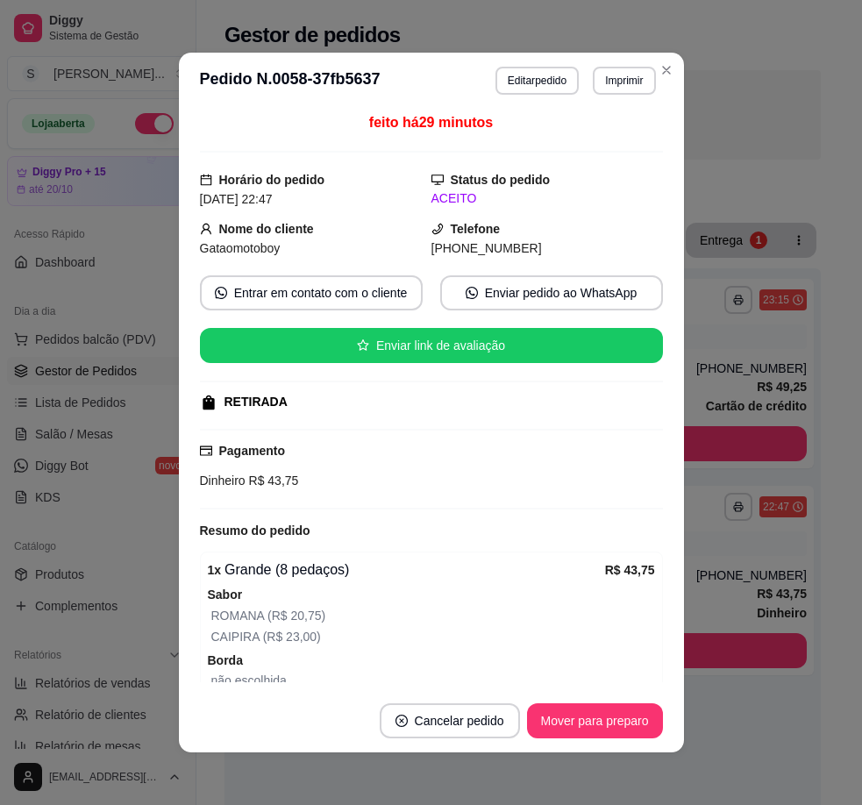
scroll to position [0, 0]
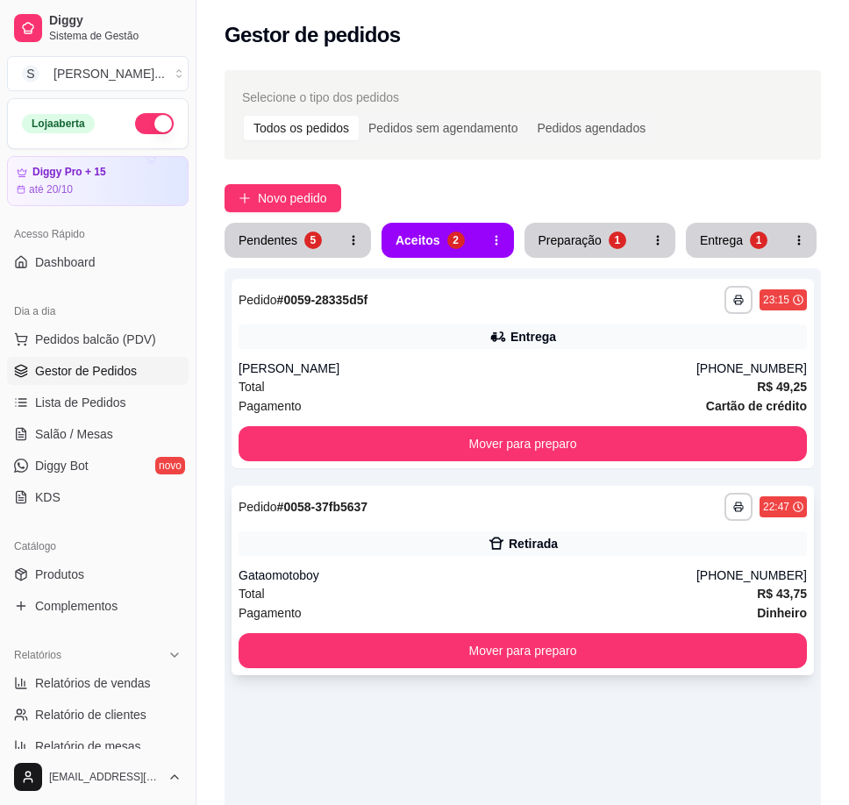
click at [651, 545] on div "Retirada" at bounding box center [522, 543] width 568 height 25
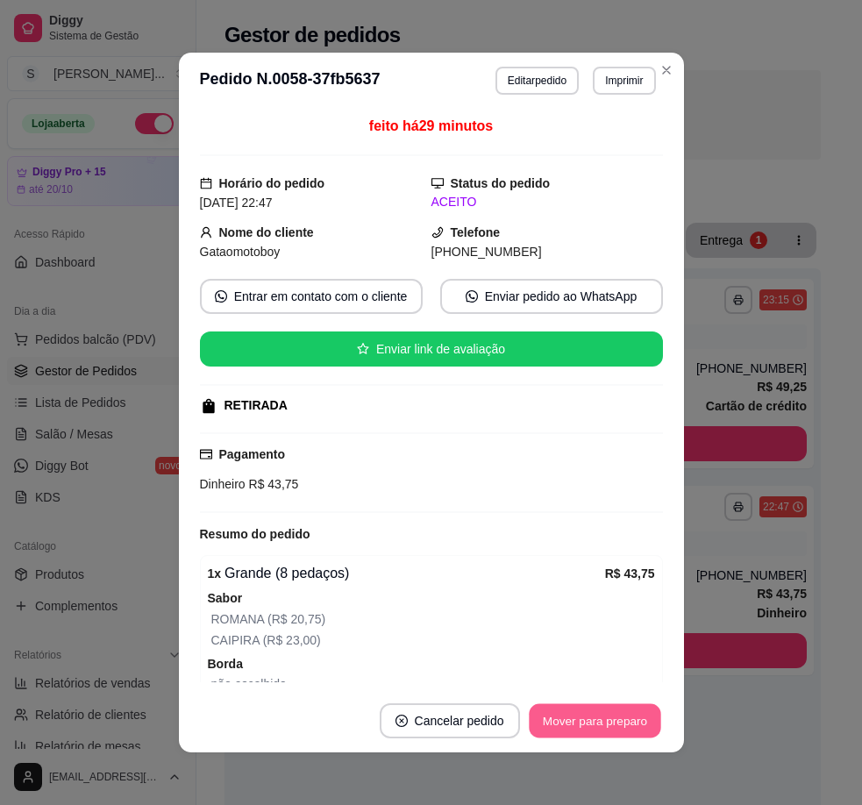
click at [617, 712] on button "Mover para preparo" at bounding box center [594, 721] width 131 height 34
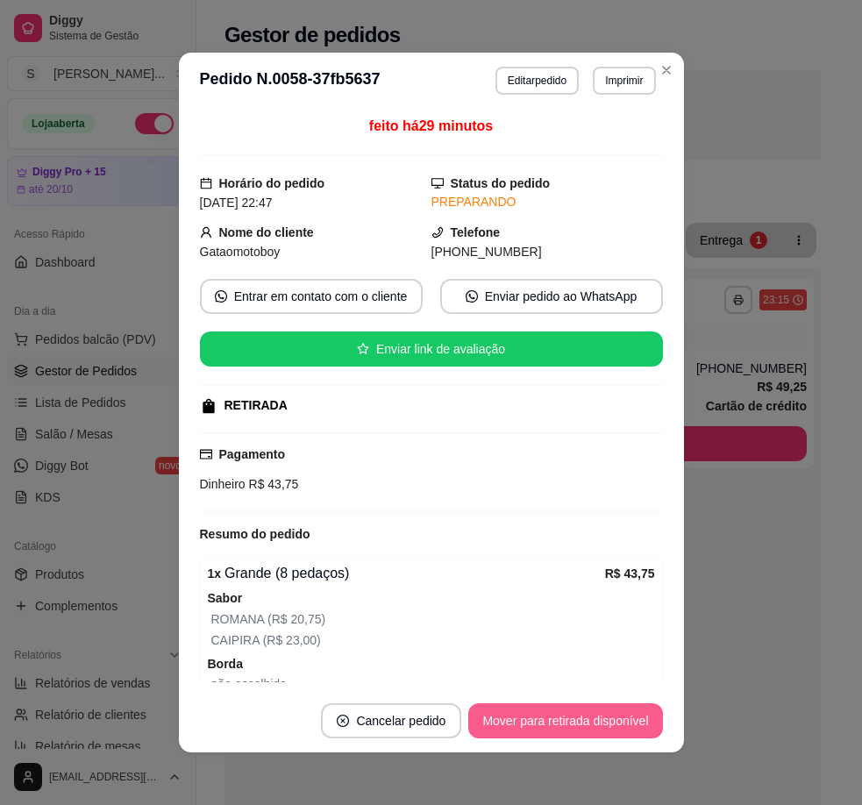
click at [636, 720] on button "Mover para retirada disponível" at bounding box center [565, 720] width 194 height 35
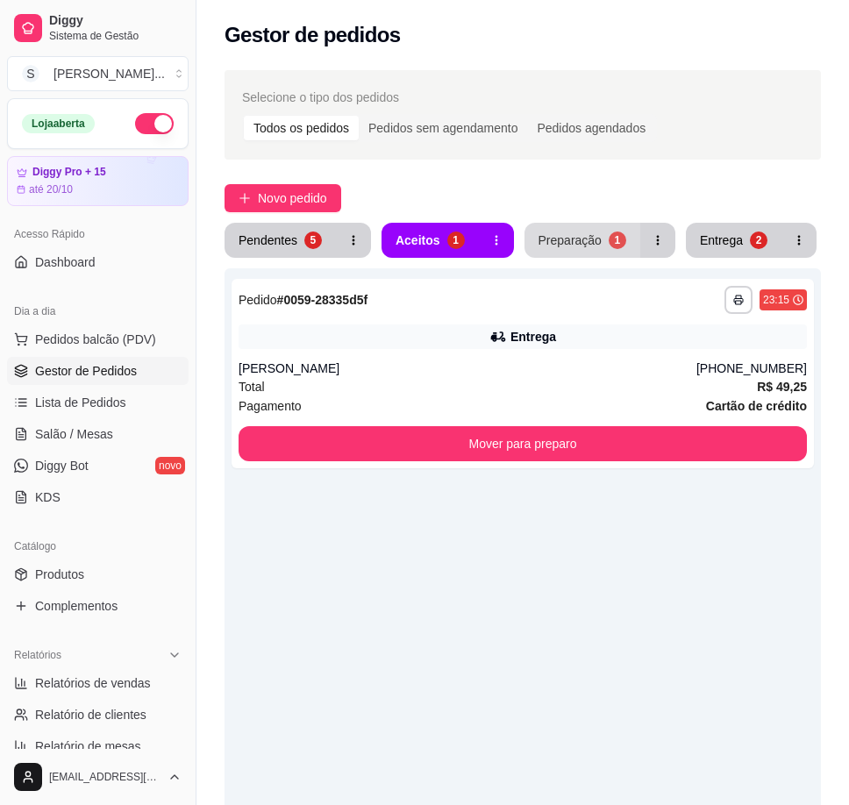
click at [590, 246] on div "Preparação" at bounding box center [569, 240] width 63 height 18
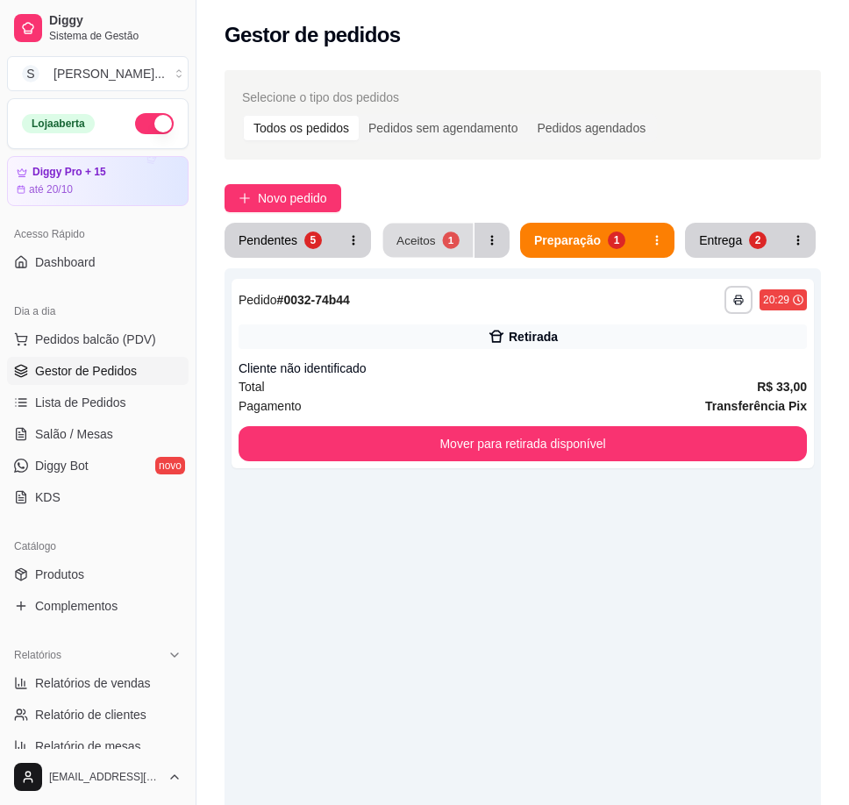
click at [413, 231] on div "Aceitos" at bounding box center [415, 239] width 39 height 17
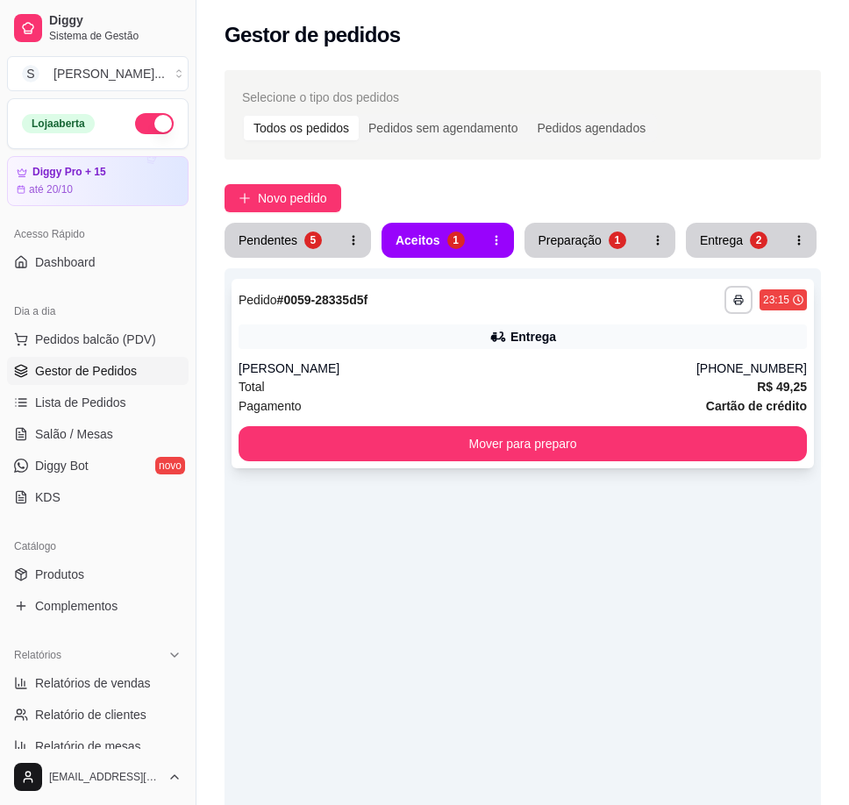
click at [534, 372] on div "[PERSON_NAME]" at bounding box center [467, 368] width 458 height 18
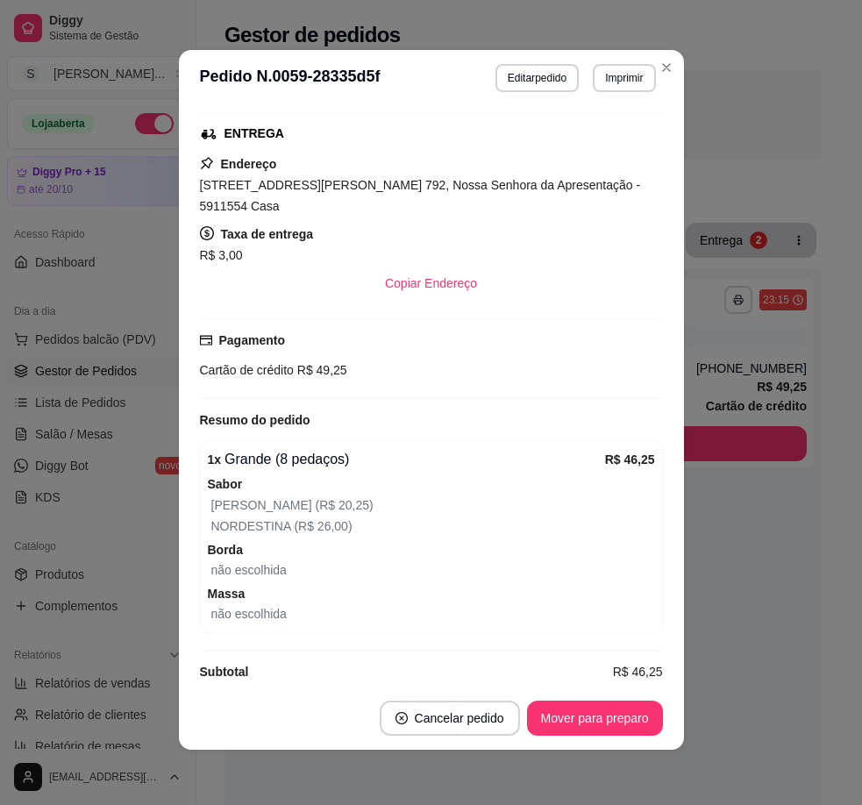
scroll to position [4, 0]
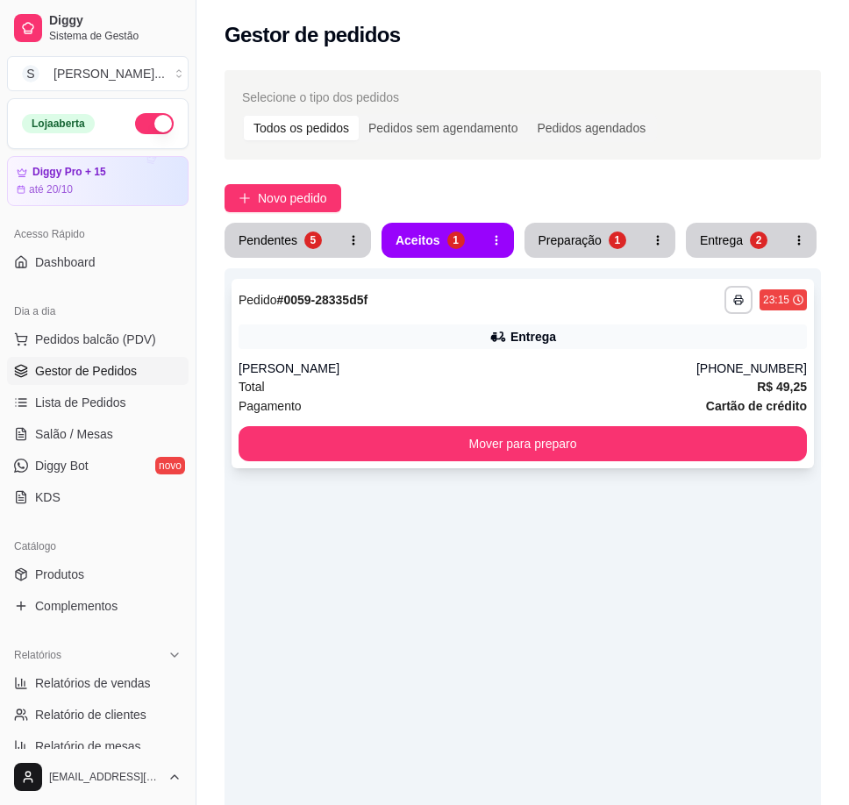
click at [498, 312] on div "**********" at bounding box center [522, 300] width 568 height 28
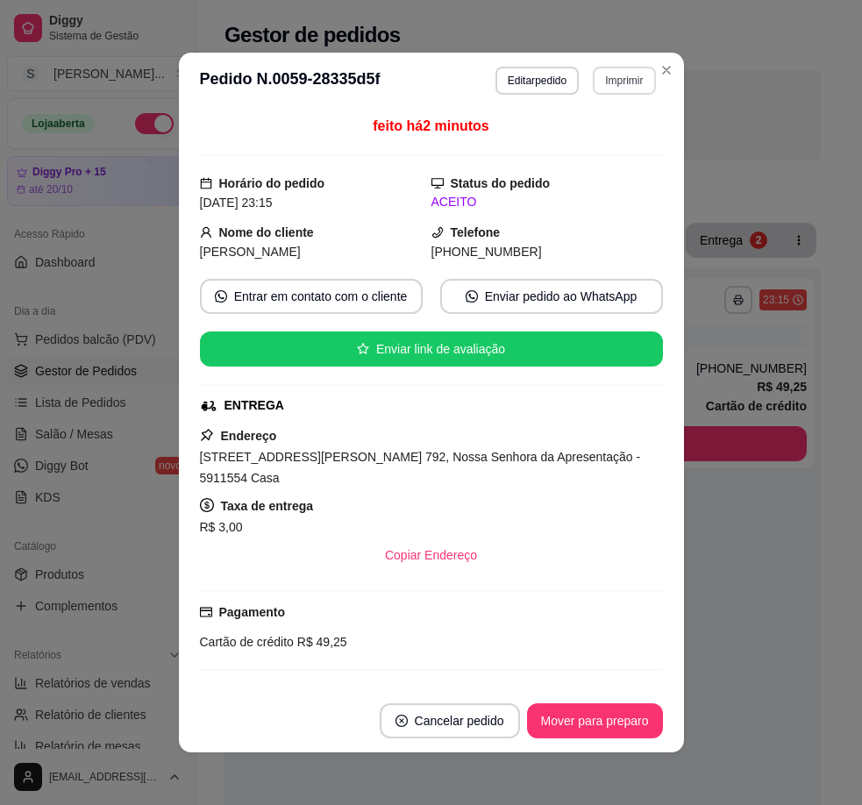
click at [614, 86] on button "Imprimir" at bounding box center [624, 81] width 62 height 28
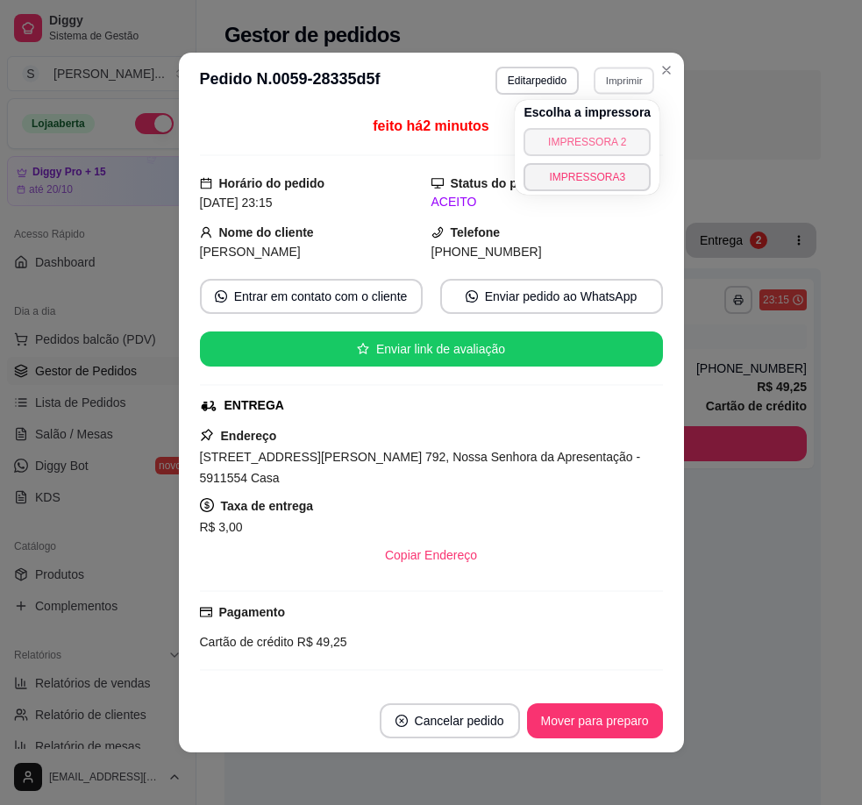
click at [614, 143] on button "IMPRESSORA 2" at bounding box center [586, 142] width 127 height 28
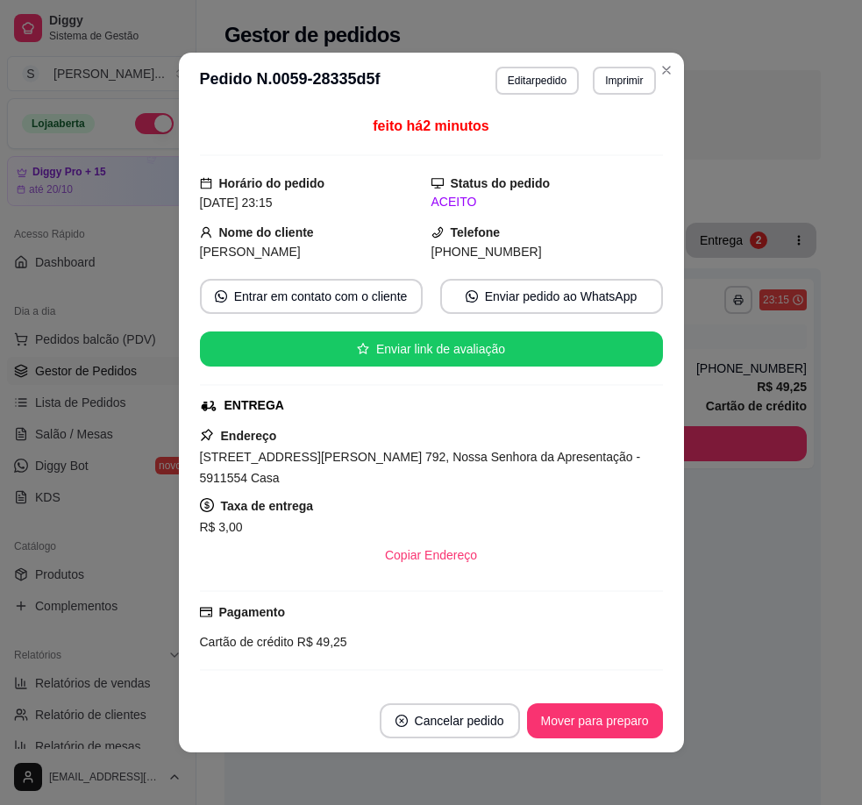
click at [615, 94] on button "Imprimir" at bounding box center [624, 81] width 62 height 28
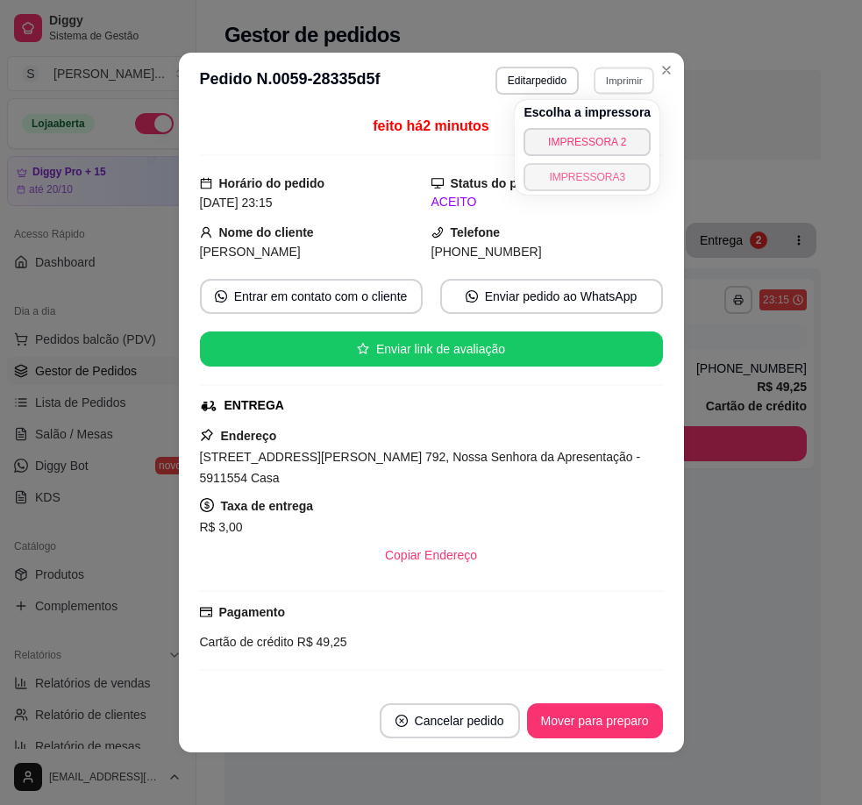
click at [614, 177] on button "IMPRESSORA3" at bounding box center [586, 177] width 127 height 28
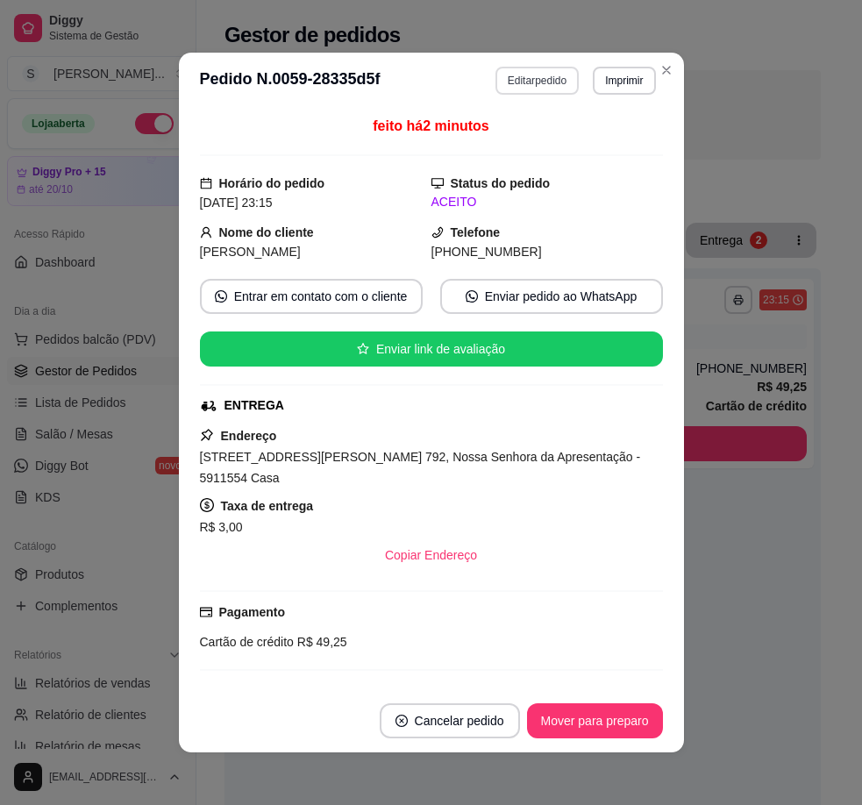
click at [535, 94] on button "Editar pedido" at bounding box center [536, 81] width 83 height 28
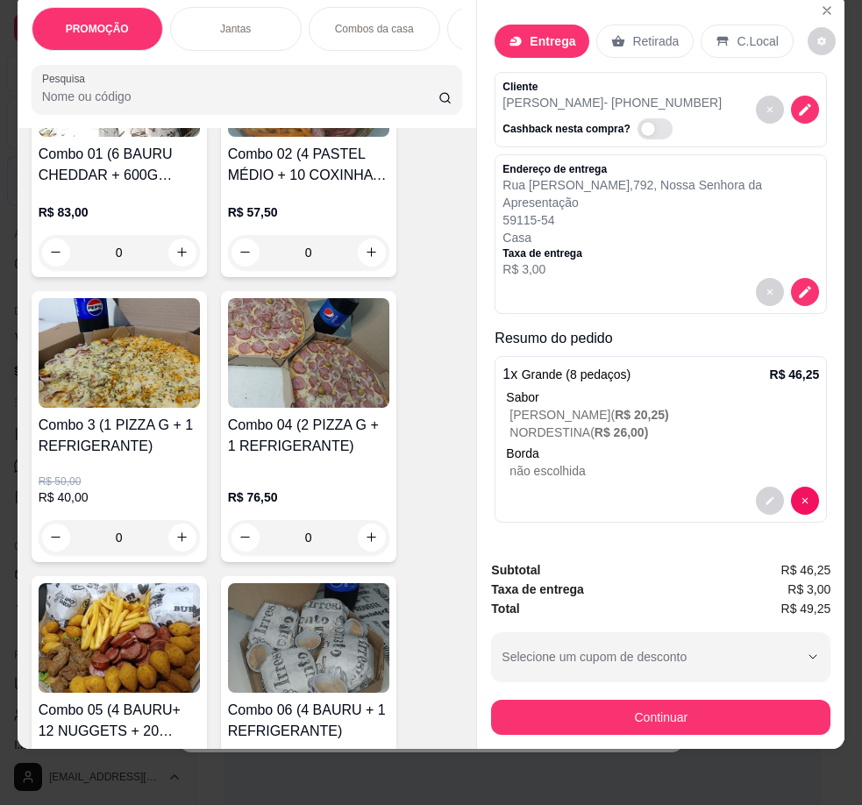
scroll to position [789, 0]
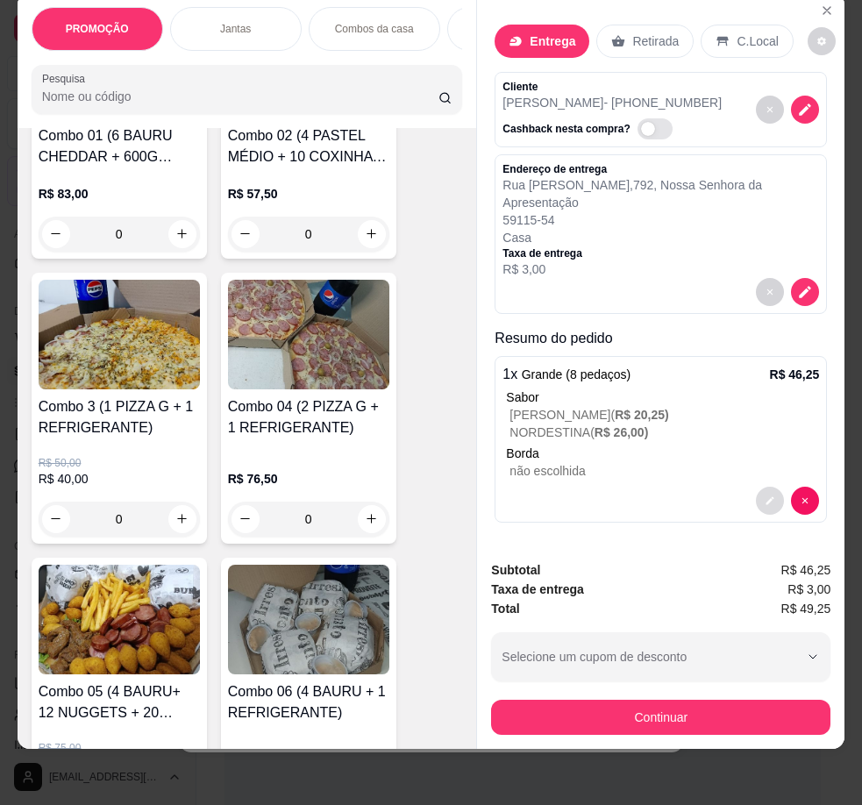
click at [756, 486] on button "decrease-product-quantity" at bounding box center [770, 500] width 28 height 28
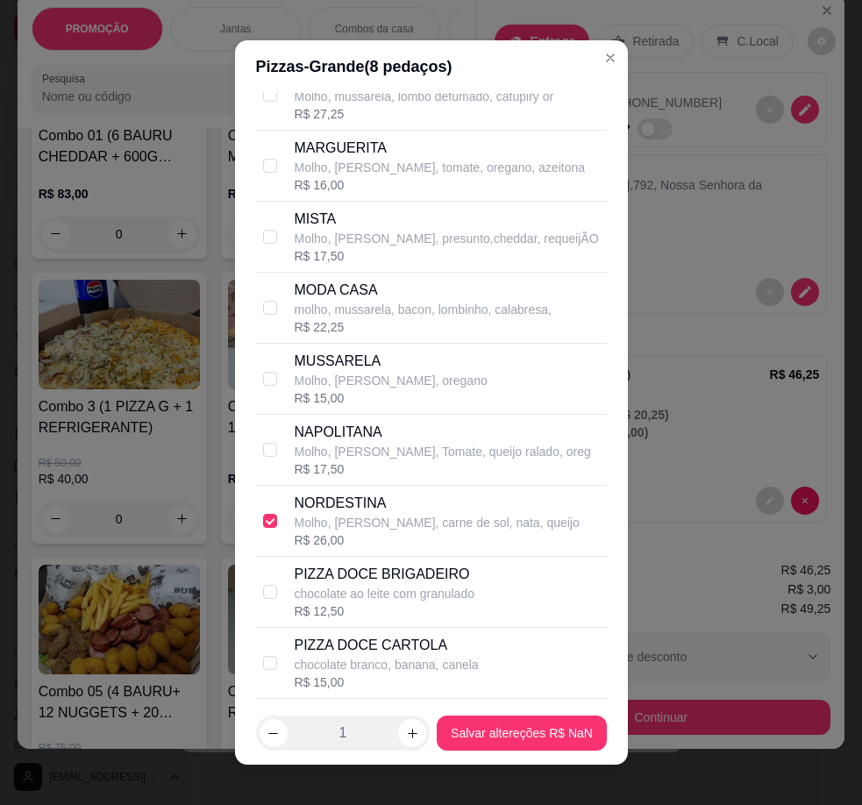
scroll to position [2367, 0]
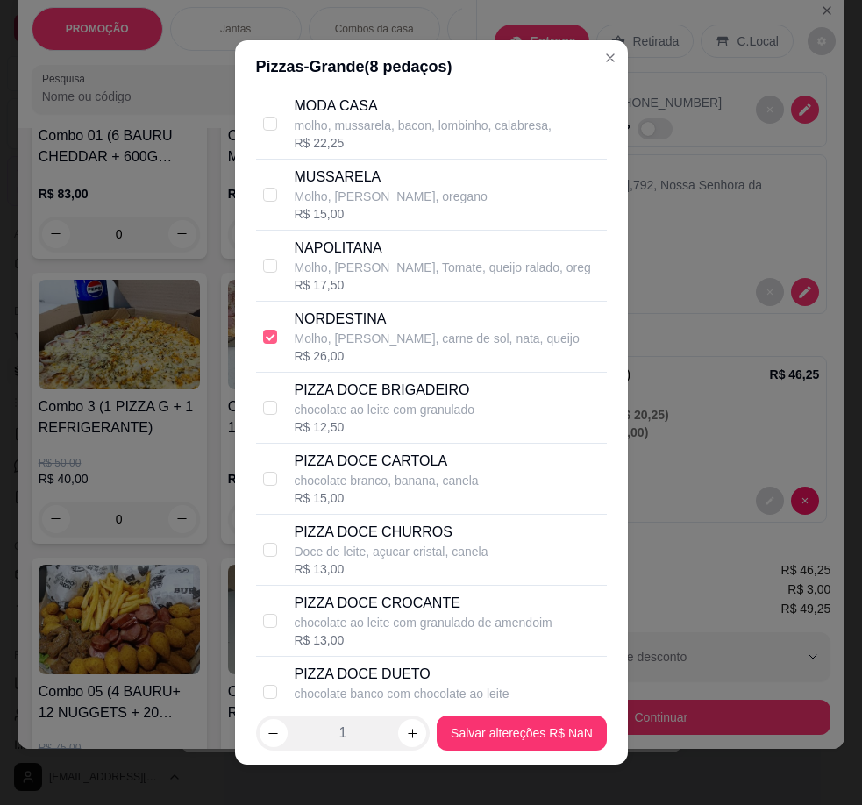
click at [263, 336] on input "checkbox" at bounding box center [270, 337] width 14 height 14
checkbox input "false"
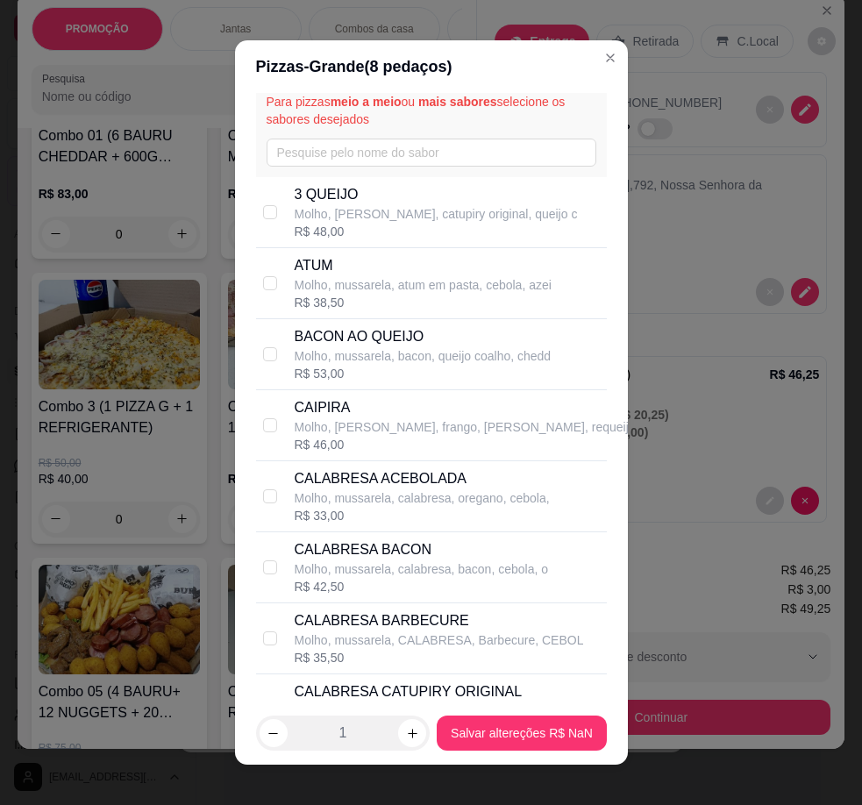
scroll to position [0, 0]
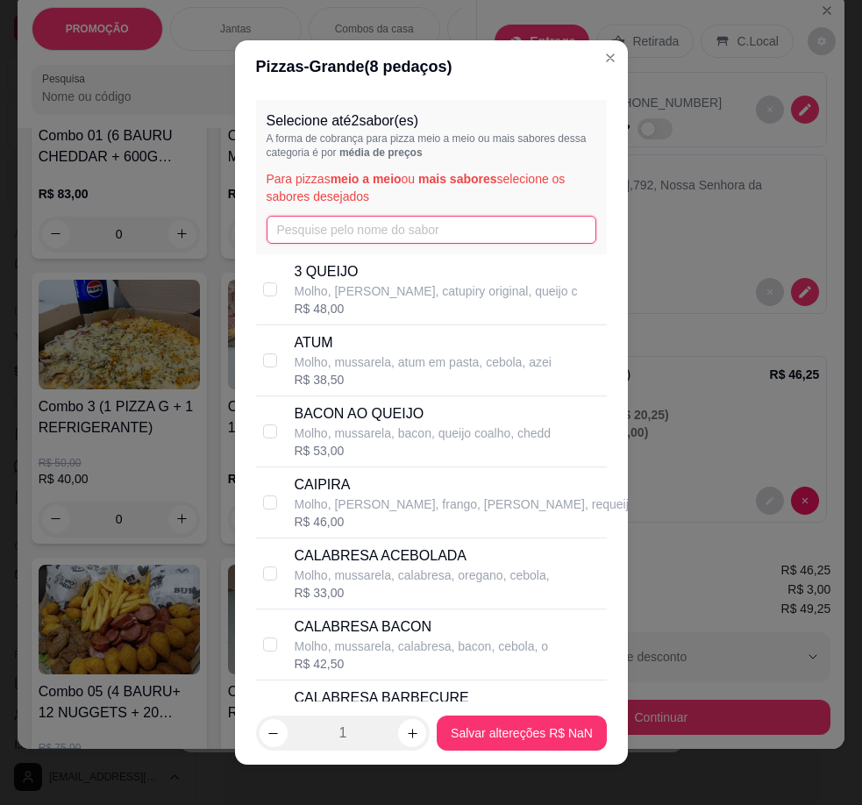
click at [431, 231] on input "text" at bounding box center [431, 230] width 330 height 28
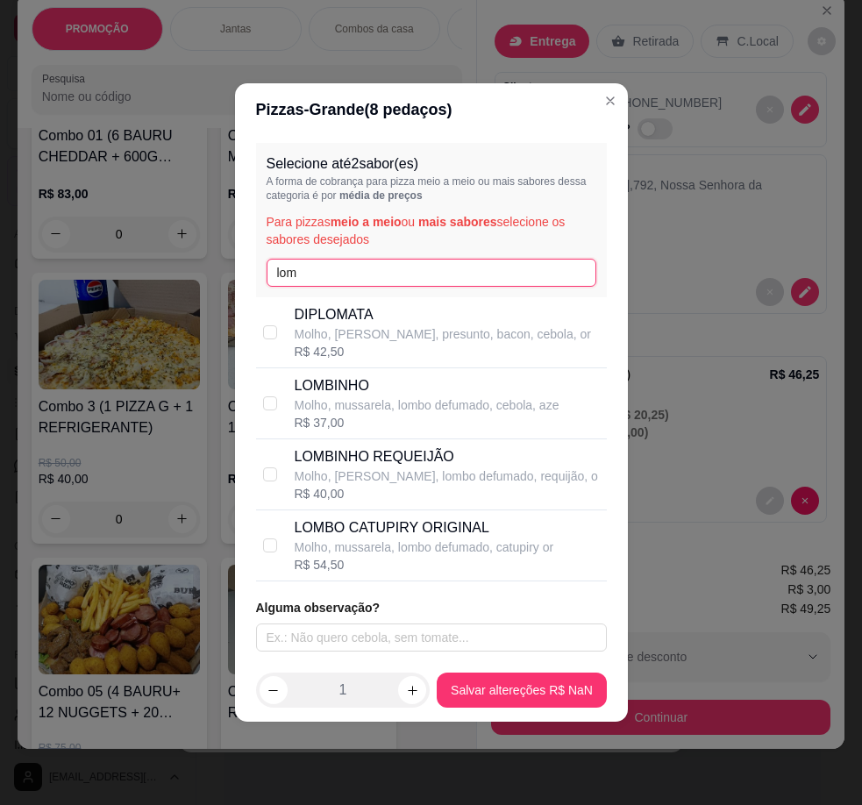
type input "lom"
click at [466, 398] on p "Molho, mussarela, lombo defumado, cebola, aze" at bounding box center [427, 405] width 265 height 18
checkbox input "true"
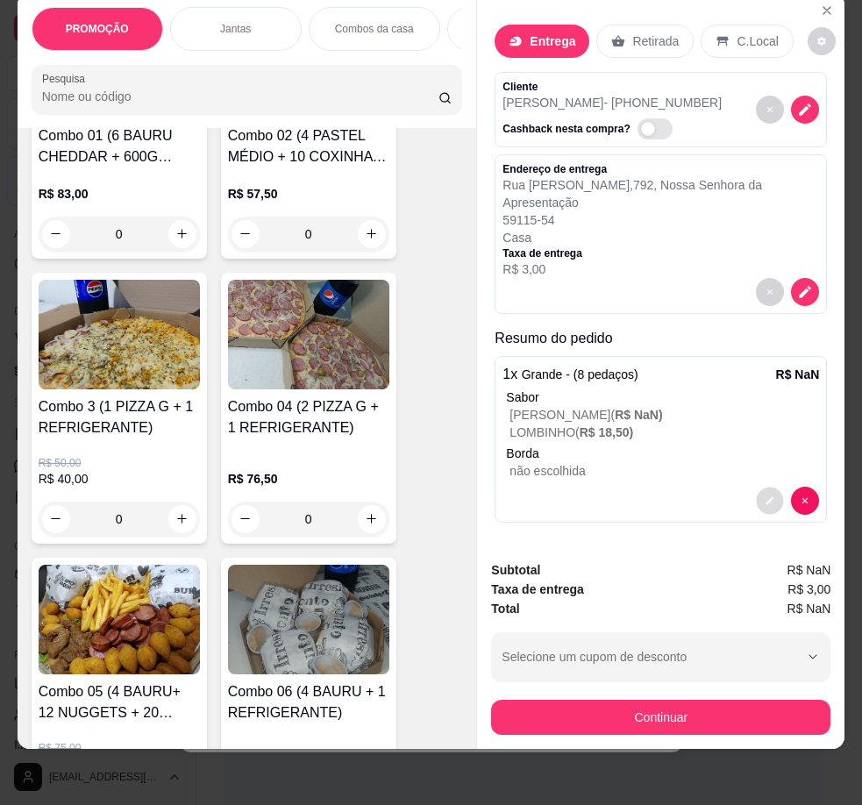
click at [756, 486] on button "decrease-product-quantity" at bounding box center [769, 499] width 27 height 27
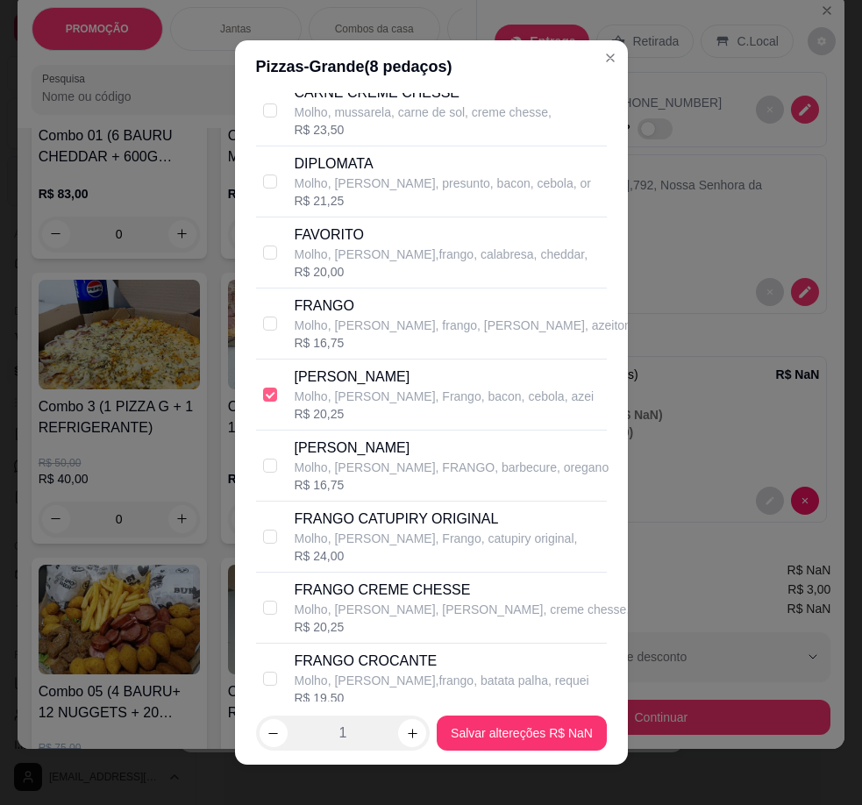
scroll to position [1490, 0]
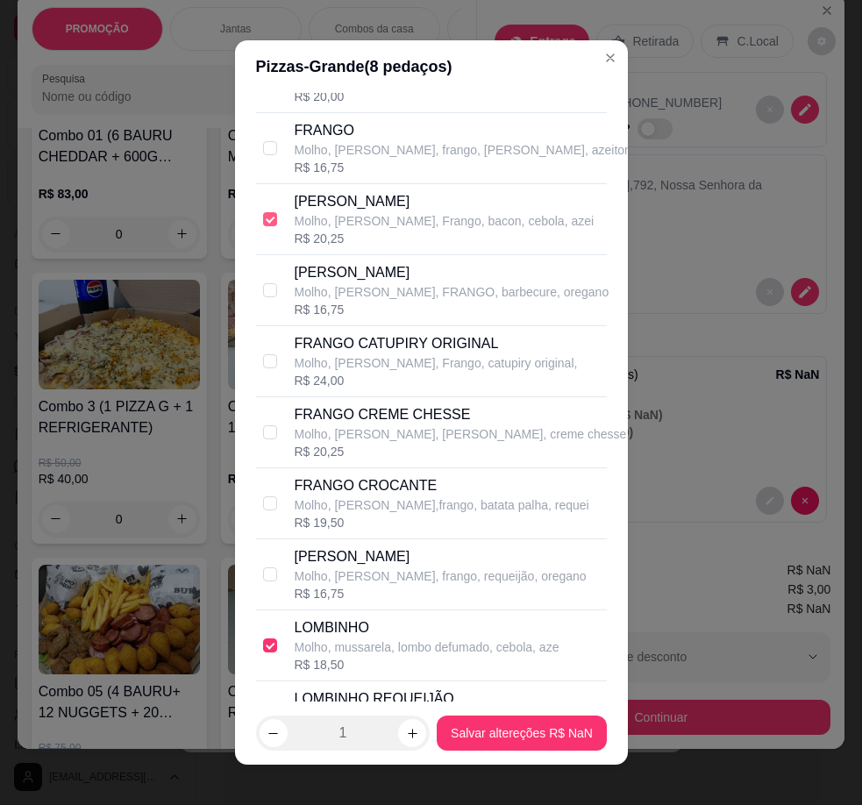
click at [263, 214] on input "checkbox" at bounding box center [270, 219] width 14 height 14
checkbox input "true"
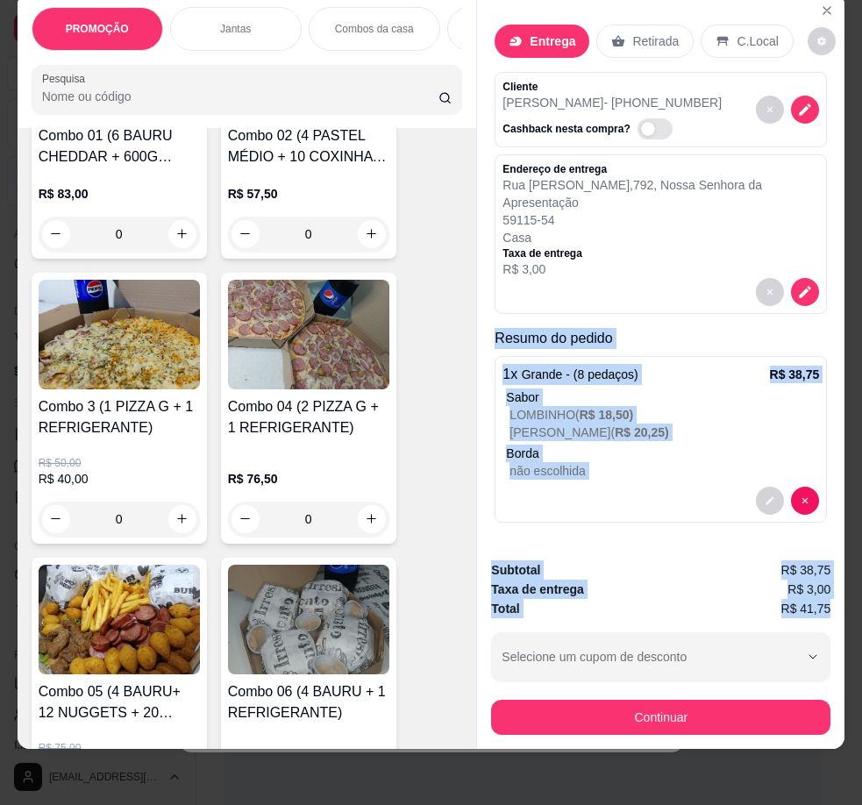
drag, startPoint x: 507, startPoint y: 336, endPoint x: 828, endPoint y: 600, distance: 416.6
click at [812, 600] on div "Entrega Retirada C.Local Cliente [PERSON_NAME] - [PHONE_NUMBER] Cashback nesta …" at bounding box center [660, 371] width 368 height 756
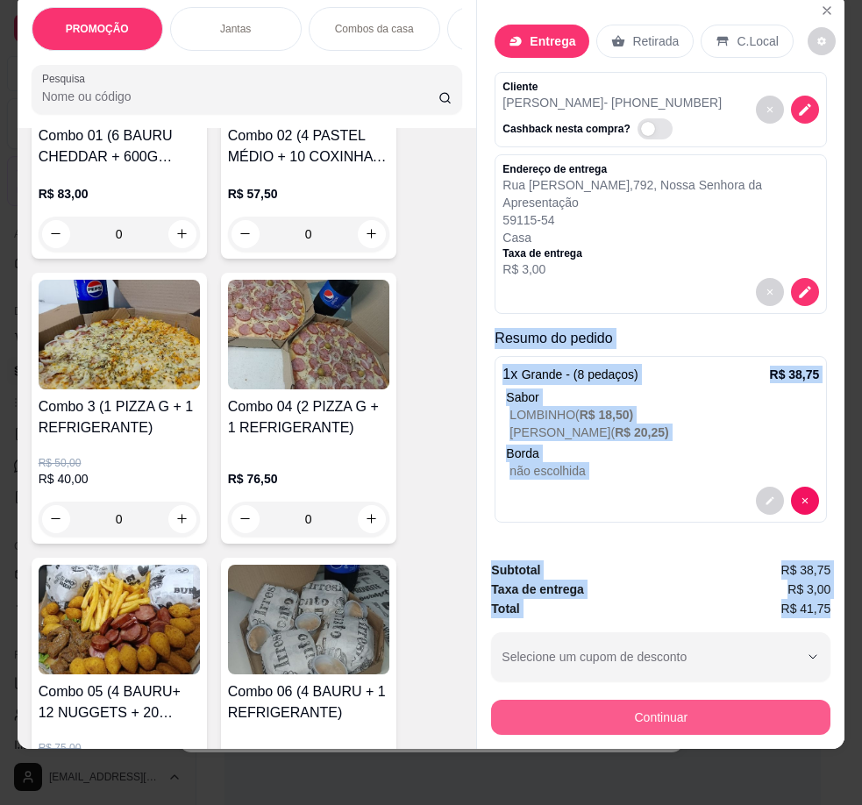
click at [642, 705] on button "Continuar" at bounding box center [660, 716] width 339 height 35
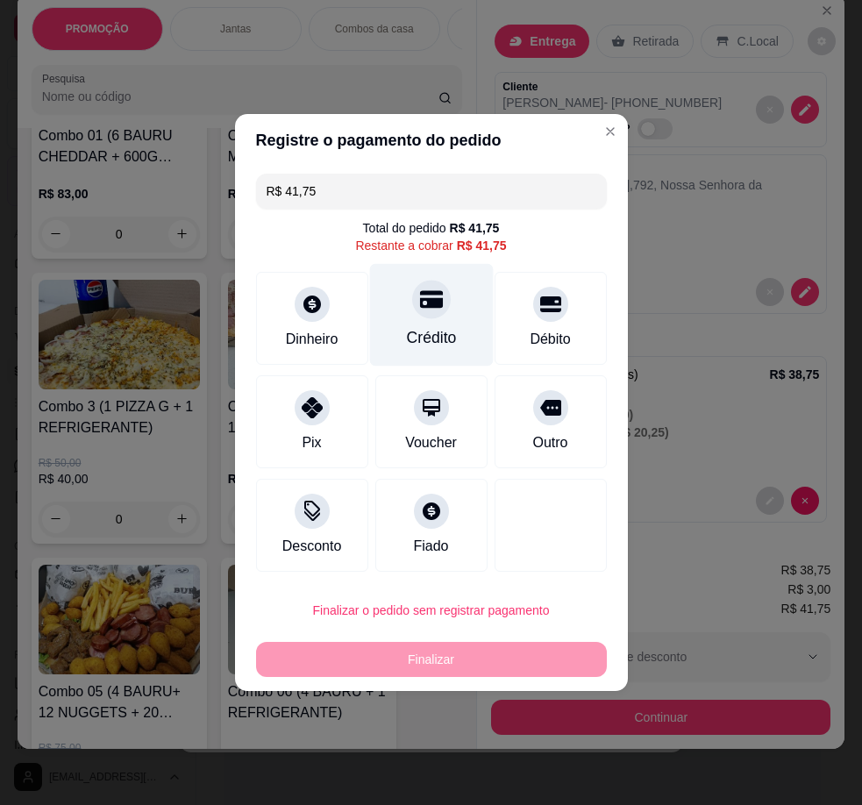
click at [423, 321] on div "Crédito" at bounding box center [431, 315] width 124 height 103
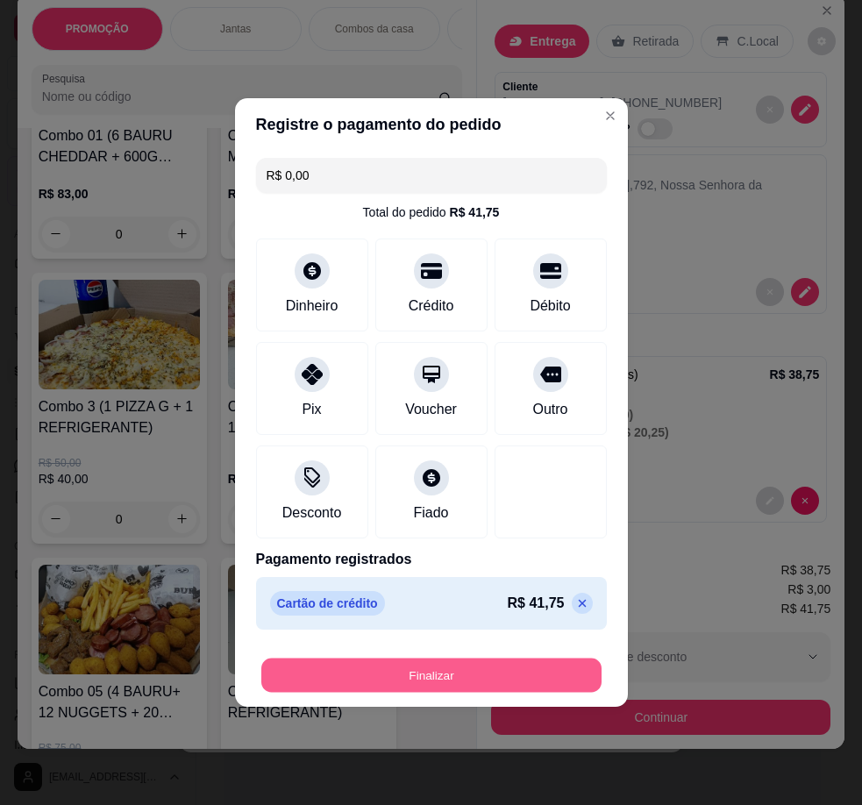
click at [458, 671] on button "Finalizar" at bounding box center [431, 675] width 340 height 34
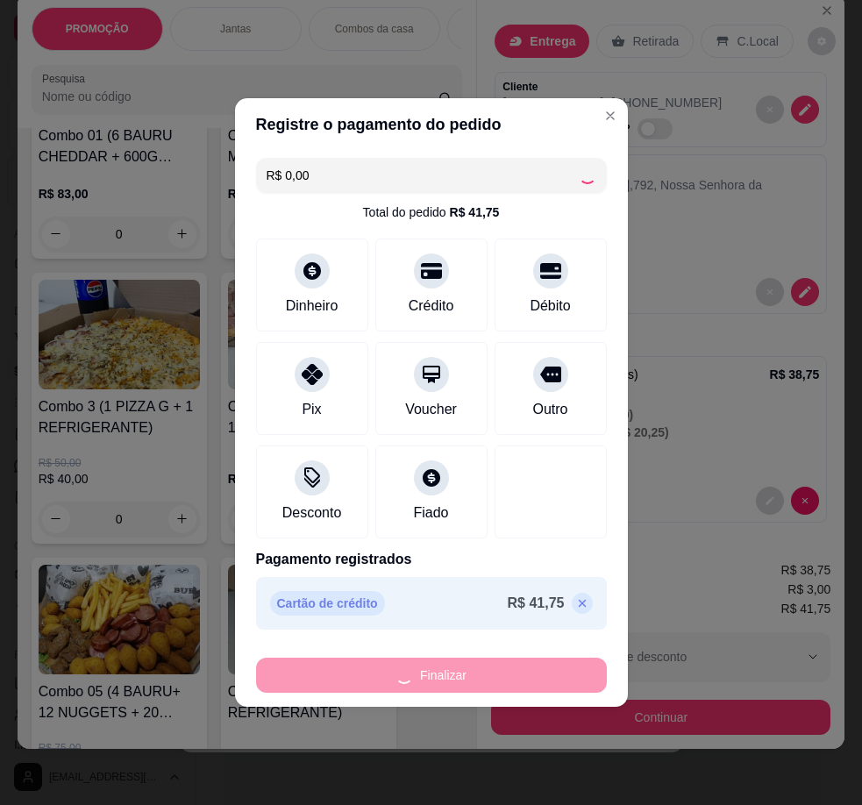
type input "-R$ 41,75"
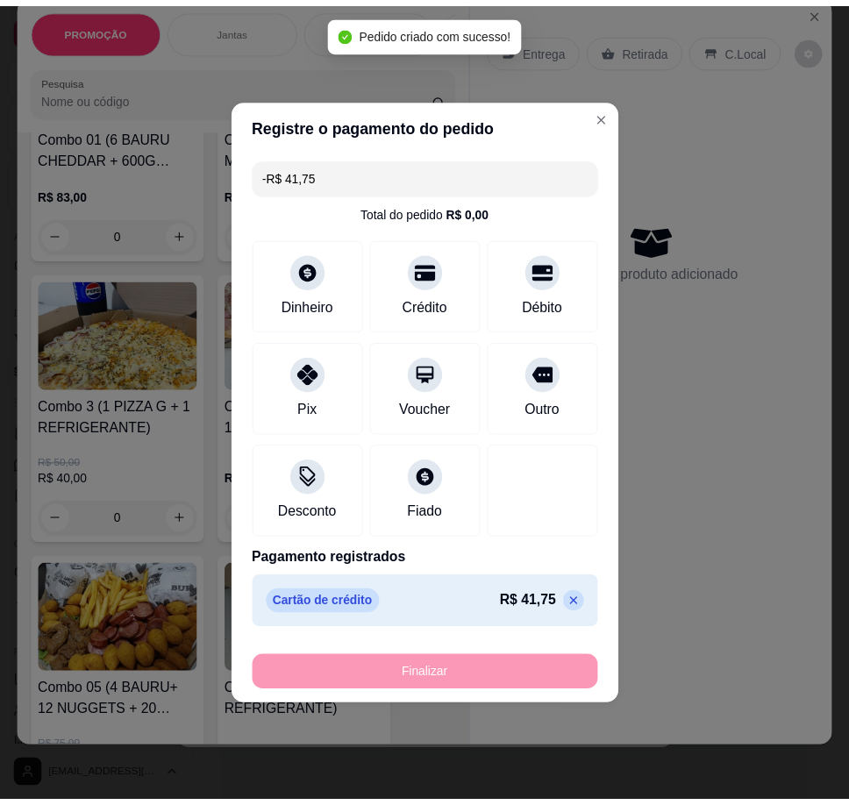
scroll to position [0, 0]
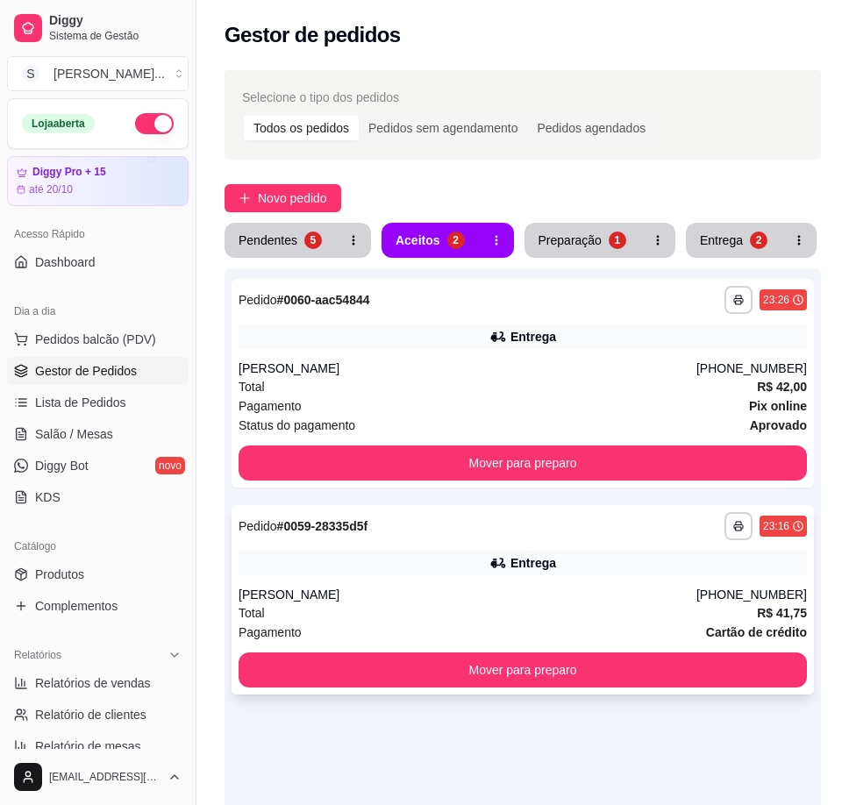
click at [405, 618] on div "Total R$ 41,75" at bounding box center [522, 612] width 568 height 19
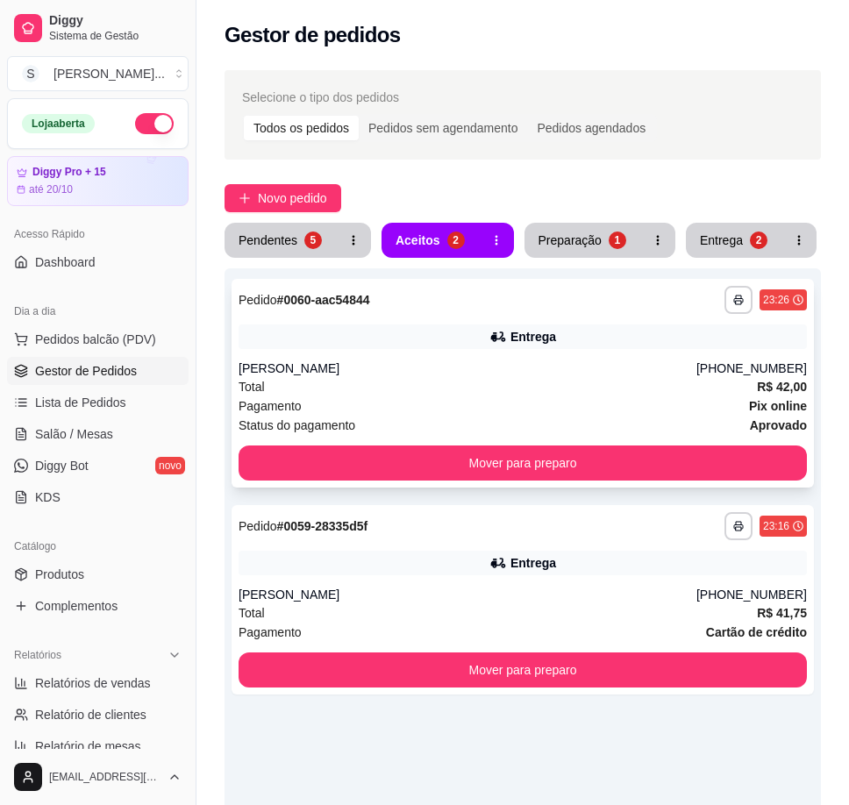
click at [352, 317] on div "**********" at bounding box center [522, 383] width 582 height 209
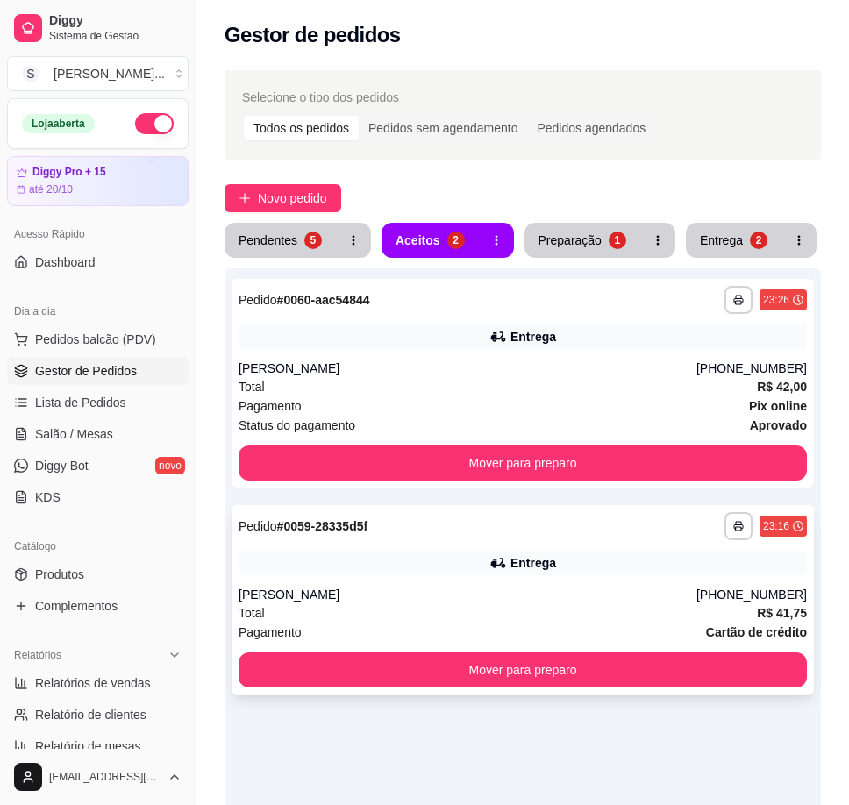
click at [672, 587] on div "[PERSON_NAME]" at bounding box center [467, 595] width 458 height 18
click at [526, 547] on div "**********" at bounding box center [522, 599] width 582 height 189
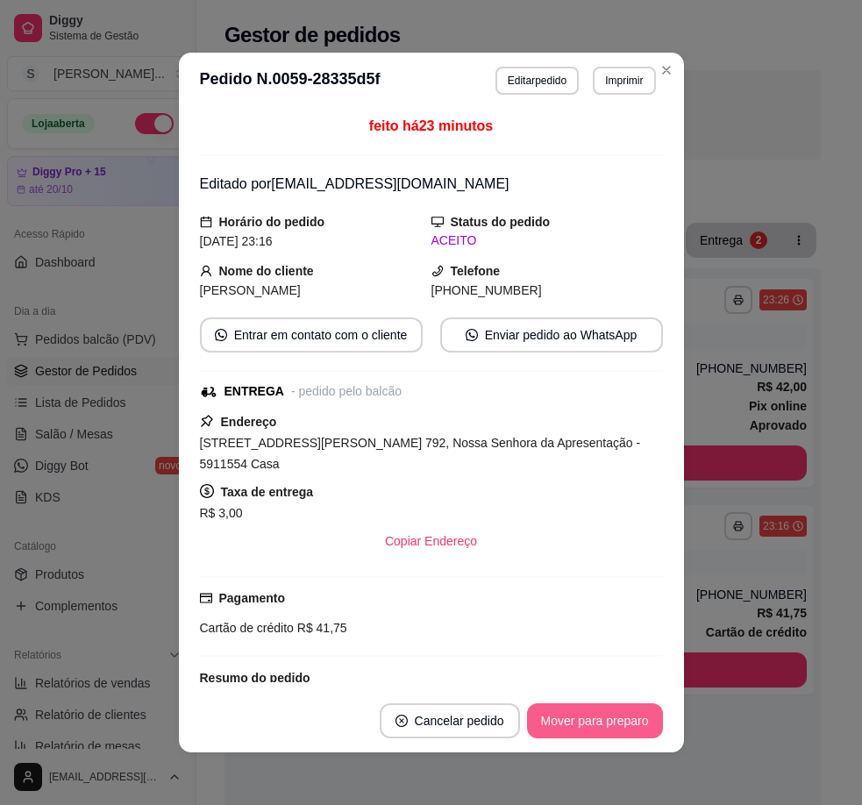
click at [614, 714] on button "Mover para preparo" at bounding box center [595, 720] width 136 height 35
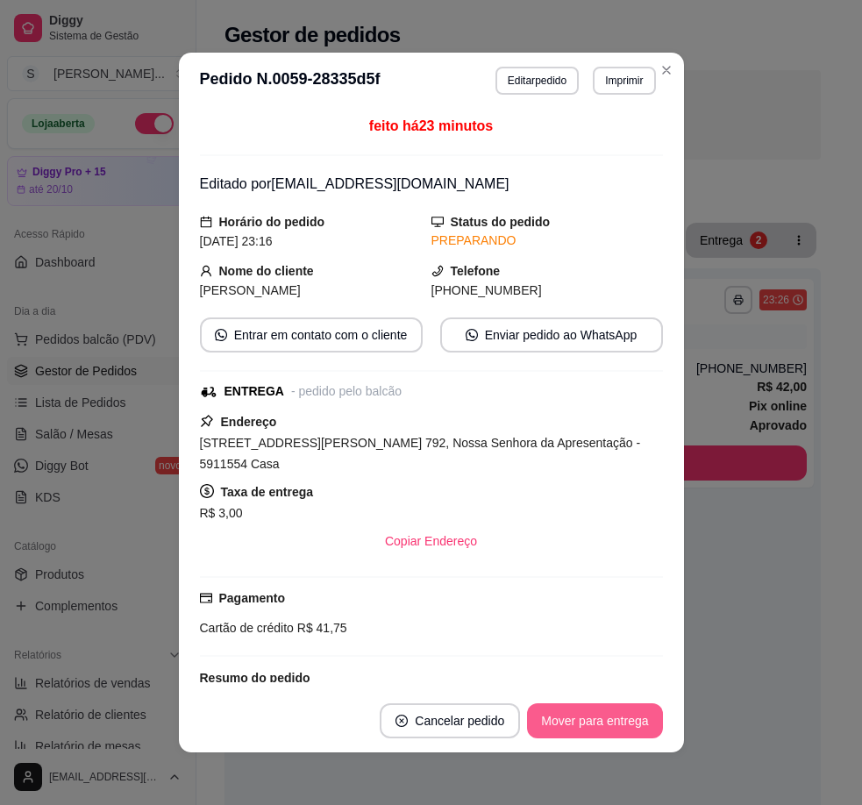
click at [626, 713] on button "Mover para entrega" at bounding box center [594, 720] width 135 height 35
drag, startPoint x: 451, startPoint y: 288, endPoint x: 549, endPoint y: 294, distance: 97.5
click at [547, 294] on div "[PHONE_NUMBER]" at bounding box center [546, 290] width 231 height 19
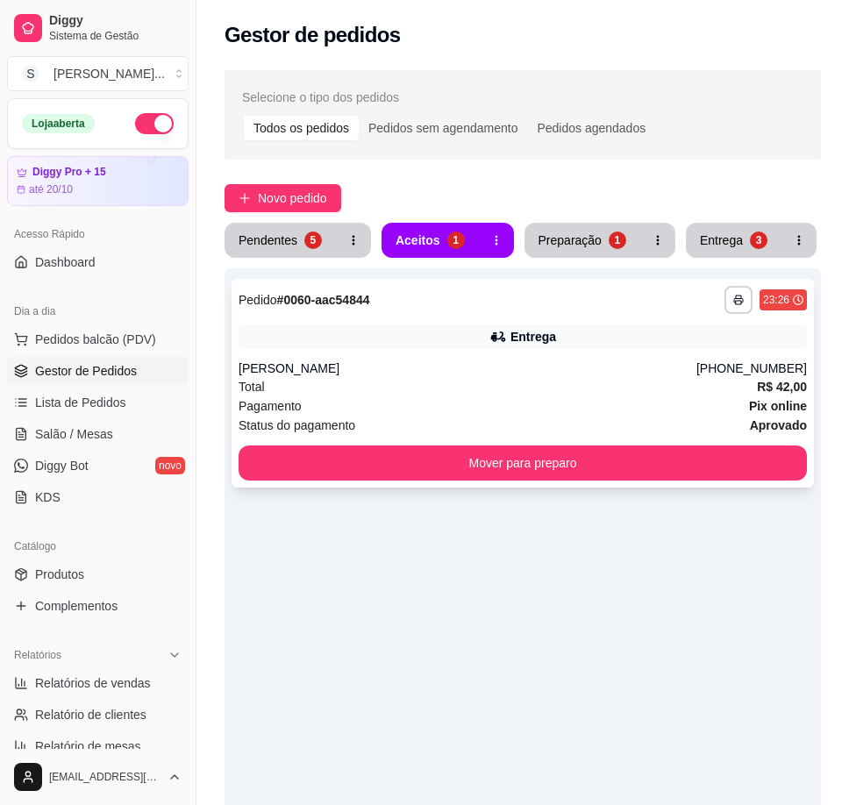
click at [580, 378] on div "Total R$ 42,00" at bounding box center [522, 386] width 568 height 19
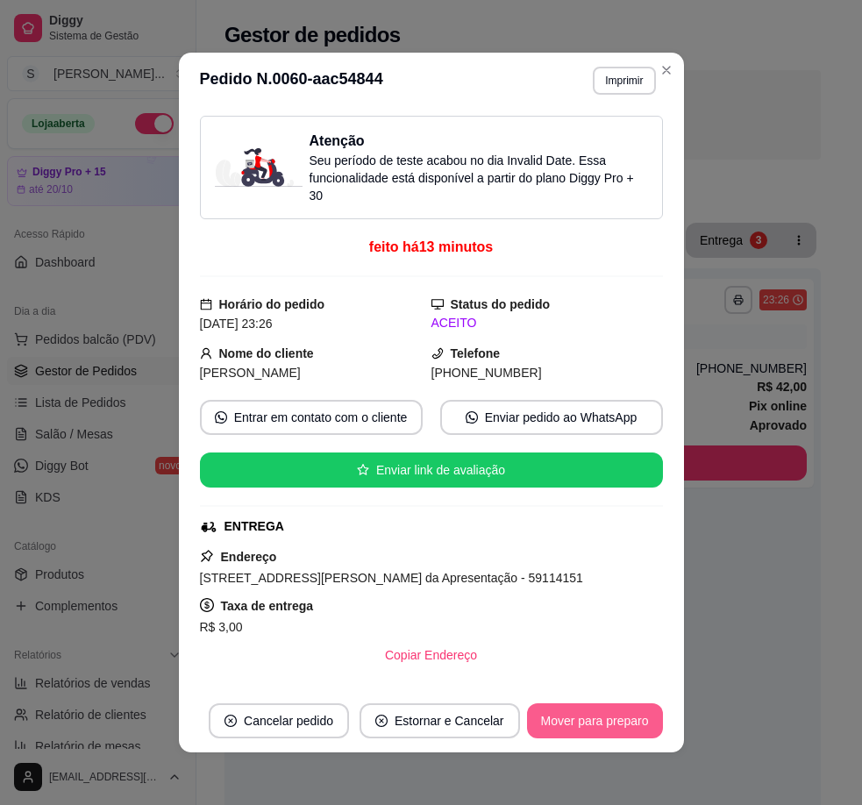
click at [574, 734] on button "Mover para preparo" at bounding box center [595, 720] width 136 height 35
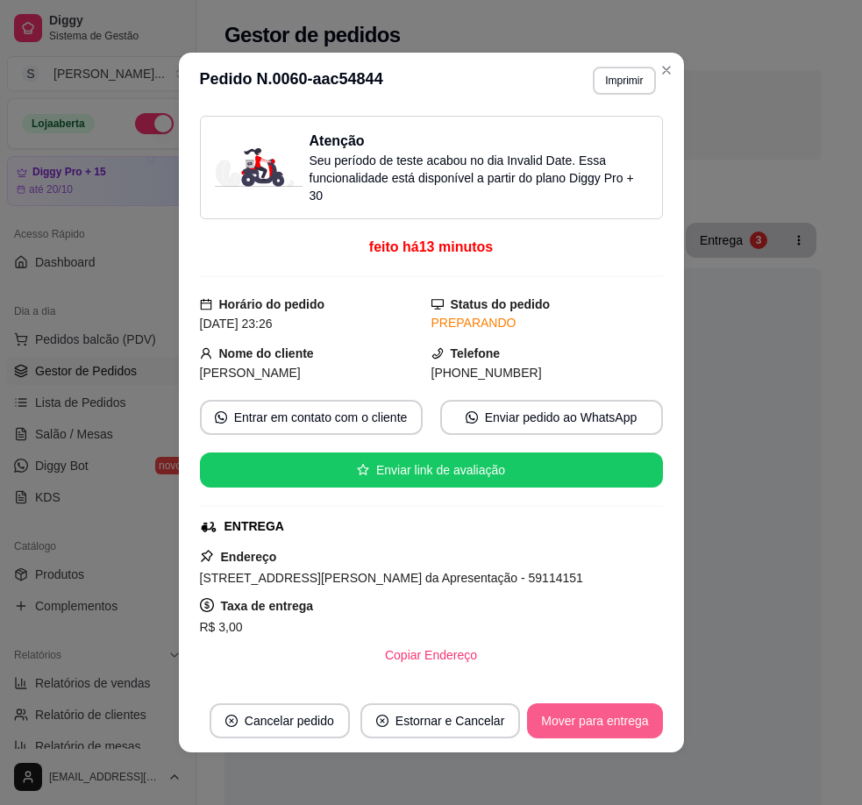
click at [580, 725] on button "Mover para entrega" at bounding box center [594, 720] width 135 height 35
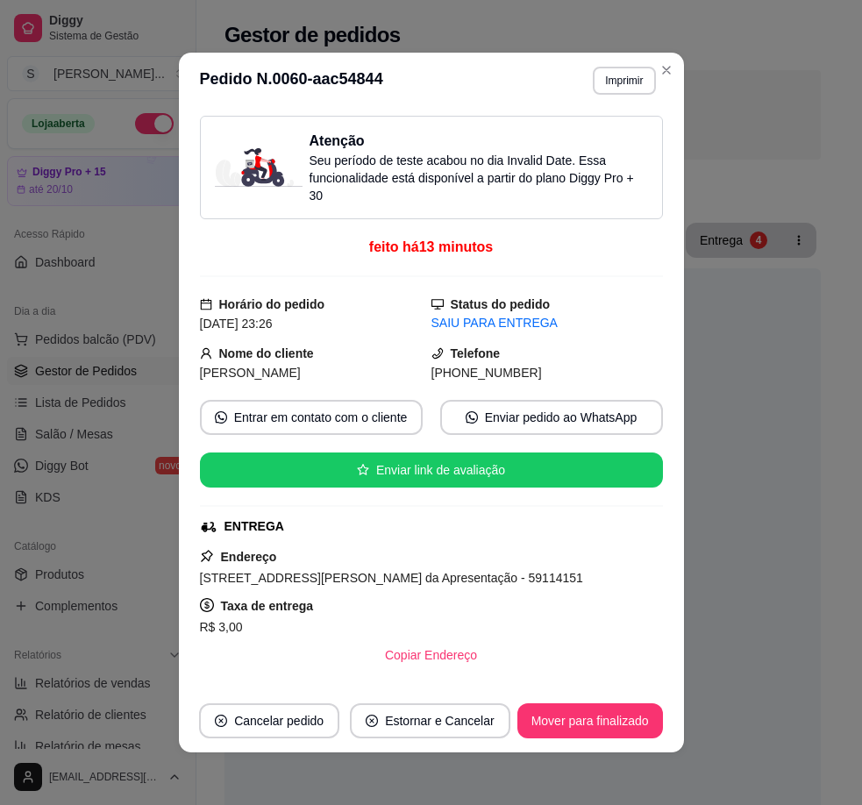
drag, startPoint x: 452, startPoint y: 374, endPoint x: 617, endPoint y: 366, distance: 165.0
click at [617, 366] on div "[PHONE_NUMBER]" at bounding box center [546, 372] width 231 height 19
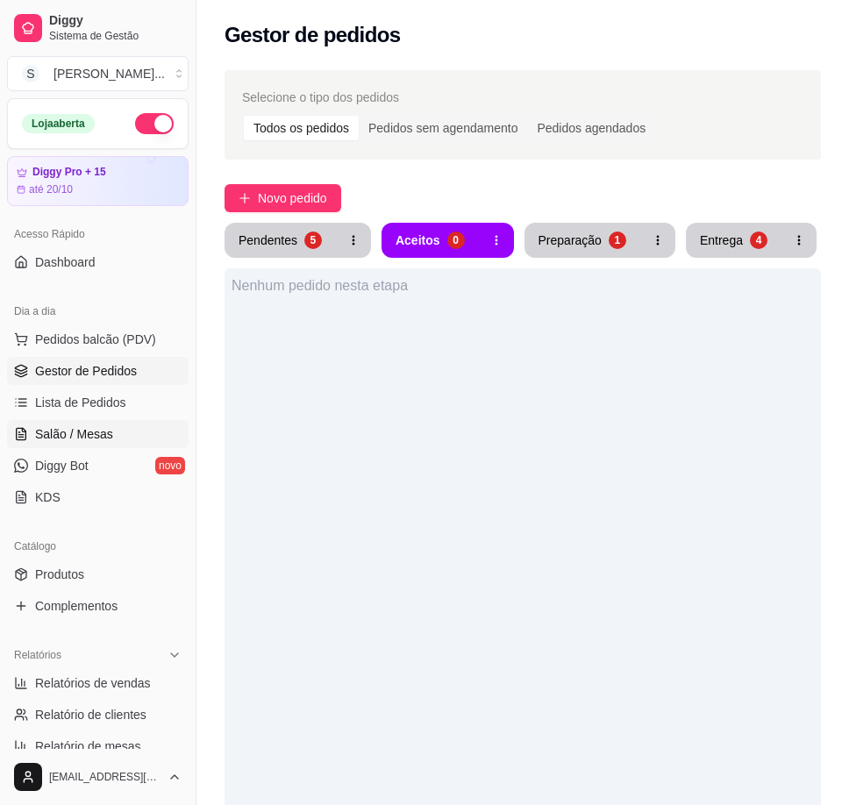
click at [64, 431] on span "Salão / Mesas" at bounding box center [74, 434] width 78 height 18
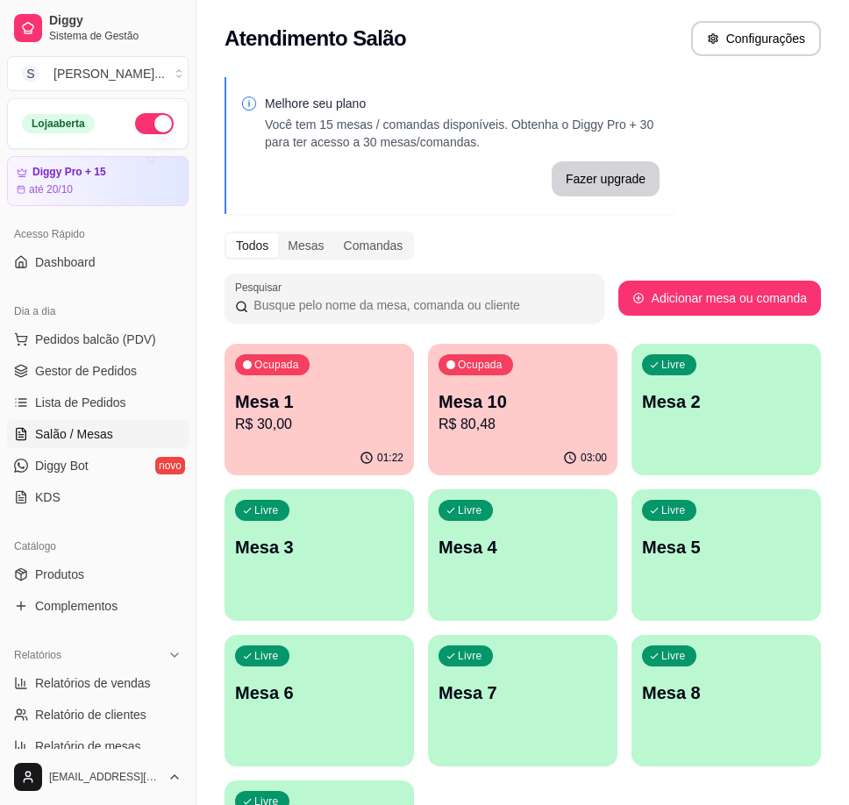
click at [283, 427] on p "R$ 30,00" at bounding box center [319, 424] width 168 height 21
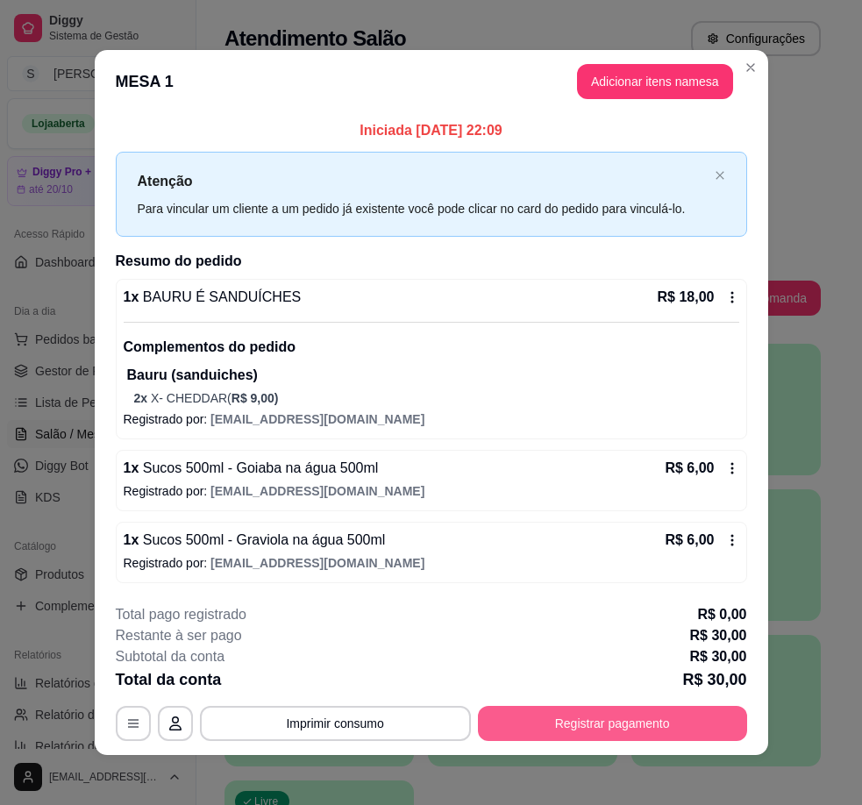
click at [648, 719] on button "Registrar pagamento" at bounding box center [612, 723] width 269 height 35
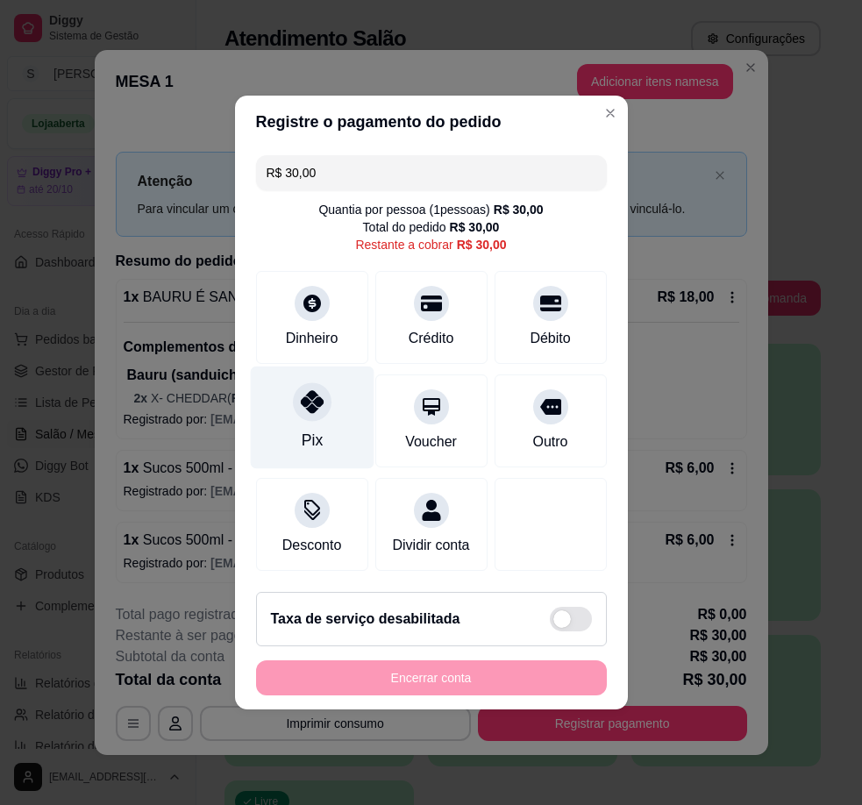
click at [311, 429] on div "Pix" at bounding box center [311, 440] width 21 height 23
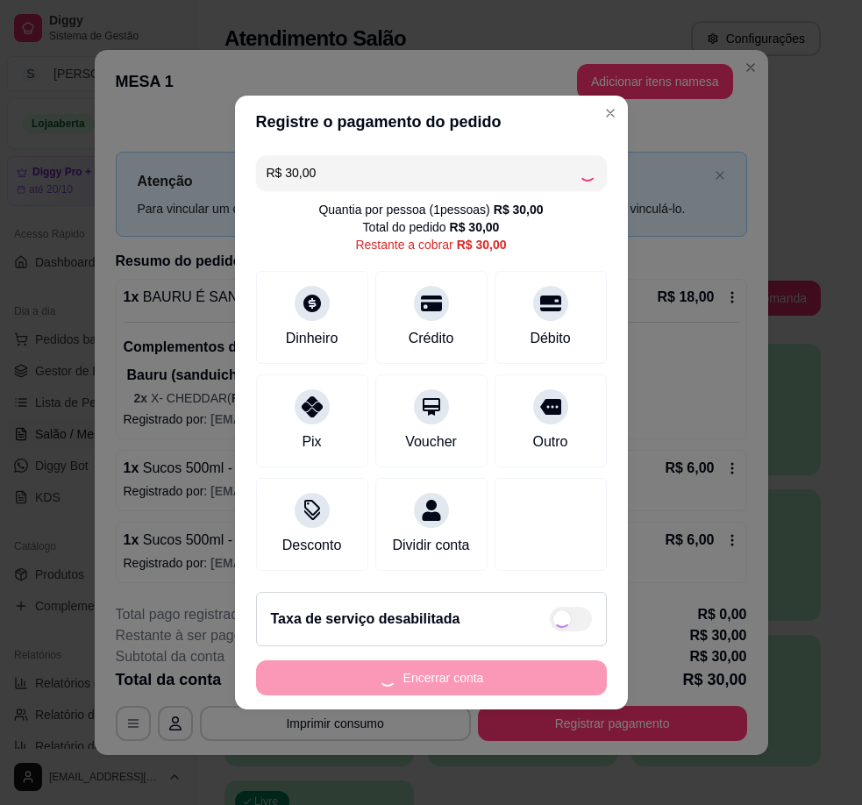
type input "R$ 0,00"
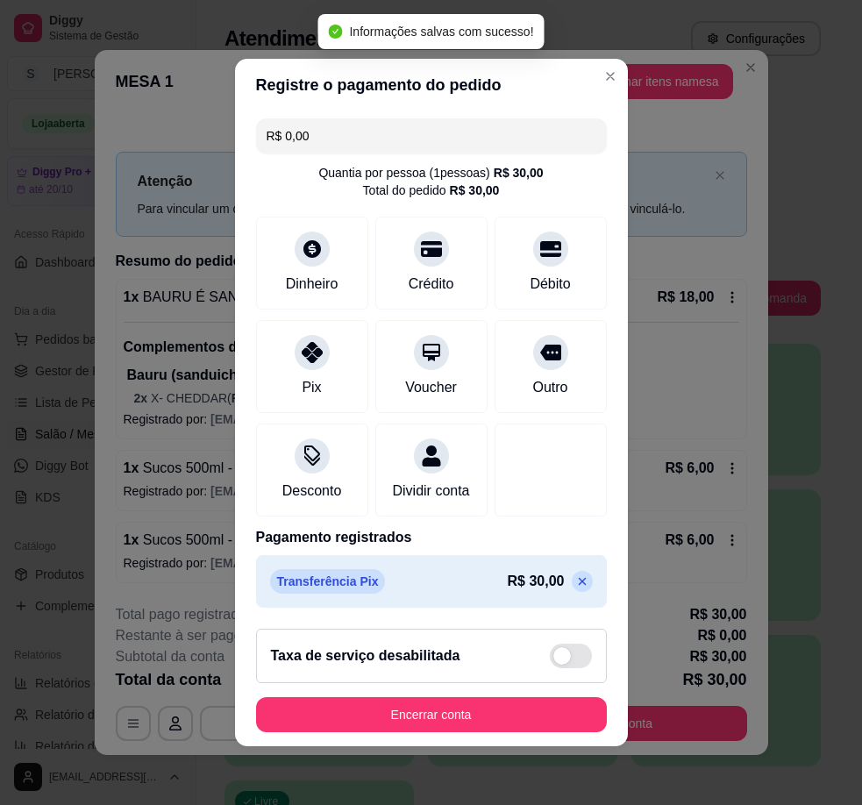
click at [451, 718] on button "Encerrar conta" at bounding box center [431, 714] width 351 height 35
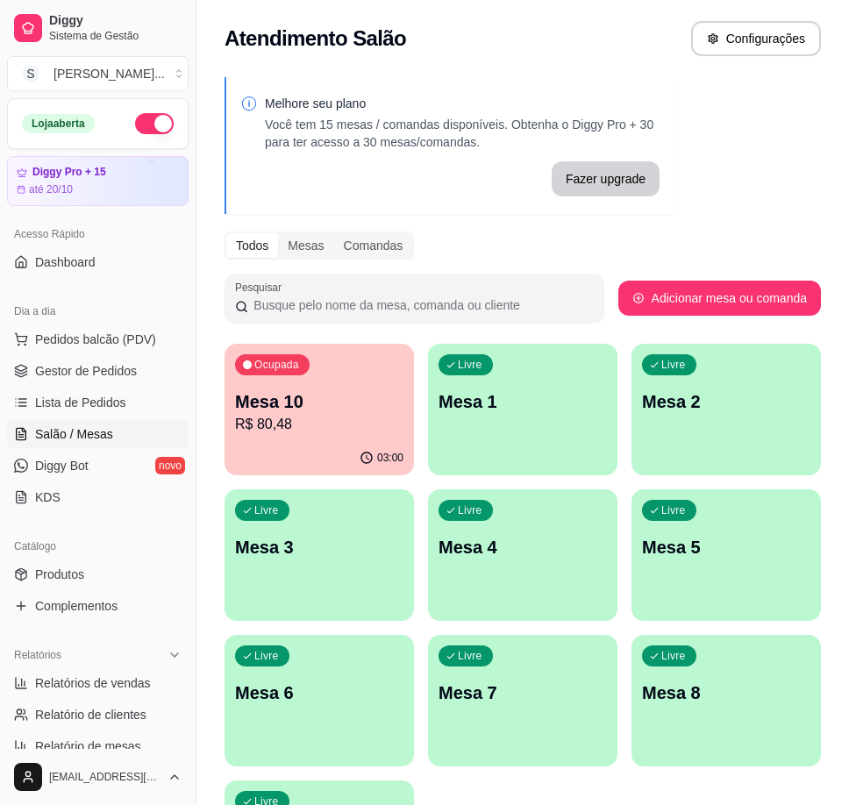
click at [344, 456] on div "03:00" at bounding box center [318, 458] width 189 height 34
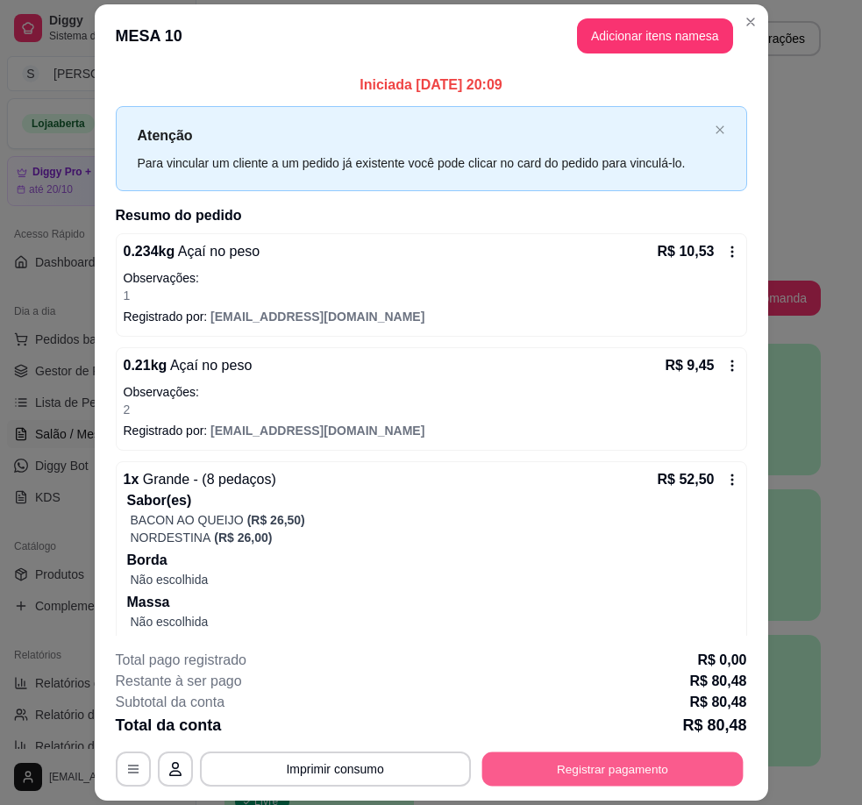
click at [614, 760] on button "Registrar pagamento" at bounding box center [611, 769] width 261 height 34
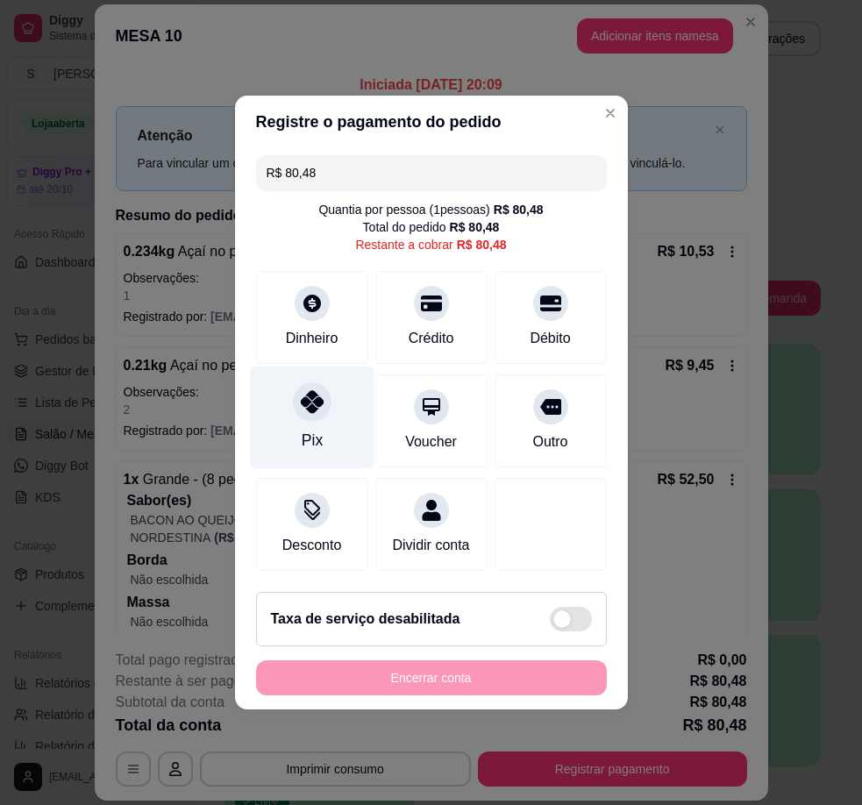
click at [302, 437] on div "Pix" at bounding box center [311, 440] width 21 height 23
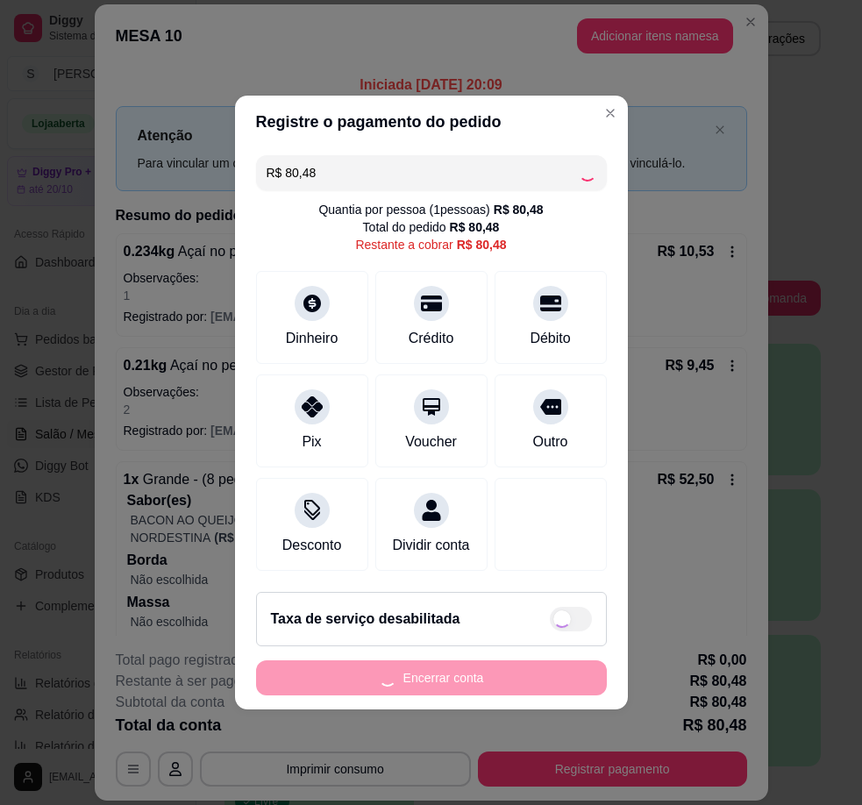
type input "R$ 0,00"
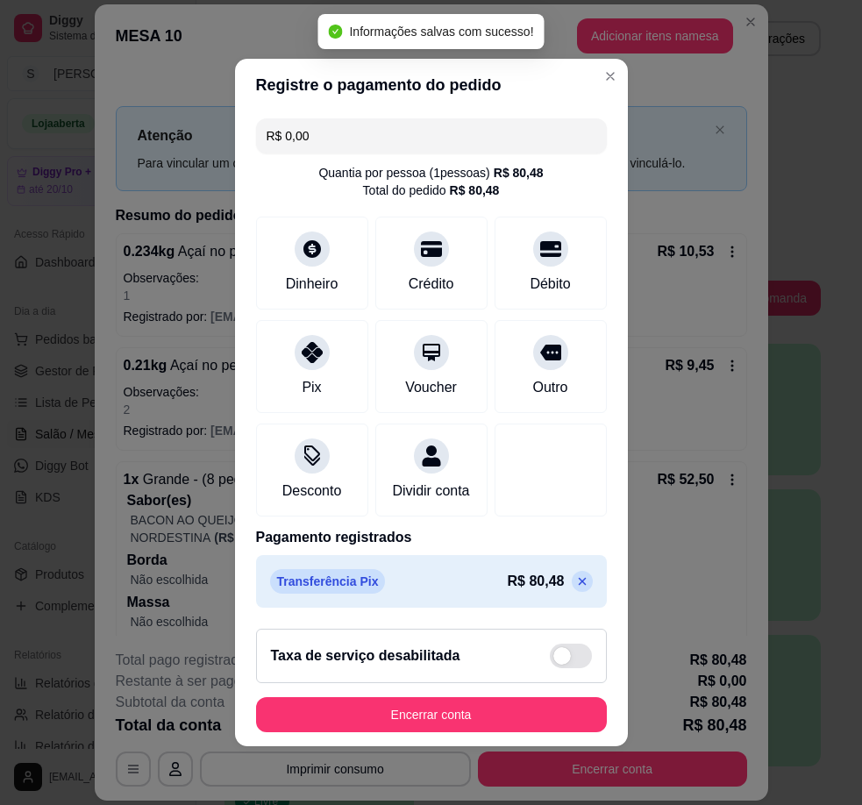
click at [464, 717] on button "Encerrar conta" at bounding box center [431, 714] width 351 height 35
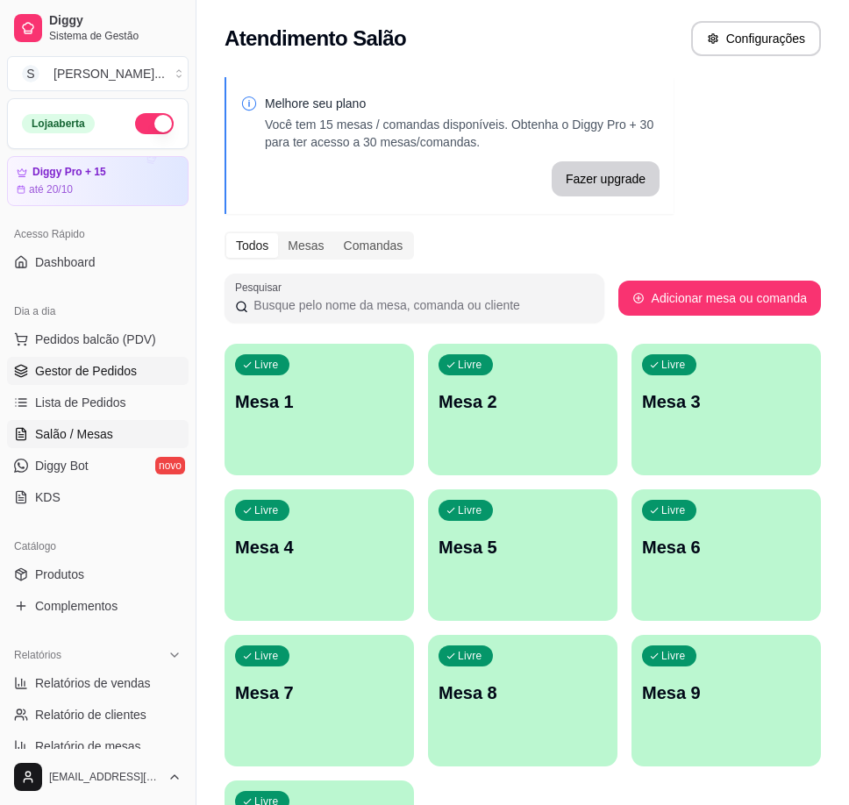
click at [47, 366] on span "Gestor de Pedidos" at bounding box center [86, 371] width 102 height 18
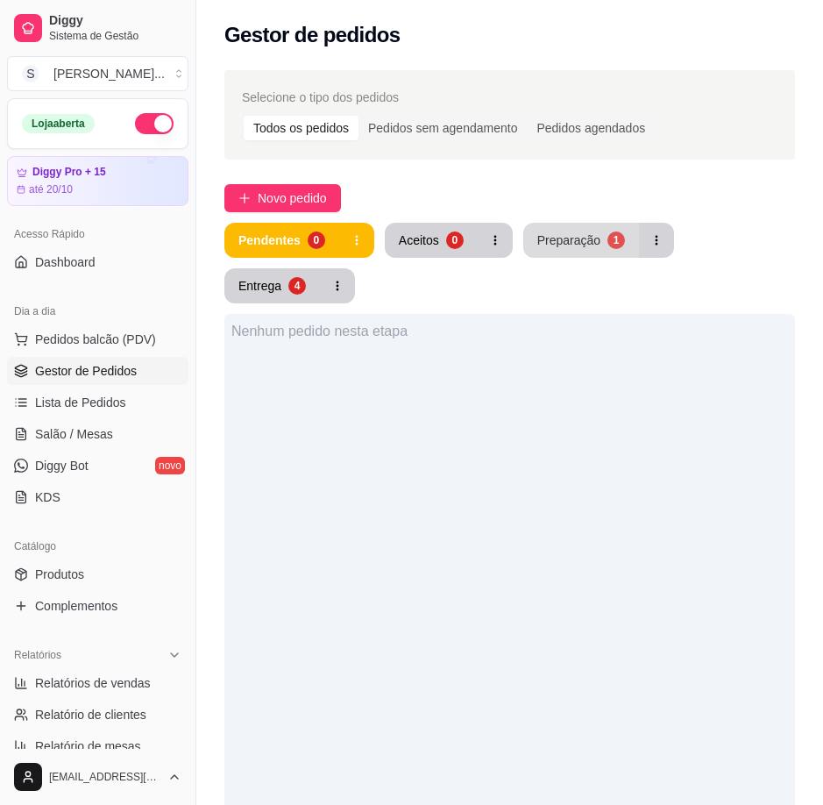
click at [584, 225] on button "Preparação 1" at bounding box center [581, 240] width 116 height 35
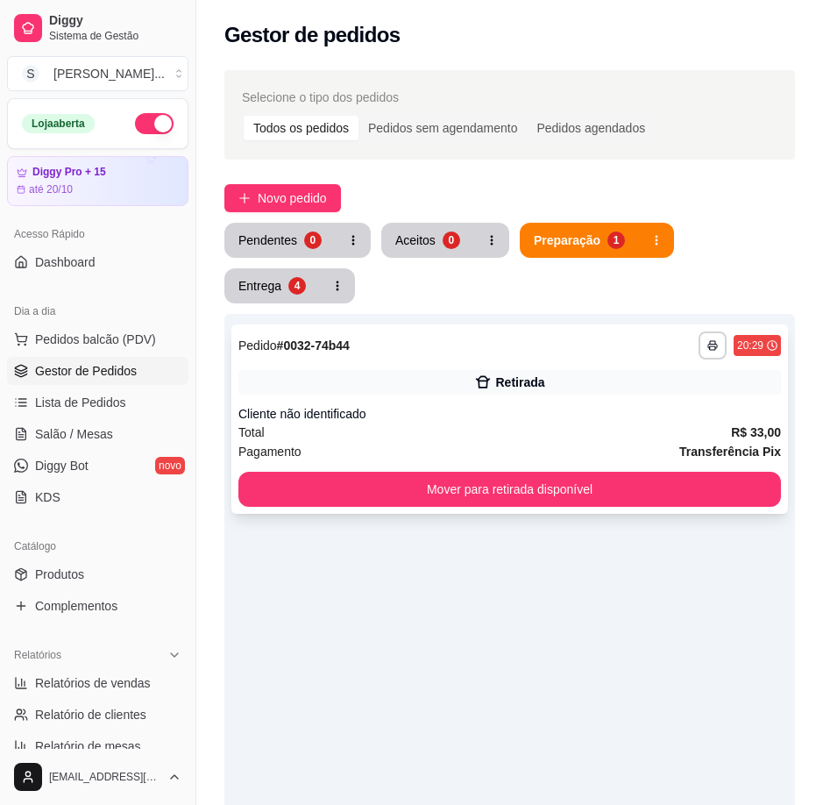
click at [595, 427] on div "Total R$ 33,00" at bounding box center [509, 432] width 543 height 19
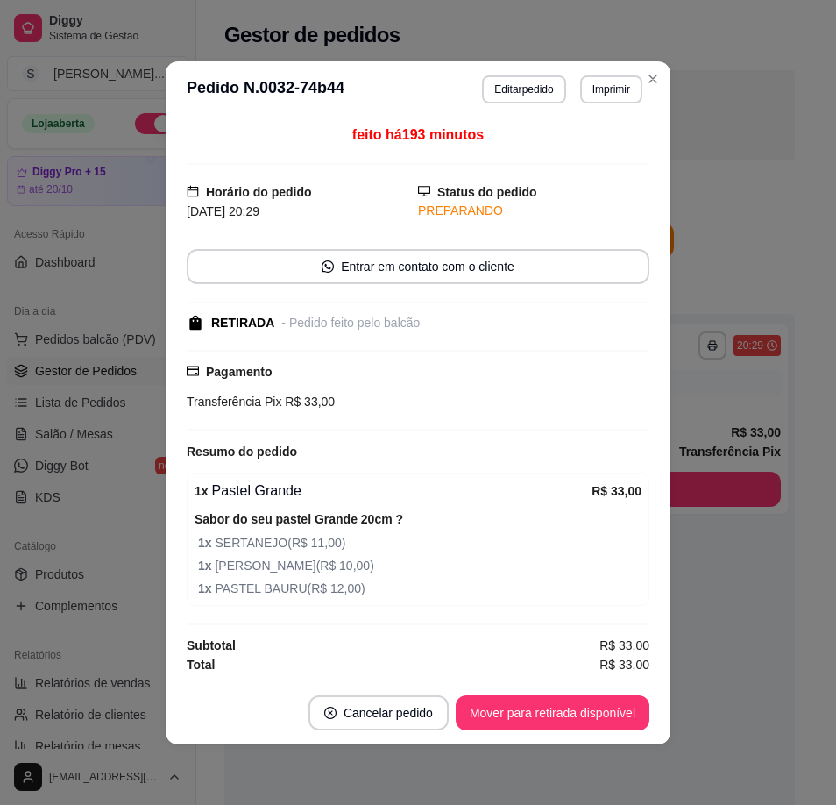
click at [592, 690] on footer "Cancelar pedido Mover para retirada disponível" at bounding box center [418, 712] width 505 height 63
click at [585, 692] on footer "Cancelar pedido Mover para retirada disponível" at bounding box center [418, 712] width 505 height 63
click at [567, 711] on button "Mover para retirada disponível" at bounding box center [552, 712] width 188 height 34
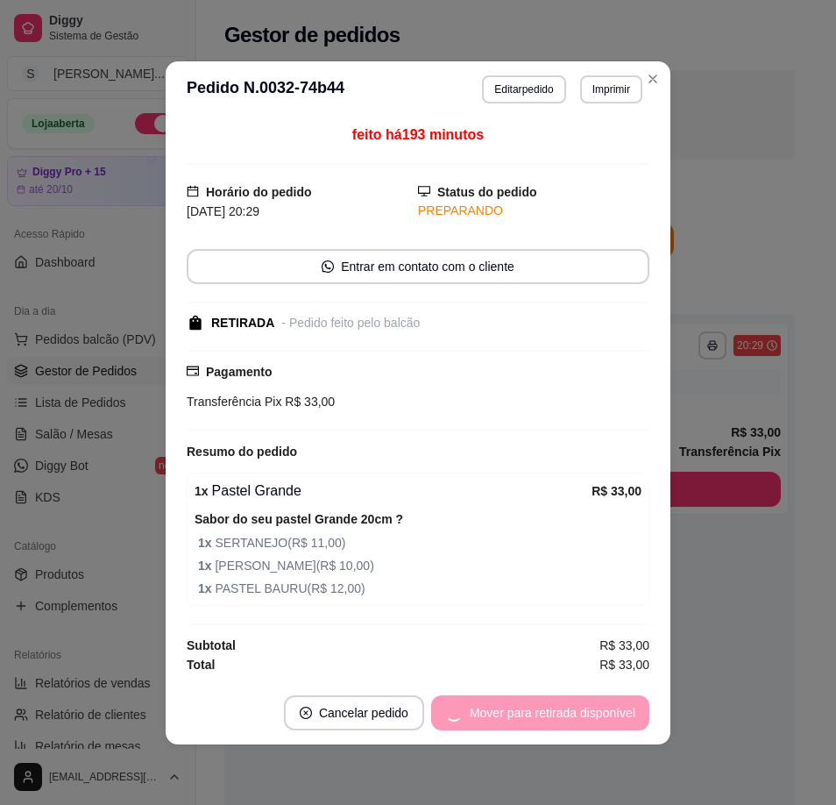
click at [563, 711] on div "Mover para retirada disponível" at bounding box center [540, 712] width 218 height 35
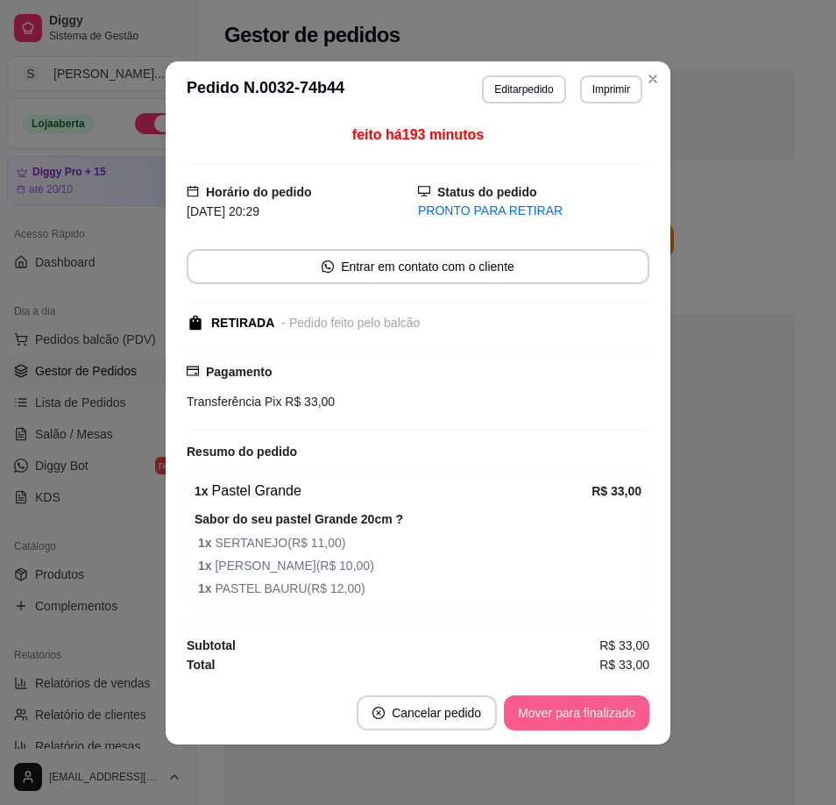
click at [562, 713] on button "Mover para finalizado" at bounding box center [577, 712] width 146 height 35
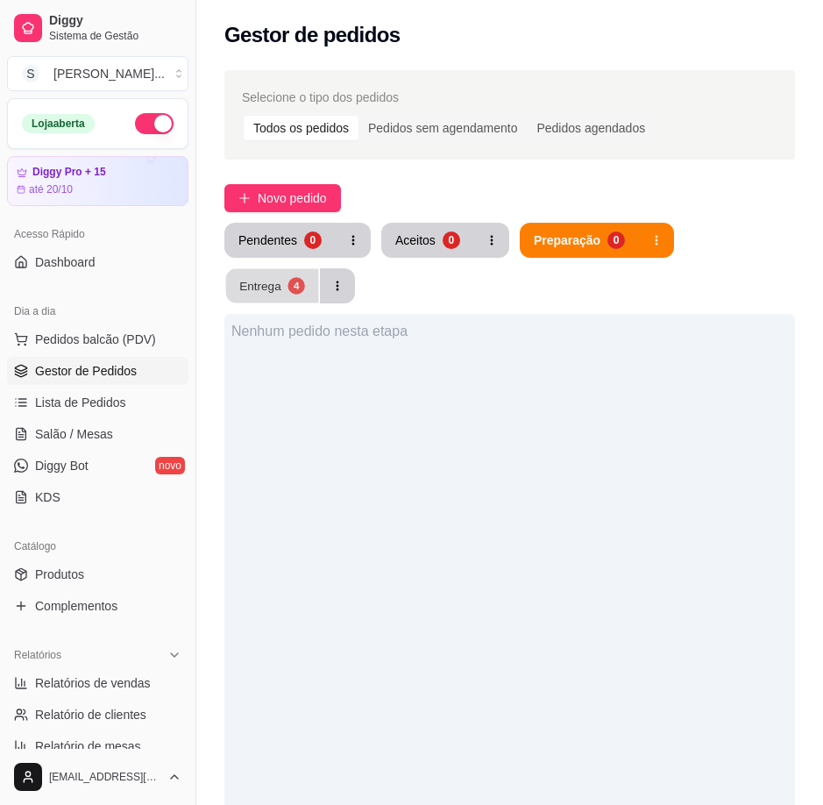
click at [234, 295] on button "Entrega 4" at bounding box center [272, 286] width 93 height 34
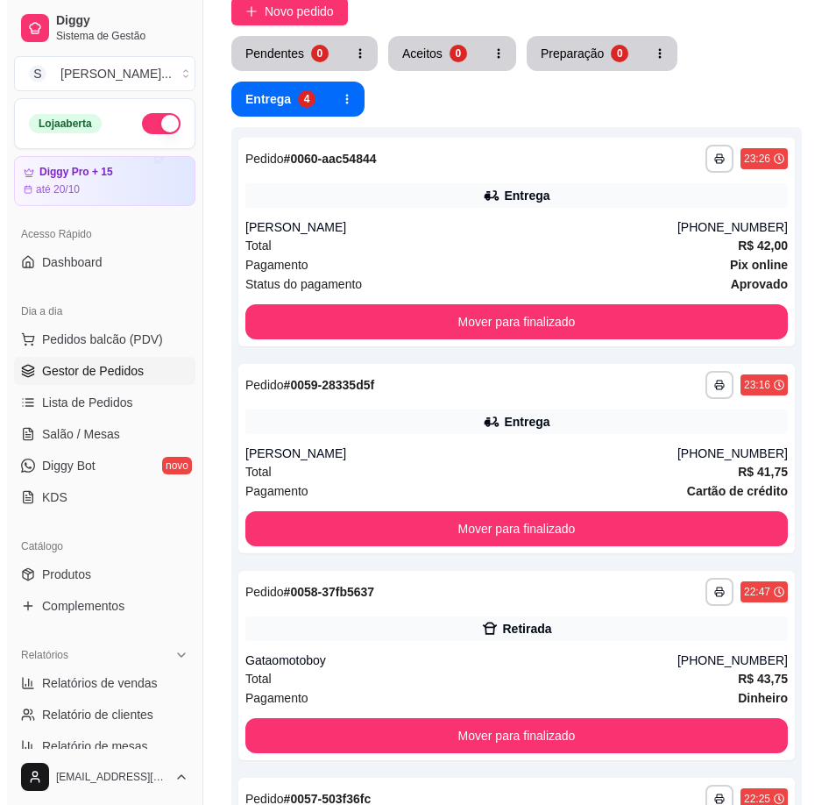
scroll to position [444, 0]
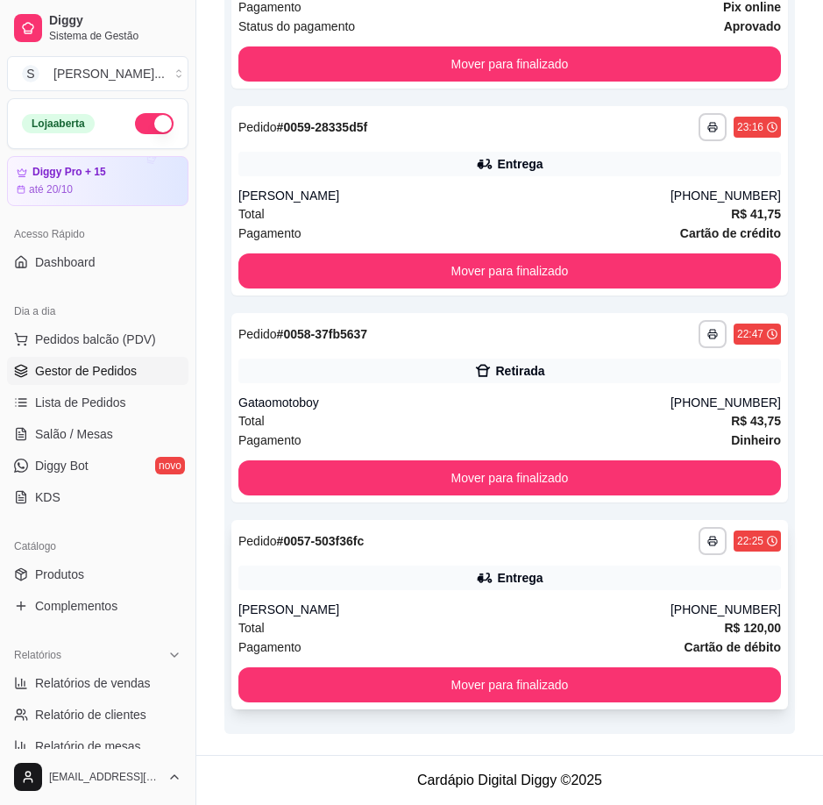
click at [579, 621] on div "Total R$ 120,00" at bounding box center [509, 627] width 543 height 19
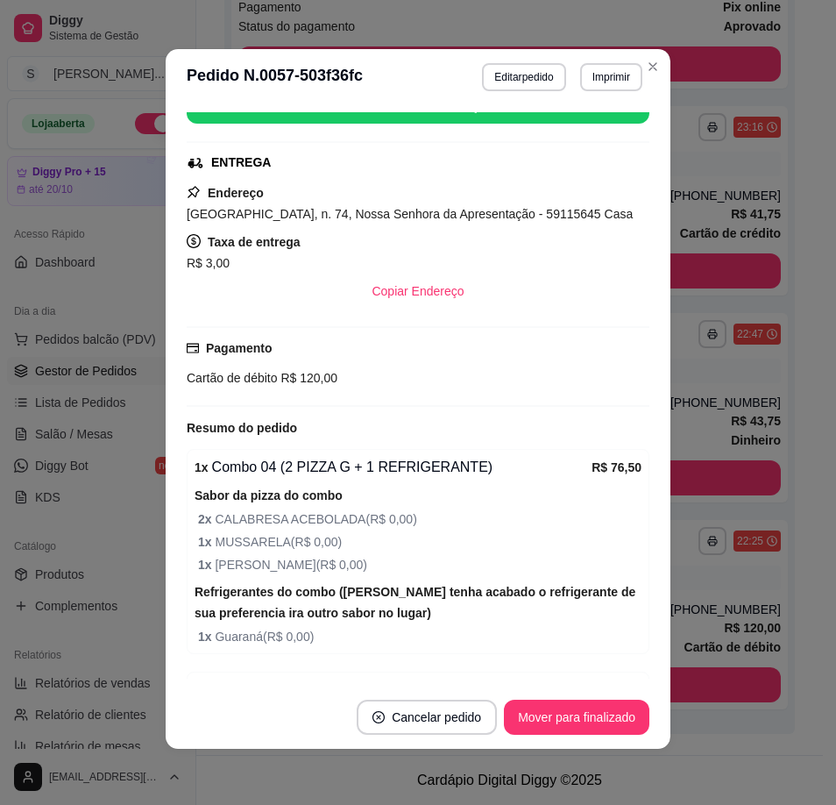
scroll to position [530, 0]
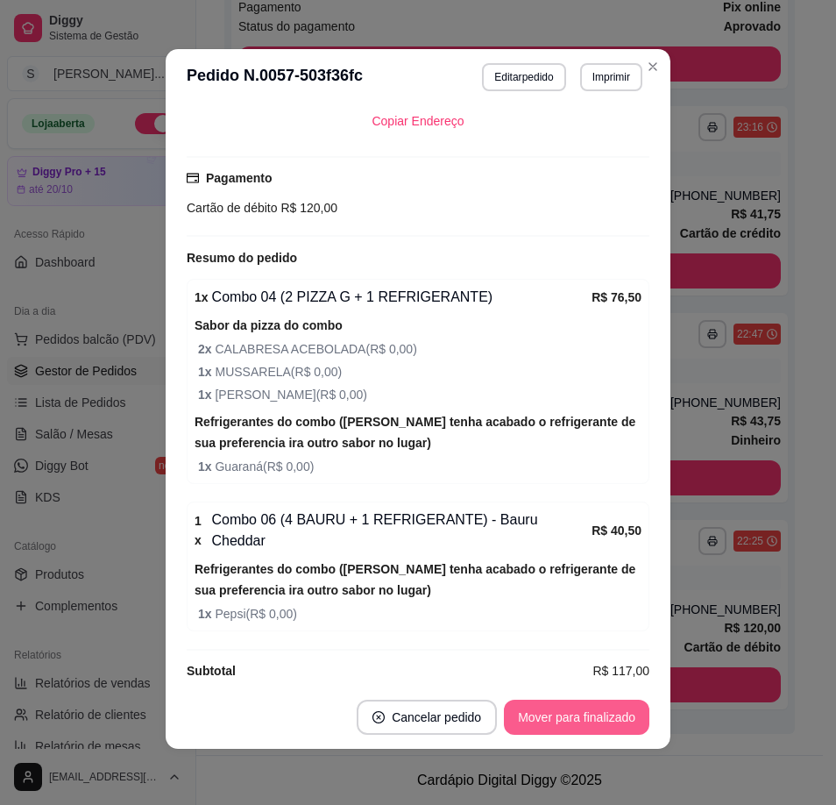
click at [599, 724] on button "Mover para finalizado" at bounding box center [577, 716] width 146 height 35
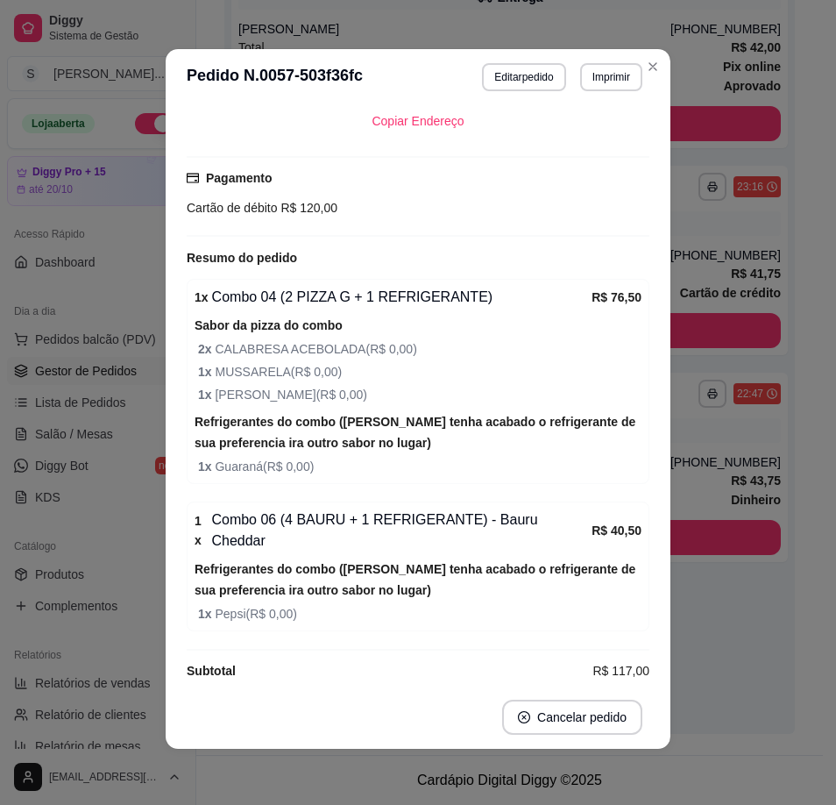
scroll to position [339, 0]
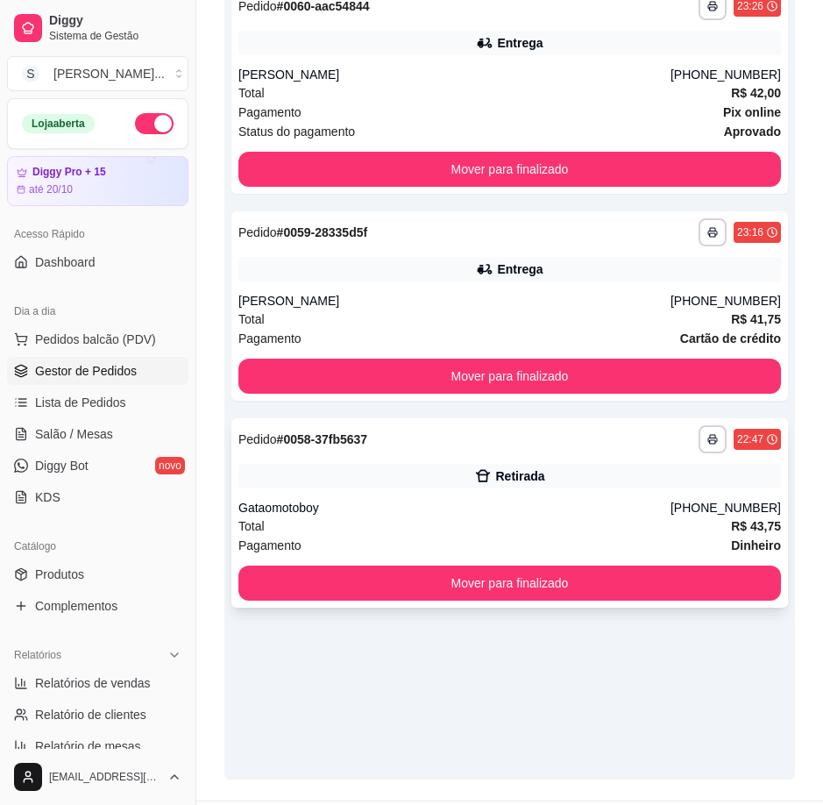
click at [593, 516] on div "Total R$ 43,75" at bounding box center [509, 525] width 543 height 19
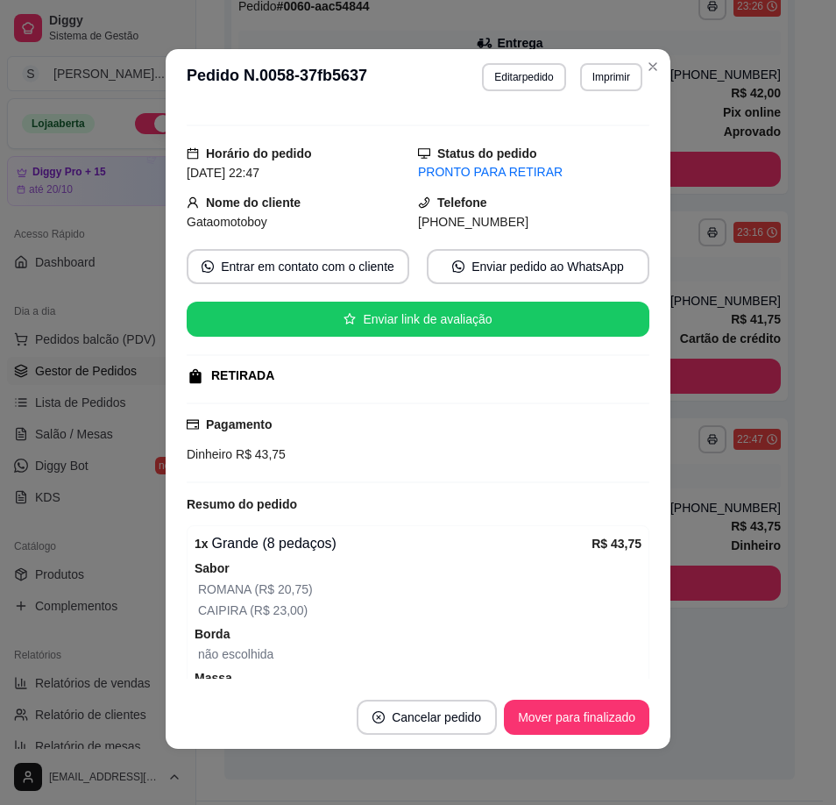
scroll to position [0, 0]
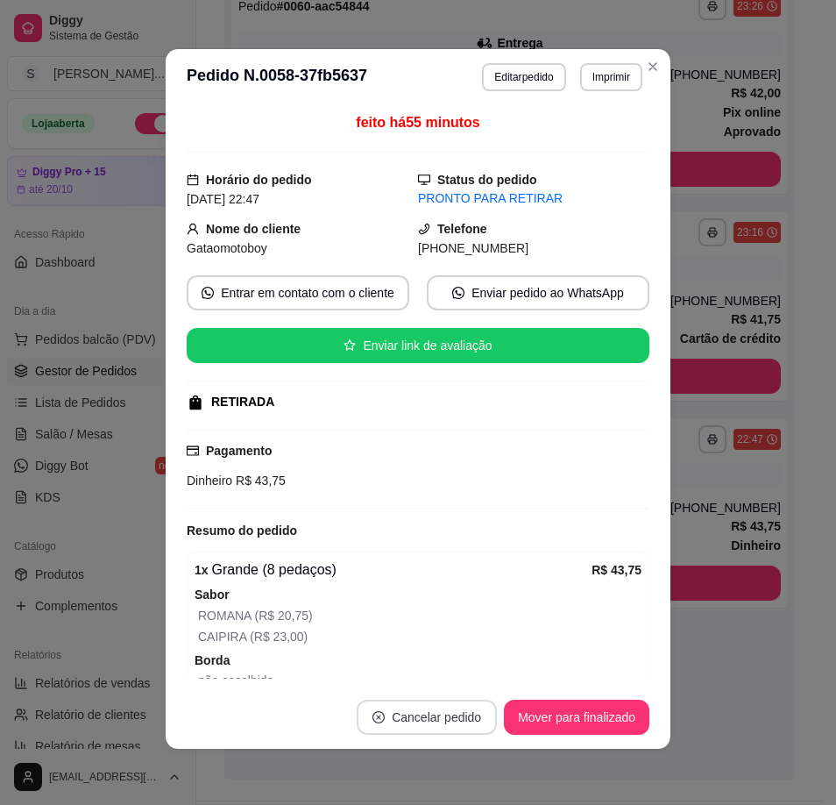
click at [431, 721] on button "Cancelar pedido" at bounding box center [427, 716] width 140 height 35
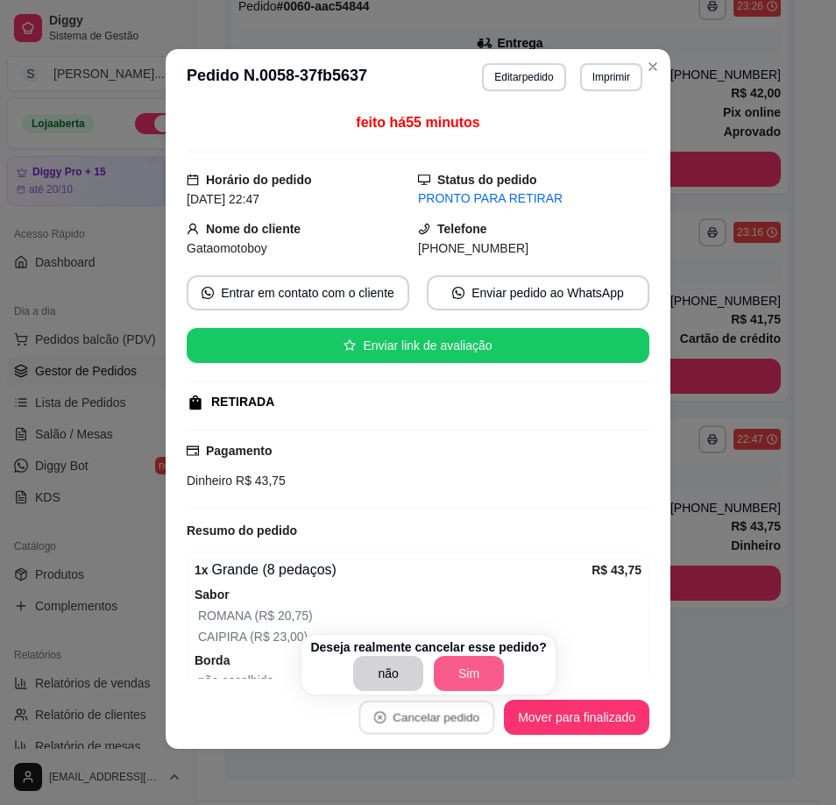
click at [447, 684] on button "Sim" at bounding box center [469, 673] width 70 height 35
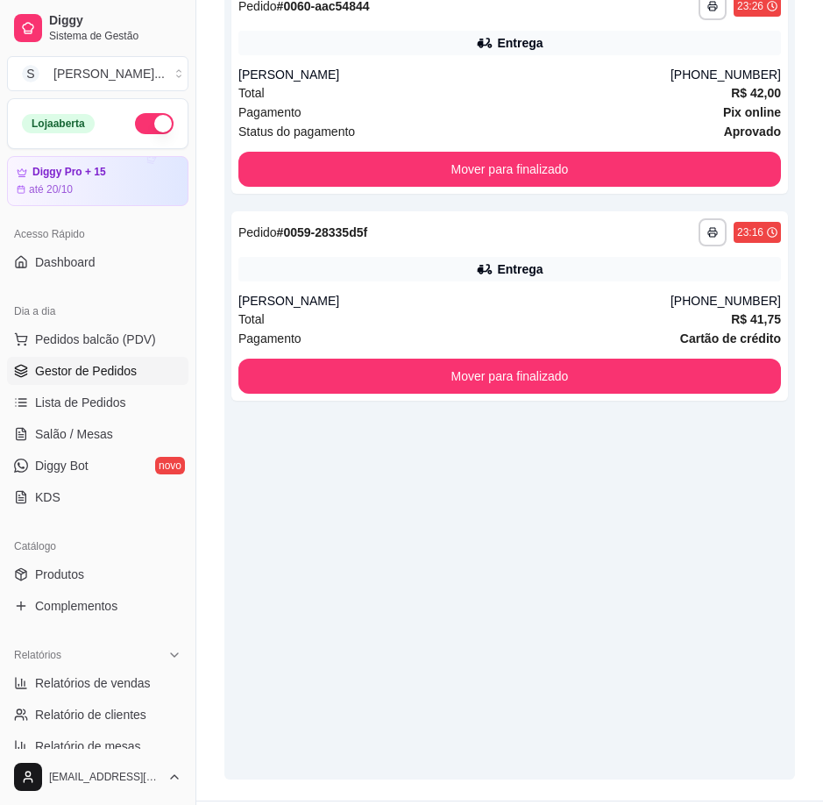
click at [718, 678] on div "**********" at bounding box center [509, 377] width 571 height 805
click at [519, 263] on div "Entrega" at bounding box center [520, 269] width 46 height 18
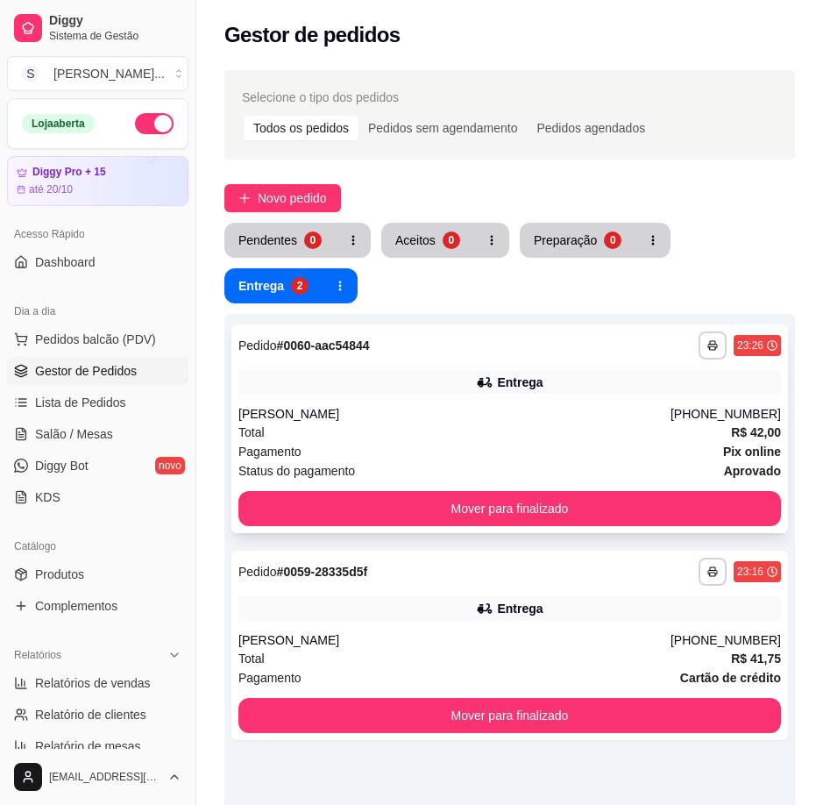
click at [451, 410] on div "[PERSON_NAME]" at bounding box center [454, 414] width 432 height 18
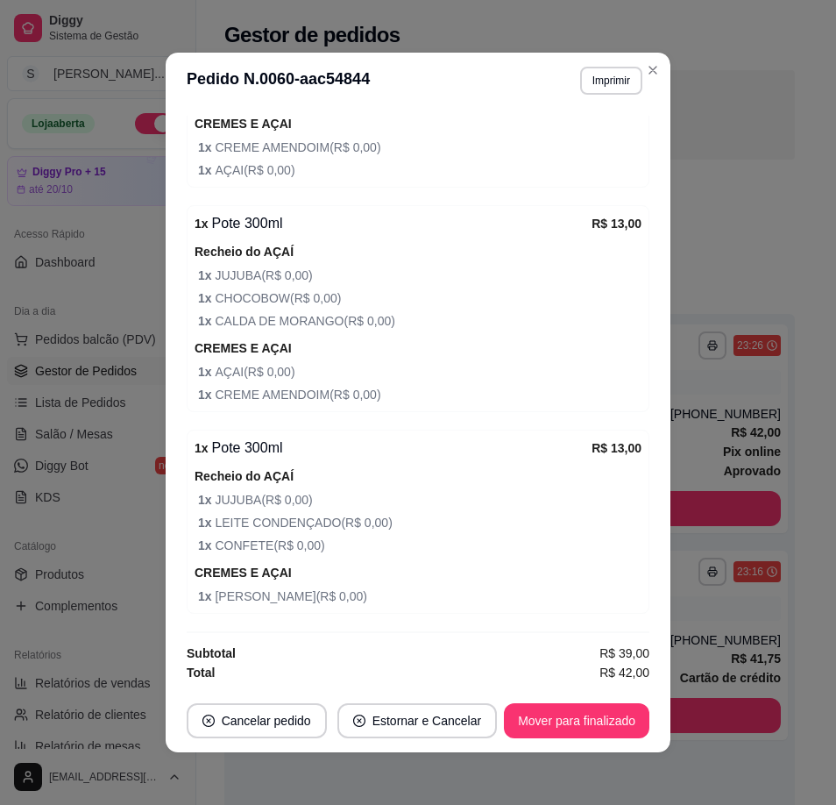
scroll to position [4, 0]
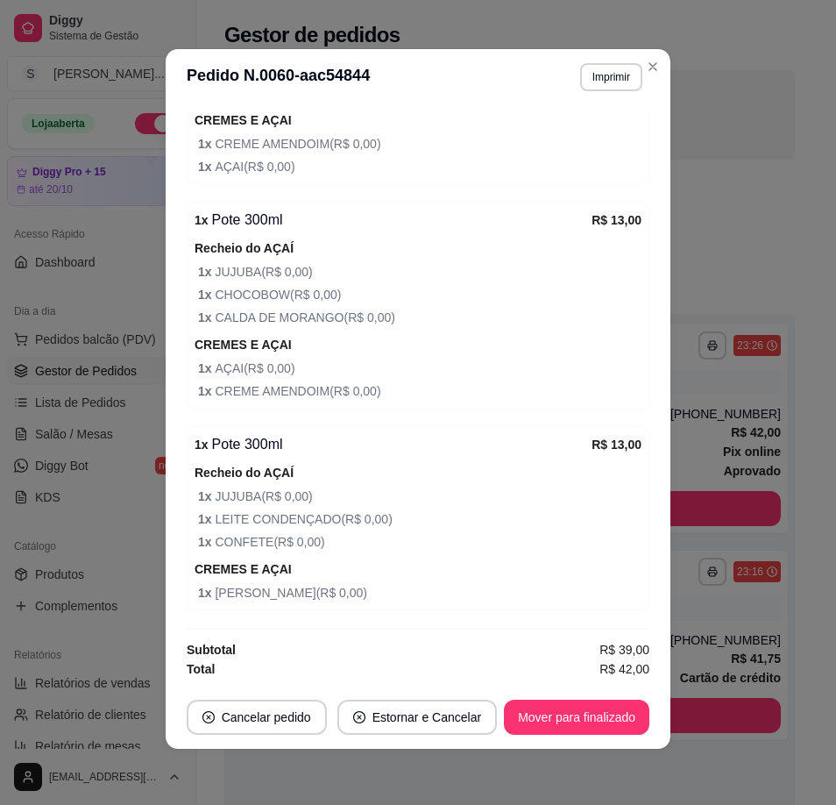
click at [587, 698] on footer "Cancelar pedido Estornar e Cancelar Mover para finalizado" at bounding box center [418, 716] width 505 height 63
click at [576, 708] on button "Mover para finalizado" at bounding box center [577, 716] width 146 height 35
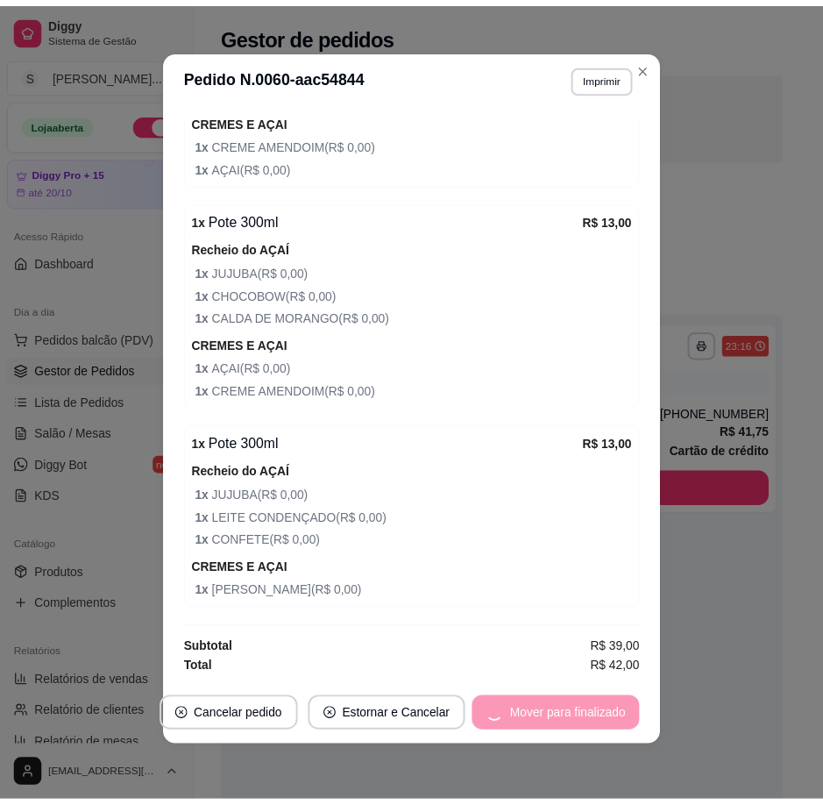
scroll to position [671, 0]
